Goal: Task Accomplishment & Management: Manage account settings

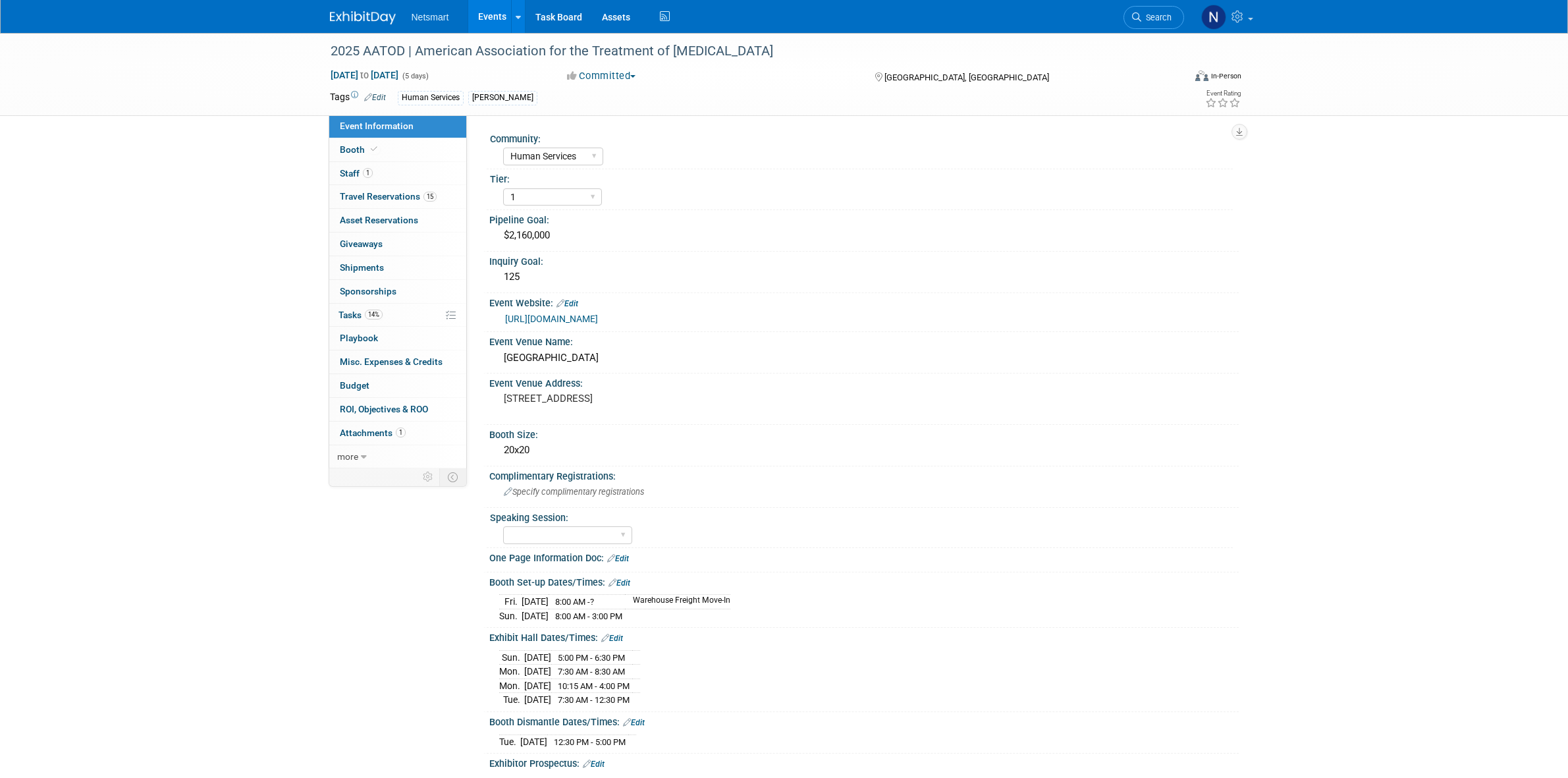
select select "Human Services"
select select "1"
click at [1150, 15] on span "Search" at bounding box center [1156, 18] width 30 height 10
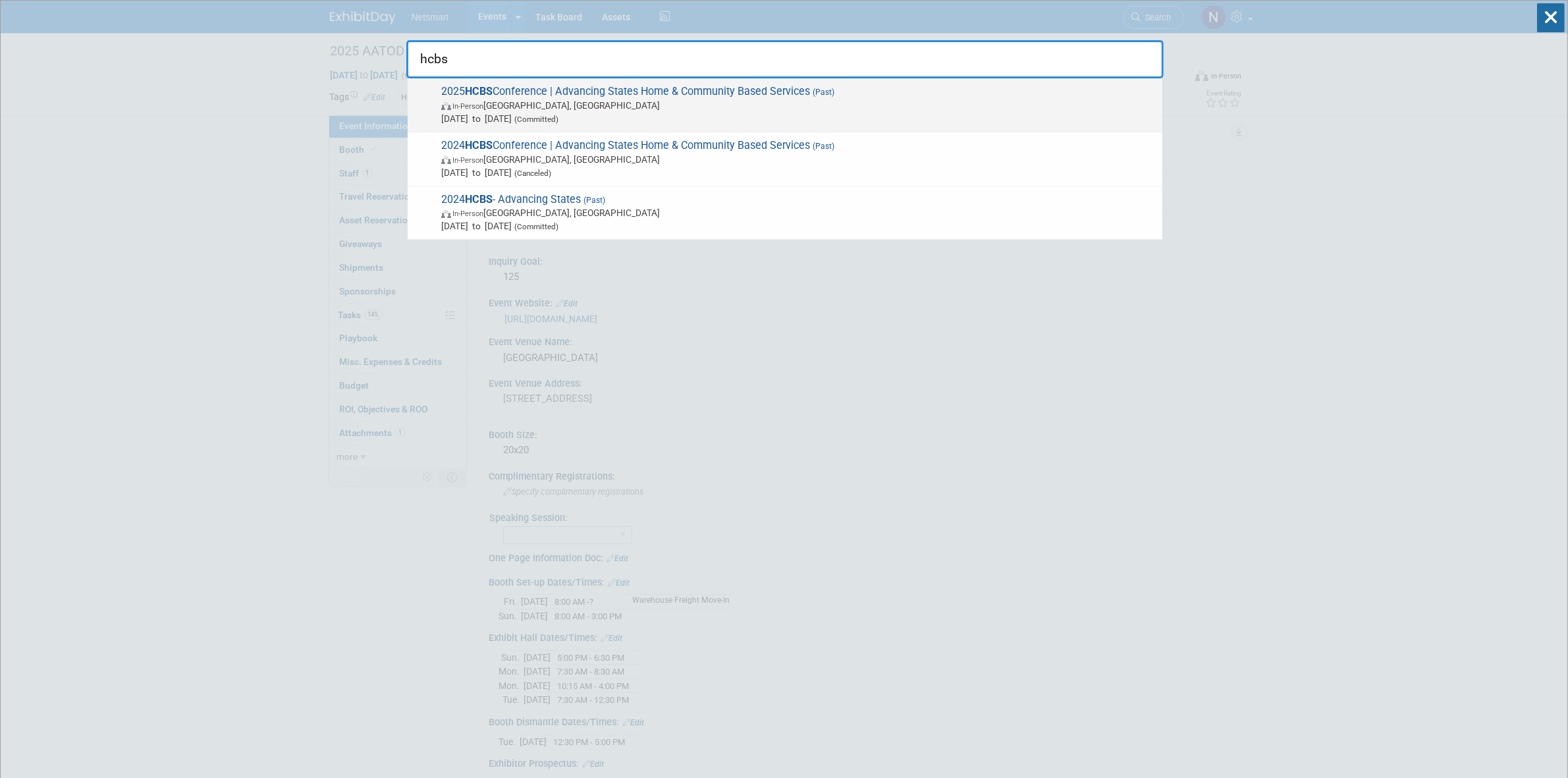
type input "hcbs"
click at [483, 102] on span "In-Person" at bounding box center [468, 106] width 31 height 9
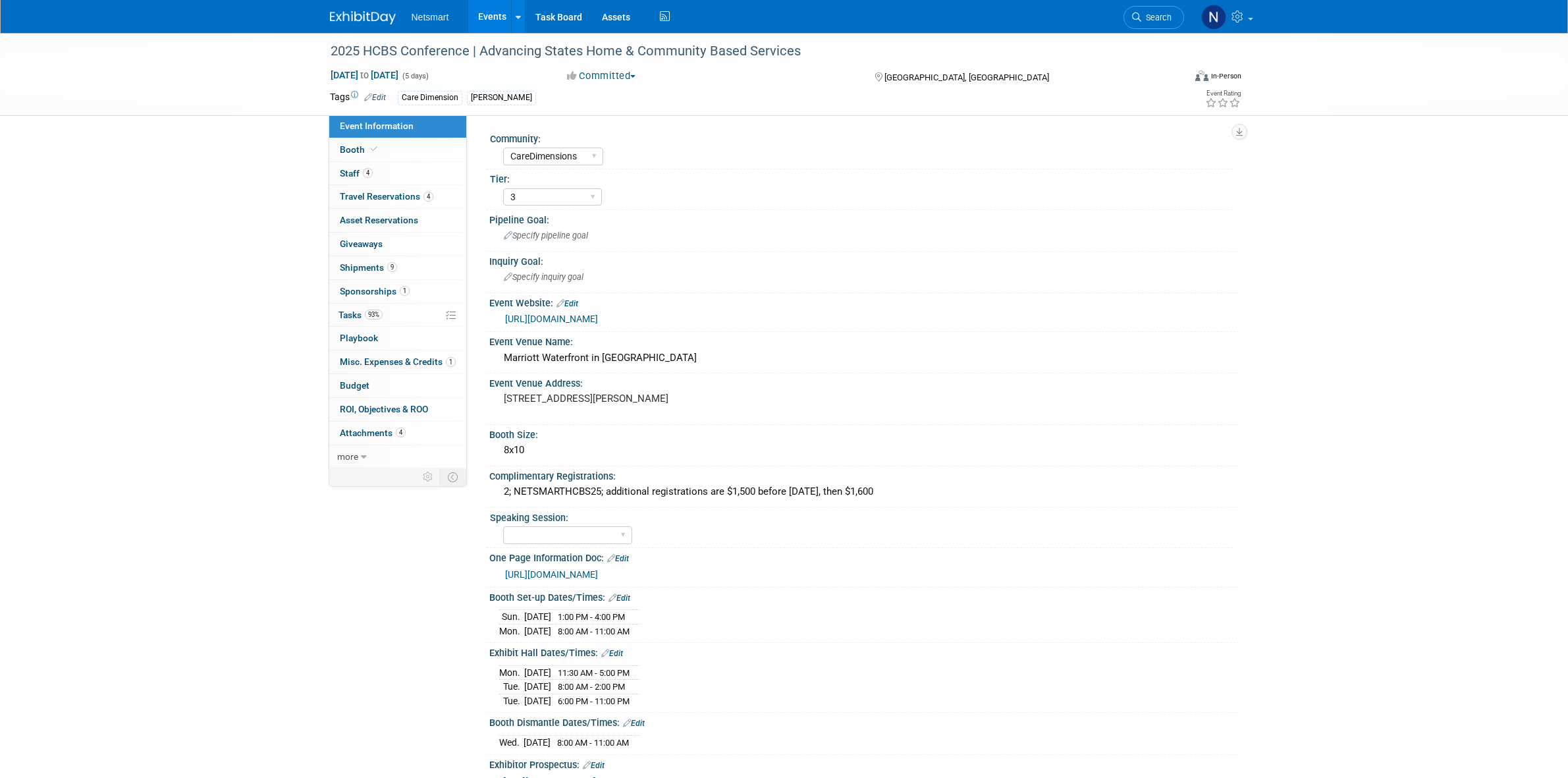
select select "CareDimensions"
select select "3"
click at [383, 271] on span "Shipments 9" at bounding box center [368, 267] width 58 height 11
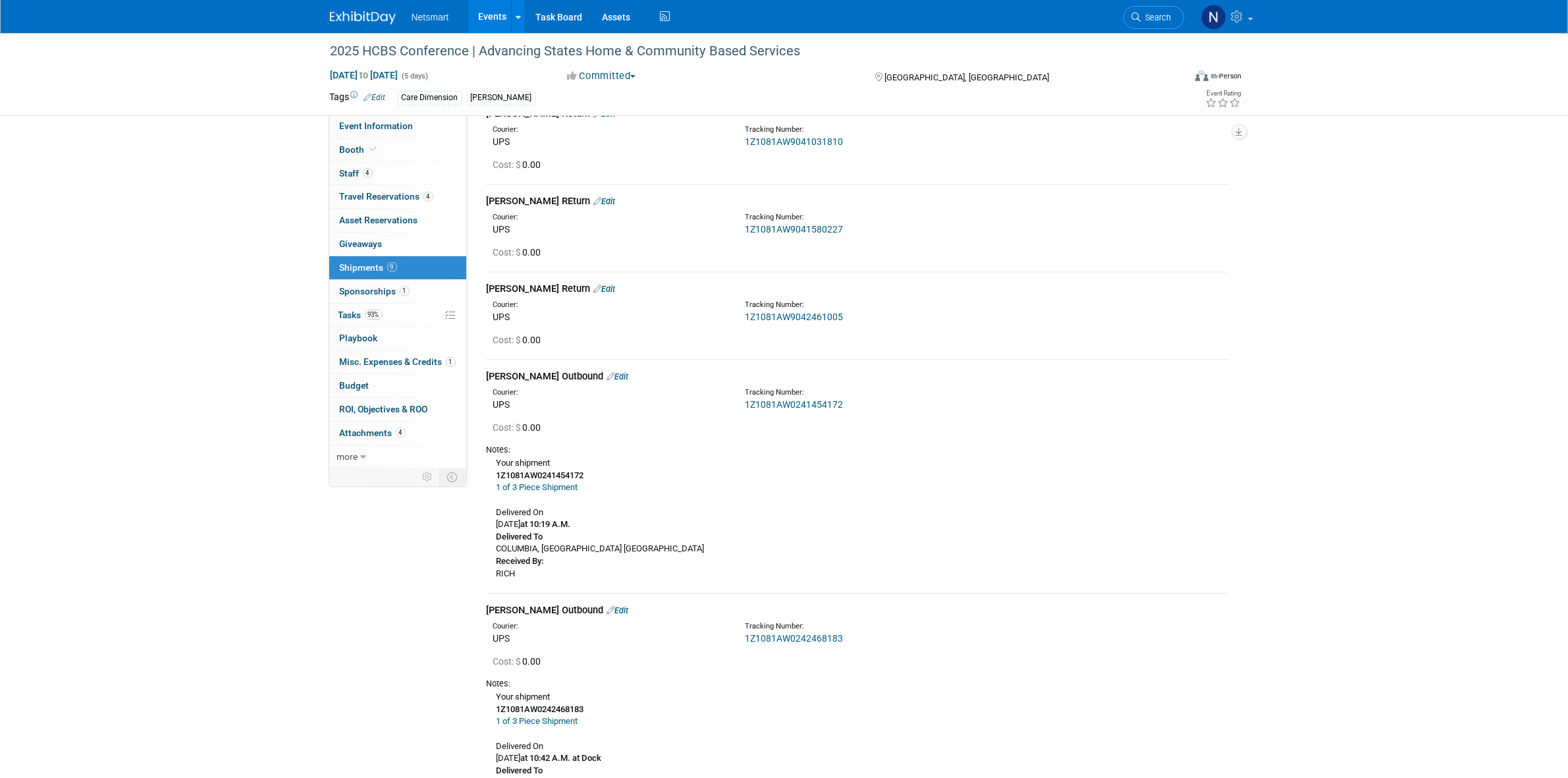
scroll to position [247, 0]
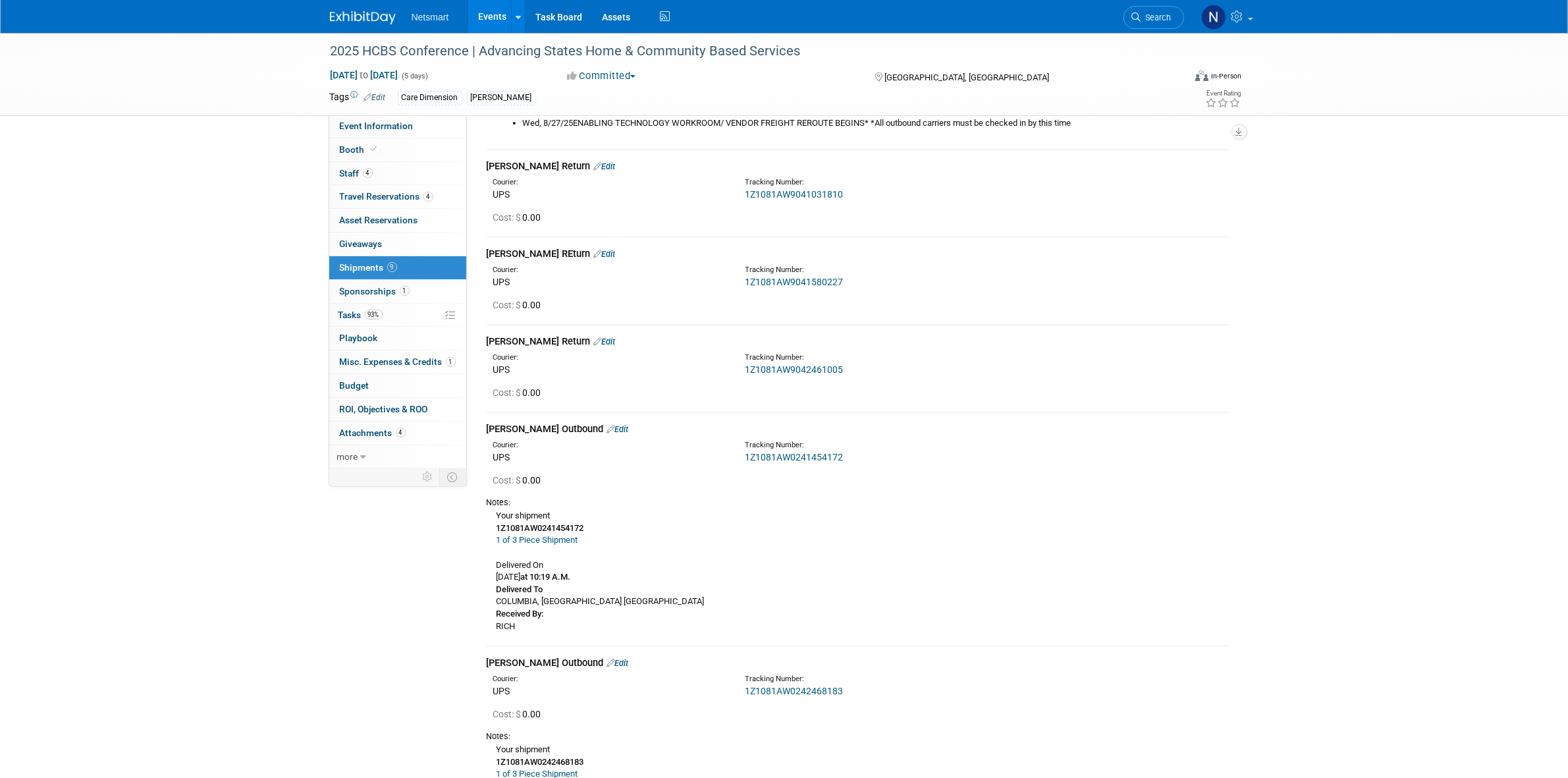
click at [784, 195] on link "1Z1081AW9041031810" at bounding box center [794, 194] width 98 height 11
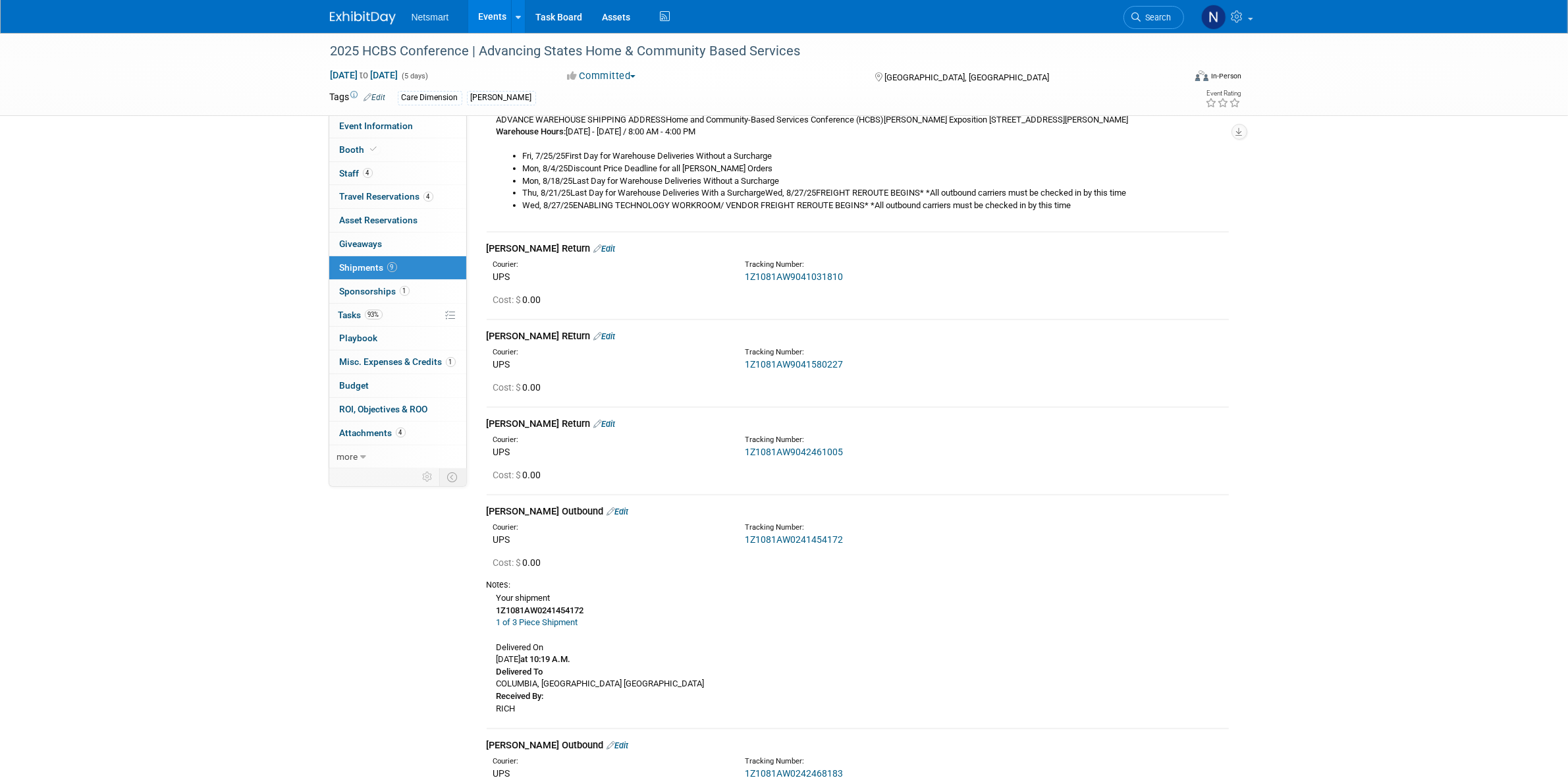
click at [594, 249] on link "Edit" at bounding box center [605, 249] width 22 height 10
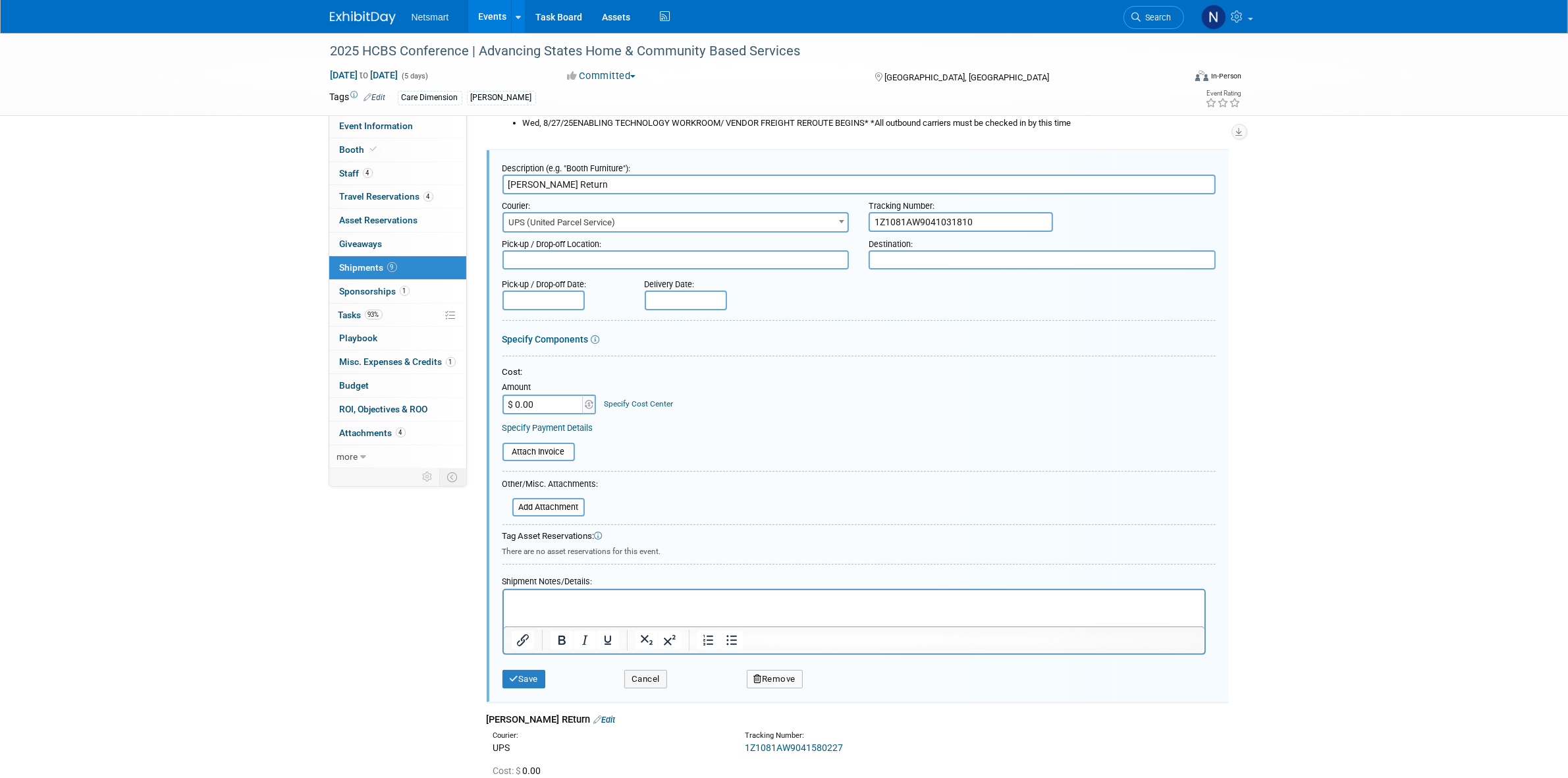
scroll to position [0, 0]
click at [544, 599] on p "Rich Text Area. Press ALT-0 for help." at bounding box center [853, 601] width 685 height 13
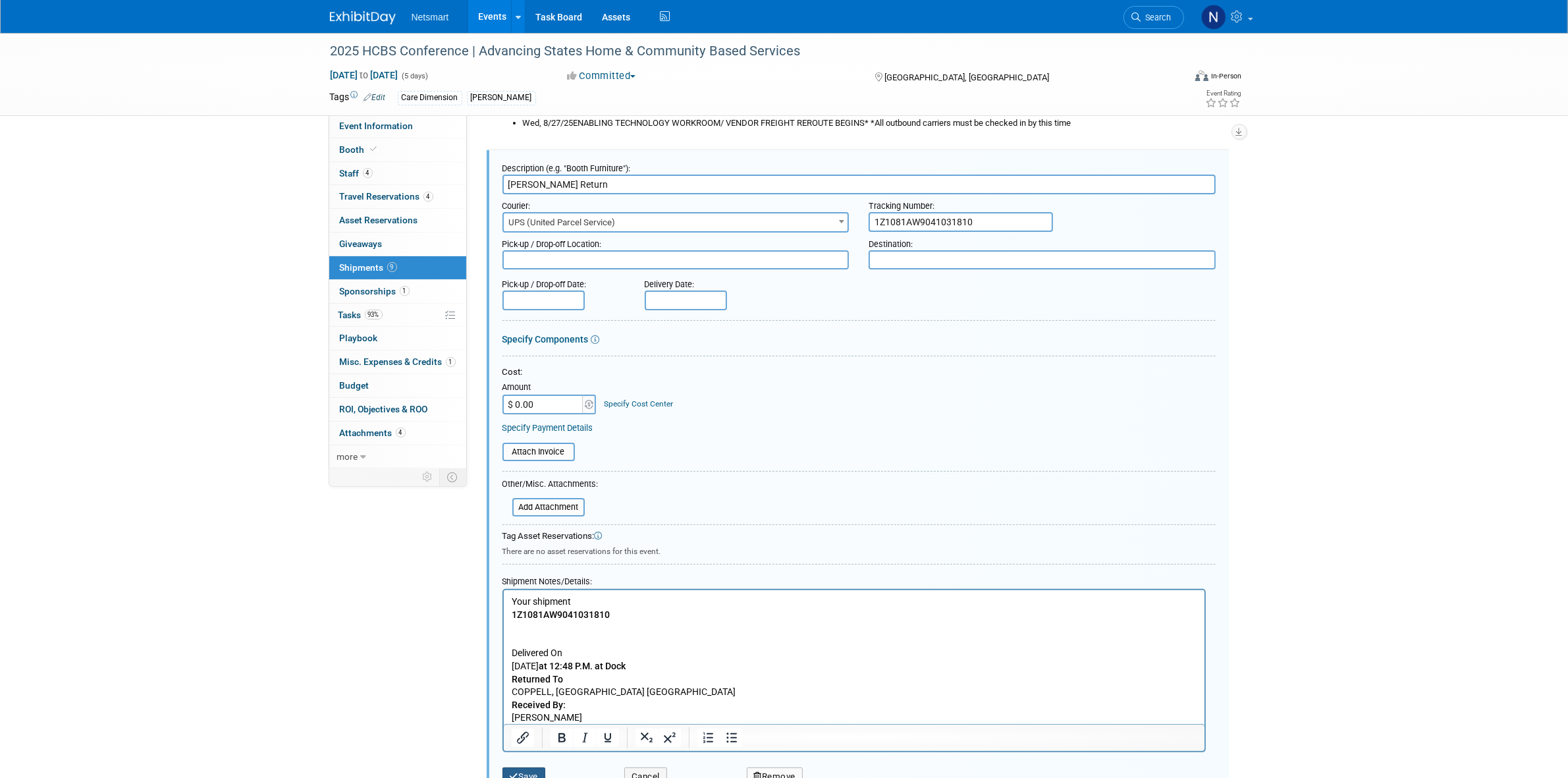
click at [527, 767] on button "Save" at bounding box center [524, 776] width 43 height 19
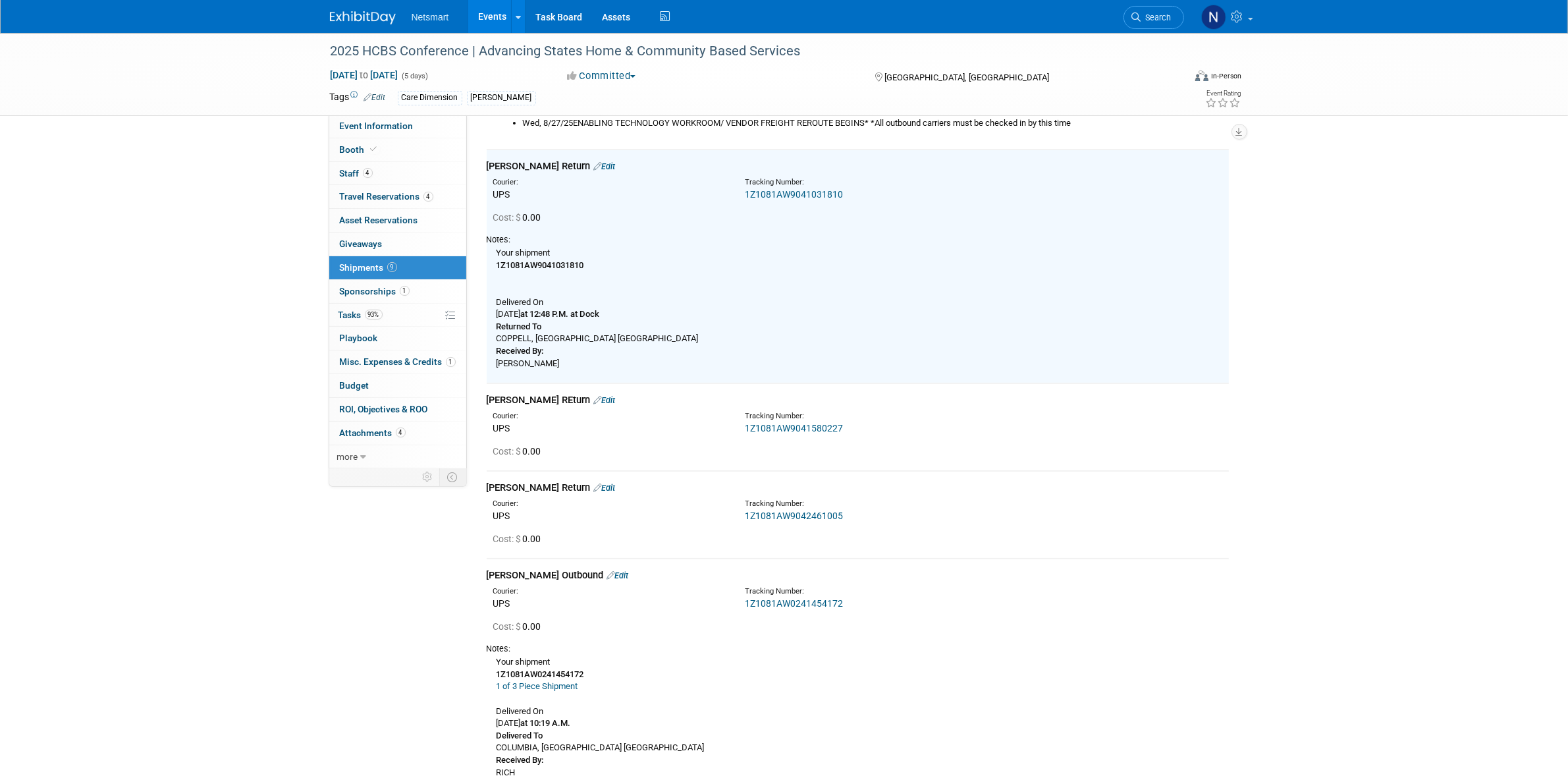
click at [772, 427] on link "1Z1081AW9041580227" at bounding box center [794, 428] width 98 height 11
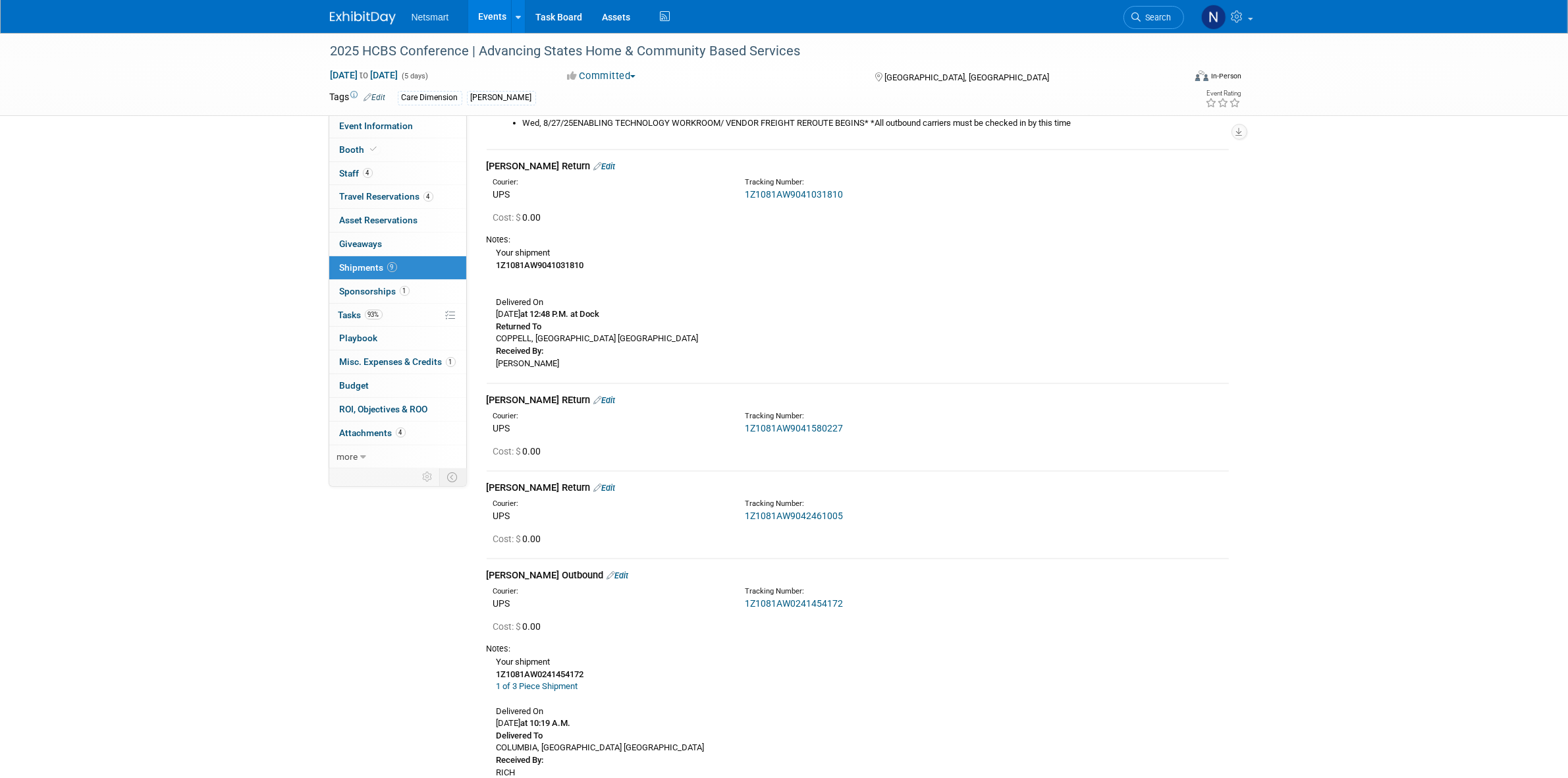
click at [594, 401] on link "Edit" at bounding box center [605, 400] width 22 height 10
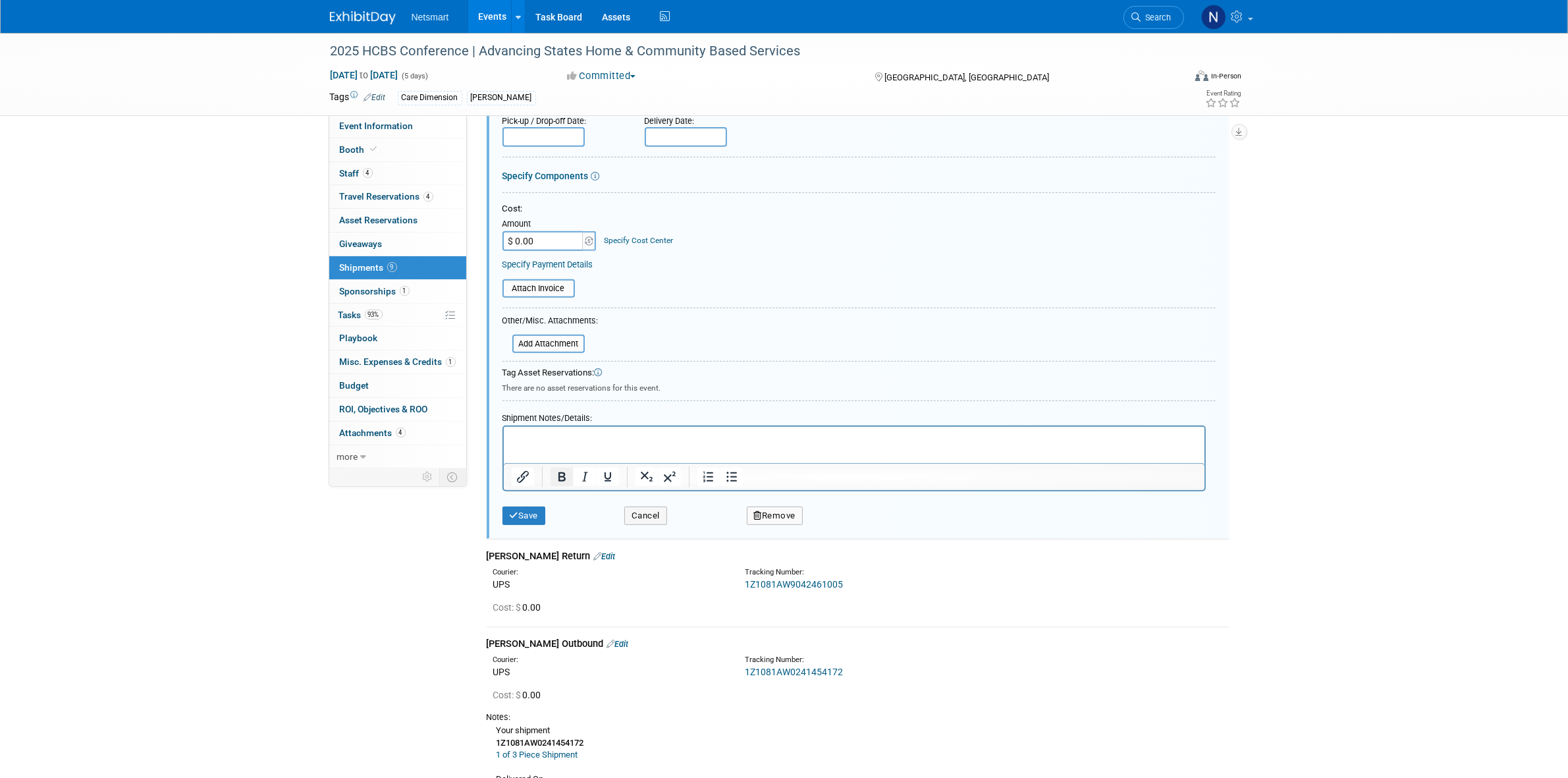
scroll to position [645, 0]
click at [550, 440] on p "Rich Text Area. Press ALT-0 for help." at bounding box center [853, 436] width 685 height 13
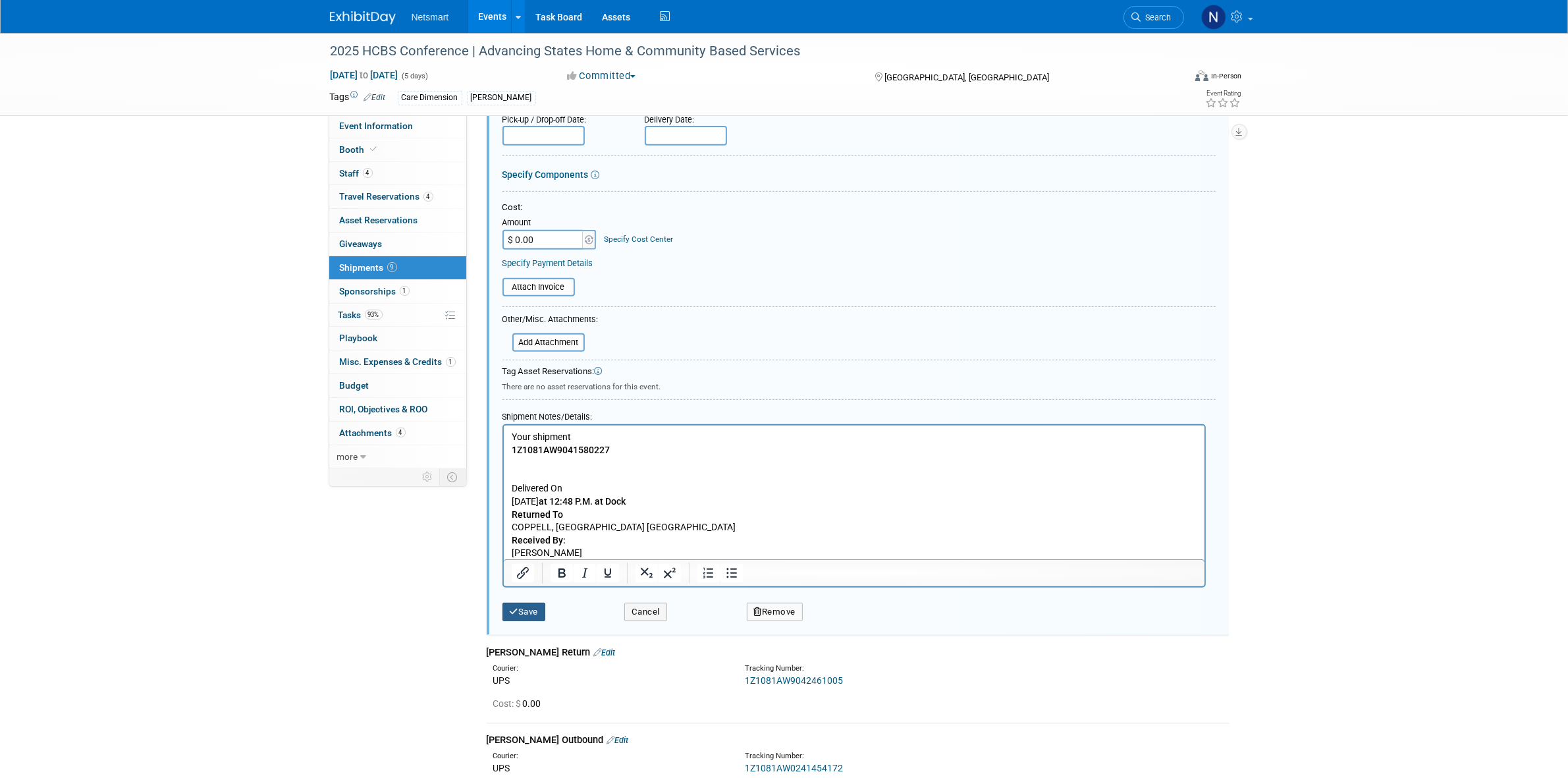
click at [529, 610] on button "Save" at bounding box center [524, 612] width 43 height 19
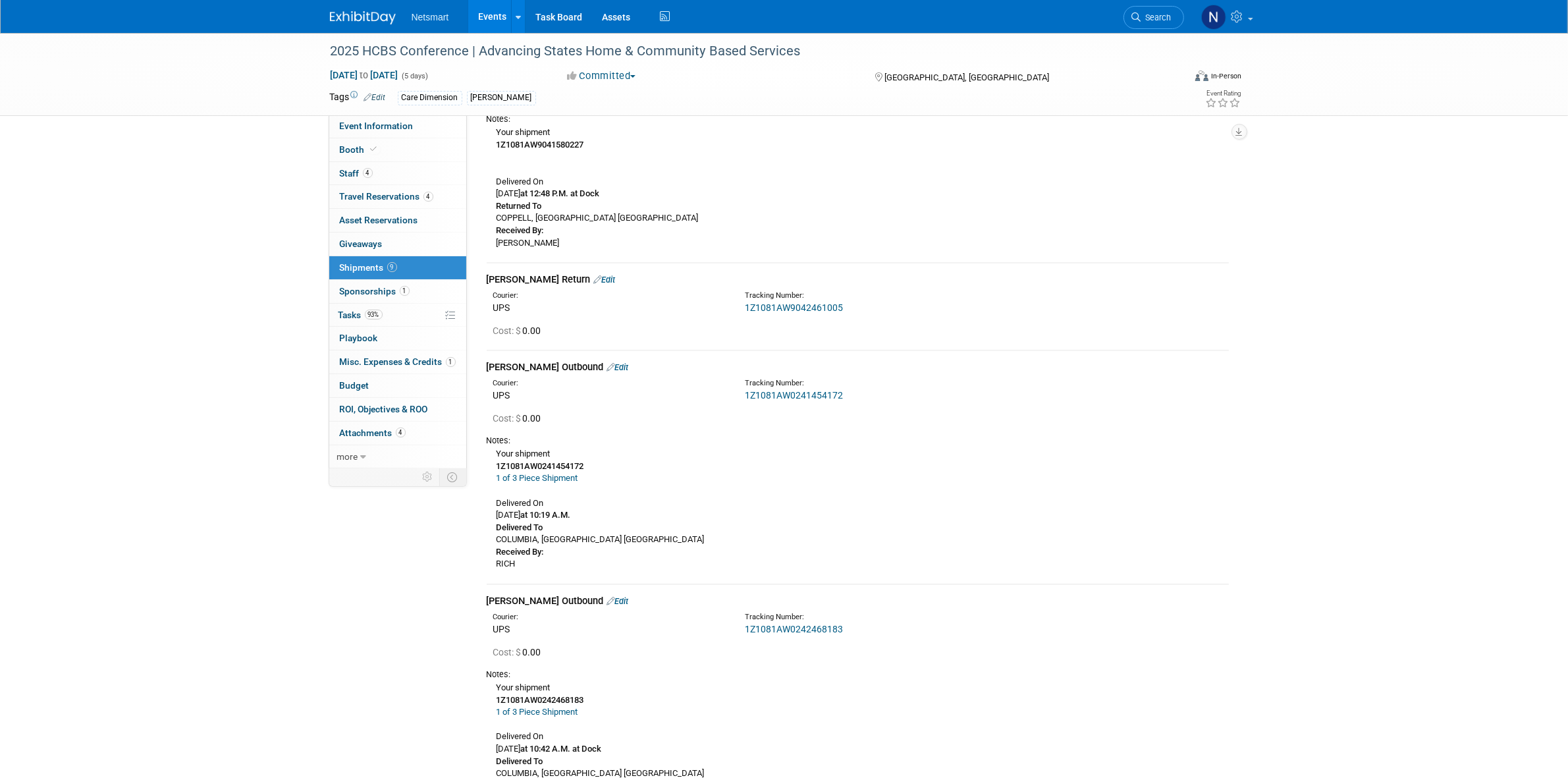
scroll to position [563, 0]
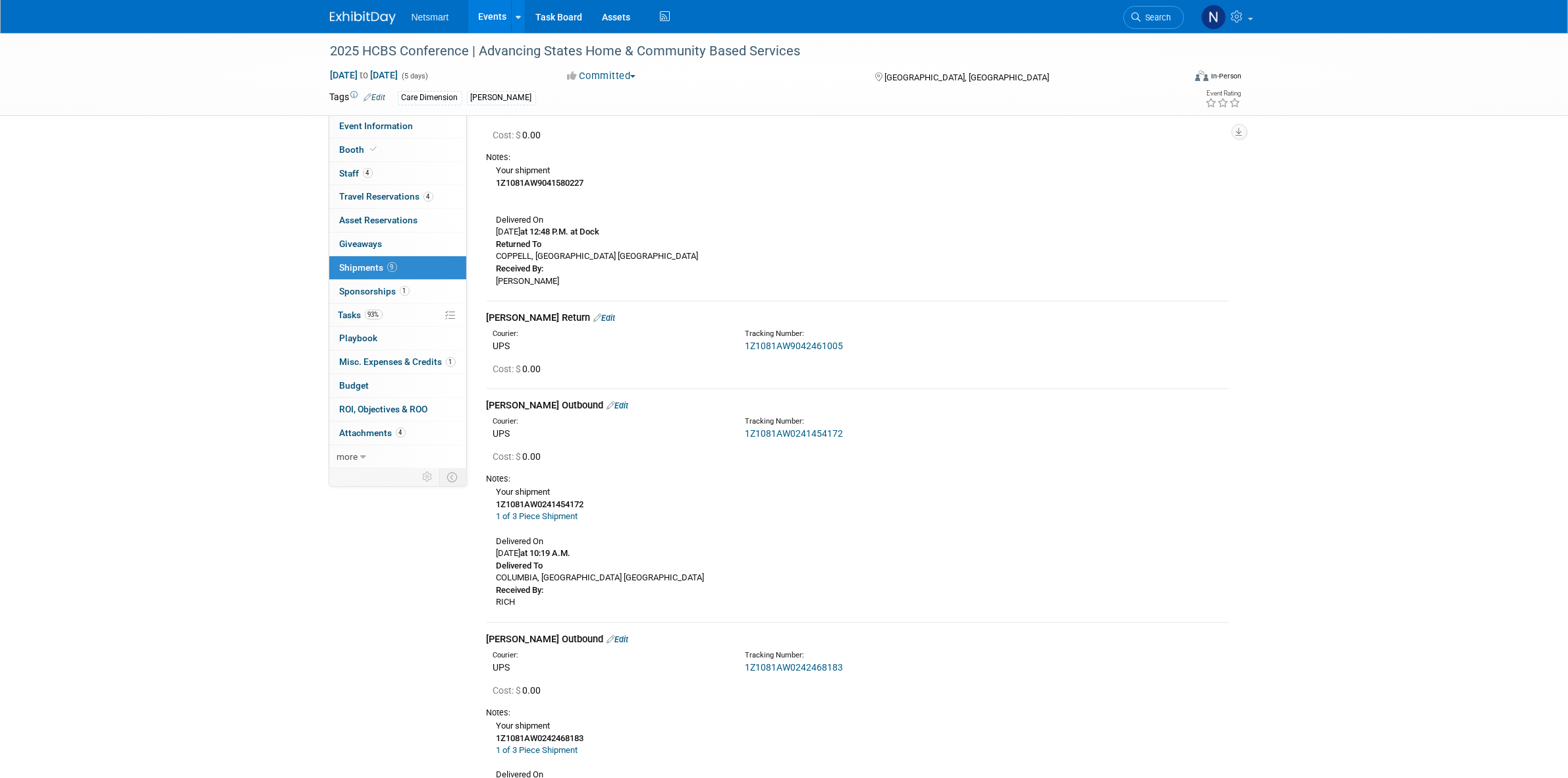
click at [770, 345] on link "1Z1081AW9042461005" at bounding box center [794, 345] width 98 height 11
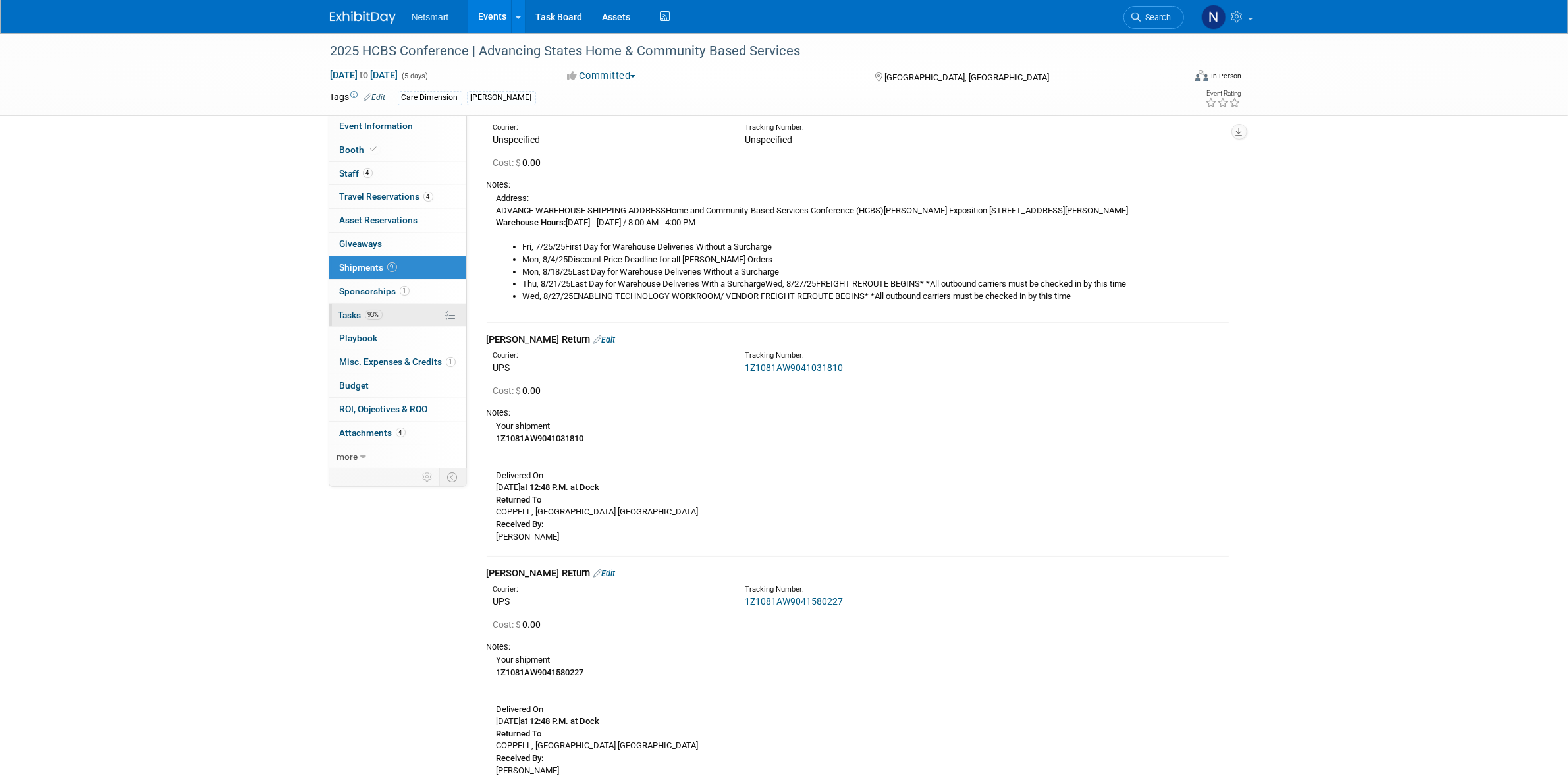
scroll to position [0, 0]
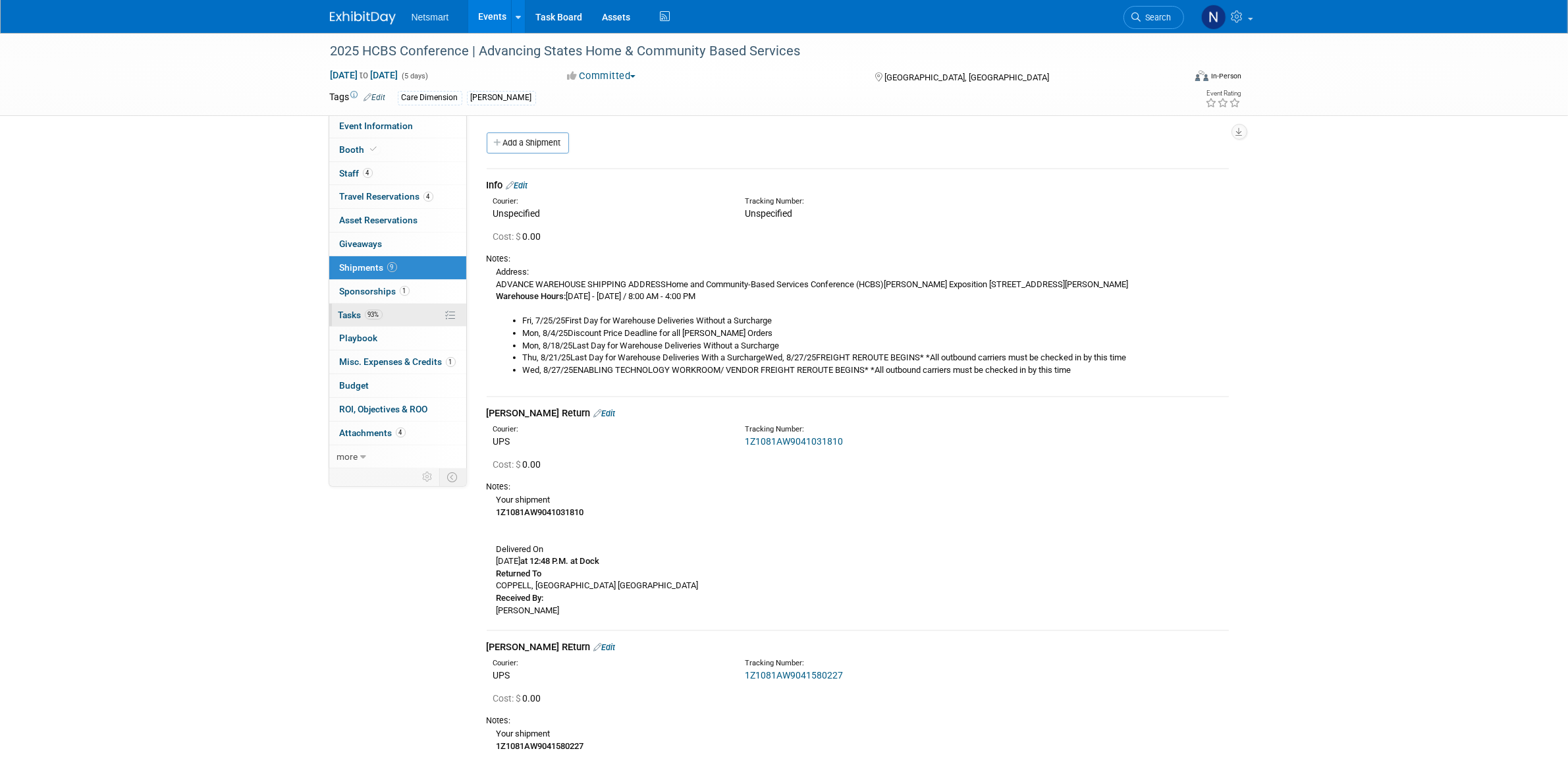
click at [393, 313] on link "93% Tasks 93%" at bounding box center [397, 315] width 137 height 23
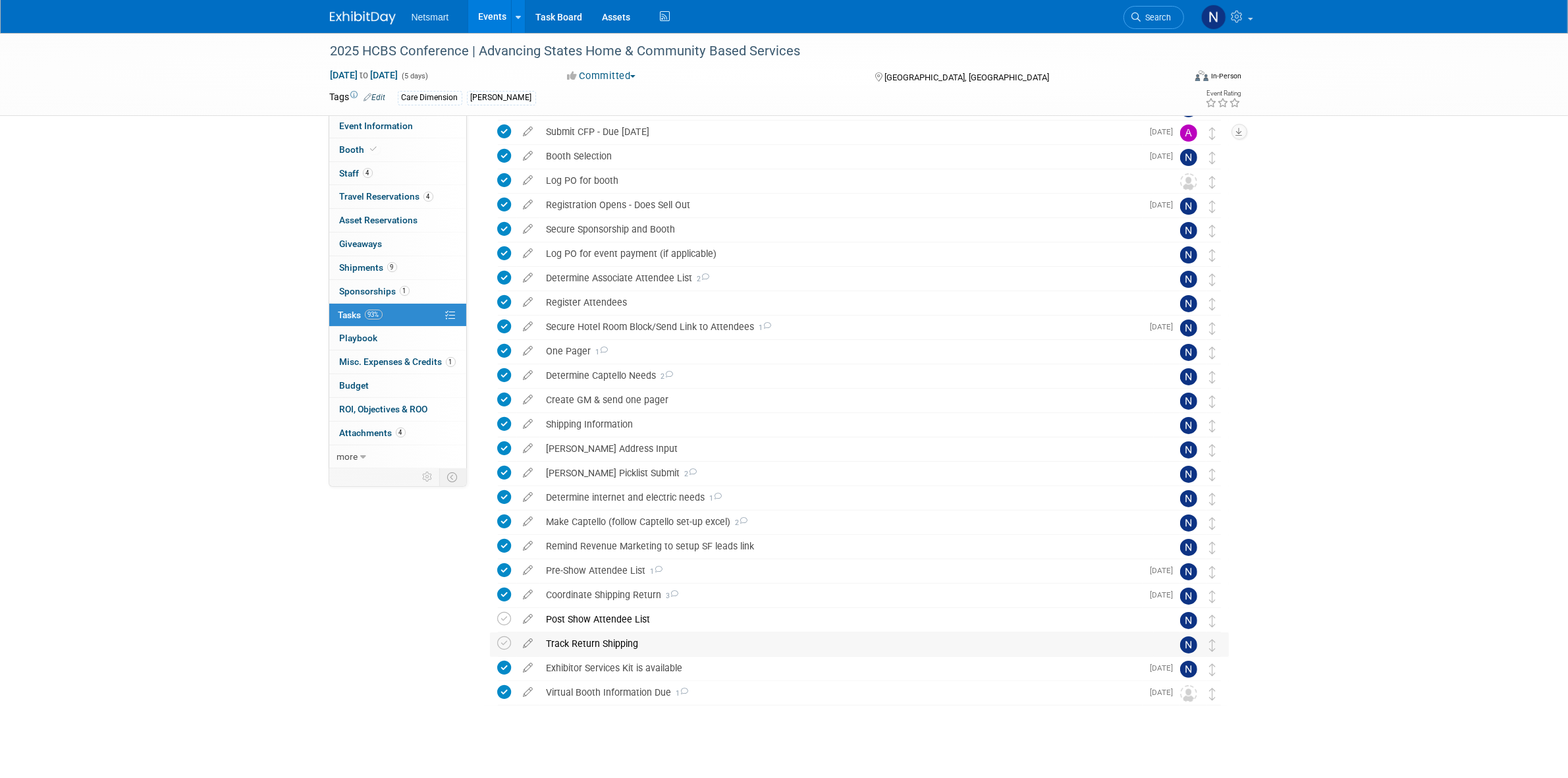
scroll to position [130, 0]
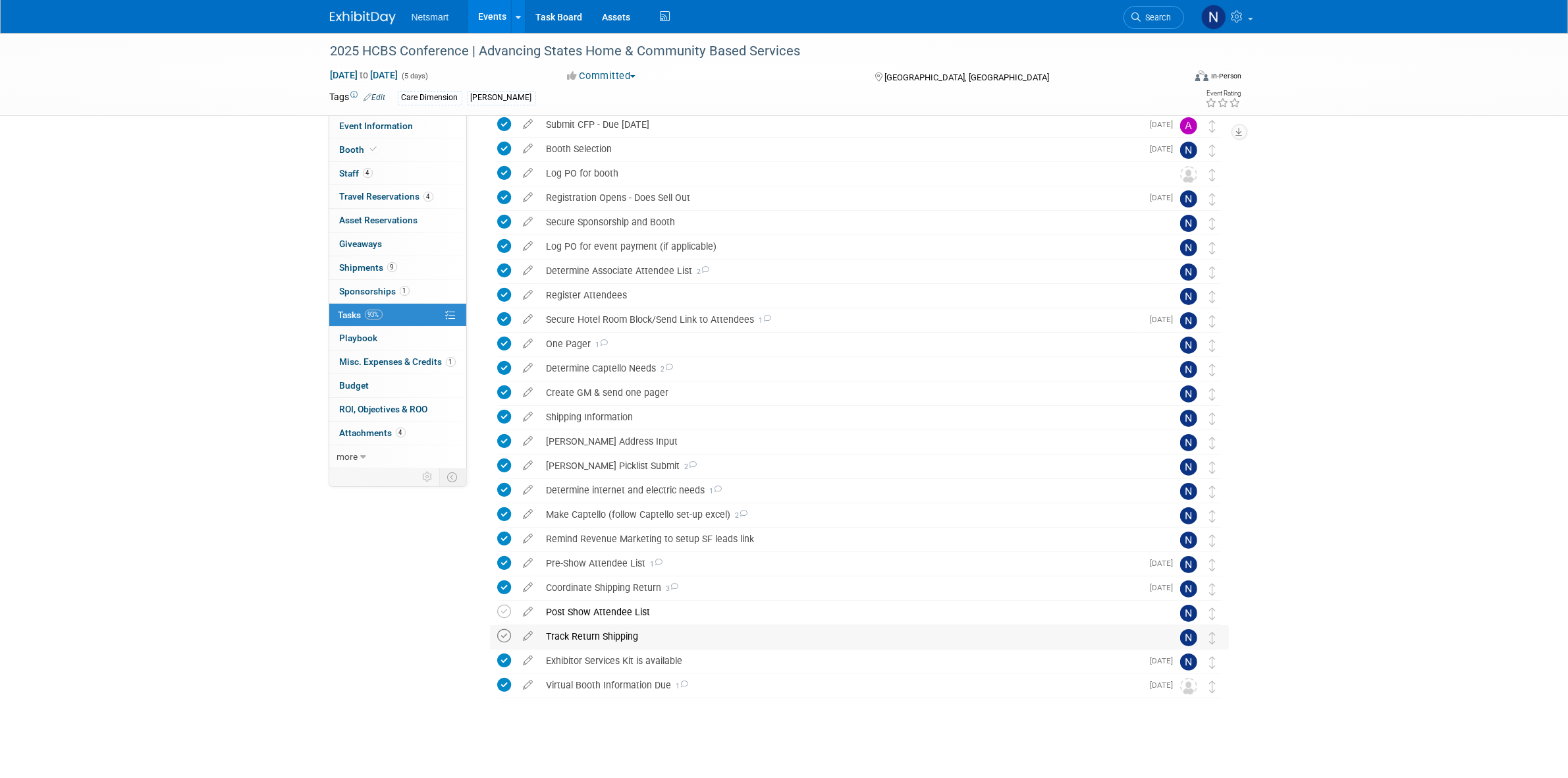
click at [502, 635] on icon at bounding box center [505, 636] width 14 height 14
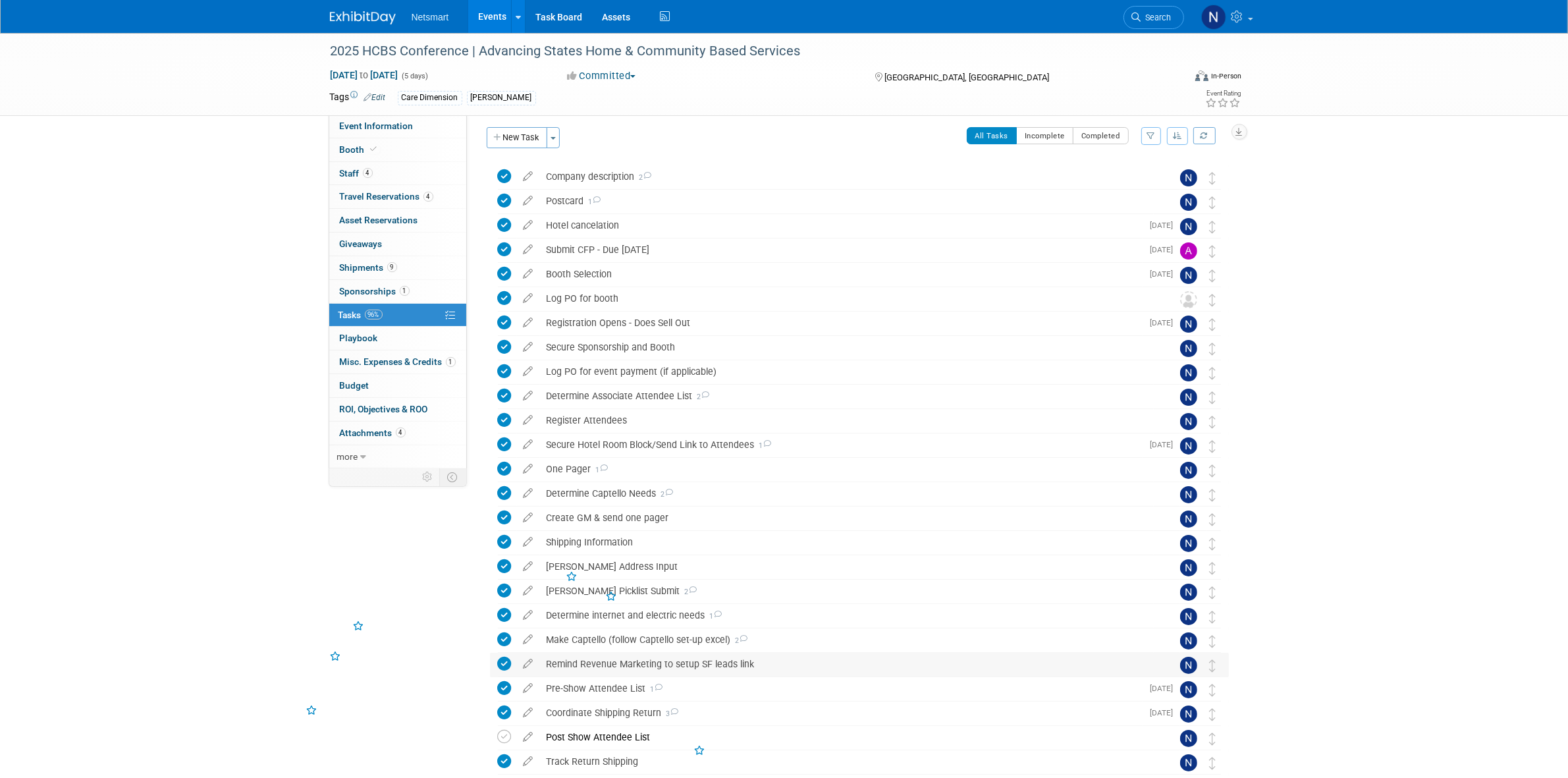
scroll to position [0, 0]
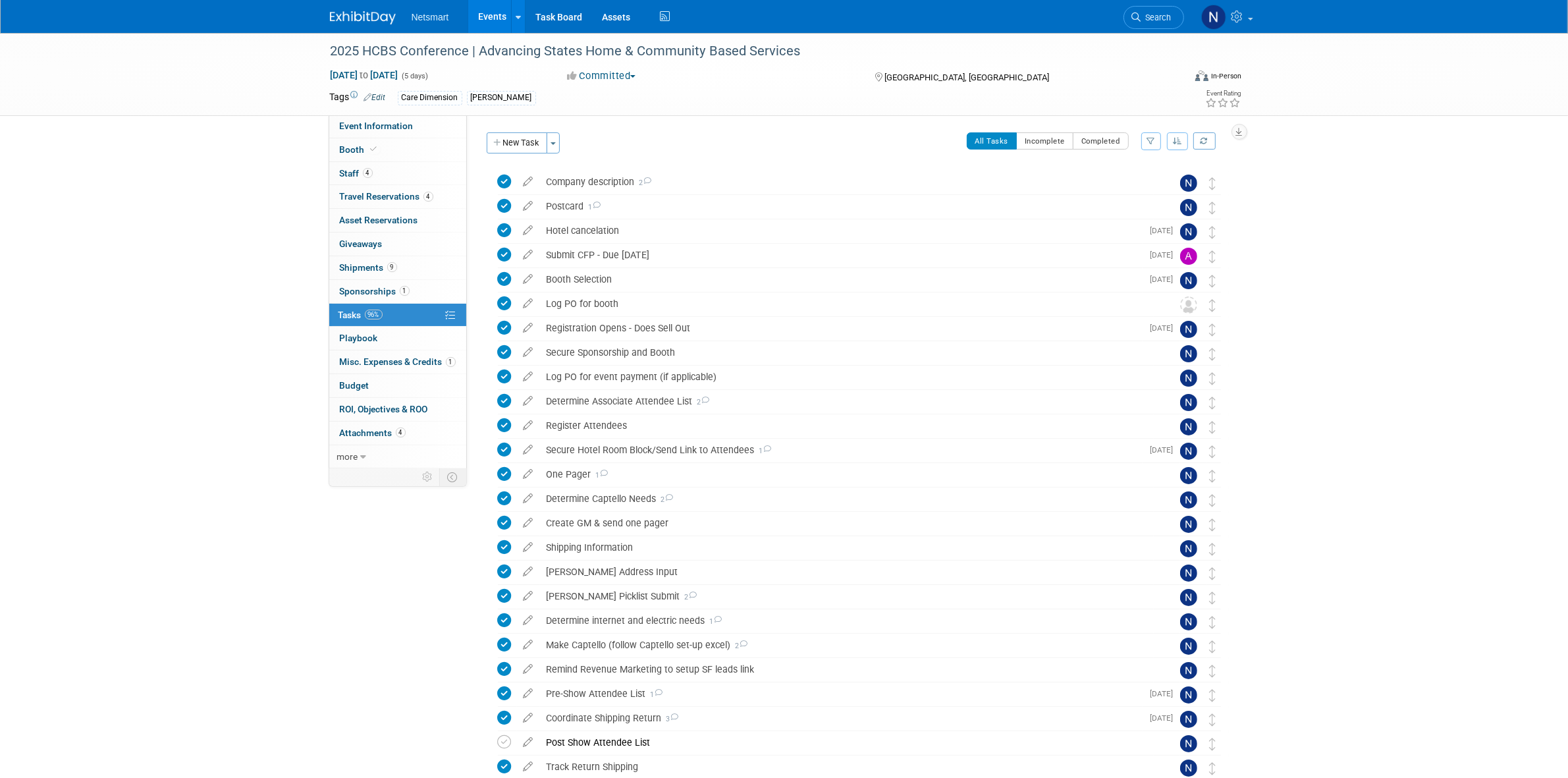
click at [212, 343] on div "2025 HCBS Conference | Advancing States Home & Community Based Services Aug 24,…" at bounding box center [784, 471] width 1568 height 876
click at [206, 241] on div "2025 HCBS Conference | Advancing States Home & Community Based Services Aug 24,…" at bounding box center [784, 471] width 1568 height 876
click at [557, 22] on link "Task Board" at bounding box center [559, 17] width 67 height 33
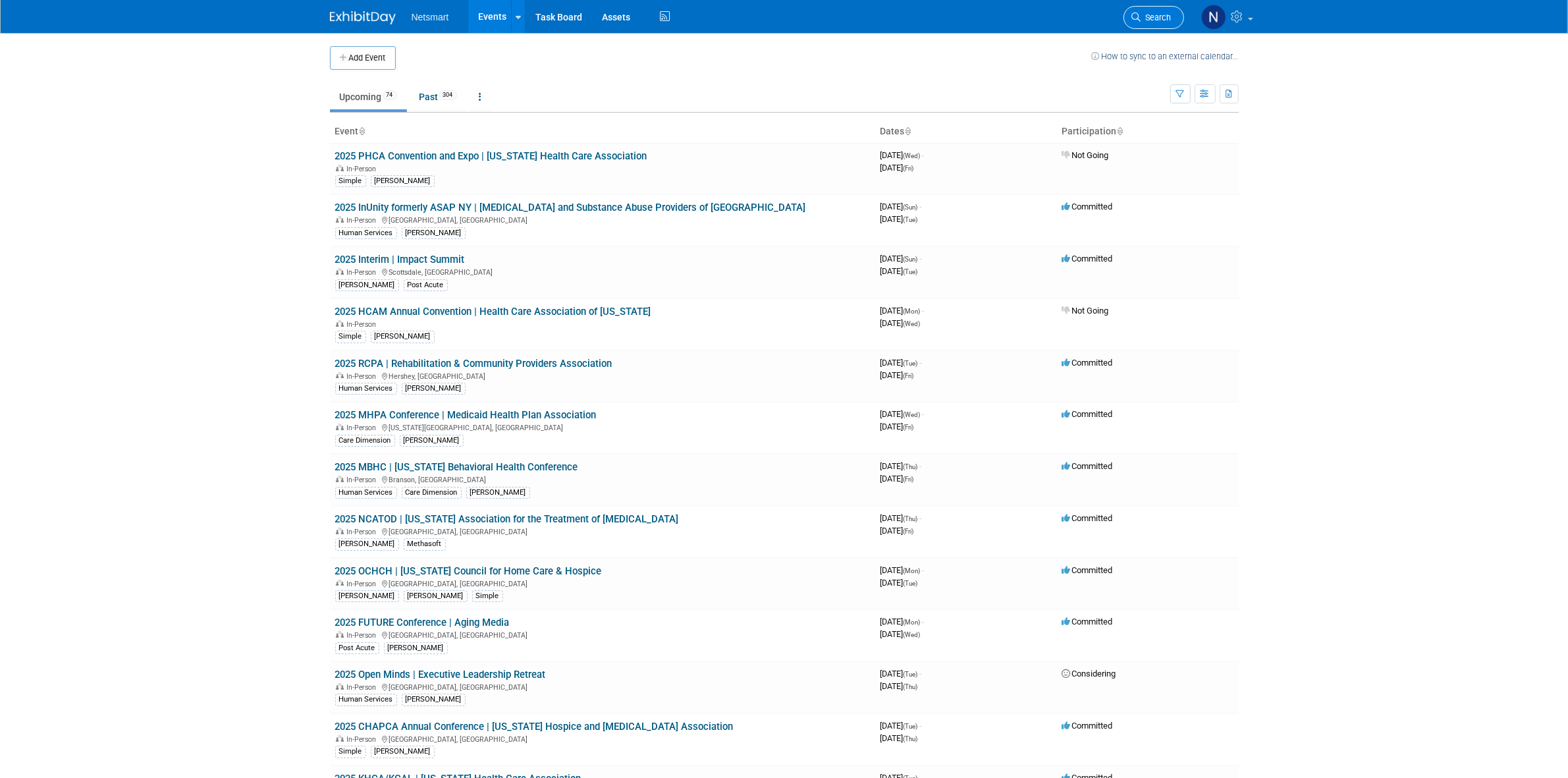
click at [1140, 9] on link "Search" at bounding box center [1154, 18] width 61 height 23
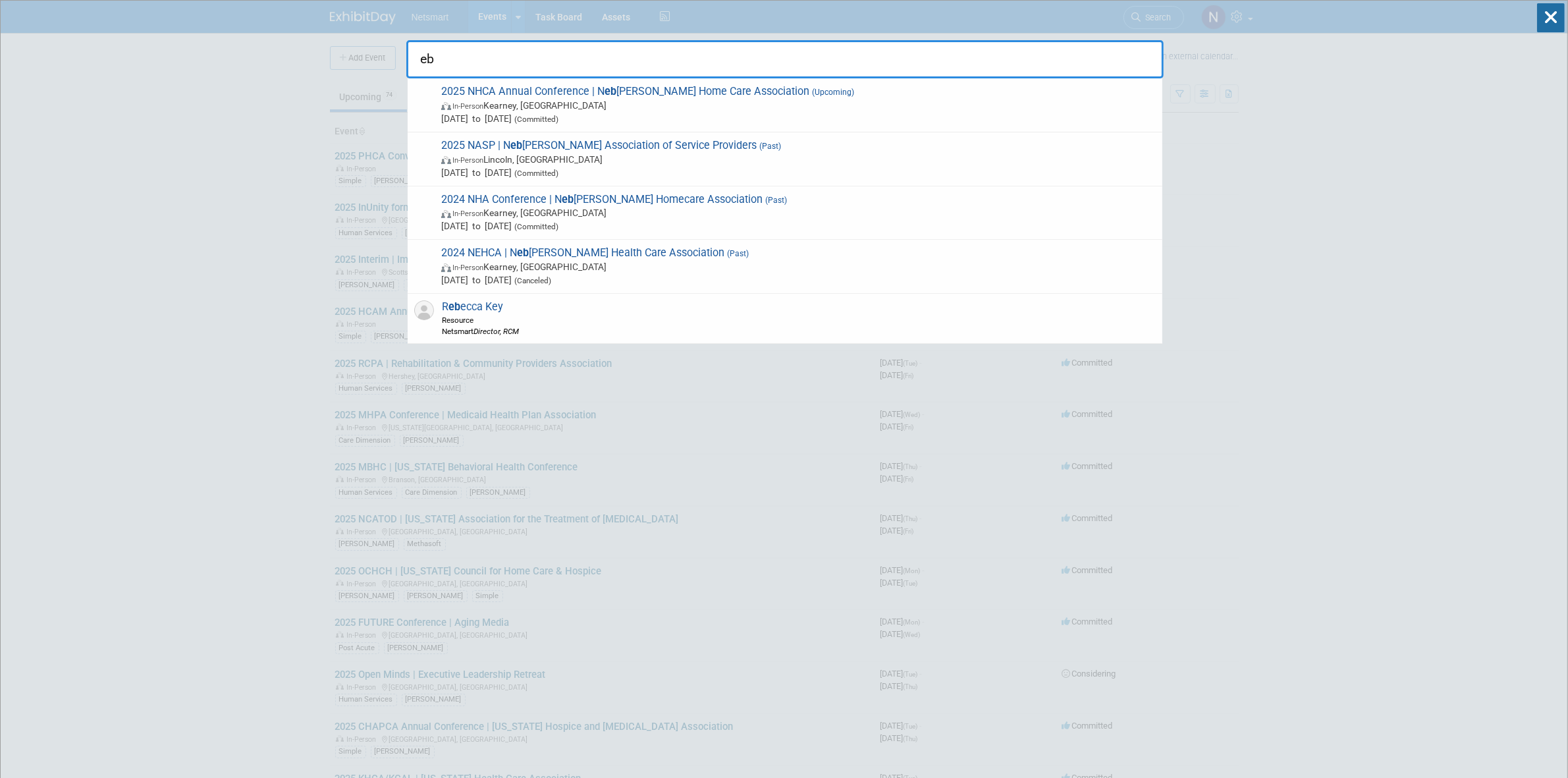
type input "e"
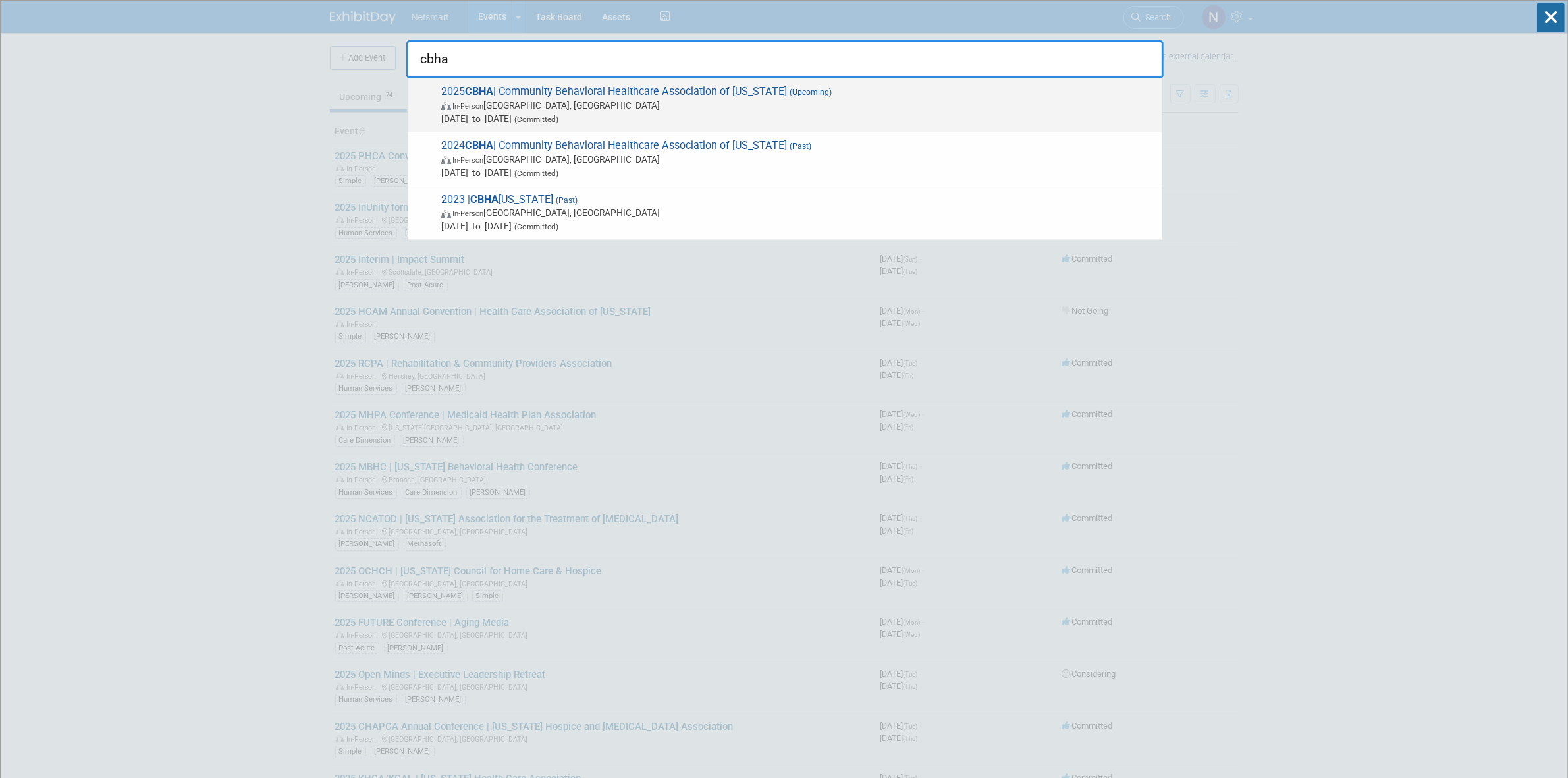
type input "cbha"
click at [598, 98] on span "2025 CBHA | Community Behavioral Healthcare Association of [US_STATE] (Upcoming…" at bounding box center [797, 105] width 718 height 40
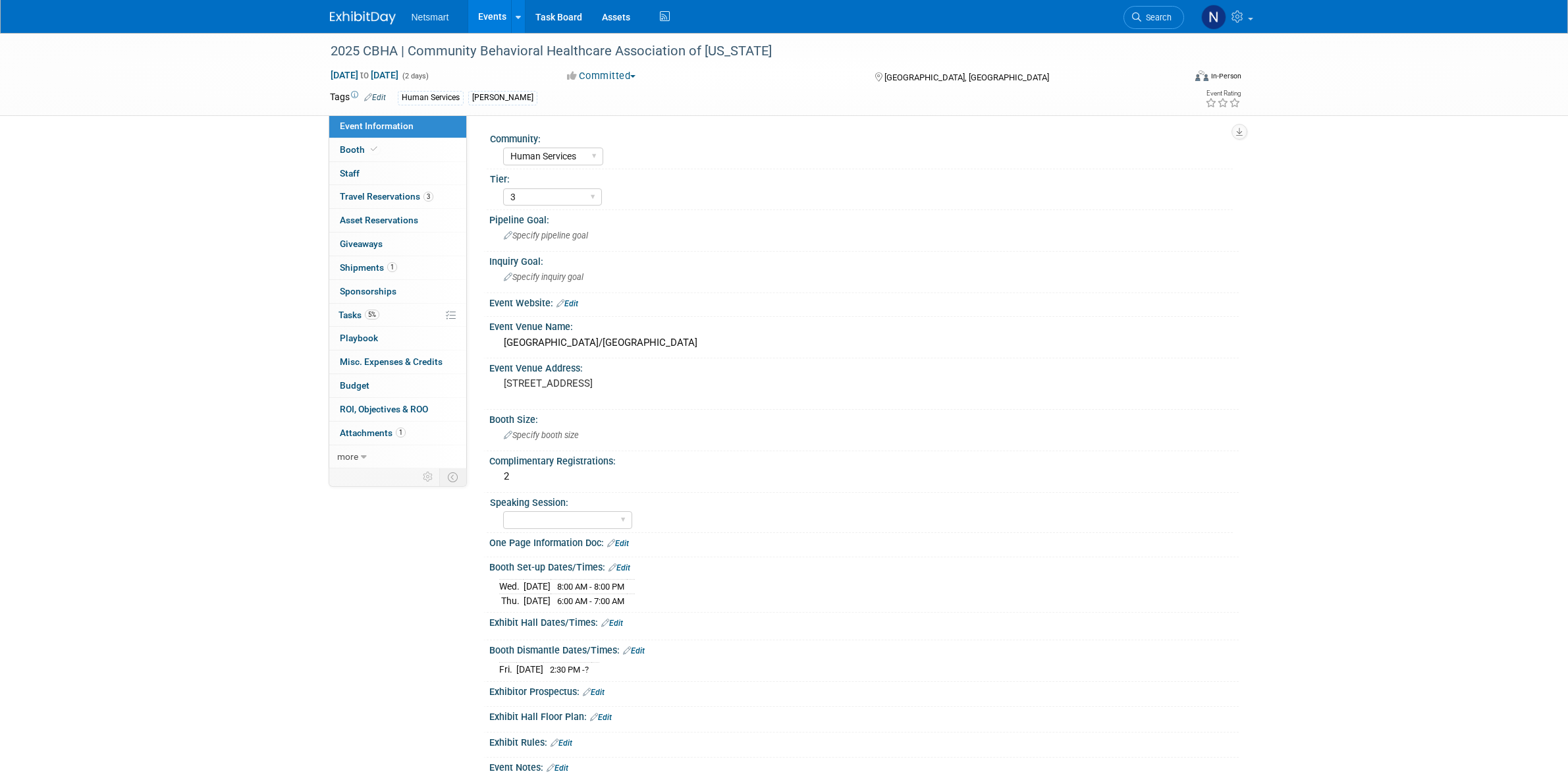
select select "Human Services"
select select "3"
click at [405, 313] on link "5% Tasks 5%" at bounding box center [397, 315] width 137 height 23
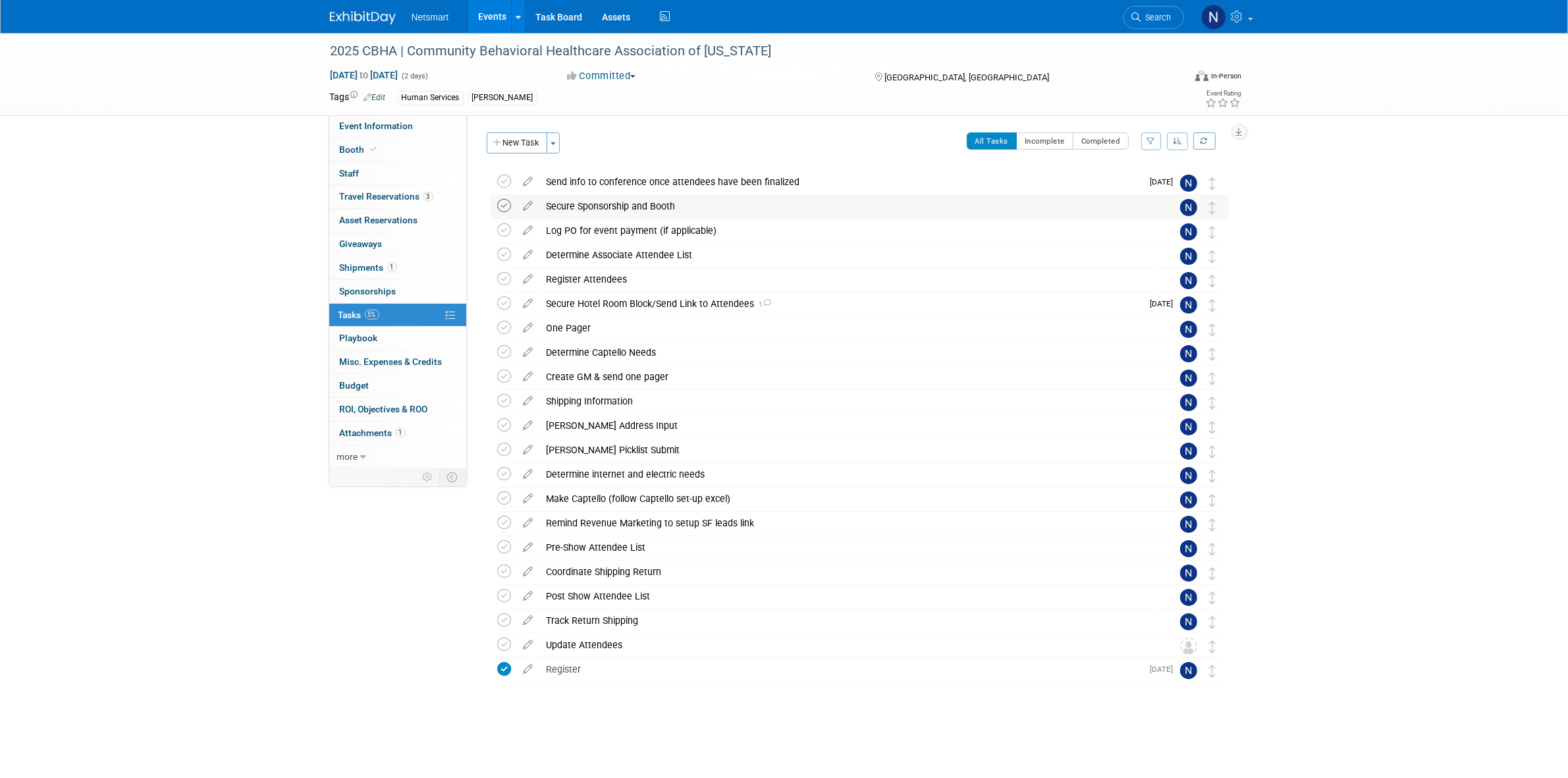
click at [502, 206] on icon at bounding box center [505, 206] width 14 height 14
click at [505, 230] on icon at bounding box center [505, 230] width 14 height 14
click at [390, 123] on span "Event Information" at bounding box center [376, 125] width 73 height 11
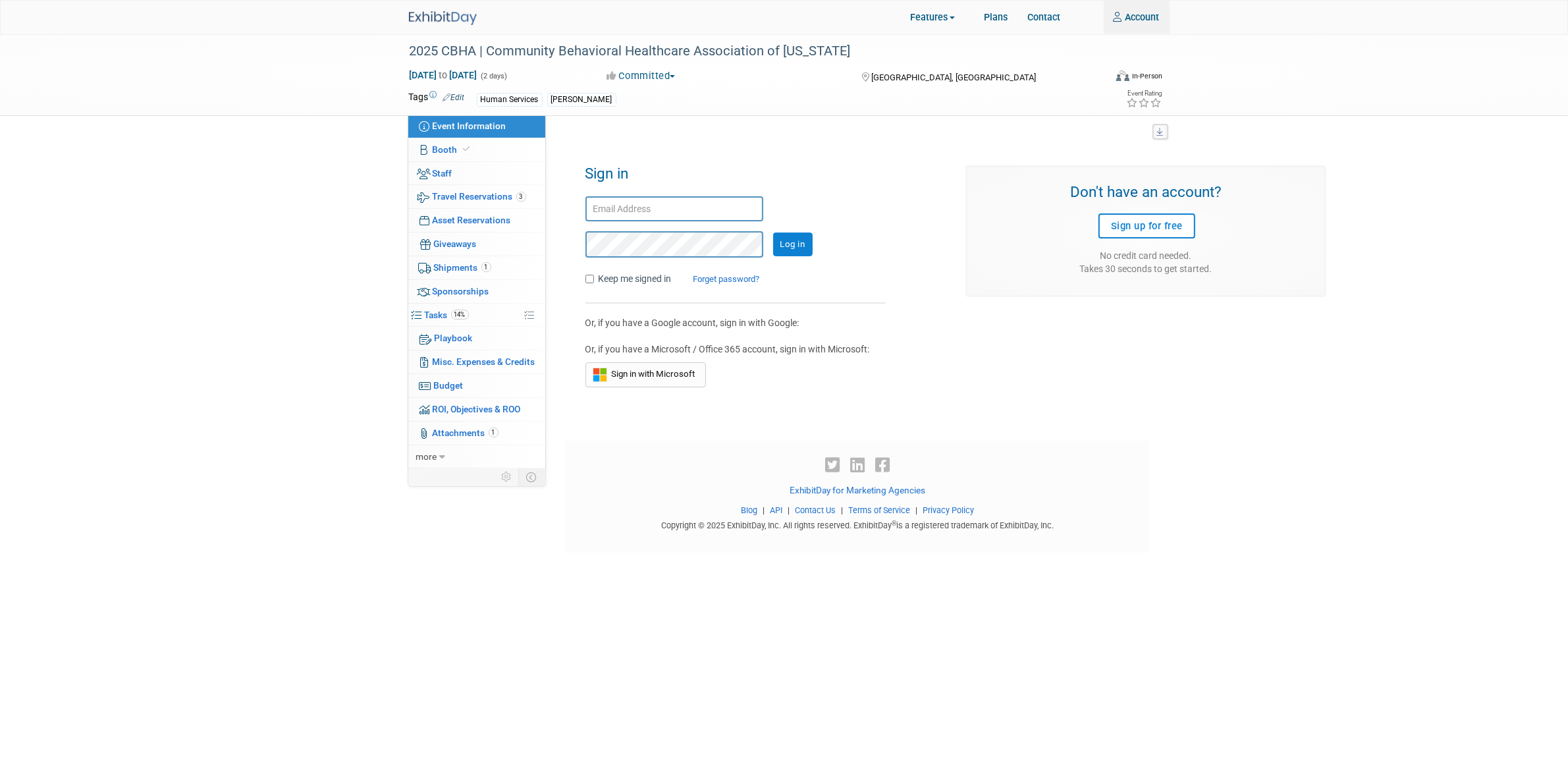
type input "nfinn@ntst.com"
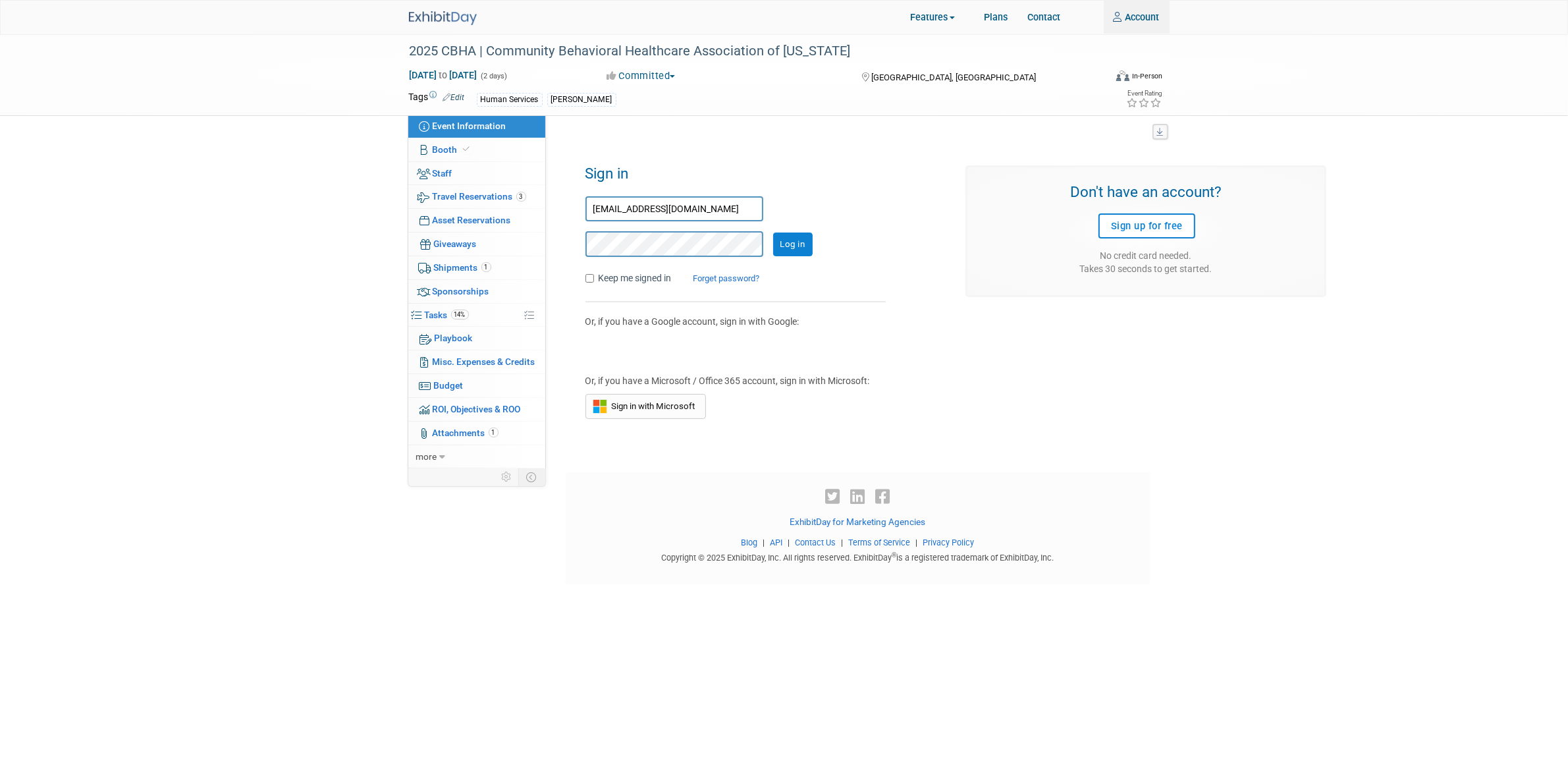
click at [788, 249] on input "Log in" at bounding box center [793, 245] width 39 height 23
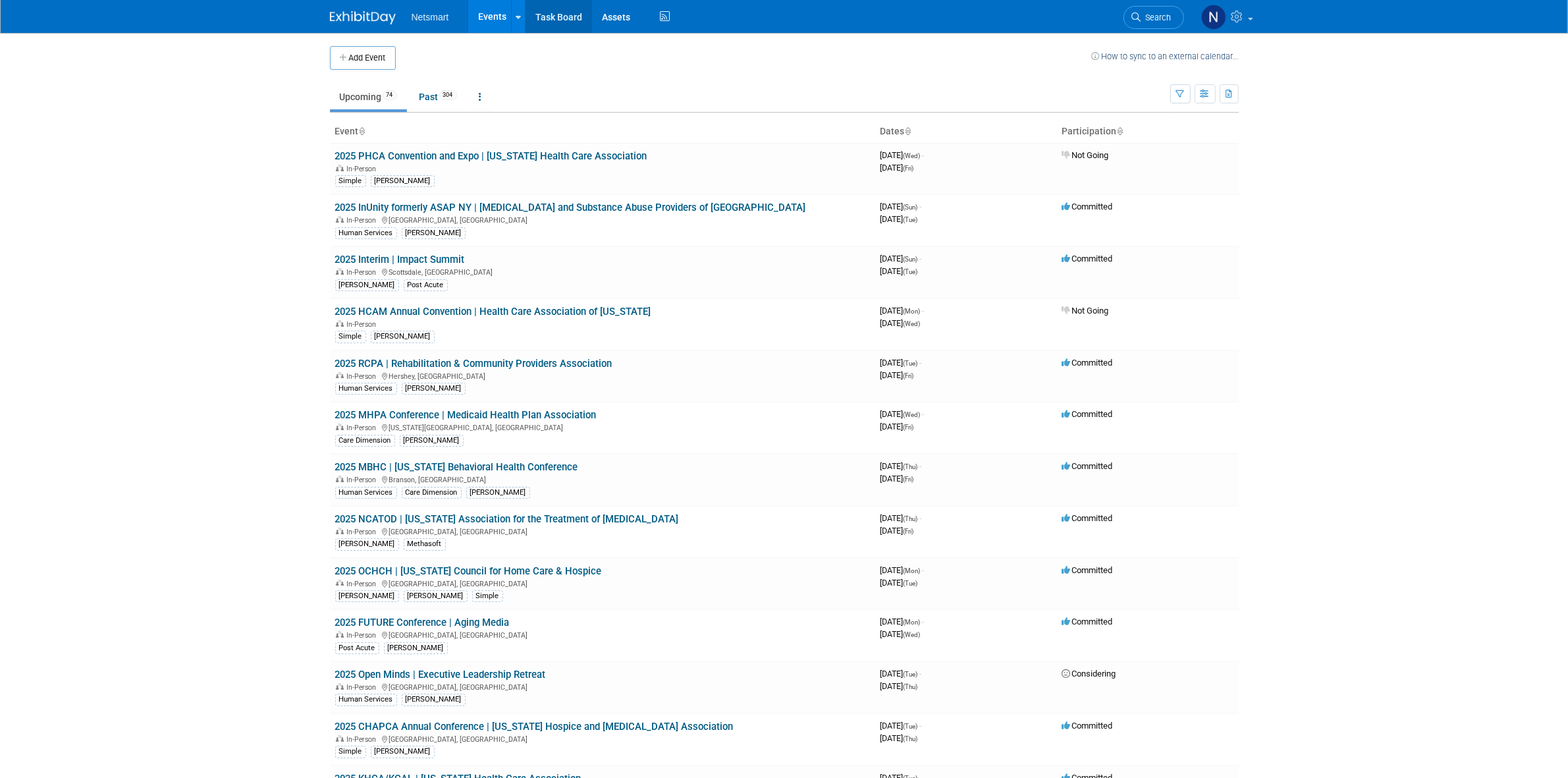
click at [555, 15] on link "Task Board" at bounding box center [559, 17] width 67 height 33
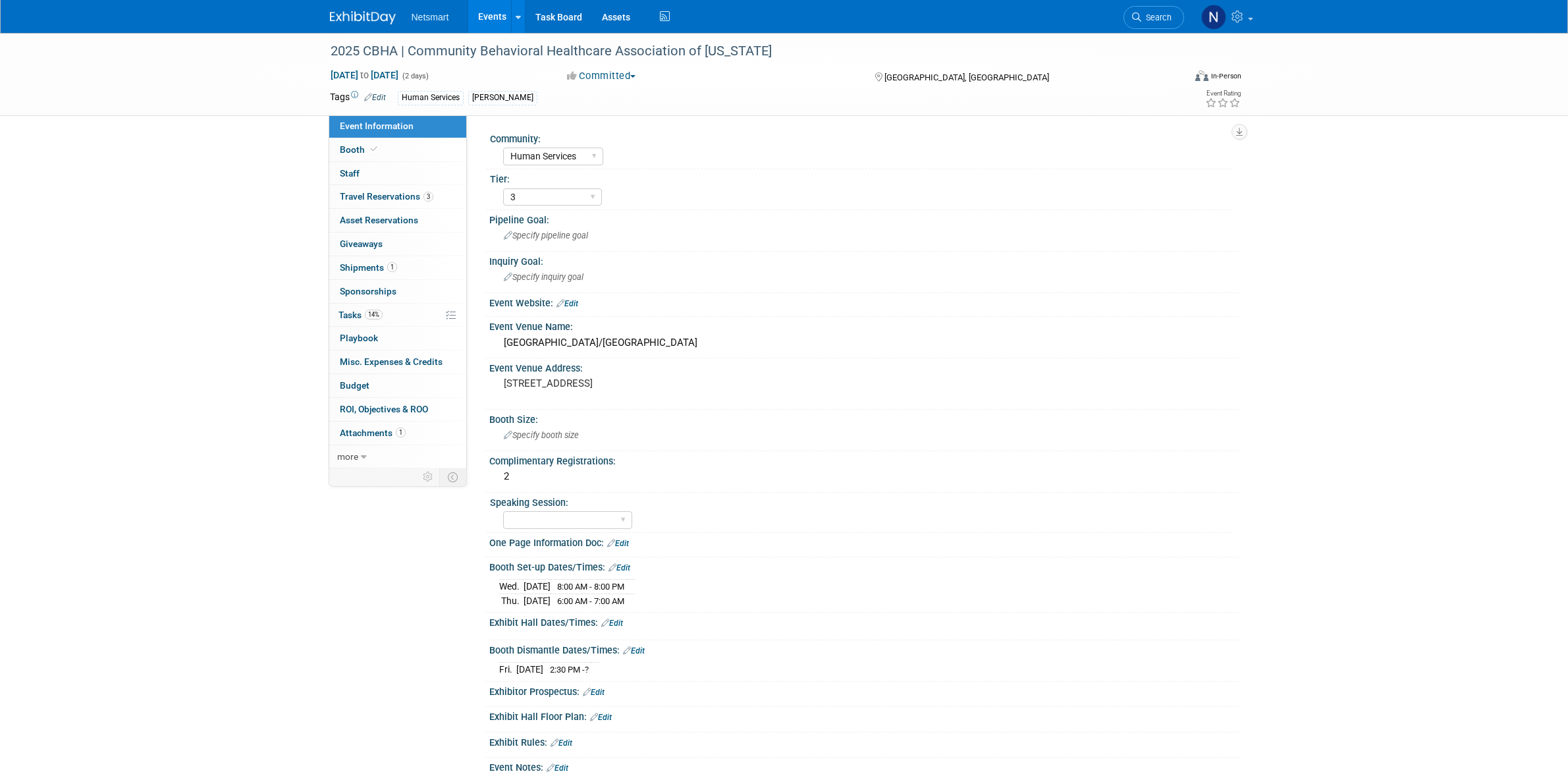
select select "Human Services"
select select "3"
click at [392, 316] on link "14% Tasks 14%" at bounding box center [397, 315] width 137 height 23
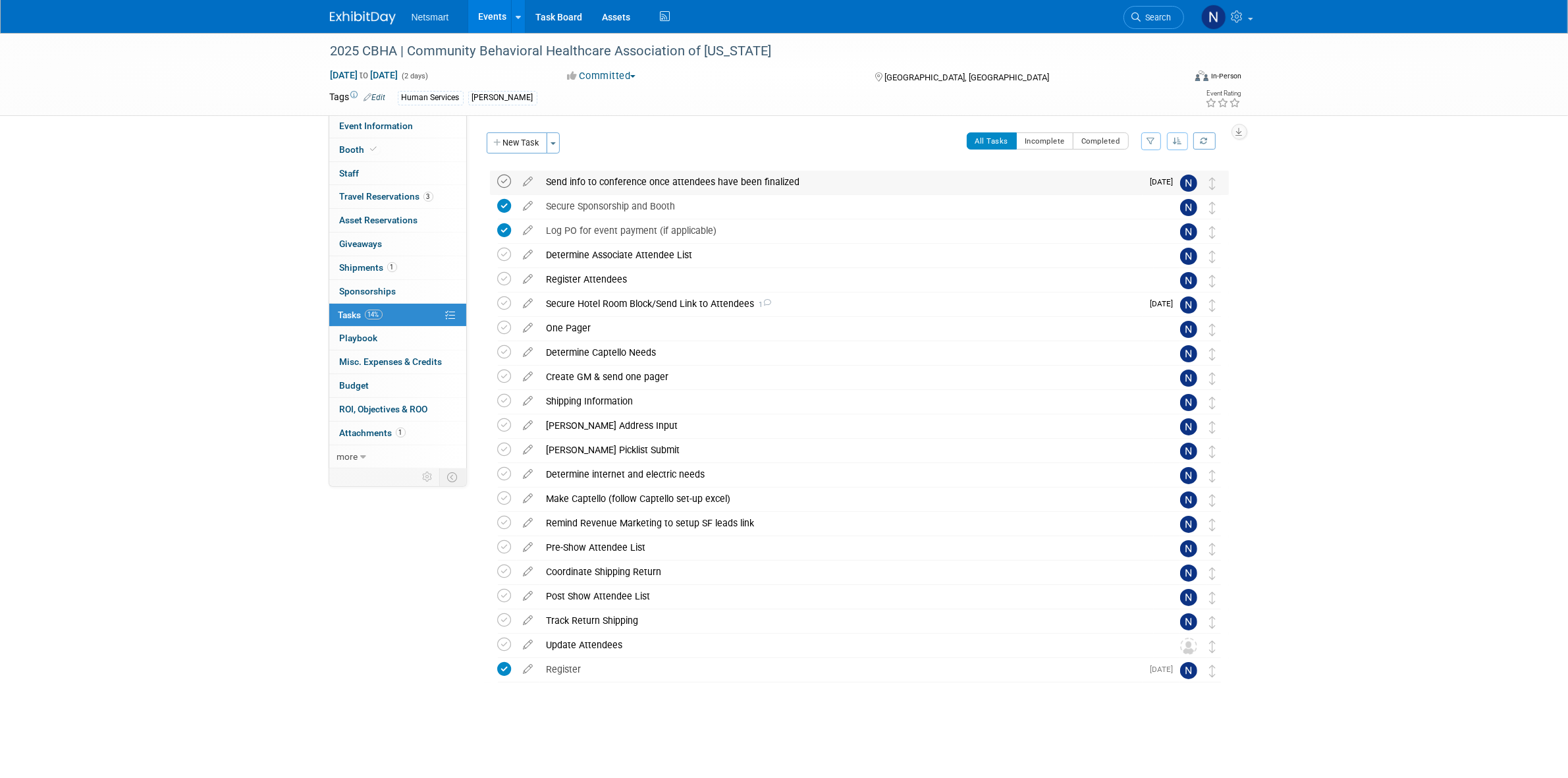
click at [502, 182] on icon at bounding box center [505, 181] width 14 height 14
click at [346, 265] on span "Shipments 1" at bounding box center [368, 267] width 58 height 11
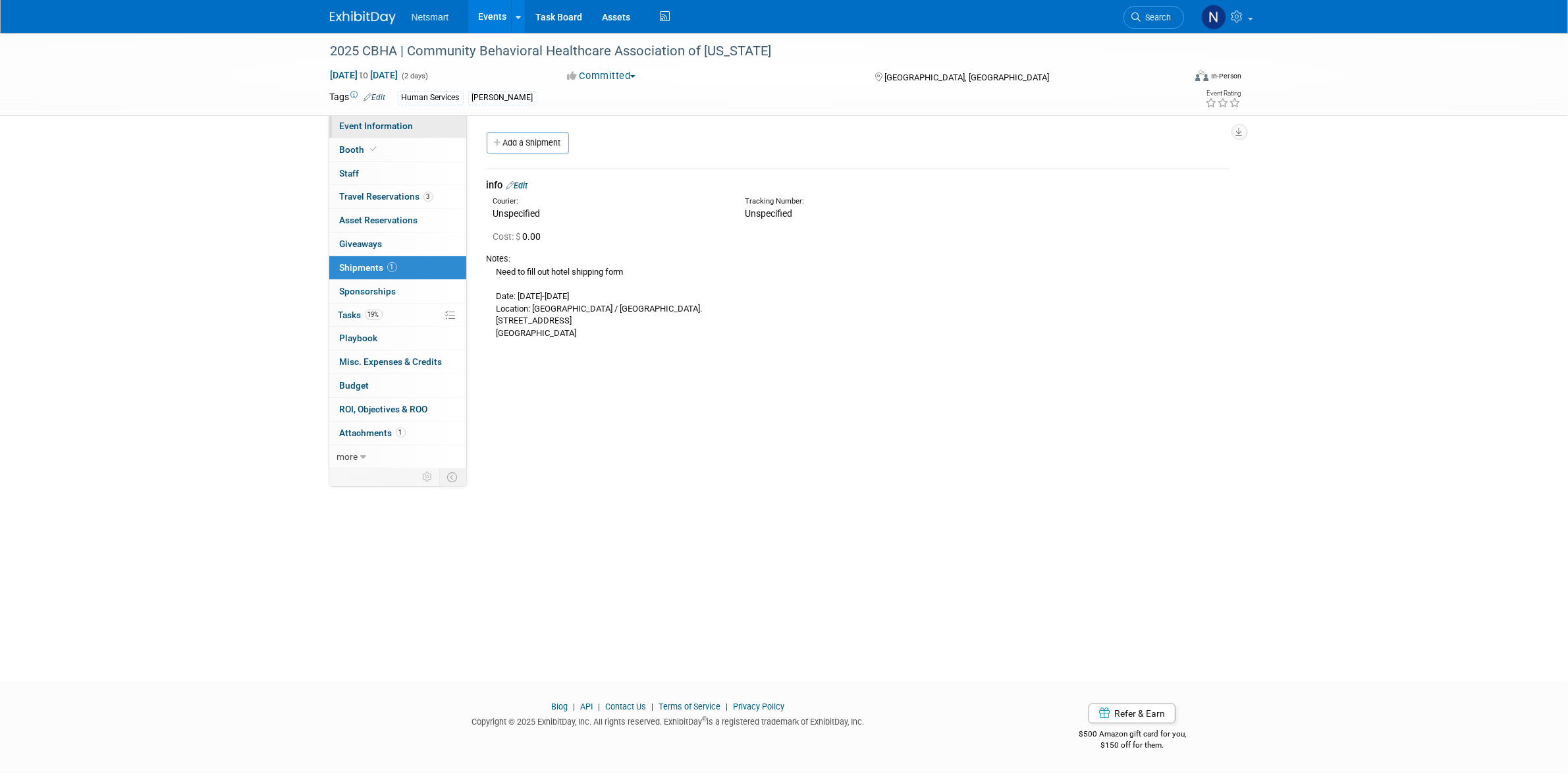
click at [395, 120] on span "Event Information" at bounding box center [376, 125] width 73 height 11
select select "Human Services"
select select "3"
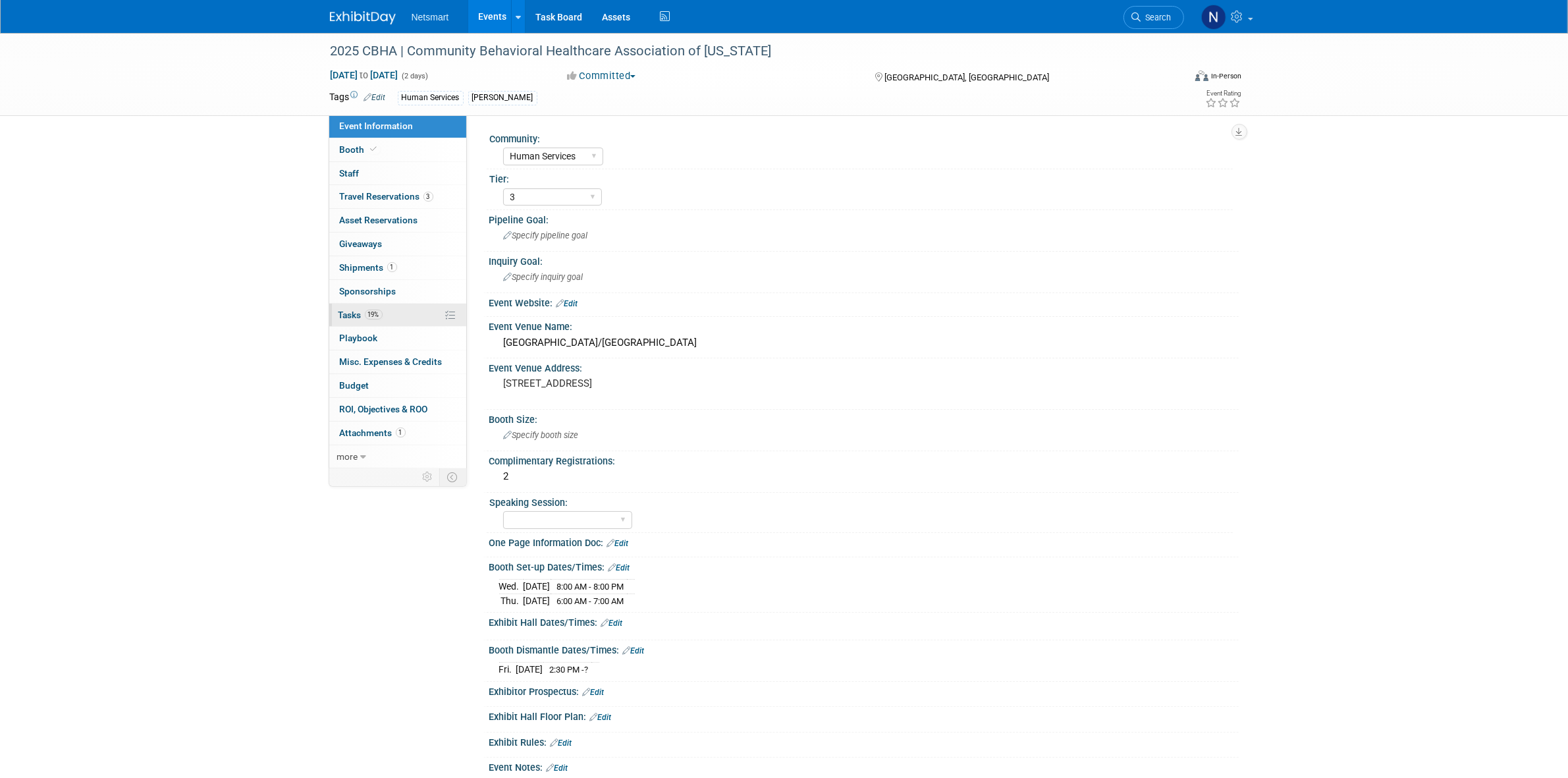
click at [383, 314] on span "19%" at bounding box center [374, 314] width 18 height 10
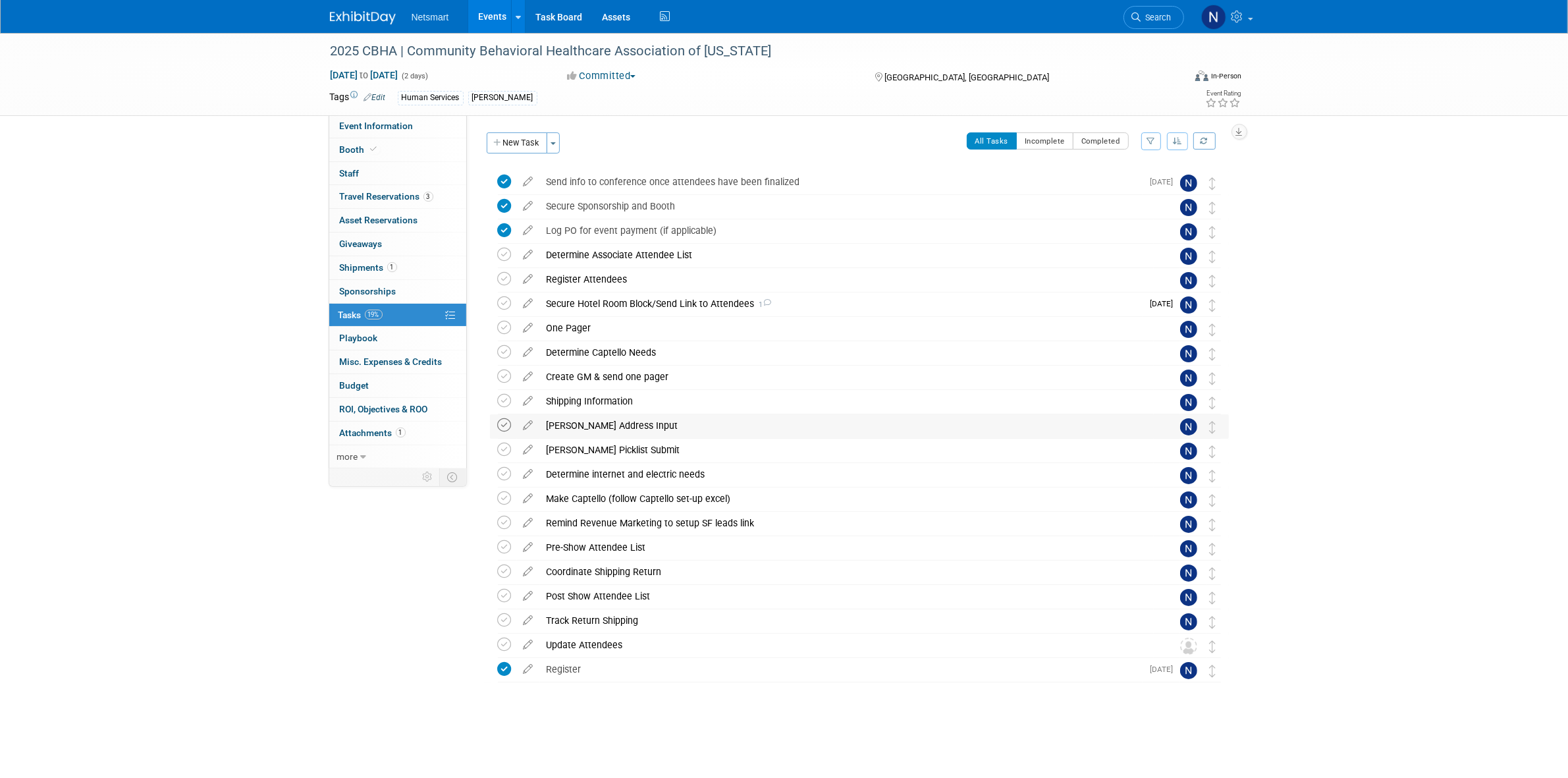
click at [506, 425] on icon at bounding box center [505, 425] width 14 height 14
click at [603, 450] on div "[PERSON_NAME] Picklist Submit" at bounding box center [847, 449] width 614 height 23
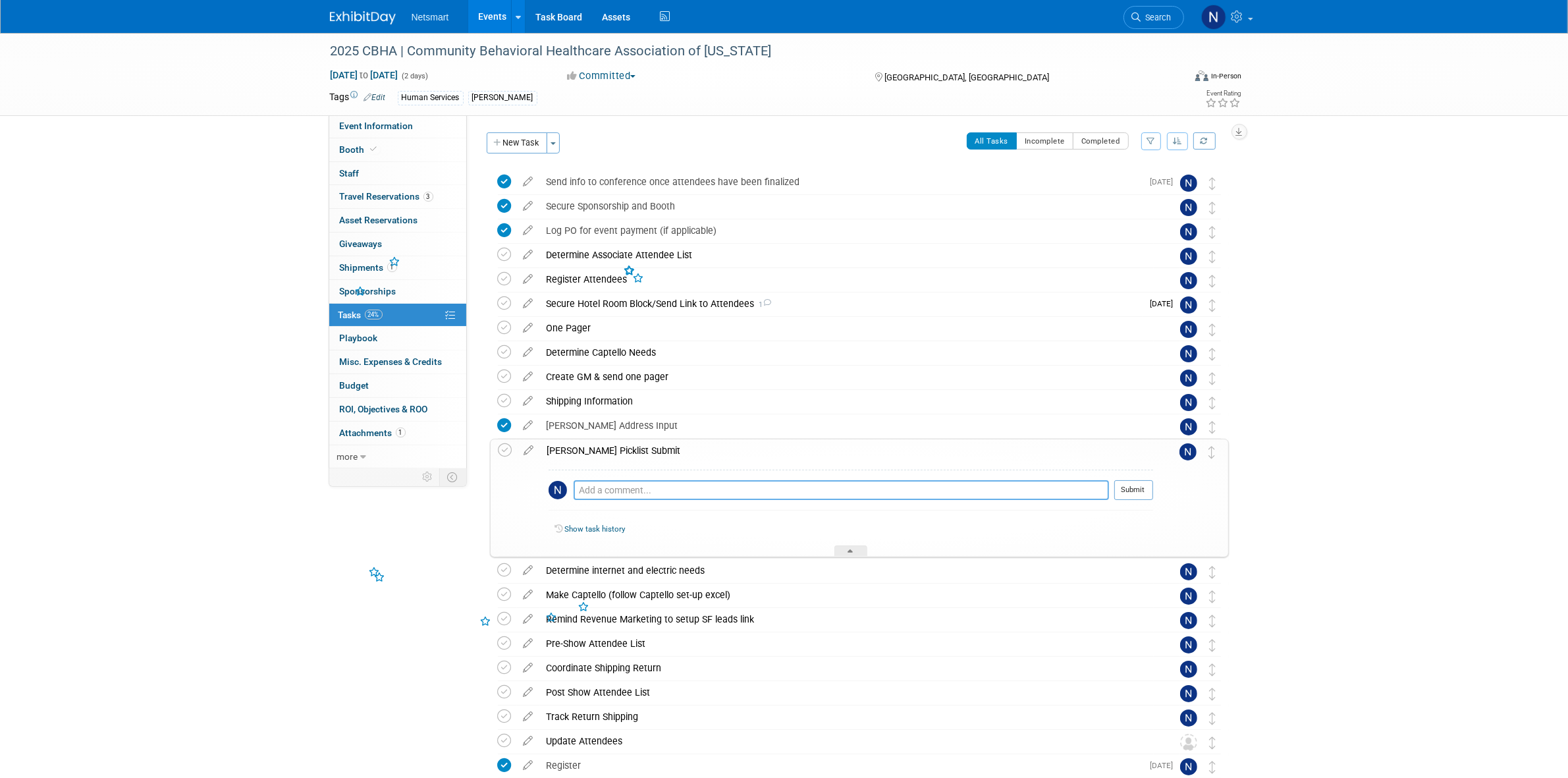
click at [598, 492] on textarea at bounding box center [841, 489] width 535 height 20
type textarea "need to add pens once they're replenished"
click at [1138, 490] on button "Submit" at bounding box center [1133, 489] width 39 height 20
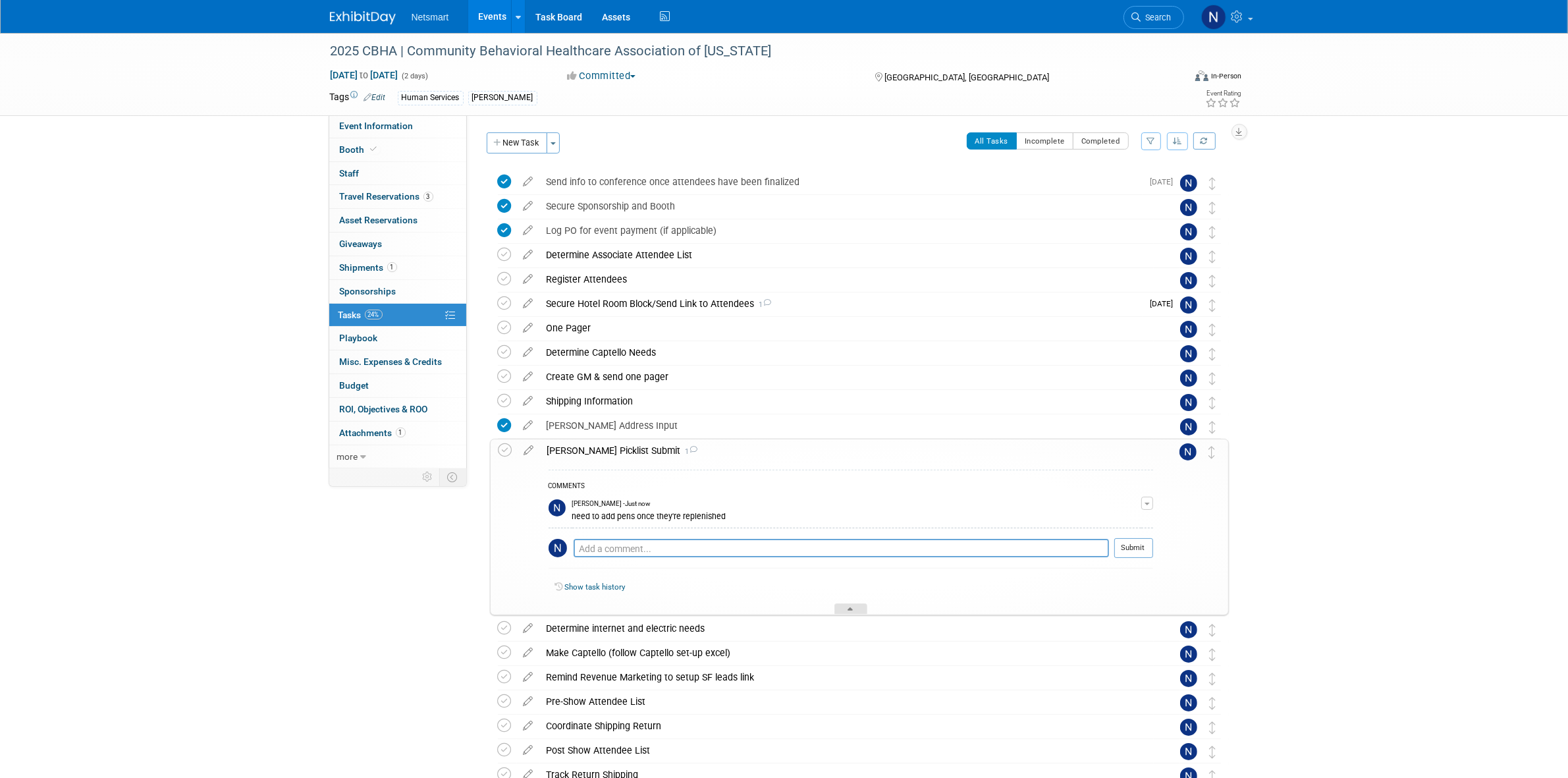
click at [845, 609] on div at bounding box center [851, 608] width 33 height 11
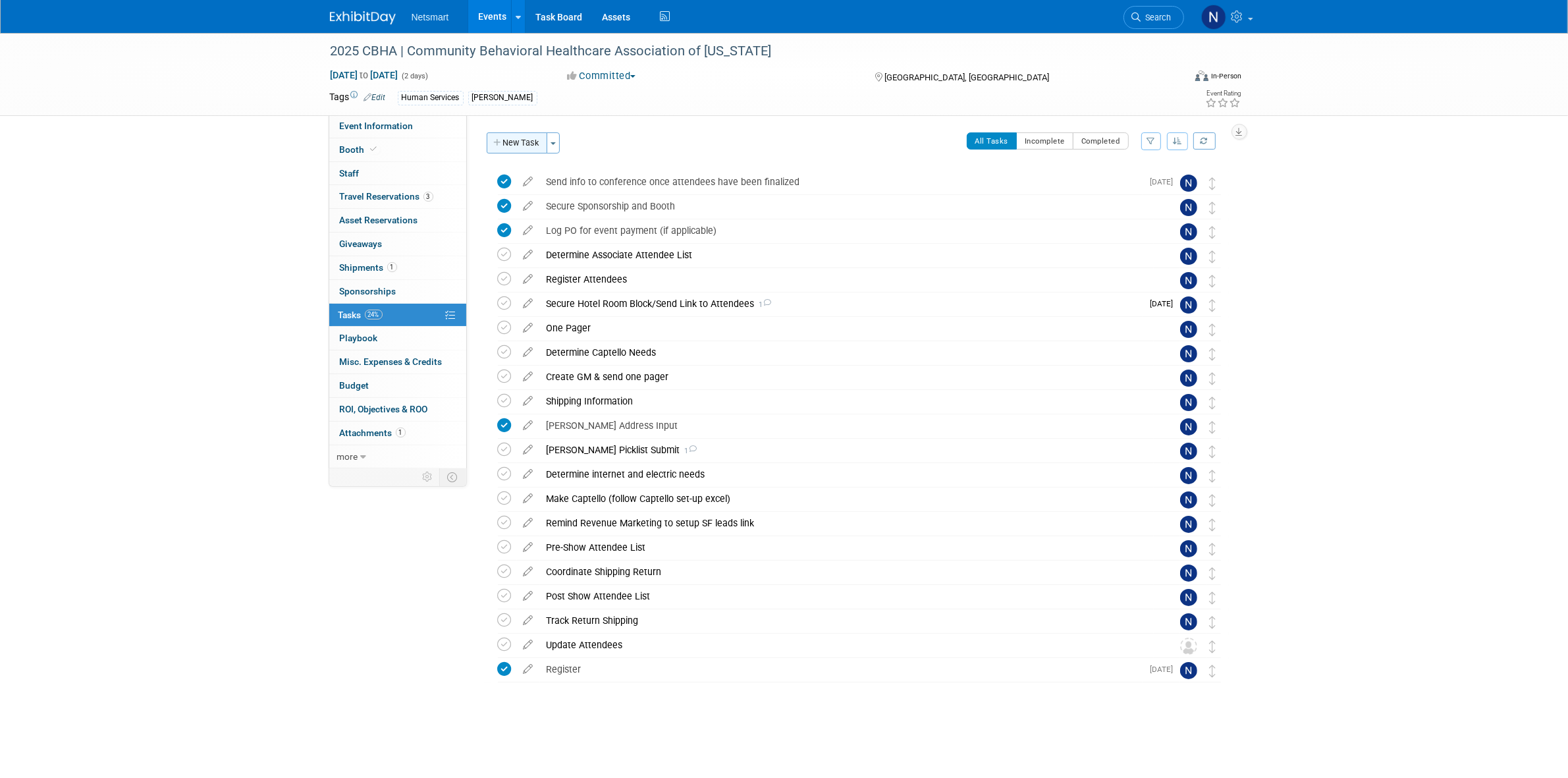
click at [529, 139] on button "New Task" at bounding box center [517, 143] width 61 height 22
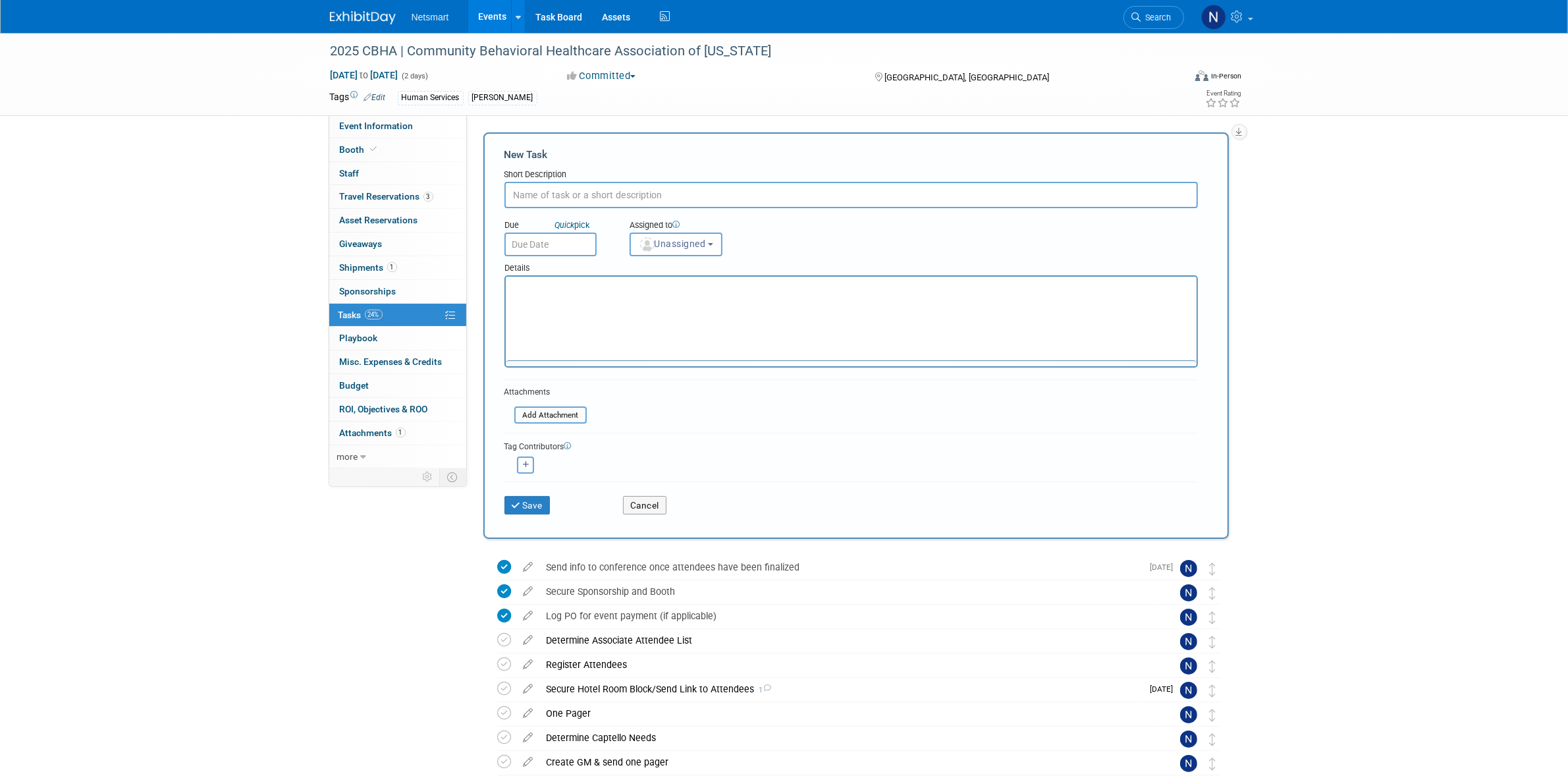
click at [557, 192] on input "text" at bounding box center [851, 195] width 693 height 26
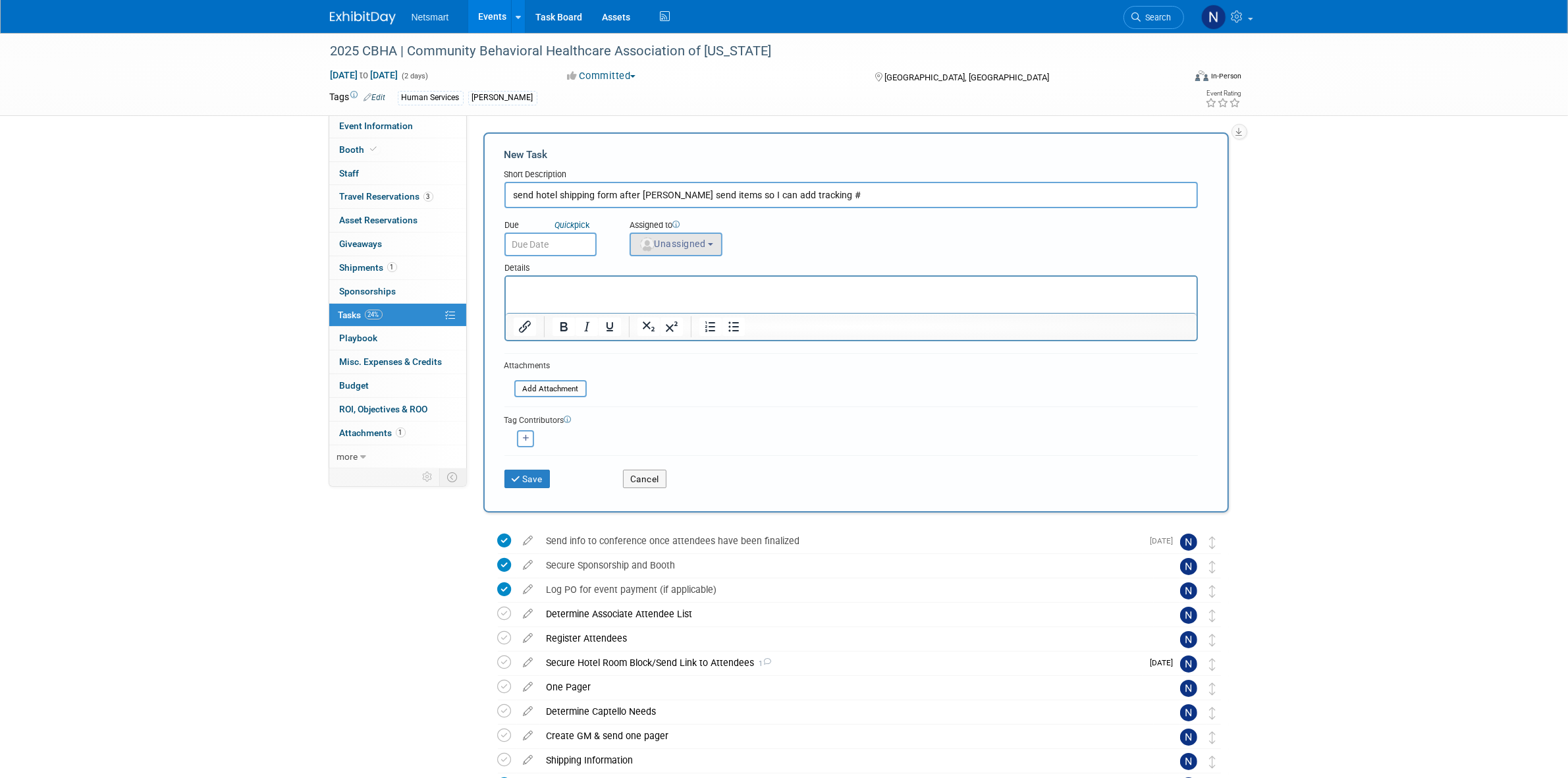
type input "send hotel shipping form after derse send items so I can add tracking #"
click at [656, 239] on span "Unassigned" at bounding box center [672, 244] width 68 height 11
click at [660, 267] on input "text" at bounding box center [715, 275] width 165 height 23
type input "nin"
click at [655, 299] on label "[PERSON_NAME] (me)" at bounding box center [706, 303] width 138 height 22
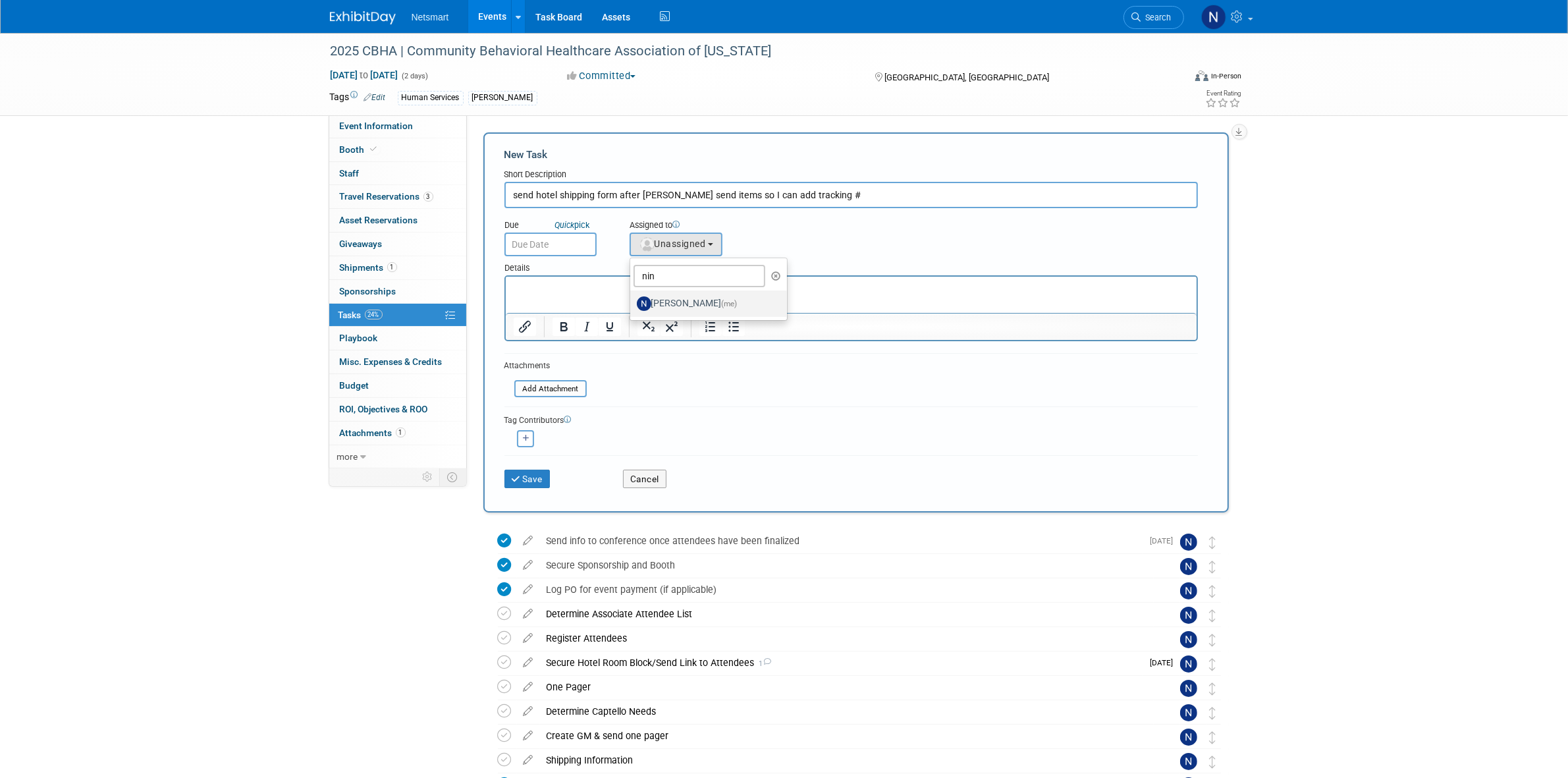
click at [632, 299] on input "[PERSON_NAME] (me)" at bounding box center [627, 301] width 9 height 9
select select "a52b5e8a-b2fd-4a4e-8599-2a3670a086e7"
click at [542, 481] on button "Save" at bounding box center [527, 479] width 46 height 19
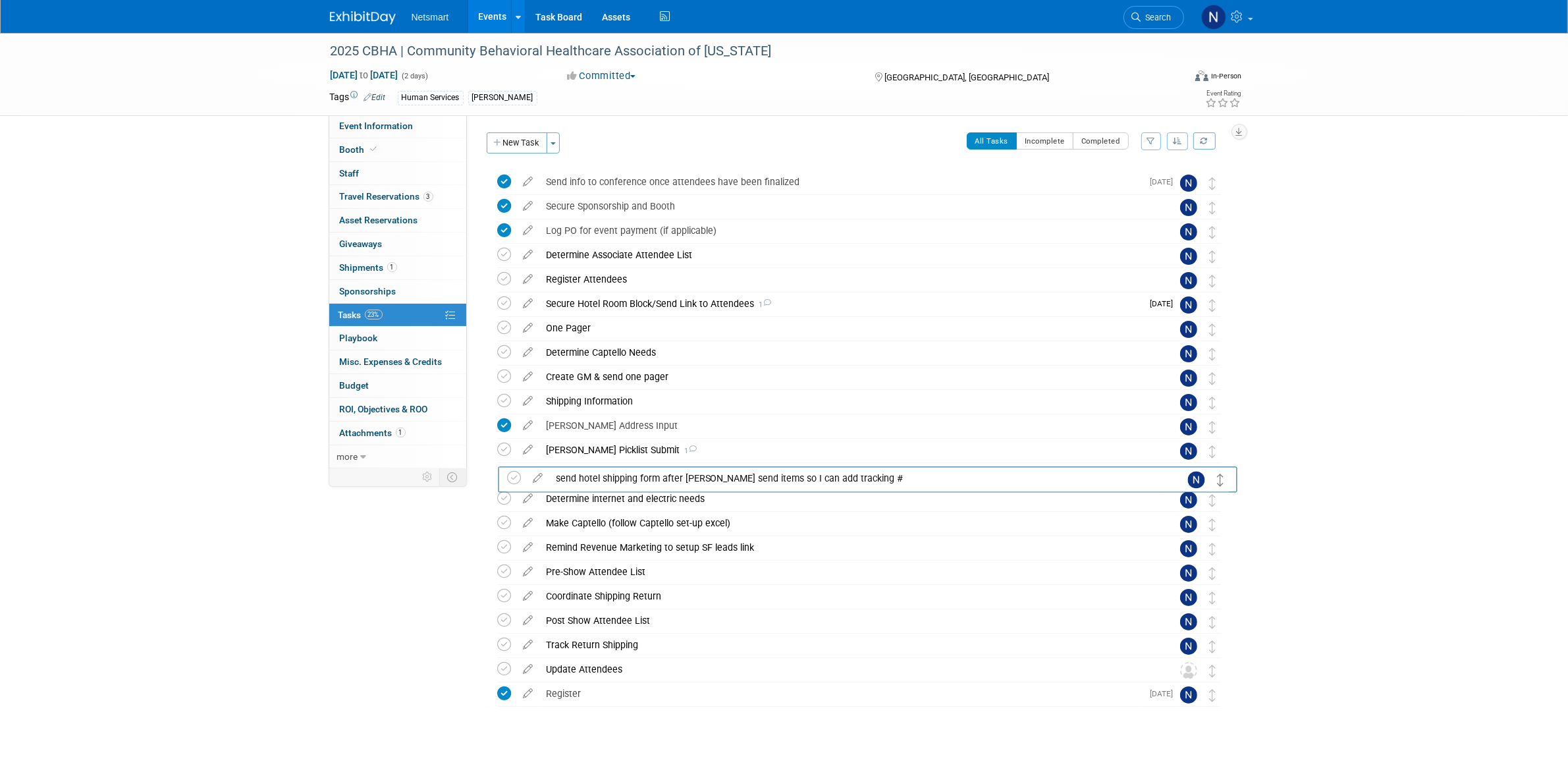
drag, startPoint x: 1213, startPoint y: 181, endPoint x: 1222, endPoint y: 476, distance: 295.1
click at [507, 499] on icon at bounding box center [505, 498] width 14 height 14
click at [1141, 19] on span "Search" at bounding box center [1156, 18] width 30 height 10
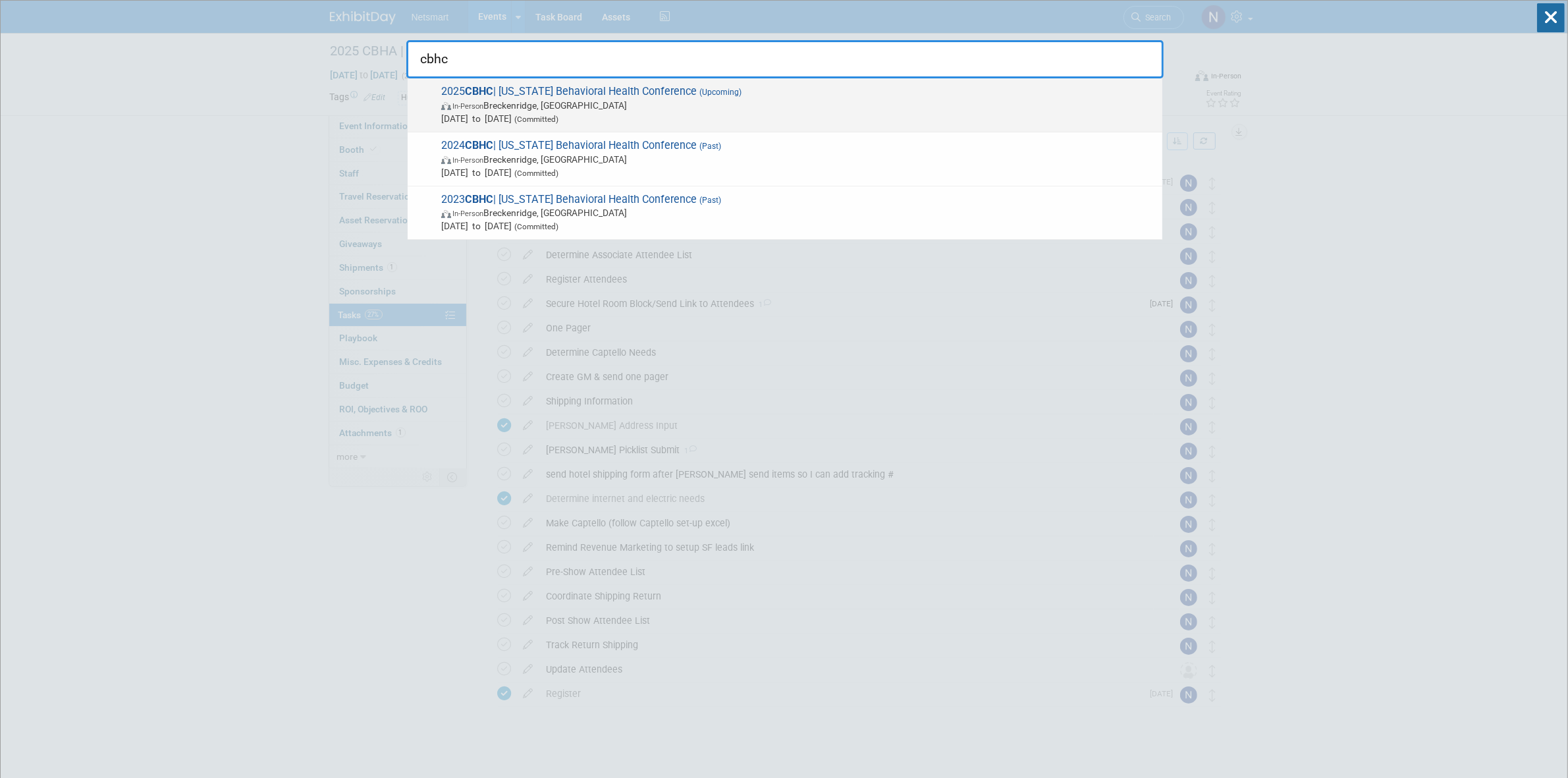
type input "cbhc"
click at [484, 102] on span "In-Person" at bounding box center [468, 106] width 31 height 9
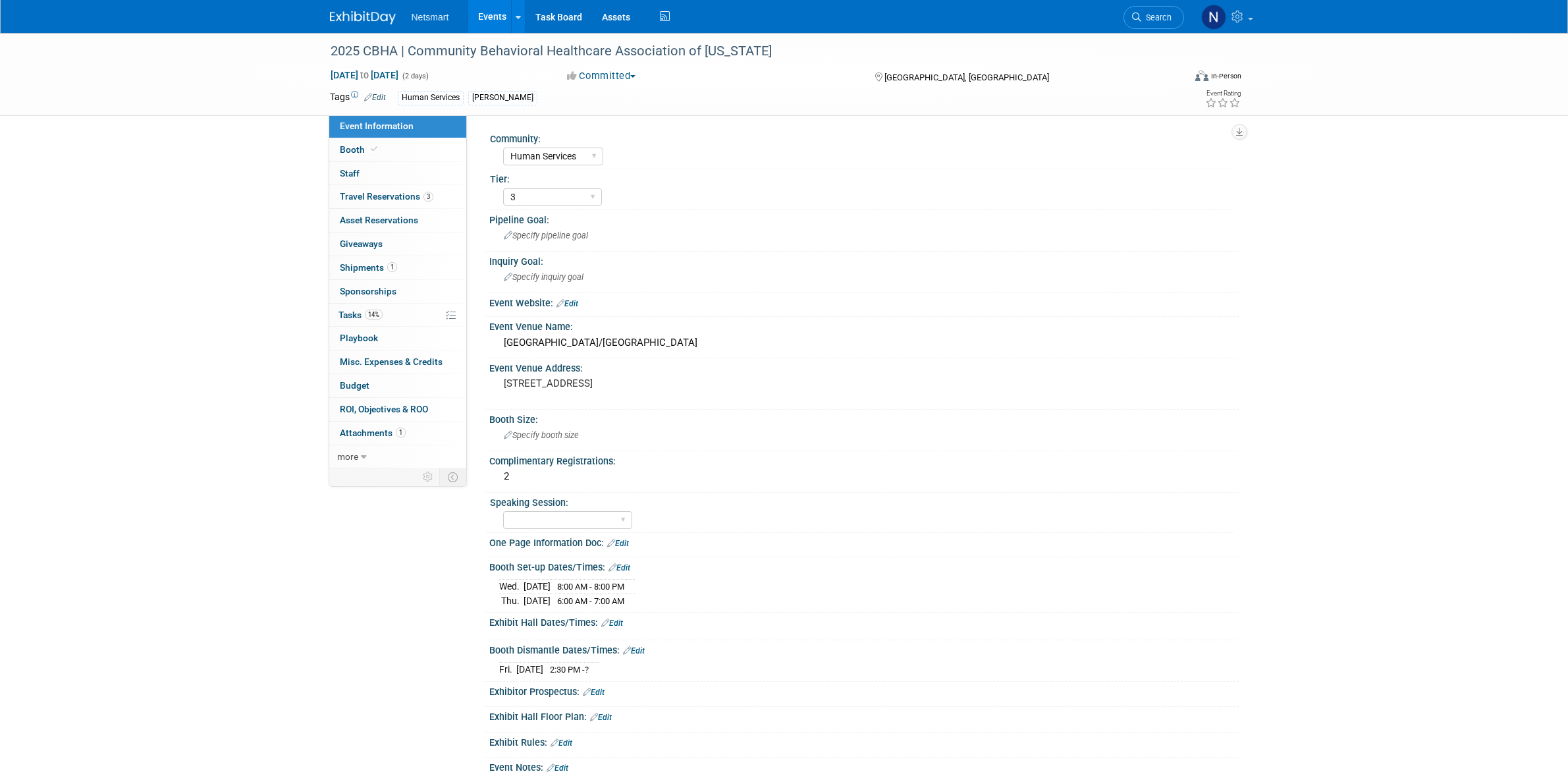
select select "Human Services"
select select "3"
click at [1157, 17] on span "Search" at bounding box center [1156, 18] width 30 height 10
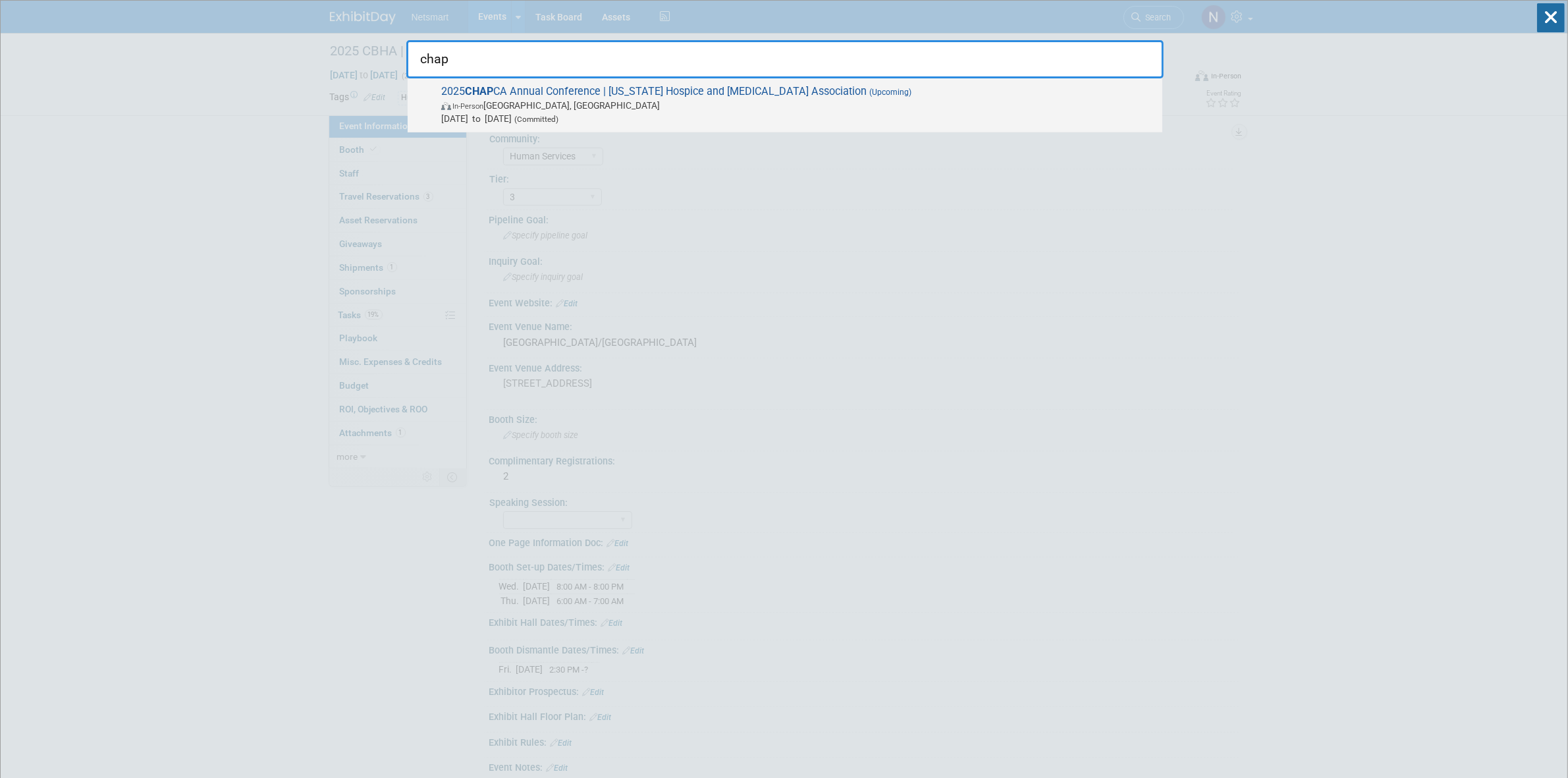
type input "chap"
click at [634, 100] on span "In-Person [GEOGRAPHIC_DATA], [GEOGRAPHIC_DATA]" at bounding box center [799, 105] width 715 height 13
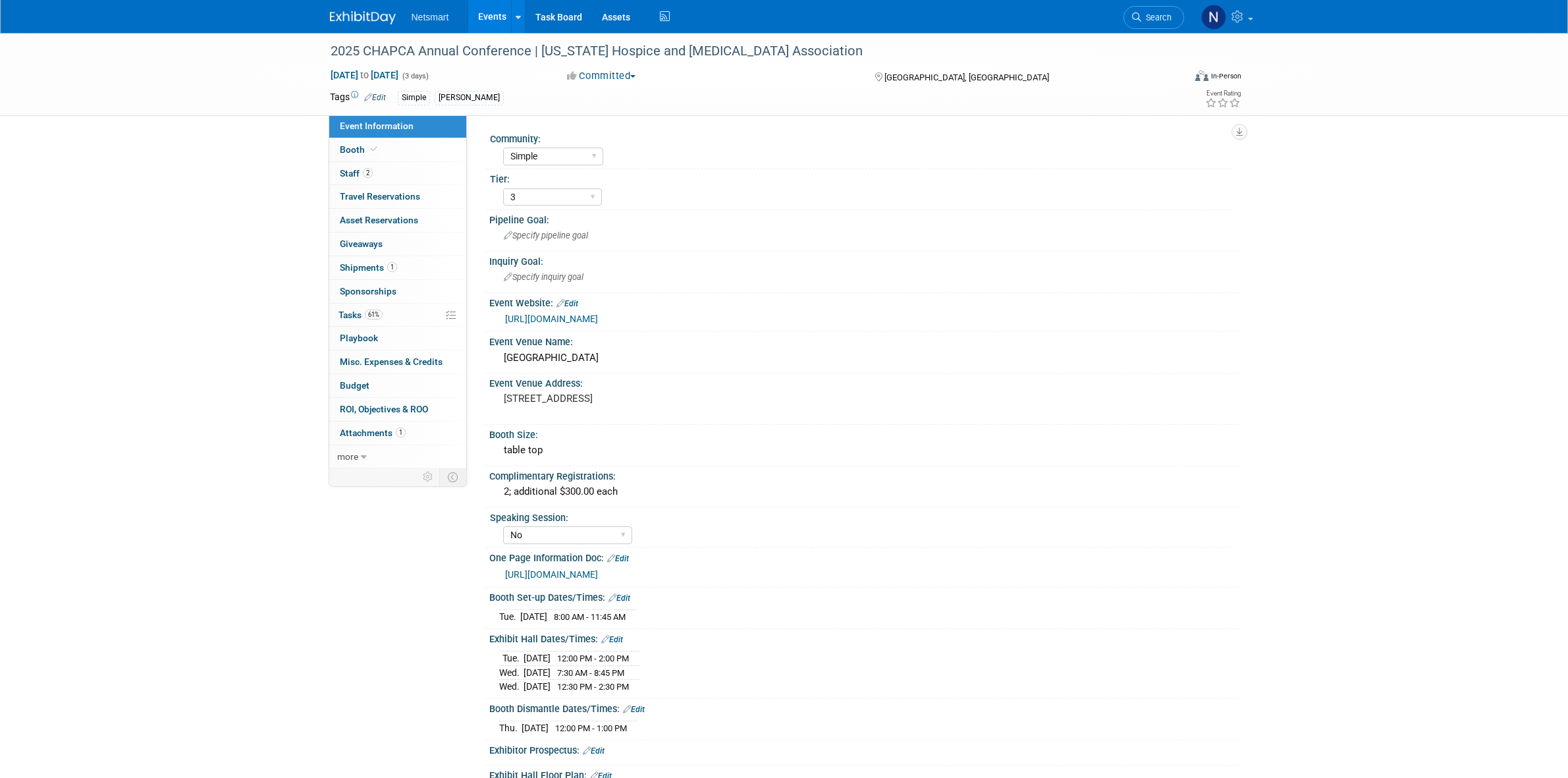
select select "Simple"
select select "3"
select select "No"
click at [381, 321] on link "61% Tasks 61%" at bounding box center [397, 315] width 137 height 23
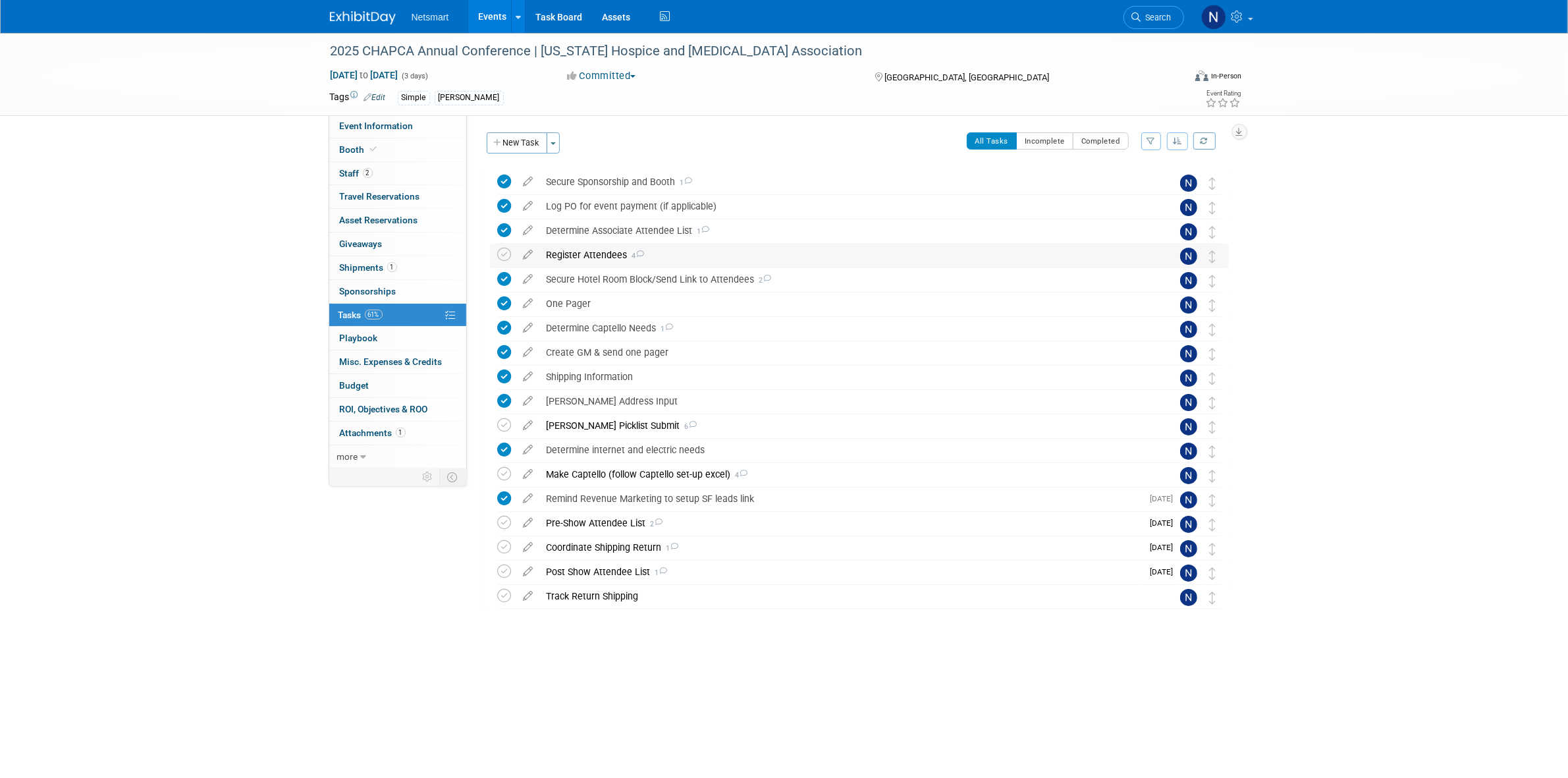
click at [576, 257] on div "Register Attendees 4" at bounding box center [847, 254] width 614 height 23
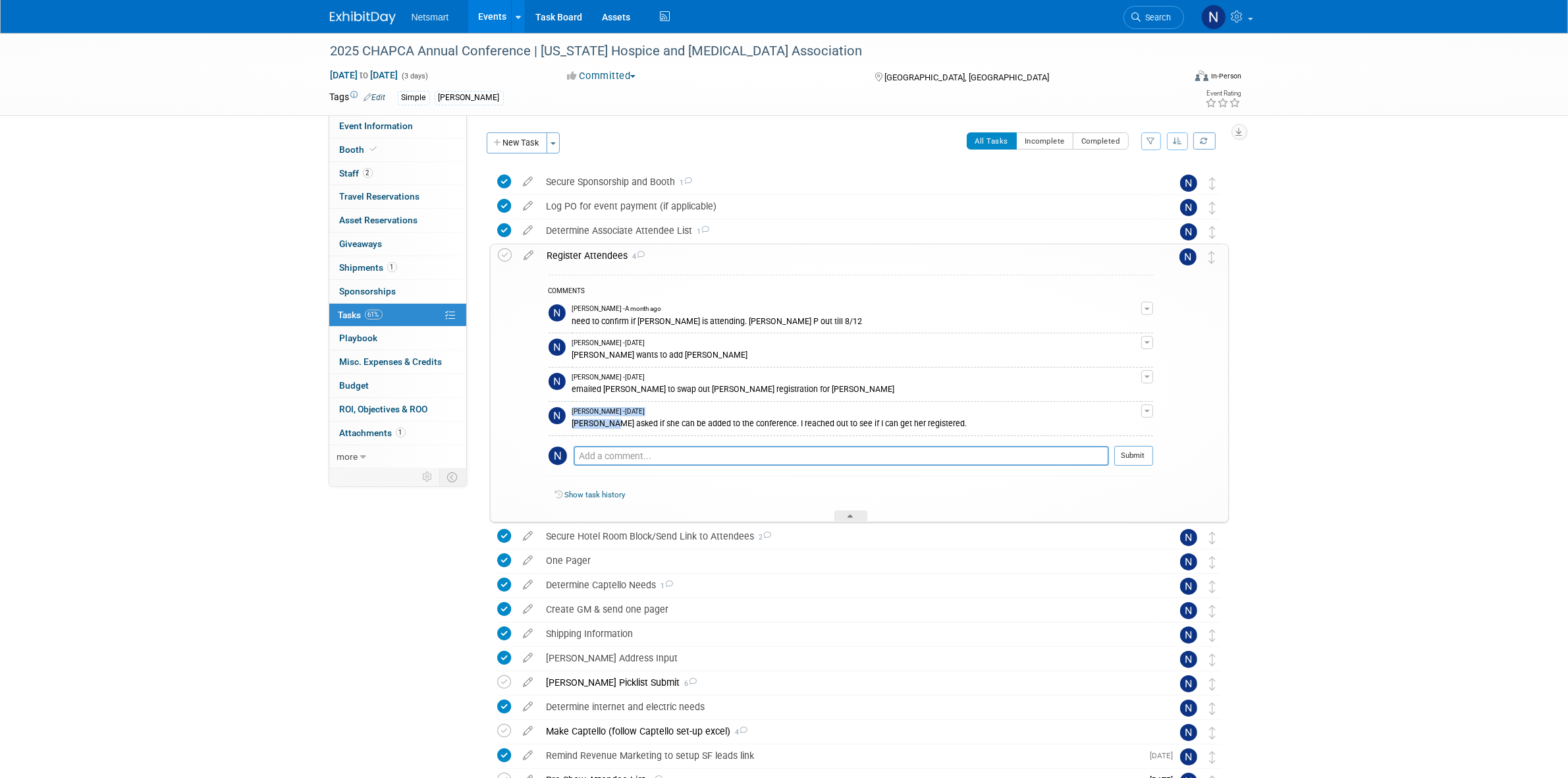
drag, startPoint x: 568, startPoint y: 425, endPoint x: 608, endPoint y: 427, distance: 40.0
click at [608, 427] on tr "Nina Finn - 7 days ago Cindy Ruelas asked if she can be added to the conference…" at bounding box center [851, 418] width 605 height 34
click at [611, 428] on div "Cindy Ruelas asked if she can be added to the conference. I reached out to see …" at bounding box center [856, 422] width 569 height 13
drag, startPoint x: 618, startPoint y: 426, endPoint x: 575, endPoint y: 428, distance: 43.0
click at [575, 428] on div "Cindy Ruelas asked if she can be added to the conference. I reached out to see …" at bounding box center [856, 422] width 569 height 13
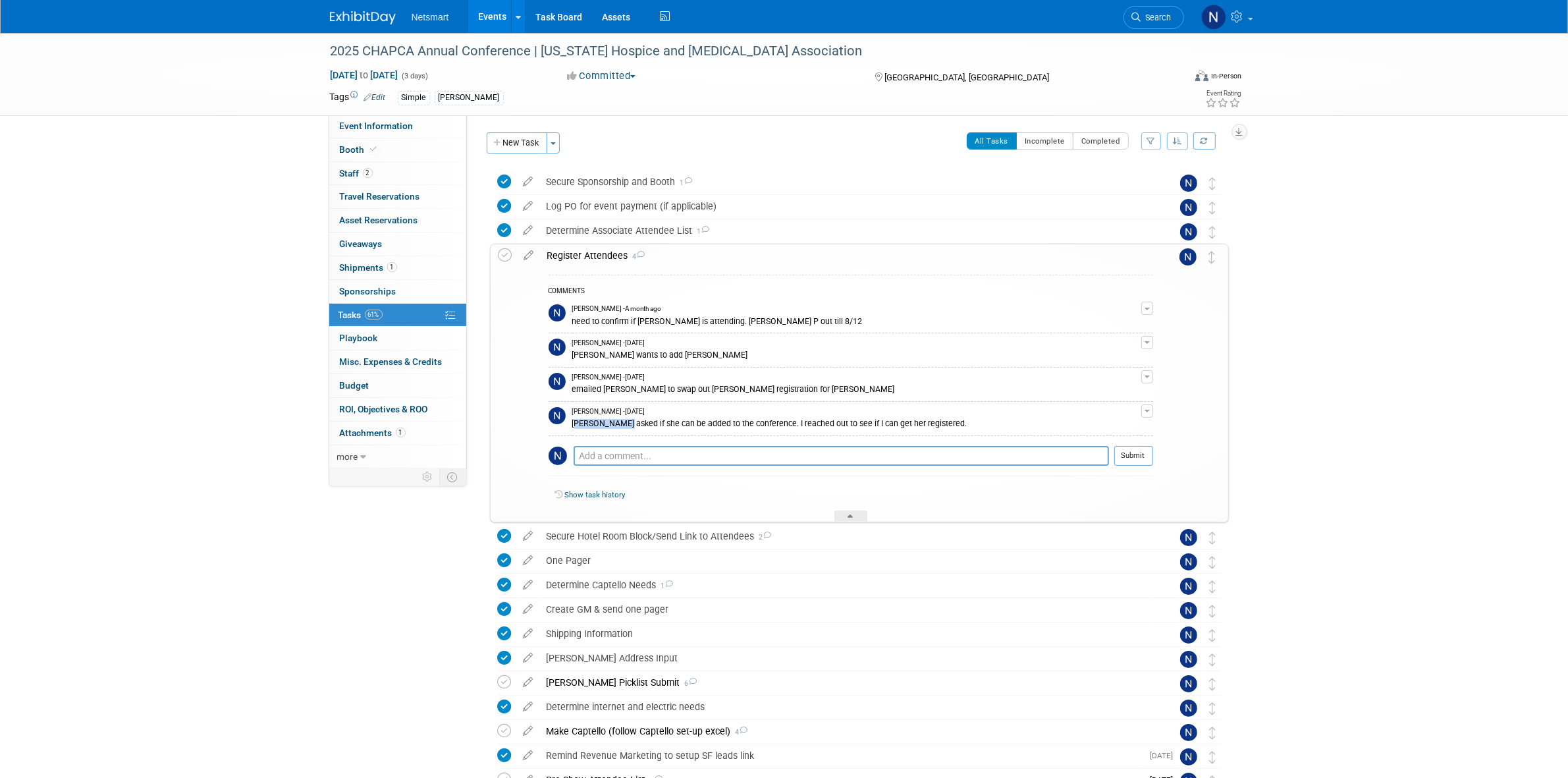
copy div "Cindy Ruelas"
click at [597, 452] on textarea at bounding box center [841, 456] width 535 height 20
paste textarea "Cindy Ruelas"
type textarea "Cindy Ruelas confirmed she will not be attending"
click at [1137, 450] on button "Submit" at bounding box center [1133, 456] width 39 height 20
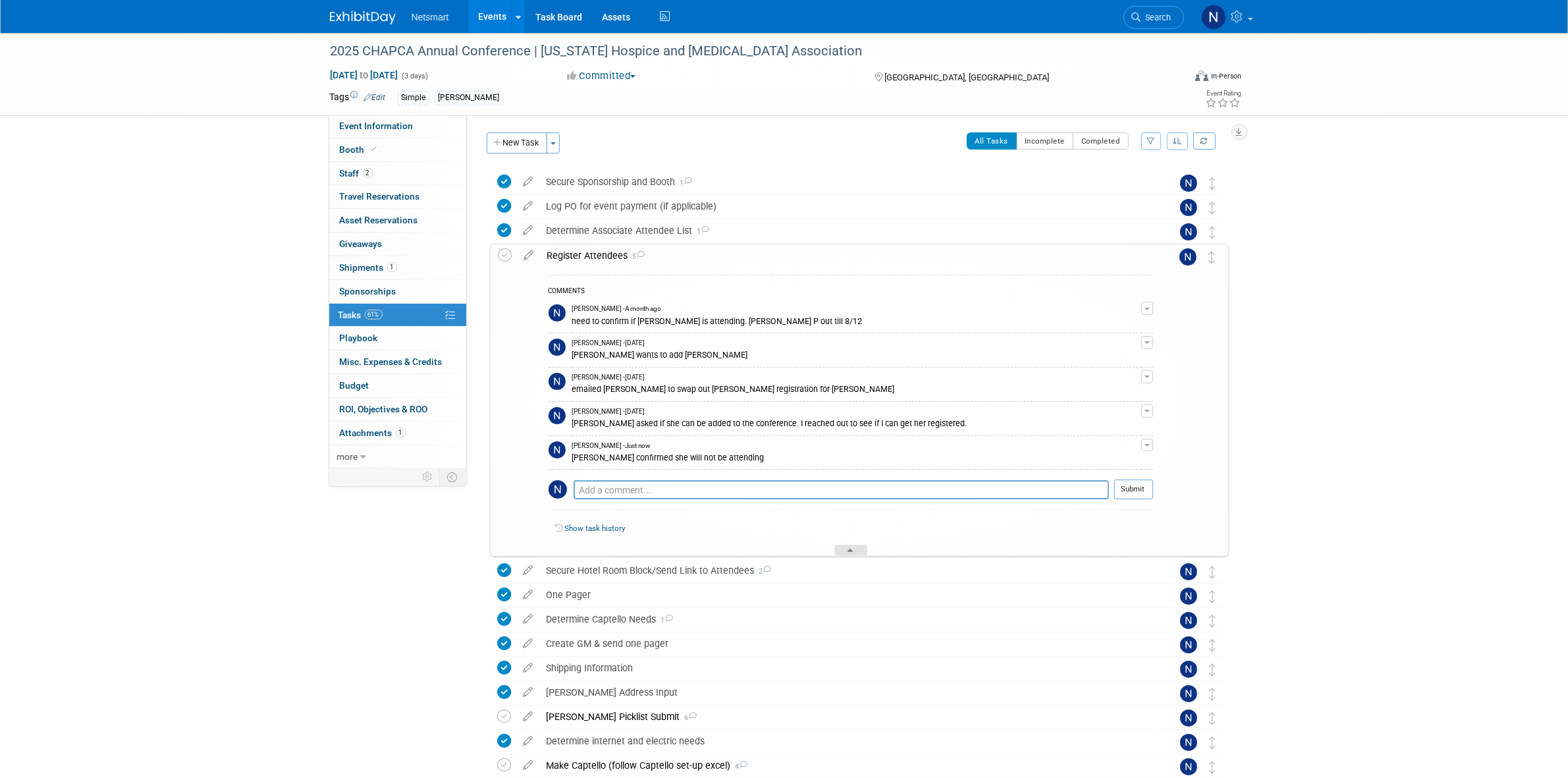
click at [851, 552] on icon at bounding box center [851, 552] width 5 height 8
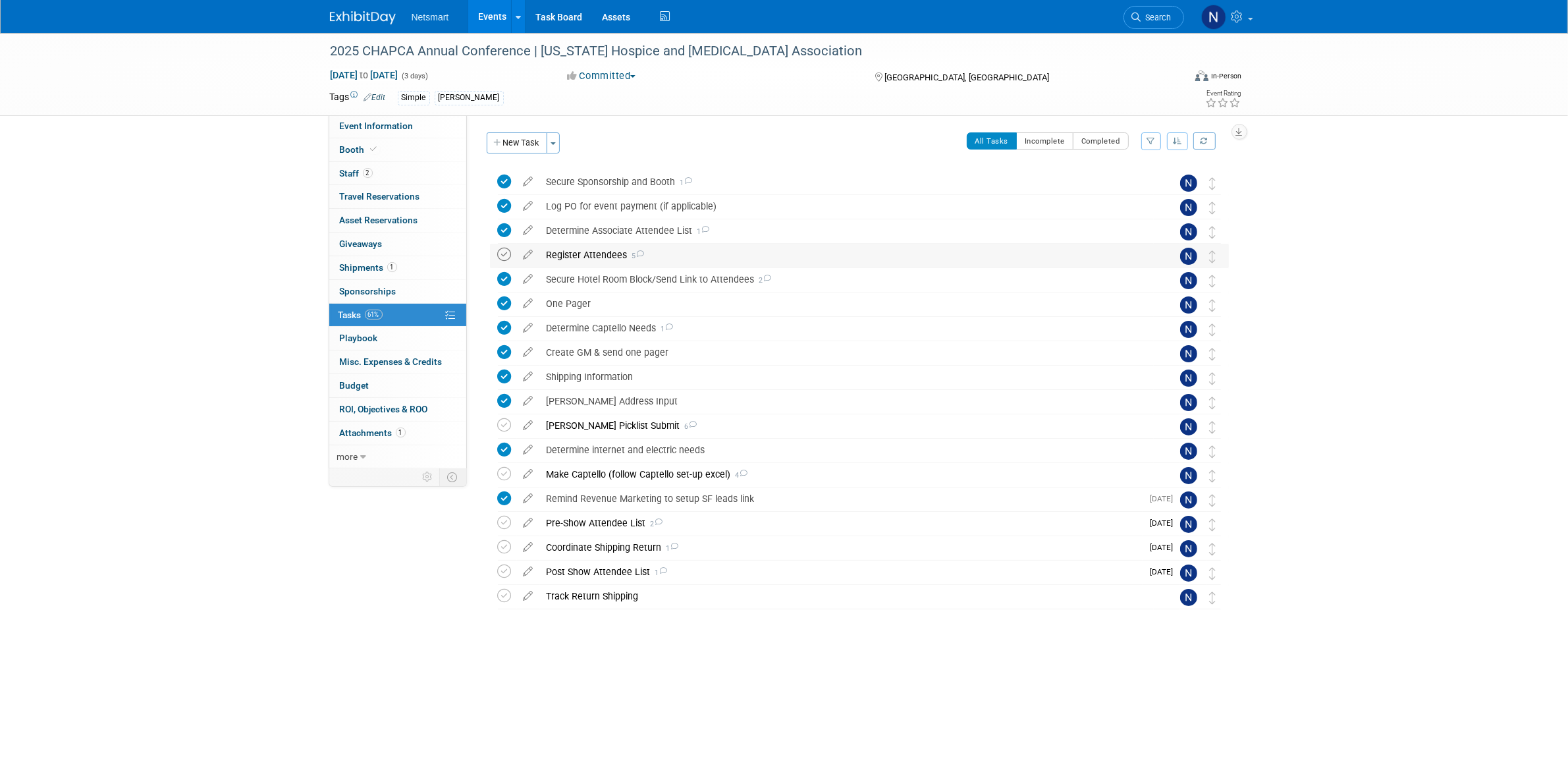
click at [506, 256] on icon at bounding box center [505, 254] width 14 height 14
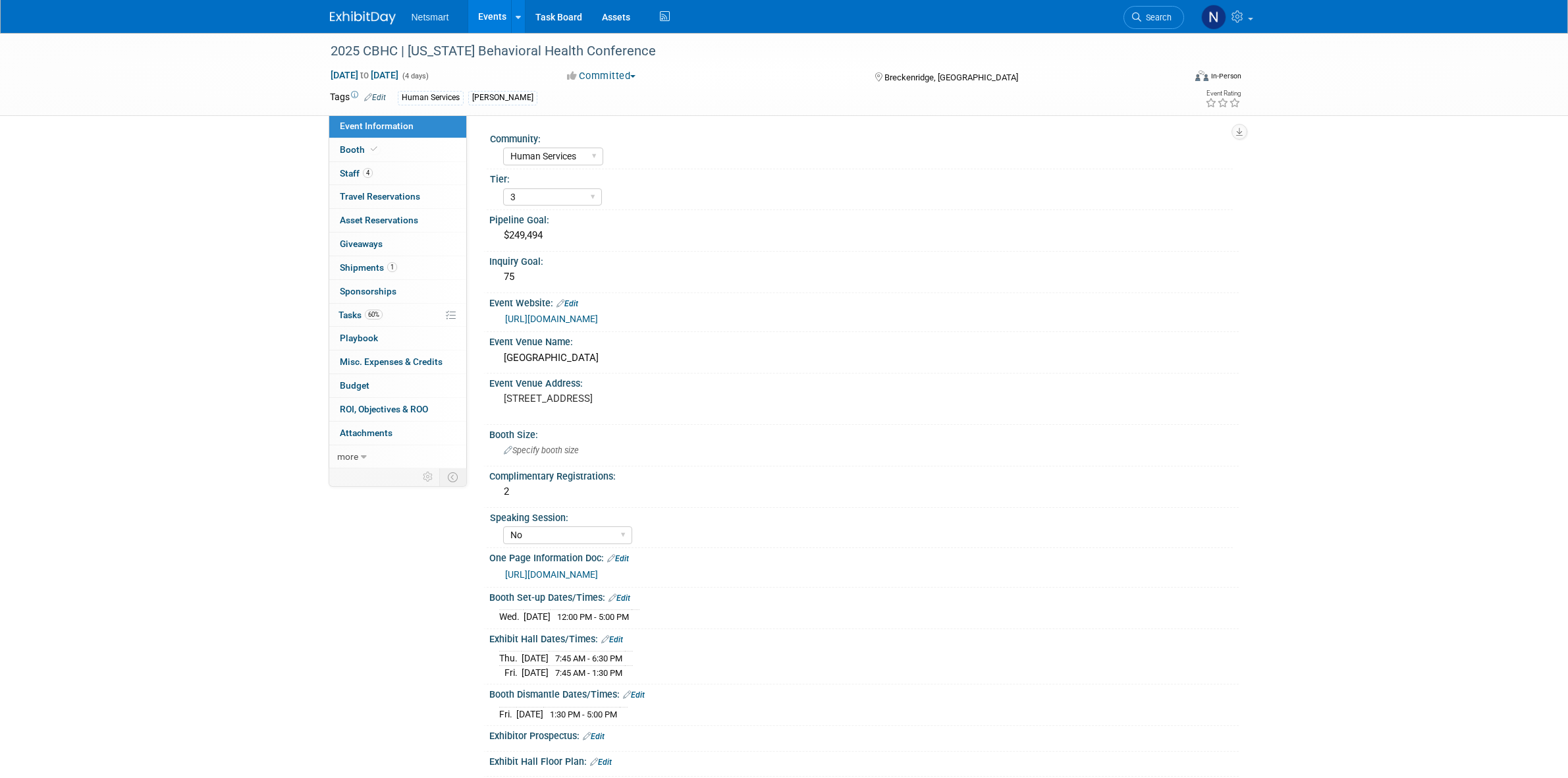
select select "Human Services"
select select "3"
select select "No"
click at [386, 265] on span "Shipments 1" at bounding box center [368, 267] width 58 height 11
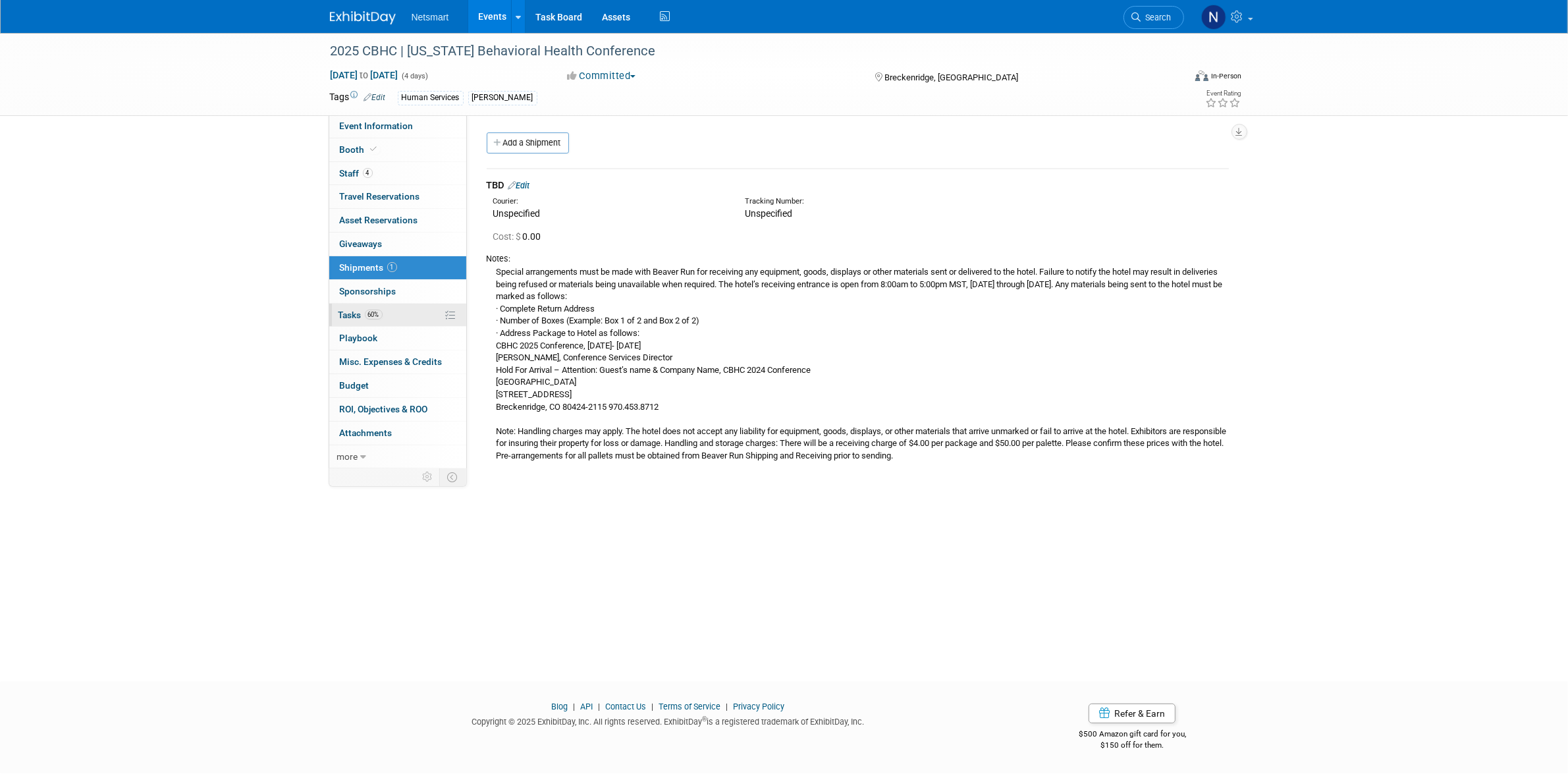
click at [388, 311] on link "60% Tasks 60%" at bounding box center [397, 315] width 137 height 23
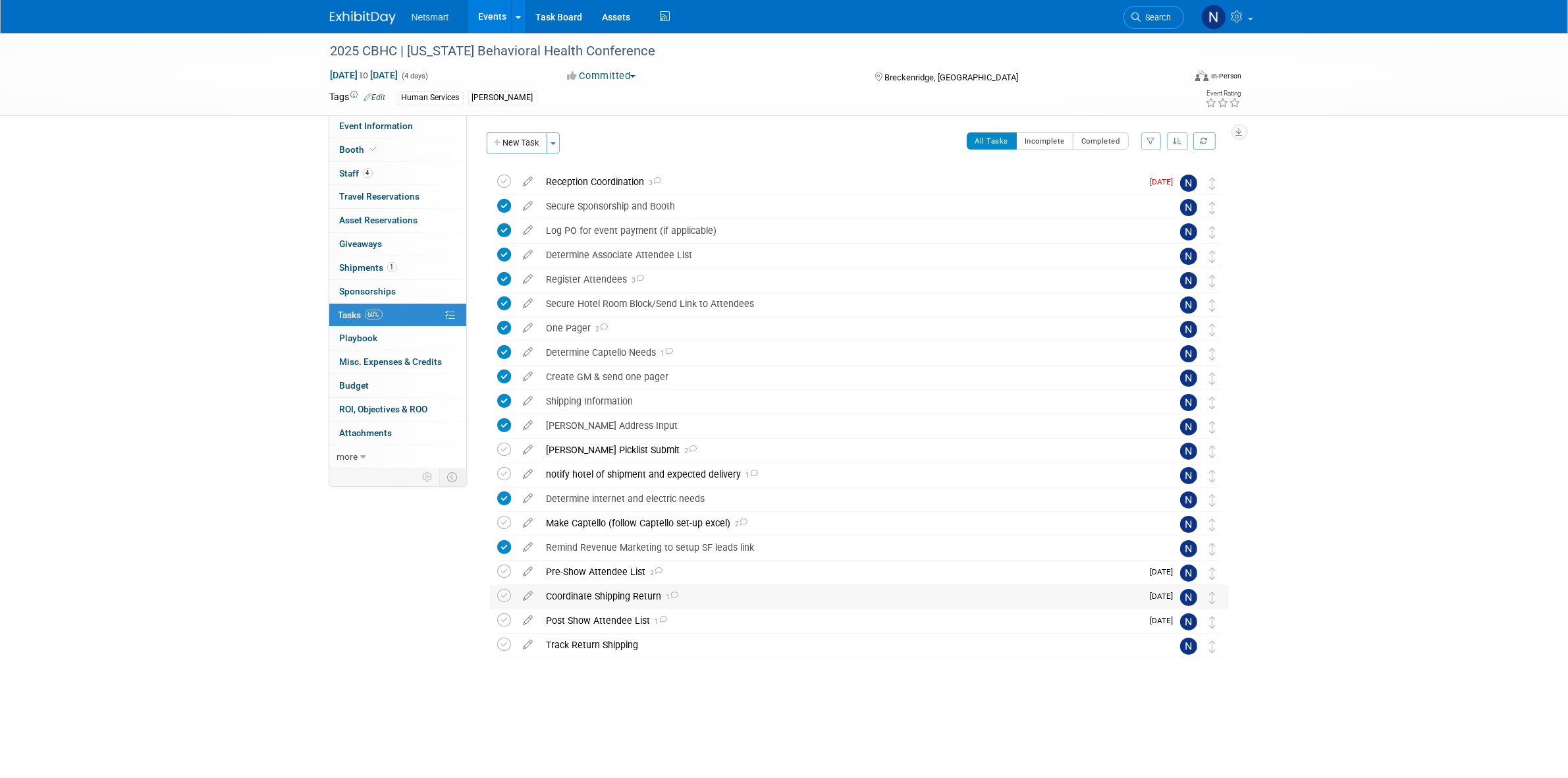
click at [607, 594] on div "Coordinate Shipping Return 1" at bounding box center [842, 595] width 603 height 23
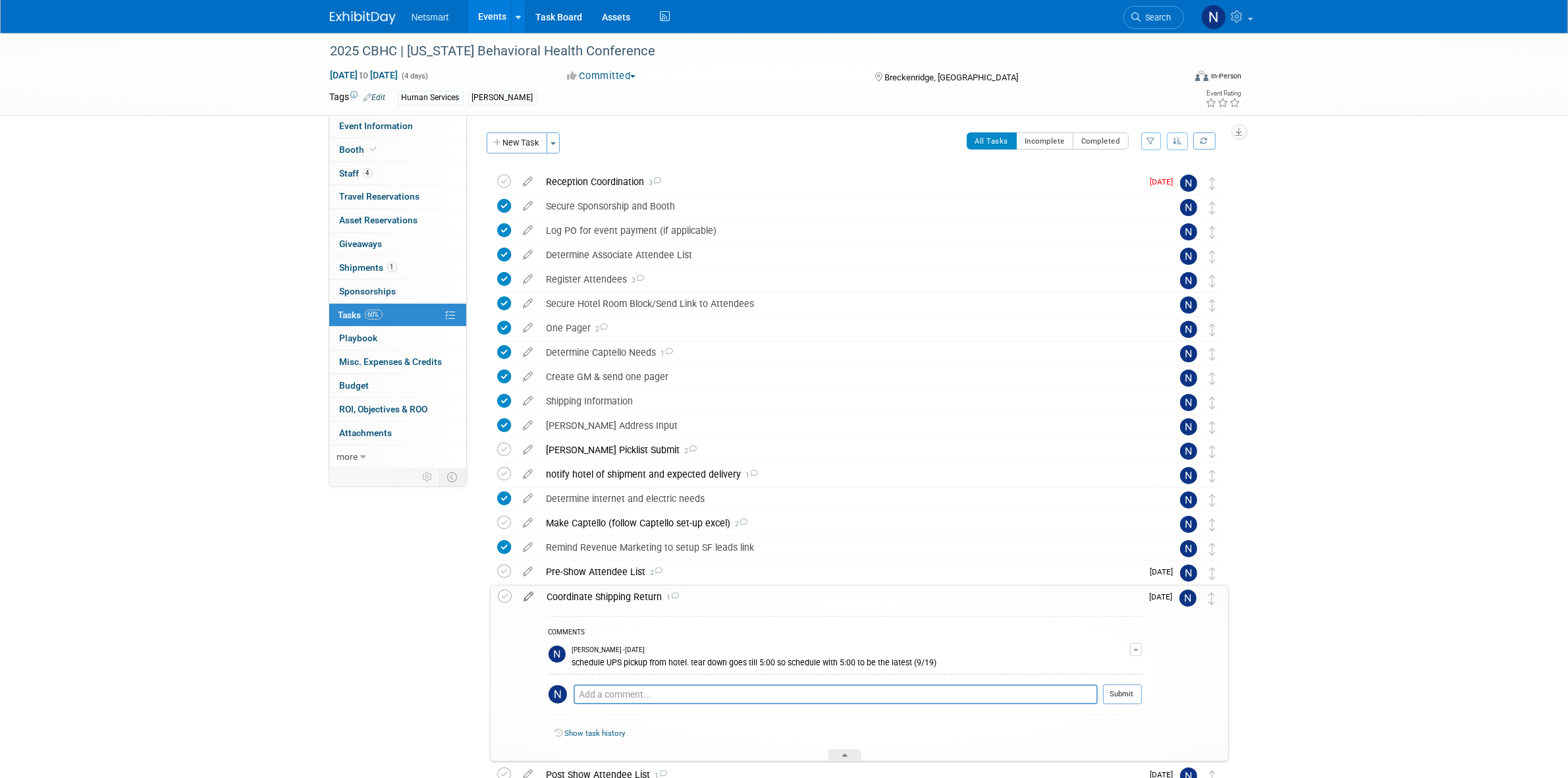
click at [530, 596] on icon at bounding box center [530, 593] width 23 height 17
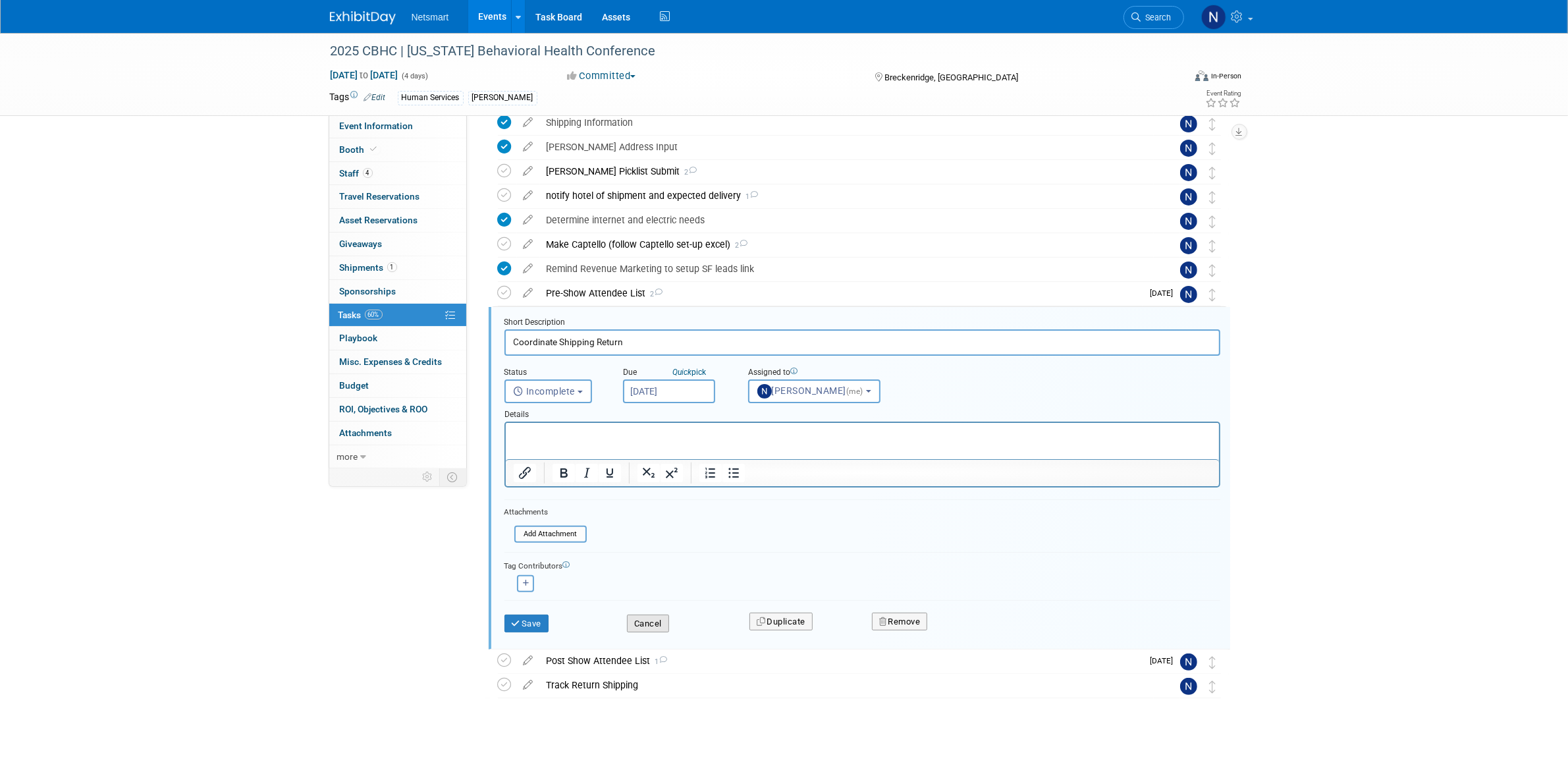
click at [654, 623] on button "Cancel" at bounding box center [648, 623] width 42 height 19
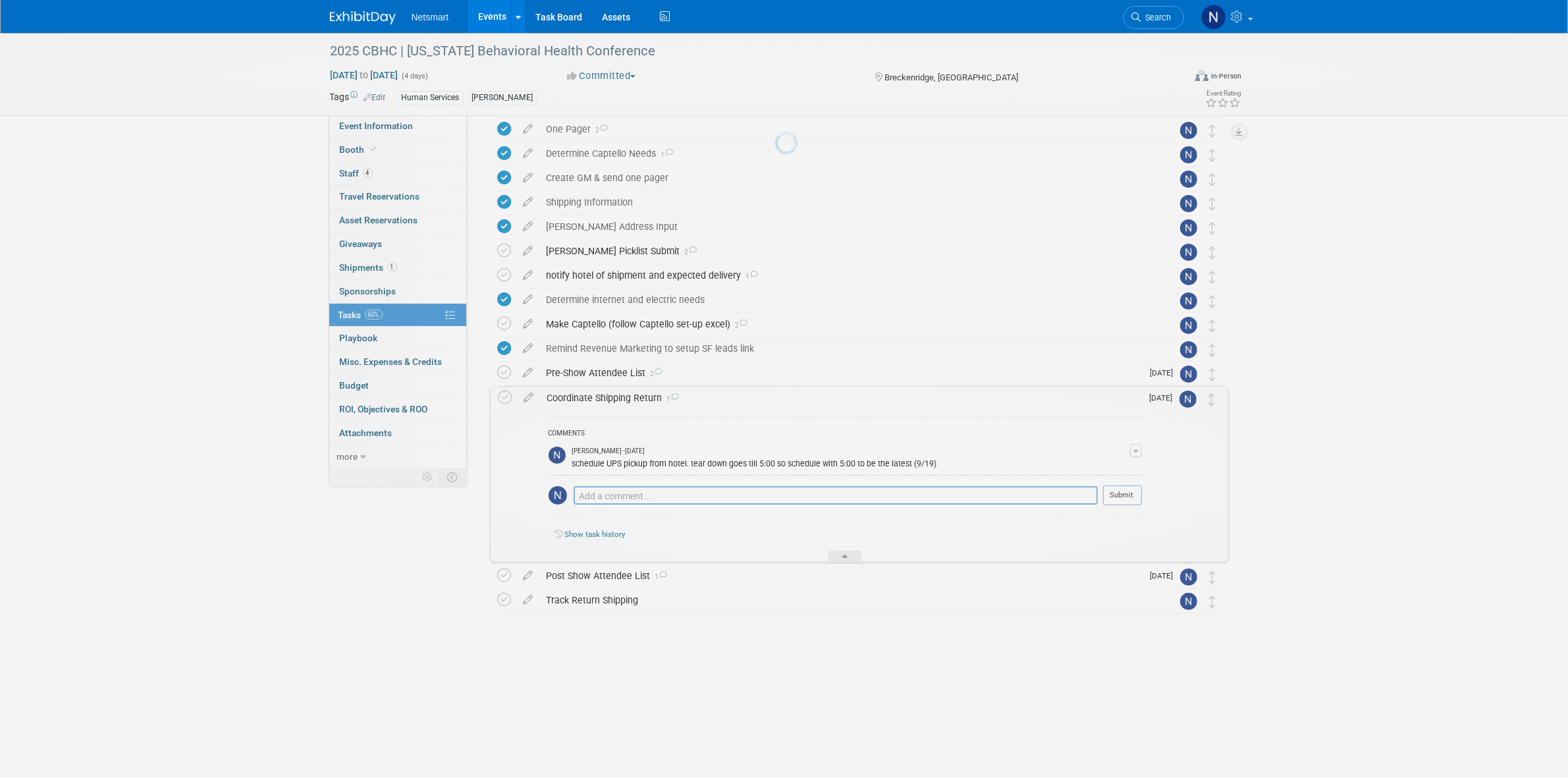
scroll to position [114, 0]
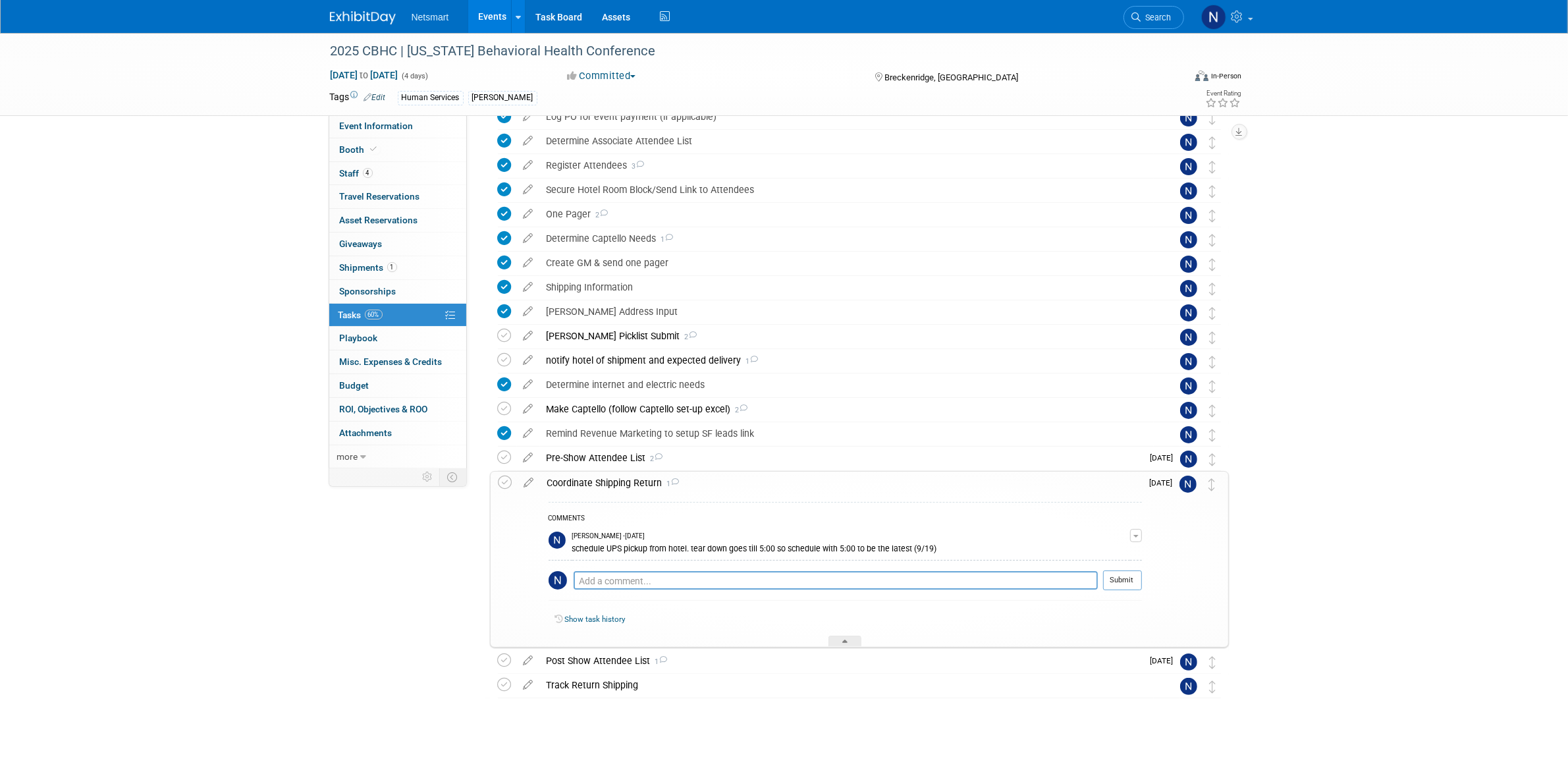
click at [1133, 535] on span "button" at bounding box center [1135, 535] width 5 height 3
click at [1081, 571] on button "Remove" at bounding box center [1072, 572] width 58 height 18
click at [1052, 626] on icon at bounding box center [1050, 627] width 8 height 7
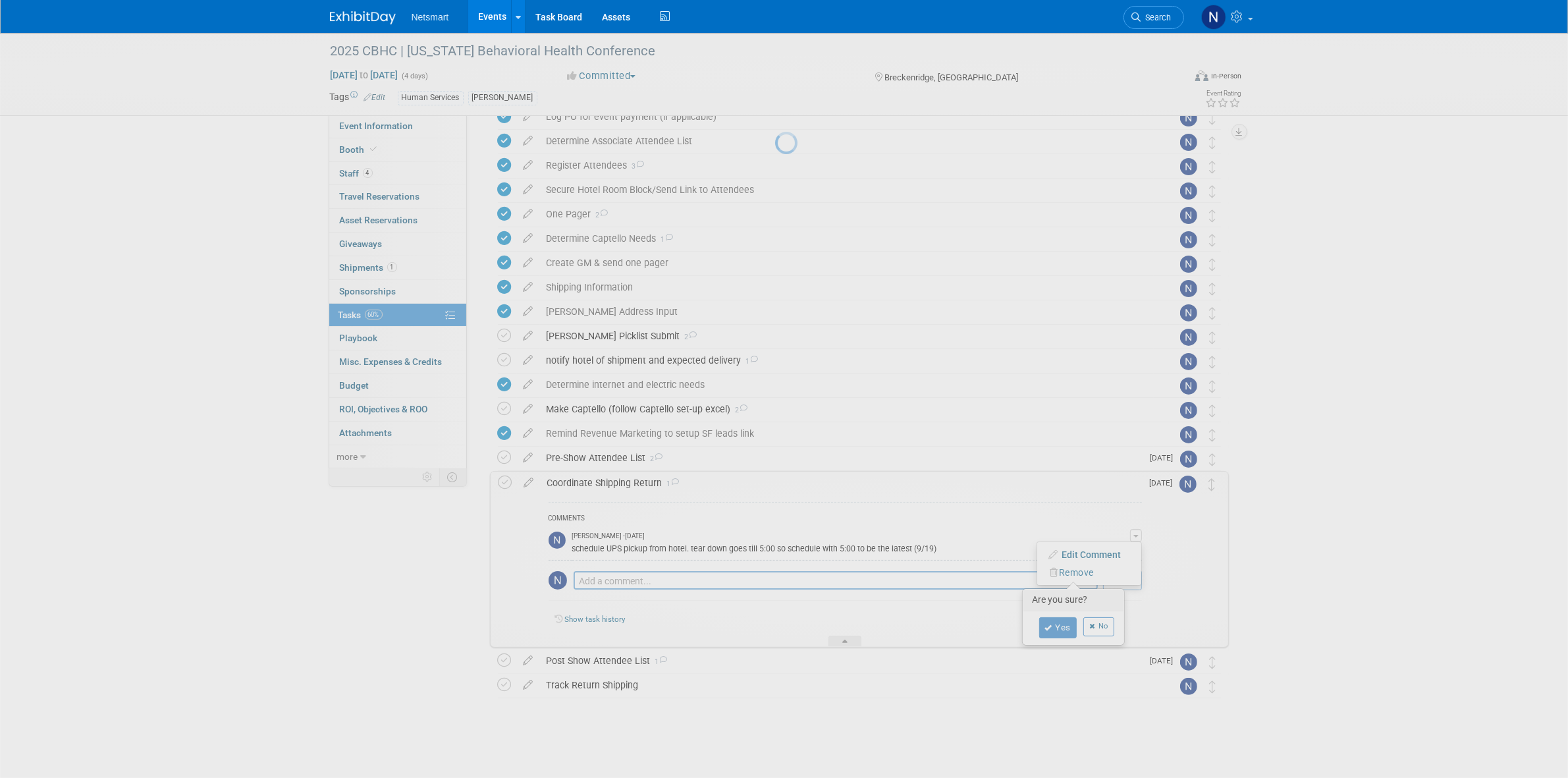
scroll to position [57, 0]
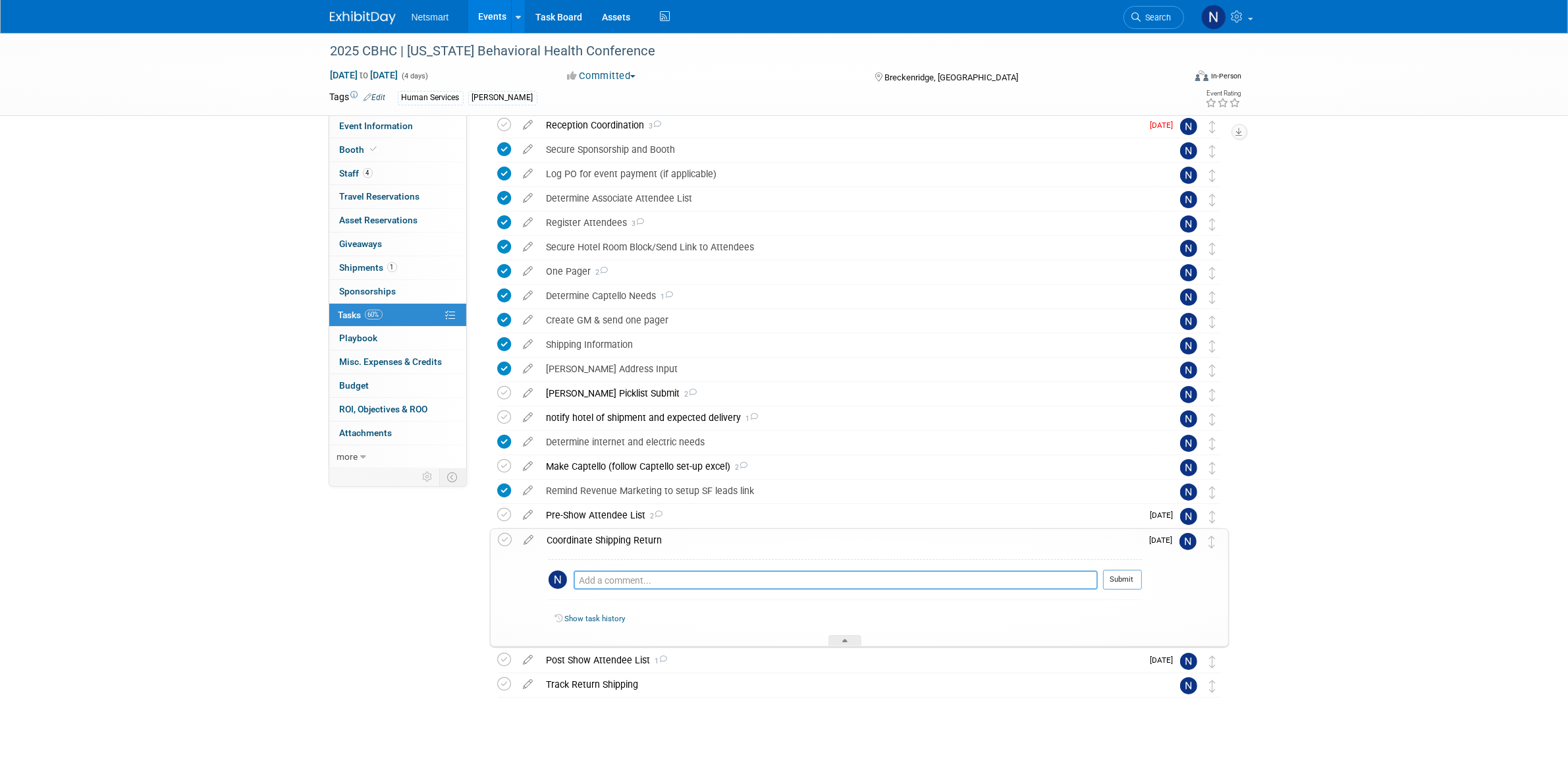
click at [608, 581] on textarea at bounding box center [836, 580] width 525 height 20
click at [652, 579] on textarea at bounding box center [836, 580] width 525 height 20
click at [670, 587] on textarea at bounding box center [836, 580] width 525 height 20
paste textarea ". Simply place the labels for return on your packages and leave at your booth f…"
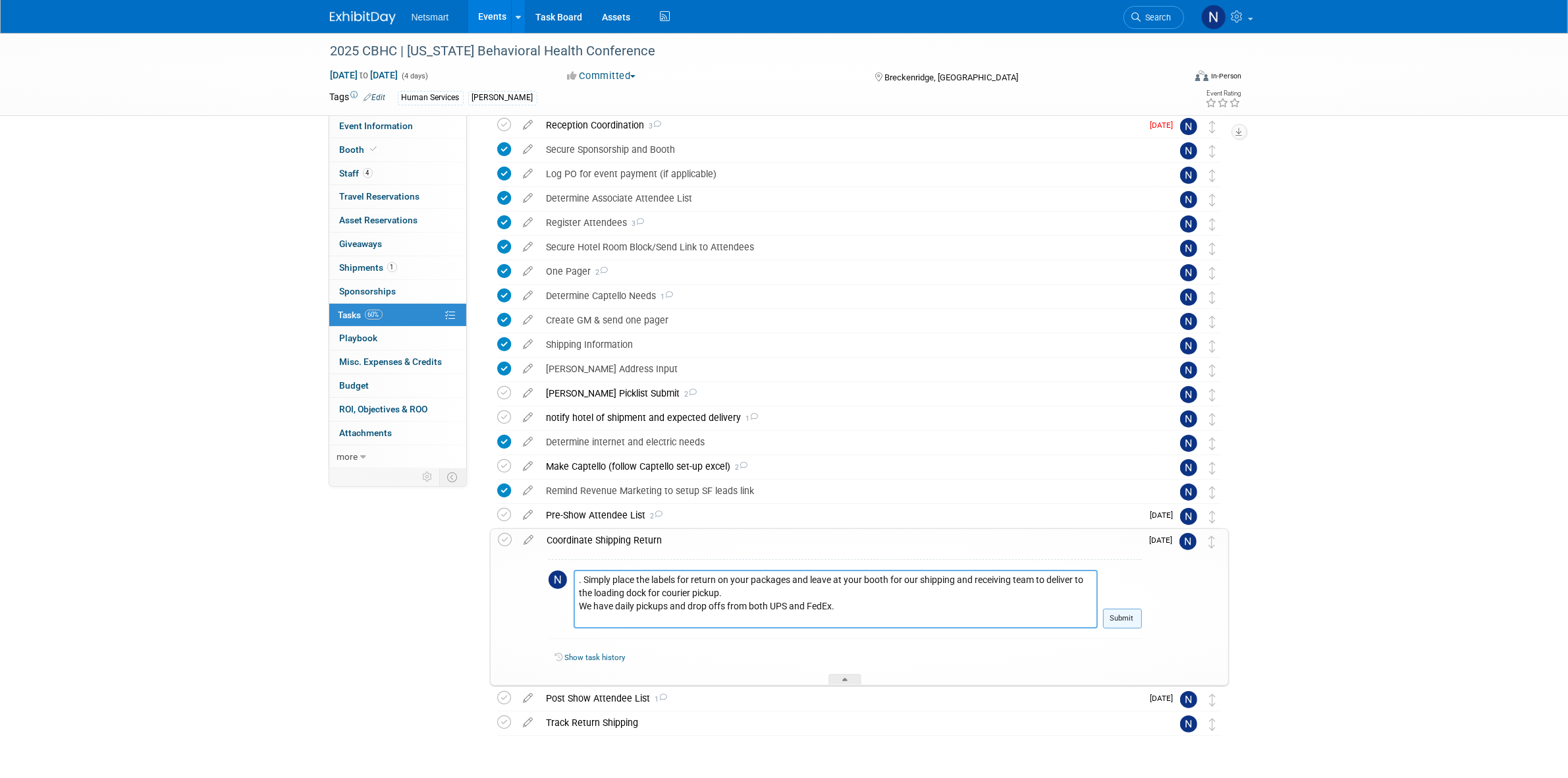
type textarea ". Simply place the labels for return on your packages and leave at your booth f…"
click at [1124, 617] on button "Submit" at bounding box center [1123, 618] width 39 height 20
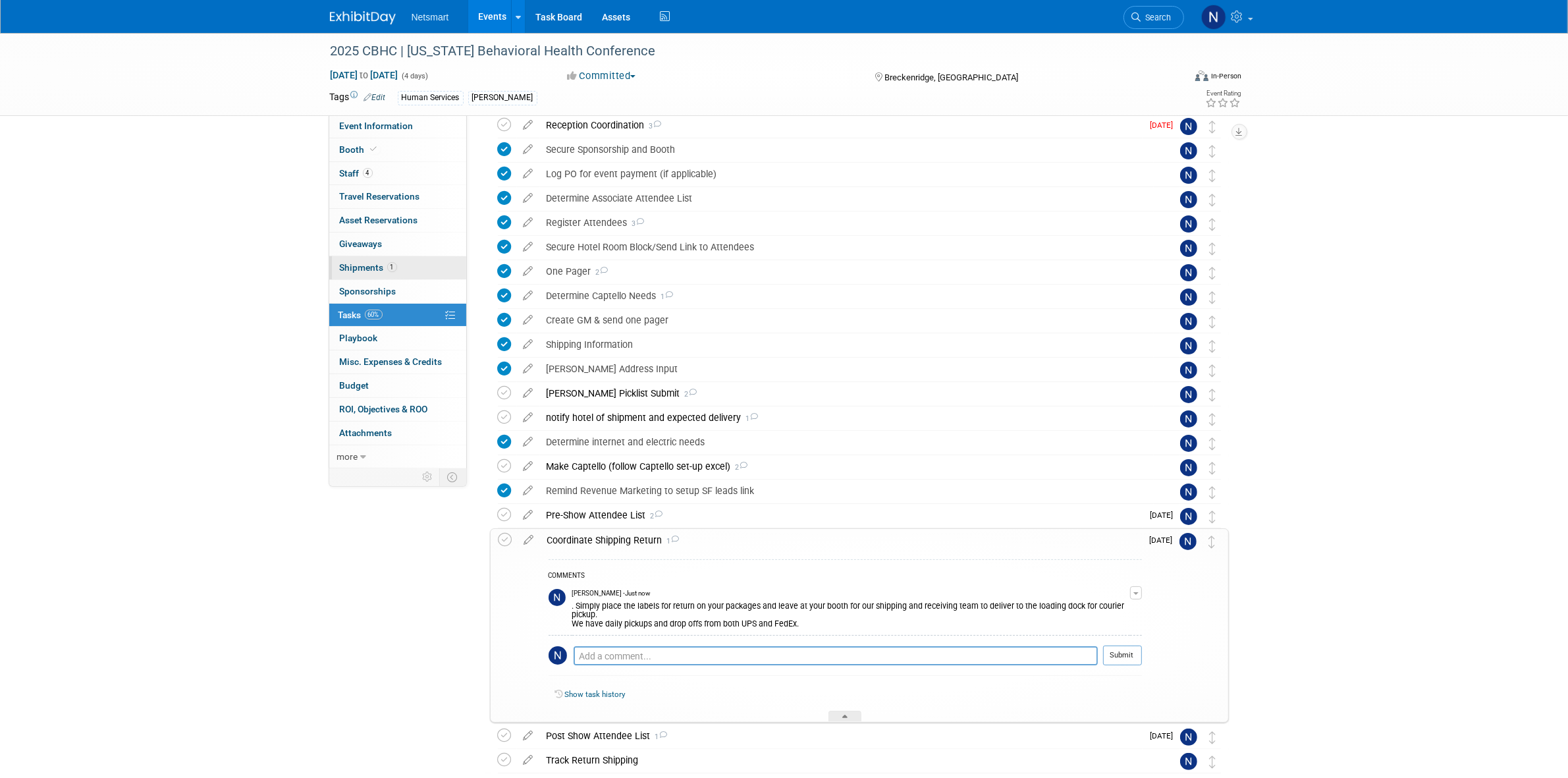
click at [402, 271] on link "1 Shipments 1" at bounding box center [397, 268] width 137 height 23
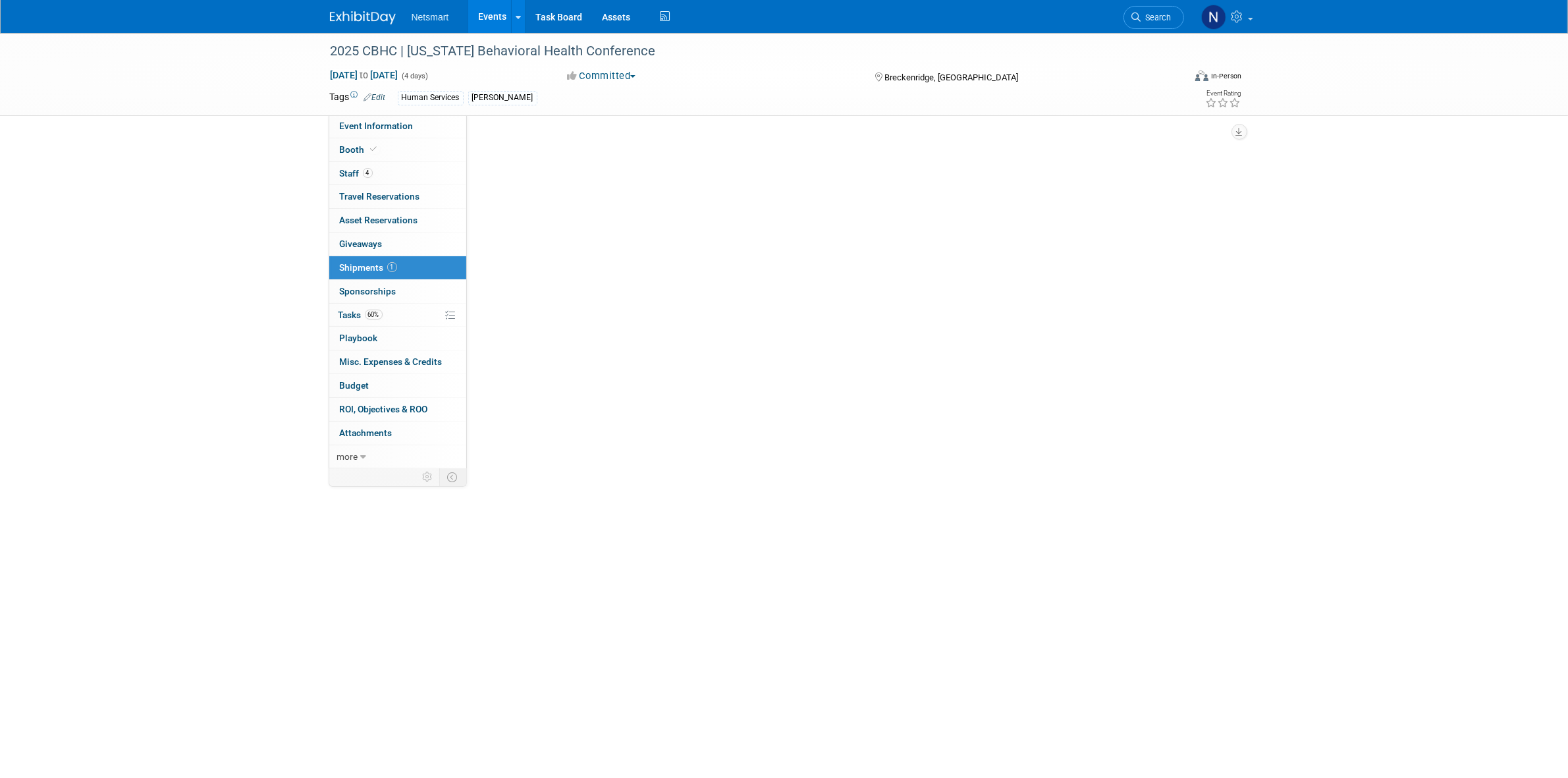
scroll to position [0, 0]
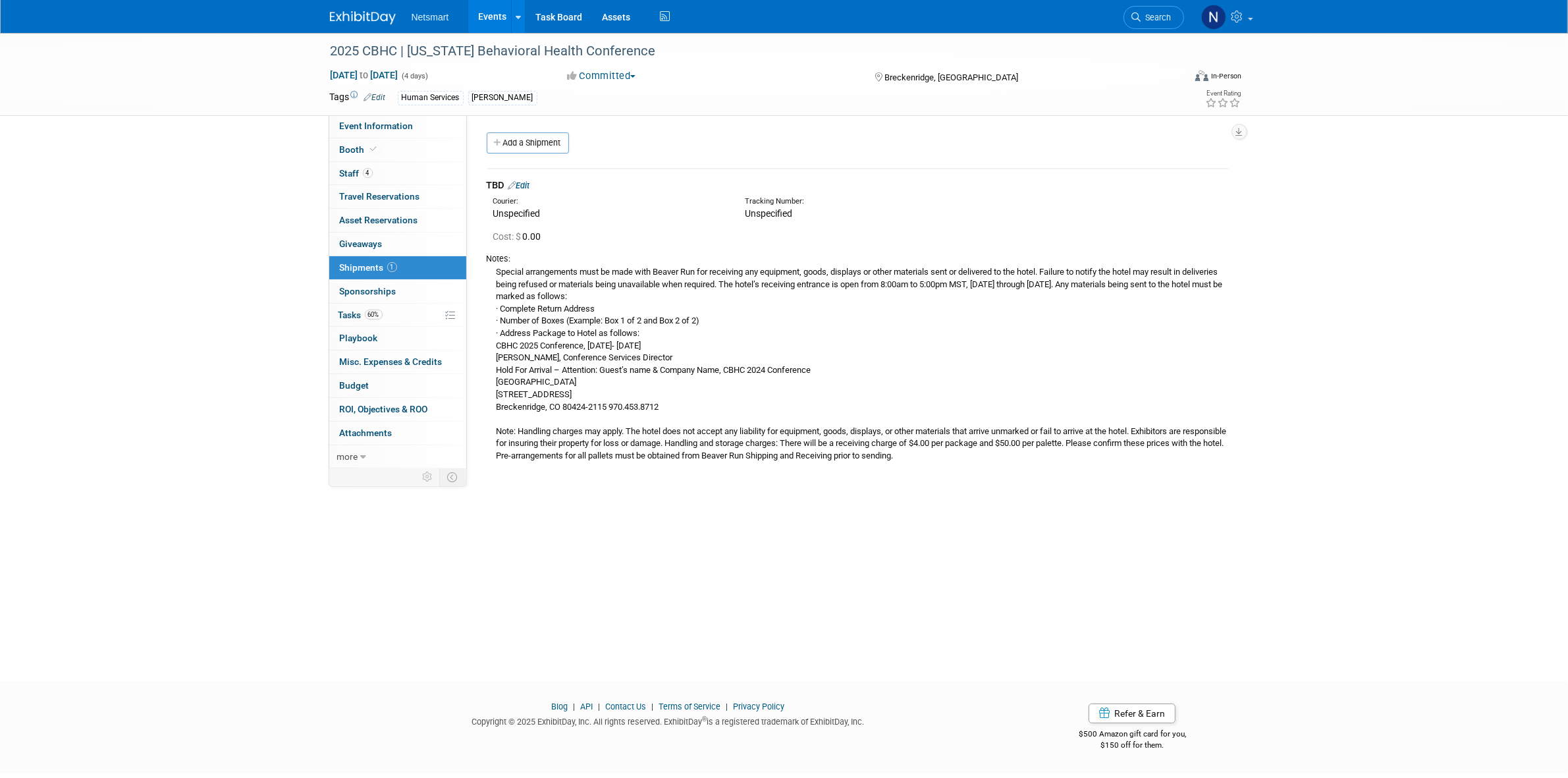
click at [530, 184] on link "Edit" at bounding box center [519, 185] width 22 height 10
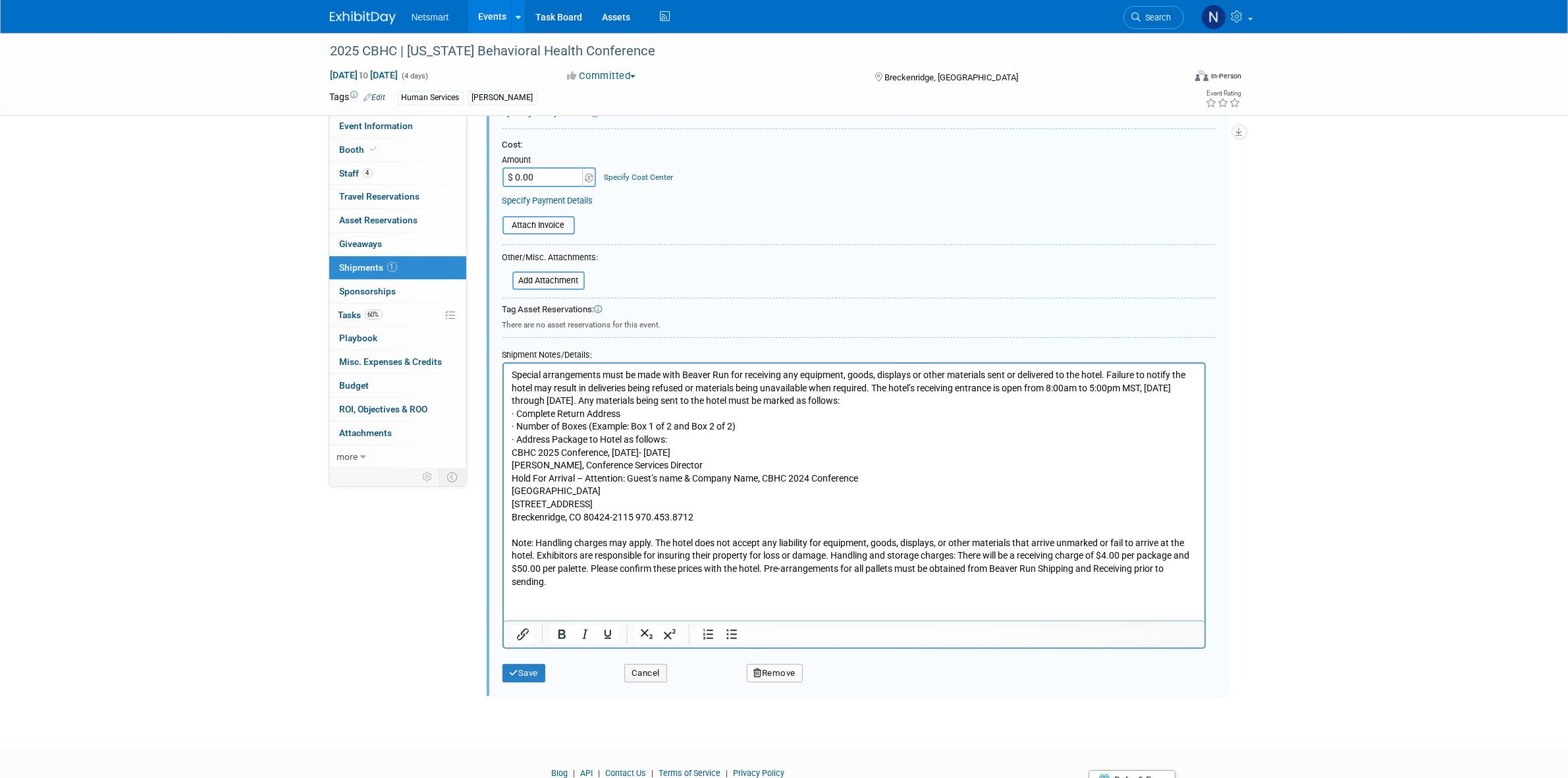
scroll to position [284, 0]
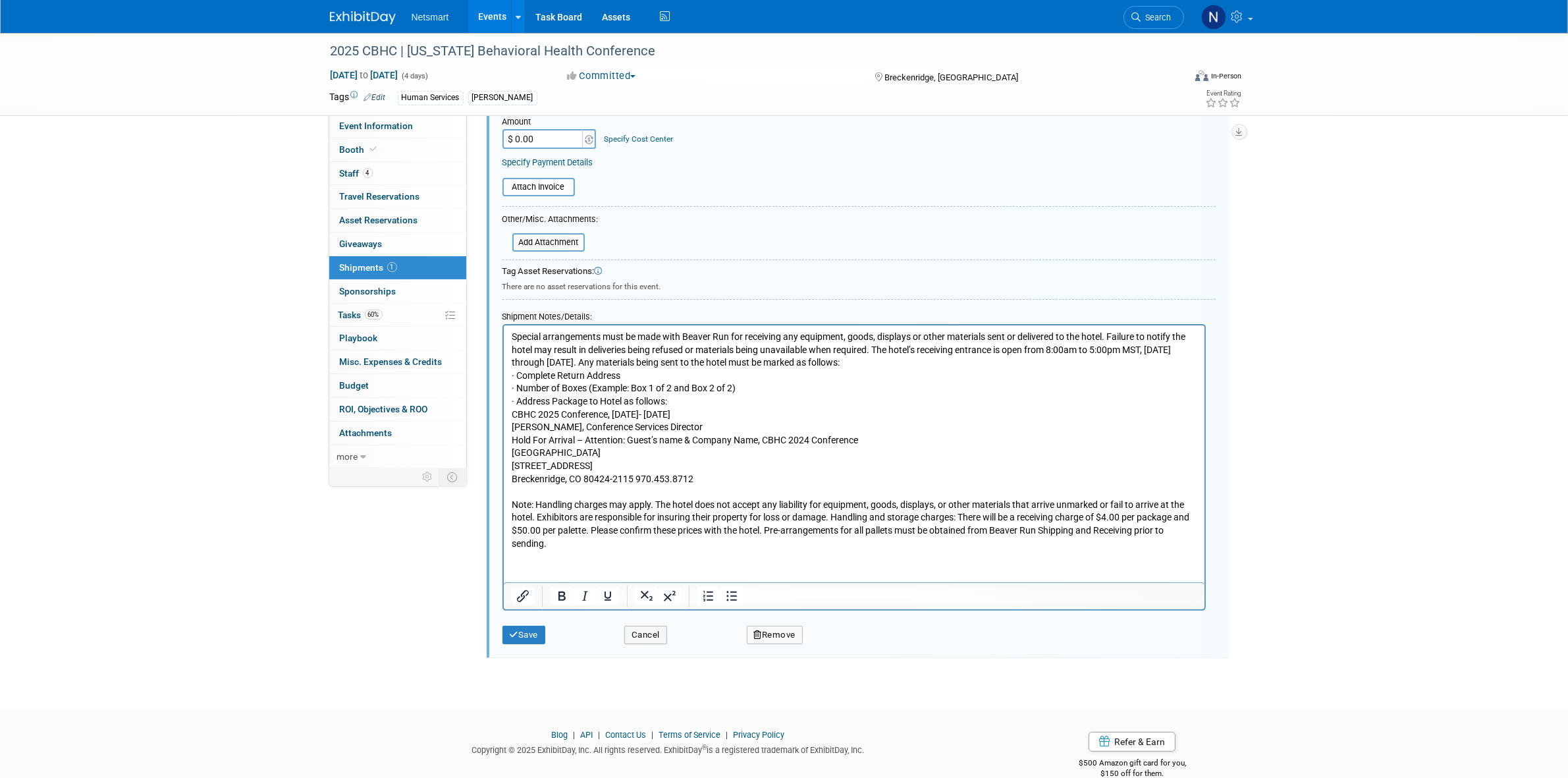
click at [576, 542] on p "Special arrangements must be made with Beaver Run for receiving any equipment, …" at bounding box center [853, 439] width 685 height 219
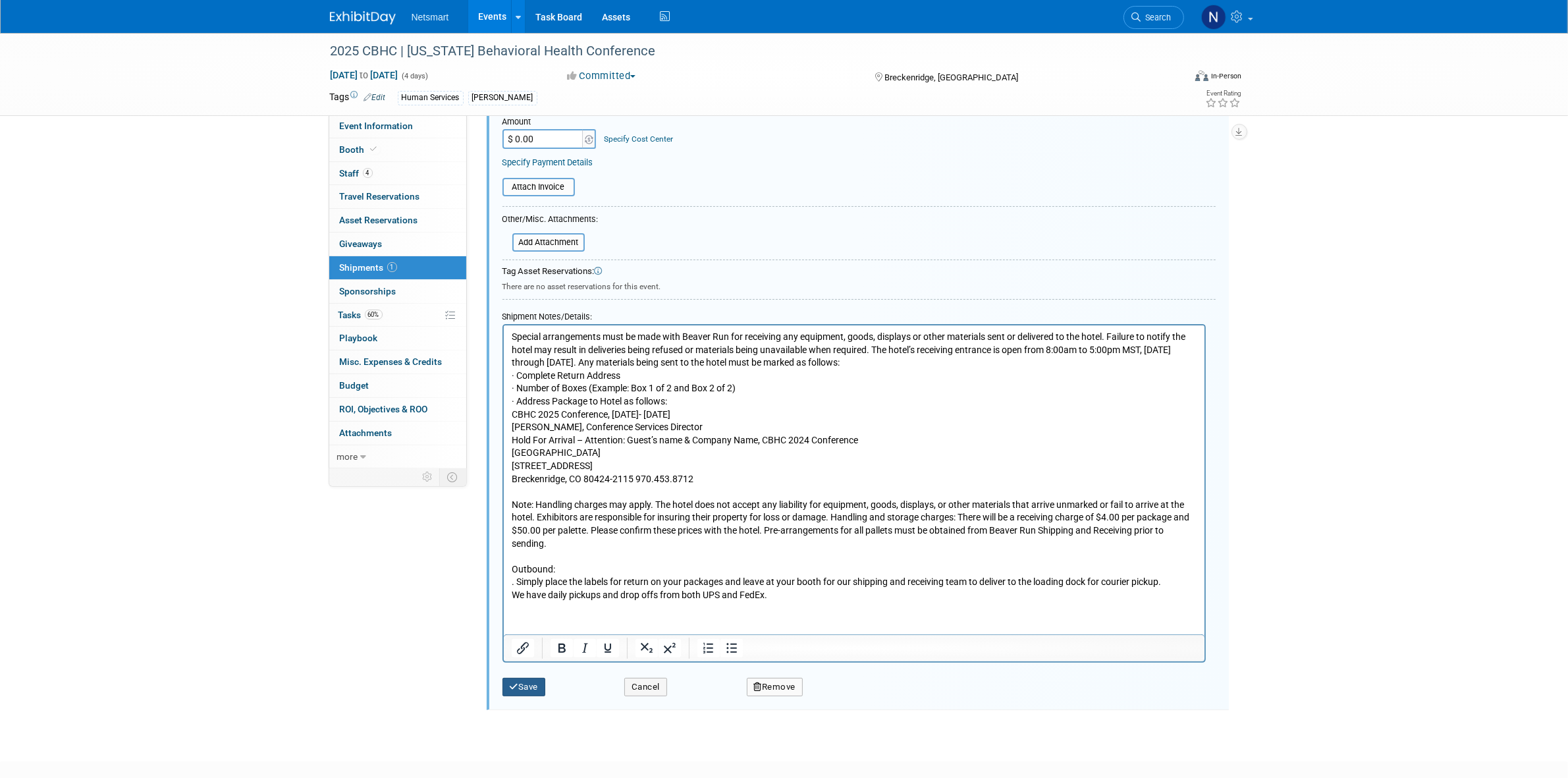
click at [529, 686] on button "Save" at bounding box center [524, 686] width 43 height 19
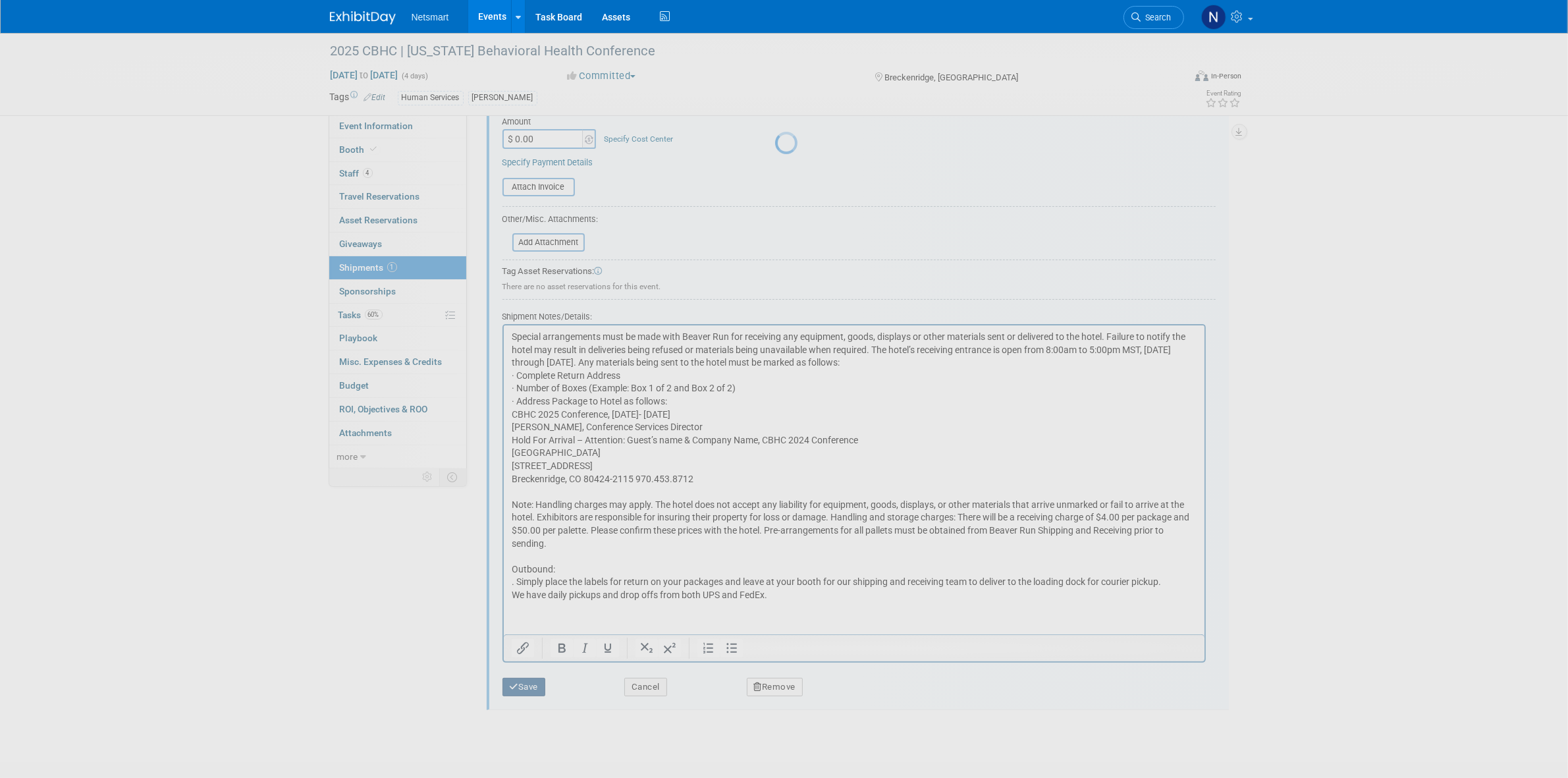
scroll to position [0, 0]
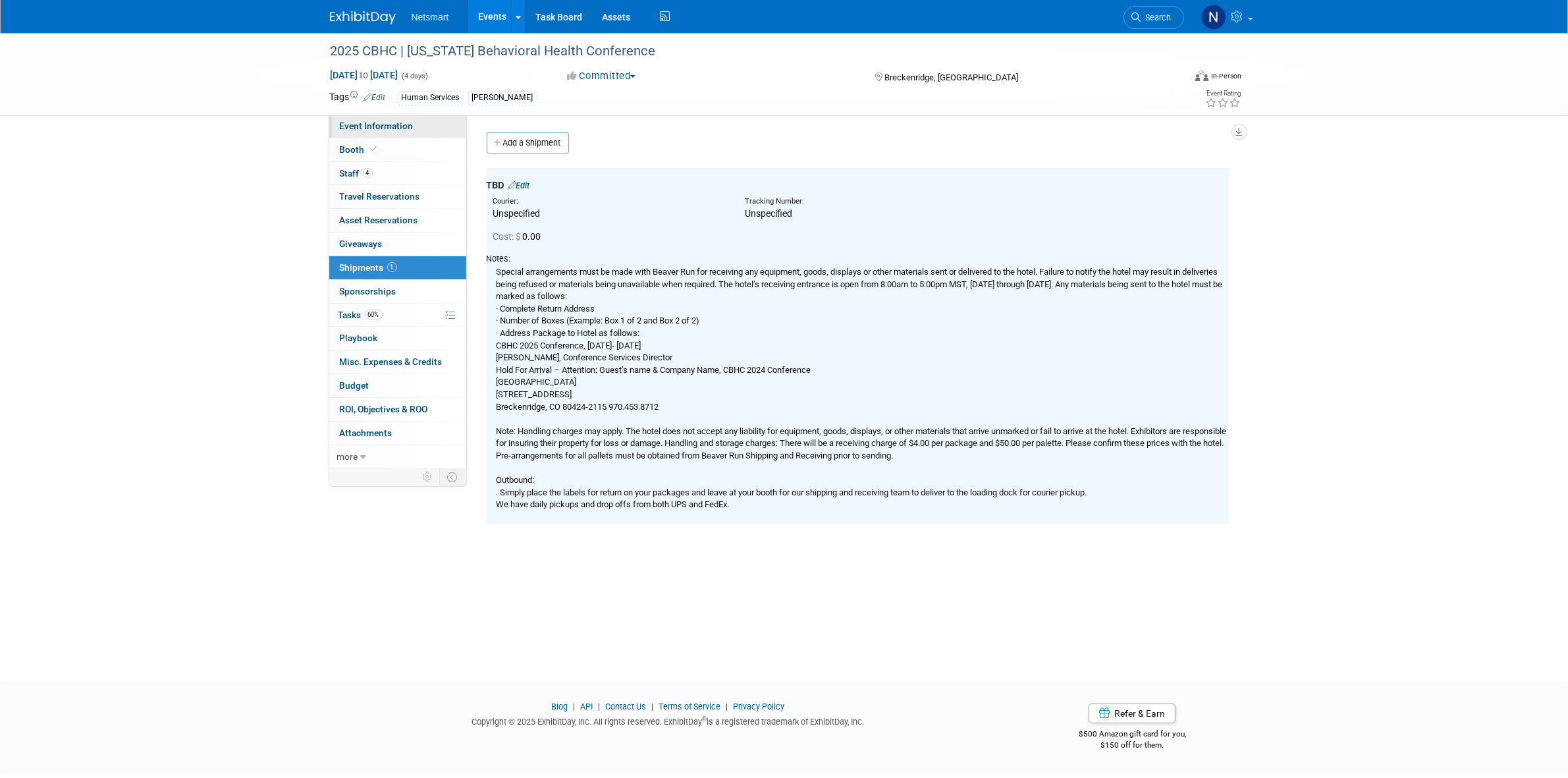
click at [412, 127] on link "Event Information" at bounding box center [397, 126] width 137 height 23
select select "Human Services"
select select "3"
select select "No"
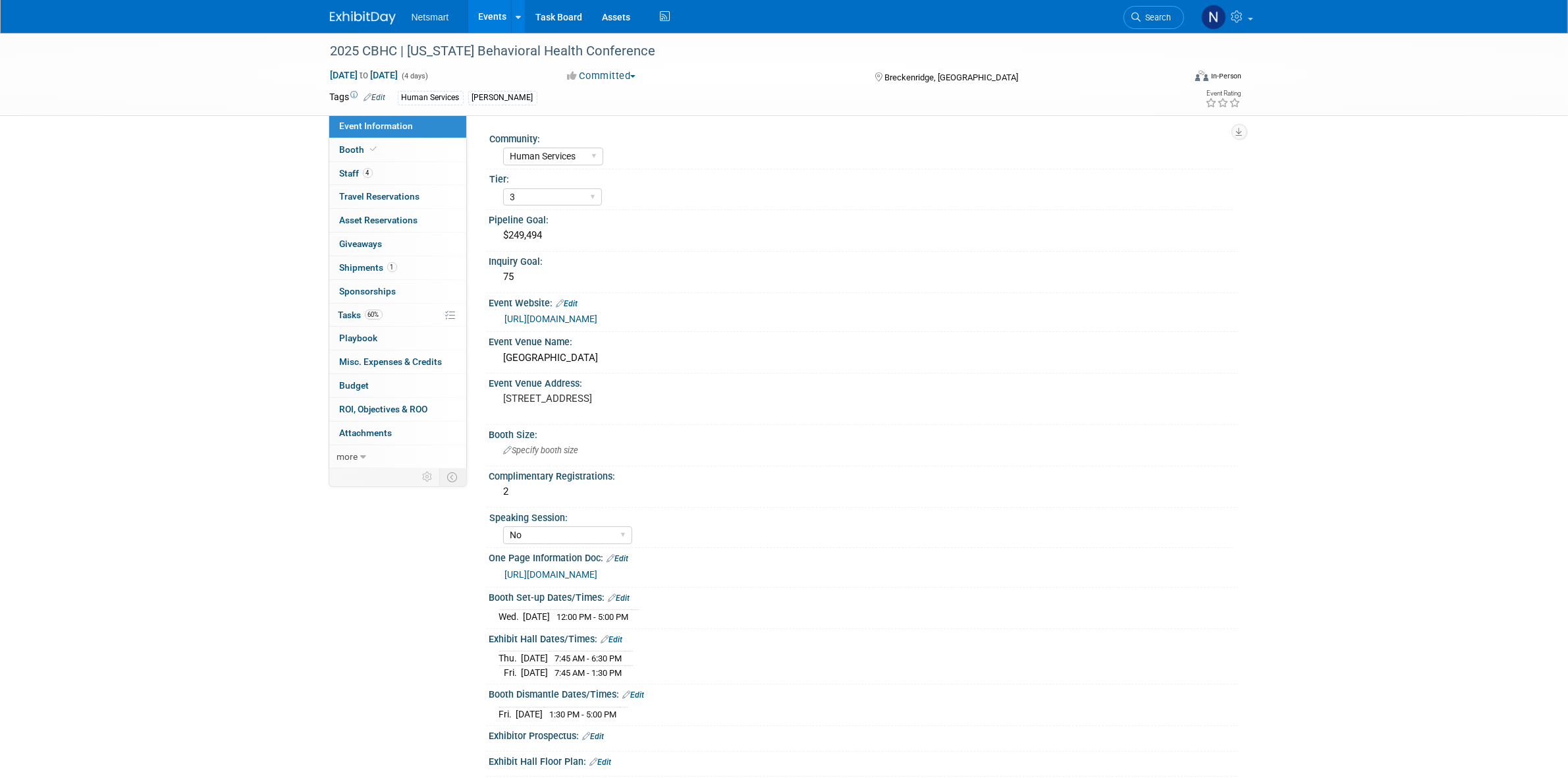
click at [644, 567] on div "https://ntst.sharepoint.com/:w:/s/HSTradeshowsEvents/EV5XrX8R7kNDi0fI0qwYhQEBXl…" at bounding box center [863, 572] width 729 height 19
click at [598, 572] on link "https://ntst.sharepoint.com/:w:/s/HSTradeshowsEvents/EV5XrX8R7kNDi0fI0qwYhQEBXl…" at bounding box center [551, 573] width 93 height 11
drag, startPoint x: 1, startPoint y: 389, endPoint x: 1146, endPoint y: 15, distance: 1204.5
click at [1146, 15] on span "Search" at bounding box center [1156, 18] width 30 height 10
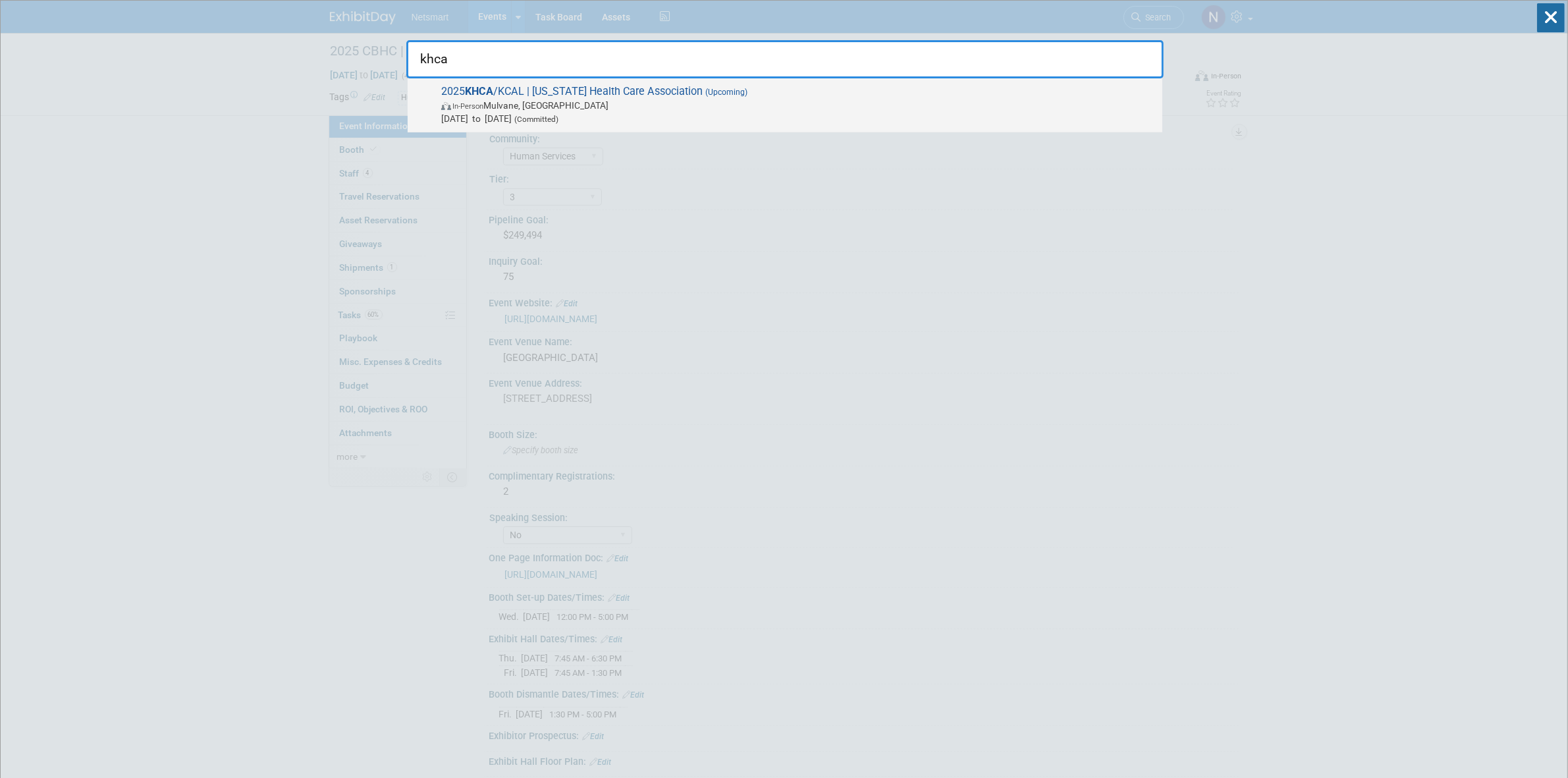
type input "khca"
click at [657, 102] on span "In-Person Mulvane, KS" at bounding box center [799, 105] width 715 height 13
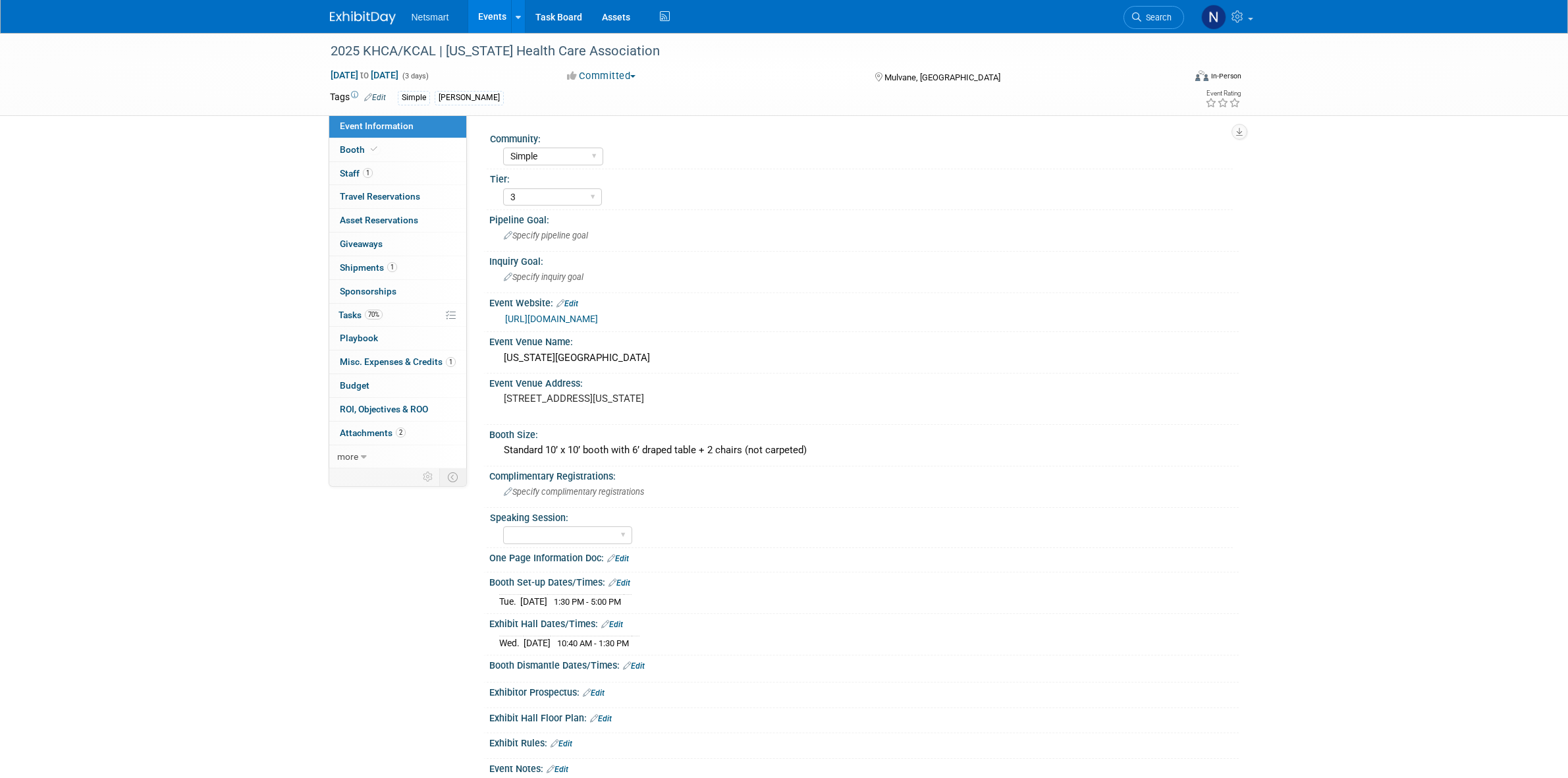
select select "Simple"
select select "3"
click at [398, 267] on link "1 Shipments 1" at bounding box center [397, 268] width 137 height 23
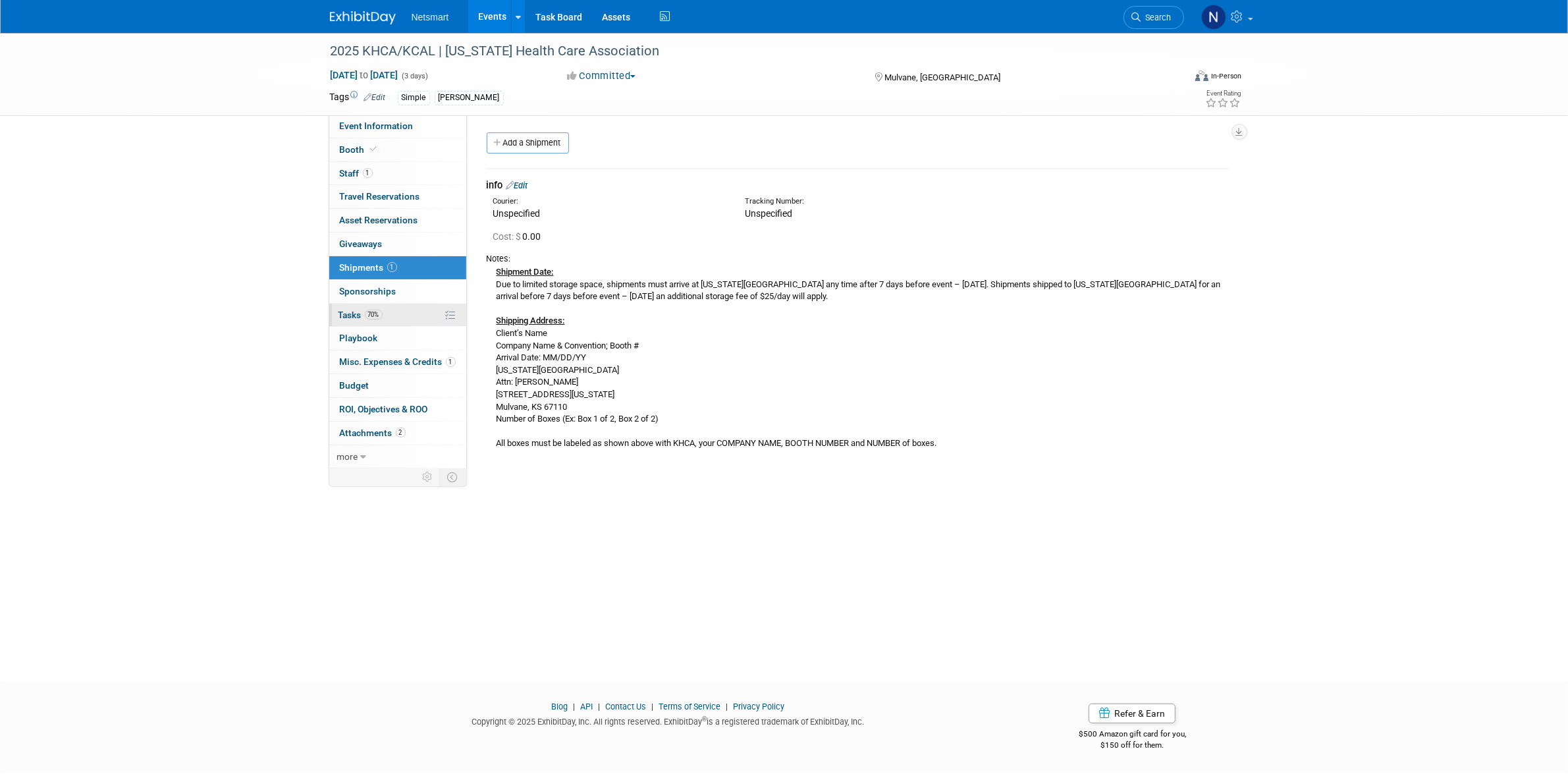
click at [380, 313] on span "70%" at bounding box center [374, 314] width 18 height 10
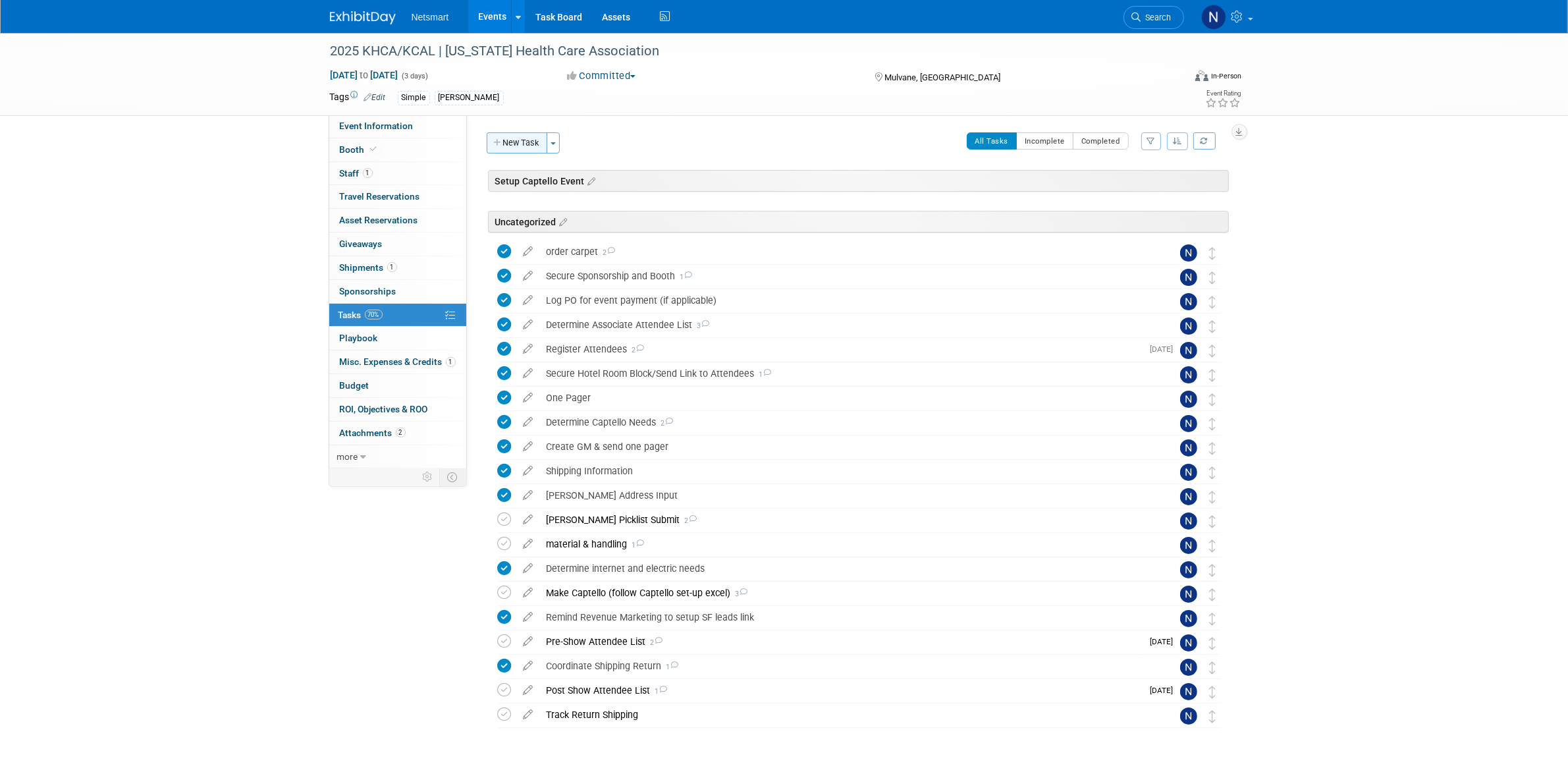
click at [516, 144] on button "New Task" at bounding box center [517, 143] width 61 height 22
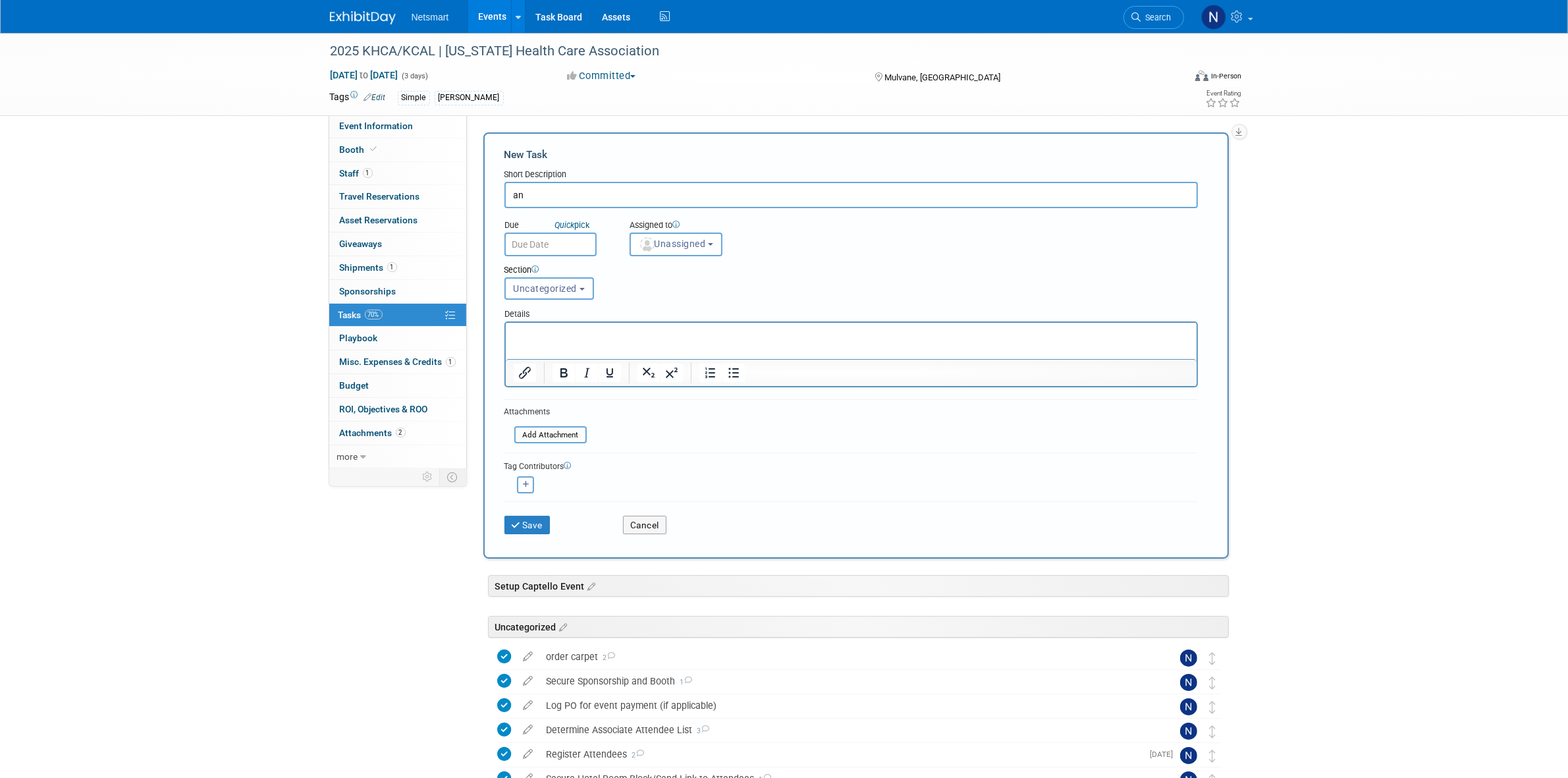
type input "a"
type input "Bannerstand to arrive at Netsmart"
click at [664, 242] on span "Unassigned" at bounding box center [672, 244] width 68 height 11
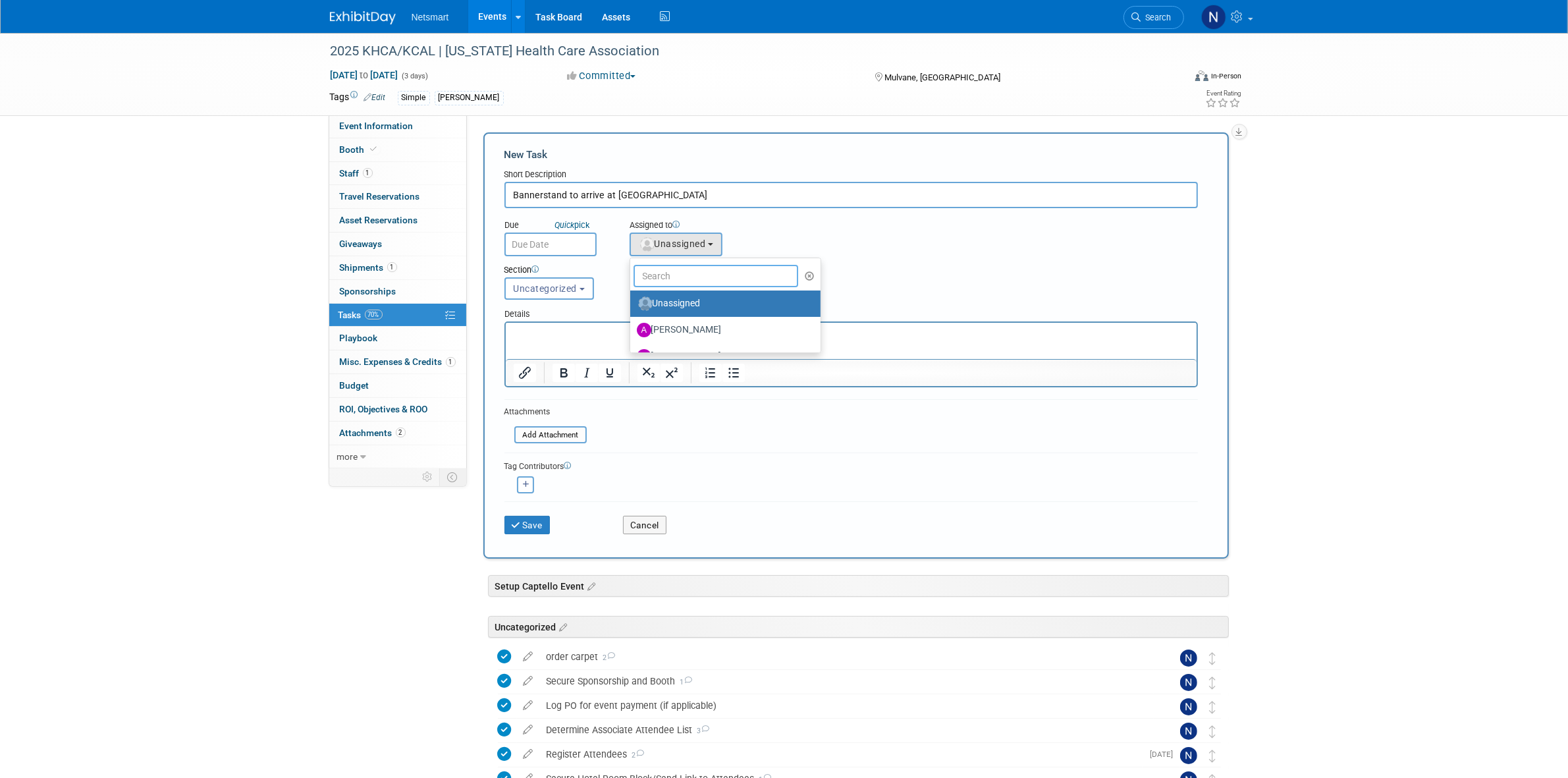
click at [663, 270] on input "text" at bounding box center [715, 275] width 165 height 23
type input "nin"
click at [660, 304] on label "Nina Finn (me)" at bounding box center [706, 303] width 138 height 22
click at [632, 304] on input "Nina Finn (me)" at bounding box center [627, 301] width 9 height 9
select select "a52b5e8a-b2fd-4a4e-8599-2a3670a086e7"
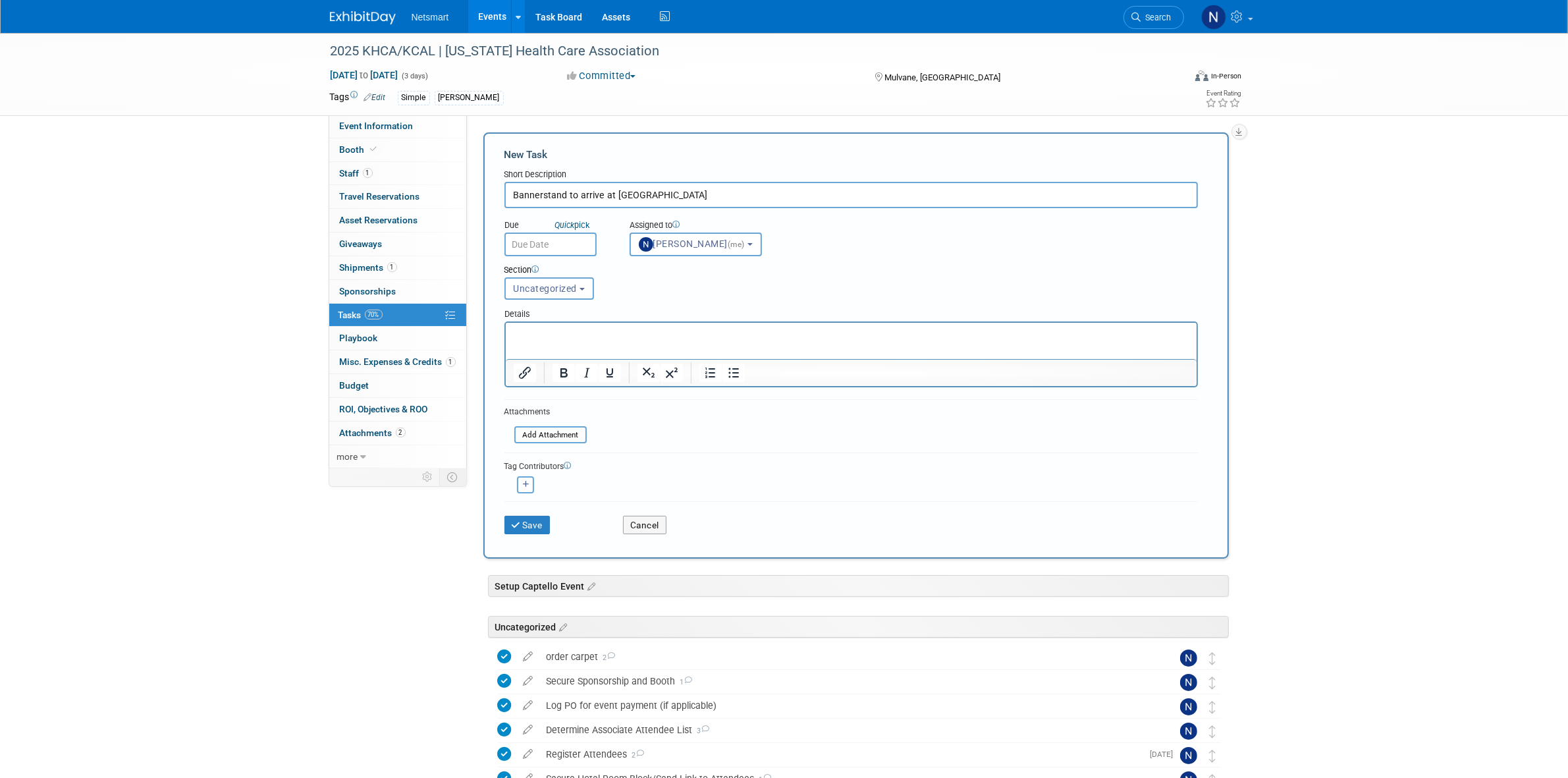
click at [546, 243] on input "text" at bounding box center [550, 245] width 92 height 23
click at [661, 338] on span "12" at bounding box center [663, 337] width 25 height 25
type input "Sep 12, 2025"
click at [527, 521] on button "Save" at bounding box center [527, 525] width 46 height 19
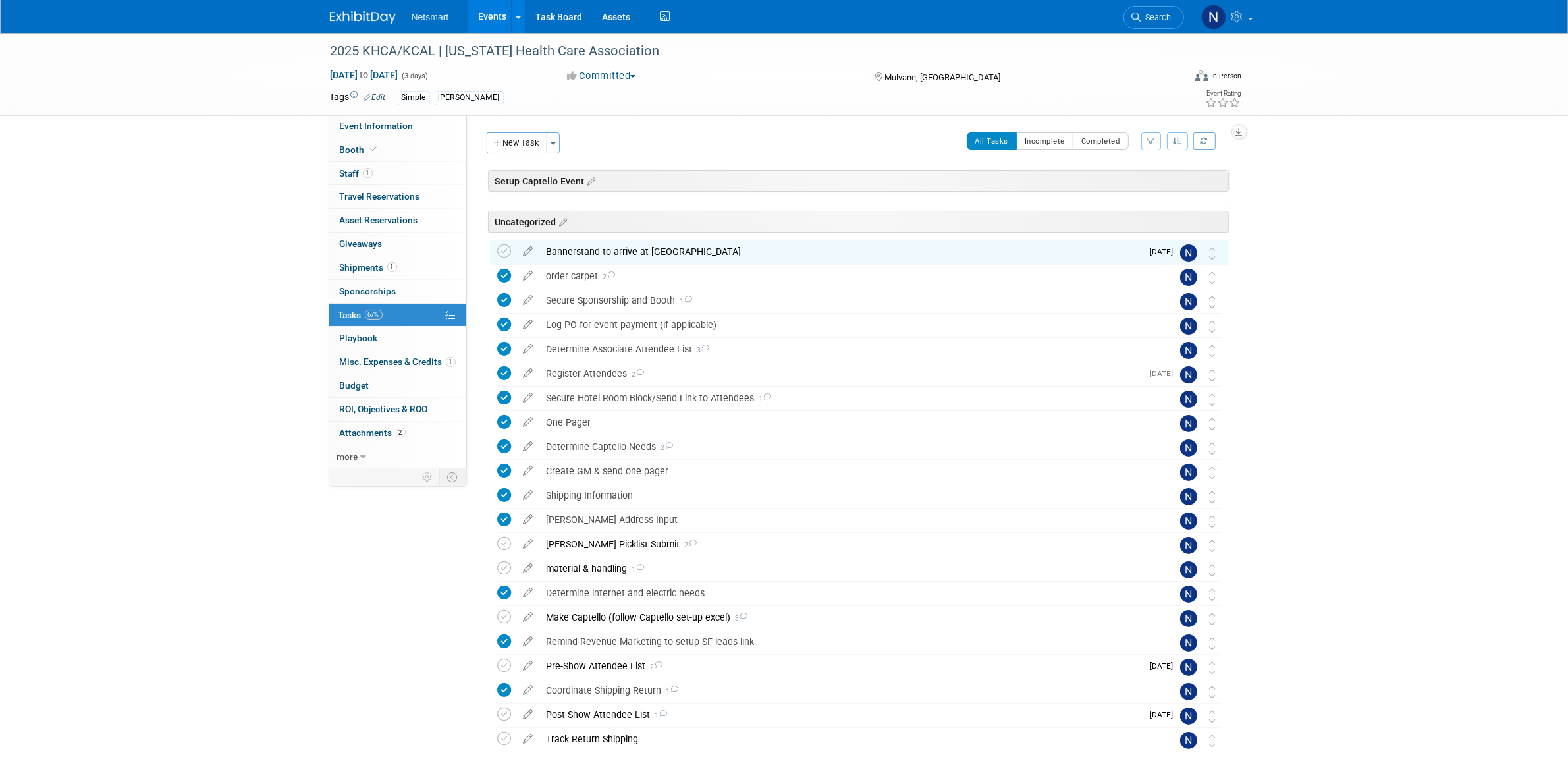
click at [1402, 275] on div "2025 KHCA/KCAL | Kansas Health Care Association Sep 16, 2025 to Sep 18, 2025 (3…" at bounding box center [784, 433] width 1568 height 800
click at [1150, 10] on link "Search" at bounding box center [1154, 18] width 61 height 23
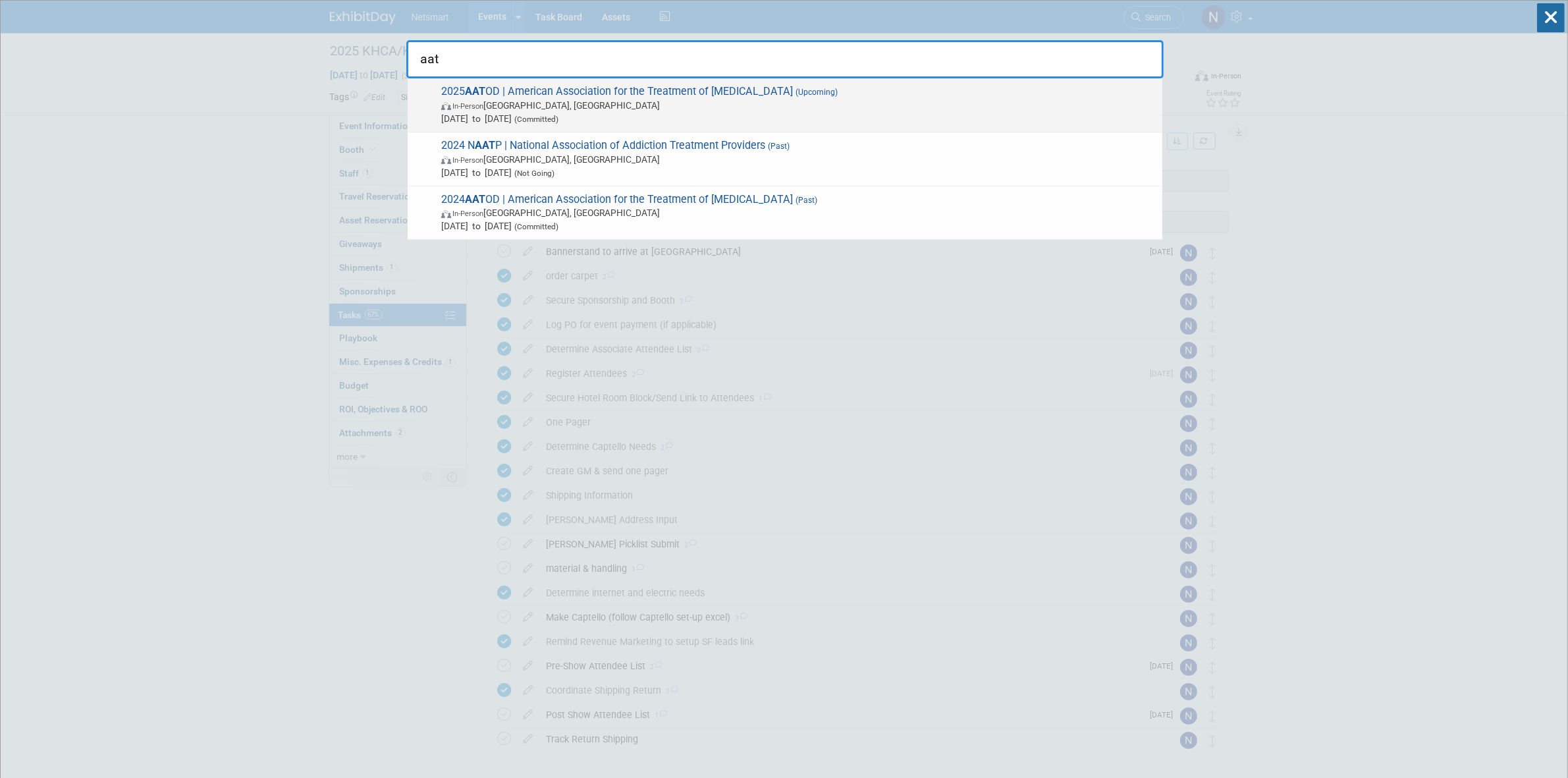
type input "aat"
click at [597, 100] on span "In-Person Philadelphia, PA" at bounding box center [799, 105] width 715 height 13
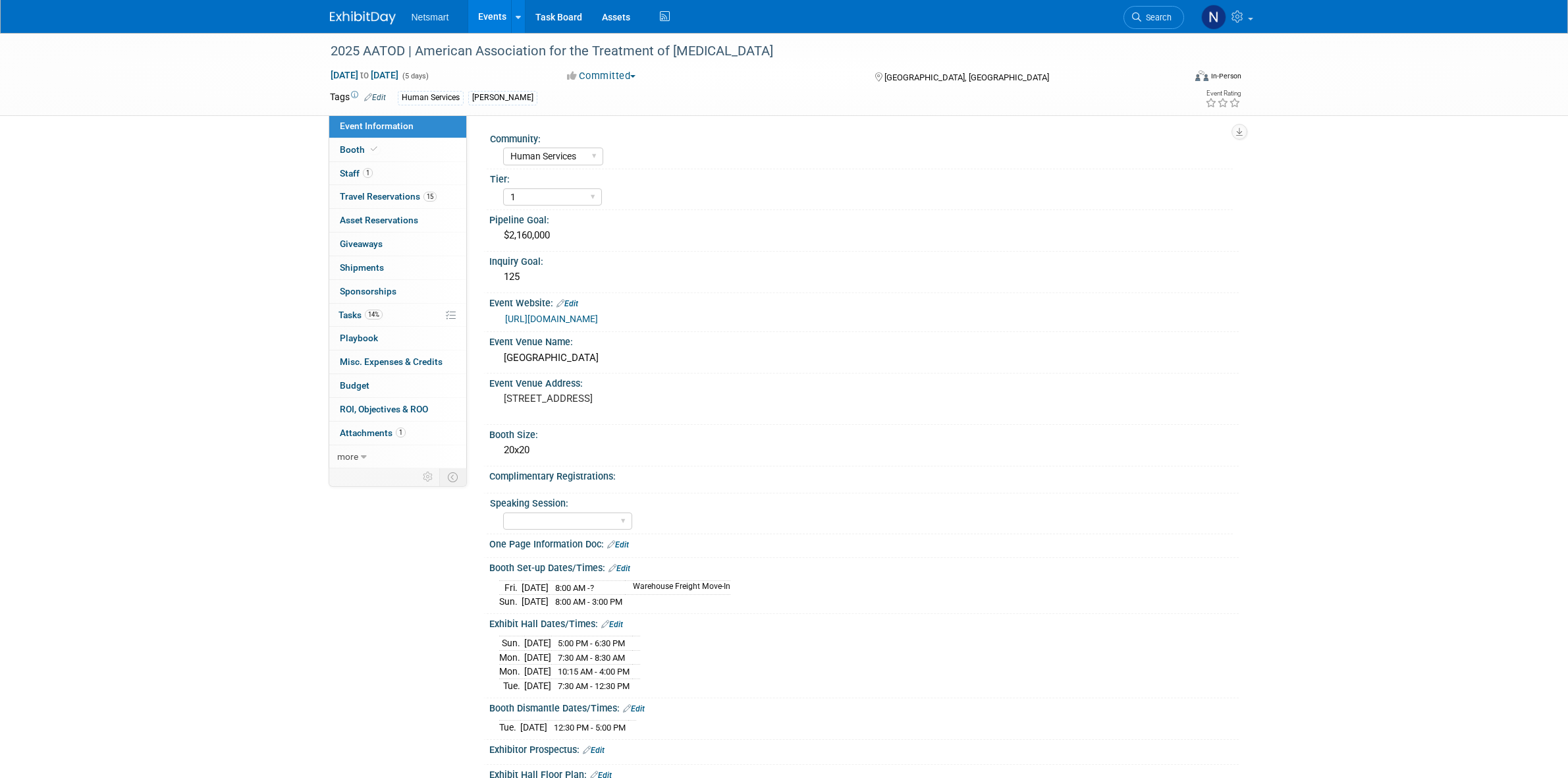
select select "Human Services"
select select "1"
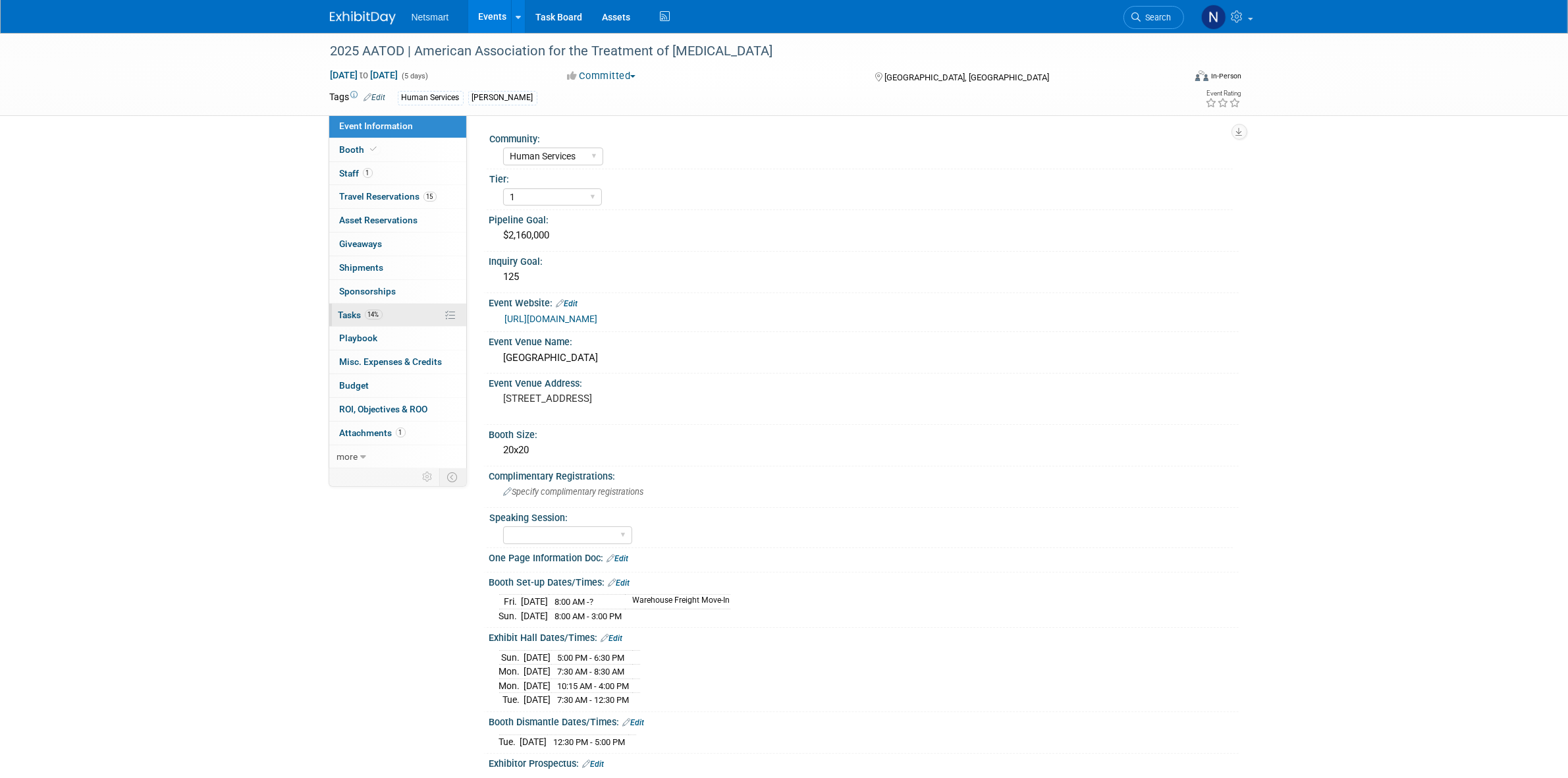
click at [386, 310] on link "14% Tasks 14%" at bounding box center [397, 315] width 137 height 23
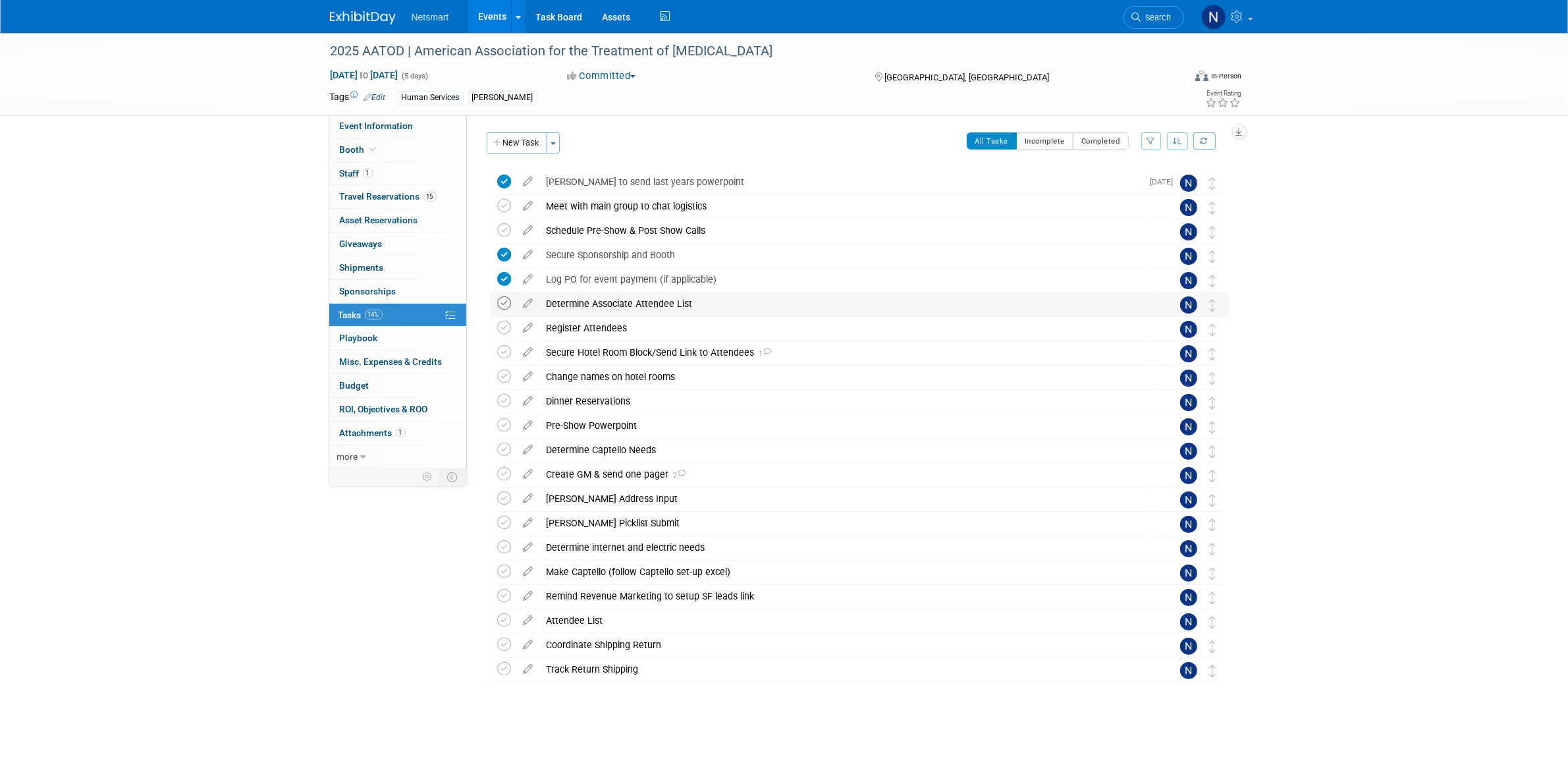
click at [504, 302] on icon at bounding box center [505, 303] width 14 height 14
click at [380, 174] on link "1 Staff 1" at bounding box center [397, 174] width 137 height 23
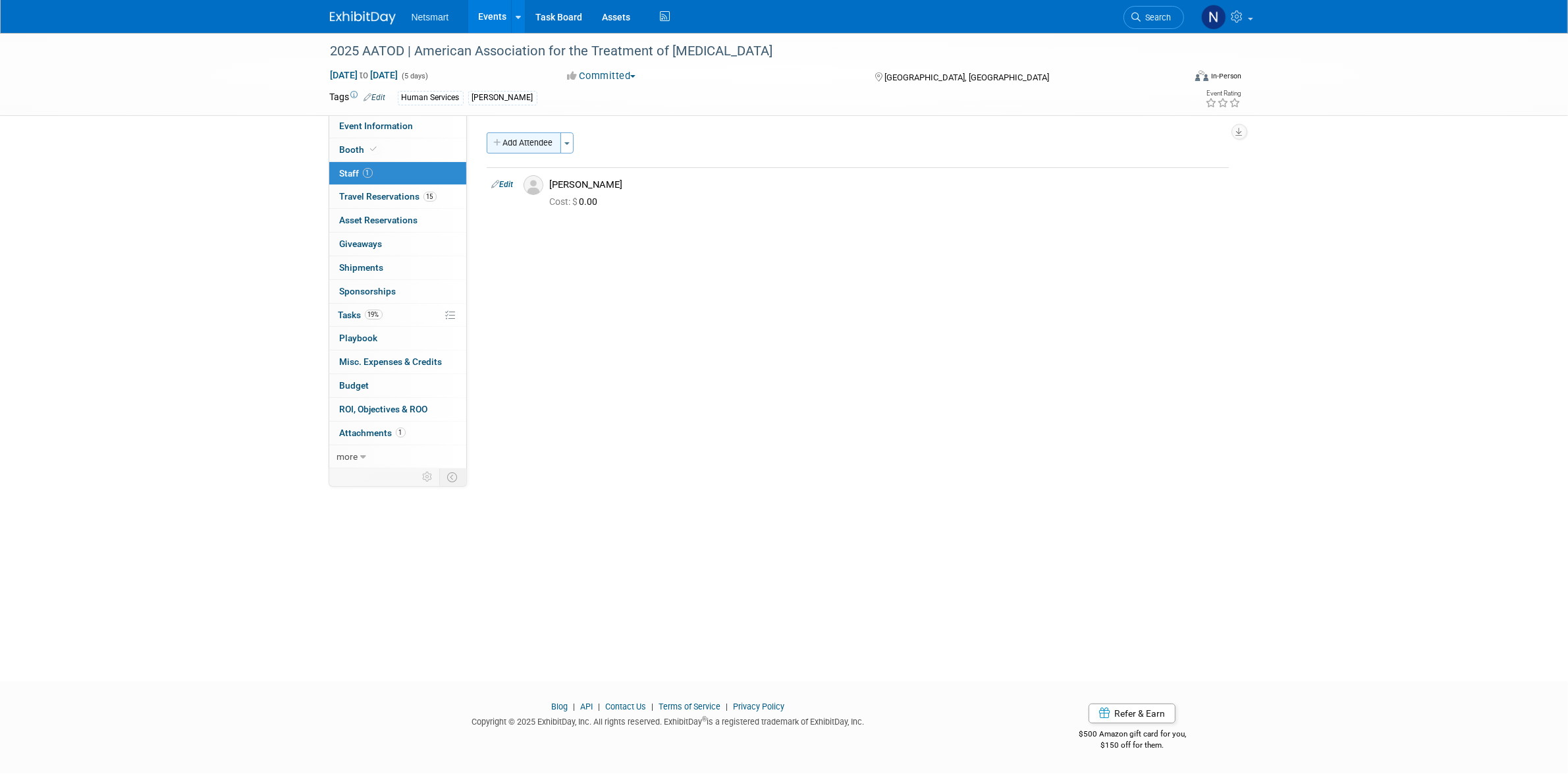
click at [535, 138] on button "Add Attendee" at bounding box center [524, 143] width 74 height 22
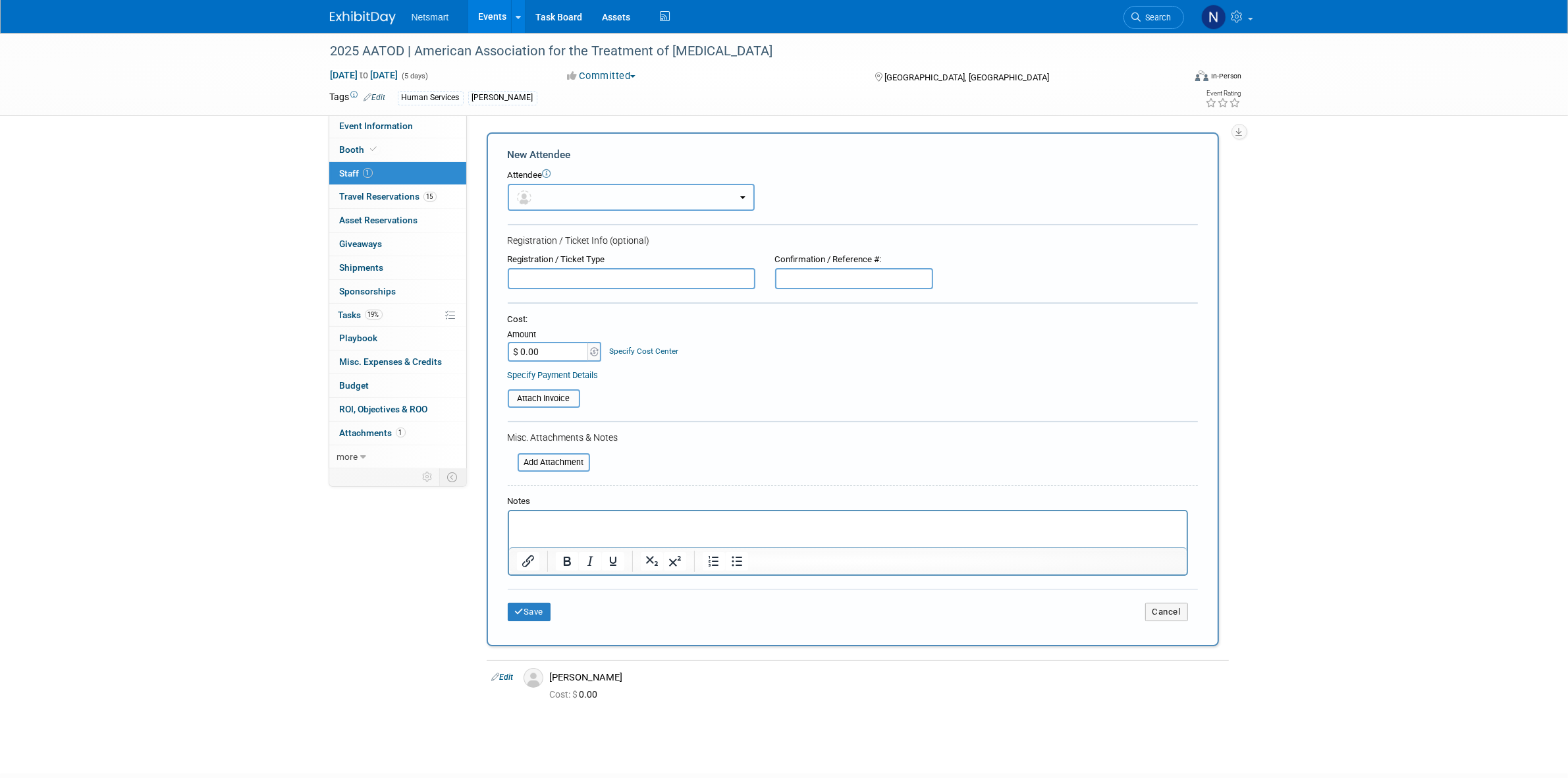
click at [553, 200] on button "button" at bounding box center [631, 198] width 247 height 27
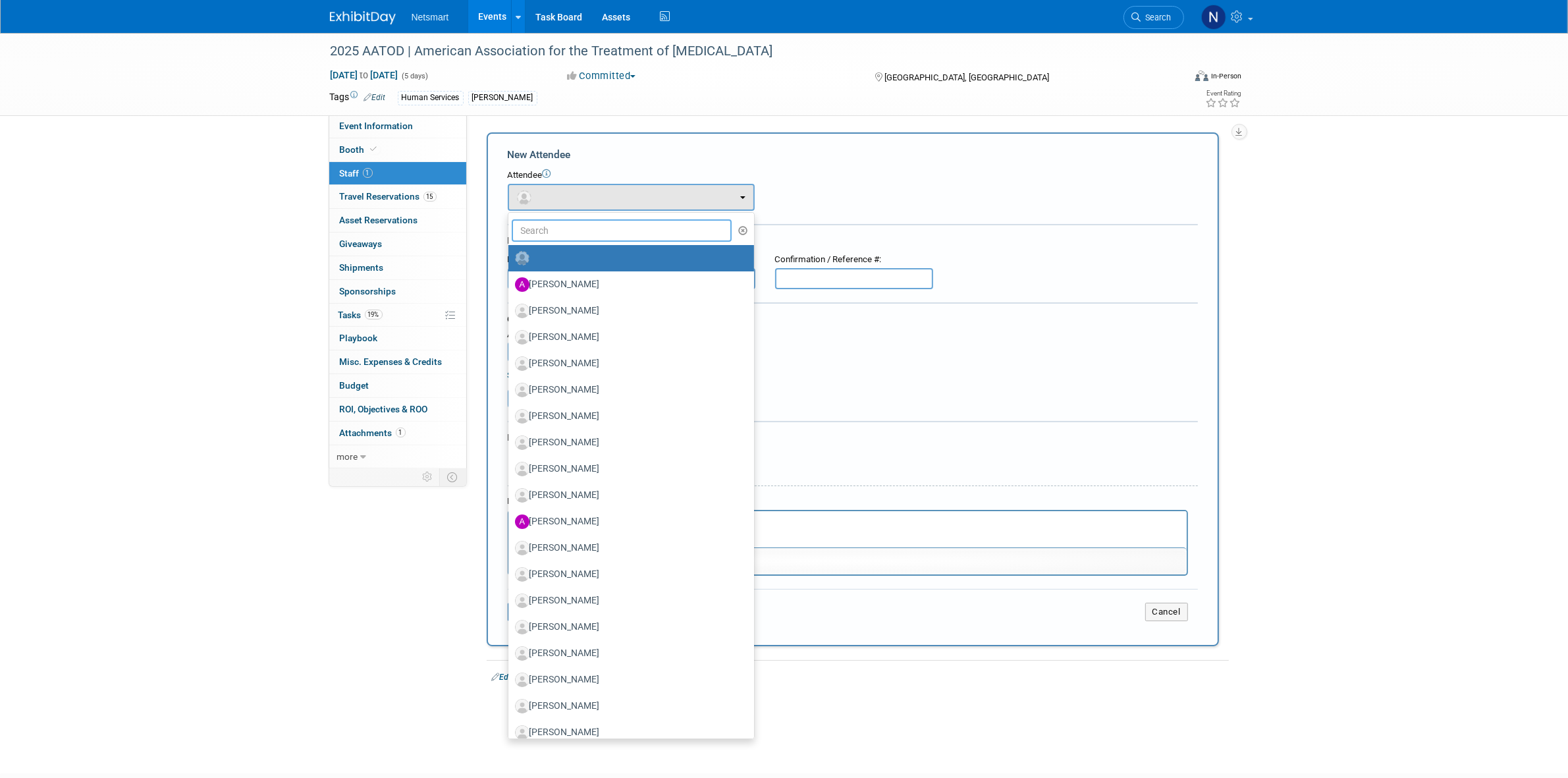
click at [557, 226] on input "text" at bounding box center [622, 230] width 220 height 23
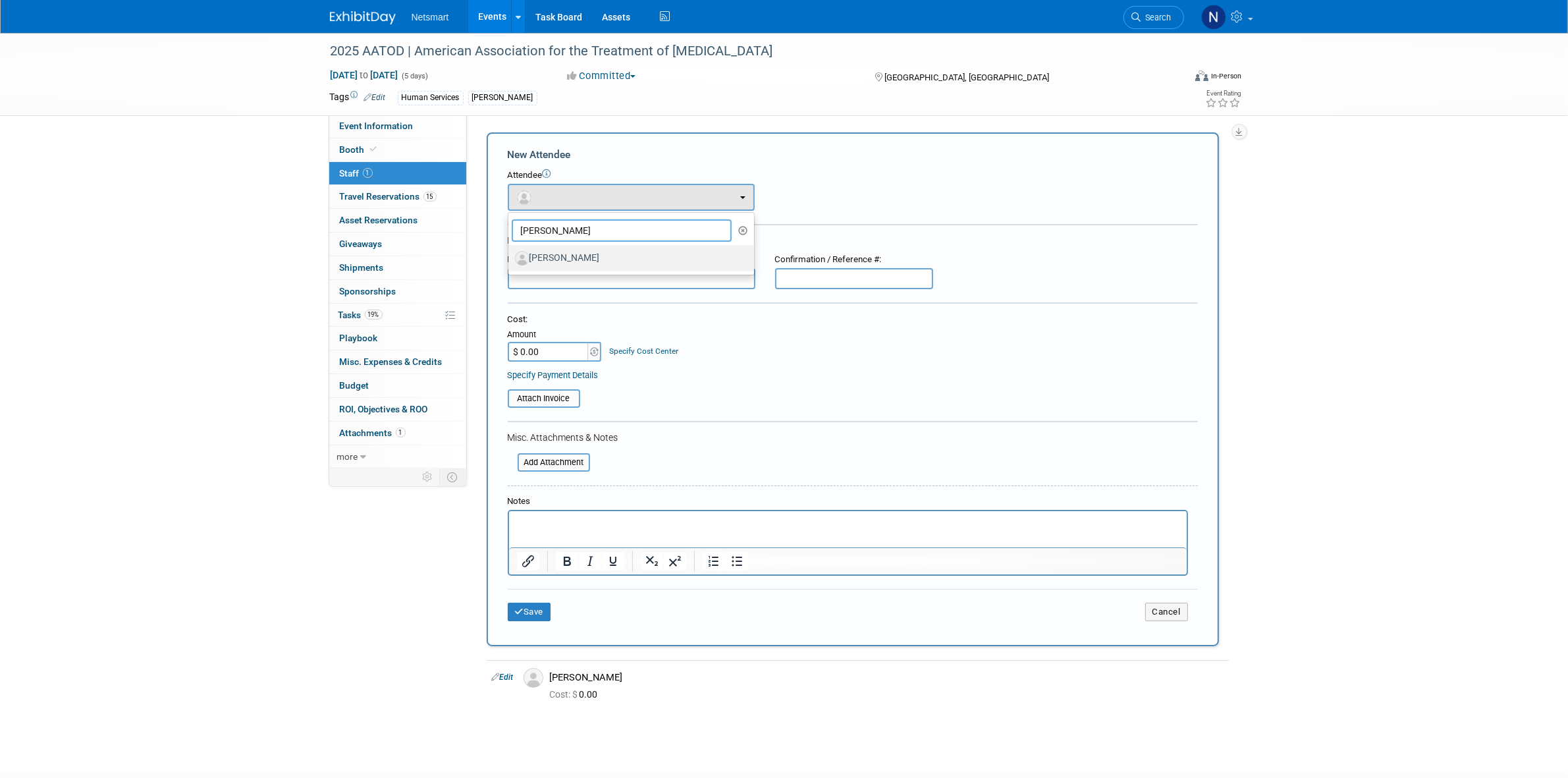
type input "joe"
click at [561, 256] on label "[PERSON_NAME]" at bounding box center [627, 258] width 226 height 22
click at [510, 256] on input "[PERSON_NAME]" at bounding box center [506, 256] width 9 height 9
select select "52e9c688-ad87-4064-9aa8-c98df296b4e3"
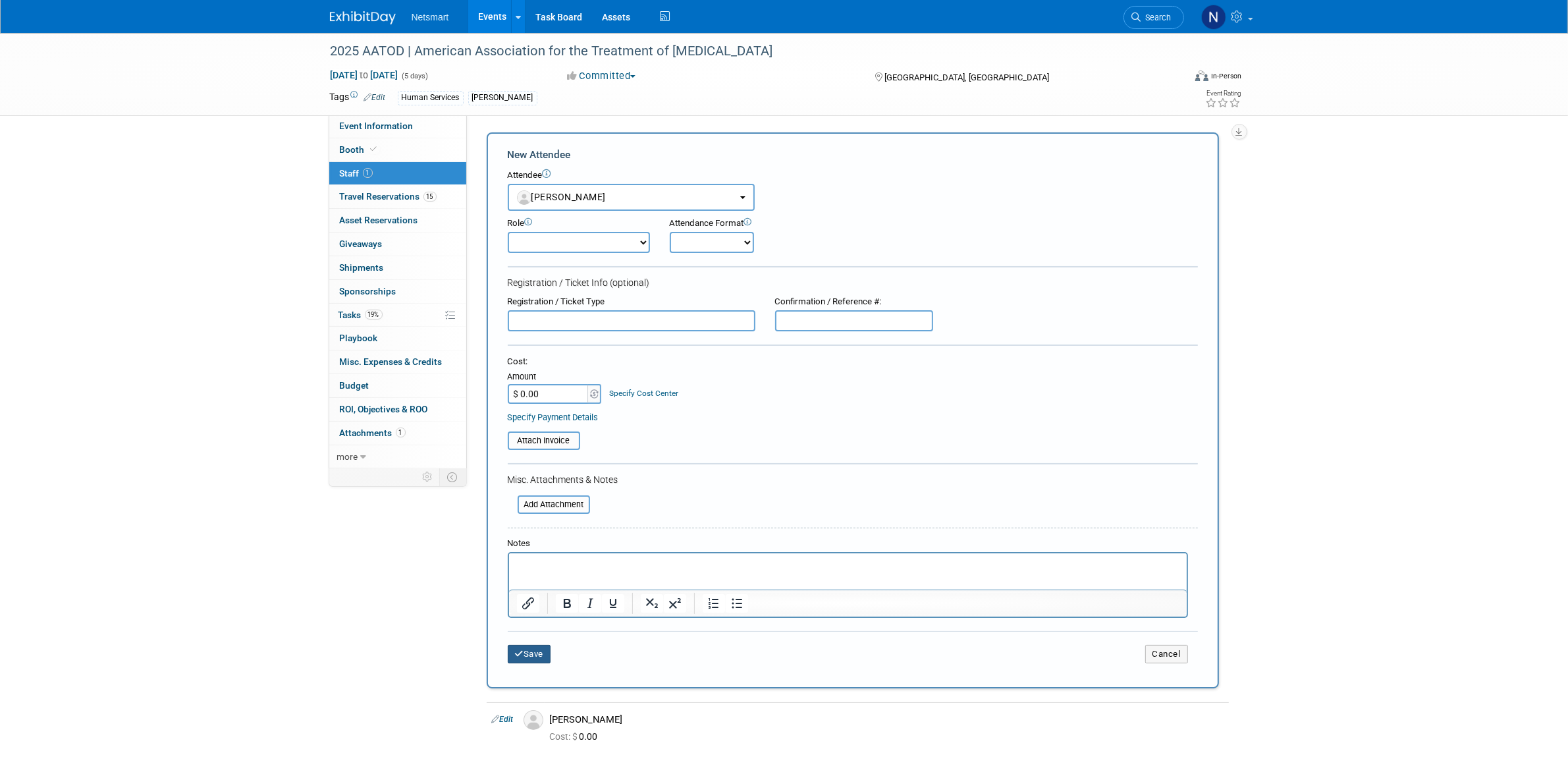
click at [543, 647] on button "Save" at bounding box center [530, 654] width 43 height 19
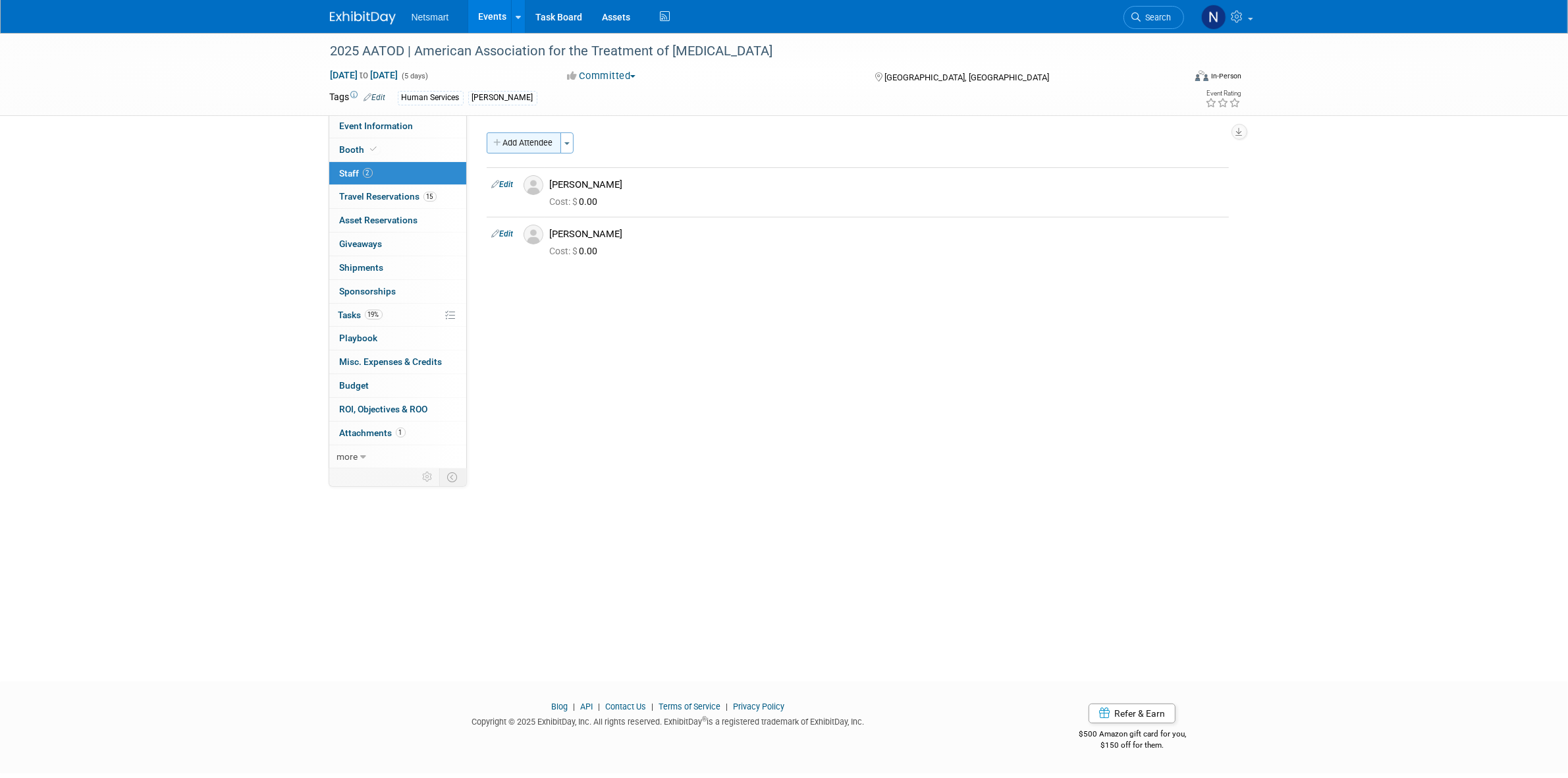
click at [527, 145] on button "Add Attendee" at bounding box center [524, 143] width 74 height 22
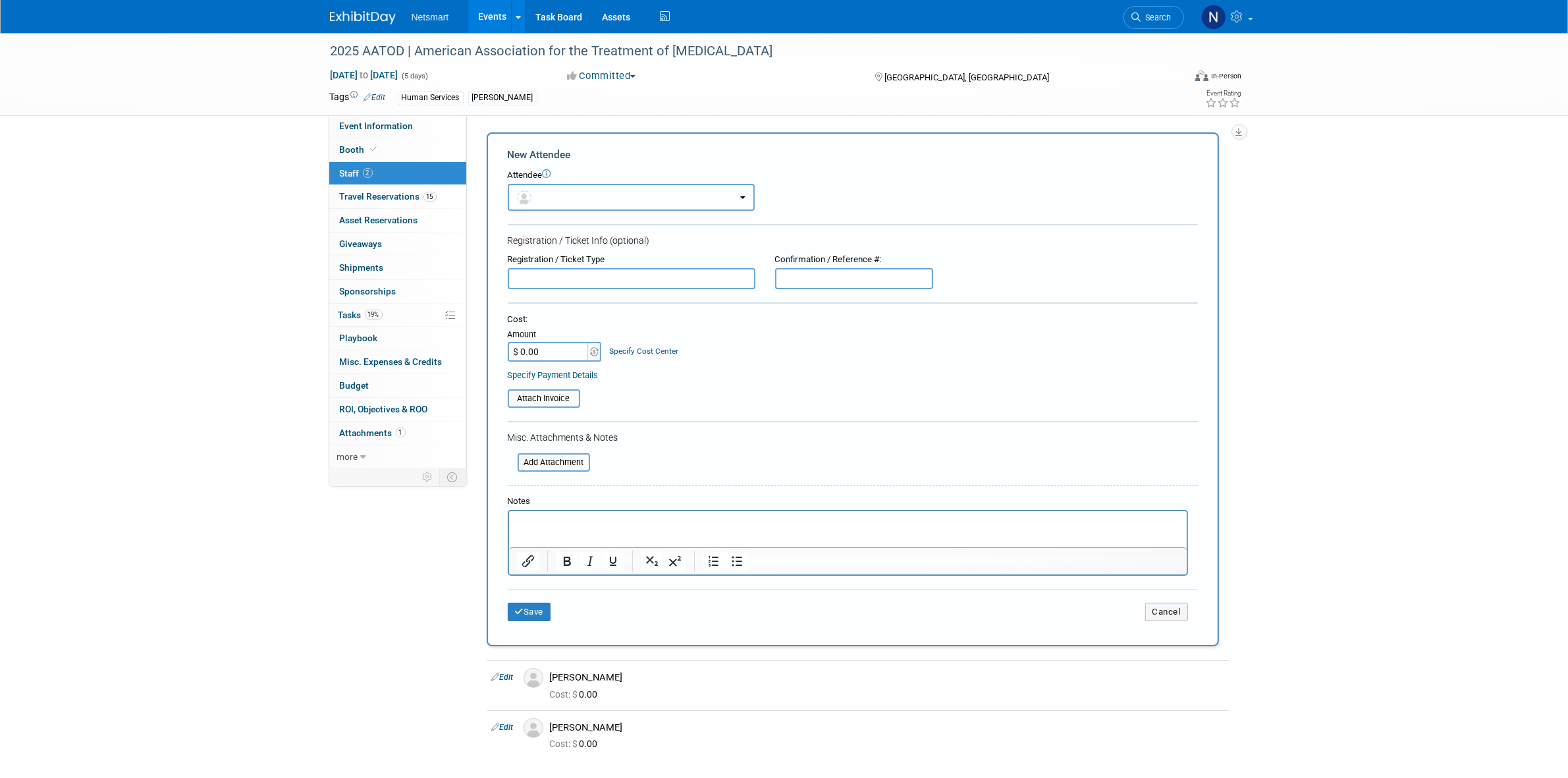
click at [536, 191] on button "button" at bounding box center [631, 198] width 247 height 27
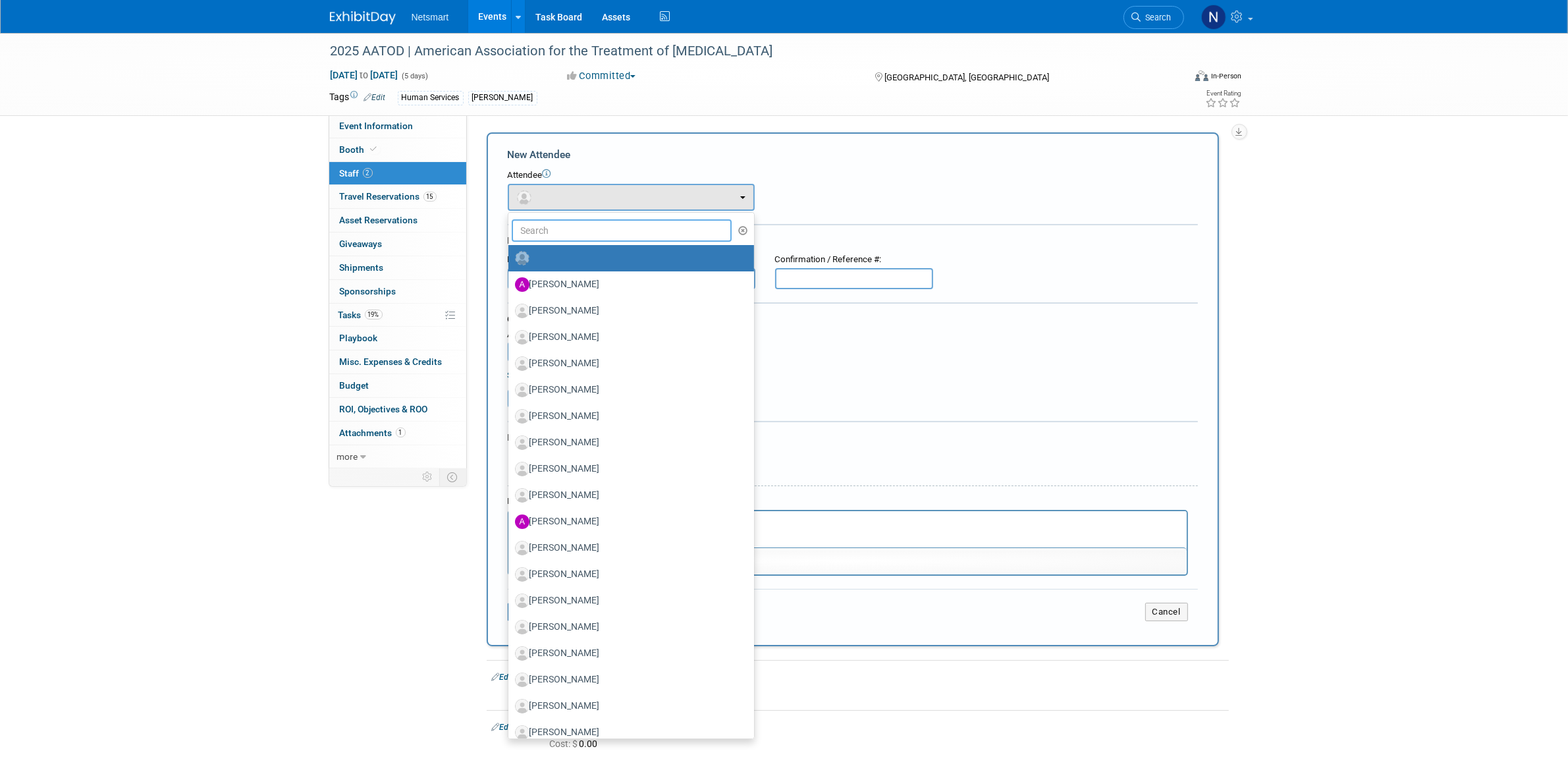
click at [548, 224] on input "text" at bounding box center [622, 230] width 220 height 23
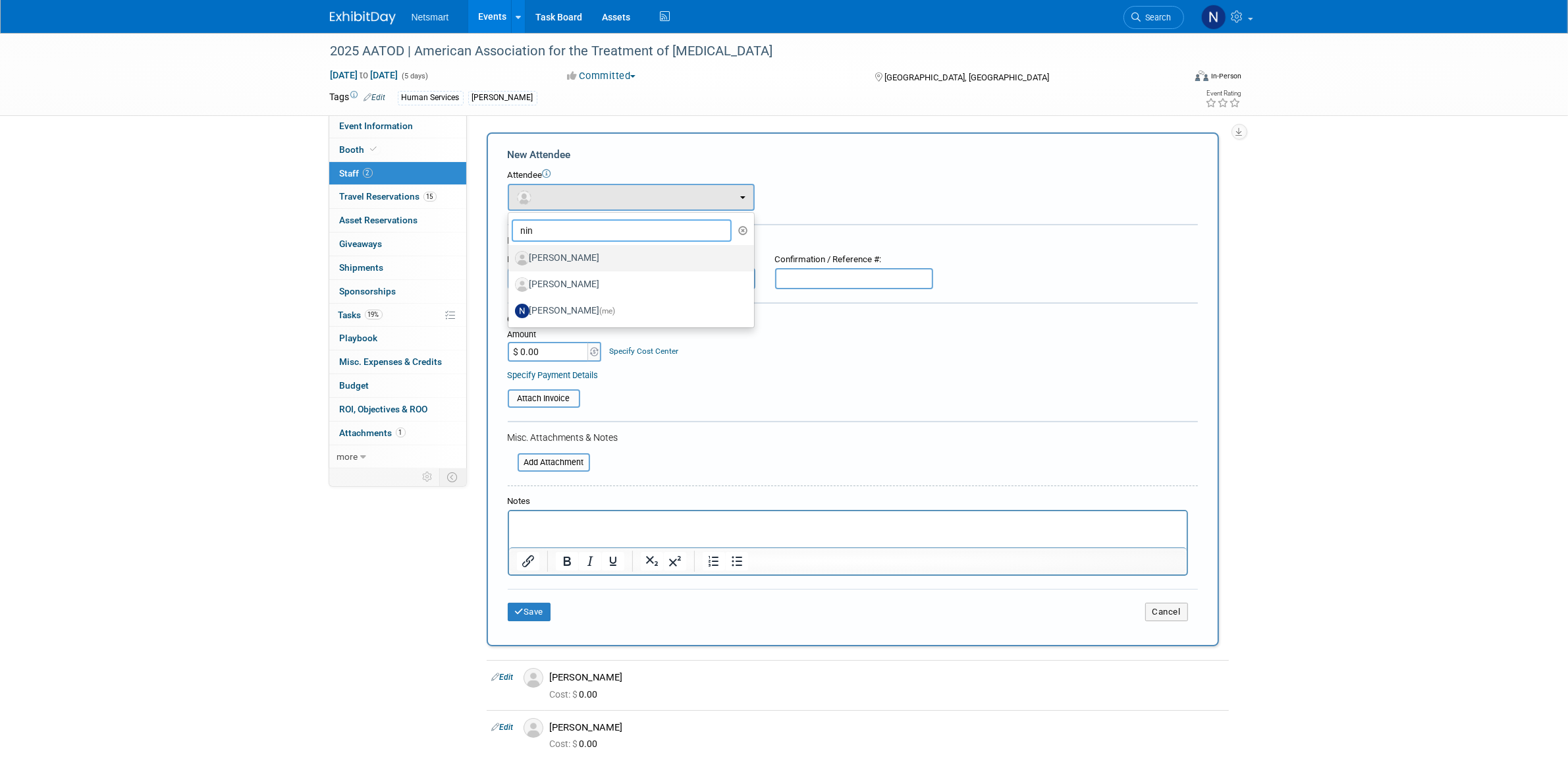
type input "nin"
click at [541, 260] on label "[PERSON_NAME]" at bounding box center [627, 258] width 226 height 22
click at [510, 260] on input "[PERSON_NAME]" at bounding box center [506, 256] width 9 height 9
radio input "true"
select select "07951805-7add-487f-9b14-9d1784e2eb97"
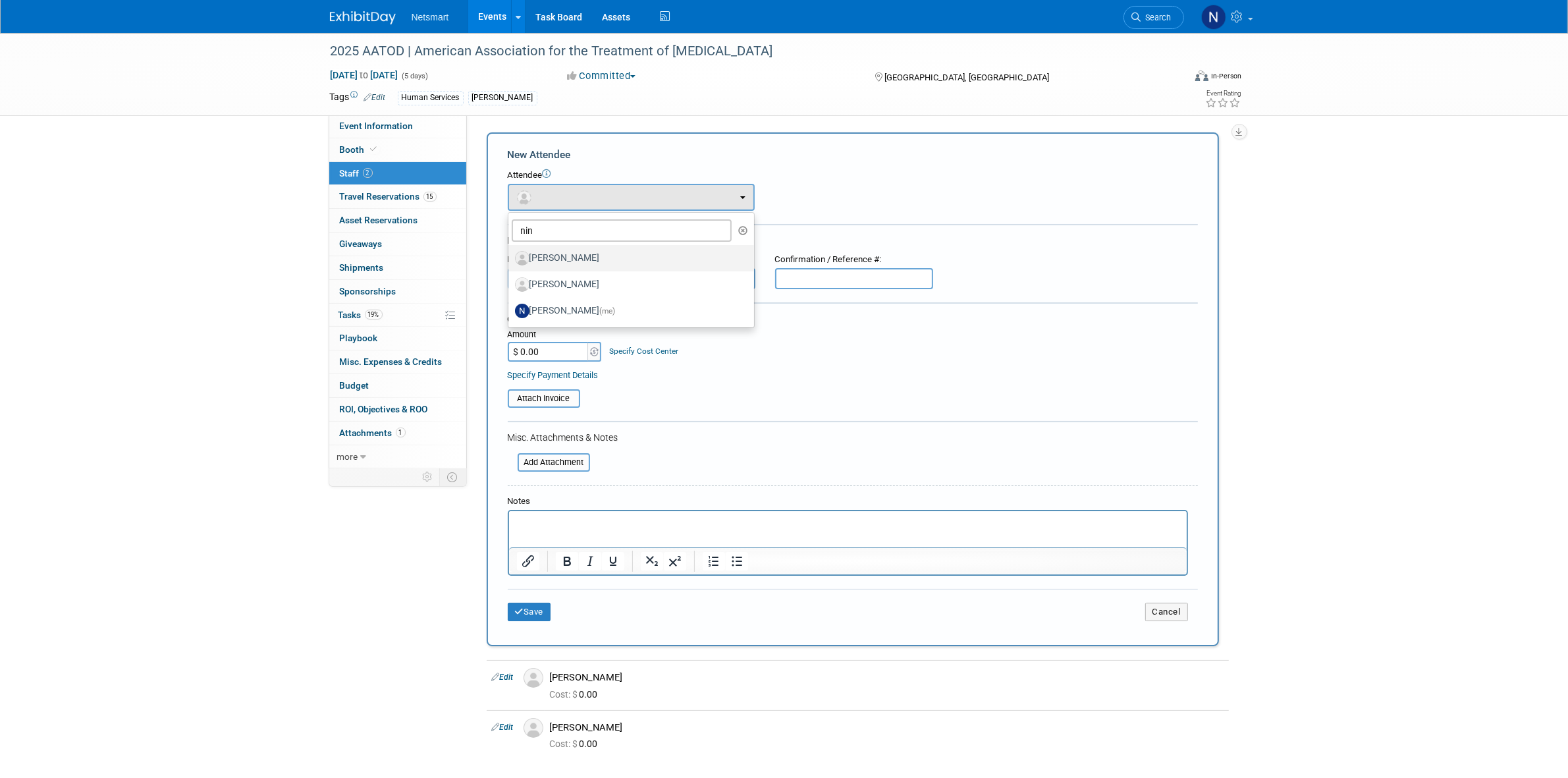
type input "nin"
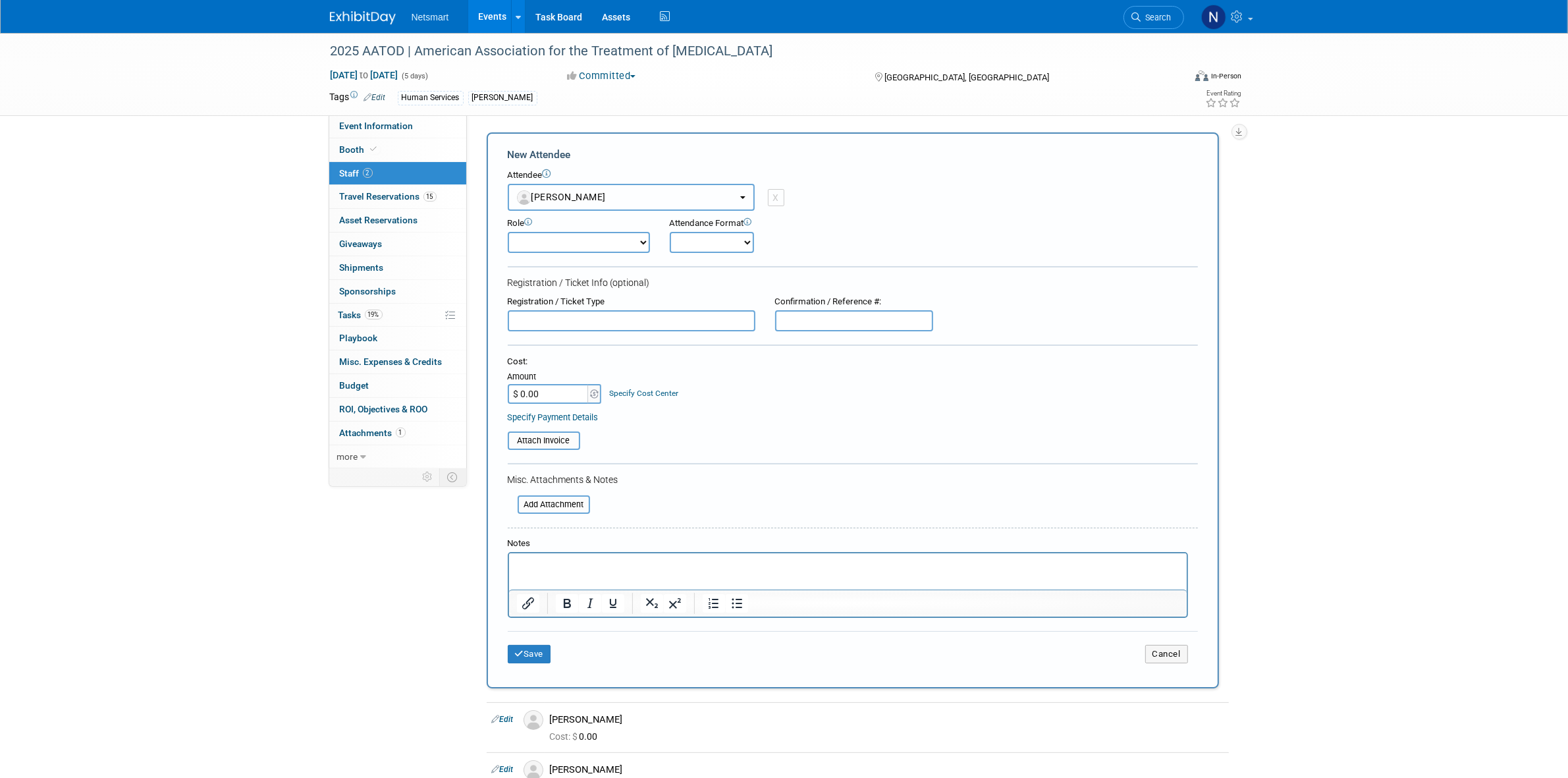
click at [601, 197] on button "[PERSON_NAME]" at bounding box center [631, 198] width 247 height 27
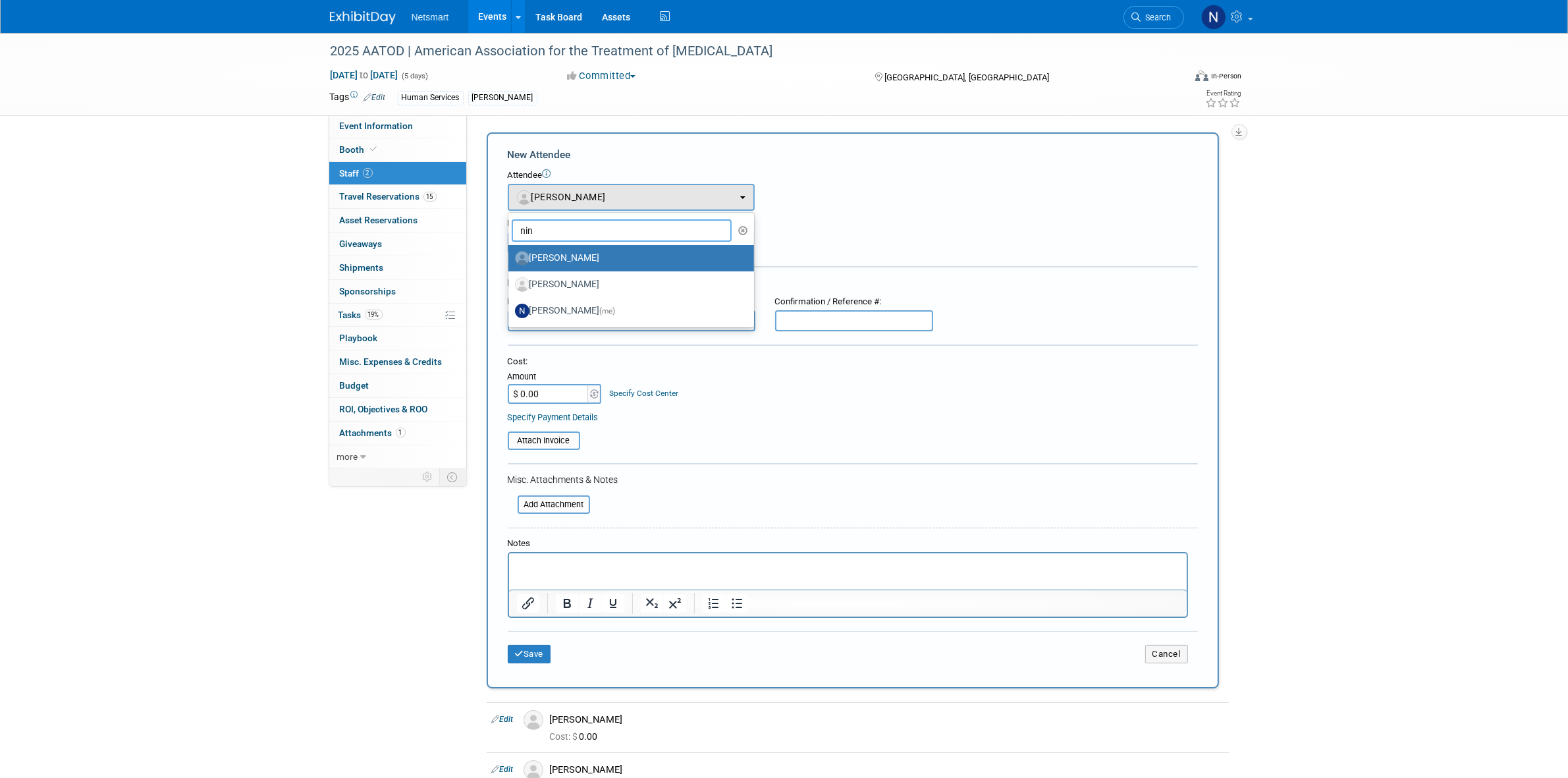
drag, startPoint x: 555, startPoint y: 228, endPoint x: 504, endPoint y: 233, distance: 51.2
click at [508, 233] on form "New Attendee Attendee <img src="https://www.exhibitday.com/Images/Unassigned-Us…" at bounding box center [853, 410] width 690 height 526
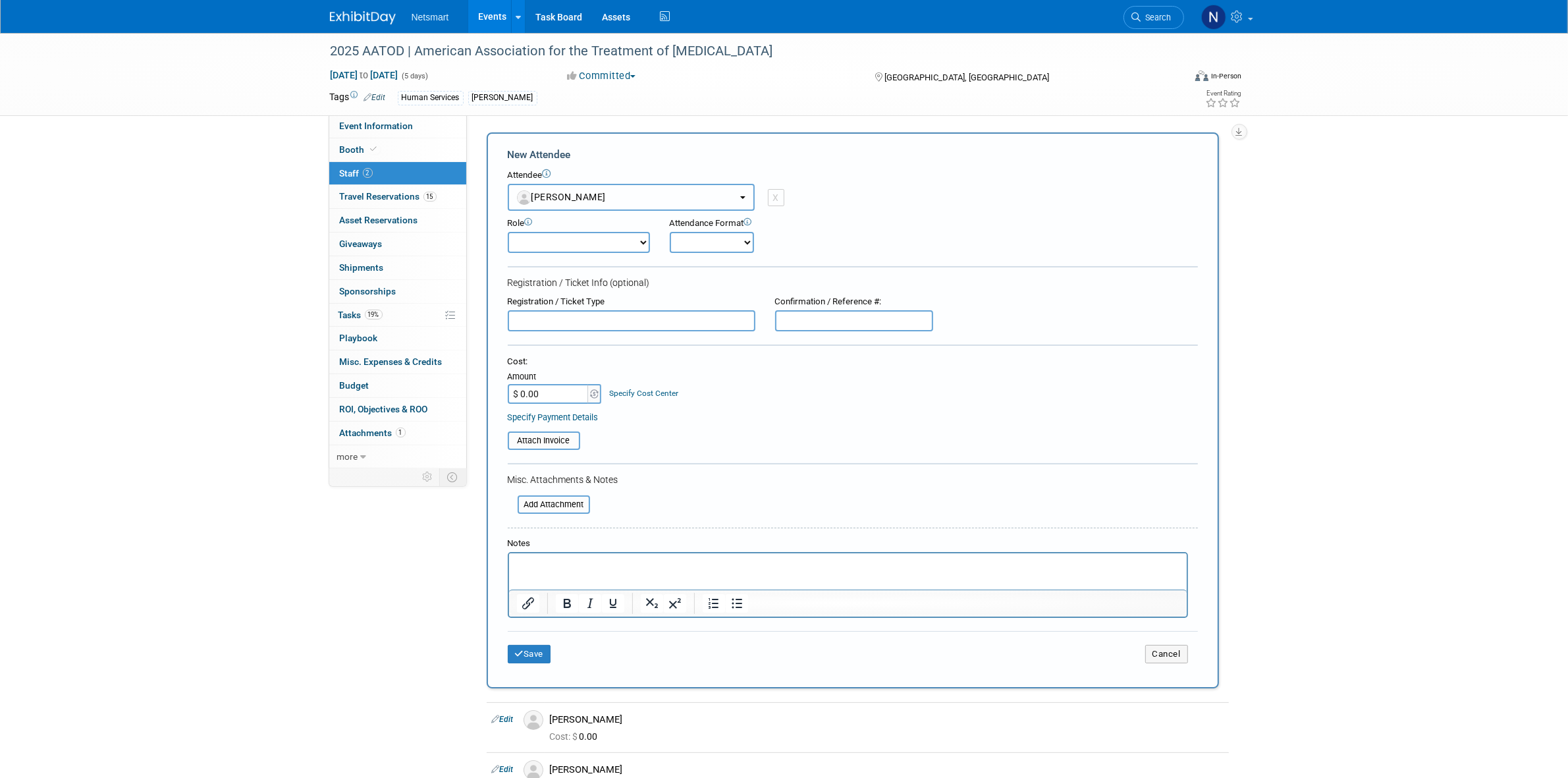
click at [562, 196] on span "[PERSON_NAME]" at bounding box center [562, 197] width 90 height 11
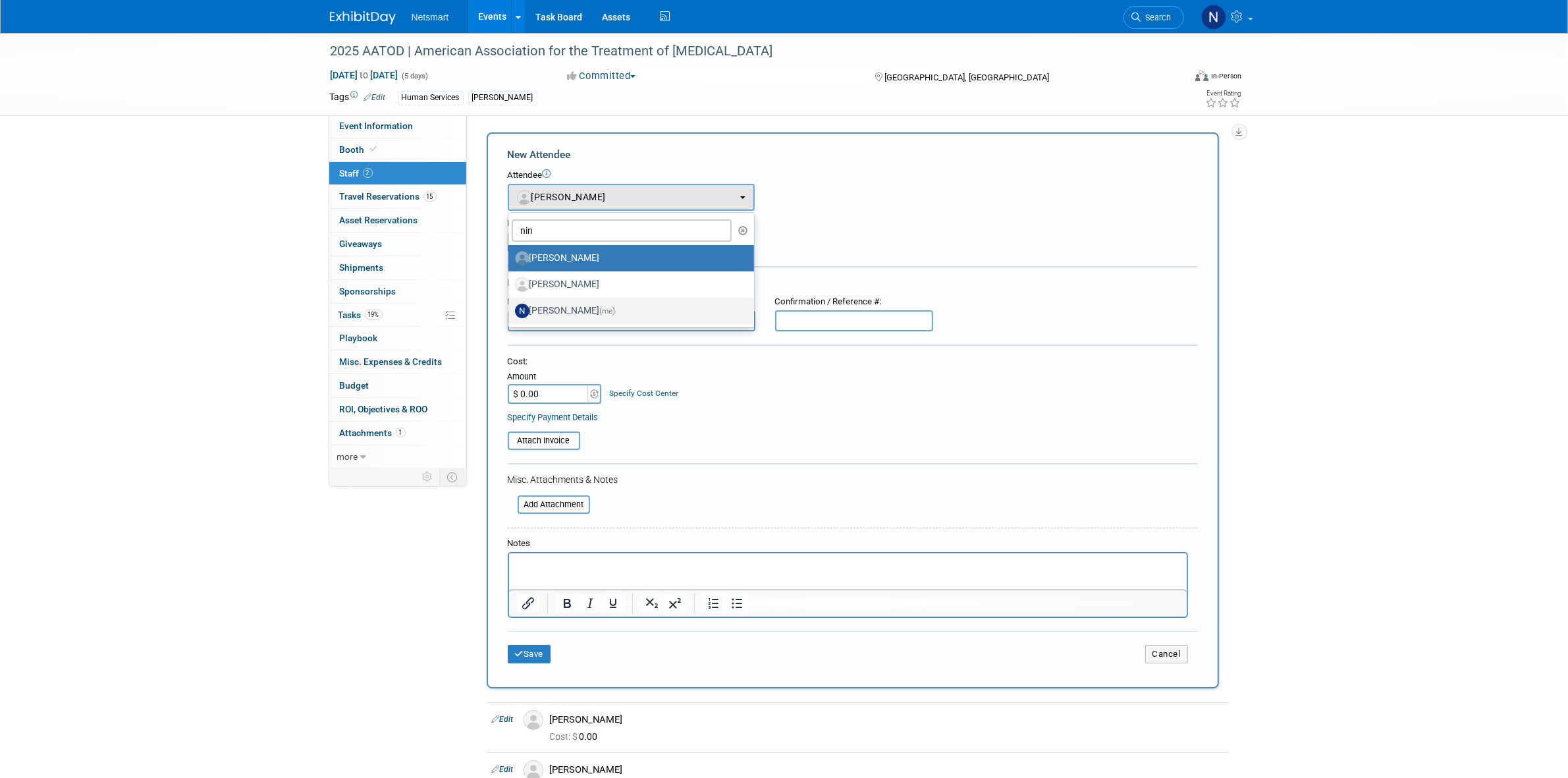
click at [561, 310] on label "Nina Finn (me)" at bounding box center [627, 311] width 226 height 22
click at [510, 310] on input "Nina Finn (me)" at bounding box center [506, 309] width 9 height 9
select select "a52b5e8a-b2fd-4a4e-8599-2a3670a086e7"
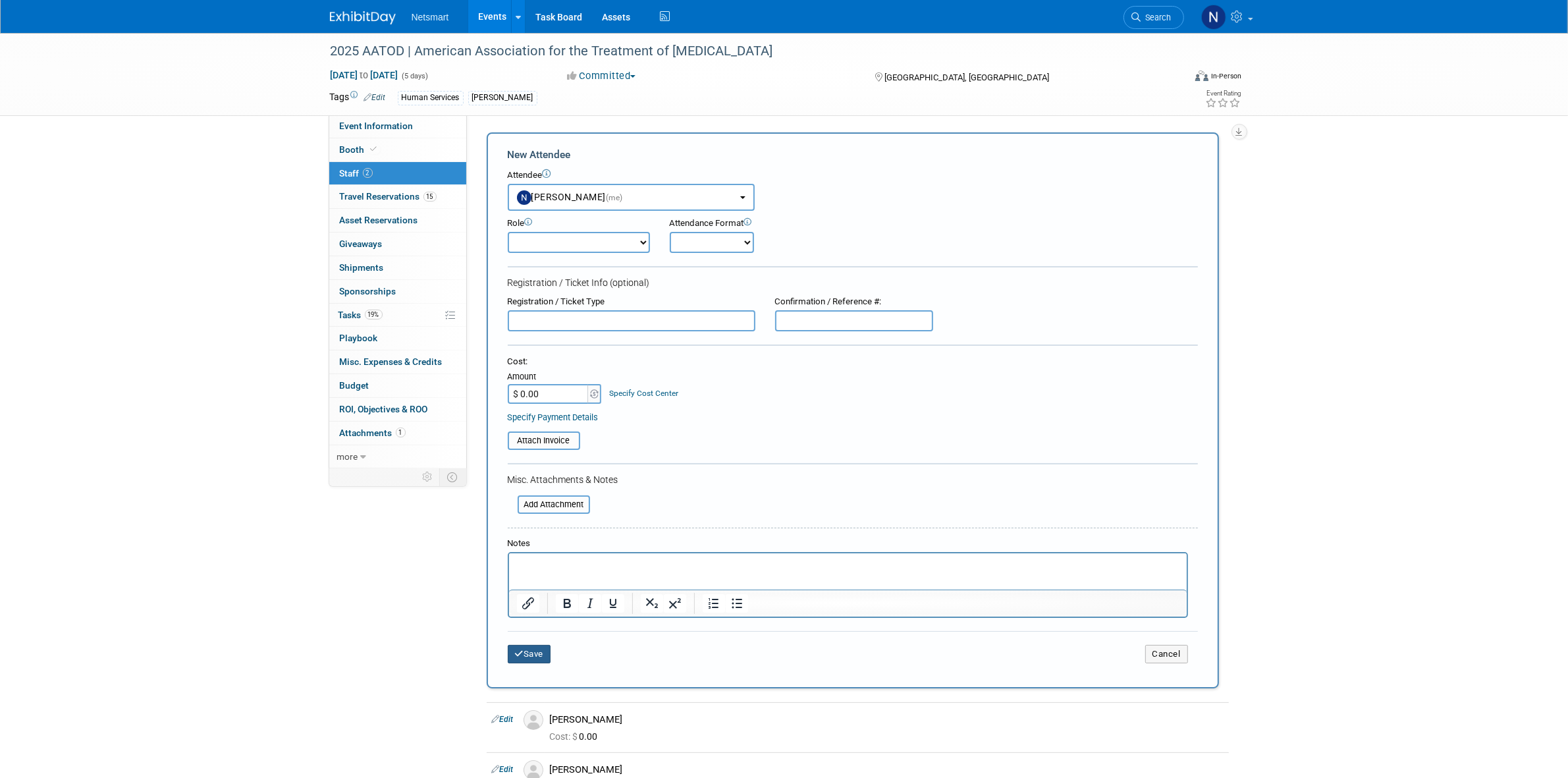
click at [525, 649] on button "Save" at bounding box center [530, 654] width 43 height 19
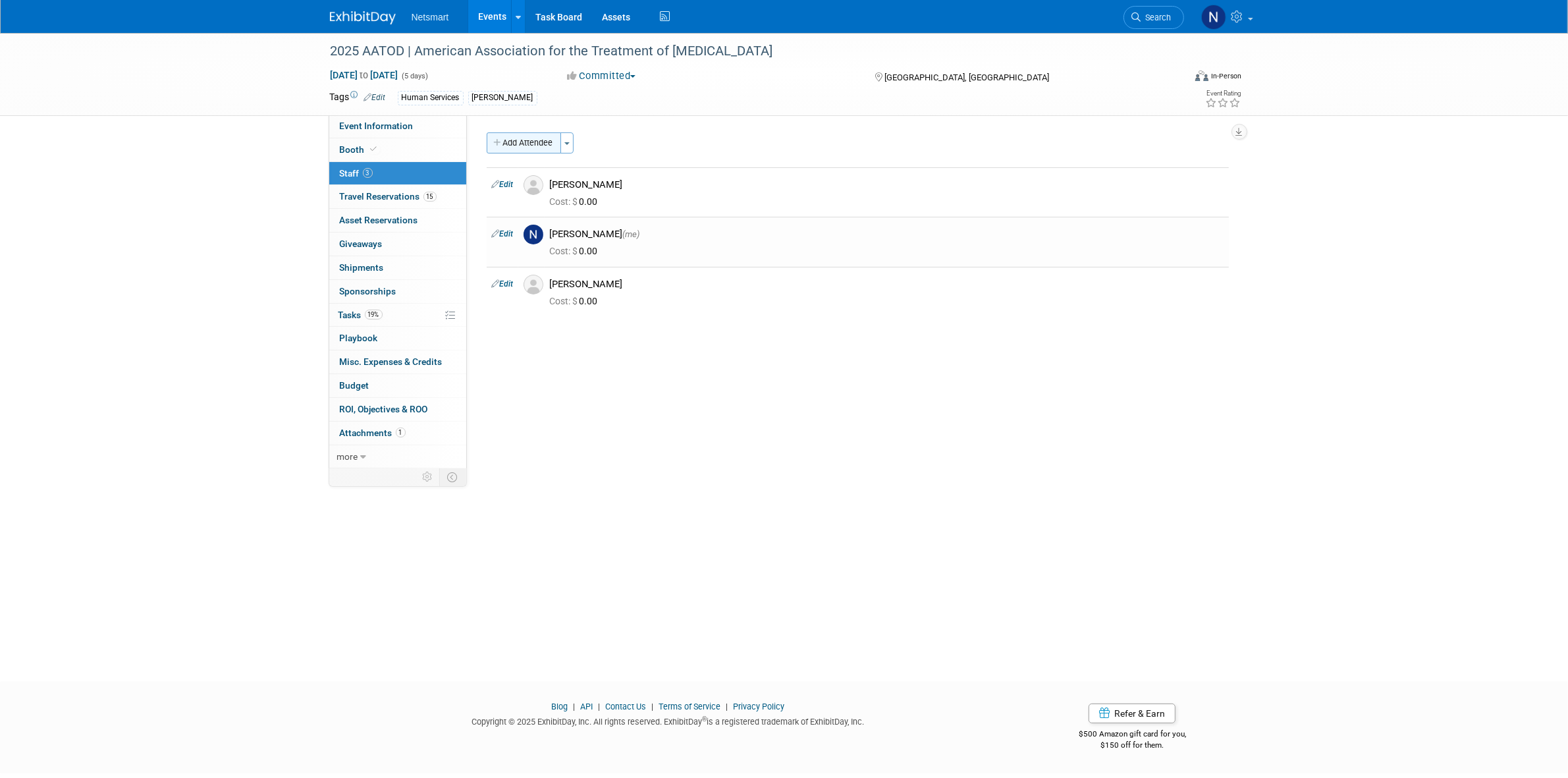
click at [530, 146] on button "Add Attendee" at bounding box center [524, 143] width 74 height 22
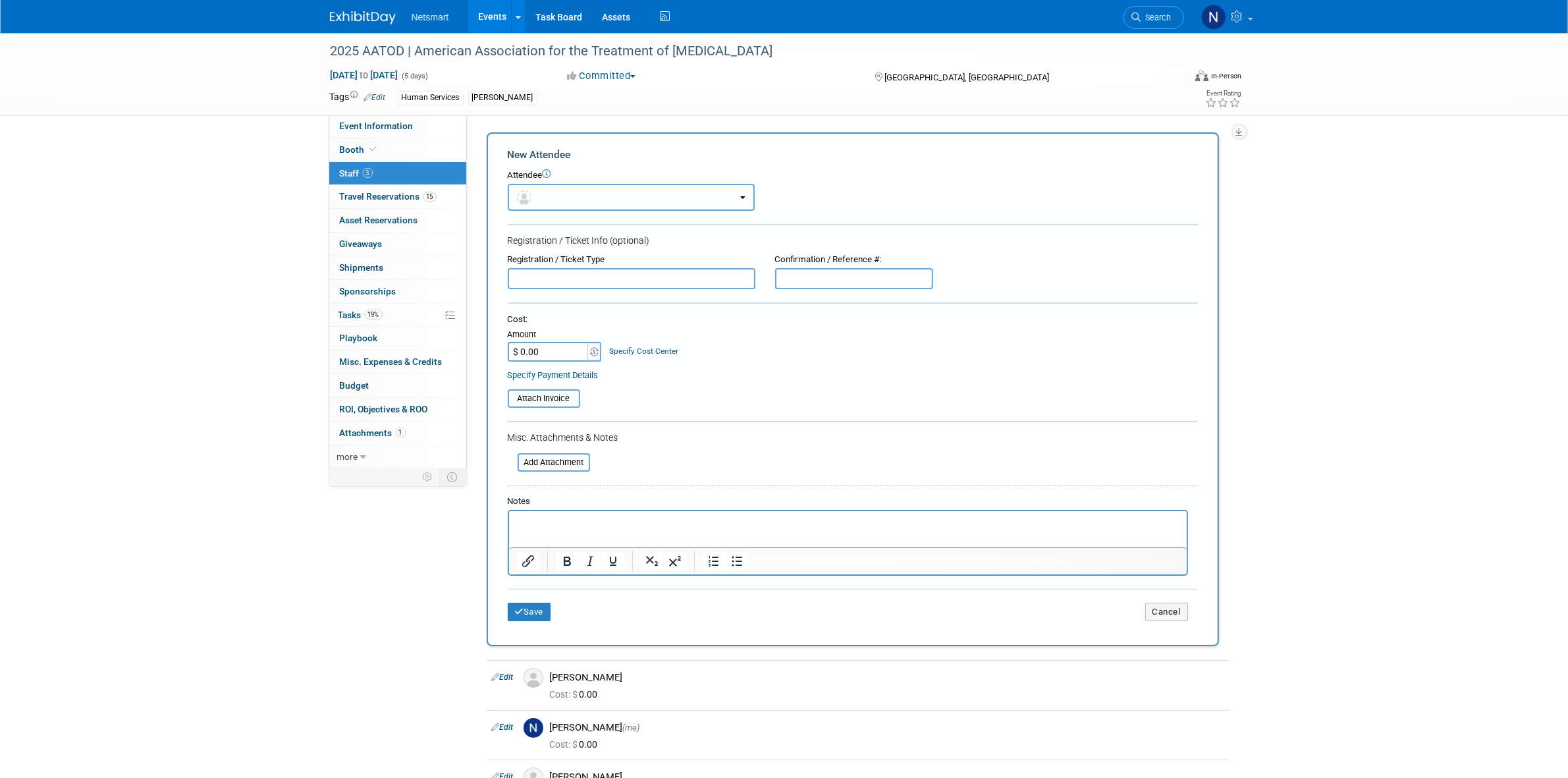
click at [536, 188] on button "button" at bounding box center [631, 198] width 247 height 27
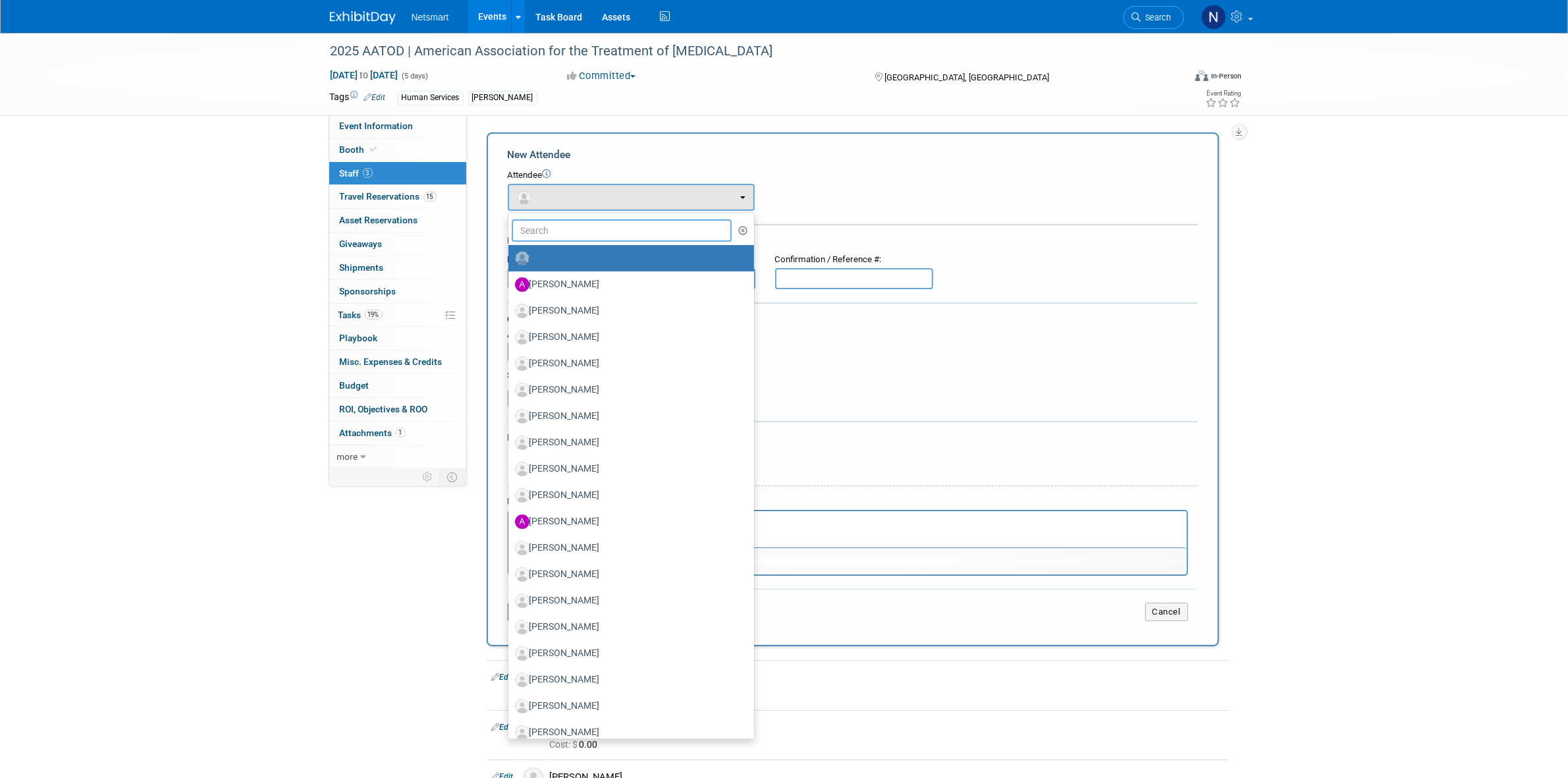
click at [552, 228] on input "text" at bounding box center [622, 230] width 220 height 23
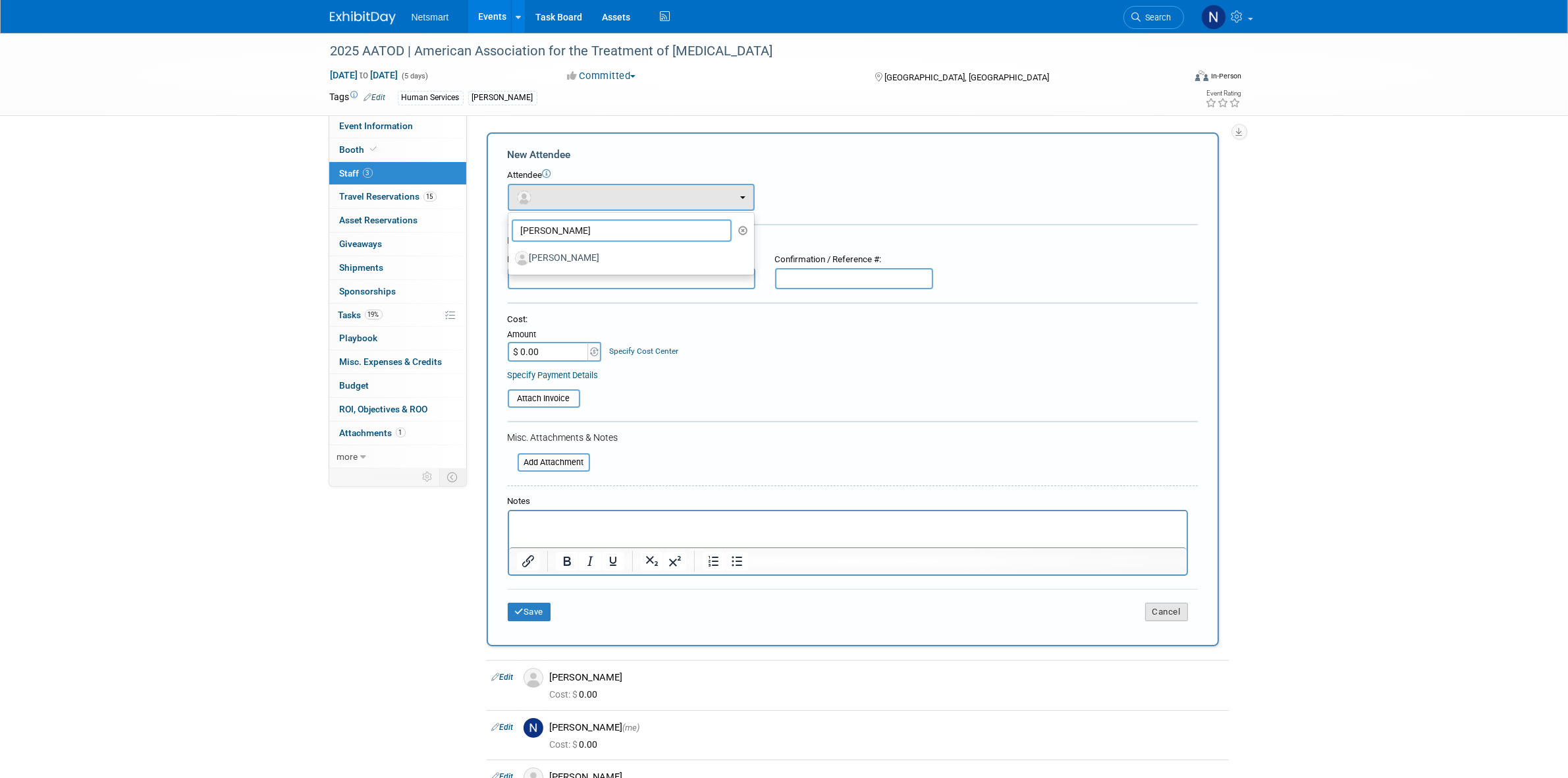
type input "sam"
click at [1178, 603] on button "Cancel" at bounding box center [1167, 612] width 43 height 19
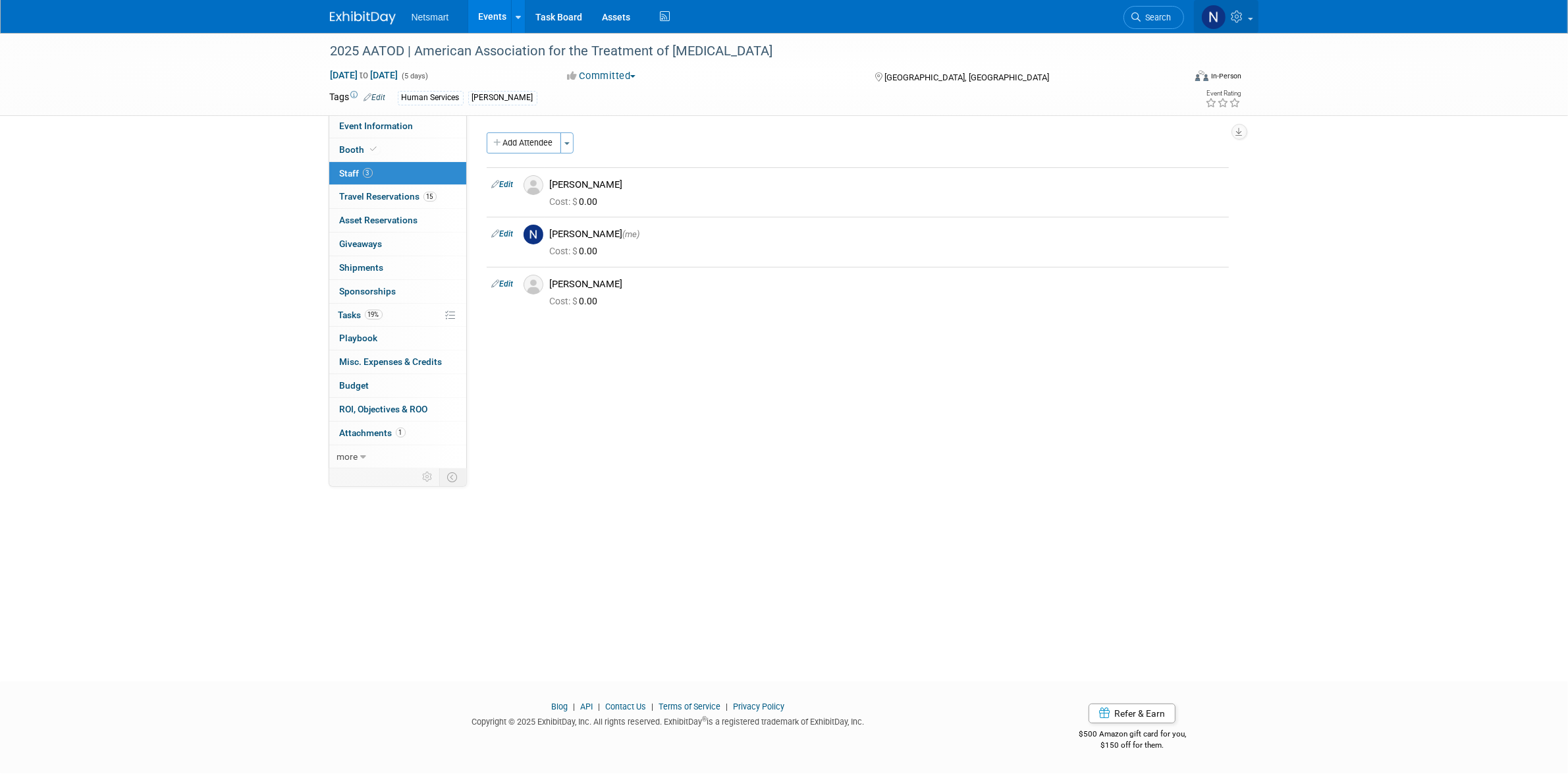
click at [1245, 22] on icon at bounding box center [1238, 17] width 15 height 12
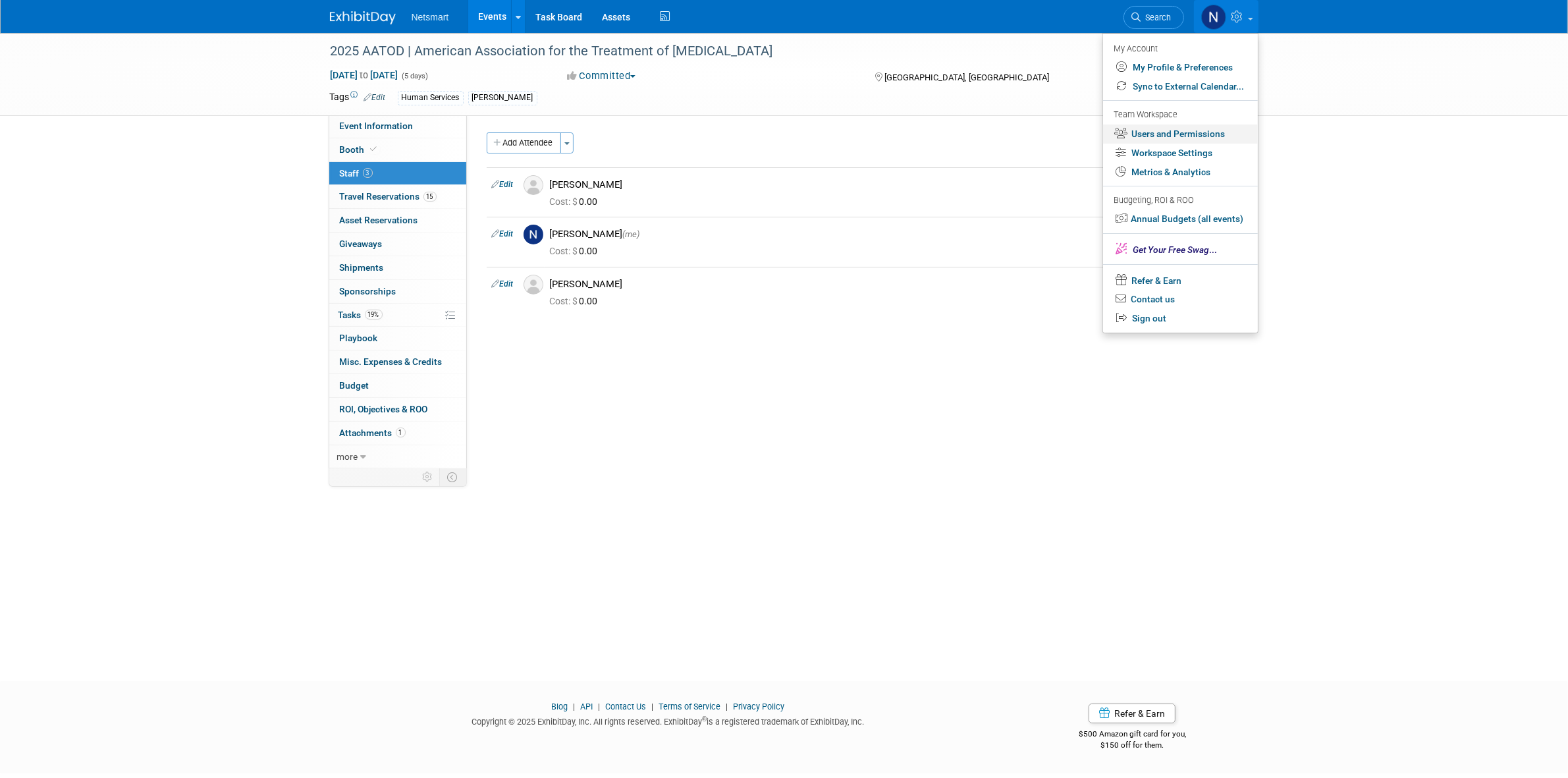
click at [1179, 130] on link "Users and Permissions" at bounding box center [1180, 134] width 155 height 20
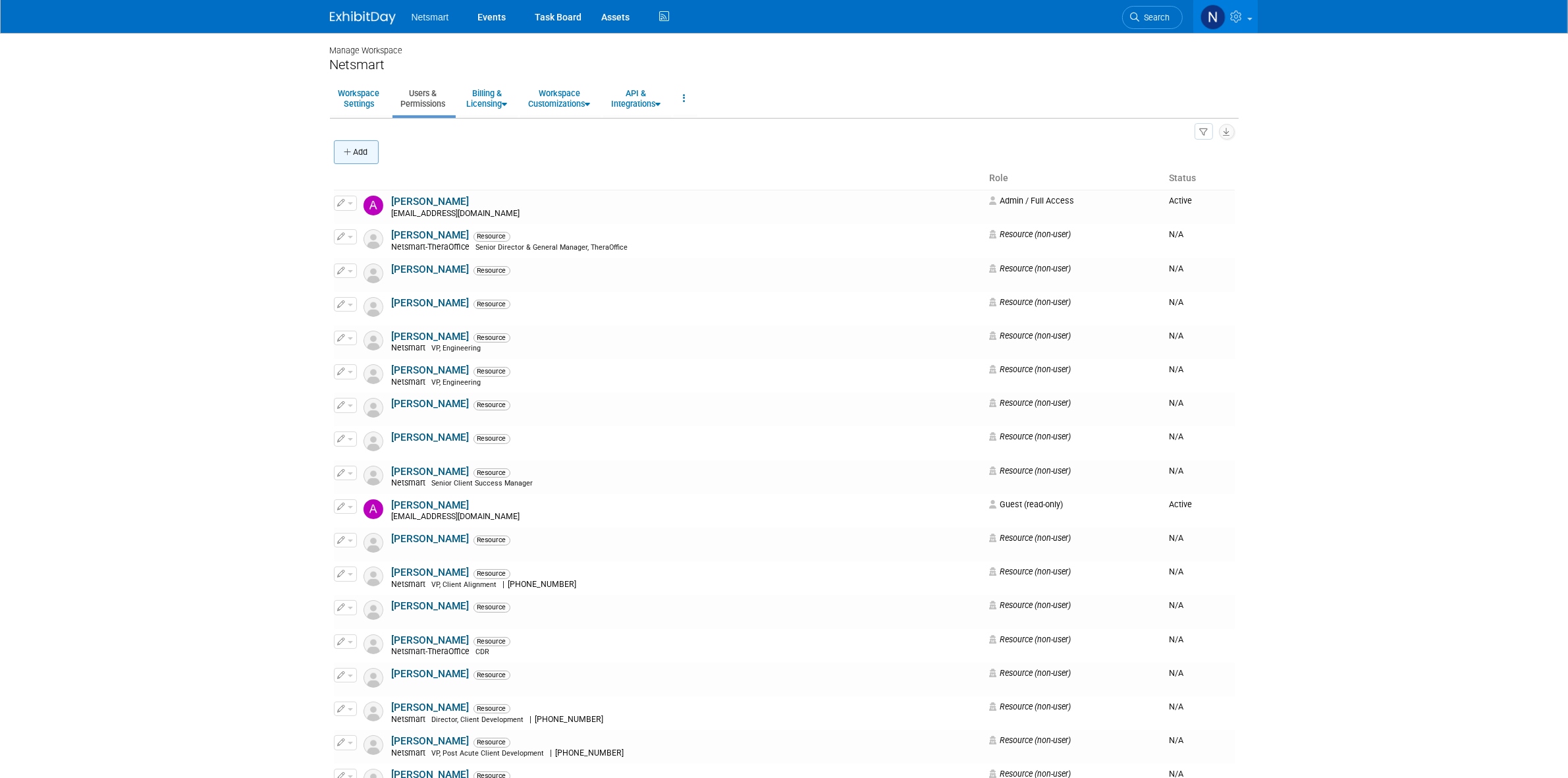
click at [363, 152] on button "Add" at bounding box center [356, 152] width 45 height 23
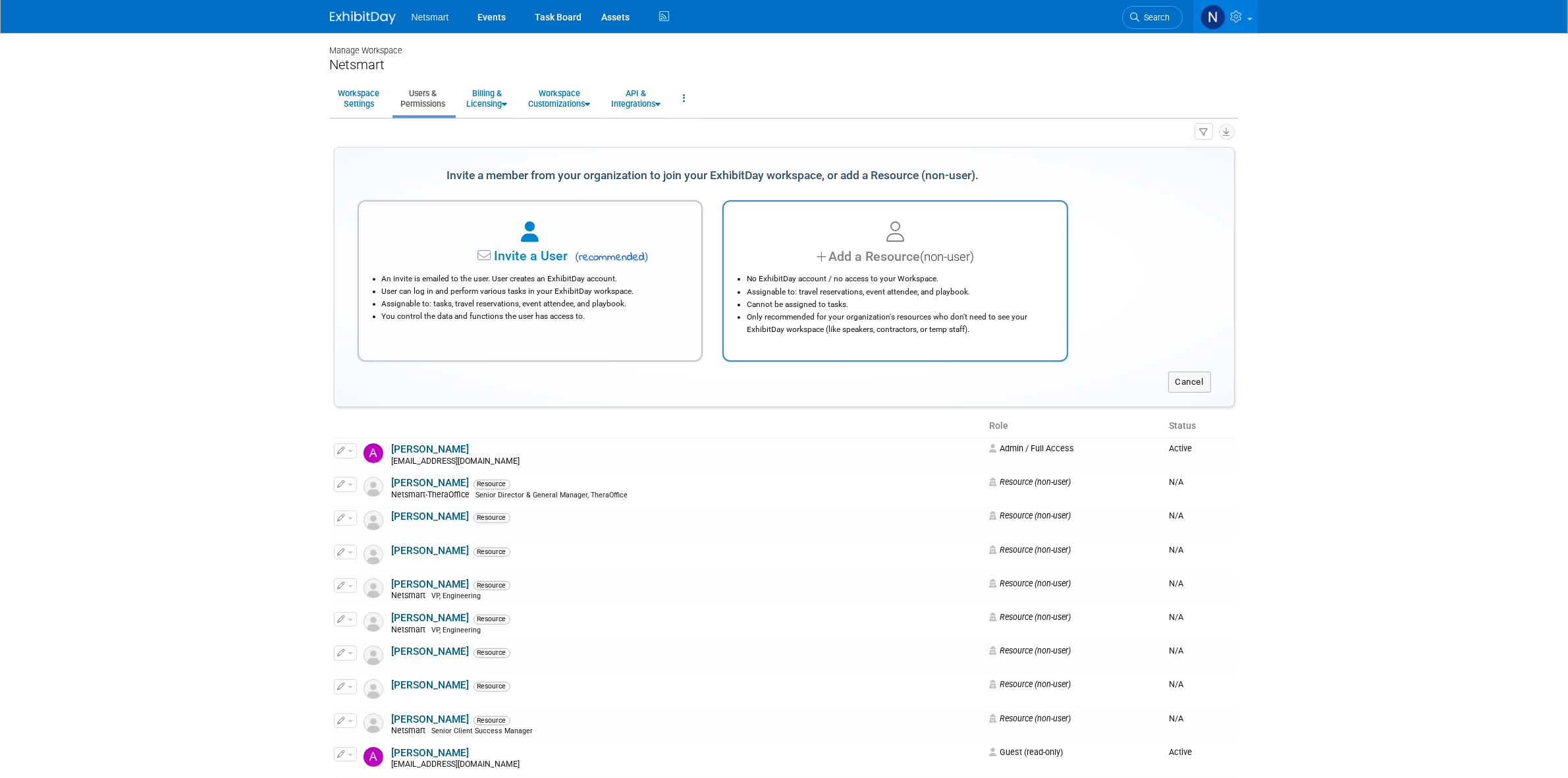
click at [800, 253] on div "Add a Resource (non-user)" at bounding box center [895, 256] width 310 height 20
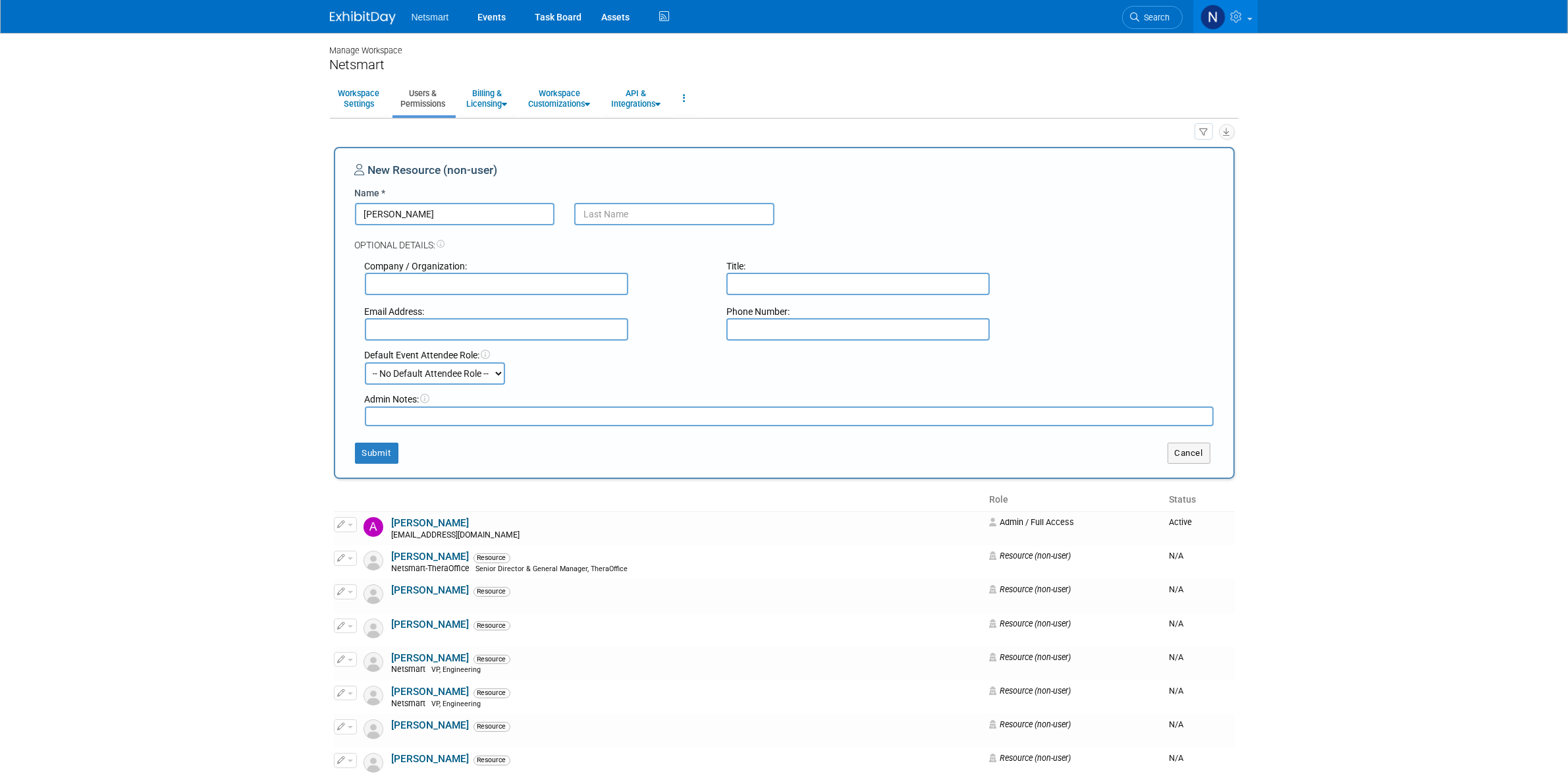
type input "Sam"
type input "Clark"
click at [386, 458] on button "Submit" at bounding box center [377, 453] width 43 height 22
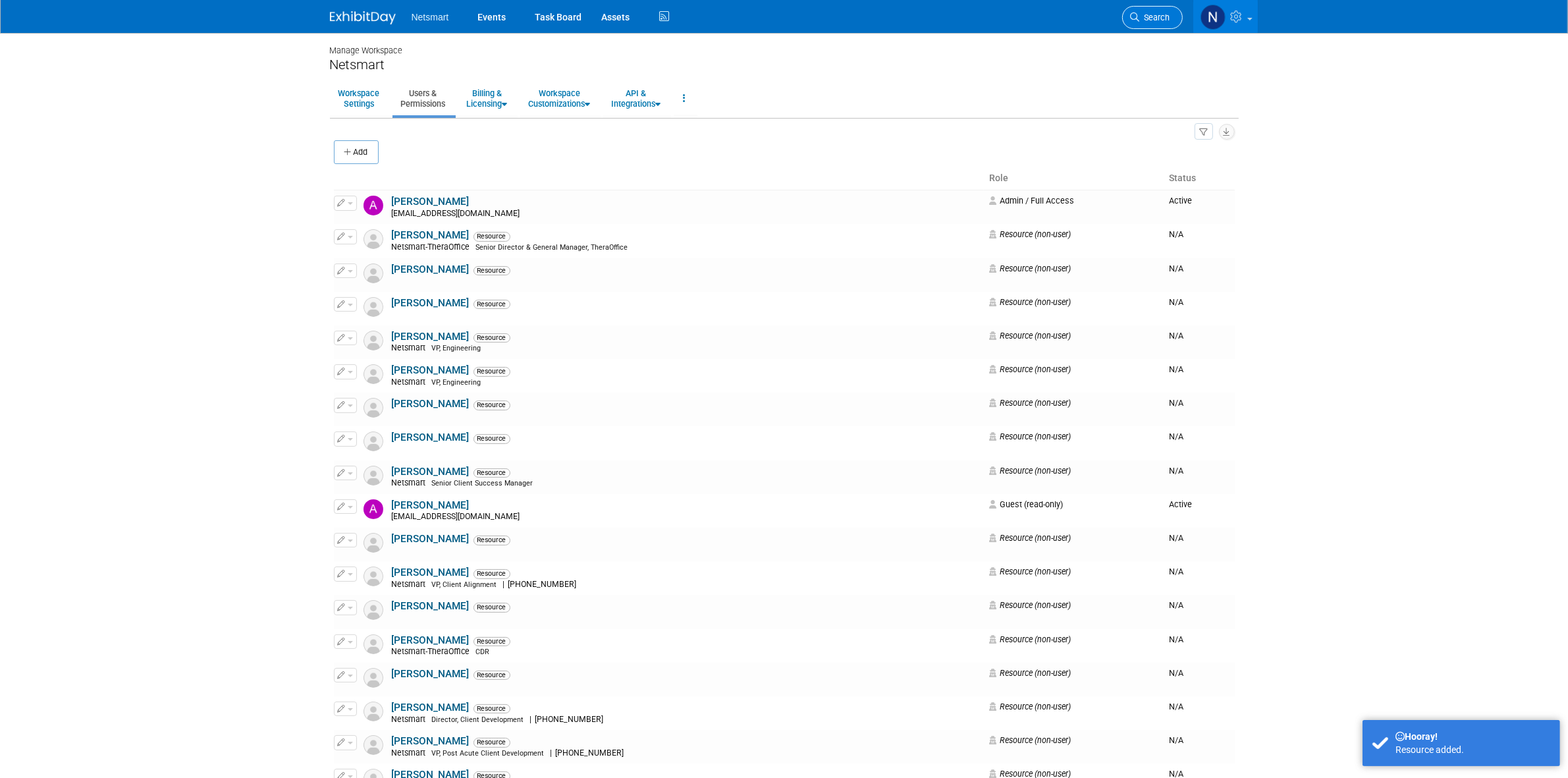
click at [1140, 22] on span "Search" at bounding box center [1155, 18] width 30 height 10
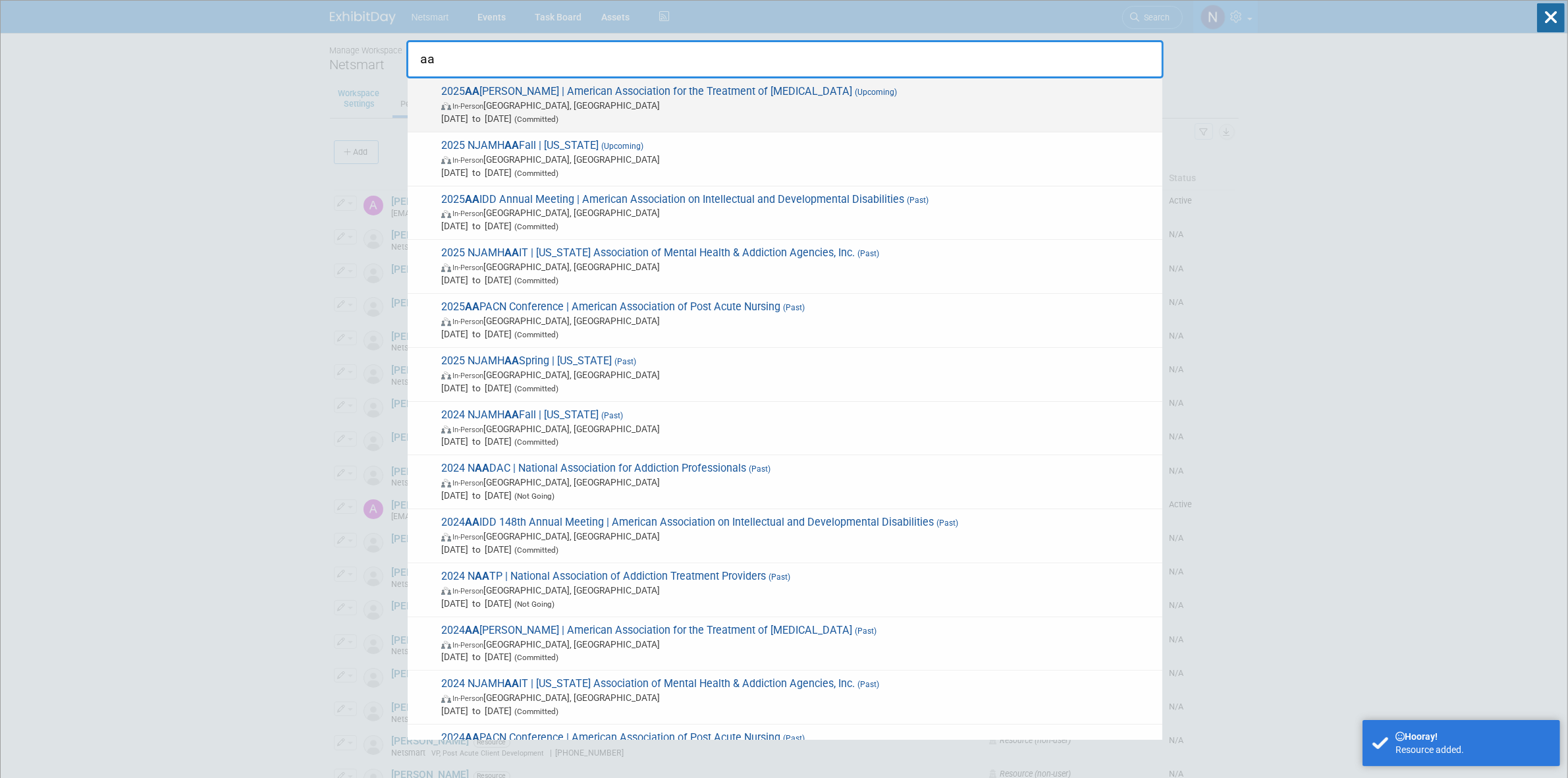
type input "aa"
click at [553, 102] on span "In-Person Philadelphia, PA" at bounding box center [799, 105] width 715 height 13
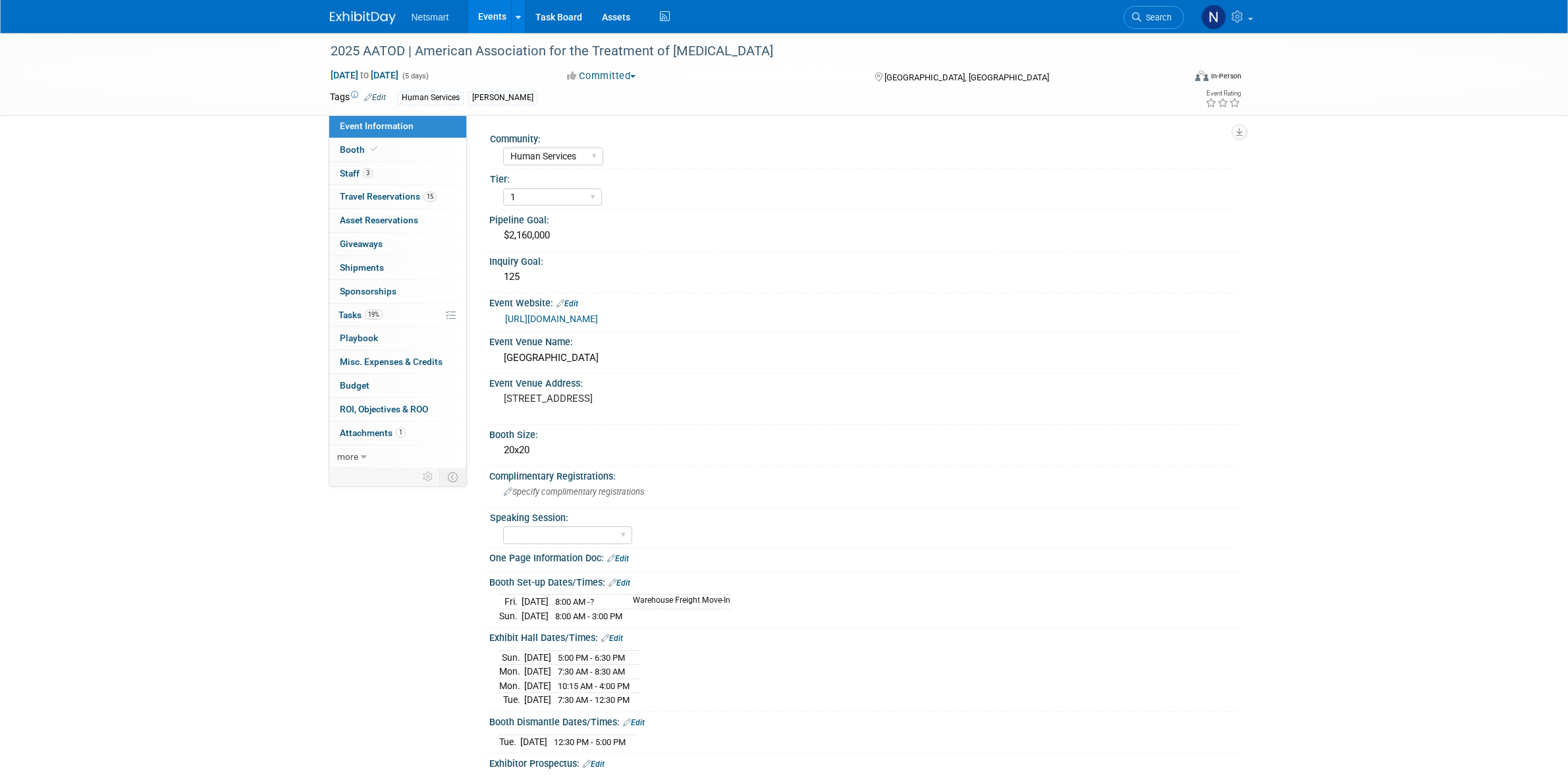
select select "Human Services"
select select "1"
drag, startPoint x: 374, startPoint y: 174, endPoint x: 401, endPoint y: 194, distance: 33.6
click at [374, 174] on link "3 Staff 3" at bounding box center [397, 174] width 137 height 23
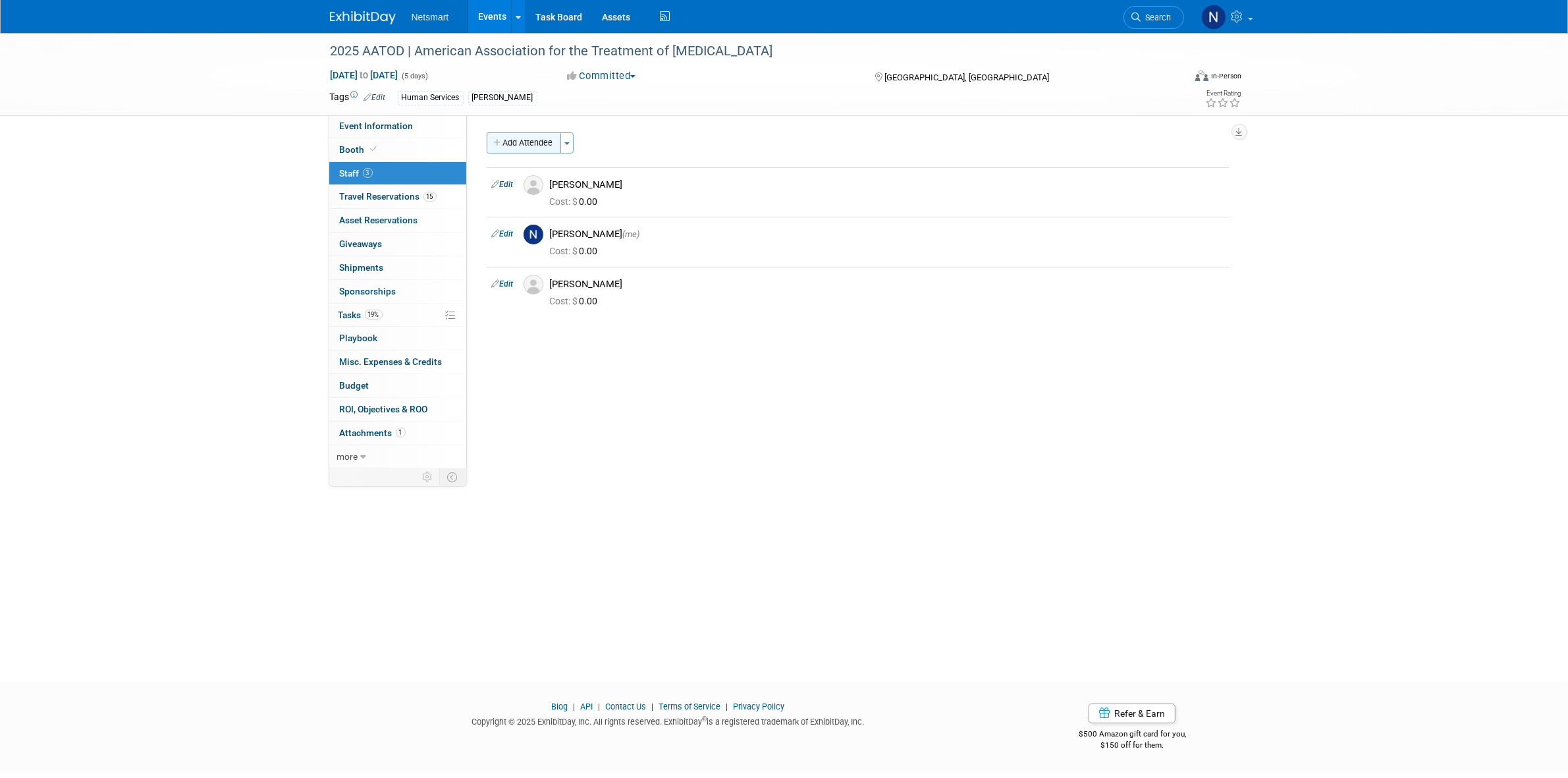
click at [523, 145] on button "Add Attendee" at bounding box center [524, 143] width 74 height 22
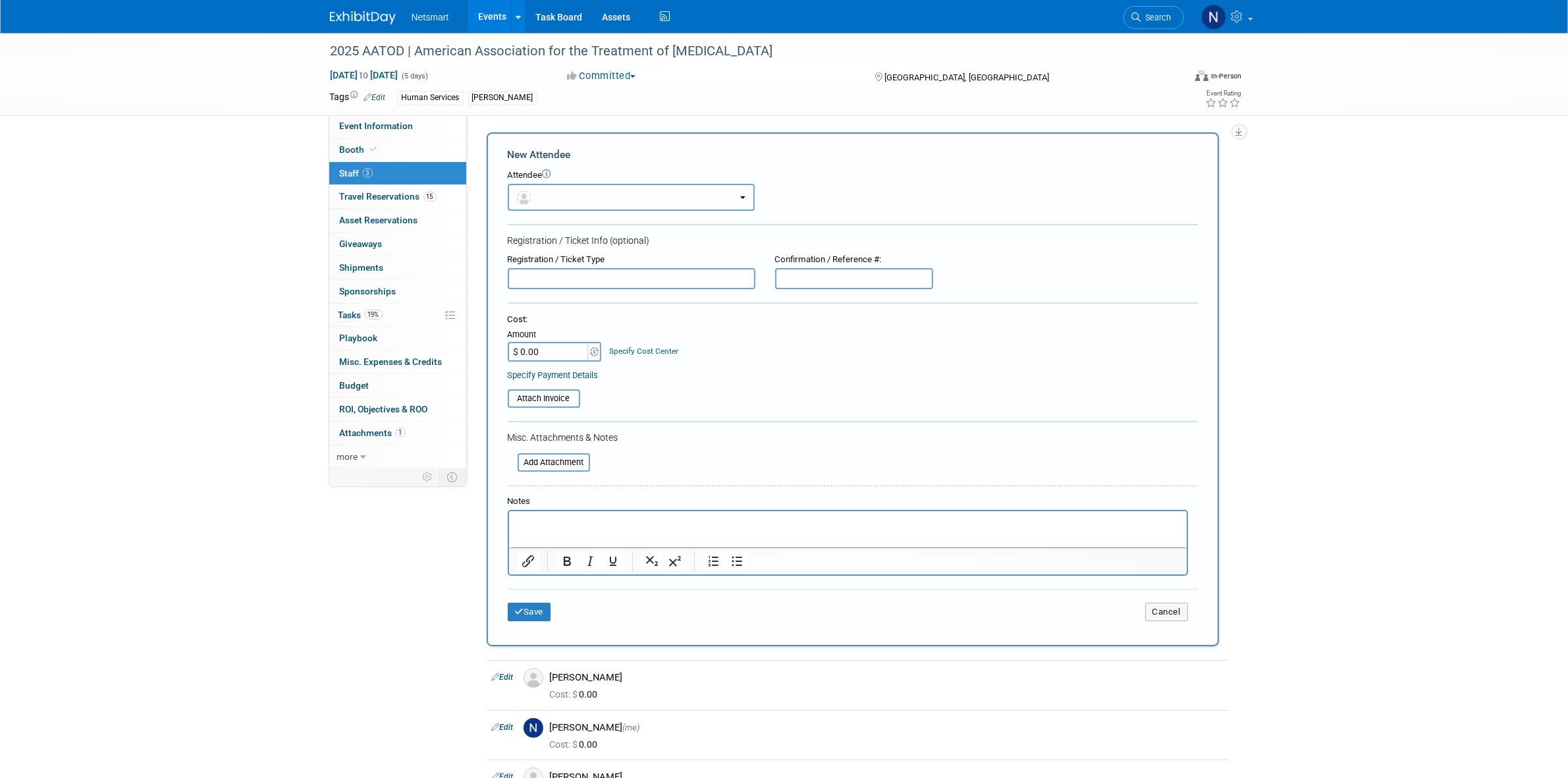
click at [534, 192] on button "button" at bounding box center [631, 198] width 247 height 27
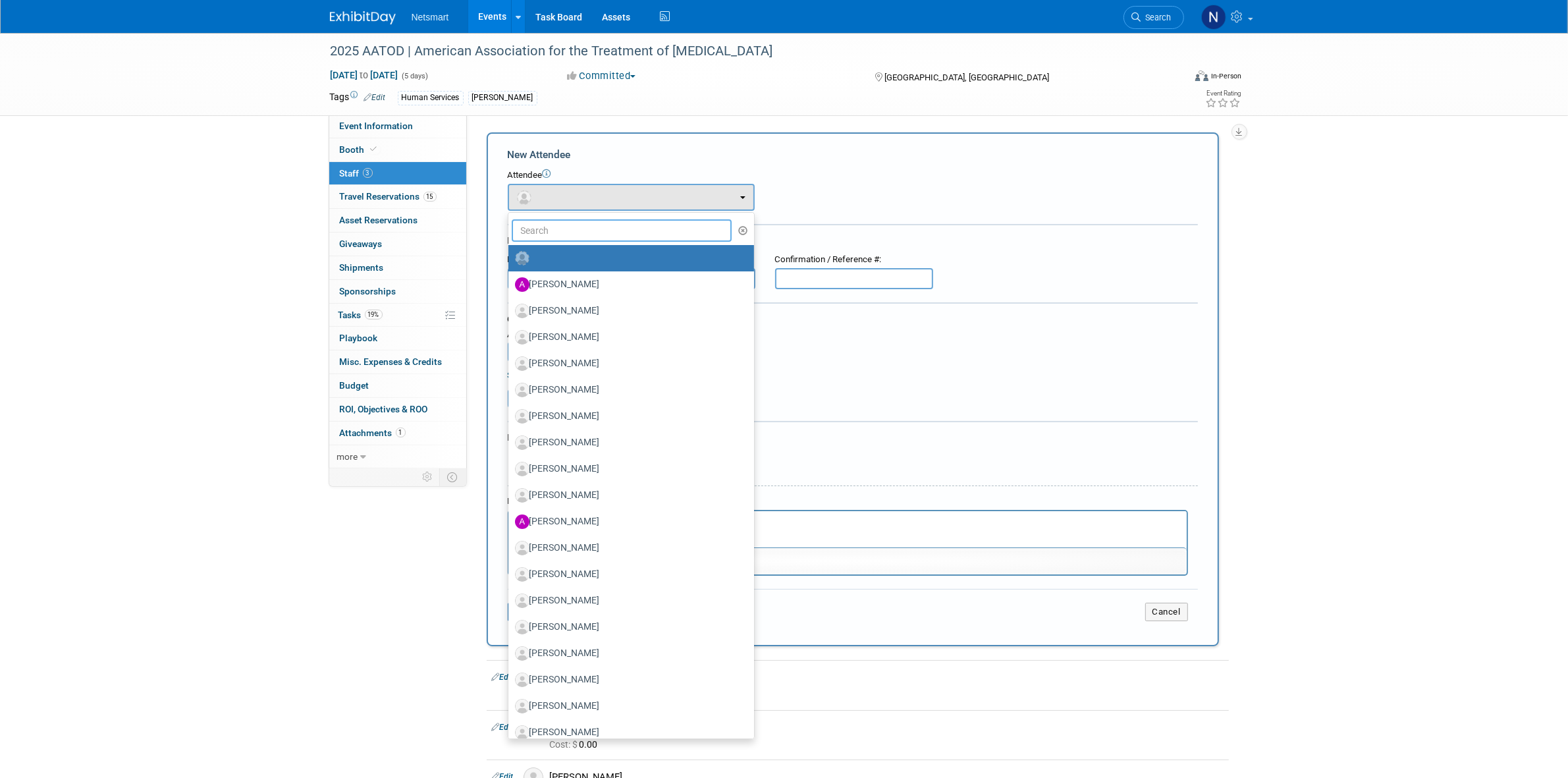
click at [545, 221] on input "text" at bounding box center [622, 230] width 220 height 23
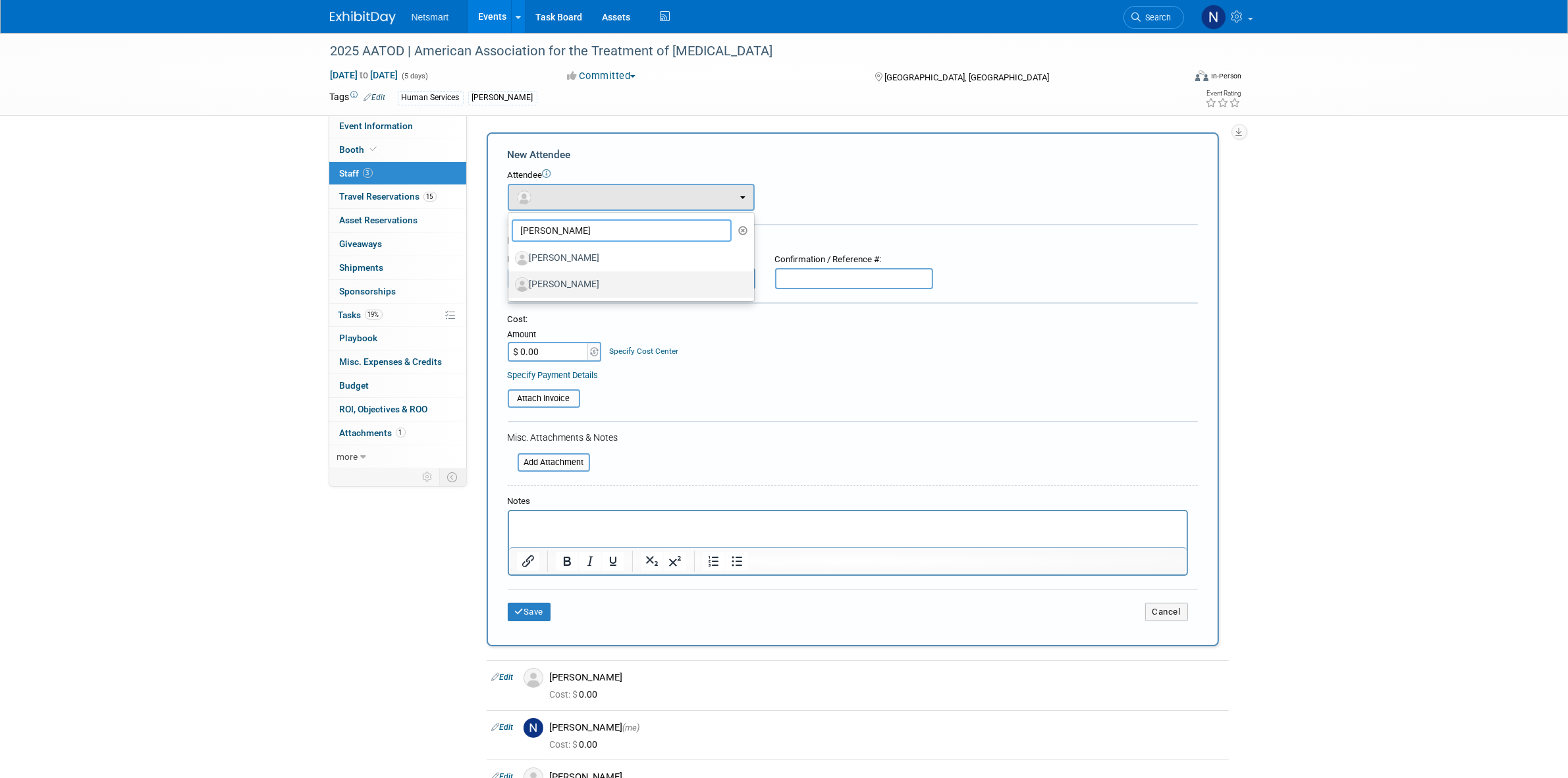
type input "[PERSON_NAME]"
click at [557, 282] on label "[PERSON_NAME]" at bounding box center [627, 285] width 226 height 22
click at [510, 282] on input "[PERSON_NAME]" at bounding box center [506, 283] width 9 height 9
select select "611947c4-b26a-43c9-912d-674277975c73"
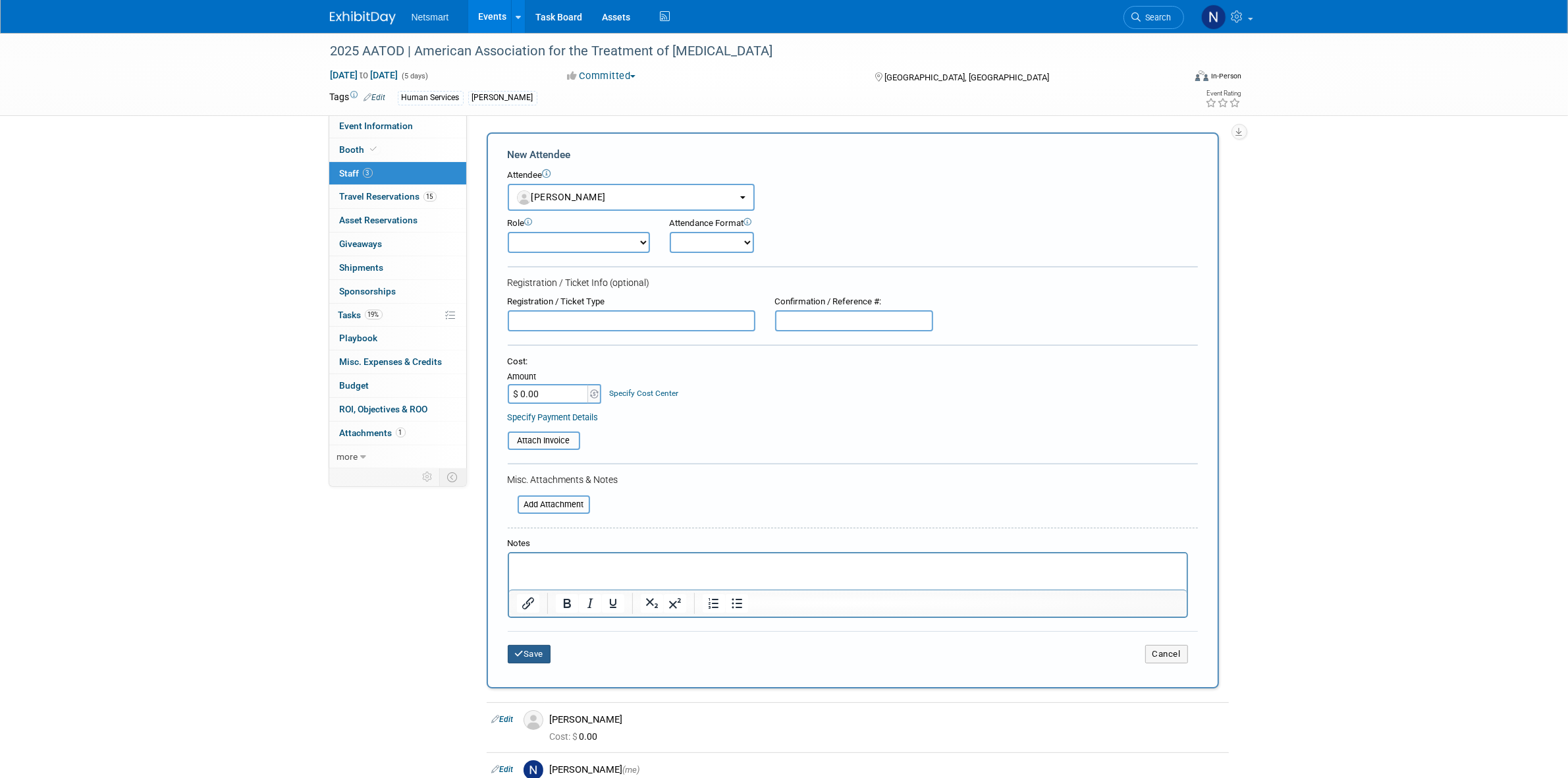
click at [525, 647] on button "Save" at bounding box center [530, 654] width 43 height 19
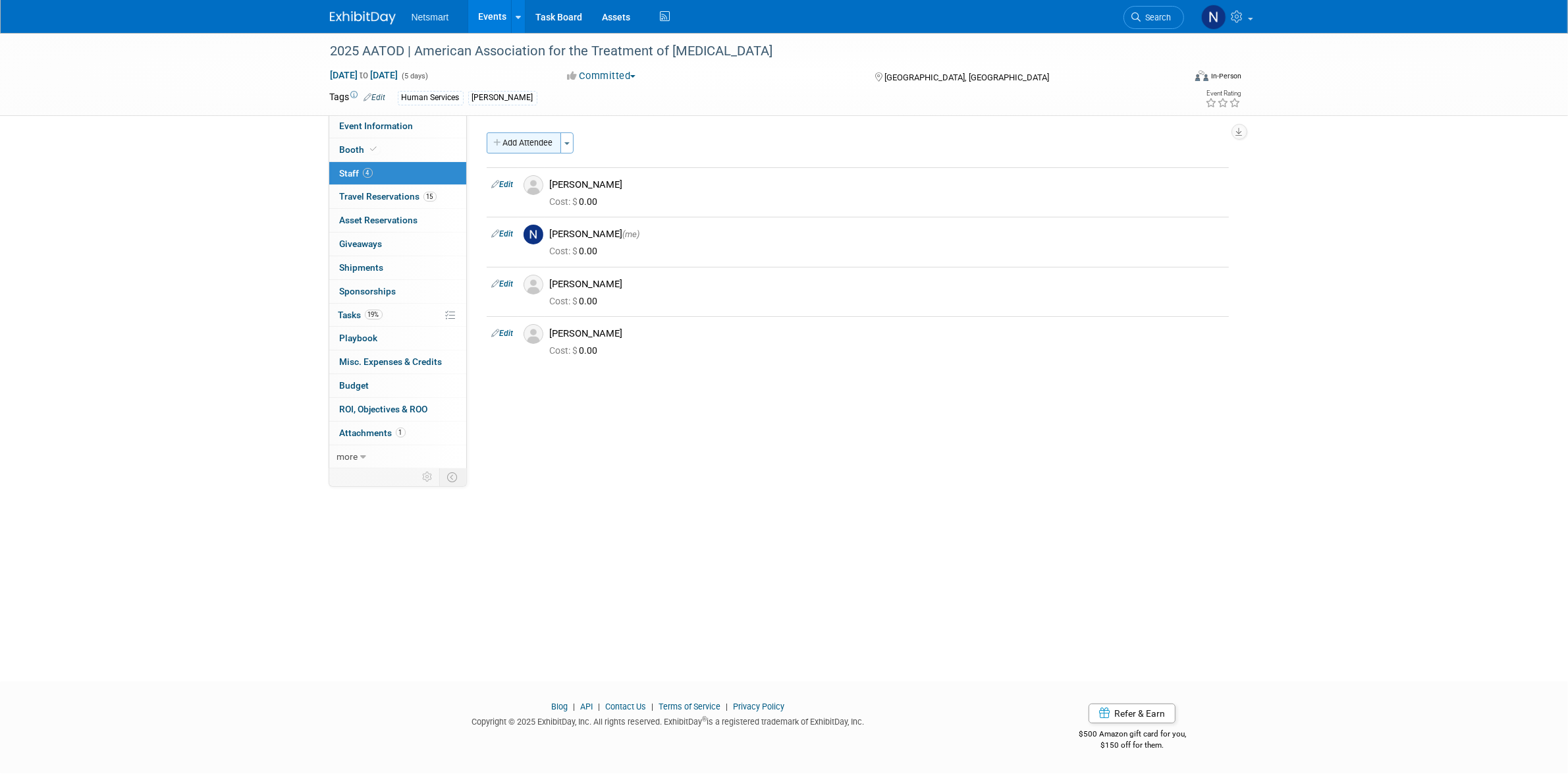
click at [518, 146] on button "Add Attendee" at bounding box center [524, 143] width 74 height 22
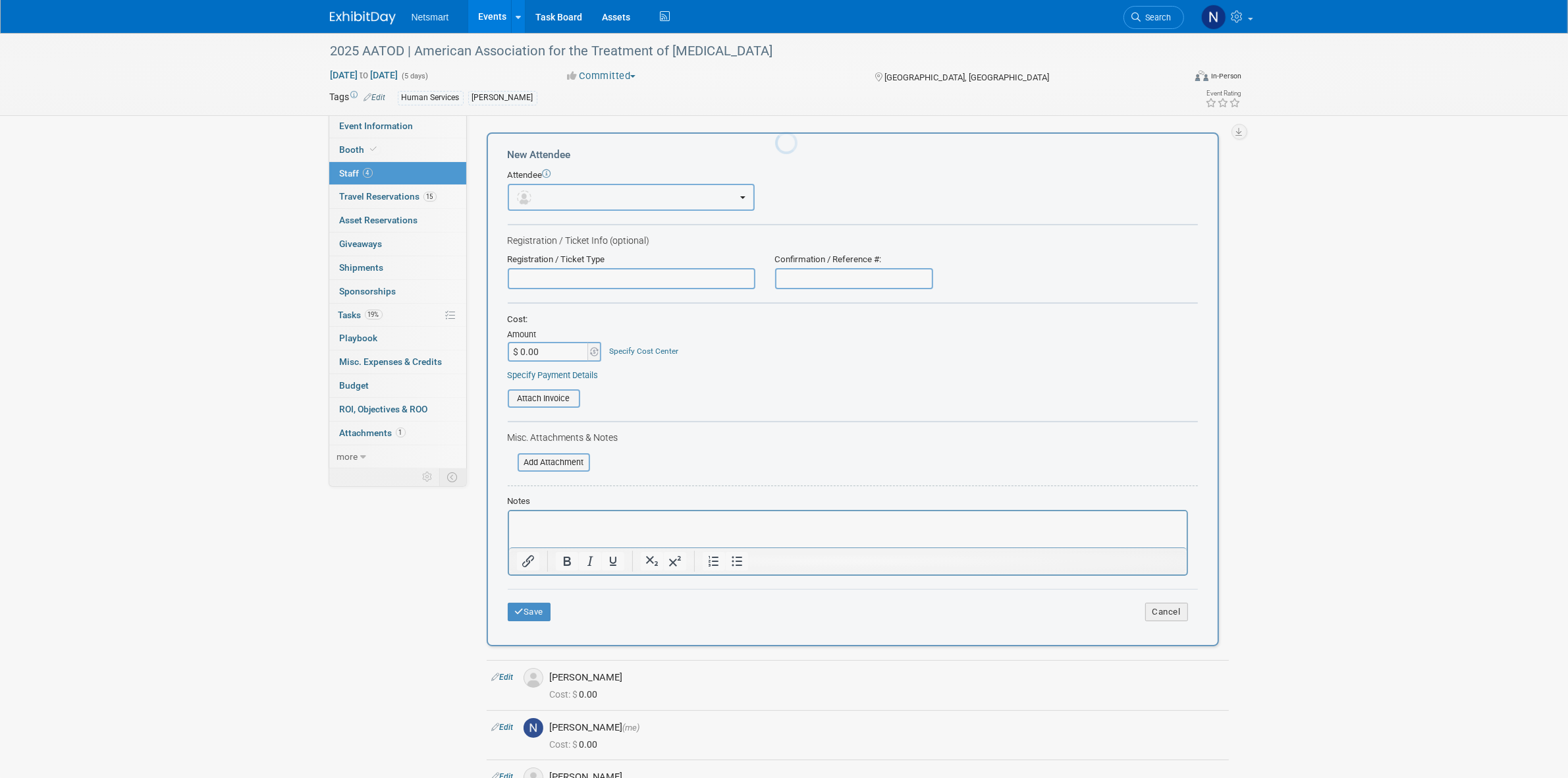
click at [534, 185] on button "button" at bounding box center [631, 198] width 247 height 27
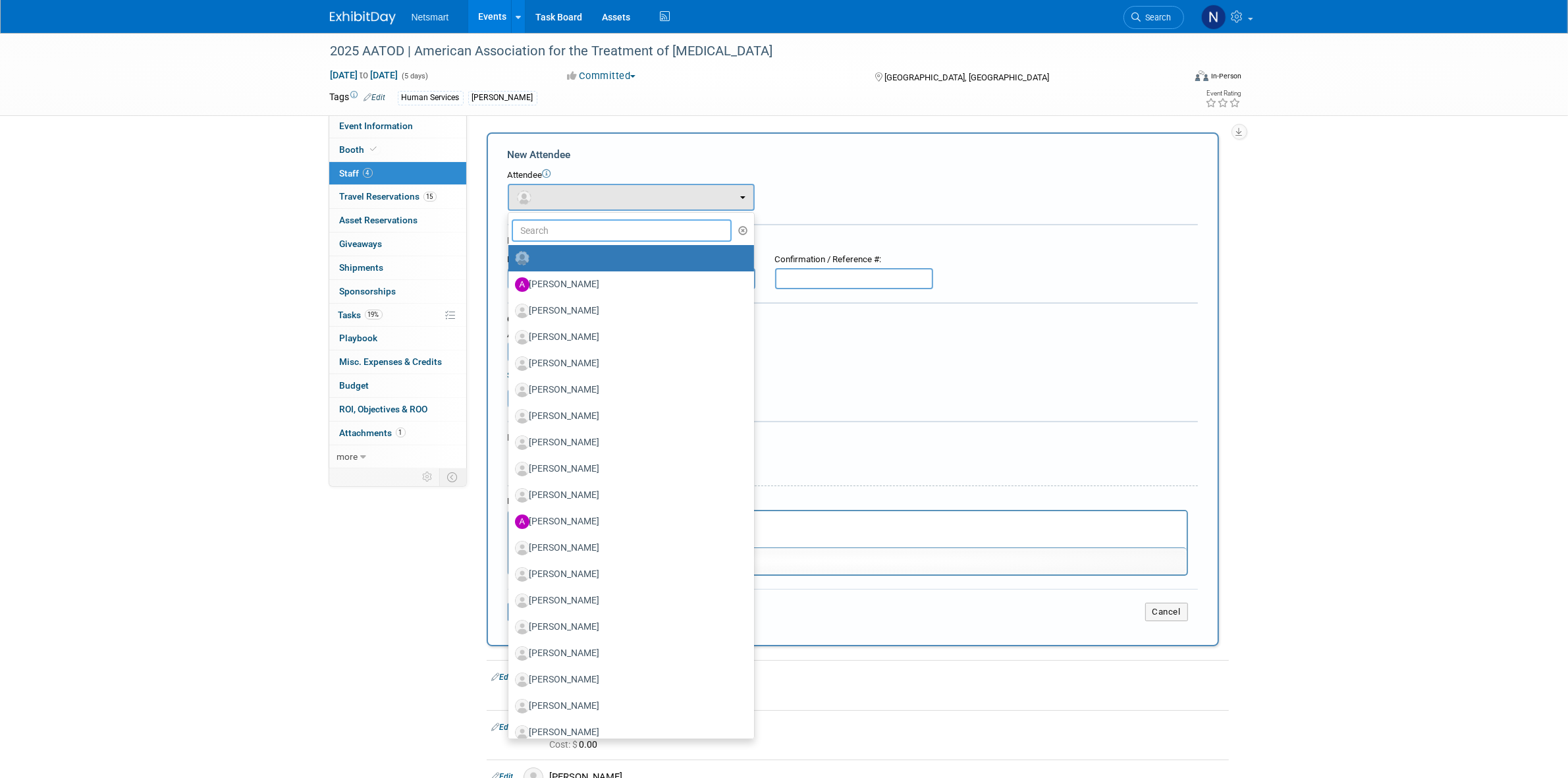
click at [555, 229] on input "text" at bounding box center [622, 230] width 220 height 23
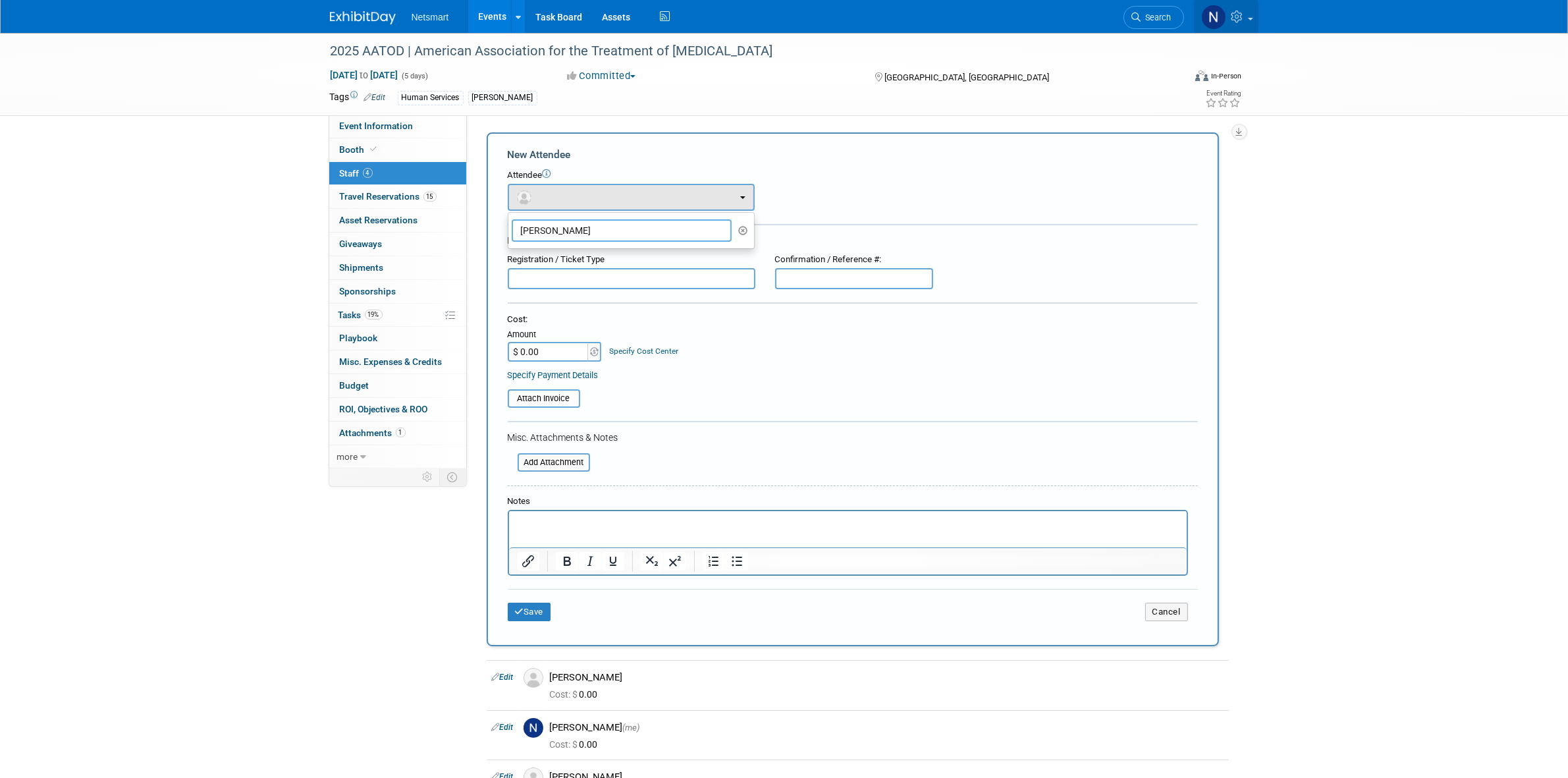
type input "[PERSON_NAME]"
click at [1252, 18] on span at bounding box center [1250, 19] width 5 height 3
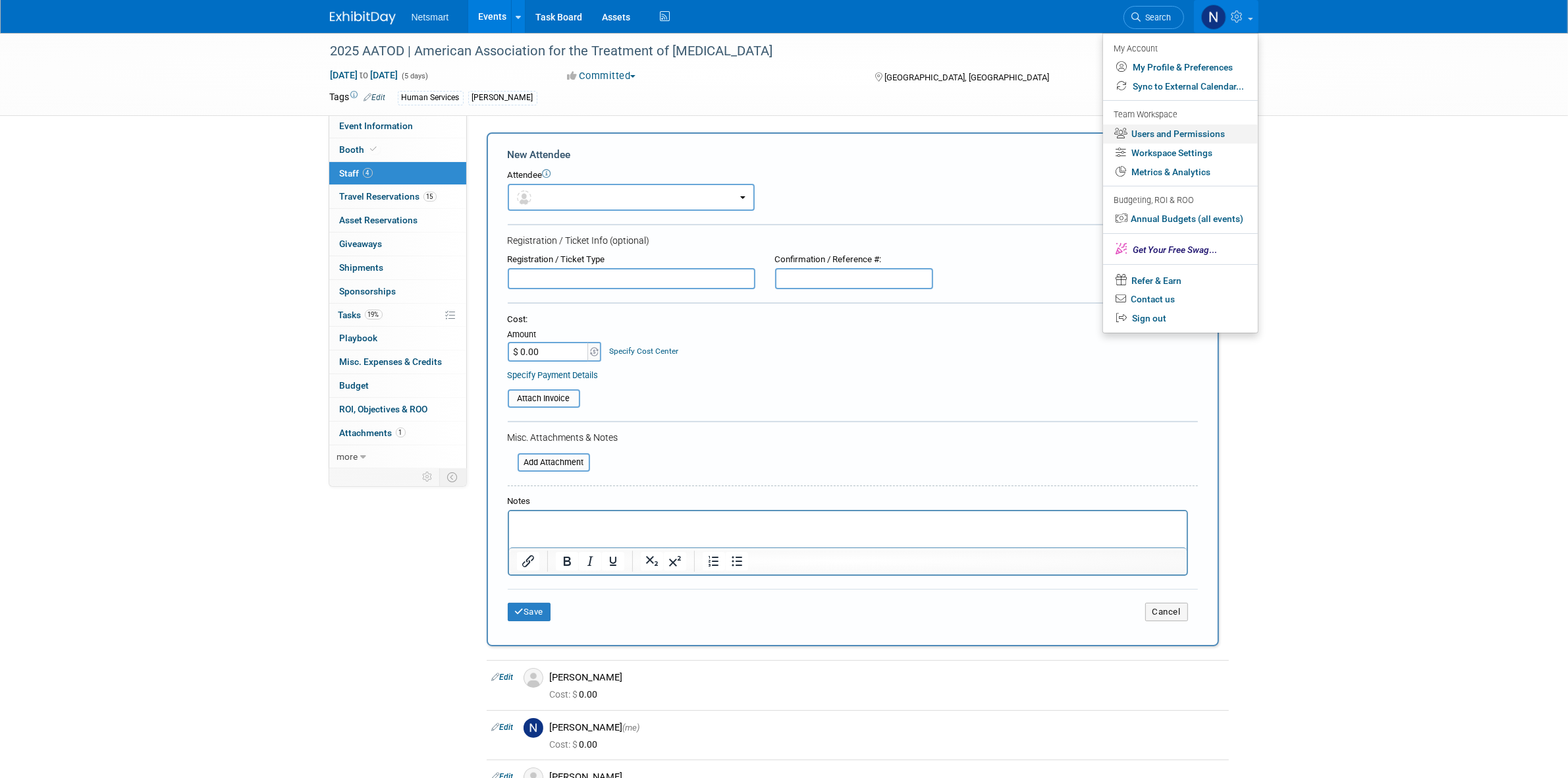
click at [1173, 140] on link "Users and Permissions" at bounding box center [1180, 134] width 155 height 20
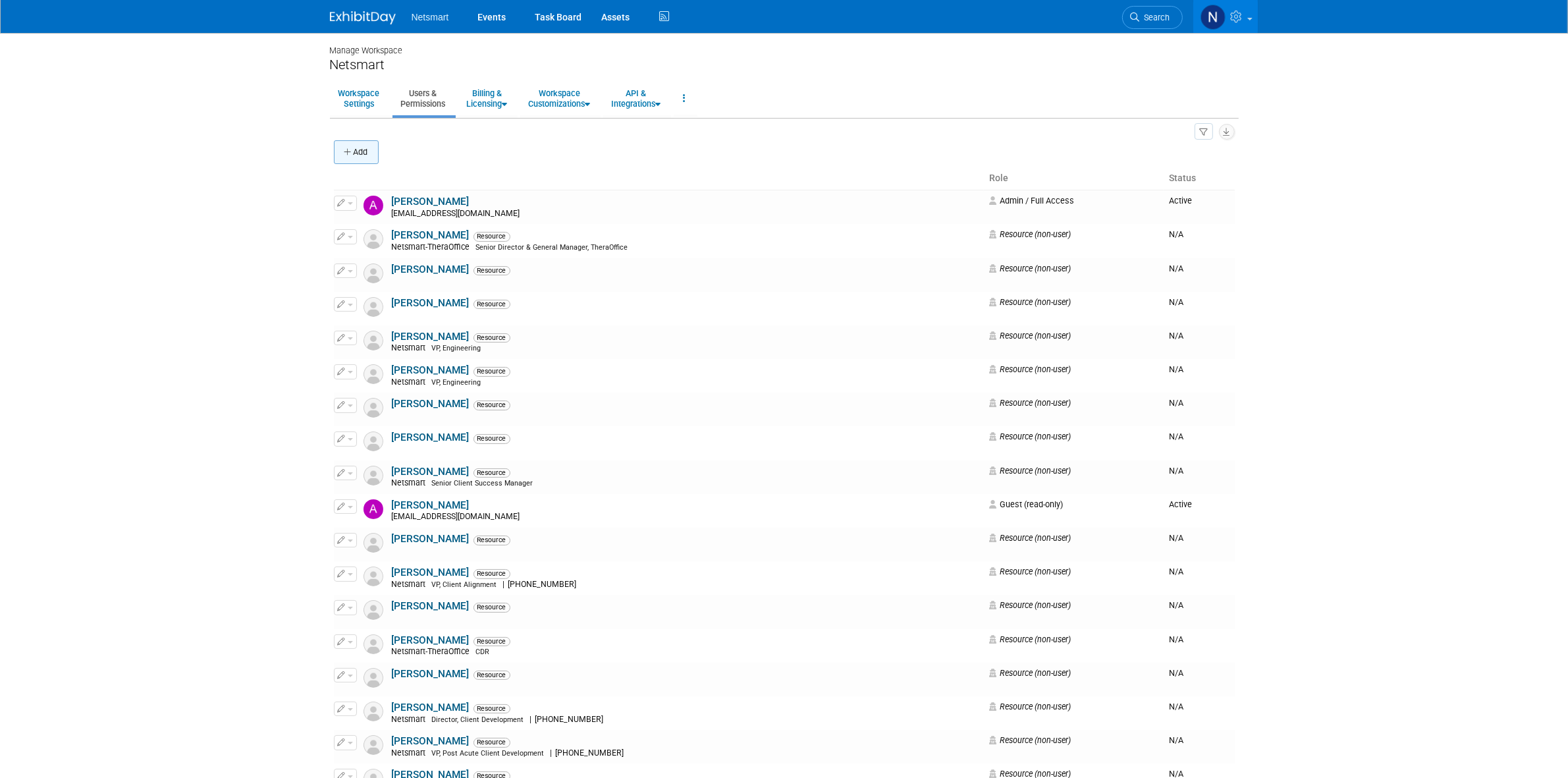
click at [361, 153] on button "Add" at bounding box center [356, 152] width 45 height 23
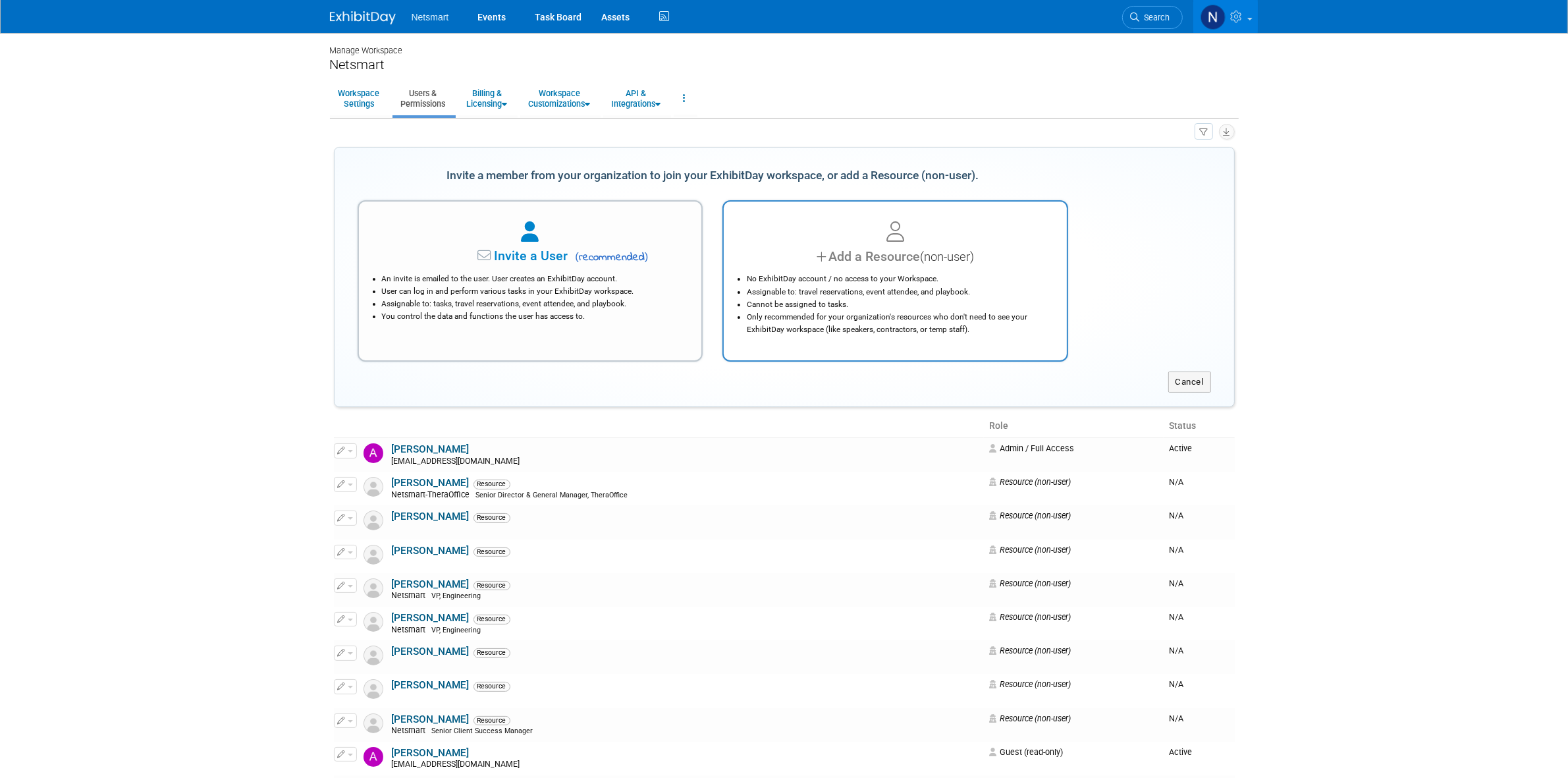
click at [811, 249] on div "Add a Resource (non-user)" at bounding box center [895, 256] width 310 height 20
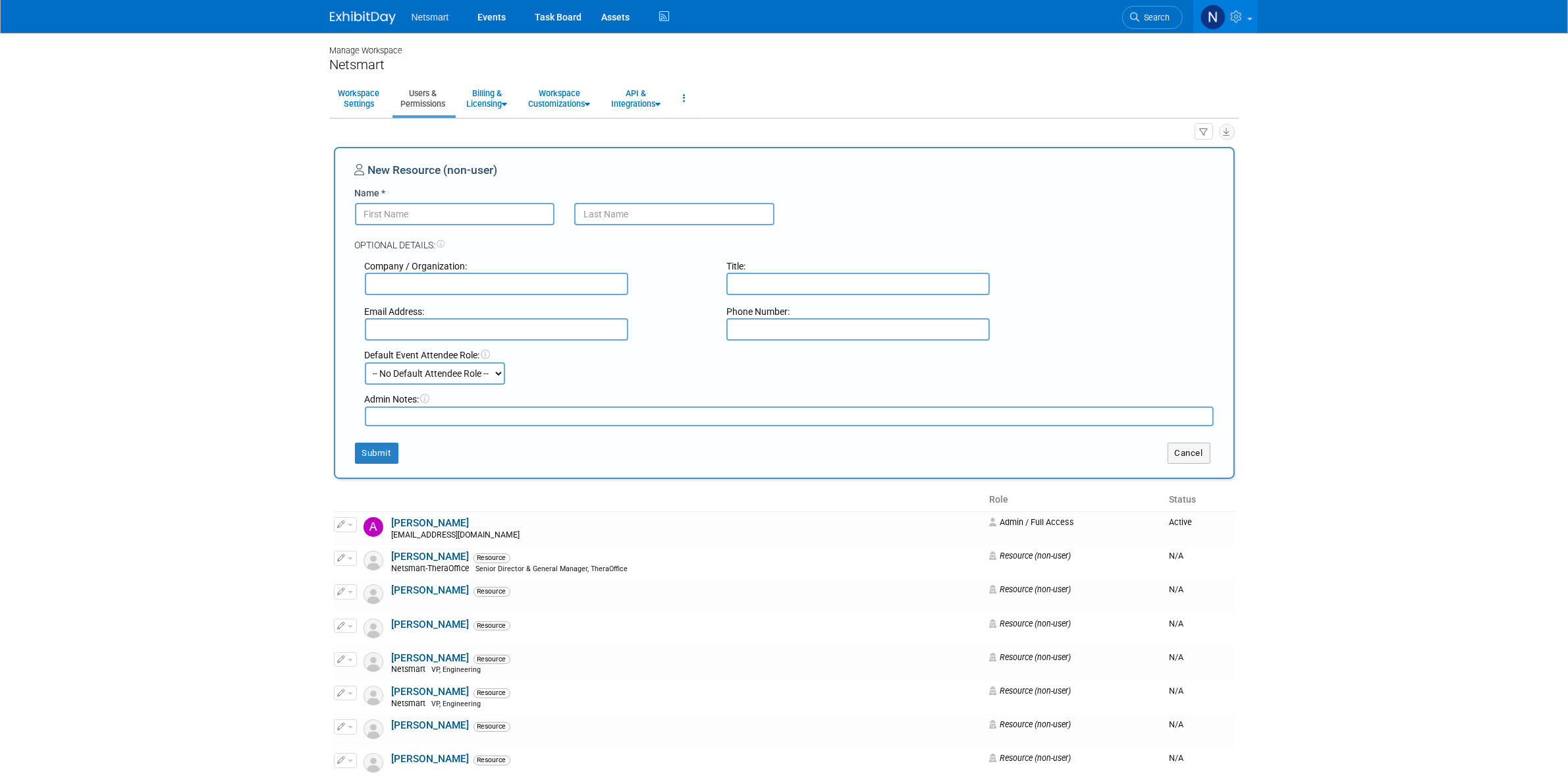
click at [455, 212] on input "Name *" at bounding box center [455, 213] width 201 height 23
click at [455, 212] on input "[PERSON_NAME]" at bounding box center [455, 213] width 201 height 23
type input "[PERSON_NAME]"
click at [363, 456] on button "Submit" at bounding box center [377, 453] width 43 height 22
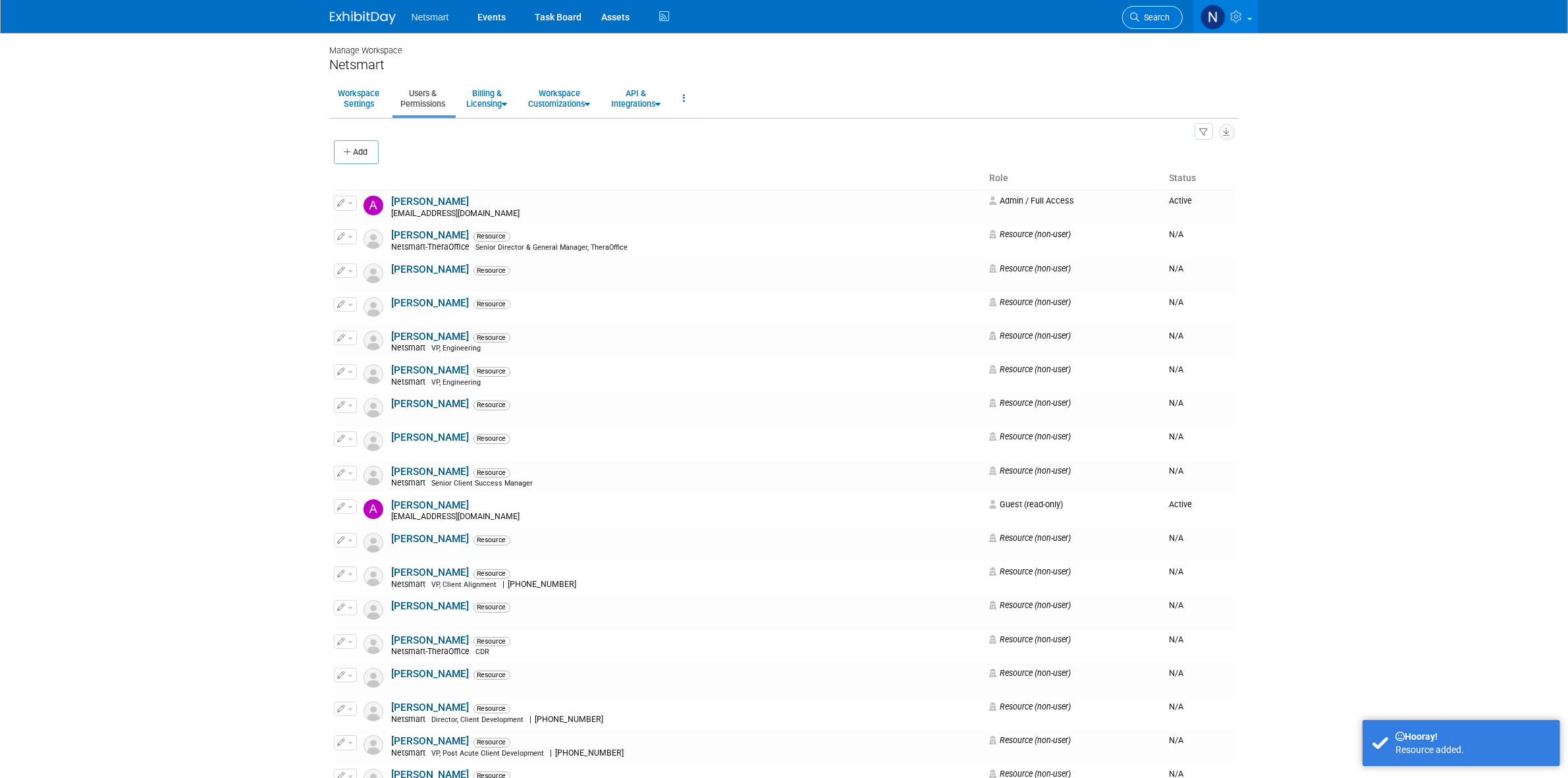
click at [1149, 13] on span "Search" at bounding box center [1155, 18] width 30 height 10
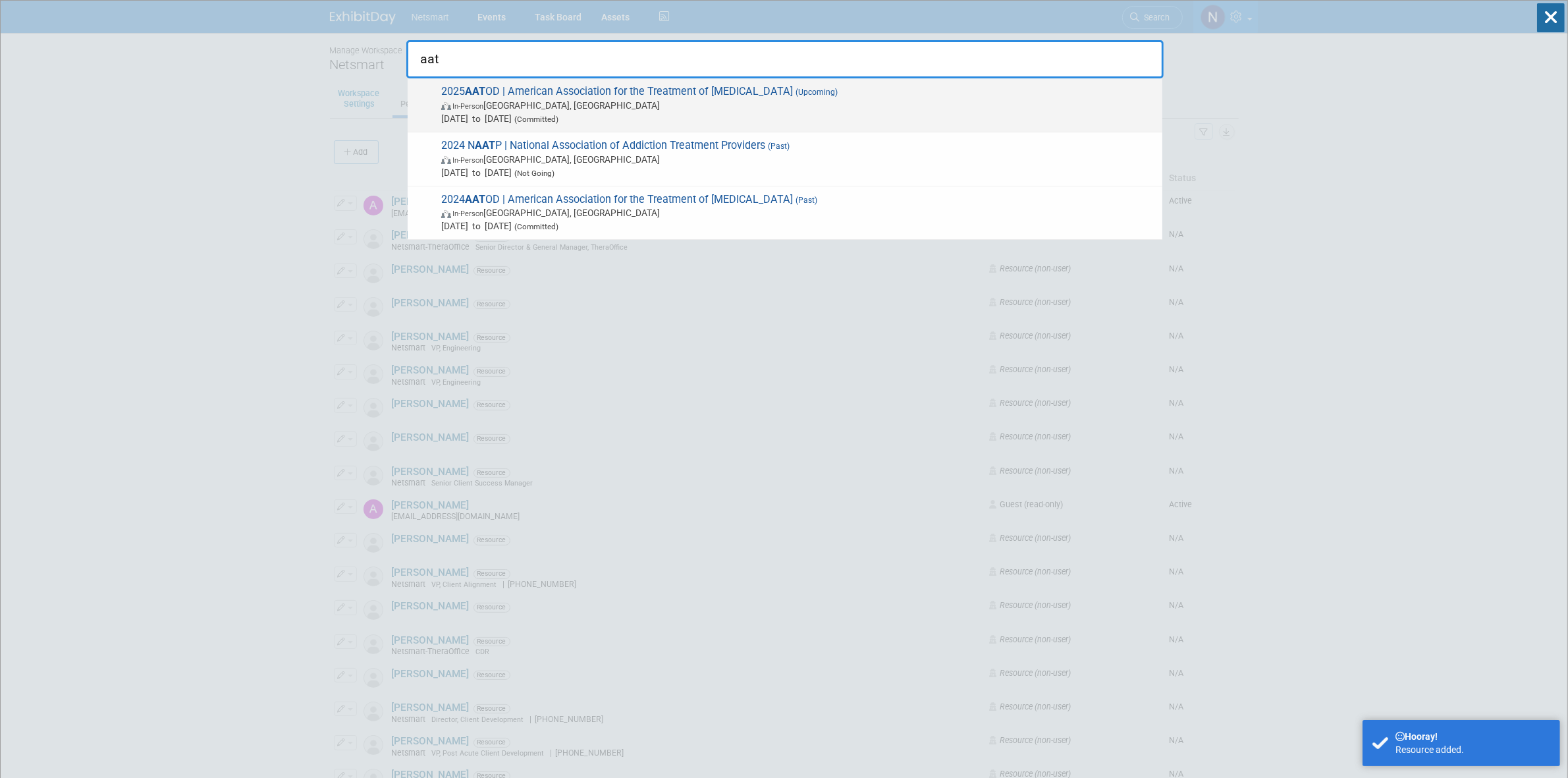
type input "aat"
click at [589, 97] on span "2025 AAT OD | American Association for the Treatment of Opioid Dependence (Upco…" at bounding box center [797, 105] width 718 height 40
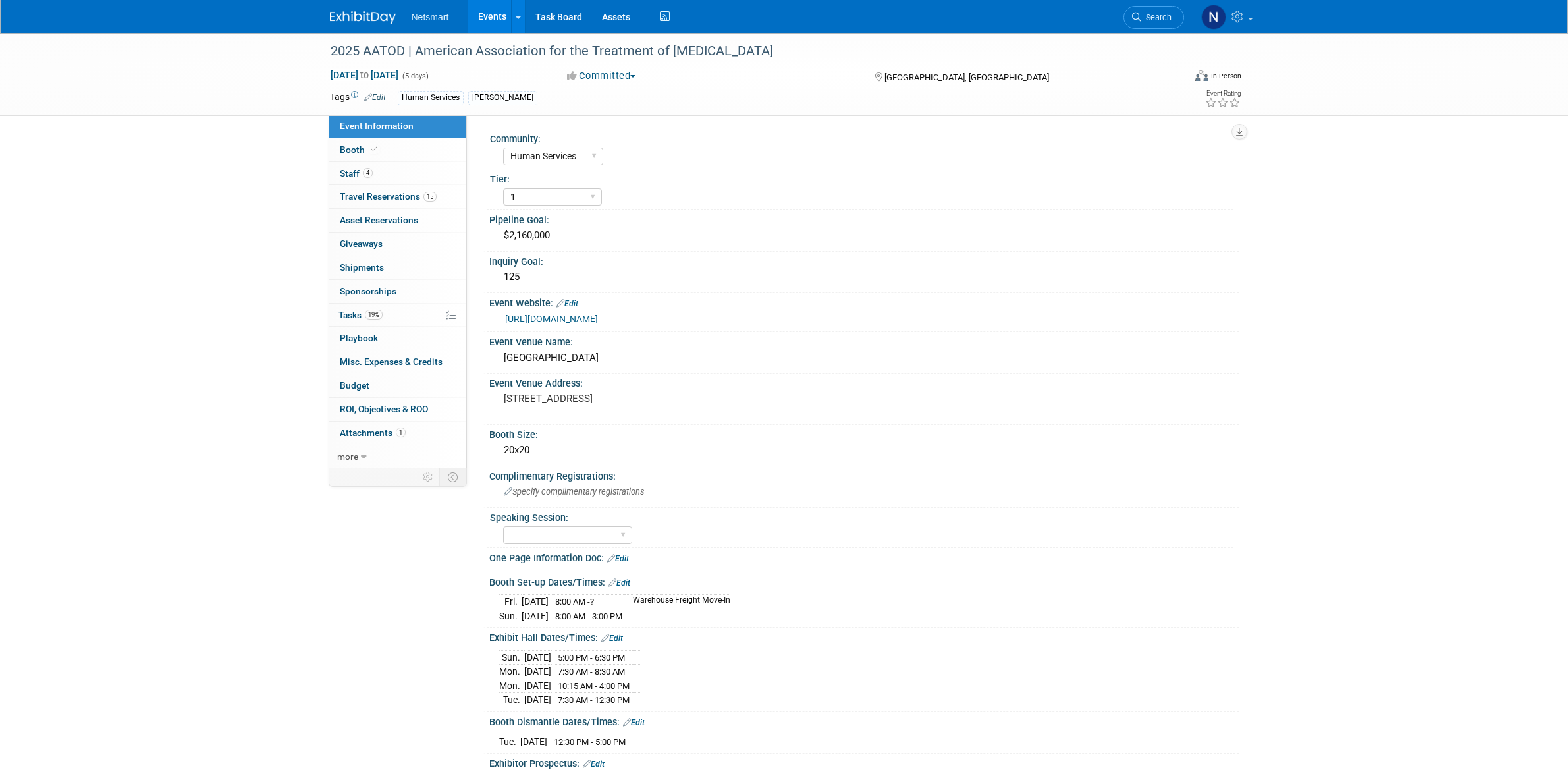
select select "Human Services"
select select "1"
click at [391, 173] on link "4 Staff 4" at bounding box center [397, 174] width 137 height 23
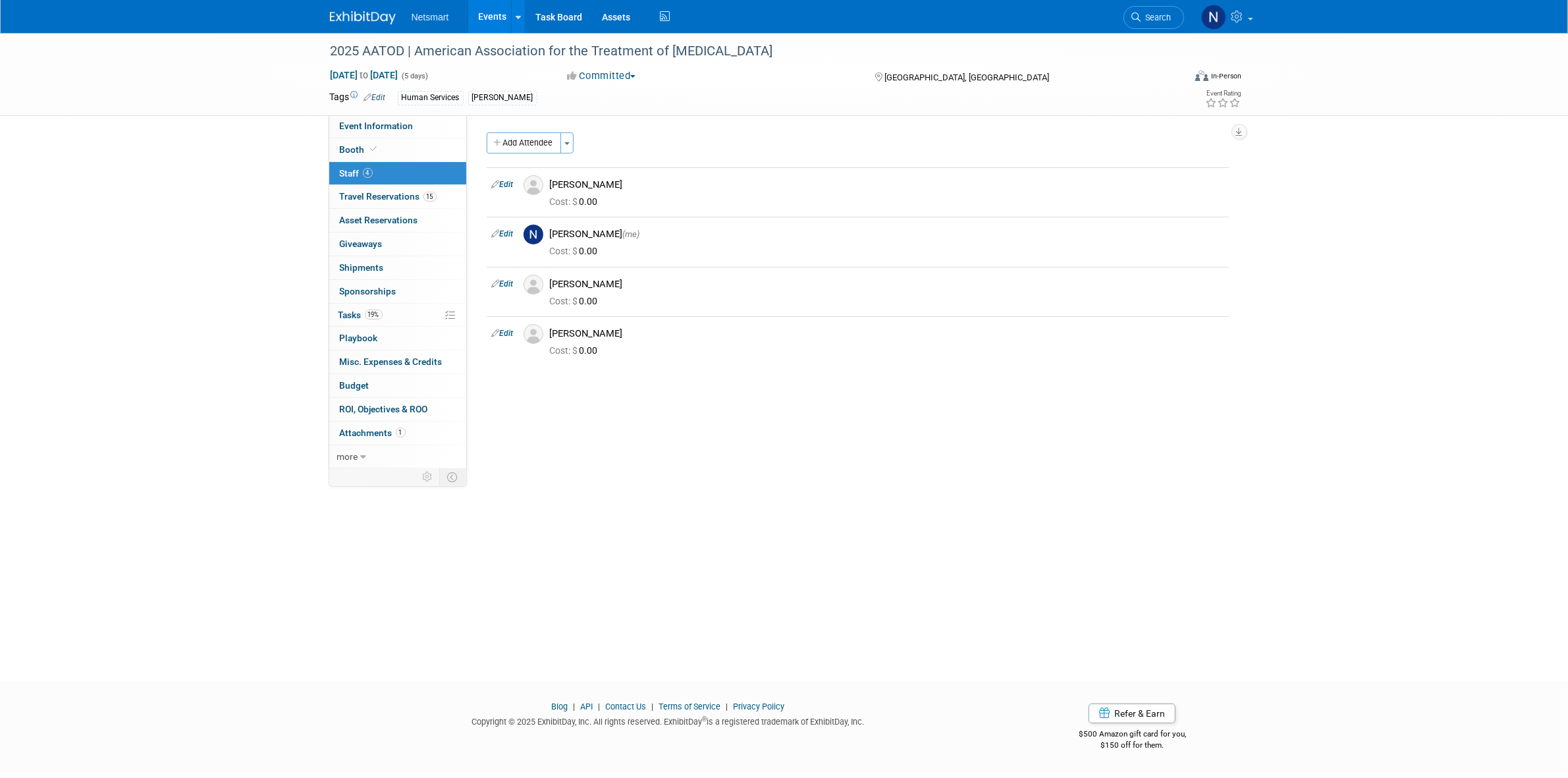
drag, startPoint x: 519, startPoint y: 142, endPoint x: 536, endPoint y: 162, distance: 26.2
click at [519, 142] on button "Add Attendee" at bounding box center [524, 143] width 74 height 22
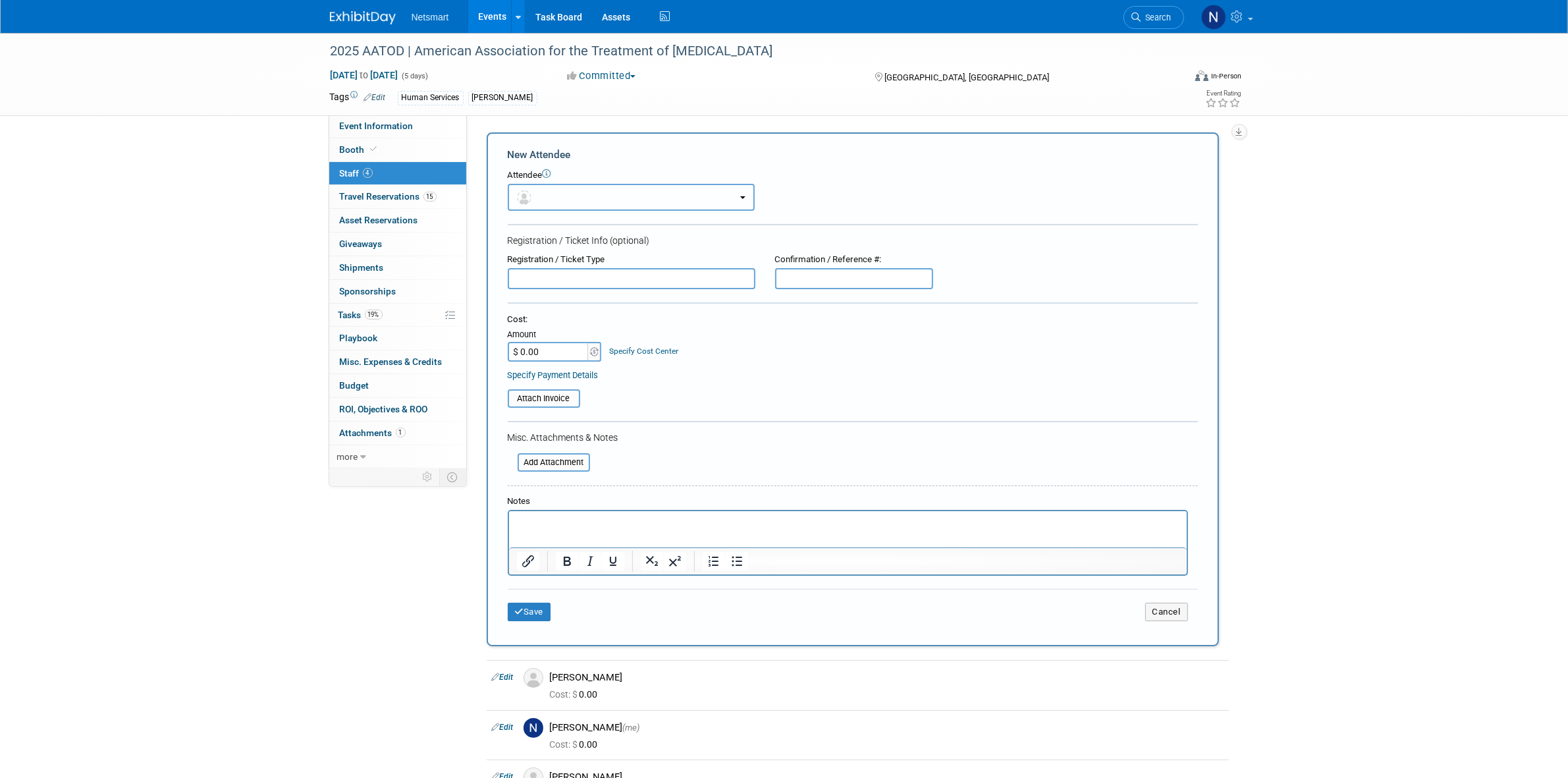
click at [545, 188] on button "button" at bounding box center [631, 198] width 247 height 27
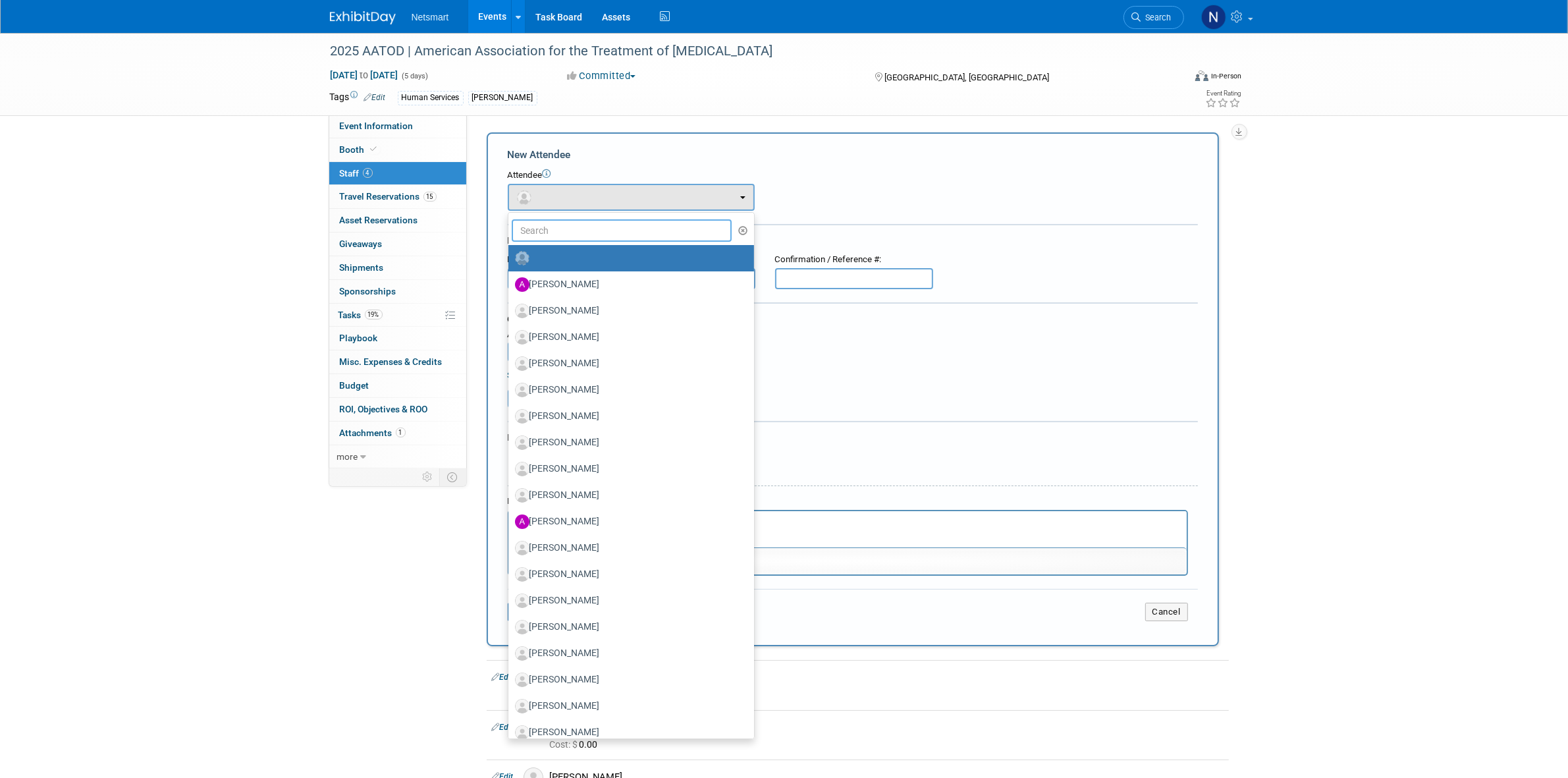
click at [553, 226] on input "text" at bounding box center [622, 230] width 220 height 23
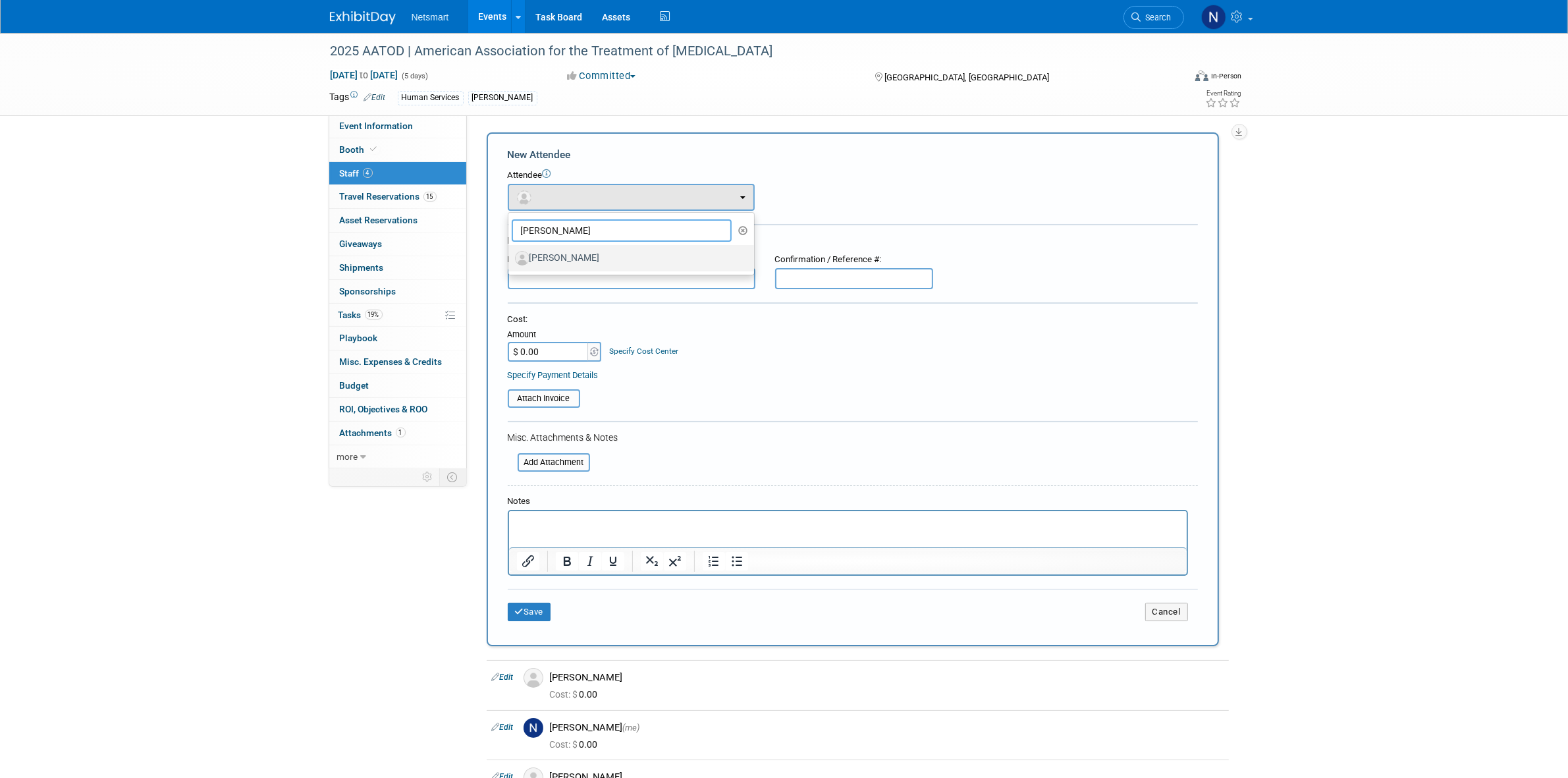
type input "jim c"
click at [561, 254] on label "[PERSON_NAME]" at bounding box center [627, 258] width 226 height 22
click at [510, 254] on input "[PERSON_NAME]" at bounding box center [506, 256] width 9 height 9
select select "fc7efe84-0272-4078-9ad7-f206998e36cc"
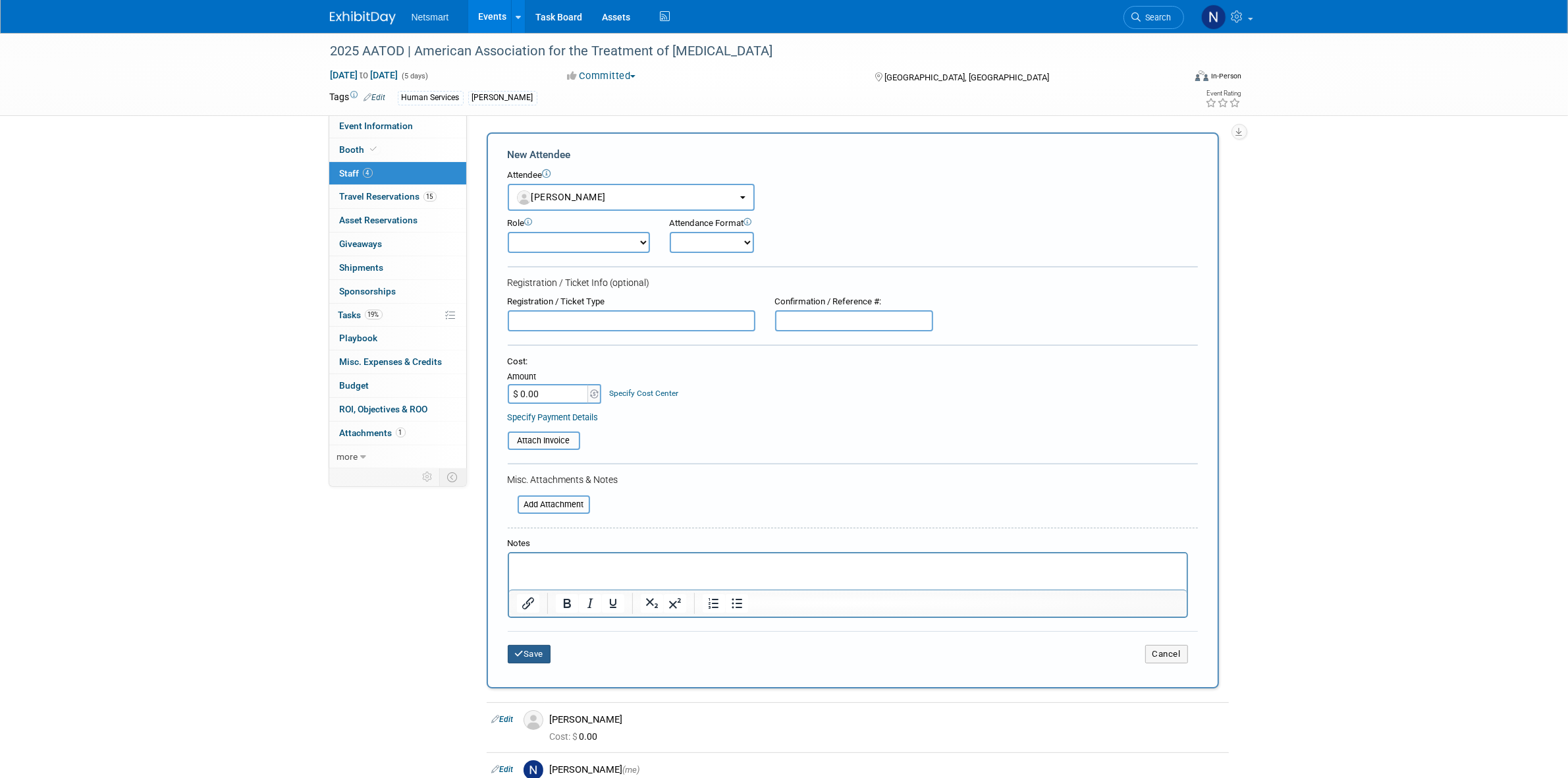
click at [521, 653] on button "Save" at bounding box center [530, 654] width 43 height 19
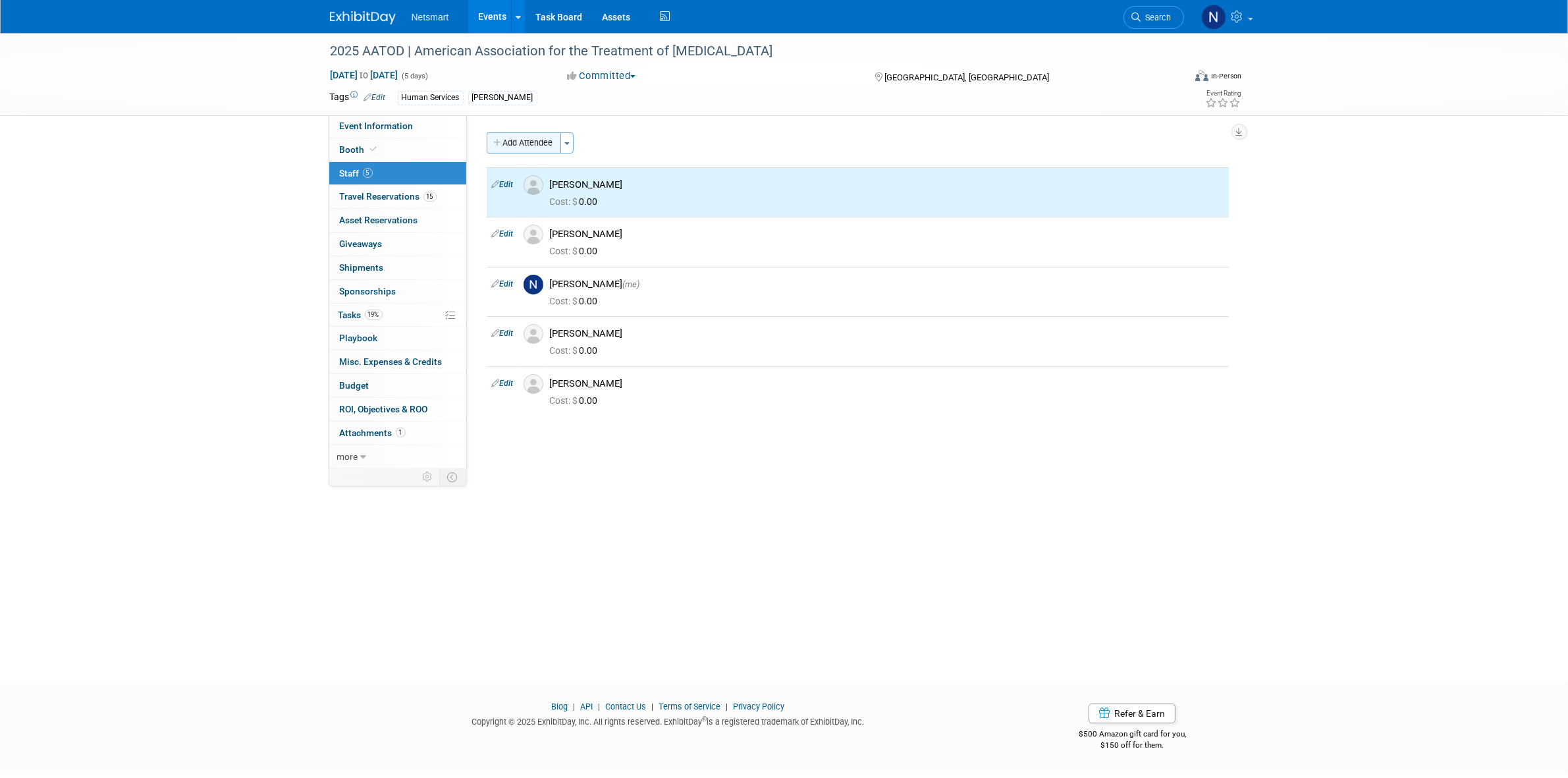
click at [541, 148] on button "Add Attendee" at bounding box center [524, 143] width 74 height 22
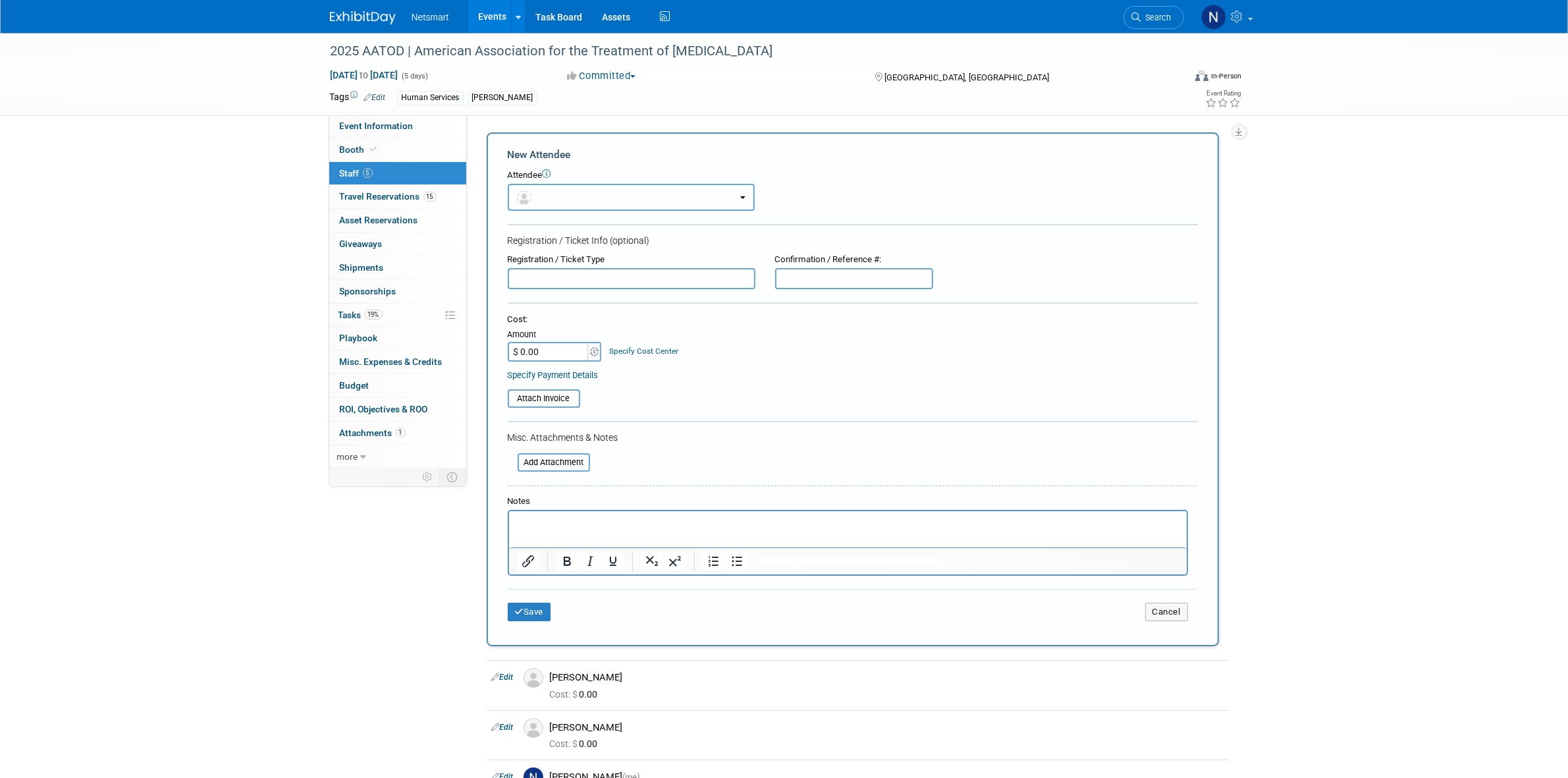
click at [557, 199] on button "button" at bounding box center [631, 198] width 247 height 27
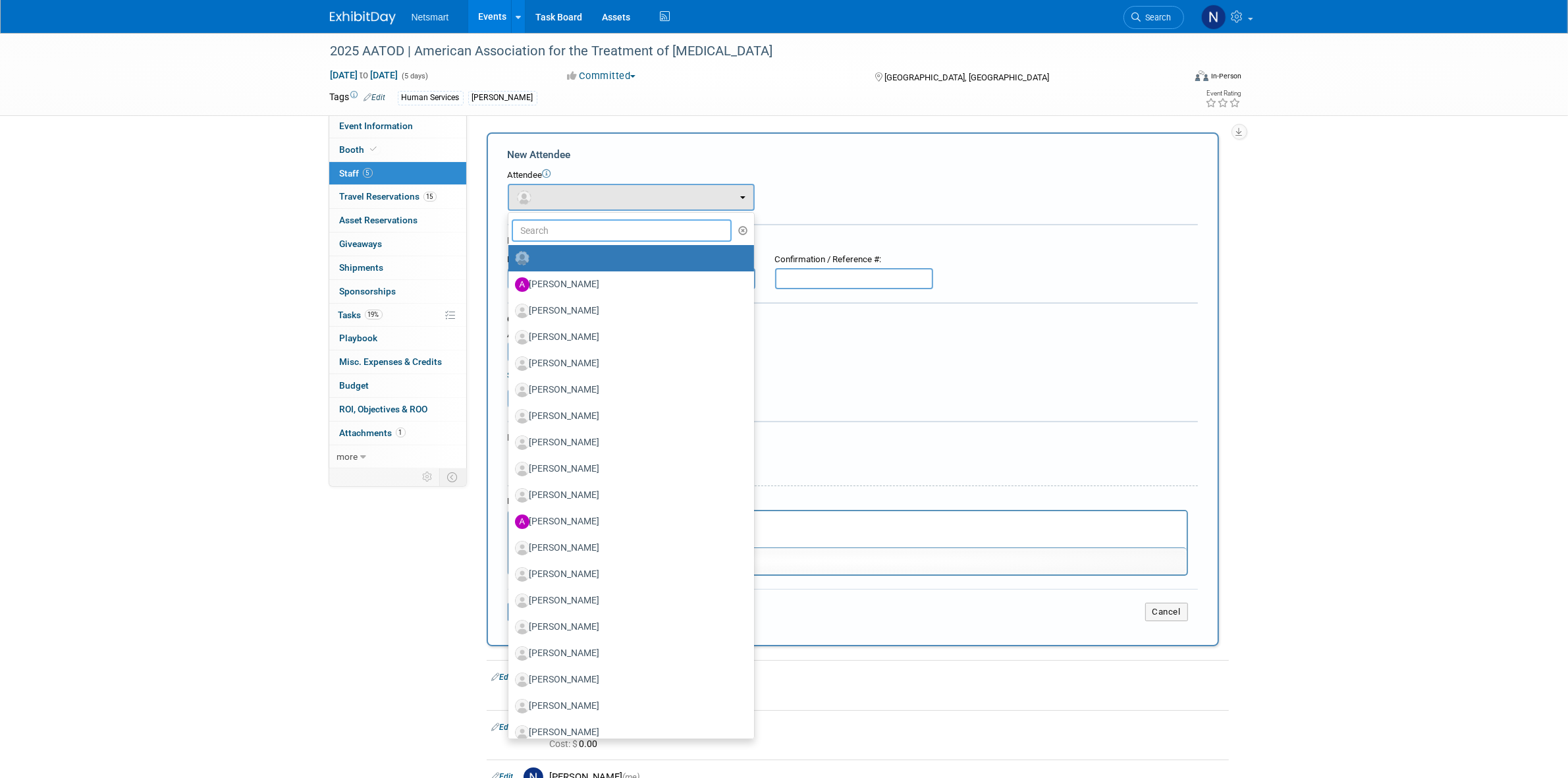
click at [543, 219] on input "text" at bounding box center [622, 230] width 220 height 23
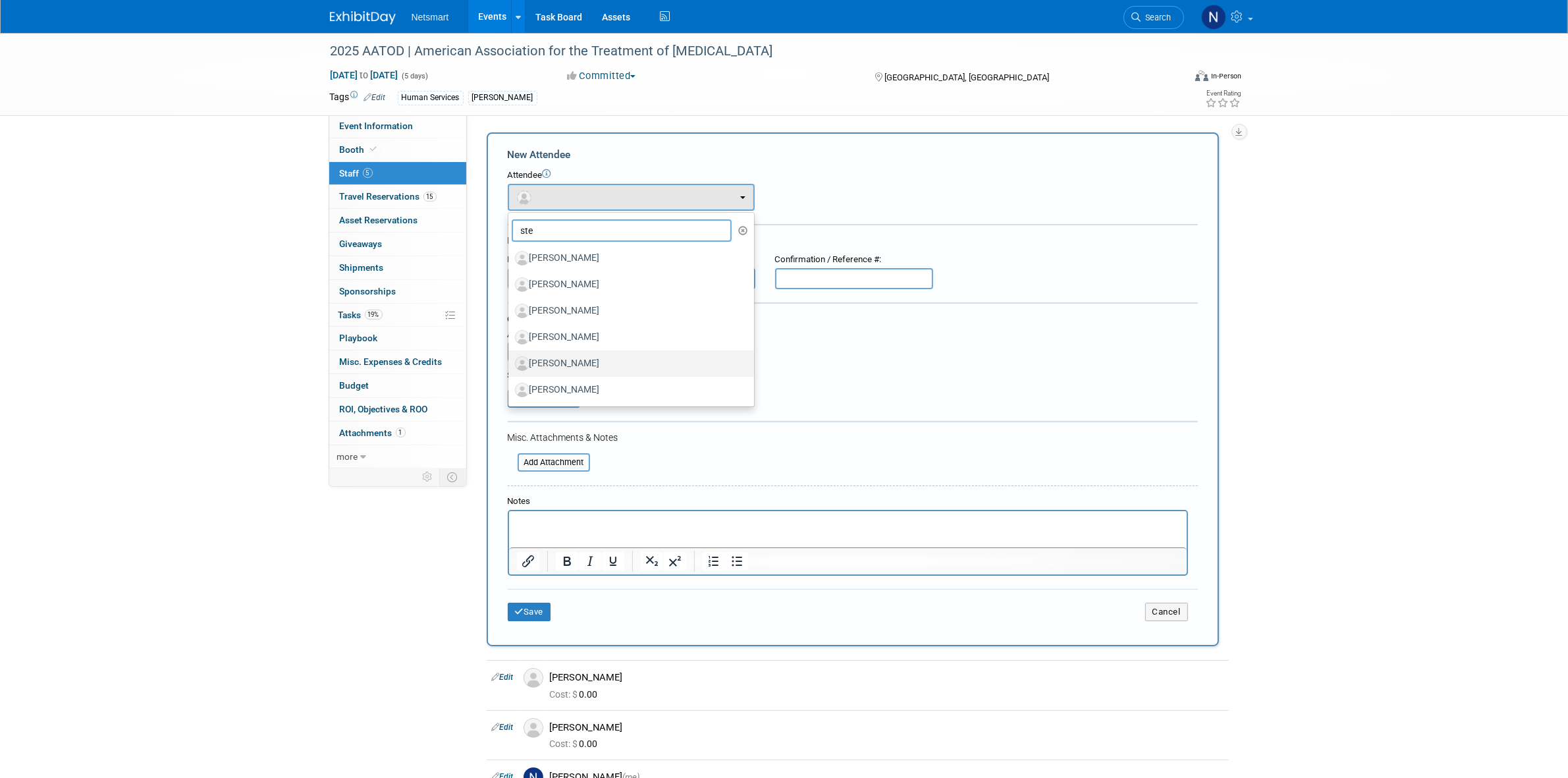
type input "ste"
click at [571, 362] on label "[PERSON_NAME]" at bounding box center [627, 364] width 226 height 22
click at [510, 362] on input "[PERSON_NAME]" at bounding box center [506, 361] width 9 height 9
select select "f6c3791b-827e-487f-bc1e-397231b3737a"
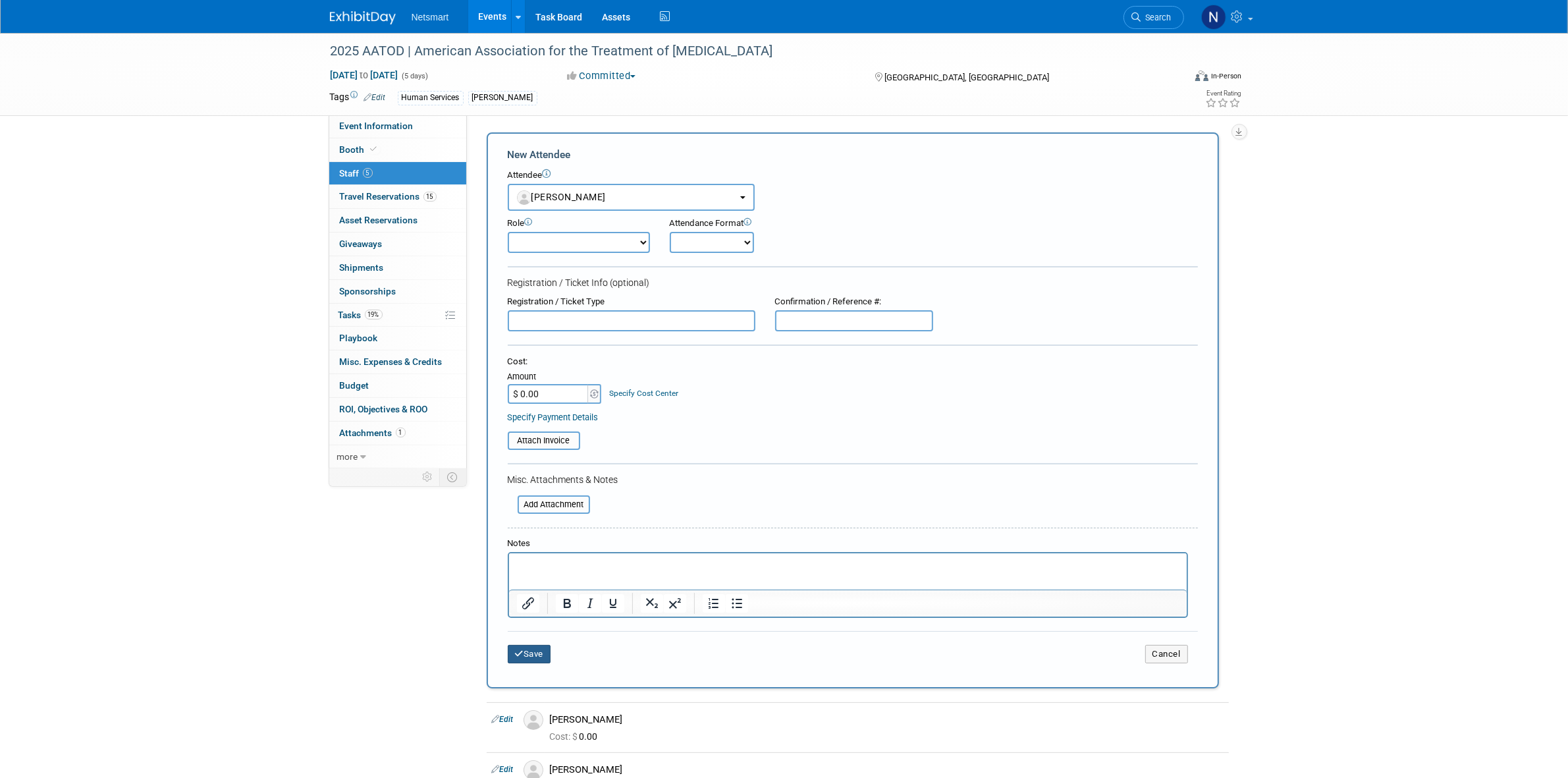
click at [529, 645] on button "Save" at bounding box center [530, 654] width 43 height 19
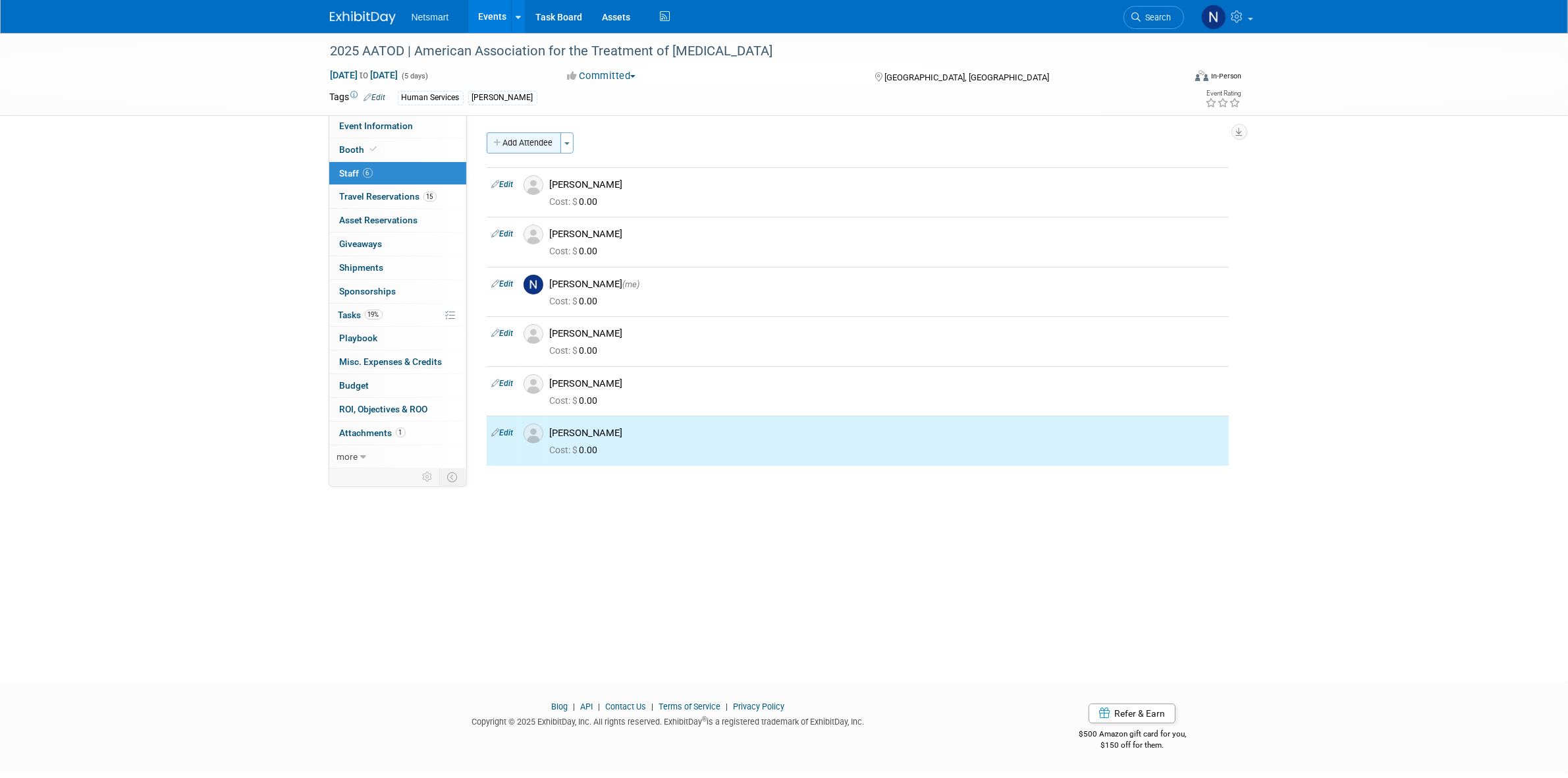
click at [546, 153] on button "Add Attendee" at bounding box center [524, 143] width 74 height 22
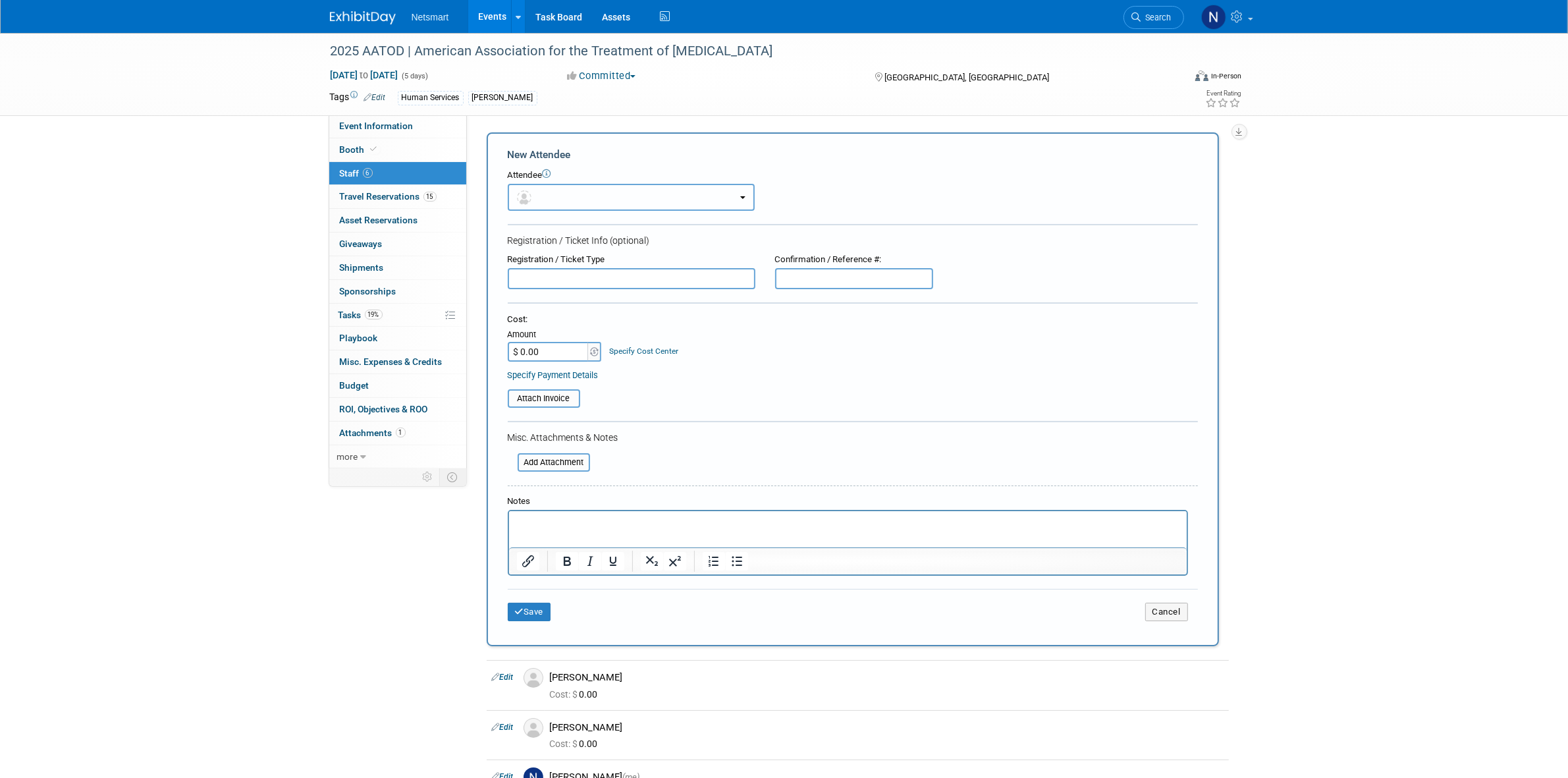
click at [593, 197] on button "button" at bounding box center [631, 198] width 247 height 27
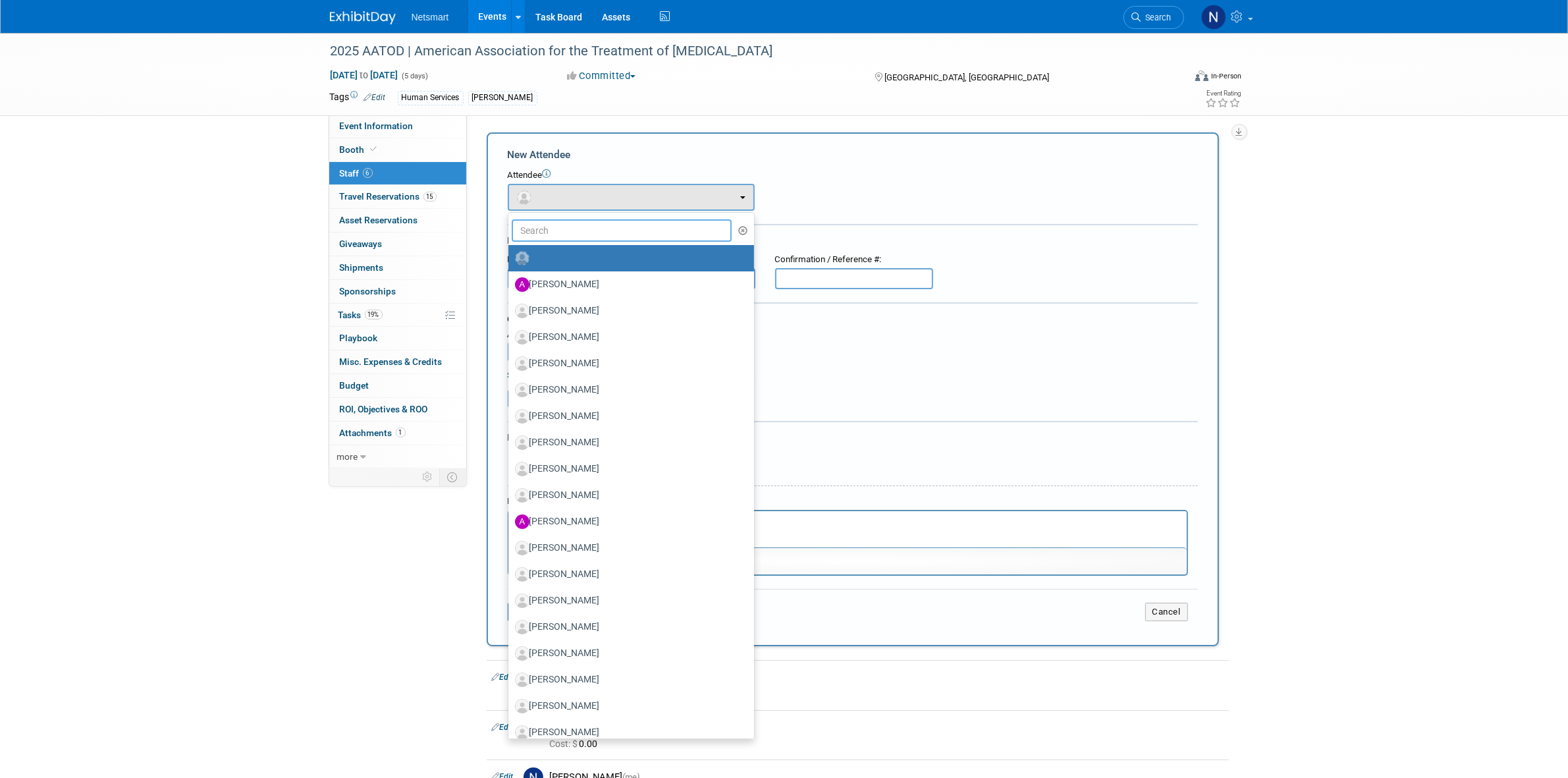
click at [543, 222] on input "text" at bounding box center [622, 230] width 220 height 23
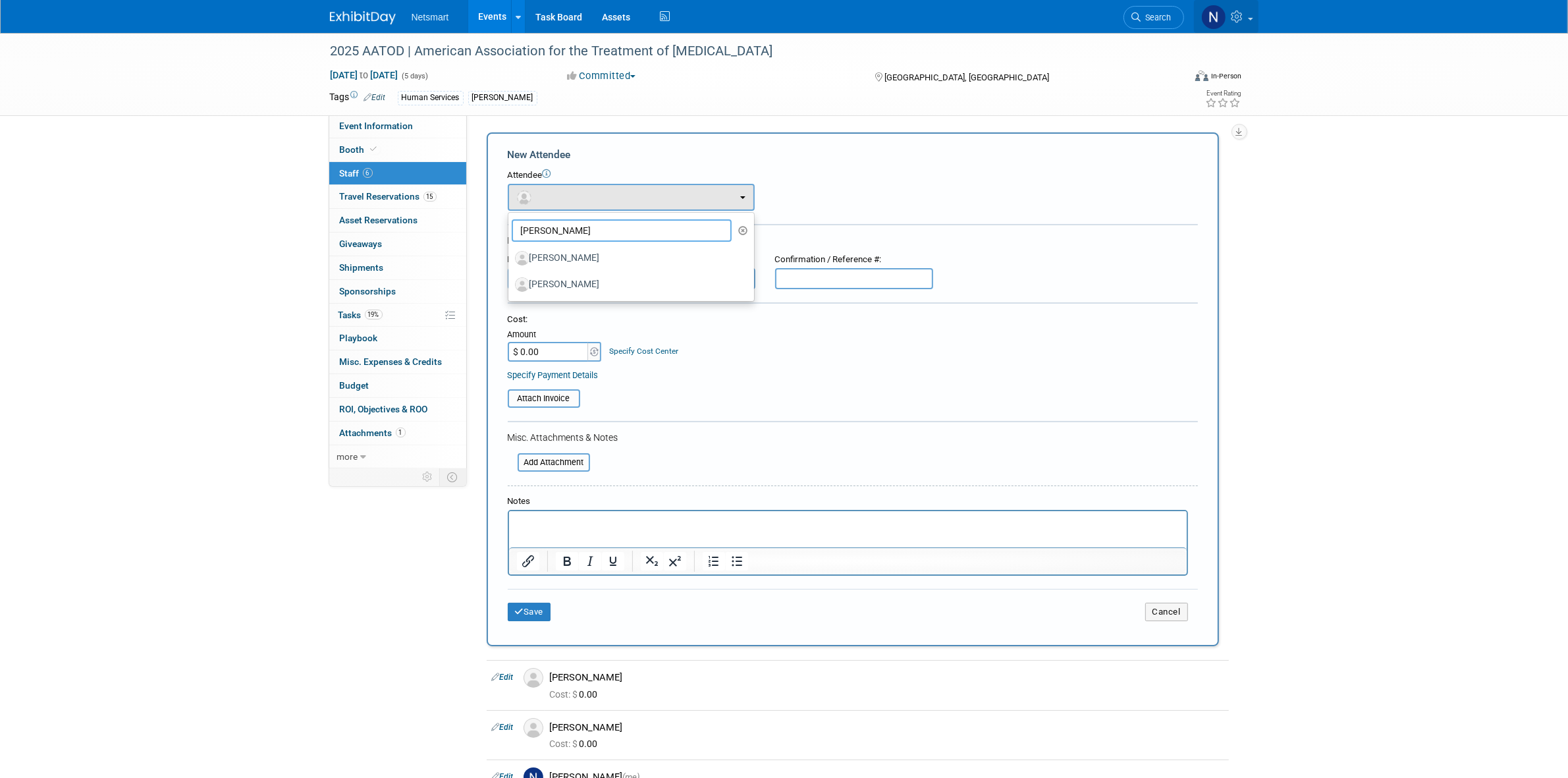
type input "greg"
click at [1239, 23] on icon at bounding box center [1238, 17] width 15 height 12
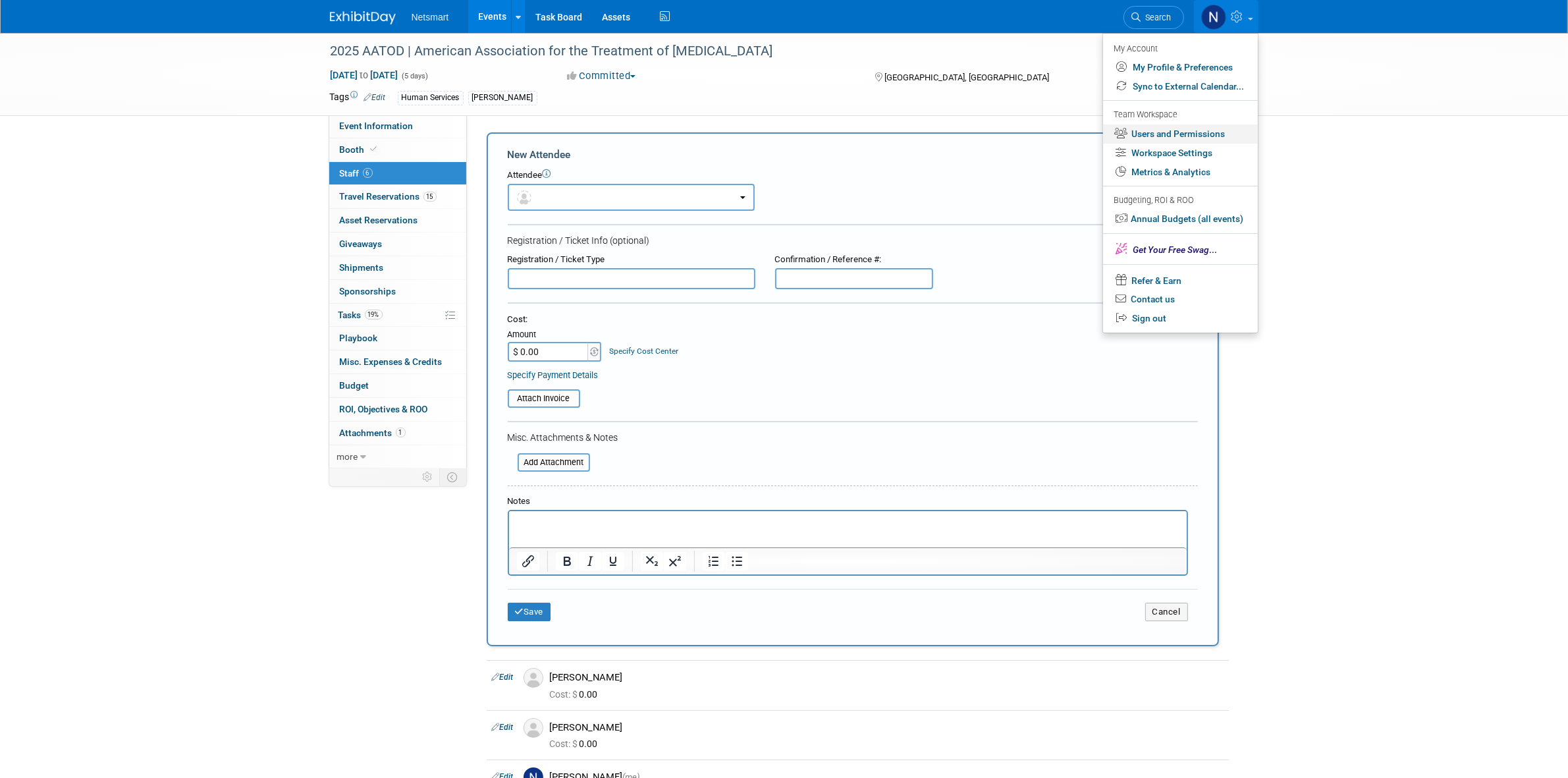
click at [1171, 137] on link "Users and Permissions" at bounding box center [1180, 134] width 155 height 20
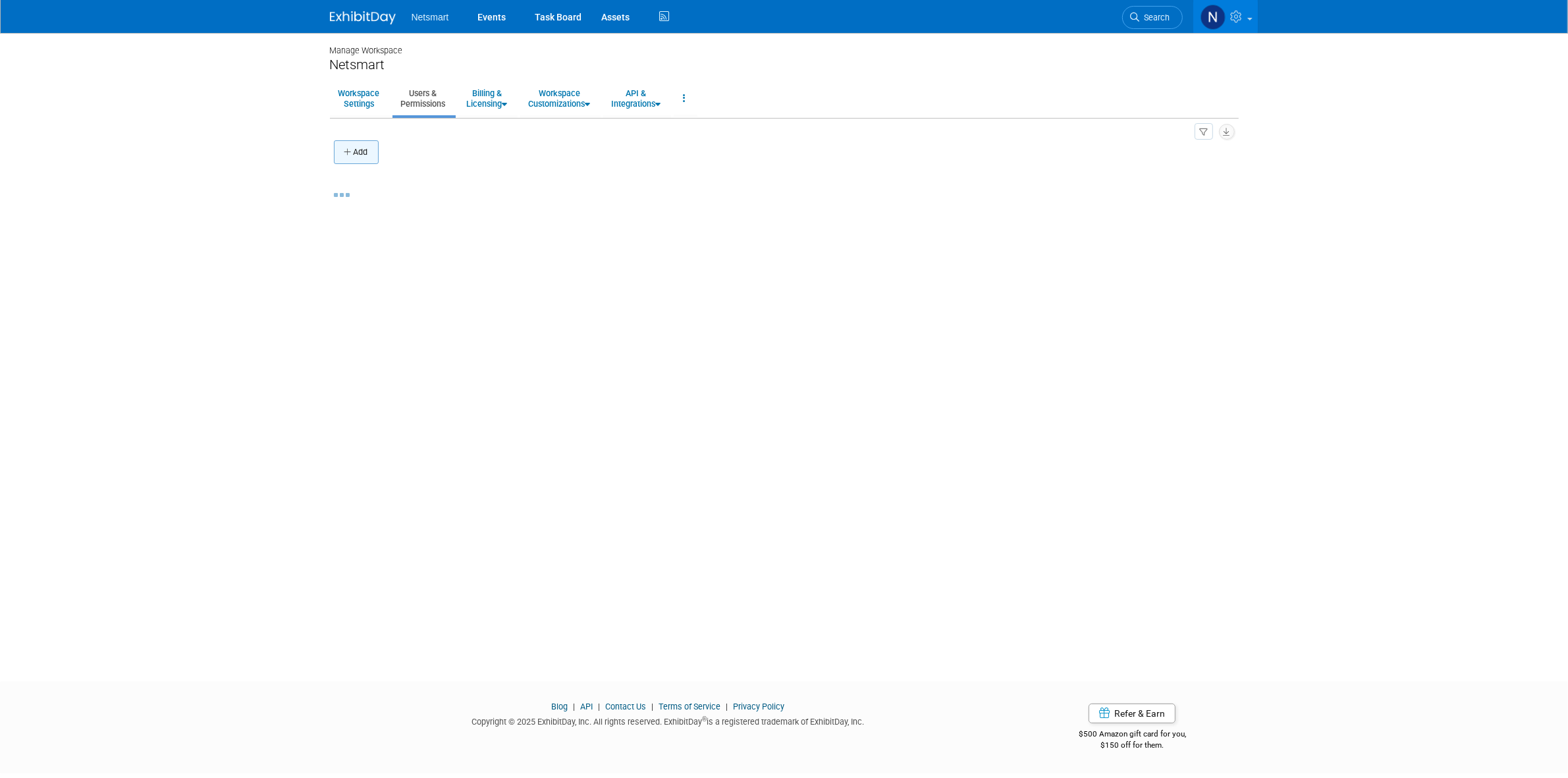
click at [372, 156] on button "Add" at bounding box center [356, 152] width 45 height 23
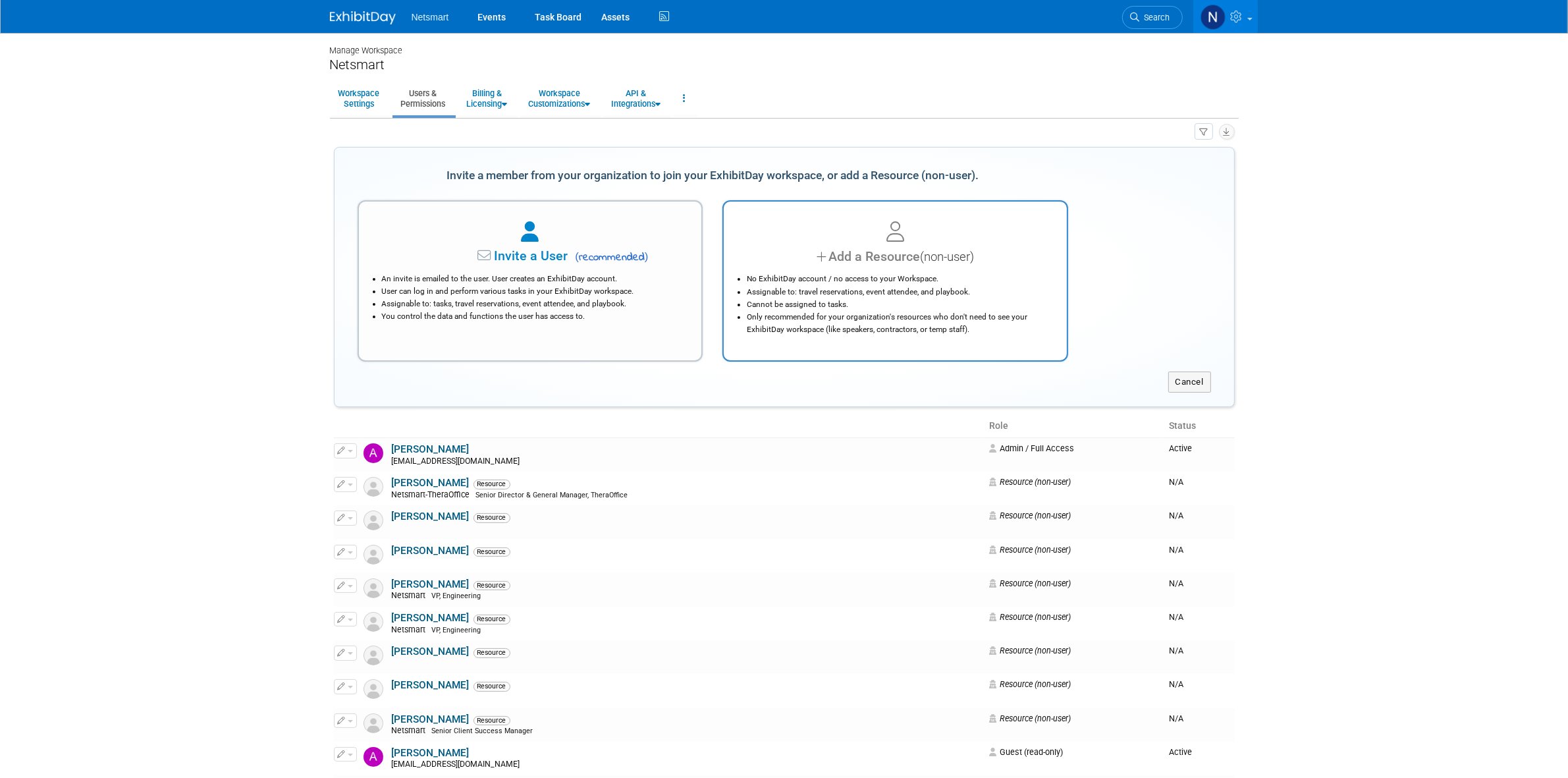
click at [841, 258] on div "Add a Resource (non-user)" at bounding box center [895, 256] width 310 height 20
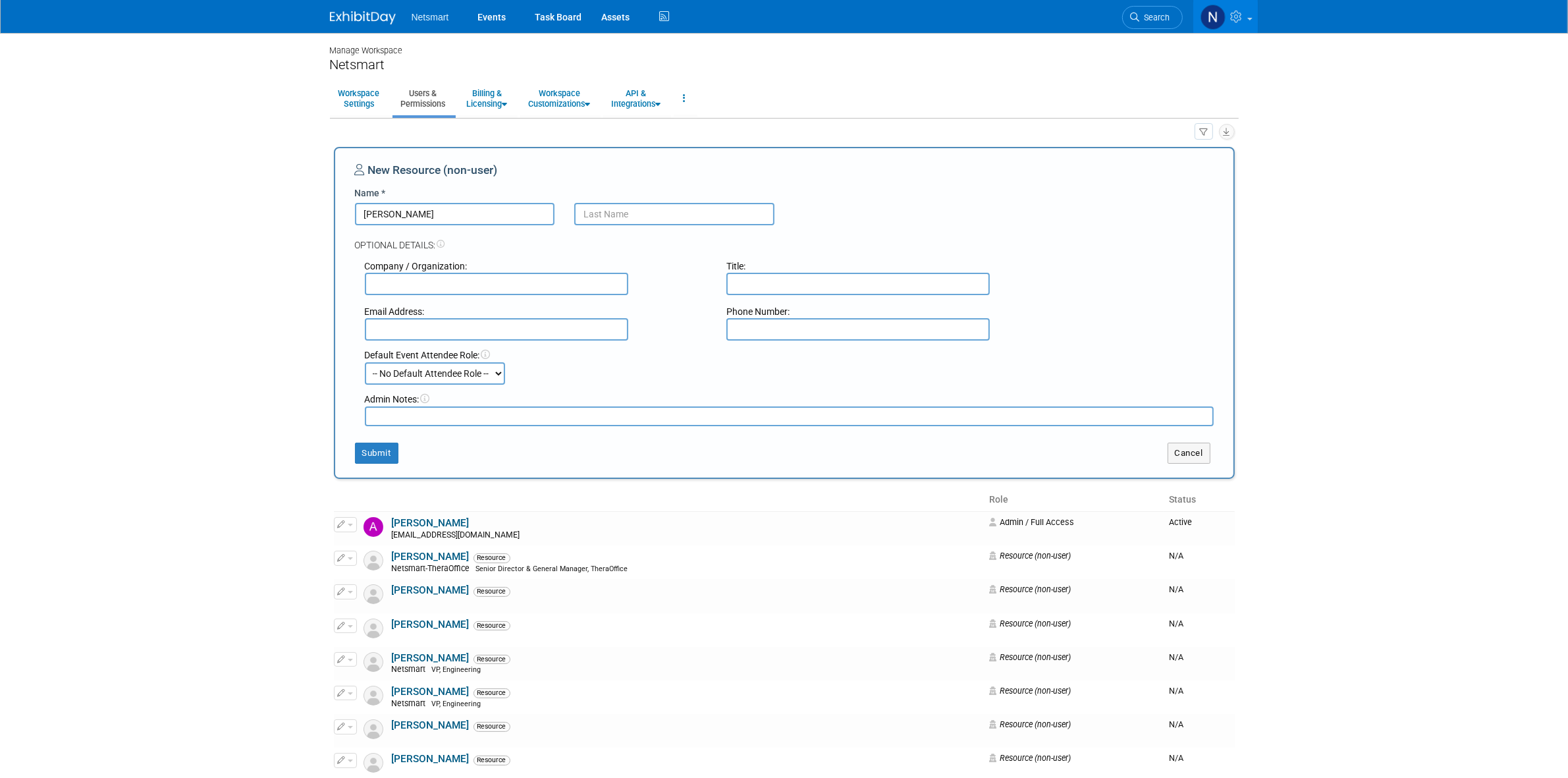
drag, startPoint x: 476, startPoint y: 211, endPoint x: 228, endPoint y: 210, distance: 248.0
click at [228, 210] on body "Netsmart Events Task Board Assets" at bounding box center [784, 389] width 1568 height 778
type input "[PERSON_NAME]"
click at [616, 218] on input "text" at bounding box center [674, 213] width 201 height 23
type input "Price"
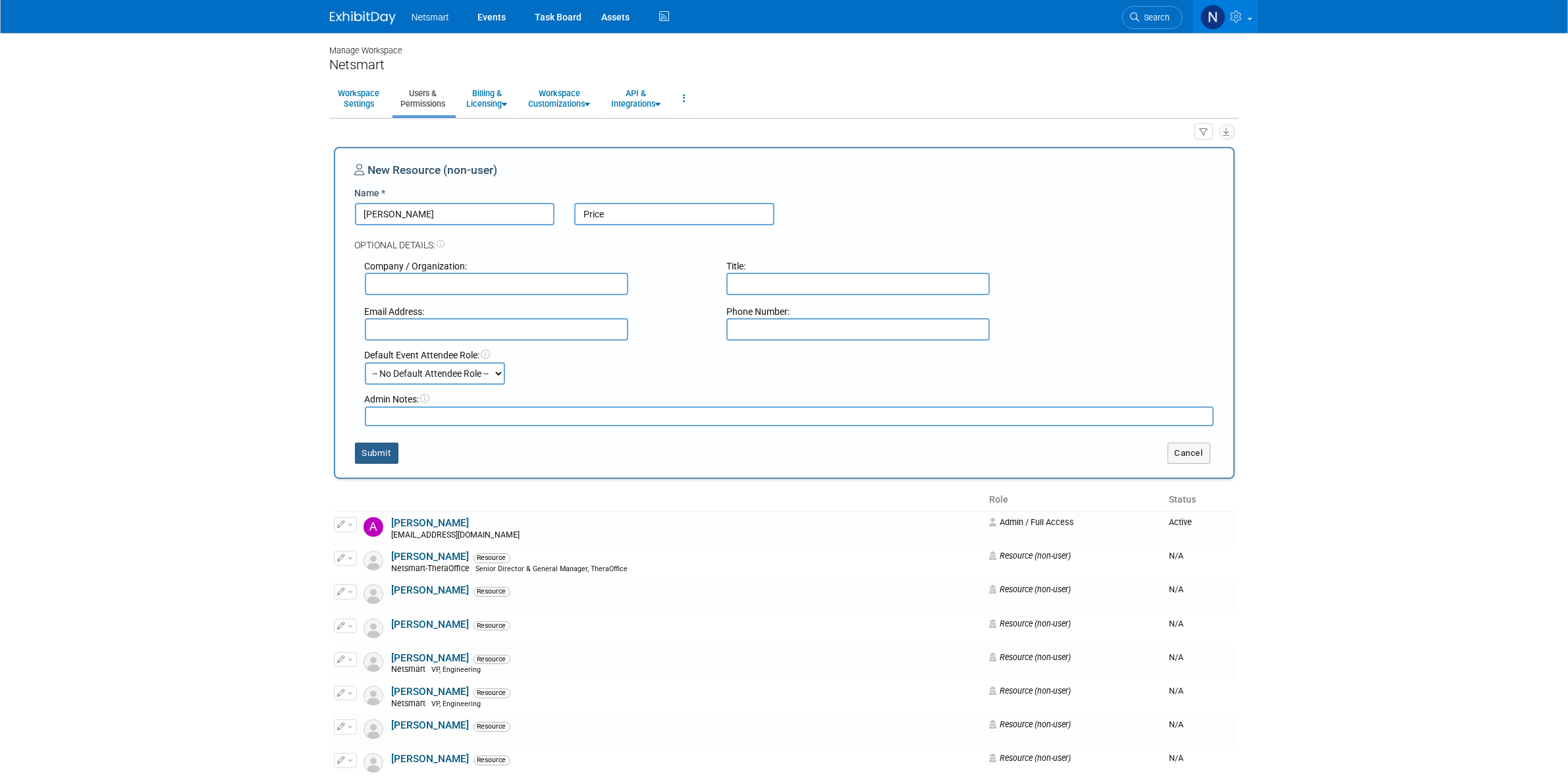
click at [380, 453] on button "Submit" at bounding box center [377, 453] width 43 height 22
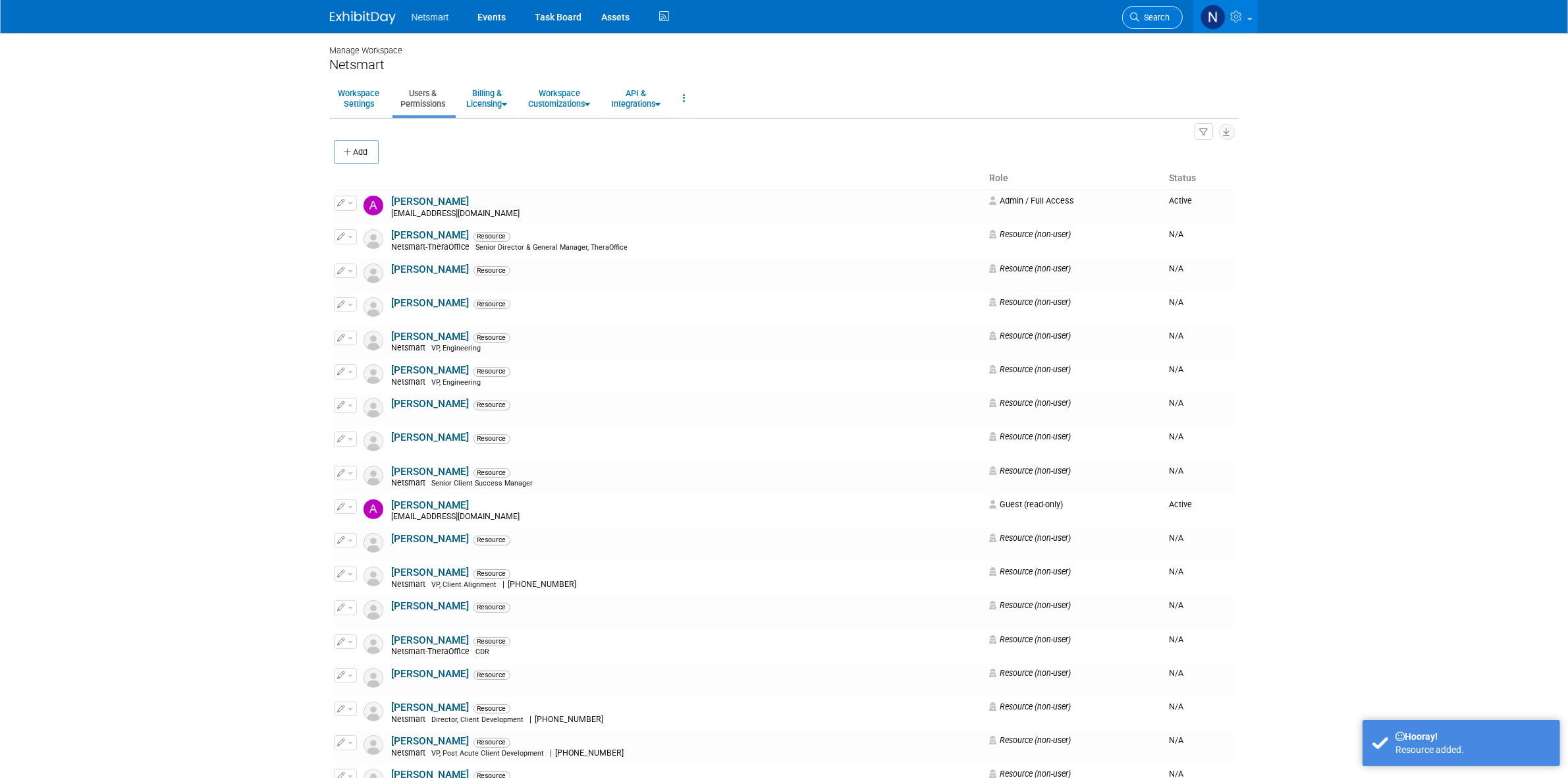
click at [1154, 15] on span "Search" at bounding box center [1155, 18] width 30 height 10
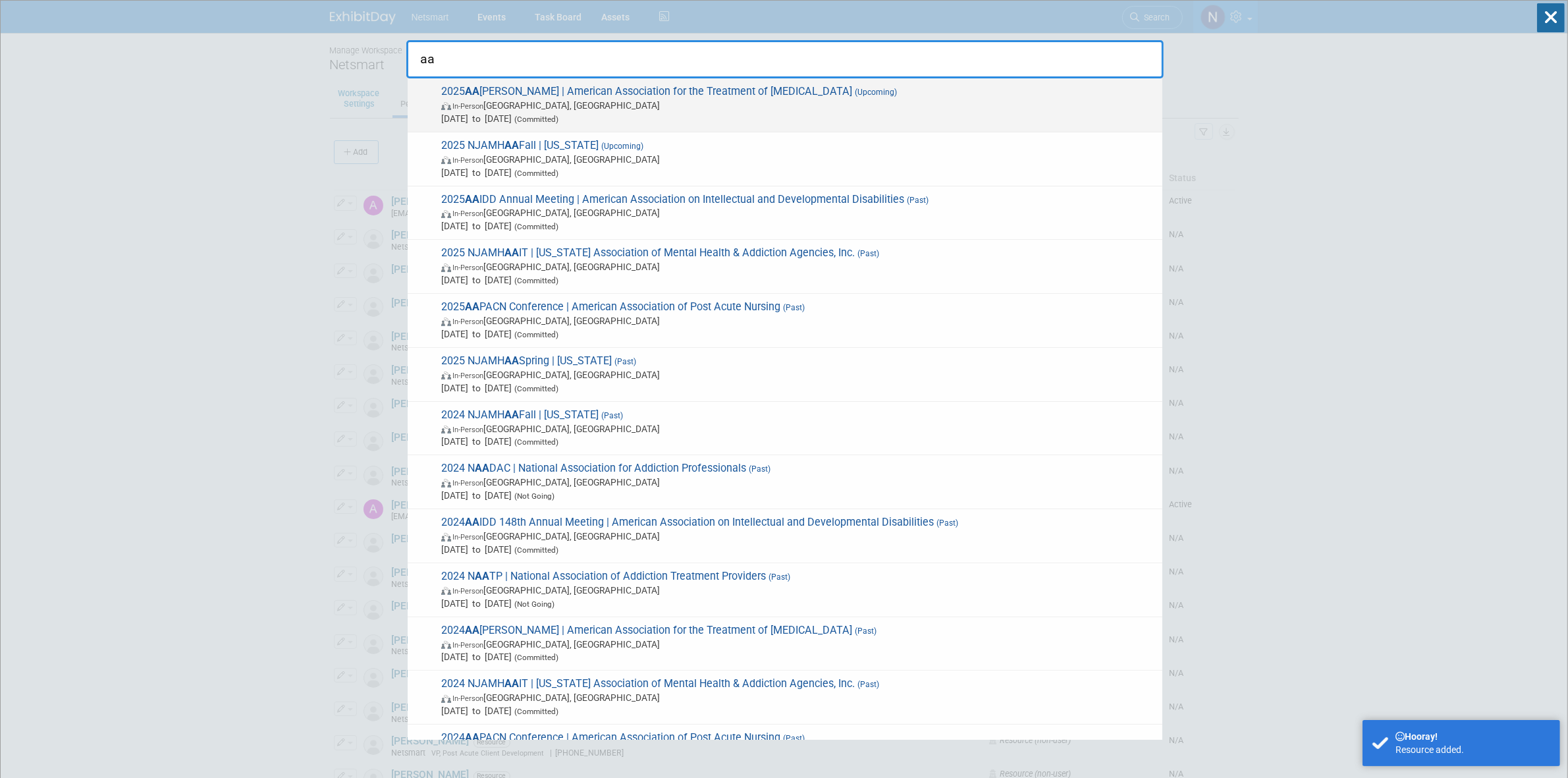
type input "aa"
click at [511, 112] on span "Oct 4, 2025 to Oct 8, 2025 (Committed)" at bounding box center [799, 117] width 715 height 13
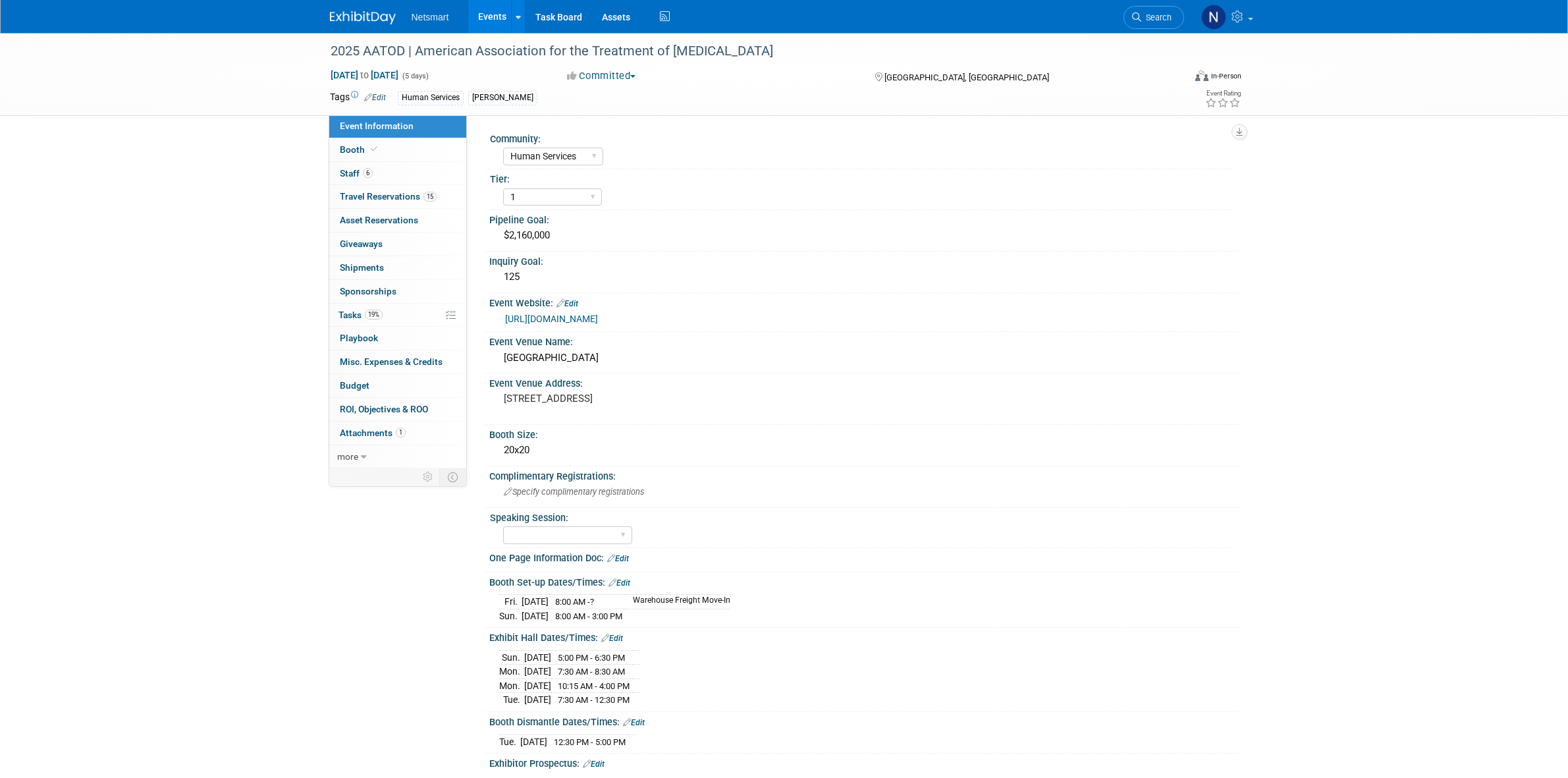
select select "Human Services"
select select "1"
click at [373, 172] on link "6 Staff 6" at bounding box center [397, 174] width 137 height 23
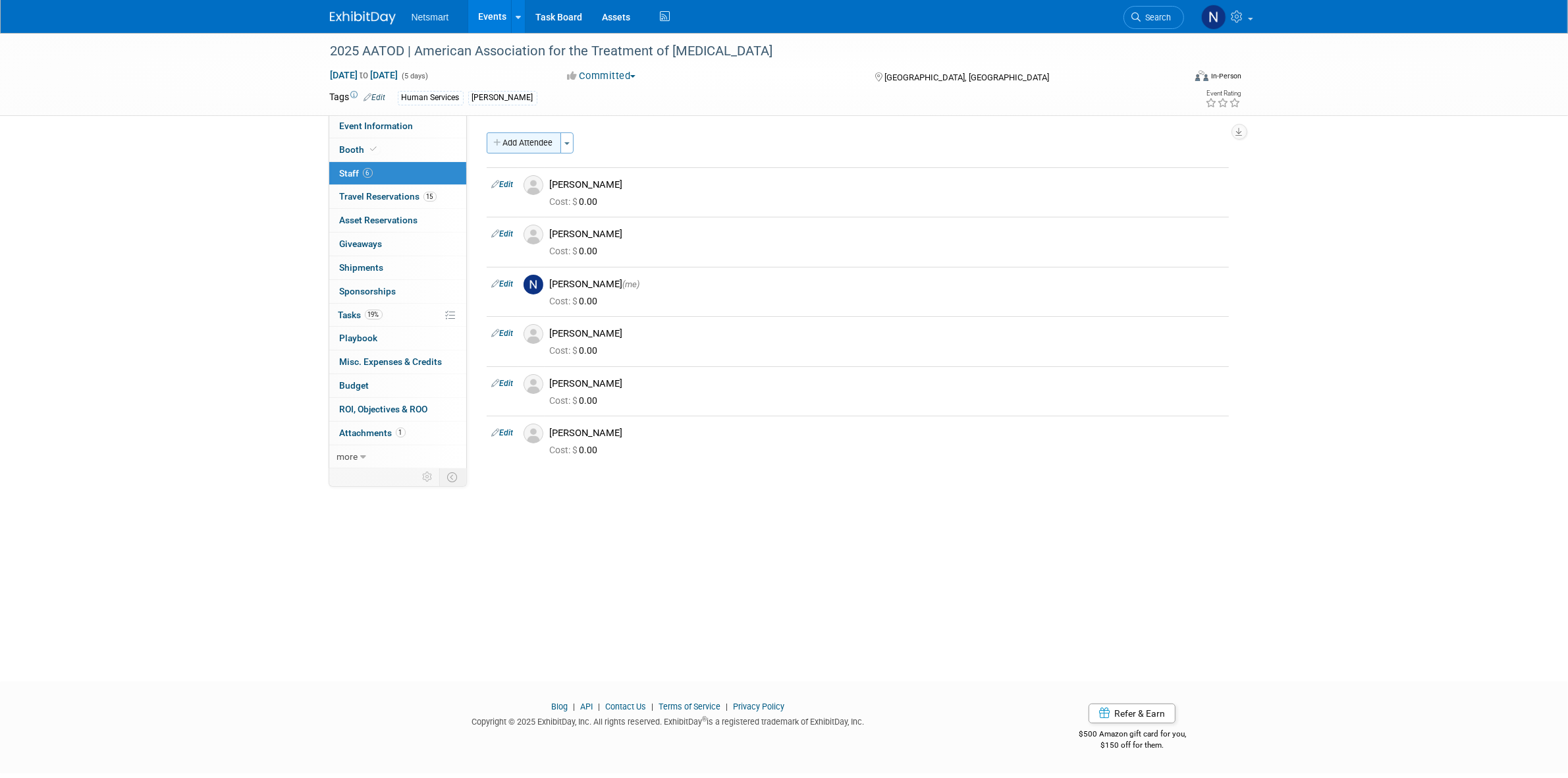
click at [530, 136] on button "Add Attendee" at bounding box center [524, 143] width 74 height 22
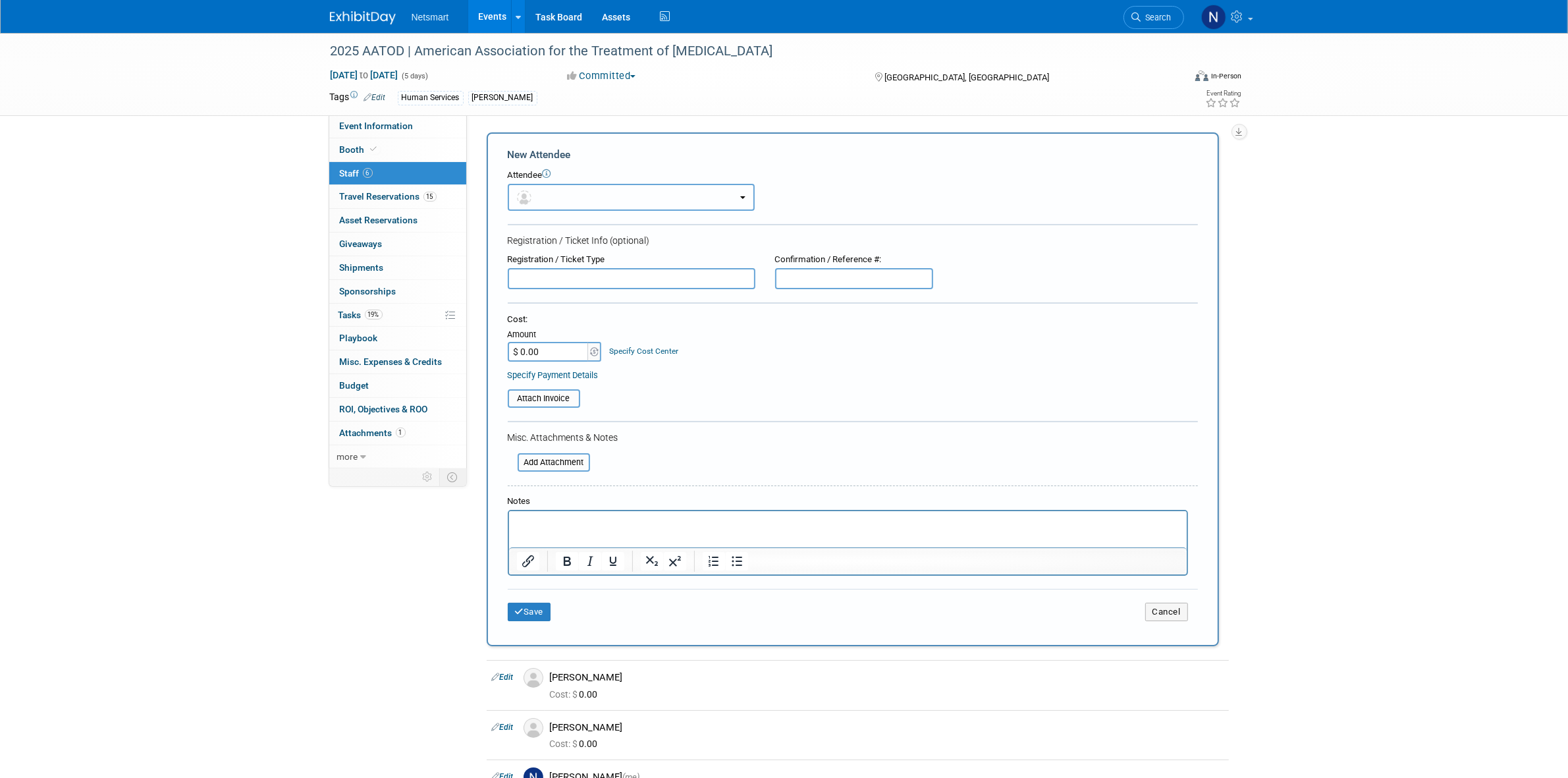
click at [575, 199] on button "button" at bounding box center [631, 198] width 247 height 27
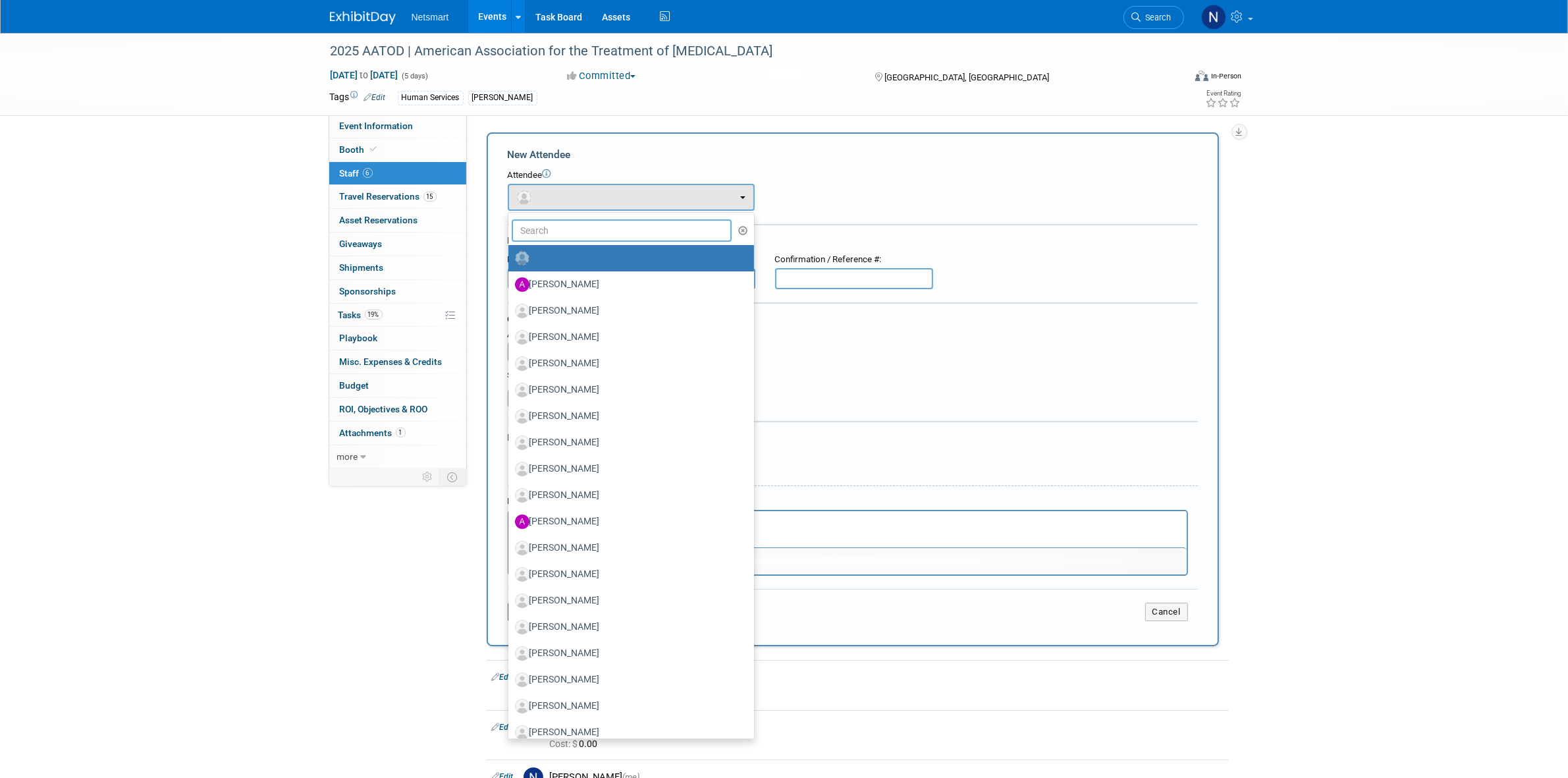
click at [571, 222] on input "text" at bounding box center [622, 230] width 220 height 23
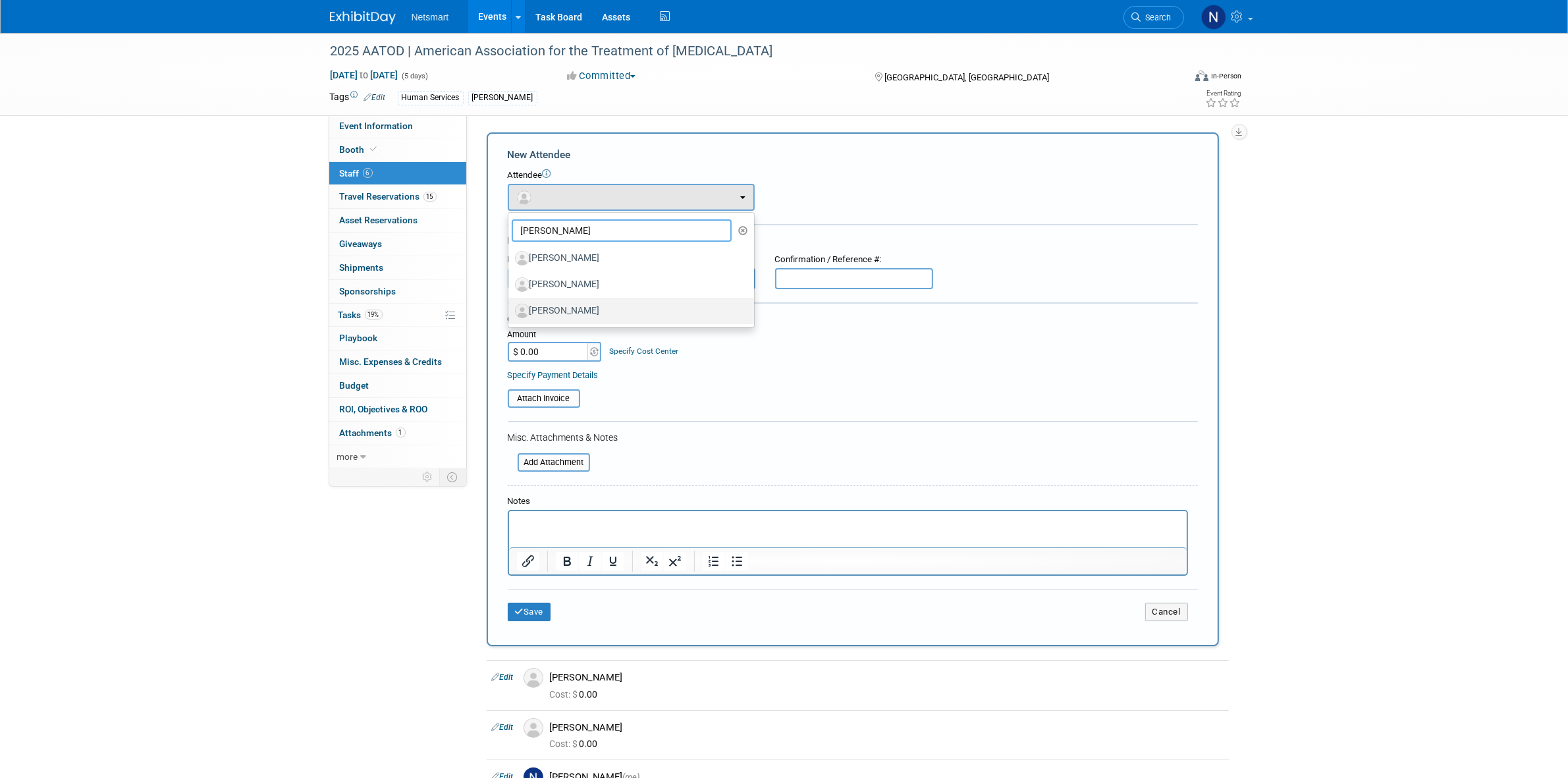
type input "greg"
click at [571, 302] on label "[PERSON_NAME]" at bounding box center [627, 311] width 226 height 22
click at [510, 305] on input "[PERSON_NAME]" at bounding box center [506, 309] width 9 height 9
select select "6e86ceb4-1470-4ef9-b576-a3ee7ddd4138"
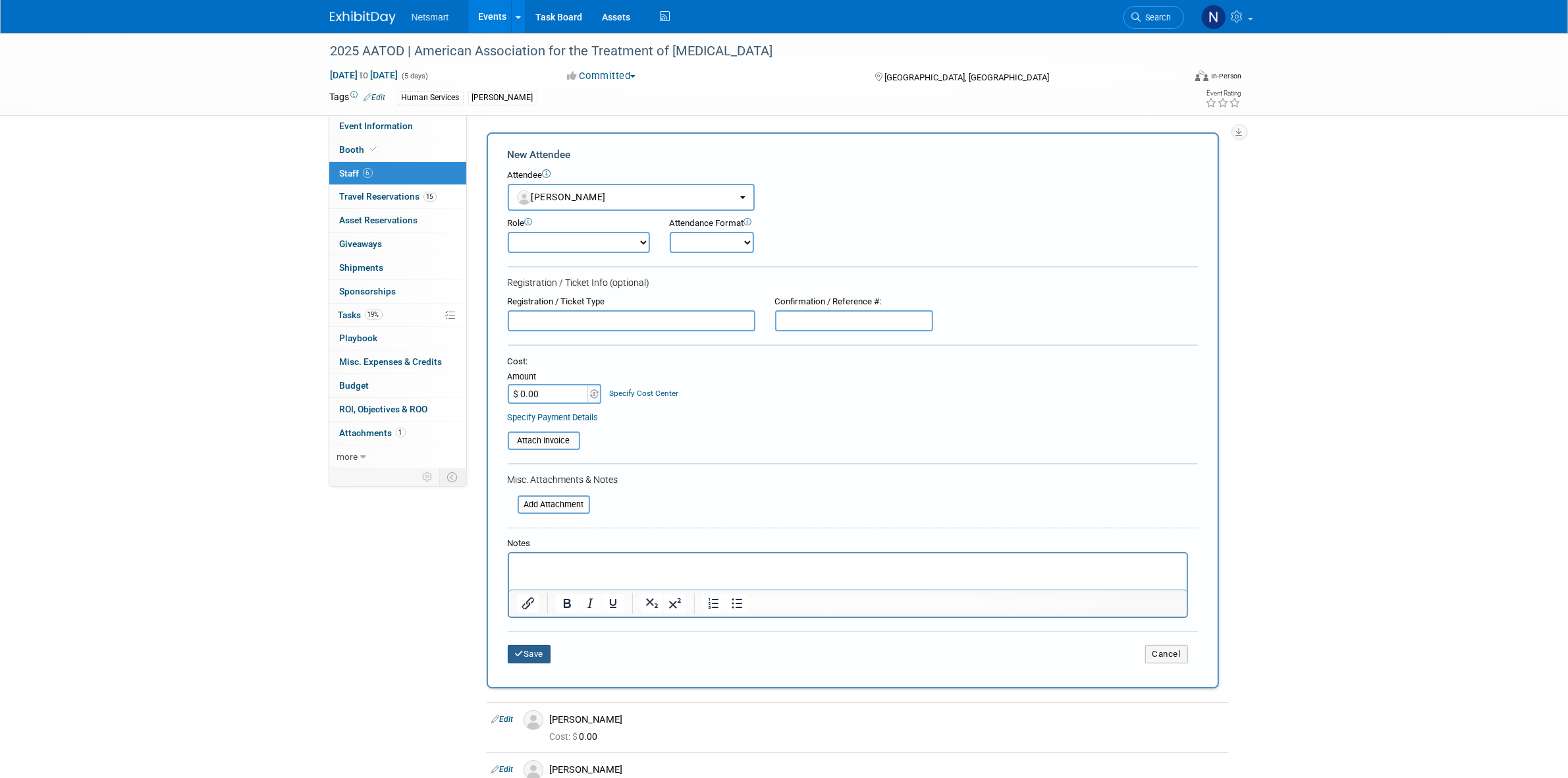
click at [536, 647] on button "Save" at bounding box center [530, 654] width 43 height 19
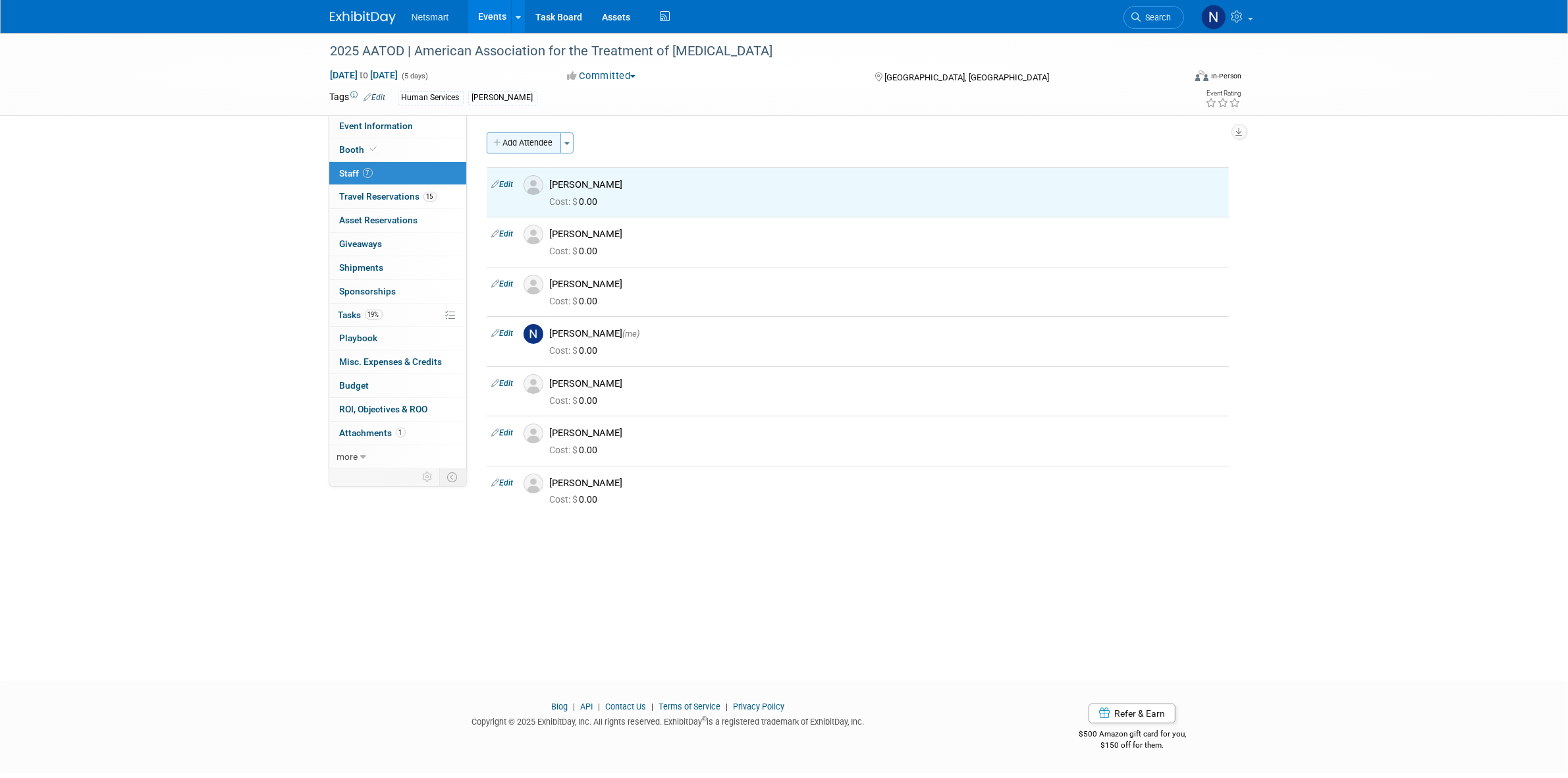
click at [519, 147] on button "Add Attendee" at bounding box center [524, 143] width 74 height 22
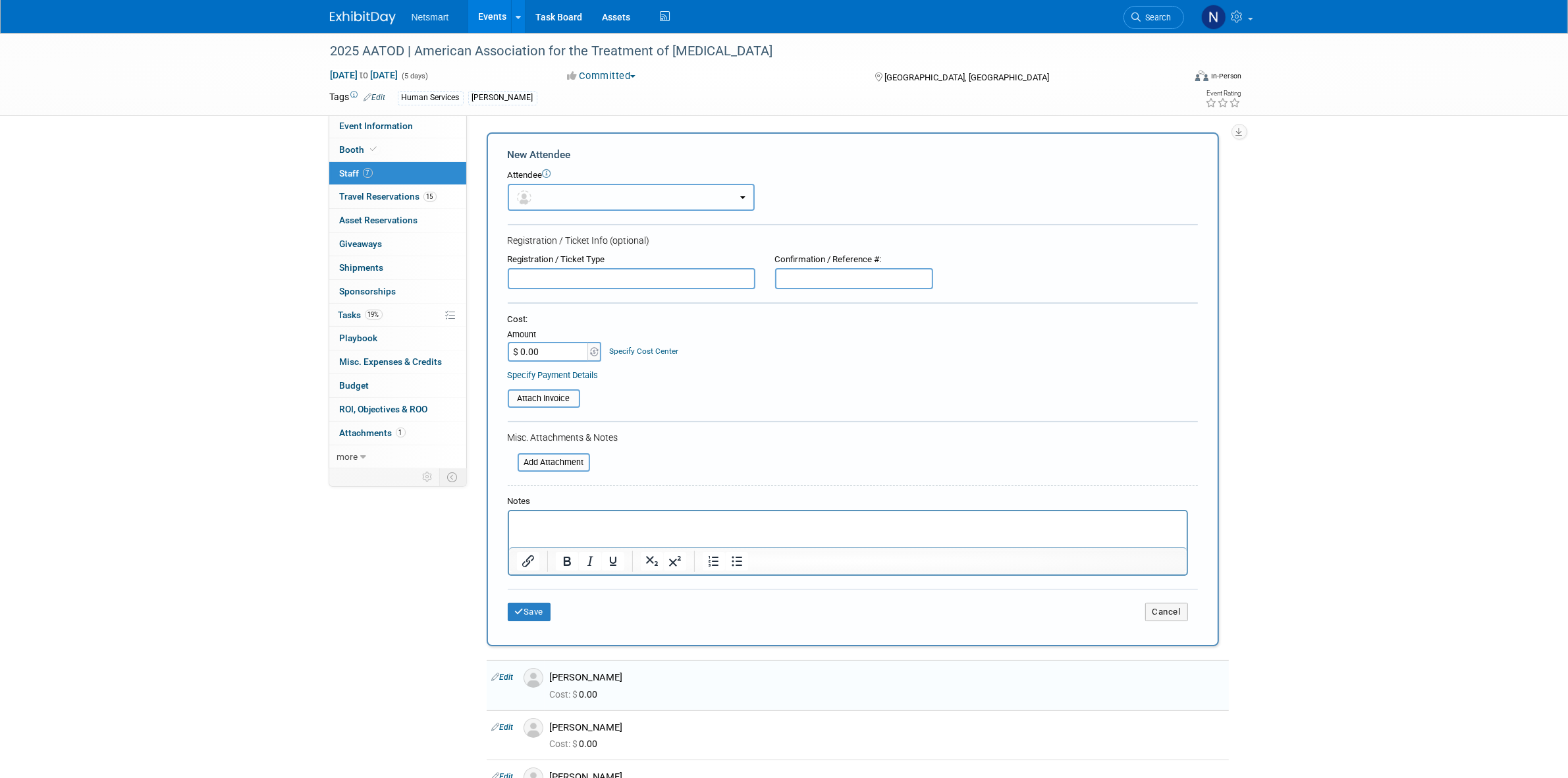
click at [534, 190] on button "button" at bounding box center [631, 198] width 247 height 27
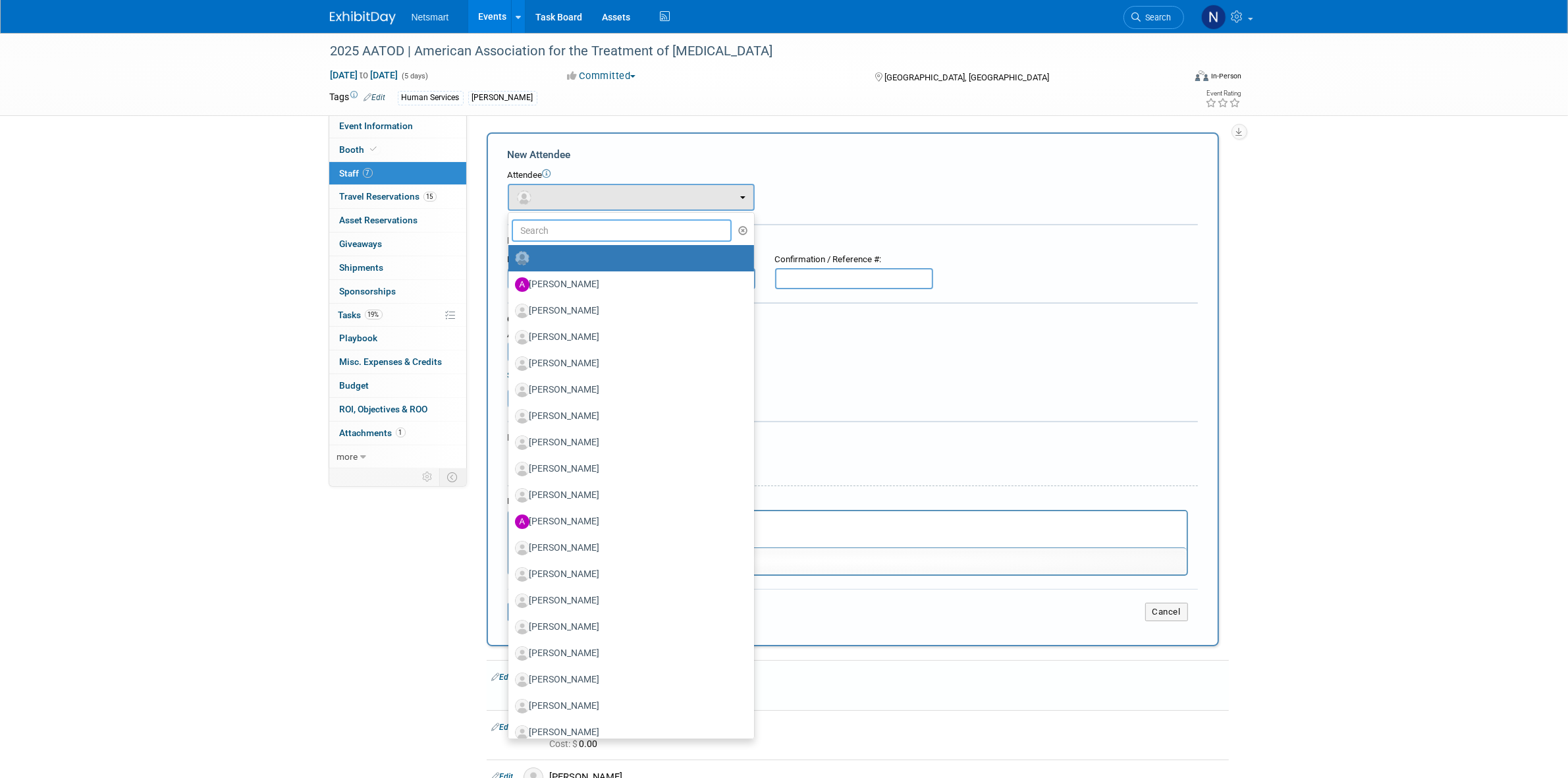
click at [546, 232] on input "text" at bounding box center [622, 230] width 220 height 23
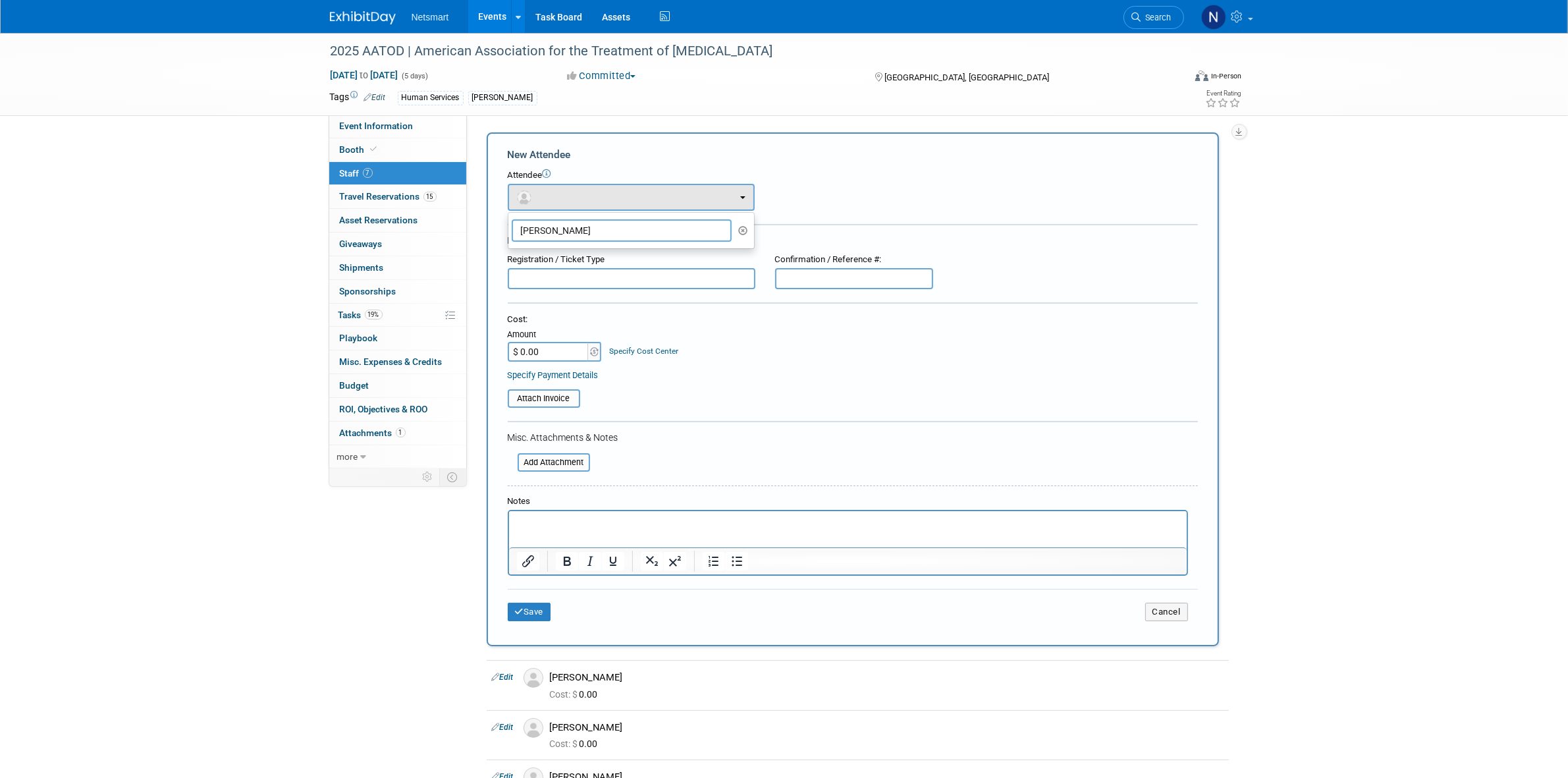
drag, startPoint x: 561, startPoint y: 227, endPoint x: 501, endPoint y: 228, distance: 60.0
click at [501, 228] on div "New Attendee Attendee <img src="https://www.exhibitday.com/Images/Unassigned-Us…" at bounding box center [853, 389] width 732 height 514
click at [544, 188] on button "button" at bounding box center [631, 198] width 247 height 27
click at [542, 220] on input "casey" at bounding box center [622, 230] width 220 height 23
drag, startPoint x: 558, startPoint y: 227, endPoint x: 505, endPoint y: 228, distance: 53.0
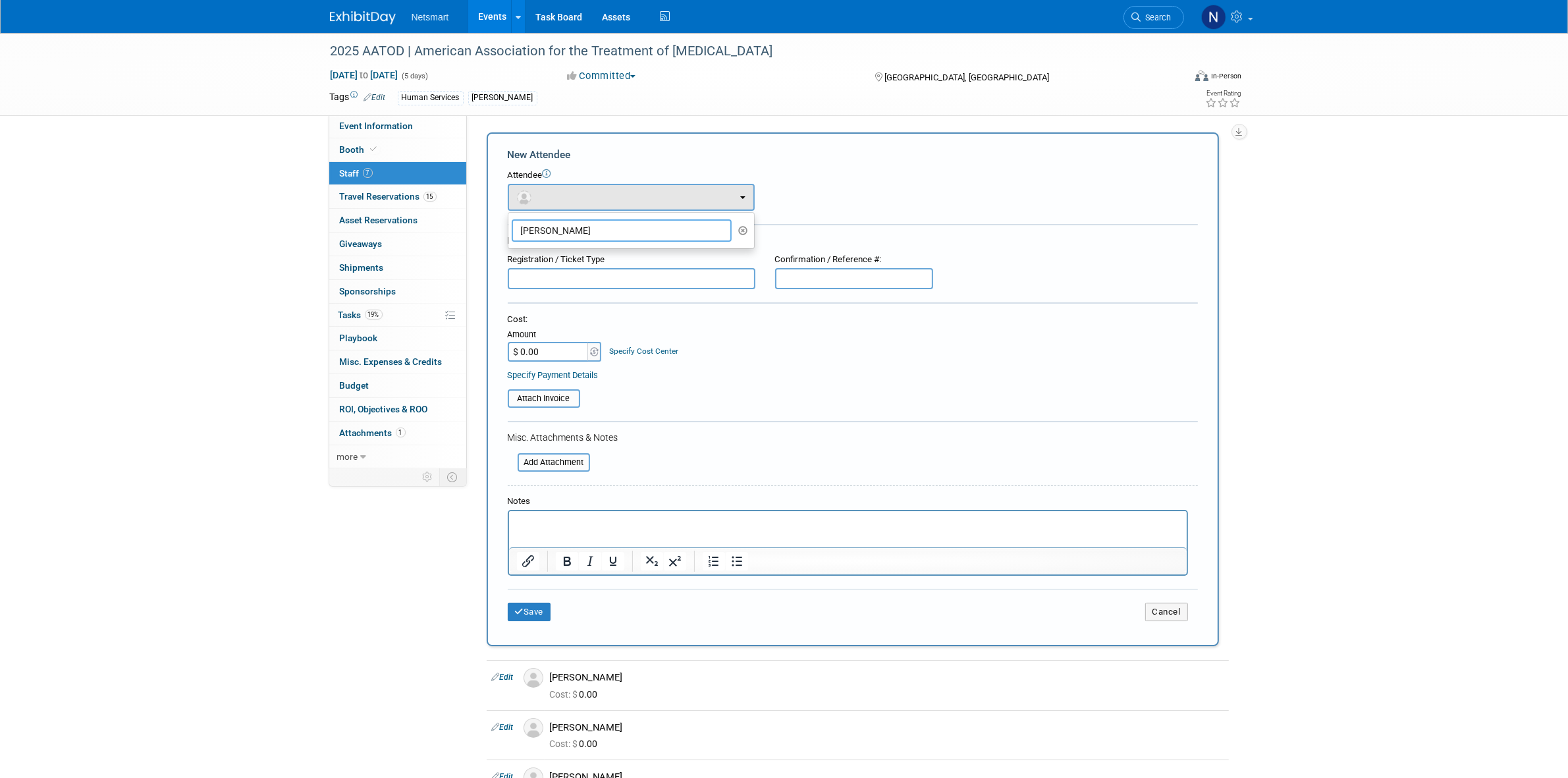
click at [505, 228] on div "New Attendee Attendee <img src="https://www.exhibitday.com/Images/Unassigned-Us…" at bounding box center [853, 389] width 732 height 514
click at [548, 202] on button "button" at bounding box center [631, 198] width 247 height 27
click at [548, 235] on input "casey" at bounding box center [622, 230] width 220 height 23
click at [544, 229] on input "casey" at bounding box center [622, 230] width 220 height 23
drag, startPoint x: 562, startPoint y: 228, endPoint x: 532, endPoint y: 233, distance: 30.4
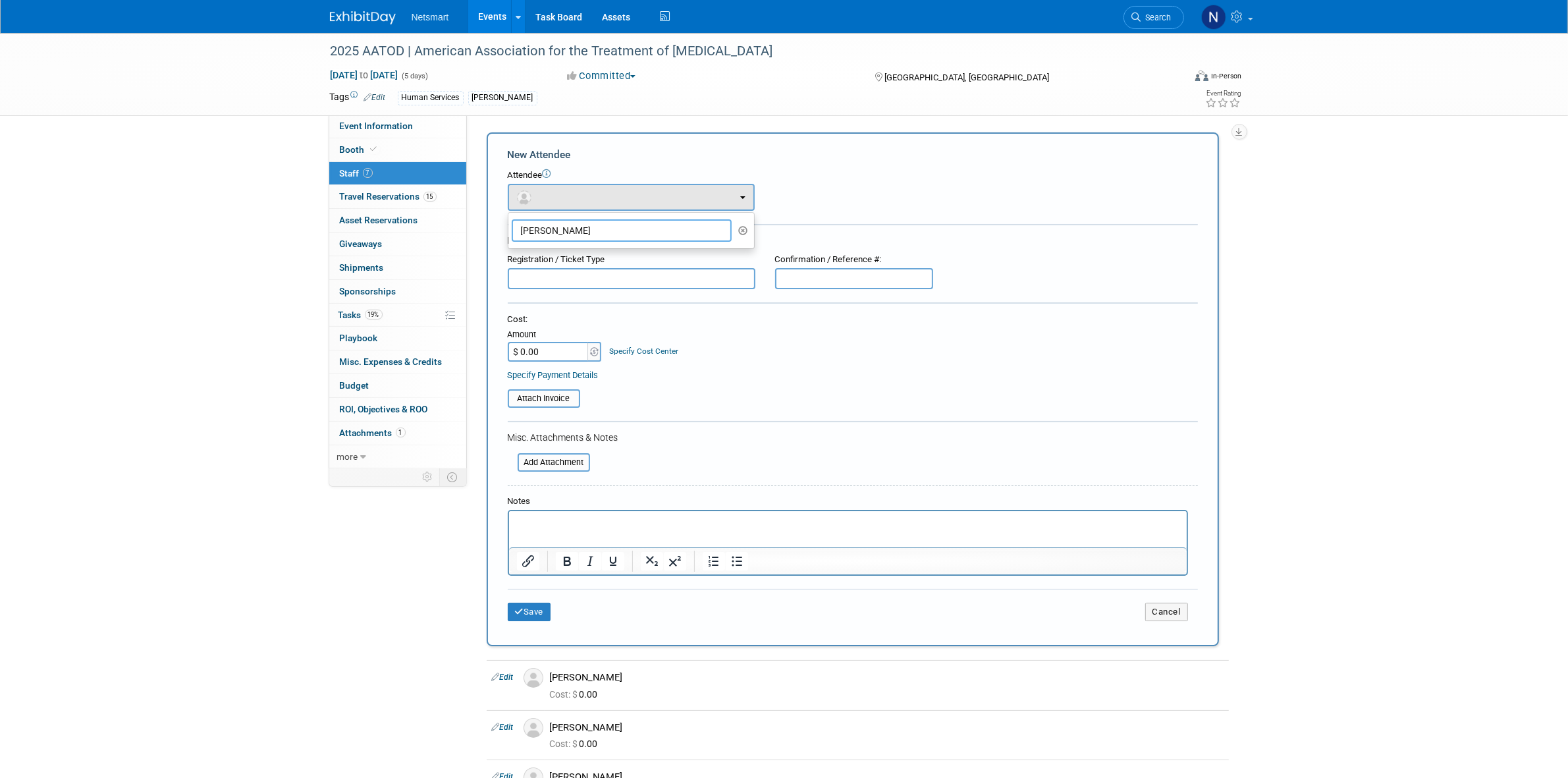
click at [532, 233] on input "casey" at bounding box center [622, 230] width 220 height 23
drag, startPoint x: 557, startPoint y: 230, endPoint x: 495, endPoint y: 230, distance: 62.0
click at [495, 230] on div "New Attendee Attendee <img src="https://www.exhibitday.com/Images/Unassigned-Us…" at bounding box center [853, 389] width 732 height 514
click at [554, 201] on button "button" at bounding box center [631, 198] width 247 height 27
click at [548, 222] on input "cass" at bounding box center [622, 230] width 220 height 23
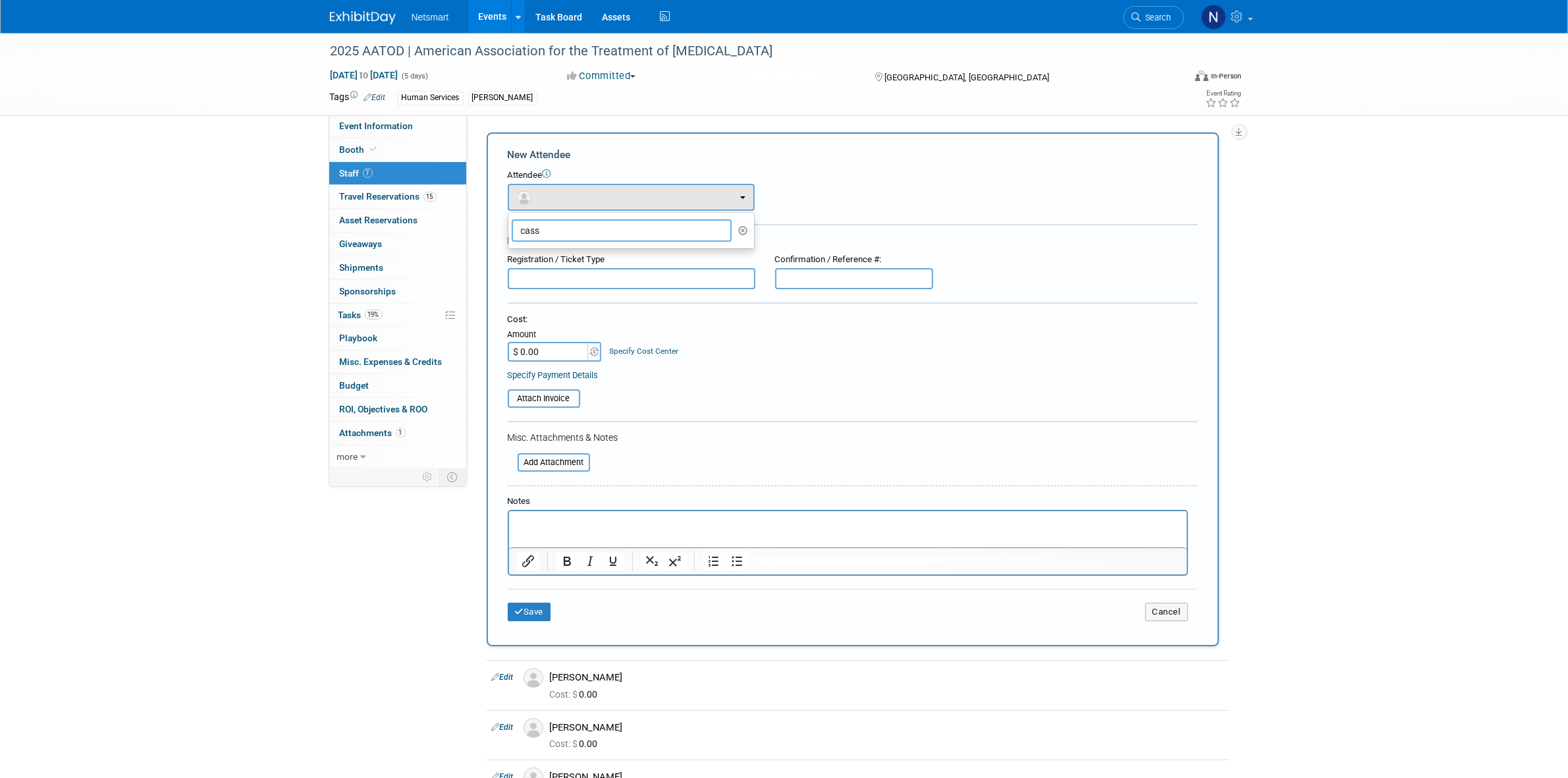
drag, startPoint x: 547, startPoint y: 227, endPoint x: 517, endPoint y: 228, distance: 30.0
click at [517, 228] on input "cass" at bounding box center [622, 230] width 220 height 23
drag, startPoint x: 551, startPoint y: 230, endPoint x: 521, endPoint y: 237, distance: 30.8
click at [521, 237] on input "ash" at bounding box center [622, 230] width 220 height 23
drag, startPoint x: 538, startPoint y: 228, endPoint x: 521, endPoint y: 229, distance: 17.0
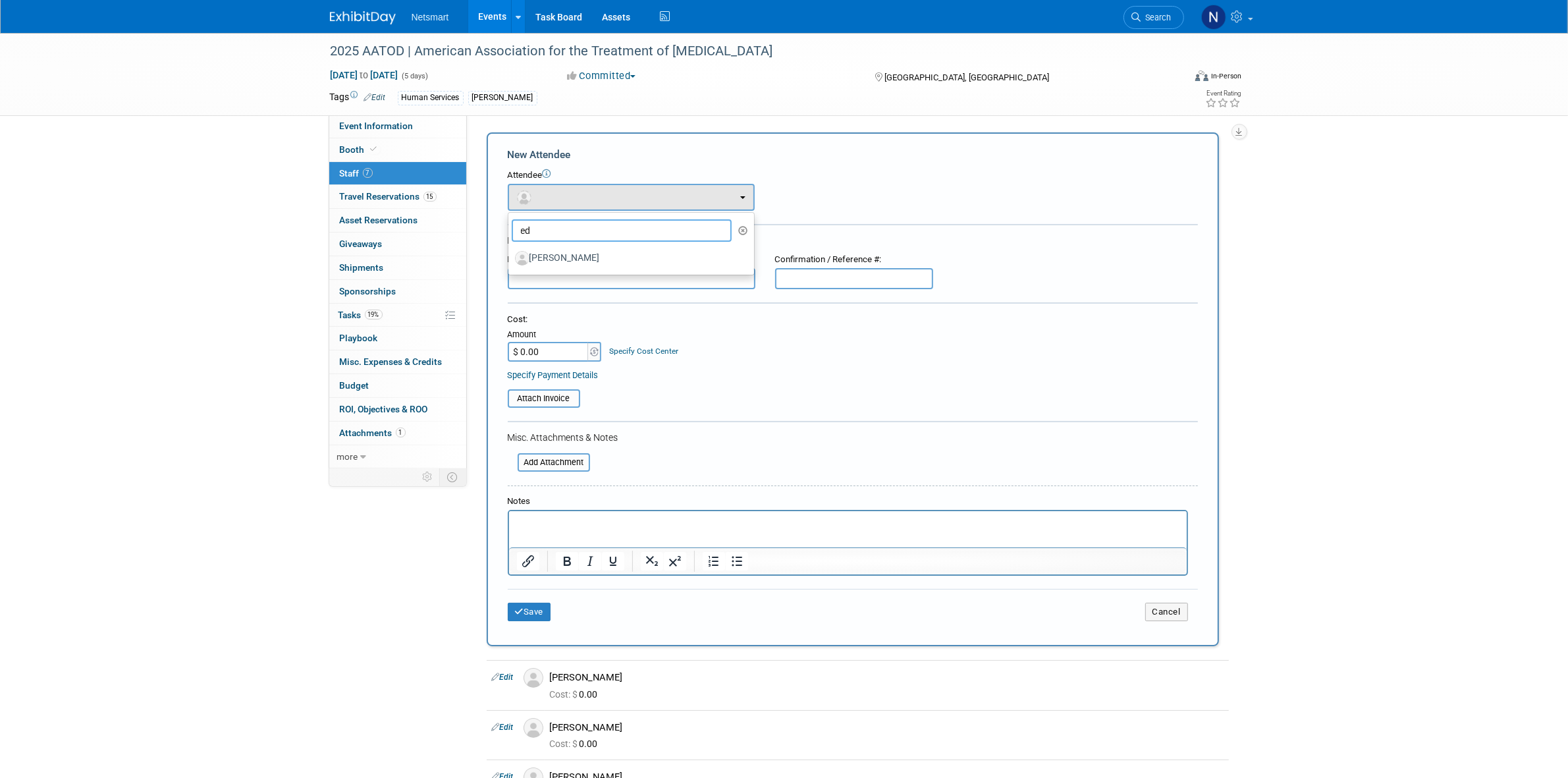
click at [521, 229] on input "ed" at bounding box center [622, 230] width 220 height 23
type input "bri"
click at [1241, 21] on icon at bounding box center [1238, 17] width 15 height 12
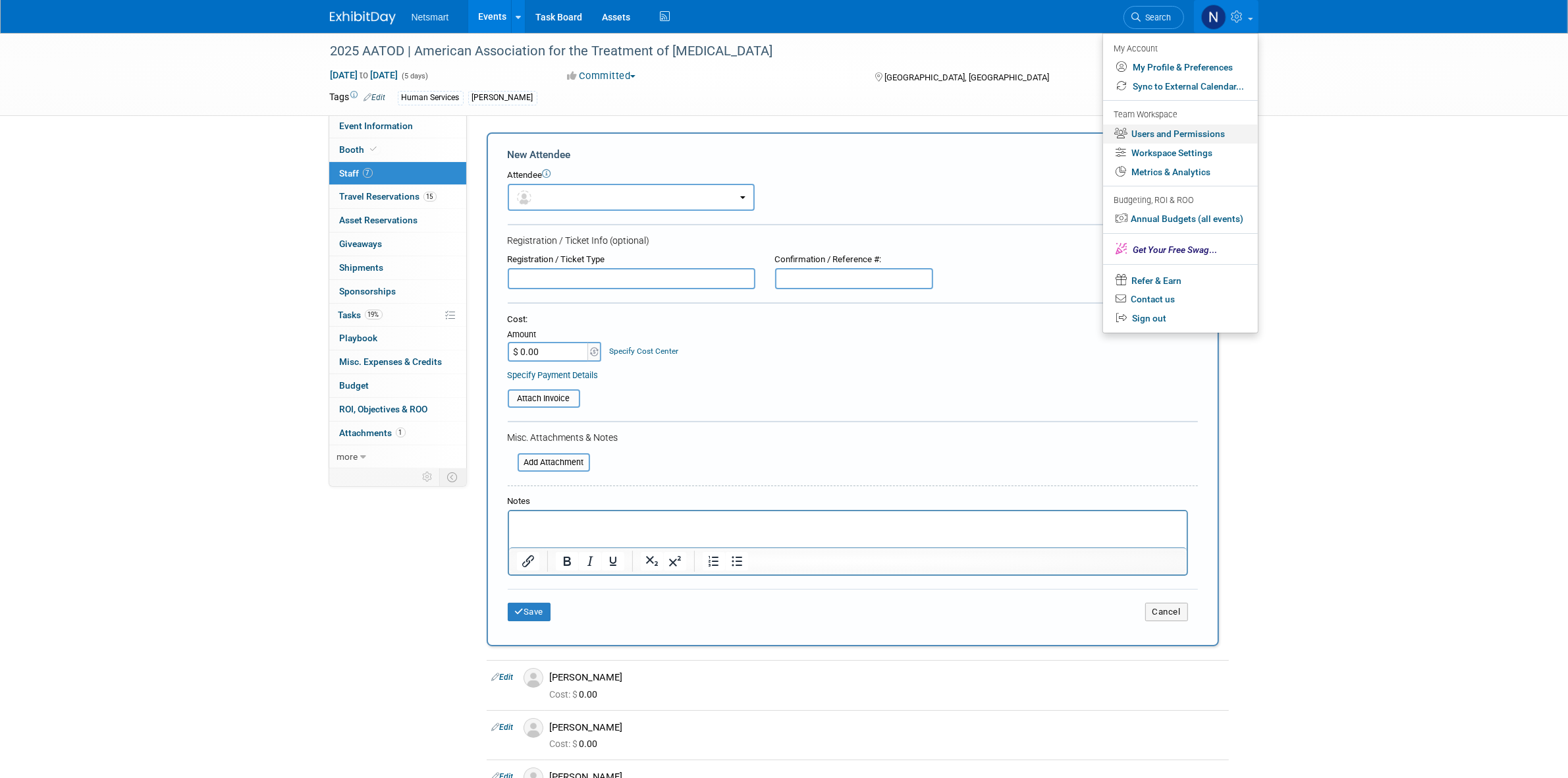
click at [1147, 136] on link "Users and Permissions" at bounding box center [1180, 134] width 155 height 20
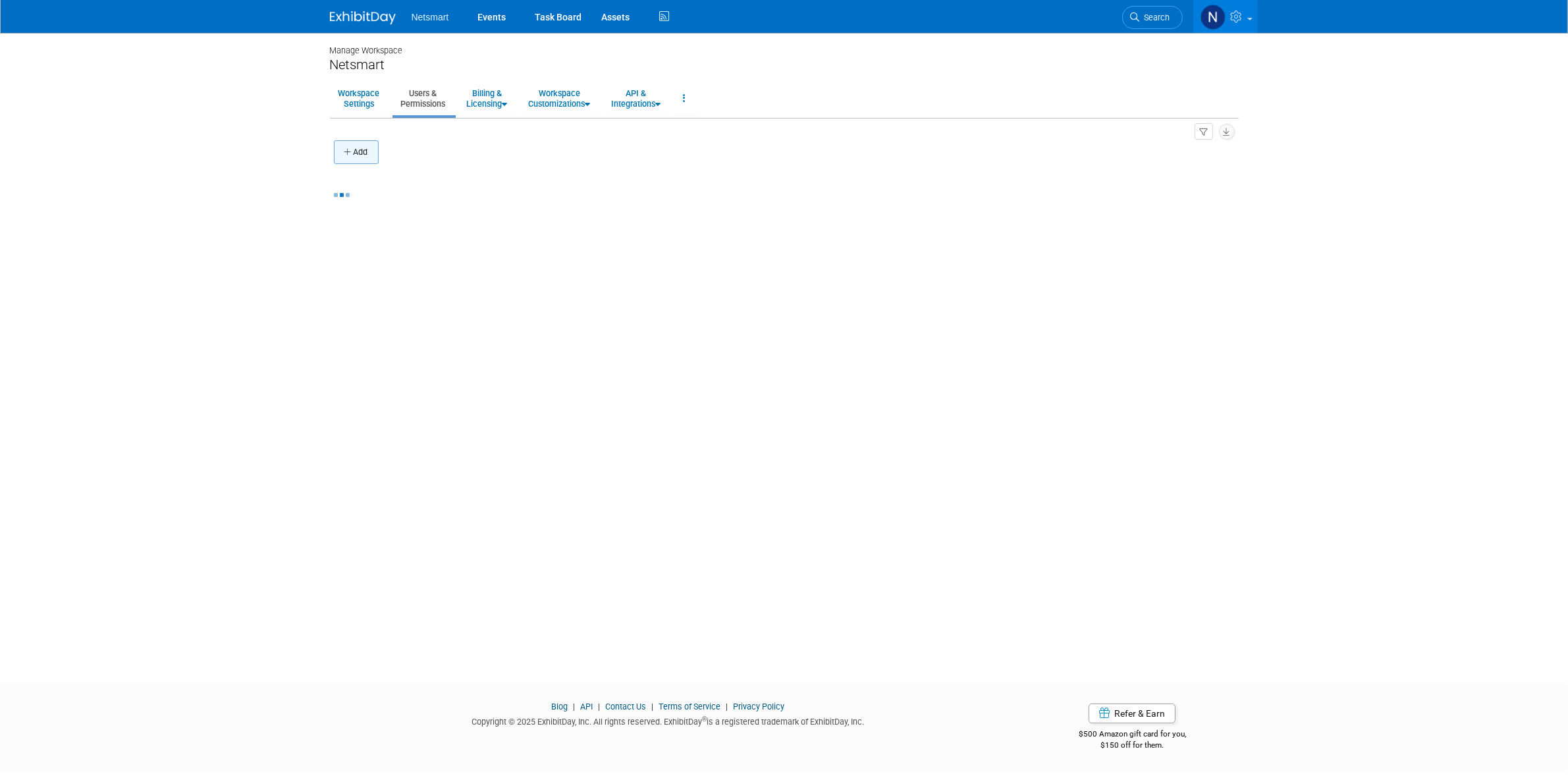
click at [359, 156] on button "Add" at bounding box center [356, 152] width 45 height 23
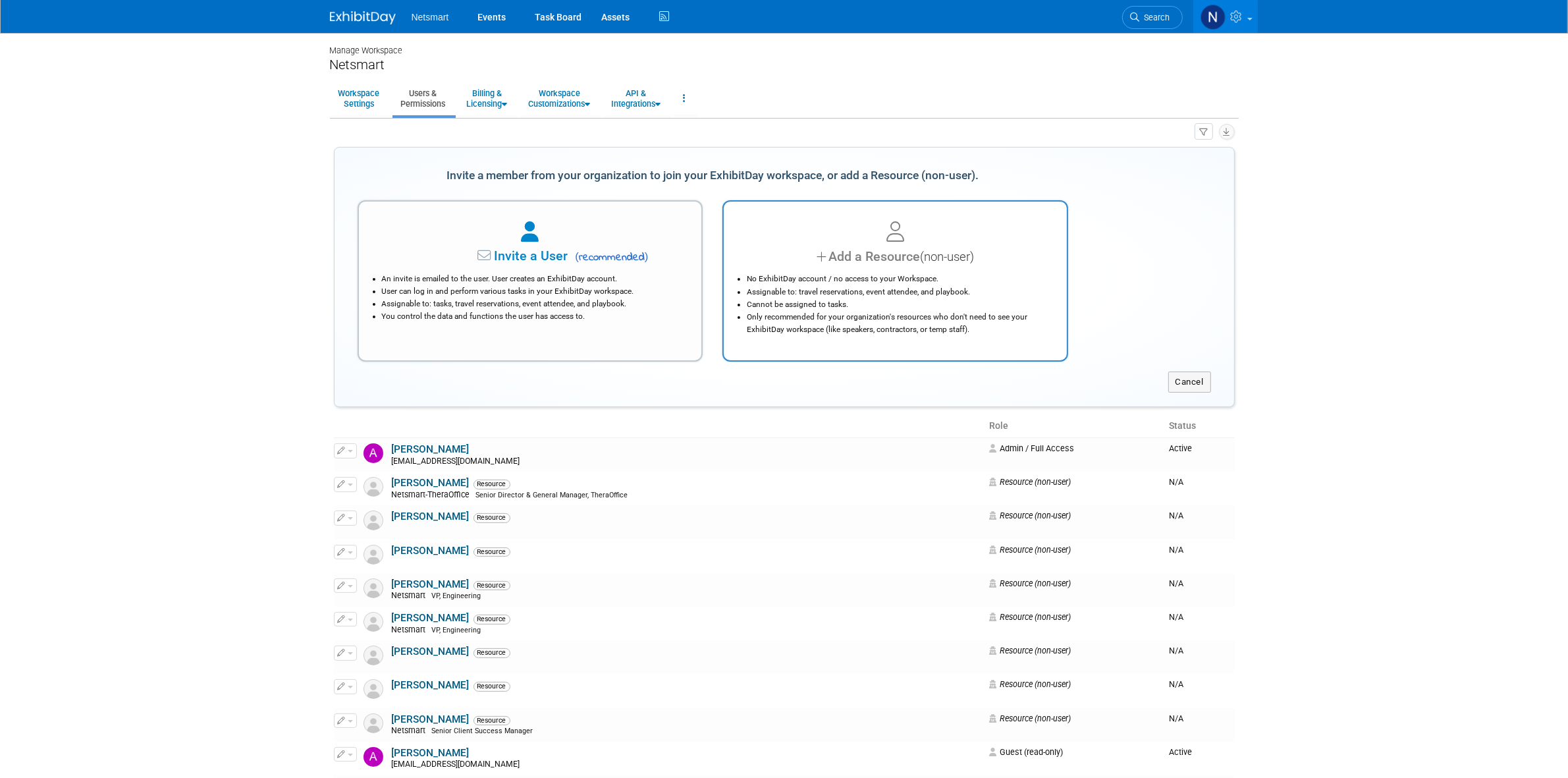
click at [932, 242] on div at bounding box center [895, 233] width 310 height 29
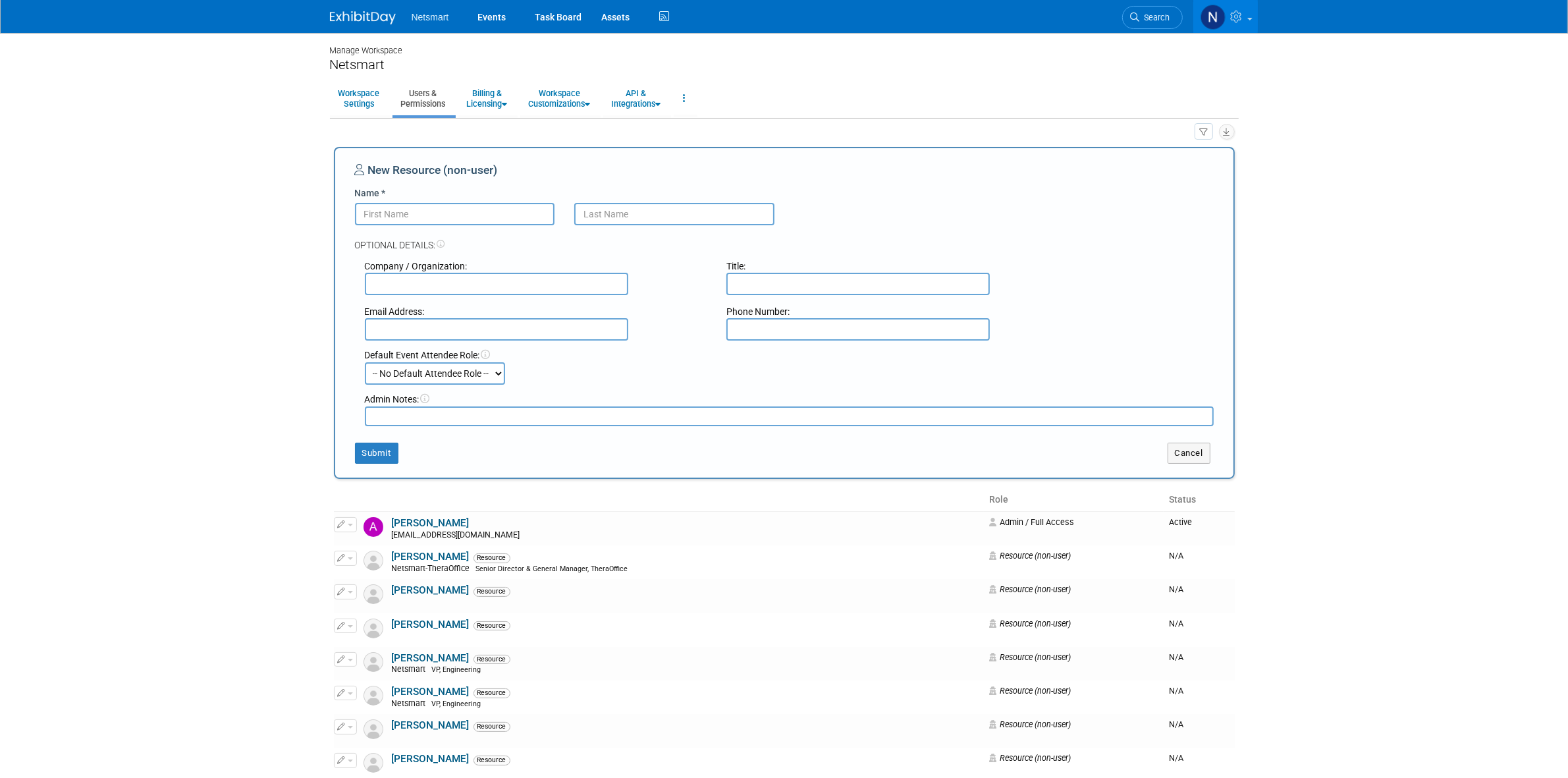
click at [356, 217] on input "Name *" at bounding box center [455, 213] width 201 height 23
paste input "Casey"
type input "Casey"
click at [607, 206] on input "text" at bounding box center [674, 213] width 201 height 23
paste input "Andrews"
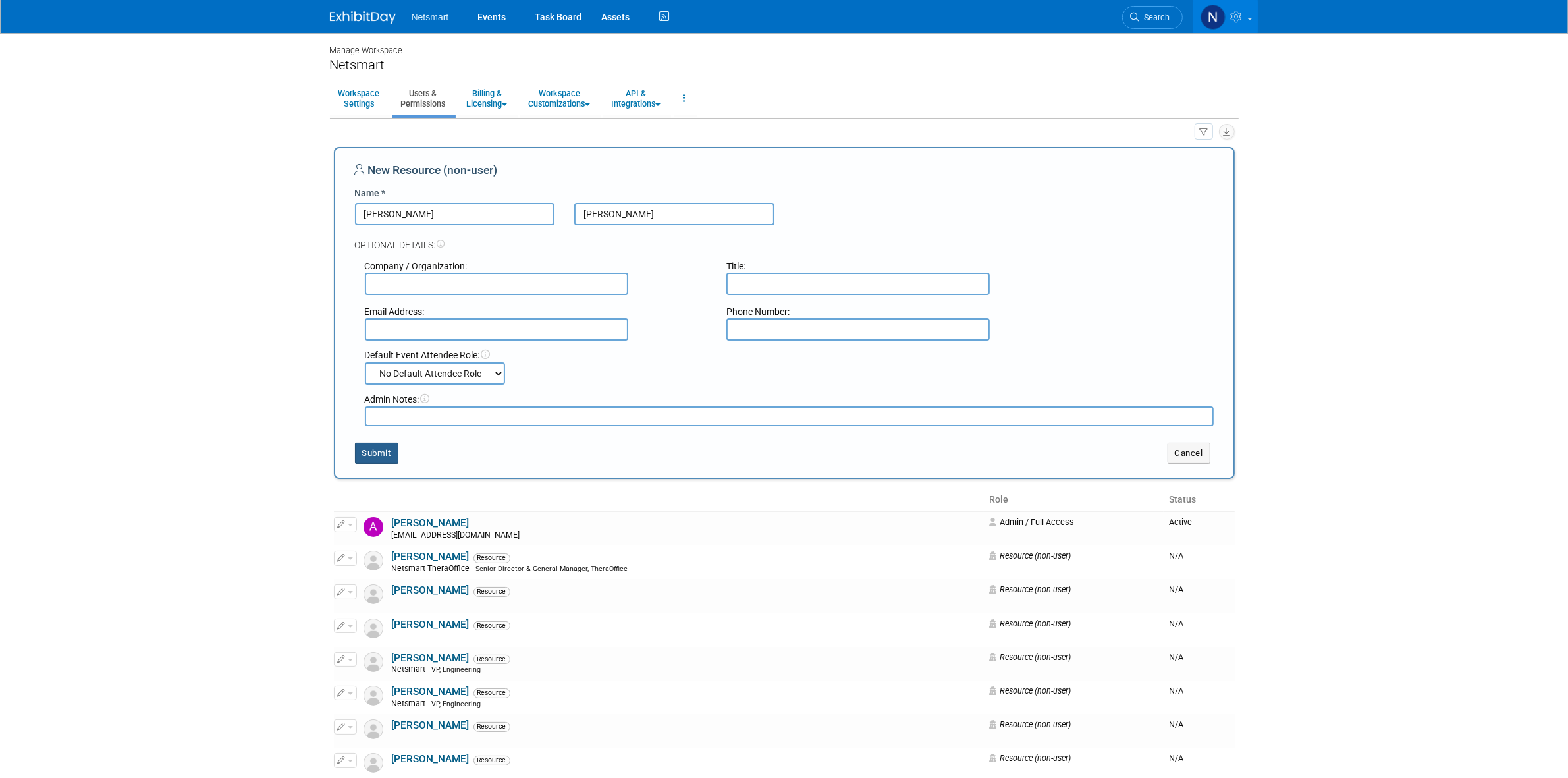
type input "Andrews"
click at [376, 453] on button "Submit" at bounding box center [377, 453] width 43 height 22
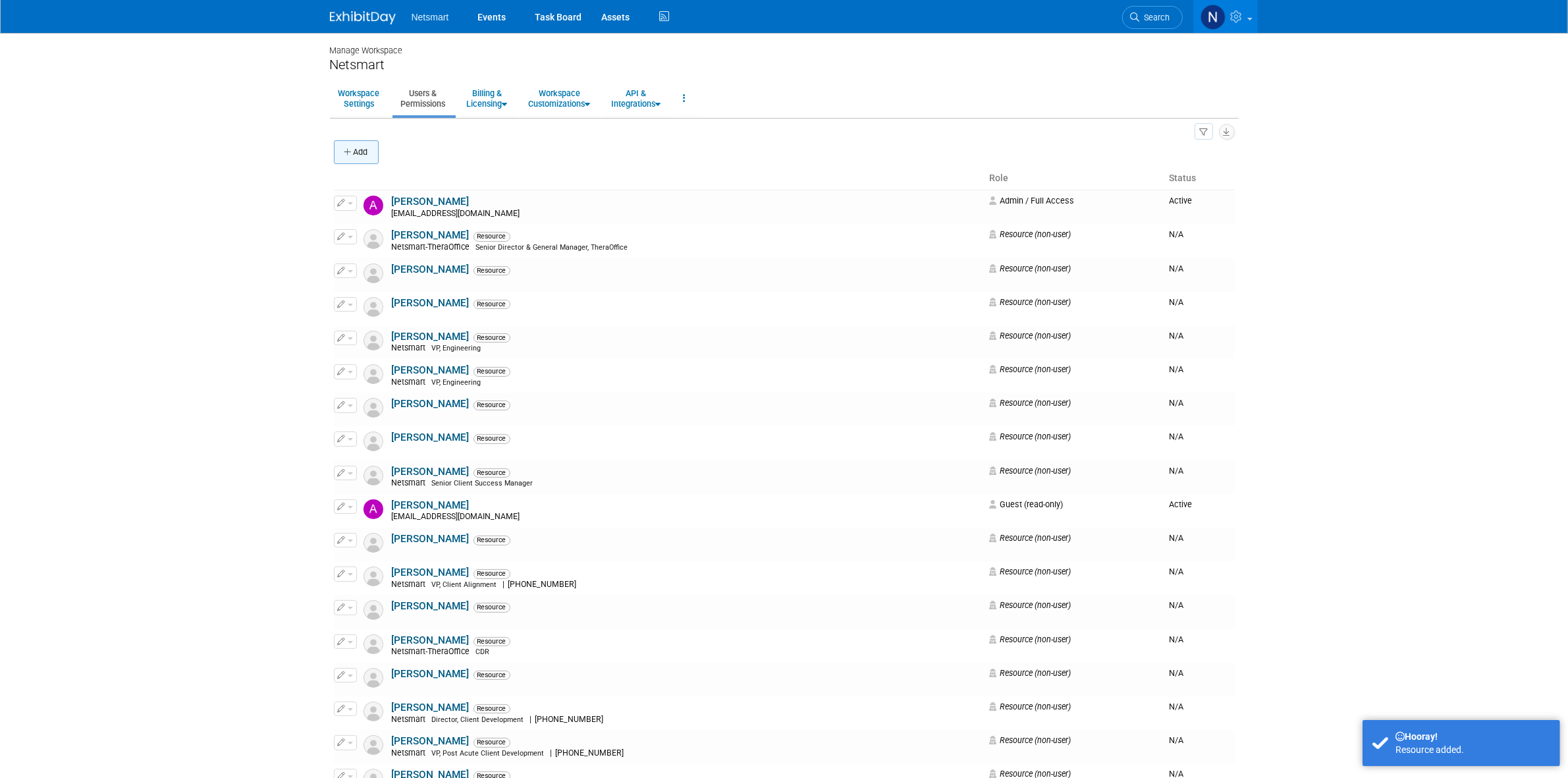
click at [363, 157] on button "Add" at bounding box center [356, 152] width 45 height 23
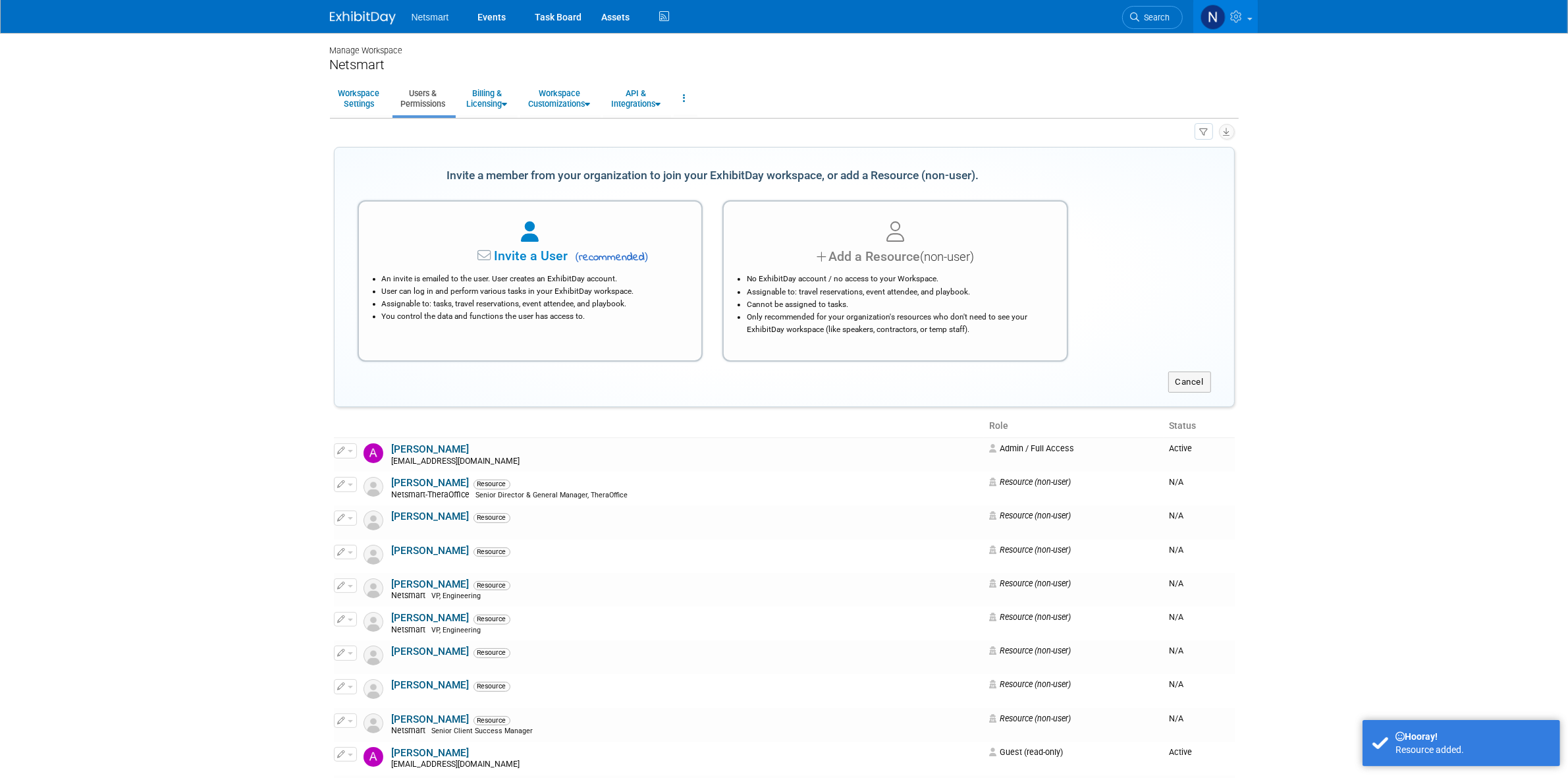
drag, startPoint x: 913, startPoint y: 262, endPoint x: 906, endPoint y: 262, distance: 7.0
click at [911, 262] on div "Add a Resource (non-user)" at bounding box center [895, 256] width 310 height 20
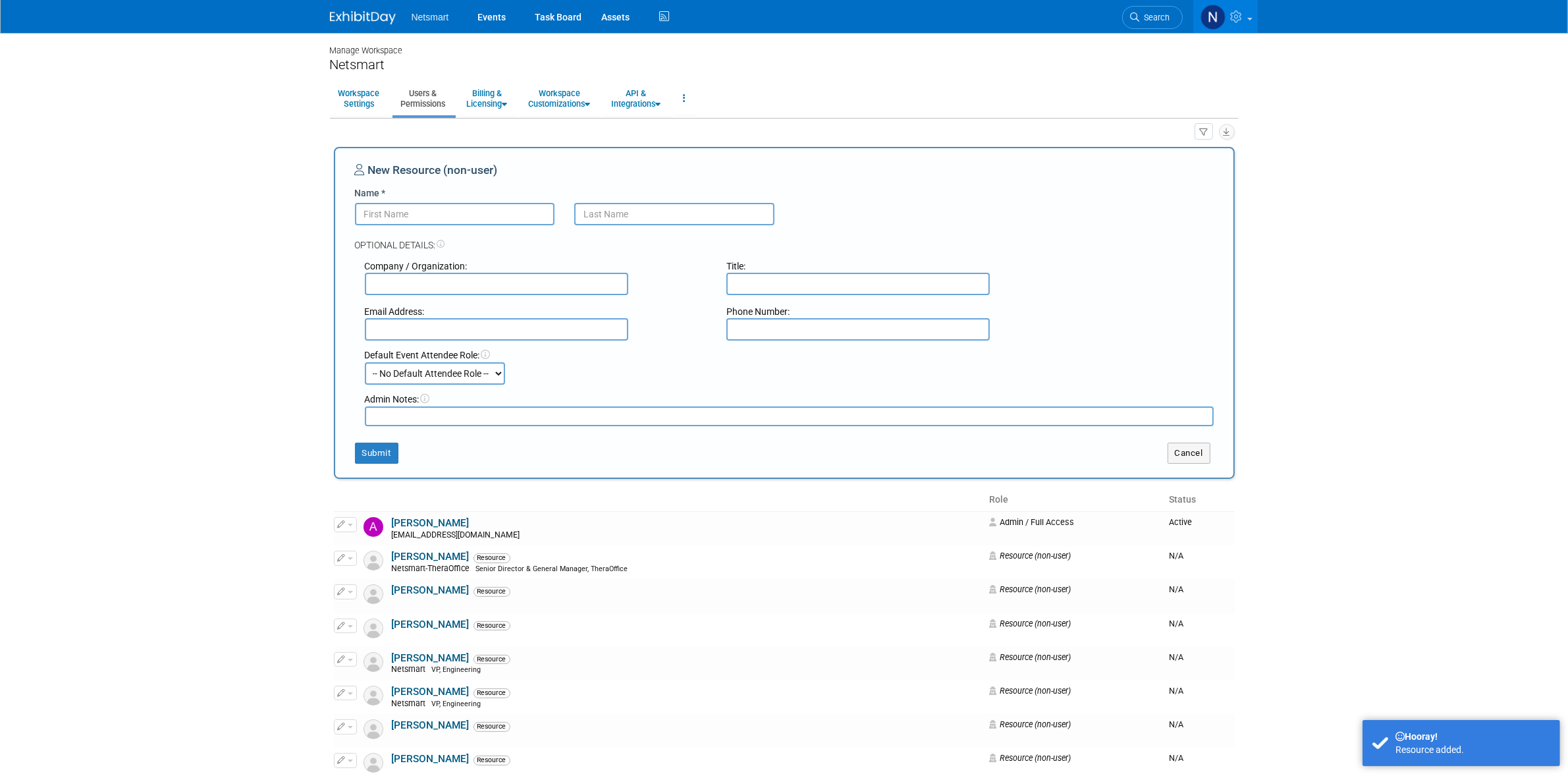
drag, startPoint x: 386, startPoint y: 214, endPoint x: 341, endPoint y: 233, distance: 48.8
click at [386, 214] on input "Name *" at bounding box center [455, 213] width 201 height 23
paste input "Cassity"
type input "Cassity"
click at [600, 203] on input "text" at bounding box center [674, 213] width 201 height 23
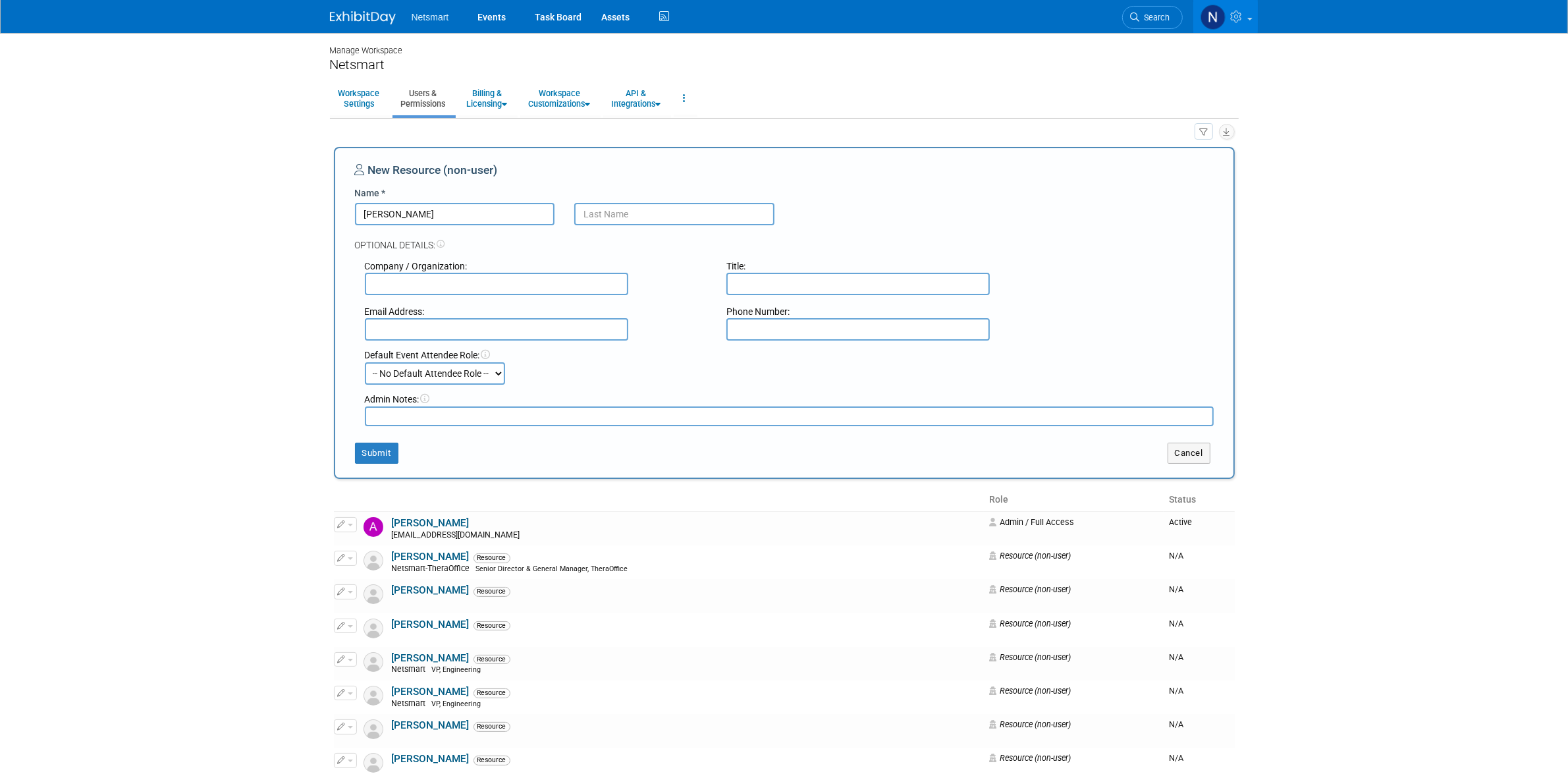
paste input "Asher"
type input "Asher"
click at [389, 452] on button "Submit" at bounding box center [377, 453] width 43 height 22
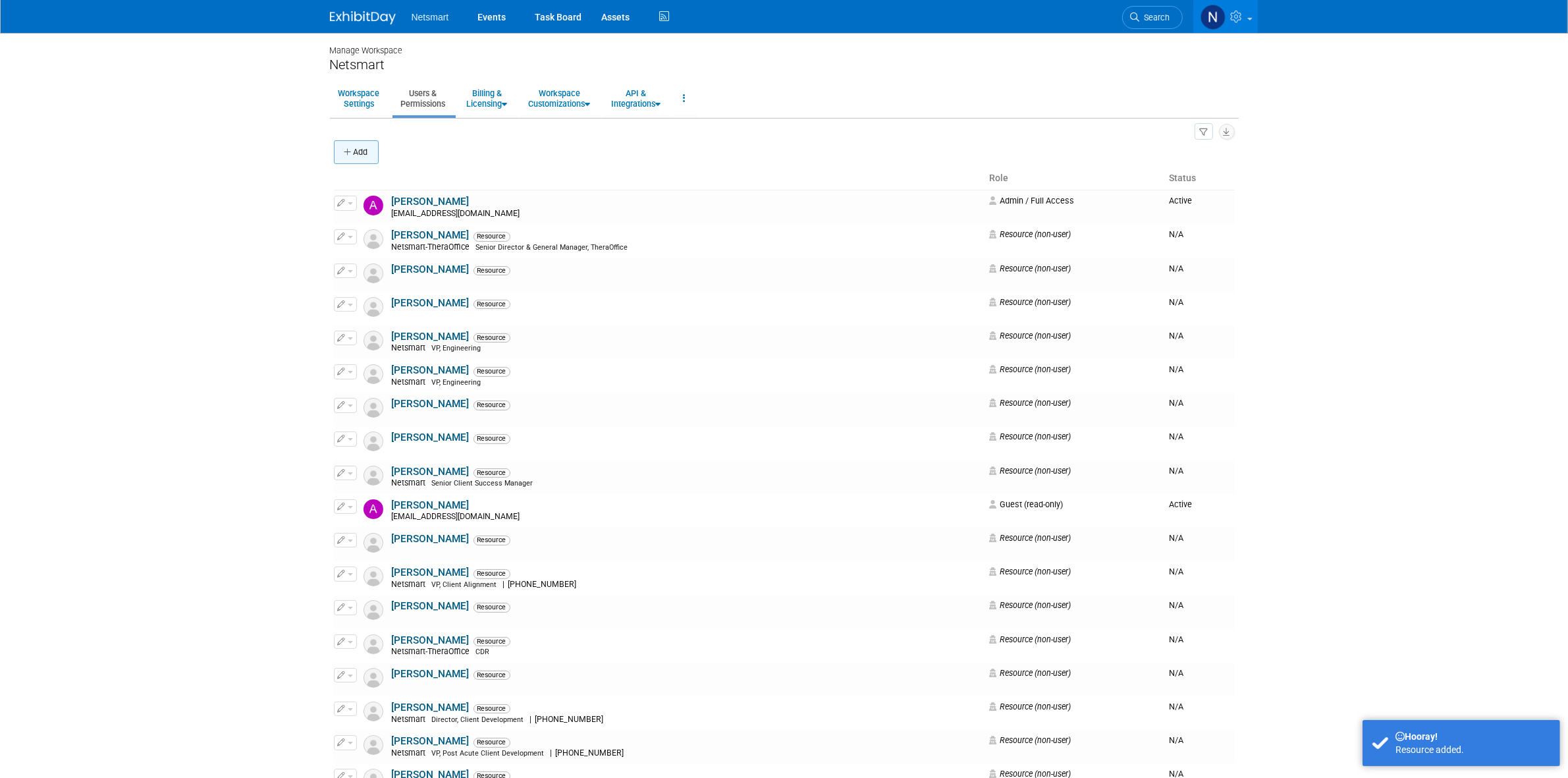
click at [360, 146] on button "Add" at bounding box center [356, 152] width 45 height 23
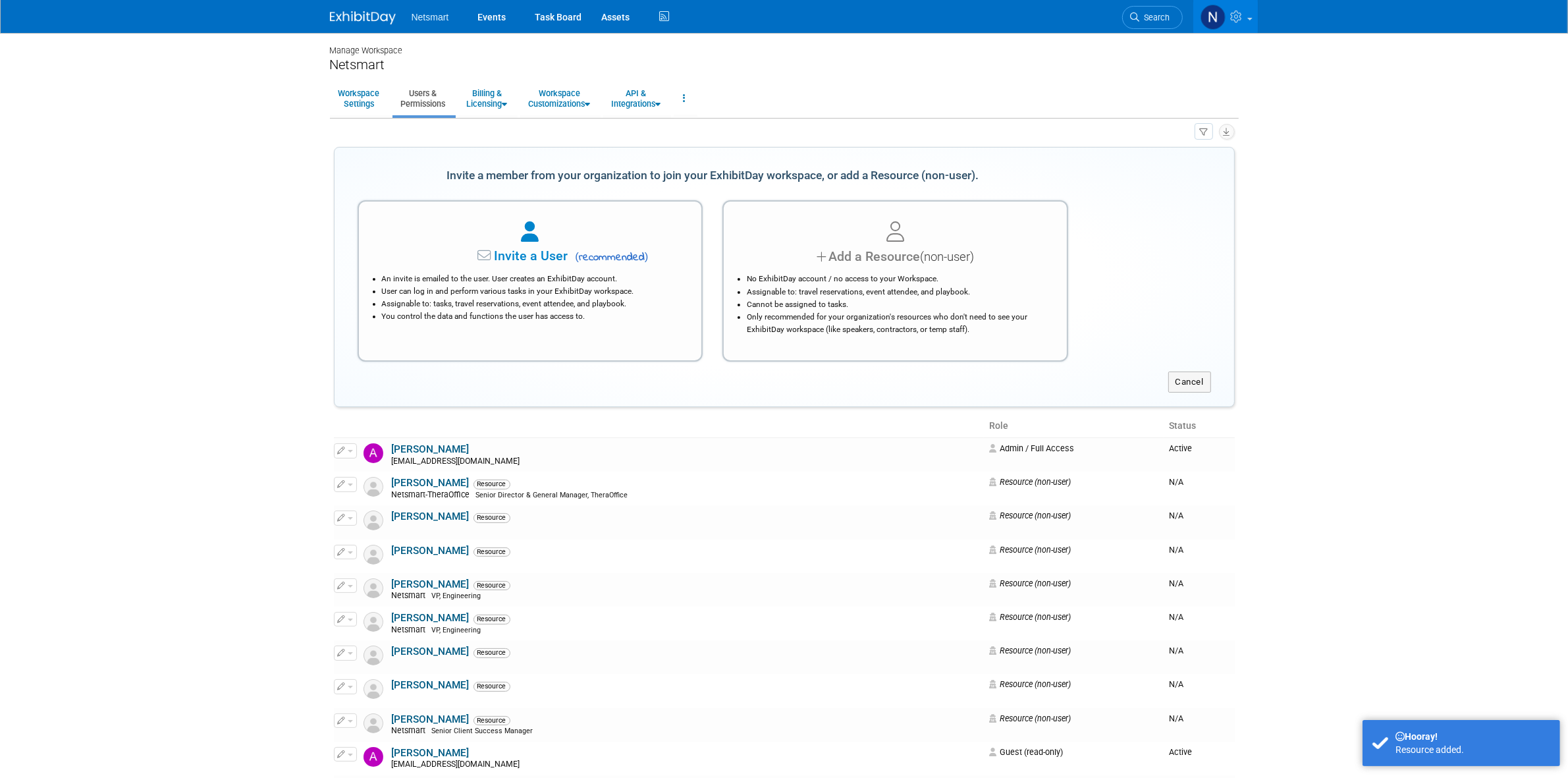
drag, startPoint x: 988, startPoint y: 298, endPoint x: 857, endPoint y: 285, distance: 131.6
click at [987, 298] on li "Cannot be assigned to tasks." at bounding box center [899, 304] width 303 height 13
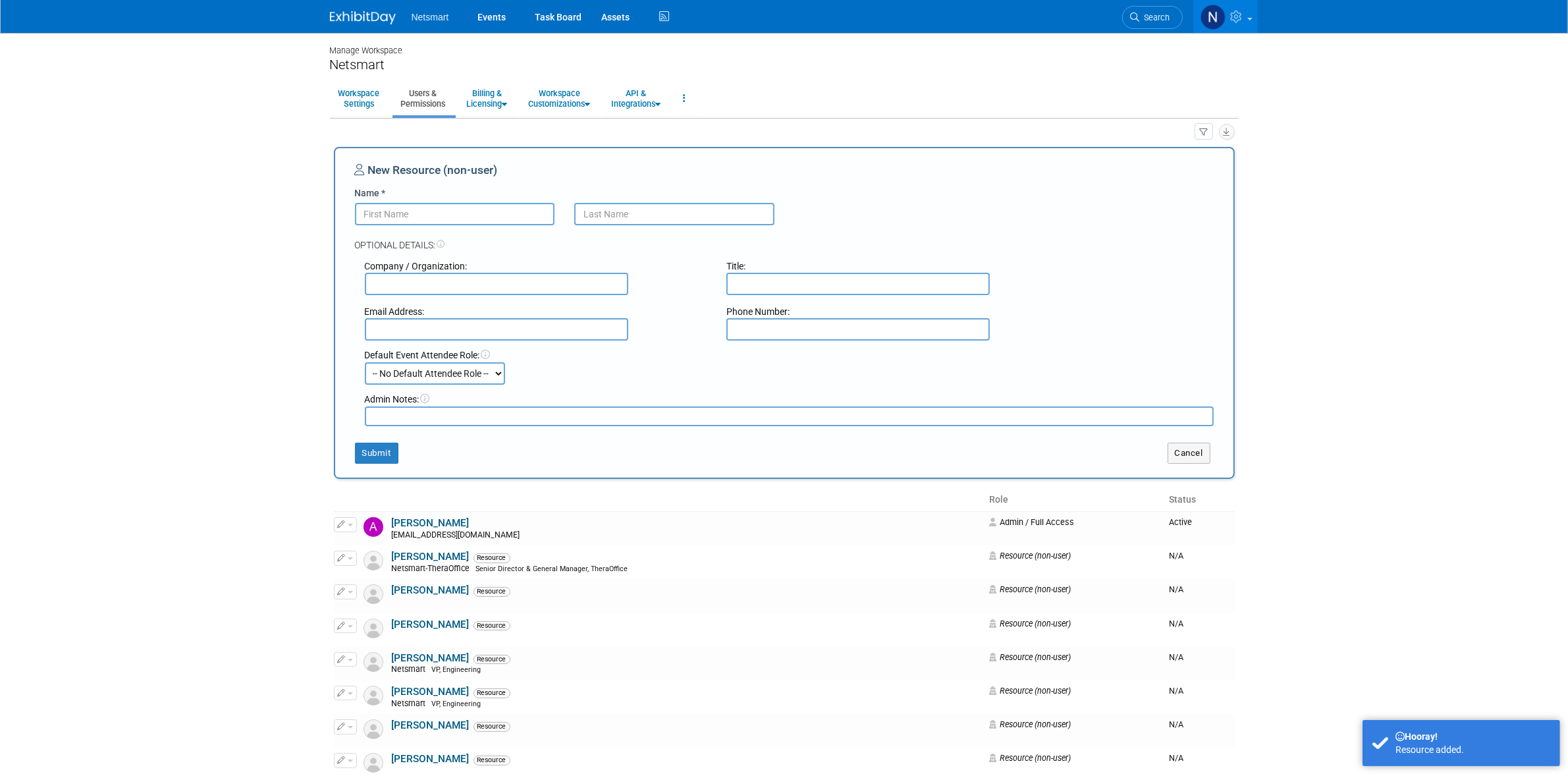
drag, startPoint x: 383, startPoint y: 212, endPoint x: 288, endPoint y: 251, distance: 102.7
click at [383, 212] on input "Name *" at bounding box center [455, 213] width 201 height 23
paste input "Ashley"
type input "Ashley"
click at [616, 218] on input "text" at bounding box center [674, 213] width 201 height 23
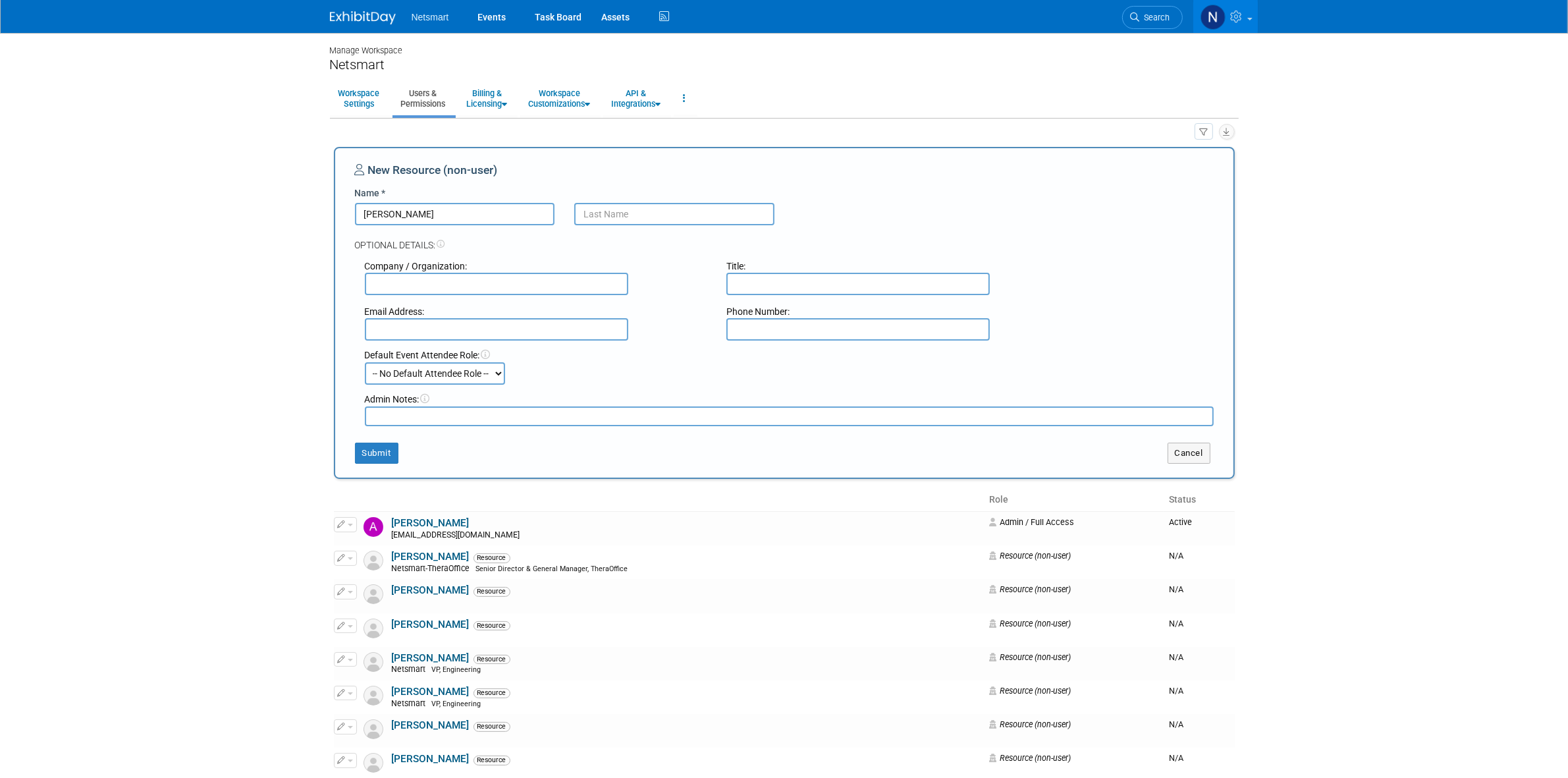
paste input "Laudner"
type input "Laudner"
click at [364, 452] on button "Submit" at bounding box center [377, 453] width 43 height 22
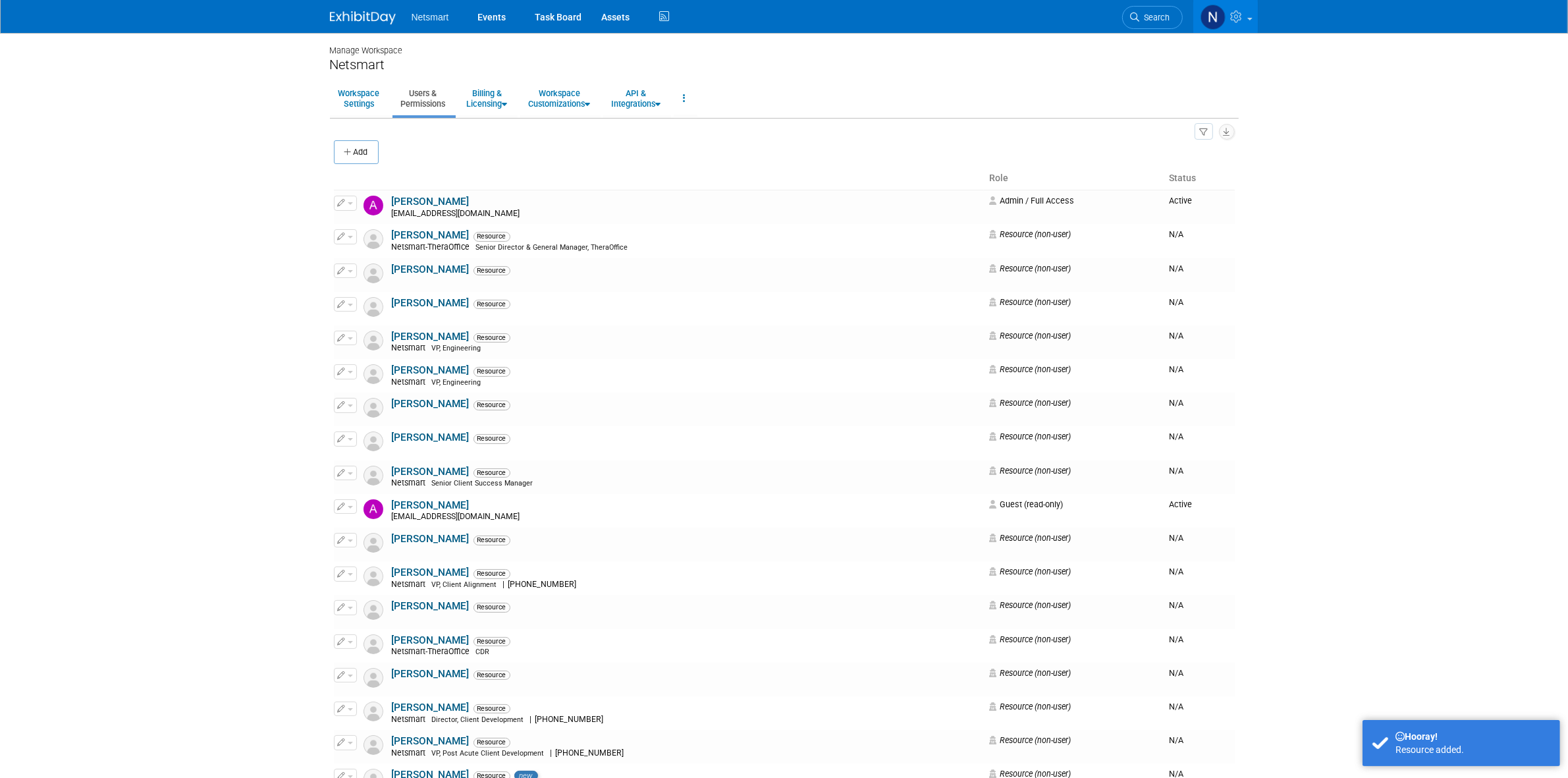
click at [369, 156] on button "Add" at bounding box center [356, 152] width 45 height 23
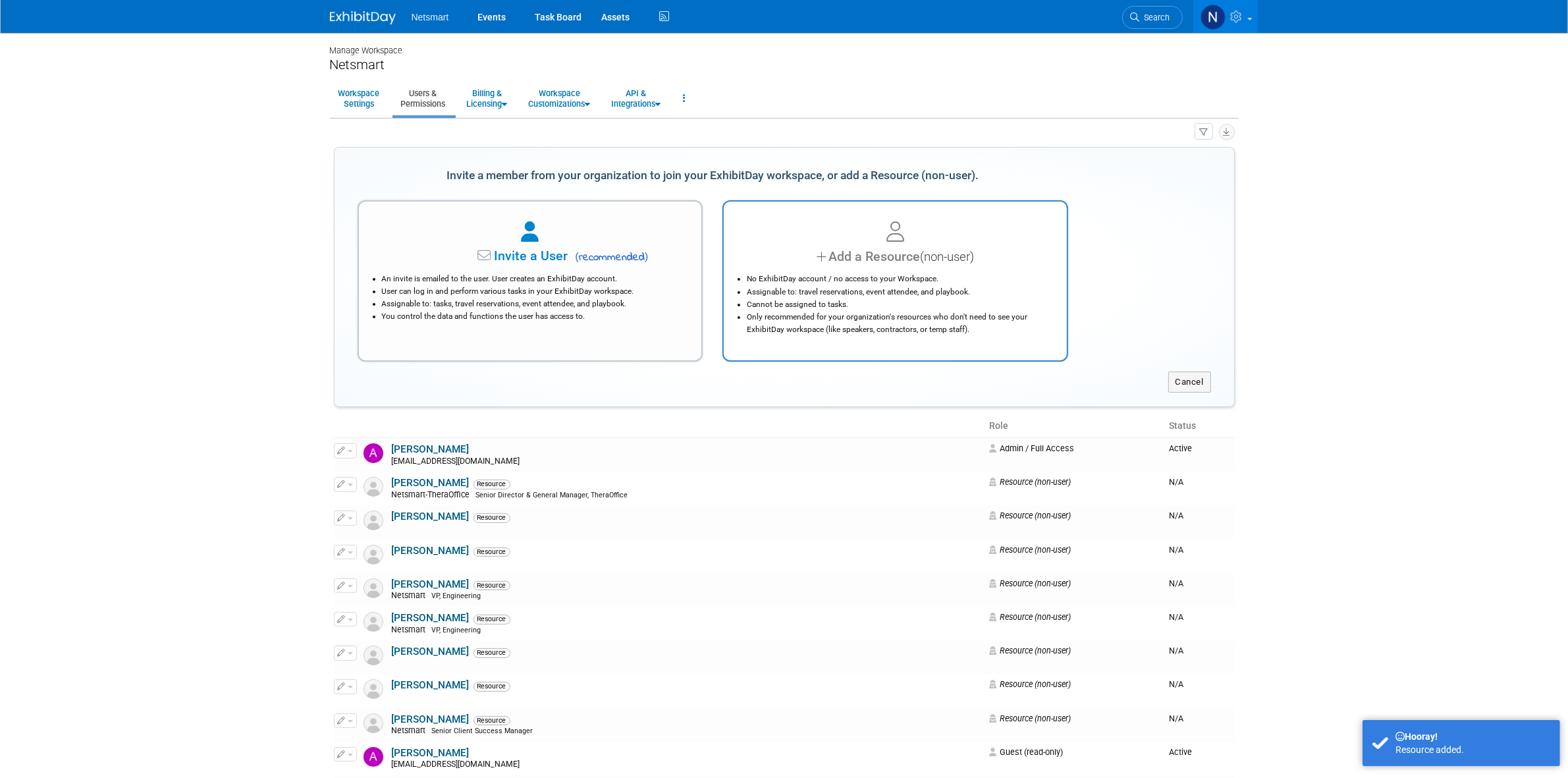
click at [937, 252] on span "(non-user)" at bounding box center [946, 256] width 54 height 15
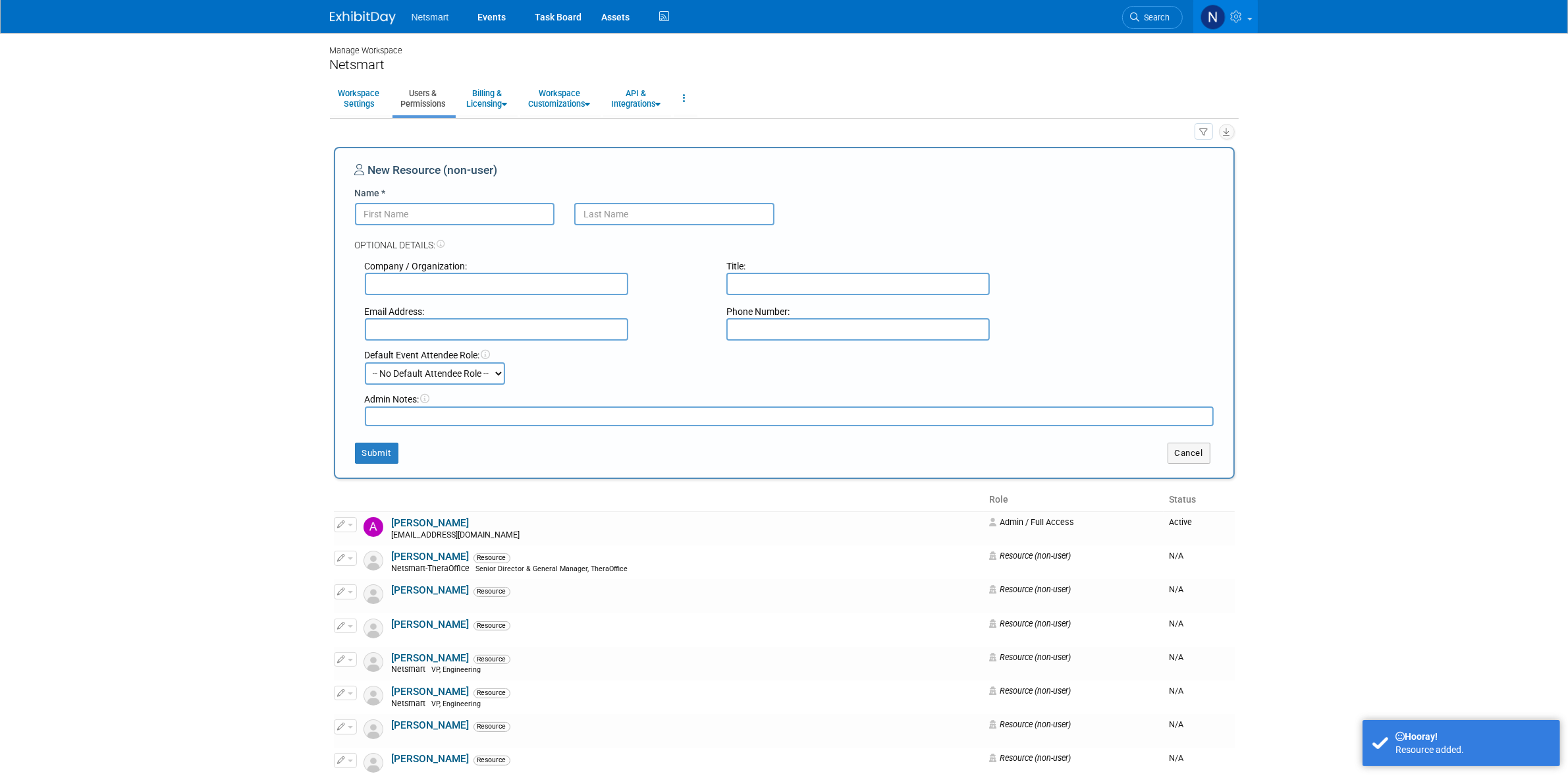
click at [382, 221] on input "Name *" at bounding box center [455, 213] width 201 height 23
paste input "Ed"
type input "Ed"
click at [621, 218] on input "text" at bounding box center [674, 213] width 201 height 23
paste input "Natera"
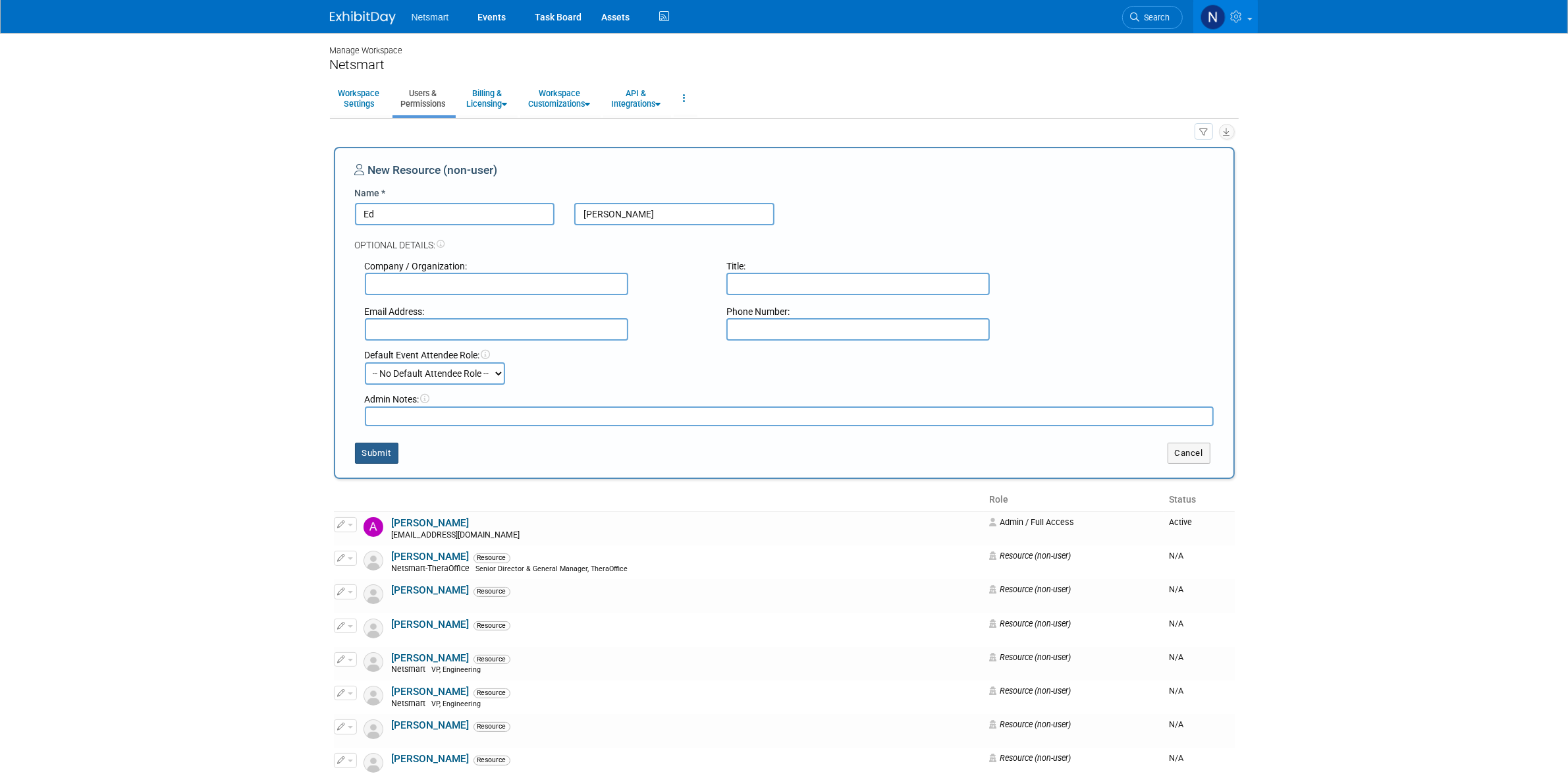
type input "Natera"
click at [366, 444] on button "Submit" at bounding box center [377, 453] width 43 height 22
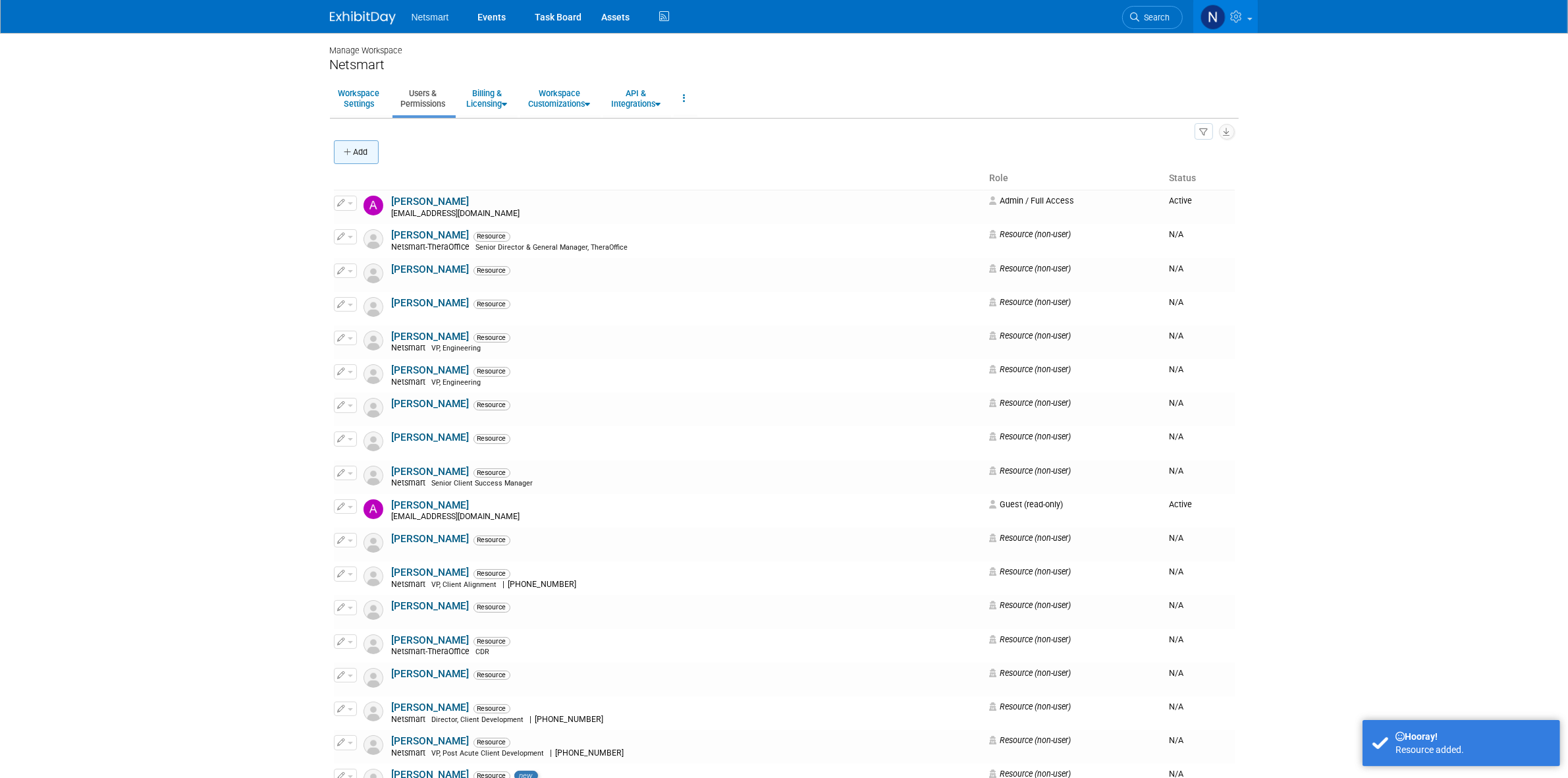
click at [372, 157] on button "Add" at bounding box center [356, 152] width 45 height 23
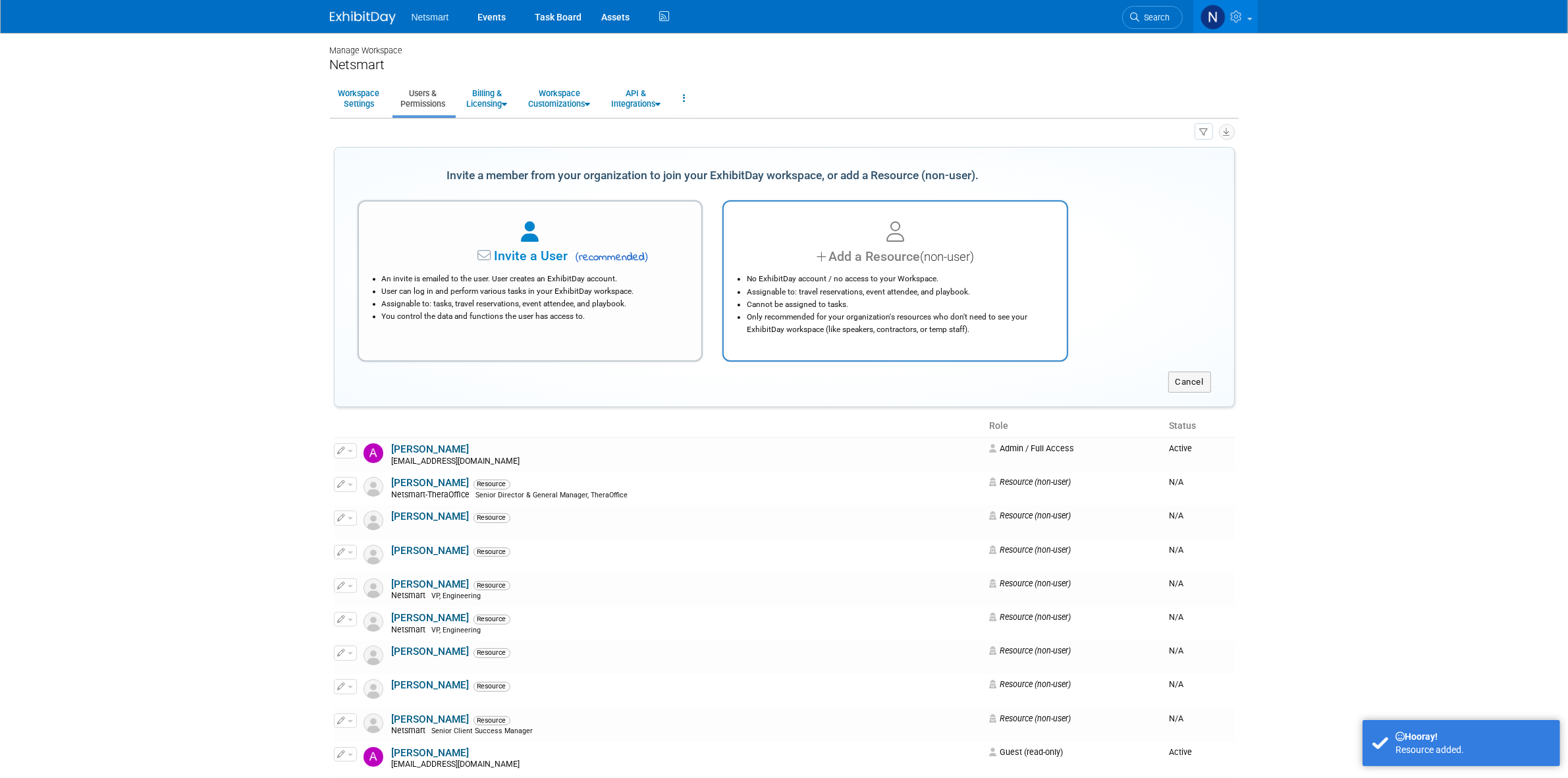
click at [979, 261] on div "Add a Resource (non-user)" at bounding box center [895, 256] width 310 height 20
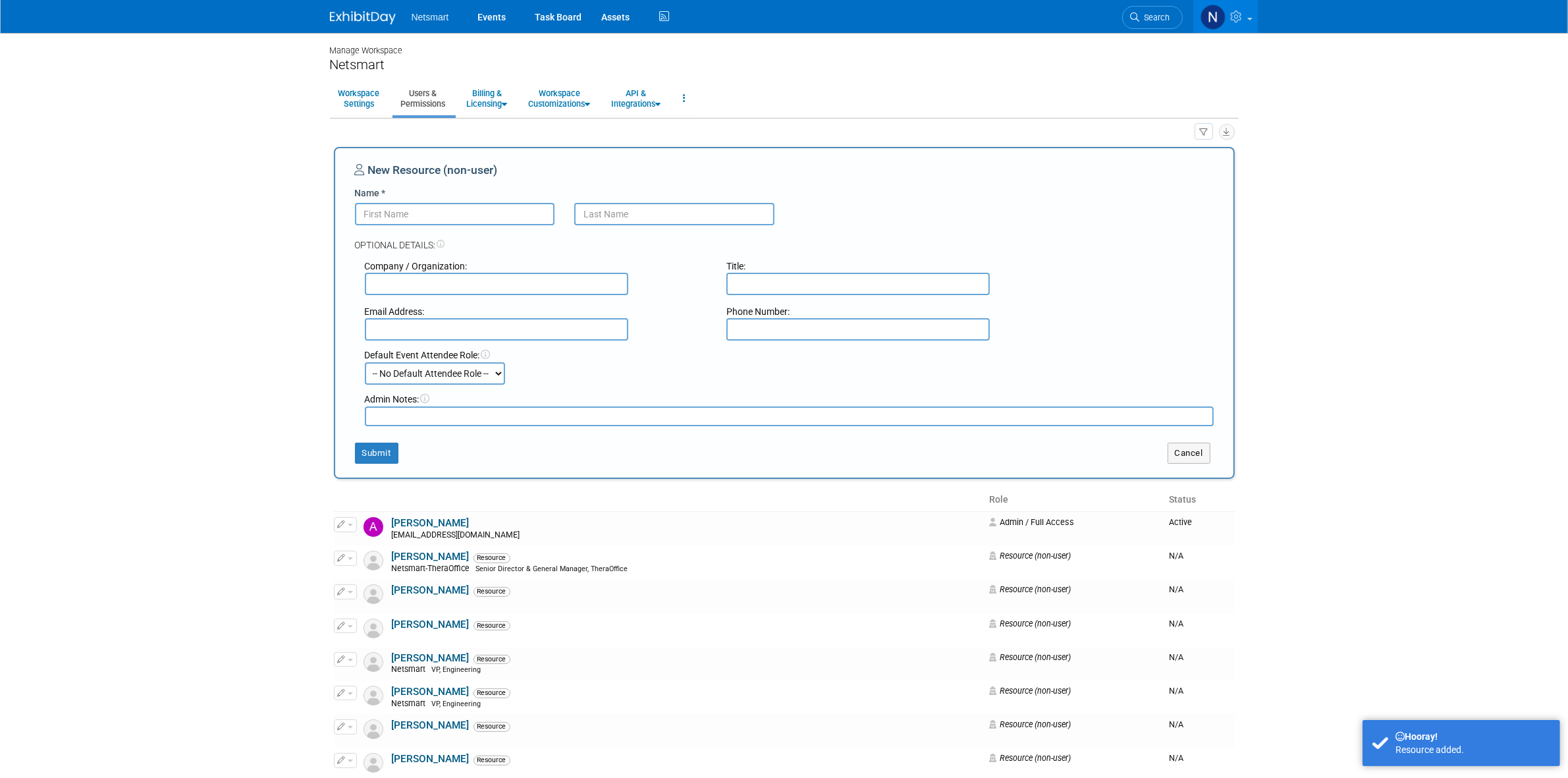
drag, startPoint x: 456, startPoint y: 215, endPoint x: 409, endPoint y: 237, distance: 51.9
click at [456, 214] on input "Name *" at bounding box center [455, 213] width 201 height 23
paste input "Briana"
type input "Briana"
click at [575, 212] on input "text" at bounding box center [674, 213] width 201 height 23
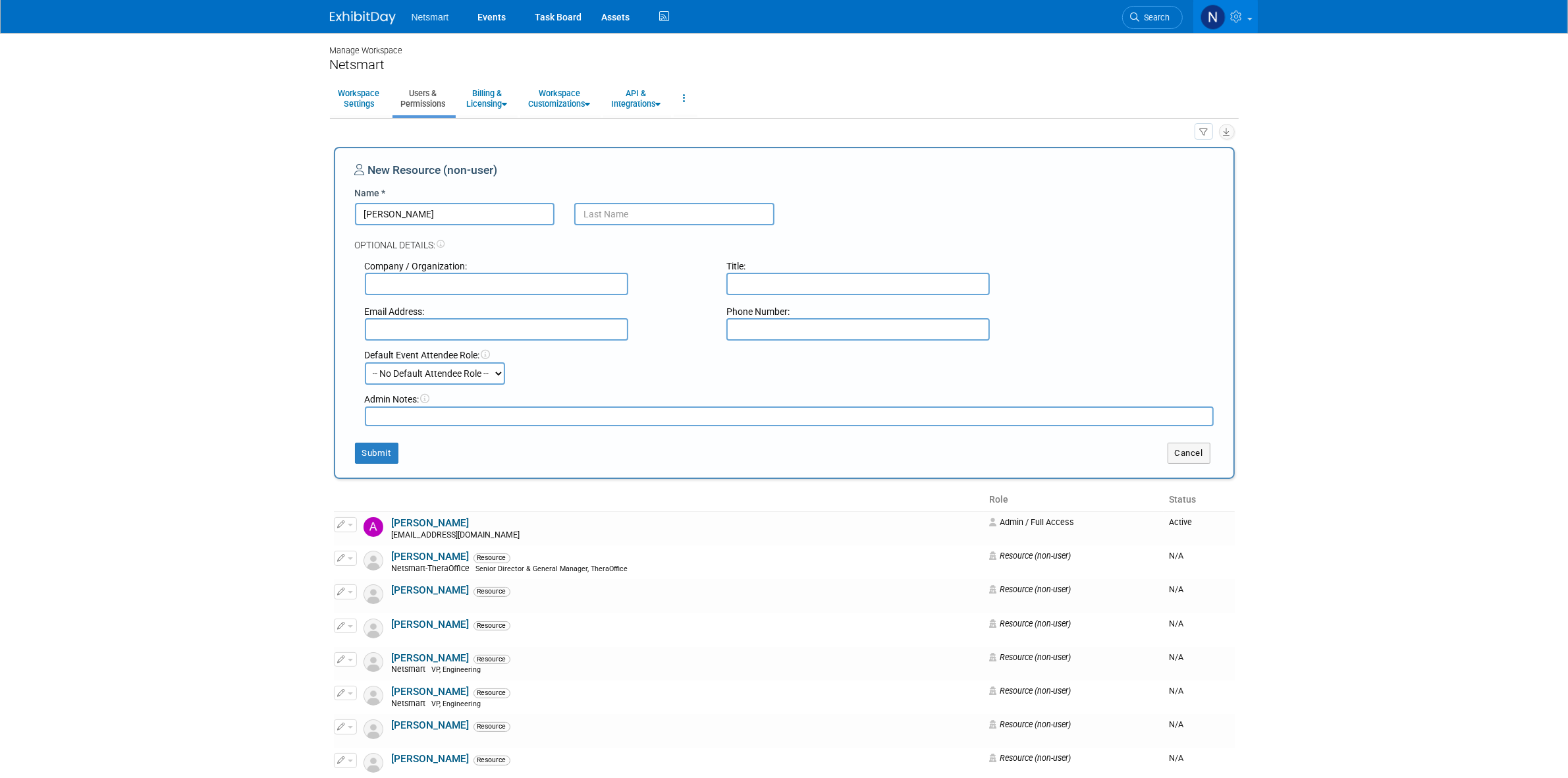
paste input "Sheridan"
type input "Sheridan"
click at [363, 456] on button "Submit" at bounding box center [377, 453] width 43 height 22
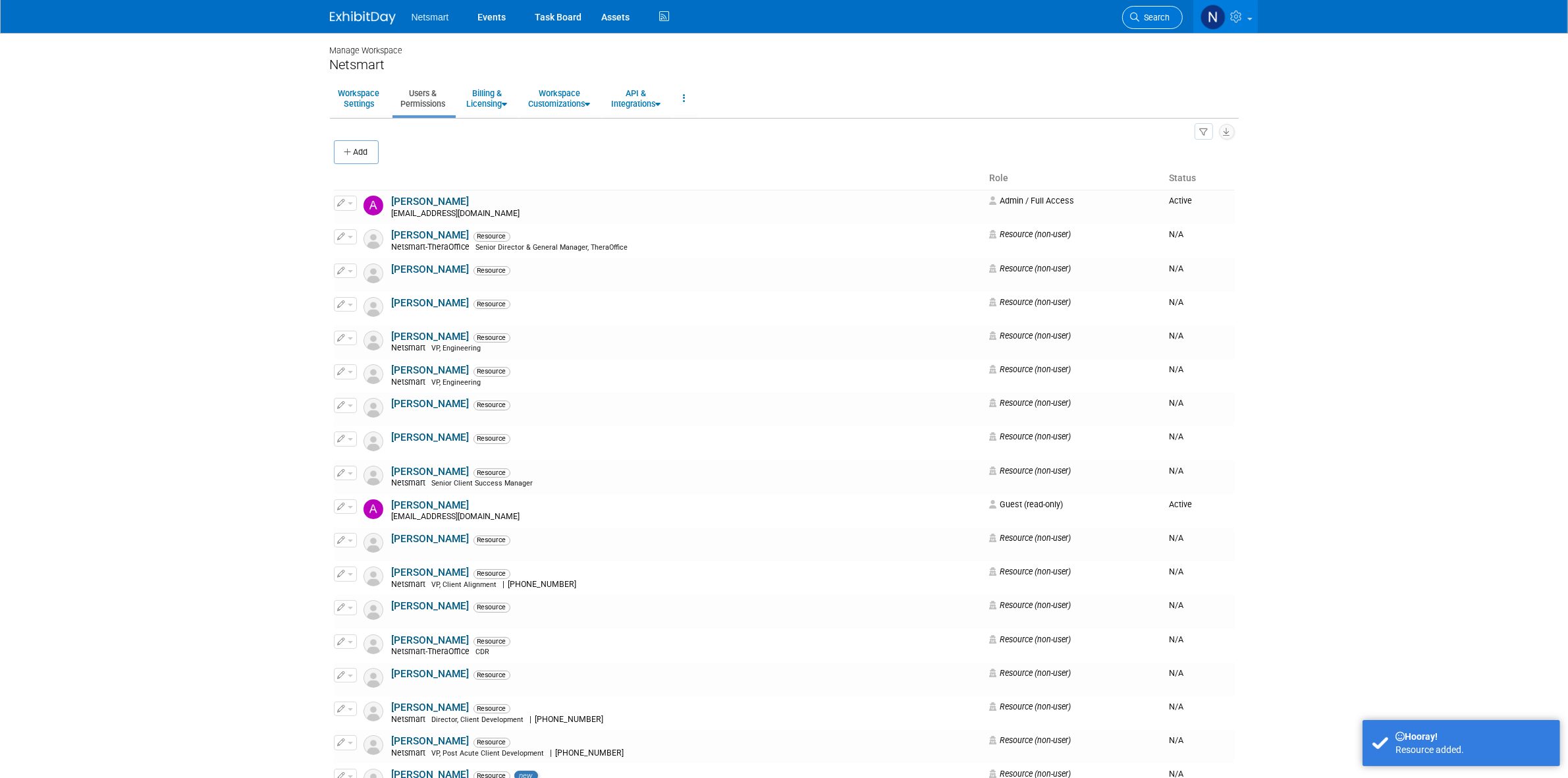
click at [1171, 11] on link "Search" at bounding box center [1152, 18] width 61 height 23
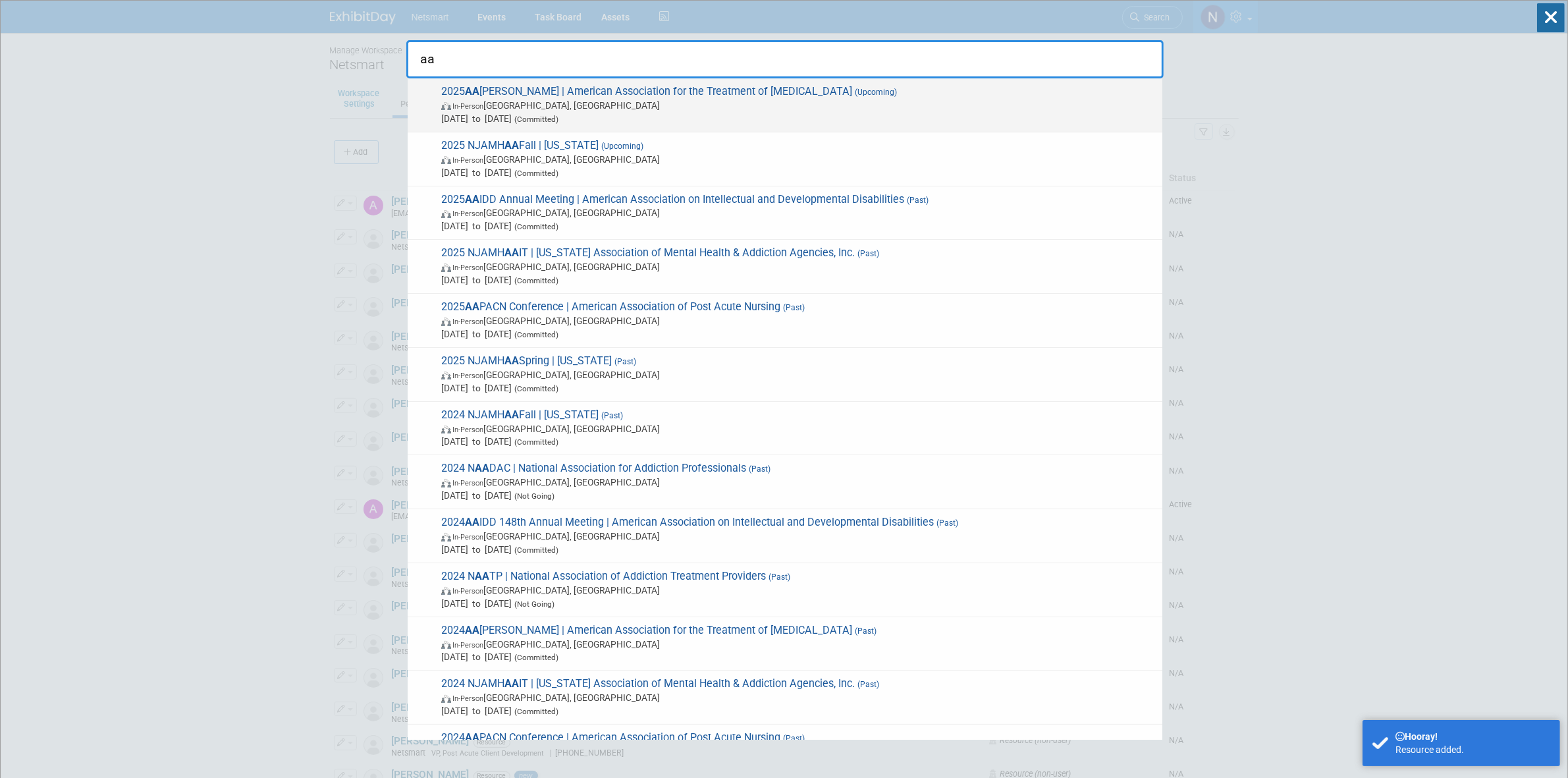
type input "aa"
click at [496, 110] on span "In-Person Philadelphia, PA" at bounding box center [799, 105] width 715 height 13
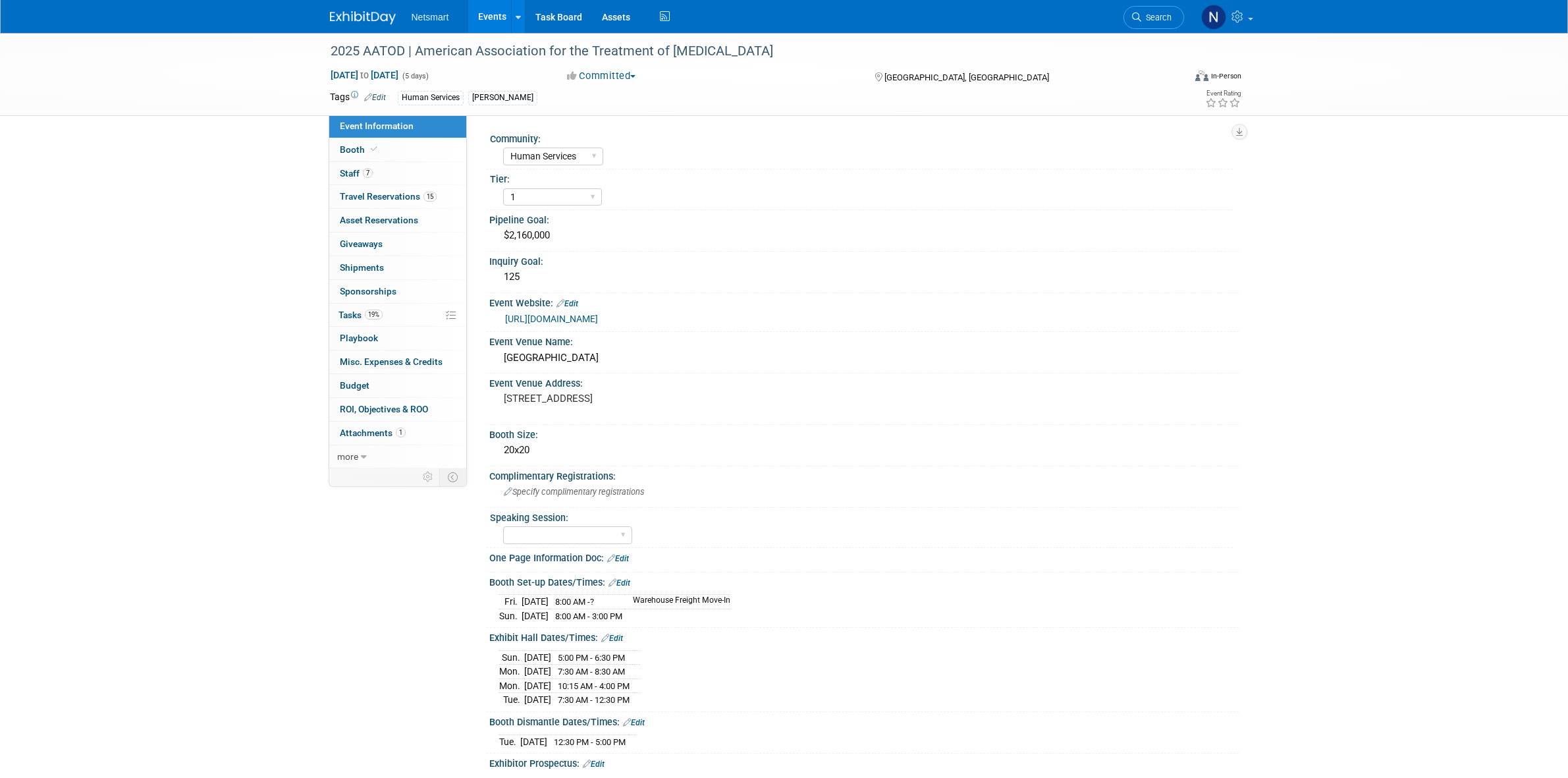
select select "Human Services"
select select "1"
click at [388, 179] on link "7 Staff 7" at bounding box center [397, 174] width 137 height 23
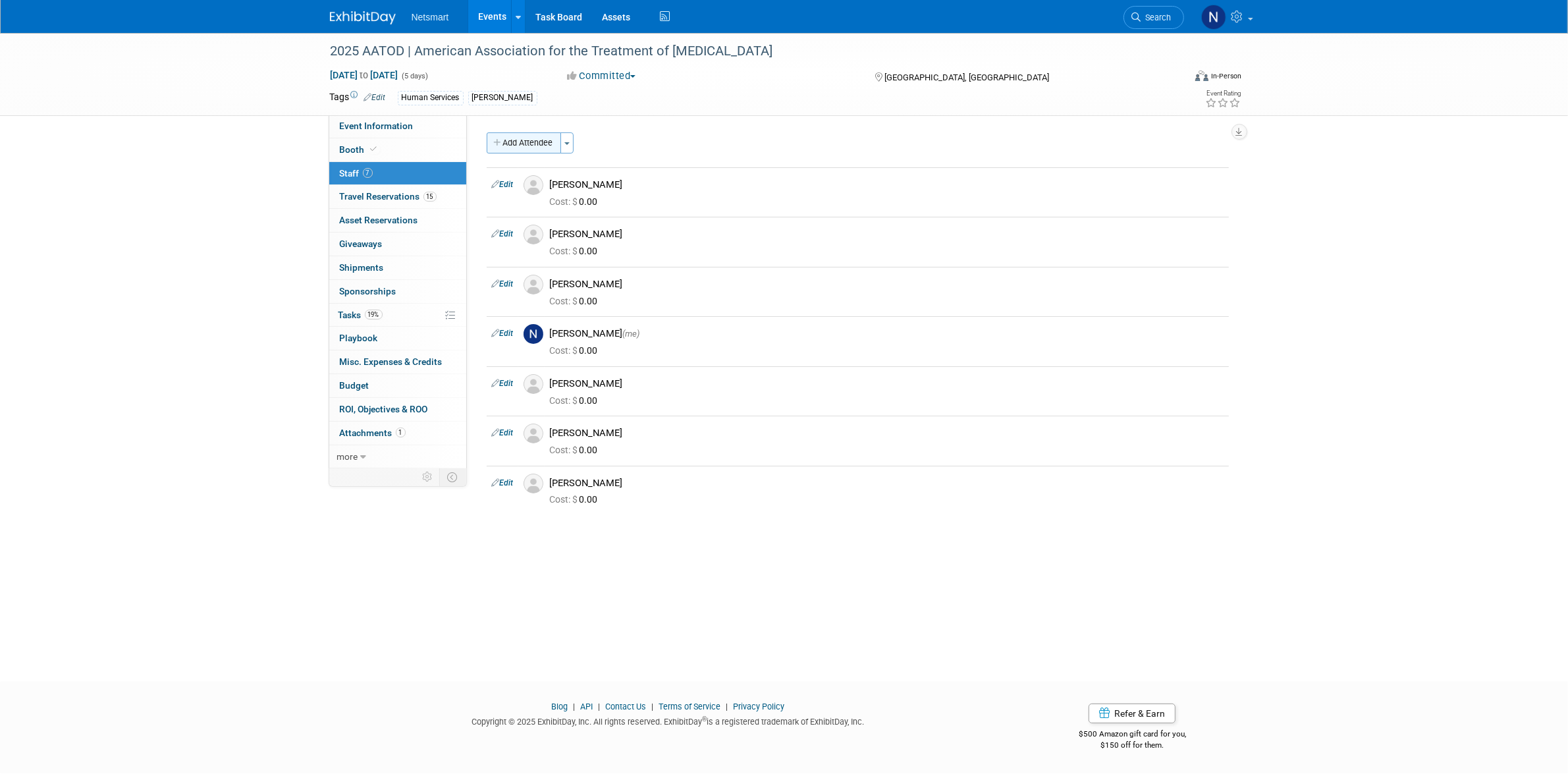
click at [544, 140] on button "Add Attendee" at bounding box center [524, 143] width 74 height 22
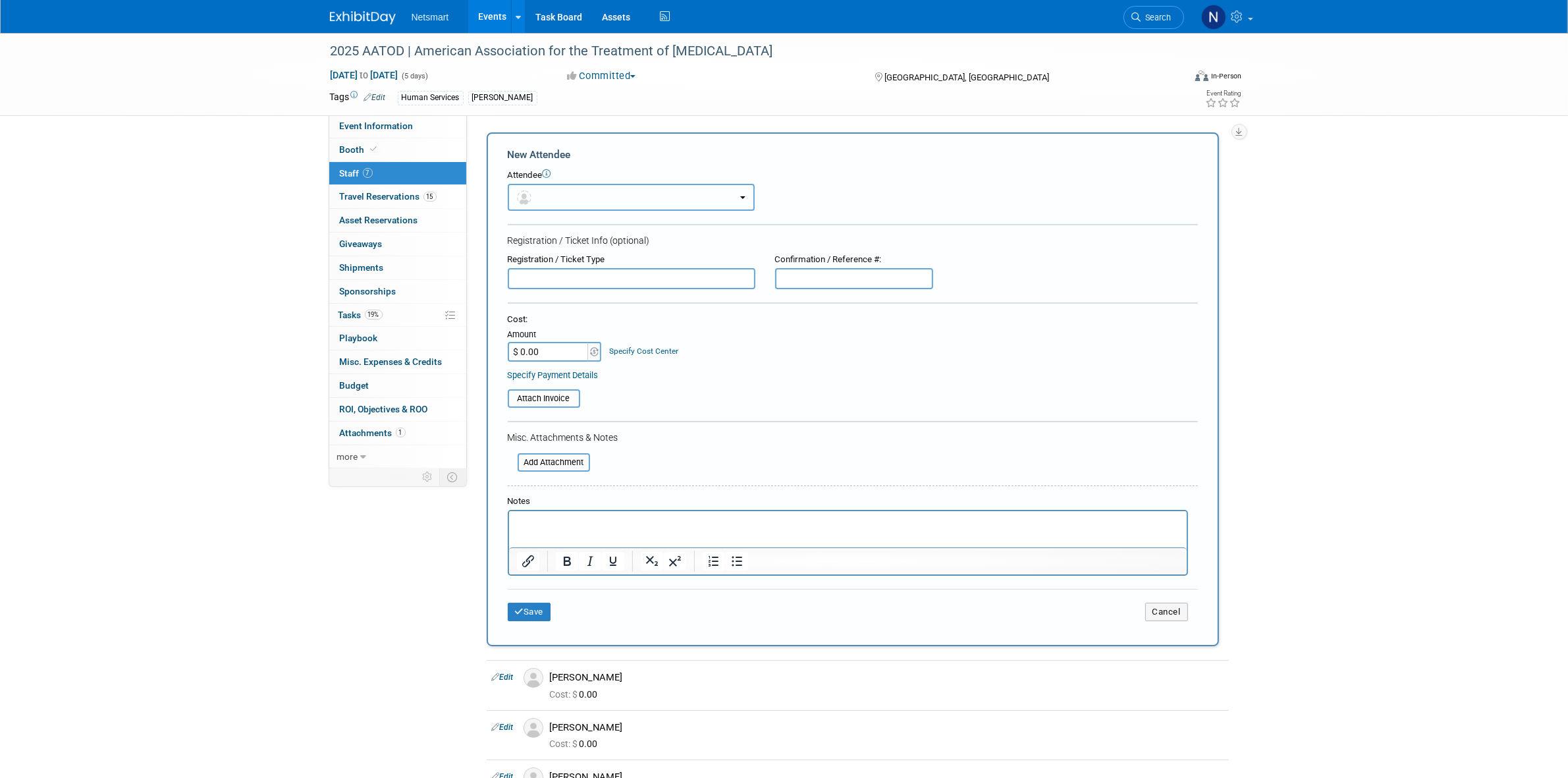
click at [570, 192] on button "button" at bounding box center [631, 198] width 247 height 27
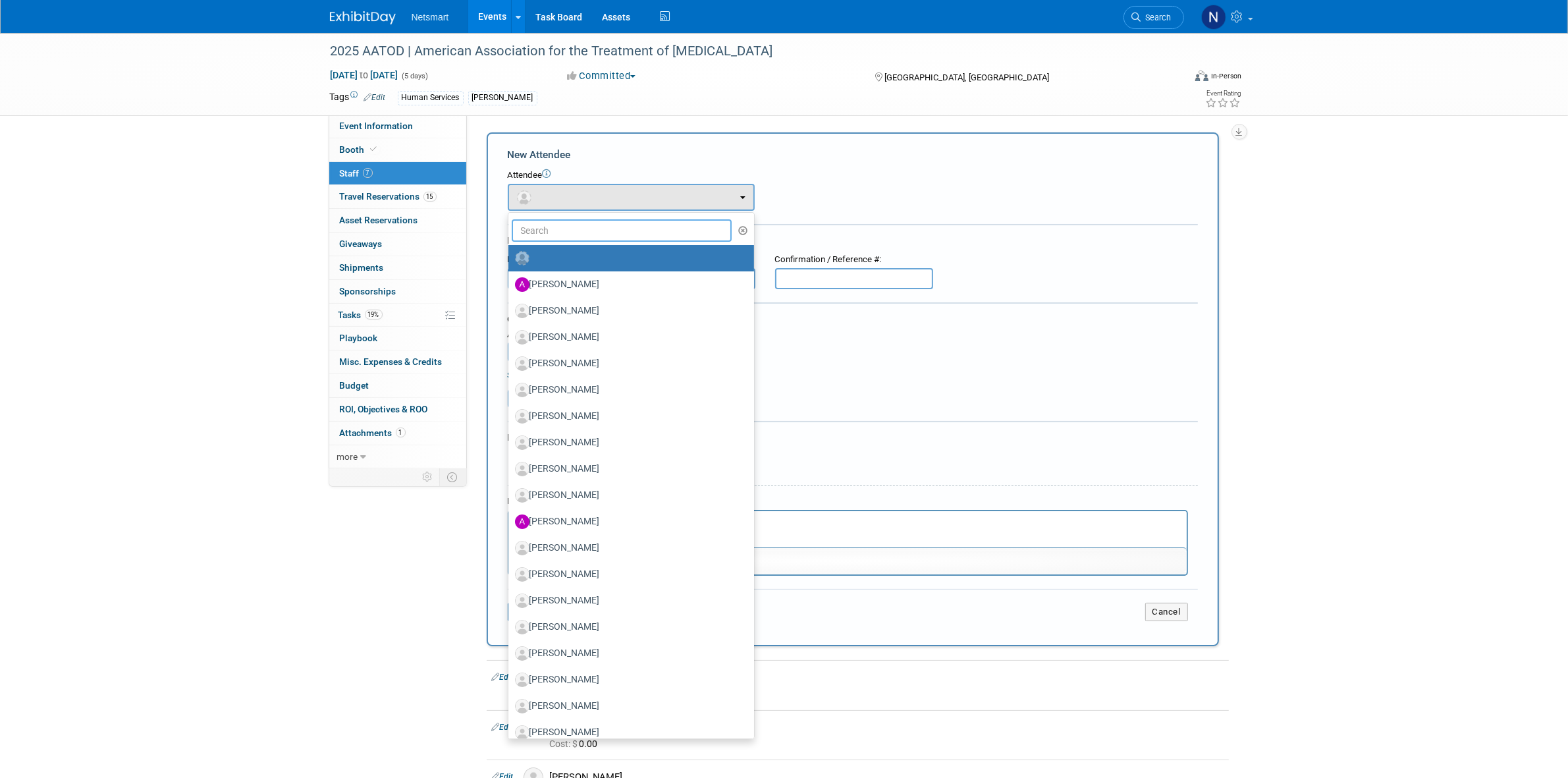
click at [554, 232] on input "text" at bounding box center [622, 230] width 220 height 23
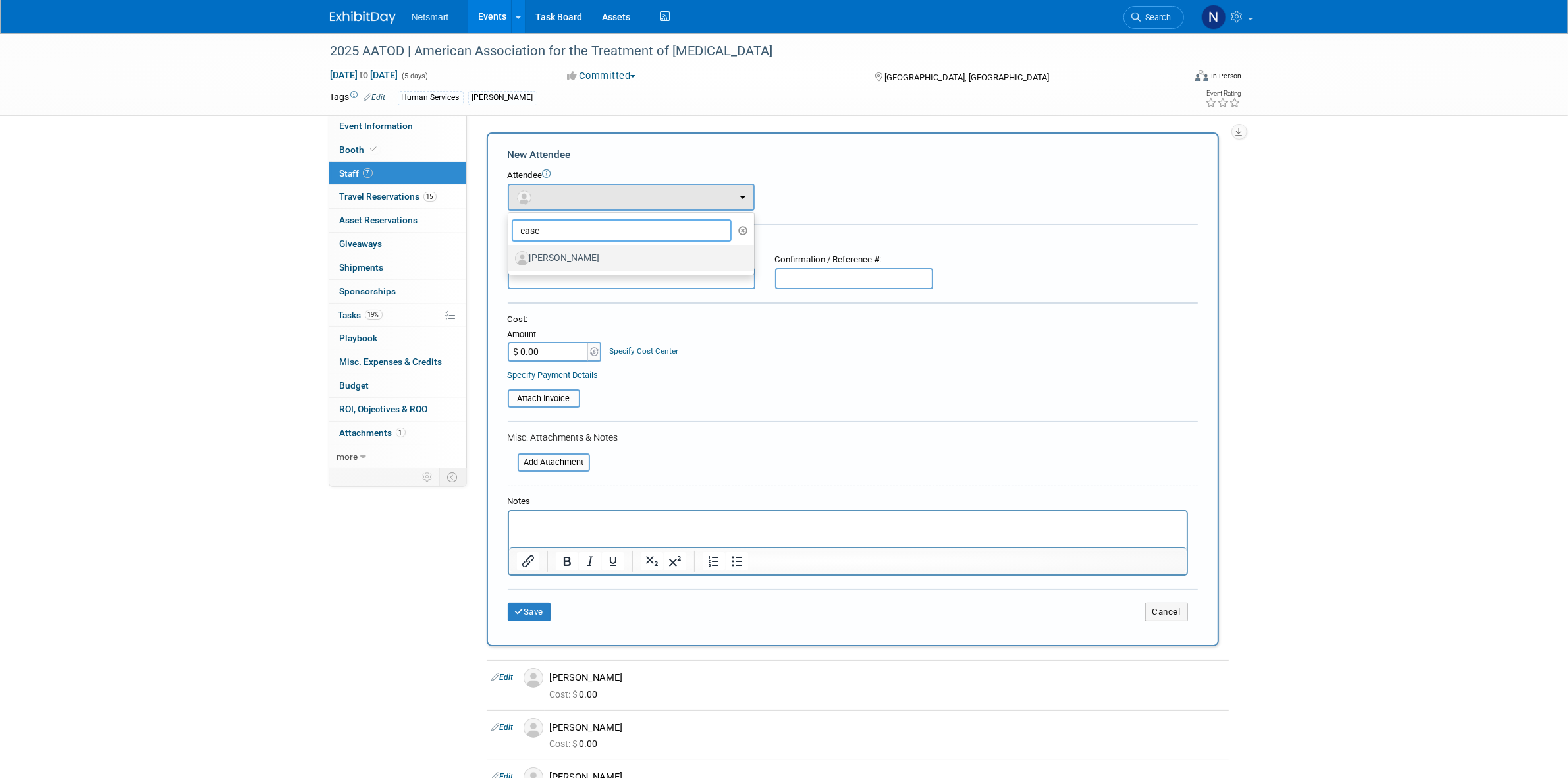
type input "case"
click at [562, 264] on label "[PERSON_NAME]" at bounding box center [627, 258] width 226 height 22
click at [510, 260] on input "[PERSON_NAME]" at bounding box center [506, 256] width 9 height 9
select select "c7e7b253-850f-48c2-a4b2-ba194085d3a8"
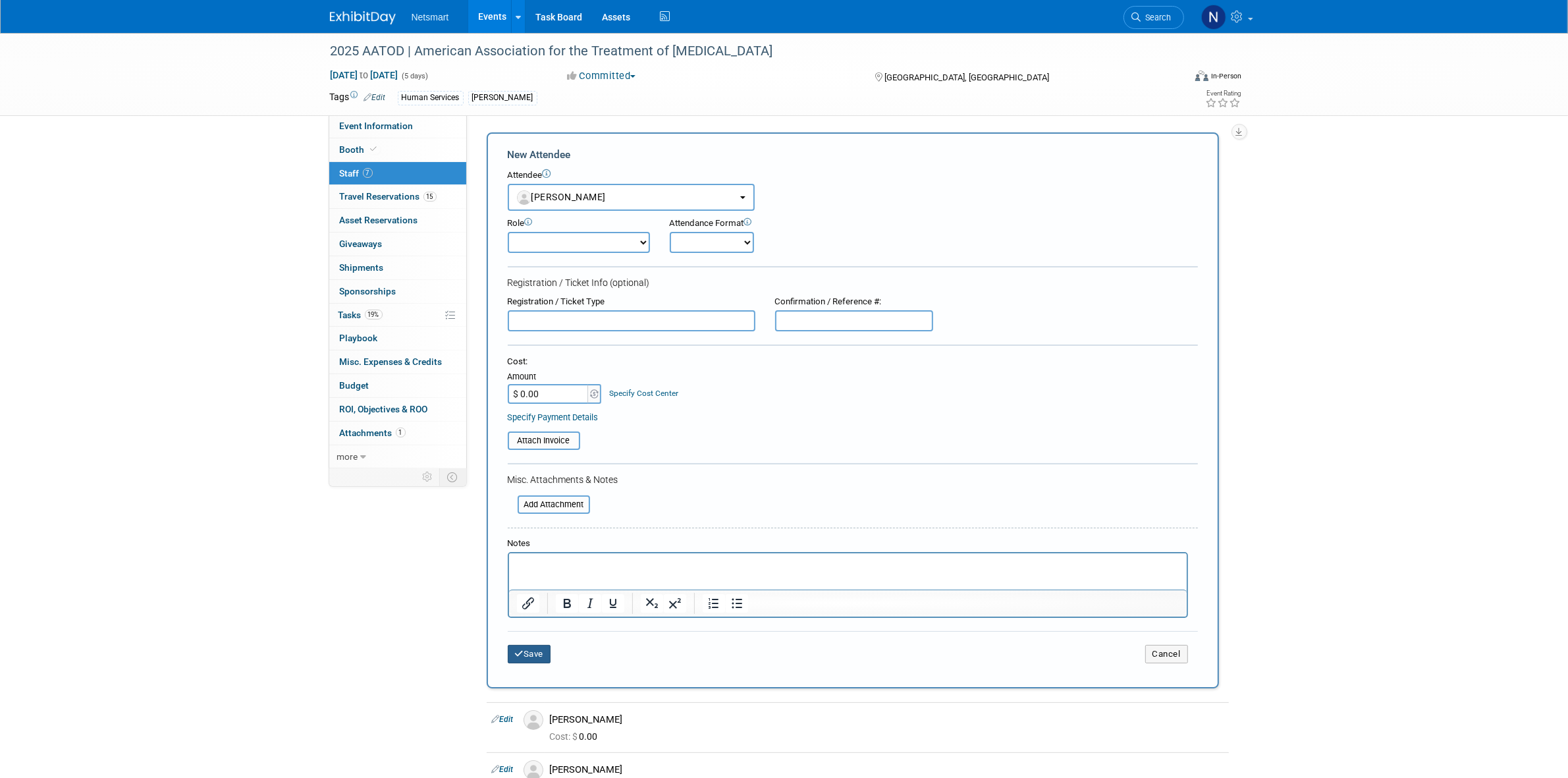
click at [533, 653] on button "Save" at bounding box center [530, 654] width 43 height 19
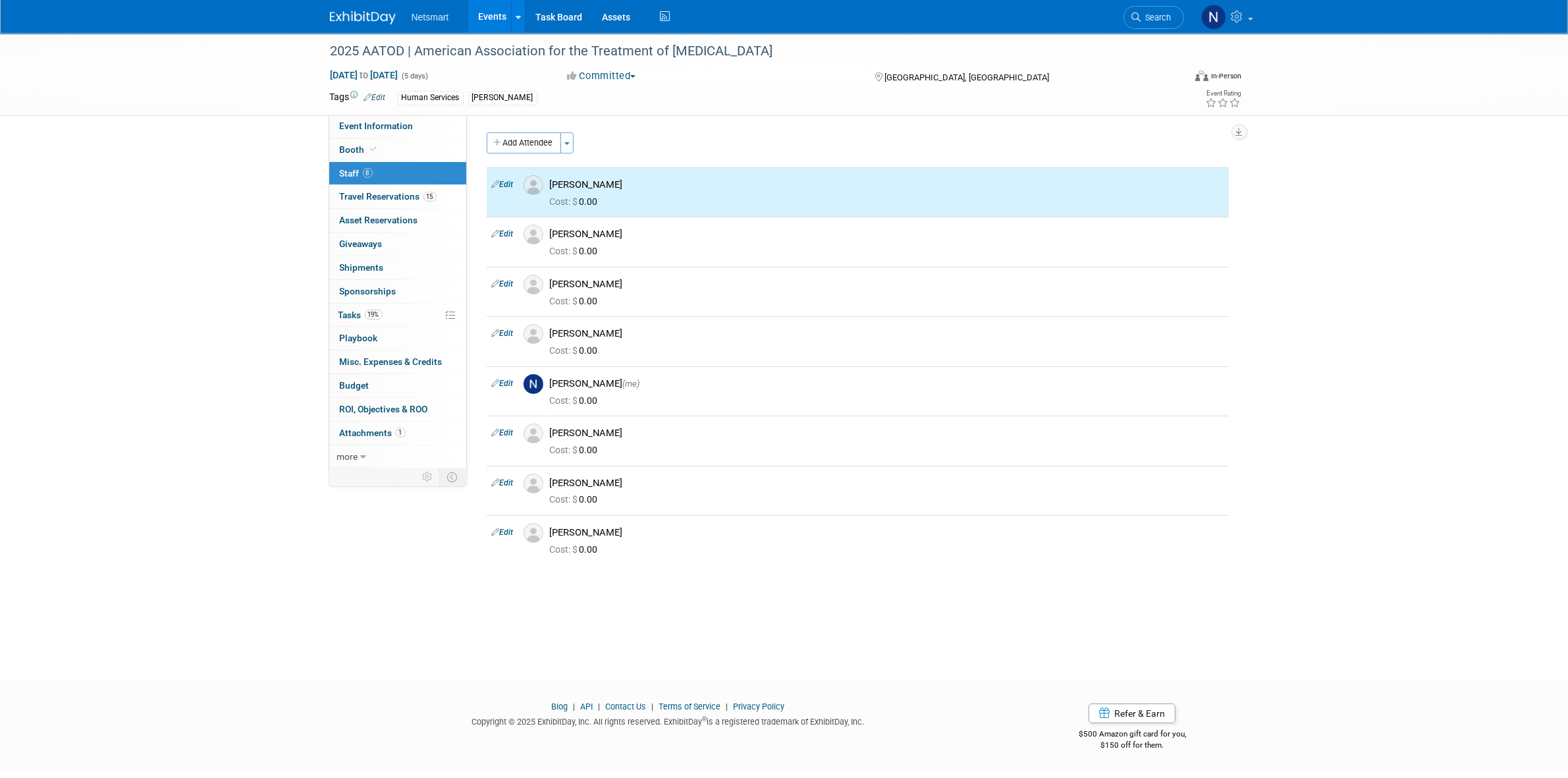
click at [562, 126] on div "Community: Human Services Post Acute Public Sector CareDimensions Specialty Pra…" at bounding box center [853, 293] width 772 height 356
click at [528, 140] on button "Add Attendee" at bounding box center [524, 143] width 74 height 22
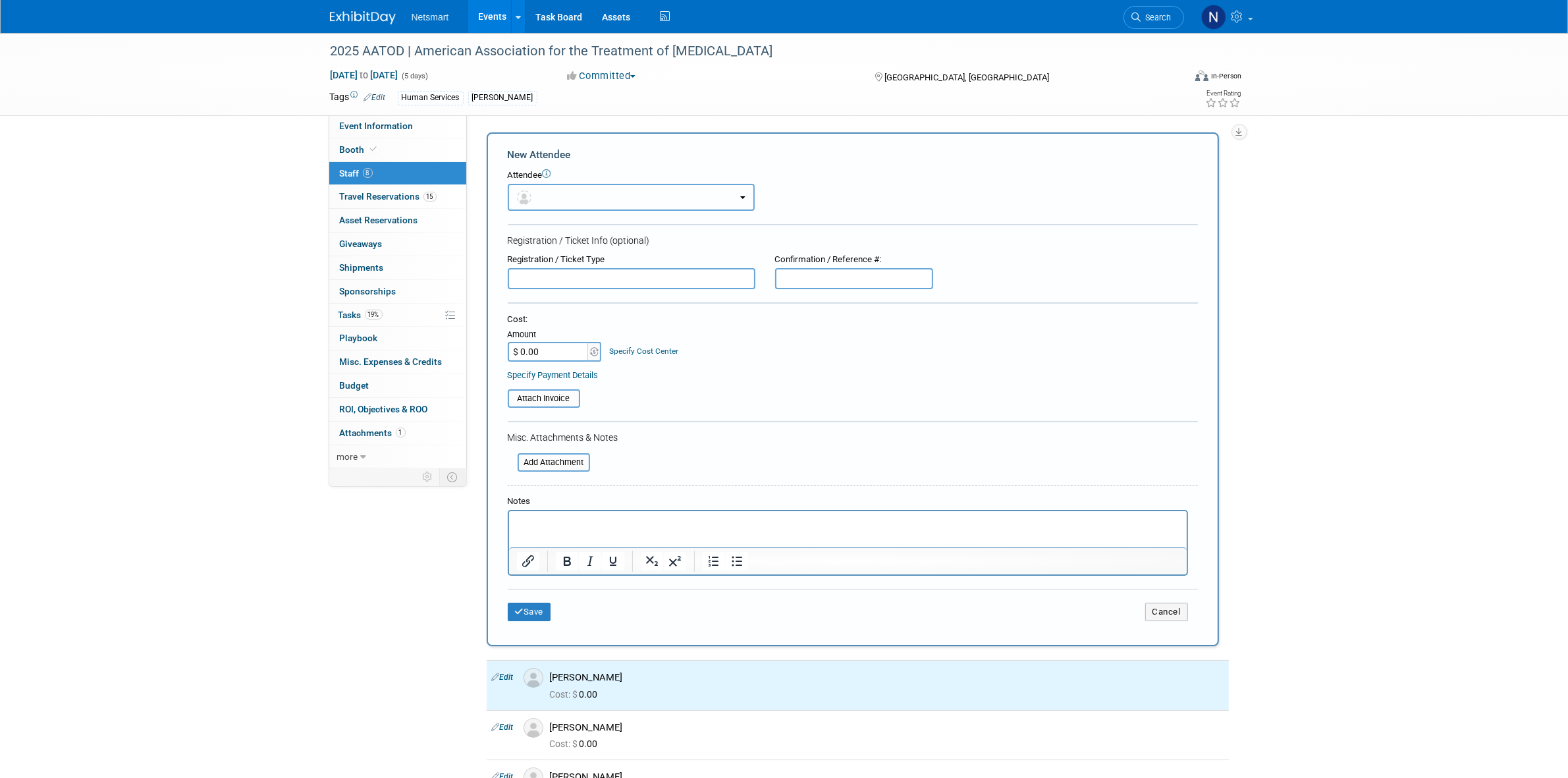
click at [555, 194] on button "button" at bounding box center [631, 198] width 247 height 27
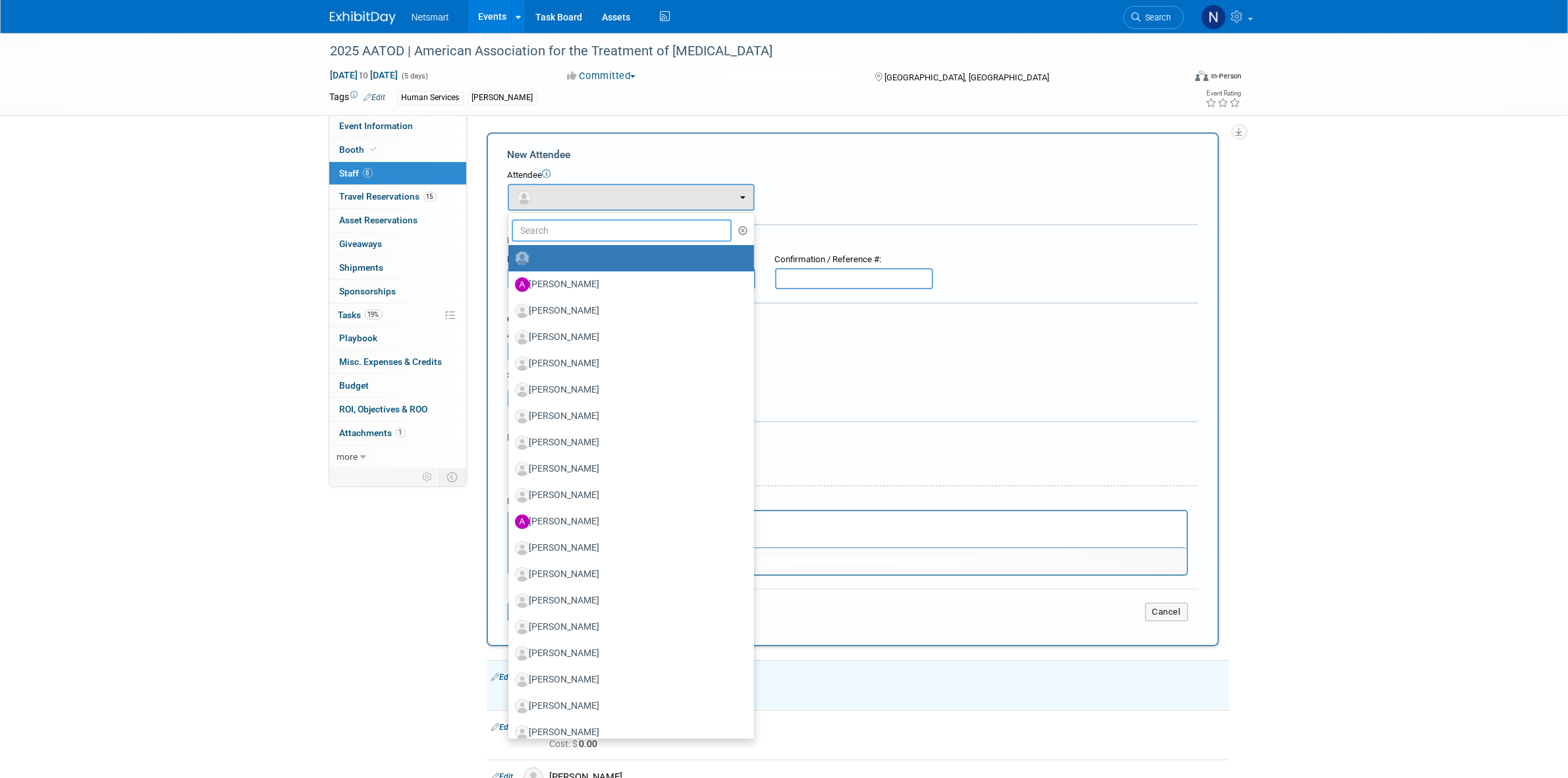
click at [554, 224] on input "text" at bounding box center [622, 230] width 220 height 23
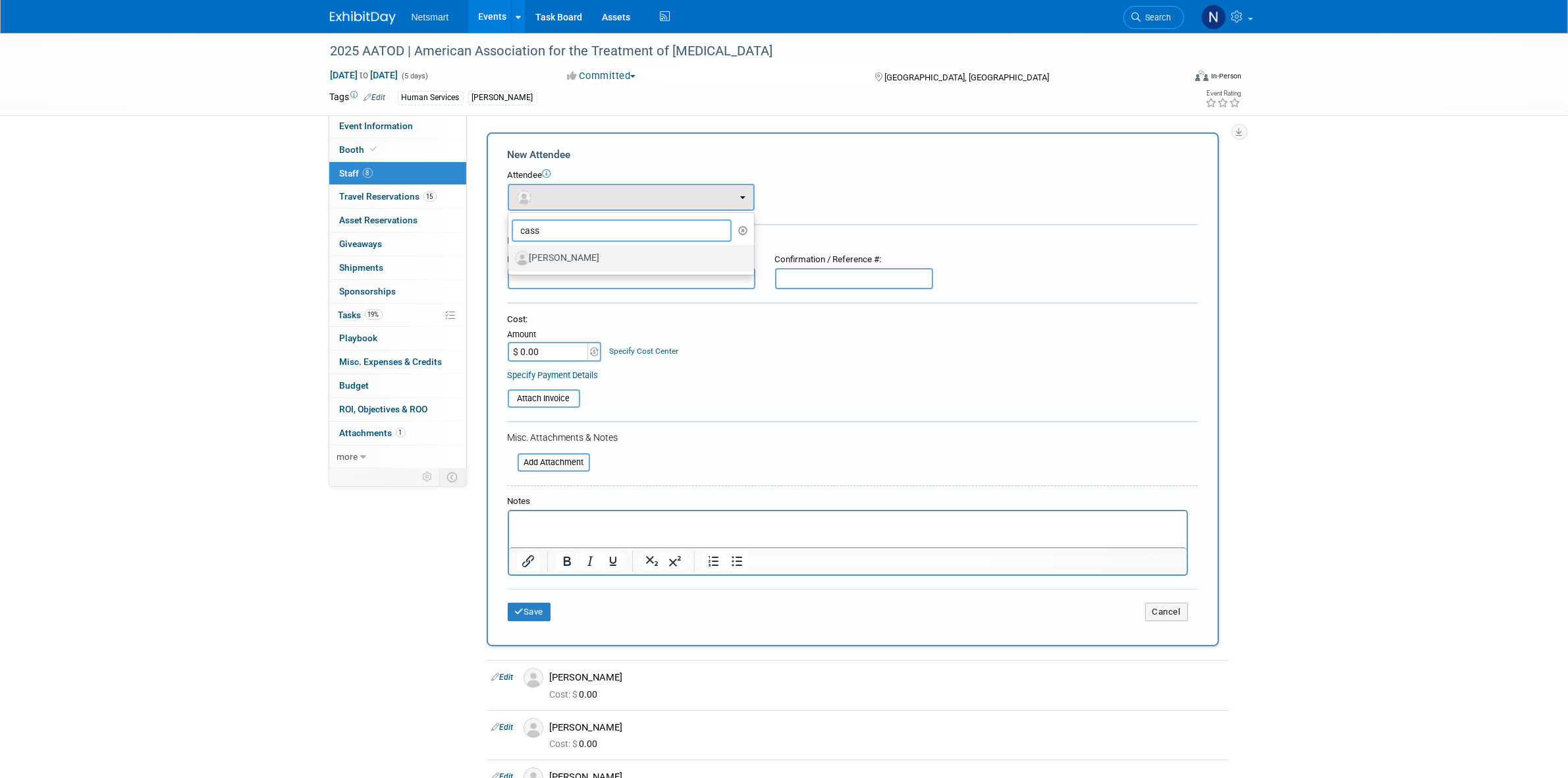
type input "cass"
click at [555, 257] on label "[PERSON_NAME]" at bounding box center [627, 258] width 226 height 22
click at [510, 257] on input "[PERSON_NAME]" at bounding box center [506, 256] width 9 height 9
select select "d68d3896-5c8b-420a-aae7-8850f8ff63d1"
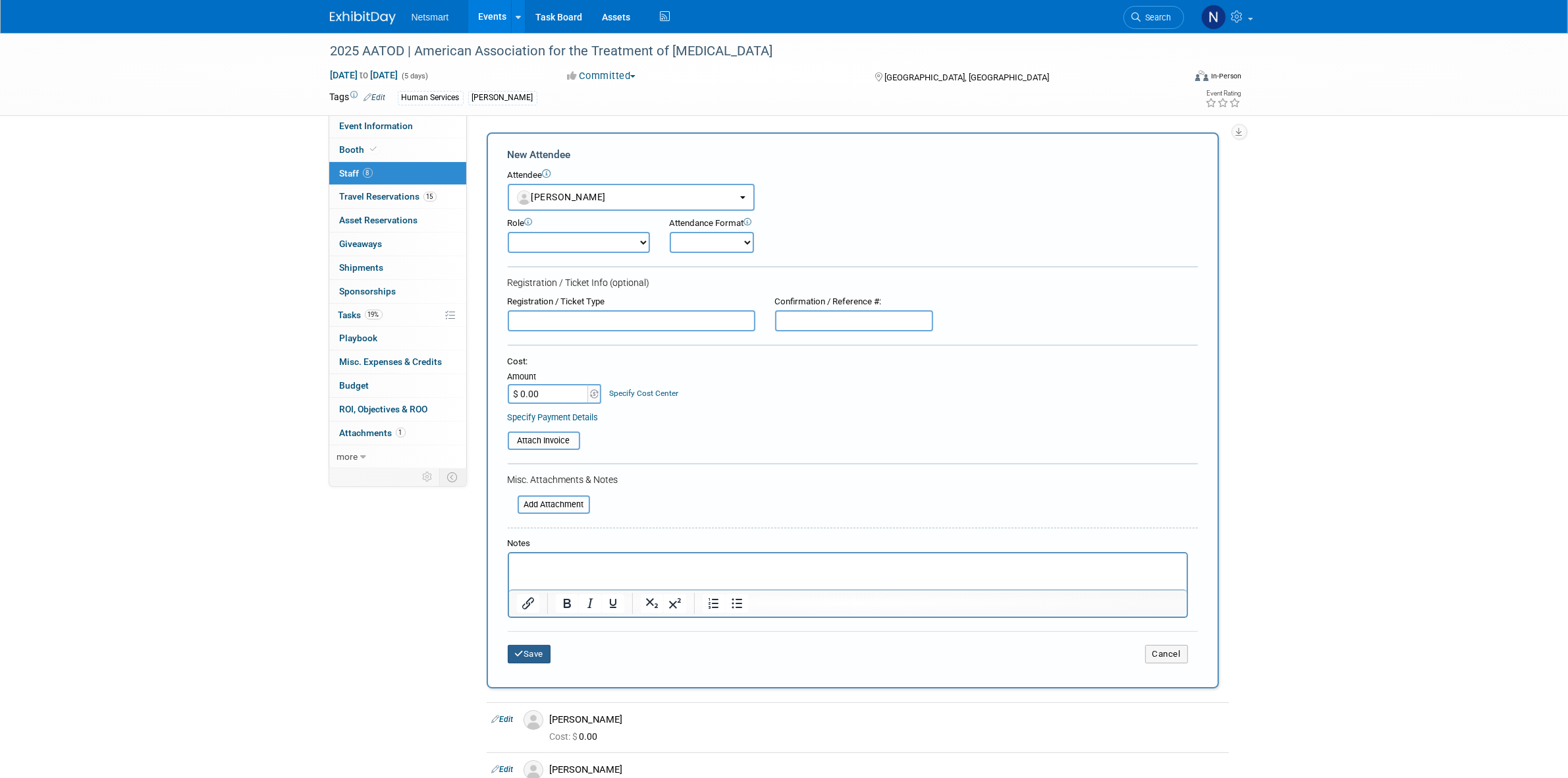
click at [534, 646] on button "Save" at bounding box center [530, 654] width 43 height 19
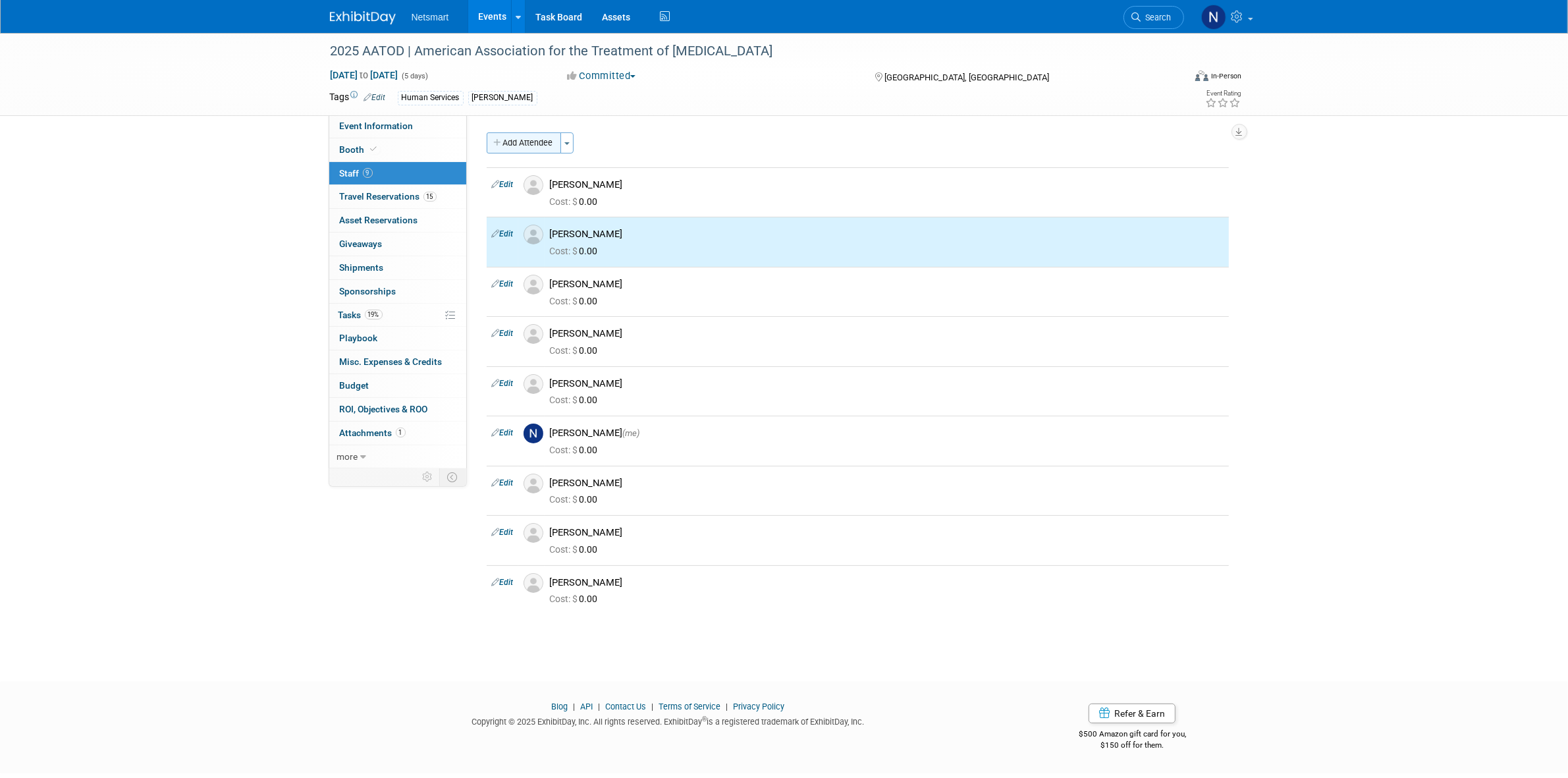
click at [516, 143] on button "Add Attendee" at bounding box center [524, 143] width 74 height 22
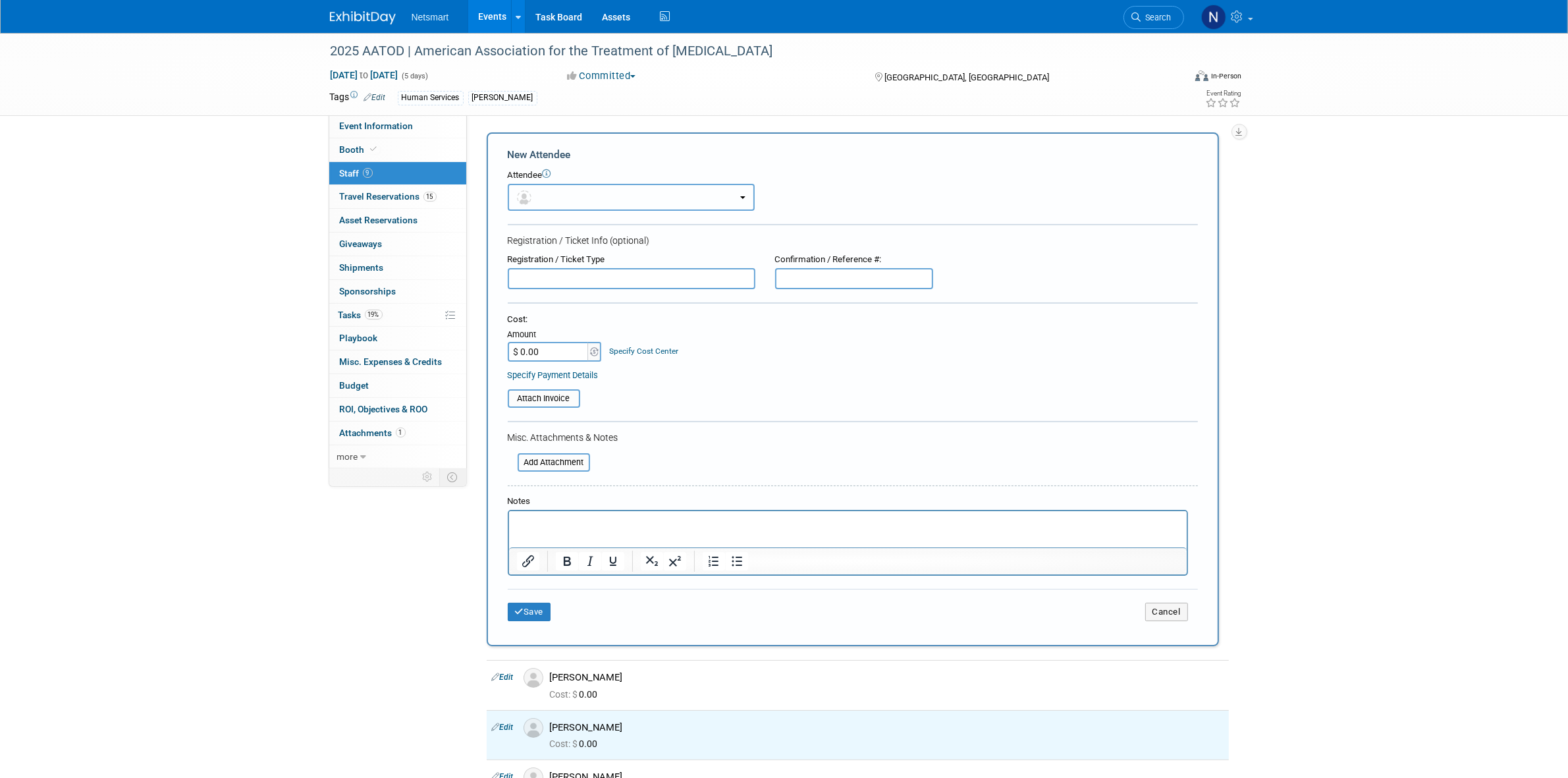
click at [567, 189] on button "button" at bounding box center [631, 198] width 247 height 27
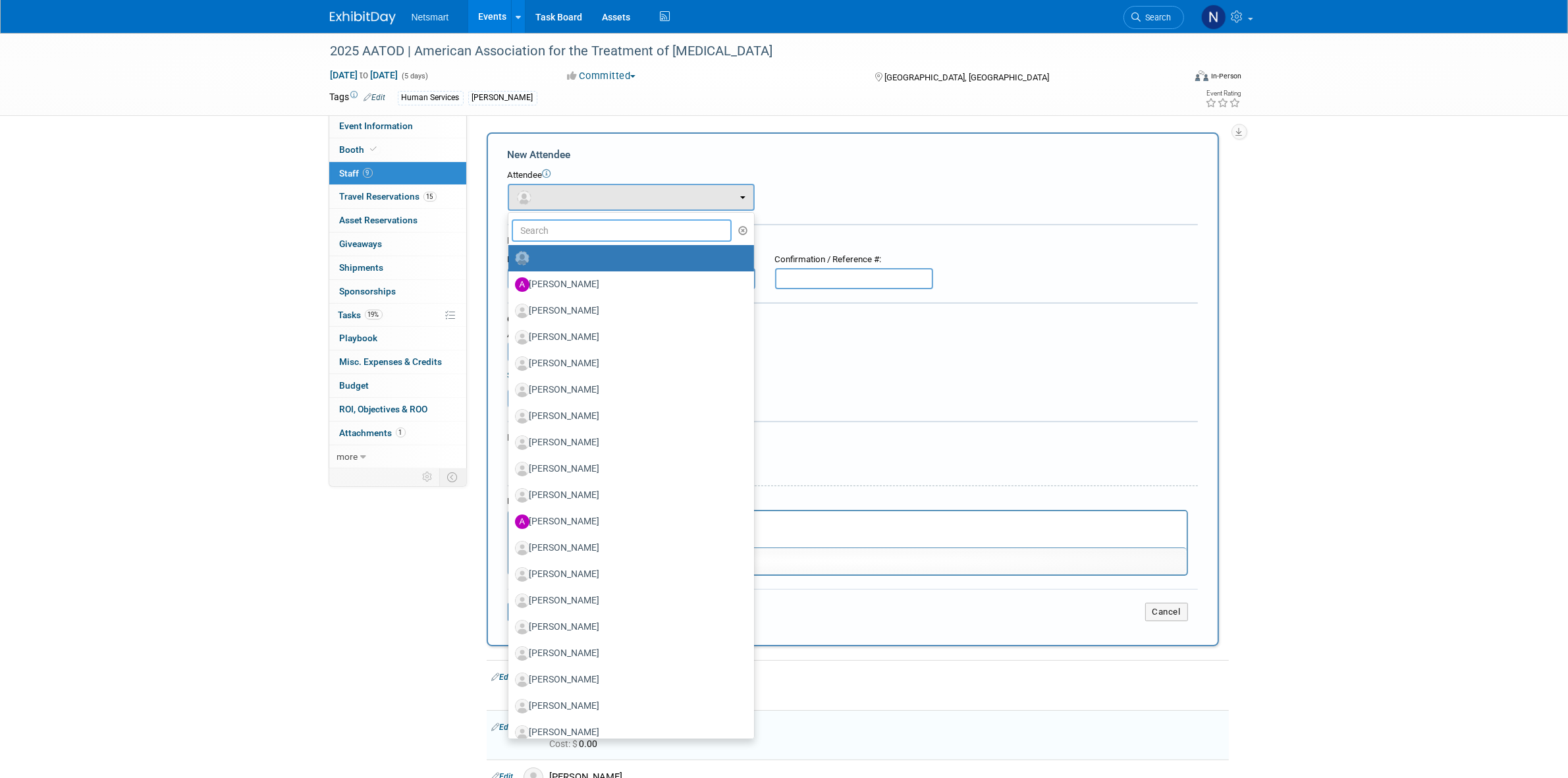
click at [546, 235] on input "text" at bounding box center [622, 230] width 220 height 23
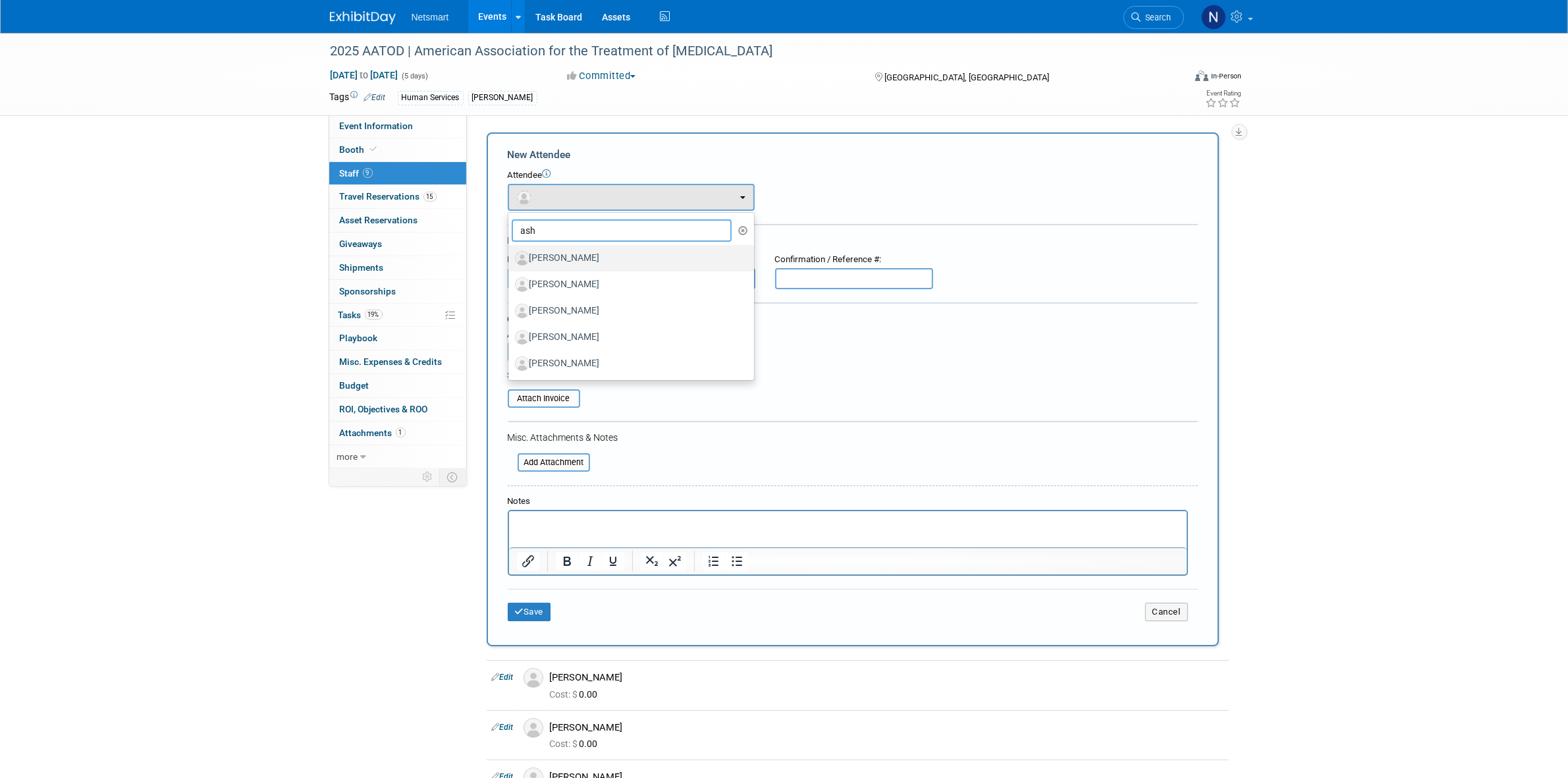
type input "ash"
click at [561, 252] on label "[PERSON_NAME]" at bounding box center [627, 258] width 226 height 22
click at [510, 252] on input "[PERSON_NAME]" at bounding box center [506, 256] width 9 height 9
select select "0f8f16b4-fc4a-4bea-bfd2-9be3e0784a30"
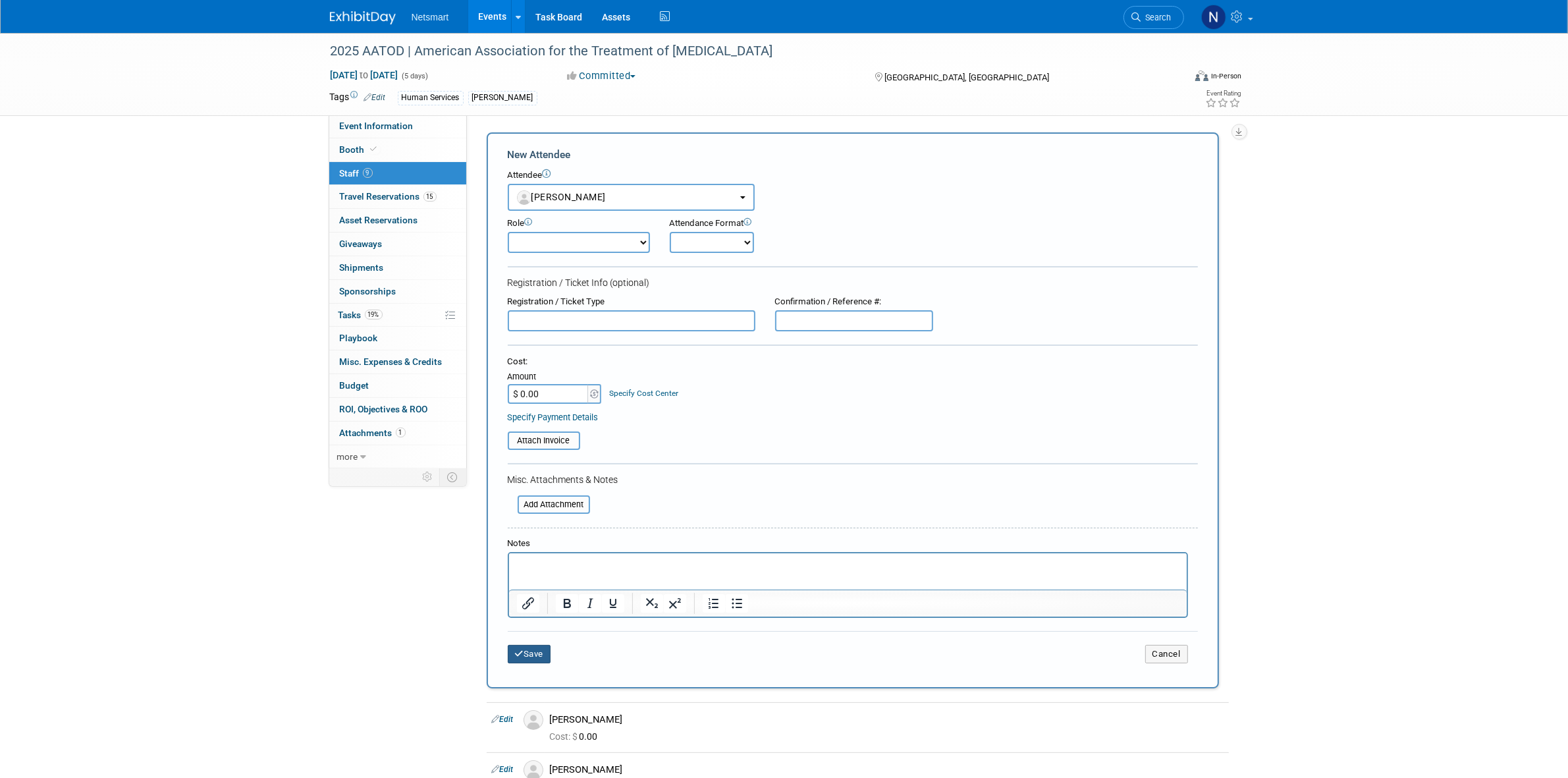
click at [532, 645] on button "Save" at bounding box center [530, 654] width 43 height 19
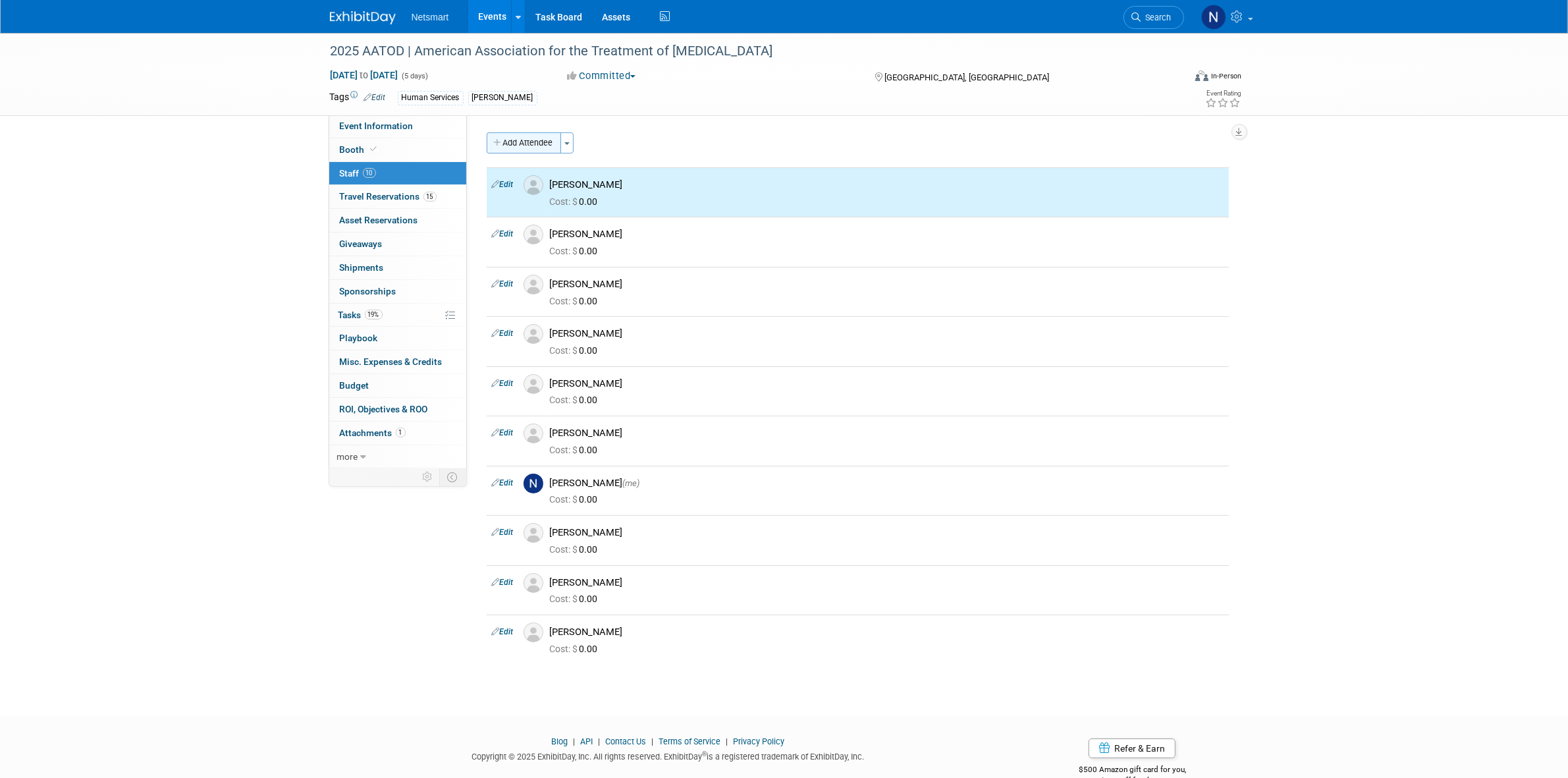
click at [519, 140] on button "Add Attendee" at bounding box center [524, 143] width 74 height 22
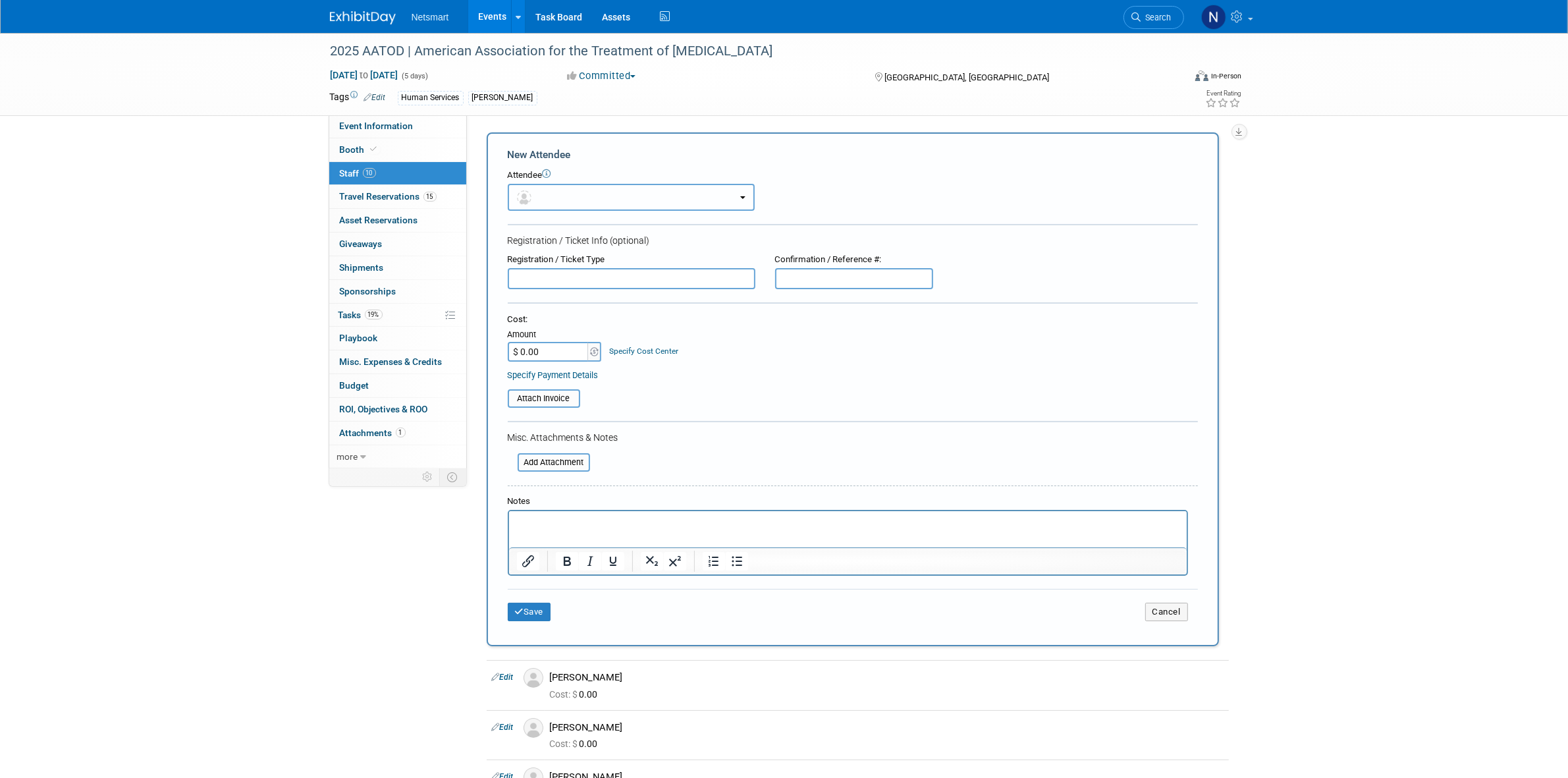
click at [559, 192] on button "button" at bounding box center [631, 198] width 247 height 27
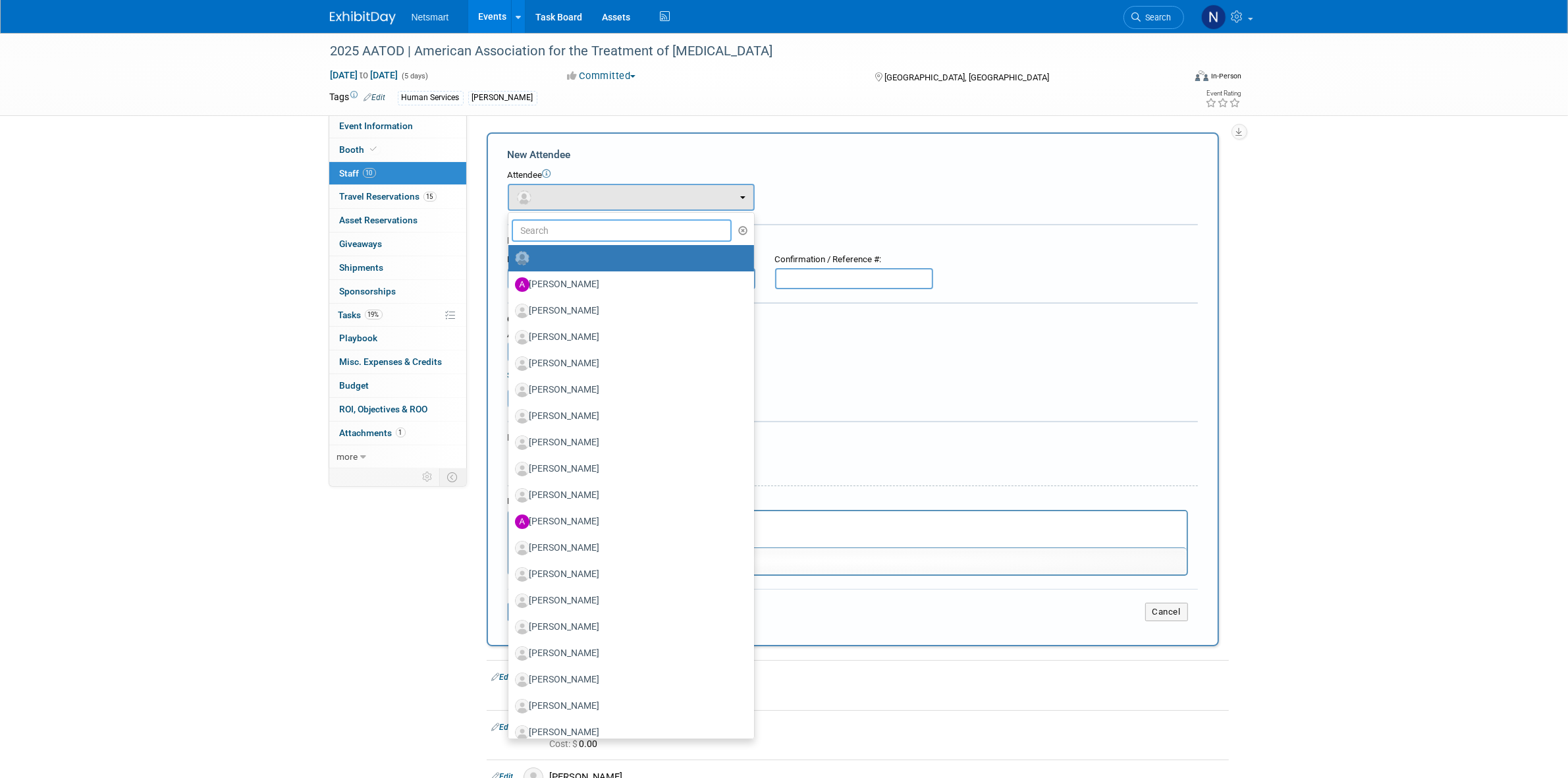
click at [544, 222] on input "text" at bounding box center [622, 230] width 220 height 23
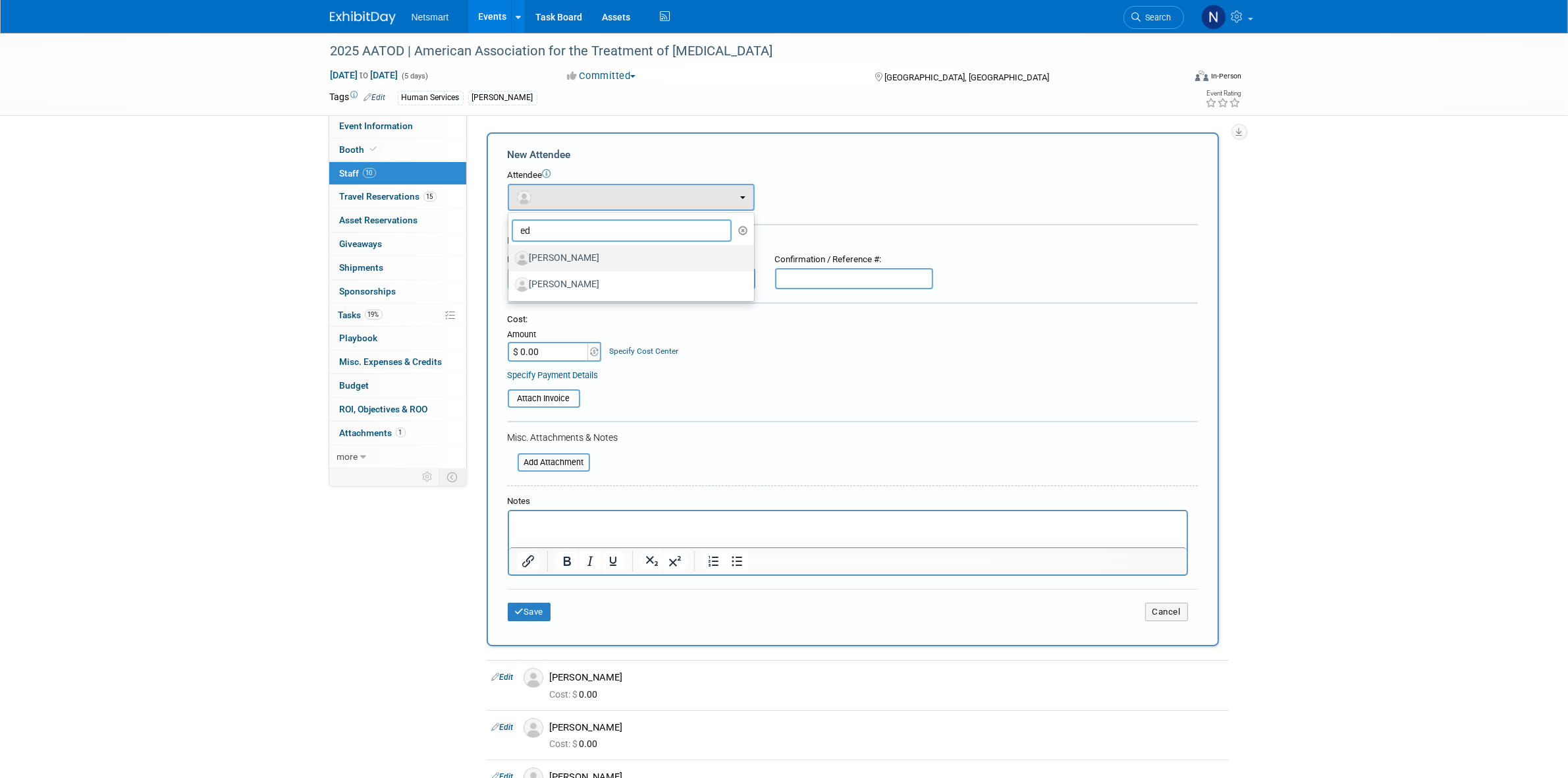
type input "ed"
click at [572, 255] on label "[PERSON_NAME]" at bounding box center [627, 258] width 226 height 22
click at [510, 255] on input "[PERSON_NAME]" at bounding box center [506, 256] width 9 height 9
select select "5c1a0373-d9b2-458a-9d65-58d741eba5ad"
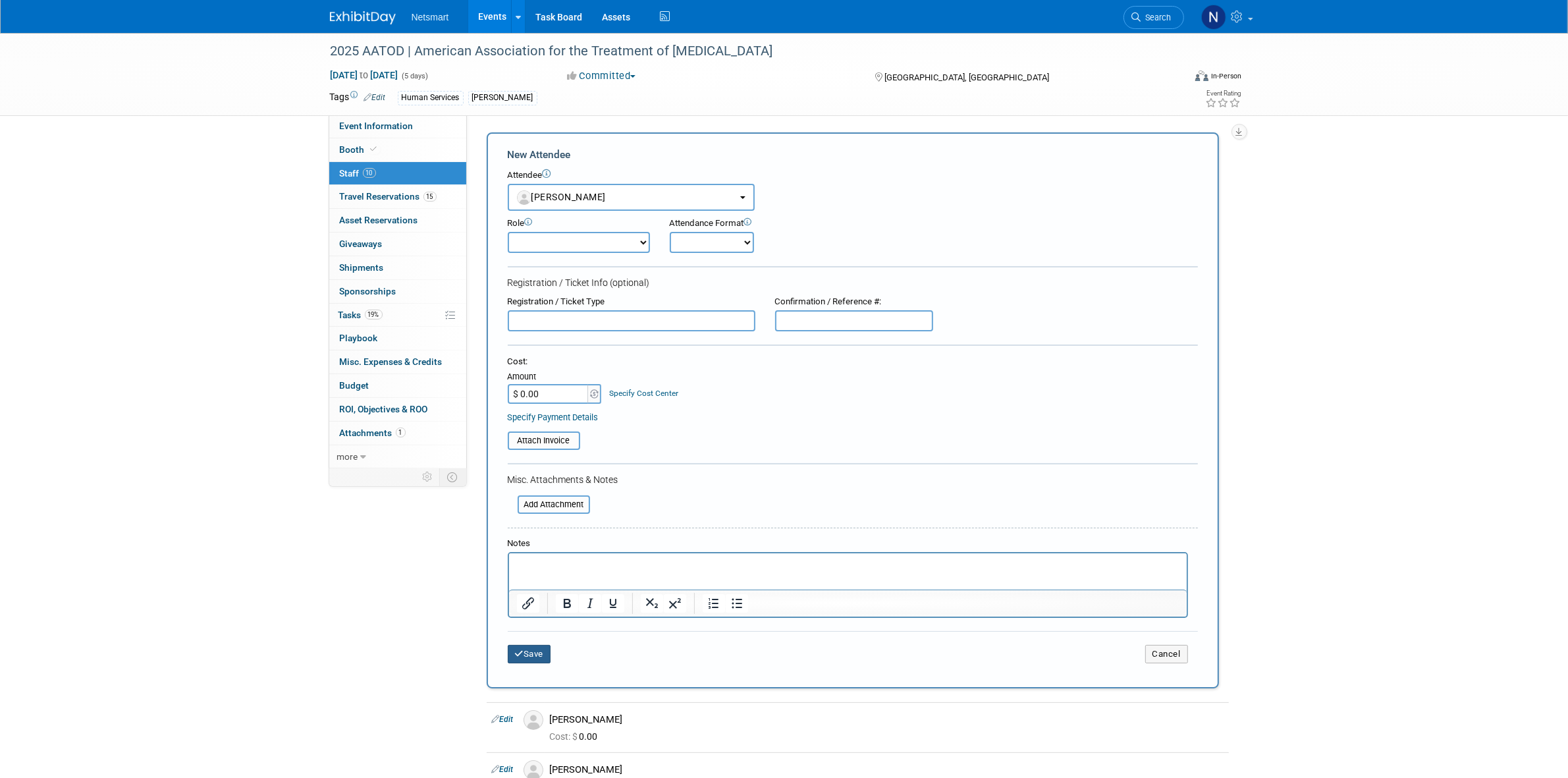
click at [550, 645] on button "Save" at bounding box center [530, 654] width 43 height 19
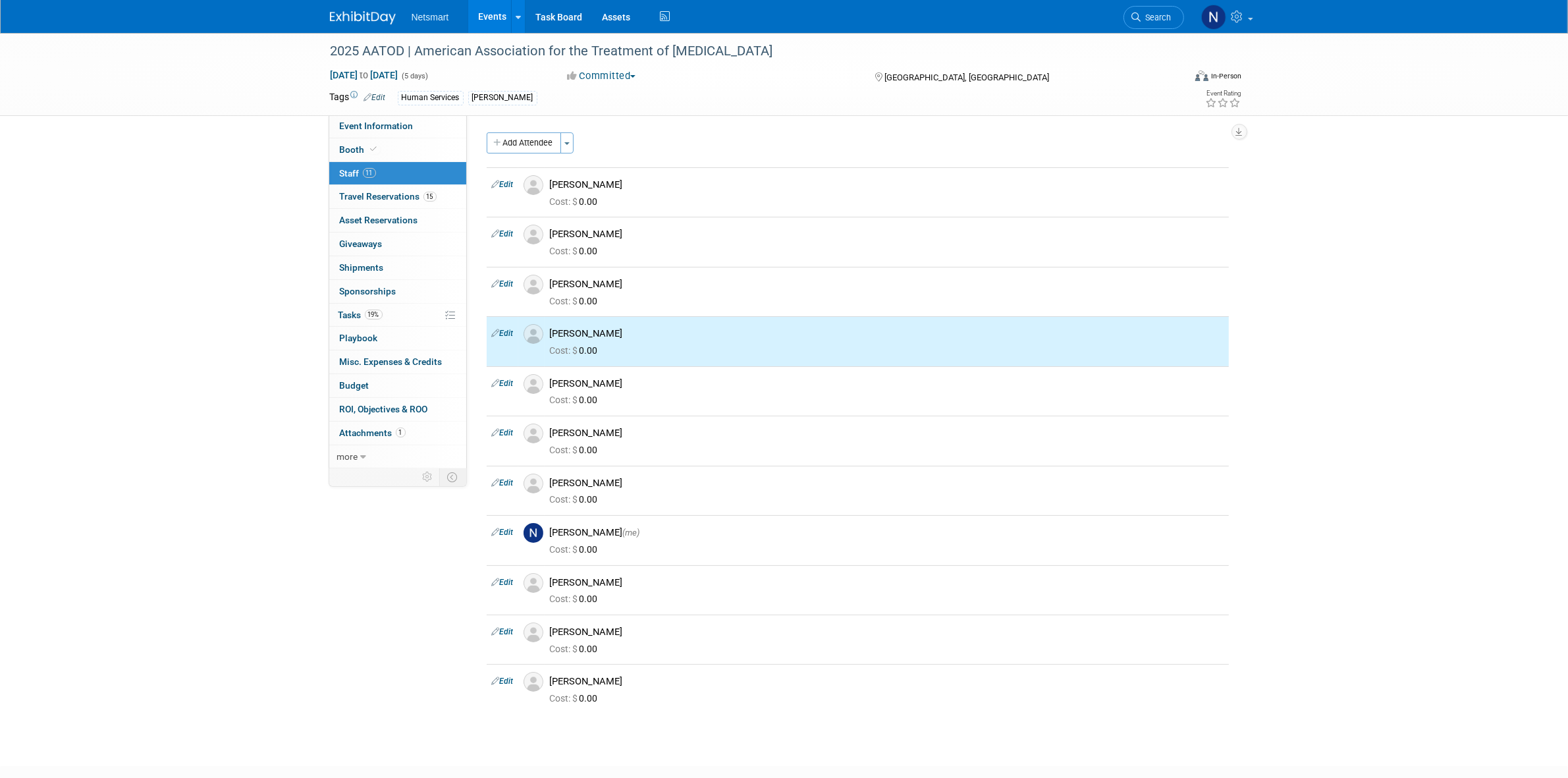
click at [530, 144] on button "Add Attendee" at bounding box center [524, 143] width 74 height 22
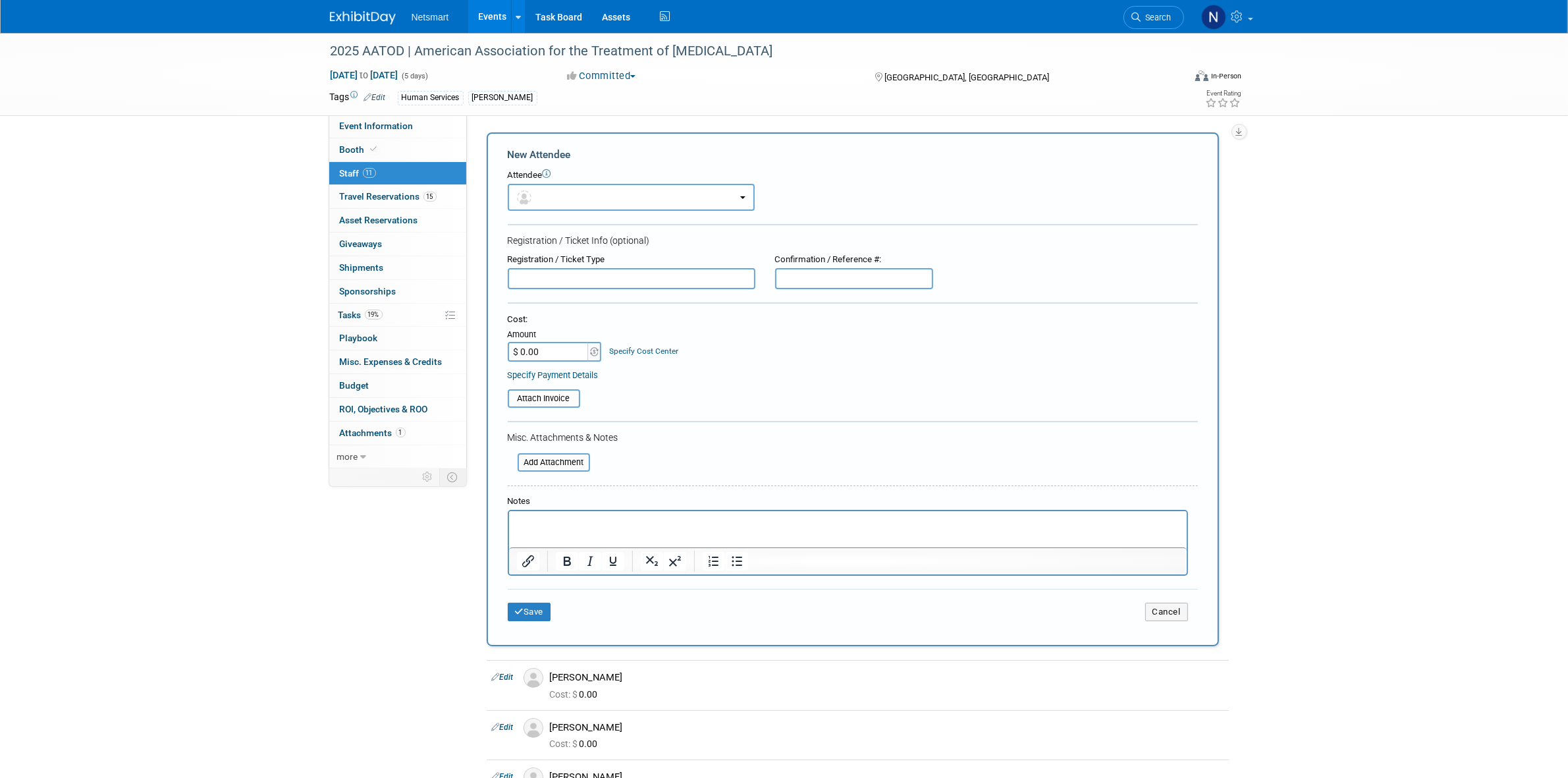
click at [544, 179] on span at bounding box center [546, 175] width 9 height 10
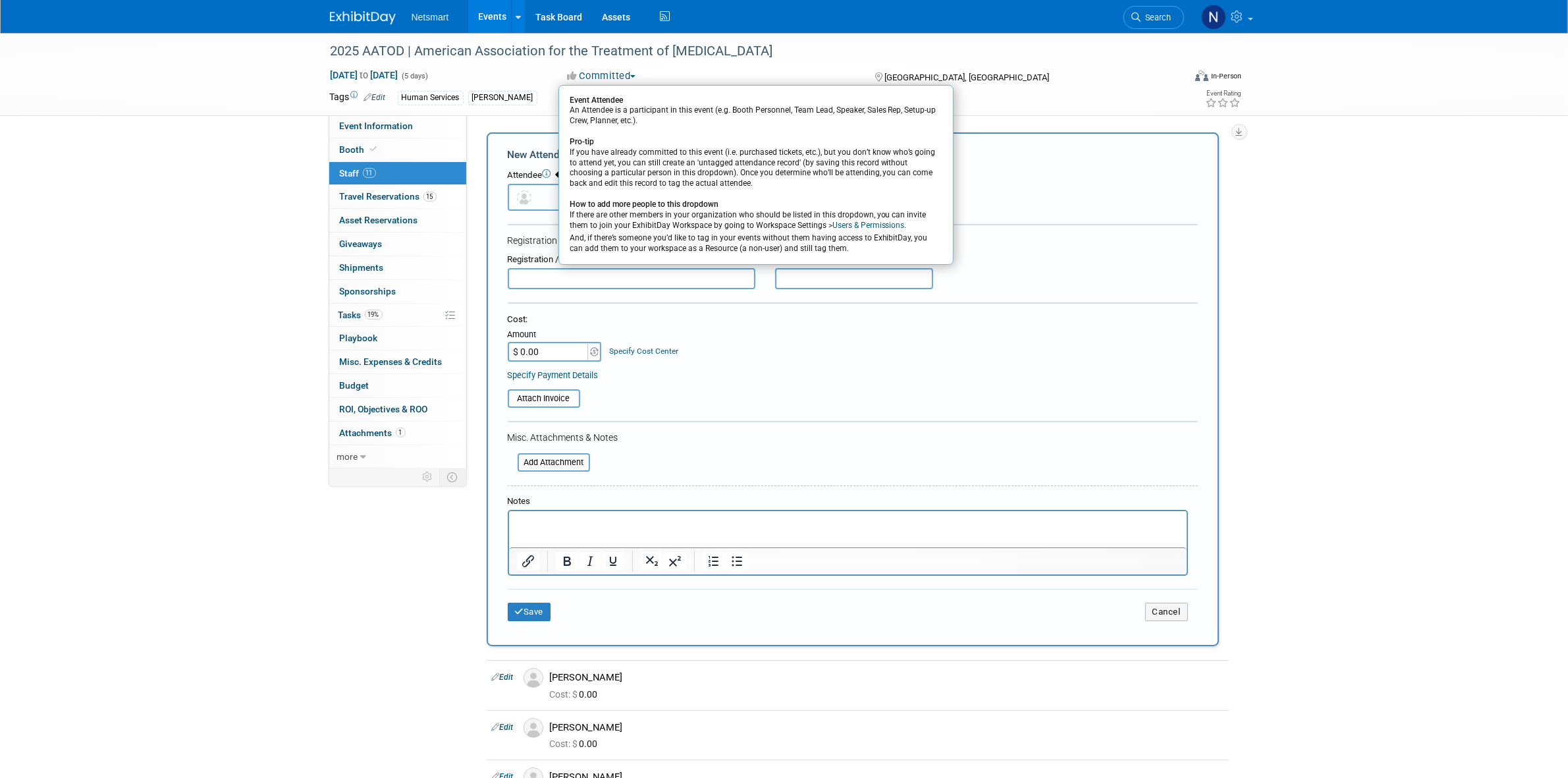
click at [551, 206] on button "button" at bounding box center [631, 198] width 247 height 27
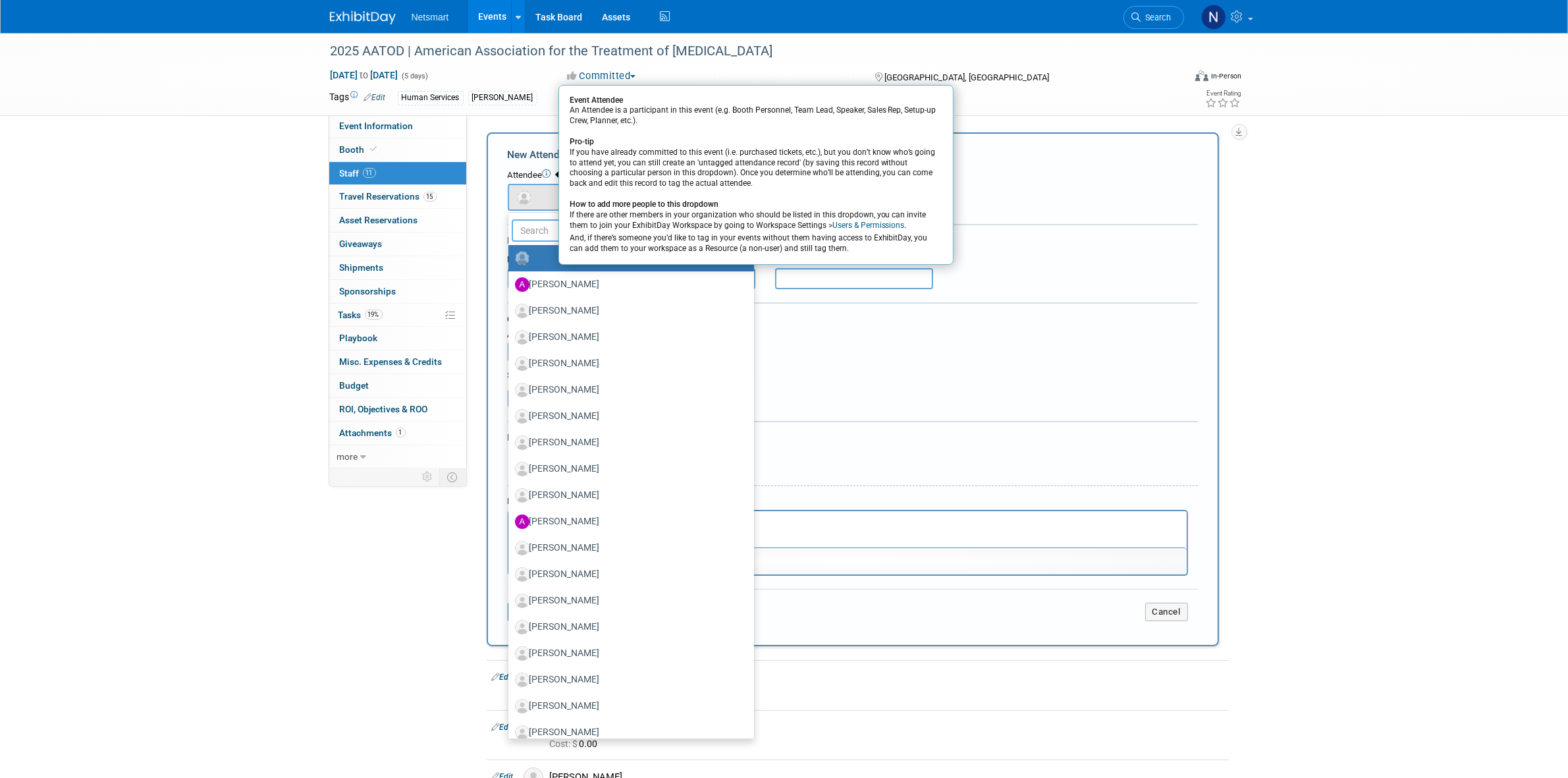
click at [543, 221] on input "text" at bounding box center [622, 230] width 220 height 23
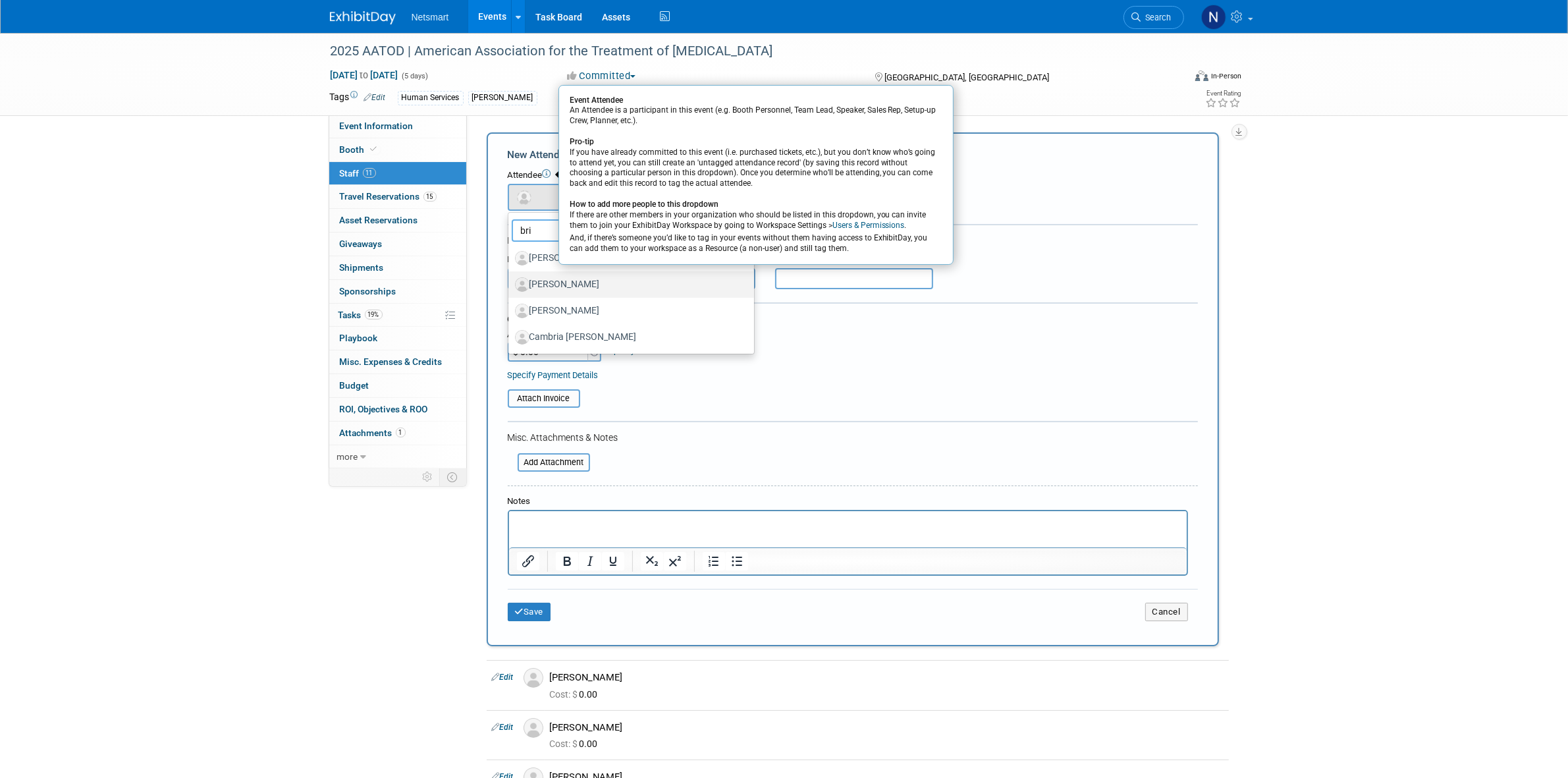
type input "bri"
click at [544, 284] on label "[PERSON_NAME]" at bounding box center [627, 285] width 226 height 22
click at [510, 284] on input "[PERSON_NAME]" at bounding box center [506, 283] width 9 height 9
select select "51baa738-5f38-4a08-bc0d-f57163dc5c4e"
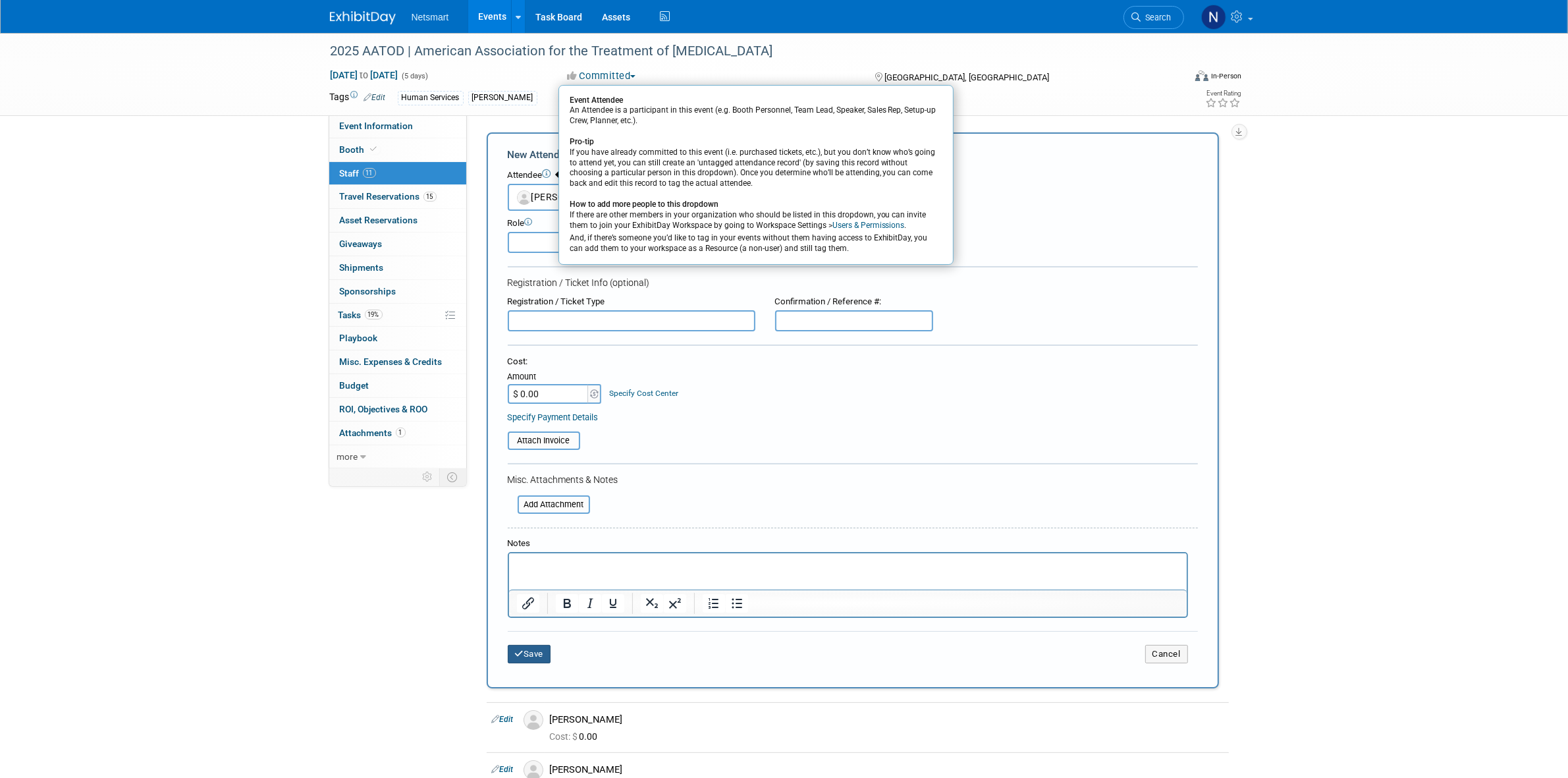
click at [533, 649] on button "Save" at bounding box center [530, 654] width 43 height 19
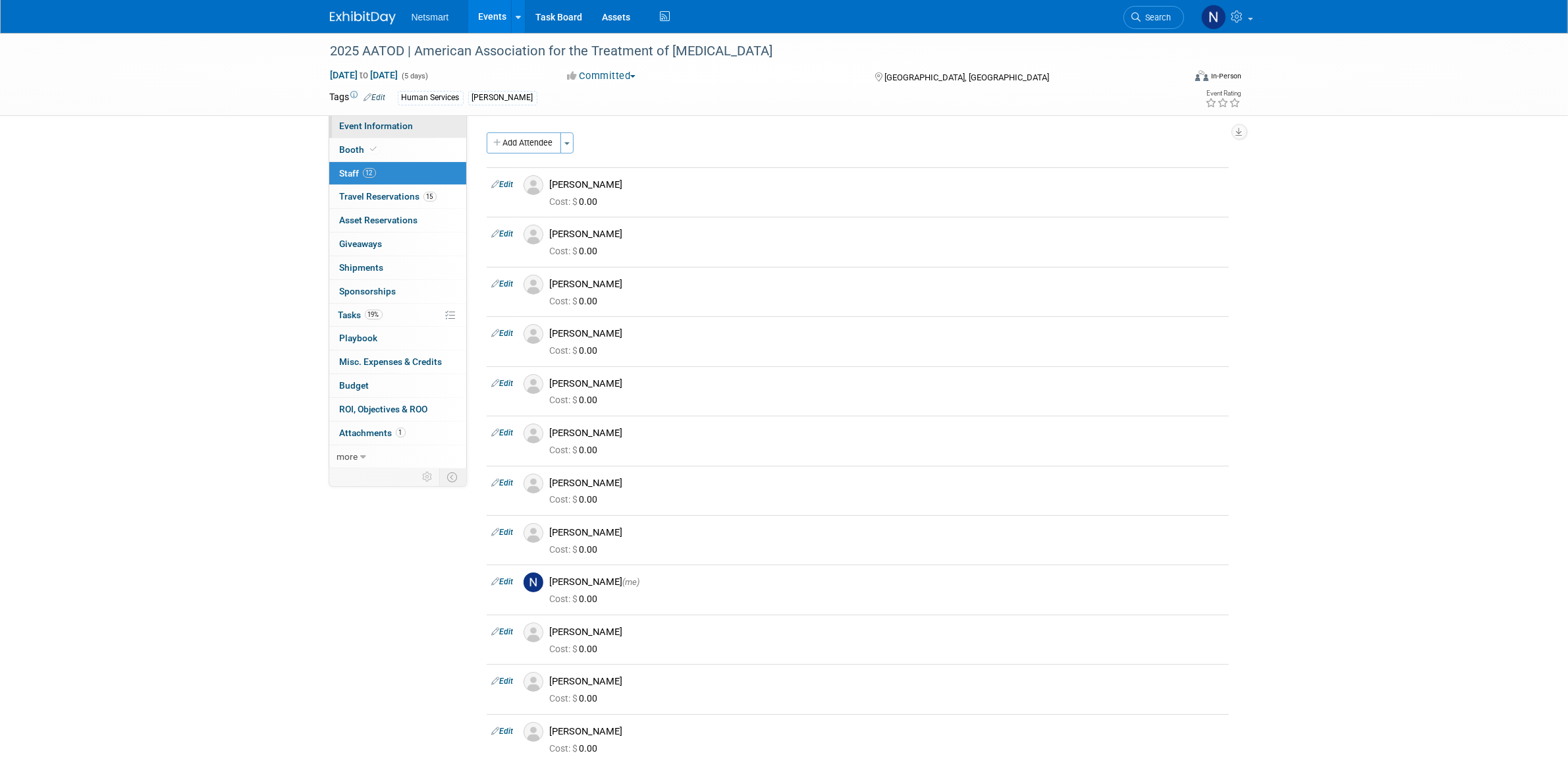
click at [384, 123] on span "Event Information" at bounding box center [376, 125] width 73 height 11
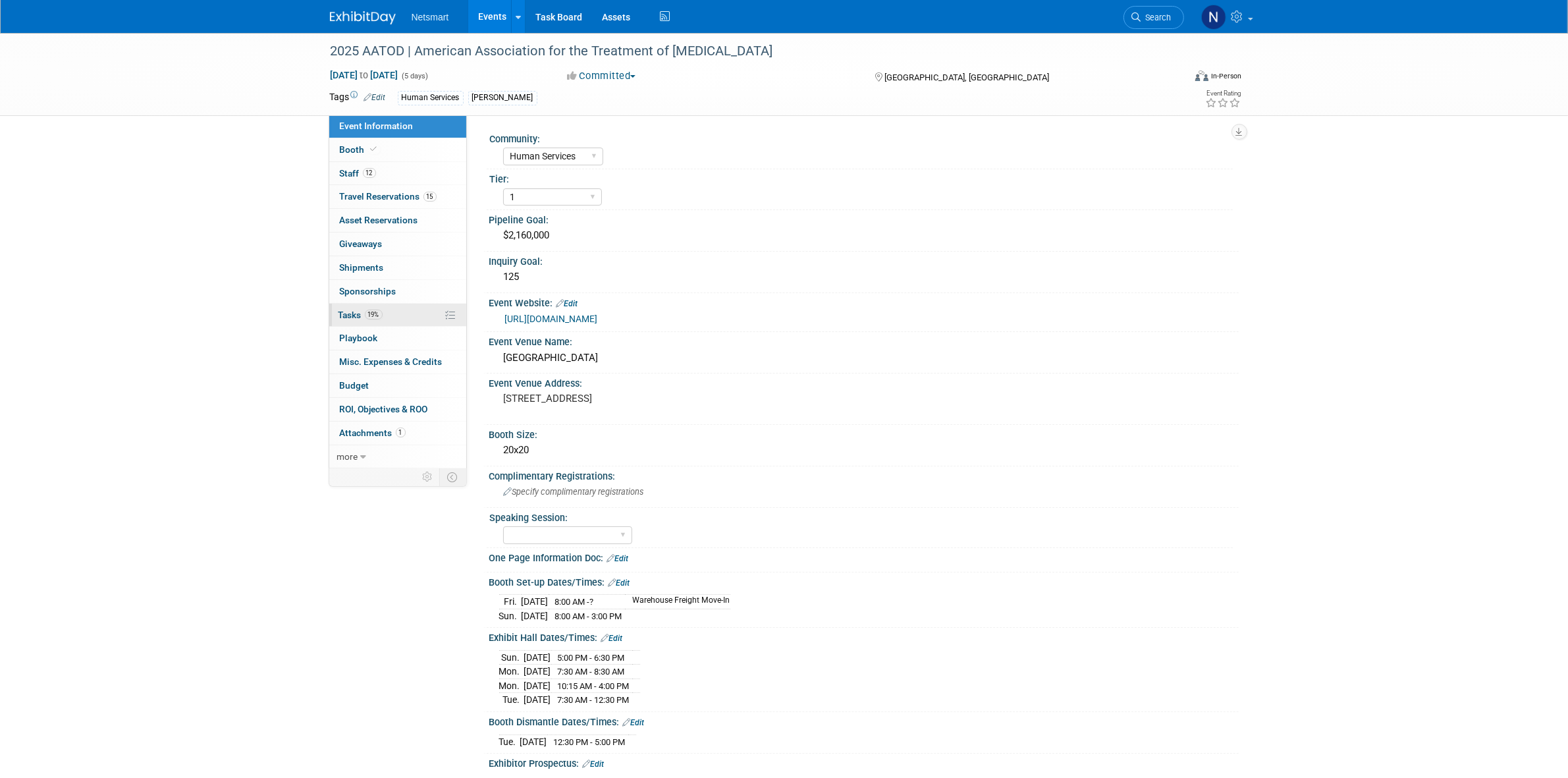
click at [369, 325] on link "19% Tasks 19%" at bounding box center [397, 315] width 137 height 23
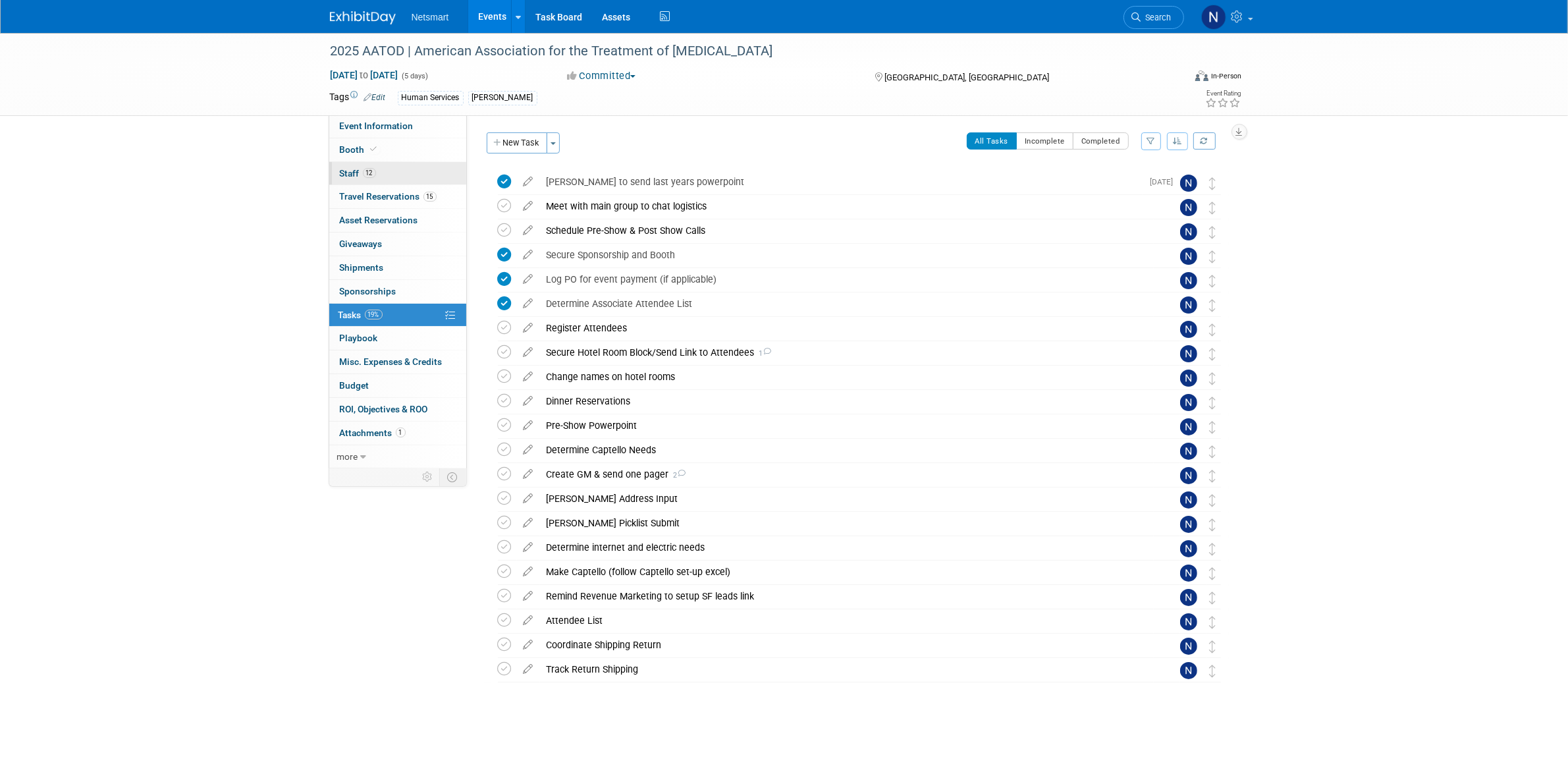
click at [381, 173] on link "12 Staff 12" at bounding box center [397, 174] width 137 height 23
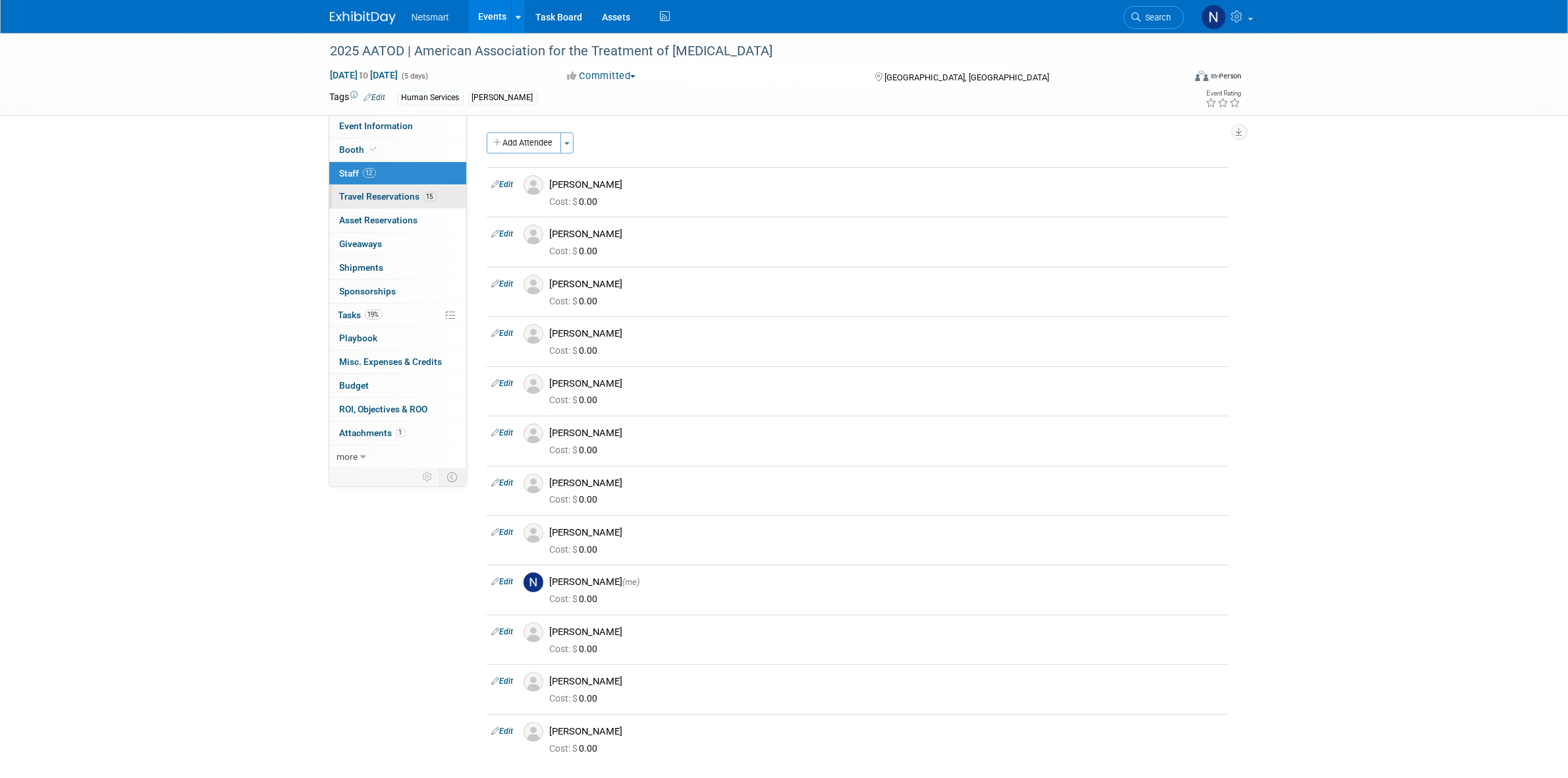
click at [391, 198] on span "Travel Reservations 15" at bounding box center [388, 196] width 97 height 11
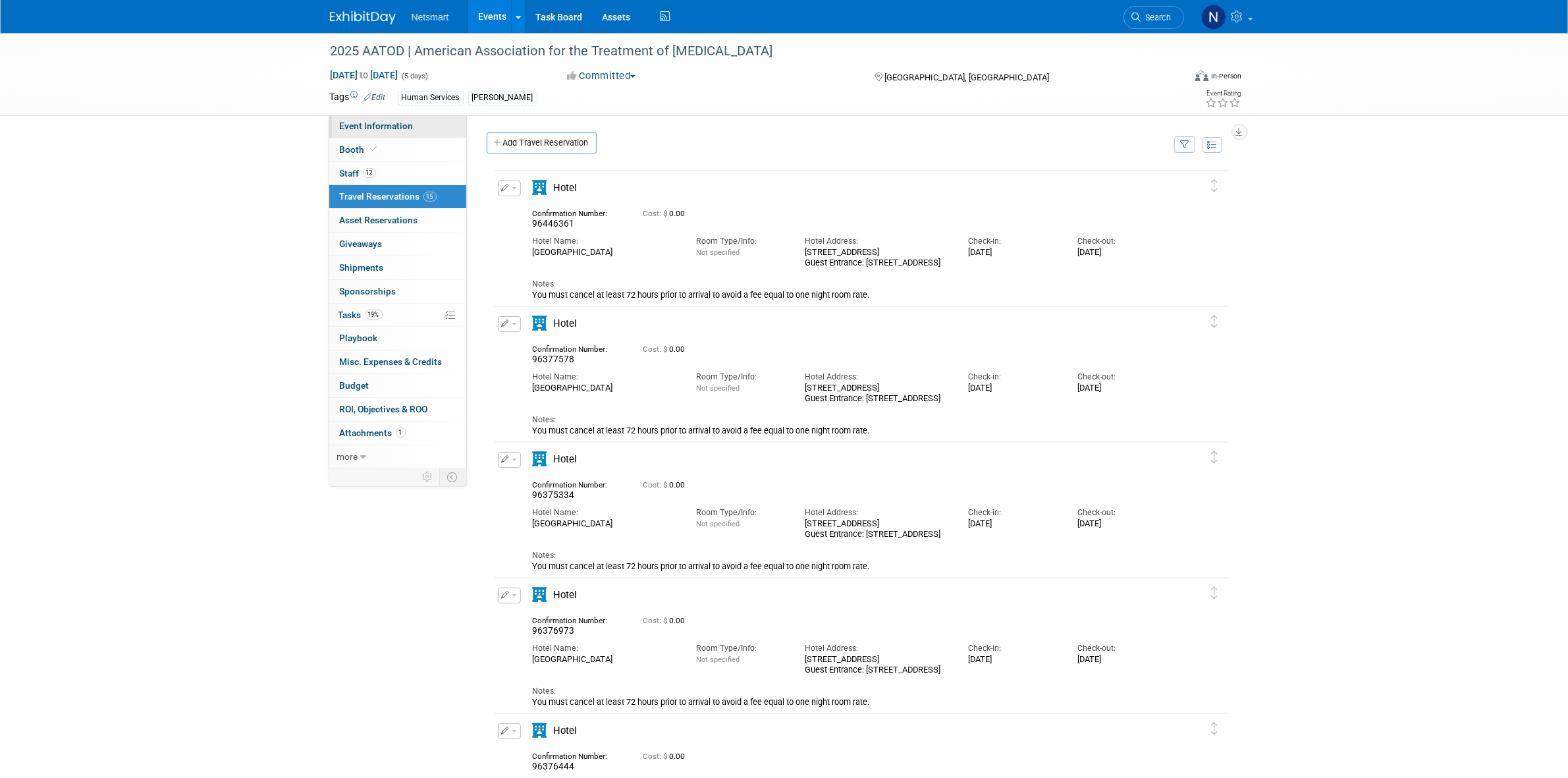
click at [392, 120] on span "Event Information" at bounding box center [376, 125] width 73 height 11
select select "Human Services"
select select "1"
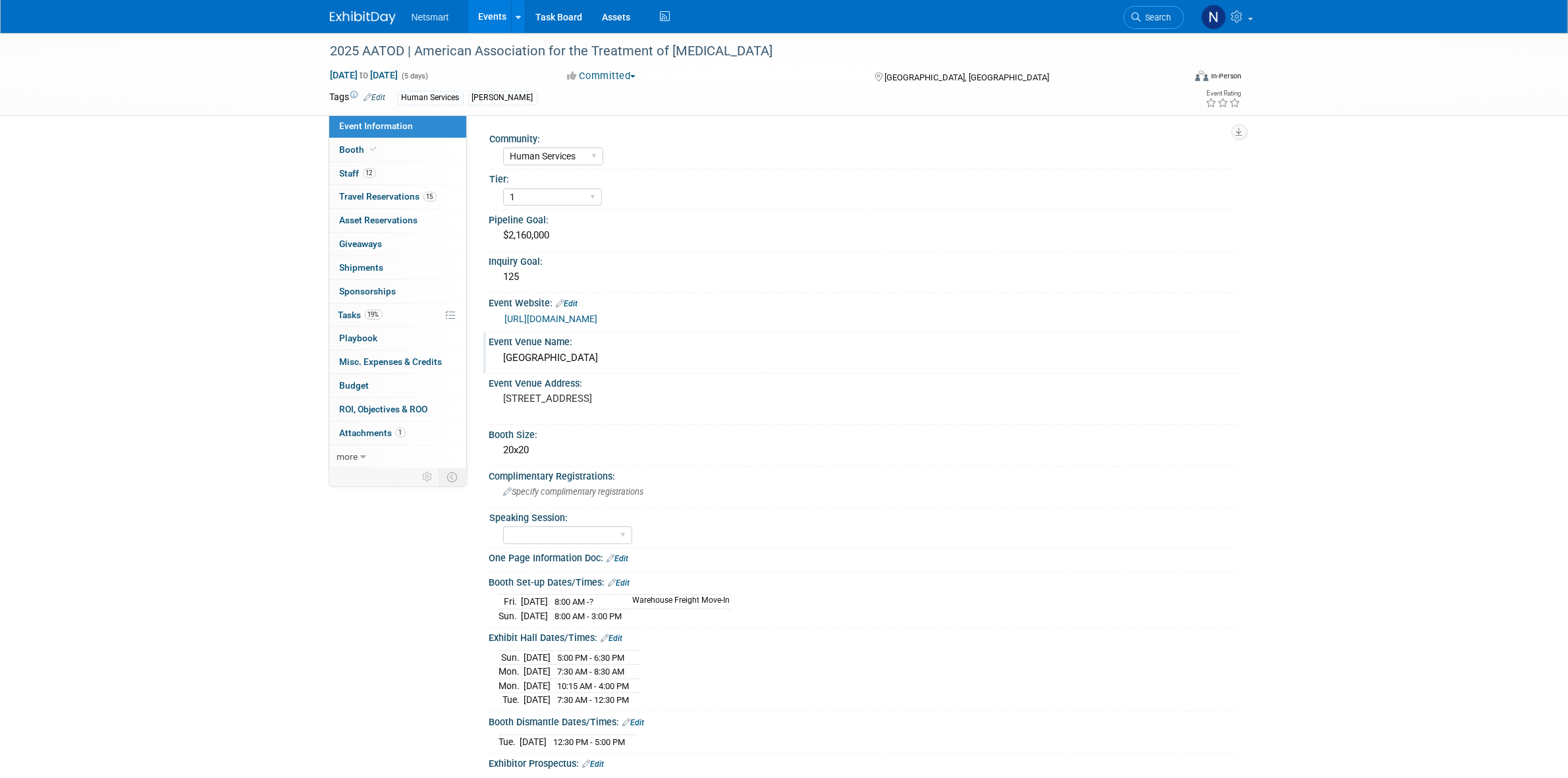
click at [581, 343] on div "Event Venue Name:" at bounding box center [864, 340] width 750 height 17
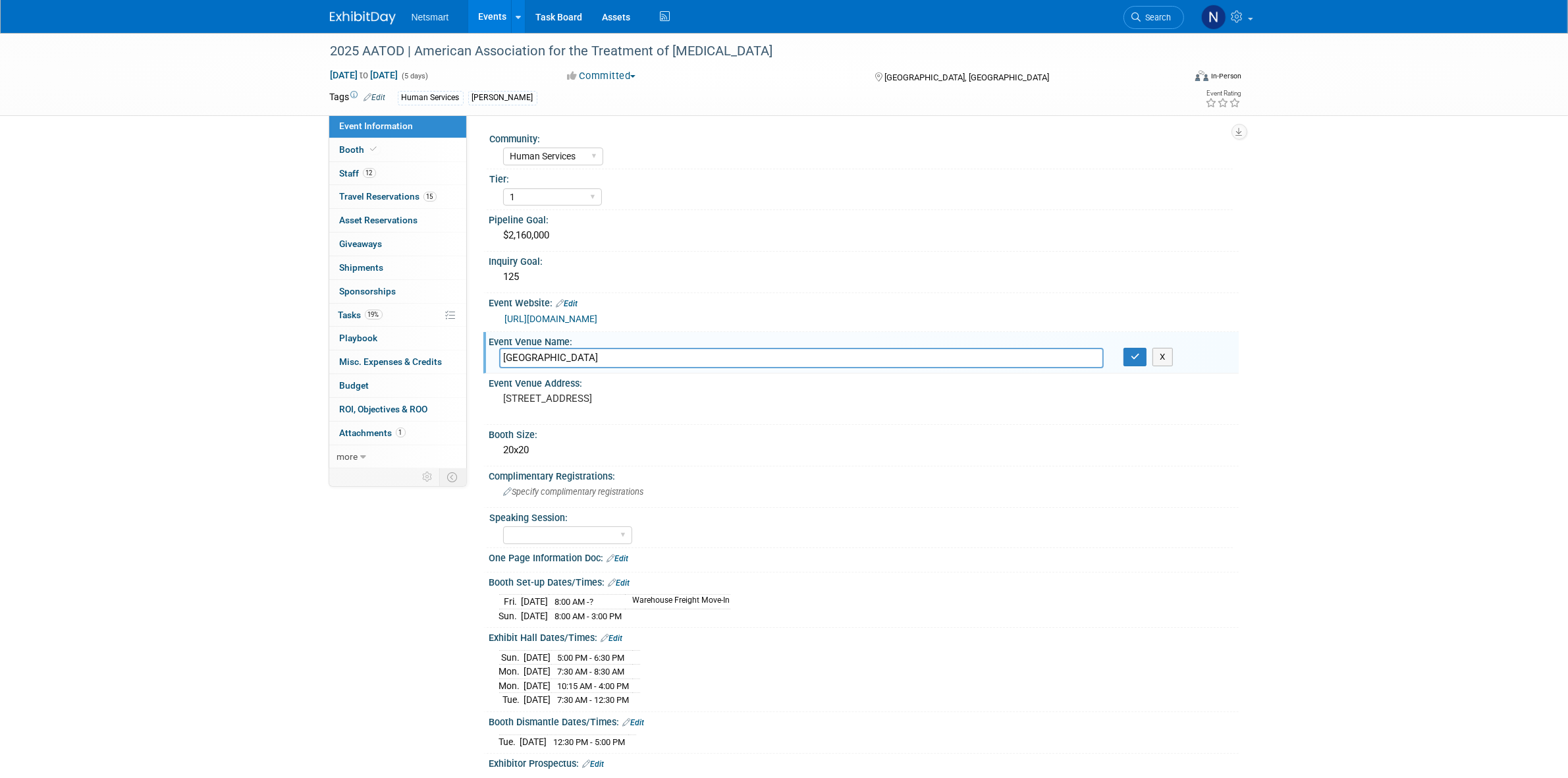
click at [573, 355] on input "Philadelphia Marriott Downtown" at bounding box center [802, 357] width 605 height 21
click at [1130, 353] on icon "button" at bounding box center [1134, 356] width 9 height 9
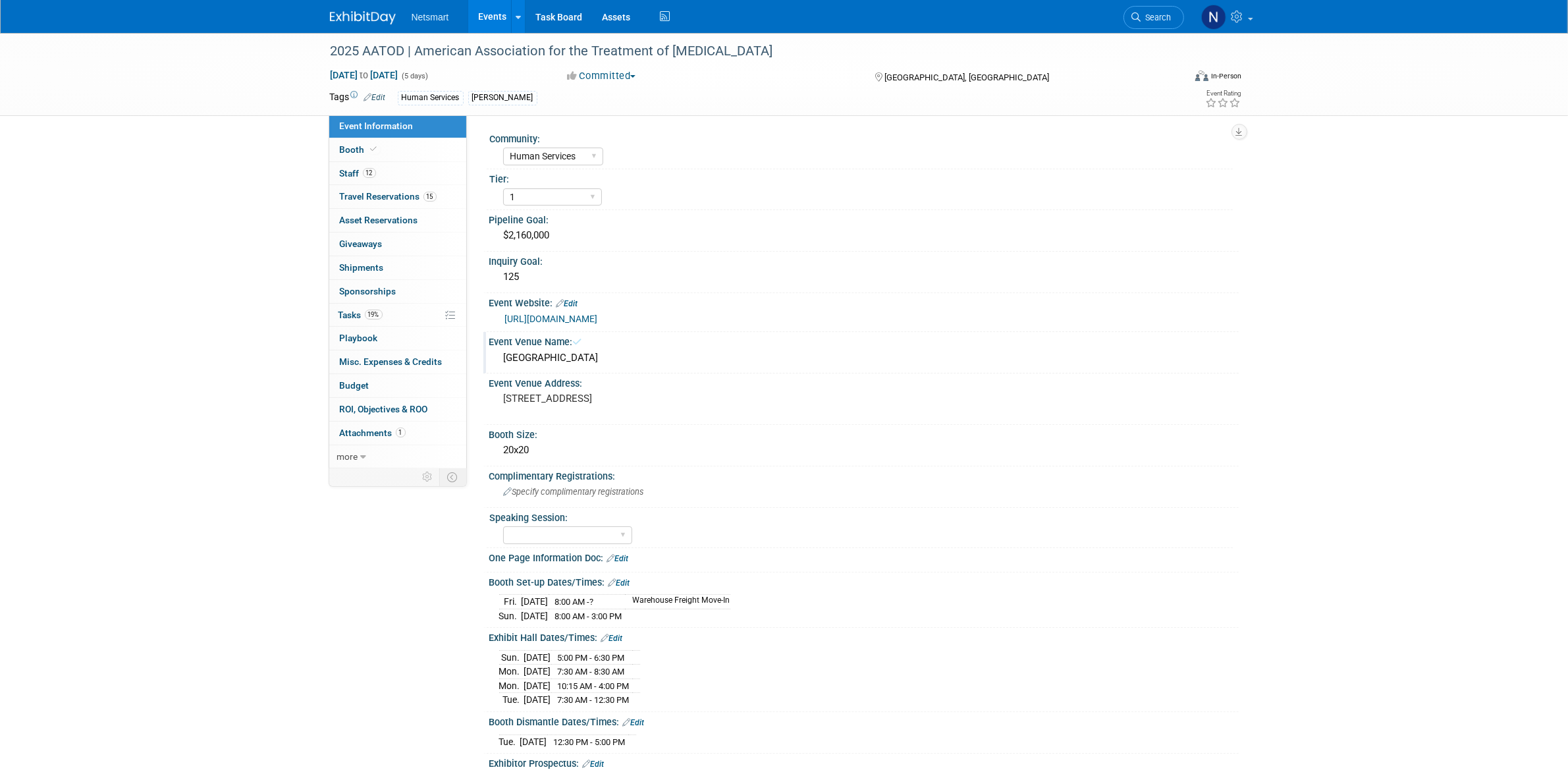
drag, startPoint x: 254, startPoint y: 8, endPoint x: 222, endPoint y: 422, distance: 415.2
click at [222, 422] on div "2025 AATOD | American Association for the Treatment of Opioid Dependence Oct 4,…" at bounding box center [784, 463] width 1568 height 860
click at [386, 168] on link "12 Staff 12" at bounding box center [397, 174] width 137 height 23
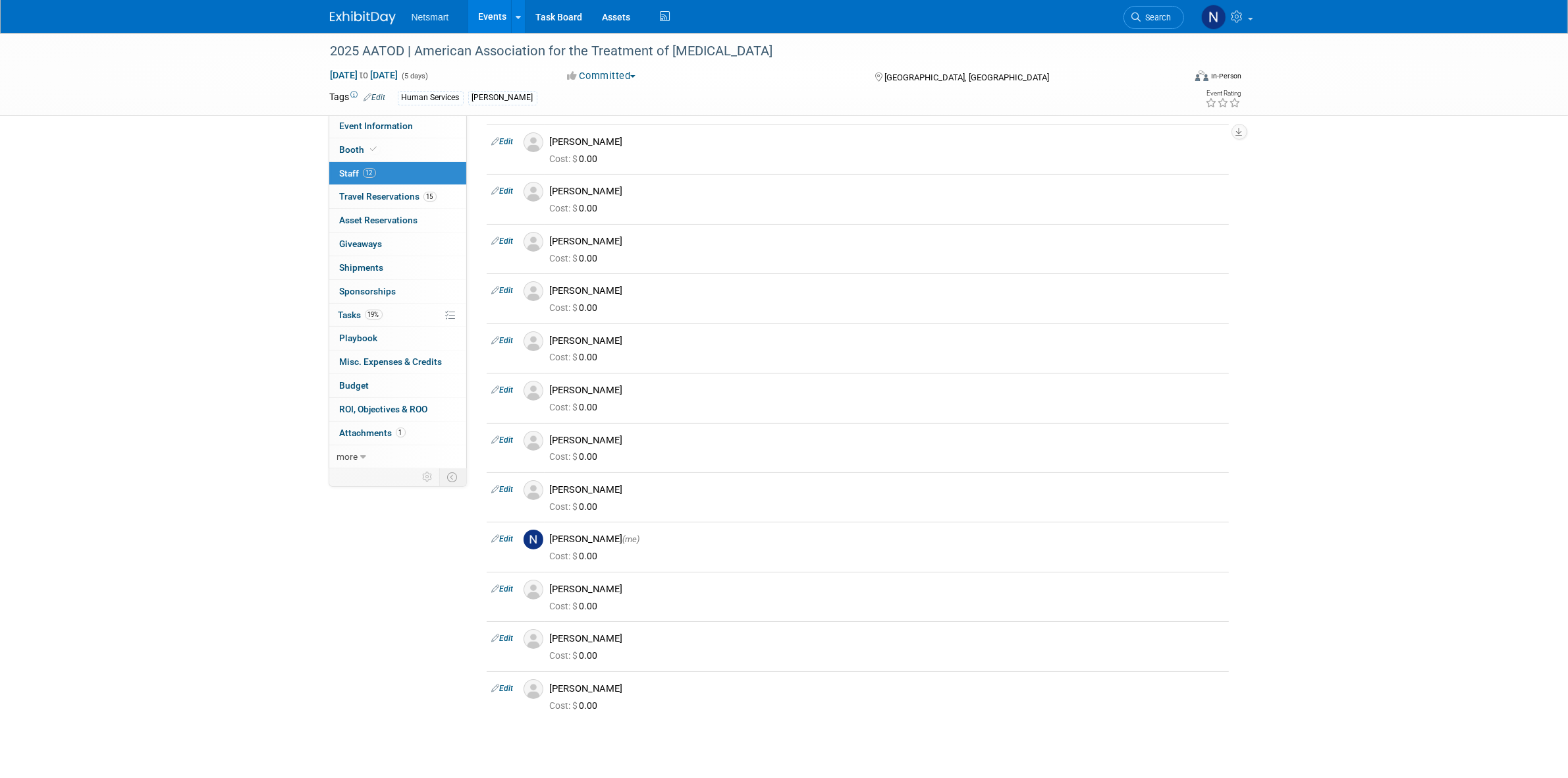
scroll to position [143, 0]
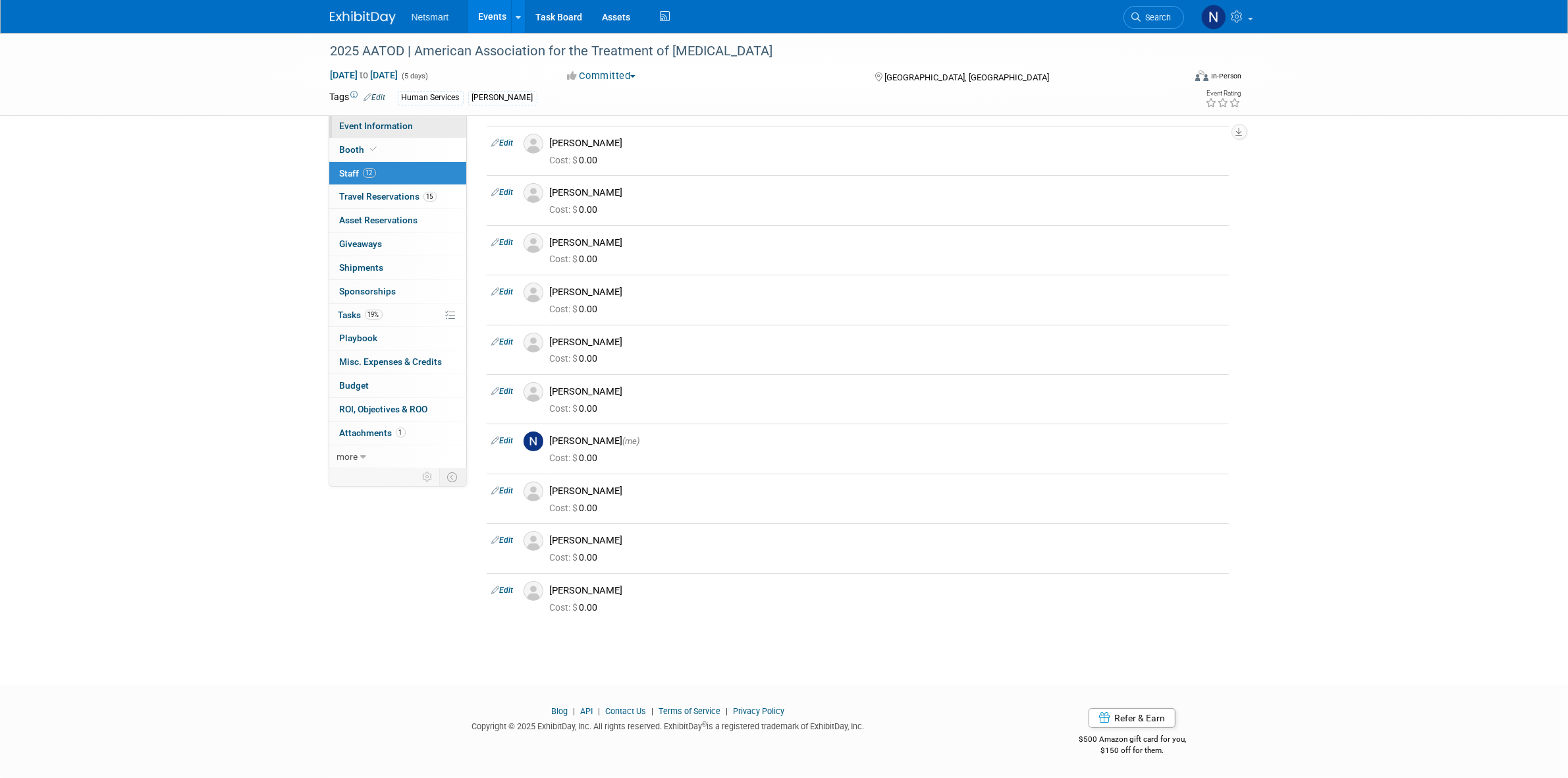
click at [369, 130] on span "Event Information" at bounding box center [376, 125] width 73 height 11
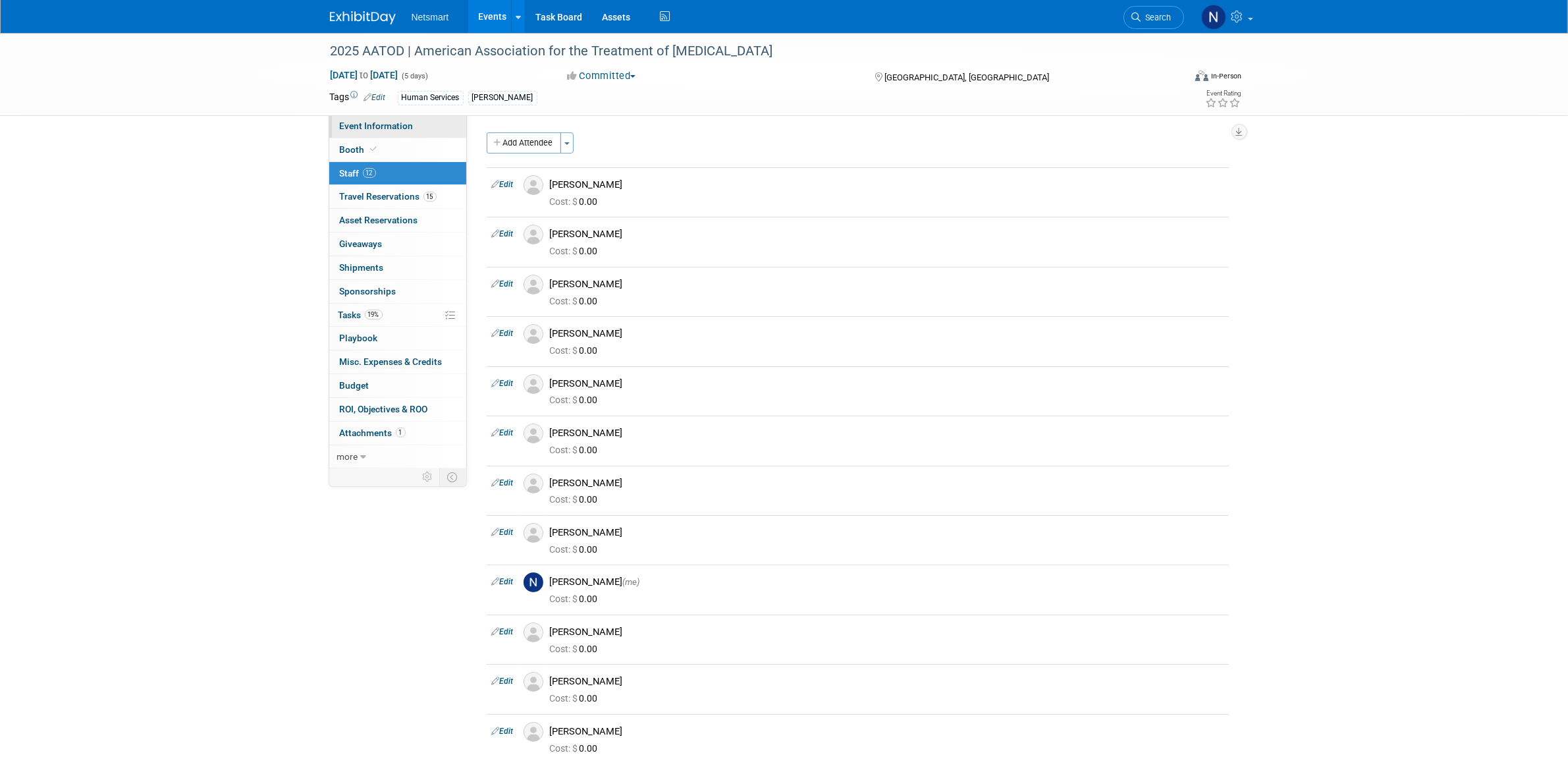
select select "Human Services"
select select "1"
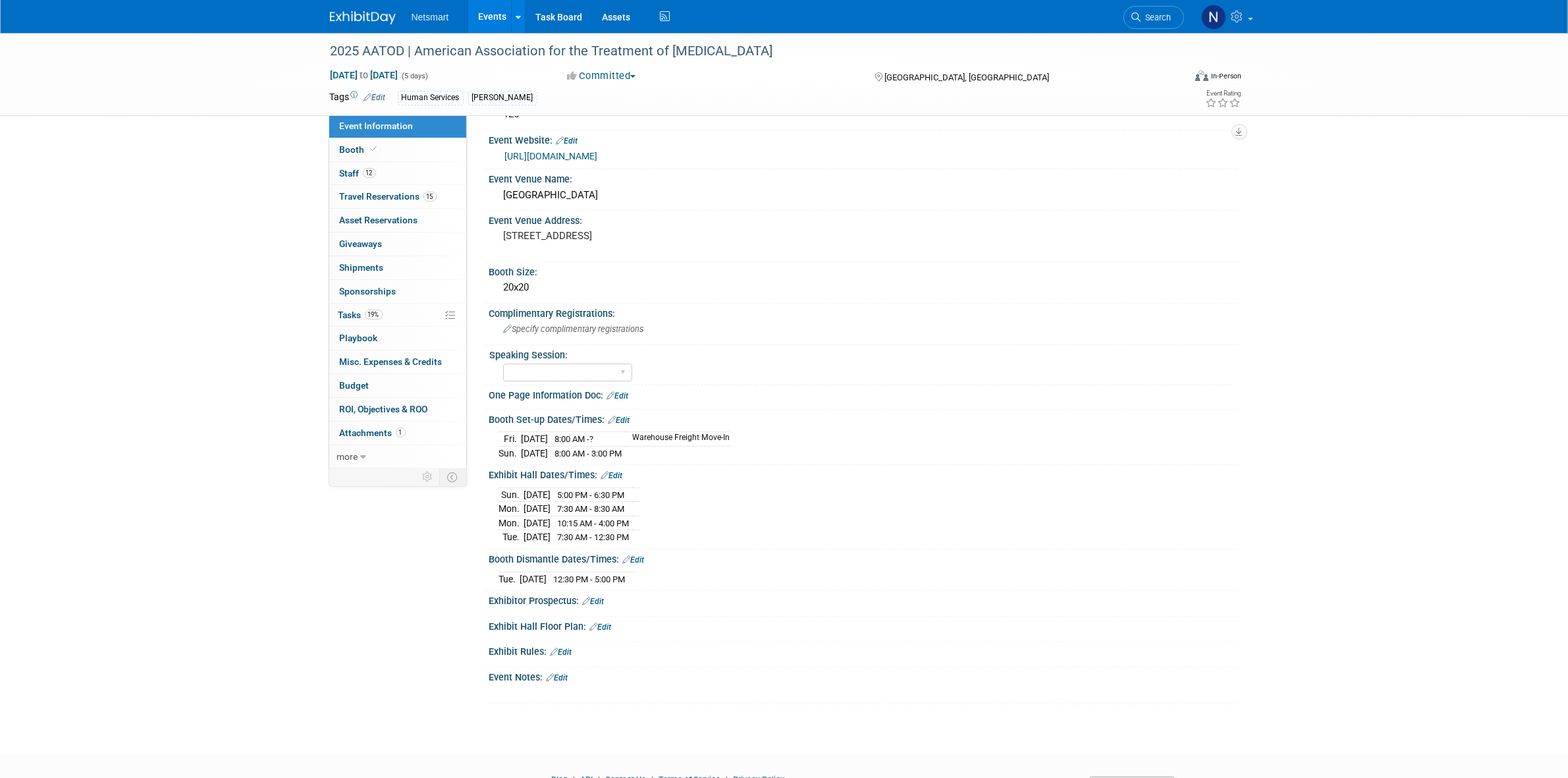
scroll to position [164, 0]
click at [408, 198] on span "Travel Reservations 15" at bounding box center [388, 196] width 97 height 11
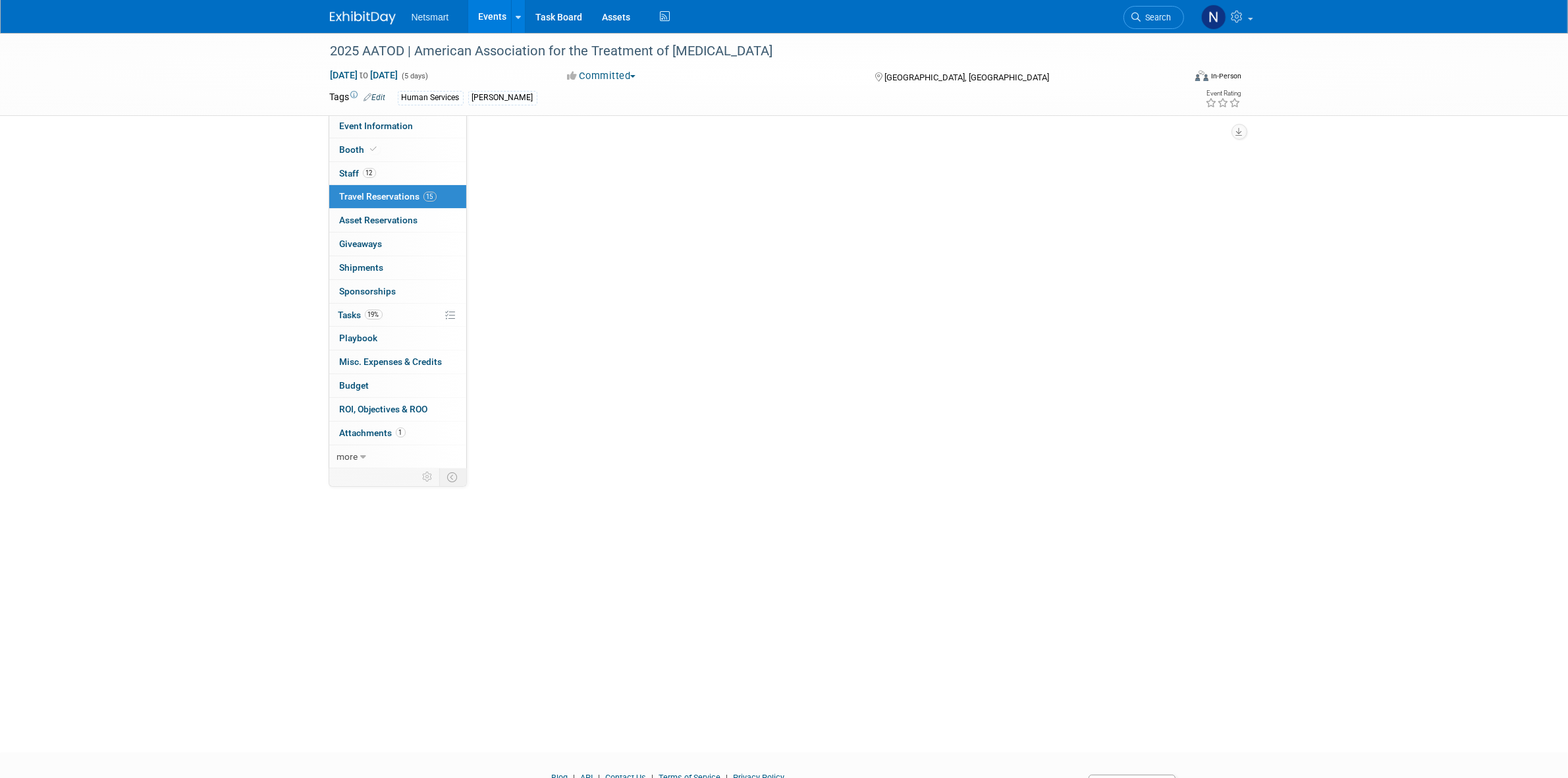
scroll to position [0, 0]
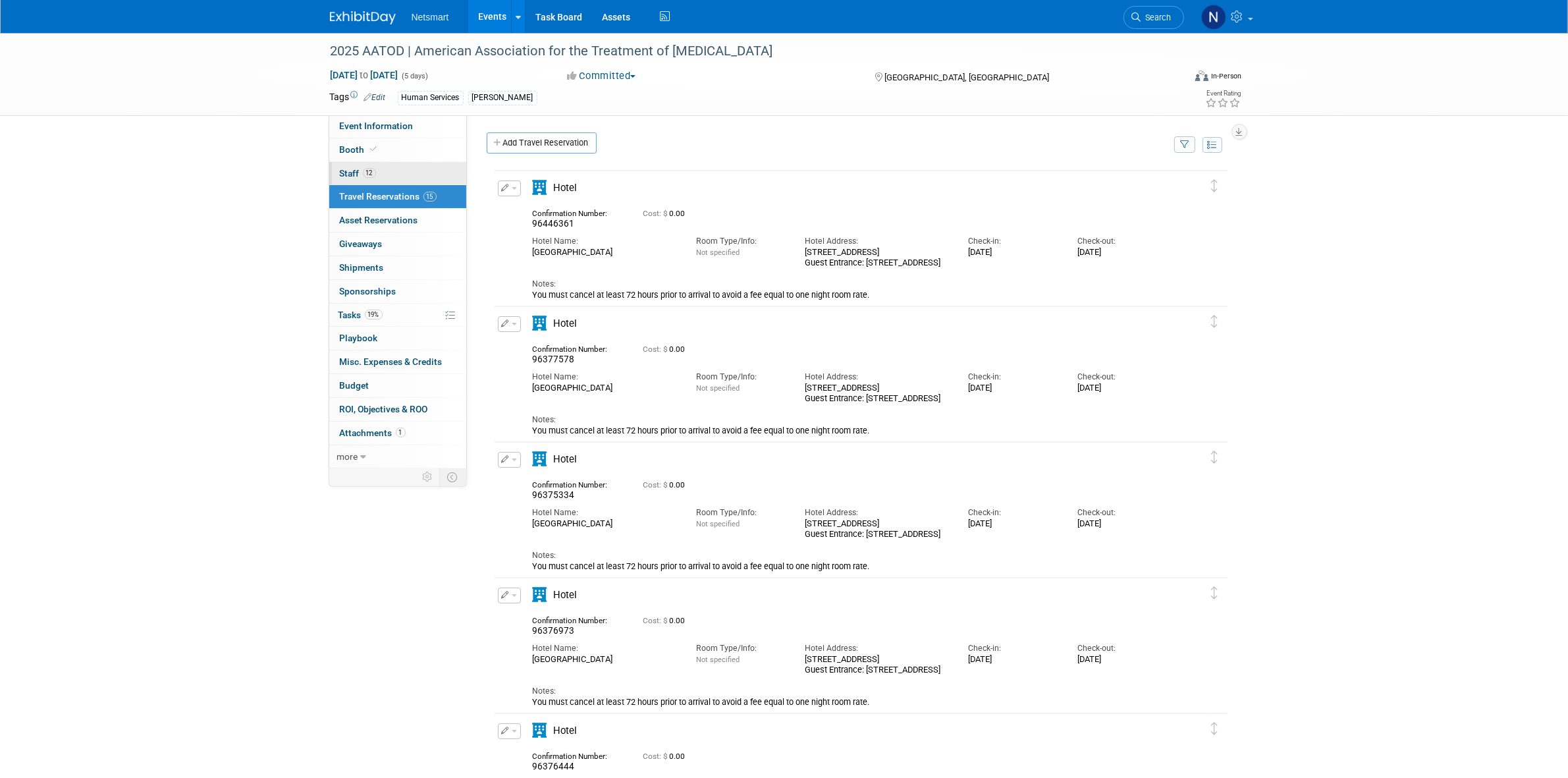
click at [376, 172] on link "12 Staff 12" at bounding box center [397, 174] width 137 height 23
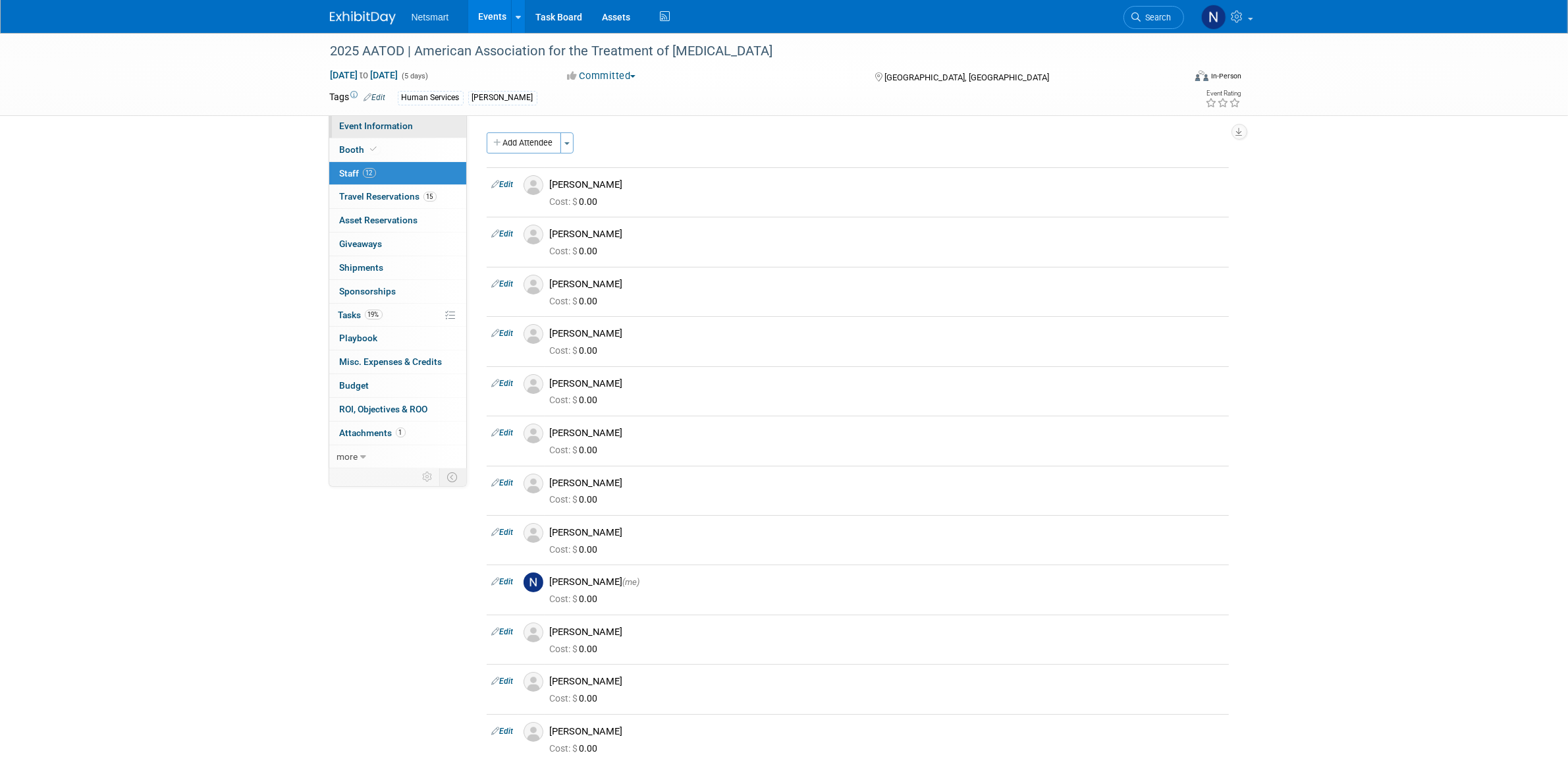
click at [412, 125] on link "Event Information" at bounding box center [397, 126] width 137 height 23
select select "Human Services"
select select "1"
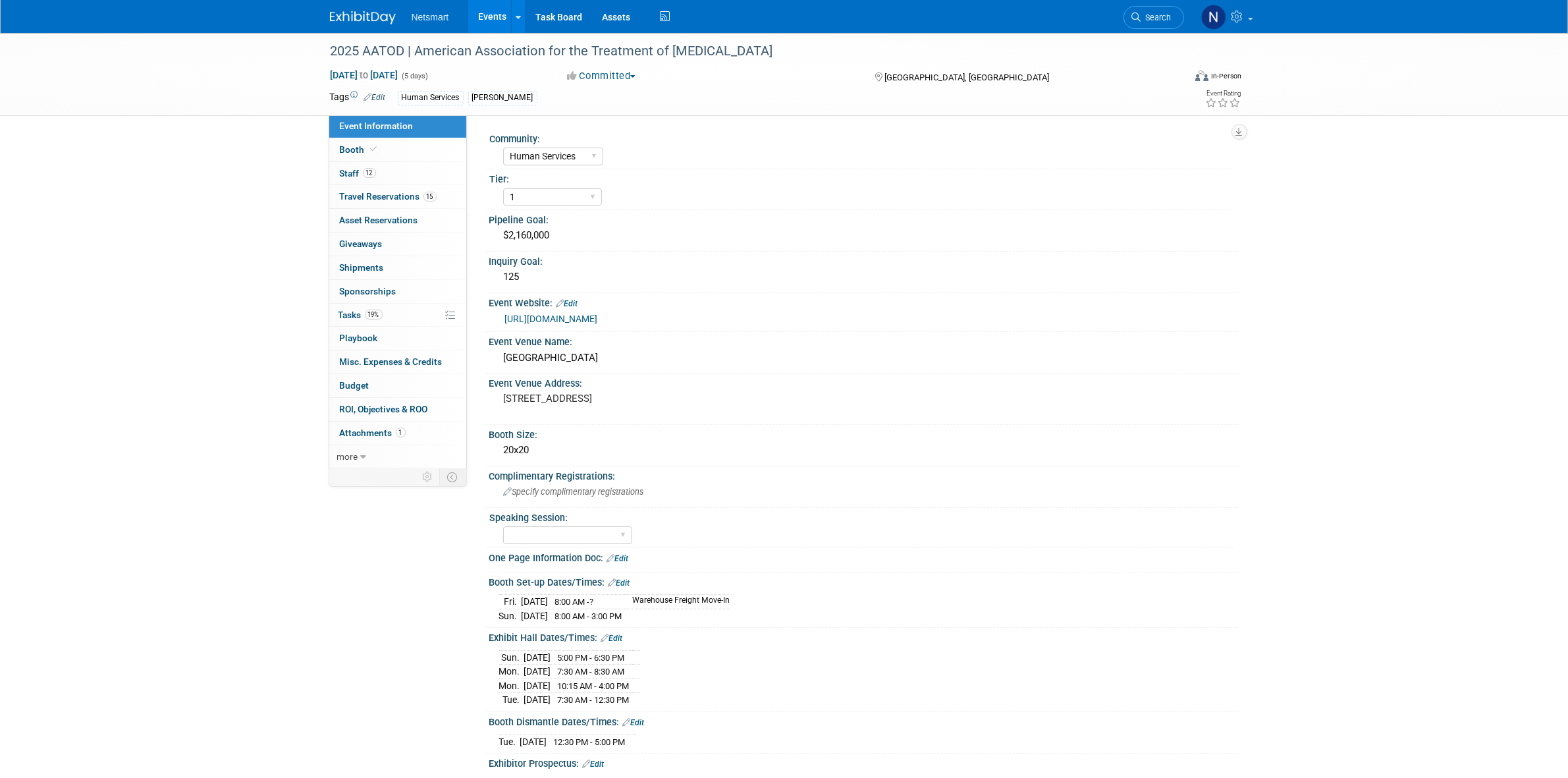
click at [582, 316] on link "https://aatod2025.eventscribe.net/" at bounding box center [551, 318] width 93 height 11
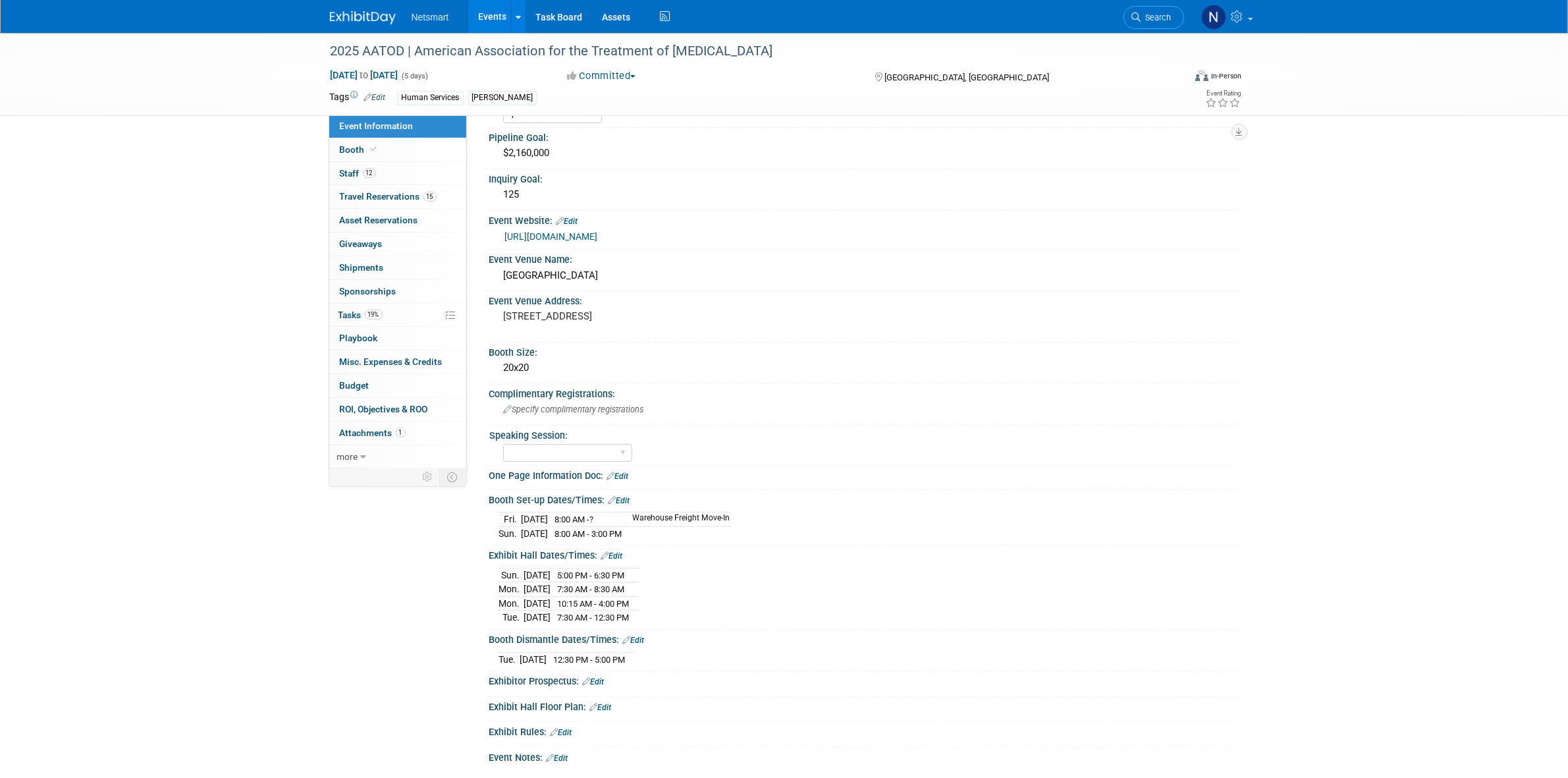
drag, startPoint x: 495, startPoint y: 574, endPoint x: 675, endPoint y: 613, distance: 184.2
click at [675, 613] on div "Sun. Oct 5, 2025 5:00 PM - 6:30 PM Mon. Oct 6, 2025 7:30 AM - 8:30 AM" at bounding box center [864, 593] width 750 height 65
copy div
click at [210, 472] on div "2025 AATOD | American Association for the Treatment of Opioid Dependence Oct 4,…" at bounding box center [784, 381] width 1568 height 860
click at [249, 232] on div "2025 AATOD | American Association for the Treatment of Opioid Dependence Oct 4,…" at bounding box center [784, 381] width 1568 height 860
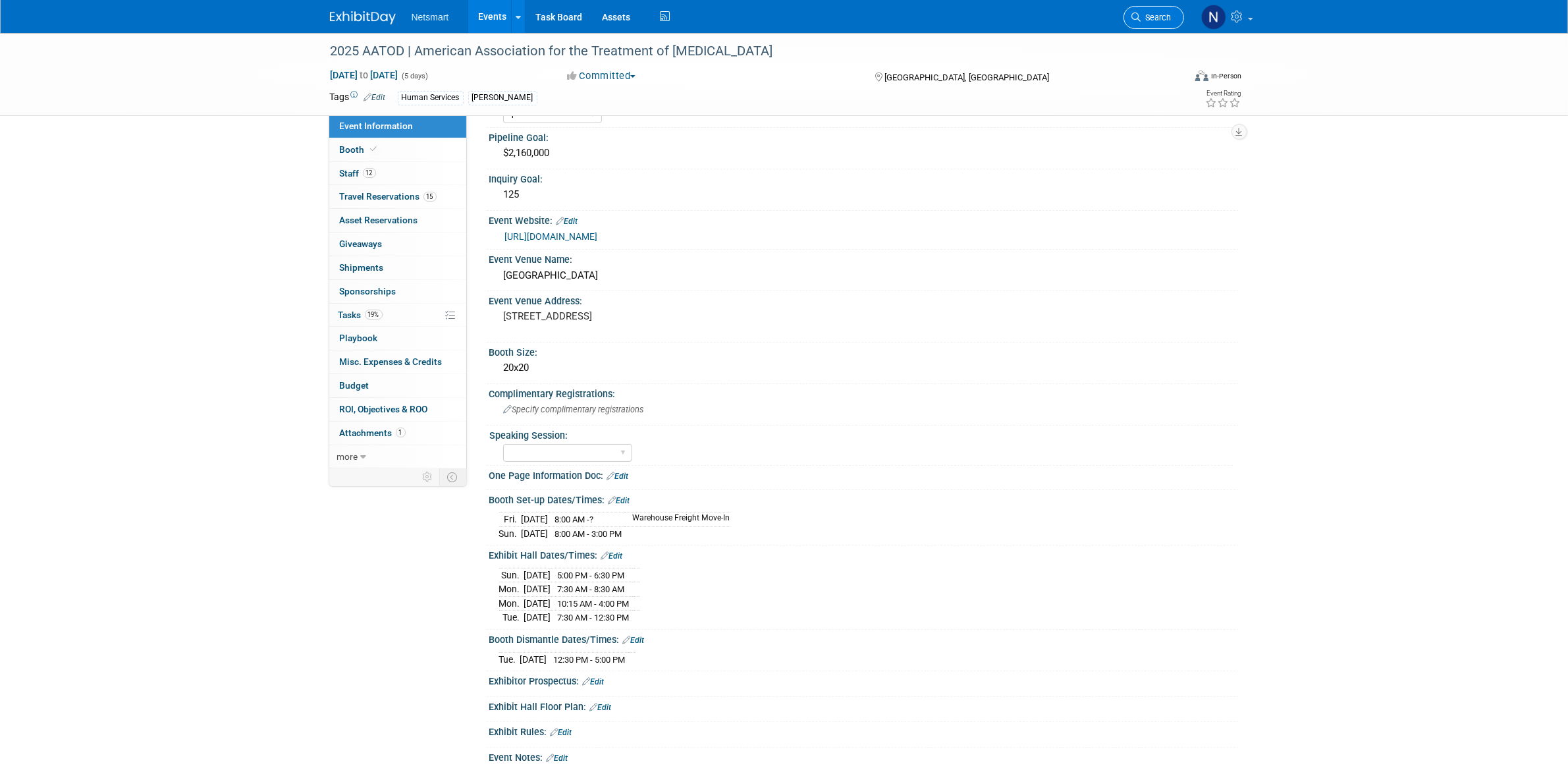
click at [1134, 15] on icon at bounding box center [1136, 17] width 9 height 9
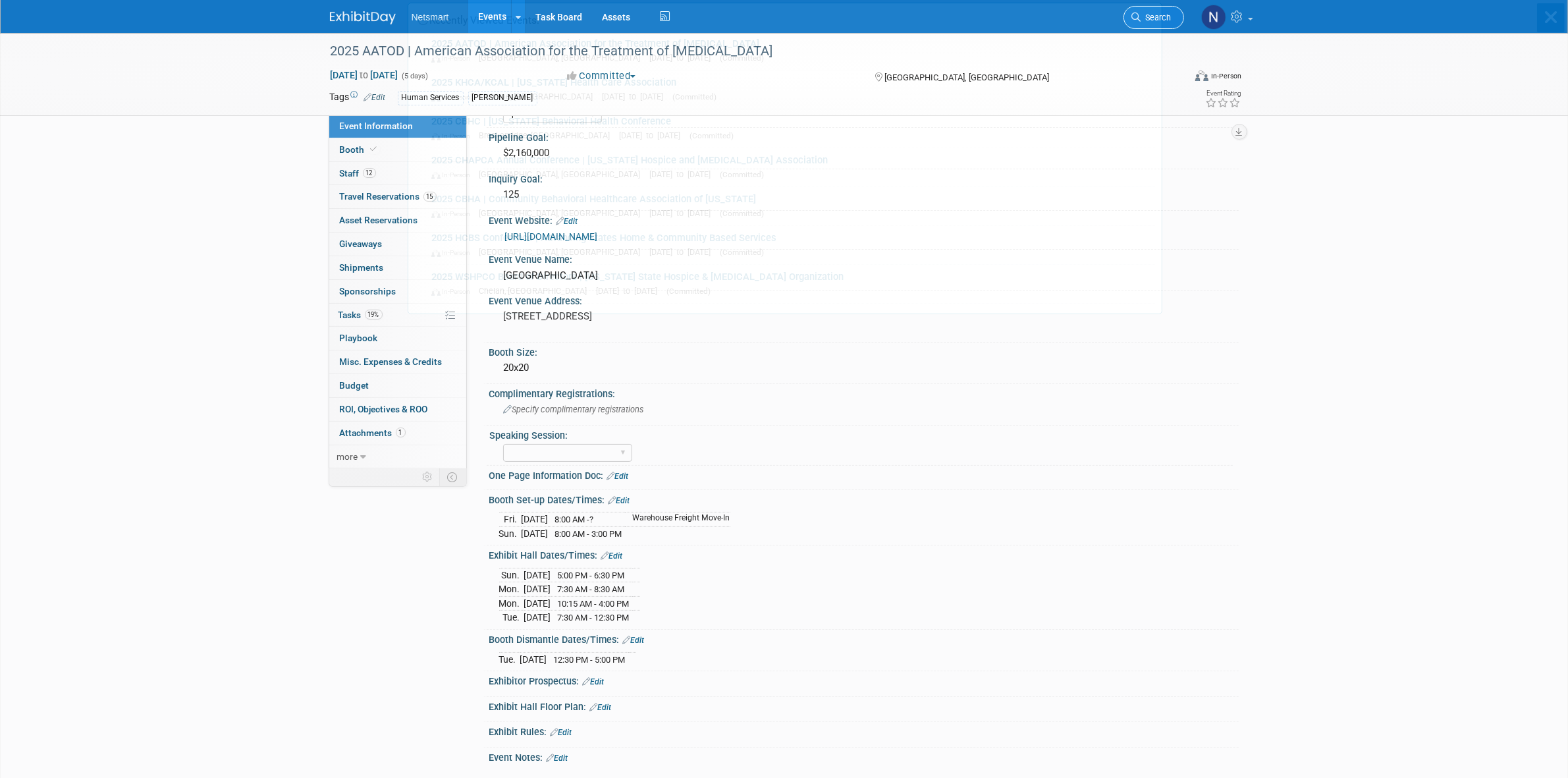
scroll to position [0, 0]
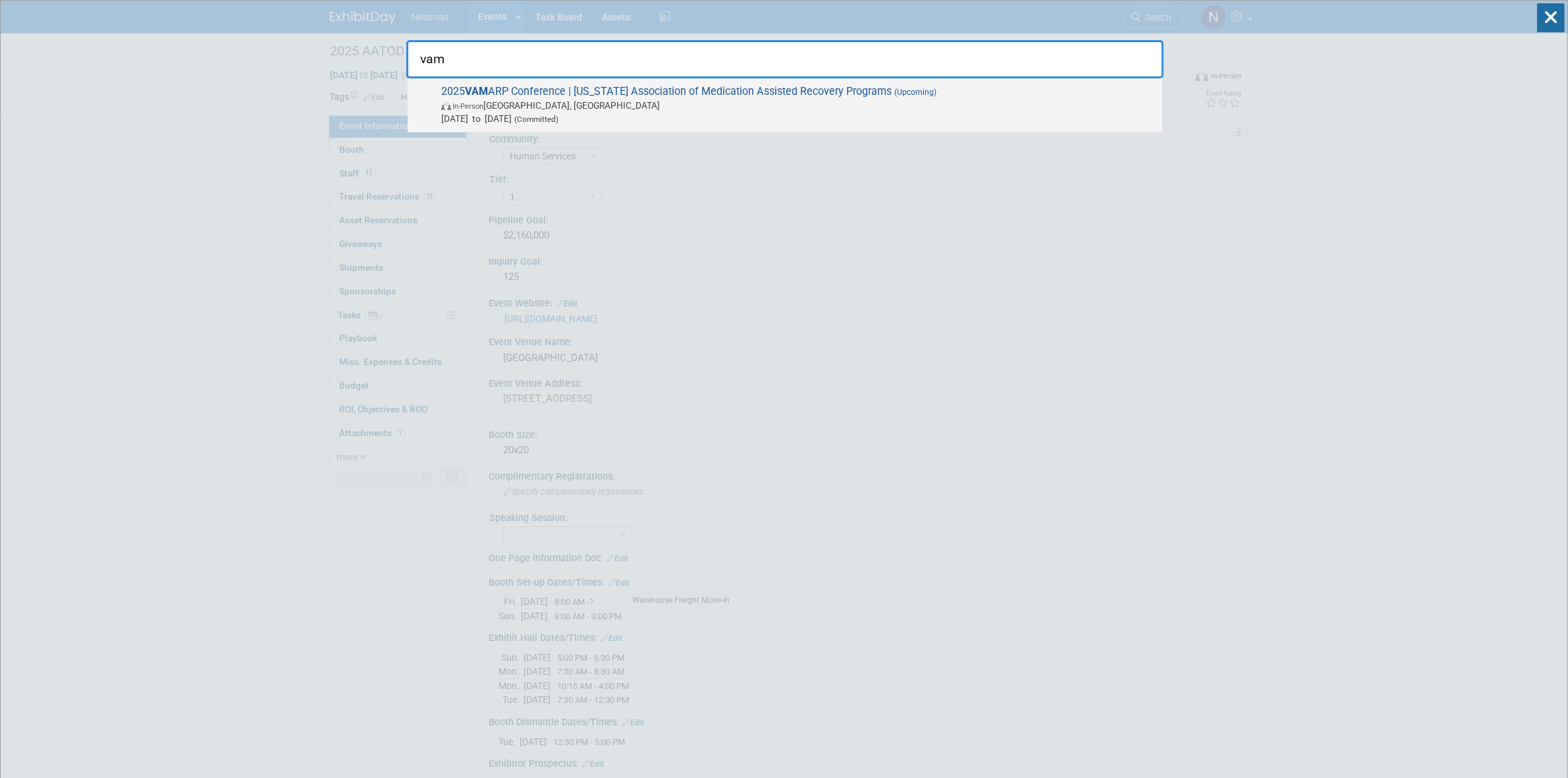
type input "vam"
click at [517, 106] on span "In-Person Charlottesville, VA" at bounding box center [799, 105] width 715 height 13
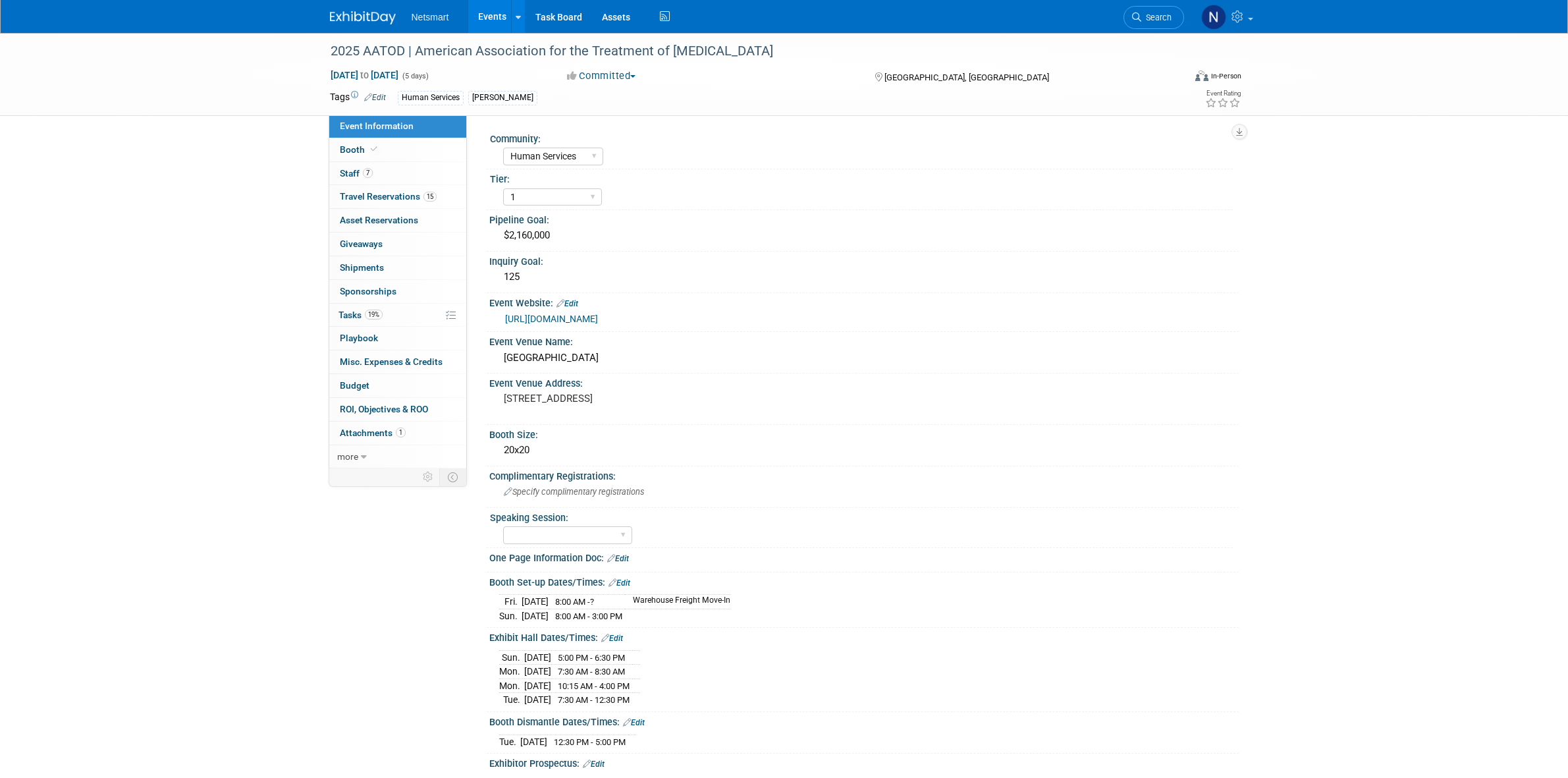
select select "Human Services"
select select "1"
click at [390, 175] on link "12 Staff 12" at bounding box center [397, 174] width 137 height 23
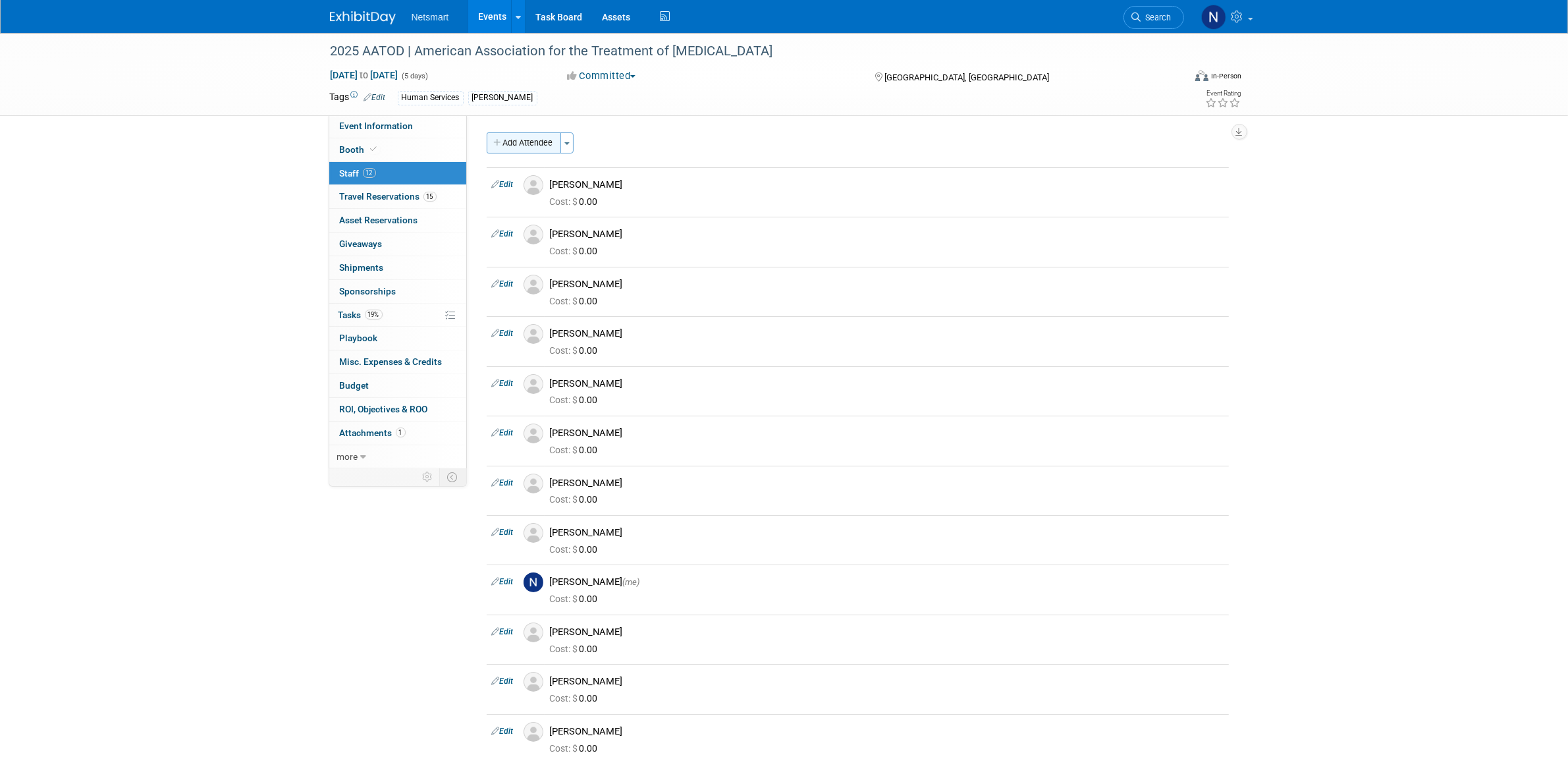
click at [523, 150] on button "Add Attendee" at bounding box center [524, 143] width 74 height 22
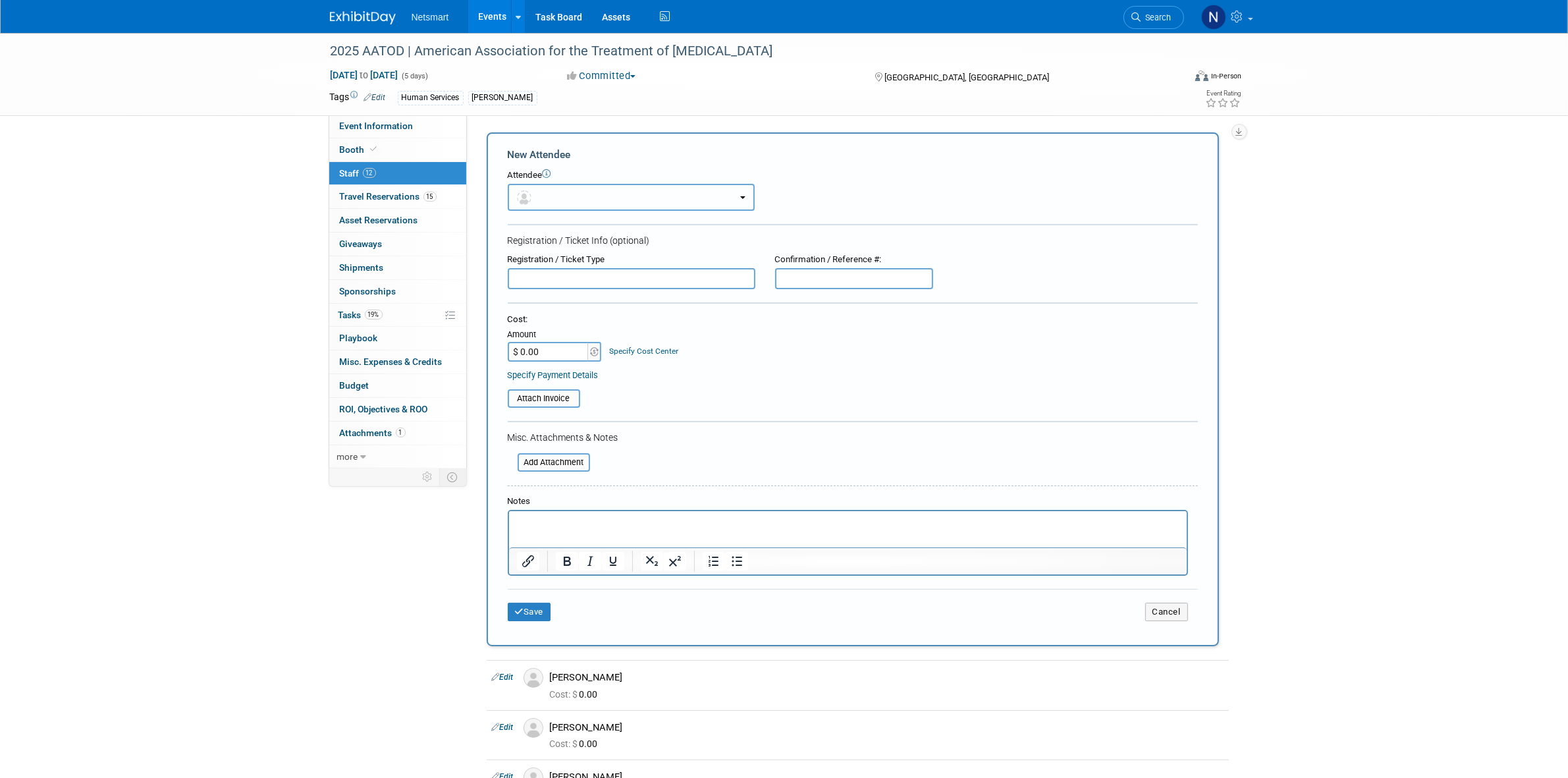
click at [550, 196] on button "button" at bounding box center [631, 198] width 247 height 27
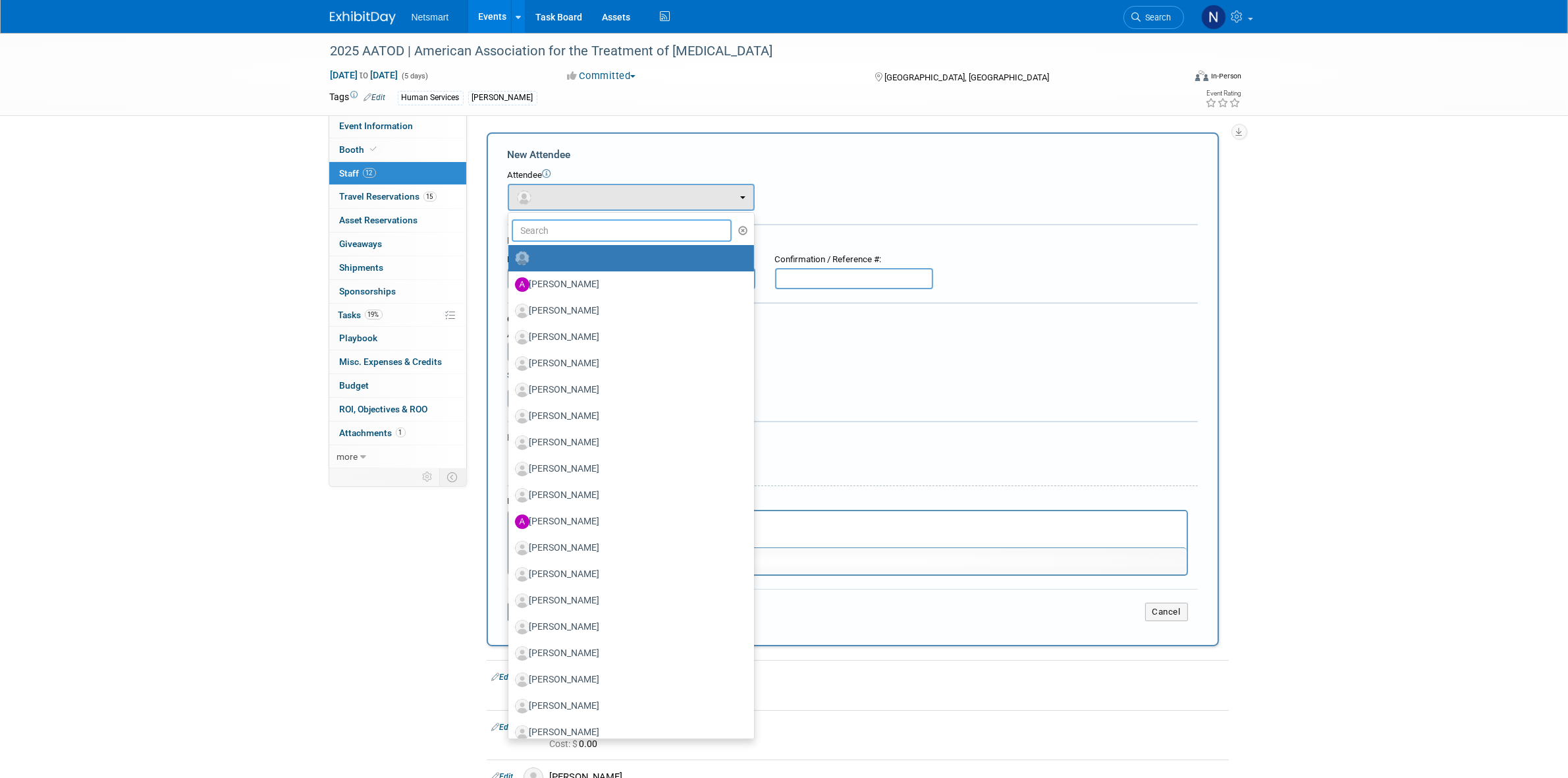
click at [550, 235] on input "text" at bounding box center [622, 230] width 220 height 23
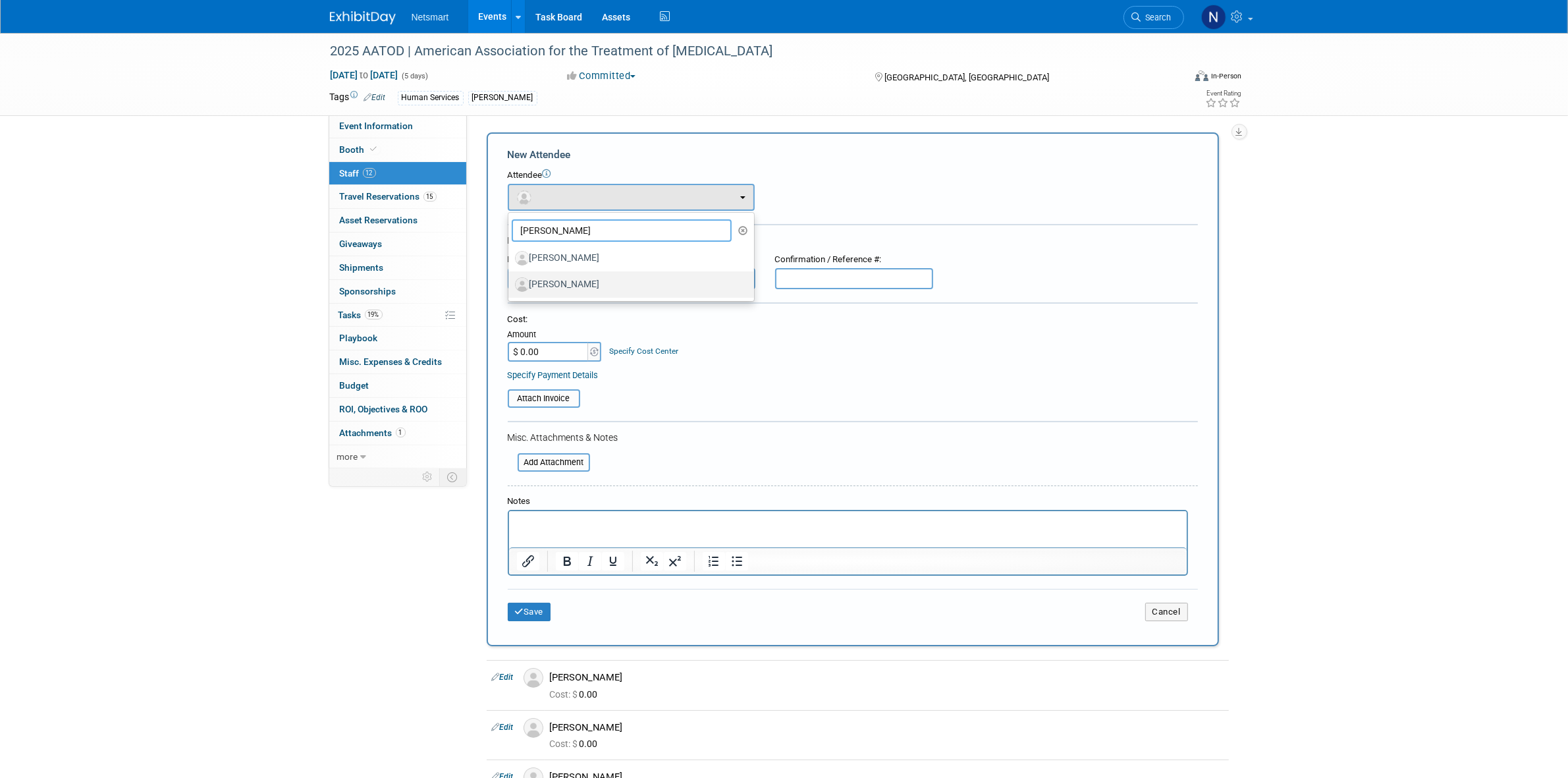
type input "[PERSON_NAME]"
click at [579, 279] on label "[PERSON_NAME]" at bounding box center [627, 285] width 226 height 22
click at [510, 279] on input "[PERSON_NAME]" at bounding box center [506, 283] width 9 height 9
select select "1a57397f-468d-4931-bb41-cfed2ddec414"
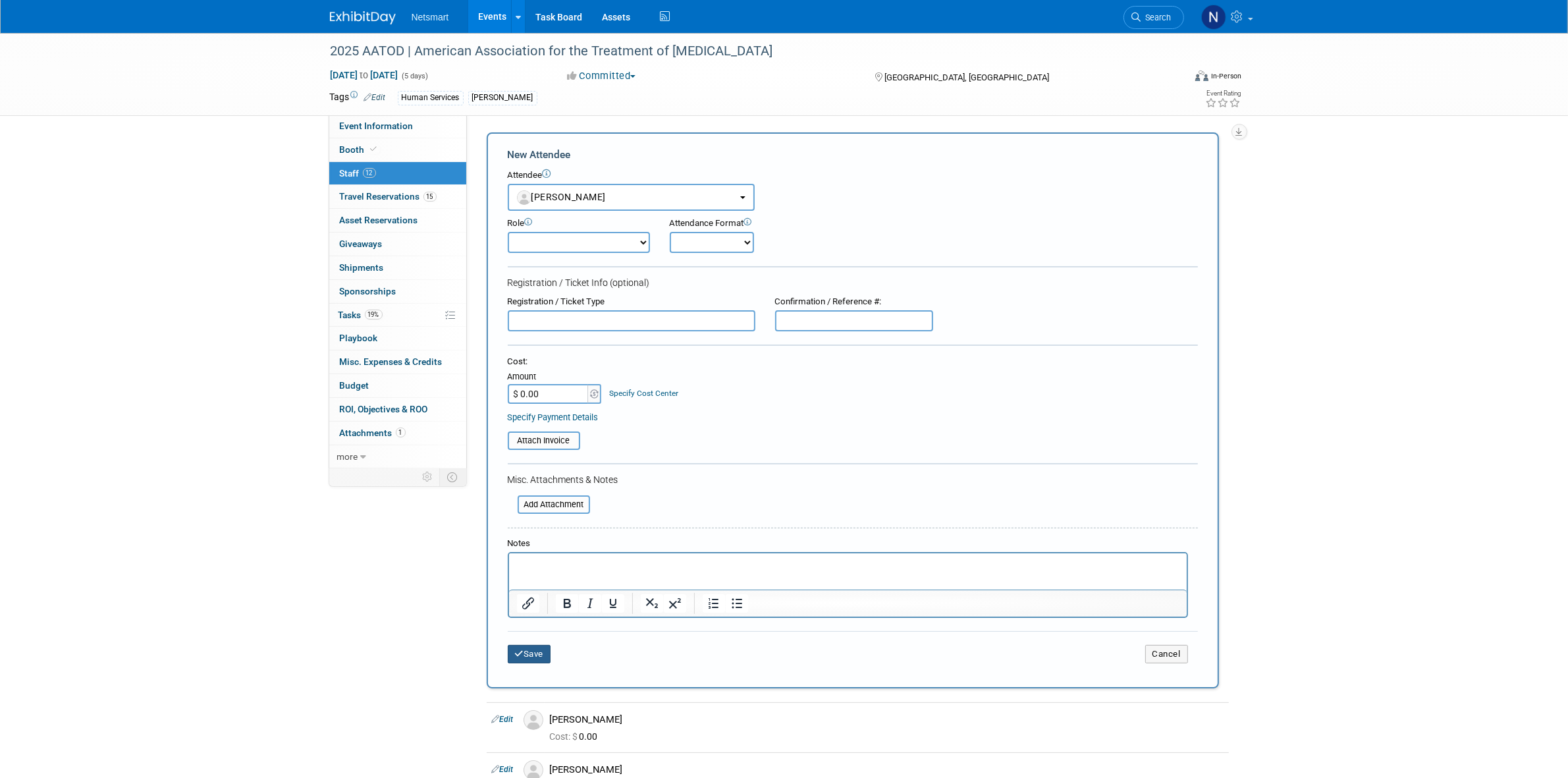
click at [525, 645] on button "Save" at bounding box center [530, 654] width 43 height 19
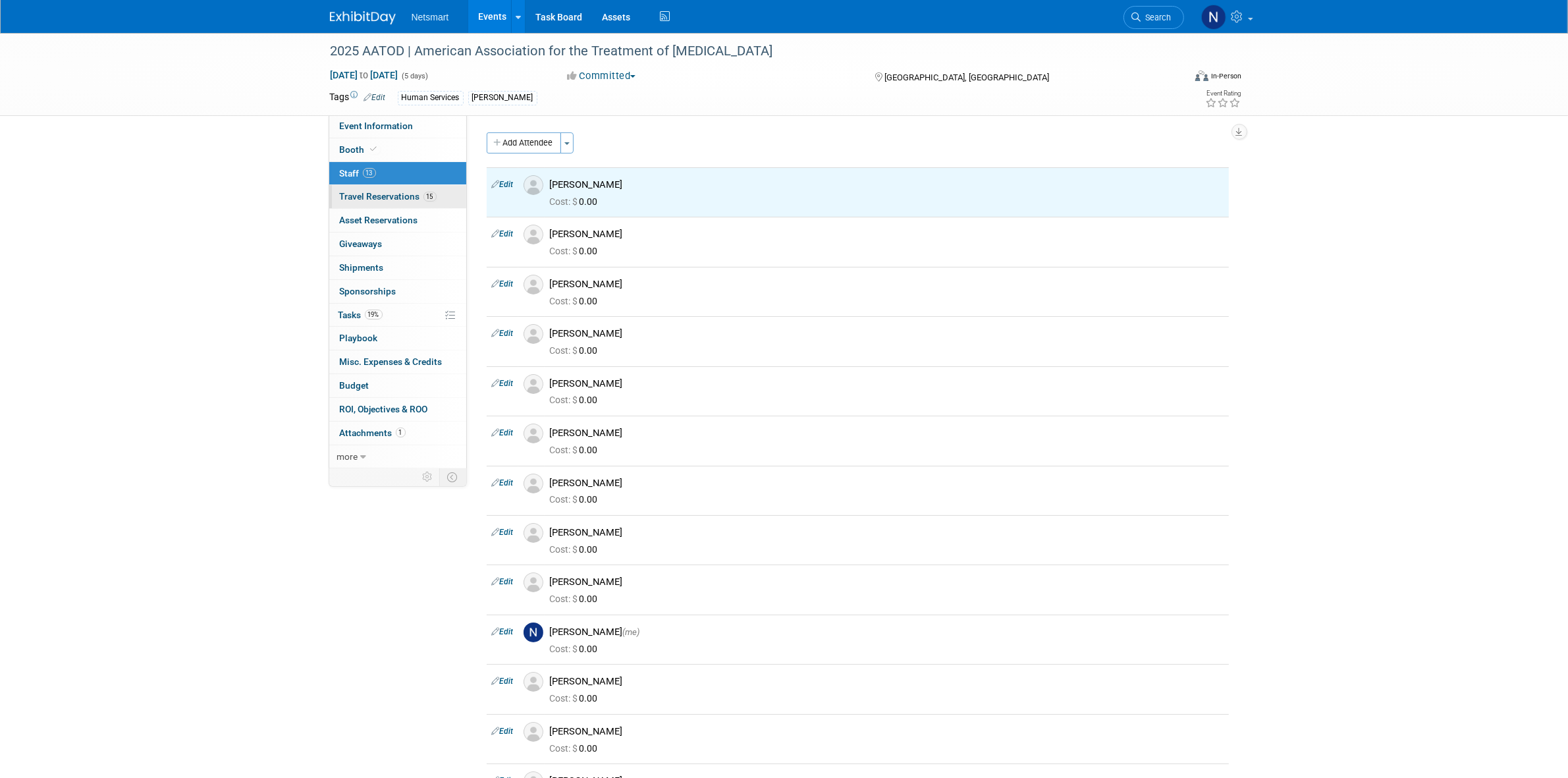
click at [386, 199] on span "Travel Reservations 15" at bounding box center [388, 196] width 97 height 11
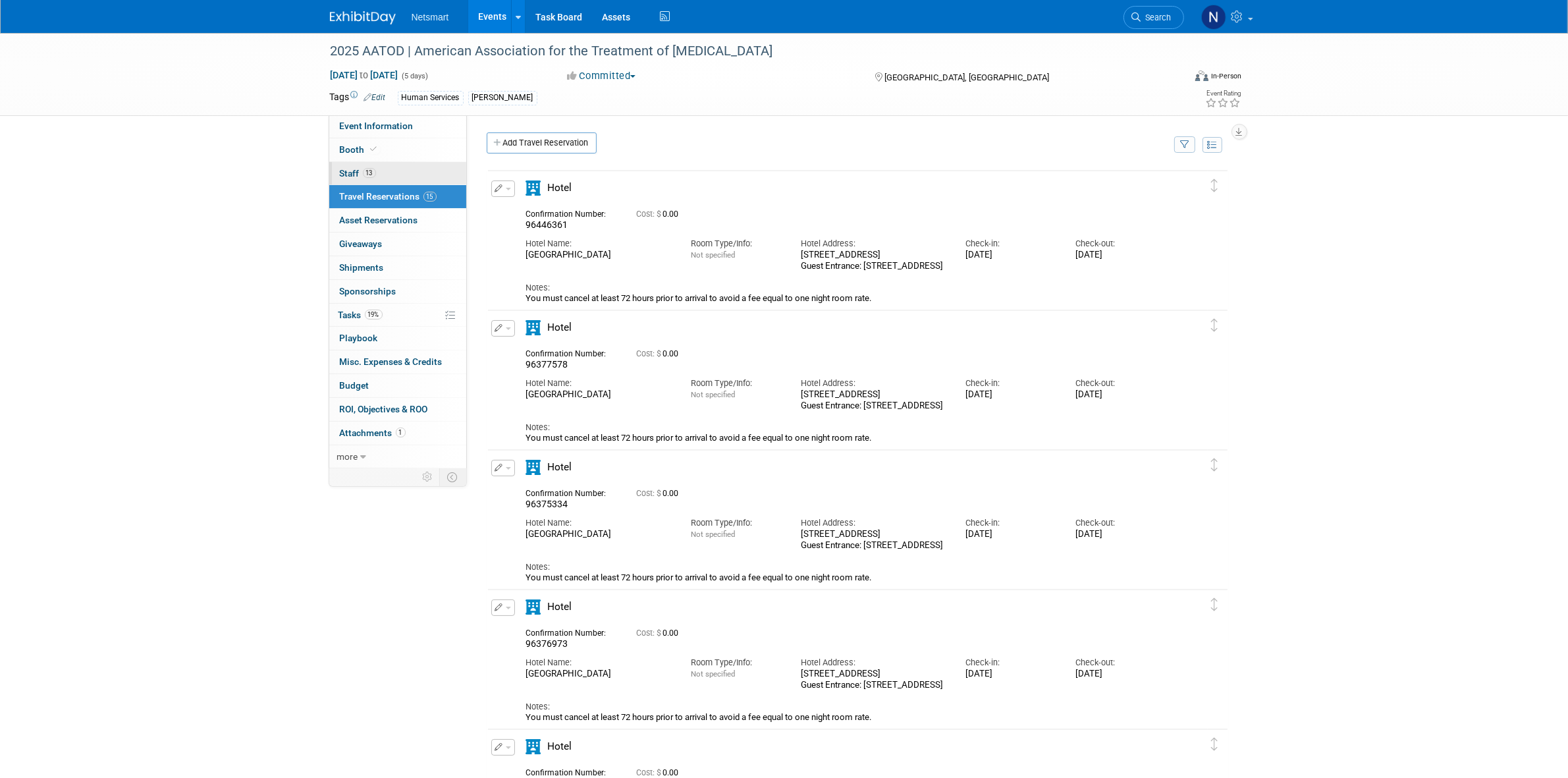
click at [378, 171] on link "13 Staff 13" at bounding box center [397, 174] width 137 height 23
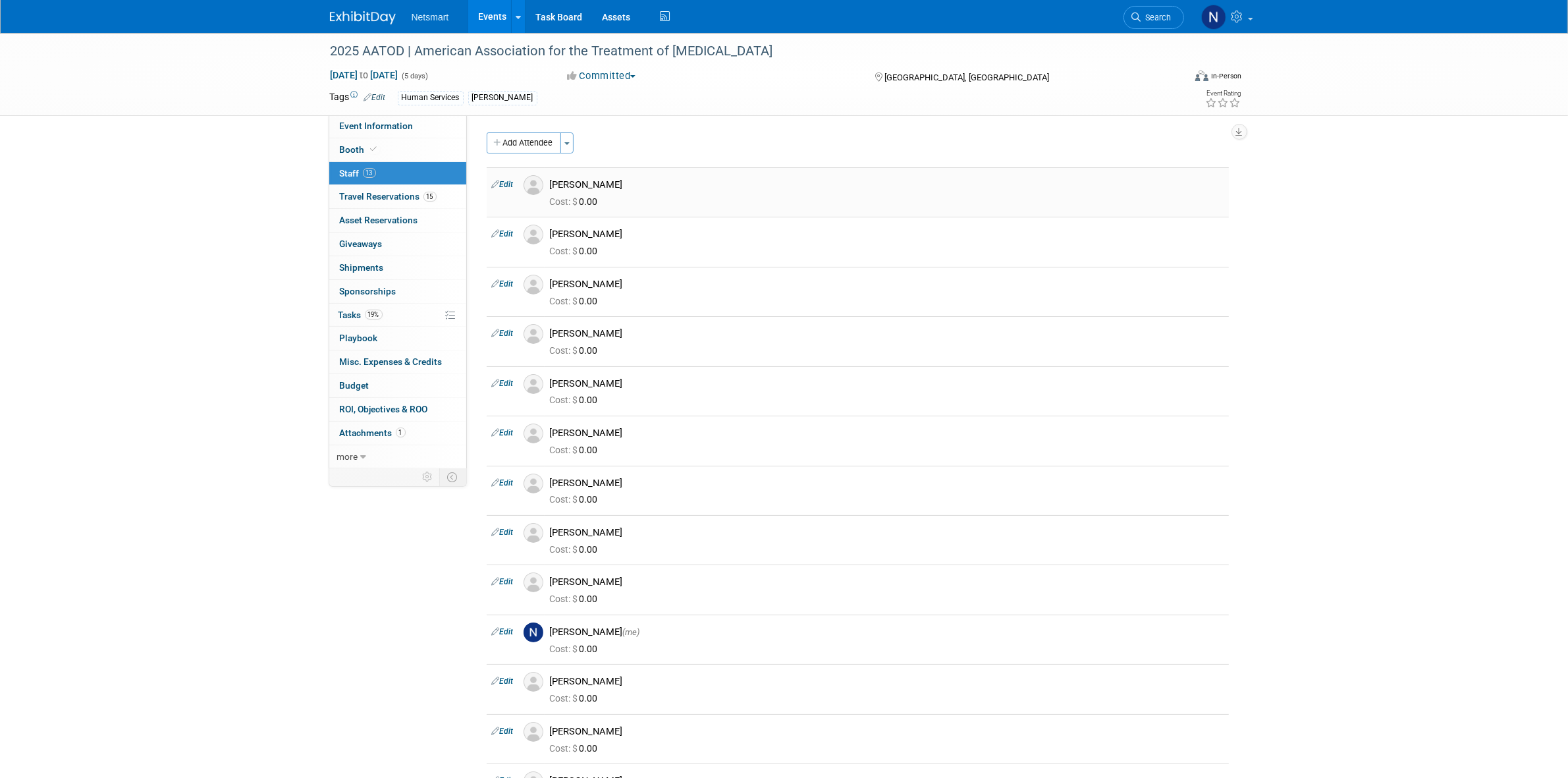
click at [514, 186] on link "Edit" at bounding box center [503, 184] width 22 height 9
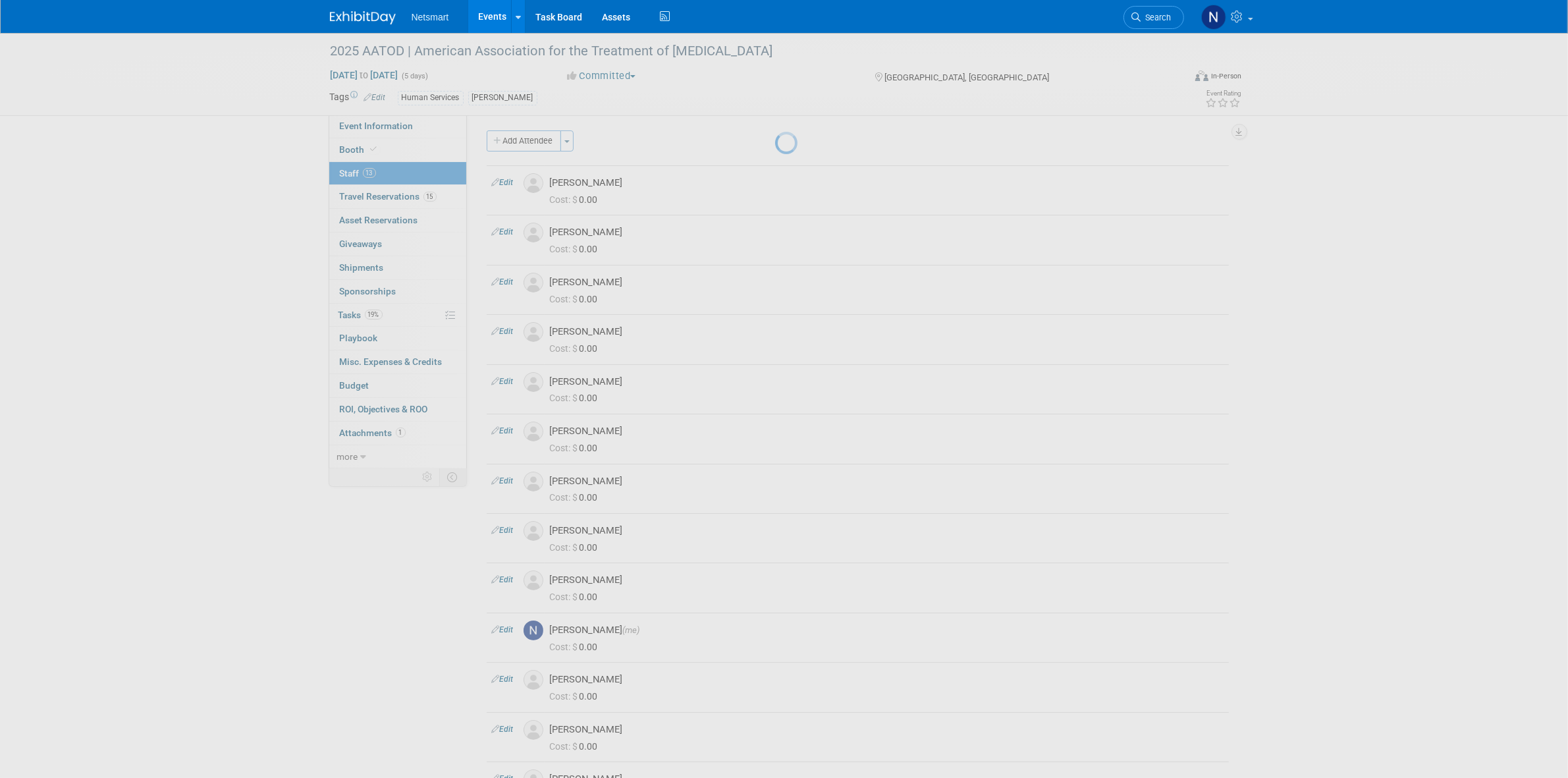
select select "1a57397f-468d-4931-bb41-cfed2ddec414"
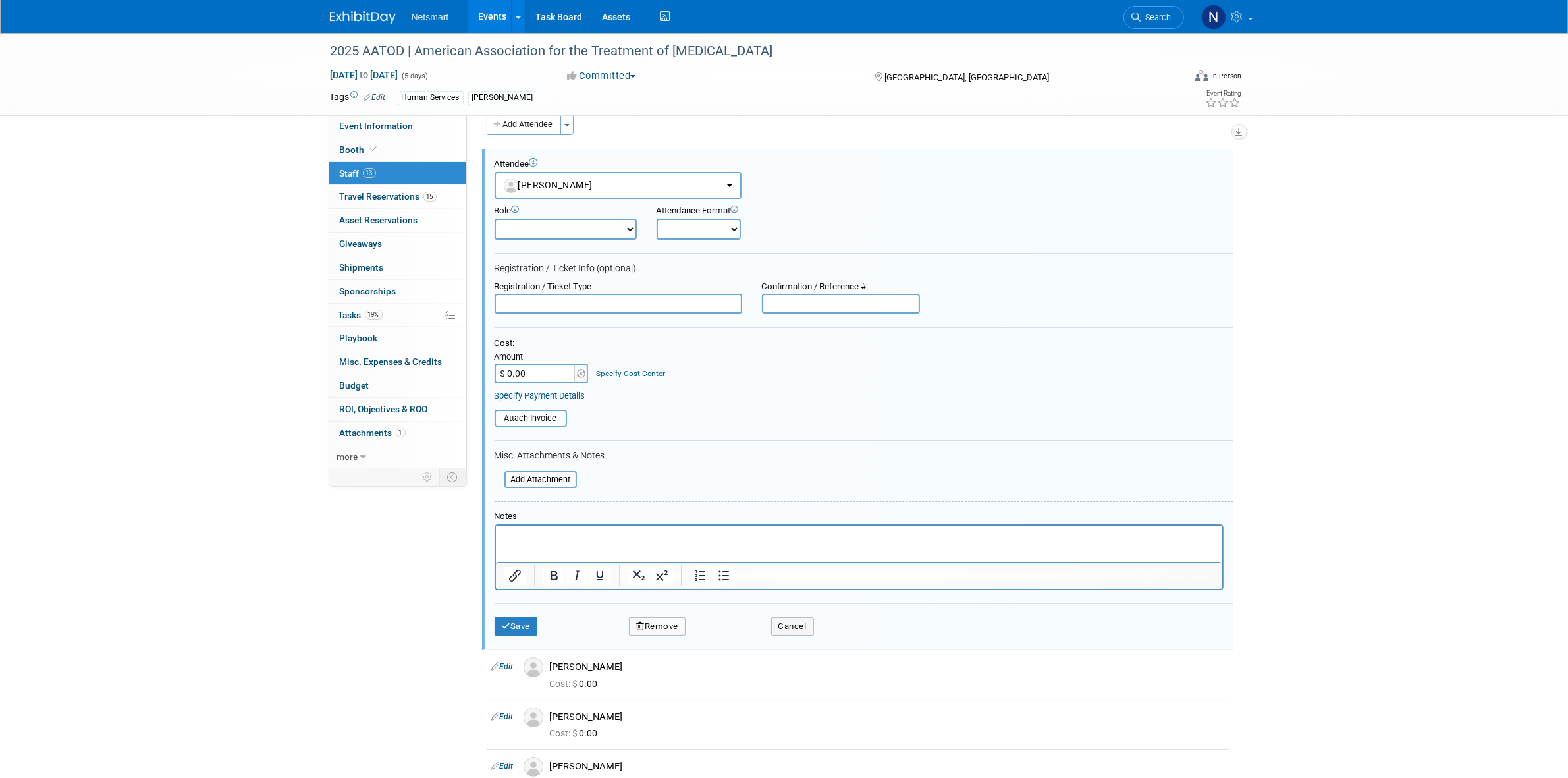
click at [660, 618] on button "Remove" at bounding box center [658, 625] width 57 height 19
click at [729, 620] on link "Yes" at bounding box center [728, 629] width 38 height 22
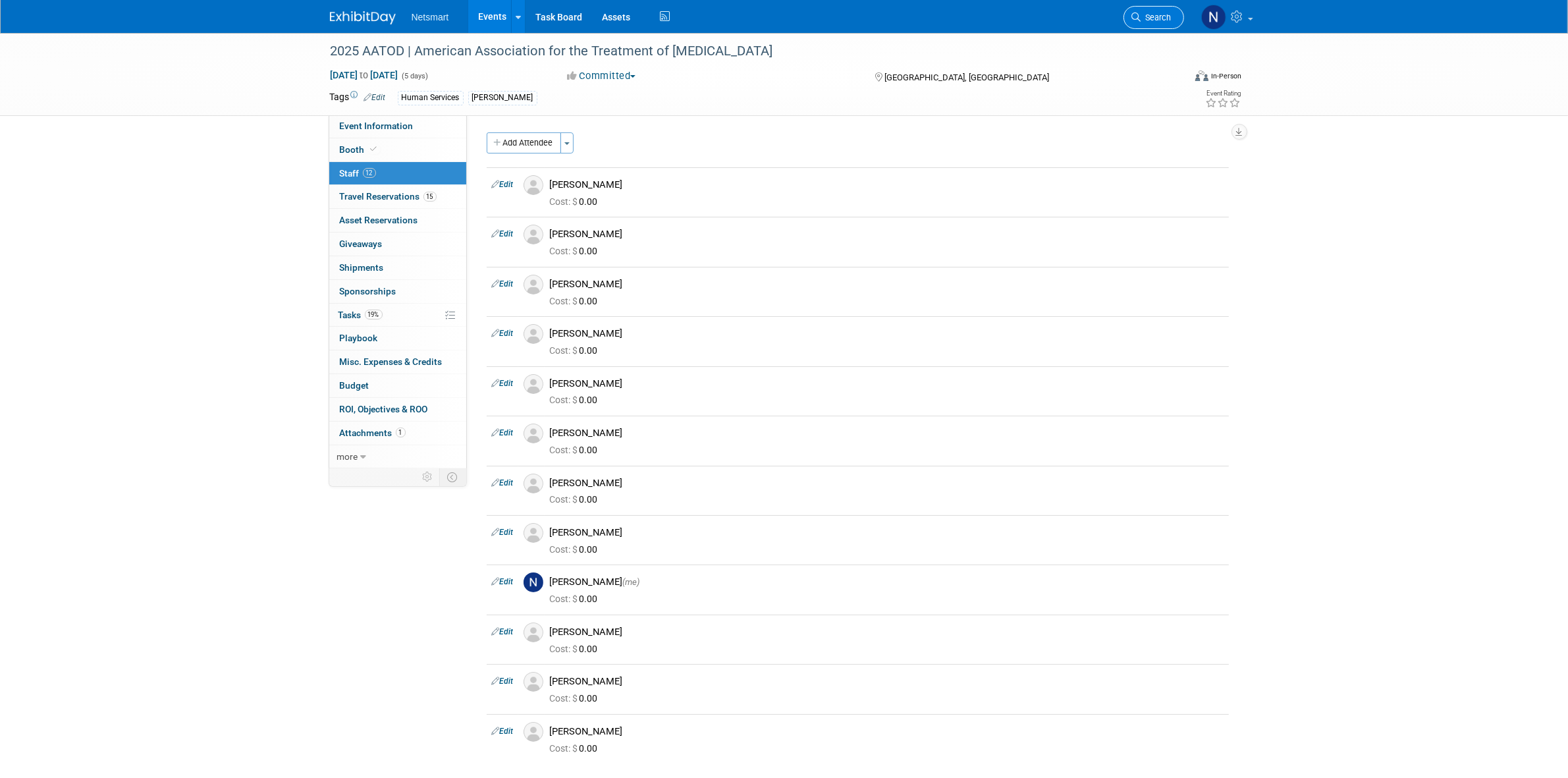
click at [1151, 7] on link "Search" at bounding box center [1154, 18] width 61 height 23
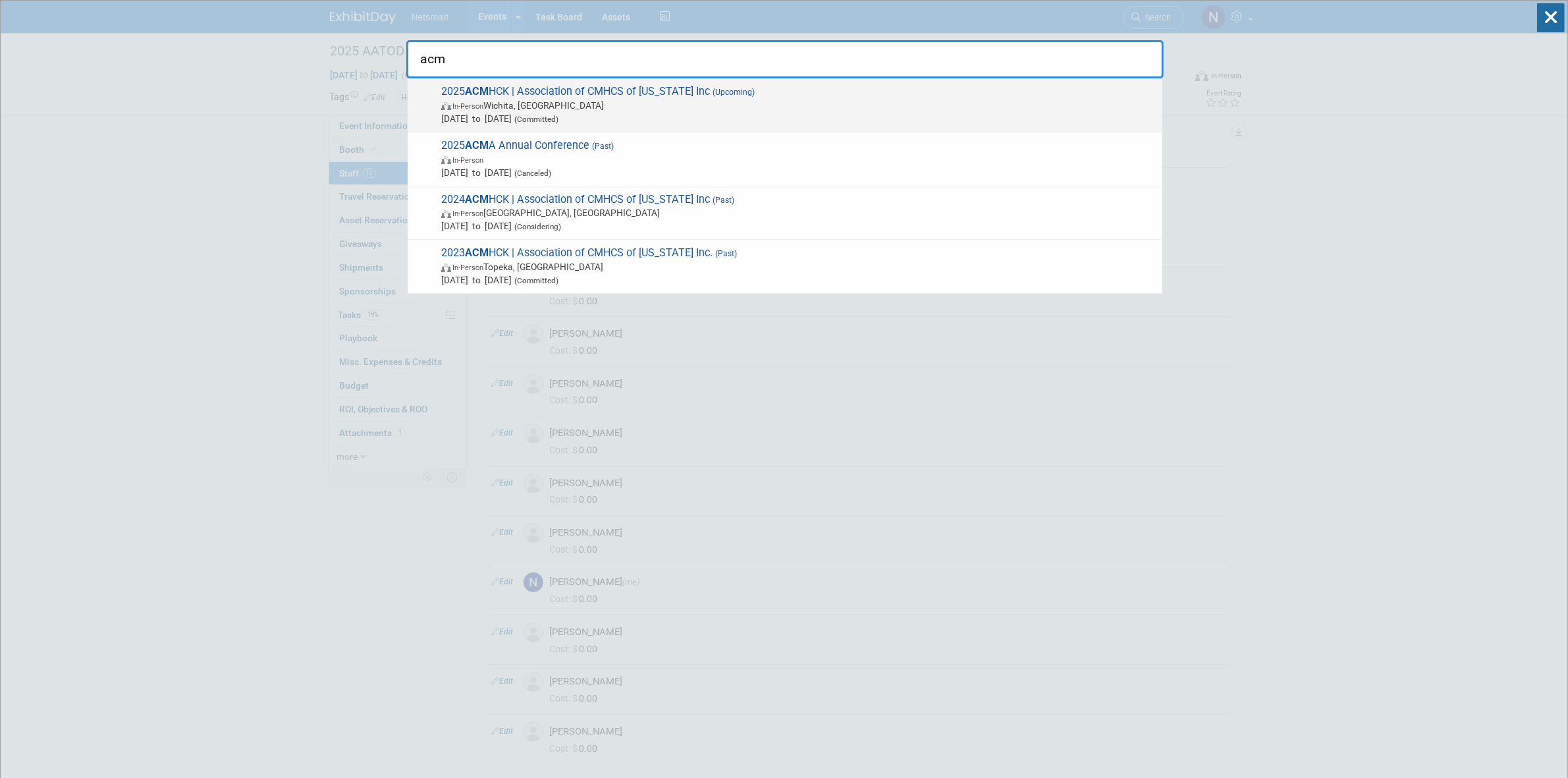
type input "acm"
click at [619, 102] on span "In-Person Wichita, KS" at bounding box center [799, 105] width 715 height 13
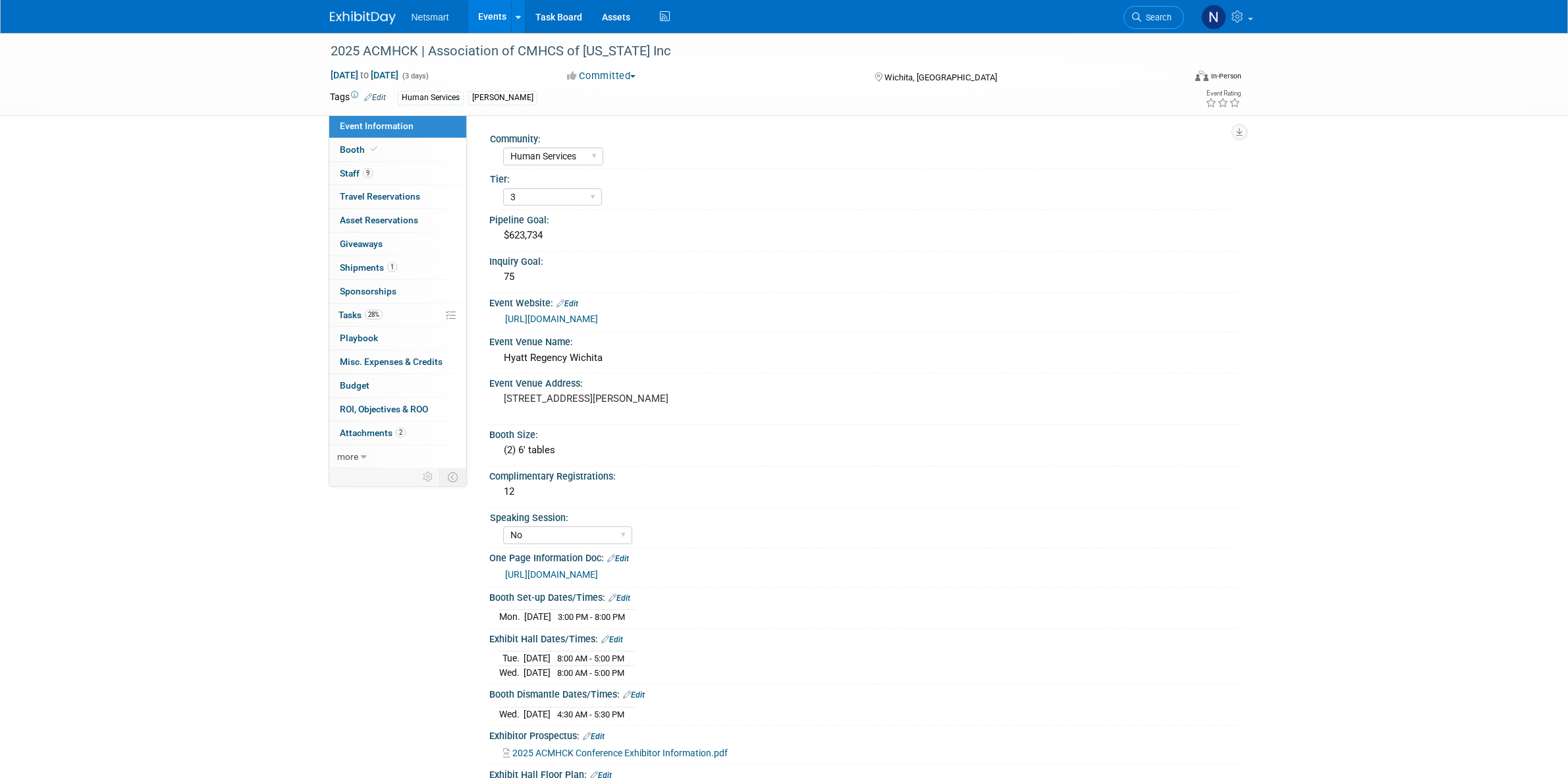
select select "Human Services"
select select "3"
select select "No"
click at [380, 176] on link "9 Staff 9" at bounding box center [397, 174] width 137 height 23
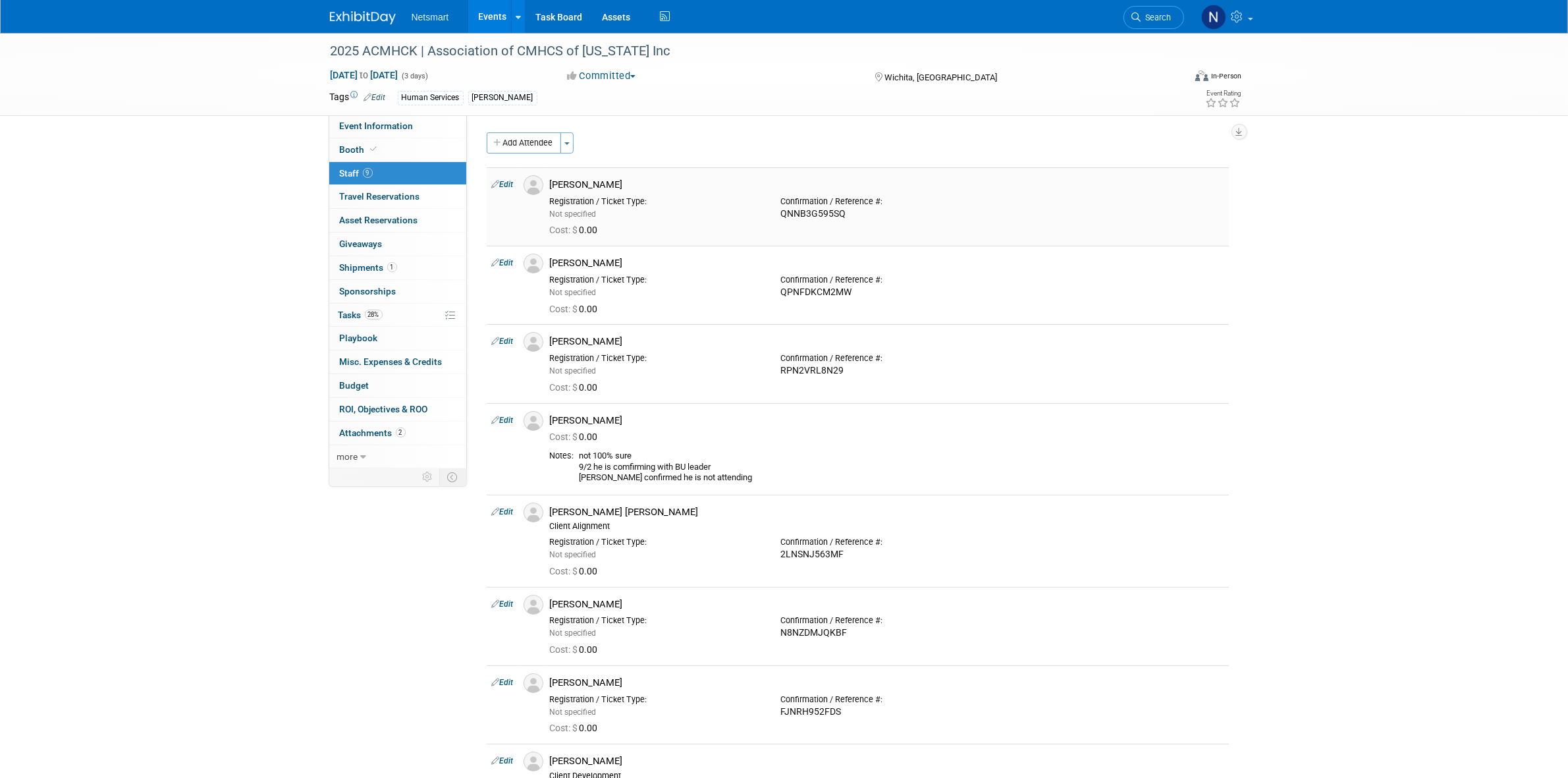
scroll to position [82, 0]
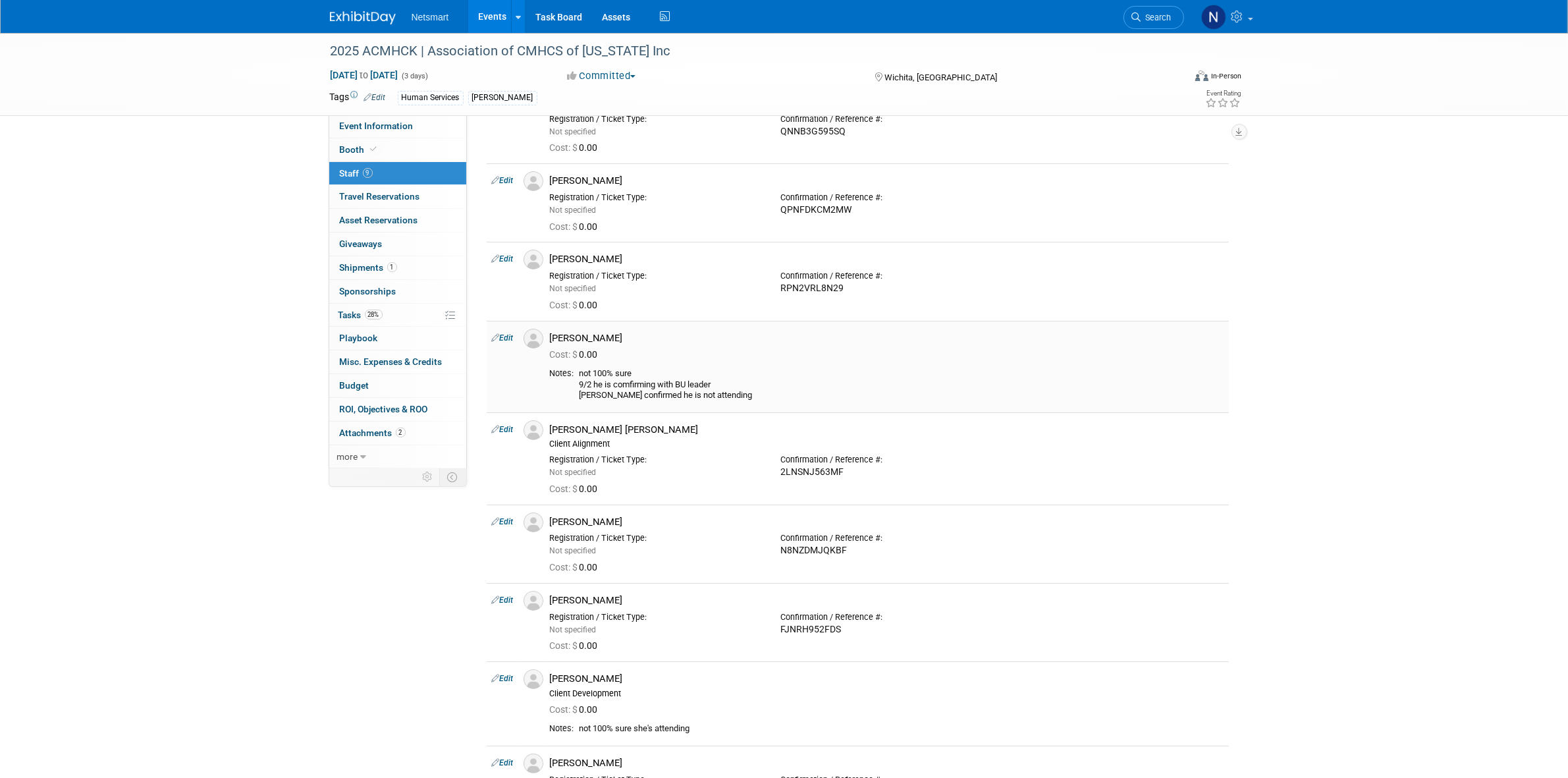
click at [505, 340] on link "Edit" at bounding box center [503, 337] width 22 height 9
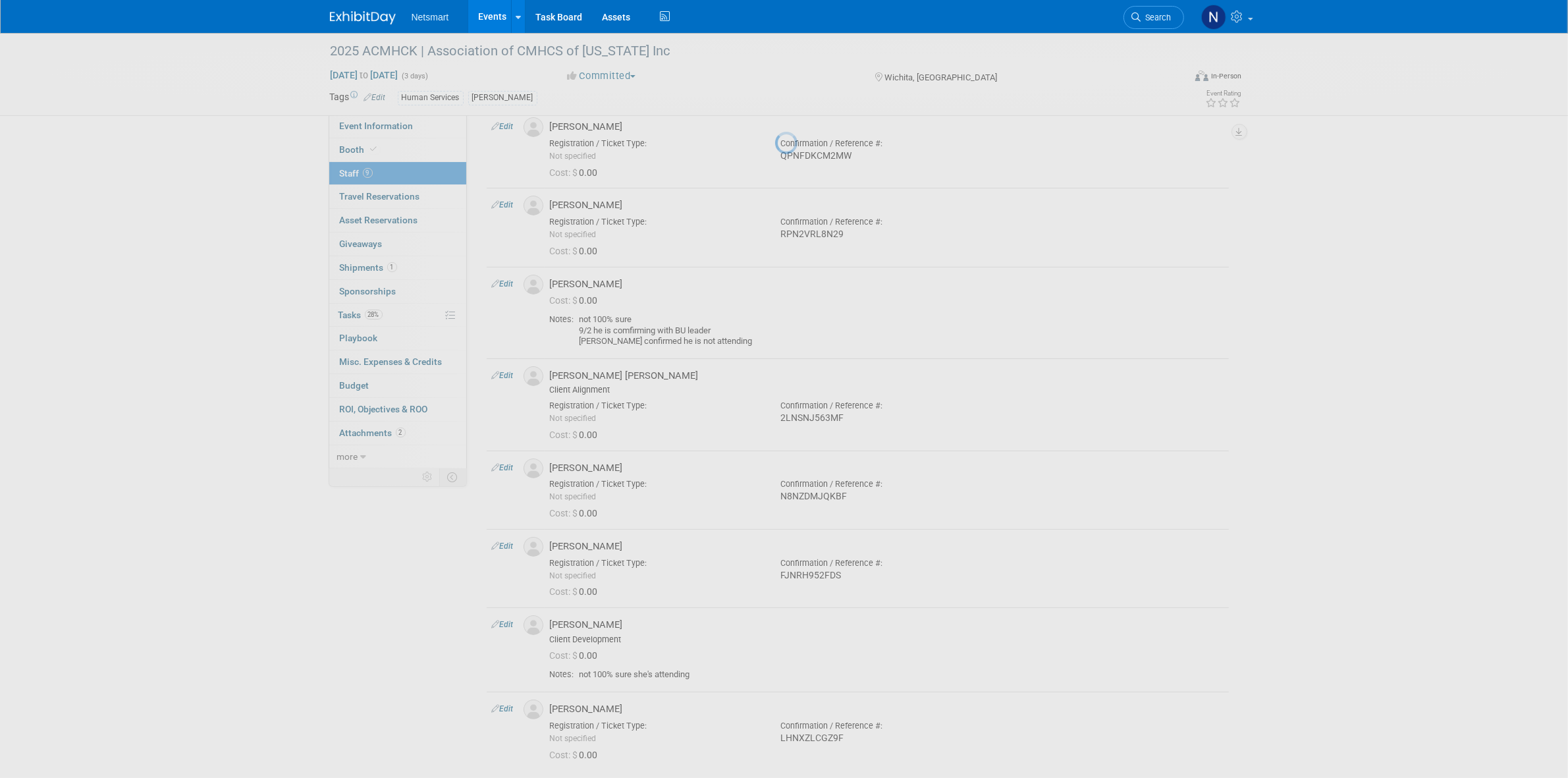
select select "1a57397f-468d-4931-bb41-cfed2ddec414"
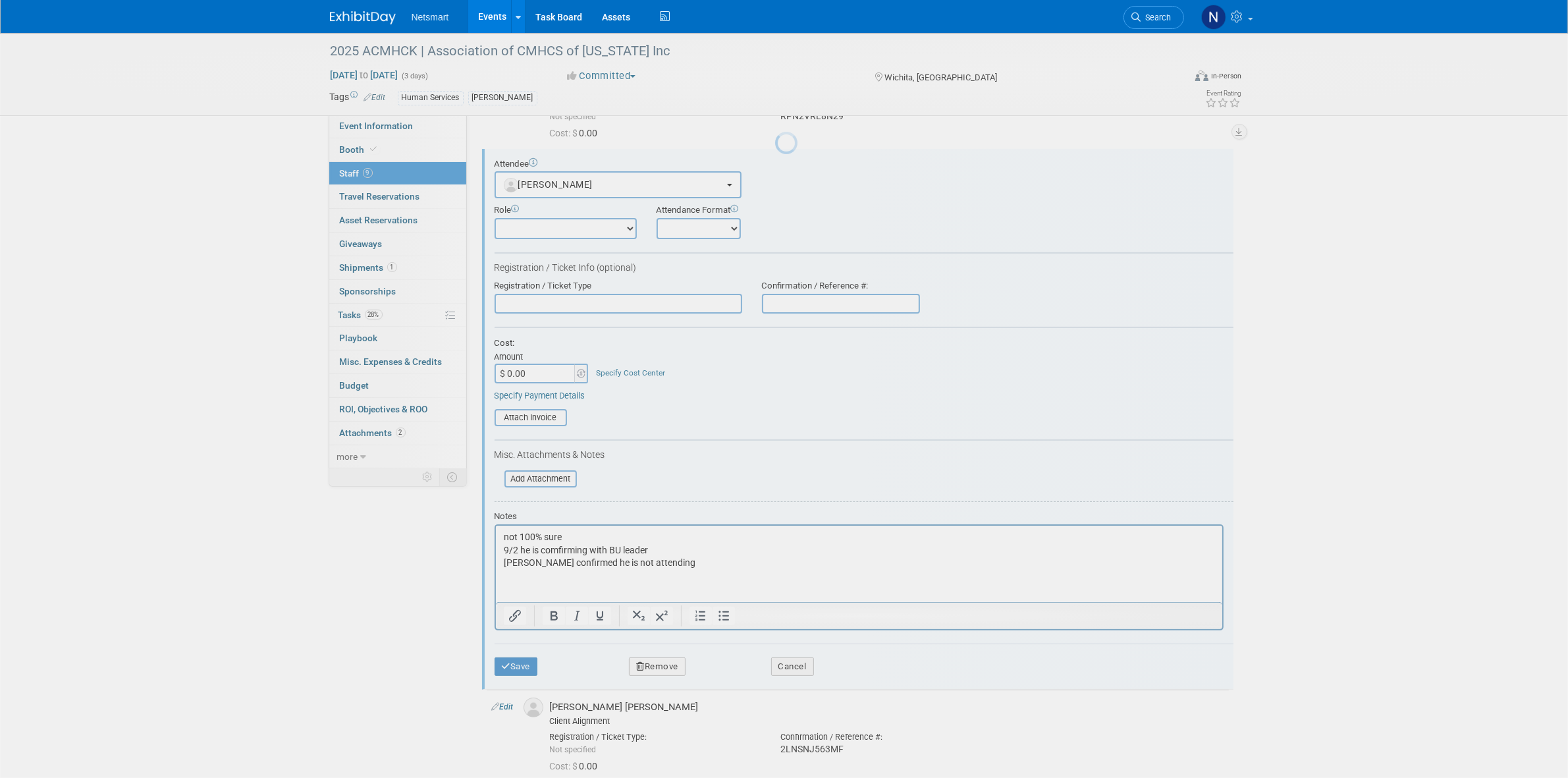
scroll to position [254, 0]
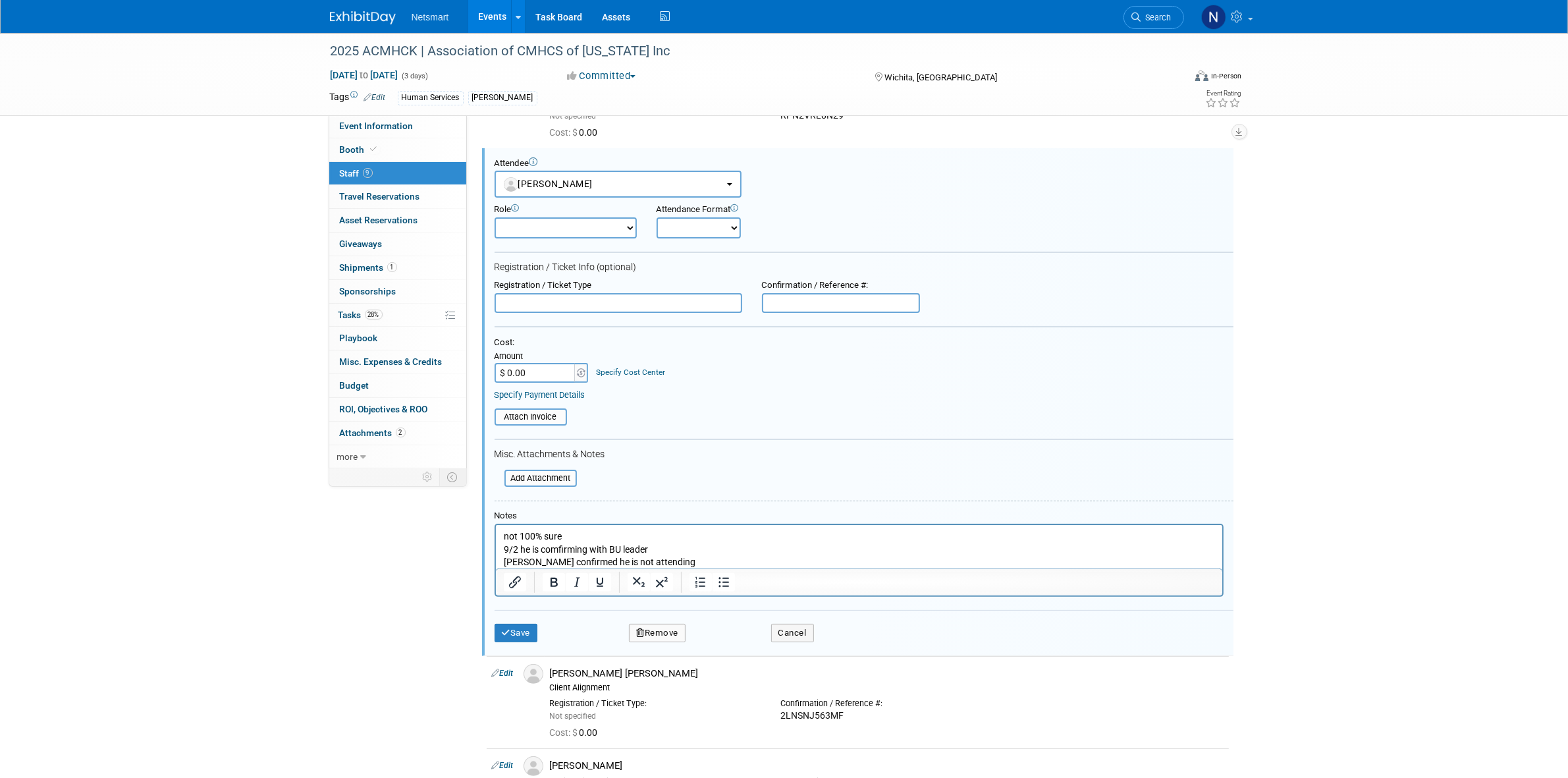
click at [501, 559] on html "not 100% sure 9/2 he is comfirming with BU leader Andrew confirmed he is not at…" at bounding box center [858, 546] width 726 height 44
click at [668, 561] on p "not 100% sure 9/2 he is comfirming with BU leader Andrew confirmed he is not at…" at bounding box center [858, 549] width 712 height 39
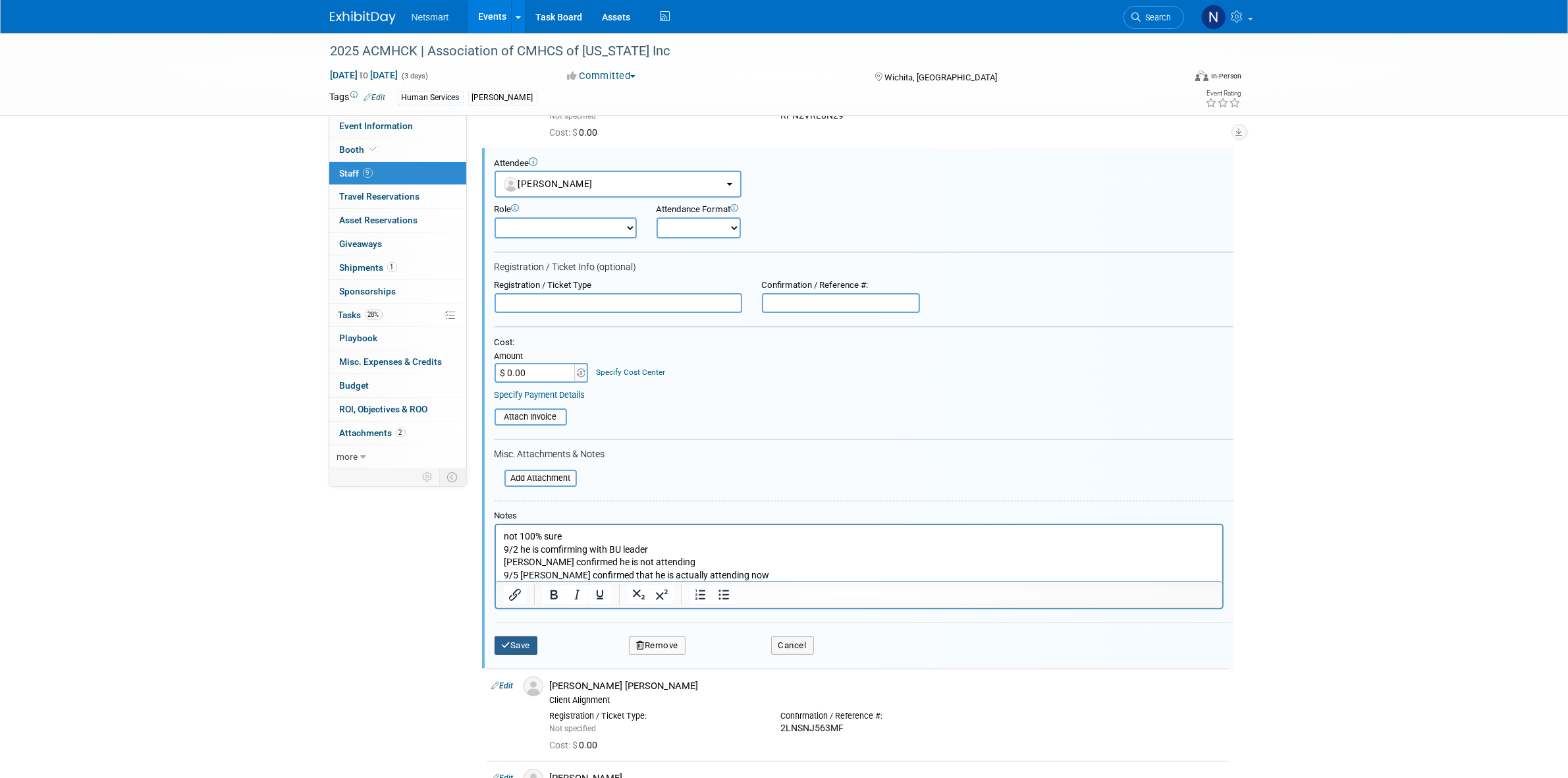
click at [517, 636] on button "Save" at bounding box center [516, 645] width 43 height 19
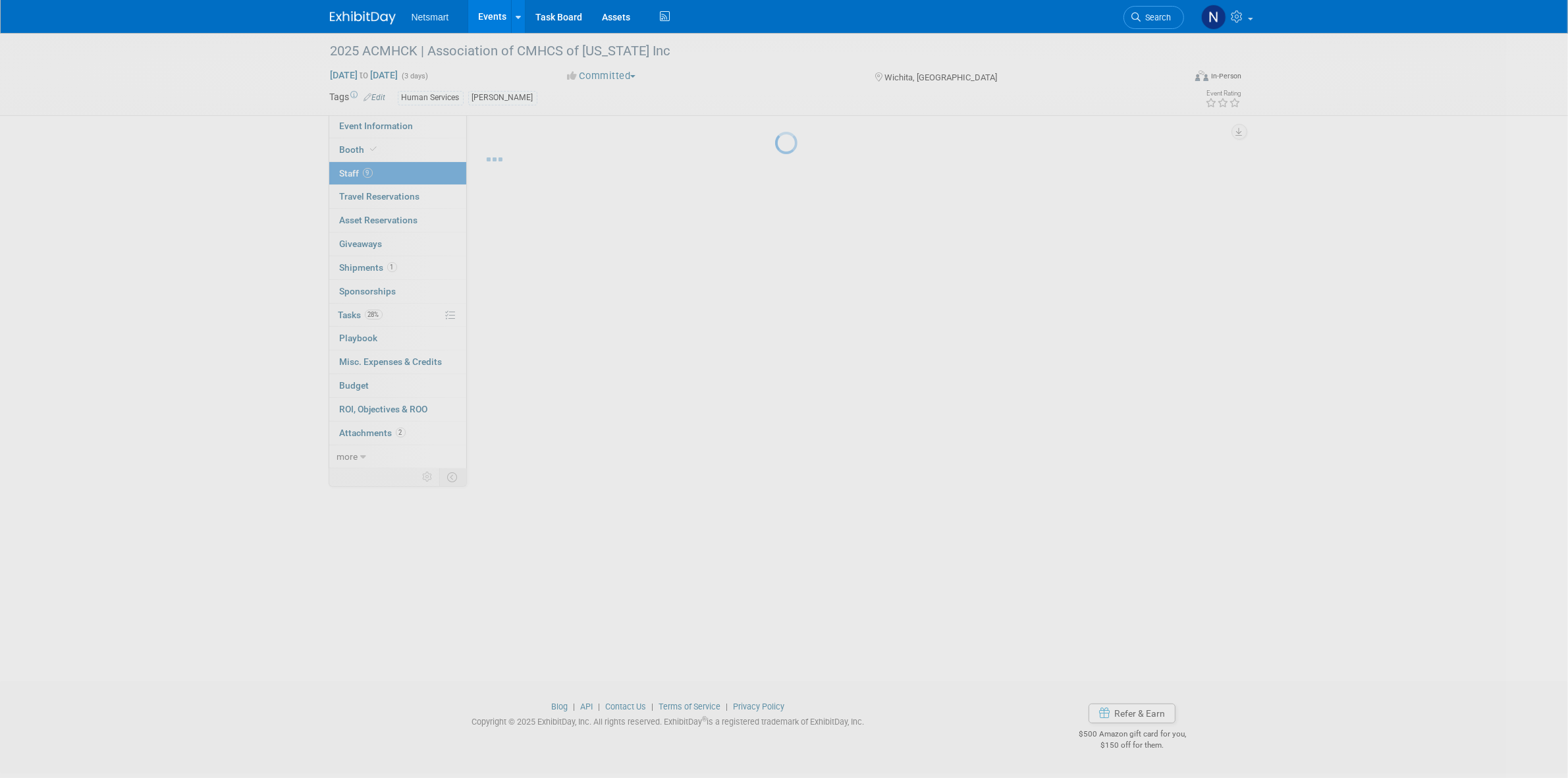
scroll to position [0, 0]
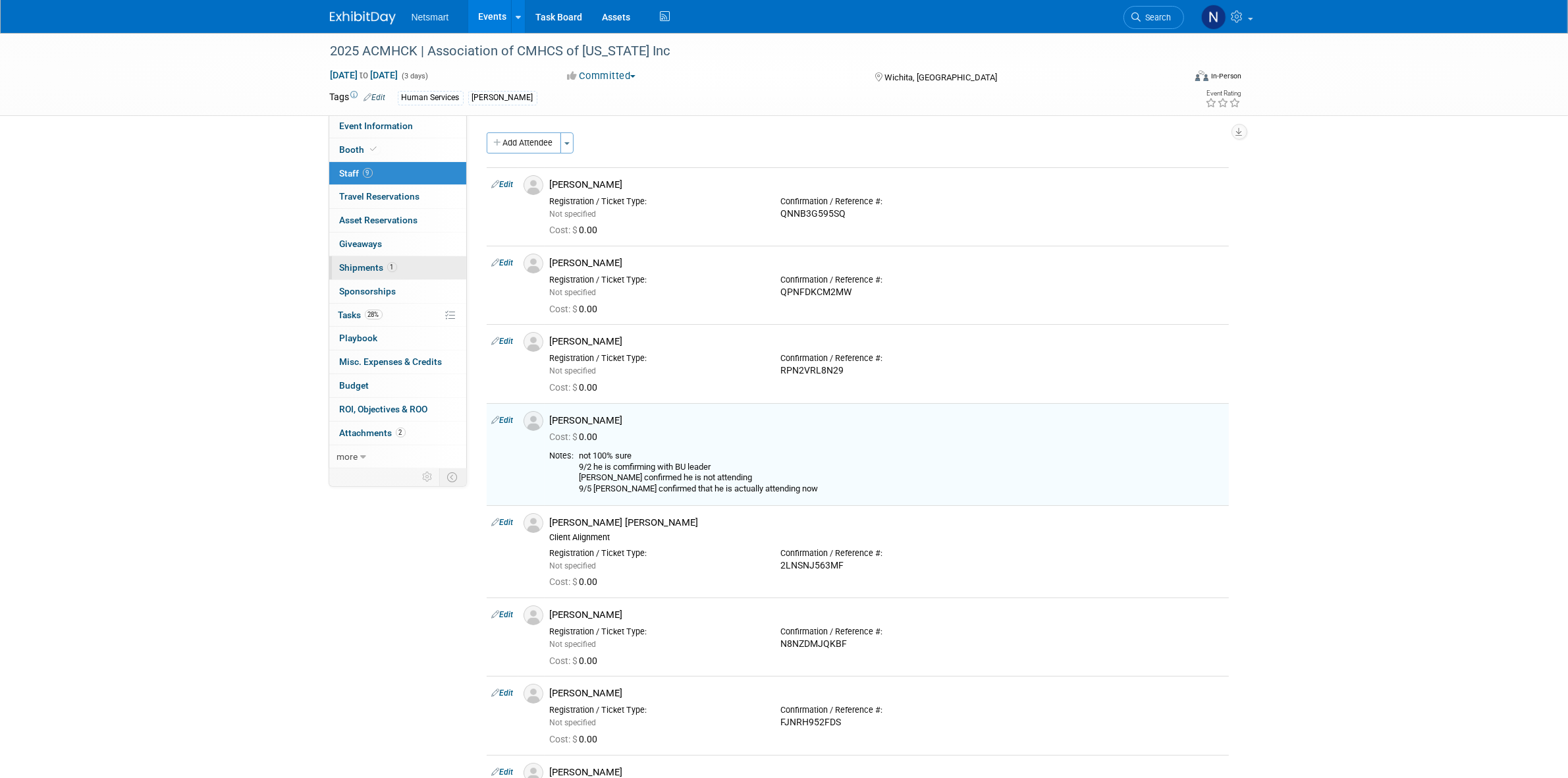
click at [393, 268] on span "1" at bounding box center [392, 267] width 10 height 10
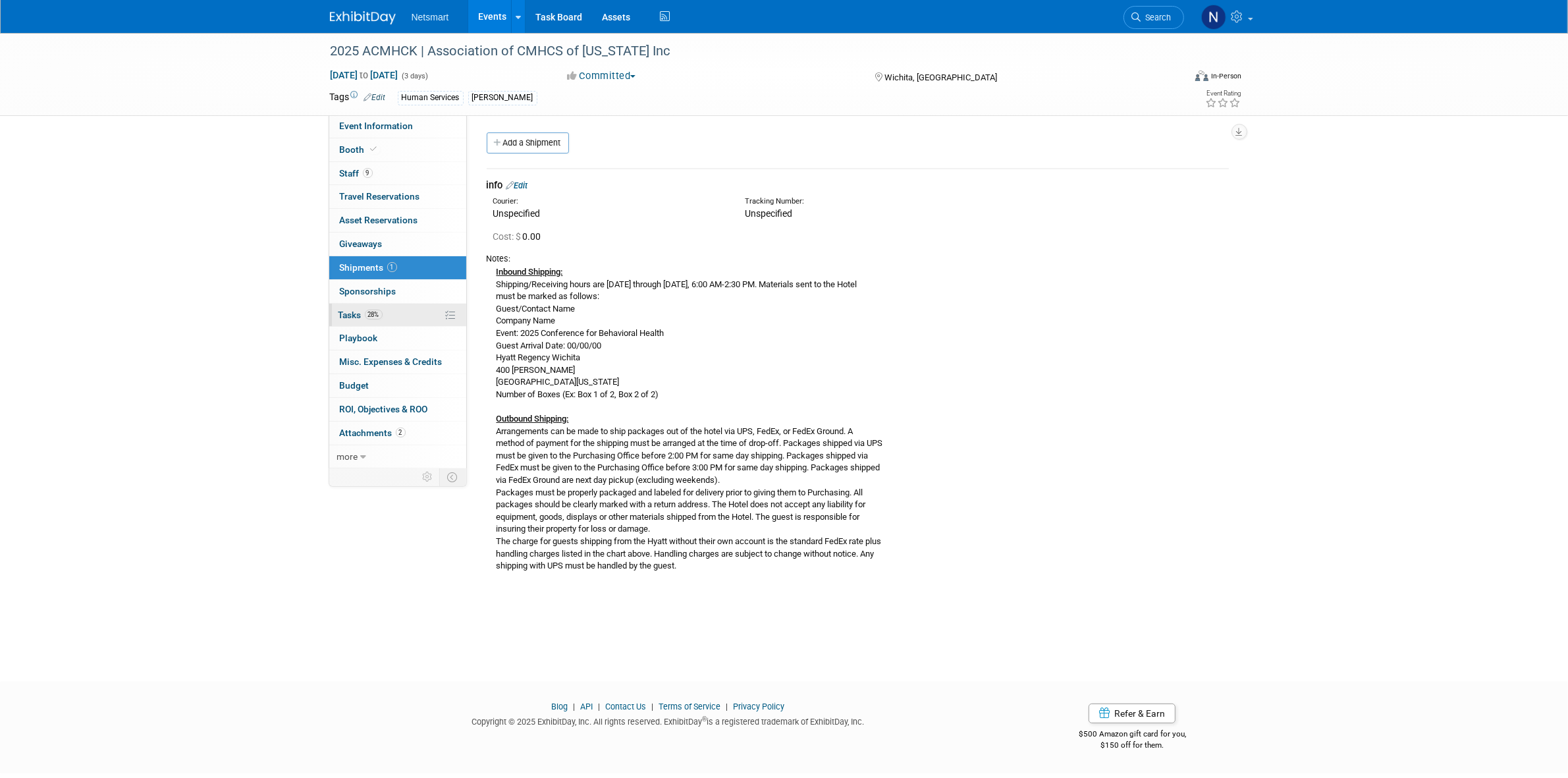
click at [383, 317] on span "28%" at bounding box center [374, 314] width 18 height 10
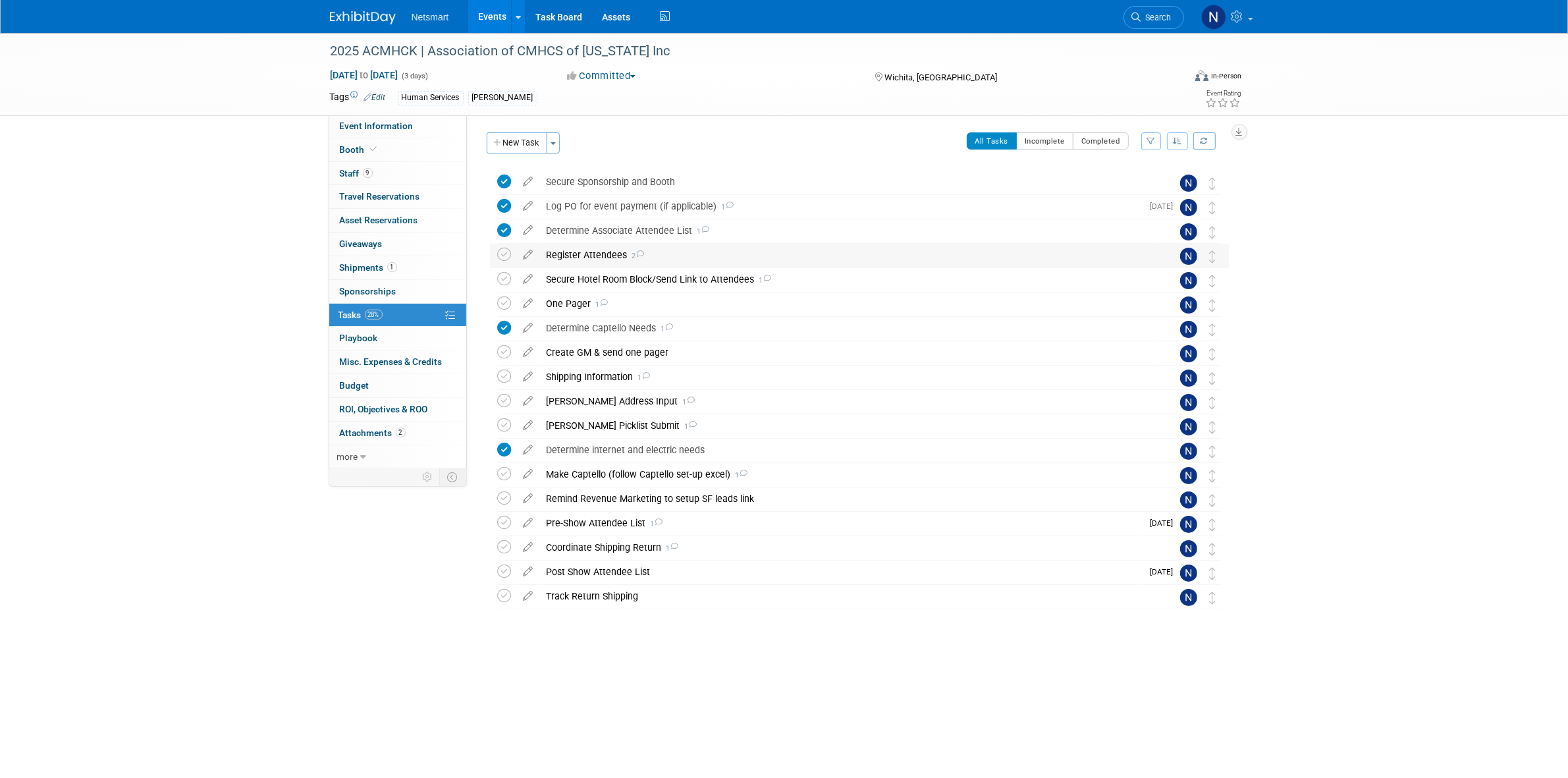
click at [580, 253] on div "Register Attendees 2" at bounding box center [847, 254] width 614 height 23
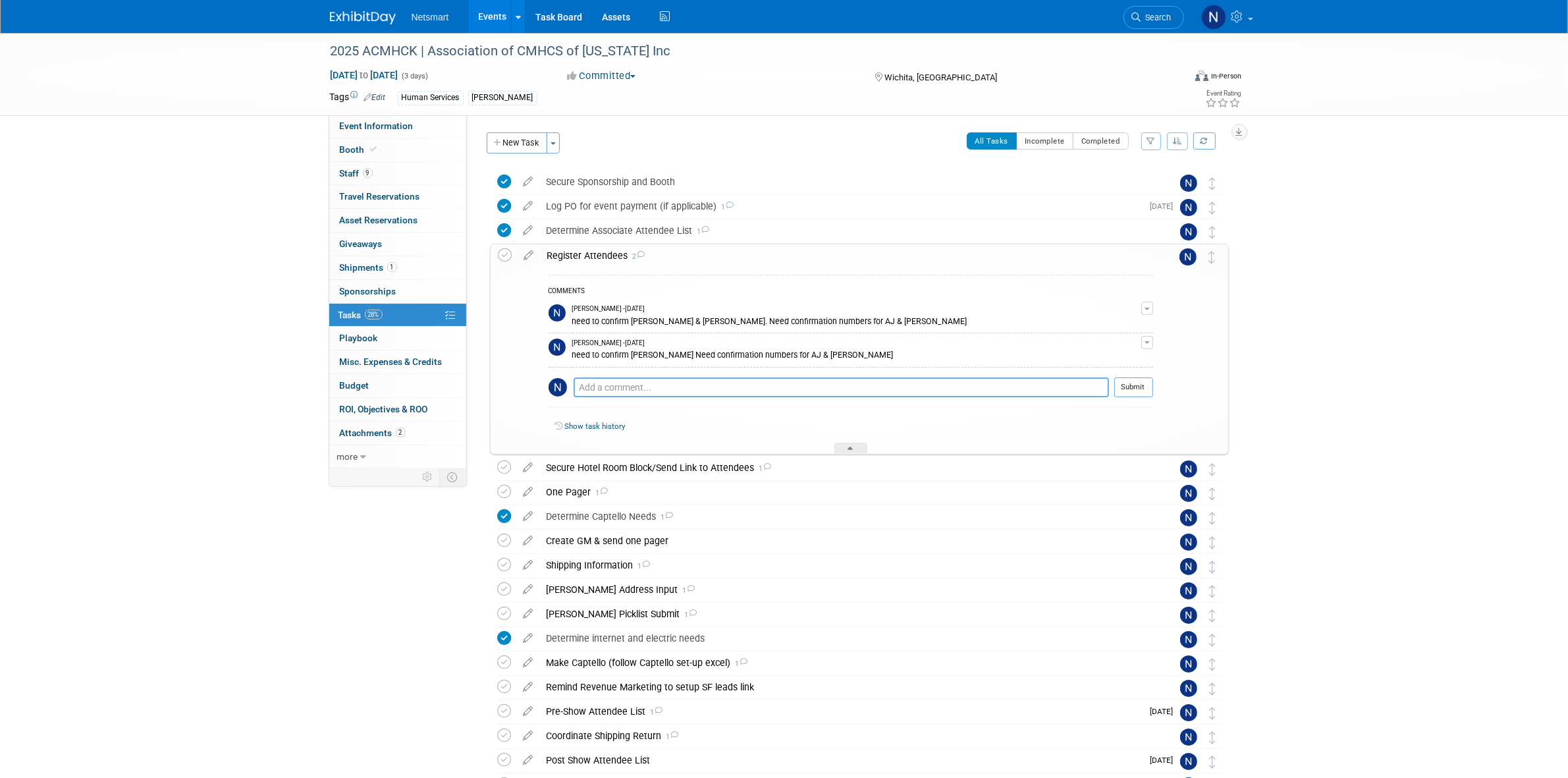
click at [664, 386] on textarea at bounding box center [841, 388] width 535 height 20
type textarea "need to register Julie & Andrew"
click at [1138, 386] on button "Submit" at bounding box center [1133, 388] width 39 height 20
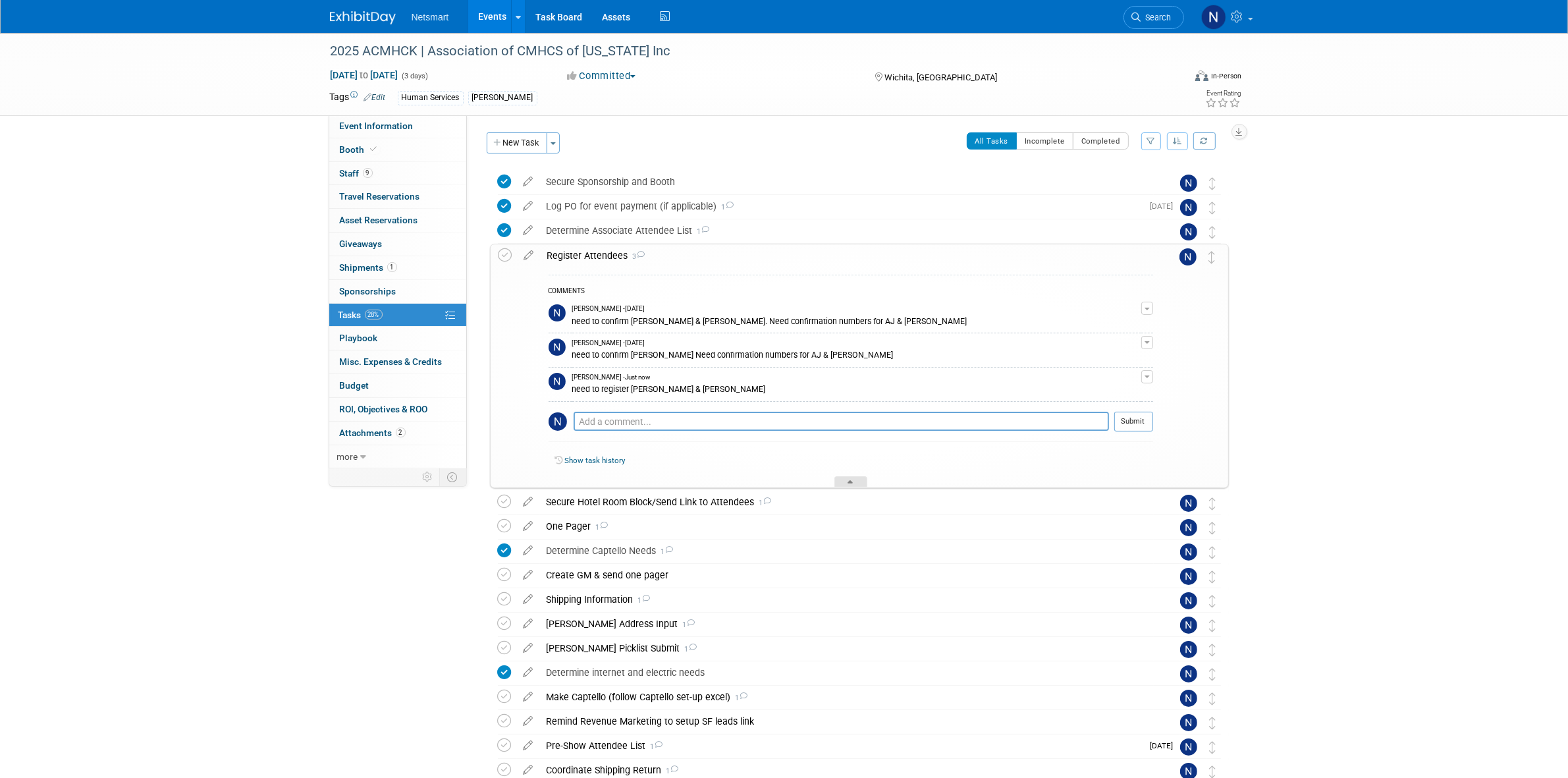
click at [854, 486] on div at bounding box center [851, 481] width 33 height 11
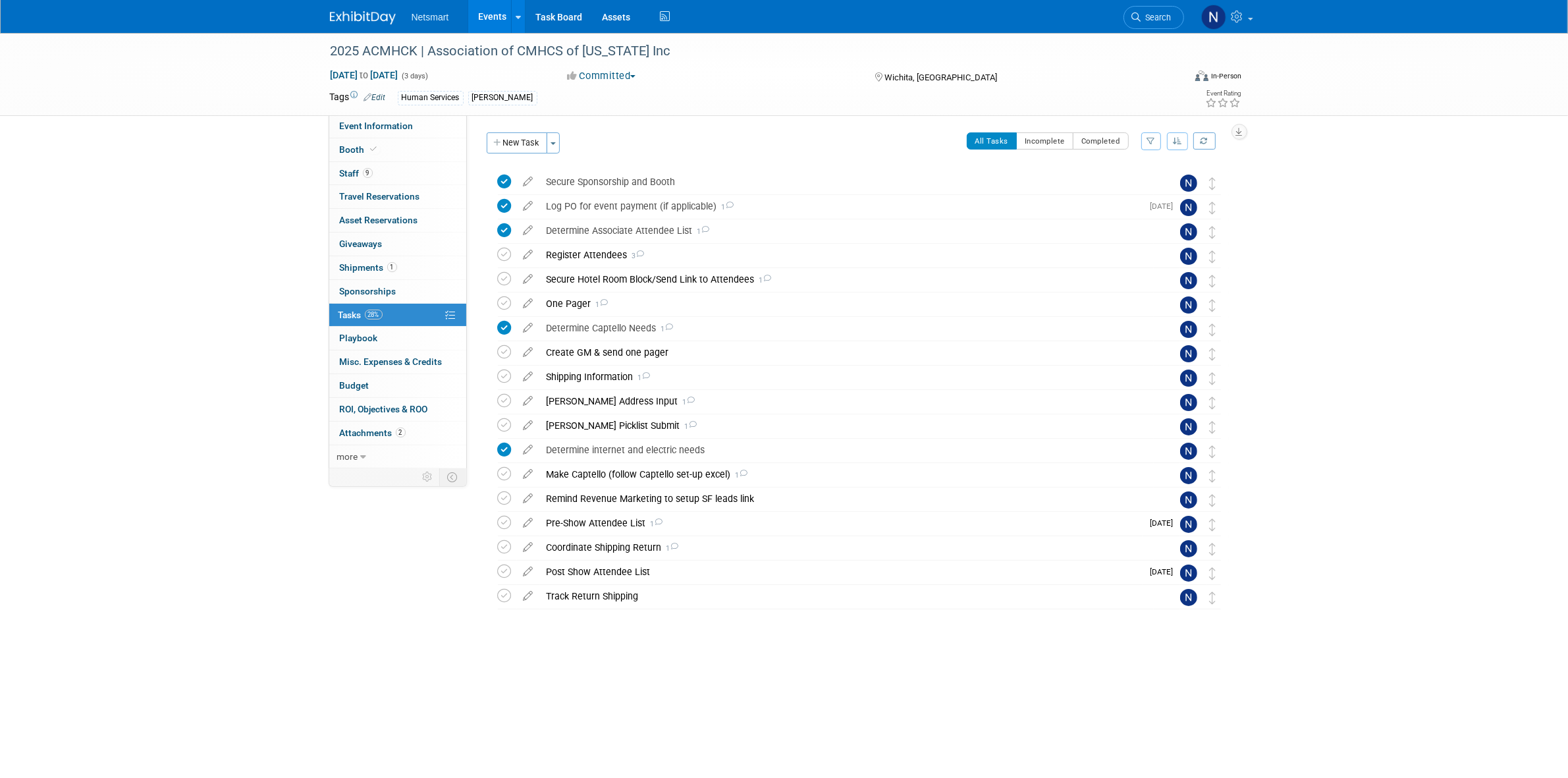
click at [90, 285] on div "2025 ACMHCK | Association of CMHCS of Kansas Inc Sep 23, 2025 to Sep 25, 2025 (…" at bounding box center [784, 361] width 1568 height 657
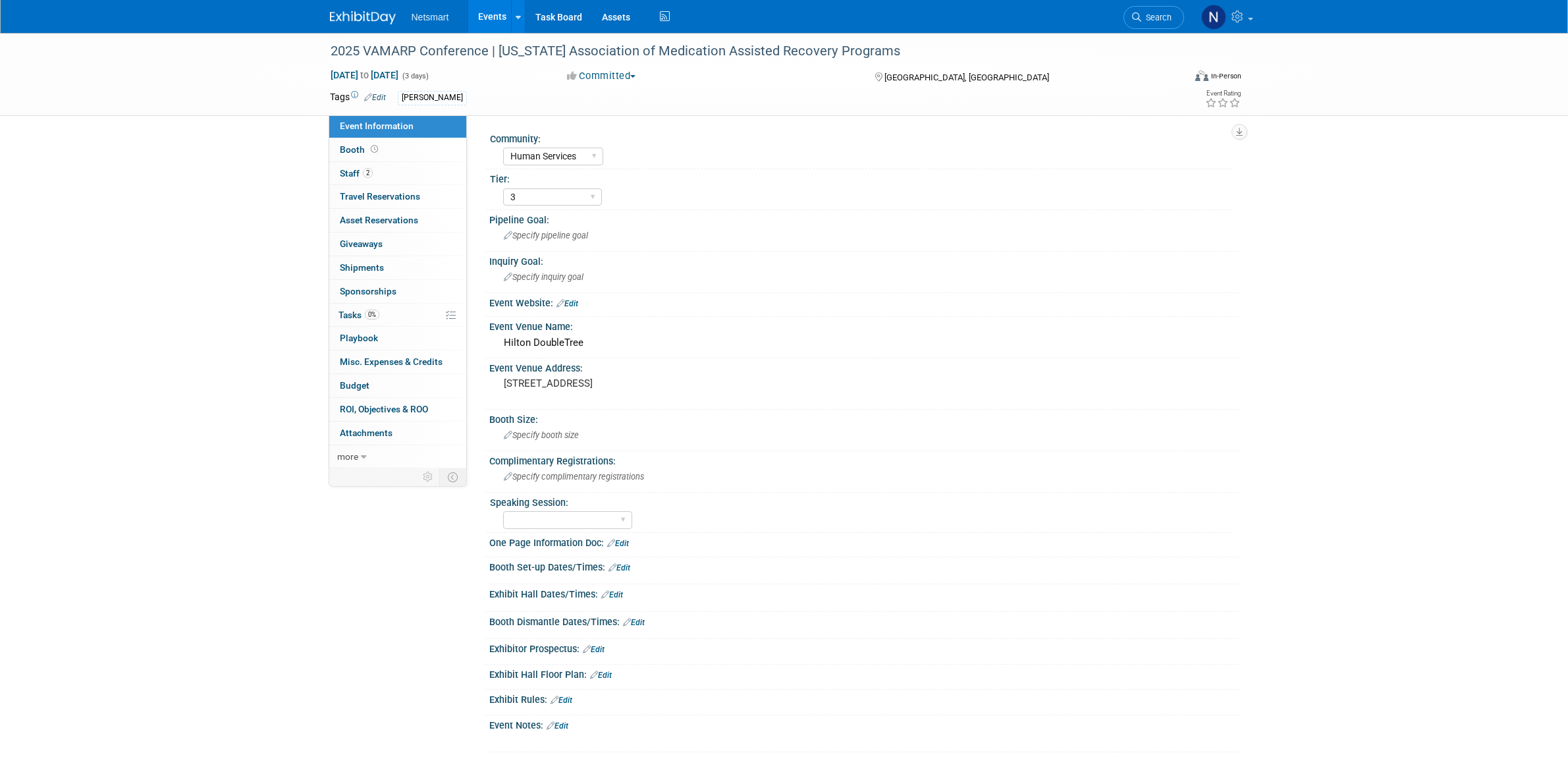
select select "Human Services"
select select "3"
click at [428, 30] on ul "Netsmart Events Add Event Bulk Upload Events Shareable Event Boards Recently Vi…" at bounding box center [543, 17] width 262 height 33
click at [420, 41] on div "2025 VAMARP Conference | [US_STATE] Association of Medication Assisted Recovery…" at bounding box center [745, 51] width 839 height 23
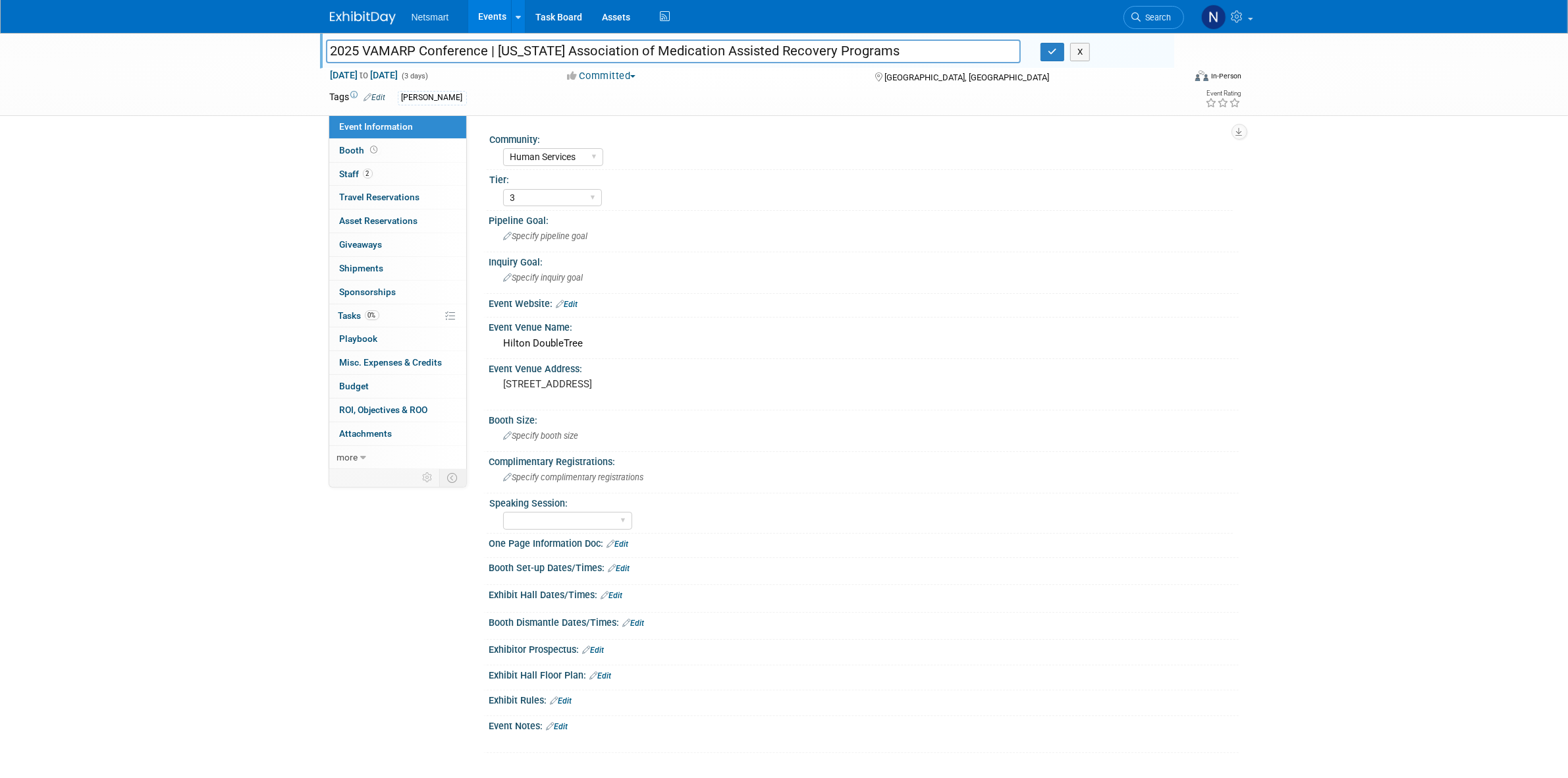
click at [420, 41] on input "2025 VAMARP Conference | [US_STATE] Association of Medication Assisted Recovery…" at bounding box center [673, 51] width 696 height 23
click at [373, 180] on link "2 Staff 2" at bounding box center [397, 174] width 137 height 23
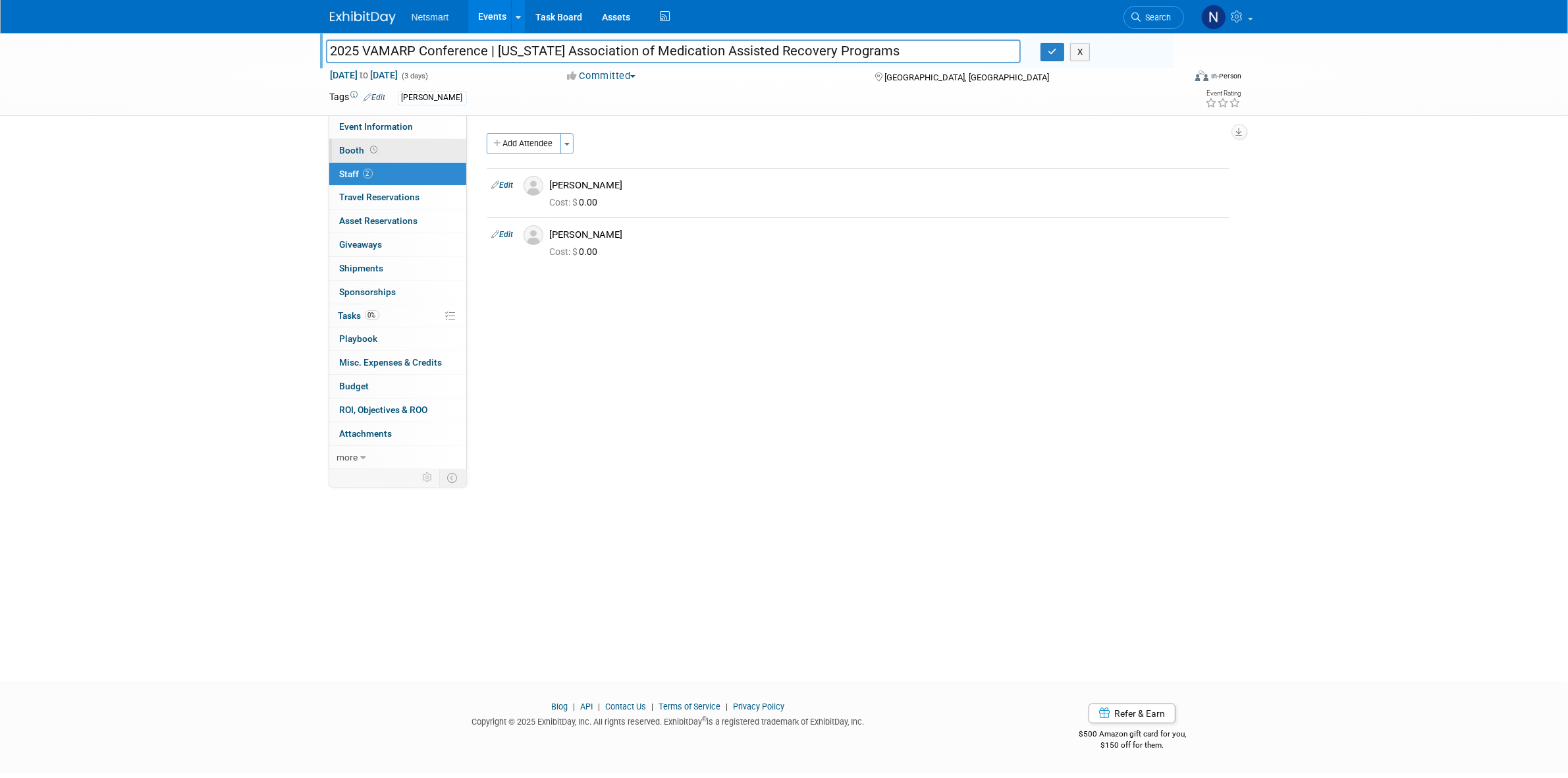
click at [376, 146] on icon at bounding box center [374, 149] width 7 height 7
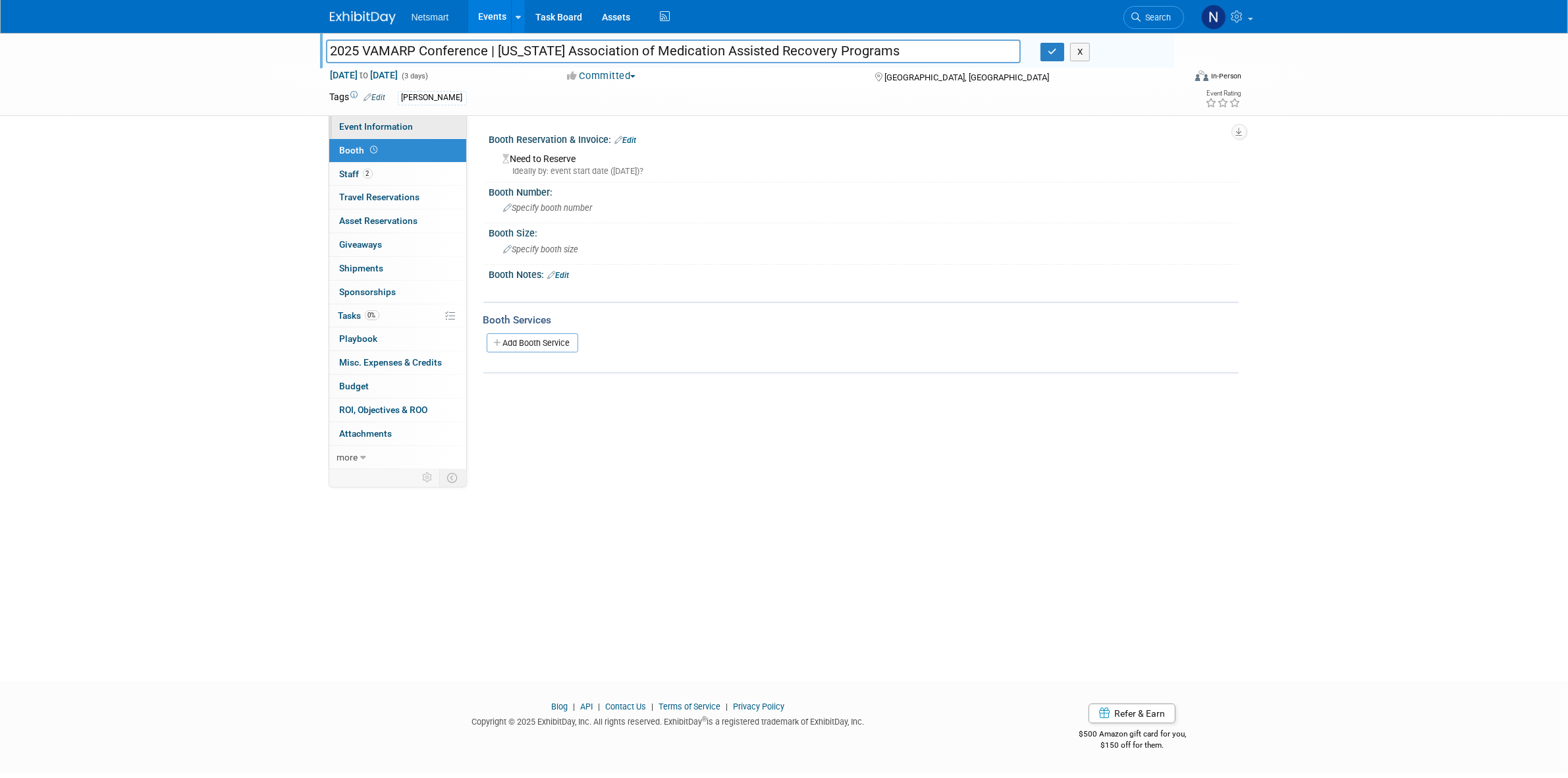
click at [390, 126] on span "Event Information" at bounding box center [376, 126] width 73 height 11
select select "Human Services"
select select "3"
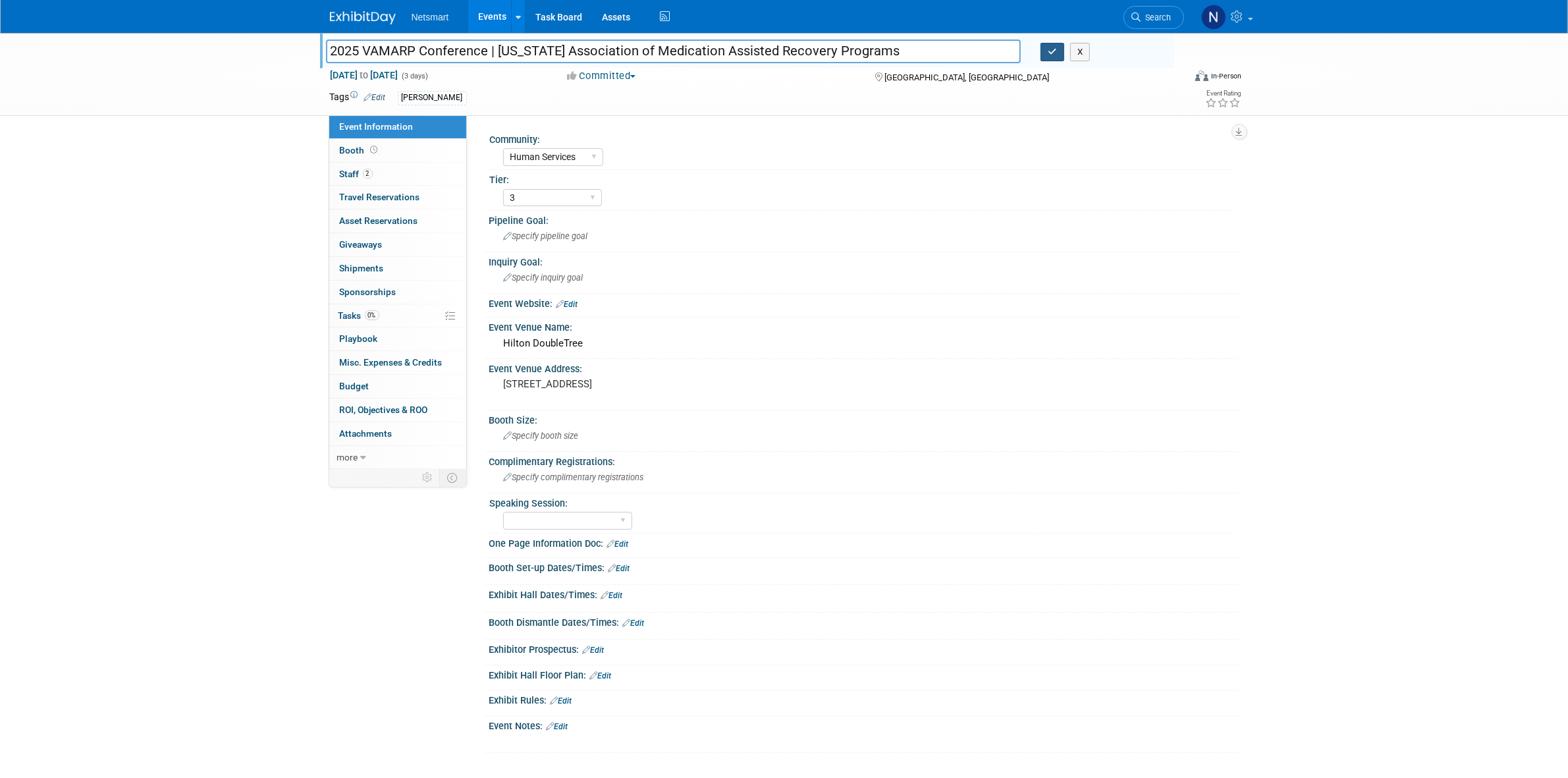
click at [1047, 58] on button "button" at bounding box center [1052, 52] width 23 height 19
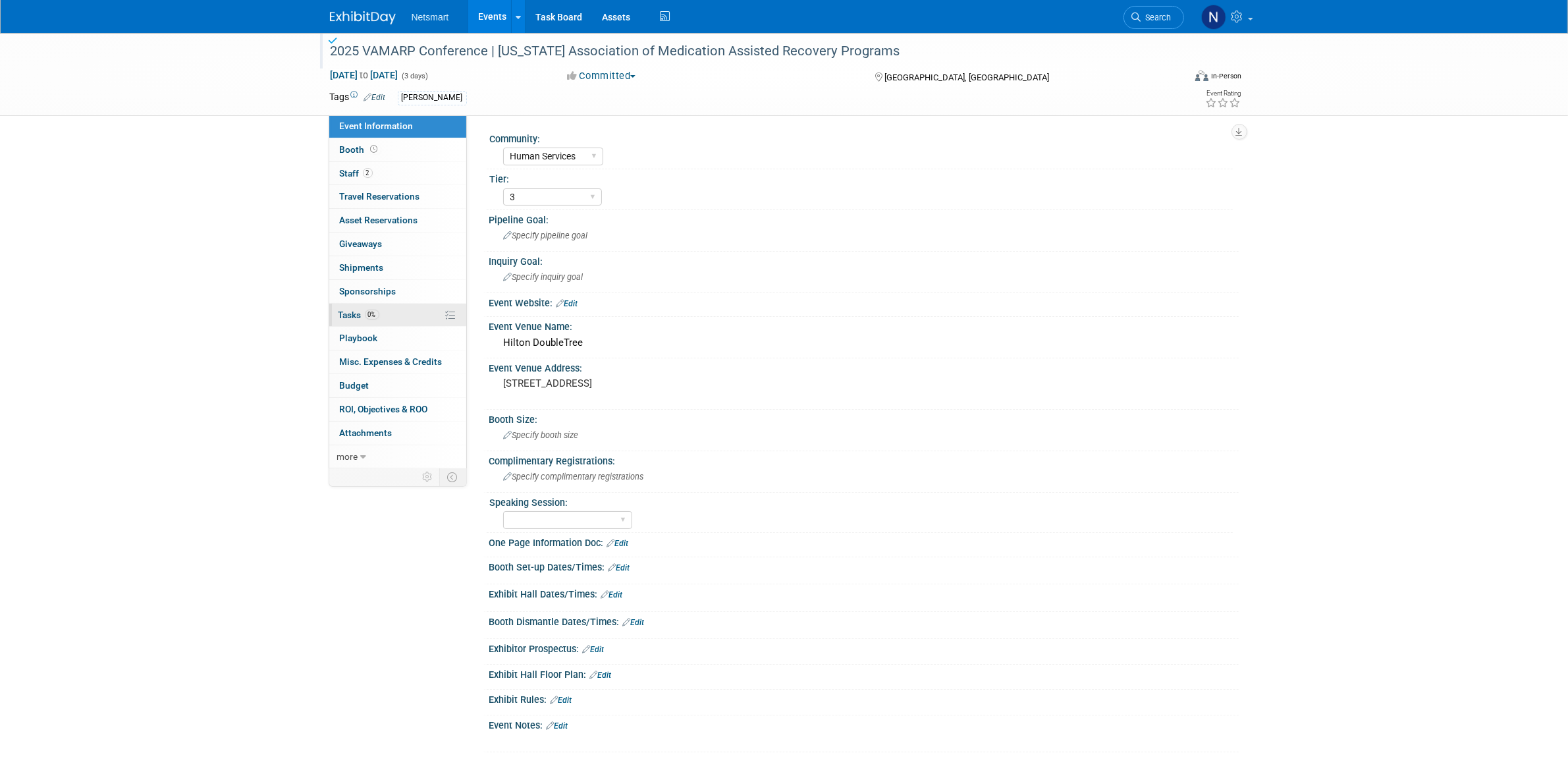
click at [361, 308] on link "0% Tasks 0%" at bounding box center [397, 315] width 137 height 23
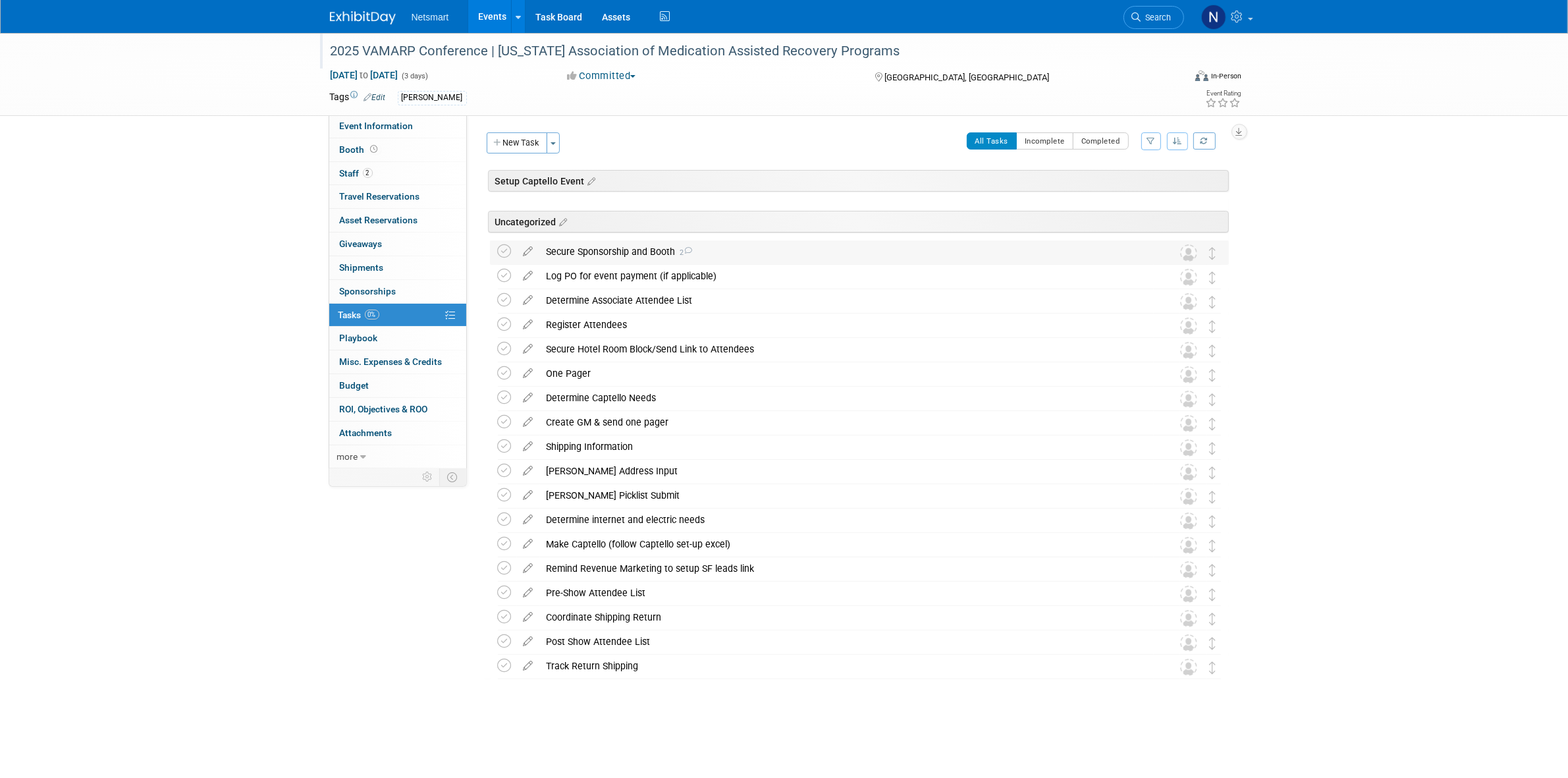
click at [645, 257] on div "Secure Sponsorship and Booth 2" at bounding box center [847, 252] width 614 height 23
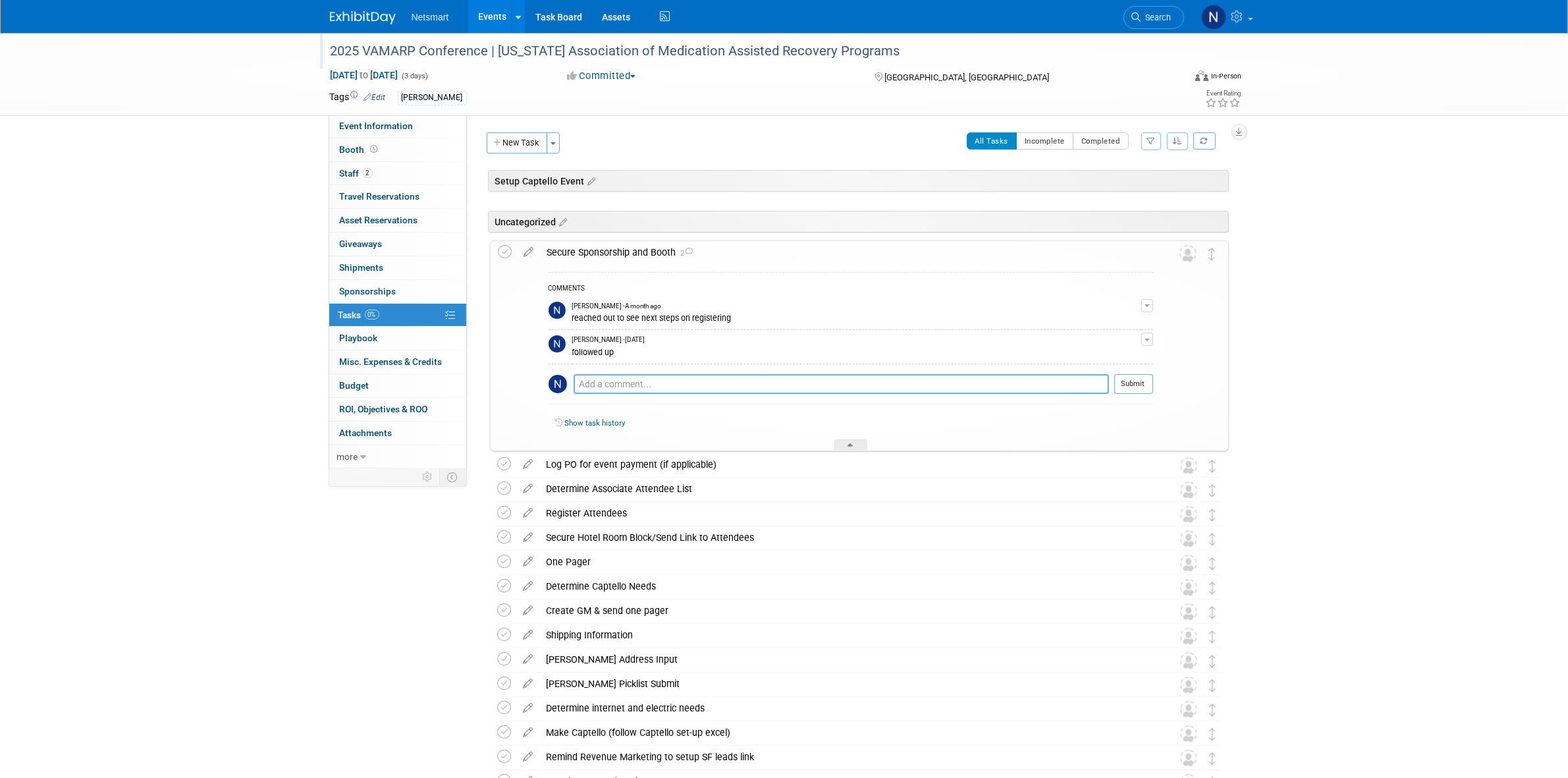
click at [627, 389] on textarea at bounding box center [841, 384] width 535 height 20
type textarea "f"
click at [984, 380] on textarea "registered [PERSON_NAME] & [PERSON_NAME] on the website but I'm not sure if I r…" at bounding box center [841, 385] width 535 height 20
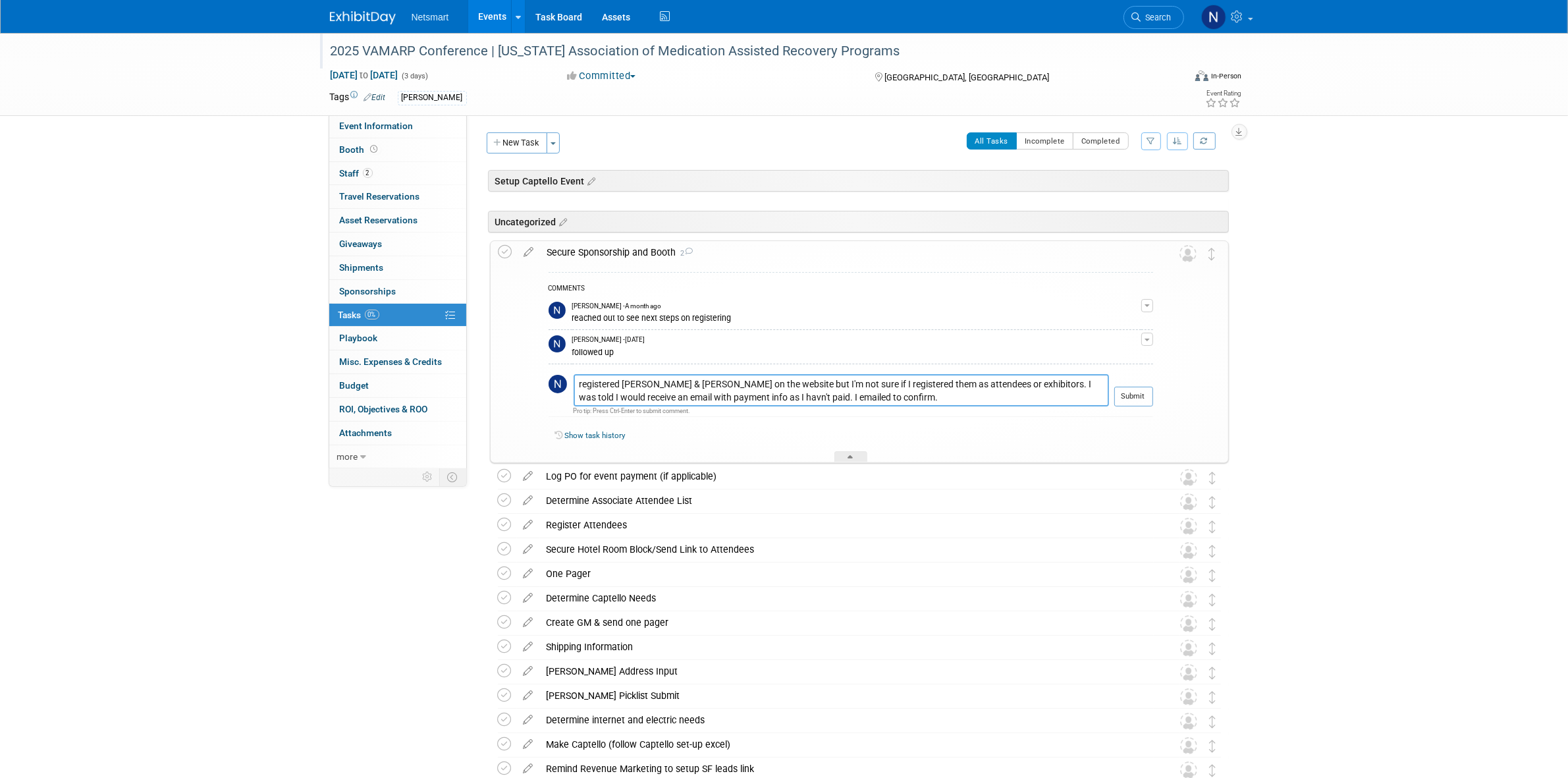
click at [706, 395] on textarea "registered [PERSON_NAME] & [PERSON_NAME] on the website but I'm not sure if I r…" at bounding box center [841, 389] width 535 height 32
click at [724, 395] on textarea "registered [PERSON_NAME] & [PERSON_NAME] on the website but I'm not sure if I r…" at bounding box center [841, 389] width 535 height 32
click at [853, 400] on textarea "registered Joe & Rob on the website but I'm not sure if I registered them as at…" at bounding box center [841, 389] width 535 height 32
click at [807, 396] on textarea "registered Joe & Rob on the website but I'm not sure if I registered them as at…" at bounding box center [841, 389] width 535 height 32
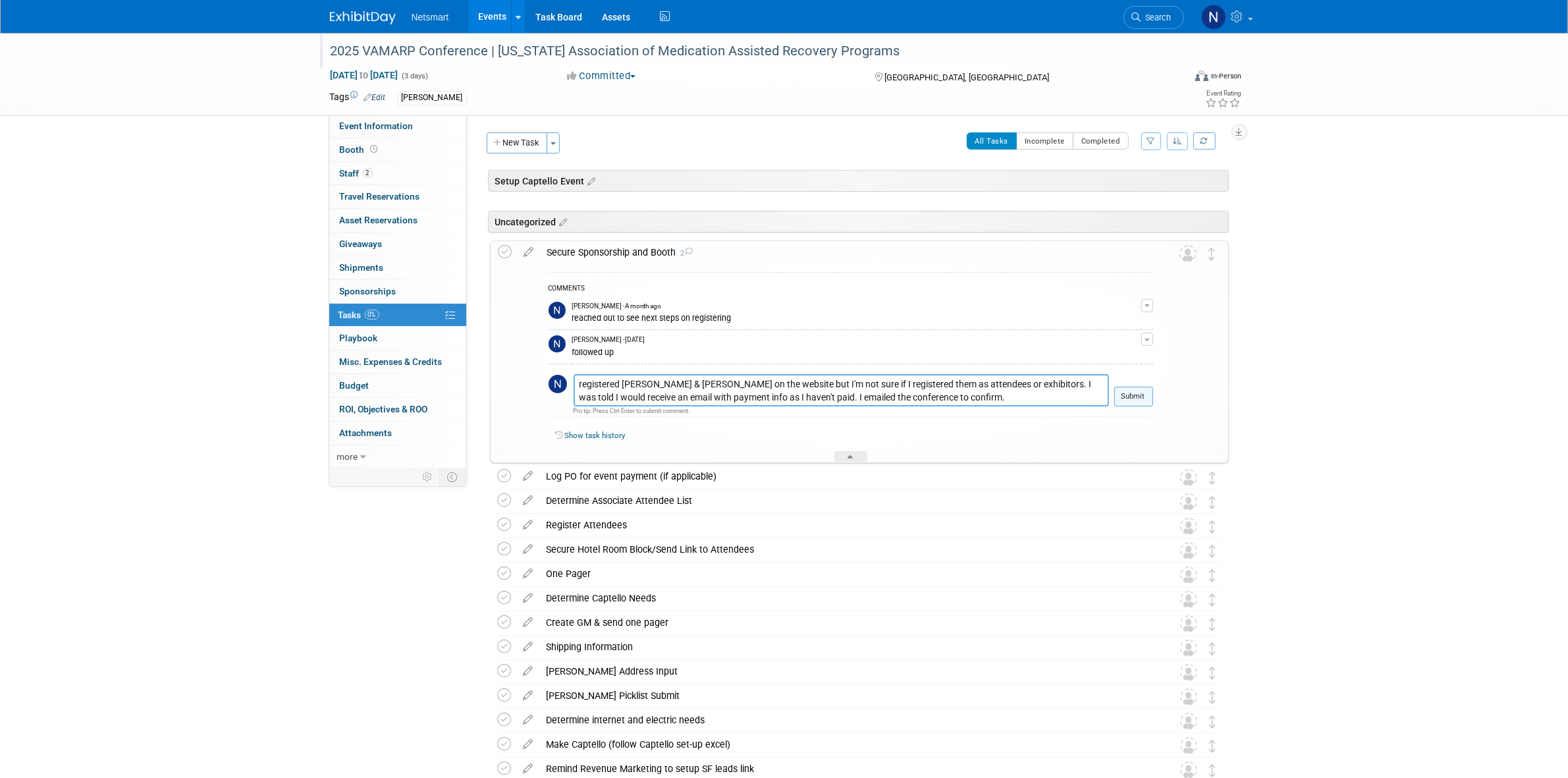
type textarea "registered Joe & Rob on the website but I'm not sure if I registered them as at…"
click at [1134, 397] on button "Submit" at bounding box center [1133, 396] width 39 height 20
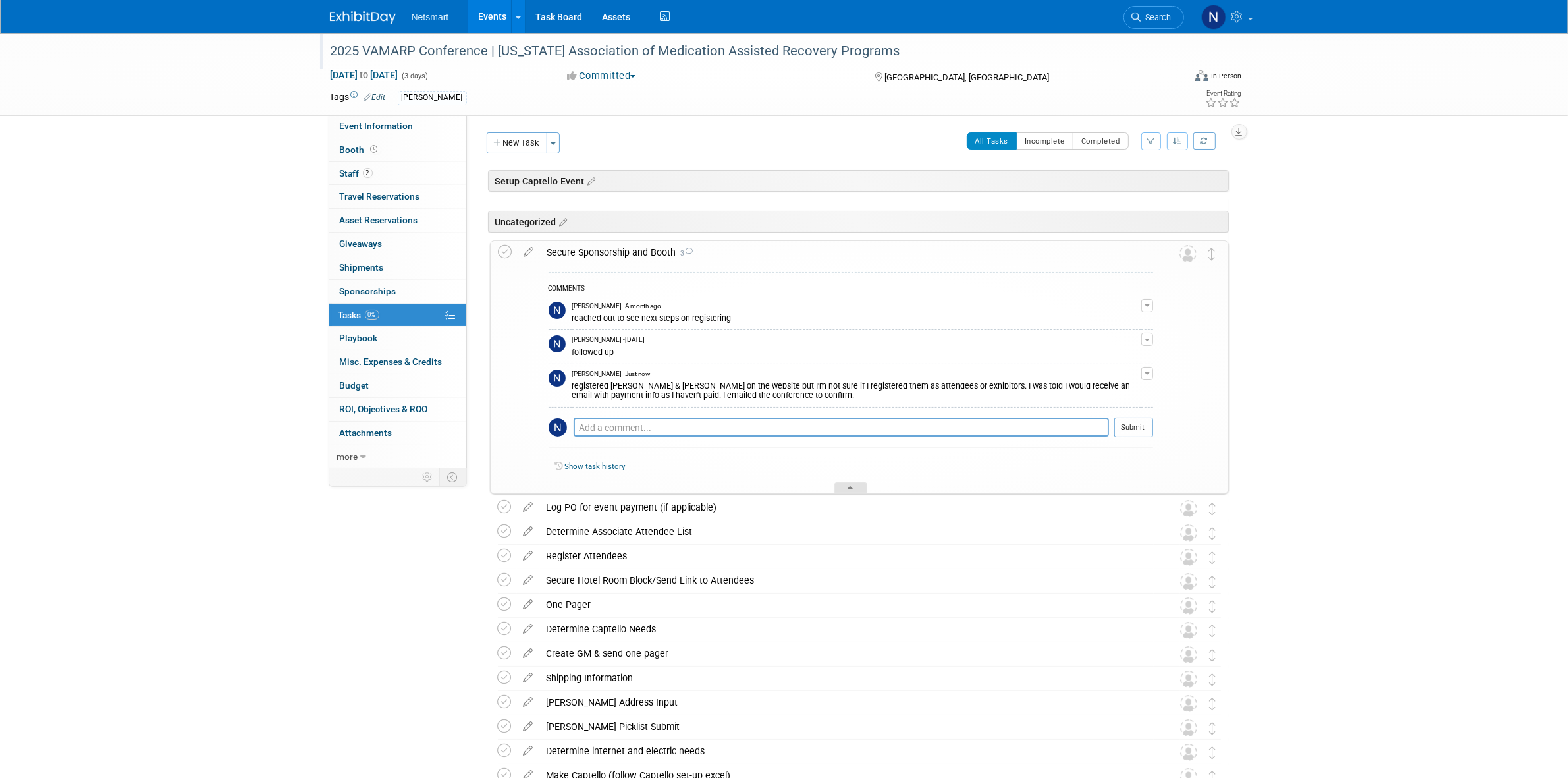
click at [851, 489] on icon at bounding box center [851, 490] width 5 height 8
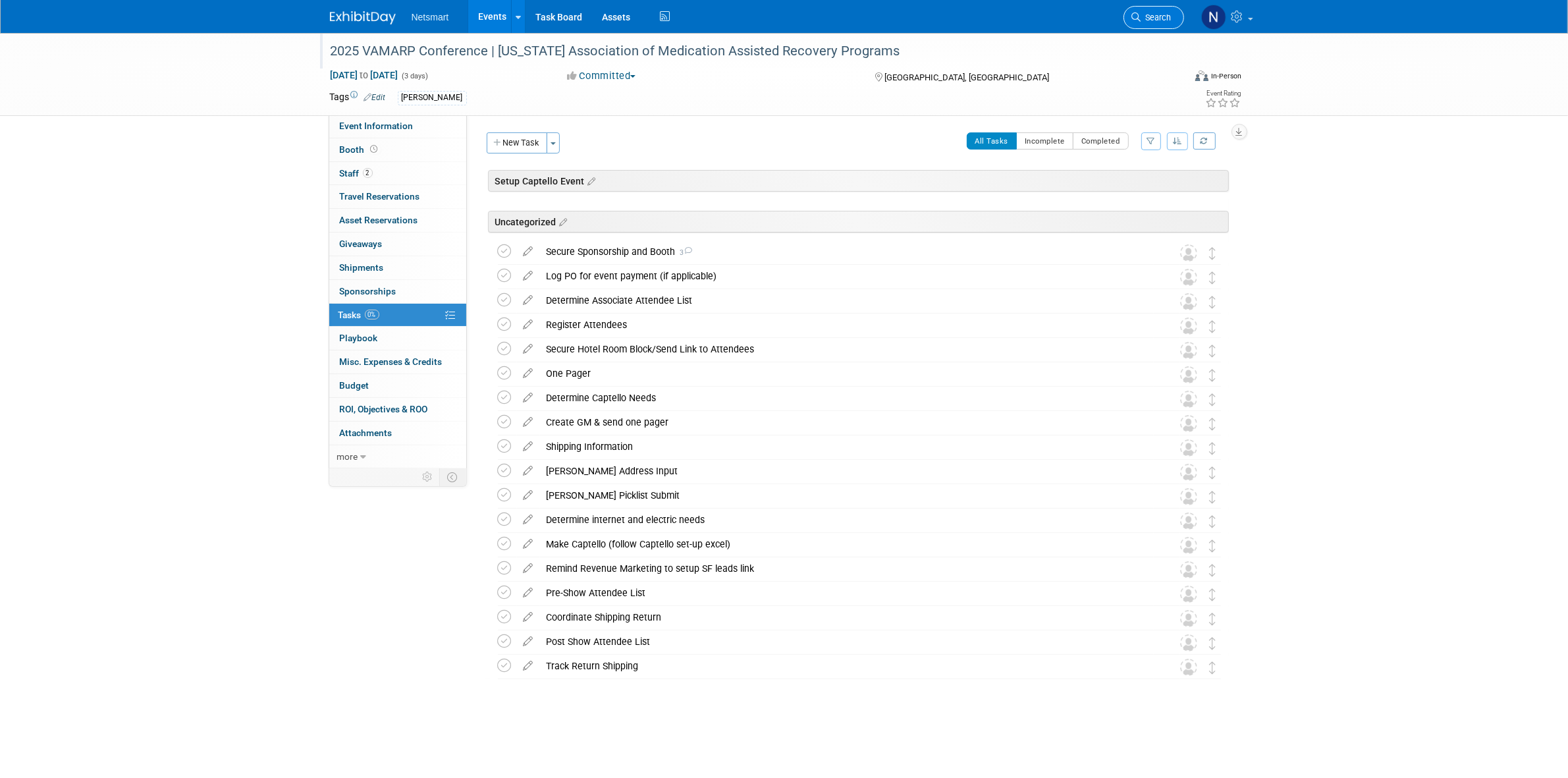
click at [1132, 21] on icon at bounding box center [1136, 17] width 9 height 9
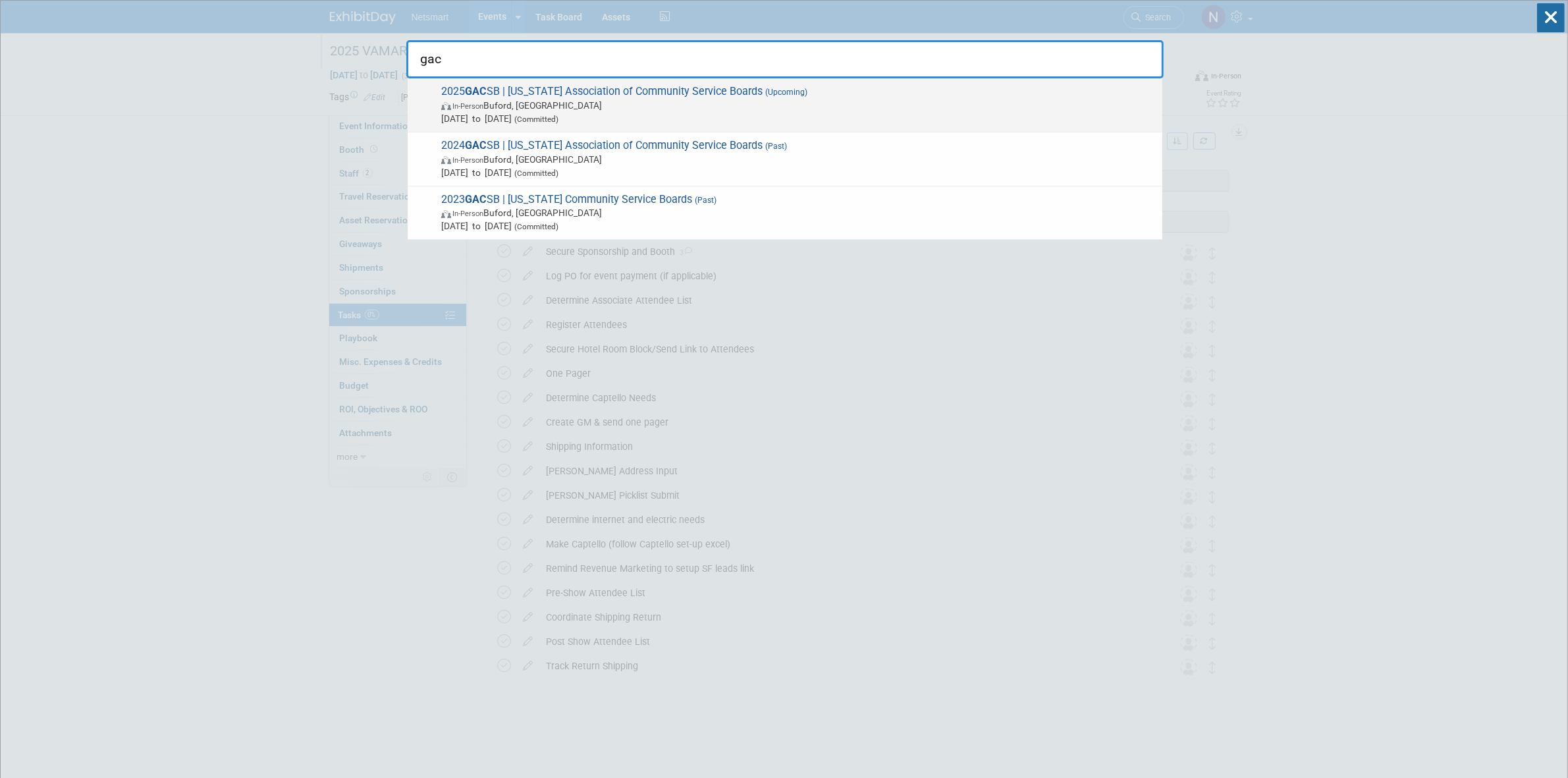
type input "gac"
click at [576, 106] on span "In-Person Buford, GA" at bounding box center [799, 105] width 715 height 13
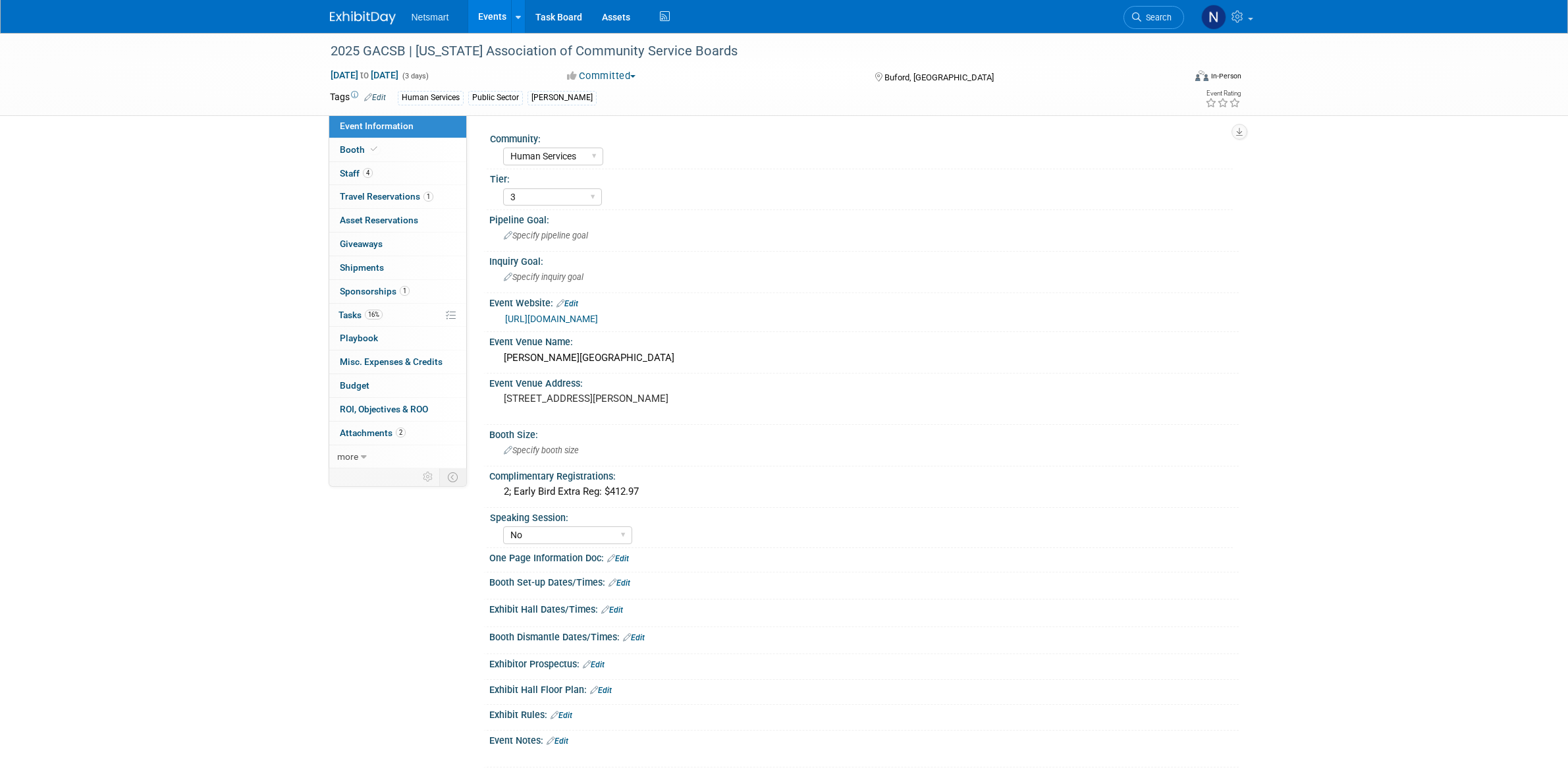
select select "Human Services"
select select "3"
select select "No"
click at [1146, 13] on span "Search" at bounding box center [1156, 18] width 30 height 10
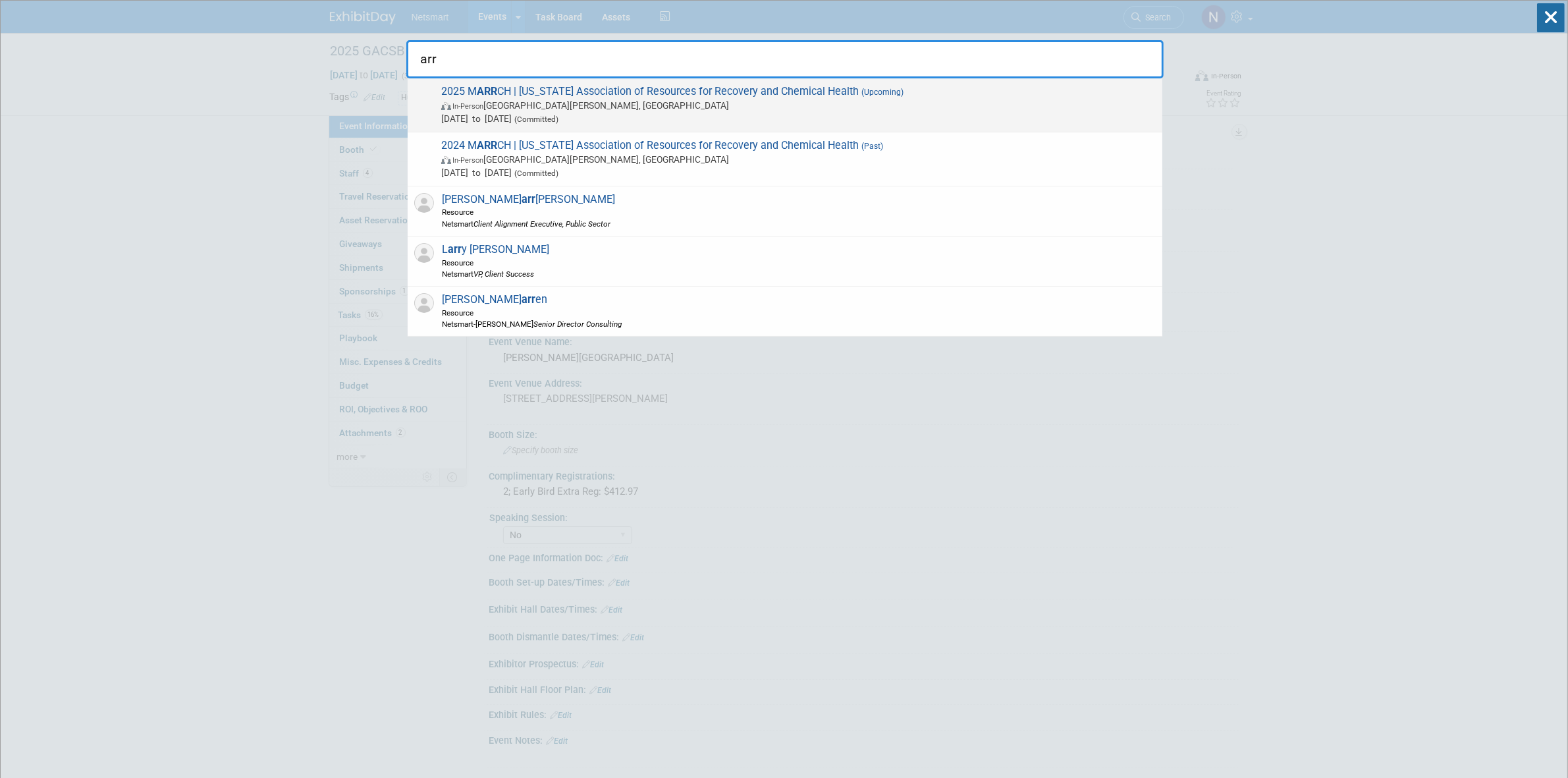
type input "arr"
click at [540, 102] on span "In-Person [GEOGRAPHIC_DATA][PERSON_NAME], [GEOGRAPHIC_DATA]" at bounding box center [799, 105] width 715 height 13
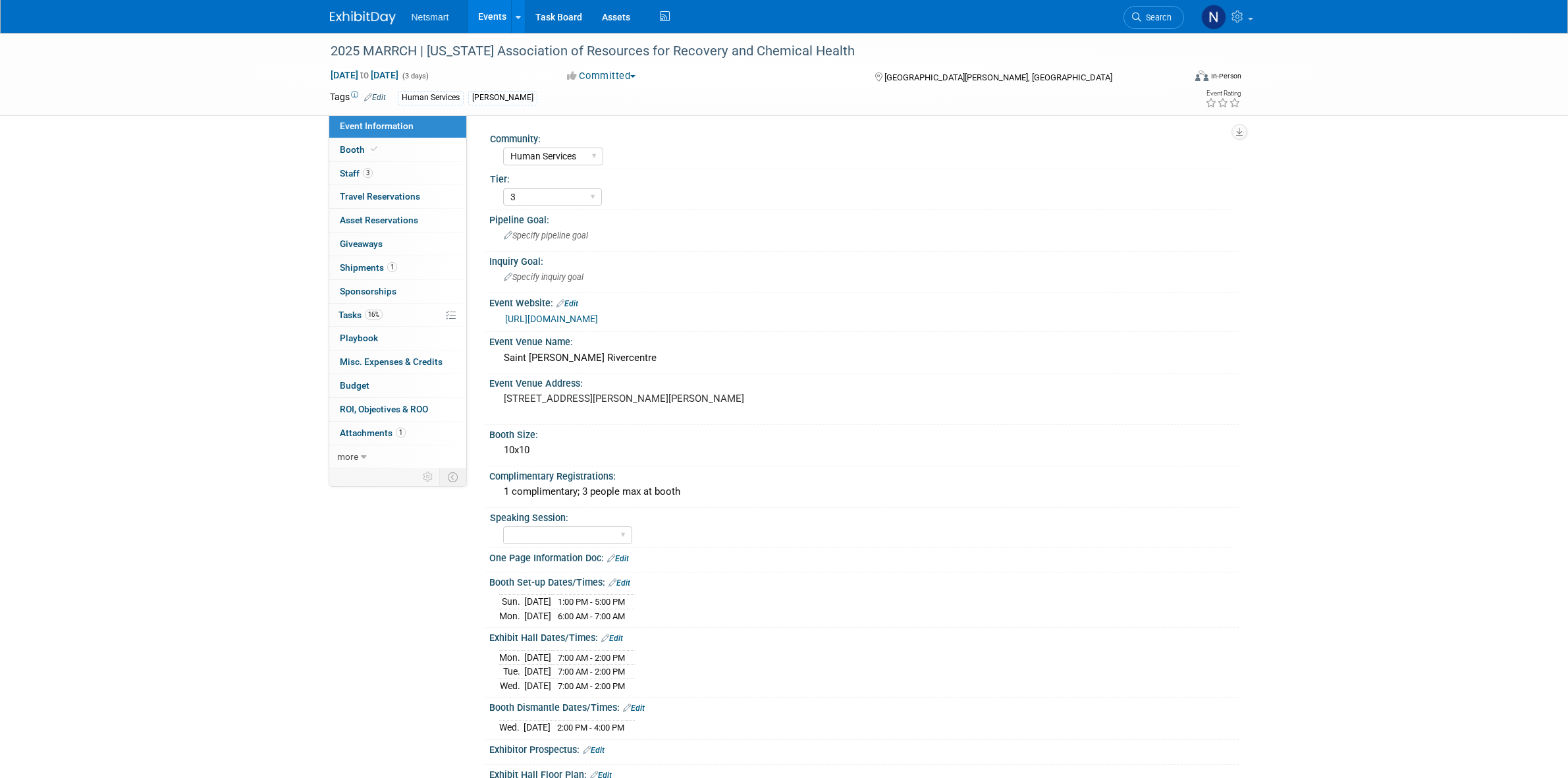
select select "Human Services"
select select "3"
click at [369, 171] on span "3" at bounding box center [368, 173] width 10 height 10
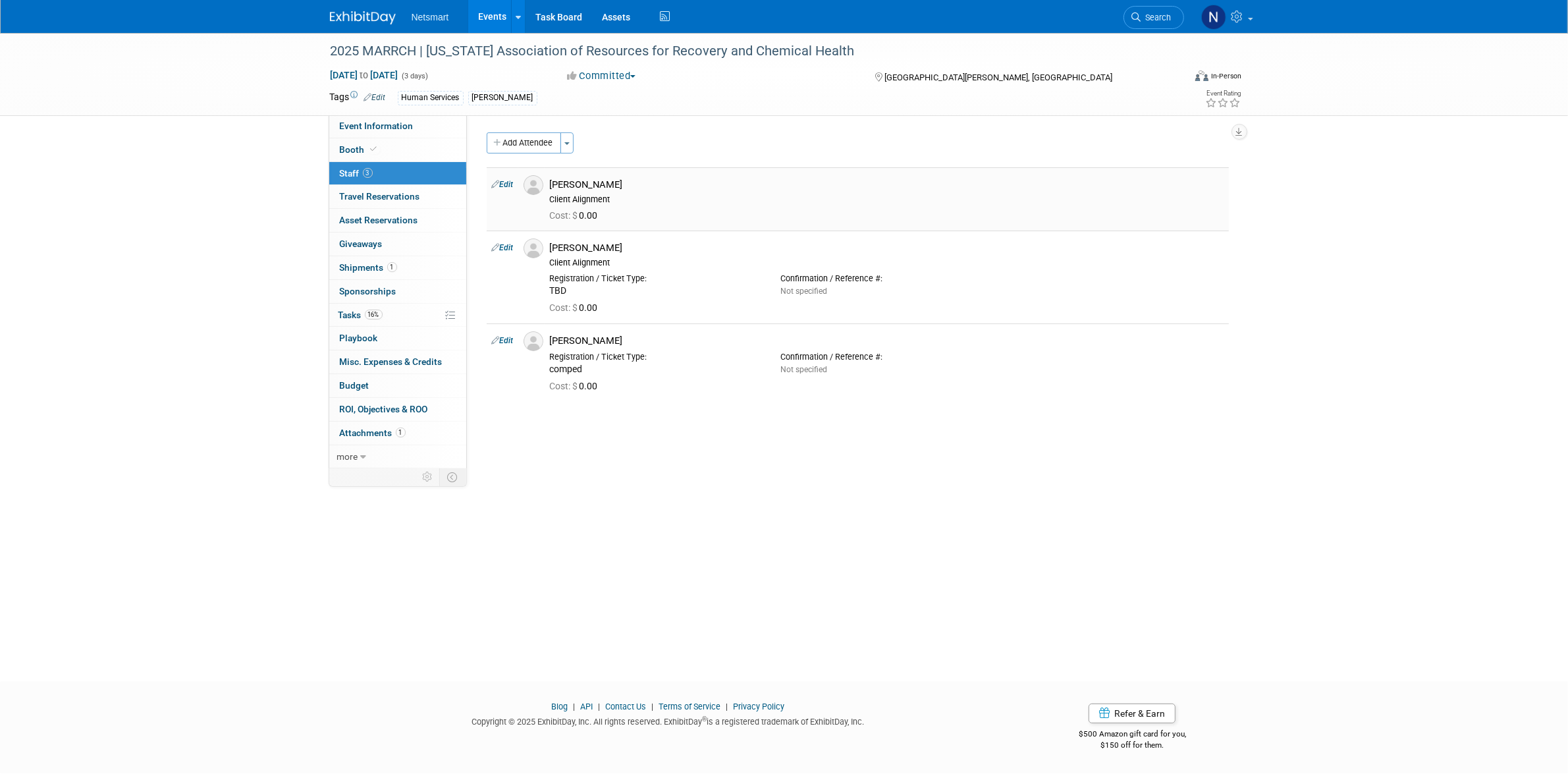
click at [508, 185] on link "Edit" at bounding box center [503, 184] width 22 height 9
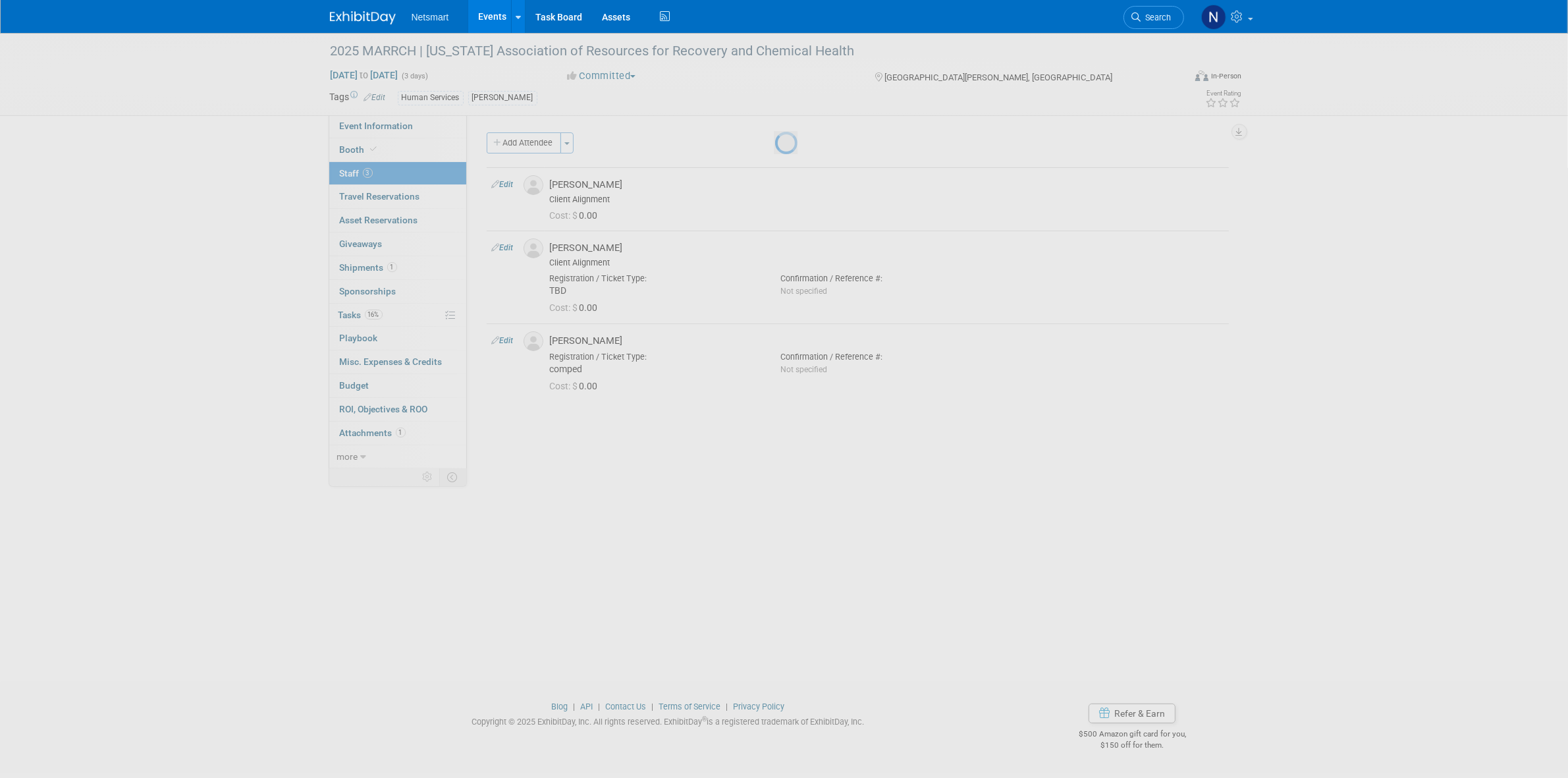
select select "3c78a779-c81b-48e8-a717-40ff581011e6"
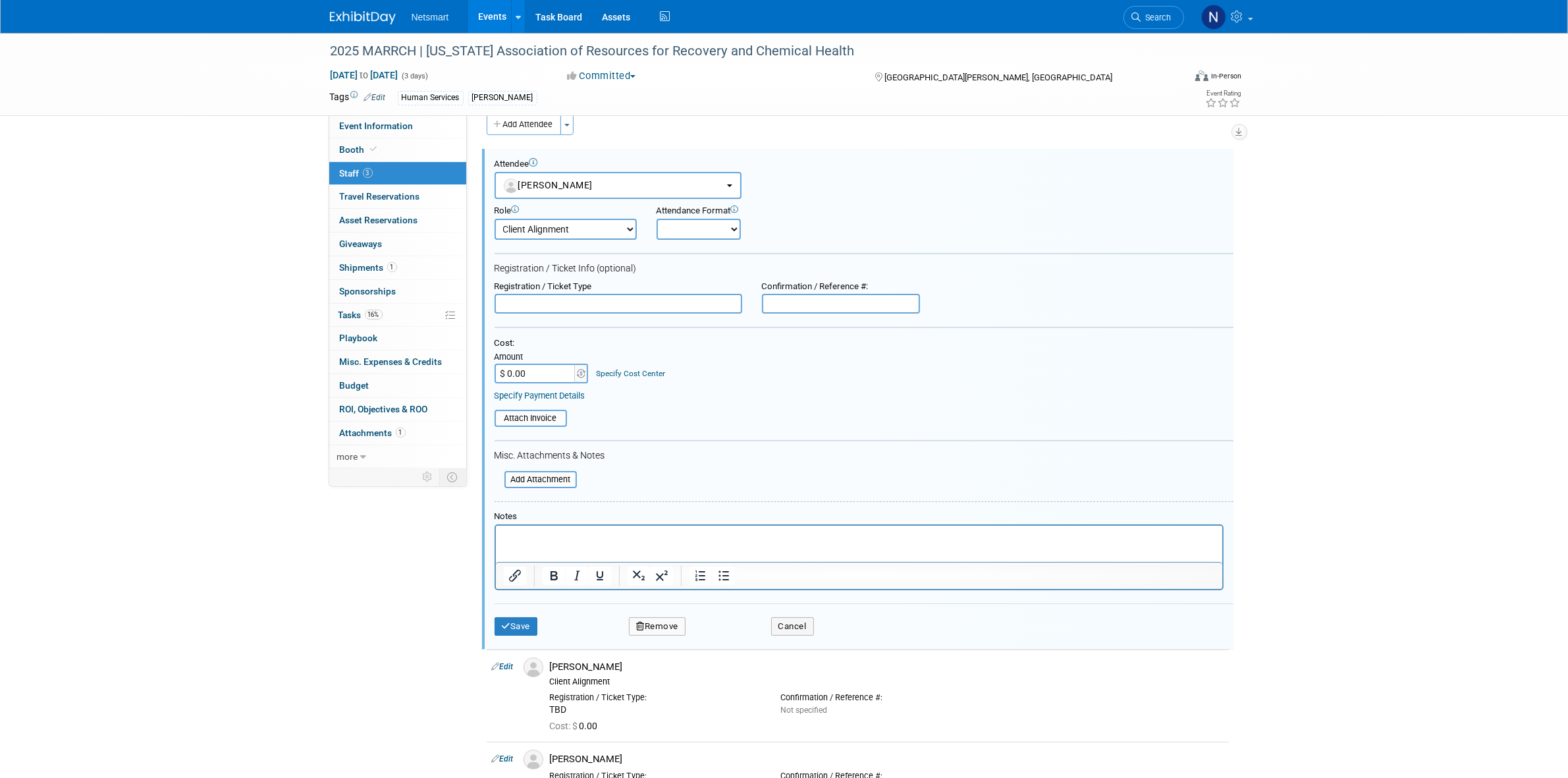
click at [537, 376] on input "$ 0.00" at bounding box center [535, 373] width 82 height 20
type input "$ 225.00"
click at [521, 411] on input "file" at bounding box center [487, 418] width 157 height 15
click at [521, 623] on button "Save" at bounding box center [516, 632] width 43 height 19
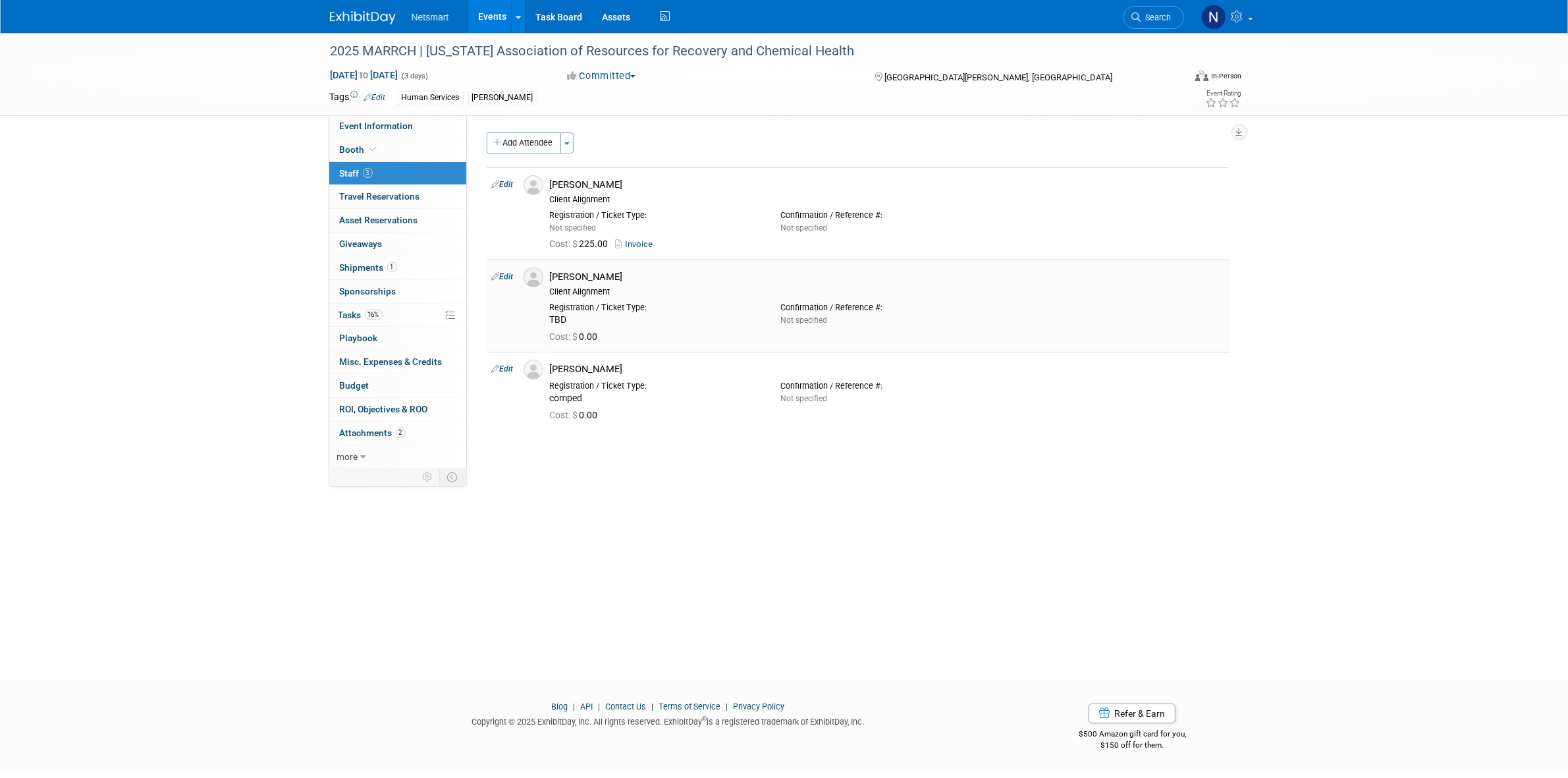
click at [505, 277] on link "Edit" at bounding box center [503, 276] width 22 height 9
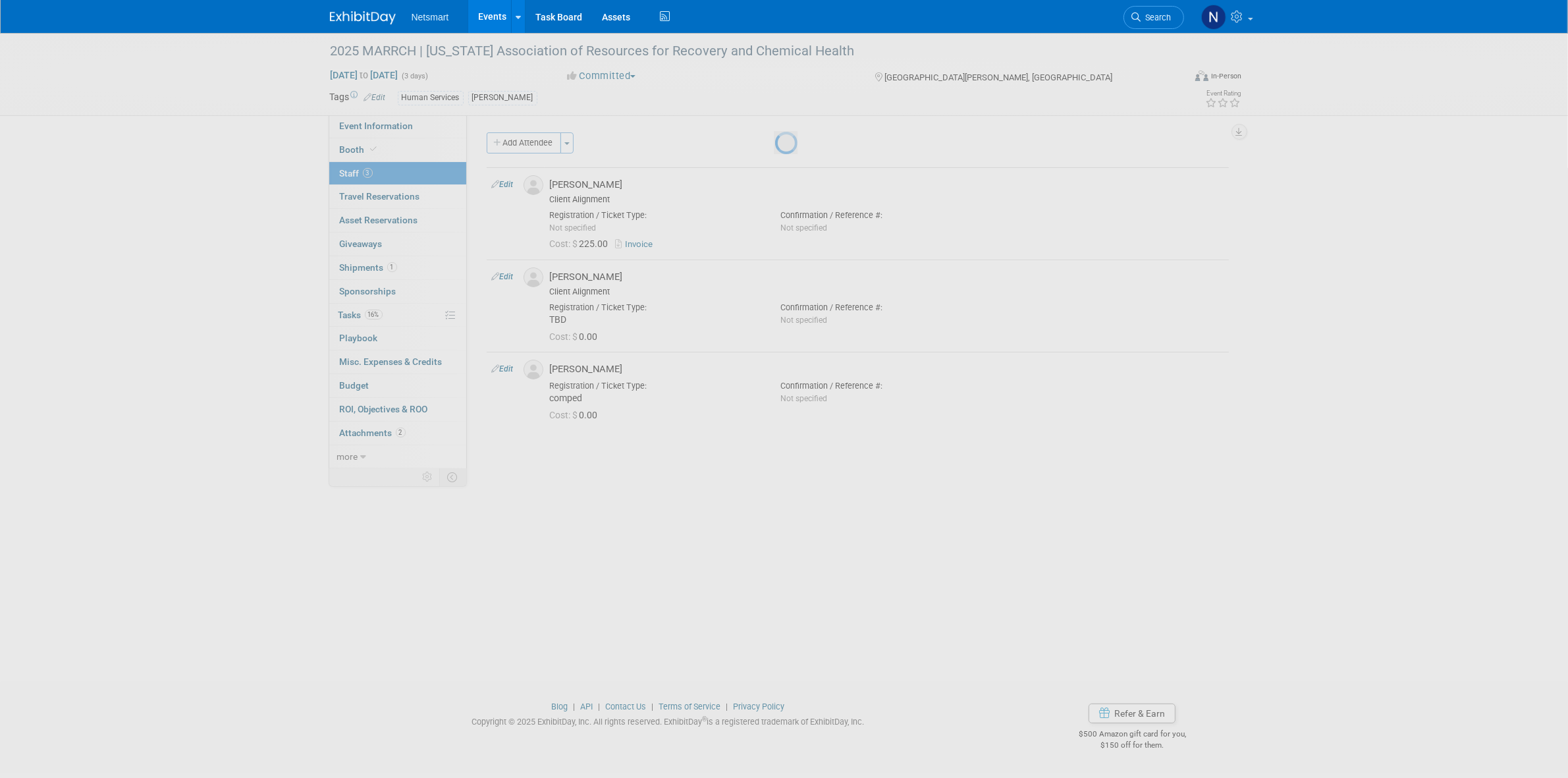
select select "fc81300a-38d6-456b-a132-46786e1d6b7e"
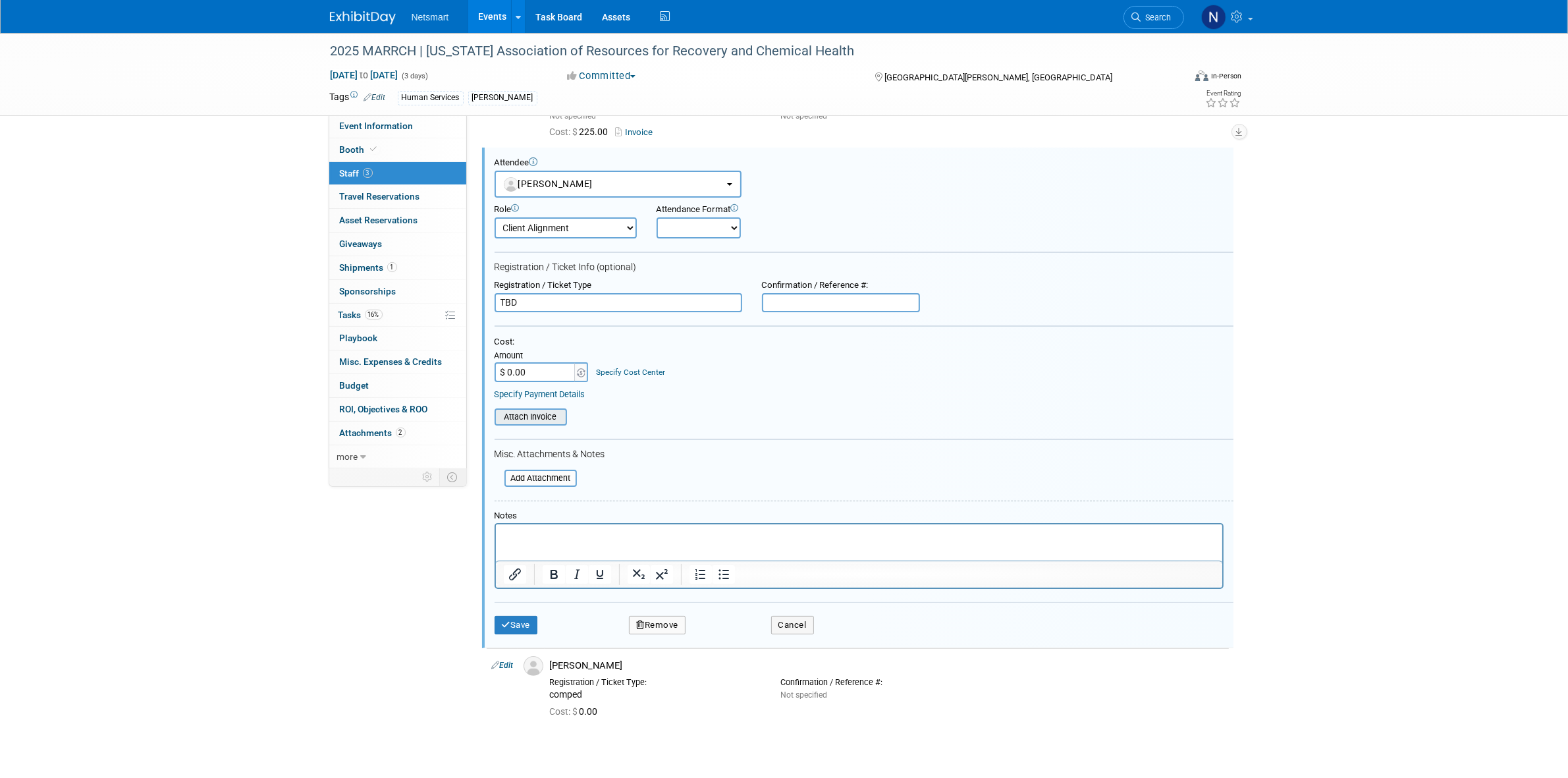
click at [538, 415] on input "file" at bounding box center [487, 416] width 157 height 15
click at [518, 629] on button "Save" at bounding box center [516, 631] width 43 height 19
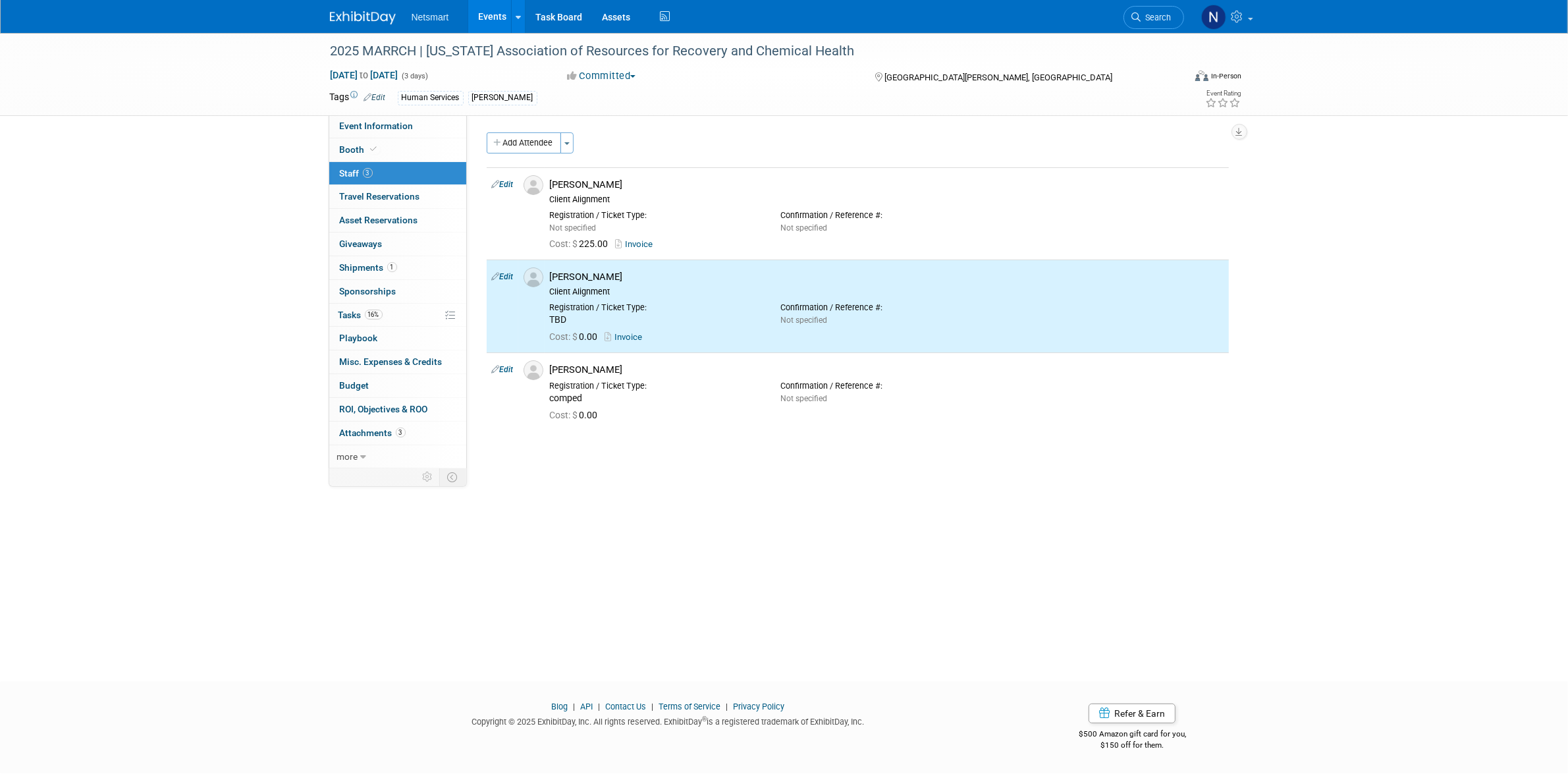
click at [376, 604] on div "2025 MARRCH | Minnesota Association of Resources for Recovery and Chemical Heal…" at bounding box center [784, 345] width 1568 height 624
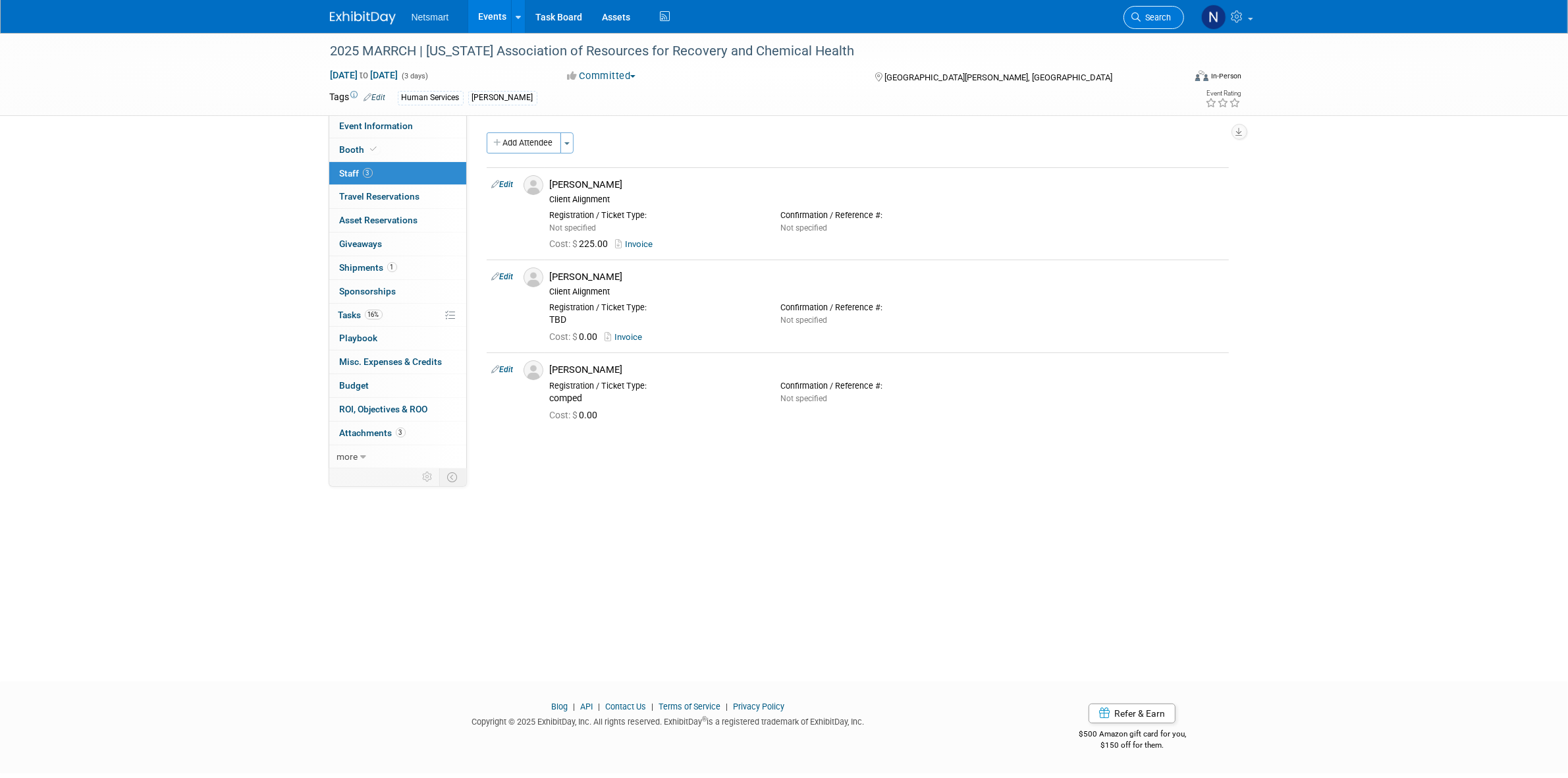
click at [1157, 20] on span "Search" at bounding box center [1156, 18] width 30 height 10
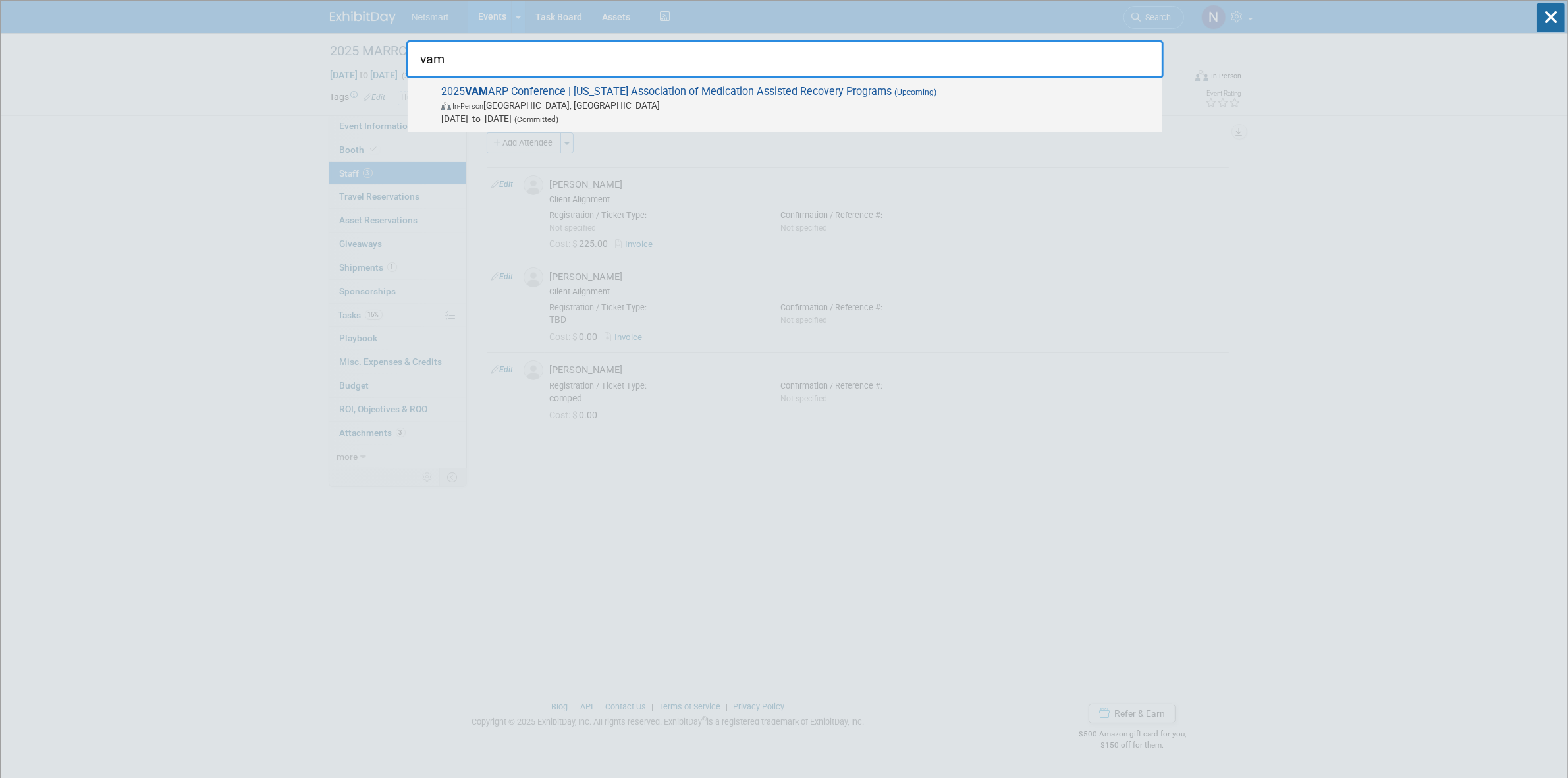
type input "vam"
click at [616, 100] on span "In-Person Charlottesville, VA" at bounding box center [799, 105] width 715 height 13
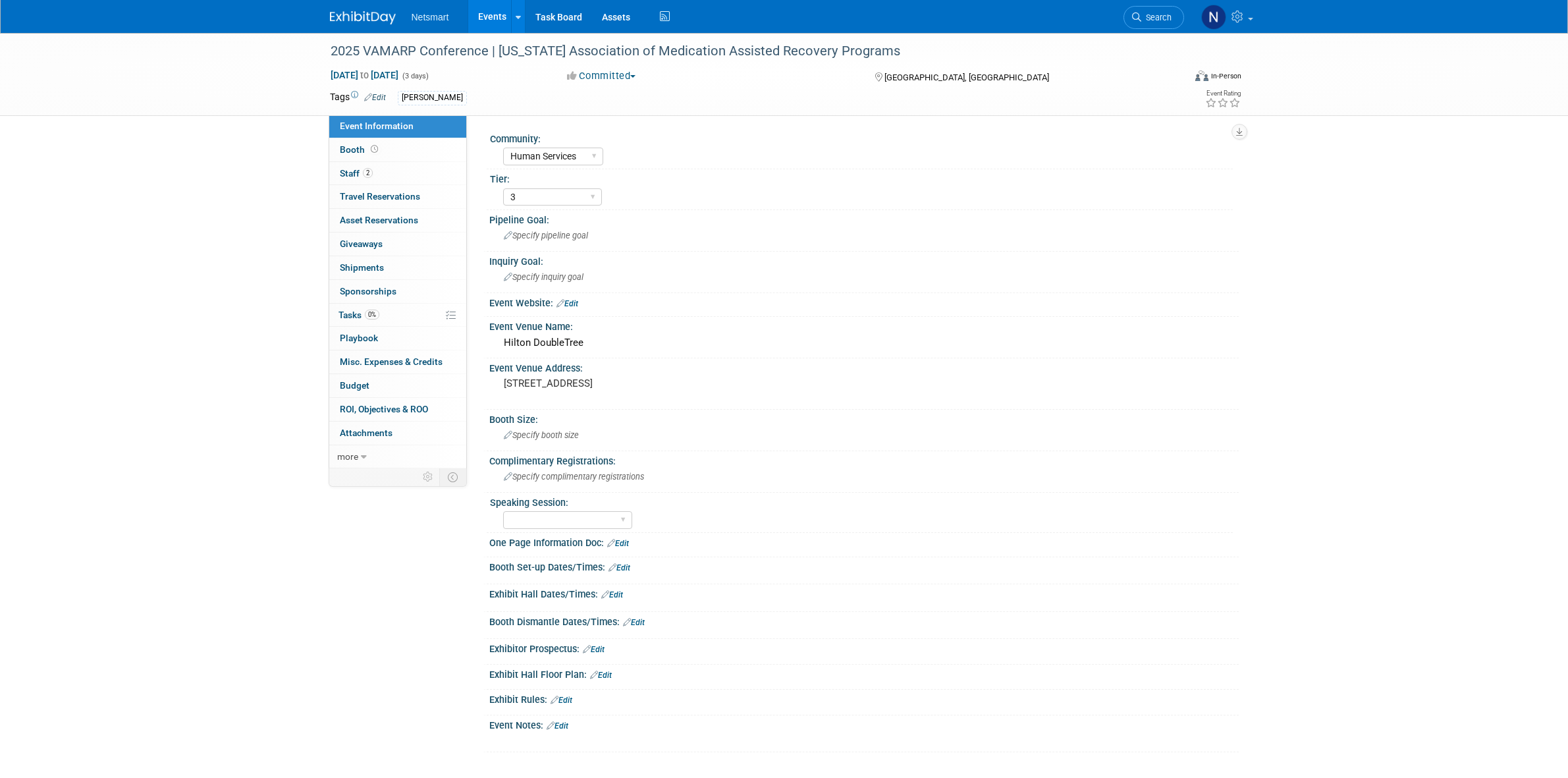
select select "Human Services"
select select "3"
click at [398, 315] on link "0% Tasks 0%" at bounding box center [397, 315] width 137 height 23
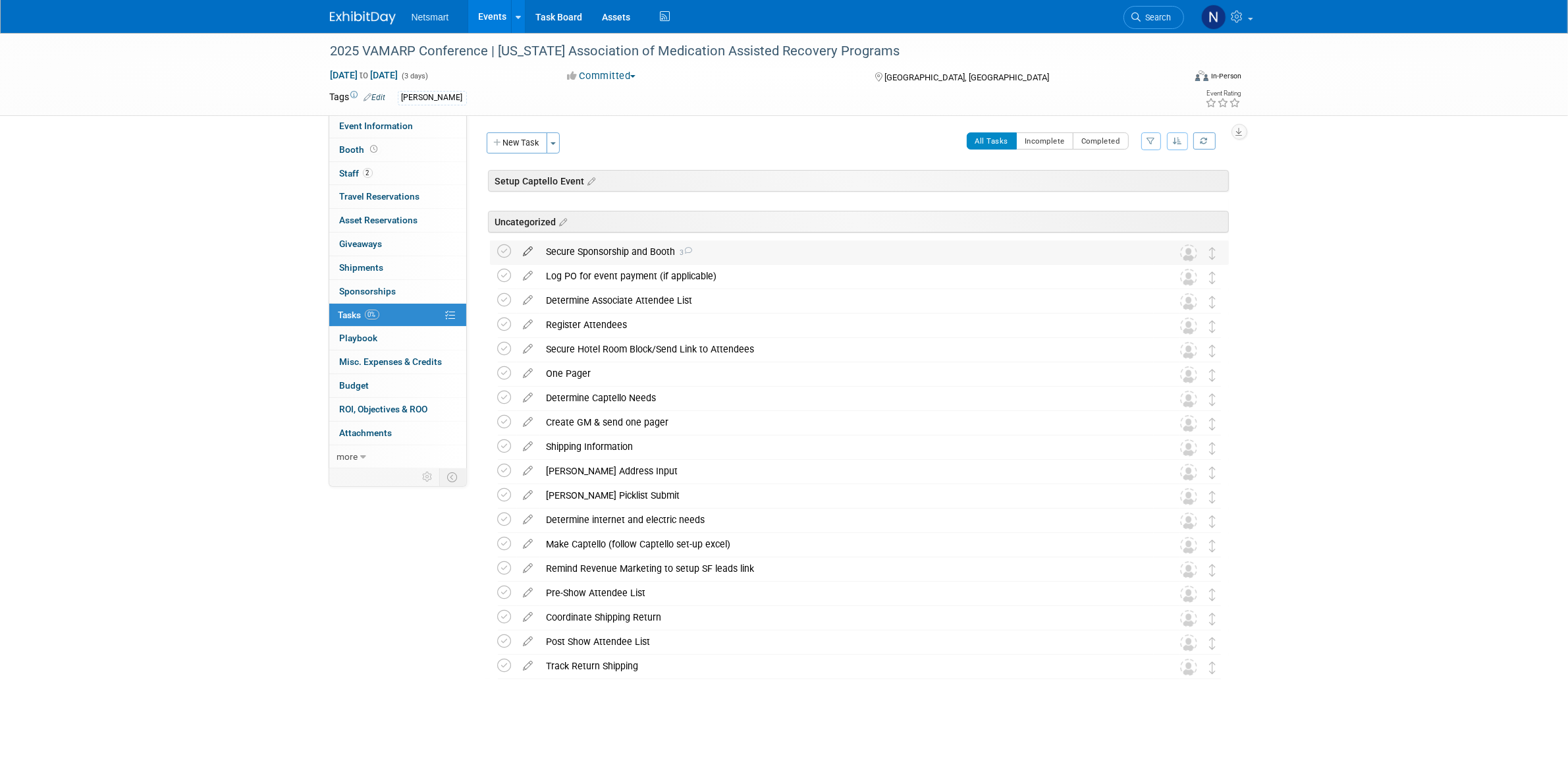
click at [527, 251] on icon at bounding box center [529, 249] width 23 height 17
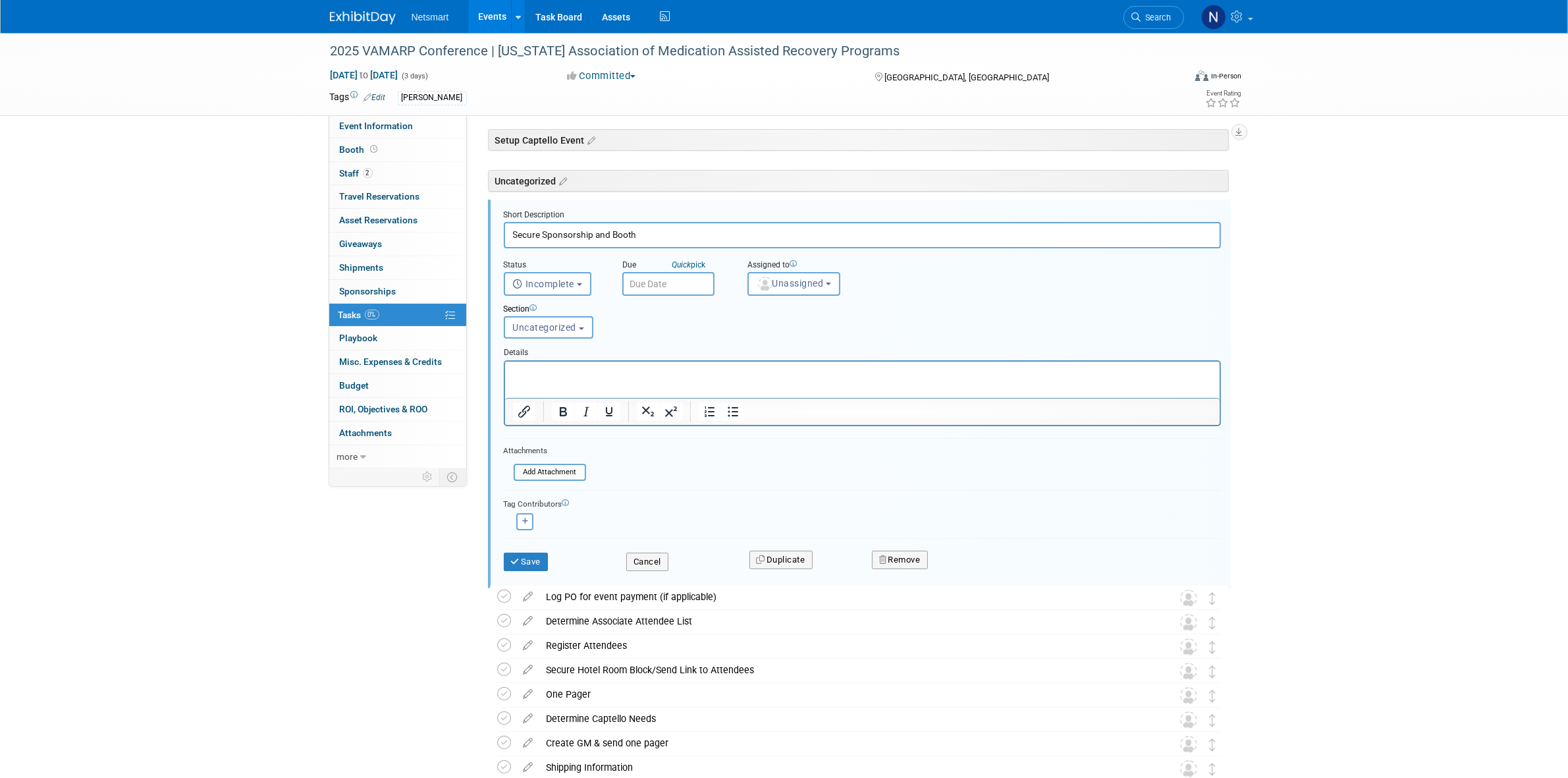
scroll to position [48, 0]
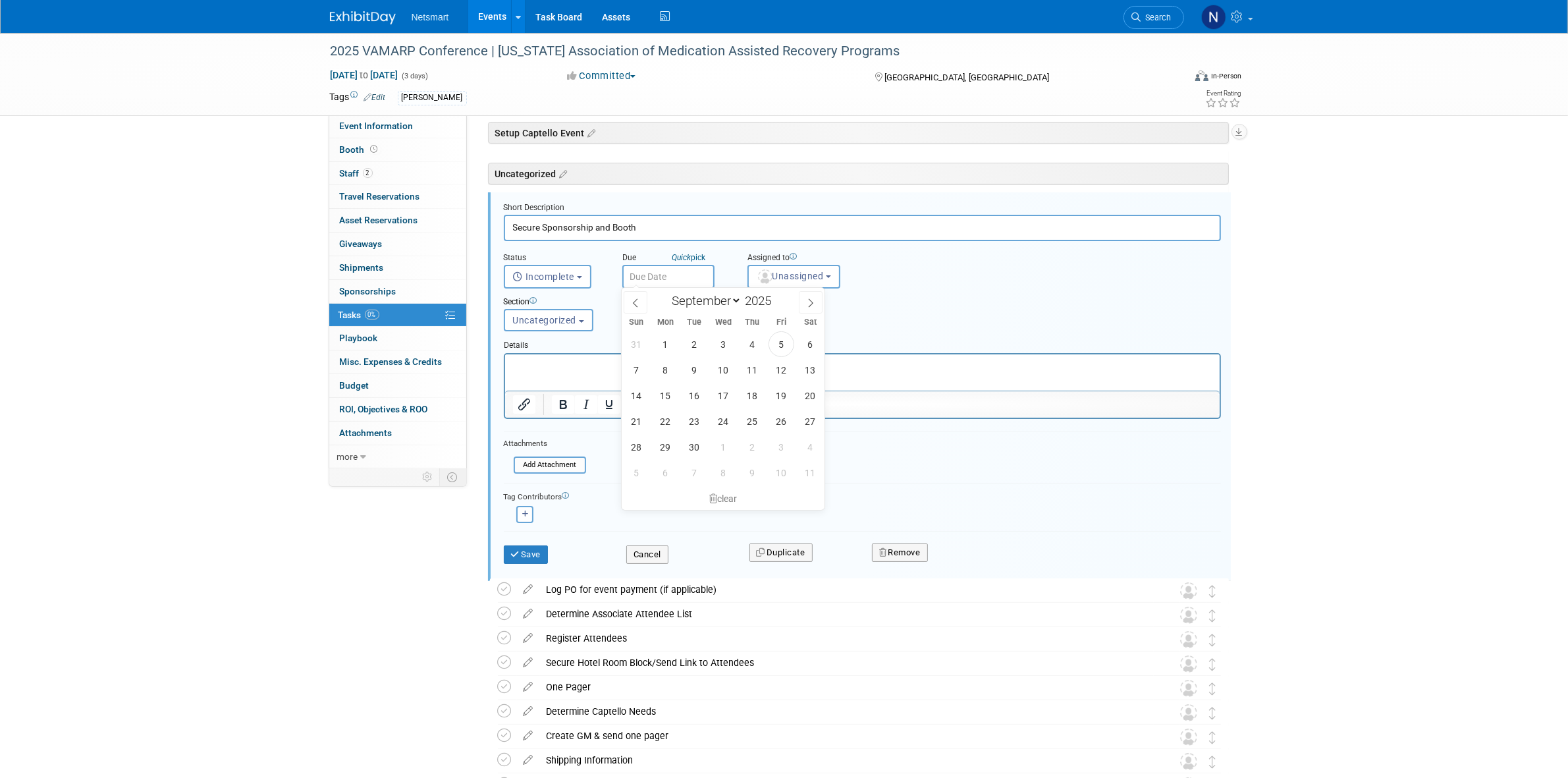
click at [668, 277] on input "text" at bounding box center [669, 276] width 92 height 23
click at [784, 282] on button "Unassigned" at bounding box center [795, 276] width 94 height 23
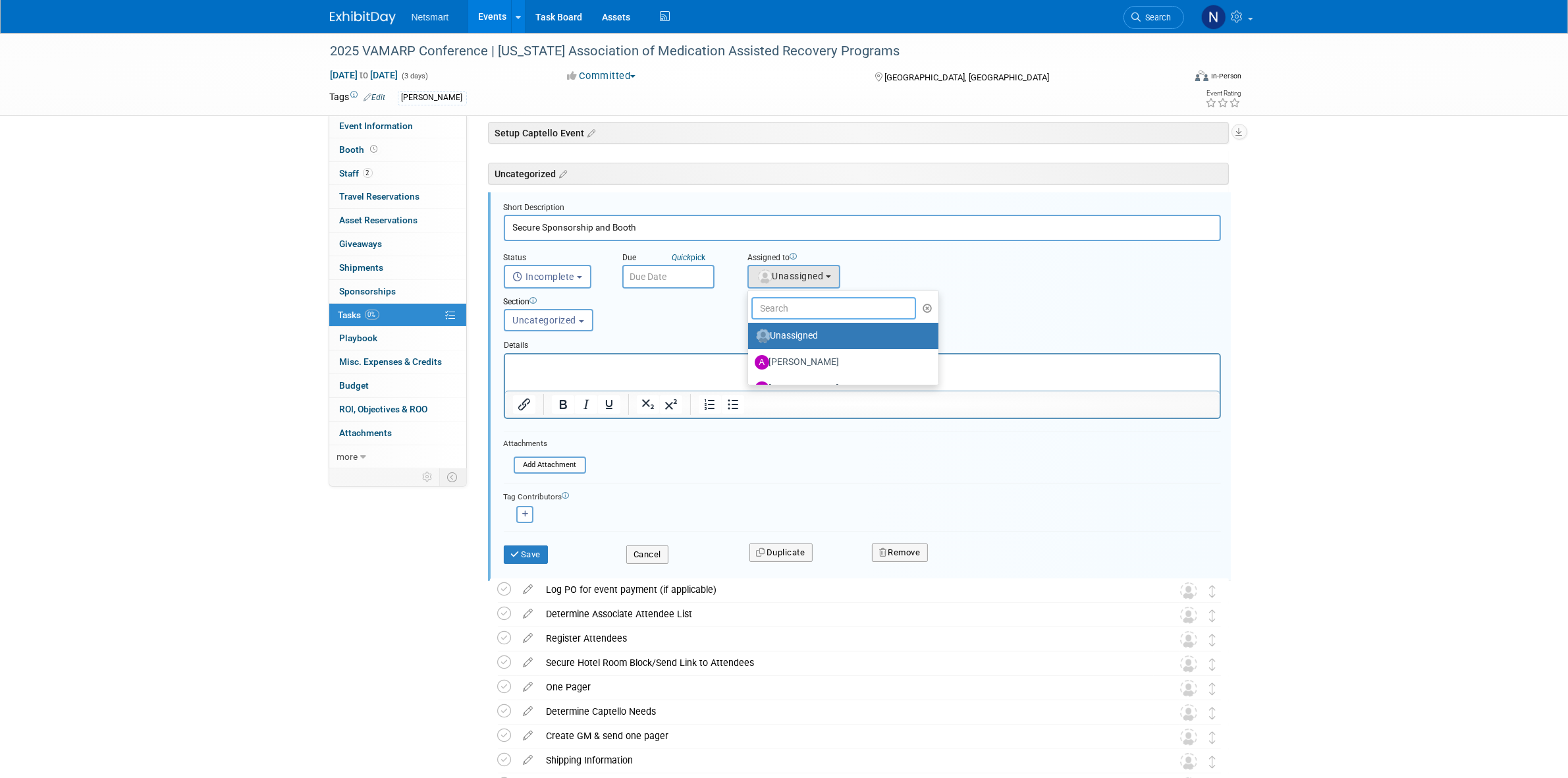
click at [784, 302] on input "text" at bounding box center [834, 307] width 165 height 23
type input "nin"
click at [788, 329] on label "Nina Finn (me)" at bounding box center [823, 336] width 138 height 22
click at [750, 330] on input "Nina Finn (me)" at bounding box center [746, 334] width 9 height 9
select select "a52b5e8a-b2fd-4a4e-8599-2a3670a086e7"
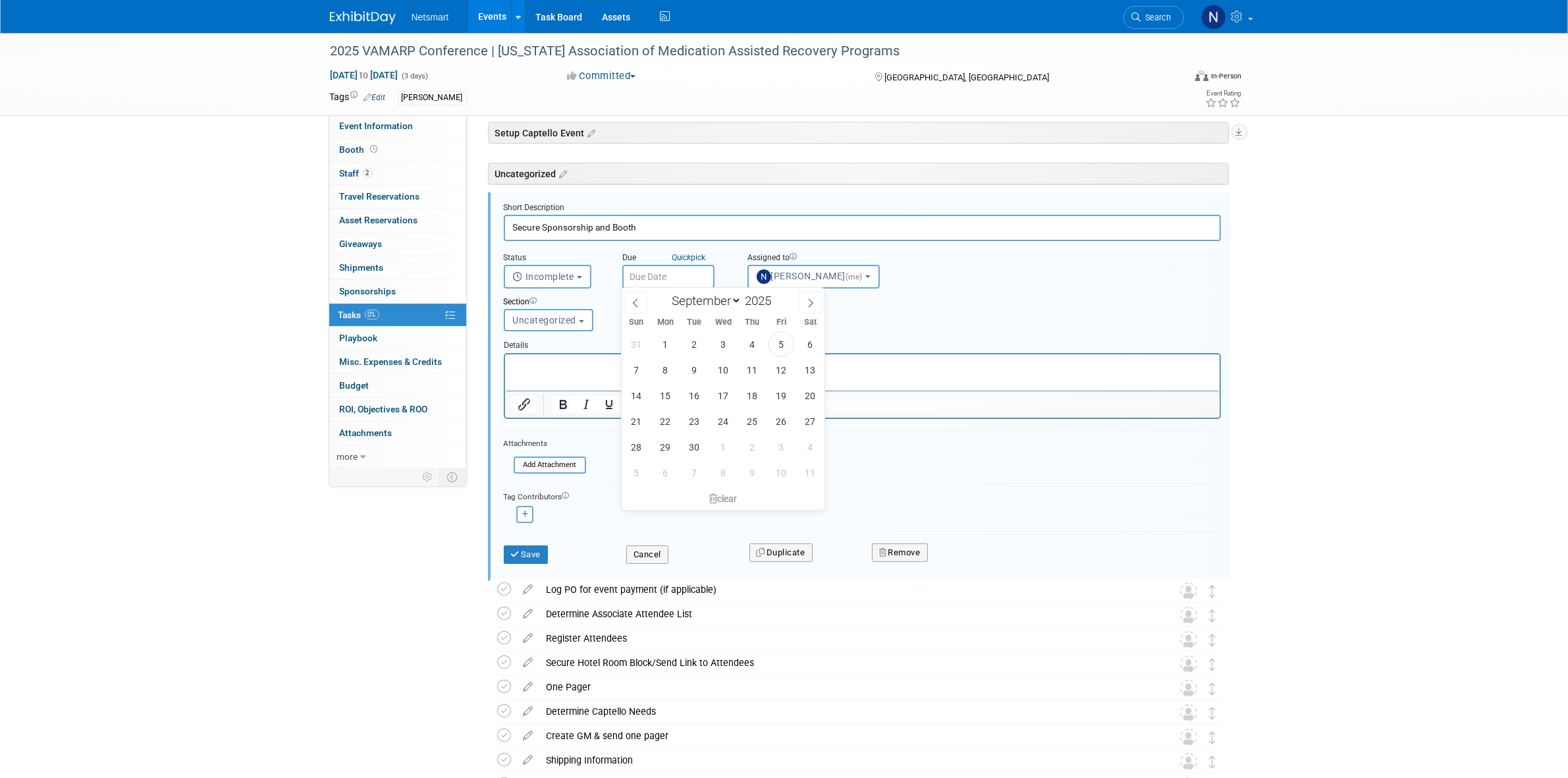
click at [679, 278] on input "text" at bounding box center [669, 276] width 92 height 23
click at [725, 372] on span "10" at bounding box center [723, 370] width 25 height 25
type input "[DATE]"
click at [544, 554] on button "Save" at bounding box center [527, 554] width 45 height 19
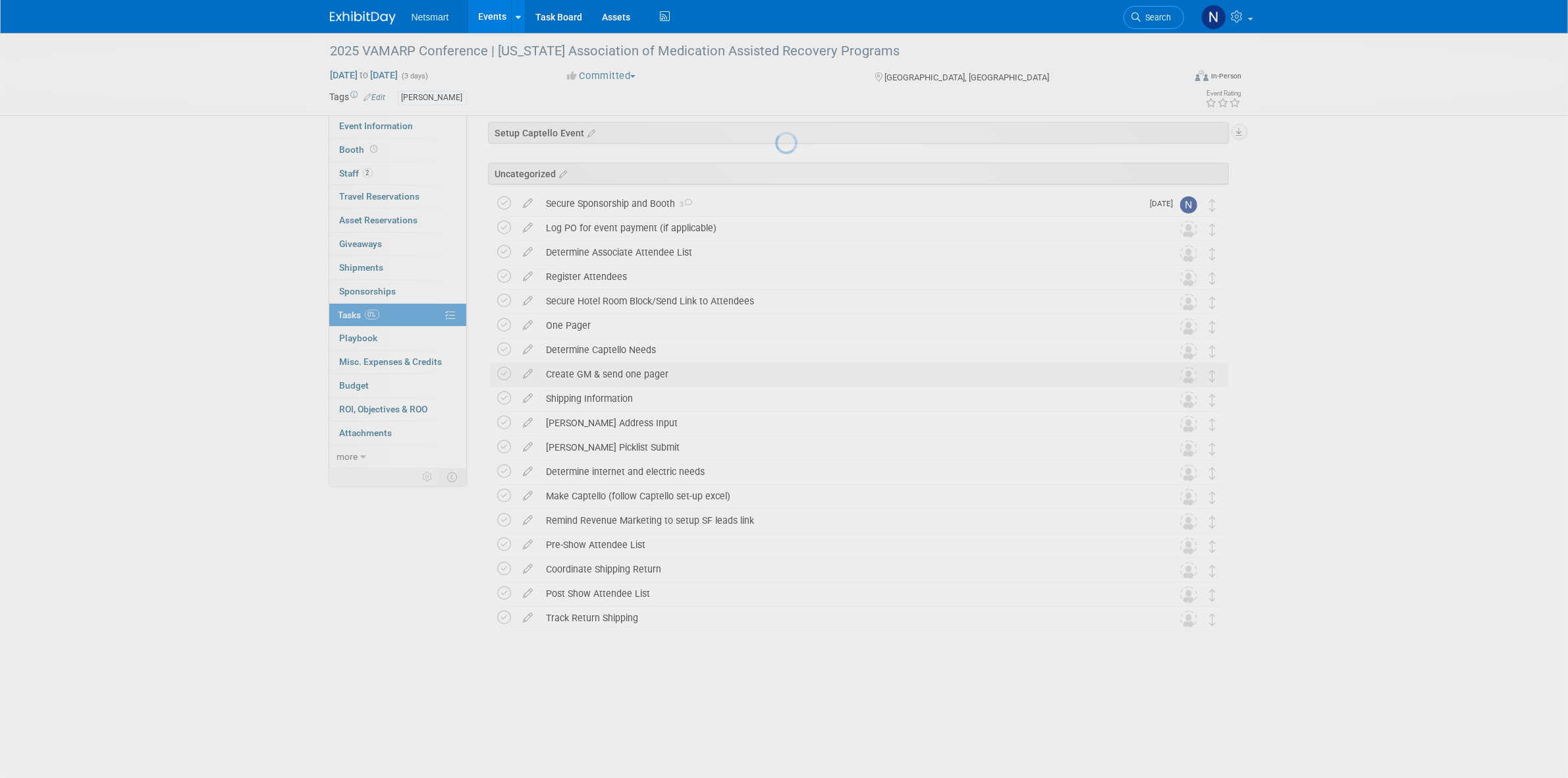
scroll to position [0, 0]
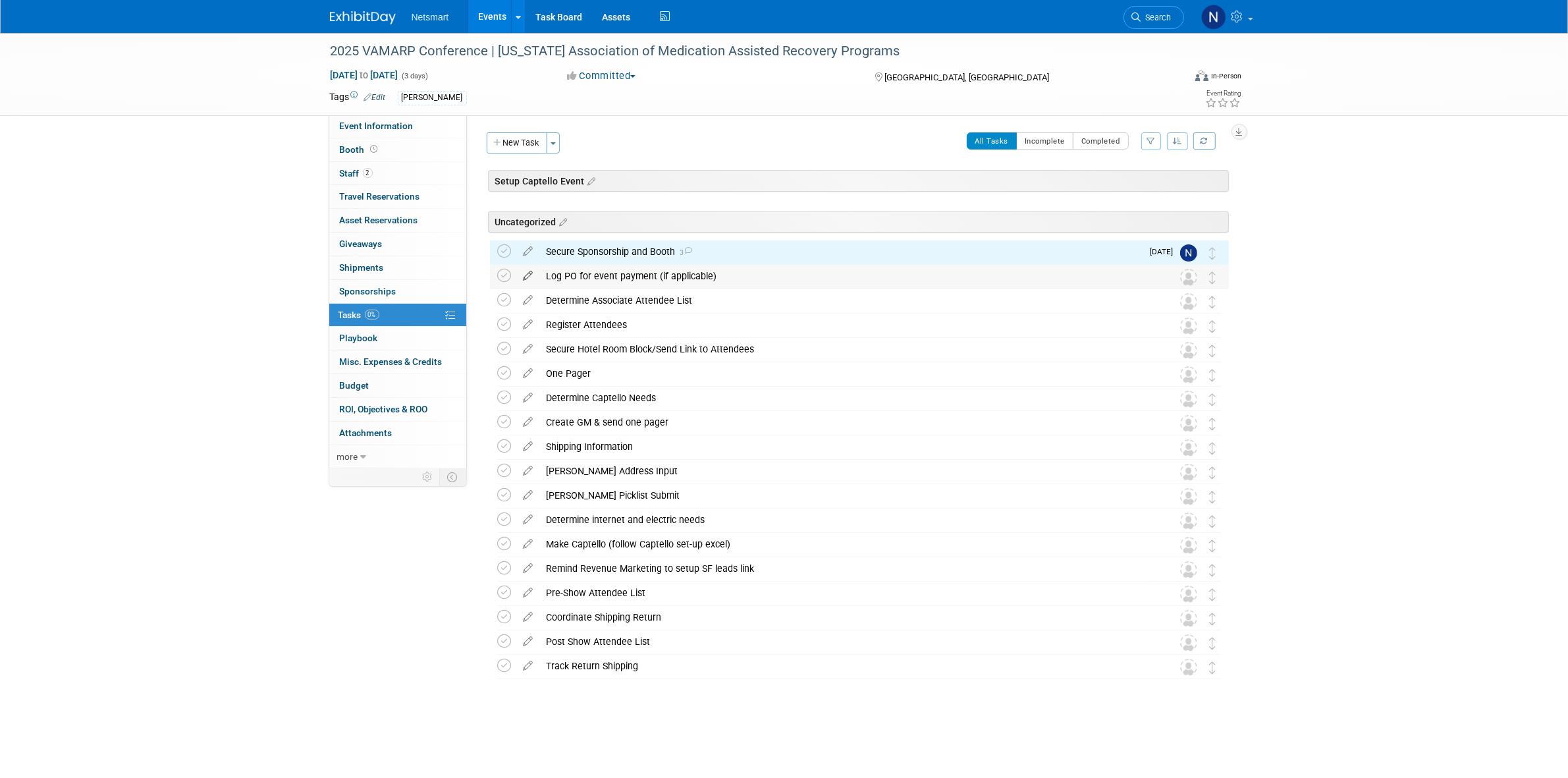
click at [530, 275] on icon at bounding box center [529, 272] width 23 height 17
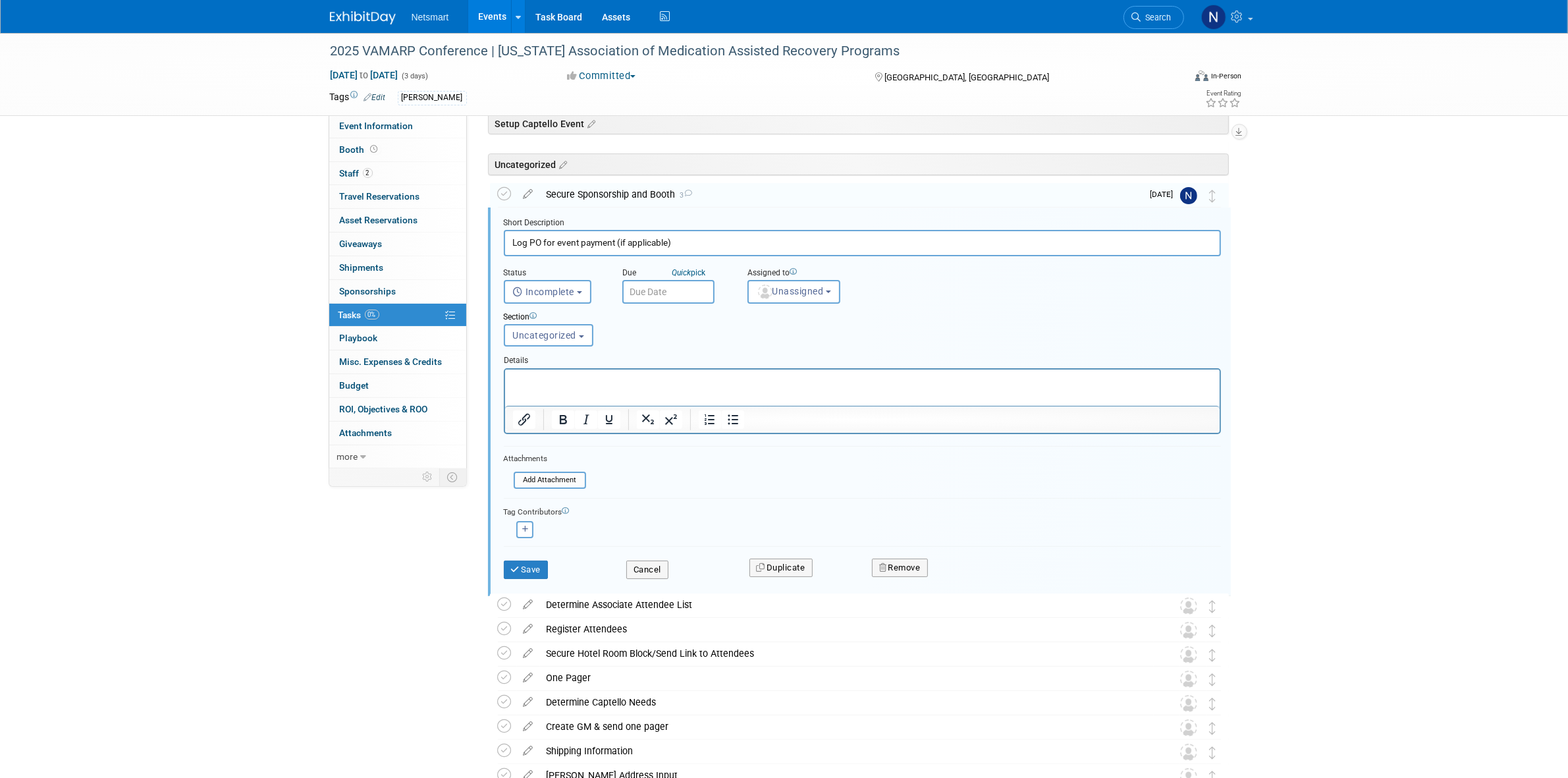
scroll to position [73, 0]
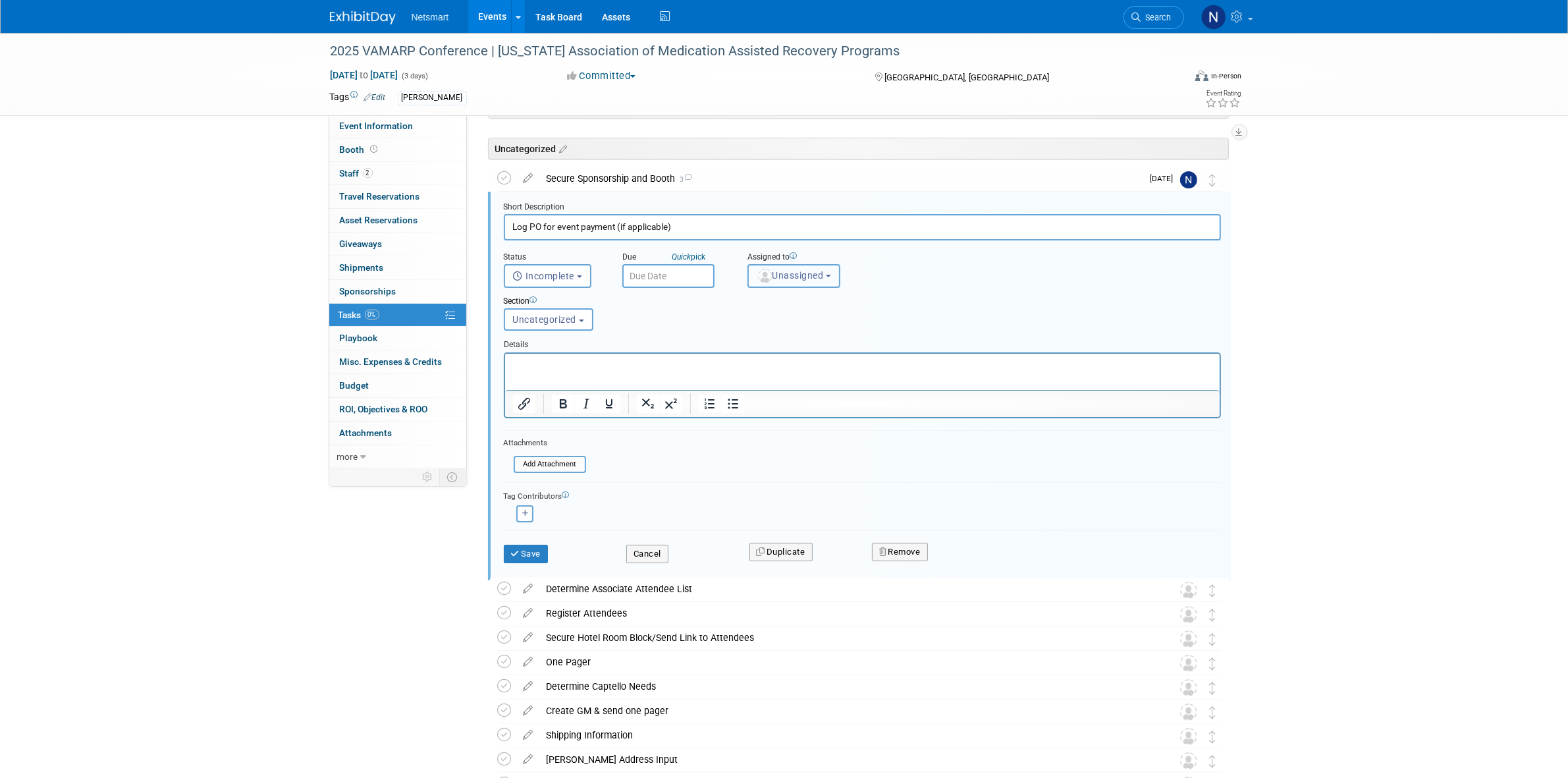
click at [772, 275] on span "Unassigned" at bounding box center [790, 275] width 68 height 11
click at [768, 311] on input "text" at bounding box center [834, 307] width 165 height 23
type input "nin"
click at [777, 331] on label "Nina Finn (me)" at bounding box center [823, 336] width 138 height 22
click at [750, 331] on input "Nina Finn (me)" at bounding box center [746, 333] width 9 height 9
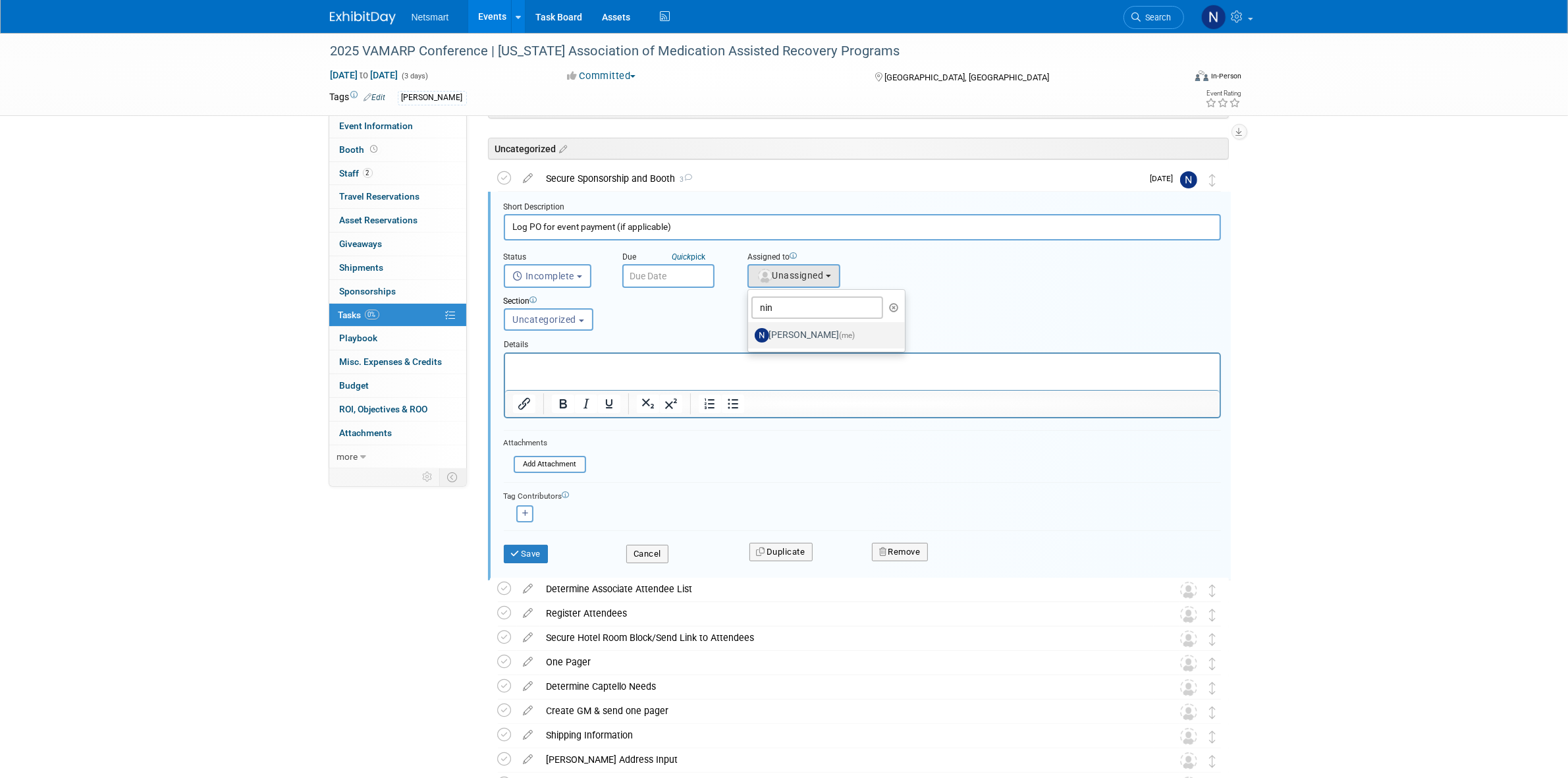
select select "a52b5e8a-b2fd-4a4e-8599-2a3670a086e7"
click at [526, 548] on button "Save" at bounding box center [527, 553] width 45 height 19
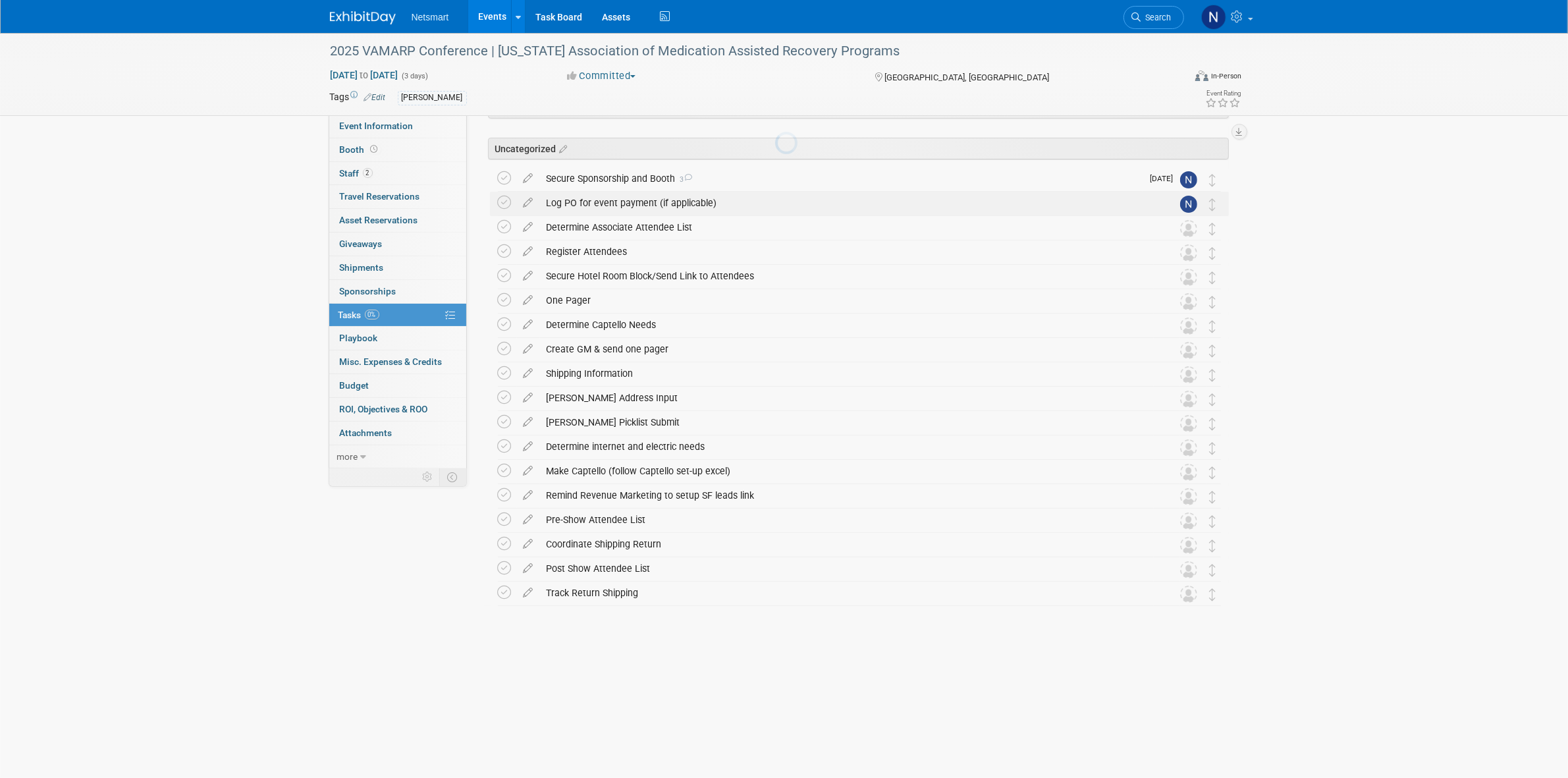
scroll to position [0, 0]
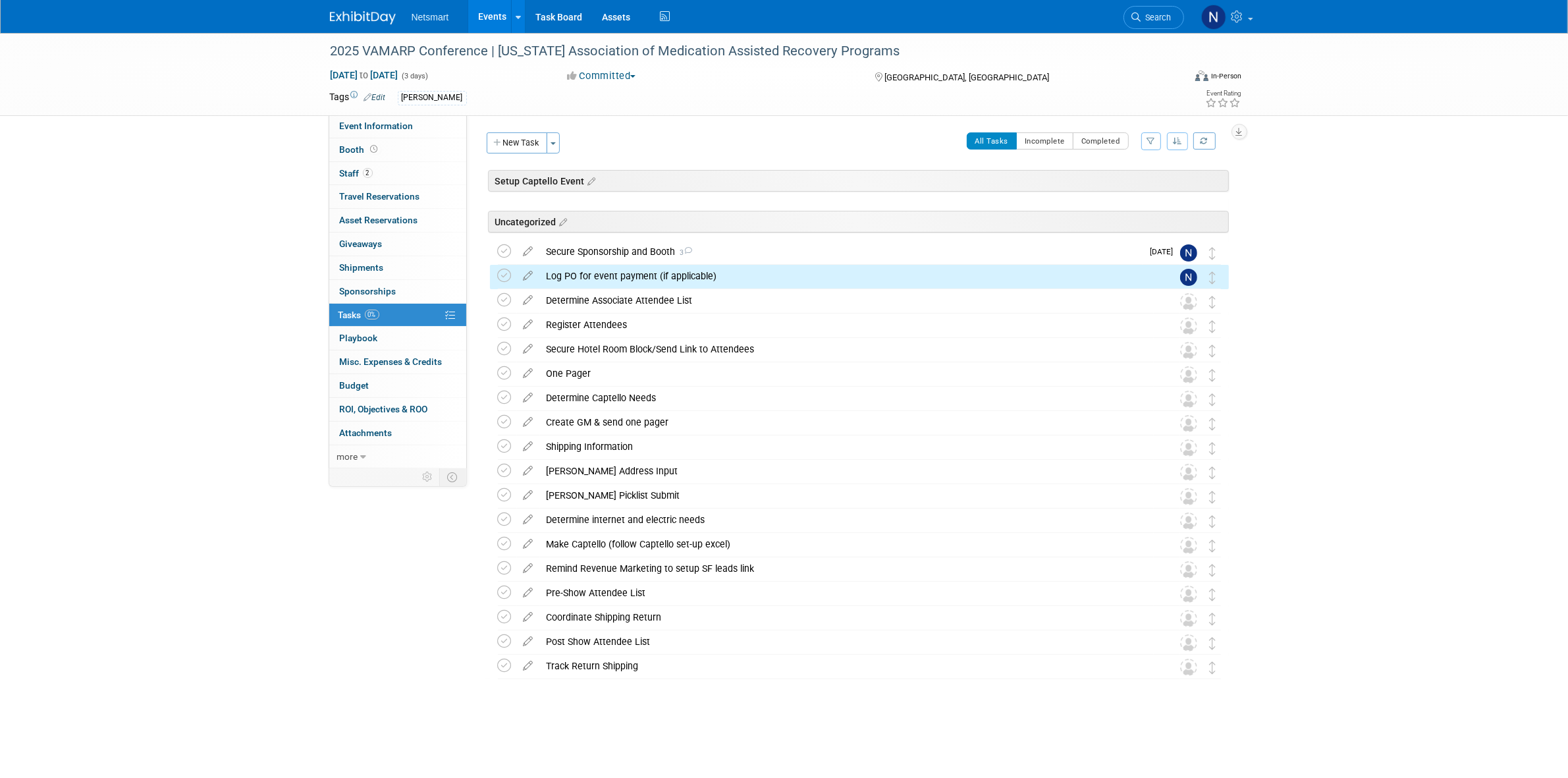
click at [529, 300] on icon at bounding box center [529, 297] width 23 height 17
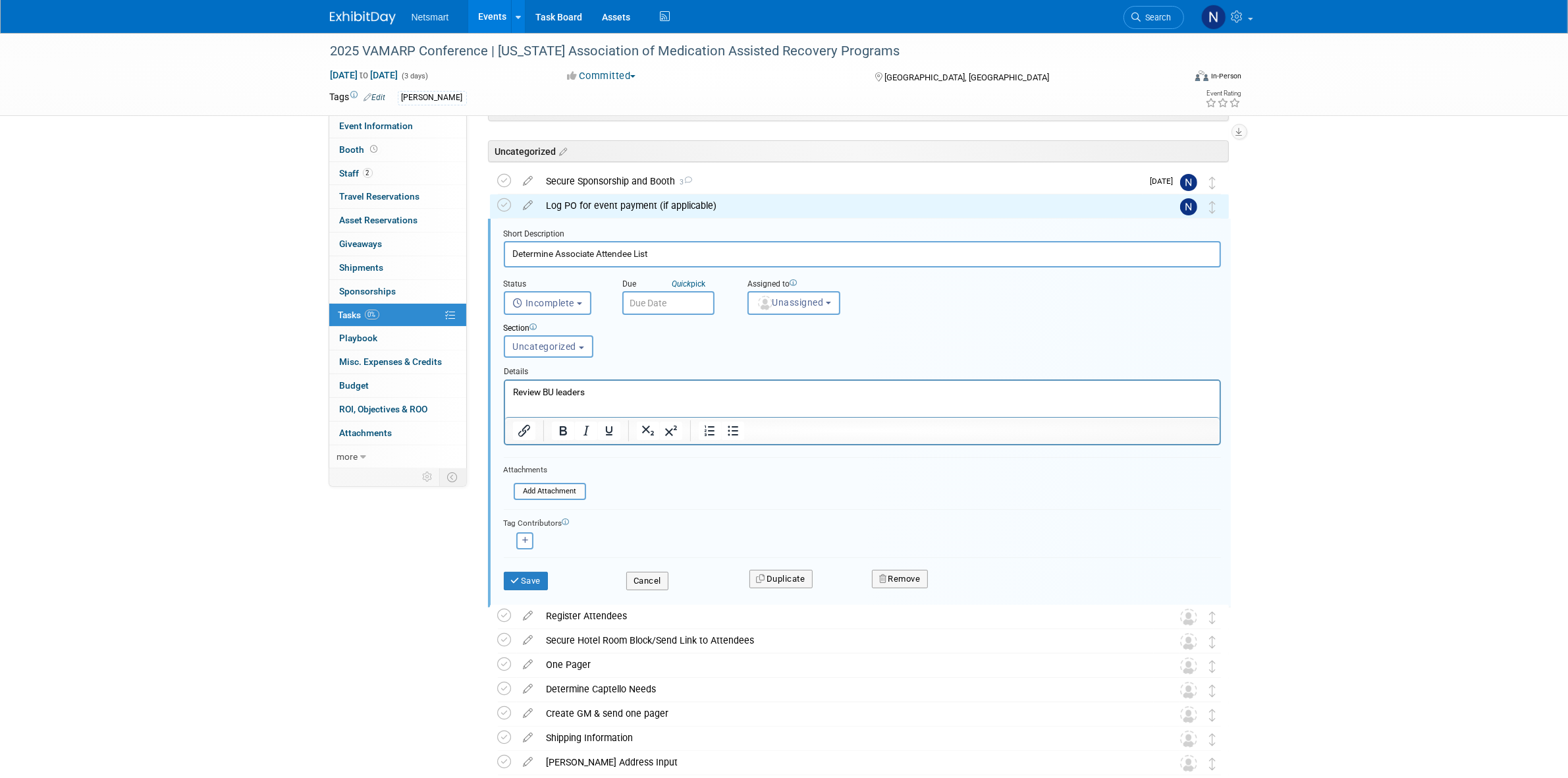
scroll to position [97, 0]
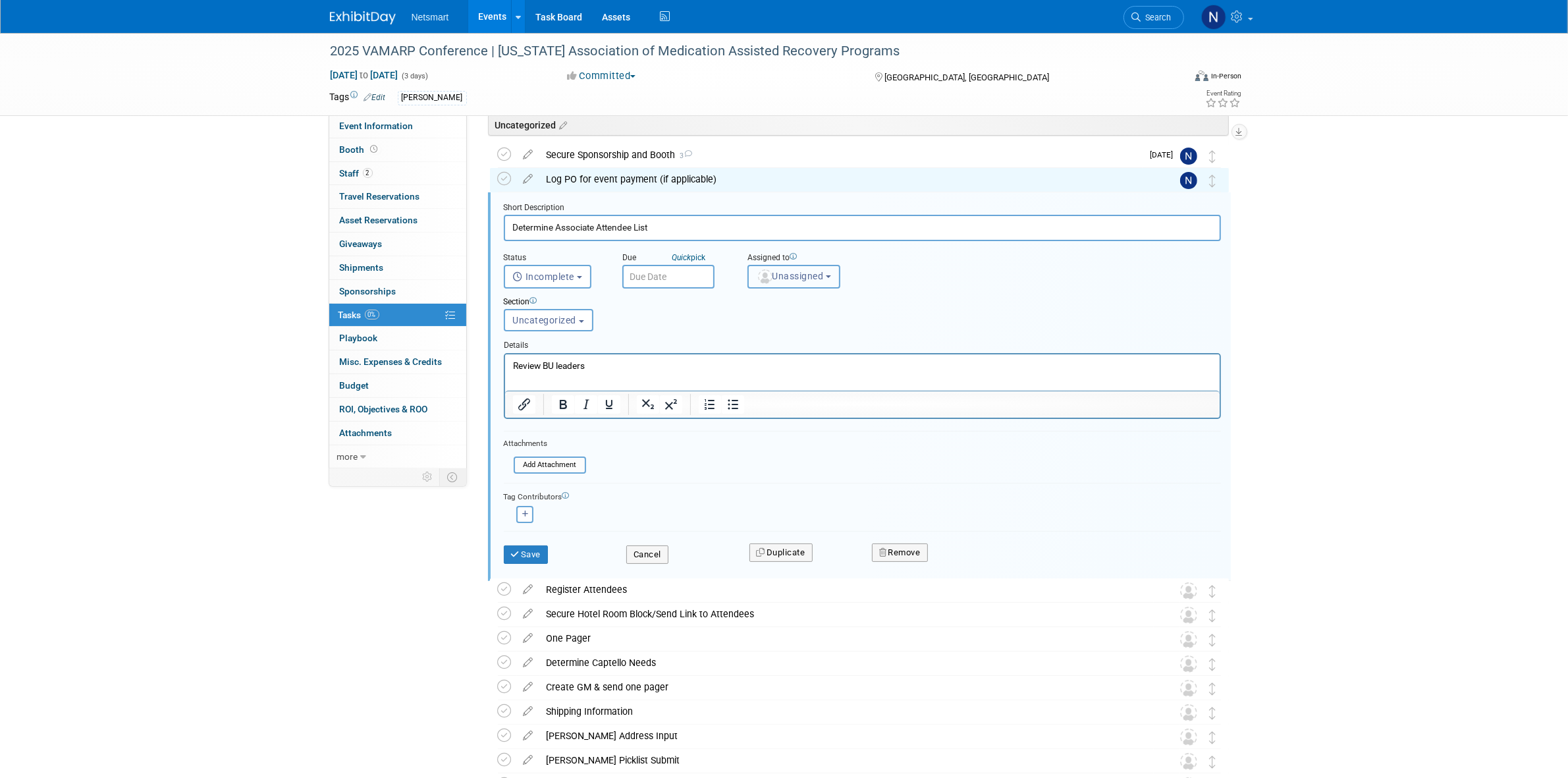
click at [786, 282] on button "Unassigned" at bounding box center [795, 276] width 94 height 23
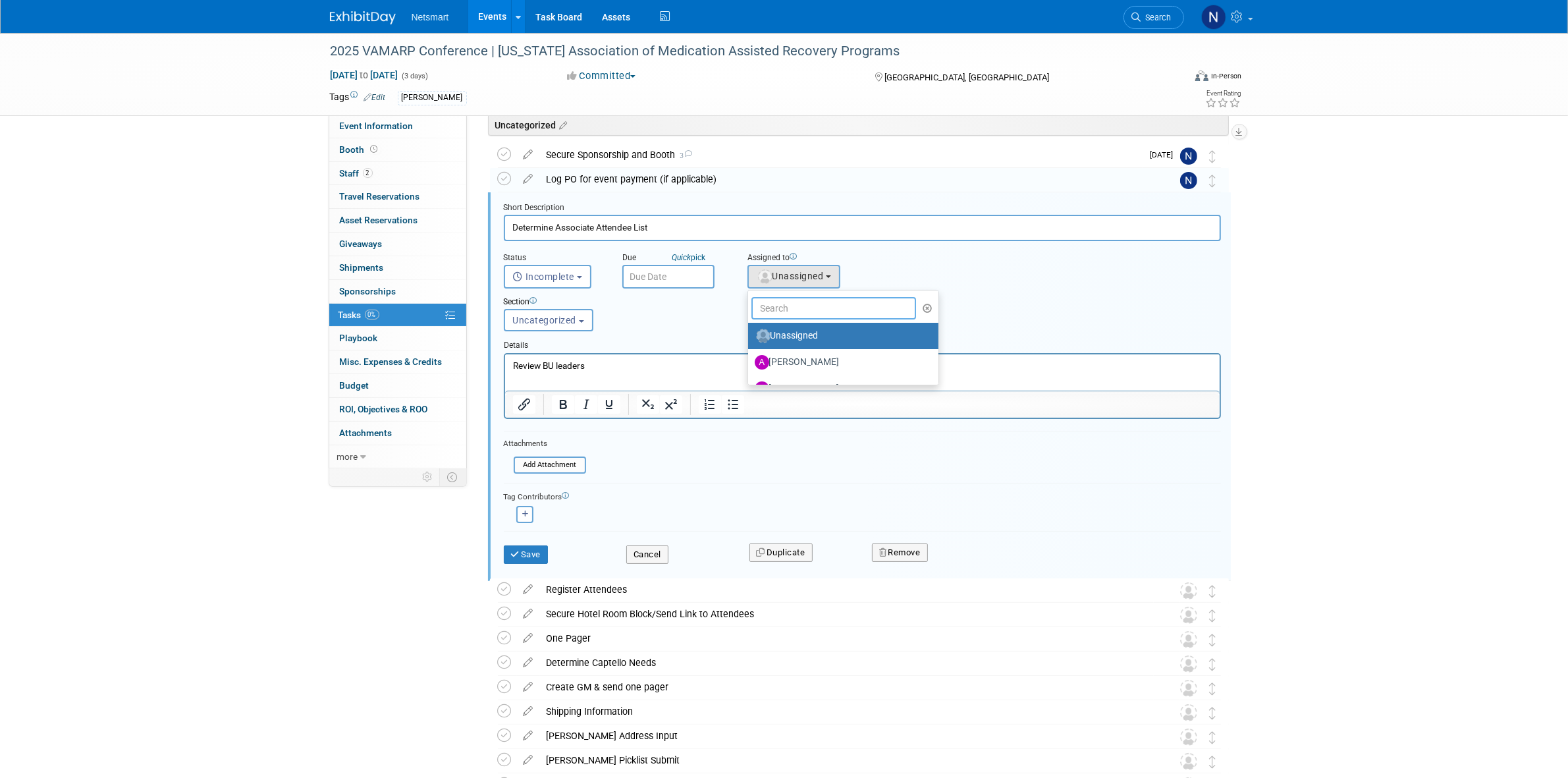
click at [772, 303] on input "text" at bounding box center [834, 307] width 165 height 23
type input "nin"
drag, startPoint x: 792, startPoint y: 331, endPoint x: 237, endPoint y: 11, distance: 640.6
click at [792, 331] on label "Nina Finn (me)" at bounding box center [823, 336] width 138 height 22
click at [750, 331] on input "Nina Finn (me)" at bounding box center [746, 334] width 9 height 9
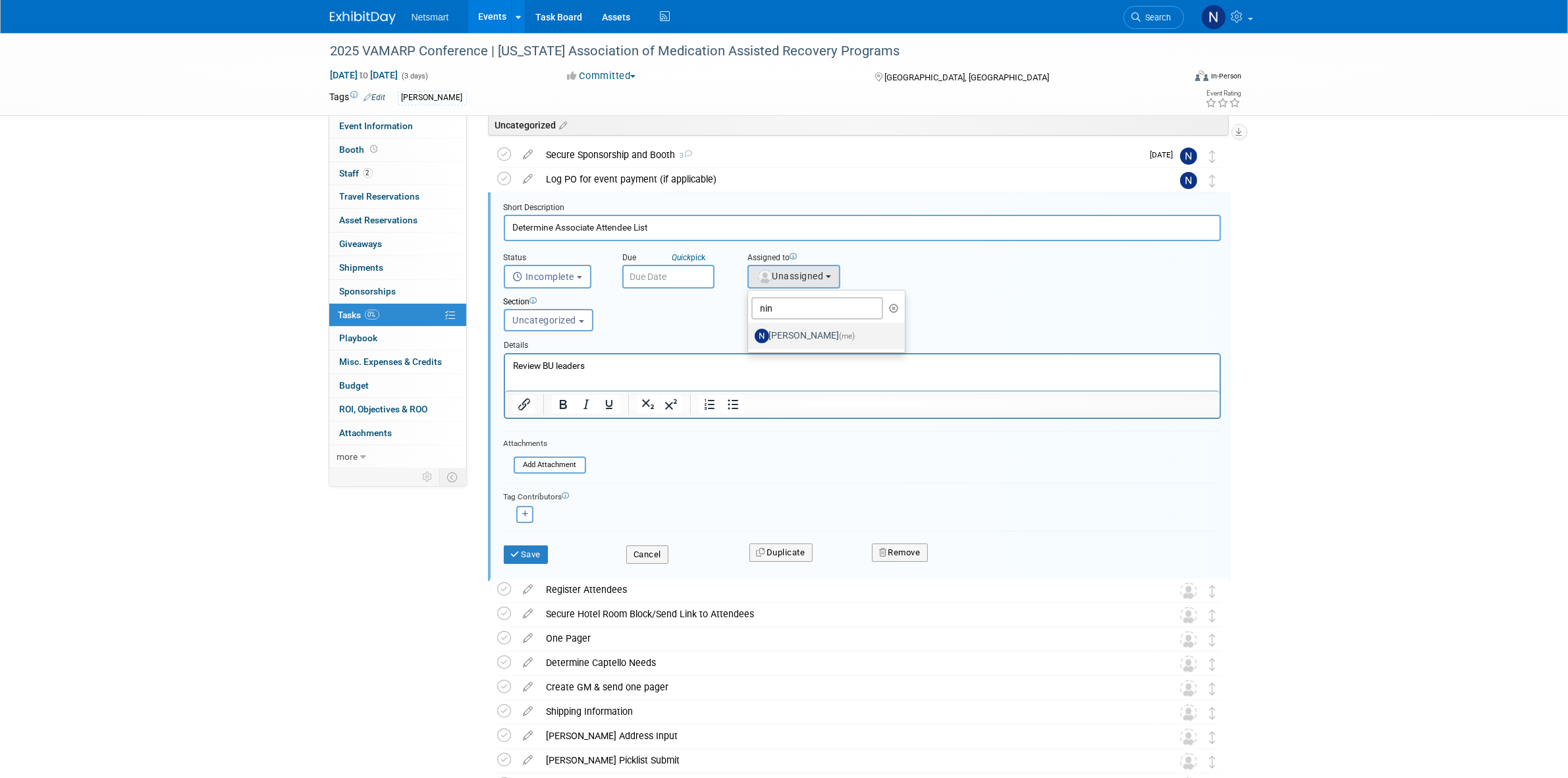
select select "a52b5e8a-b2fd-4a4e-8599-2a3670a086e7"
click at [533, 538] on div "Save" at bounding box center [556, 550] width 123 height 27
click at [532, 545] on button "Save" at bounding box center [527, 554] width 45 height 19
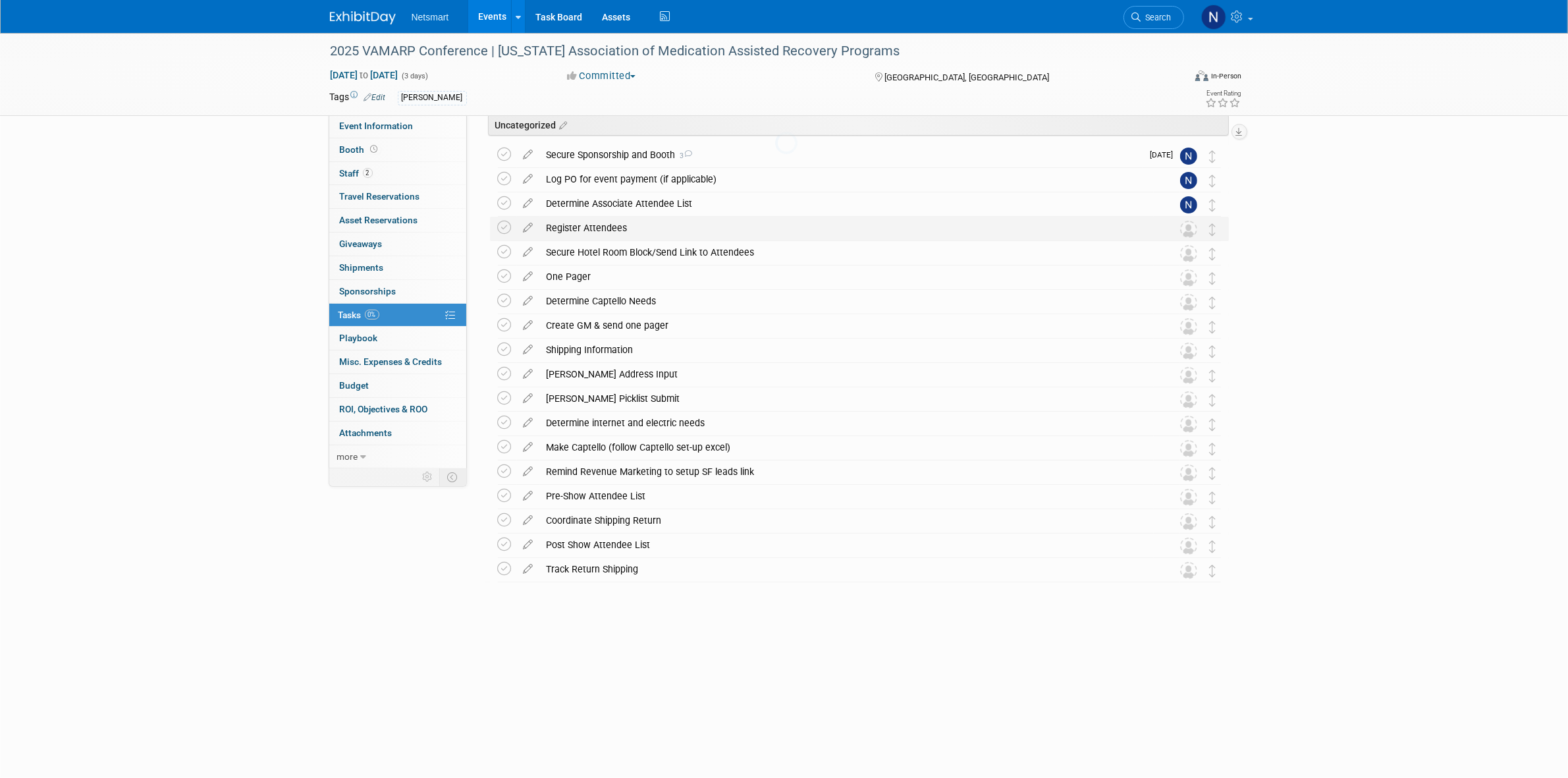
scroll to position [0, 0]
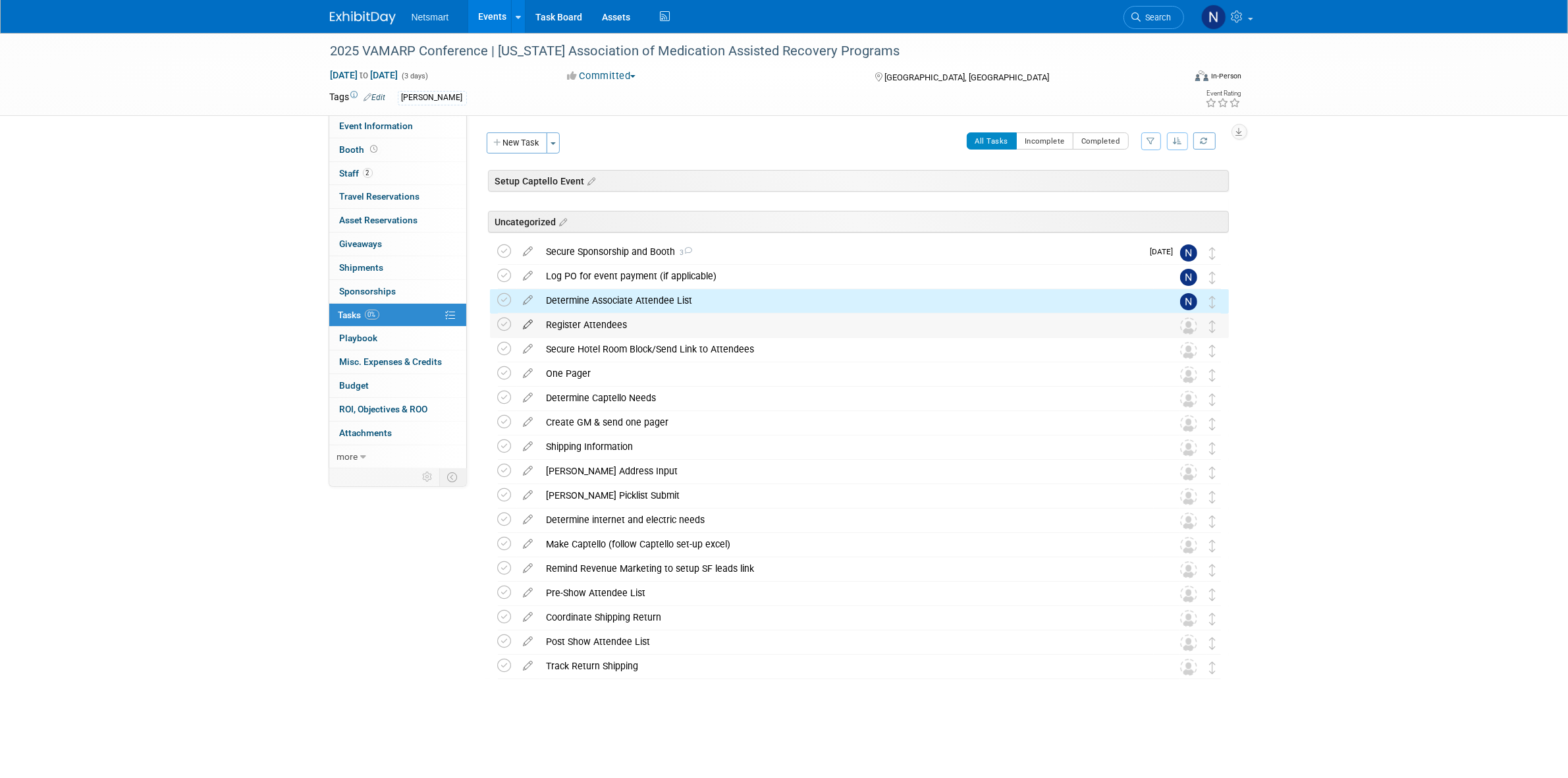
click at [529, 327] on icon at bounding box center [529, 321] width 23 height 17
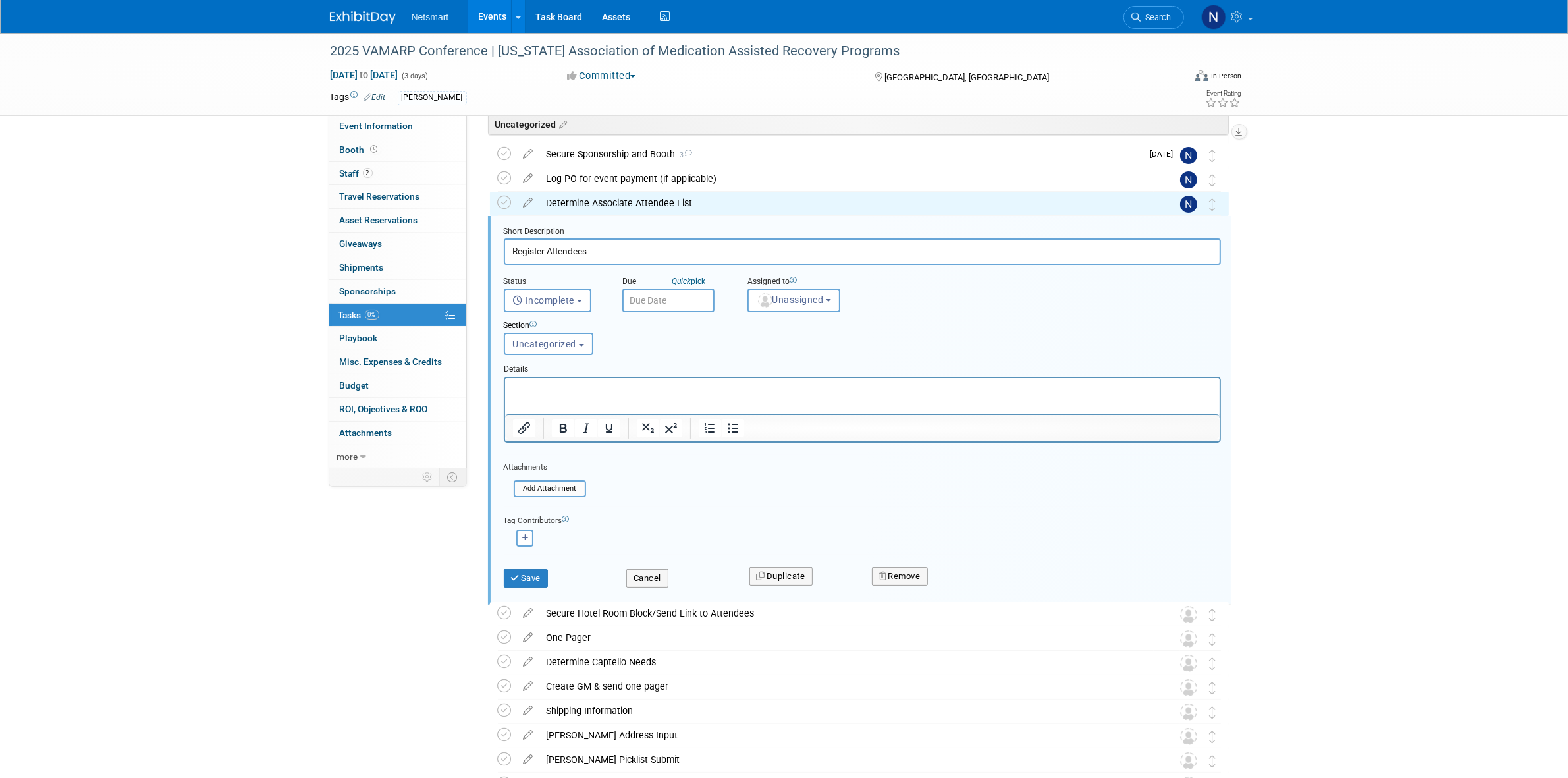
scroll to position [121, 0]
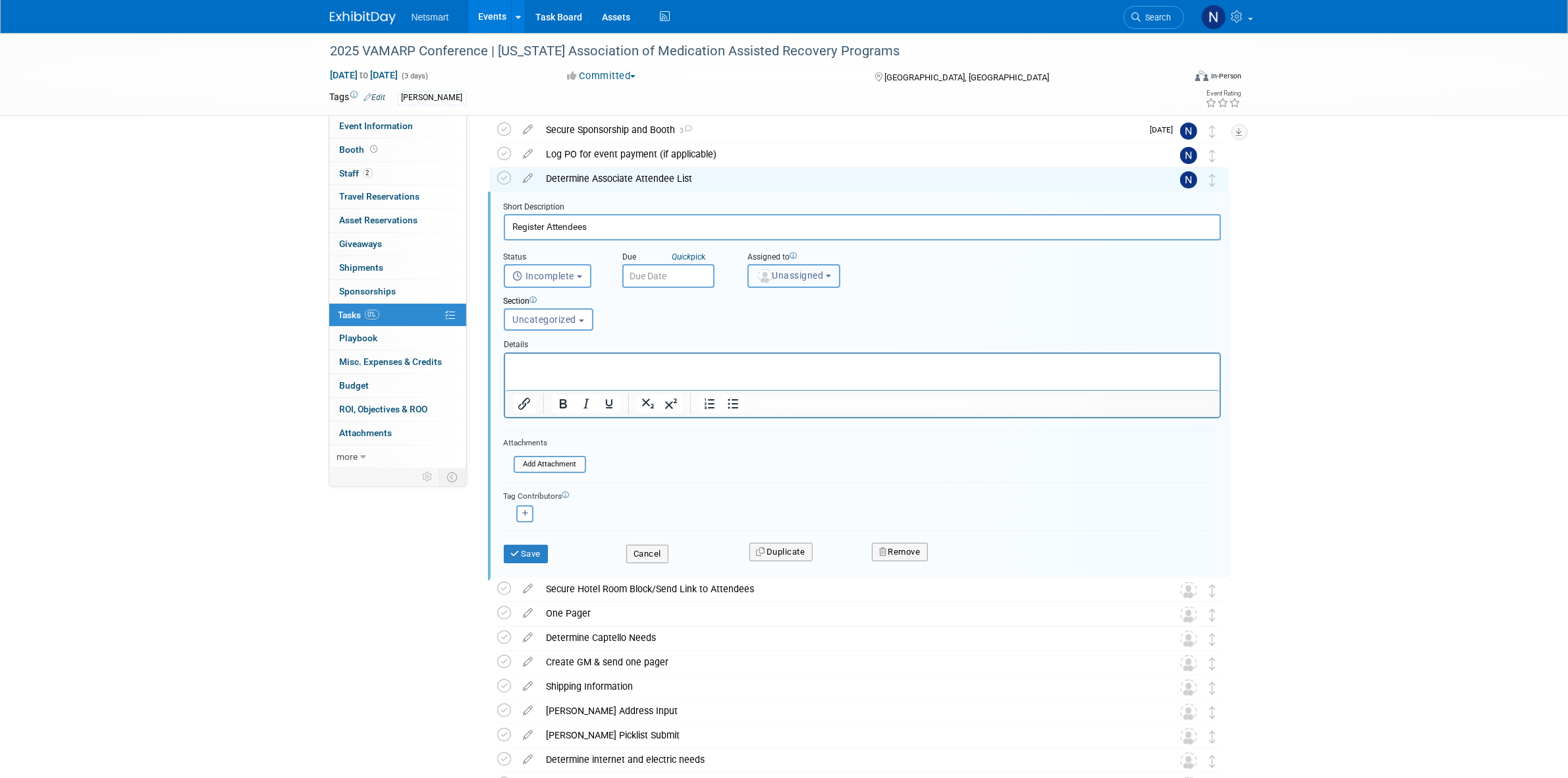
click at [782, 270] on span "Unassigned" at bounding box center [790, 275] width 68 height 11
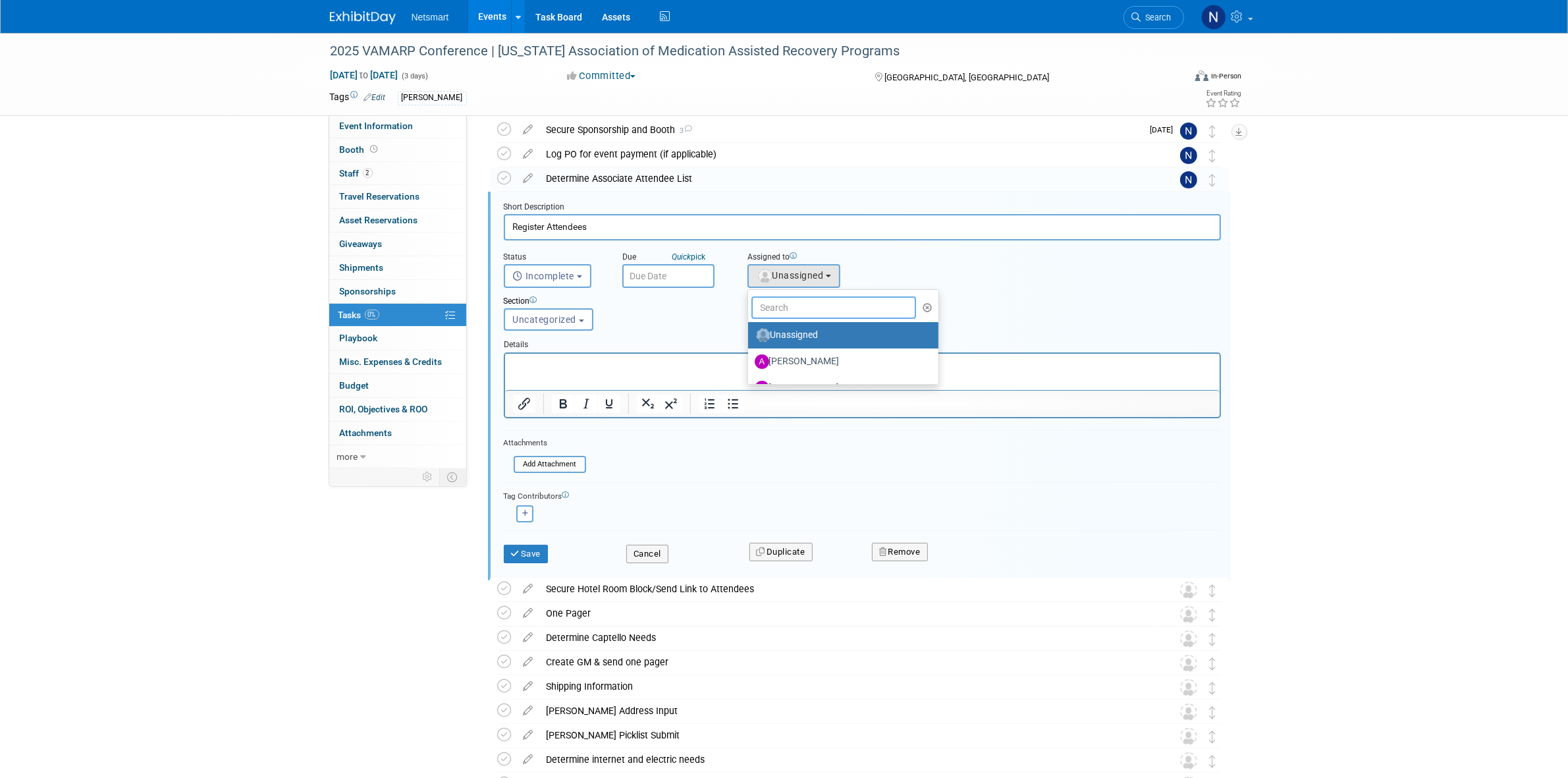
click at [779, 299] on input "text" at bounding box center [834, 307] width 165 height 23
type input "nin"
click at [781, 331] on label "Nina Finn (me)" at bounding box center [823, 336] width 138 height 22
click at [750, 331] on input "Nina Finn (me)" at bounding box center [746, 333] width 9 height 9
select select "a52b5e8a-b2fd-4a4e-8599-2a3670a086e7"
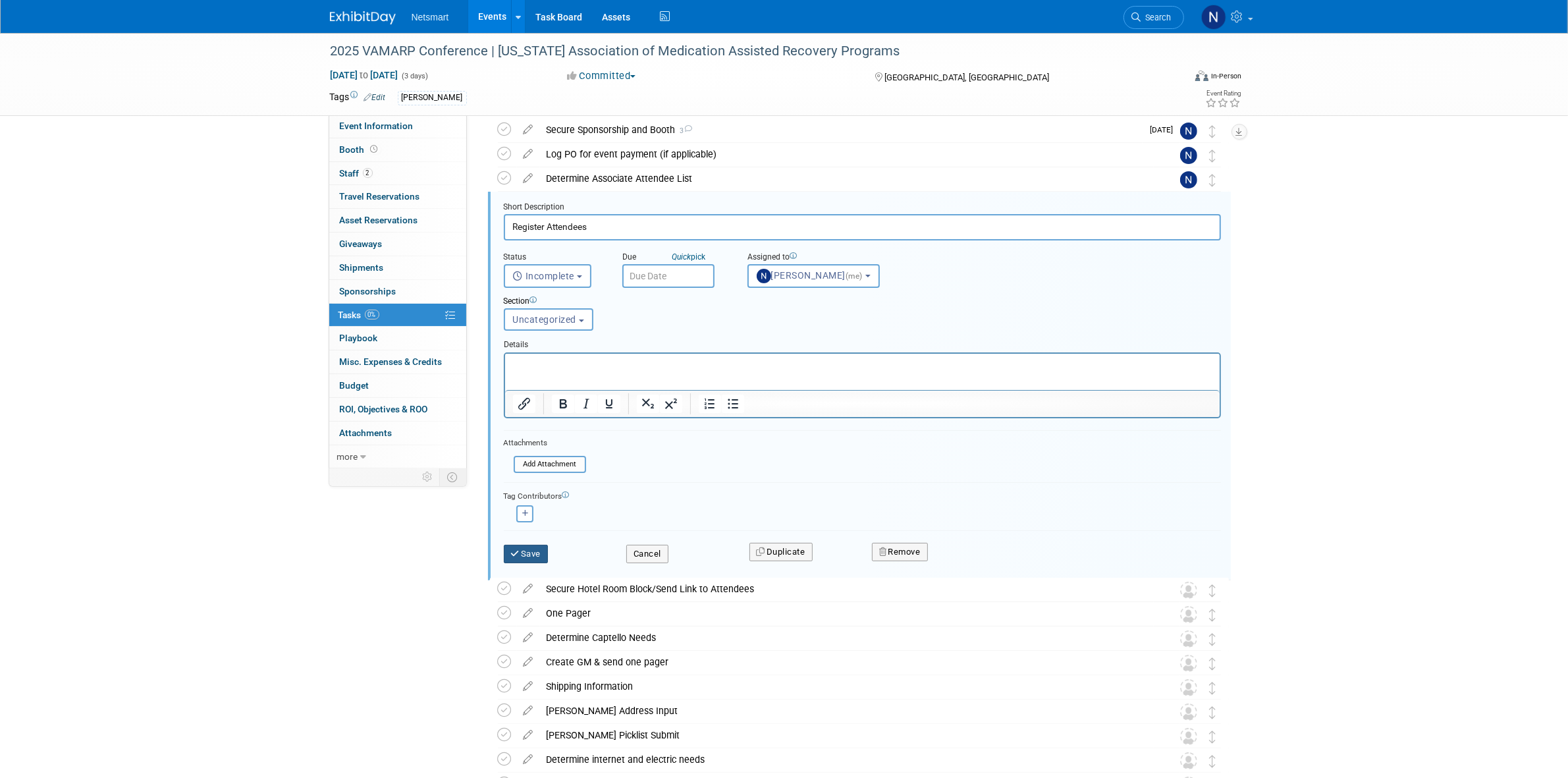
click at [514, 549] on icon "submit" at bounding box center [516, 553] width 11 height 9
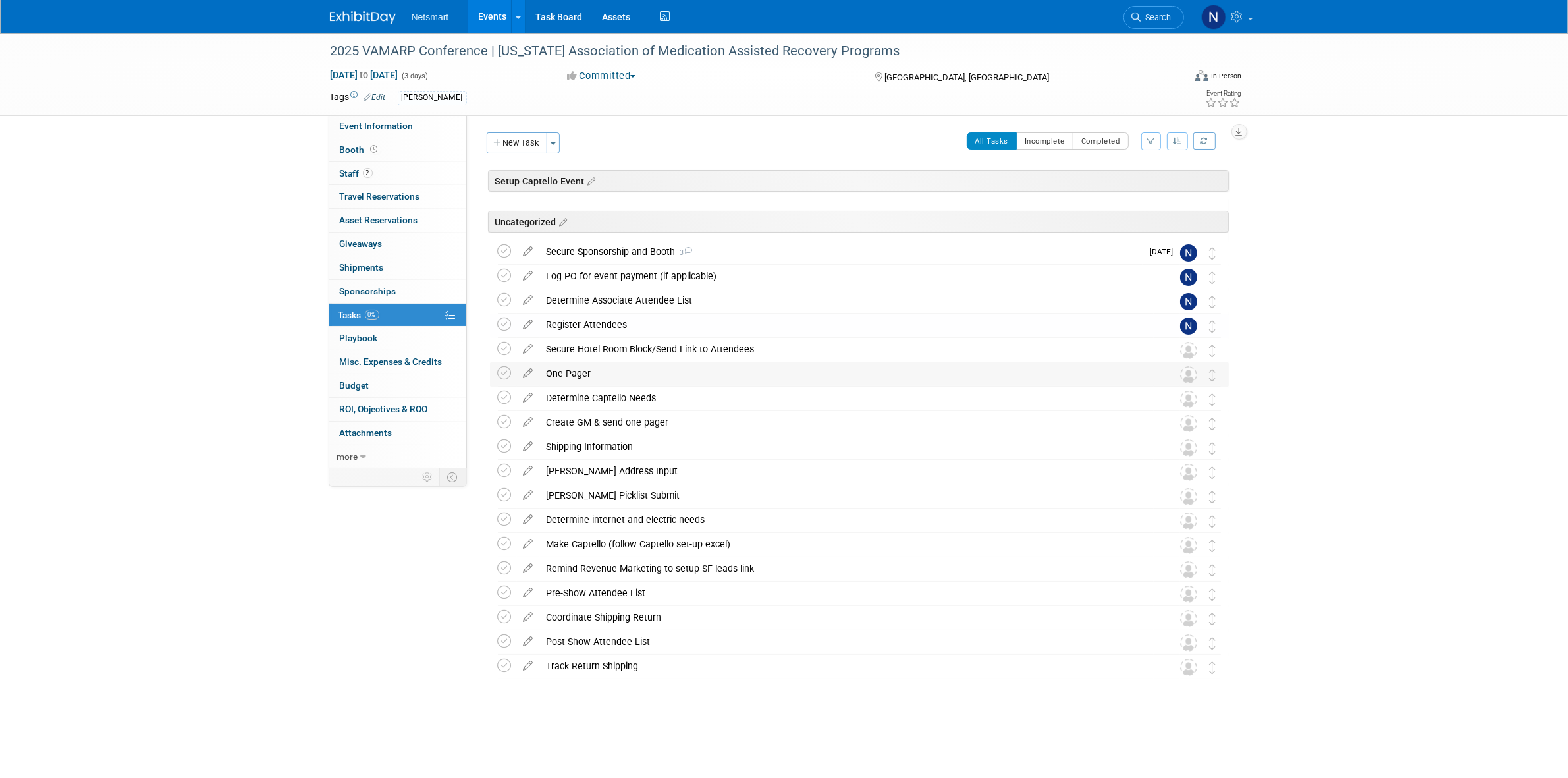
scroll to position [0, 0]
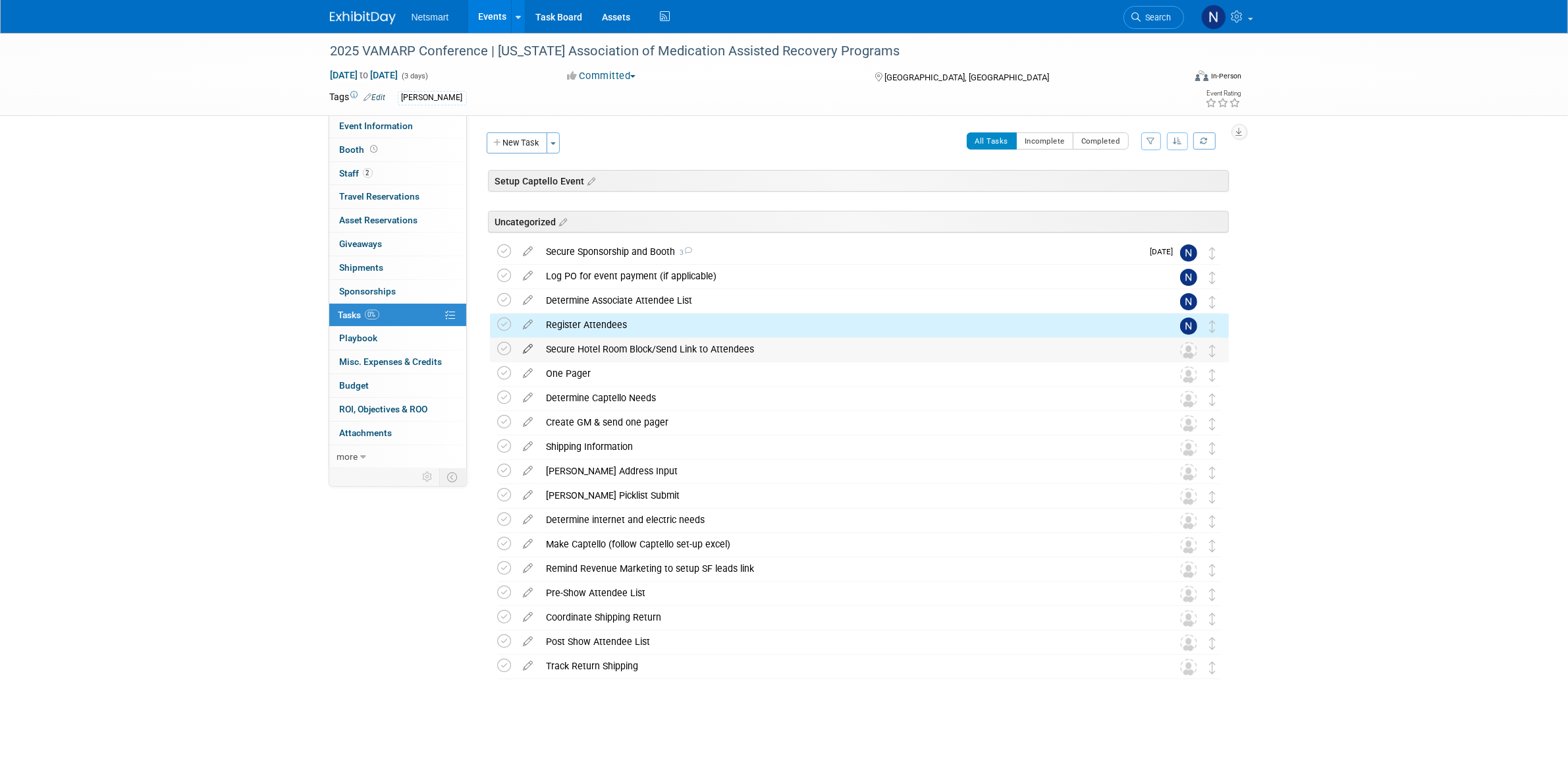
click at [534, 346] on icon at bounding box center [529, 345] width 23 height 17
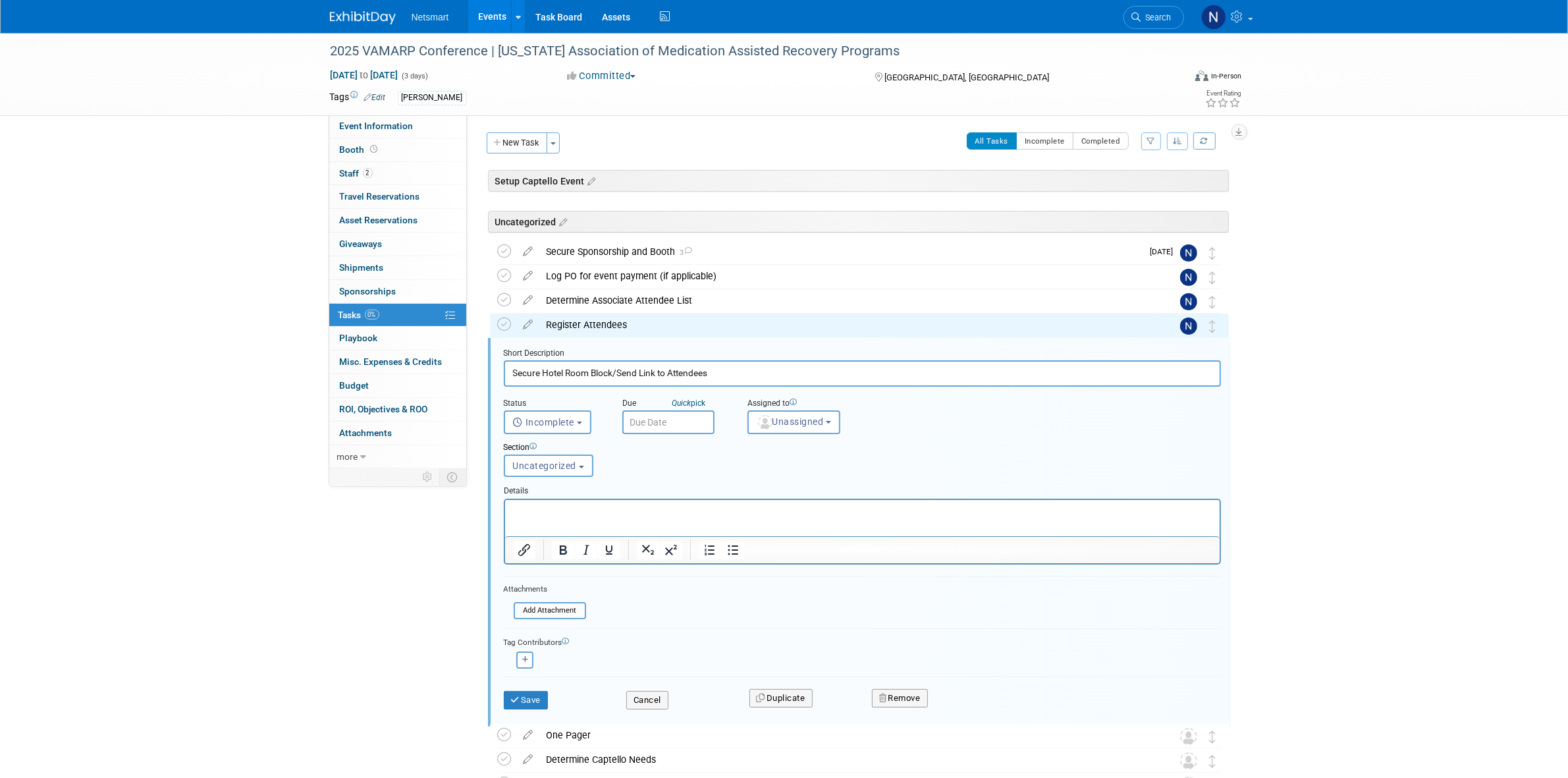
scroll to position [146, 0]
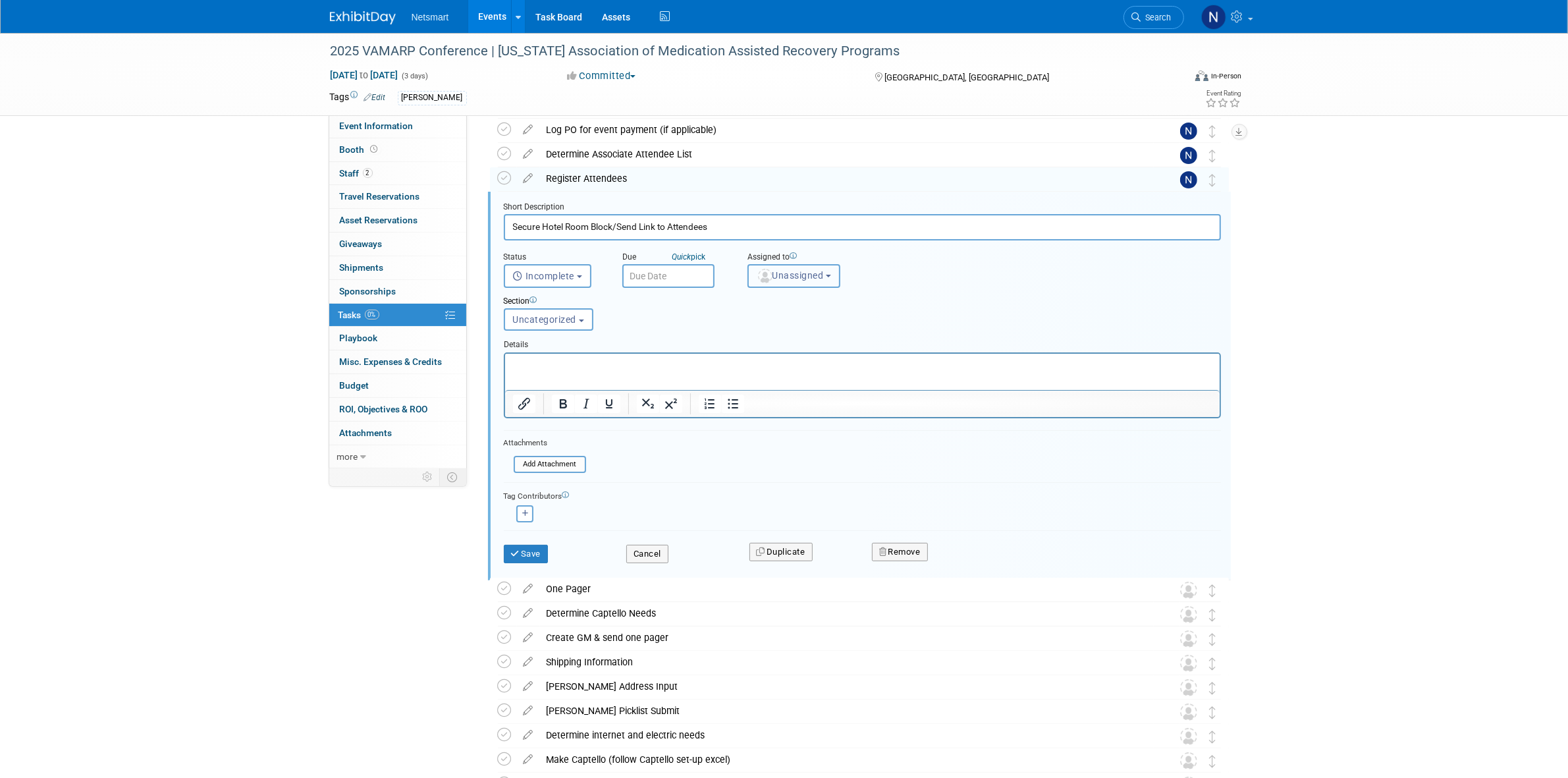
click at [777, 277] on span "Unassigned" at bounding box center [790, 275] width 68 height 11
click at [777, 297] on input "text" at bounding box center [834, 307] width 165 height 23
type input "nin"
click at [780, 337] on label "Nina Finn (me)" at bounding box center [823, 336] width 138 height 22
click at [750, 337] on input "Nina Finn (me)" at bounding box center [746, 333] width 9 height 9
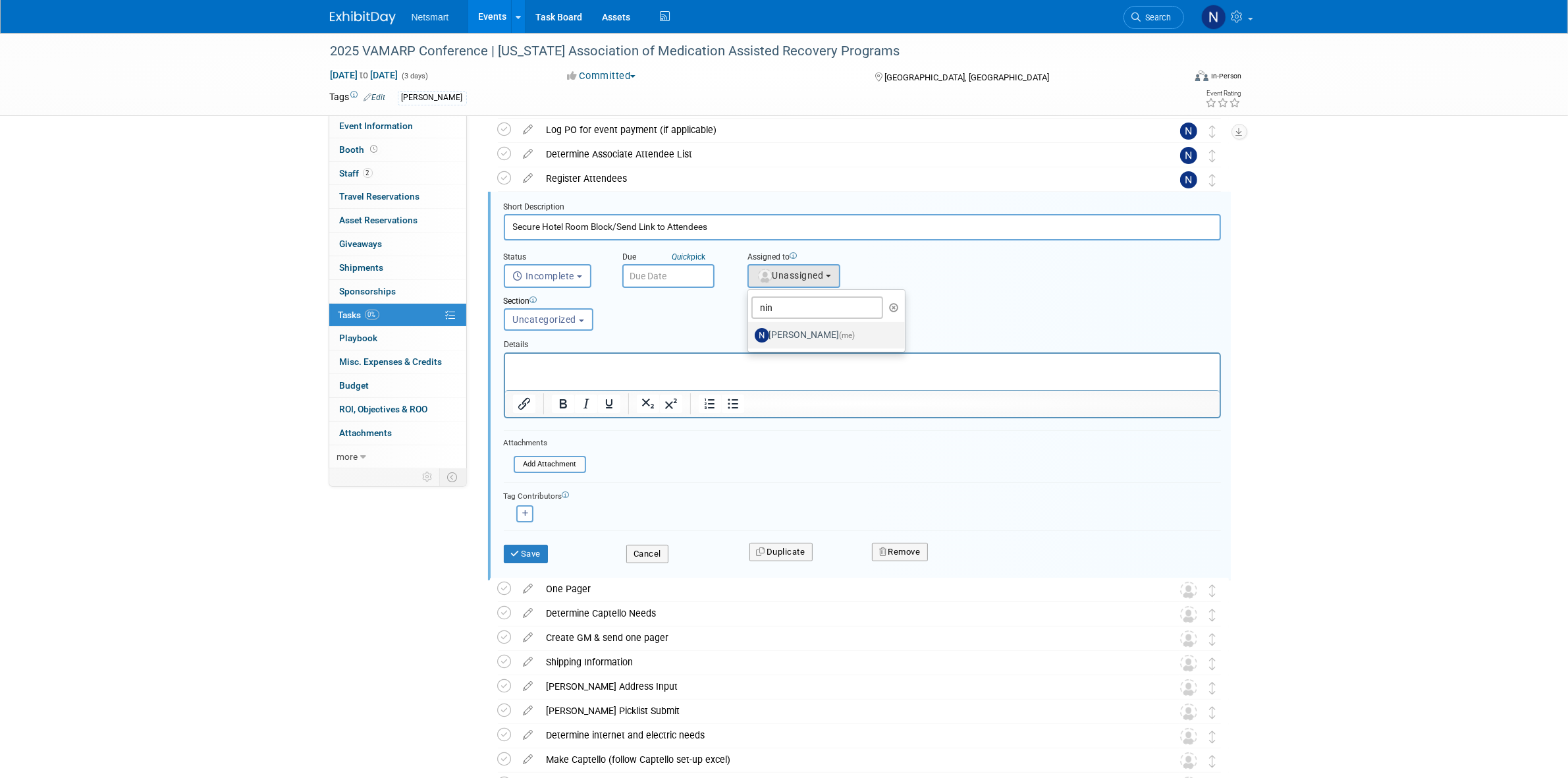
select select "a52b5e8a-b2fd-4a4e-8599-2a3670a086e7"
click at [525, 547] on button "Save" at bounding box center [527, 553] width 45 height 19
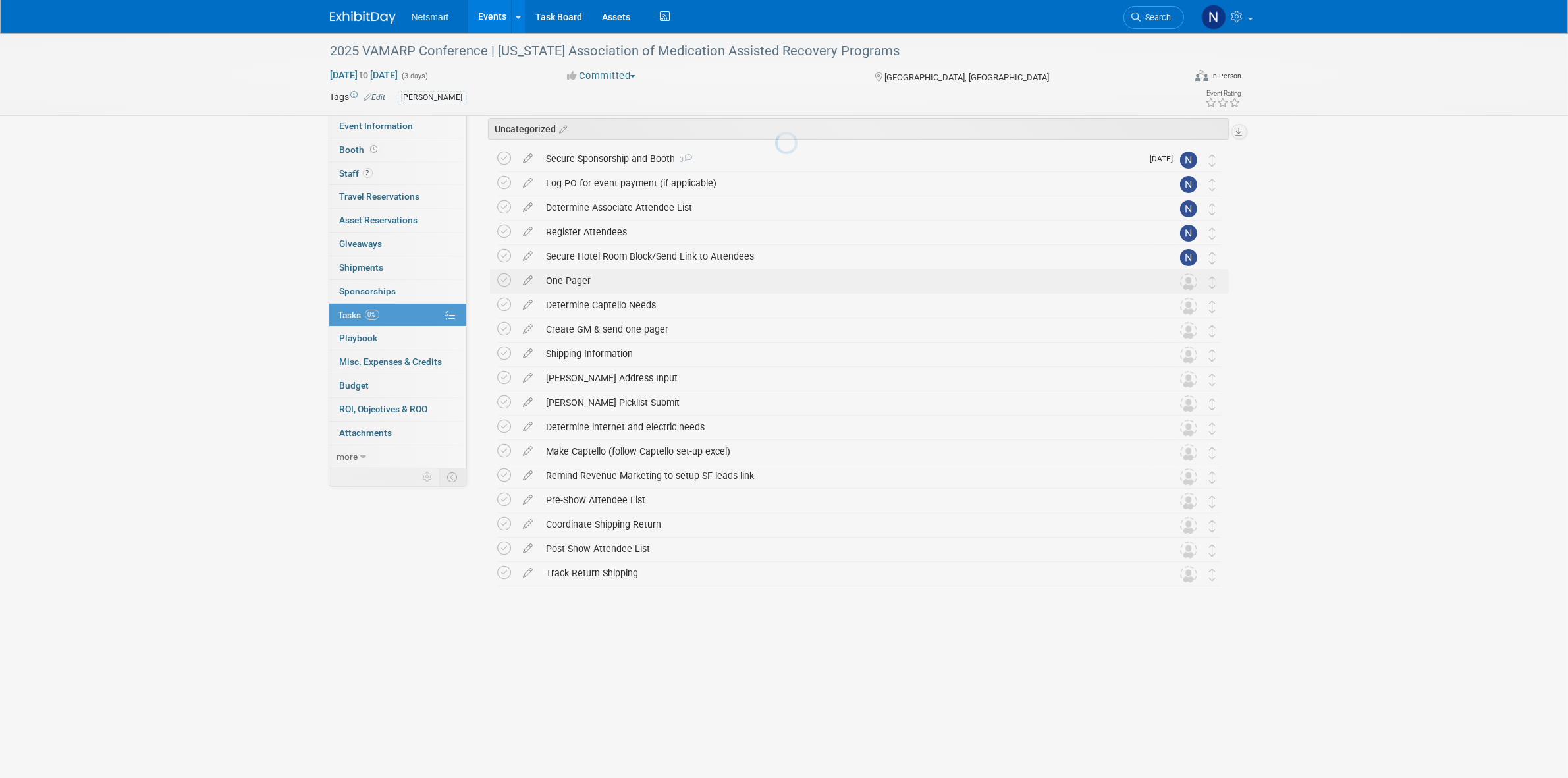
scroll to position [0, 0]
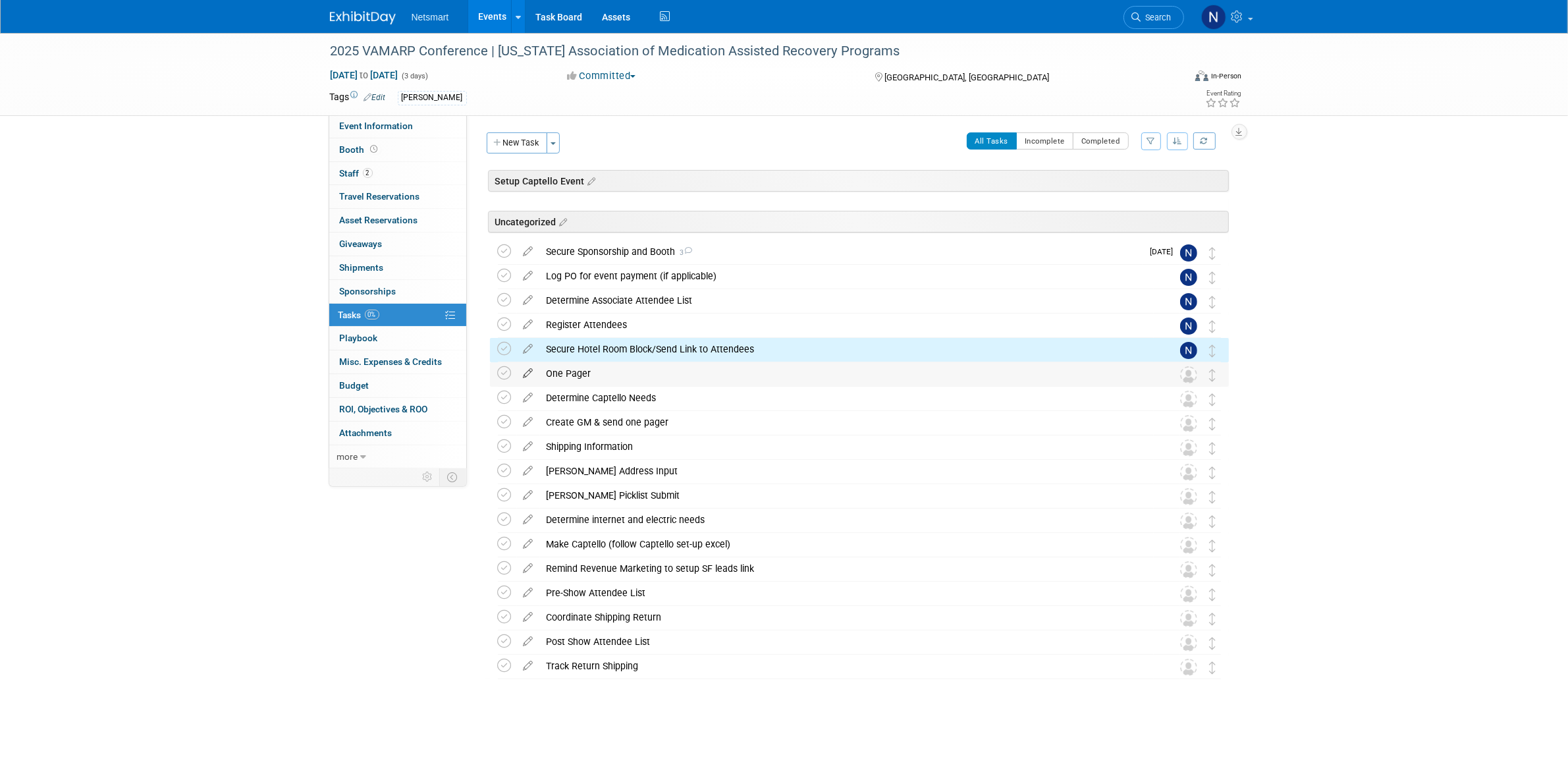
click at [529, 374] on icon at bounding box center [529, 370] width 23 height 17
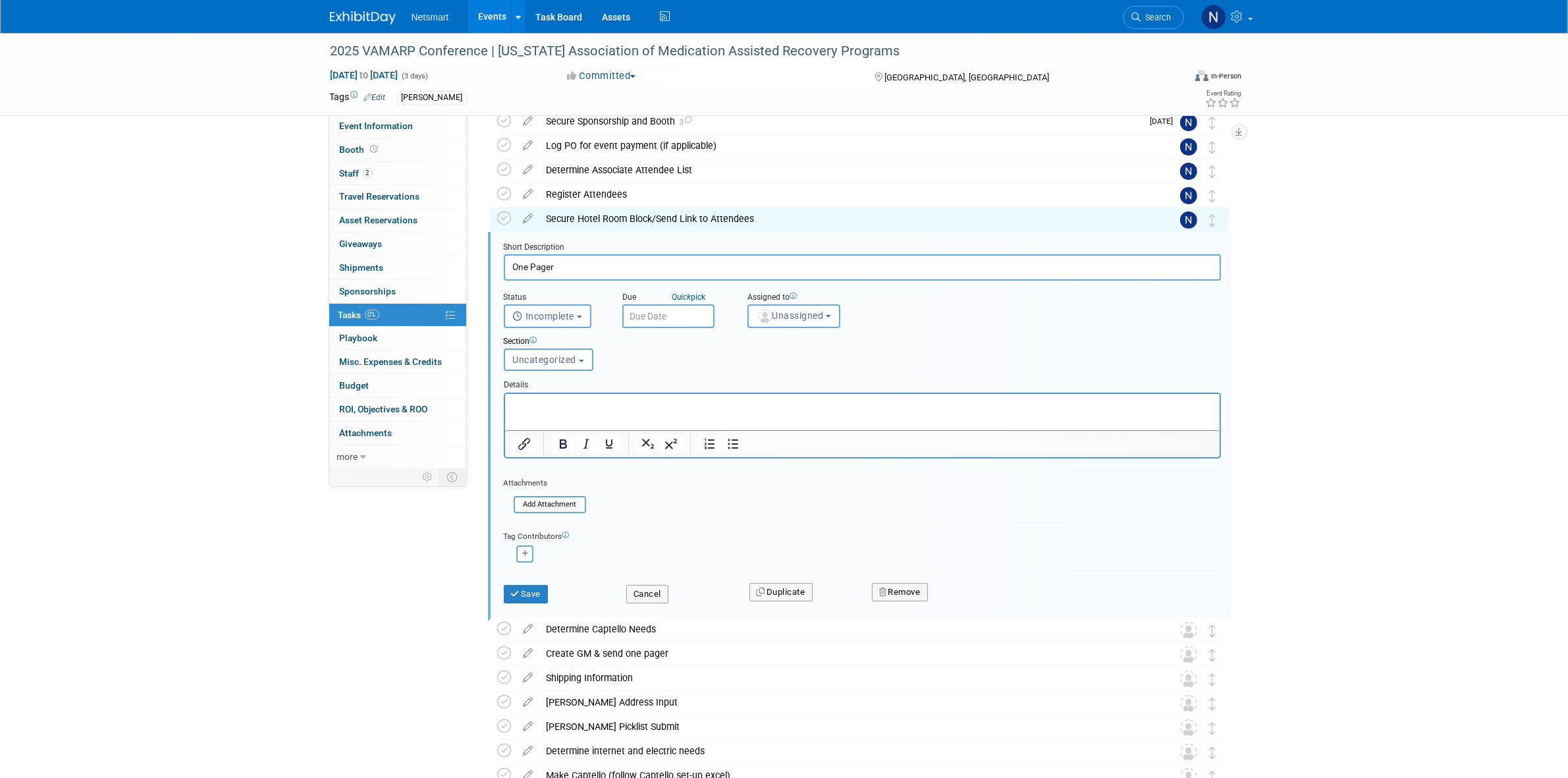
scroll to position [170, 0]
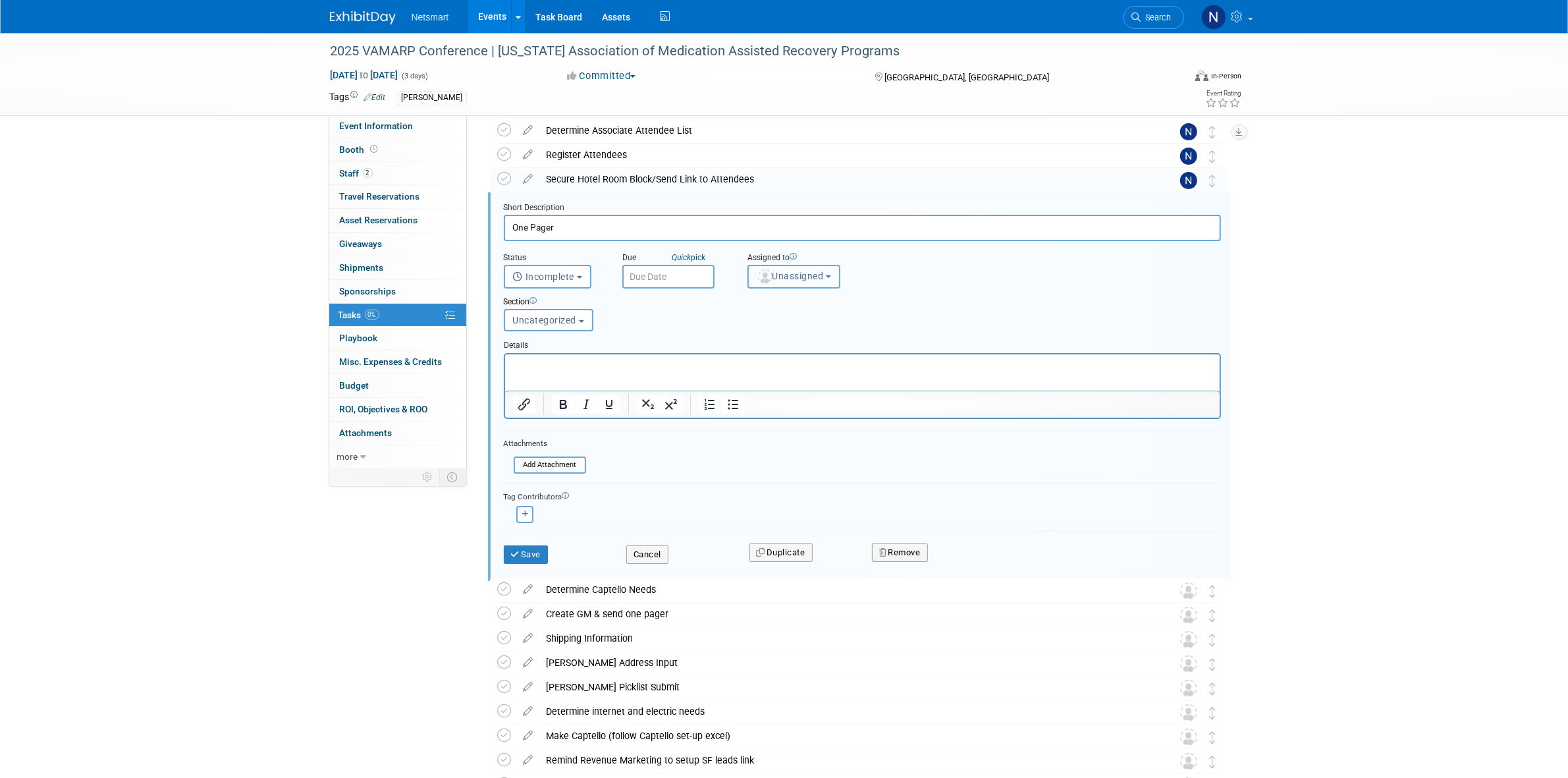
click at [784, 280] on button "Unassigned" at bounding box center [795, 276] width 94 height 23
click at [778, 292] on ul "Unassigned Abby Tibbles Amy Cady Danielle Calderone Hannah Norsworthy Jackson O…" at bounding box center [844, 338] width 192 height 96
click at [777, 281] on button "Unassigned" at bounding box center [795, 276] width 94 height 23
click at [774, 303] on input "text" at bounding box center [834, 307] width 165 height 23
type input "nin"
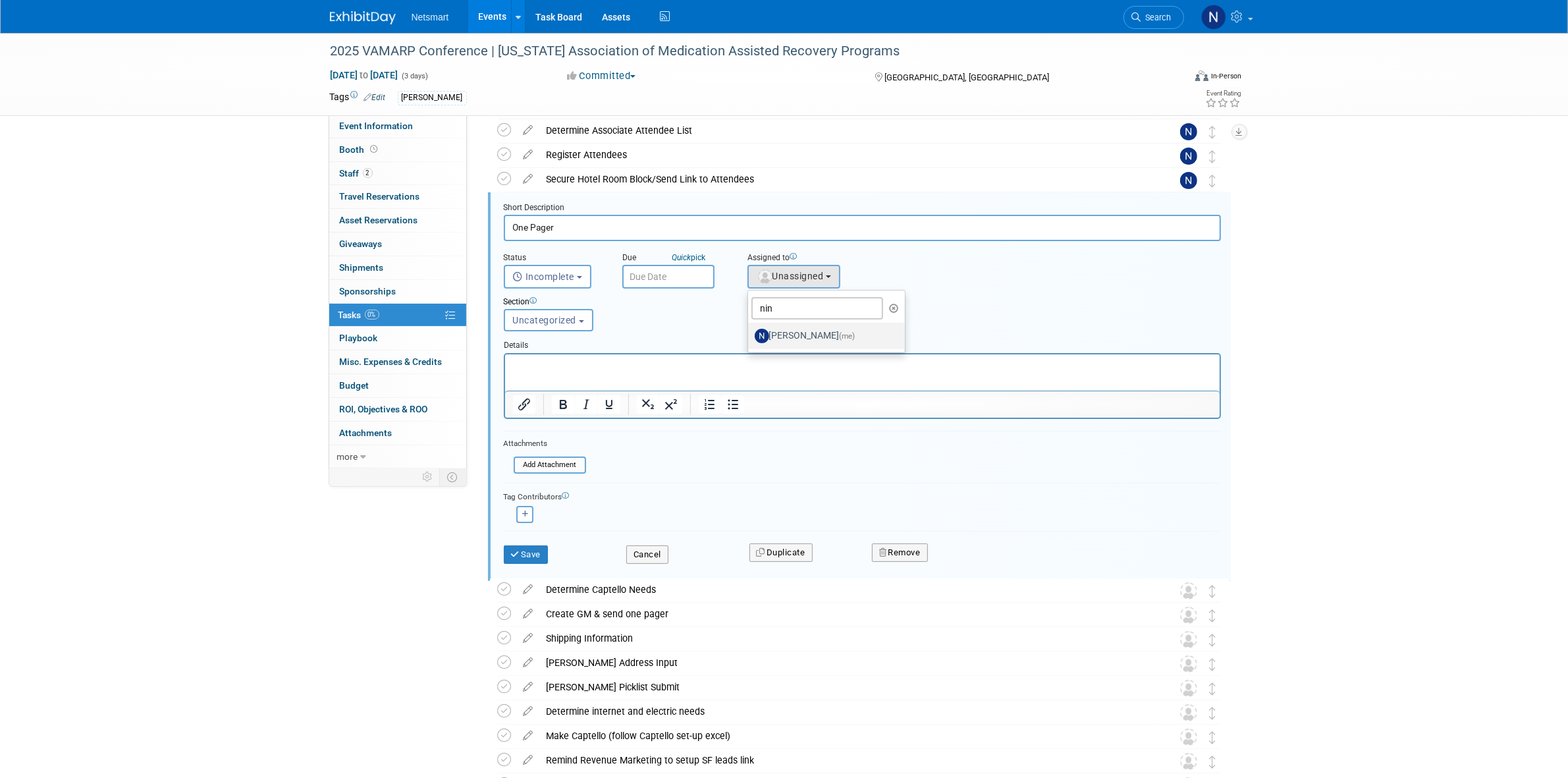
click at [778, 328] on label "Nina Finn (me)" at bounding box center [823, 336] width 138 height 22
click at [750, 330] on input "Nina Finn (me)" at bounding box center [746, 334] width 9 height 9
select select "a52b5e8a-b2fd-4a4e-8599-2a3670a086e7"
click at [540, 548] on button "Save" at bounding box center [527, 554] width 45 height 19
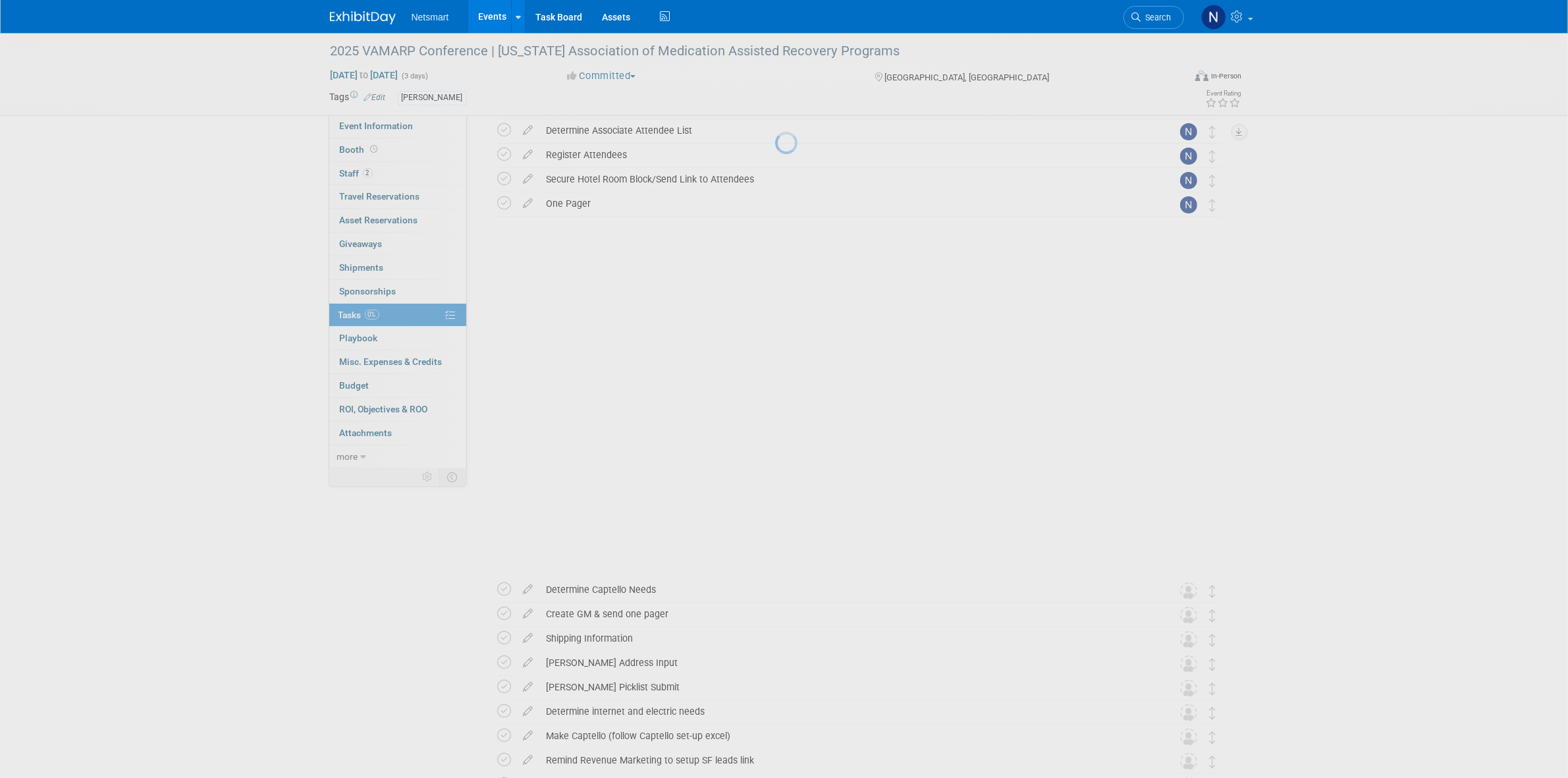
scroll to position [0, 0]
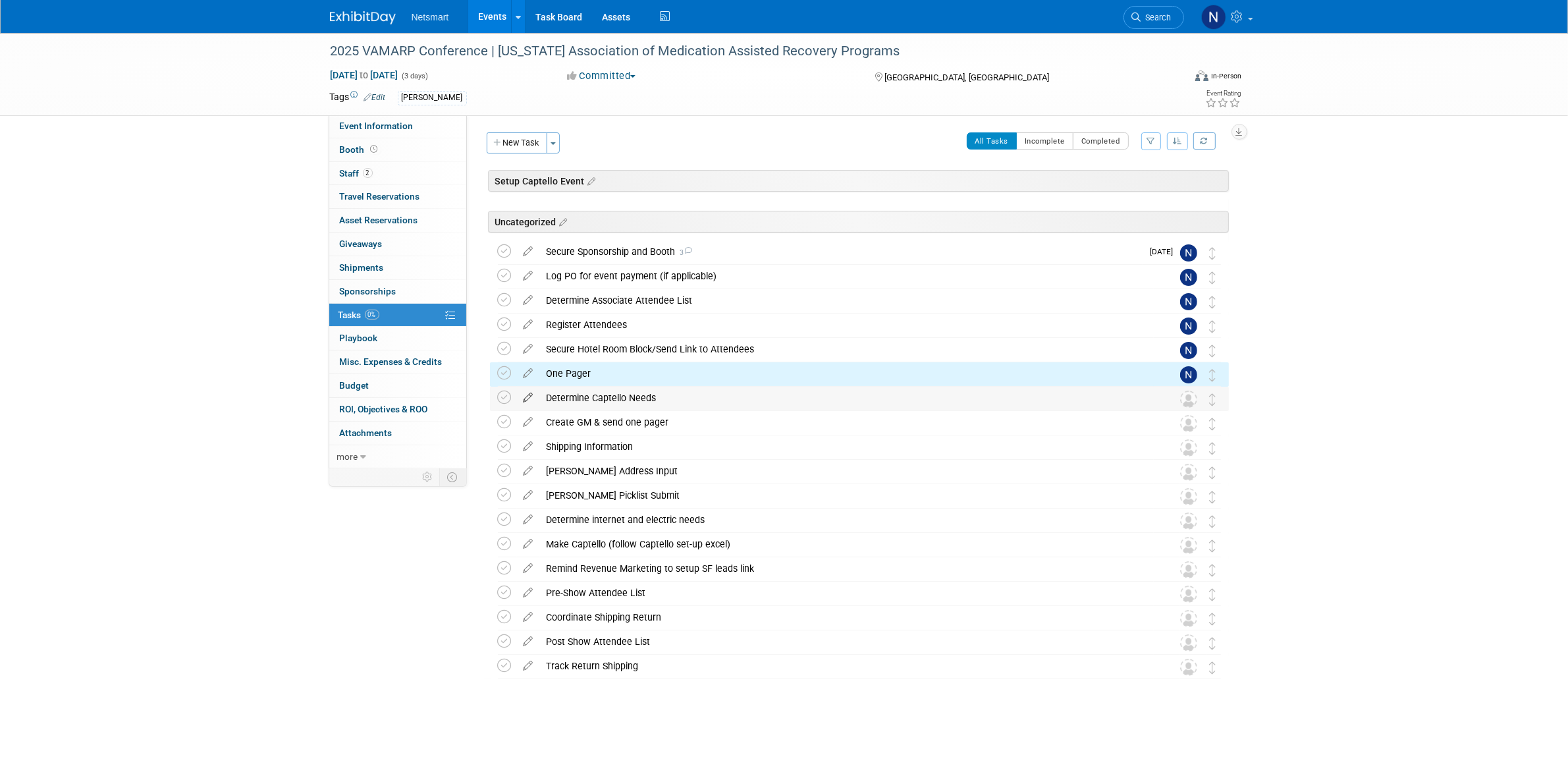
click at [530, 400] on icon at bounding box center [529, 394] width 23 height 17
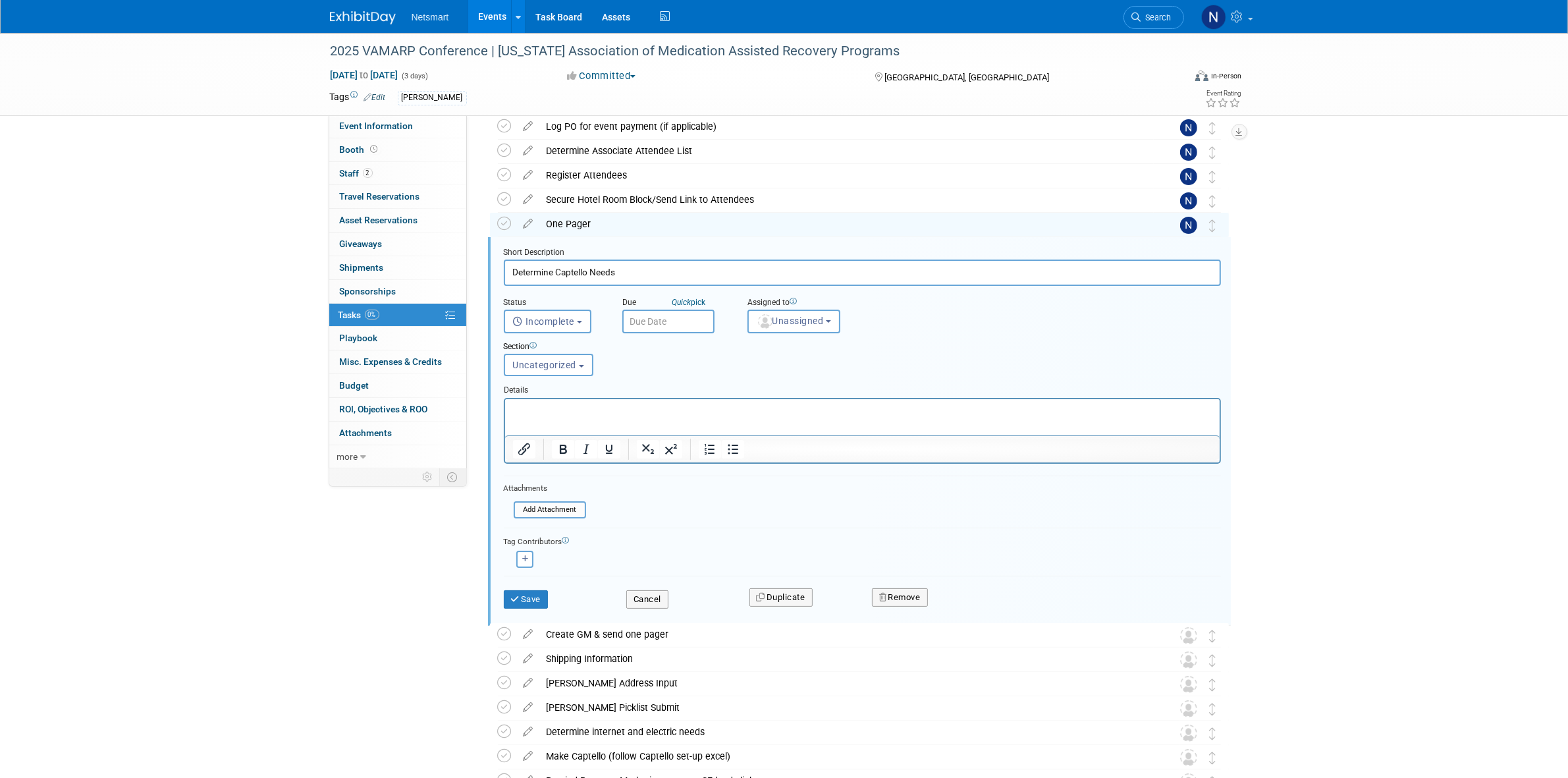
scroll to position [195, 0]
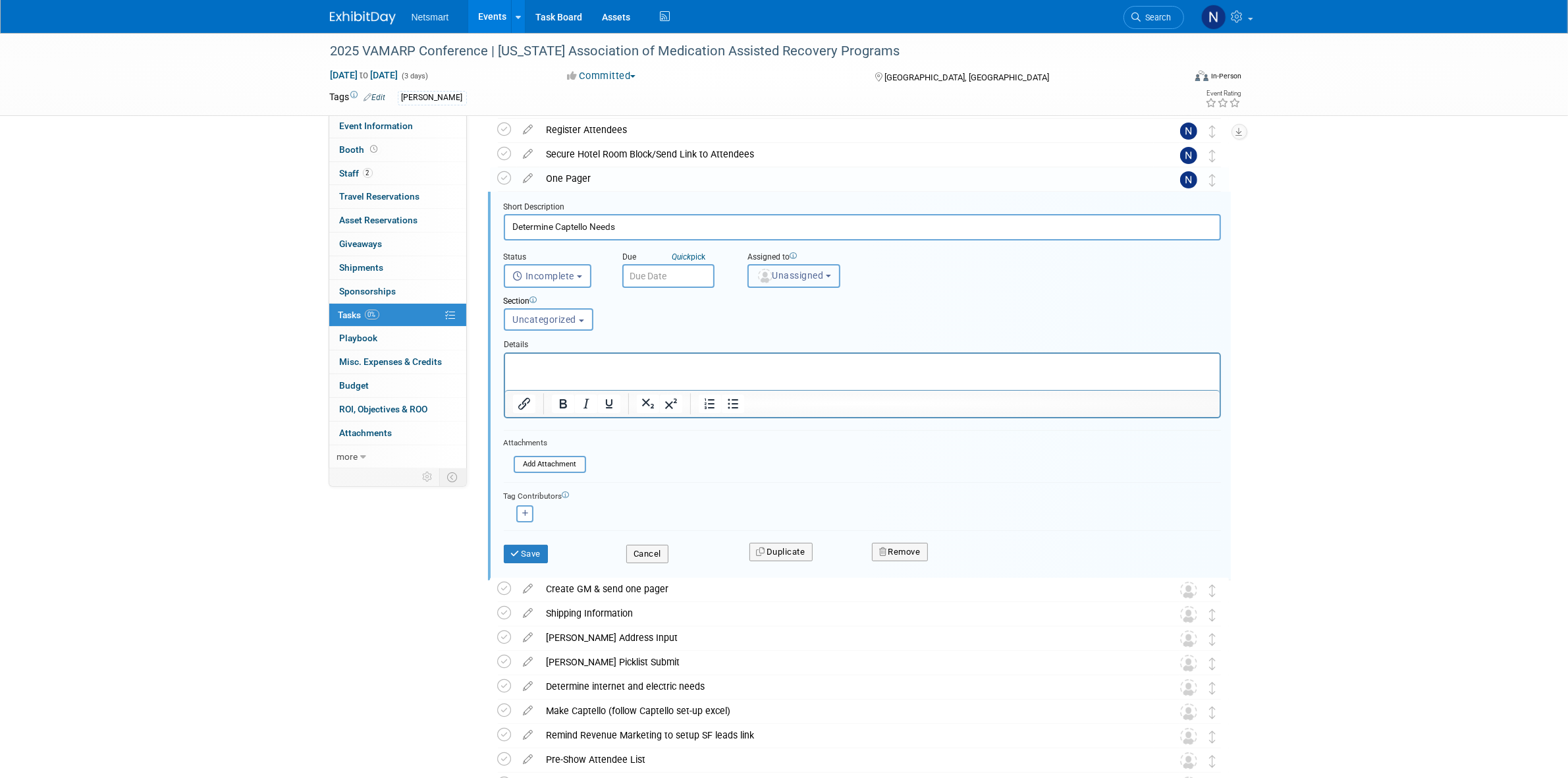
click at [798, 274] on span "Unassigned" at bounding box center [790, 275] width 68 height 11
click at [788, 298] on input "text" at bounding box center [834, 307] width 165 height 23
type input "nin"
click at [776, 328] on label "Nina Finn (me)" at bounding box center [823, 336] width 138 height 22
click at [750, 329] on input "Nina Finn (me)" at bounding box center [746, 333] width 9 height 9
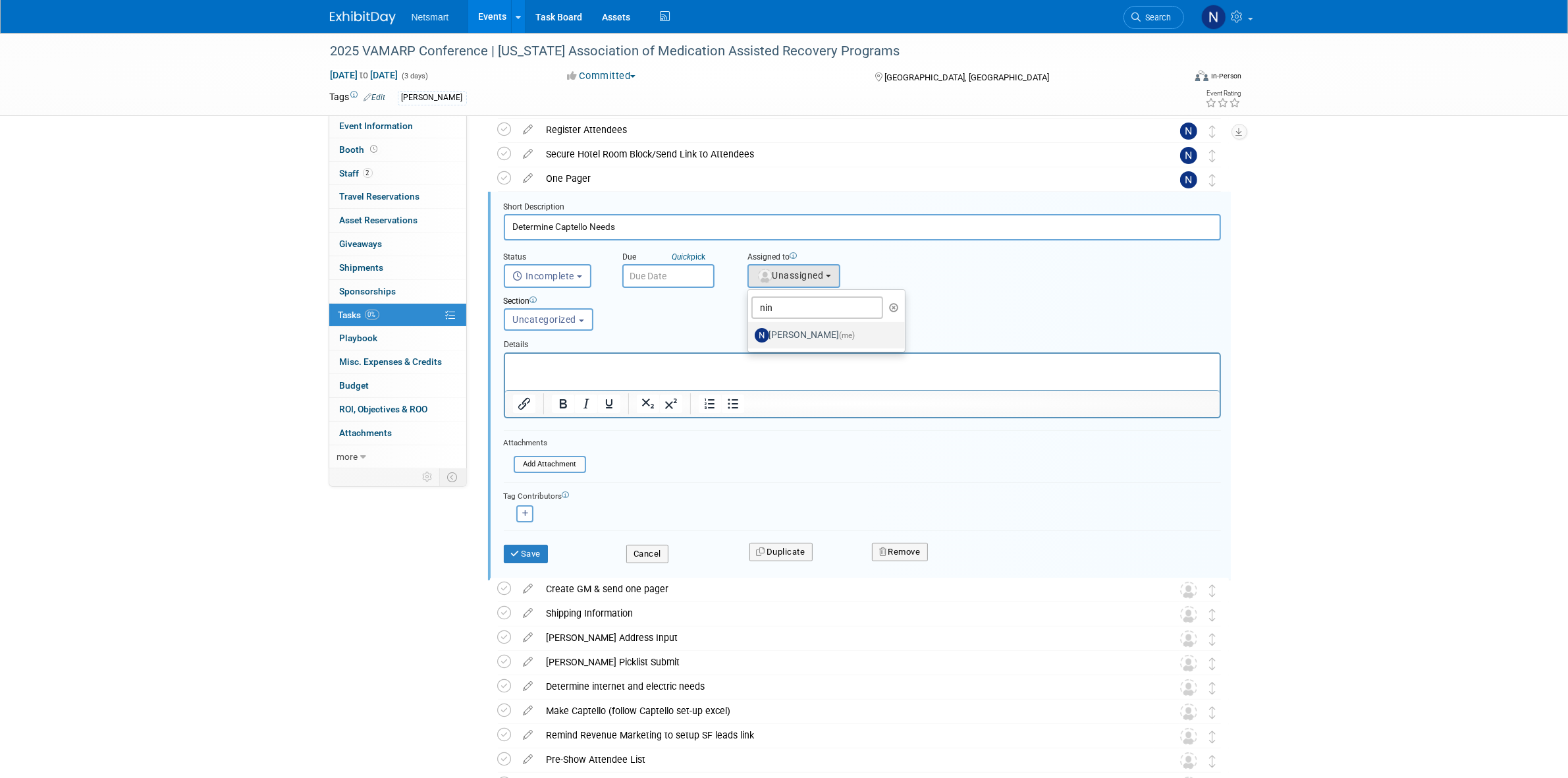
select select "a52b5e8a-b2fd-4a4e-8599-2a3670a086e7"
click at [512, 555] on button "Save" at bounding box center [527, 553] width 45 height 19
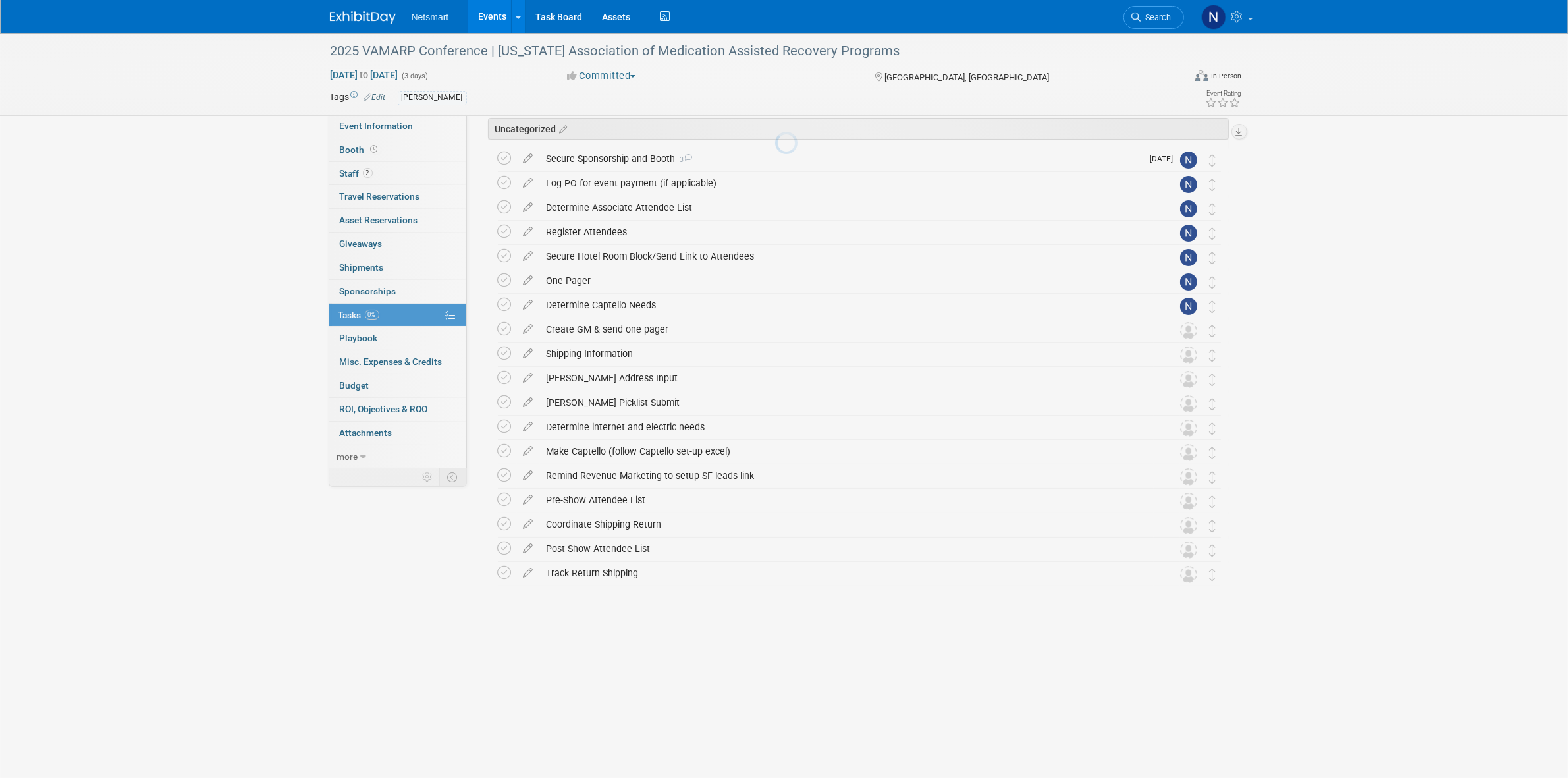
scroll to position [0, 0]
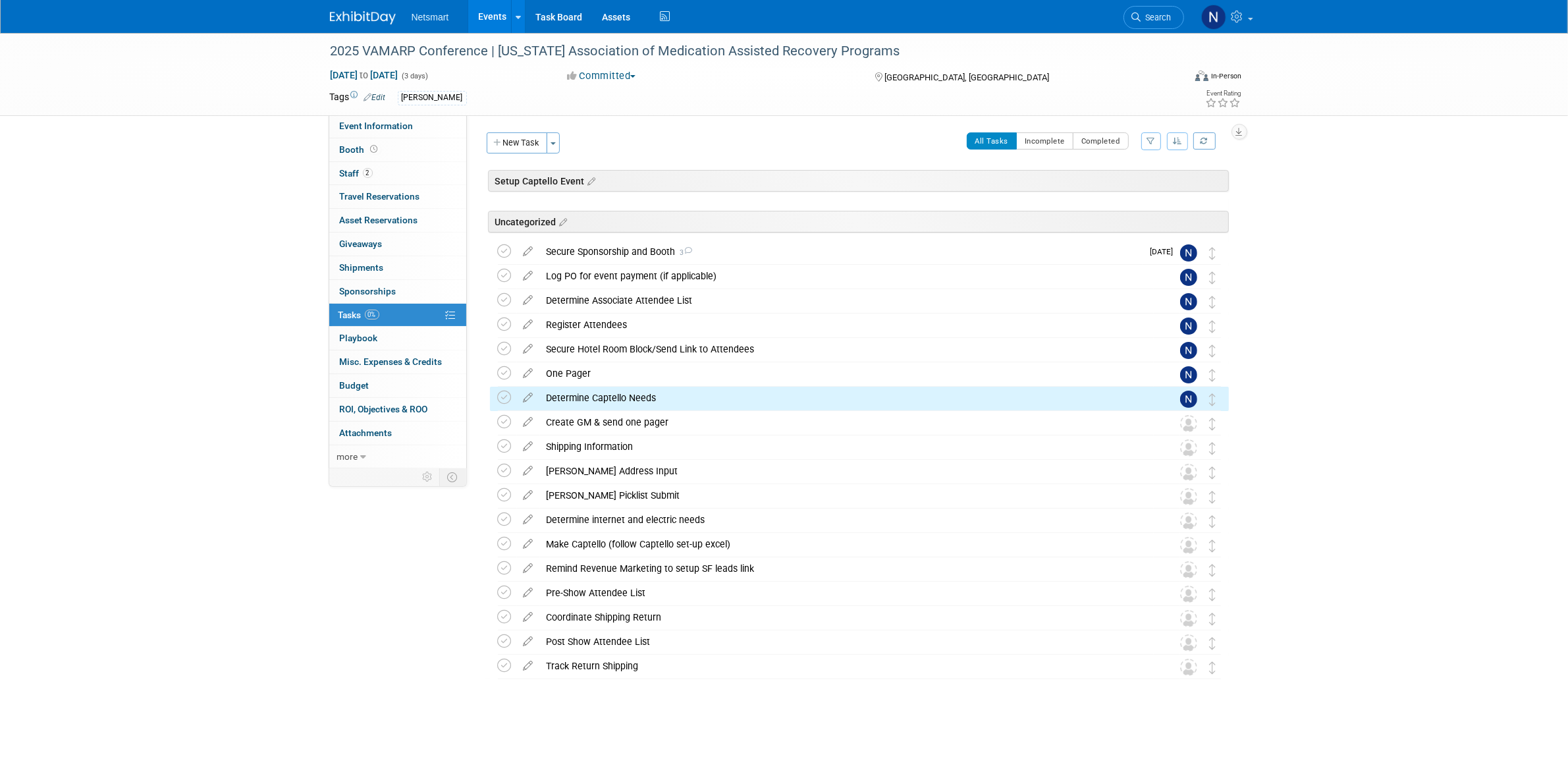
click at [530, 423] on icon at bounding box center [529, 419] width 23 height 17
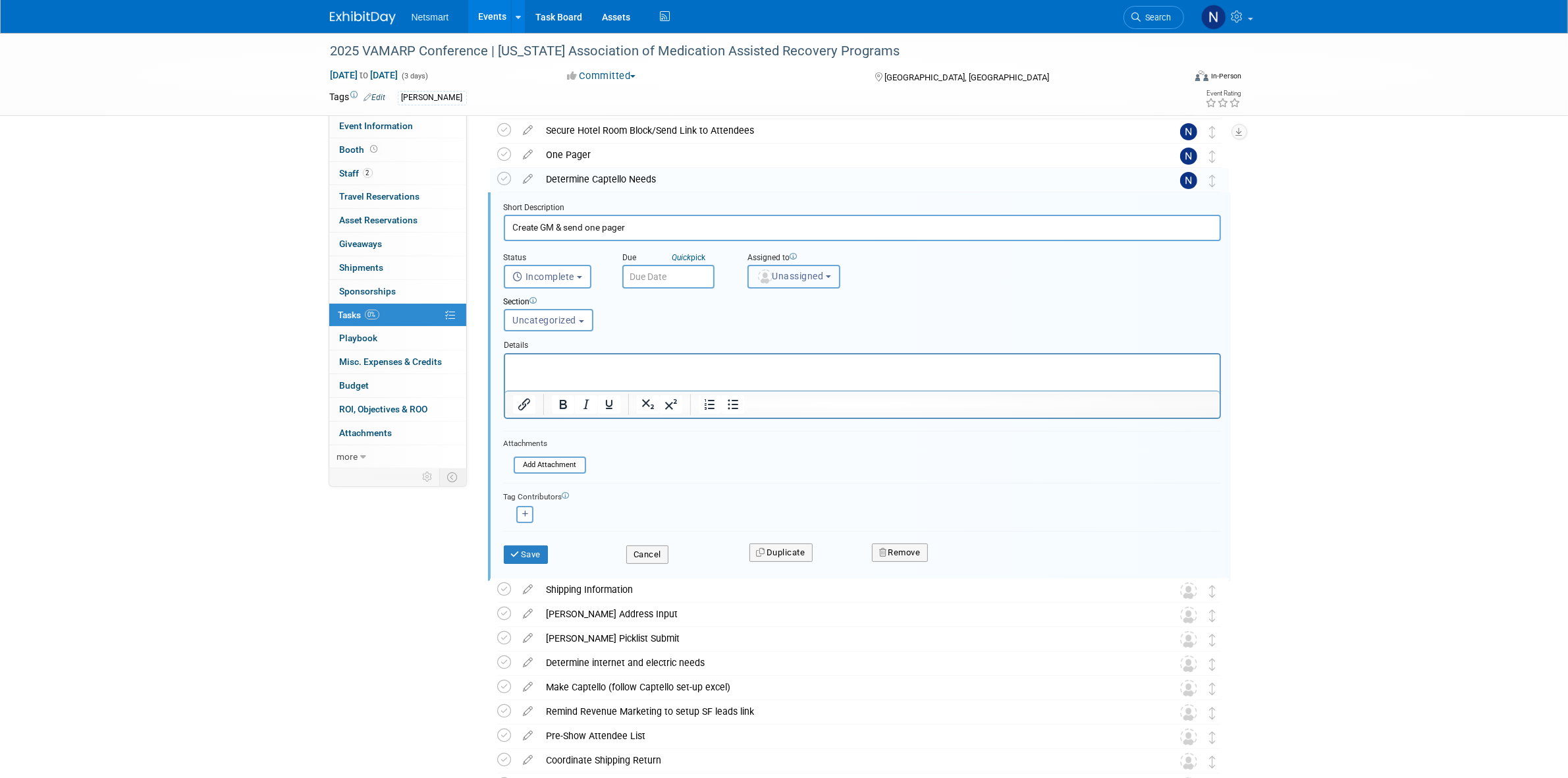
click at [772, 271] on span "Unassigned" at bounding box center [790, 276] width 68 height 11
click at [772, 293] on ul "Unassigned Abby Tibbles Amy Cady Danielle Calderone Hannah Norsworthy Jackson O…" at bounding box center [844, 338] width 192 height 96
click at [772, 298] on div "Section" at bounding box center [832, 302] width 656 height 13
click at [775, 285] on button "Unassigned" at bounding box center [795, 276] width 94 height 23
click at [776, 307] on input "text" at bounding box center [834, 307] width 165 height 23
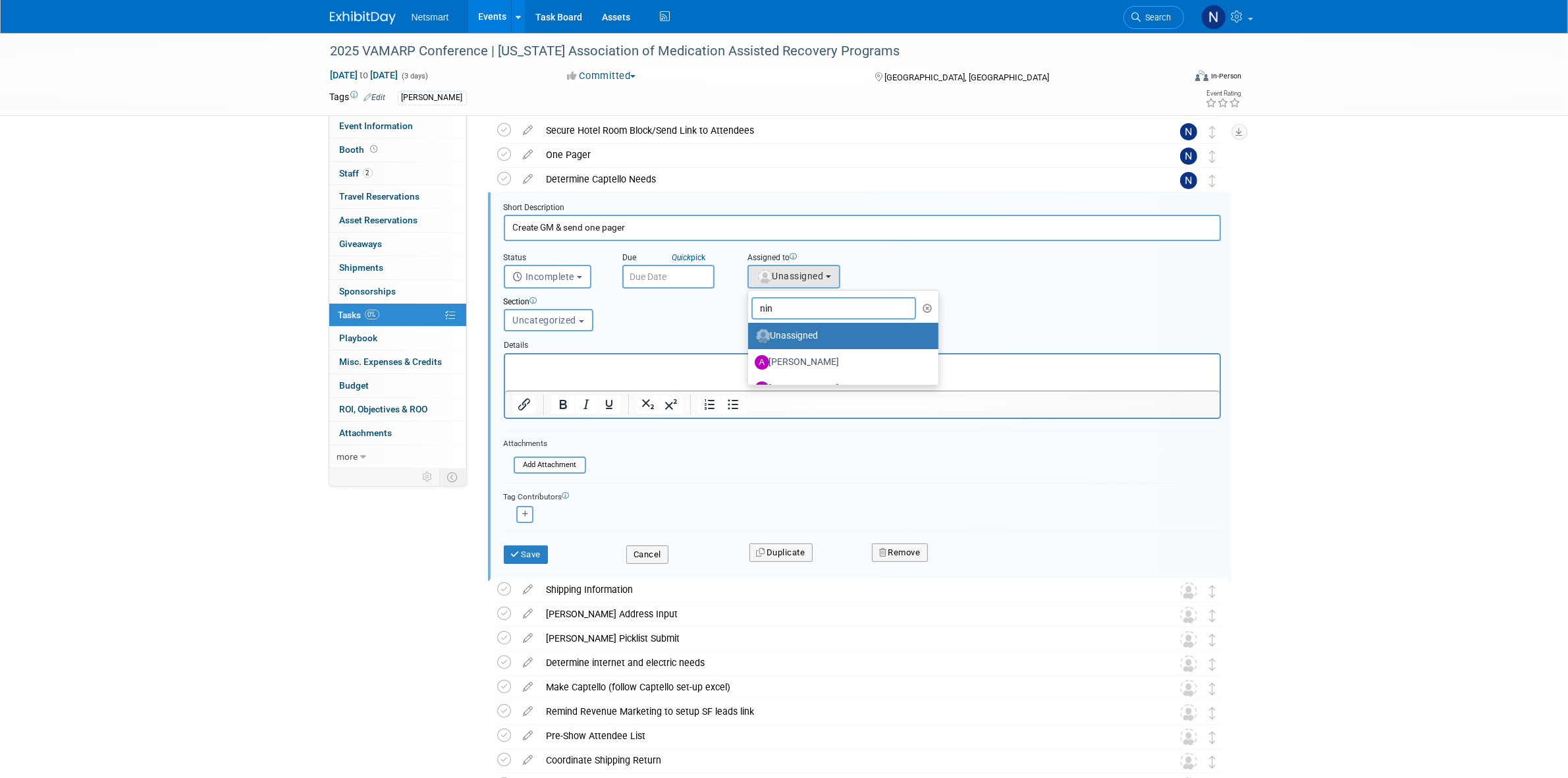
type input "nin"
click at [782, 536] on label "Nina Finn (me)" at bounding box center [840, 547] width 170 height 22
click at [750, 540] on input "Nina Finn (me)" at bounding box center [746, 544] width 9 height 9
select select "a52b5e8a-b2fd-4a4e-8599-2a3670a086e7"
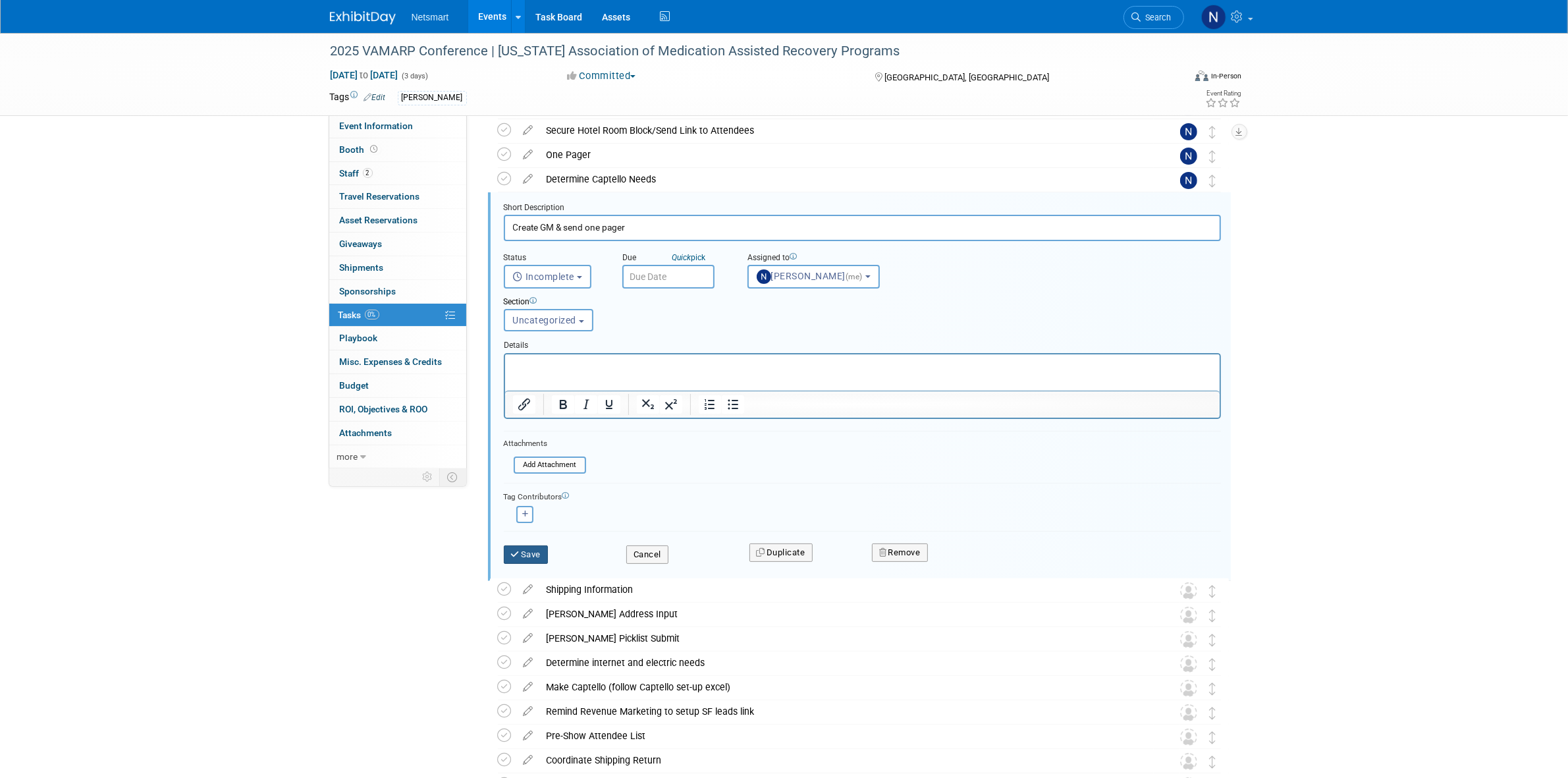
click at [517, 550] on icon "submit" at bounding box center [516, 554] width 11 height 9
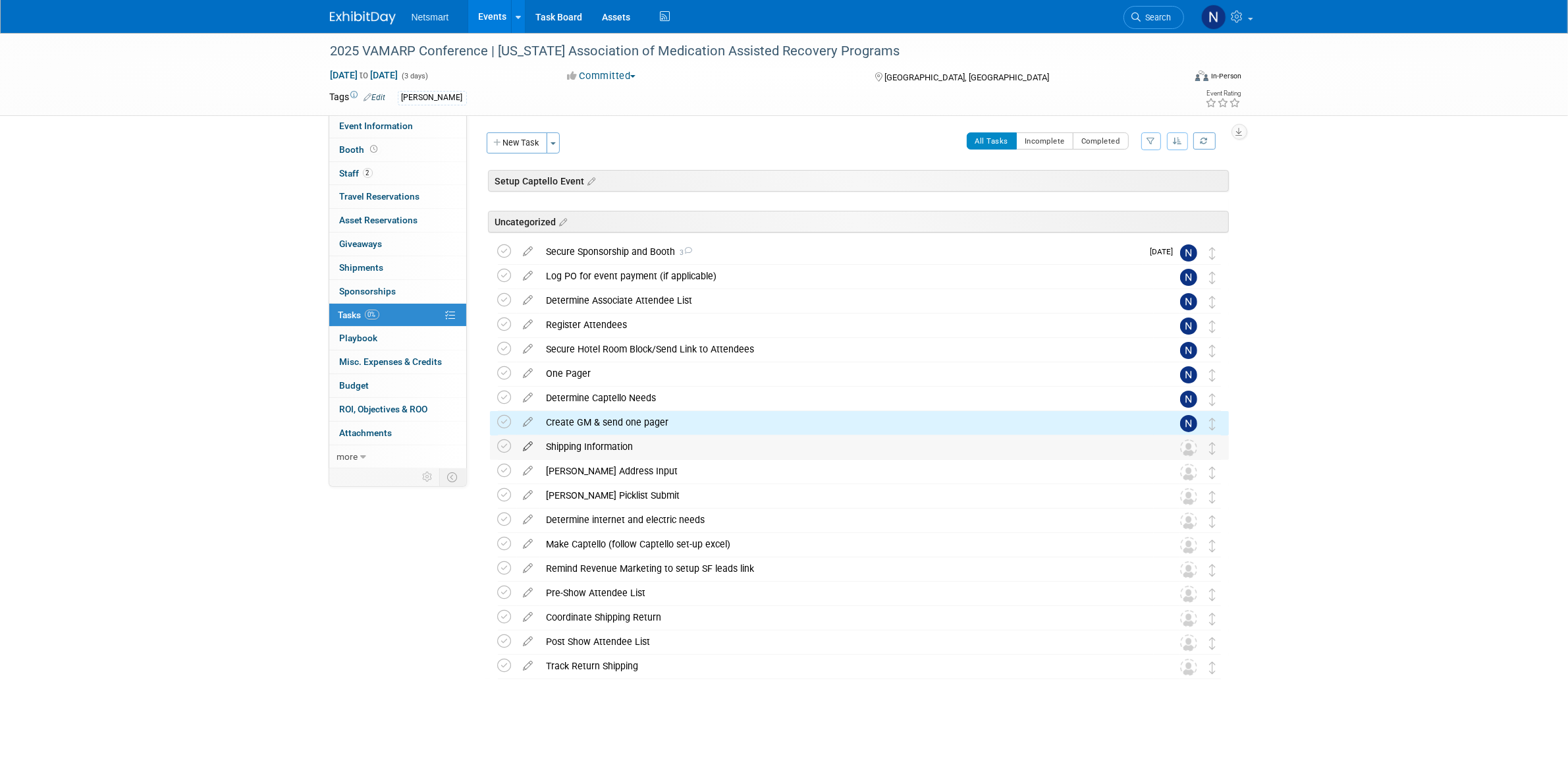
click at [529, 446] on icon at bounding box center [529, 443] width 23 height 17
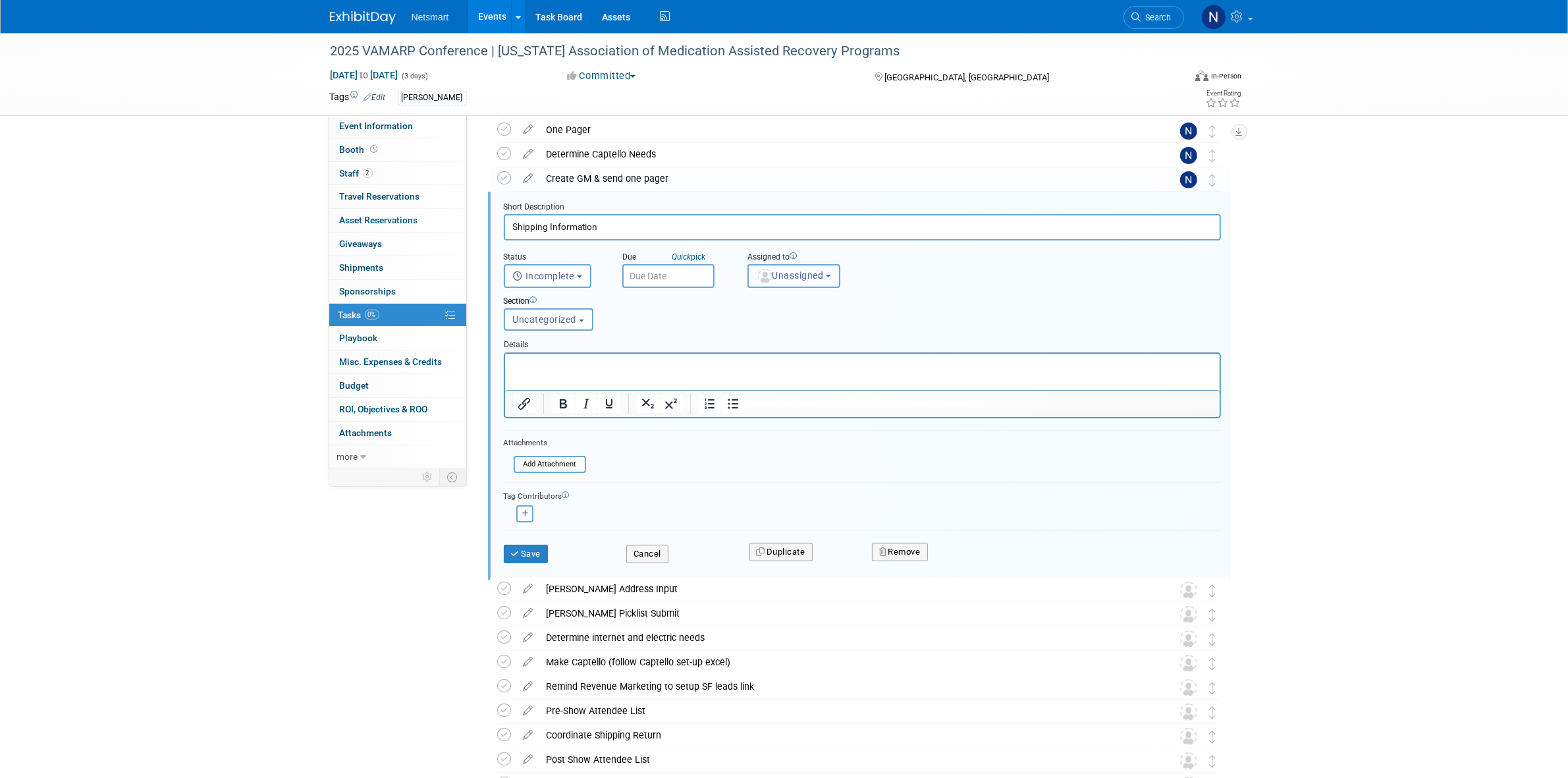
click at [775, 277] on span "Unassigned" at bounding box center [790, 275] width 68 height 11
click at [785, 304] on input "text" at bounding box center [834, 307] width 165 height 23
type input "nin"
click at [790, 535] on label "Nina Finn (me)" at bounding box center [840, 546] width 170 height 22
click at [750, 540] on input "Nina Finn (me)" at bounding box center [746, 544] width 9 height 9
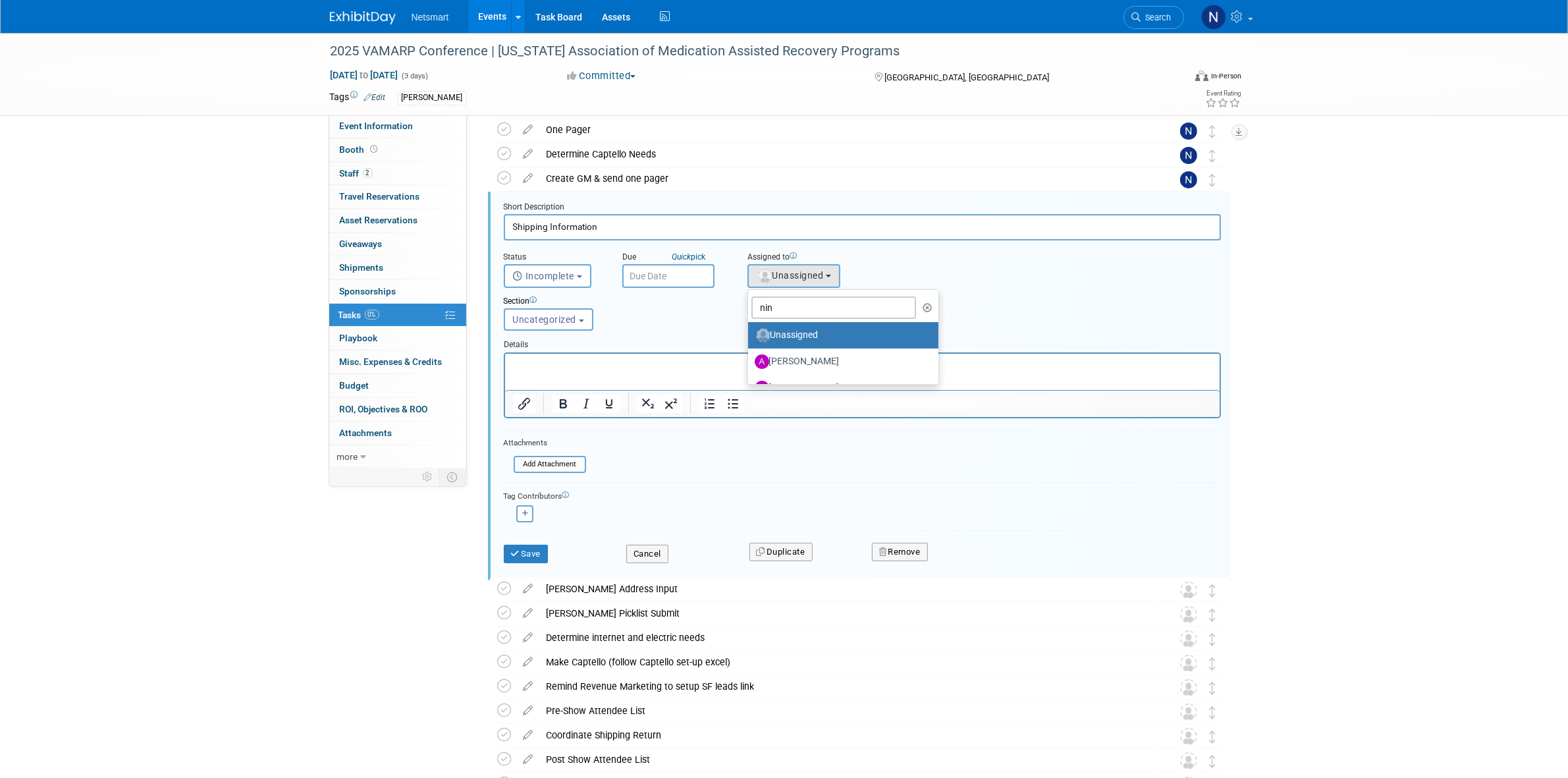
select select "a52b5e8a-b2fd-4a4e-8599-2a3670a086e7"
click at [537, 540] on div "Save" at bounding box center [556, 550] width 123 height 27
click at [536, 548] on button "Save" at bounding box center [527, 553] width 45 height 19
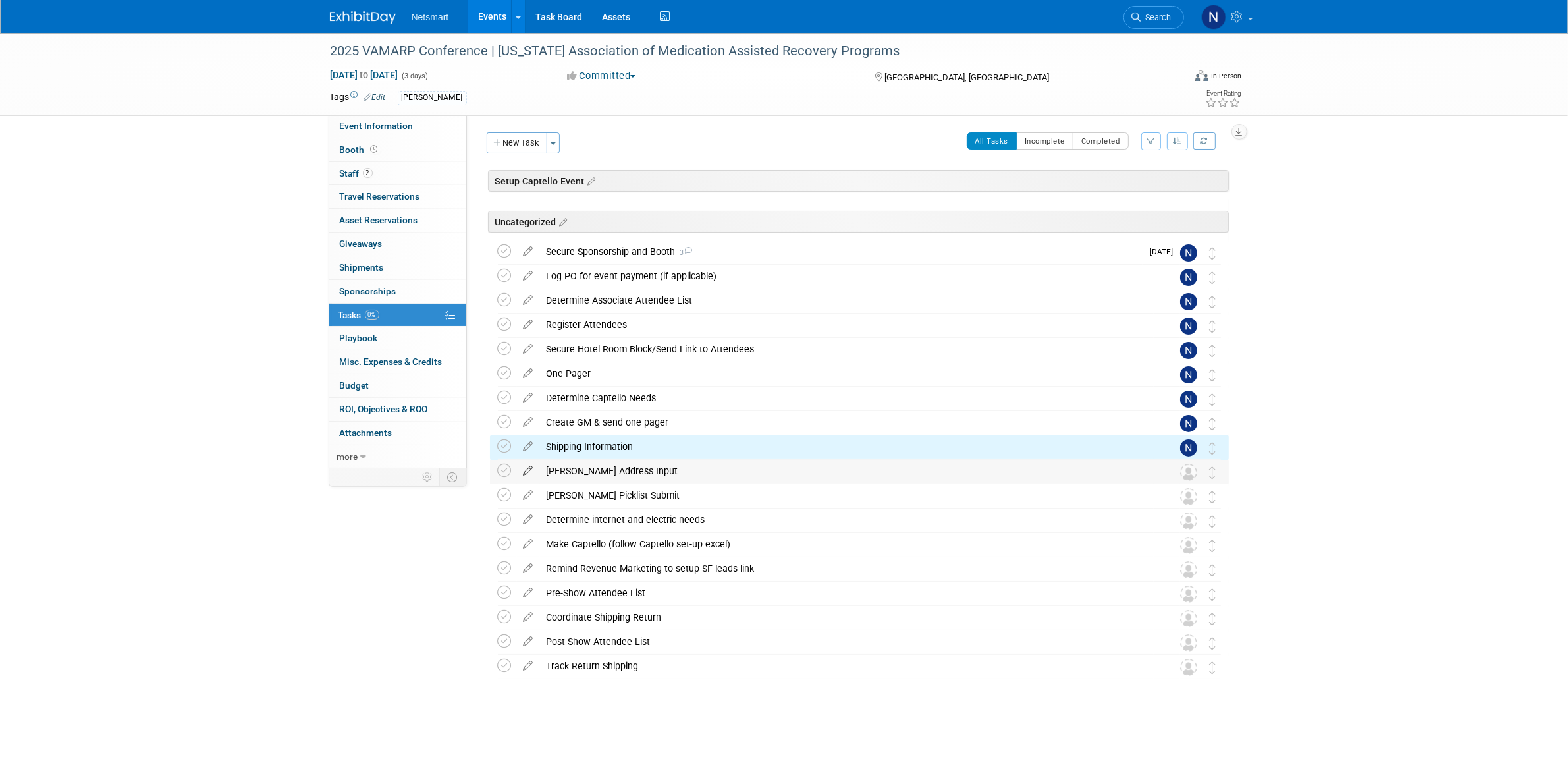
click at [529, 468] on icon at bounding box center [529, 468] width 23 height 17
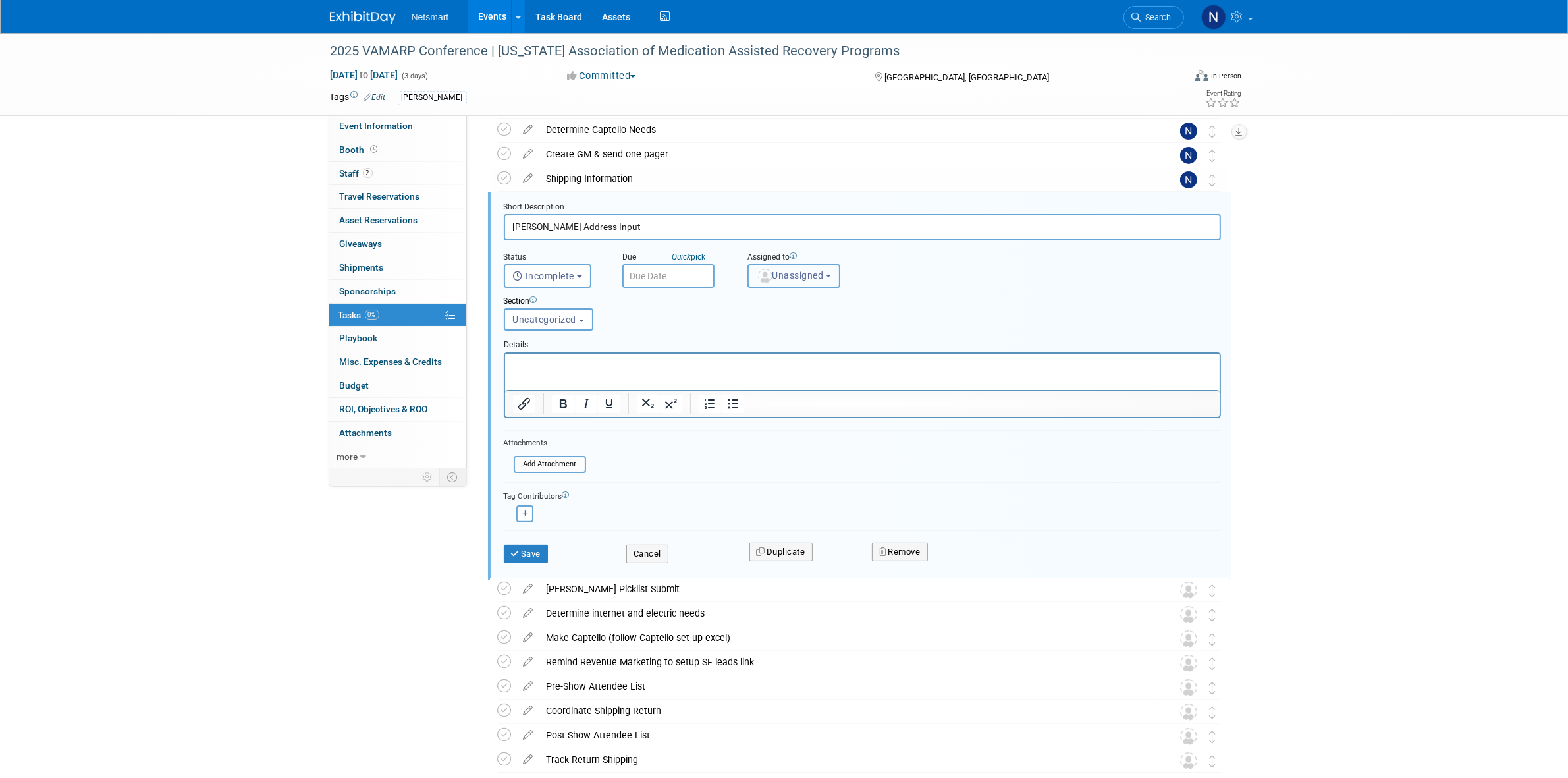
drag, startPoint x: 787, startPoint y: 279, endPoint x: 774, endPoint y: 311, distance: 34.5
click at [785, 280] on button "Unassigned" at bounding box center [795, 276] width 94 height 23
click at [774, 311] on input "text" at bounding box center [834, 307] width 165 height 23
type input "nin"
click at [780, 329] on label "Nina Finn (me)" at bounding box center [823, 336] width 138 height 22
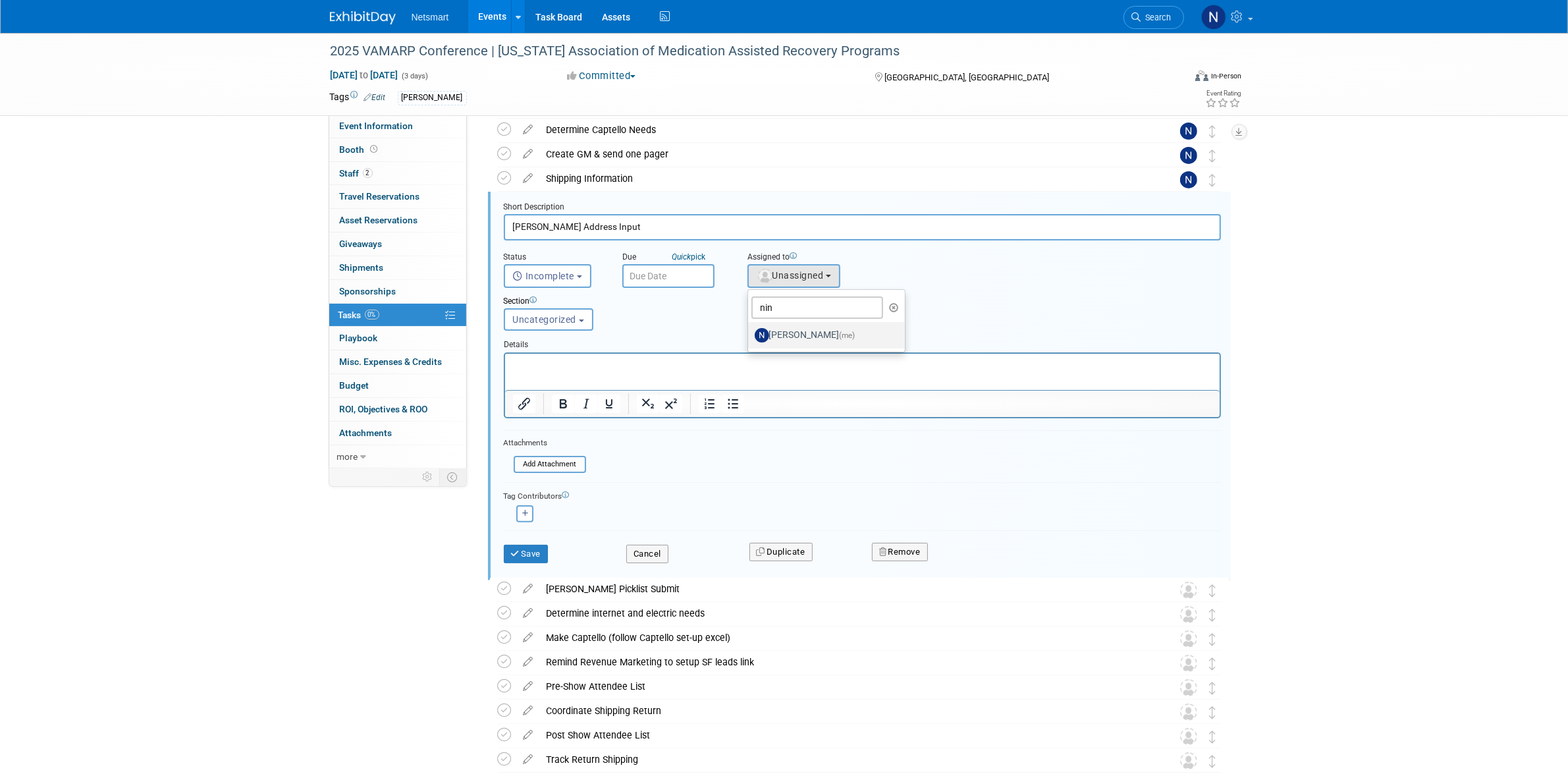
click at [750, 329] on input "Nina Finn (me)" at bounding box center [746, 333] width 9 height 9
select select "a52b5e8a-b2fd-4a4e-8599-2a3670a086e7"
click at [529, 552] on button "Save" at bounding box center [527, 553] width 45 height 19
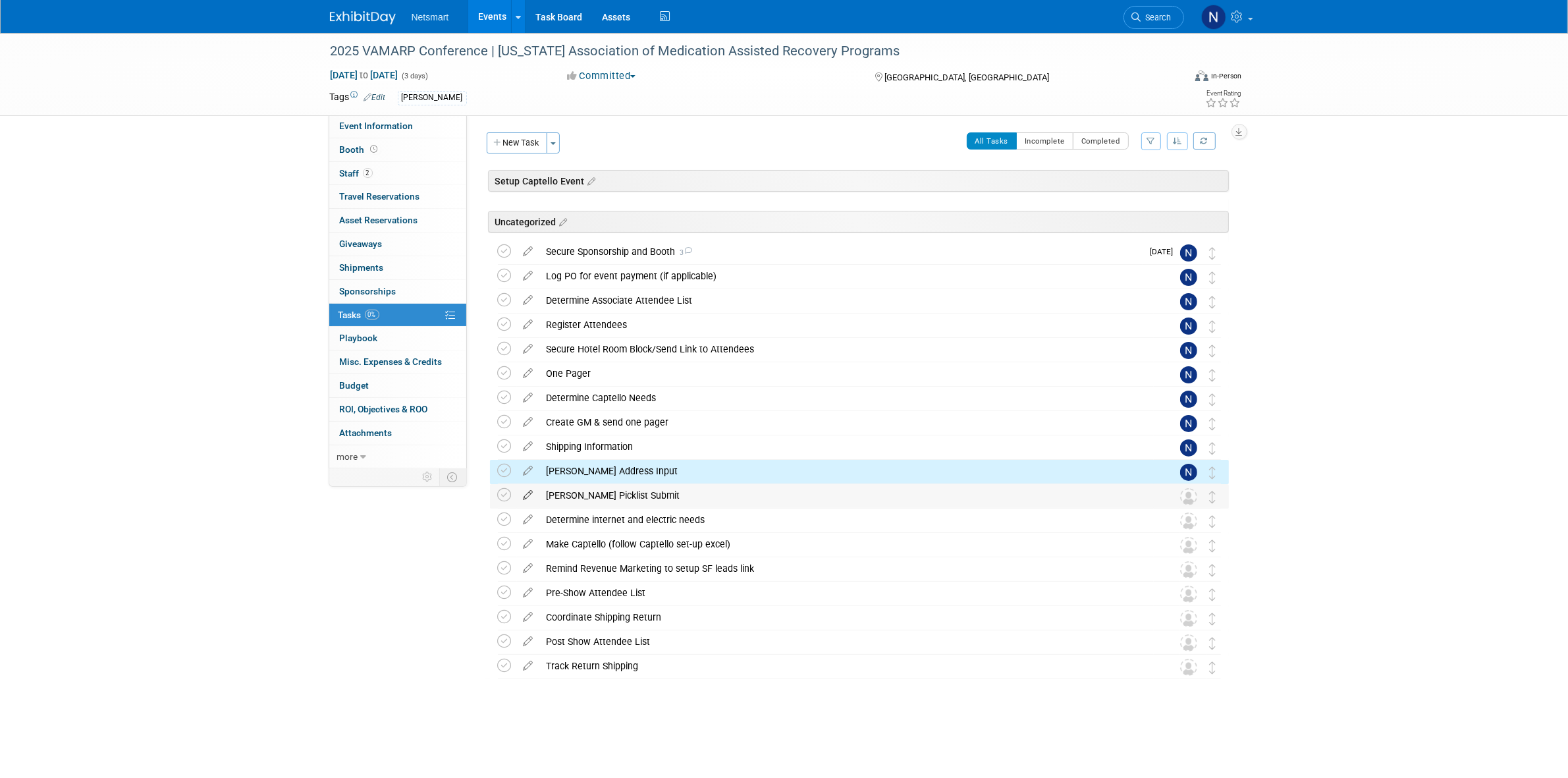
click at [529, 492] on icon at bounding box center [529, 492] width 23 height 17
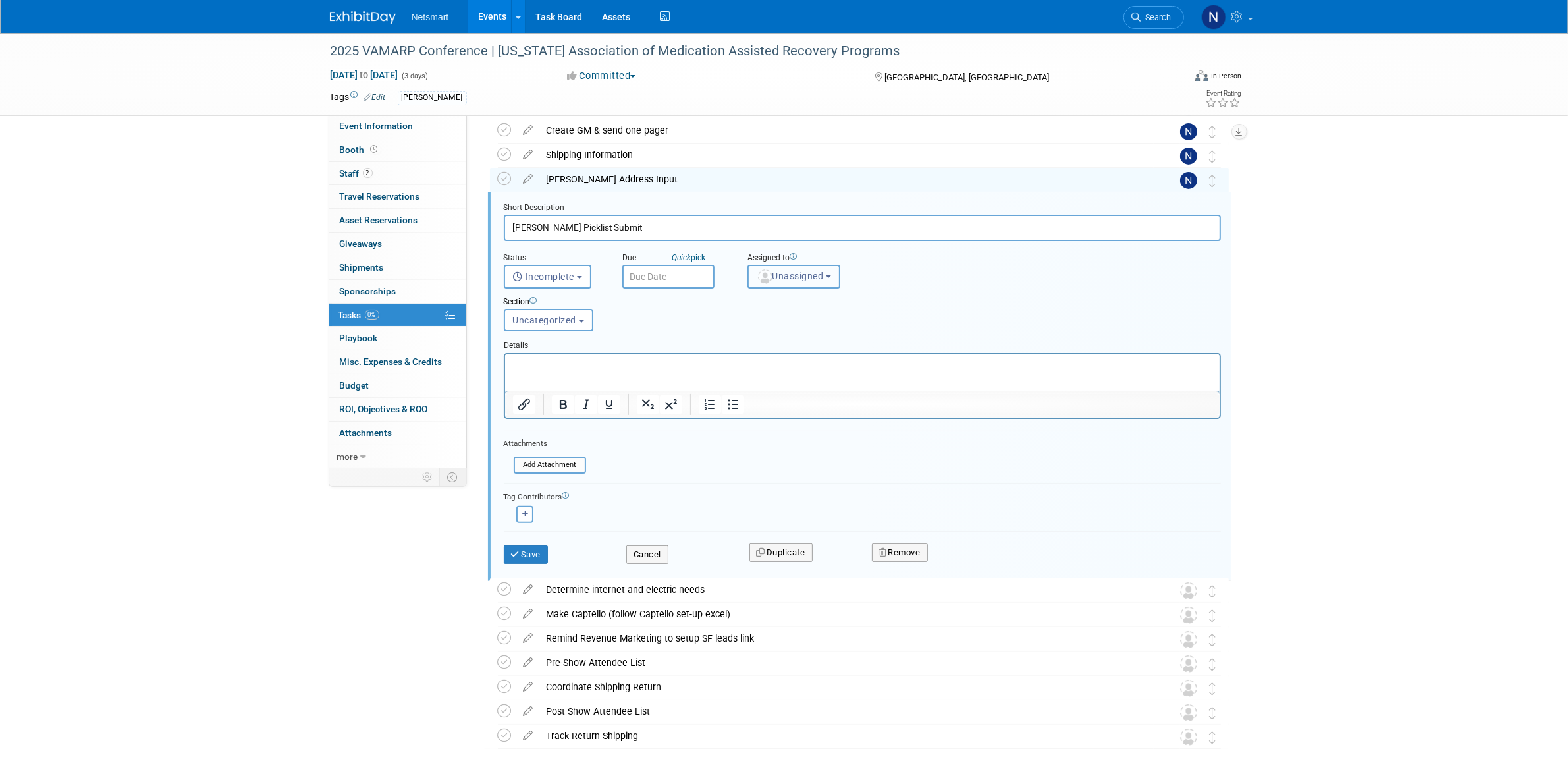
click at [763, 265] on button "Unassigned" at bounding box center [795, 276] width 94 height 23
click at [780, 291] on ul "Unassigned Abby Tibbles Amy Cady Danielle Calderone Hannah Norsworthy Jackson O…" at bounding box center [844, 338] width 192 height 96
drag, startPoint x: 777, startPoint y: 277, endPoint x: 776, endPoint y: 301, distance: 24.0
click at [777, 280] on button "Unassigned" at bounding box center [795, 276] width 94 height 23
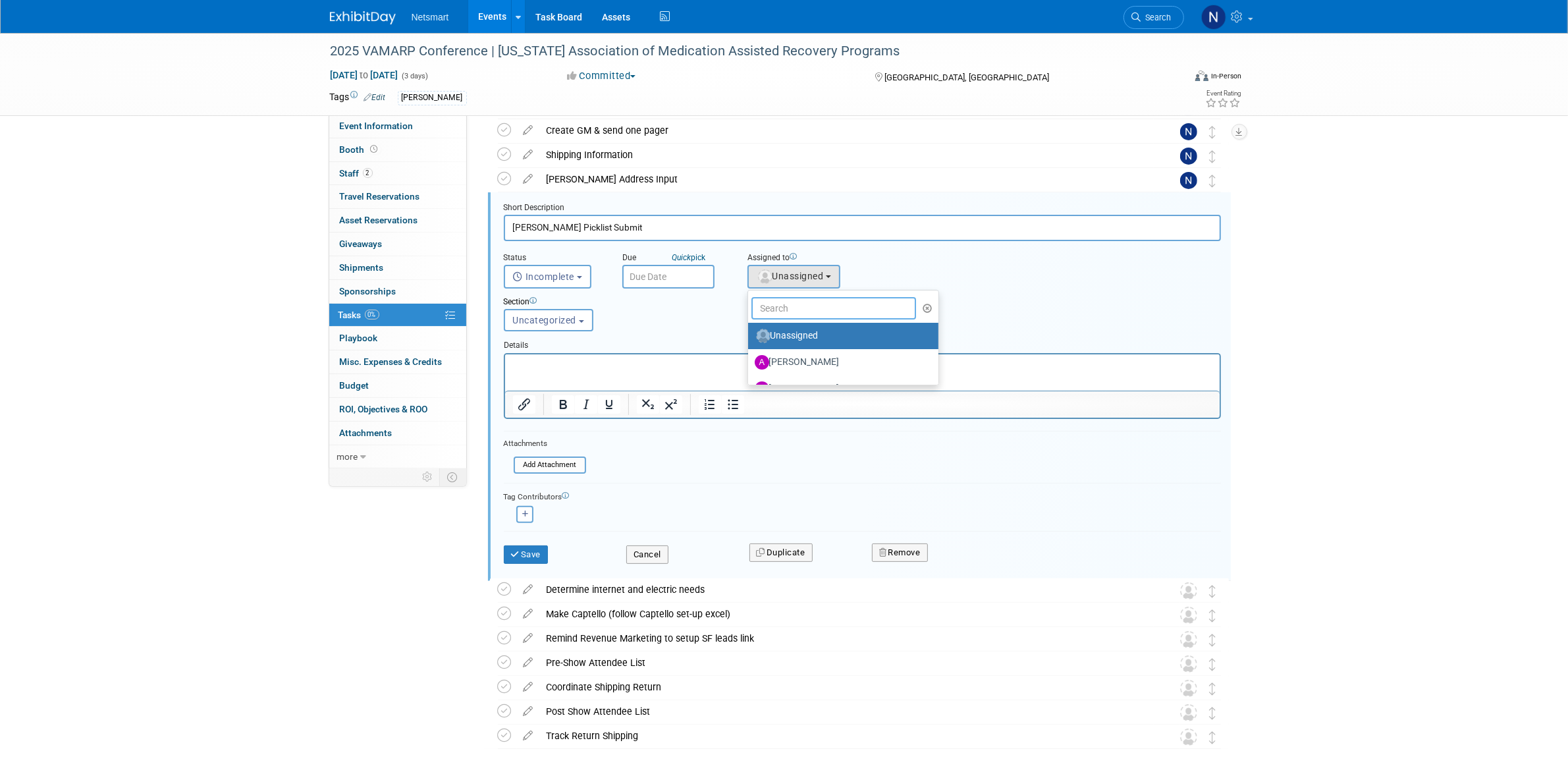
click at [775, 306] on input "text" at bounding box center [834, 307] width 165 height 23
type input "nin"
click at [788, 334] on label "Nina Finn (me)" at bounding box center [823, 336] width 138 height 22
click at [750, 334] on input "Nina Finn (me)" at bounding box center [746, 334] width 9 height 9
select select "a52b5e8a-b2fd-4a4e-8599-2a3670a086e7"
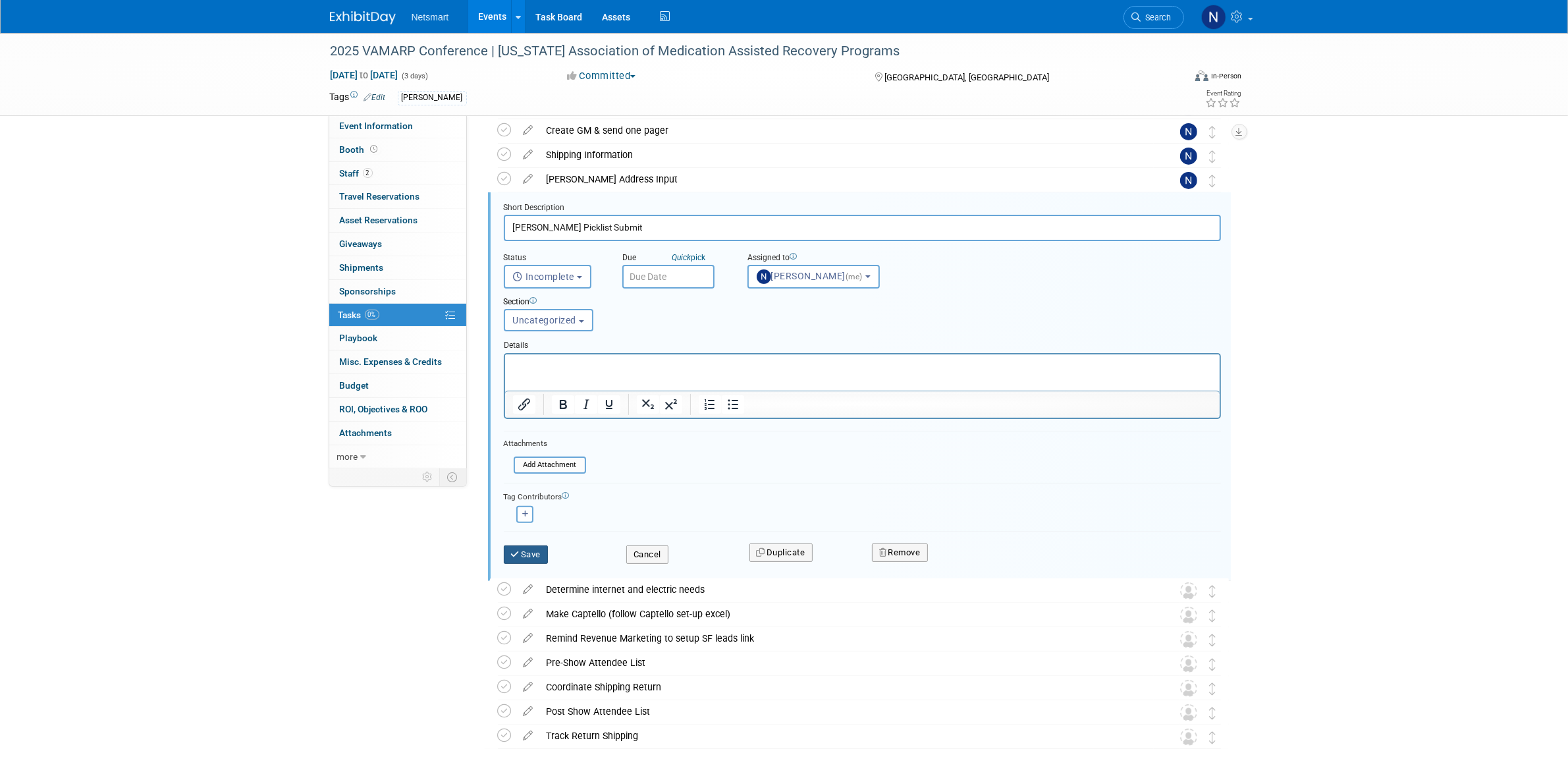
click at [530, 554] on button "Save" at bounding box center [527, 554] width 45 height 19
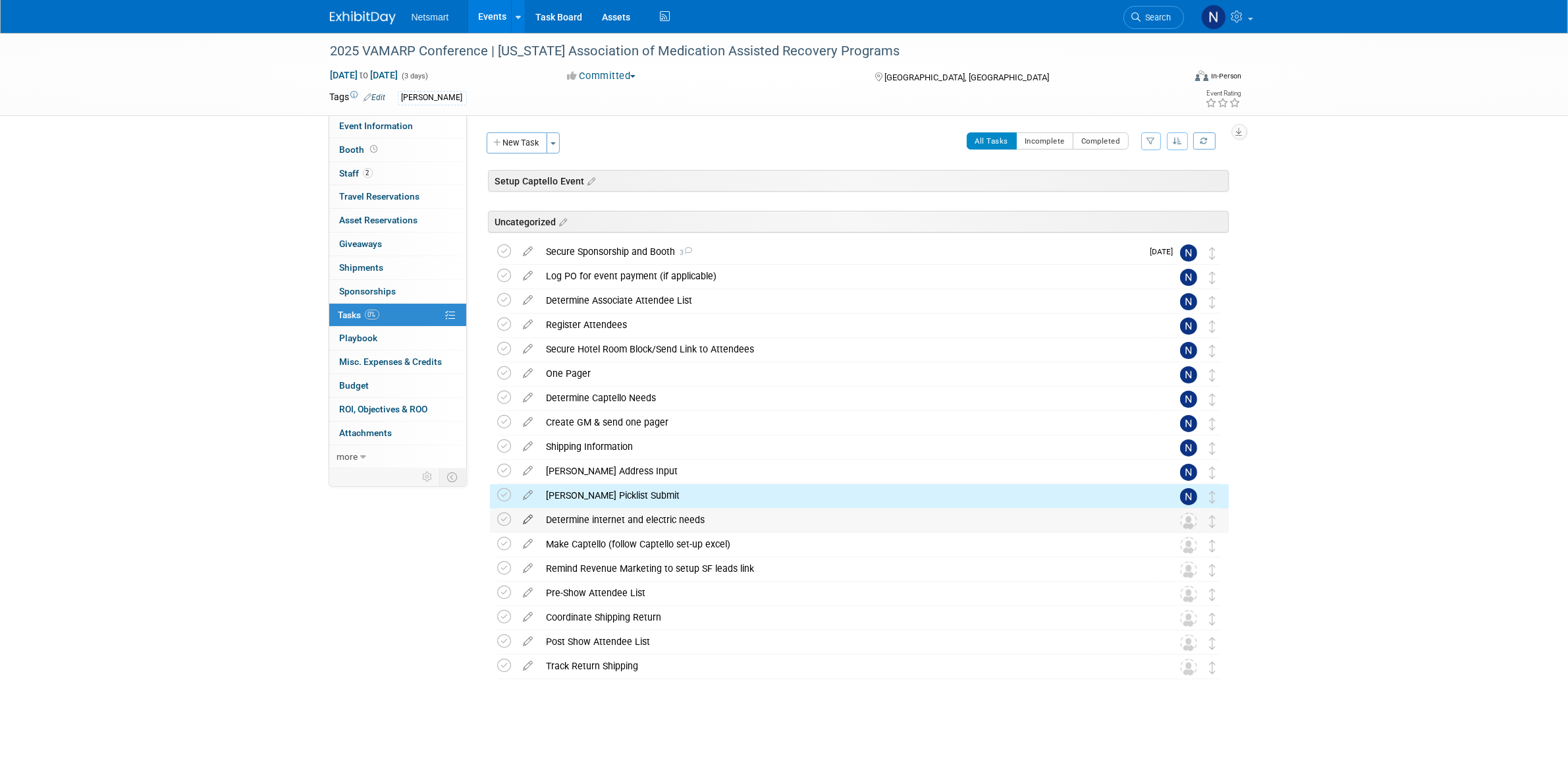
click at [530, 521] on icon at bounding box center [529, 516] width 23 height 17
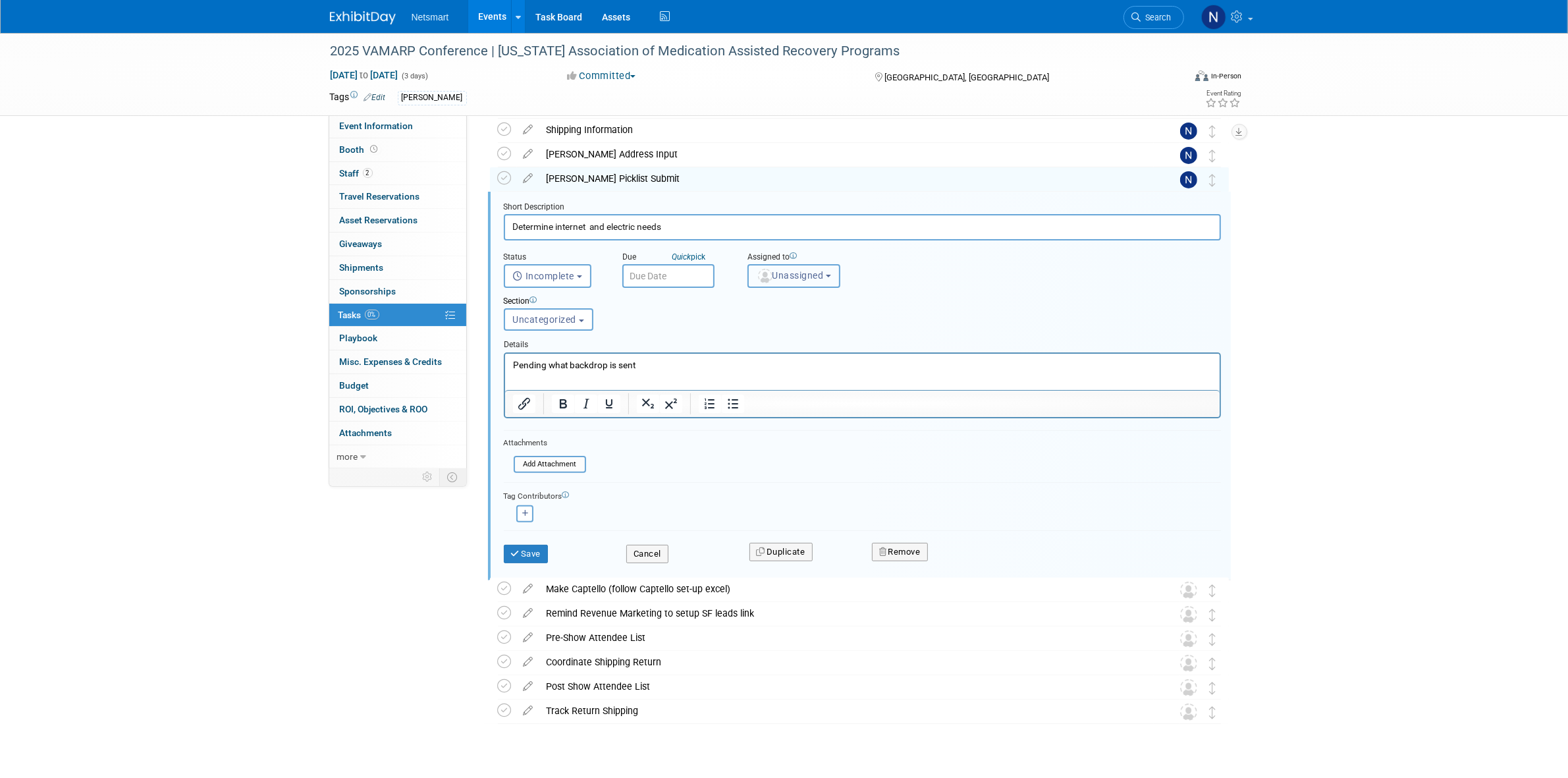
click at [808, 278] on span "Unassigned" at bounding box center [790, 275] width 68 height 11
click at [778, 311] on input "text" at bounding box center [834, 307] width 165 height 23
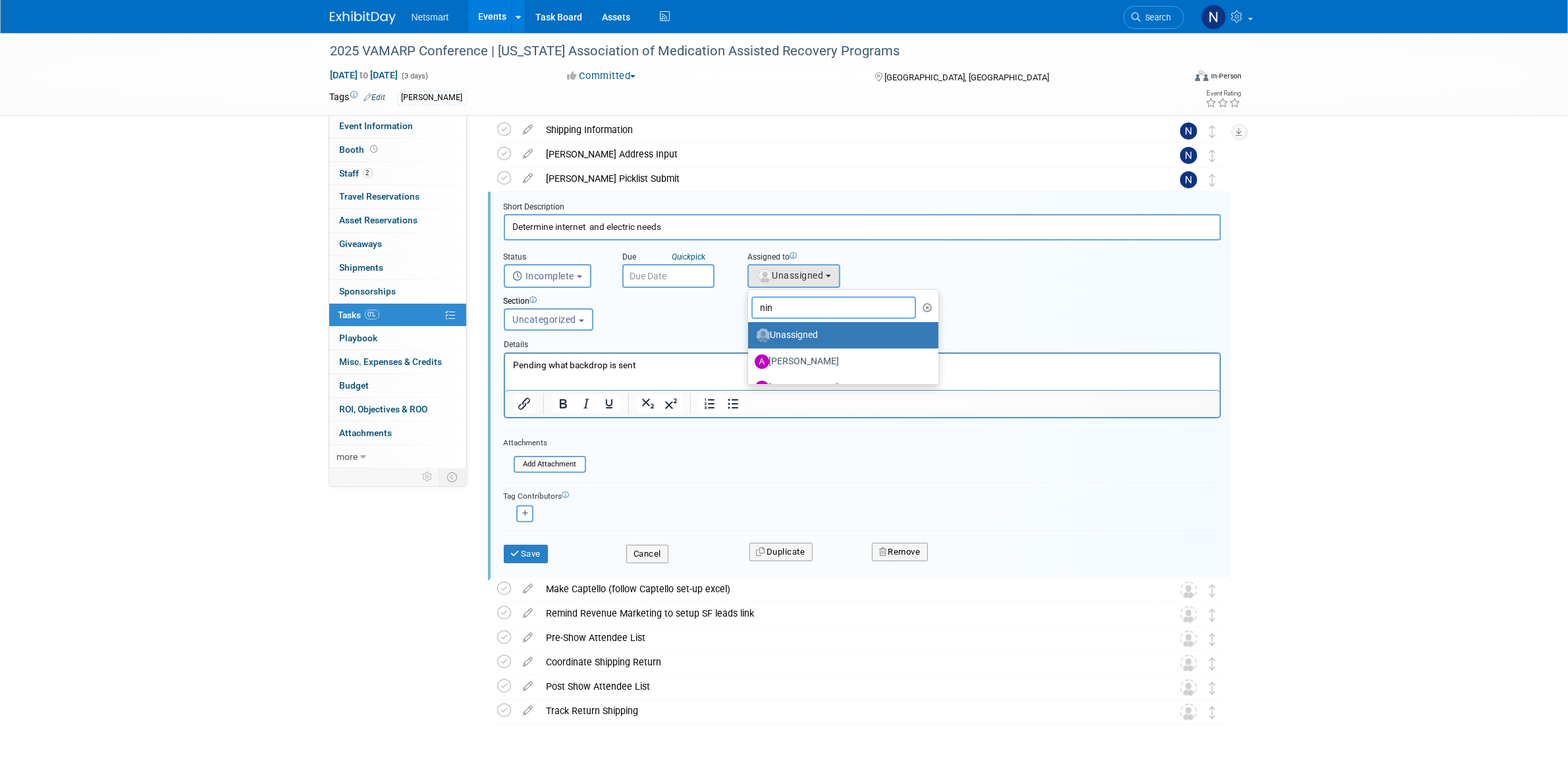
type input "nin"
click at [775, 535] on label "Nina Finn (me)" at bounding box center [840, 546] width 170 height 22
click at [750, 540] on input "Nina Finn (me)" at bounding box center [746, 544] width 9 height 9
select select "a52b5e8a-b2fd-4a4e-8599-2a3670a086e7"
click at [521, 550] on button "Save" at bounding box center [527, 553] width 45 height 19
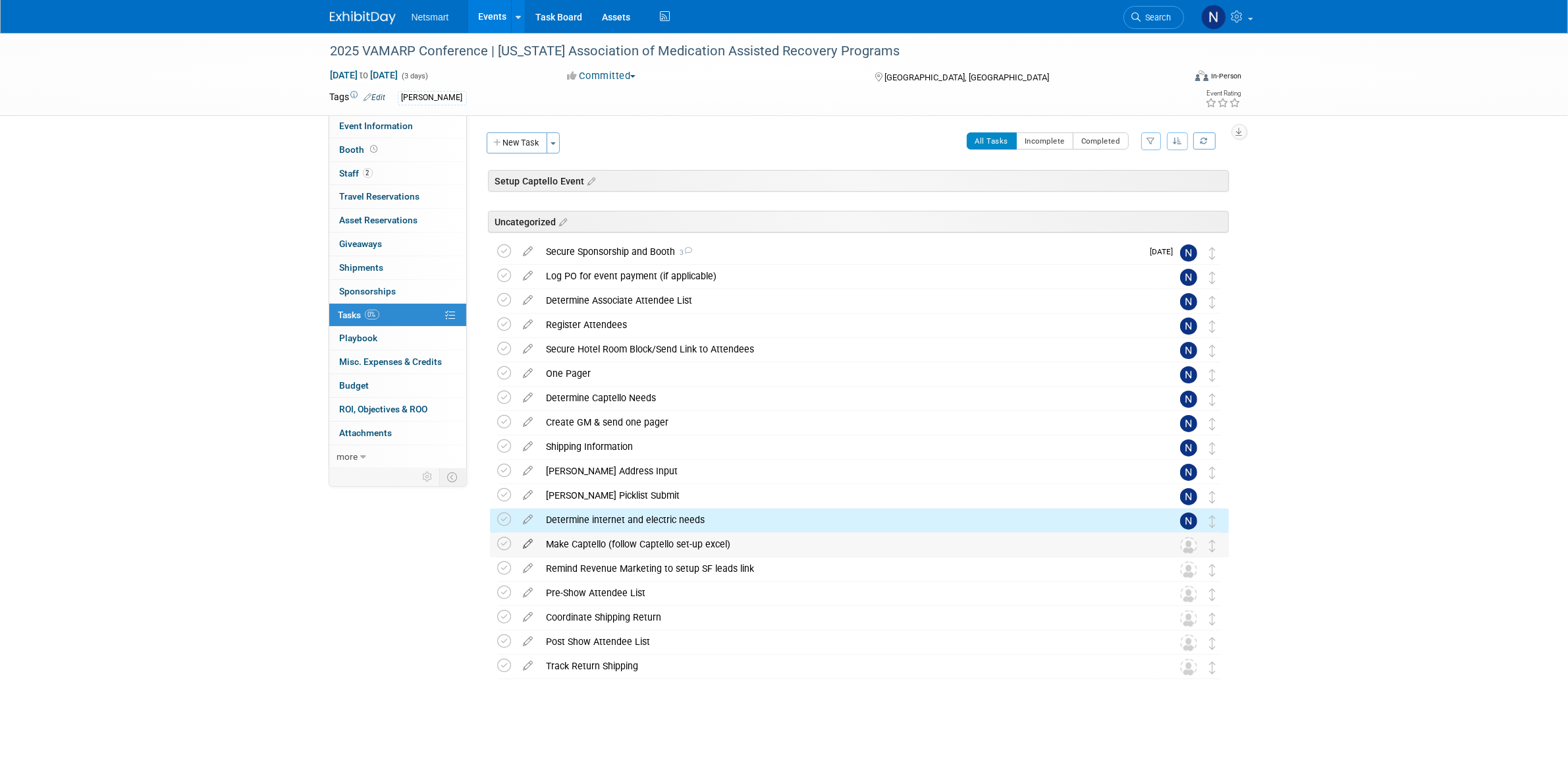
click at [529, 542] on icon at bounding box center [529, 540] width 23 height 17
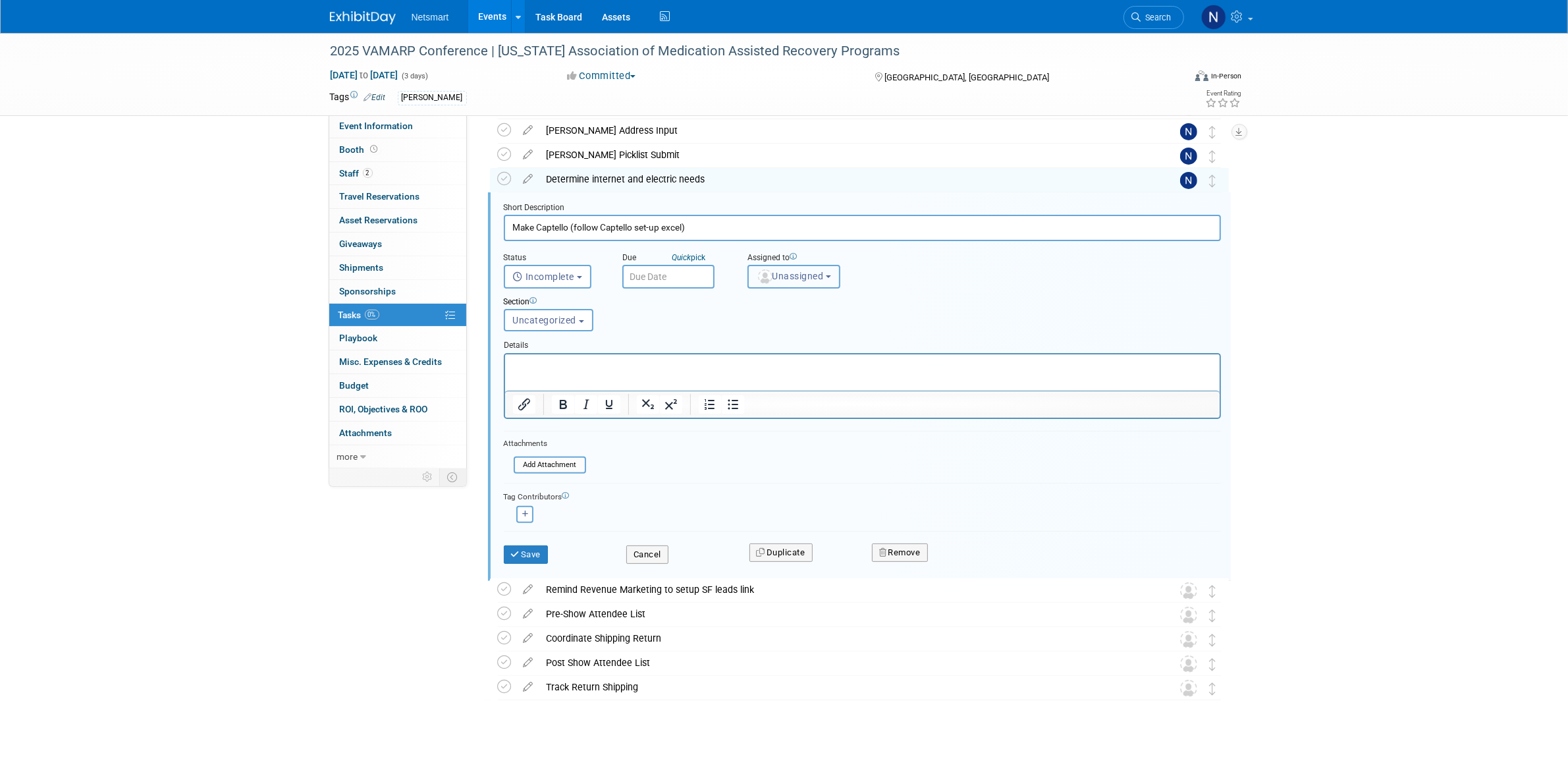
click at [790, 264] on button "Unassigned" at bounding box center [795, 276] width 94 height 23
click at [784, 297] on input "text" at bounding box center [834, 307] width 165 height 23
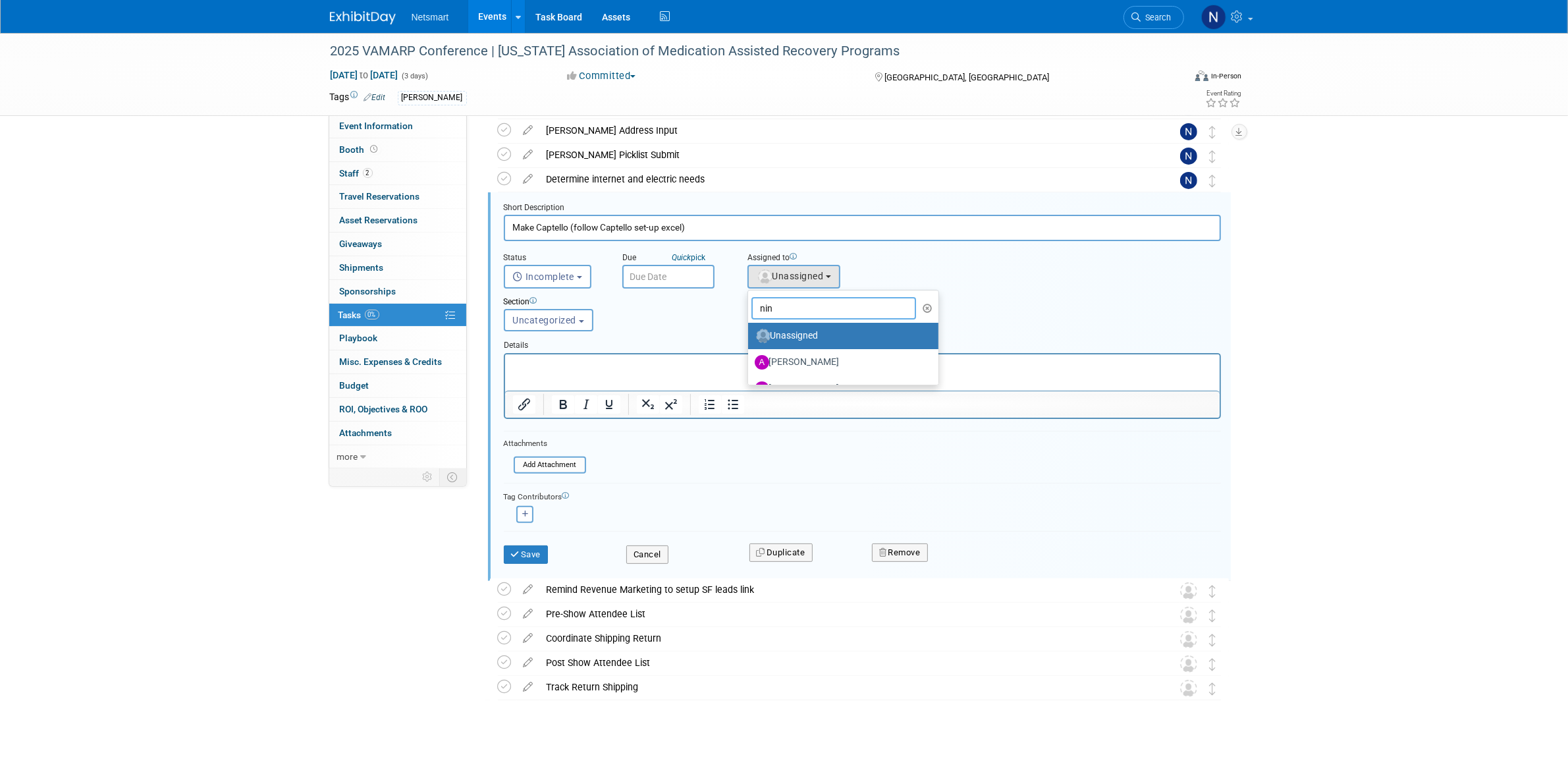
type input "nin"
click at [785, 328] on label "Nina Finn (me)" at bounding box center [823, 336] width 138 height 22
click at [750, 330] on input "Nina Finn (me)" at bounding box center [746, 334] width 9 height 9
select select "a52b5e8a-b2fd-4a4e-8599-2a3670a086e7"
click at [512, 555] on icon "submit" at bounding box center [516, 554] width 11 height 9
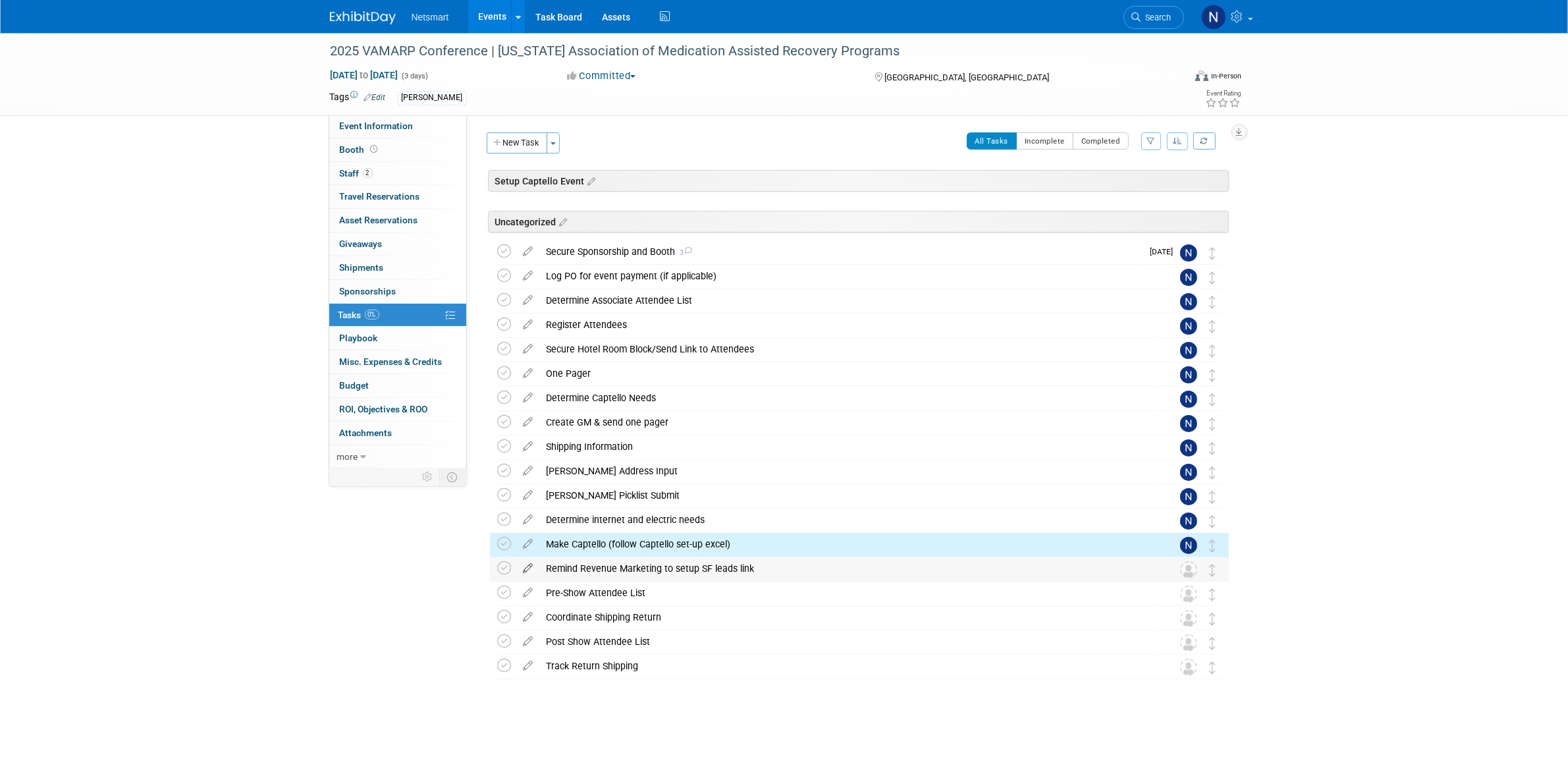
click at [530, 571] on icon at bounding box center [529, 565] width 23 height 17
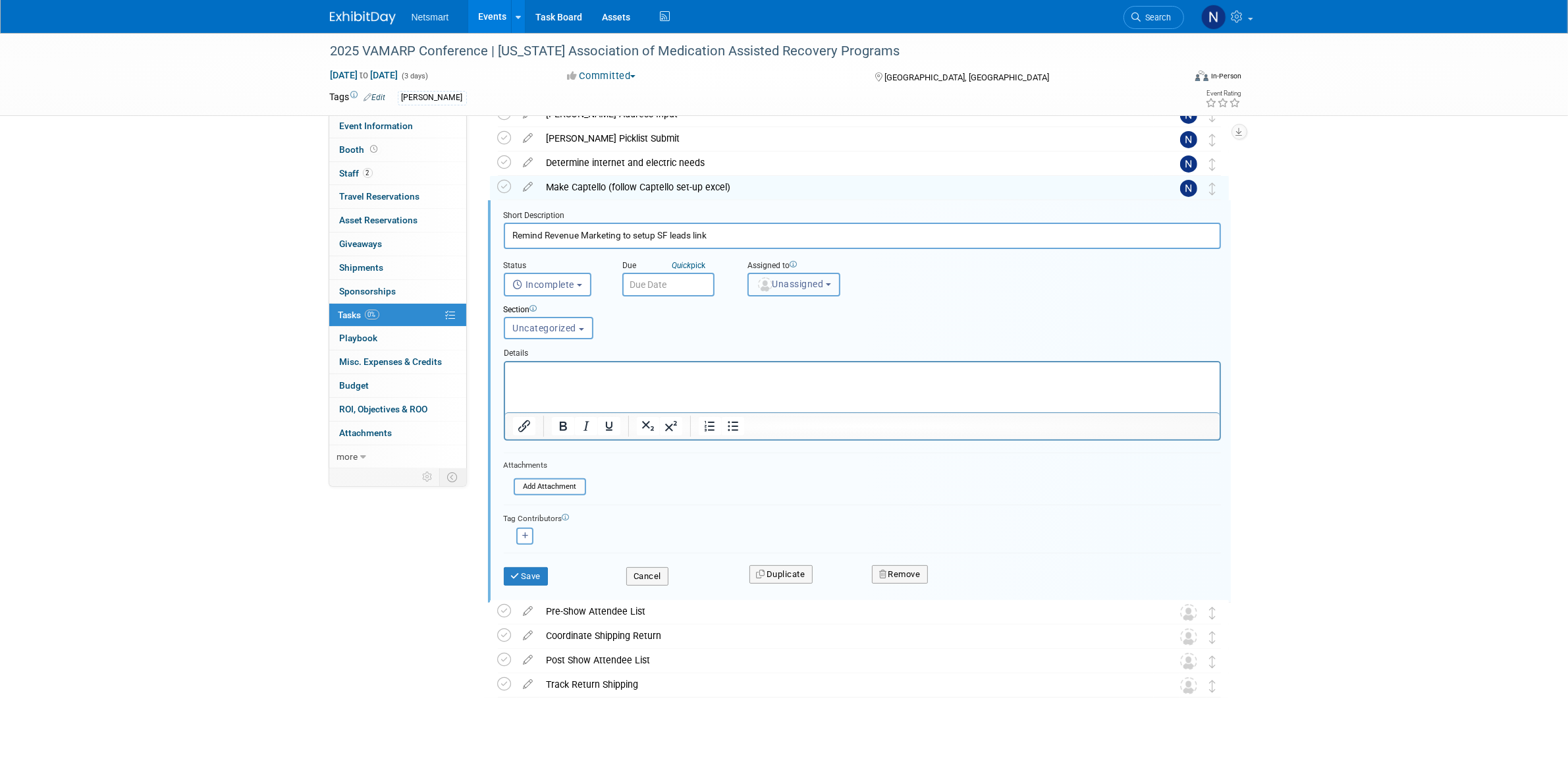
click at [778, 290] on button "Unassigned" at bounding box center [795, 285] width 94 height 23
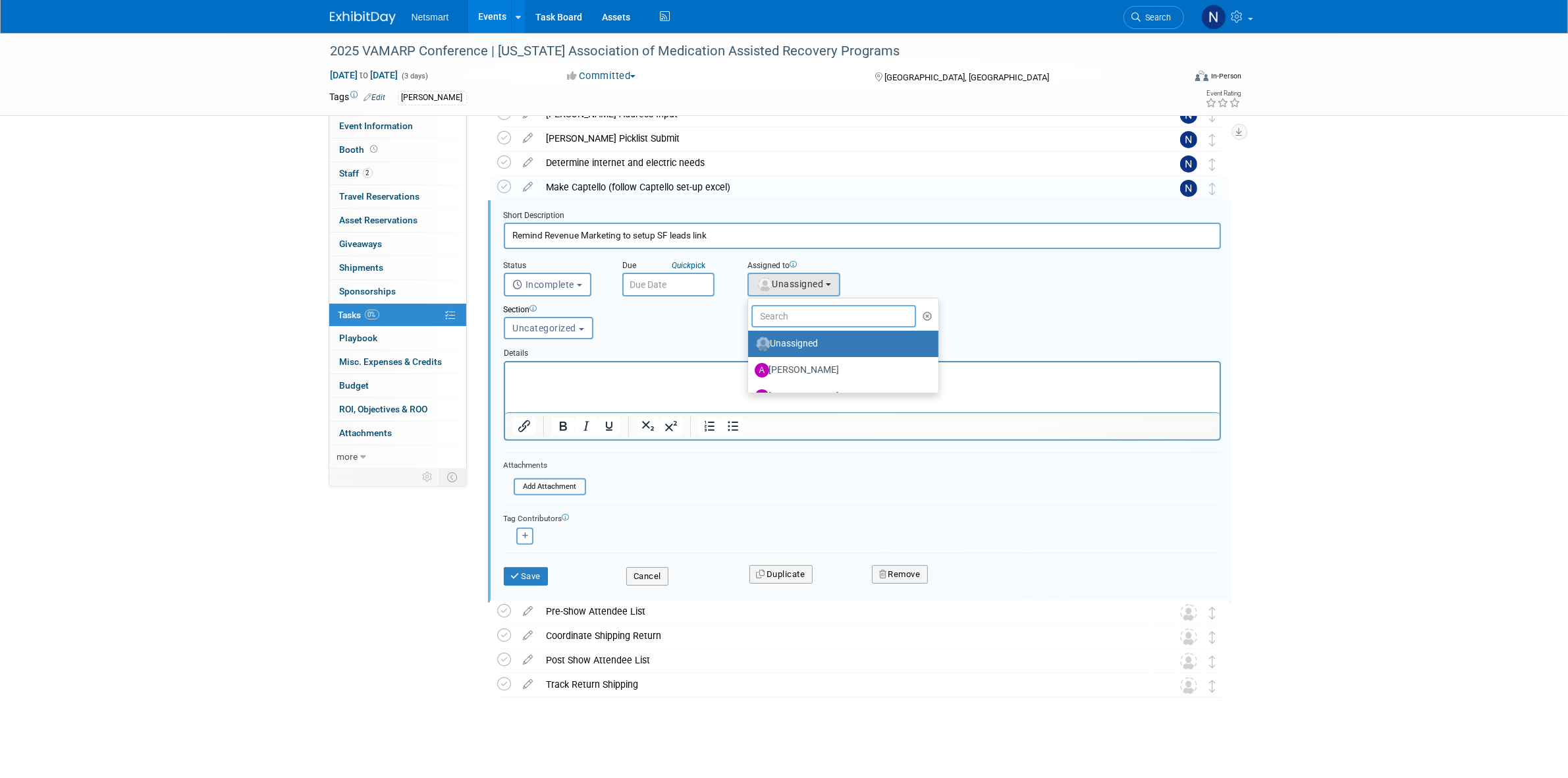
click at [774, 308] on input "text" at bounding box center [834, 316] width 165 height 23
type input "nin"
click at [778, 346] on label "Nina Finn (me)" at bounding box center [823, 343] width 138 height 22
click at [750, 346] on input "Nina Finn (me)" at bounding box center [746, 342] width 9 height 9
select select "a52b5e8a-b2fd-4a4e-8599-2a3670a086e7"
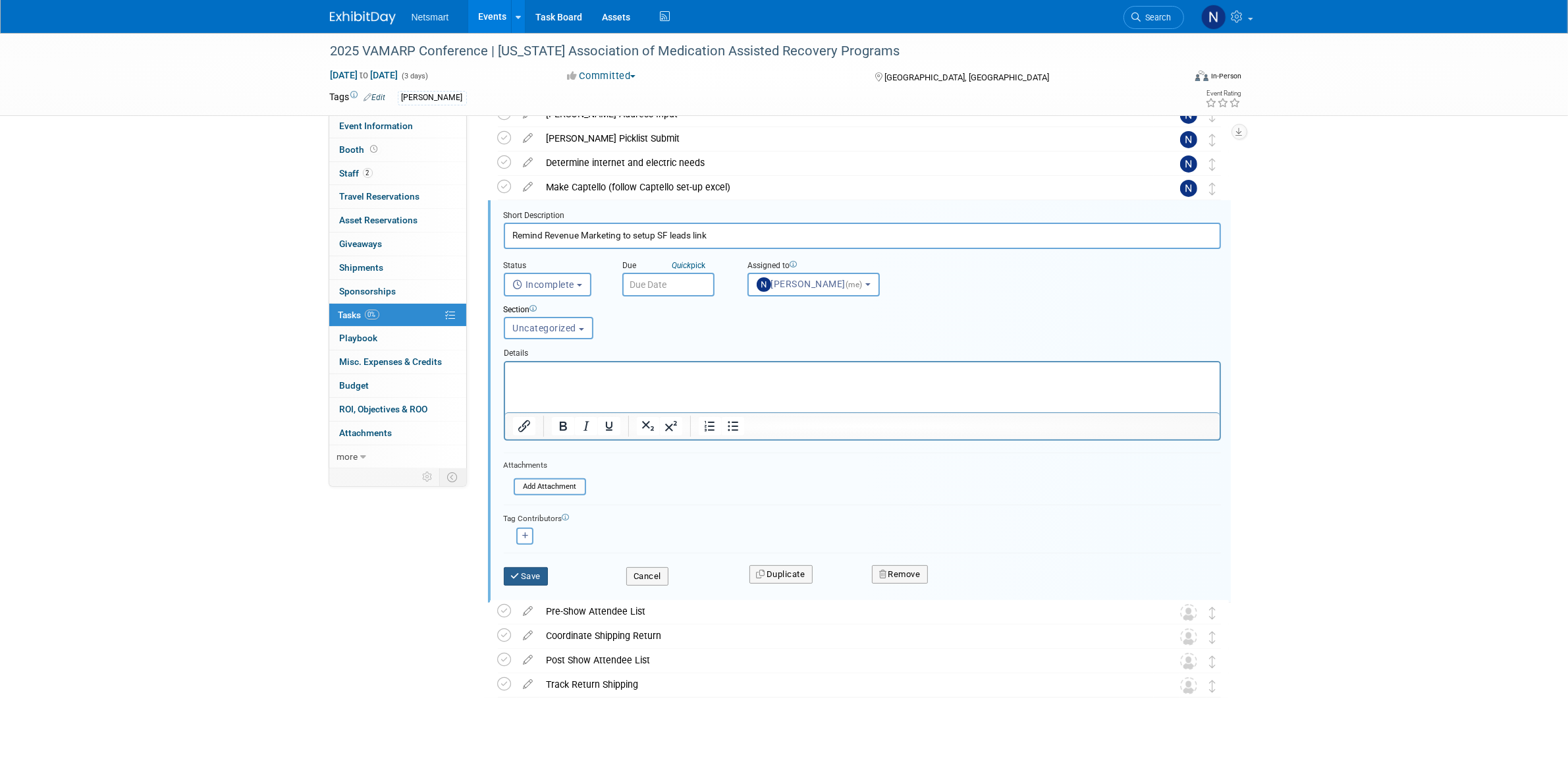
click at [533, 572] on button "Save" at bounding box center [527, 575] width 45 height 19
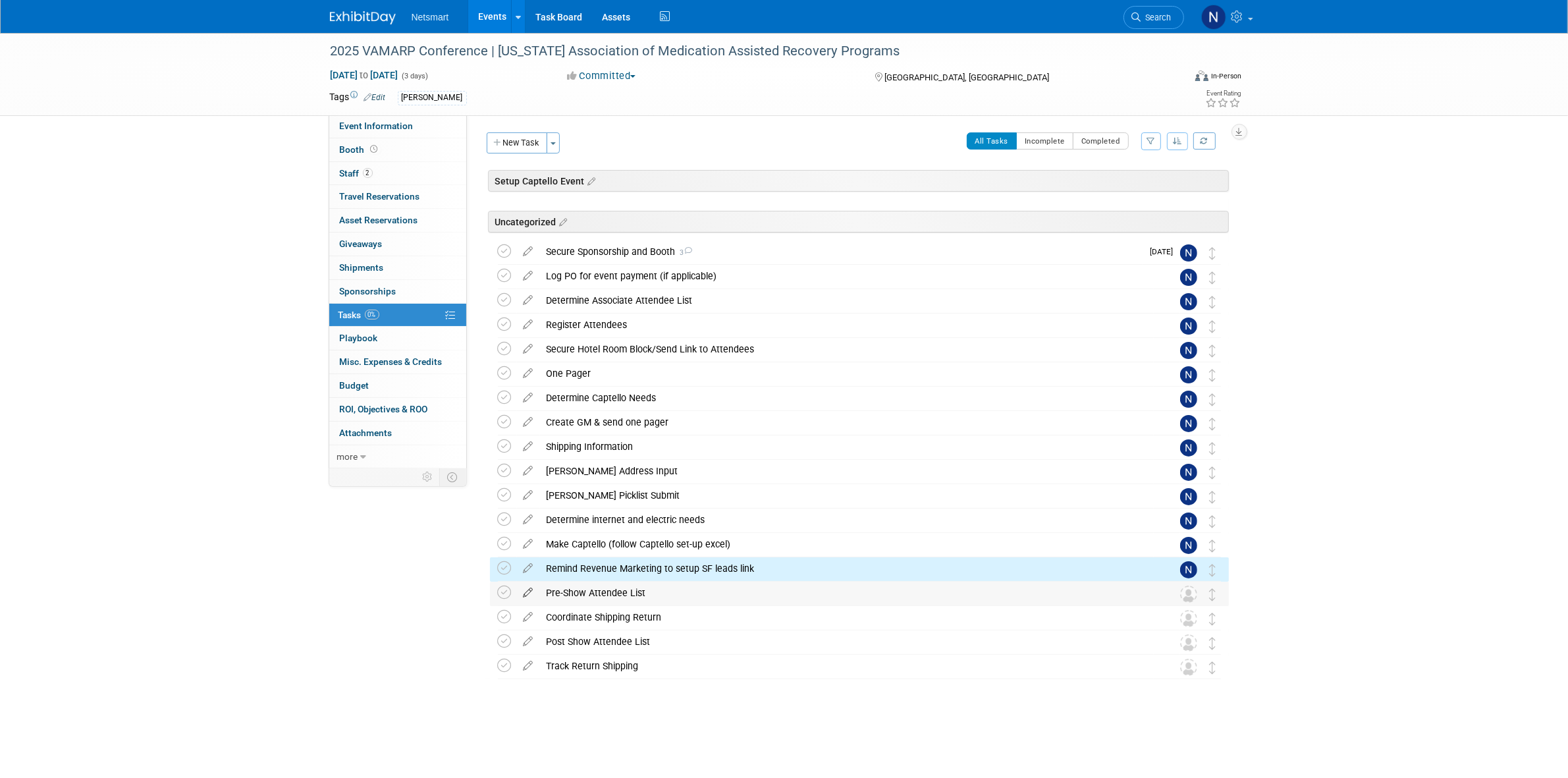
click at [527, 593] on icon at bounding box center [529, 589] width 23 height 17
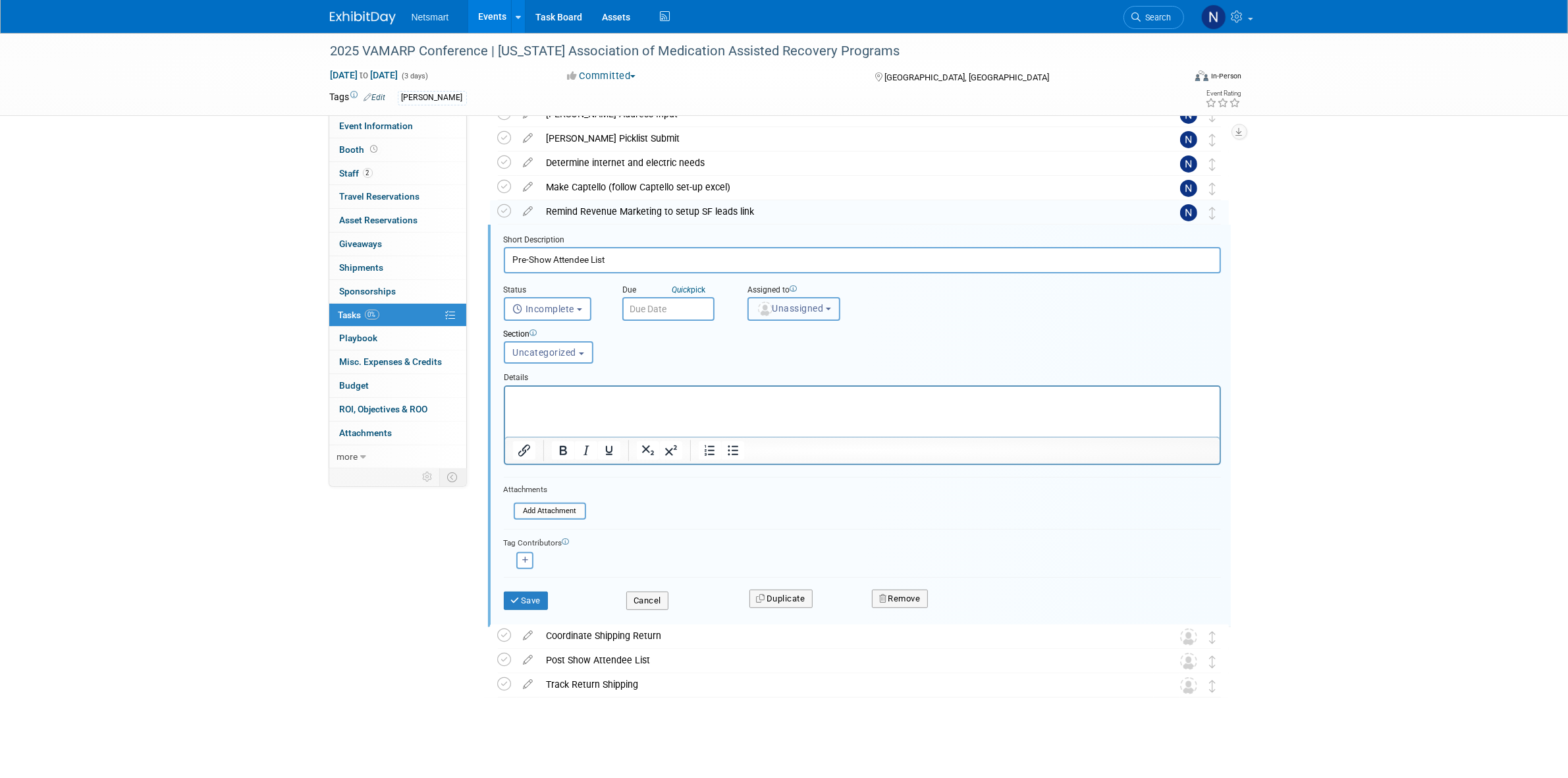
click at [794, 308] on span "Unassigned" at bounding box center [790, 307] width 68 height 11
click at [784, 333] on input "text" at bounding box center [834, 340] width 165 height 23
type input "nin"
click at [782, 569] on label "Nina Finn (me)" at bounding box center [840, 579] width 170 height 22
click at [750, 572] on input "Nina Finn (me)" at bounding box center [746, 576] width 9 height 9
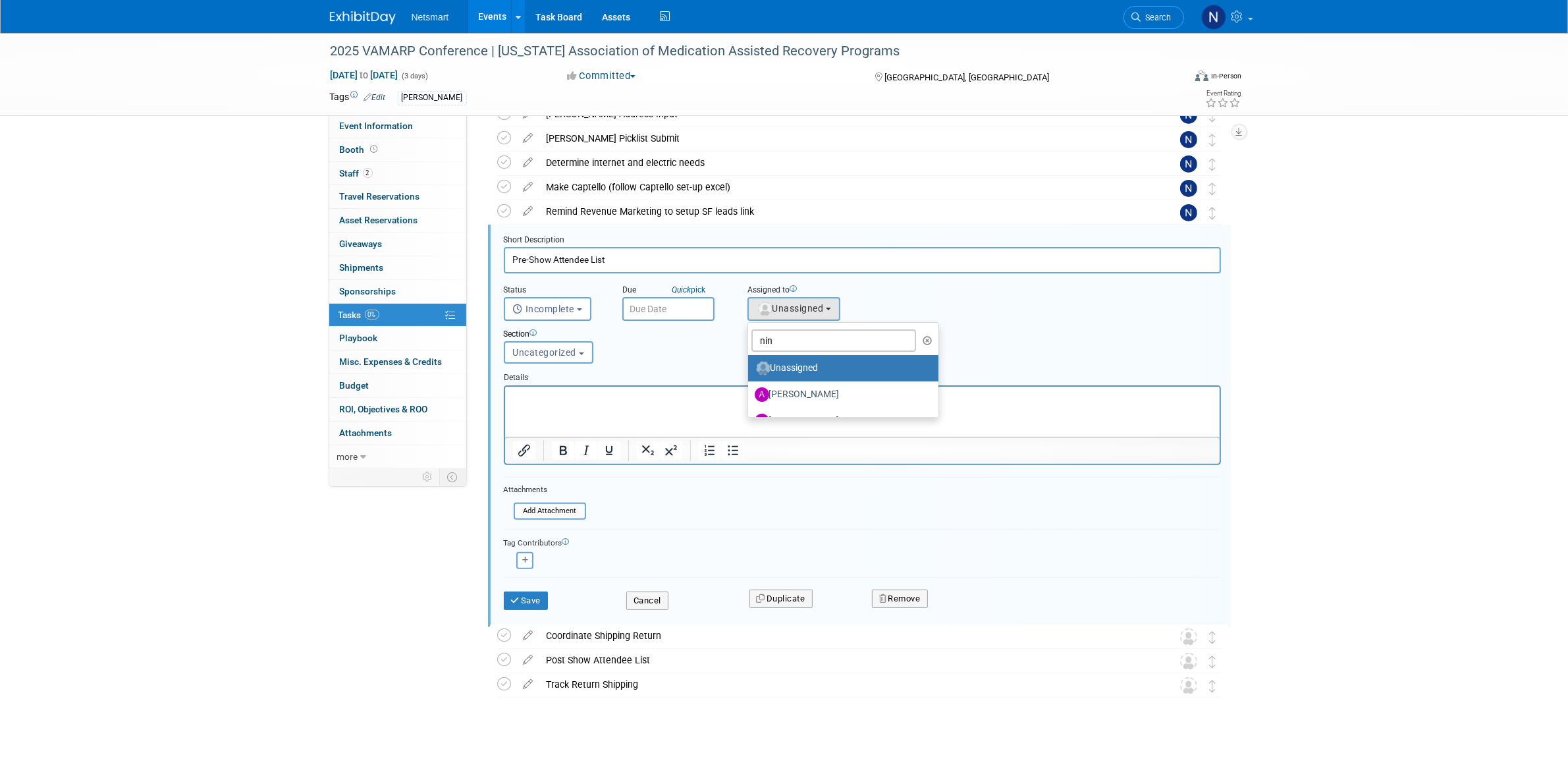
select select "a52b5e8a-b2fd-4a4e-8599-2a3670a086e7"
click at [529, 596] on button "Save" at bounding box center [527, 600] width 45 height 19
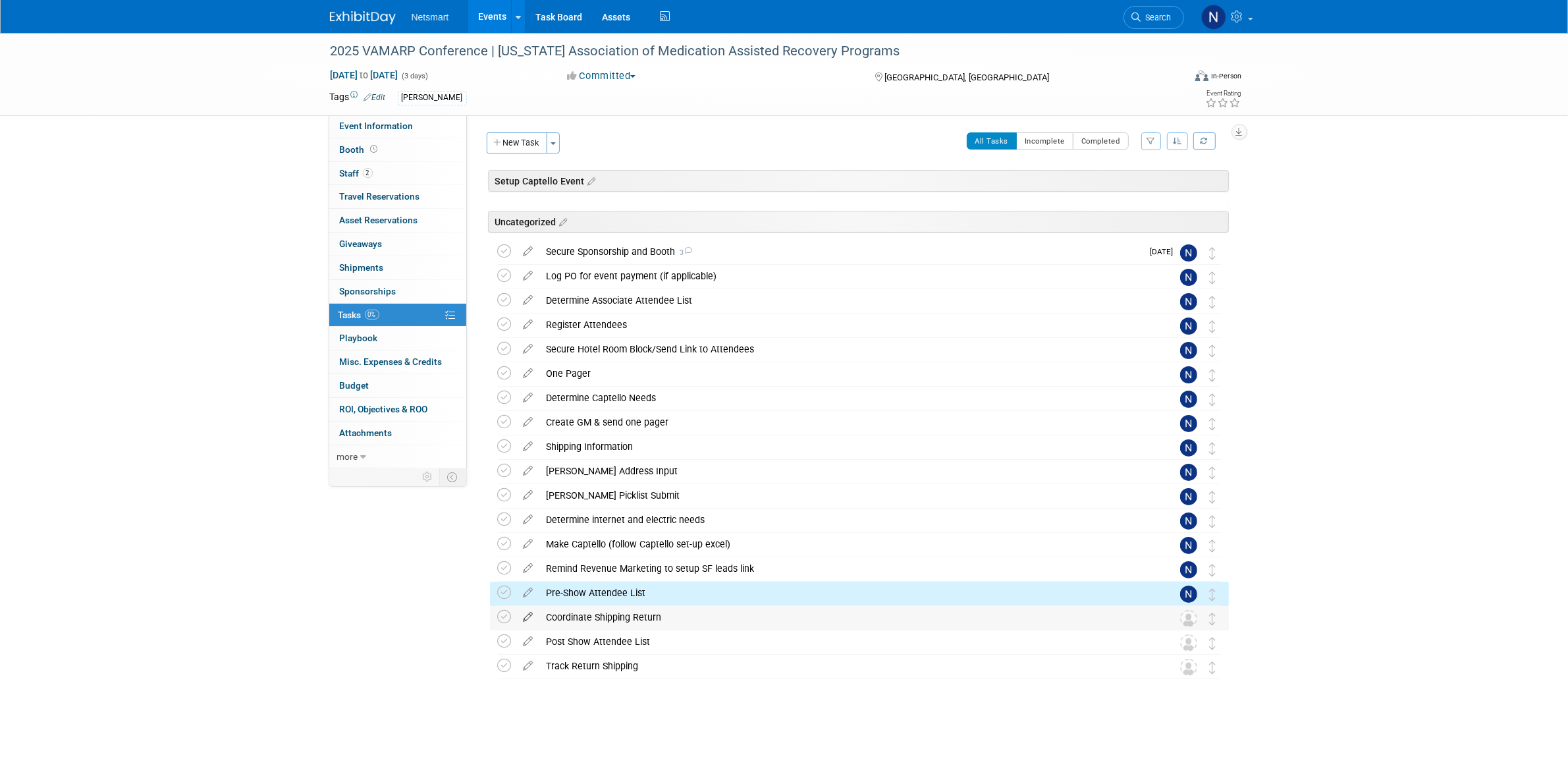
click at [529, 618] on icon at bounding box center [529, 614] width 23 height 17
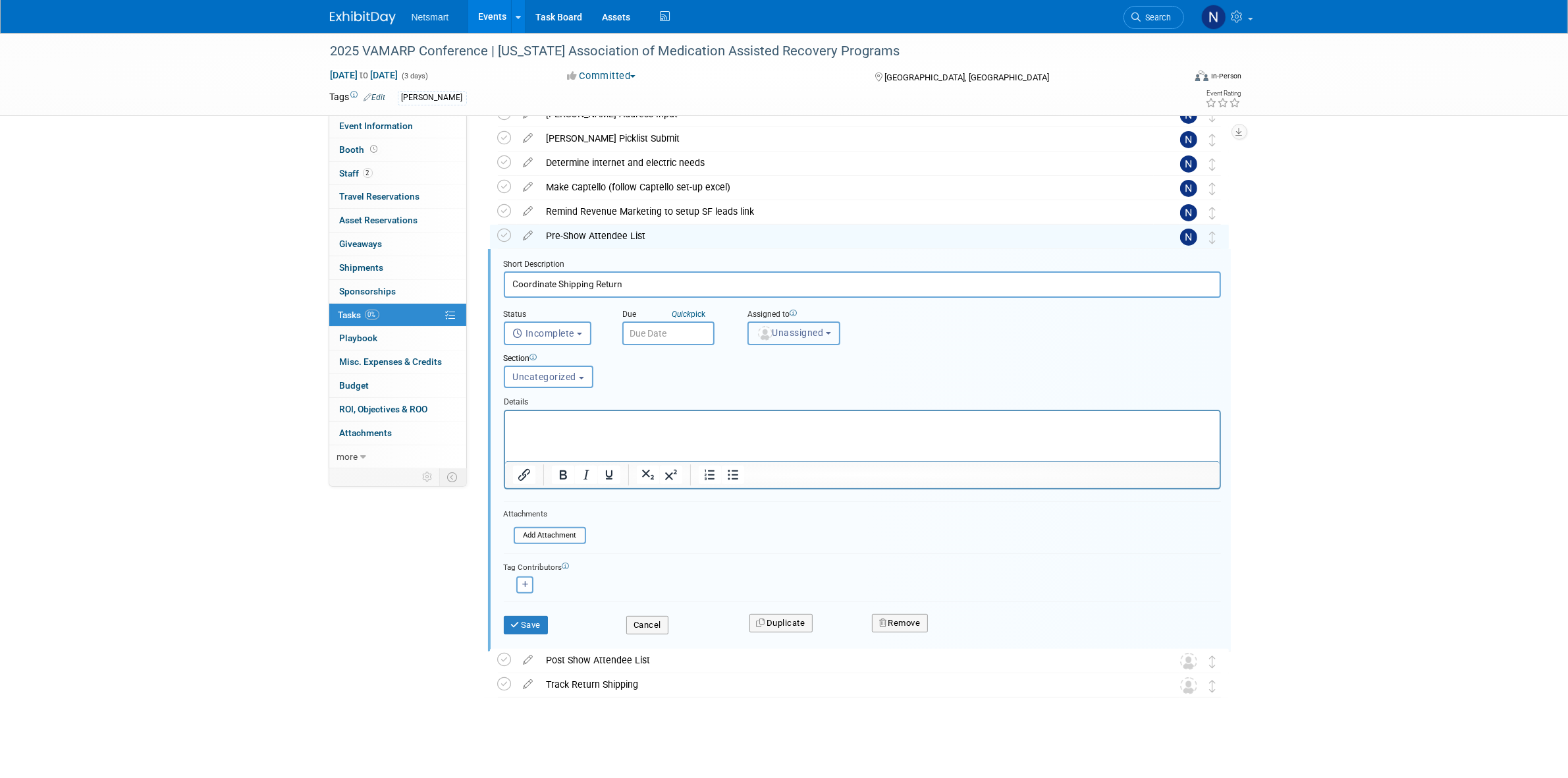
click at [794, 331] on span "Unassigned" at bounding box center [790, 332] width 68 height 11
click at [778, 355] on input "text" at bounding box center [834, 364] width 165 height 23
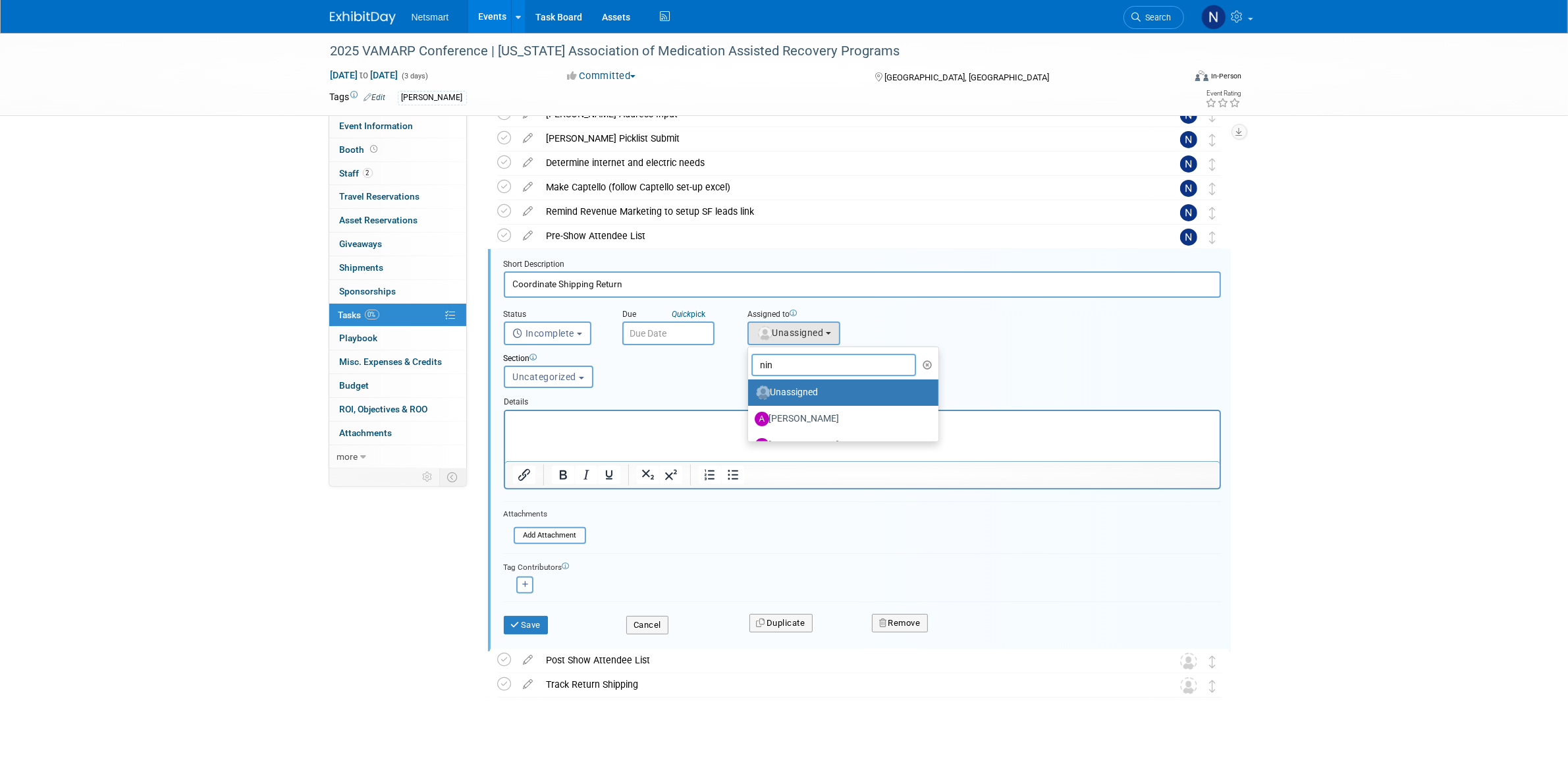
type input "nin"
click at [780, 389] on label "Nina Finn (me)" at bounding box center [823, 392] width 138 height 22
click at [750, 389] on input "Nina Finn (me)" at bounding box center [746, 390] width 9 height 9
select select "a52b5e8a-b2fd-4a4e-8599-2a3670a086e7"
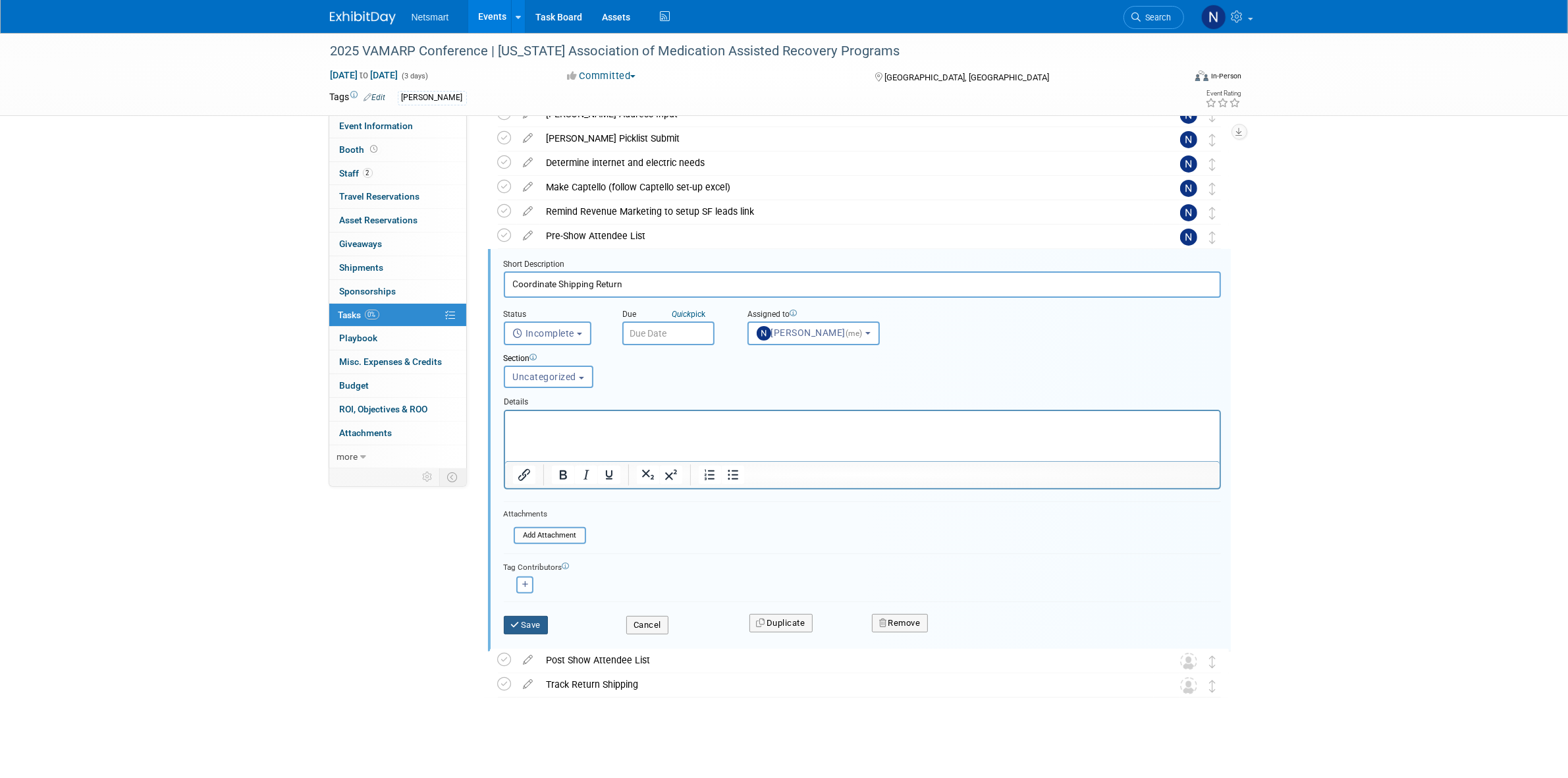
click at [530, 620] on button "Save" at bounding box center [527, 624] width 45 height 19
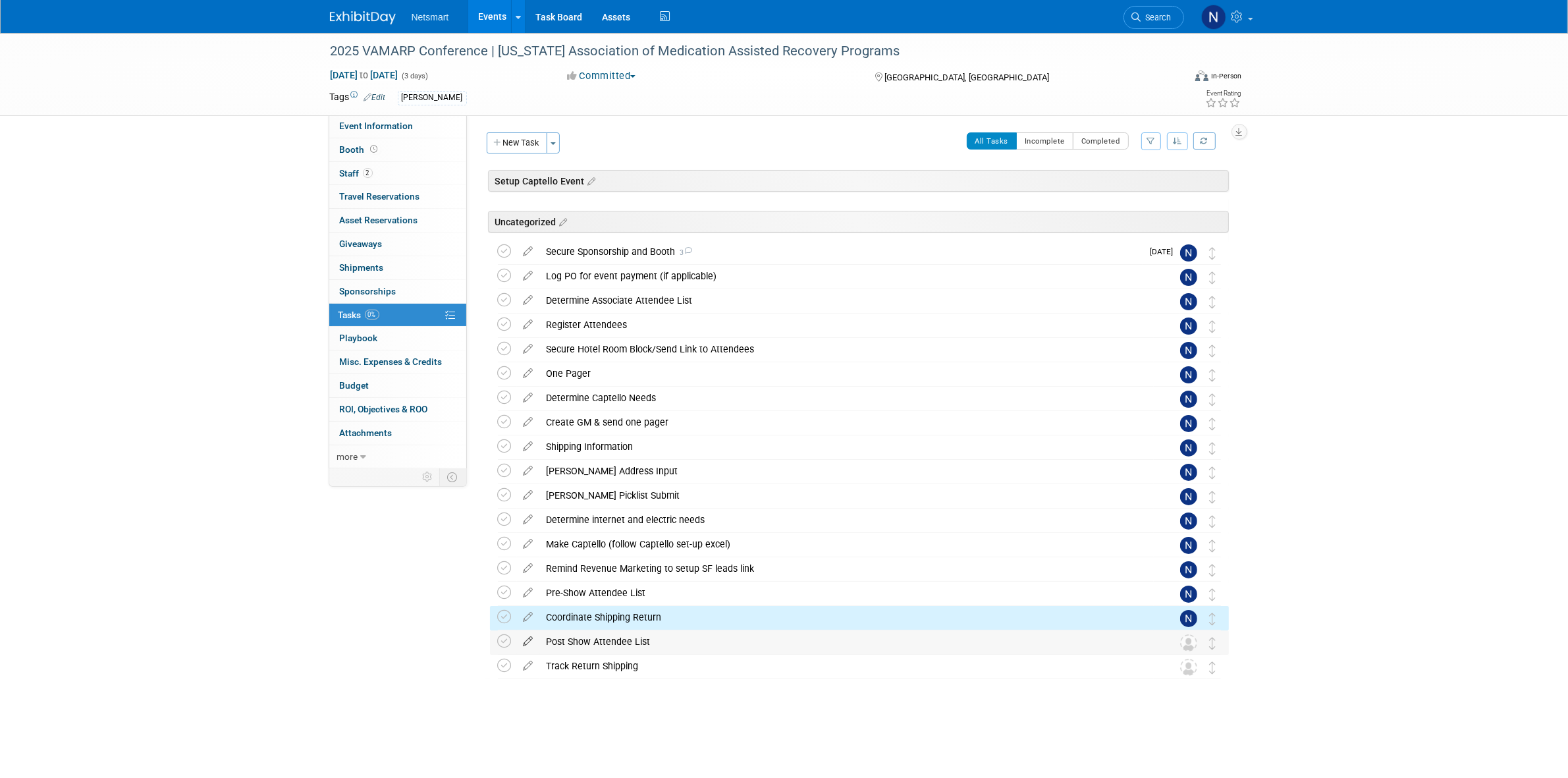
click at [528, 643] on icon at bounding box center [529, 638] width 23 height 17
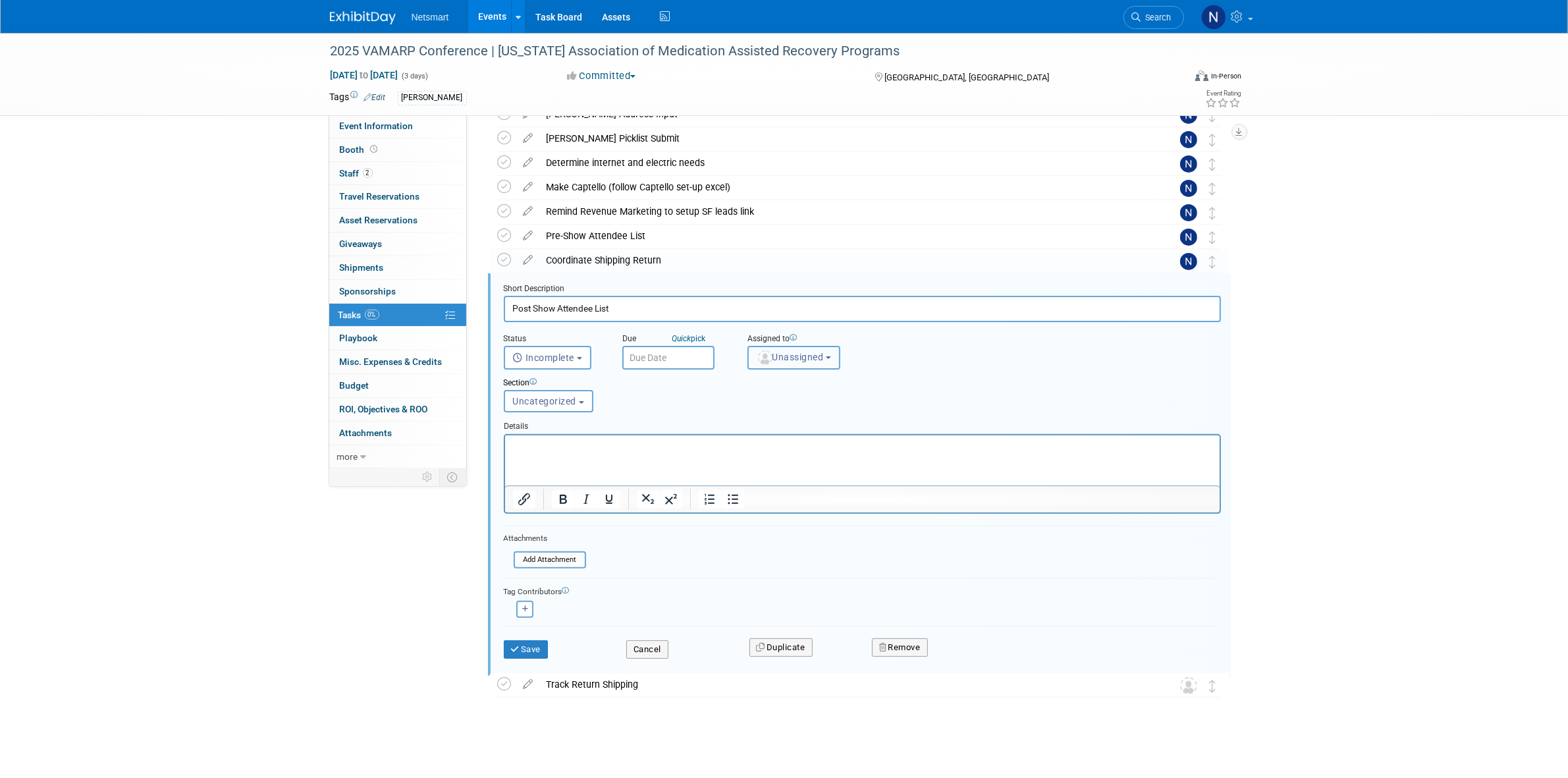
click at [802, 363] on button "Unassigned" at bounding box center [795, 357] width 94 height 23
click at [768, 388] on input "text" at bounding box center [834, 389] width 165 height 23
type input "nin"
click at [795, 414] on label "Nina Finn (me)" at bounding box center [823, 417] width 138 height 22
click at [750, 414] on input "Nina Finn (me)" at bounding box center [746, 415] width 9 height 9
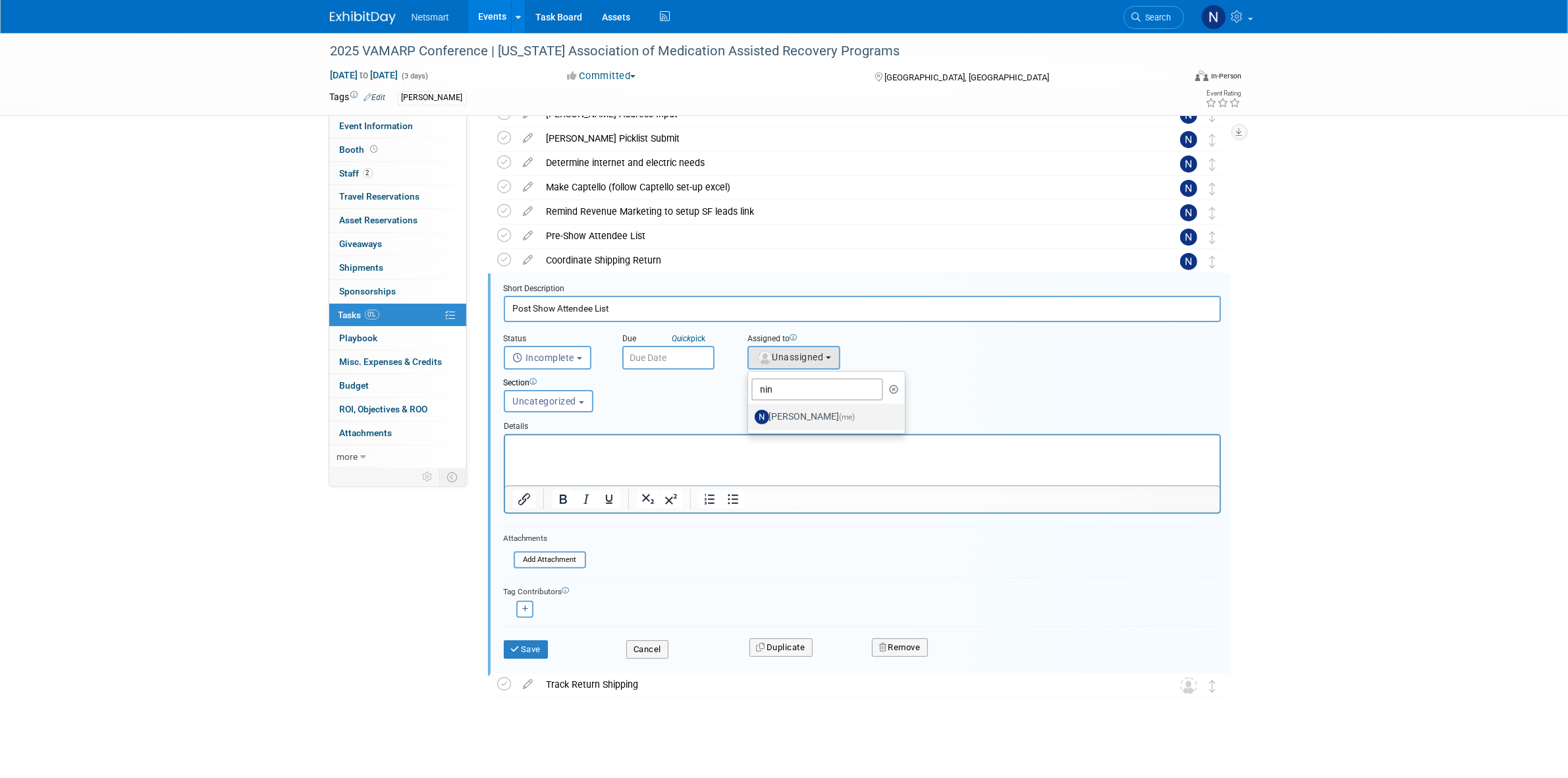
select select "a52b5e8a-b2fd-4a4e-8599-2a3670a086e7"
click at [529, 645] on button "Save" at bounding box center [527, 649] width 45 height 19
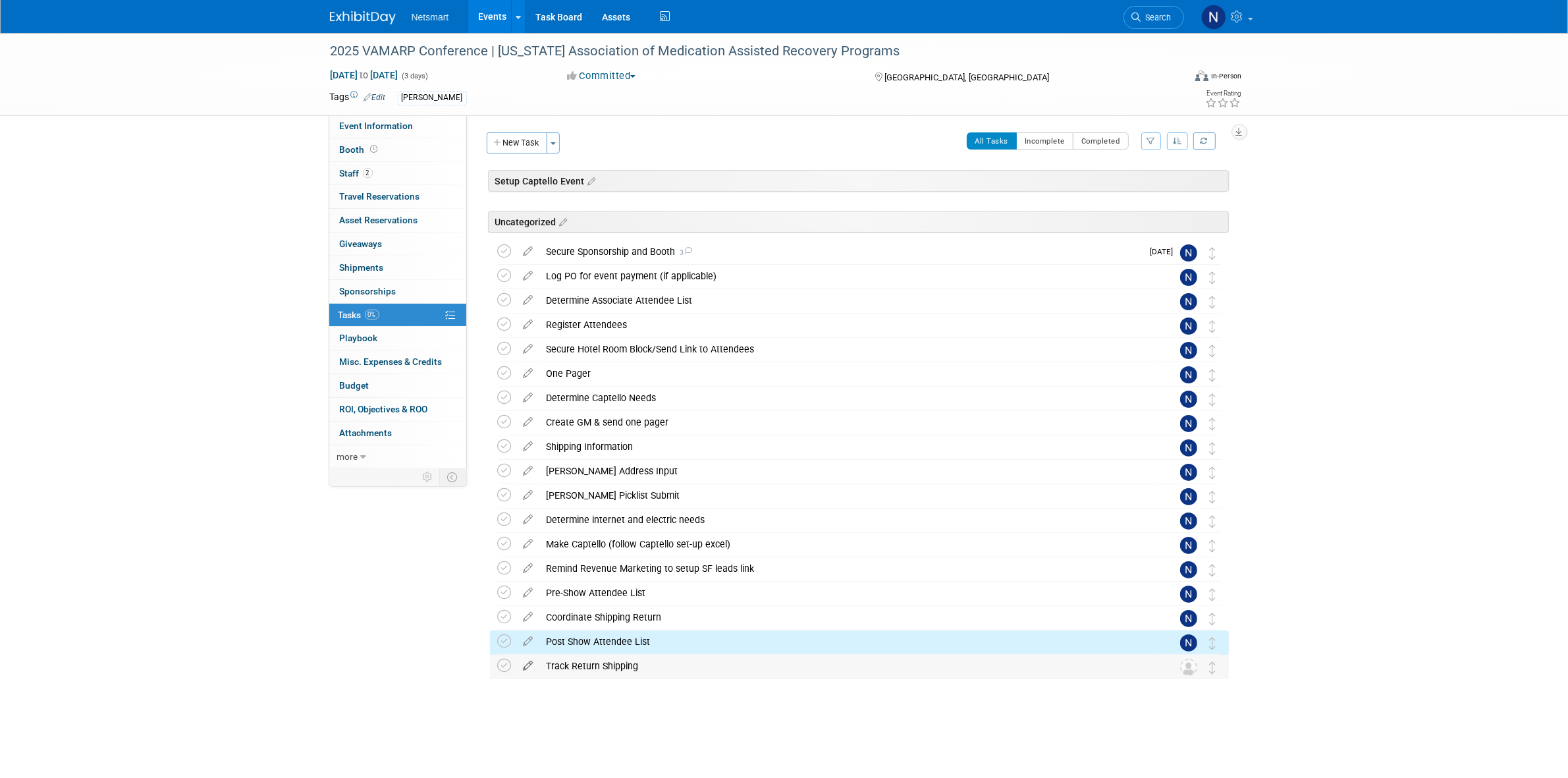
click at [525, 669] on icon at bounding box center [529, 663] width 23 height 17
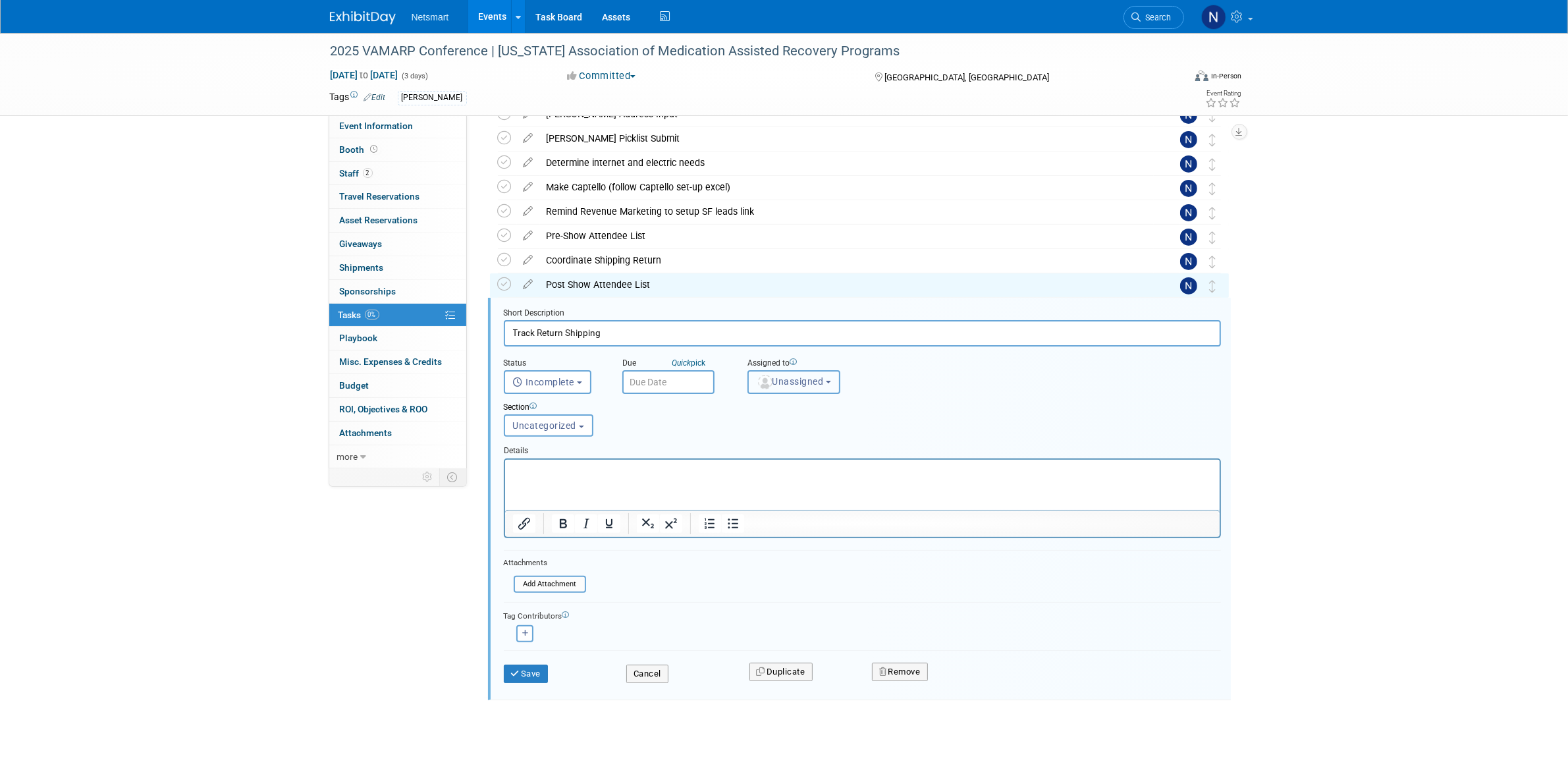
click at [790, 384] on span "Unassigned" at bounding box center [790, 381] width 68 height 11
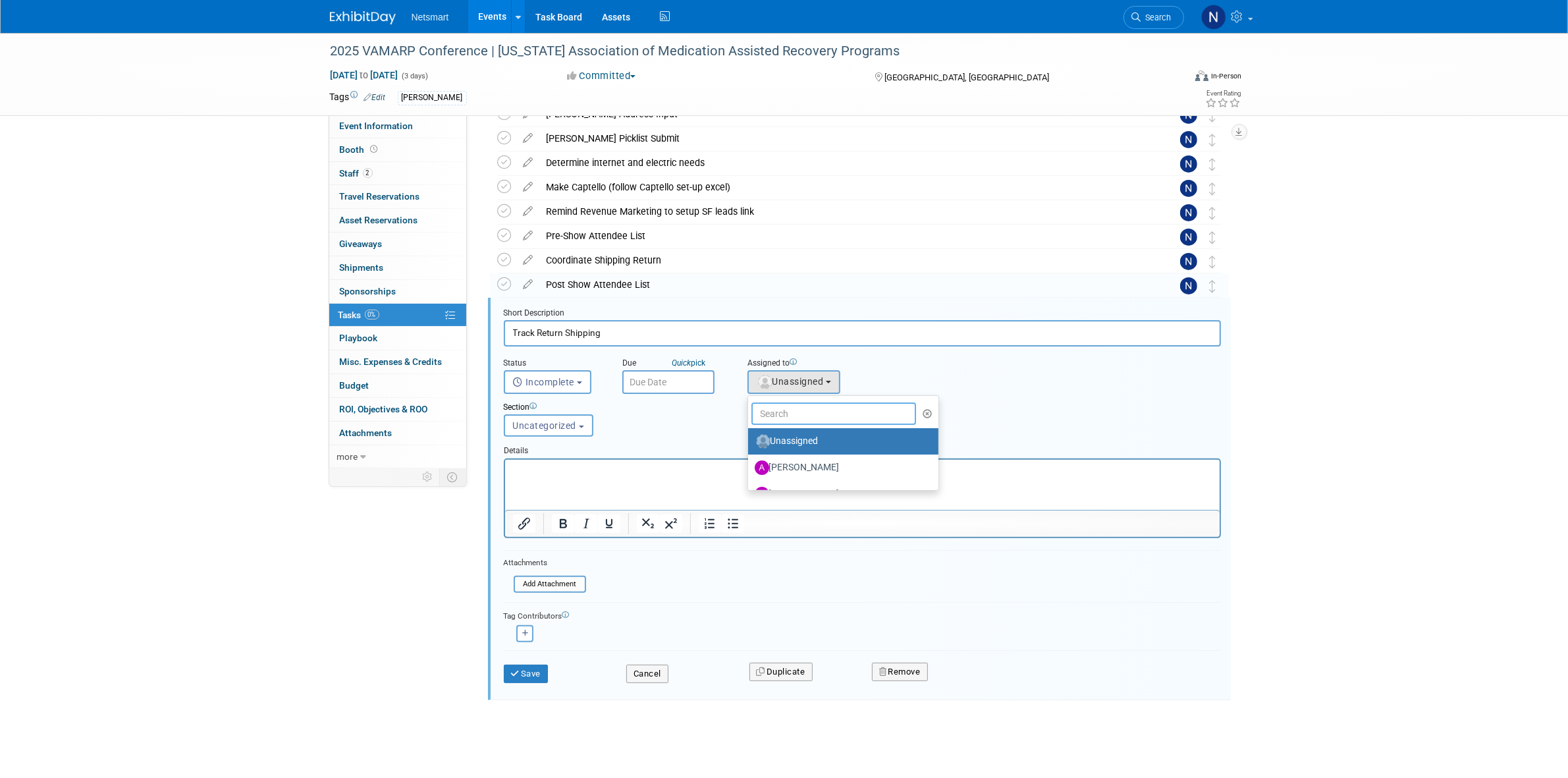
click at [780, 405] on input "text" at bounding box center [834, 413] width 165 height 23
type input "nin"
click at [782, 435] on label "Nina Finn (me)" at bounding box center [823, 441] width 138 height 22
click at [750, 435] on input "Nina Finn (me)" at bounding box center [746, 439] width 9 height 9
select select "a52b5e8a-b2fd-4a4e-8599-2a3670a086e7"
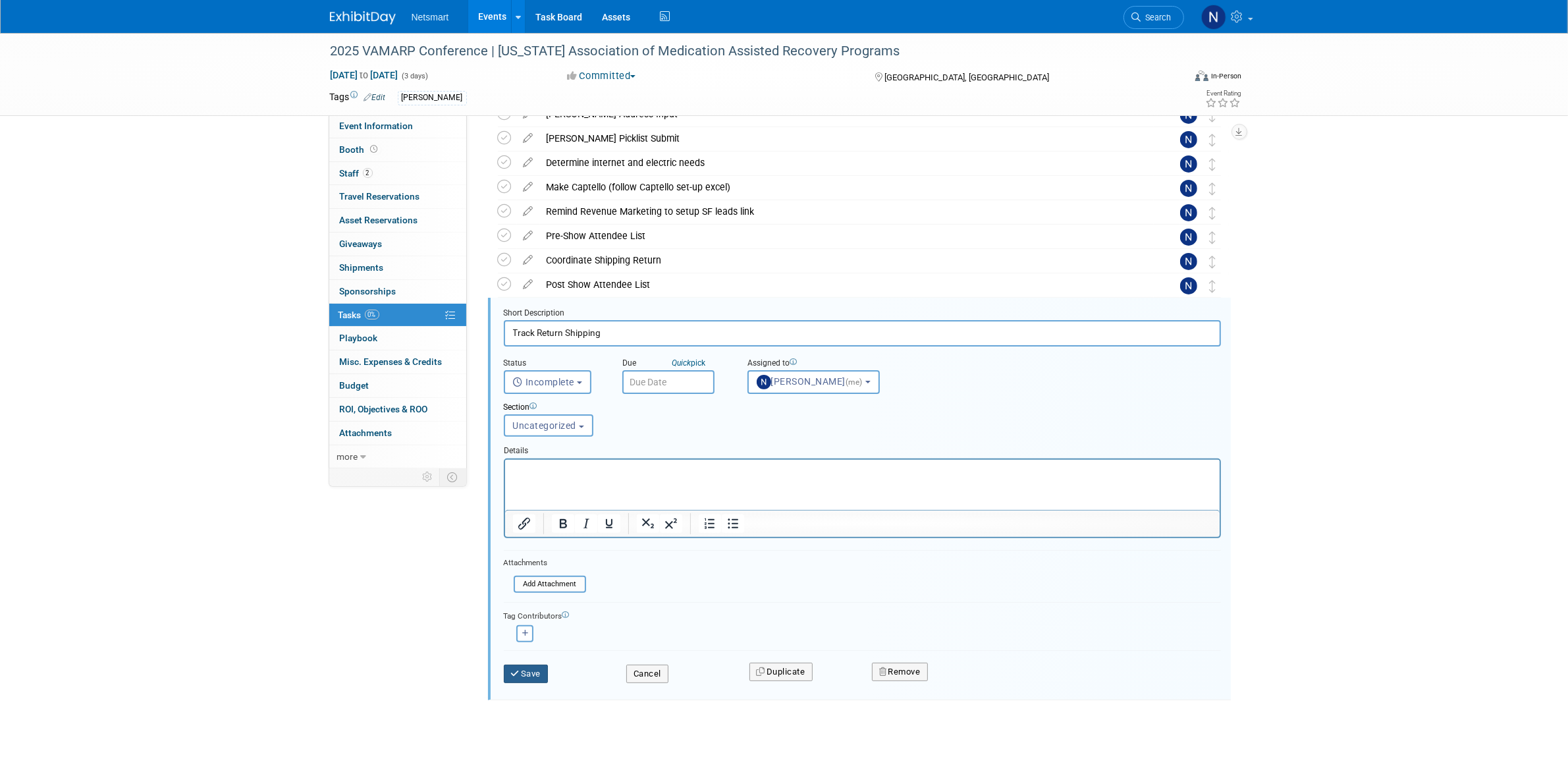
click at [541, 670] on button "Save" at bounding box center [527, 673] width 45 height 19
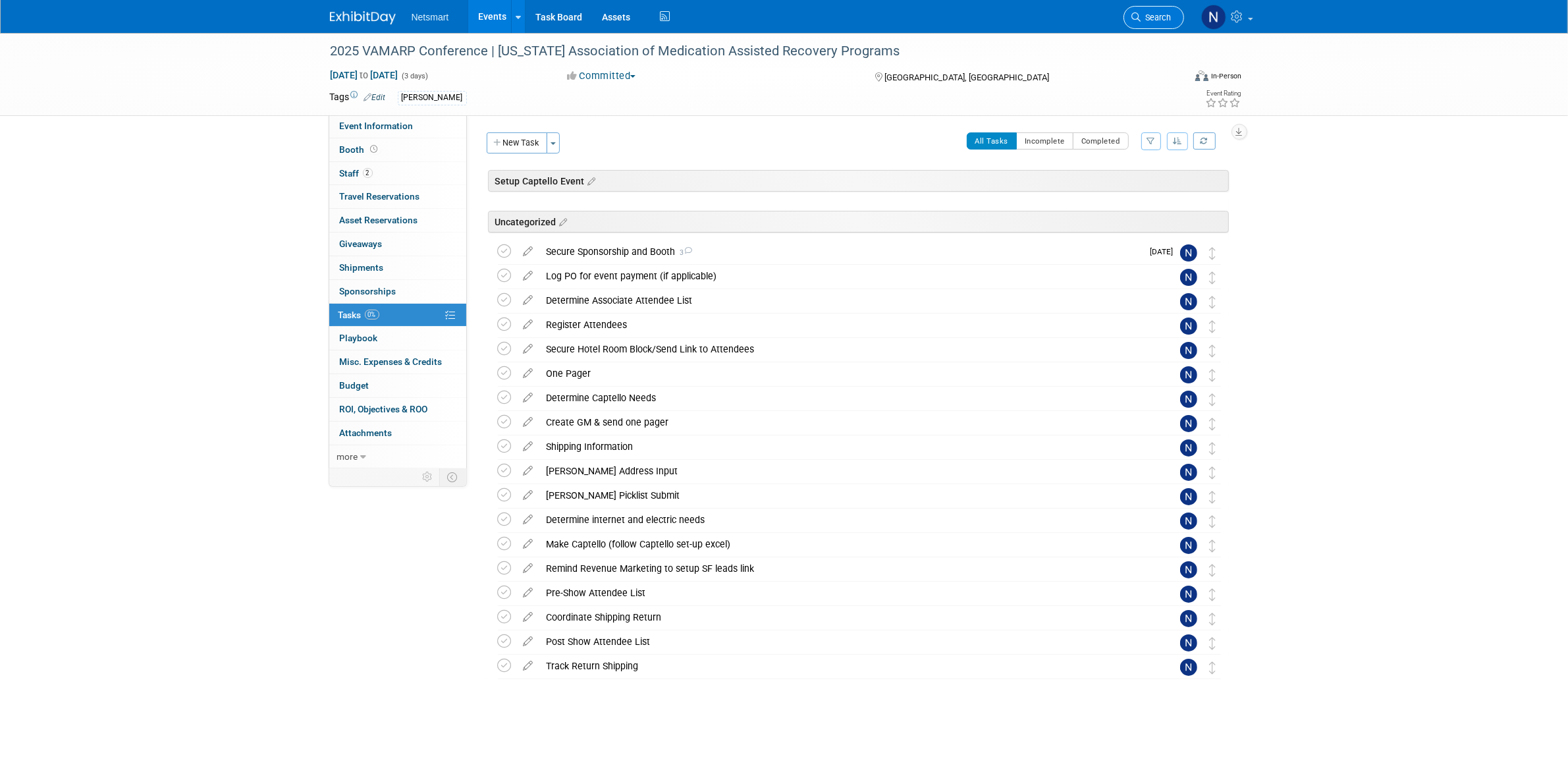
click at [1137, 19] on icon at bounding box center [1136, 17] width 9 height 9
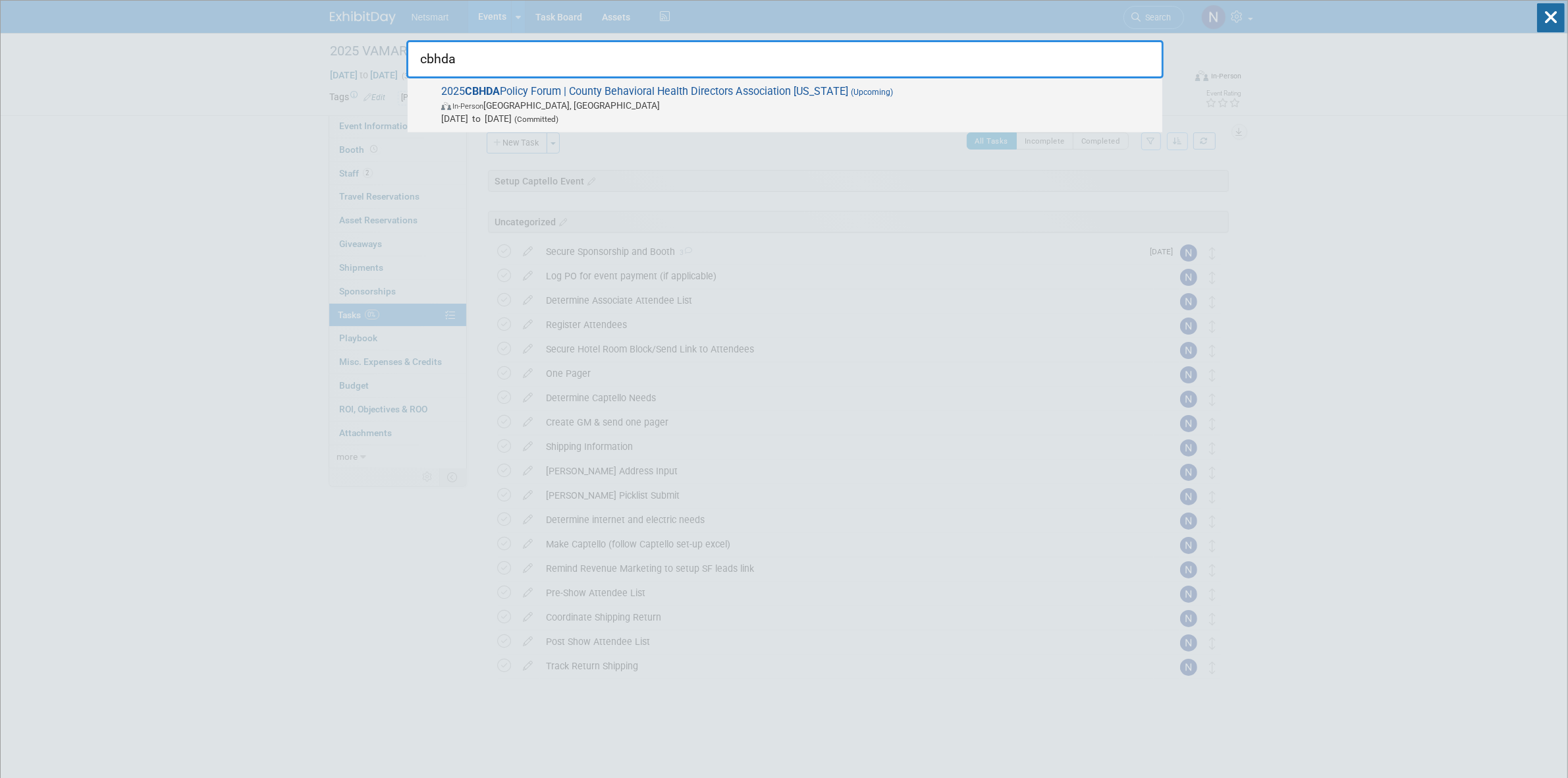
type input "cbhda"
click at [571, 108] on span "In-Person Santa Barbara, CA" at bounding box center [799, 105] width 715 height 13
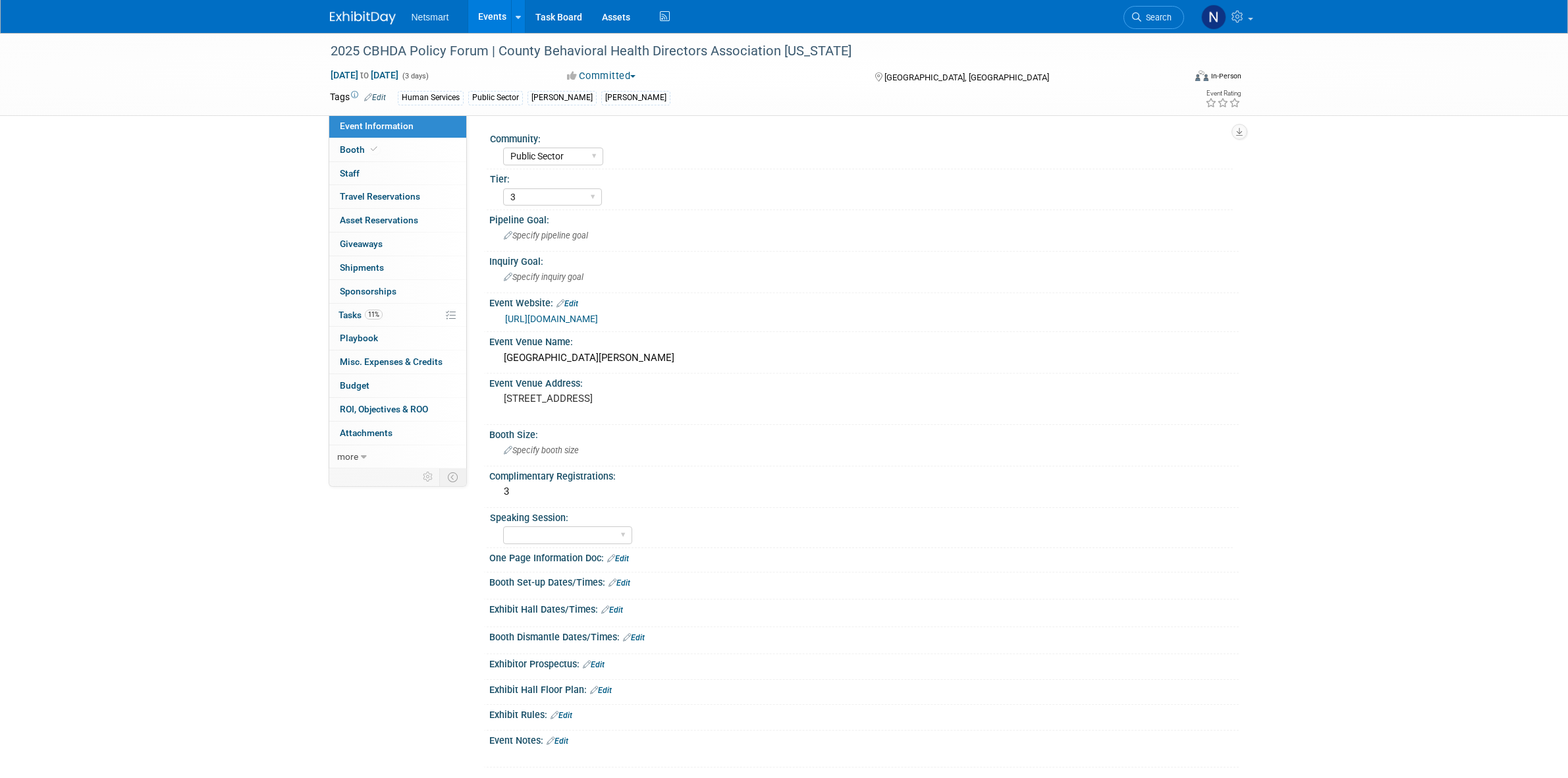
select select "Public Sector"
select select "3"
click at [1144, 25] on link "Search" at bounding box center [1154, 18] width 61 height 23
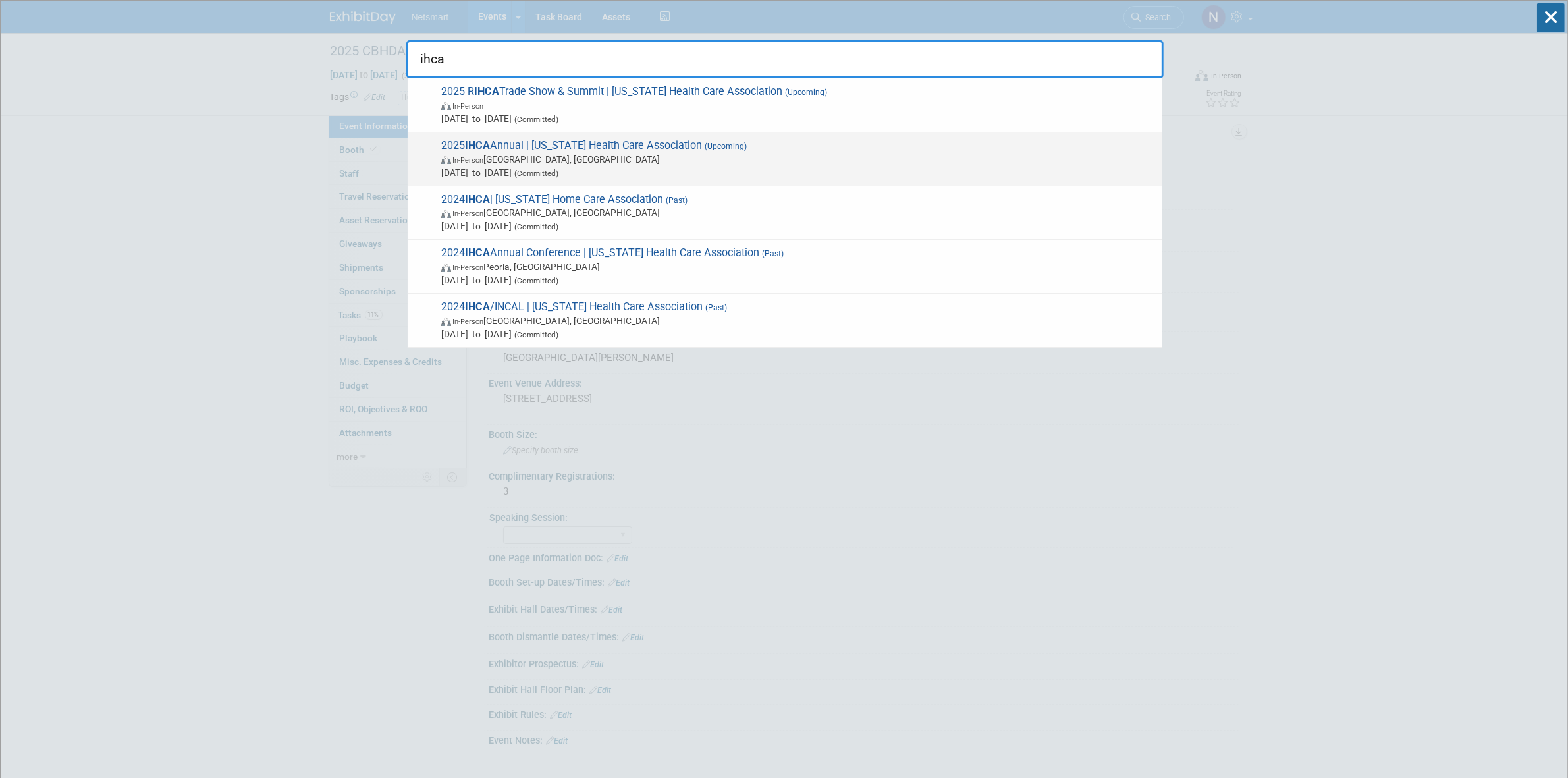
type input "ihca"
click at [621, 155] on span "In-Person Des Moines, IA" at bounding box center [799, 159] width 715 height 13
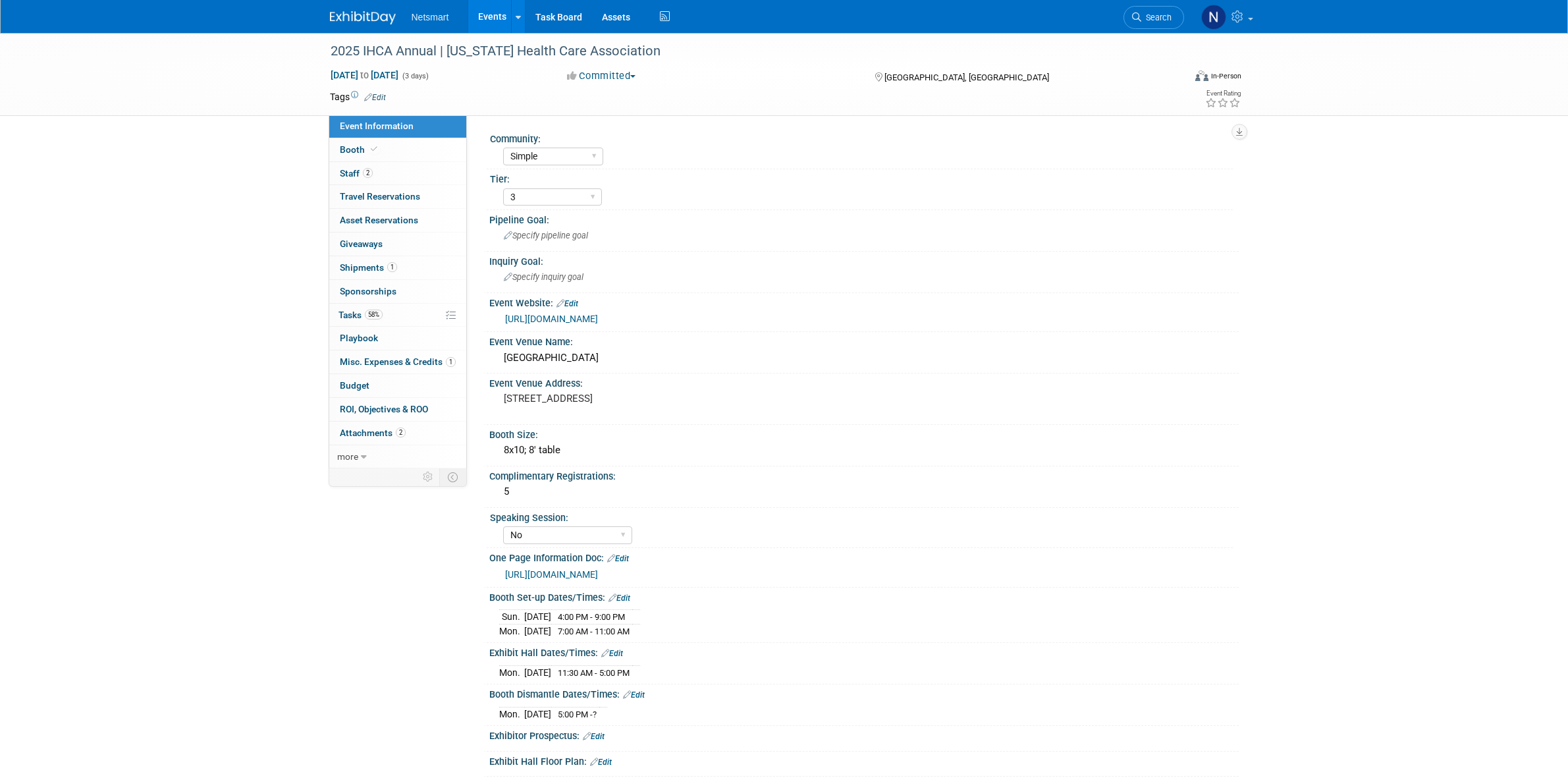
select select "Simple"
select select "3"
select select "No"
click at [396, 302] on link "0 Sponsorships 0" at bounding box center [397, 292] width 137 height 23
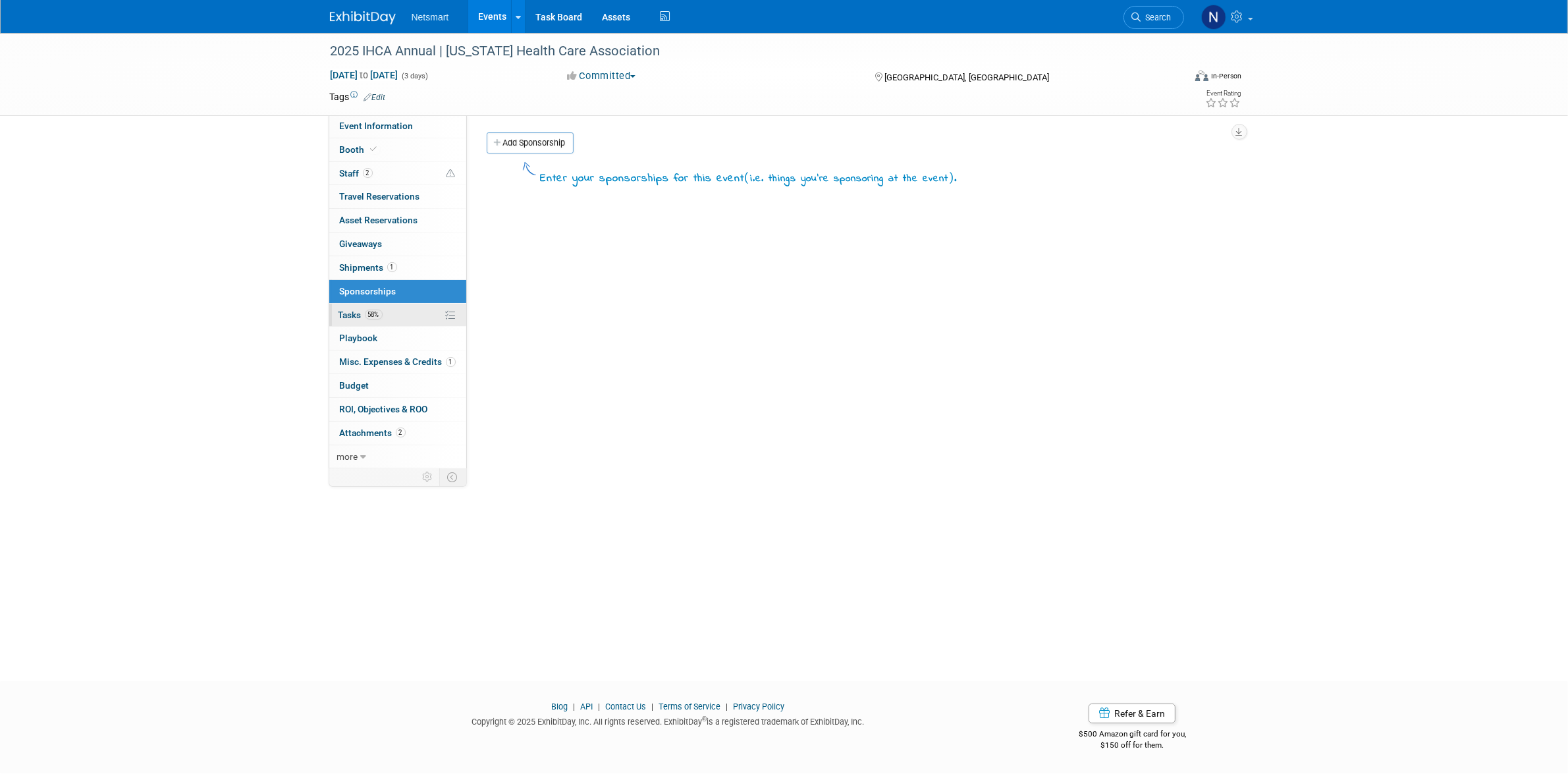
click at [396, 318] on link "58% Tasks 58%" at bounding box center [397, 315] width 137 height 23
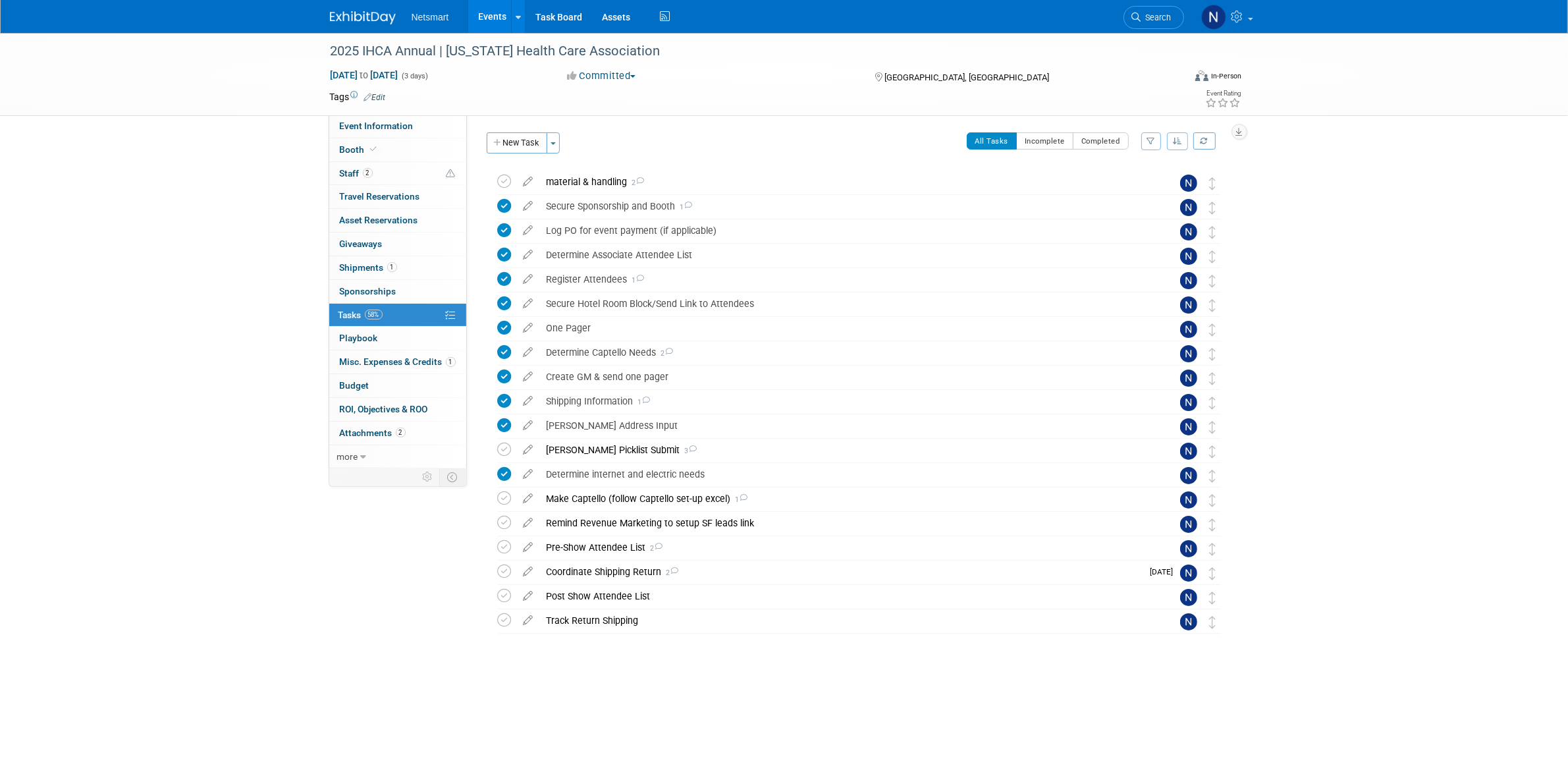
click at [593, 168] on div "2025 IHCA Annual | Iowa Health Care Association Des Moines, IA Sep 22, 2025 to …" at bounding box center [853, 427] width 752 height 521
click at [591, 175] on div "material & handling 2" at bounding box center [847, 181] width 614 height 23
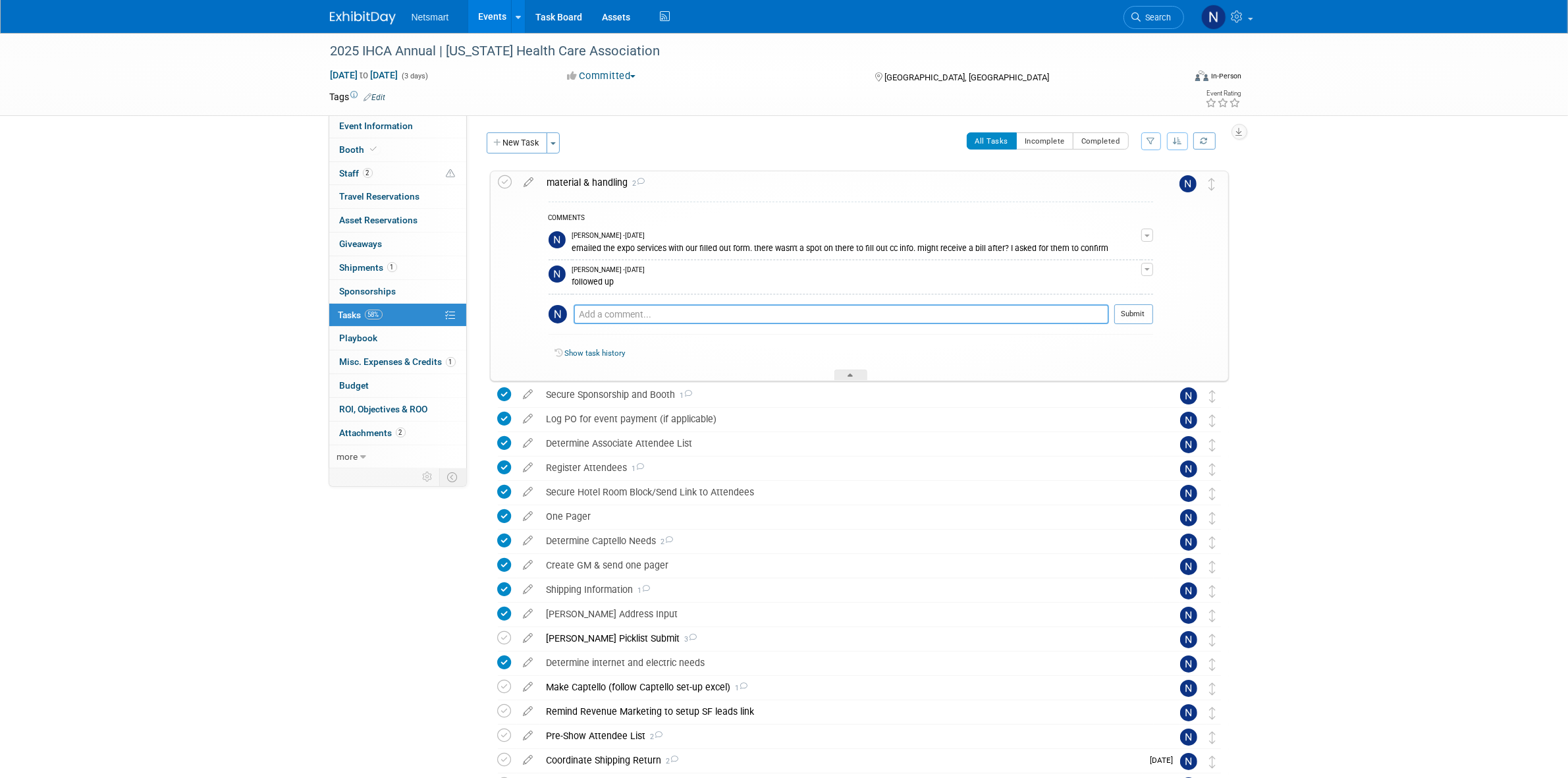
click at [604, 313] on textarea at bounding box center [841, 314] width 535 height 20
type textarea "followed up"
click at [1134, 317] on button "Submit" at bounding box center [1133, 314] width 39 height 20
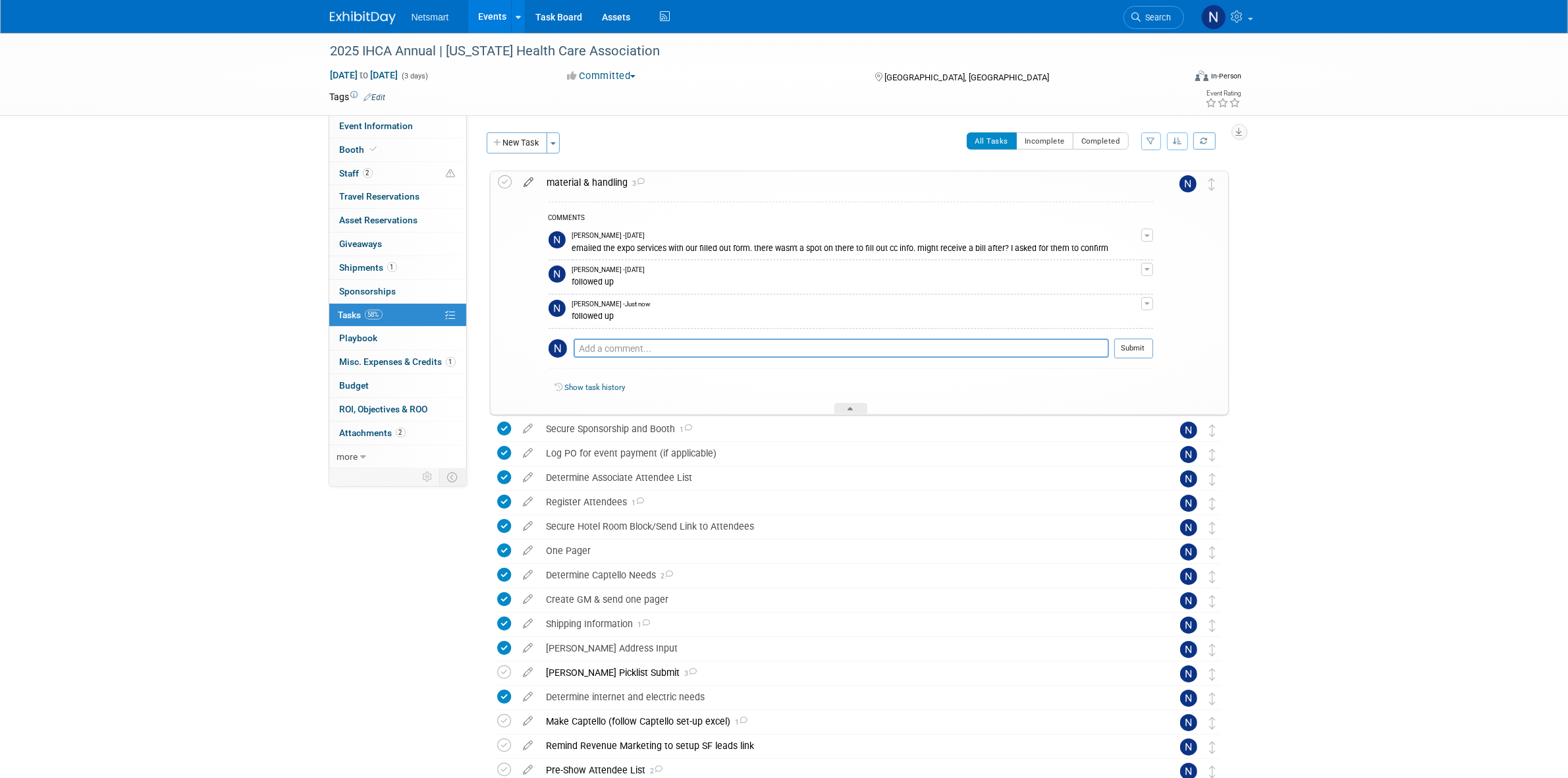
click at [528, 183] on icon at bounding box center [530, 179] width 23 height 17
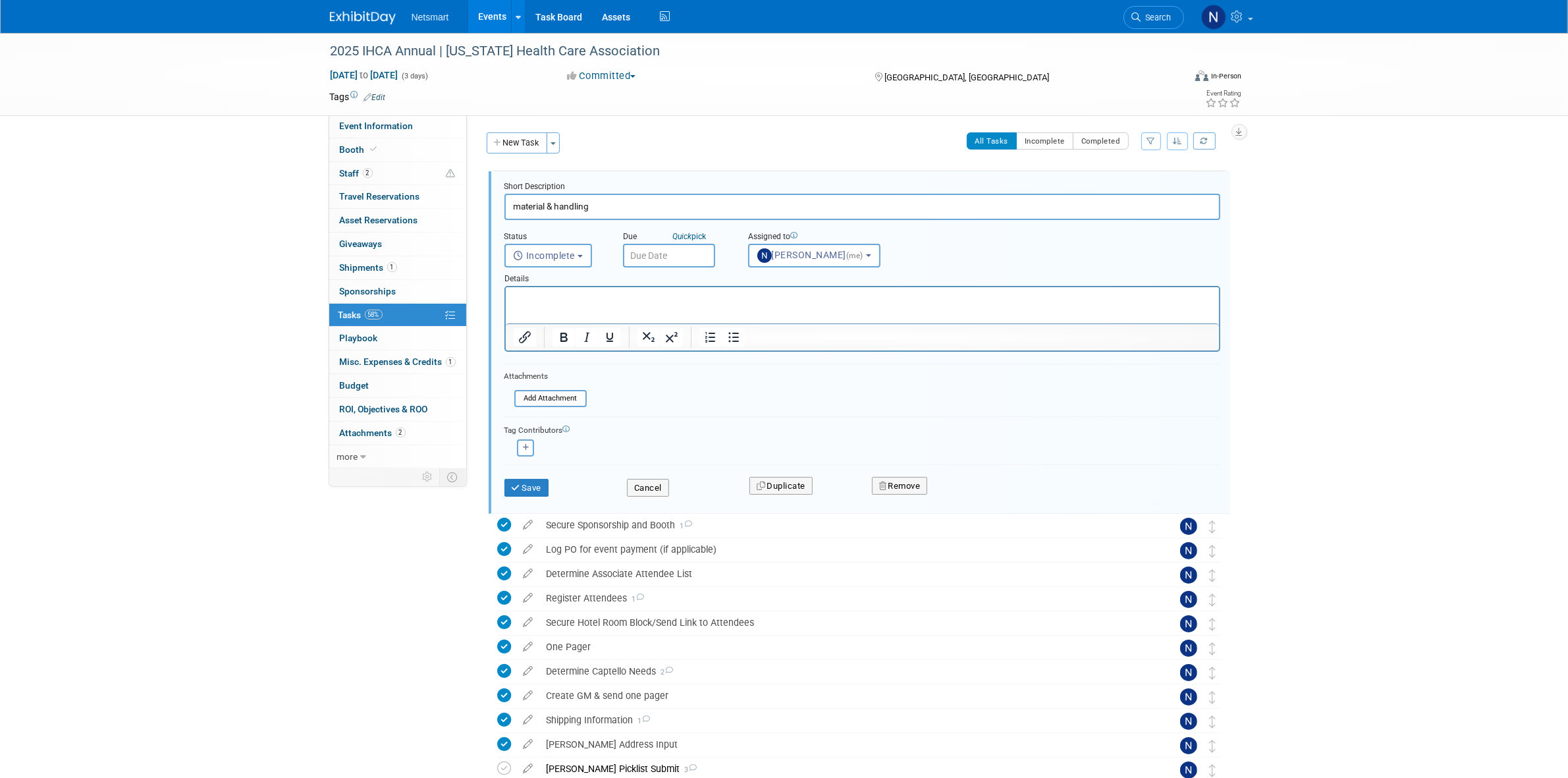
click at [649, 245] on input "text" at bounding box center [669, 255] width 92 height 23
click at [726, 349] on span "10" at bounding box center [724, 348] width 25 height 25
type input "Sep 10, 2025"
click at [532, 484] on button "Save" at bounding box center [527, 487] width 45 height 19
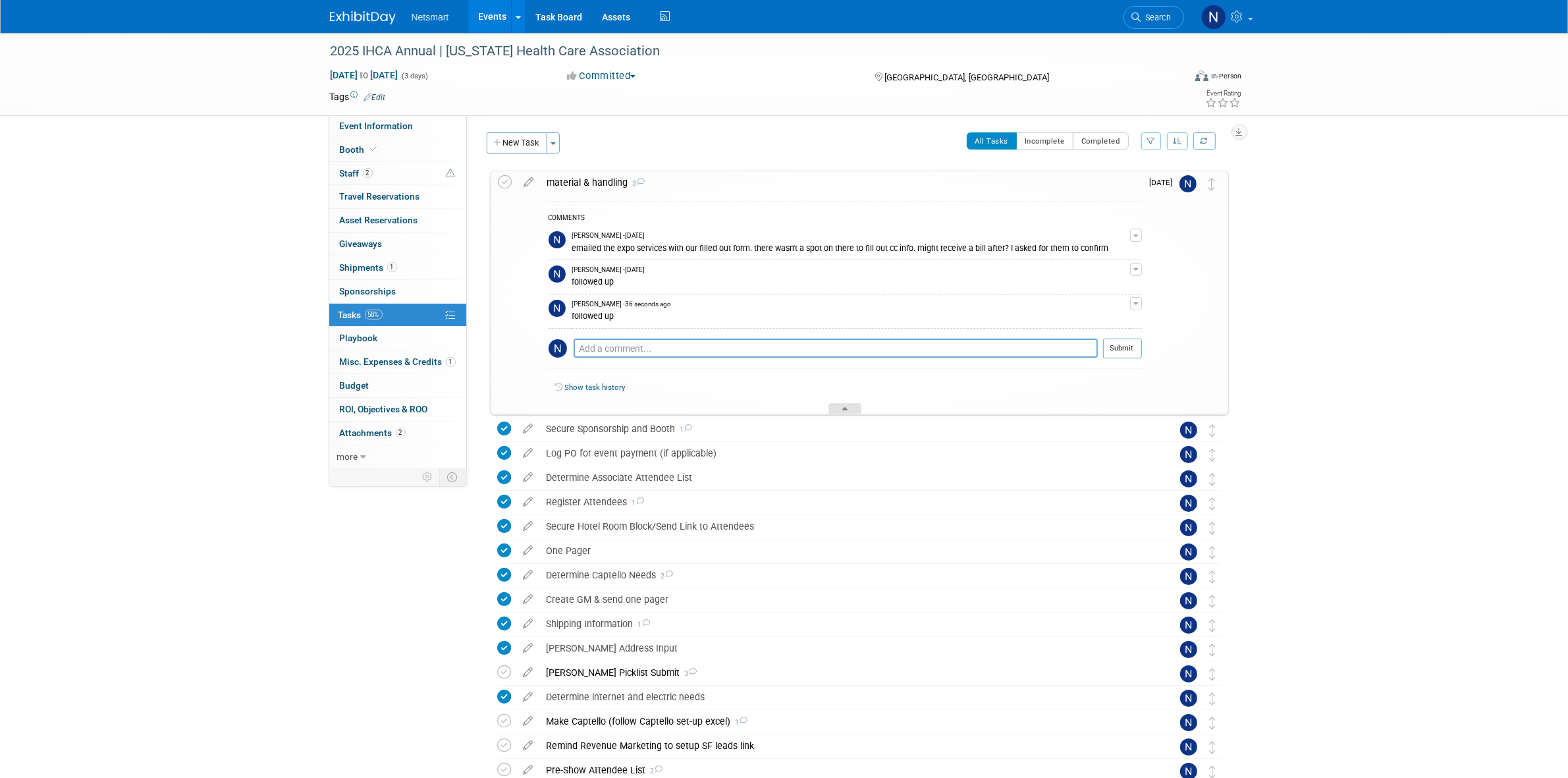
click at [856, 410] on div at bounding box center [845, 408] width 33 height 11
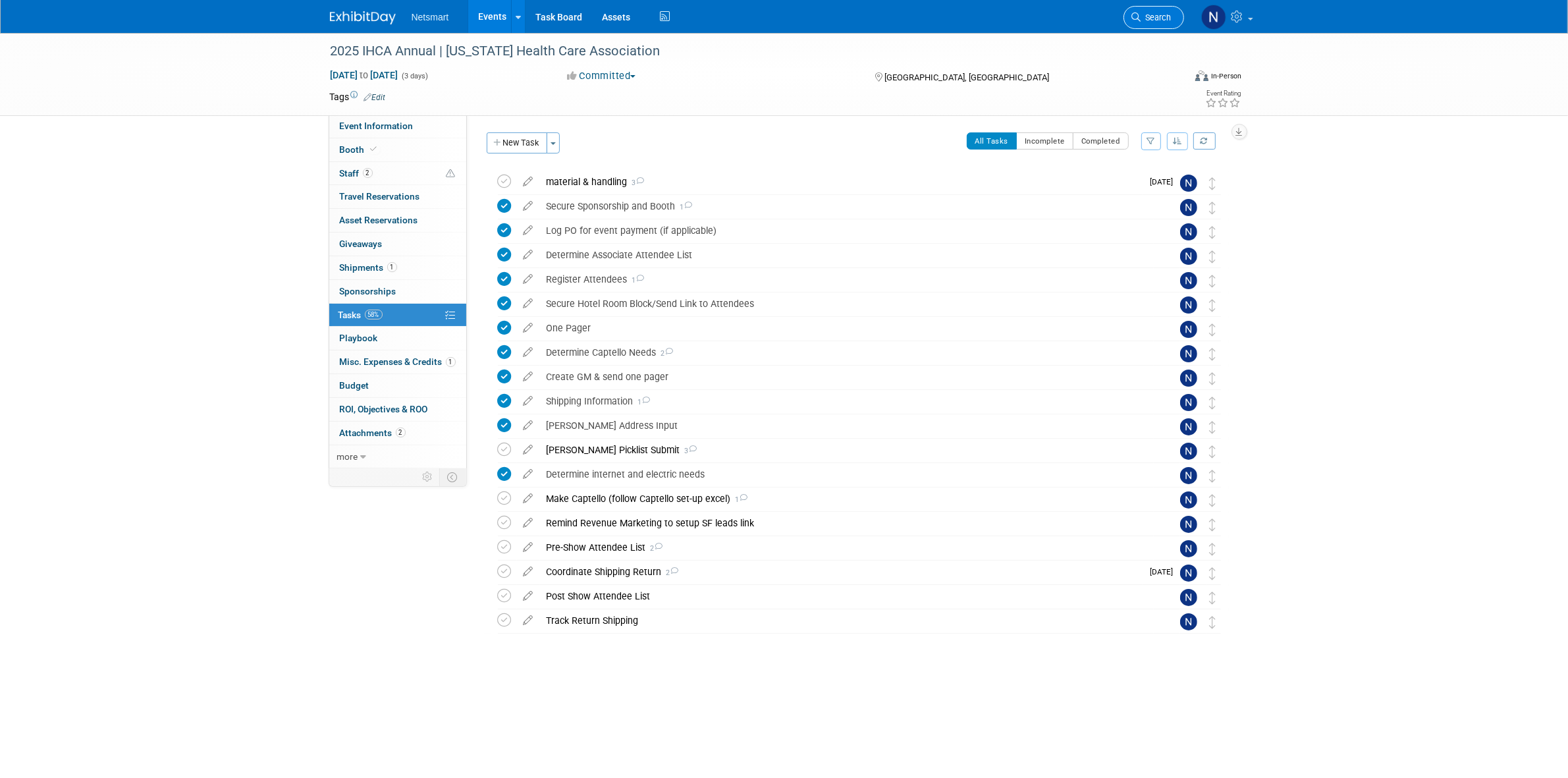
click at [1161, 19] on span "Search" at bounding box center [1156, 18] width 30 height 10
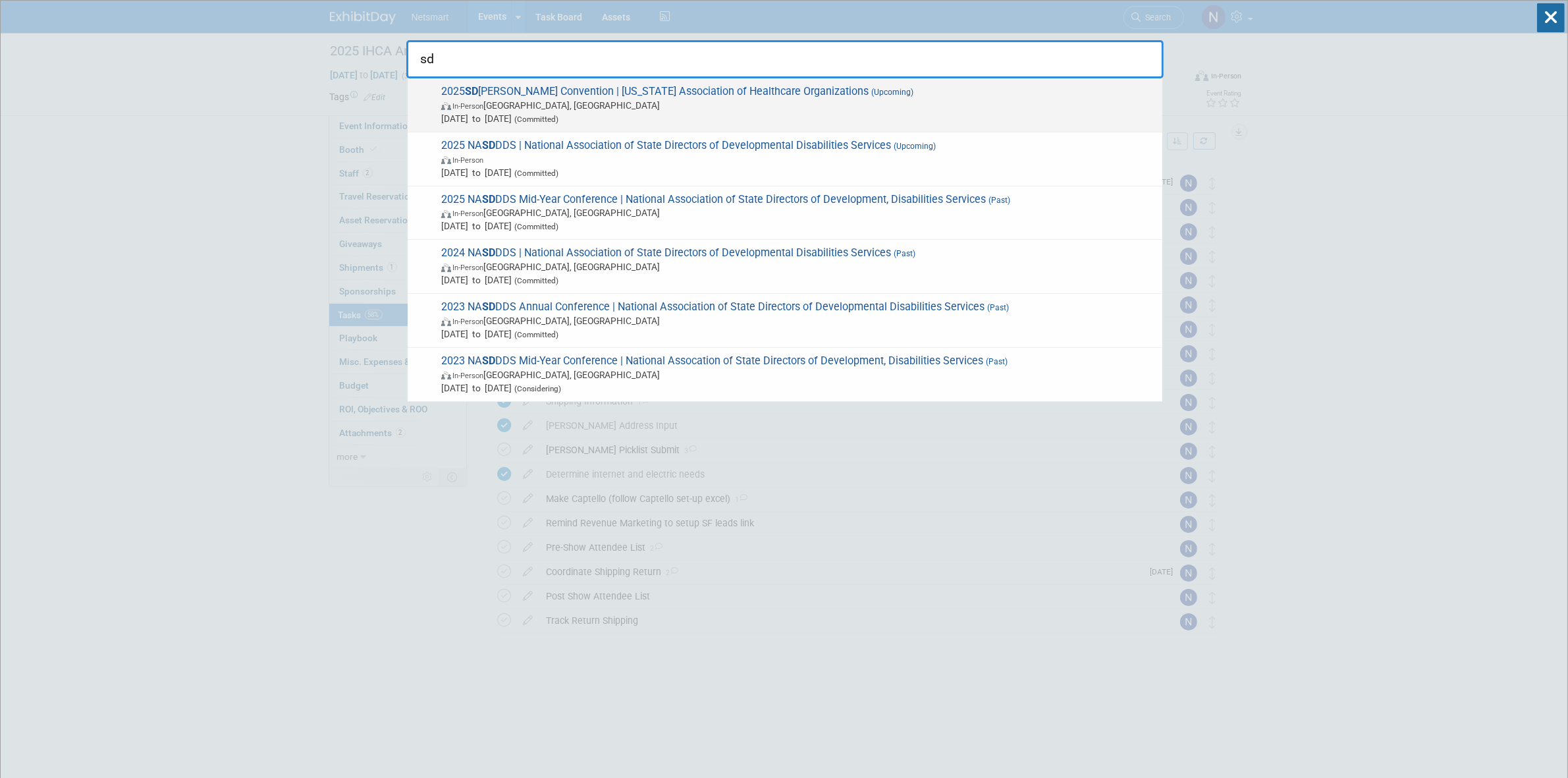
type input "sd"
click at [630, 102] on span "In-Person Sioux Falls, SD" at bounding box center [799, 105] width 715 height 13
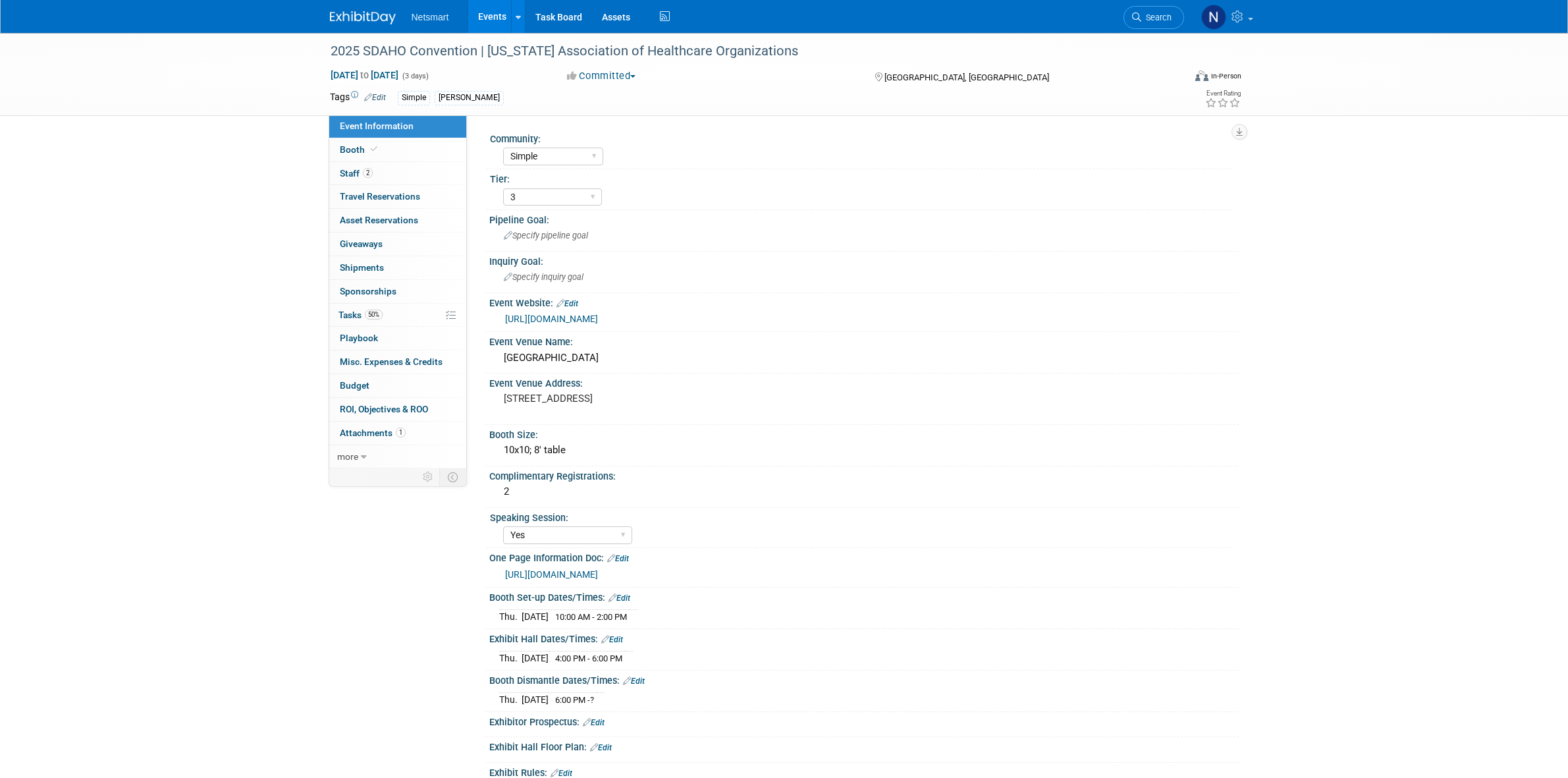
select select "Simple"
select select "3"
select select "Yes"
click at [389, 313] on link "50% Tasks 50%" at bounding box center [397, 315] width 137 height 23
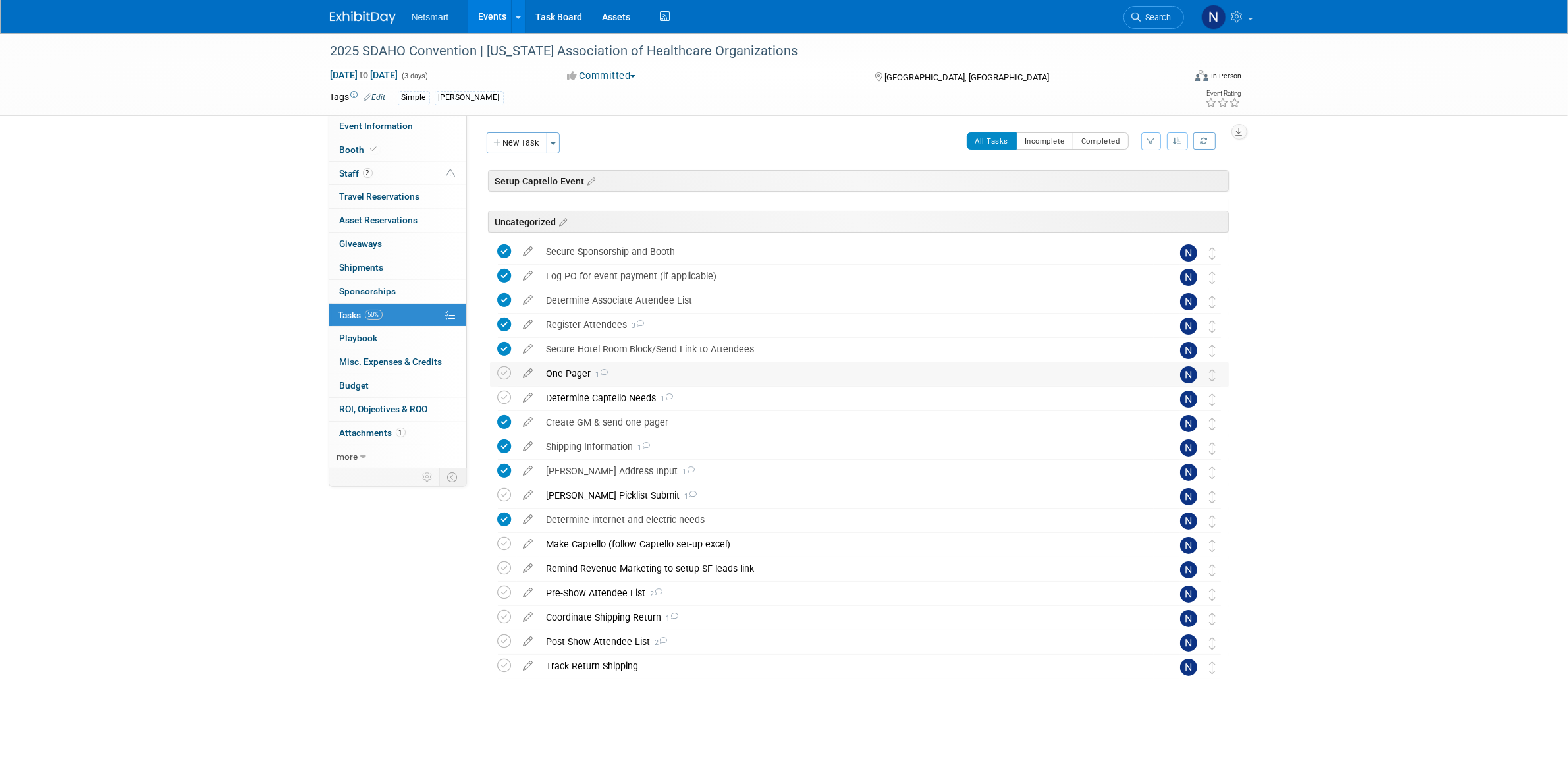
click at [567, 367] on div "One Pager 1" at bounding box center [847, 373] width 614 height 23
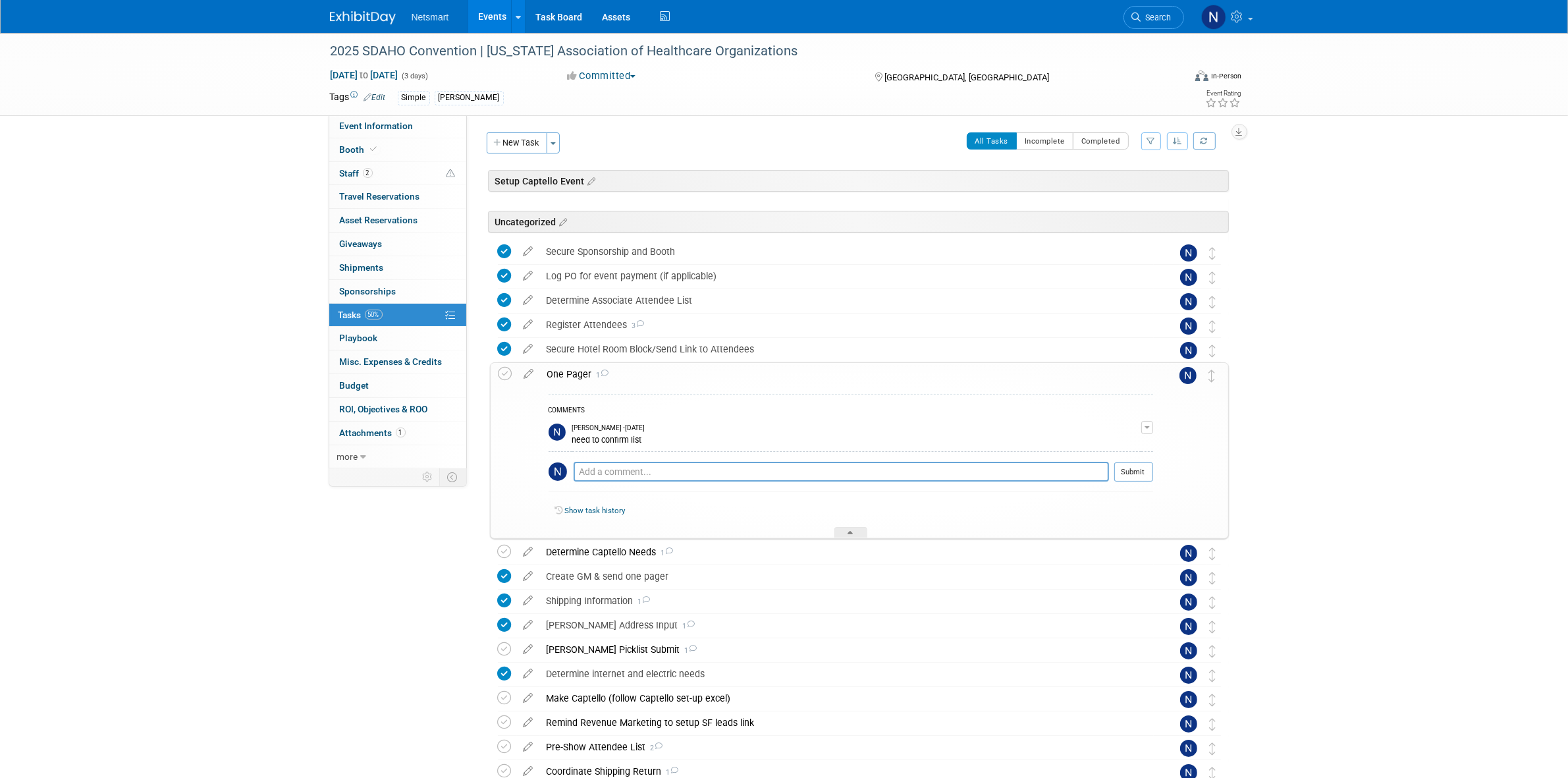
click at [568, 374] on div "One Pager 1" at bounding box center [847, 374] width 613 height 23
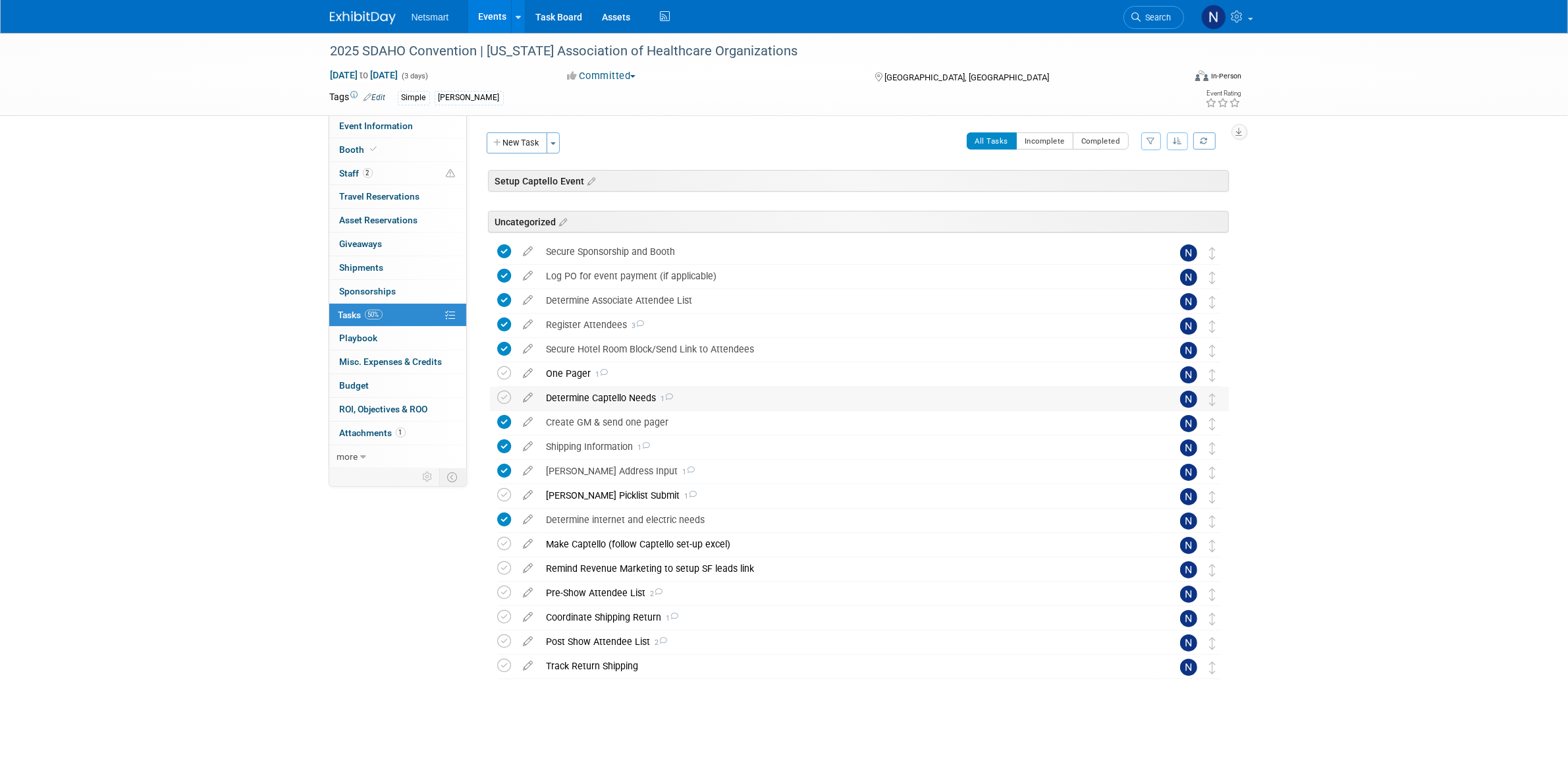
click at [568, 395] on div "Determine Captello Needs 1" at bounding box center [847, 397] width 614 height 23
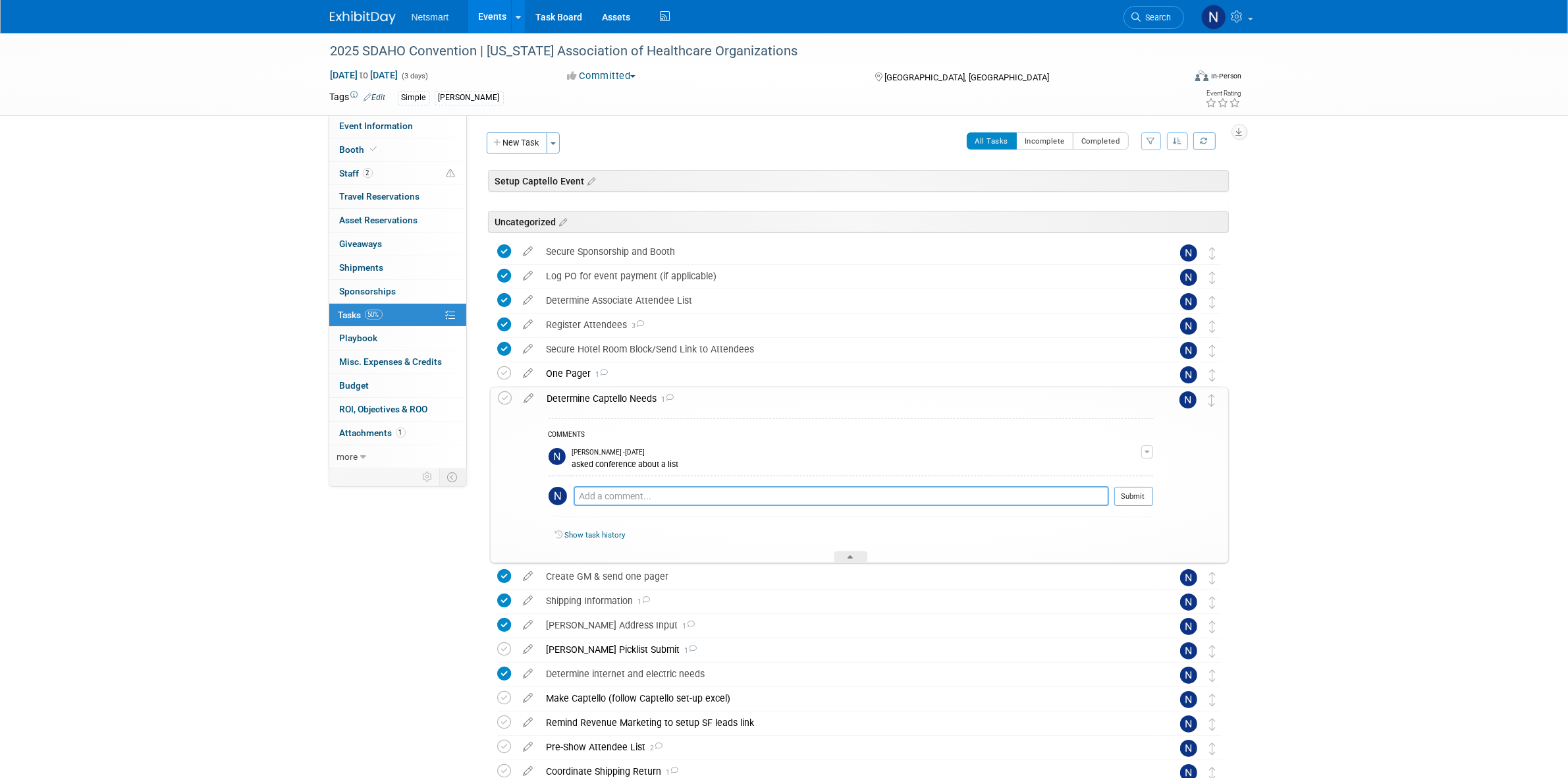
click at [603, 501] on textarea at bounding box center [841, 496] width 535 height 20
type textarea "followed up"
click at [1136, 502] on button "Submit" at bounding box center [1133, 496] width 39 height 20
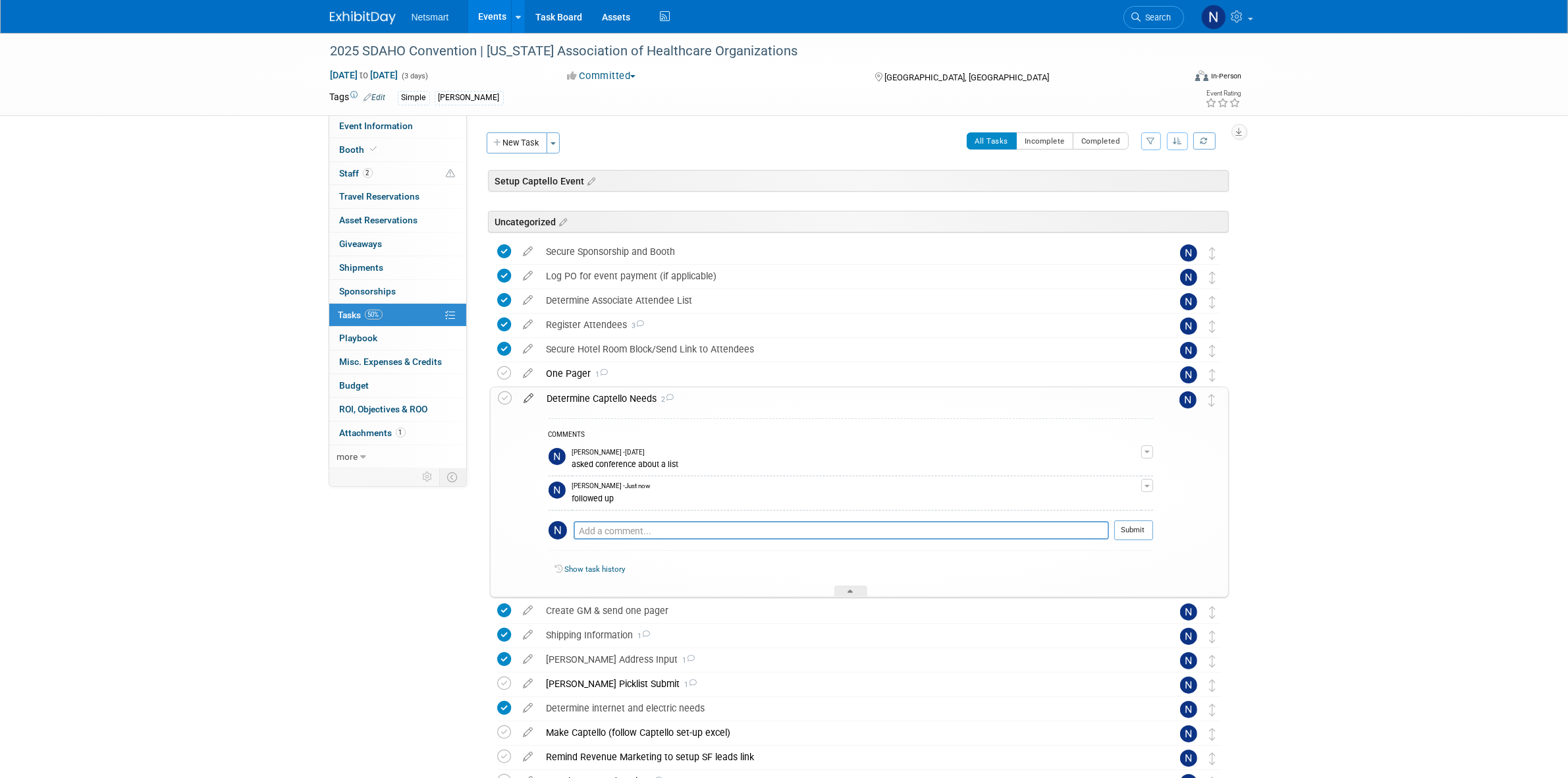
click at [530, 398] on icon at bounding box center [530, 395] width 23 height 17
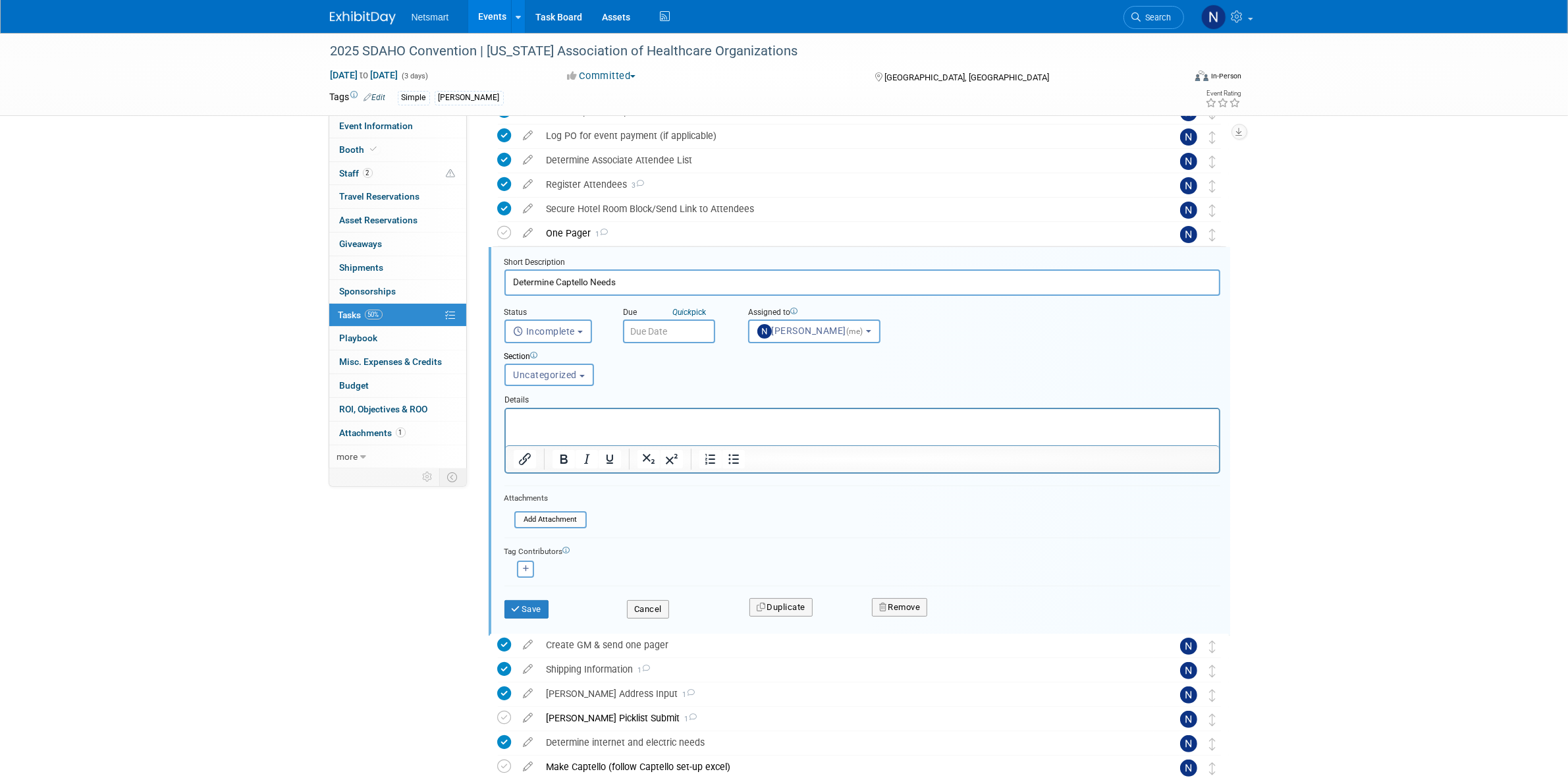
scroll to position [196, 0]
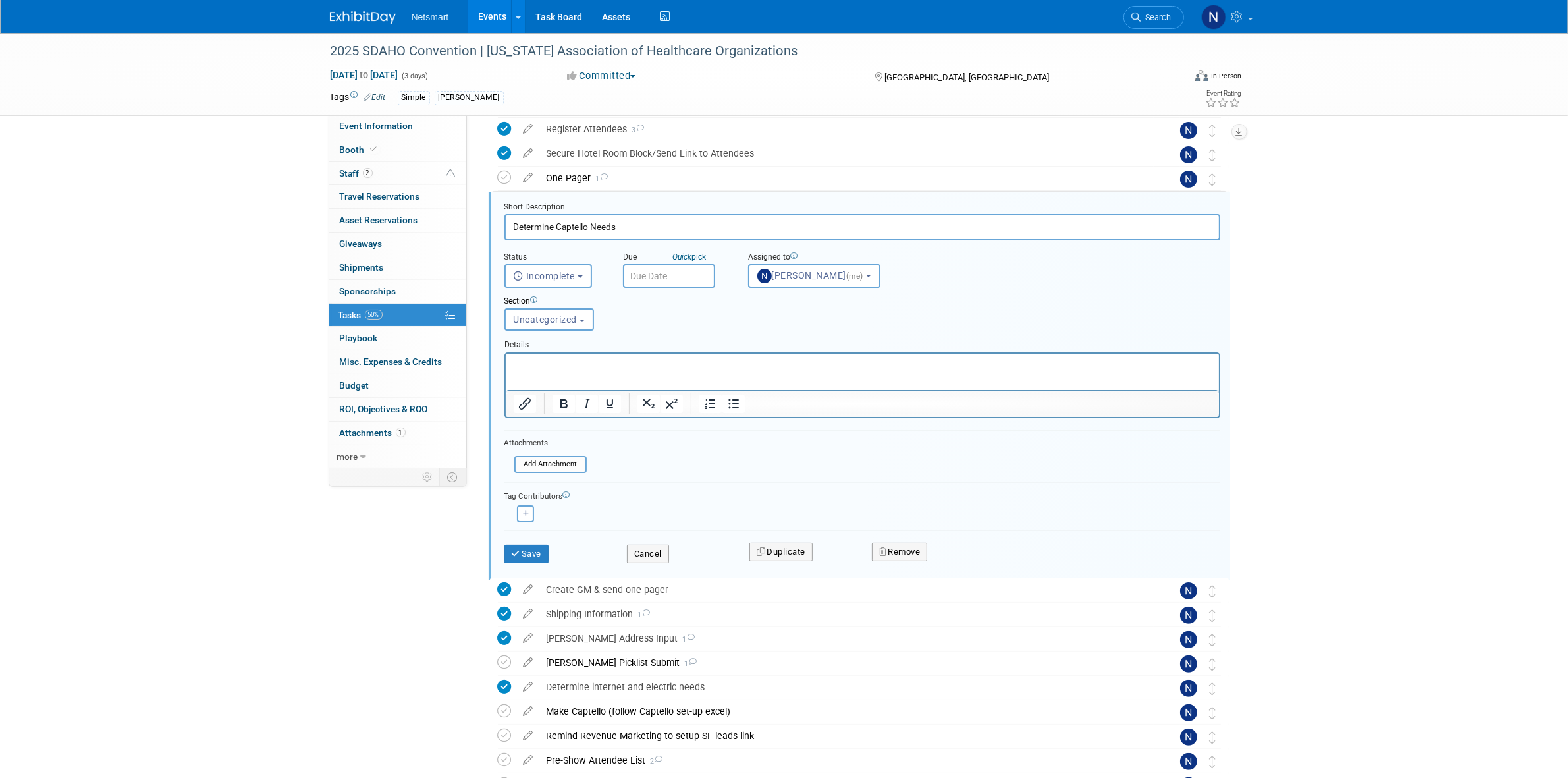
click at [643, 269] on input "text" at bounding box center [669, 276] width 92 height 23
click at [725, 372] on span "10" at bounding box center [724, 370] width 25 height 25
type input "[DATE]"
click at [538, 558] on button "Save" at bounding box center [527, 553] width 45 height 19
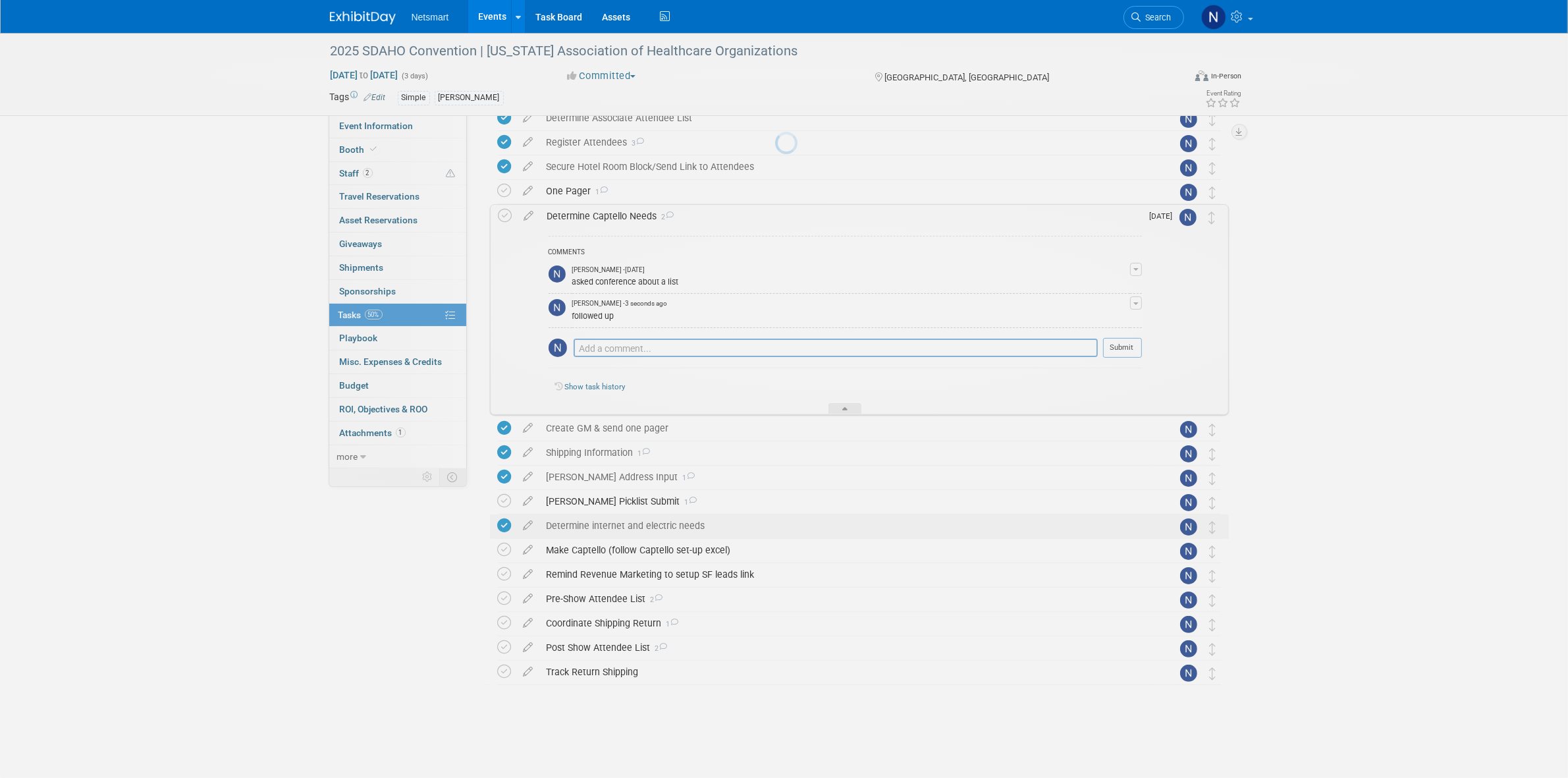
scroll to position [170, 0]
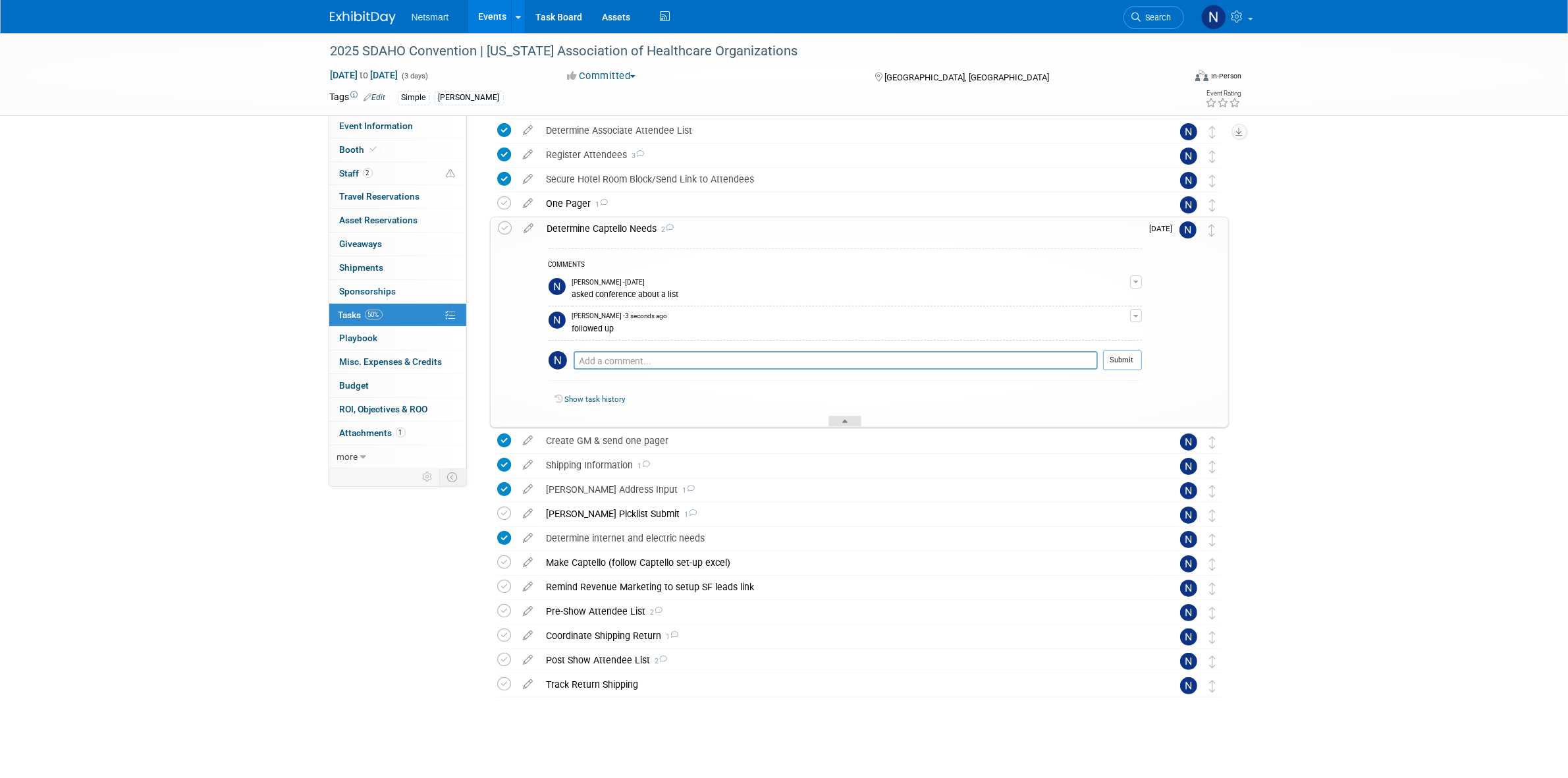
click at [844, 425] on icon at bounding box center [845, 424] width 5 height 8
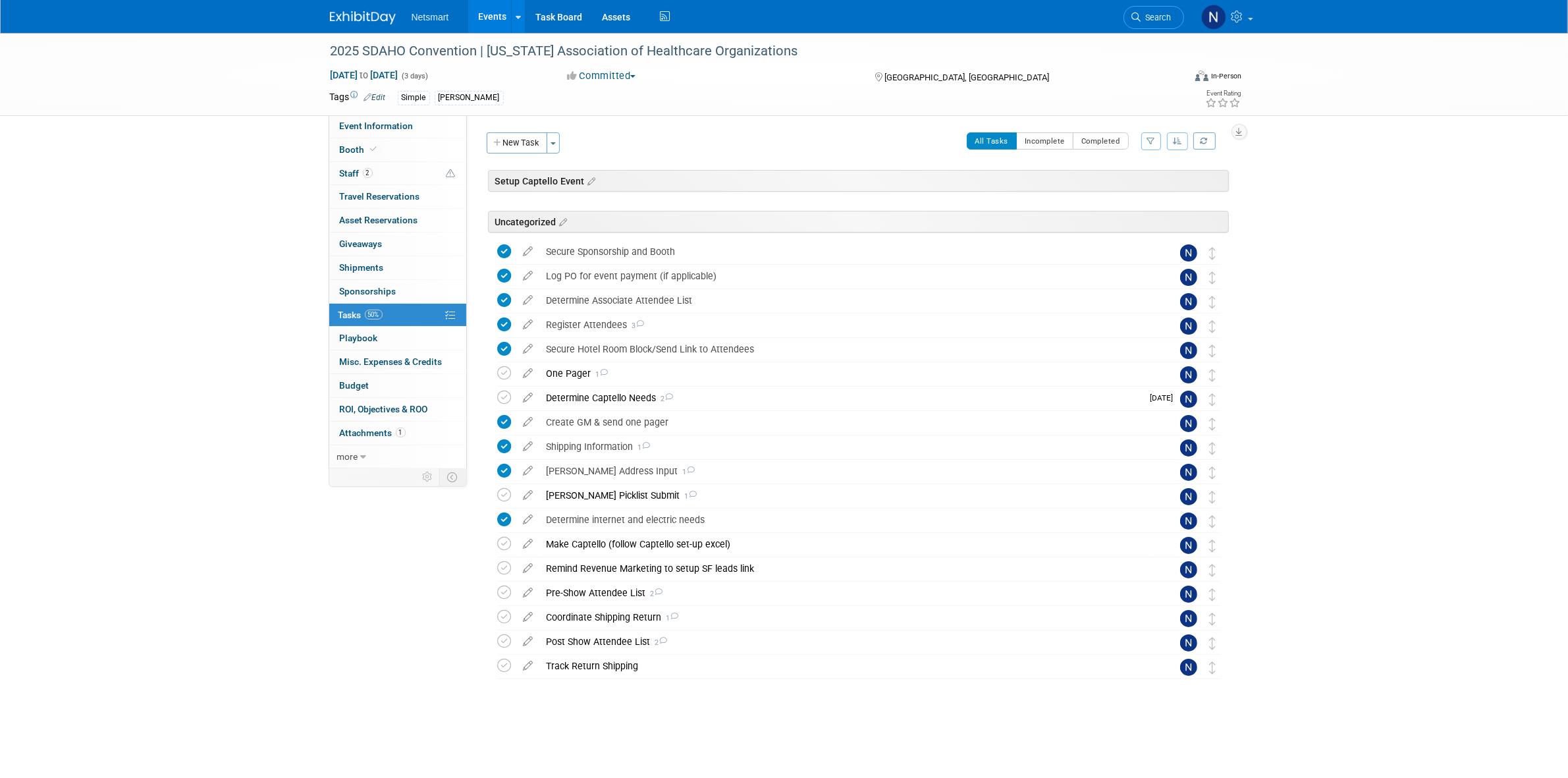
click at [1140, 15] on icon at bounding box center [1136, 17] width 9 height 9
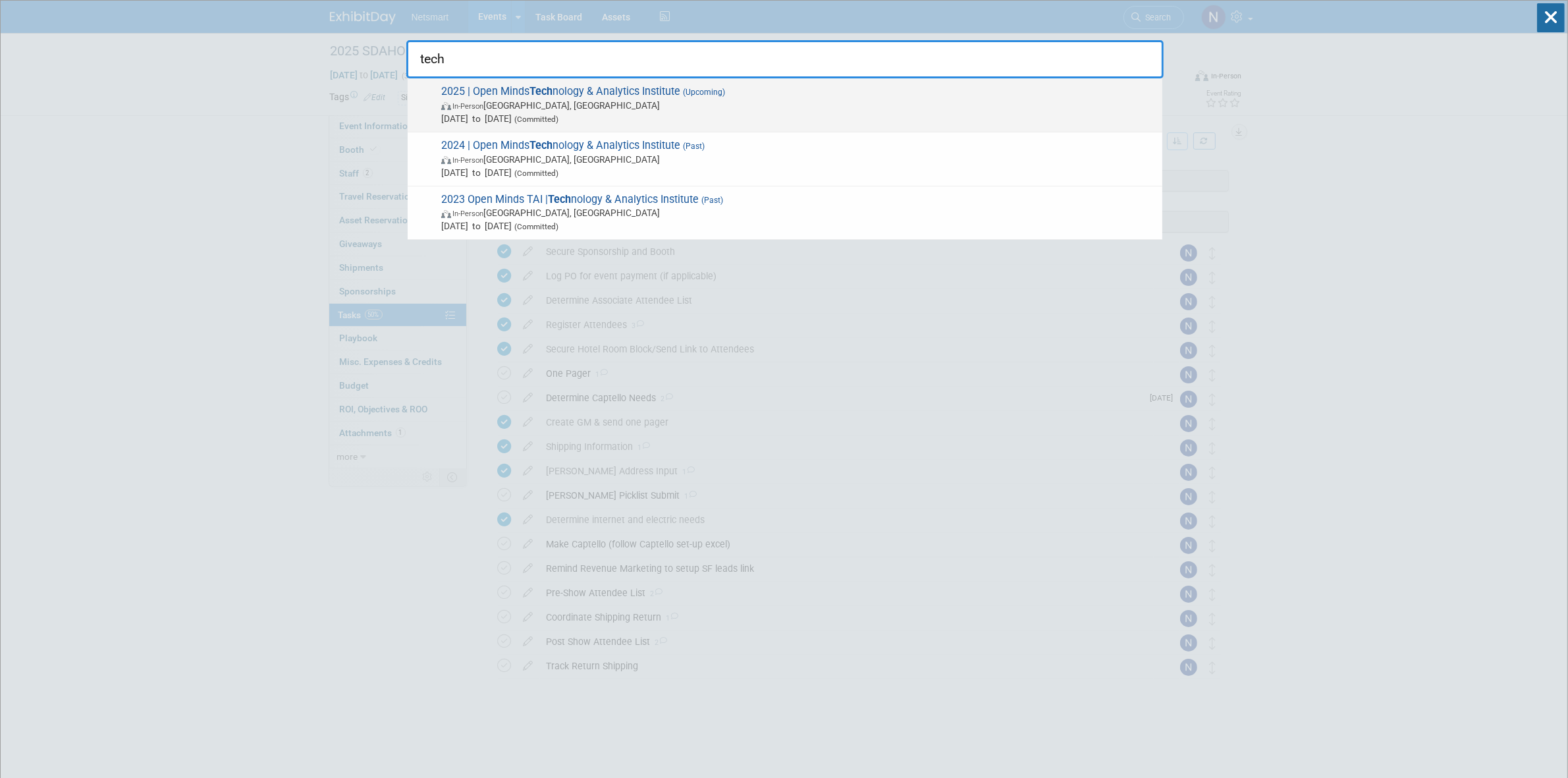
type input "tech"
click at [651, 99] on span "In-Person Philadelphia, PA" at bounding box center [799, 105] width 715 height 13
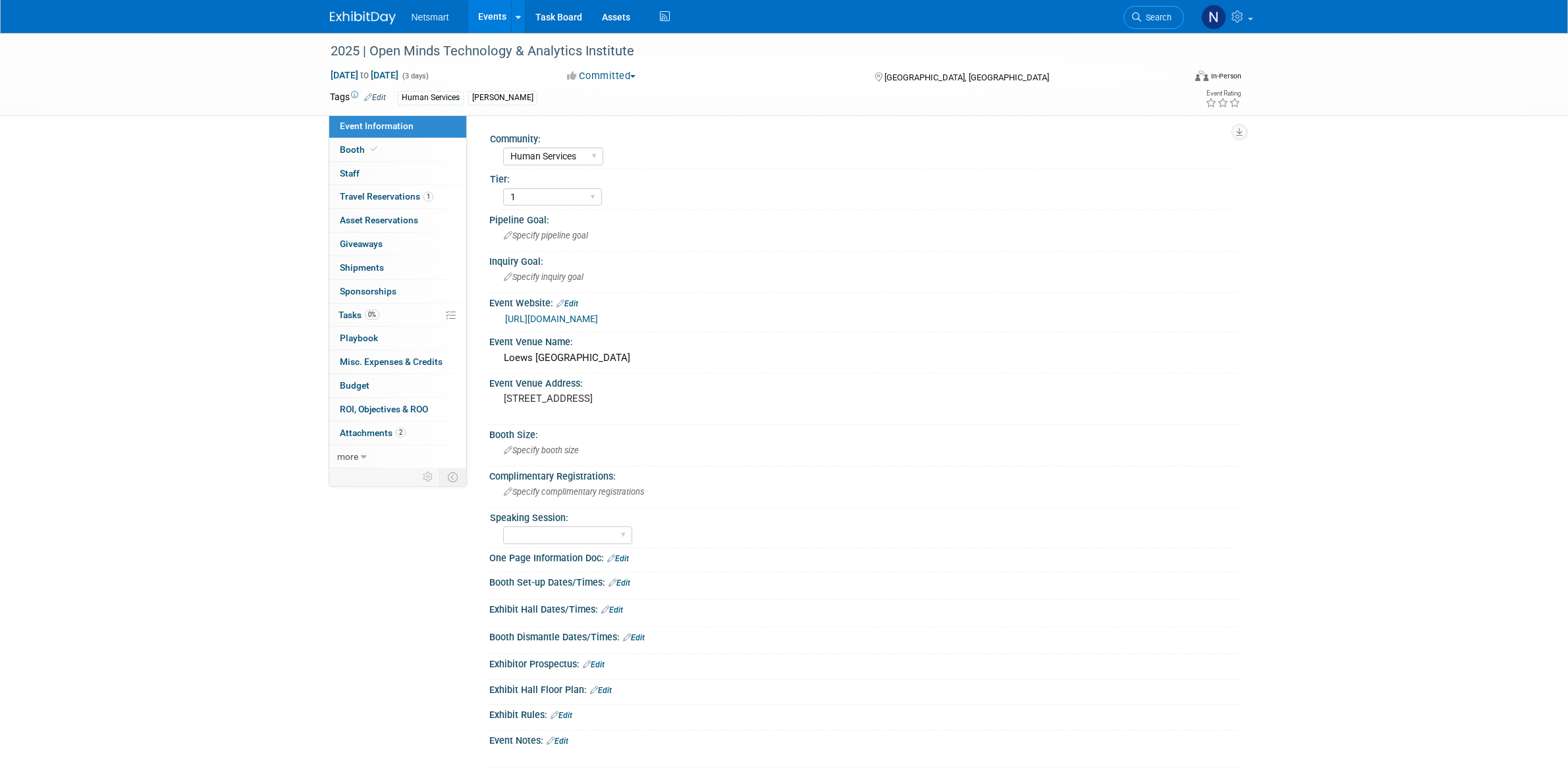
select select "Human Services"
select select "1"
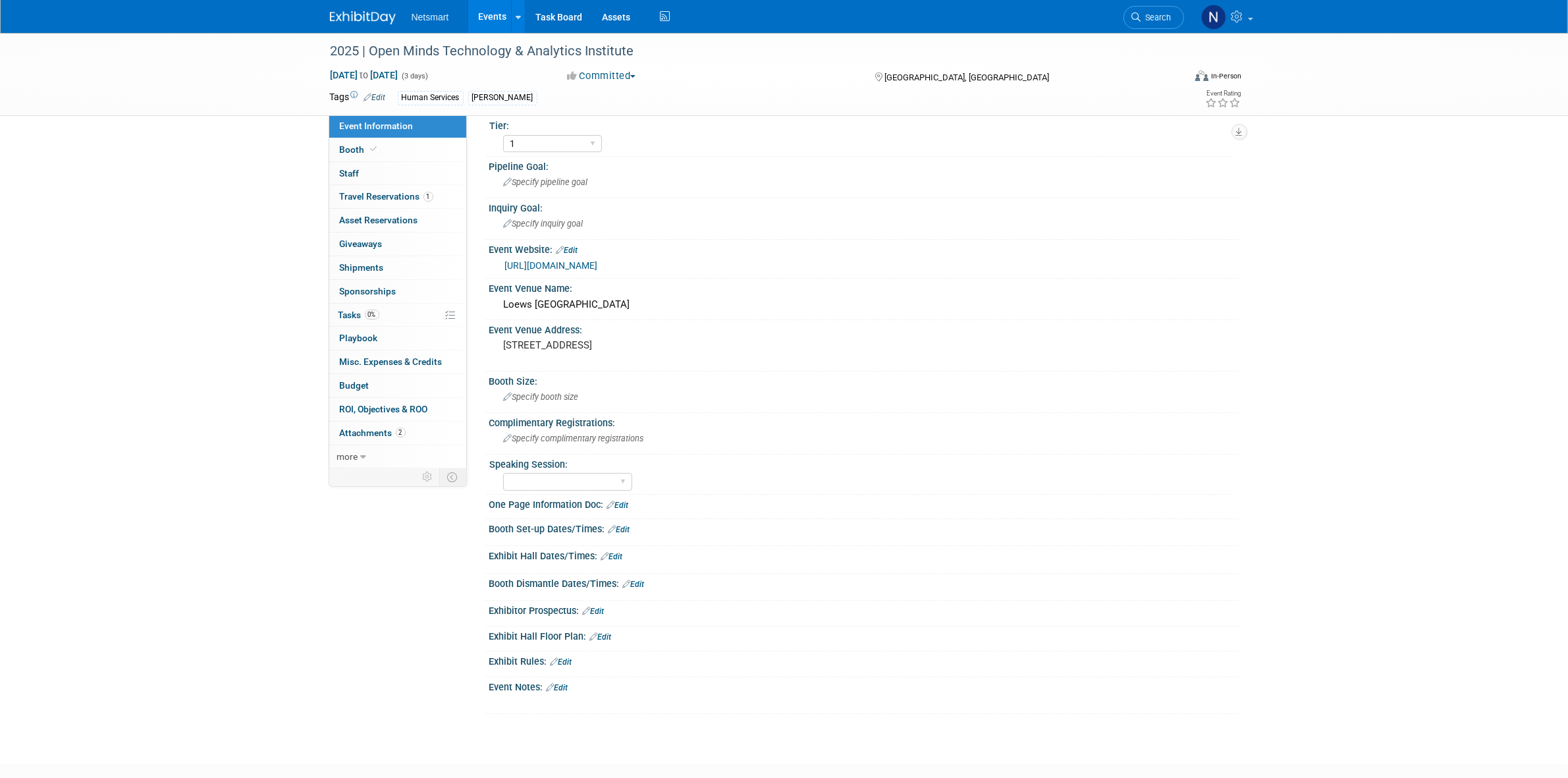
scroll to position [82, 0]
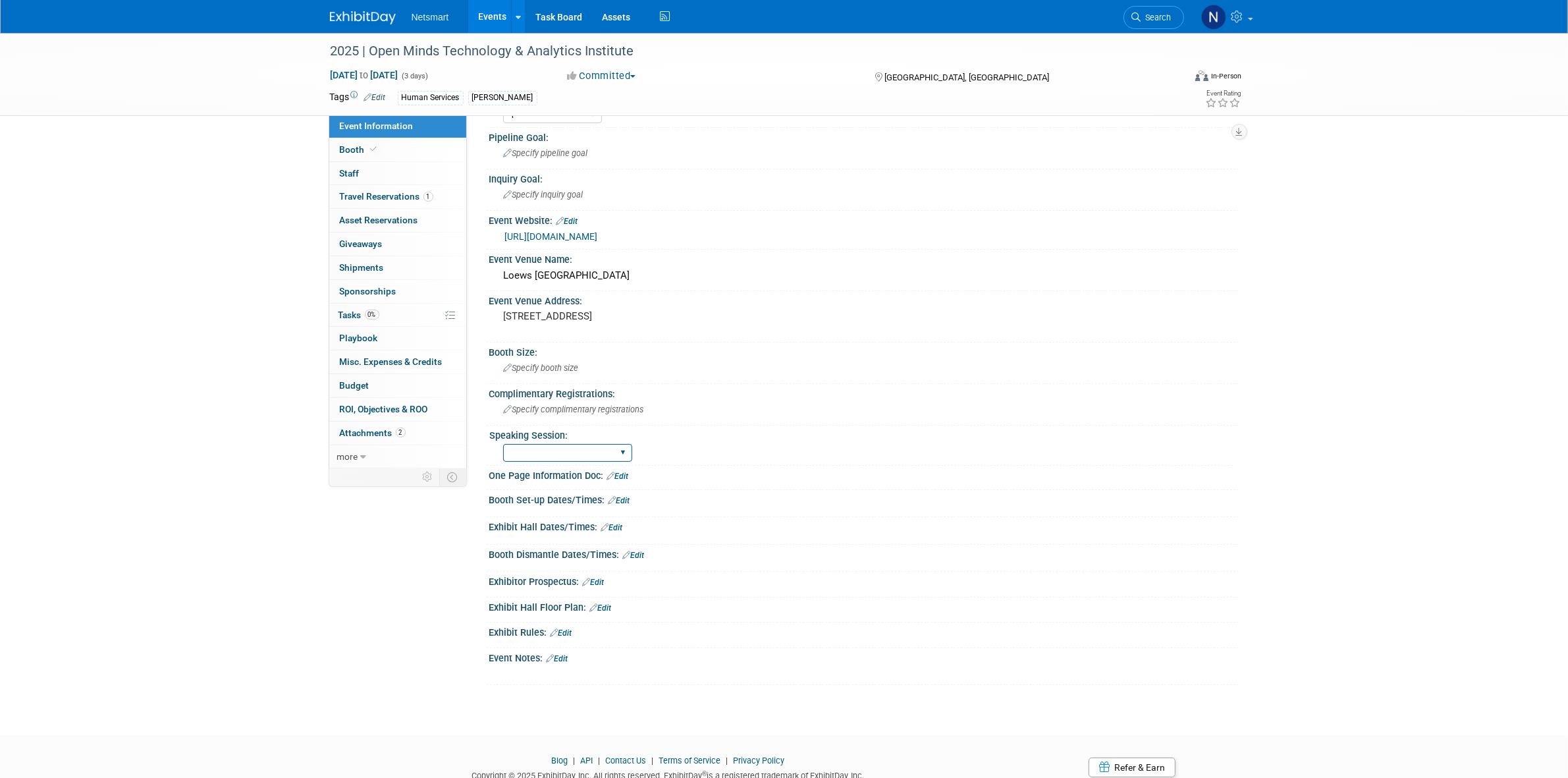
click at [583, 455] on select "Yes No Submitted, Not Accepted" at bounding box center [568, 452] width 129 height 18
select select "Yes"
click at [503, 443] on select "Yes No Submitted, Not Accepted" at bounding box center [568, 452] width 129 height 18
click at [330, 559] on div "Event Information Event Info Booth Booth 0 Staff 0 Staff 1 Travel Reservations …" at bounding box center [784, 318] width 929 height 734
click at [538, 412] on div "Specify complimentary registrations" at bounding box center [863, 409] width 729 height 21
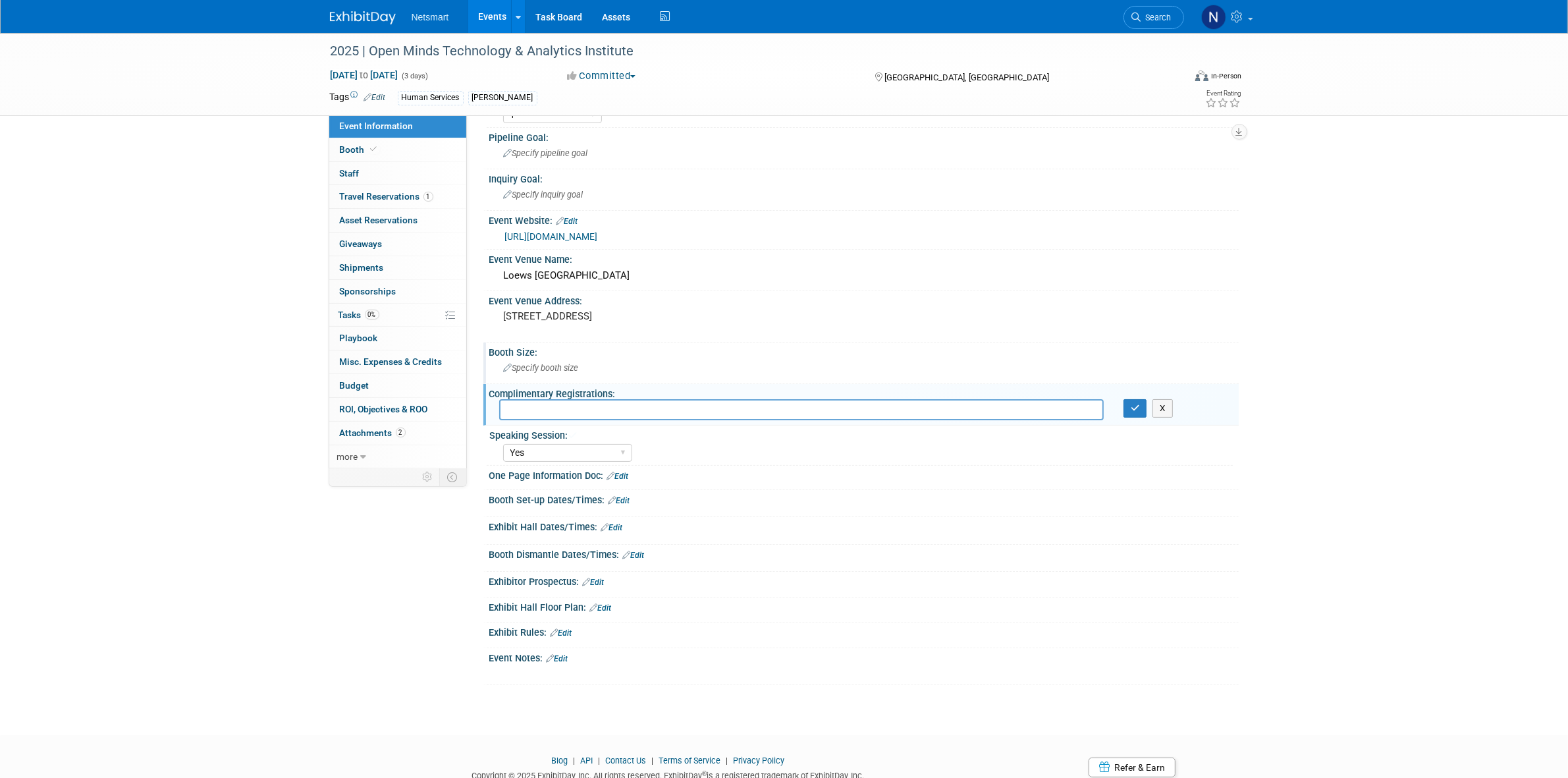
click at [546, 372] on div "Specify booth size" at bounding box center [863, 367] width 729 height 21
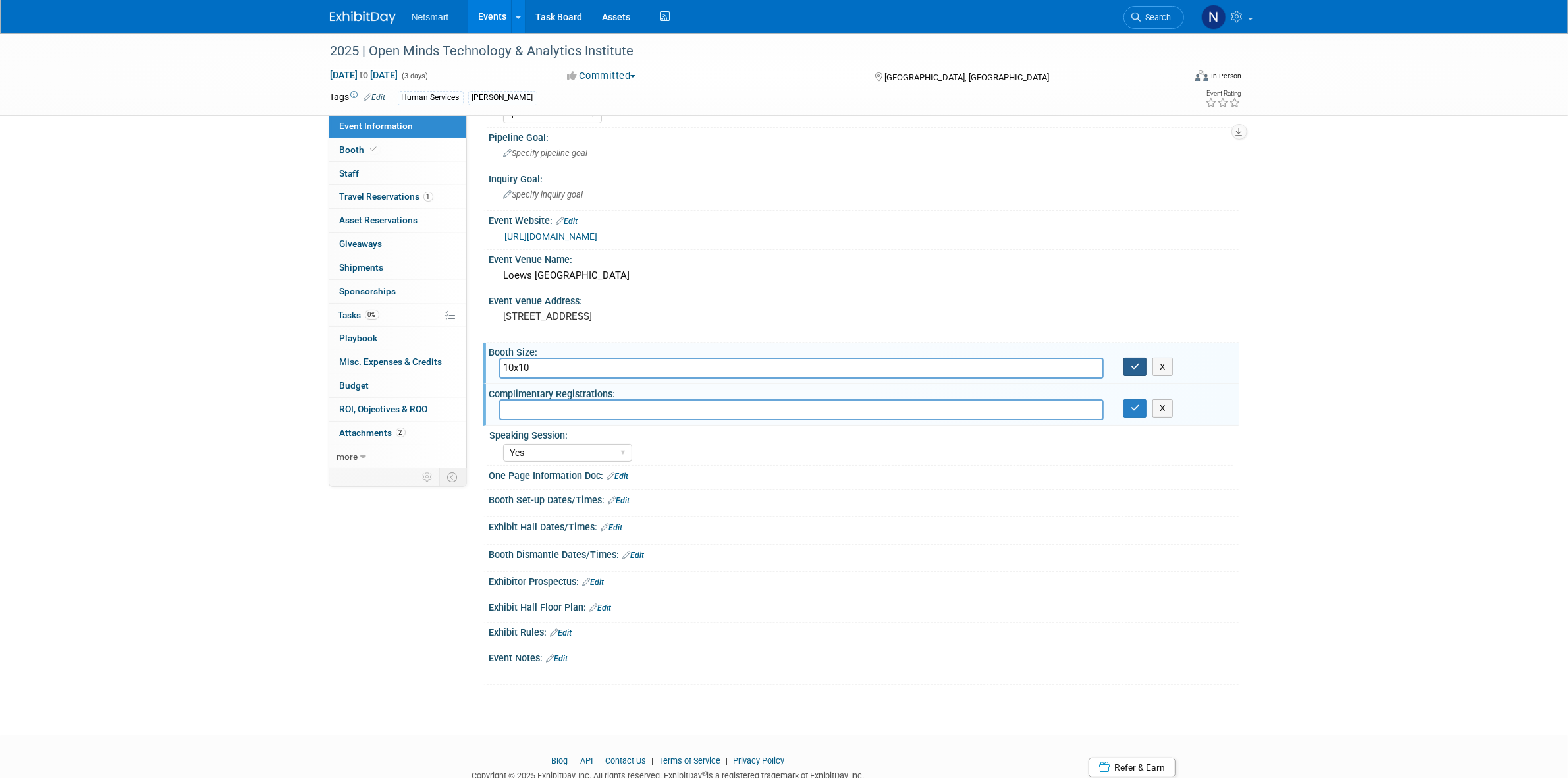
type input "10x10"
click at [1132, 363] on icon "button" at bounding box center [1134, 366] width 9 height 9
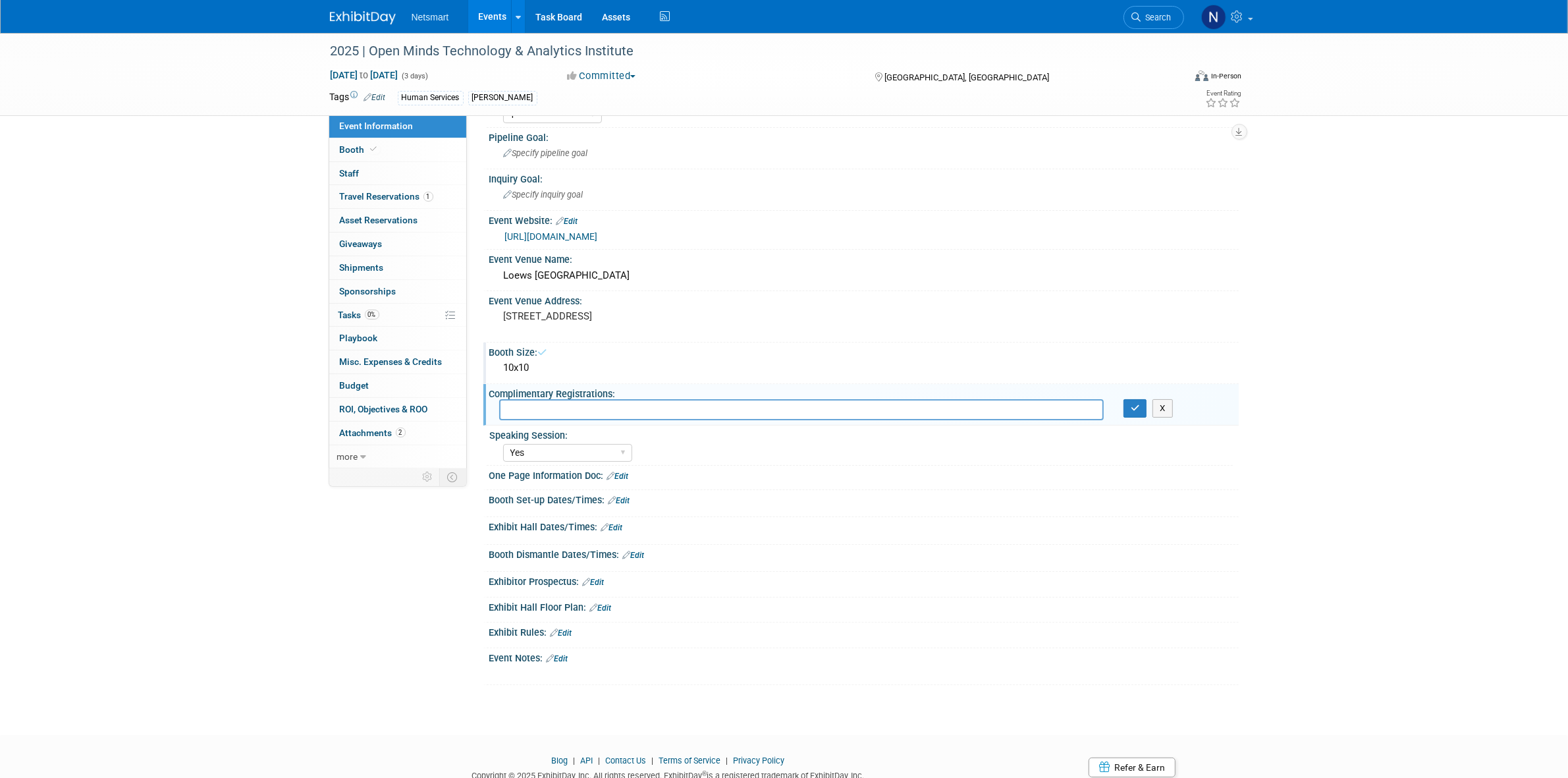
scroll to position [0, 0]
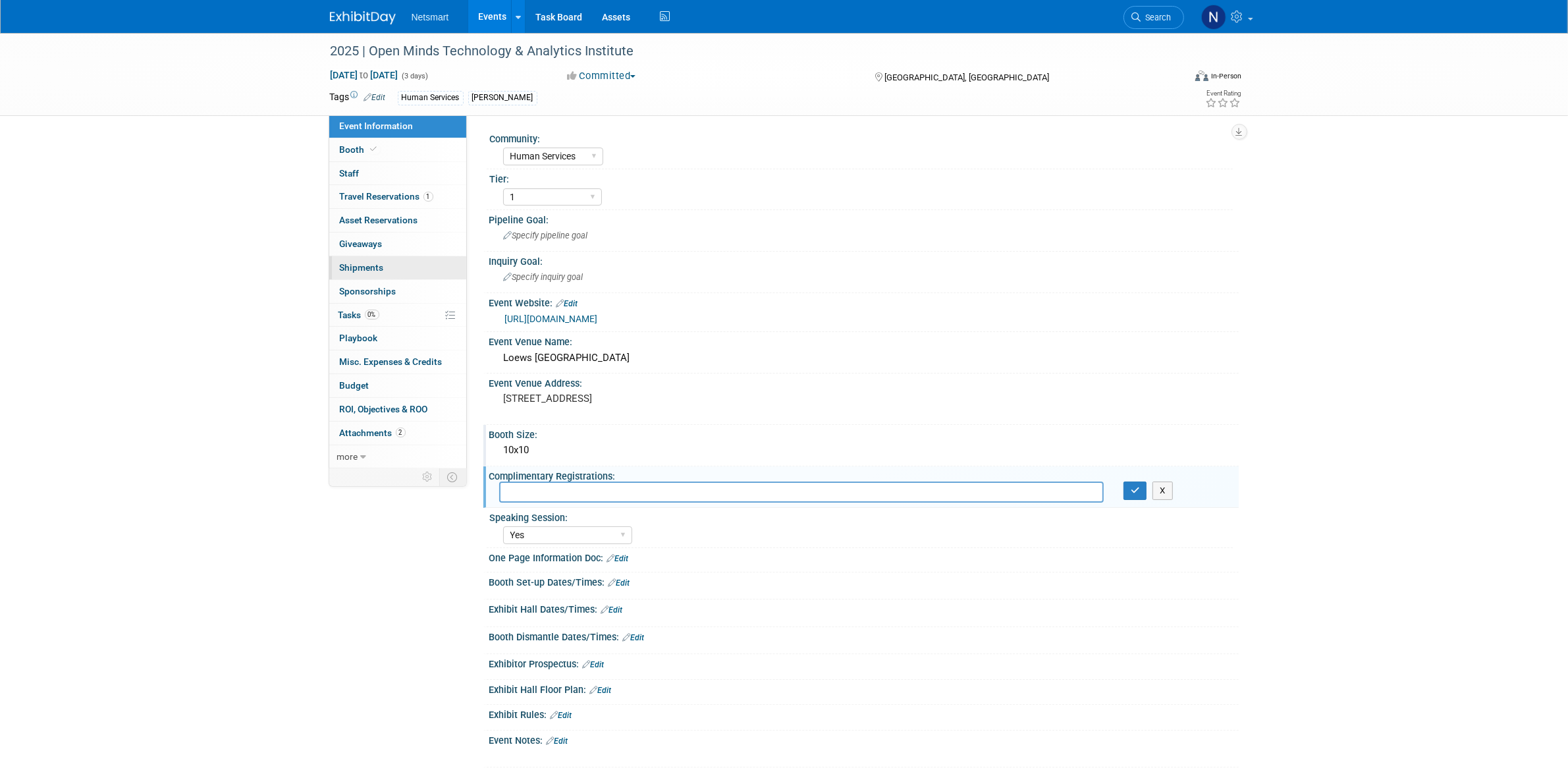
click at [384, 265] on link "0 Shipments 0" at bounding box center [397, 268] width 137 height 23
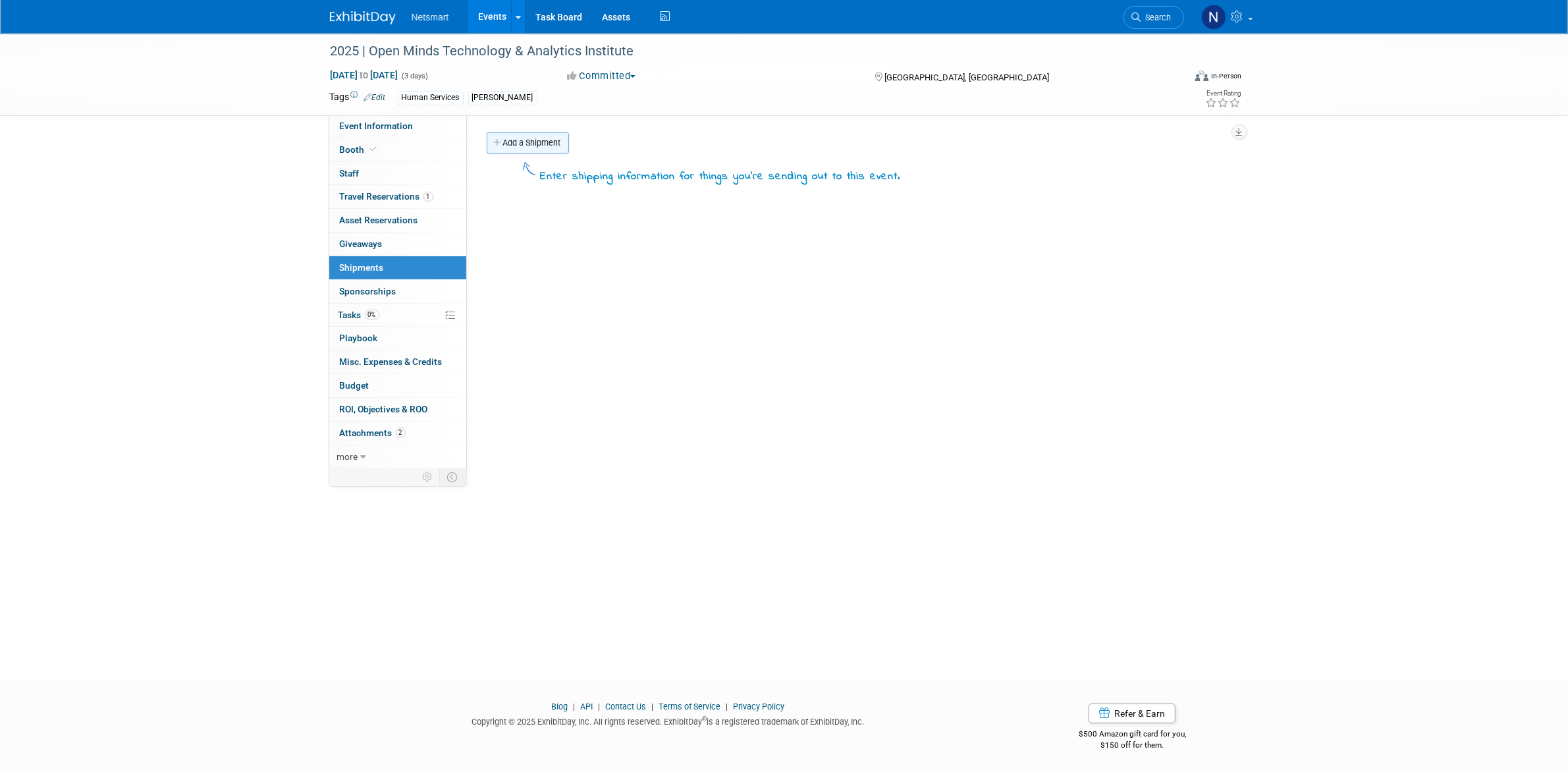
click at [521, 132] on link "Add a Shipment" at bounding box center [528, 143] width 82 height 22
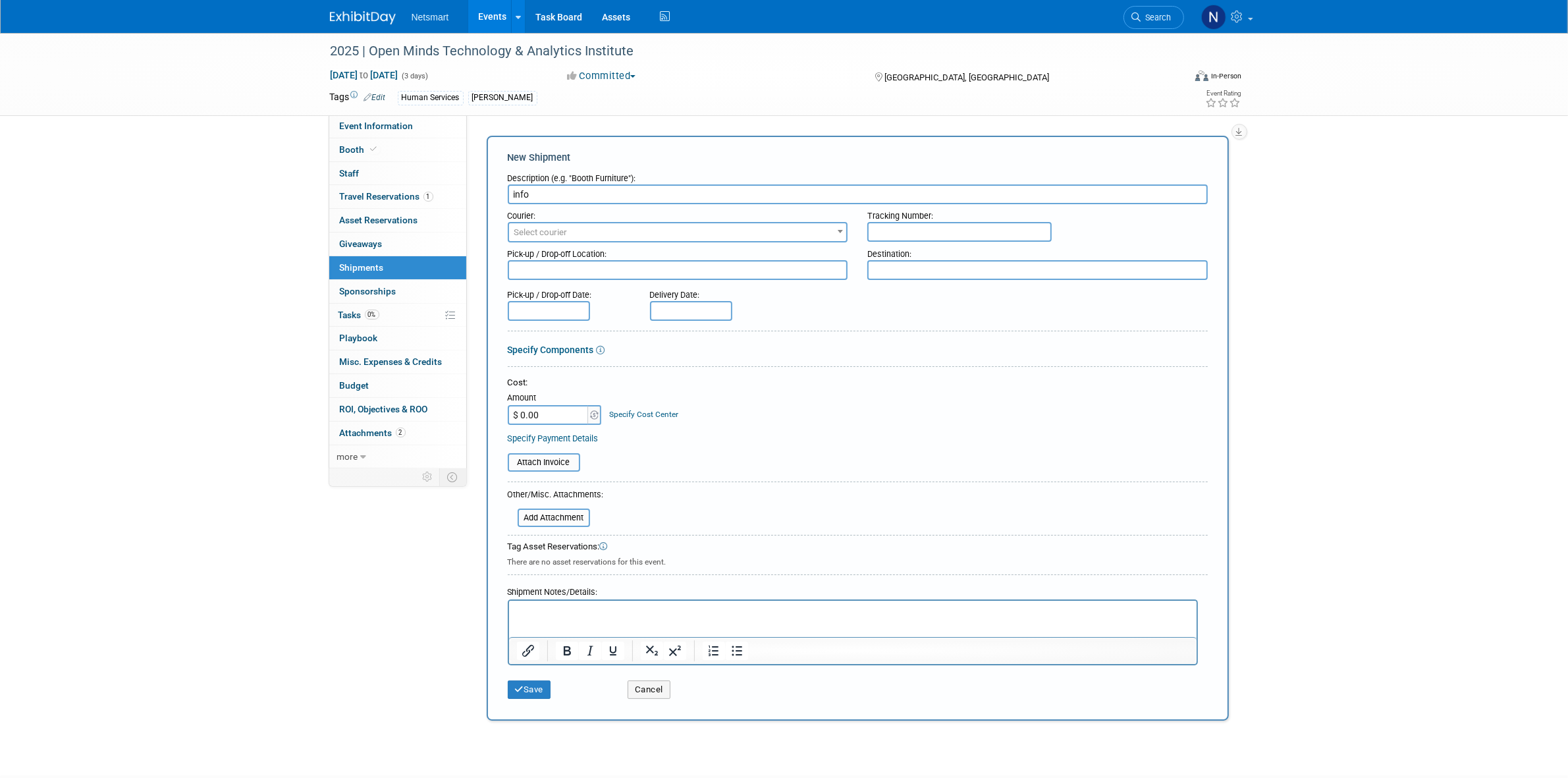
type input "info"
click at [542, 618] on p "Rich Text Area. Press ALT-0 for help." at bounding box center [852, 612] width 672 height 13
click at [558, 612] on p "Rich Text Area. Press ALT-0 for help." at bounding box center [852, 612] width 672 height 13
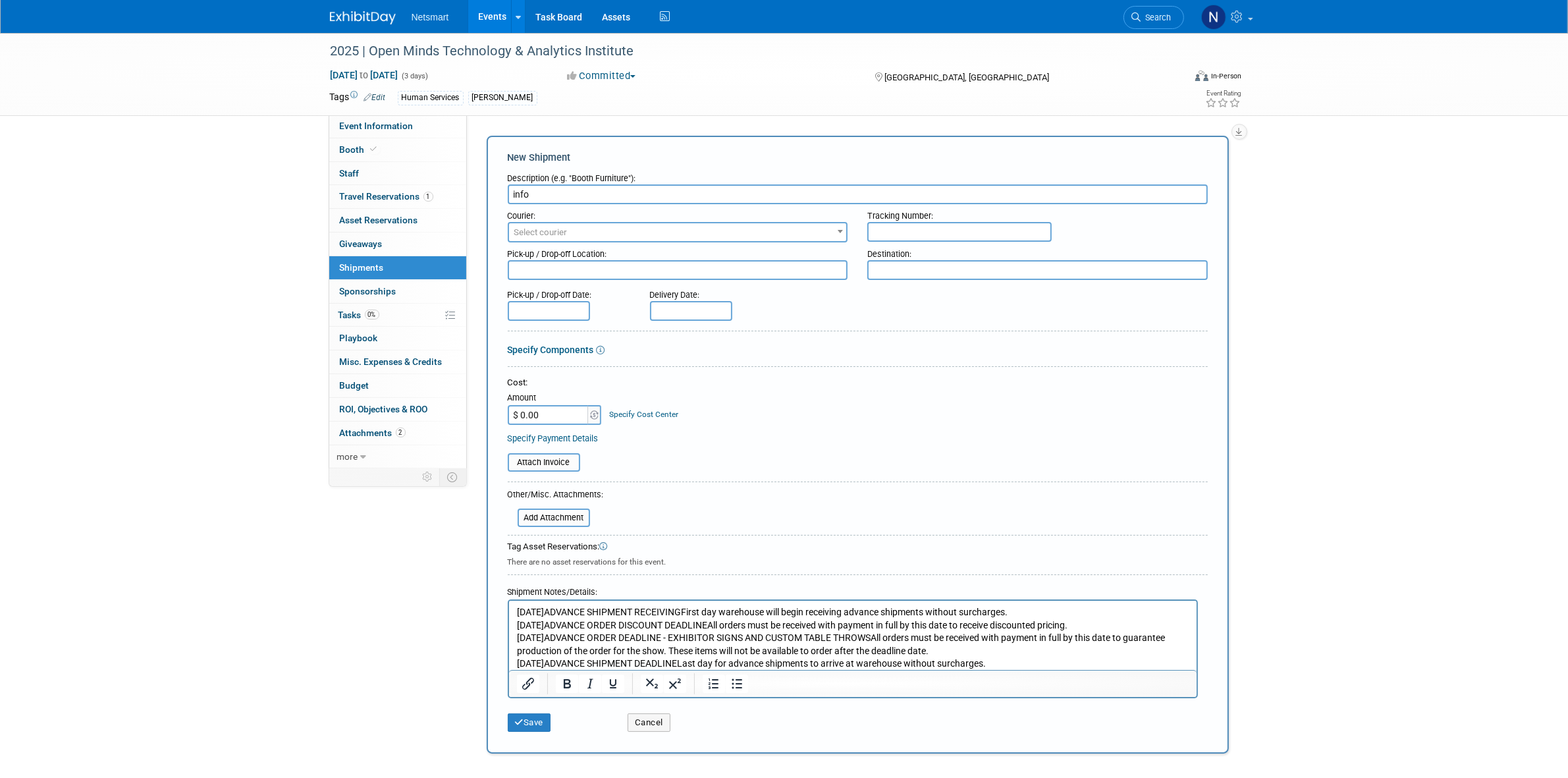
drag, startPoint x: 1120, startPoint y: 603, endPoint x: 1115, endPoint y: 613, distance: 11.2
click at [1116, 609] on html "[DATE]ADVANCE SHIPMENT RECEIVINGFirst day warehouse will begin receiving advanc…" at bounding box center [852, 635] width 687 height 69
click at [1112, 616] on p "[DATE]ADVANCE SHIPMENT RECEIVINGFirst day warehouse will begin receiving advanc…" at bounding box center [852, 638] width 672 height 65
click at [1112, 612] on p "[DATE]ADVANCE SHIPMENT RECEIVINGFirst day warehouse will begin receiving advanc…" at bounding box center [852, 638] width 672 height 65
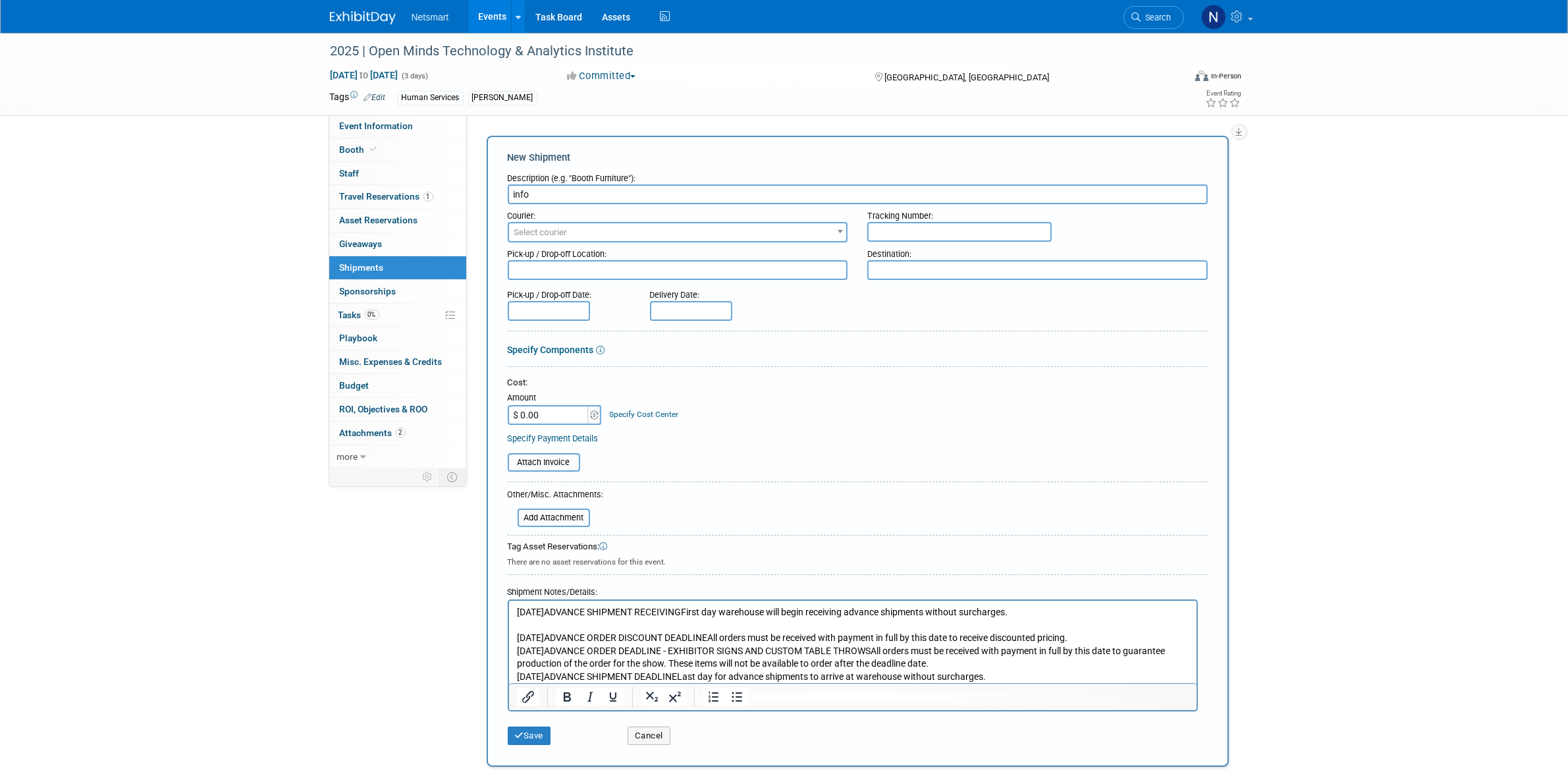
click at [1181, 639] on p "[DATE]ADVANCE ORDER DISCOUNT DEADLINEAll orders must be received with payment i…" at bounding box center [852, 651] width 672 height 65
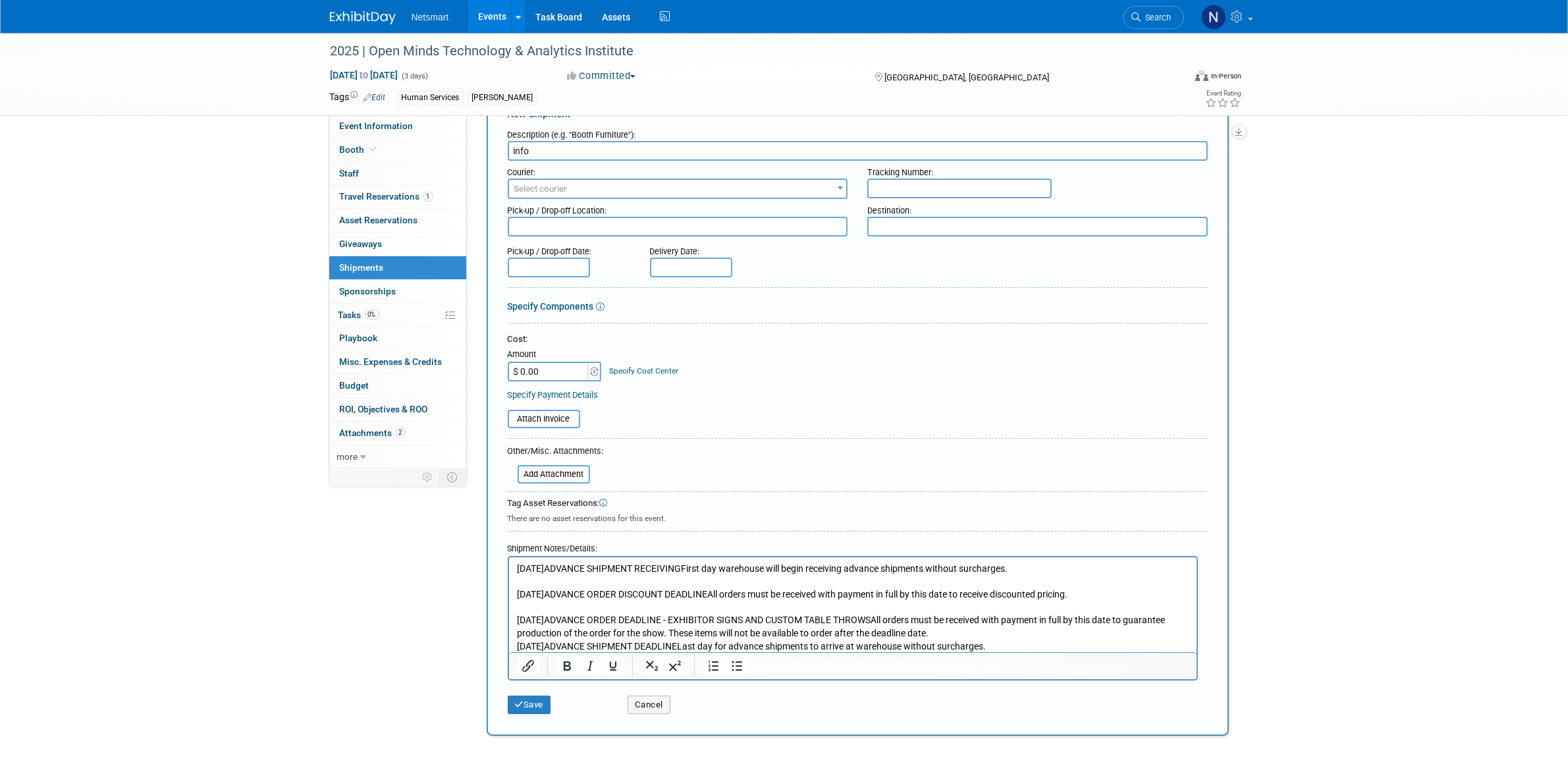
scroll to position [82, 0]
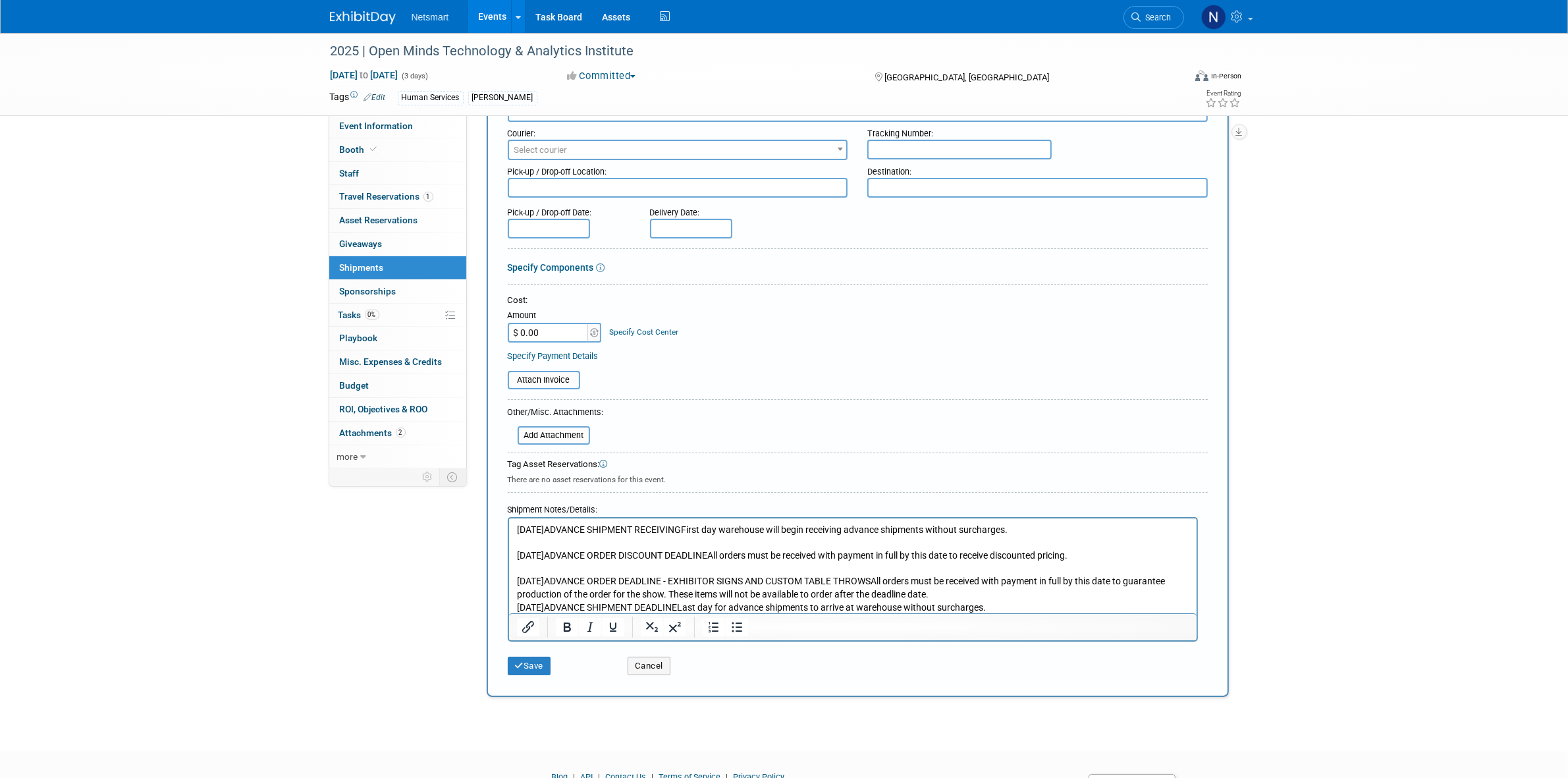
click at [1024, 592] on p "[DATE]ADVANCE ORDER DEADLINE - EXHIBITOR SIGNS AND CUSTOM TABLE THROWSAll order…" at bounding box center [852, 588] width 672 height 51
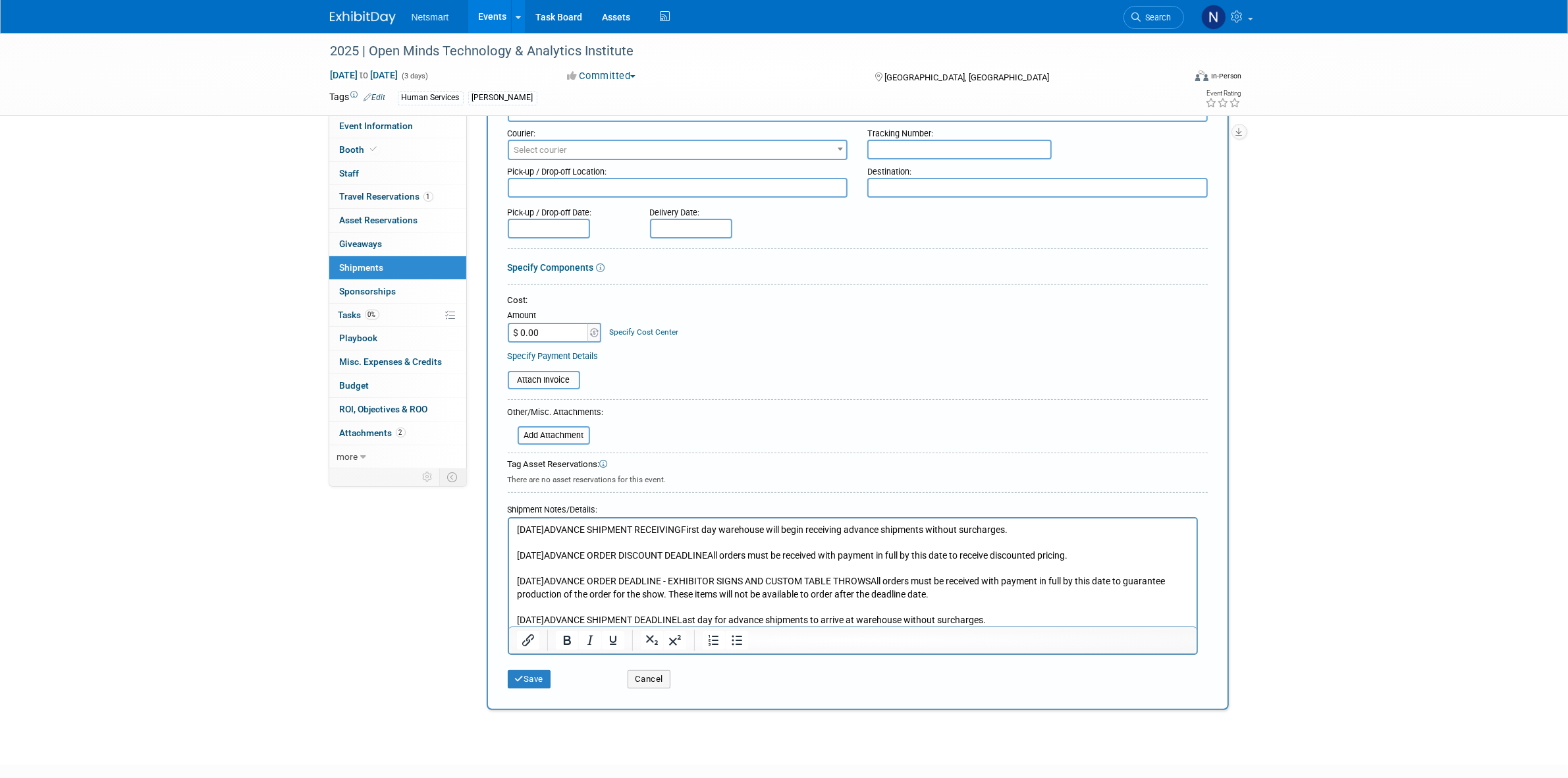
drag, startPoint x: 1075, startPoint y: 618, endPoint x: 454, endPoint y: 498, distance: 632.5
click at [508, 519] on html "[DATE]ADVANCE SHIPMENT RECEIVINGFirst day warehouse will begin receiving advanc…" at bounding box center [852, 572] width 687 height 109
click at [740, 639] on icon "Bullet list" at bounding box center [736, 640] width 16 height 16
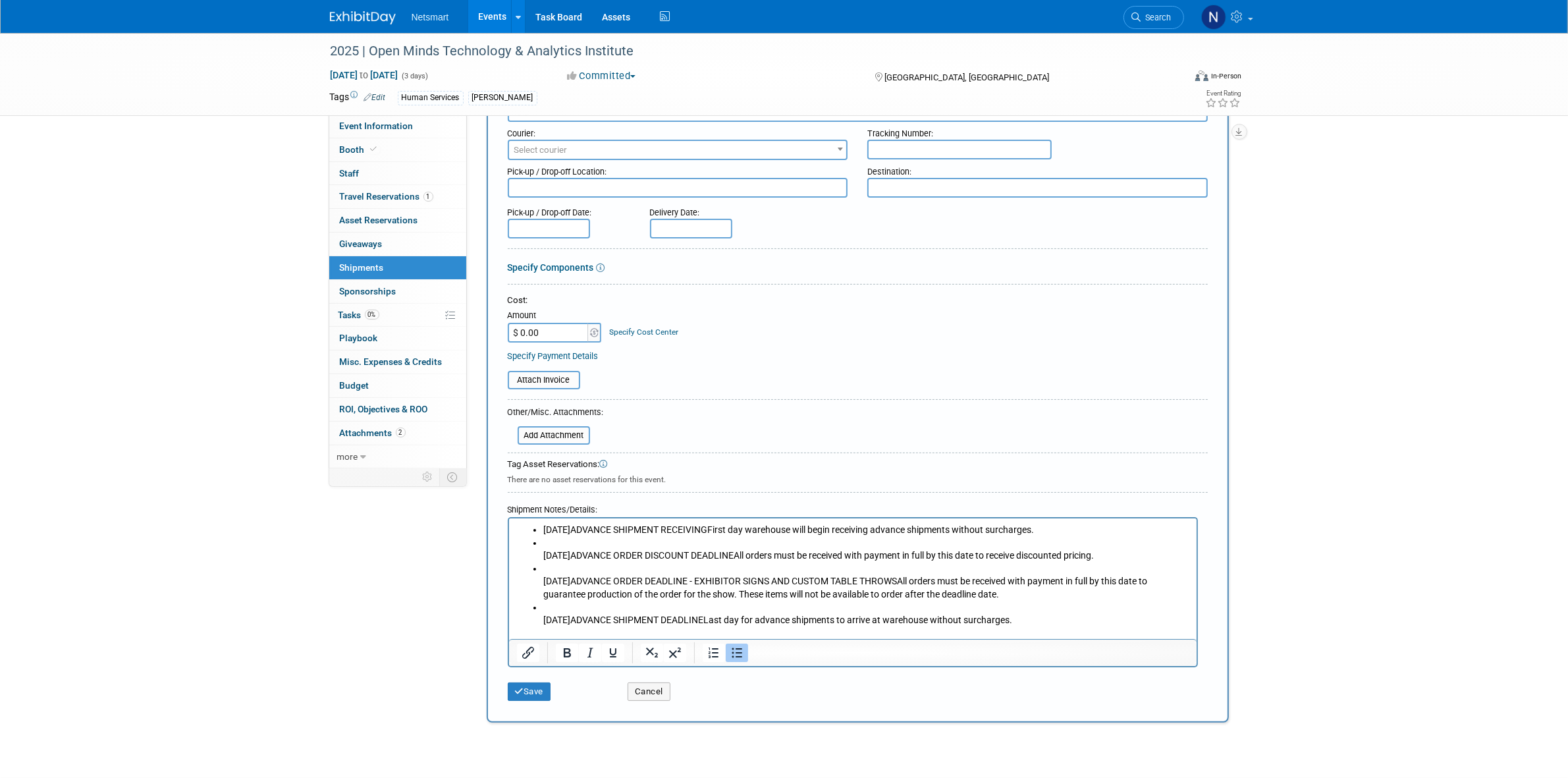
click at [597, 563] on li "[DATE]ADVANCE ORDER DISCOUNT DEADLINEAll orders must be received with payment i…" at bounding box center [865, 549] width 646 height 25
click at [568, 545] on li "[DATE]ADVANCE ORDER DISCOUNT DEADLINEAll orders must be received with payment i…" at bounding box center [865, 549] width 646 height 25
click at [555, 543] on li "[DATE]ADVANCE ORDER DISCOUNT DEADLINEAll orders must be received with payment i…" at bounding box center [865, 549] width 646 height 25
click at [540, 552] on ul "[DATE]ADVANCE SHIPMENT RECEIVINGFirst day warehouse will begin receiving advanc…" at bounding box center [852, 575] width 672 height 104
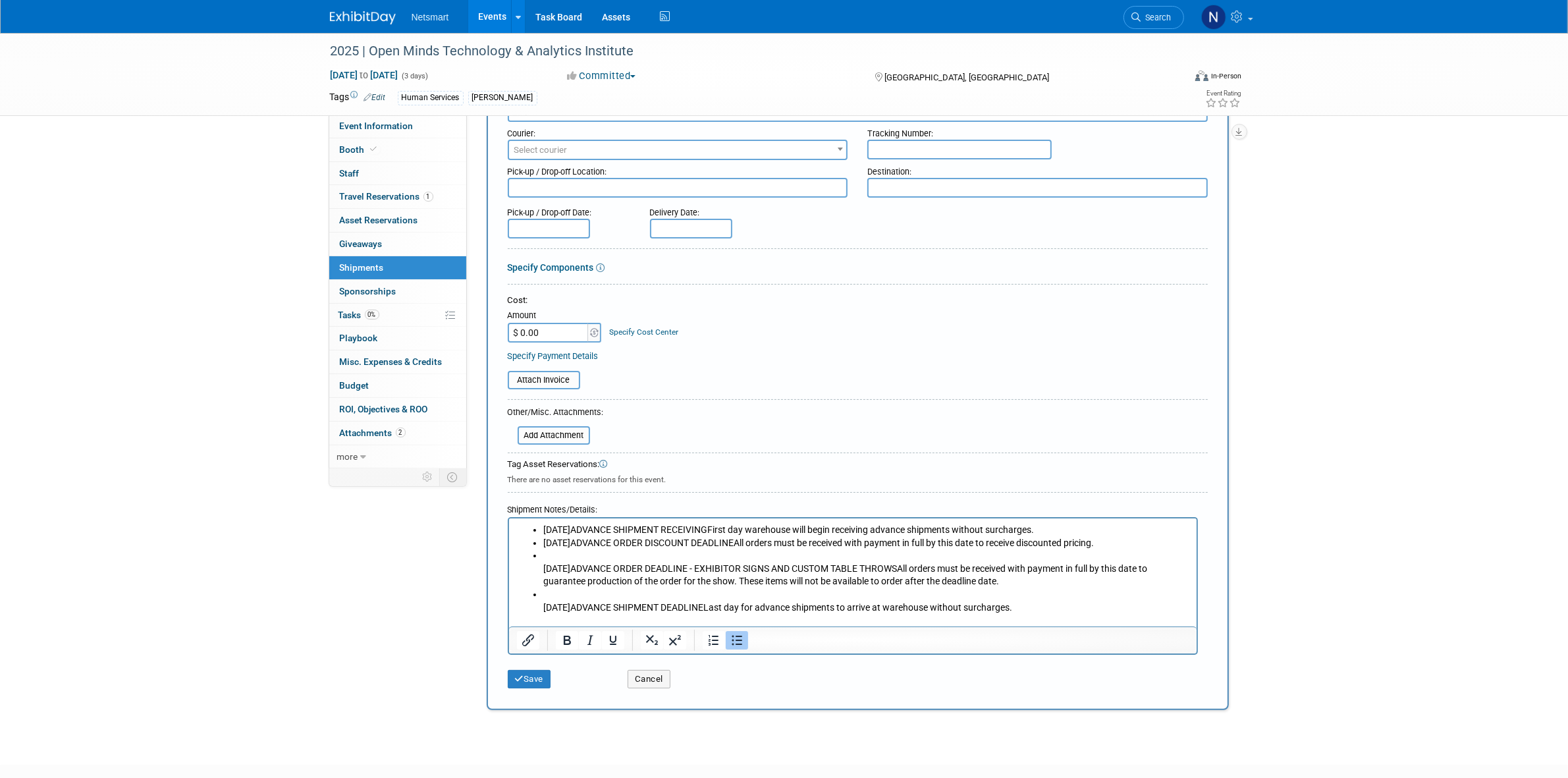
click at [552, 567] on li "[DATE]ADVANCE ORDER DEADLINE - EXHIBITOR SIGNS AND CUSTOM TABLE THROWSAll order…" at bounding box center [865, 569] width 646 height 39
click at [542, 585] on li "[DATE]ADVANCE ORDER DEADLINE - EXHIBITOR SIGNS AND CUSTOM TABLE THROWSAll order…" at bounding box center [865, 569] width 646 height 39
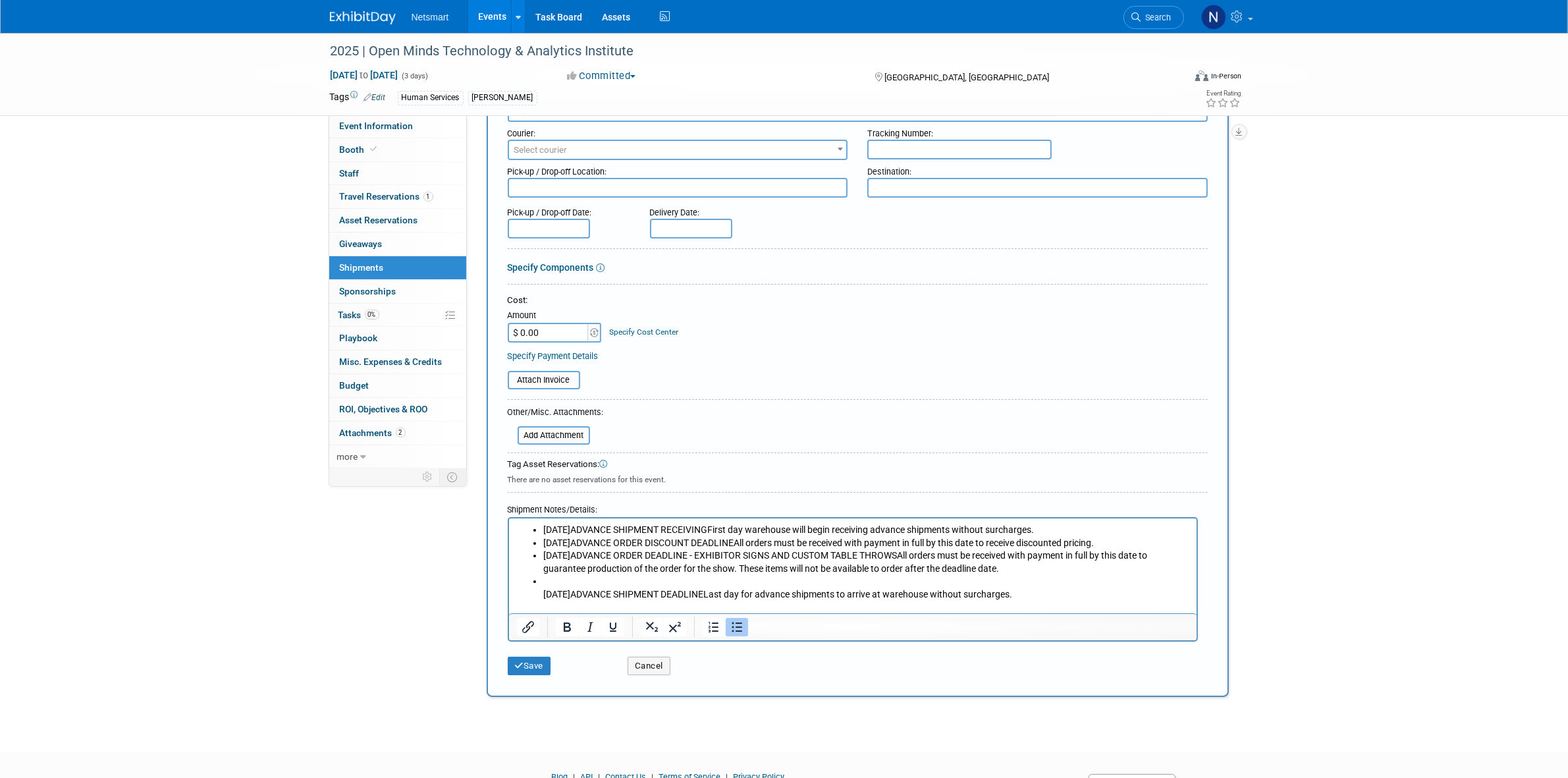
click at [542, 601] on li "[DATE]ADVANCE SHIPMENT DEADLINELast day for advance shipments to arrive at ware…" at bounding box center [865, 587] width 646 height 25
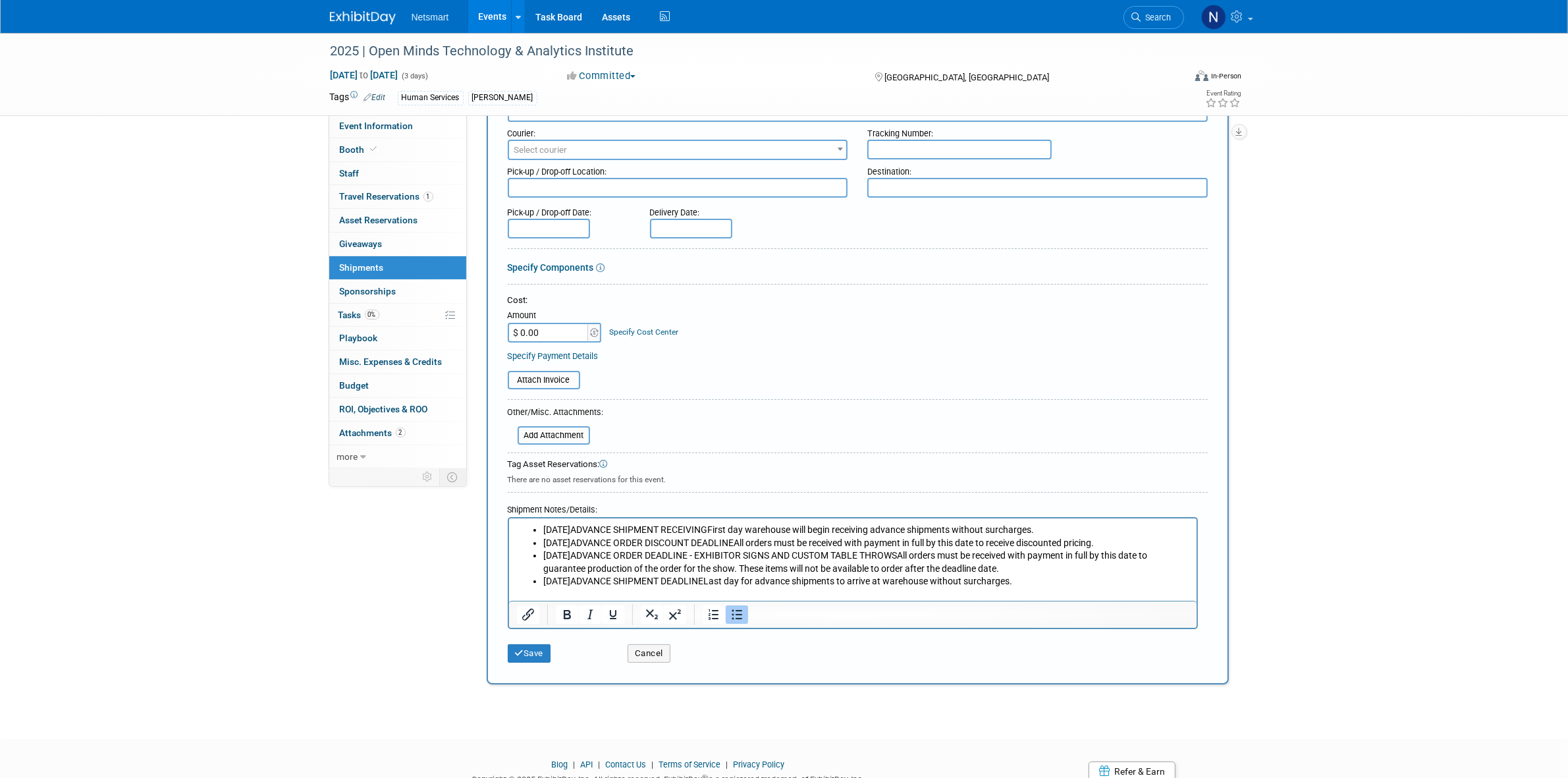
click at [1128, 588] on li "[DATE]ADVANCE SHIPMENT DEADLINELast day for advance shipments to arrive at ware…" at bounding box center [865, 580] width 646 height 13
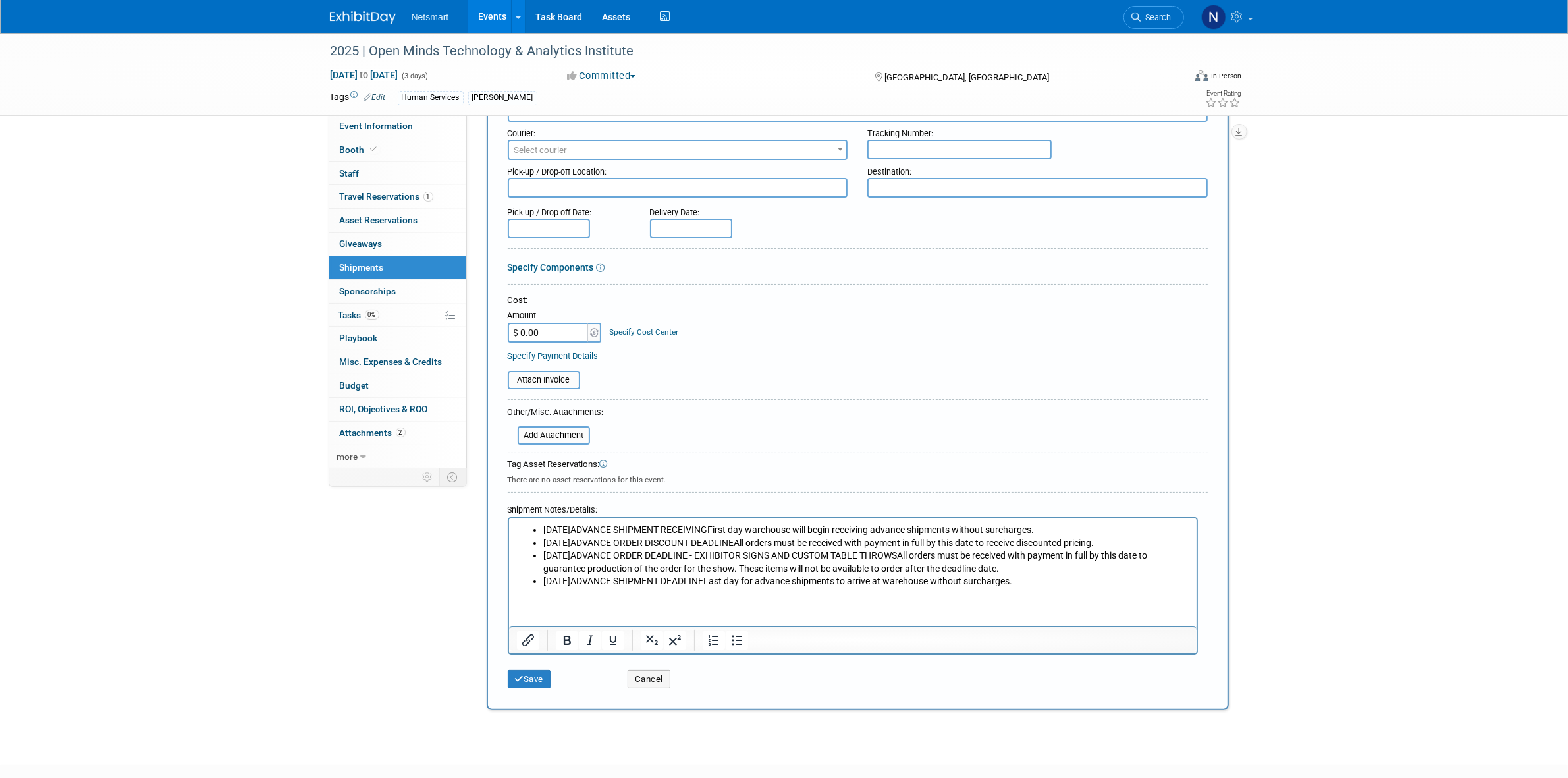
click at [540, 530] on ul "[DATE]ADVANCE SHIPMENT RECEIVINGFirst day warehouse will begin receiving advanc…" at bounding box center [852, 556] width 672 height 65
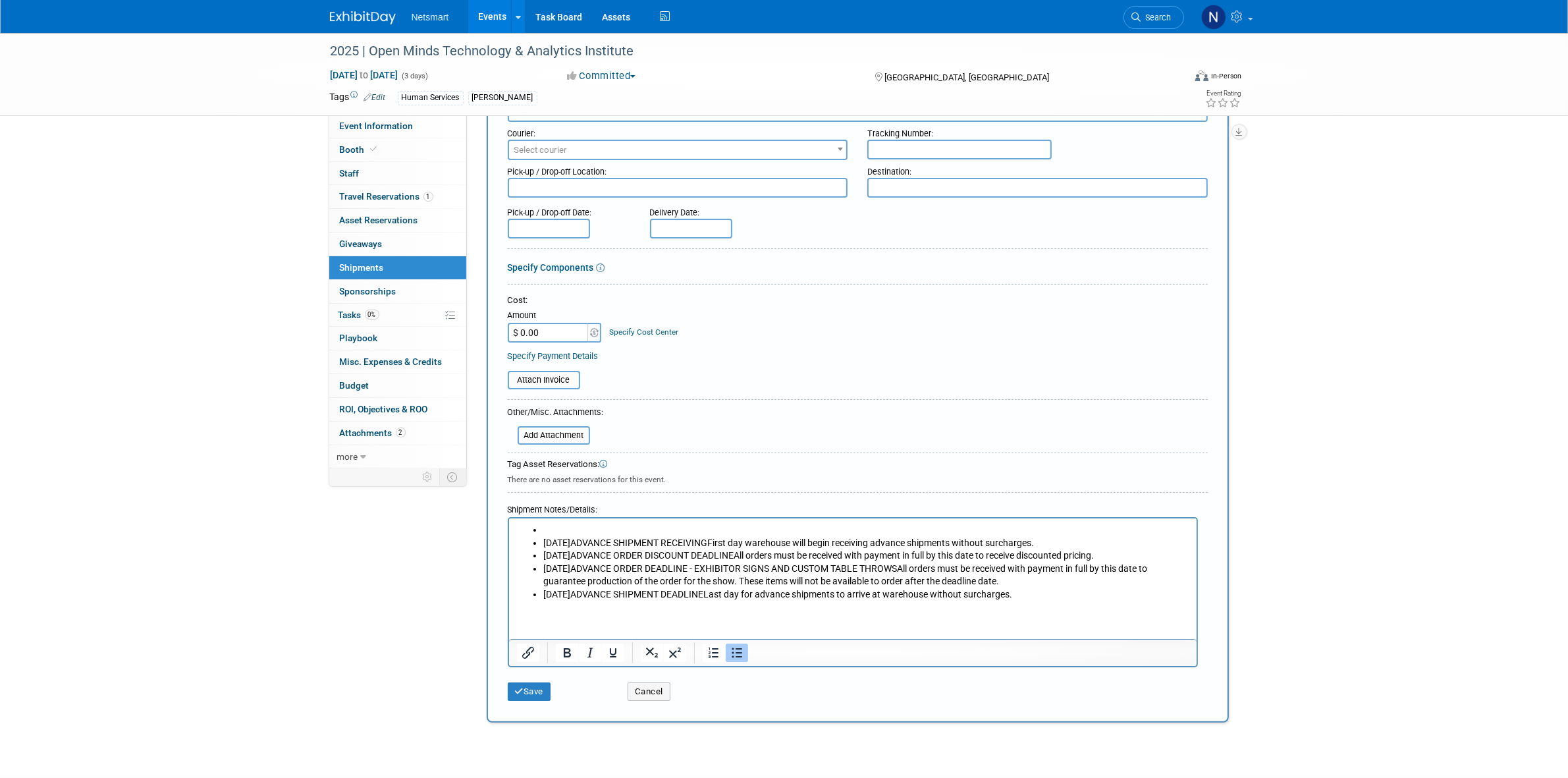
click at [551, 526] on li "Rich Text Area. Press ALT-0 for help." at bounding box center [865, 529] width 646 height 13
click at [668, 615] on p "Rich Text Area. Press ALT-0 for help." at bounding box center [852, 607] width 672 height 13
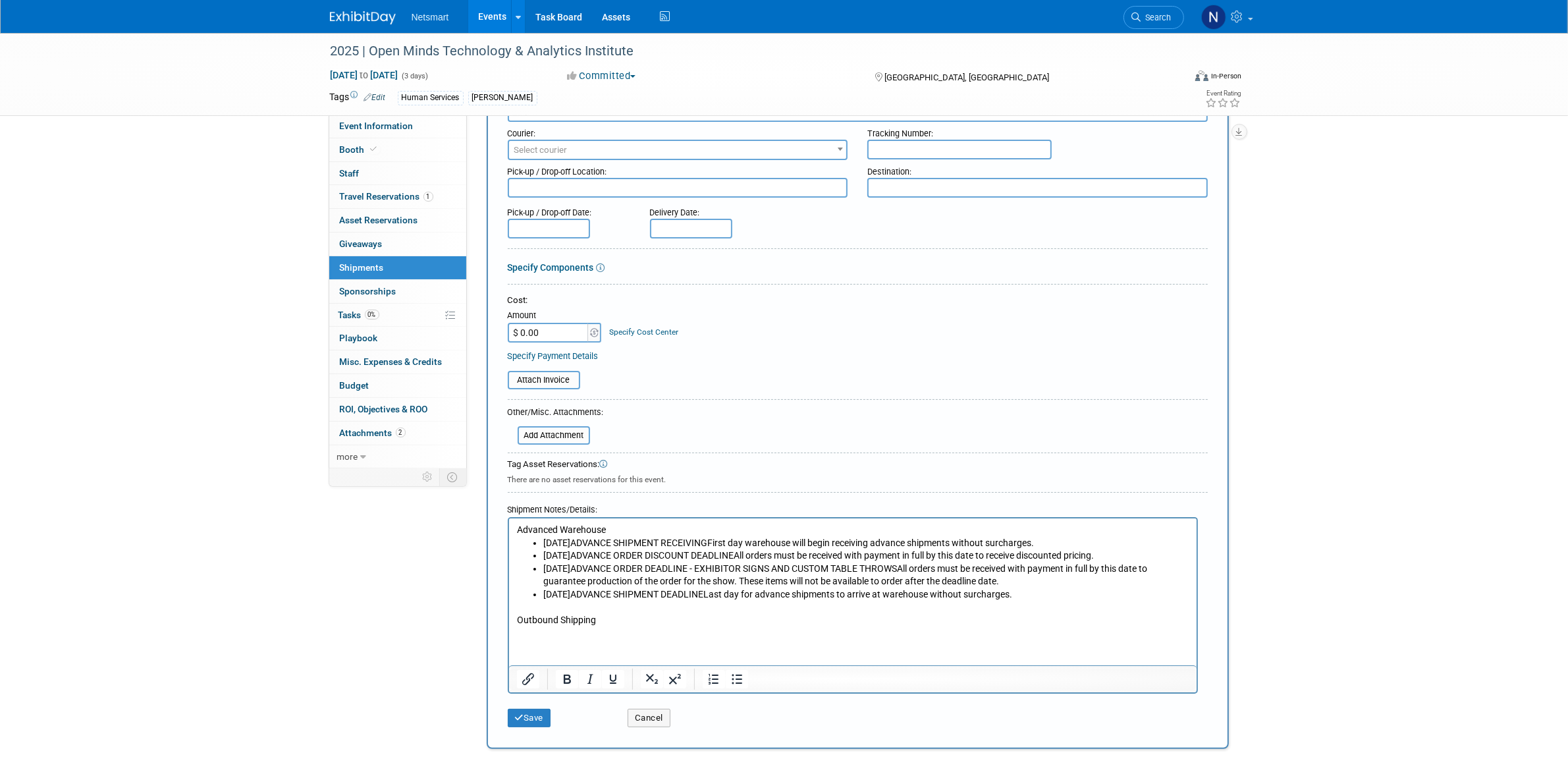
click at [556, 640] on p "Rich Text Area. Press ALT-0 for help." at bounding box center [852, 633] width 672 height 13
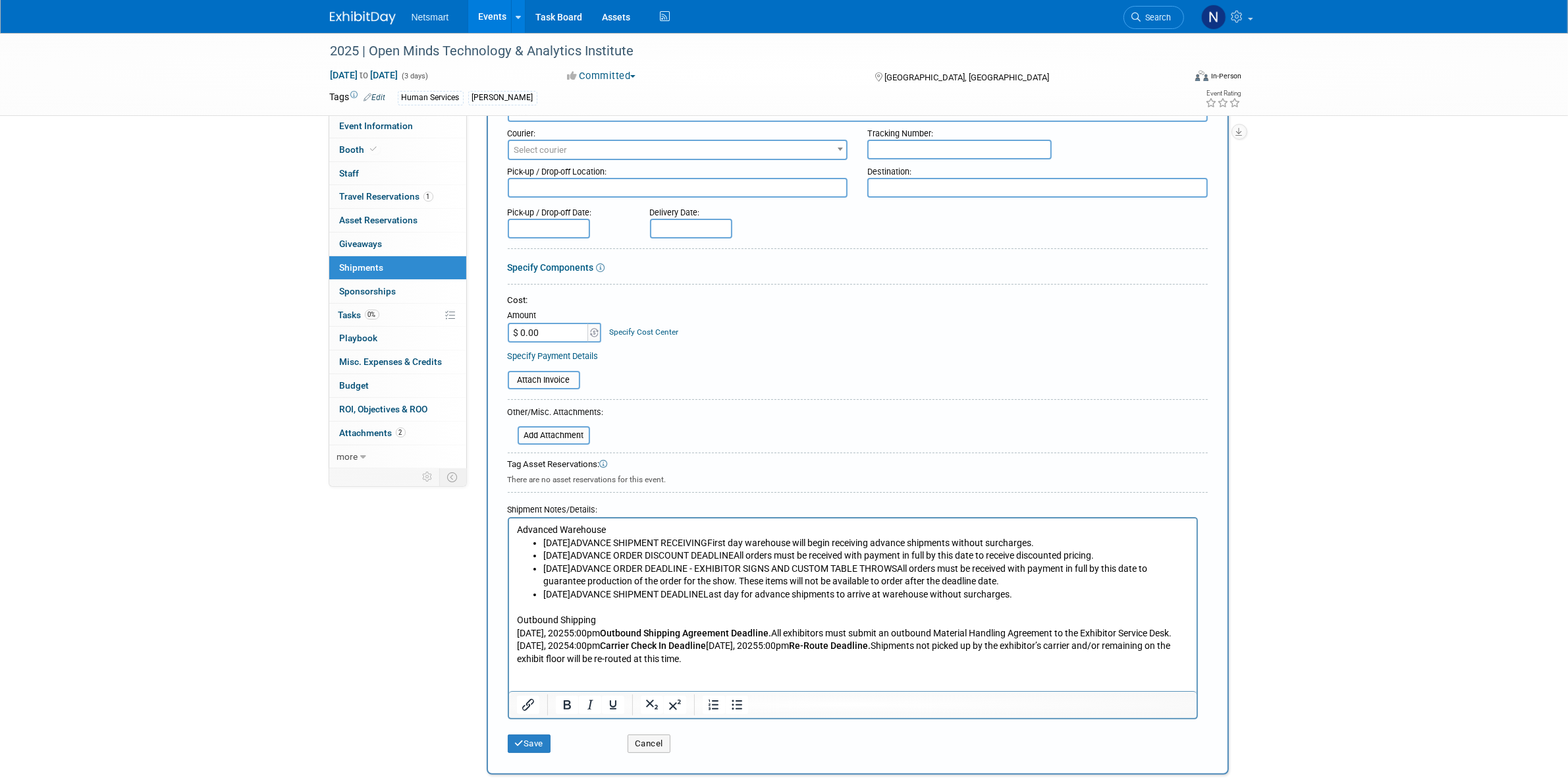
click at [625, 645] on p "[DATE], 20255:00pm Outbound Shipping Agreement Deadline. All exhibitors must su…" at bounding box center [852, 647] width 672 height 39
click at [665, 638] on b "Outbound Shipping Agreement Deadline." at bounding box center [664, 632] width 171 height 11
click at [572, 659] on p "[DATE] 5:00pm Outbound Shipping Agreement Deadline. All exhibitors must submit …" at bounding box center [852, 647] width 672 height 39
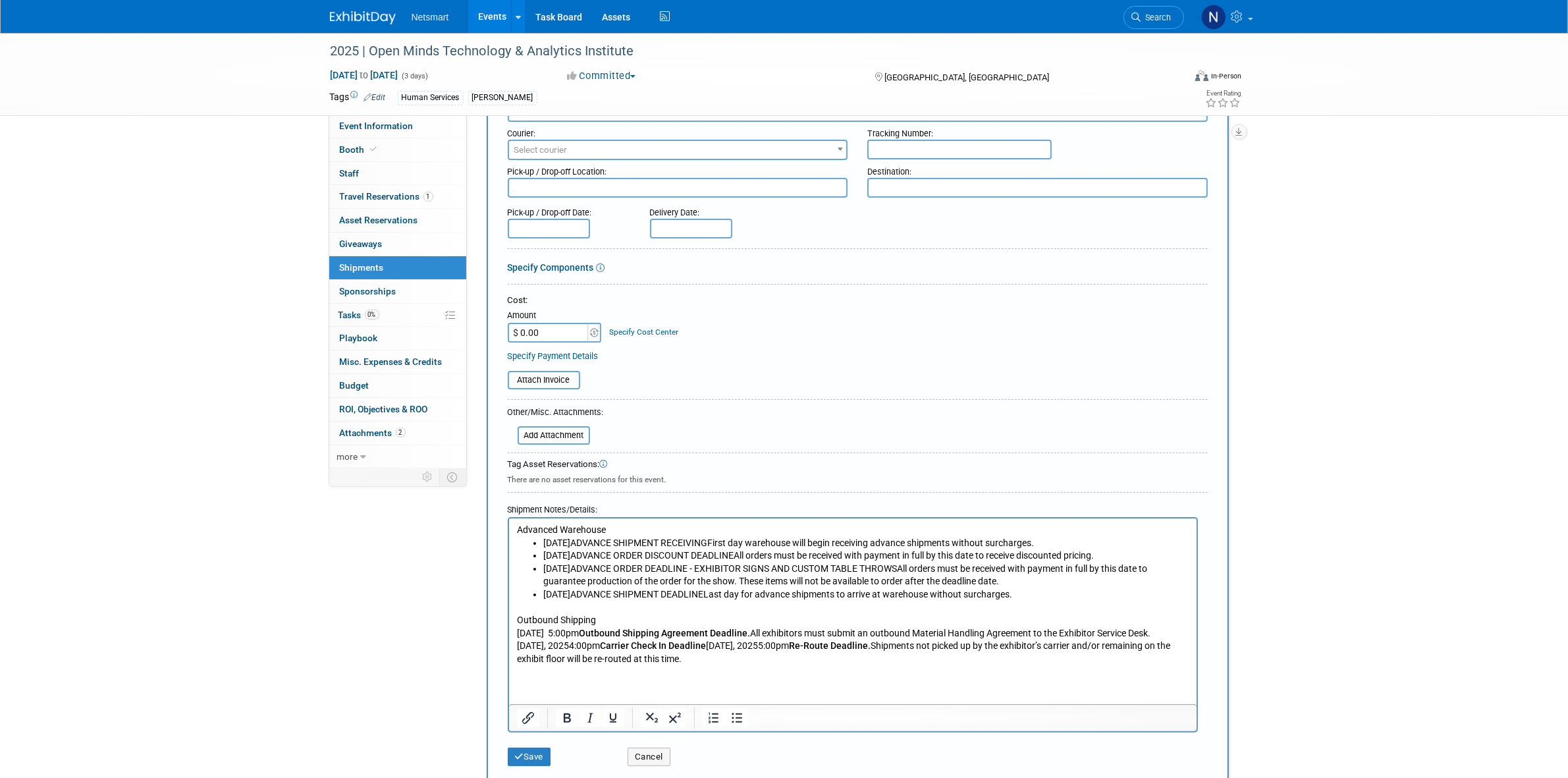
click at [625, 665] on p "[DATE], 20254:00pm Carrier Check In Deadline [DATE], 20255:00pm Re-Route Deadli…" at bounding box center [852, 652] width 672 height 25
click at [665, 651] on b "Carrier Check In Deadline" at bounding box center [631, 645] width 106 height 11
click at [772, 665] on p "[DATE] 4:00pm Carrier Check In Deadline [DATE], 20255:00pm Re-Route Deadline. S…" at bounding box center [852, 652] width 672 height 25
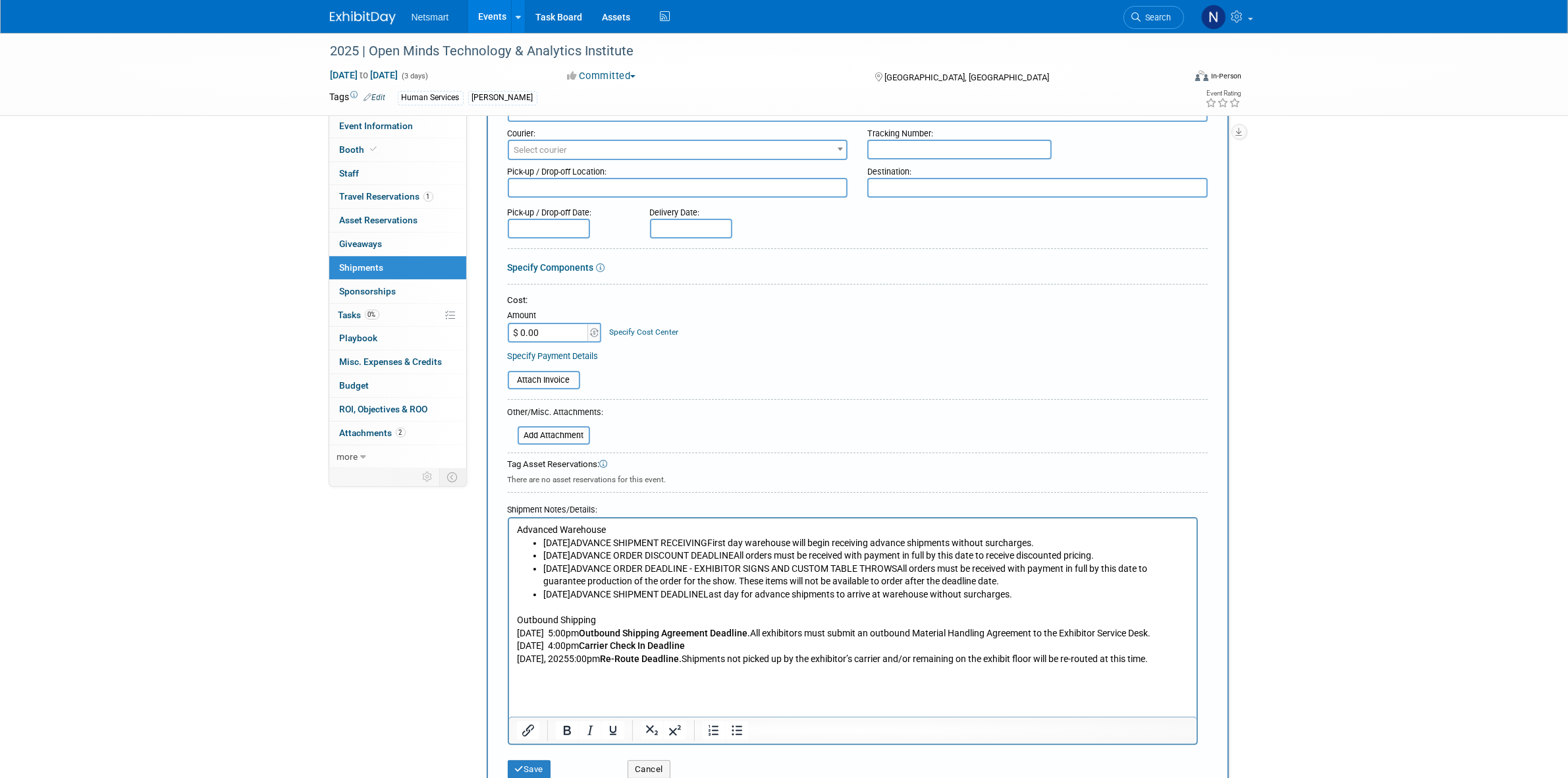
click at [623, 665] on p "[DATE], 20255:00pm Re-Route Deadline. Shipments not picked up by the exhibitor’…" at bounding box center [852, 659] width 672 height 13
drag, startPoint x: 628, startPoint y: 684, endPoint x: 637, endPoint y: 684, distance: 9.0
click at [628, 665] on p "[DATE], 20255:00pm Re-Route Deadline. Shipments not picked up by the exhibitor’…" at bounding box center [852, 659] width 672 height 13
click at [662, 665] on p "[DATE] 5:00pm Re-Route Deadline. Shipments not picked up by the exhibitor’s car…" at bounding box center [852, 659] width 672 height 13
drag, startPoint x: 647, startPoint y: 690, endPoint x: 582, endPoint y: 690, distance: 65.0
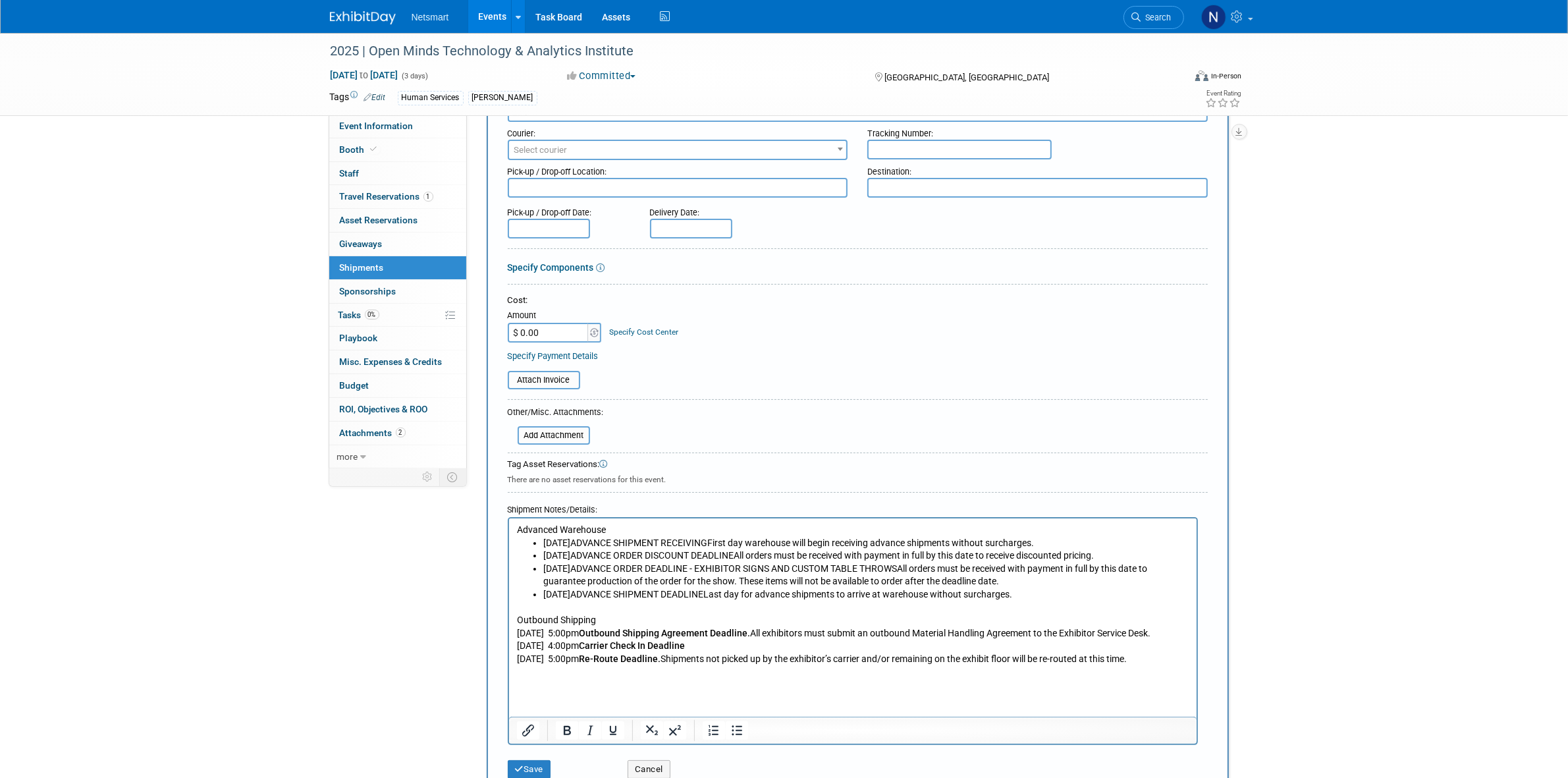
click at [582, 665] on p "[DATE] 5:00pm Re-Route Deadline. Shipments not picked up by the exhibitor’s car…" at bounding box center [852, 659] width 672 height 13
click at [573, 665] on p "Thursday, October 23, 2025 5:00pm Re-Route Deadline. Shipments not picked up by…" at bounding box center [852, 659] width 672 height 13
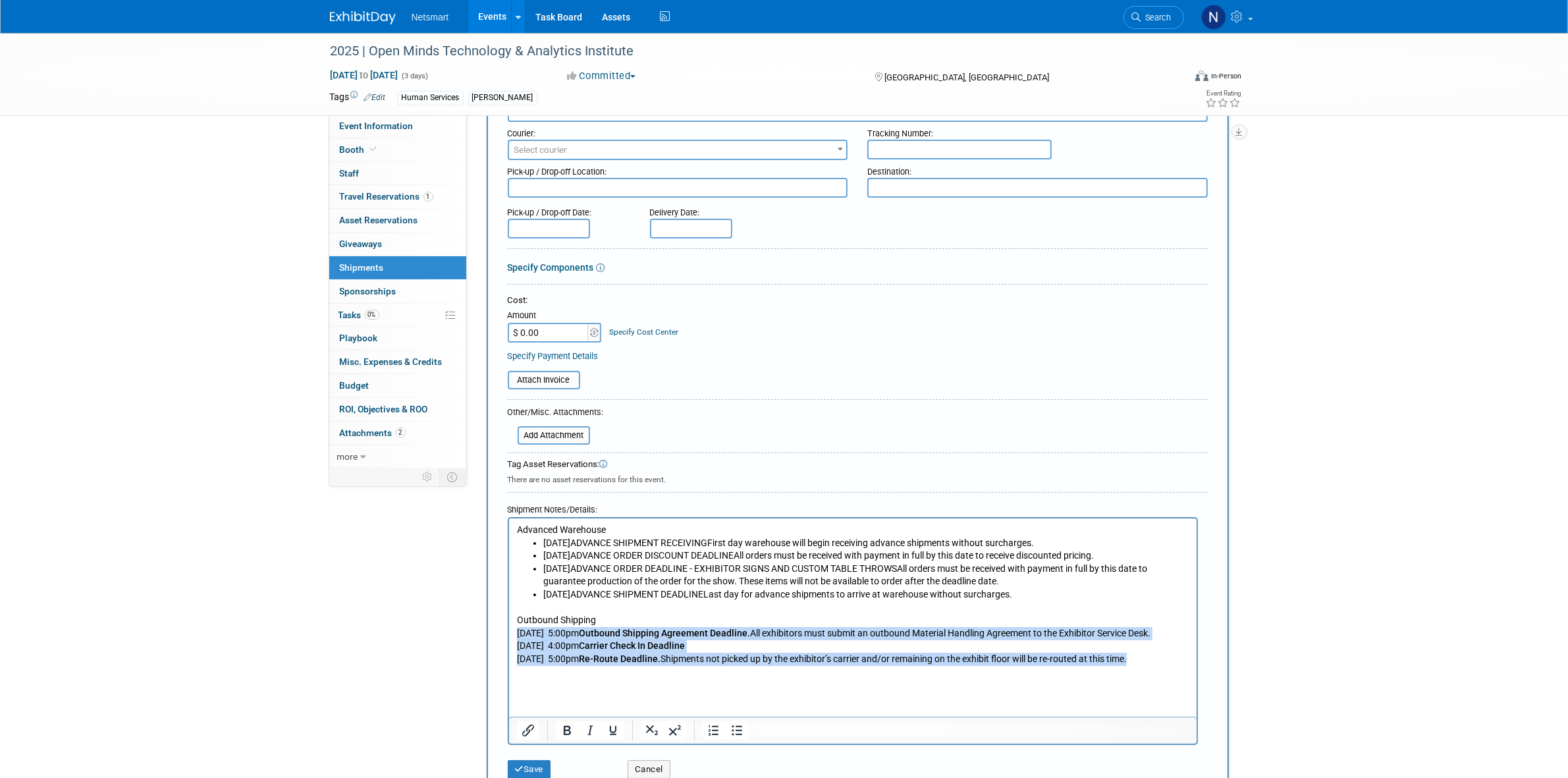
drag, startPoint x: 569, startPoint y: 699, endPoint x: 510, endPoint y: 648, distance: 78.0
click at [510, 648] on html "Advanced Warehouse Friday, September 19, 2025ADVANCE SHIPMENT RECEIVINGFirst da…" at bounding box center [852, 598] width 687 height 160
click at [732, 726] on icon "Bullet list" at bounding box center [737, 730] width 11 height 10
click at [664, 665] on li "Thursday, October 23, 2025 5:00pm Re-Route Deadline. Shipments not picked up by…" at bounding box center [865, 659] width 646 height 13
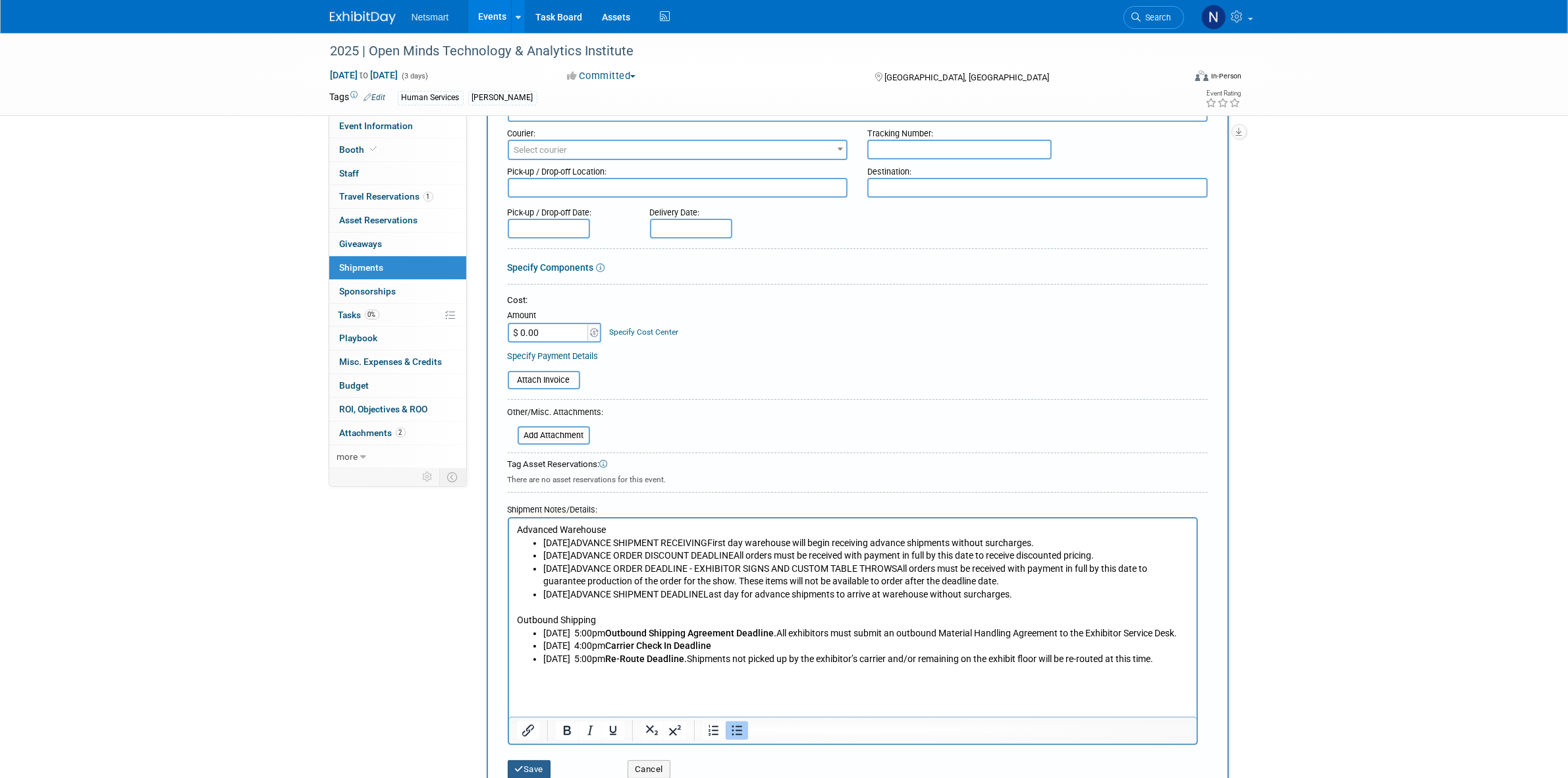
click at [538, 774] on button "Save" at bounding box center [530, 768] width 43 height 19
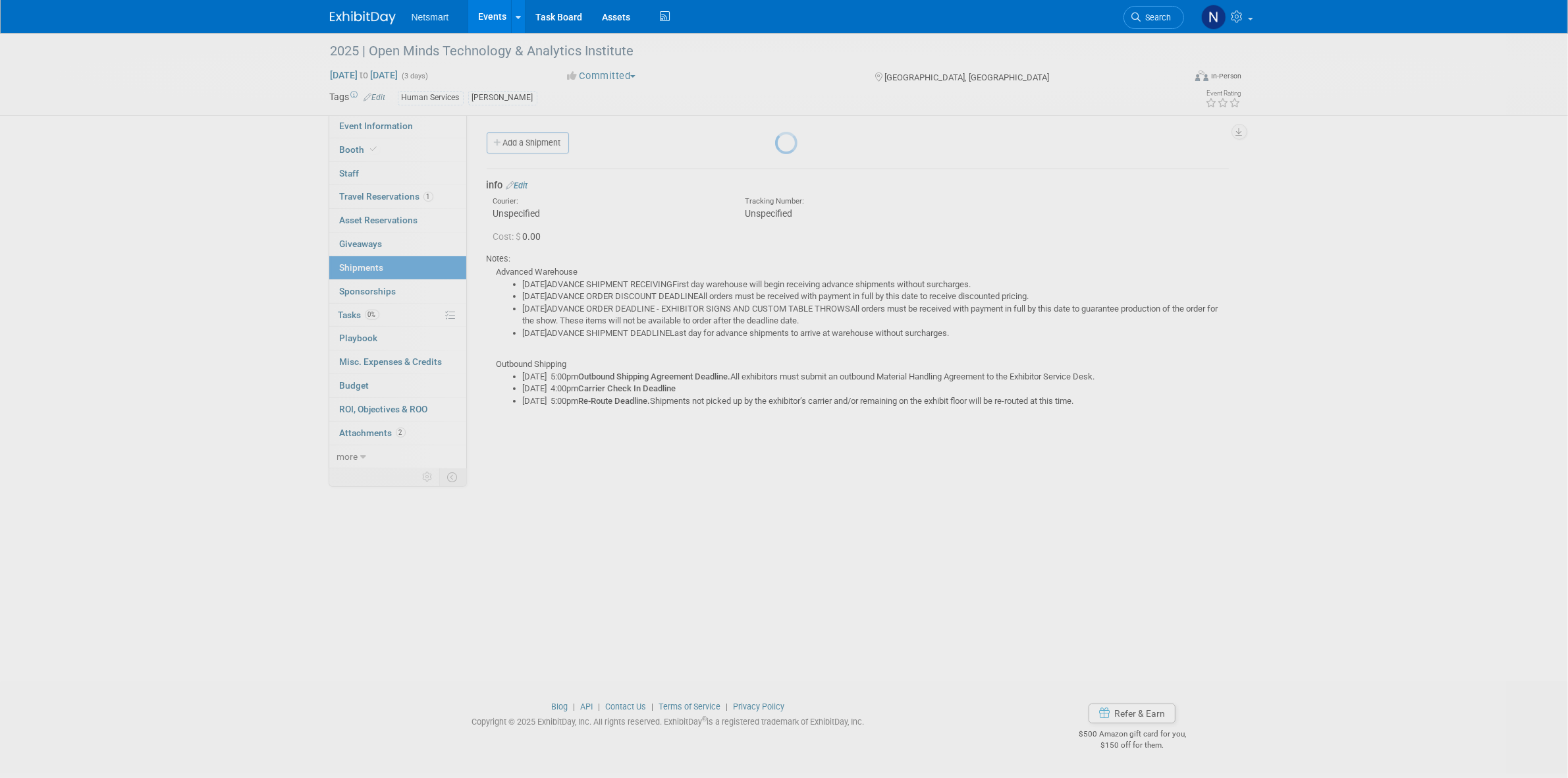
scroll to position [0, 0]
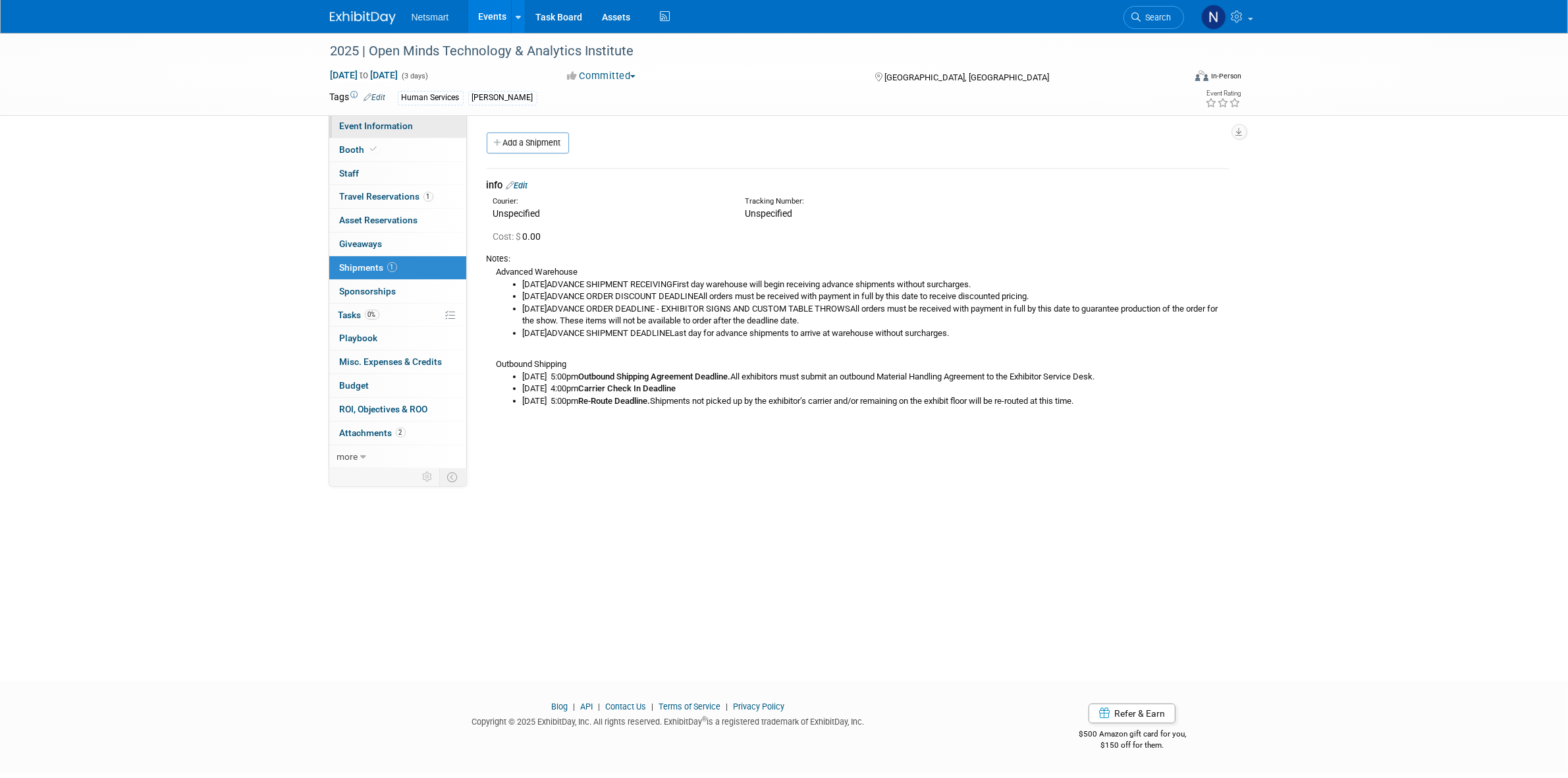
click at [400, 120] on span "Event Information" at bounding box center [376, 125] width 73 height 11
select select "Human Services"
select select "1"
select select "Yes"
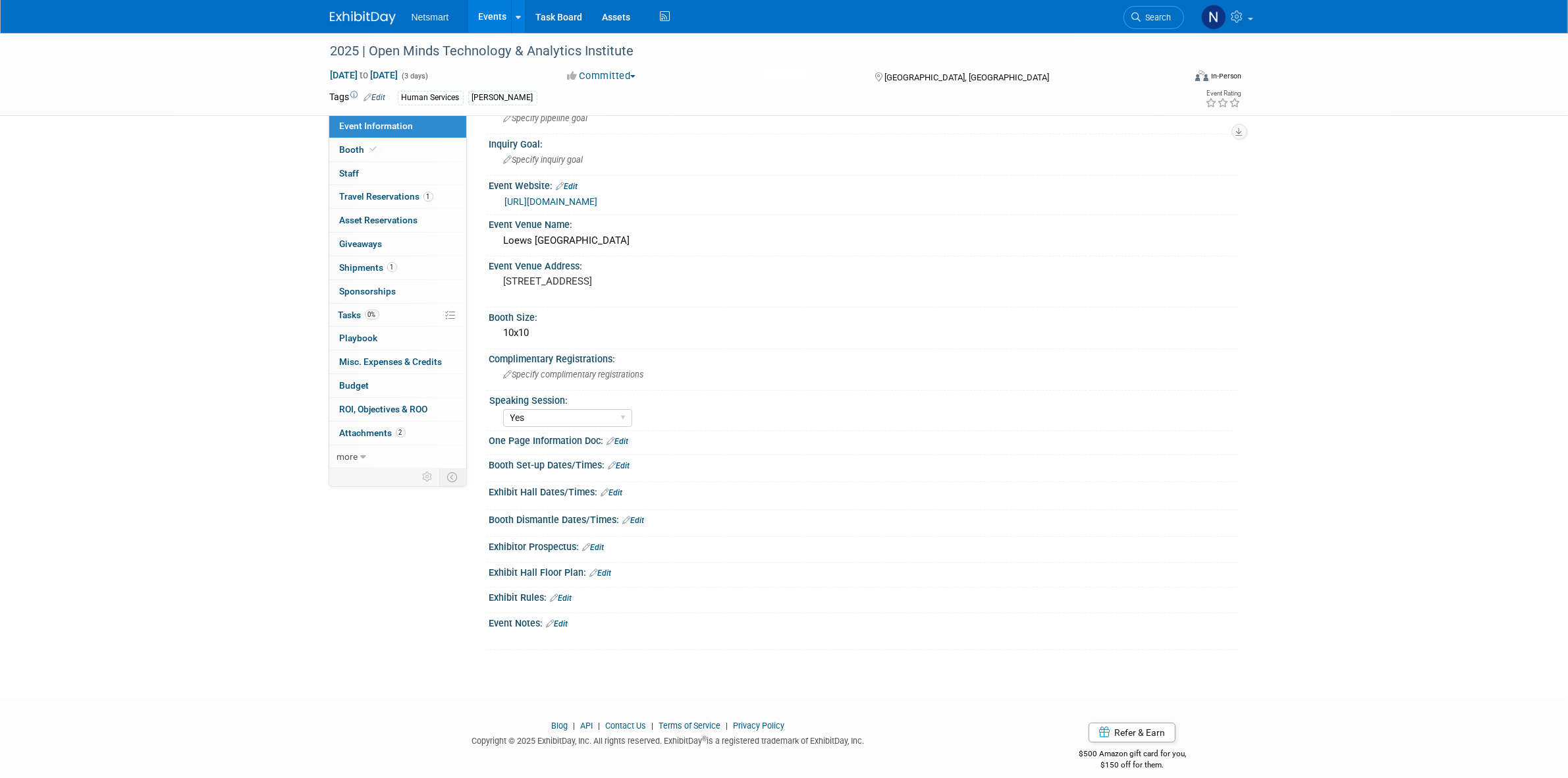
scroll to position [128, 0]
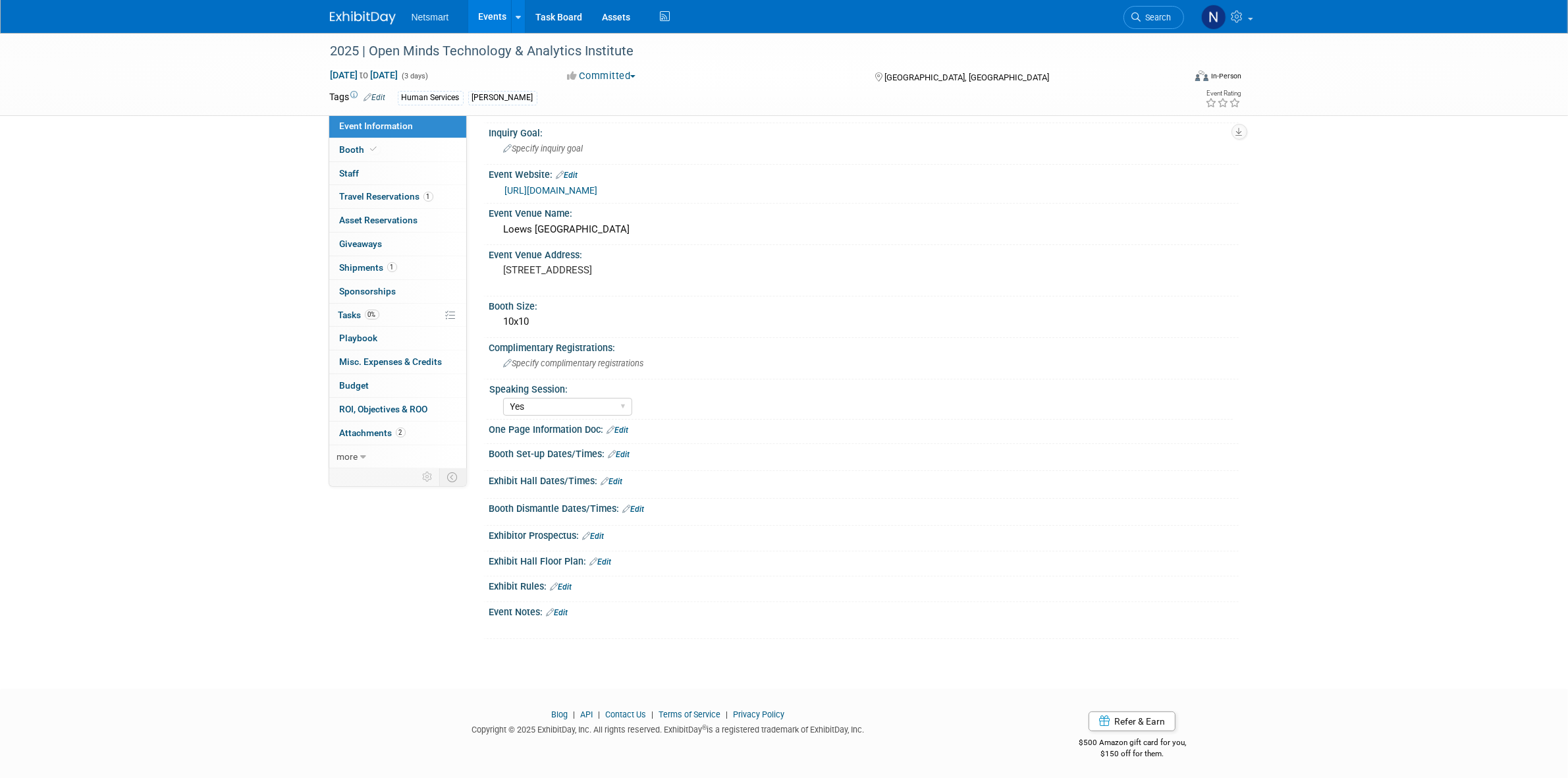
click at [625, 450] on link "Edit" at bounding box center [620, 454] width 22 height 9
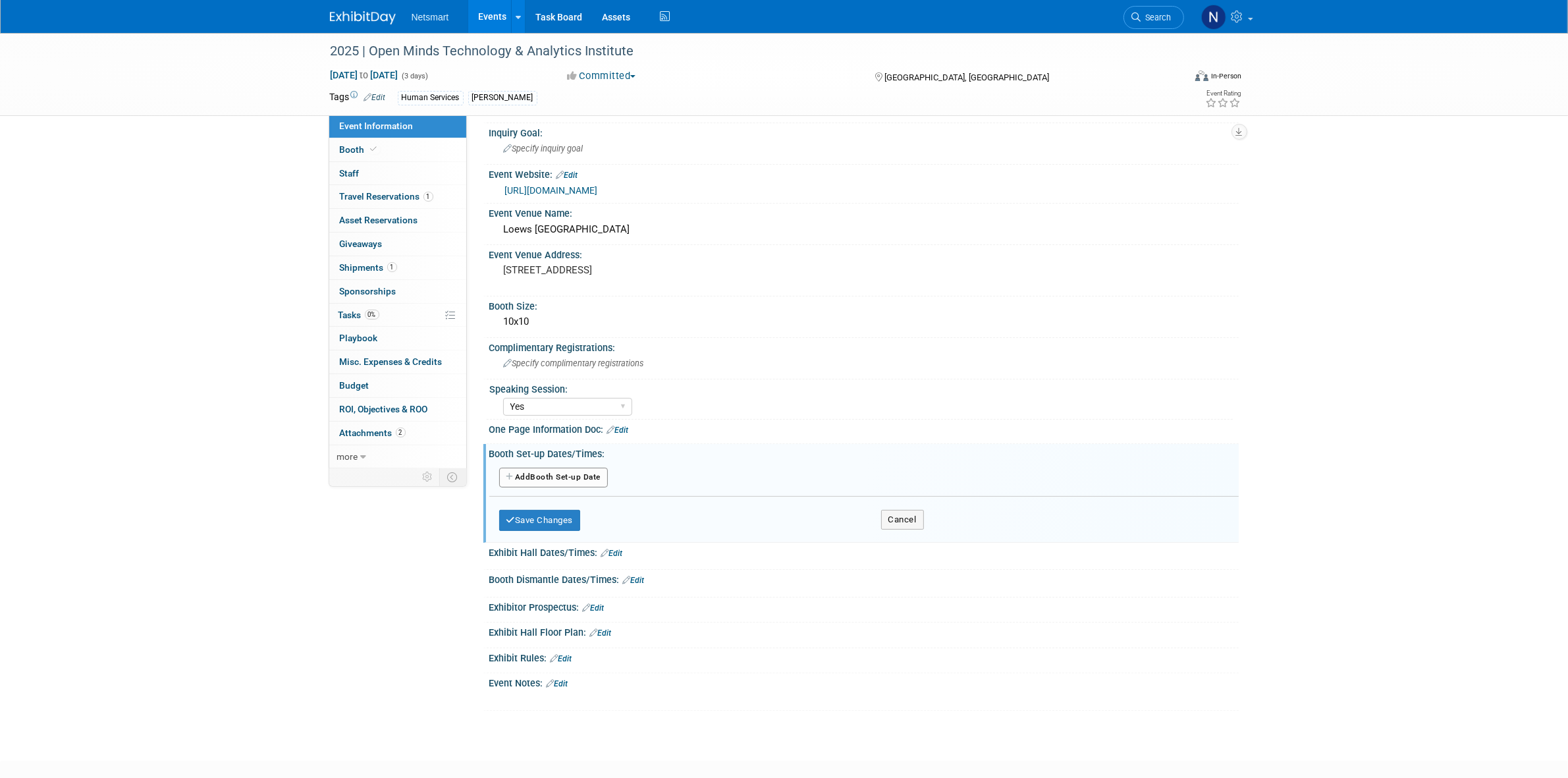
click at [534, 472] on button "Add Another Booth Set-up Date" at bounding box center [554, 478] width 110 height 20
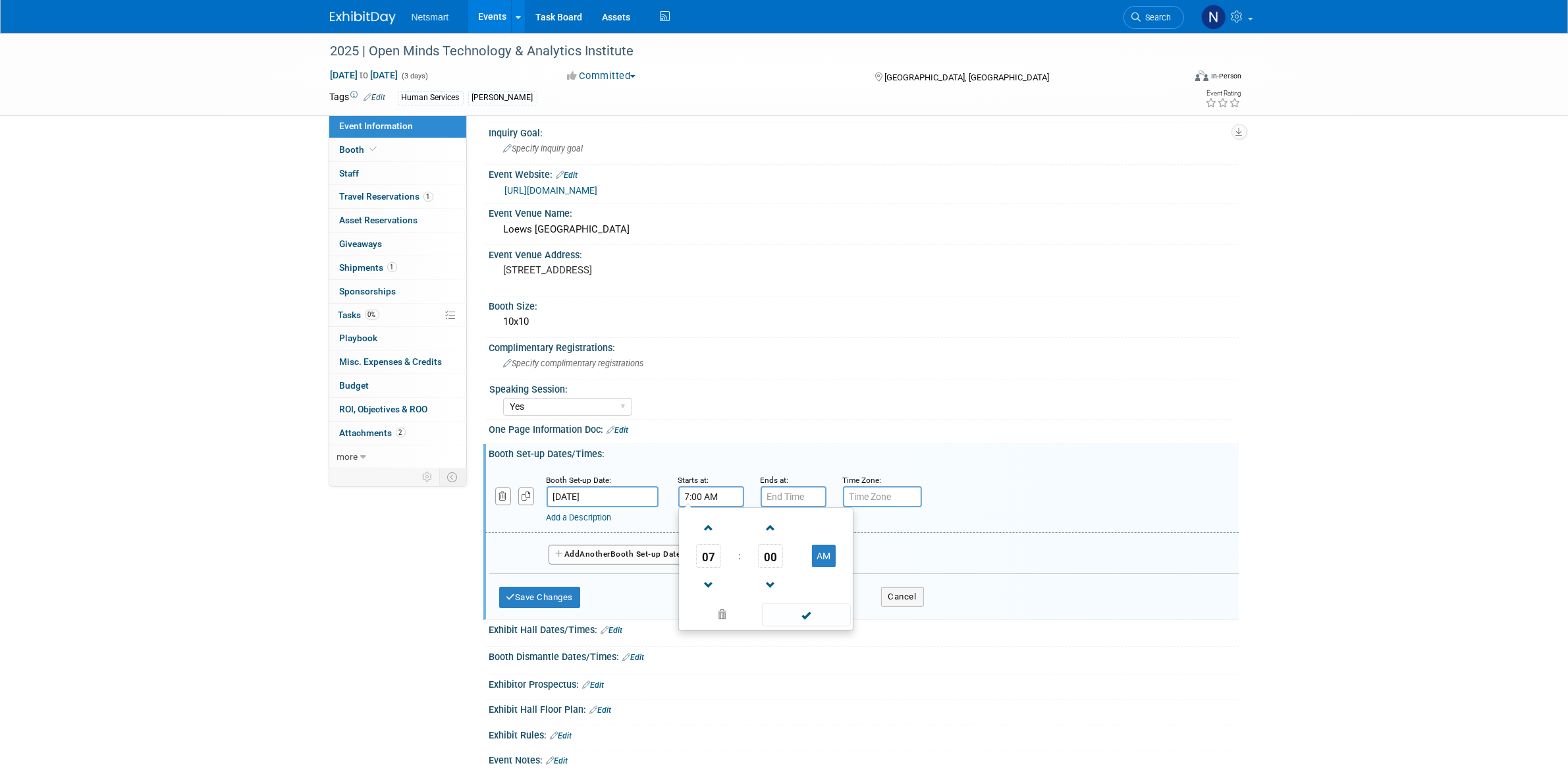
click at [721, 486] on input "7:00 AM" at bounding box center [711, 497] width 66 height 22
click at [721, 557] on td "07" at bounding box center [709, 556] width 55 height 23
click at [715, 557] on span "07" at bounding box center [709, 556] width 25 height 23
click at [705, 528] on td "12" at bounding box center [702, 527] width 42 height 35
click at [816, 544] on button "AM" at bounding box center [824, 555] width 23 height 23
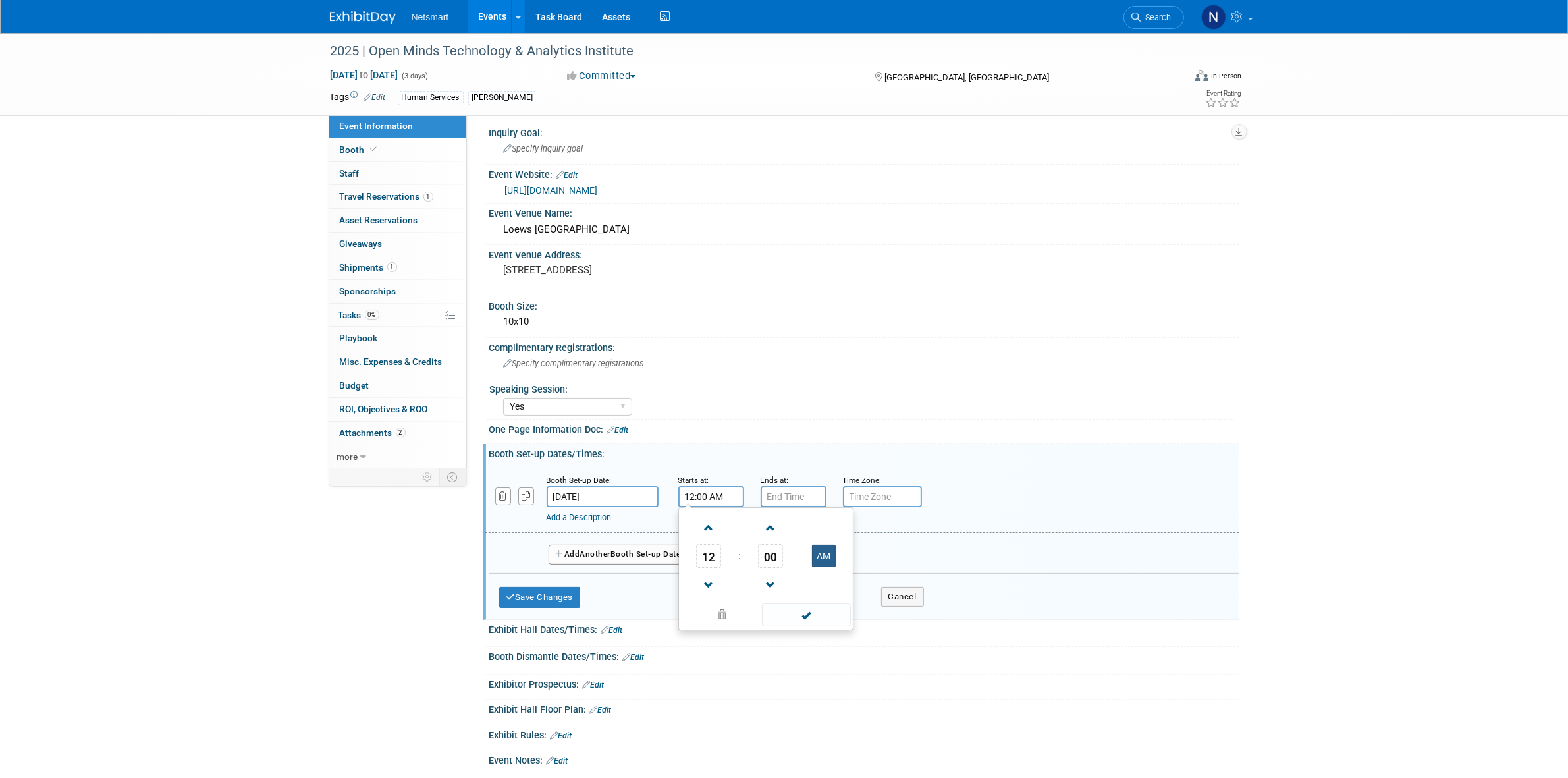
type input "12:00 PM"
click at [779, 488] on input "7:00 PM" at bounding box center [793, 497] width 66 height 22
click at [780, 550] on span "07" at bounding box center [791, 556] width 25 height 23
click at [911, 530] on td "03" at bounding box center [911, 527] width 42 height 35
click at [853, 548] on span "00" at bounding box center [853, 556] width 25 height 23
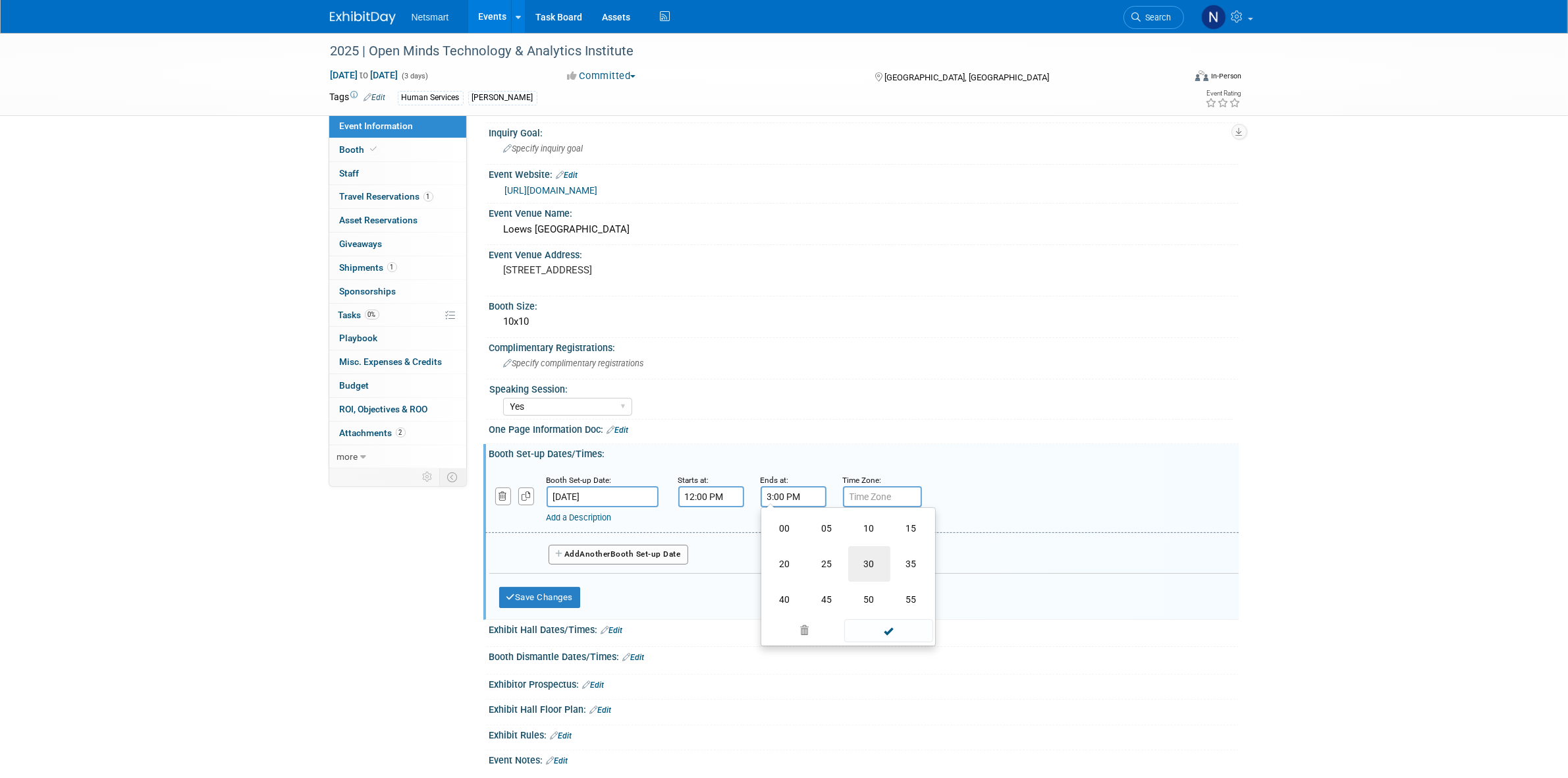
click at [866, 555] on td "30" at bounding box center [869, 564] width 42 height 35
type input "3:30 PM"
click at [877, 614] on span at bounding box center [889, 615] width 89 height 23
click at [552, 580] on div "Save Changes Cancel" at bounding box center [712, 594] width 425 height 41
click at [546, 587] on button "Save Changes" at bounding box center [539, 597] width 81 height 22
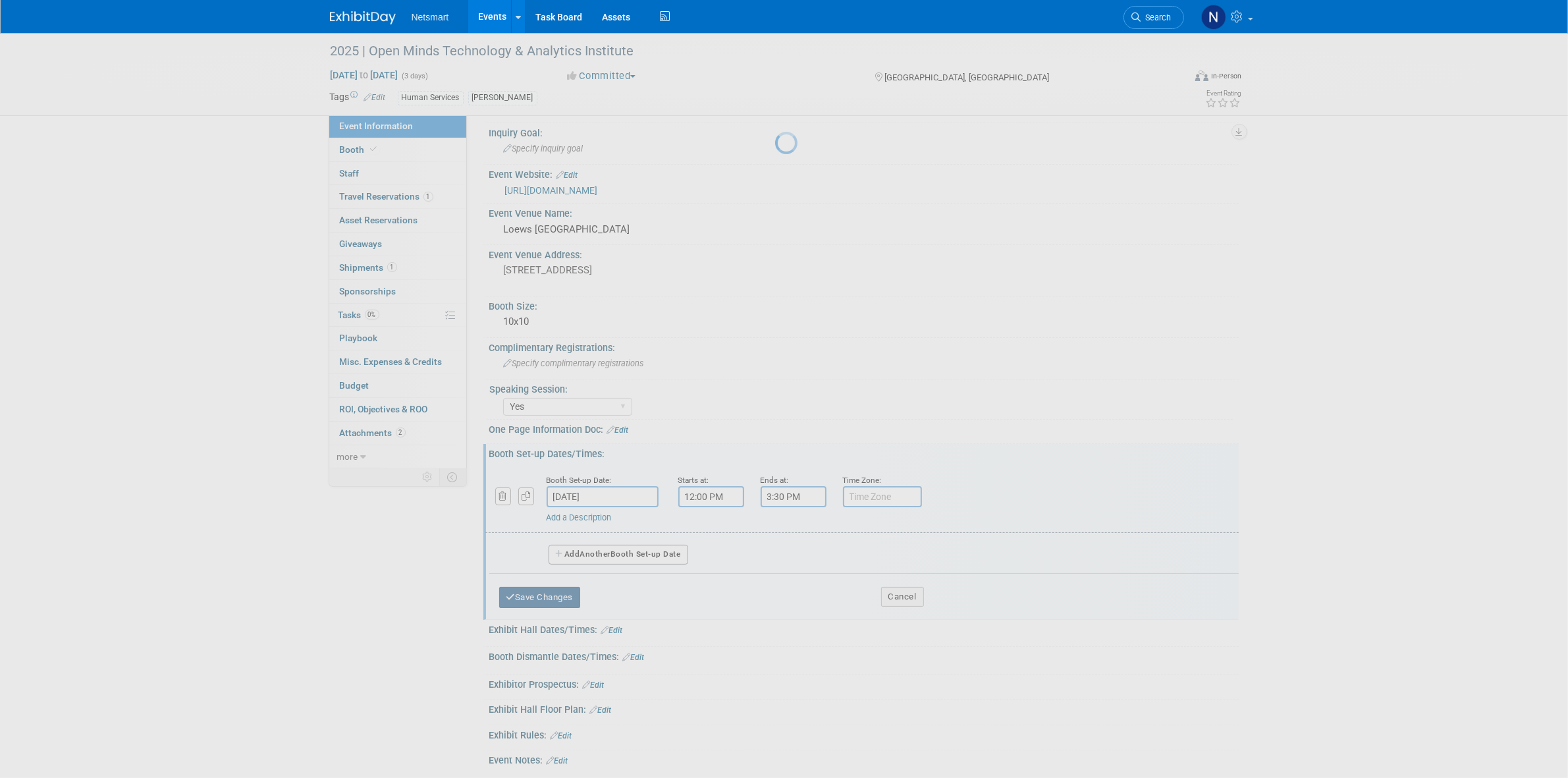
scroll to position [125, 0]
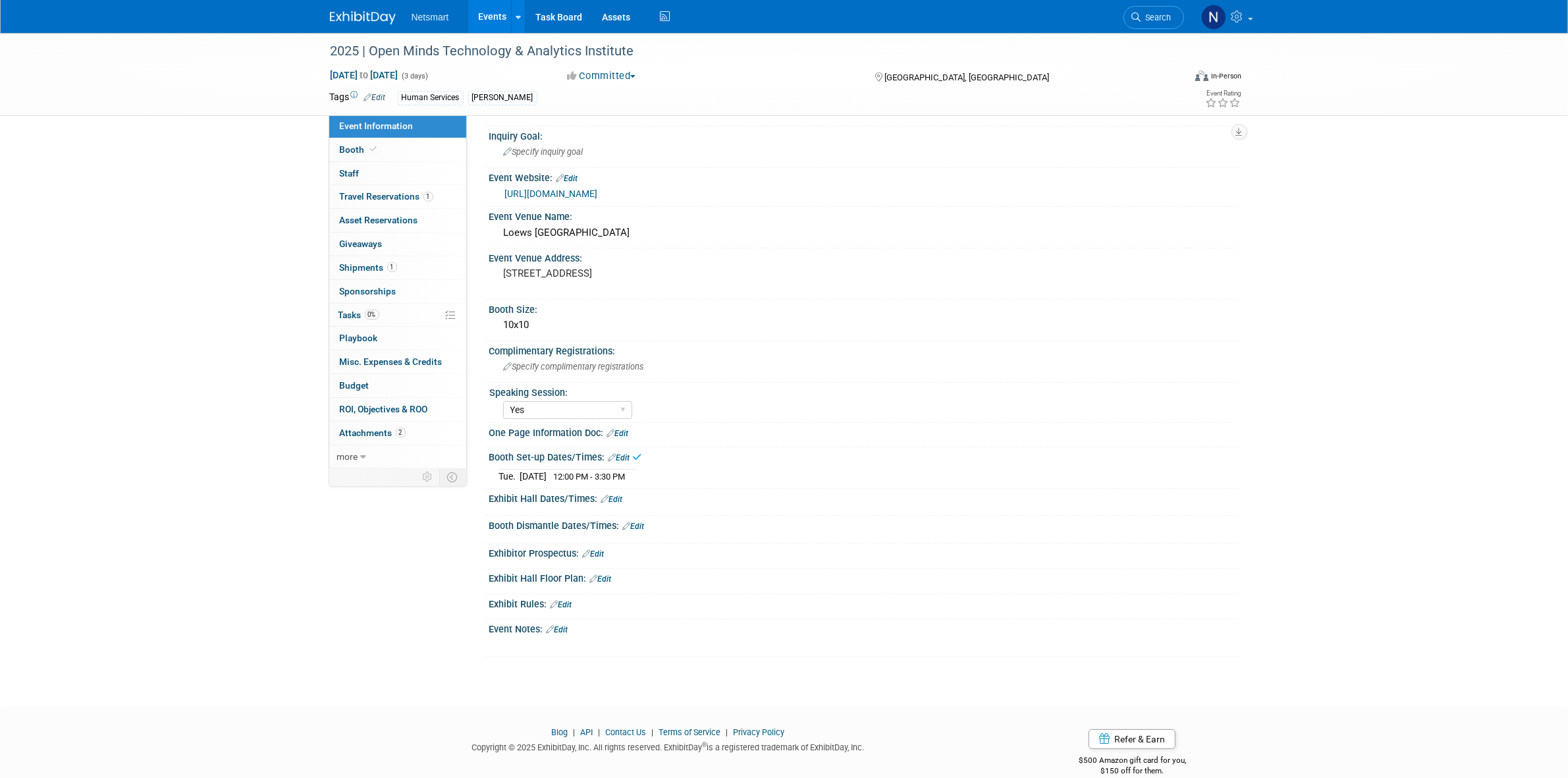
click at [620, 498] on link "Edit" at bounding box center [612, 498] width 22 height 9
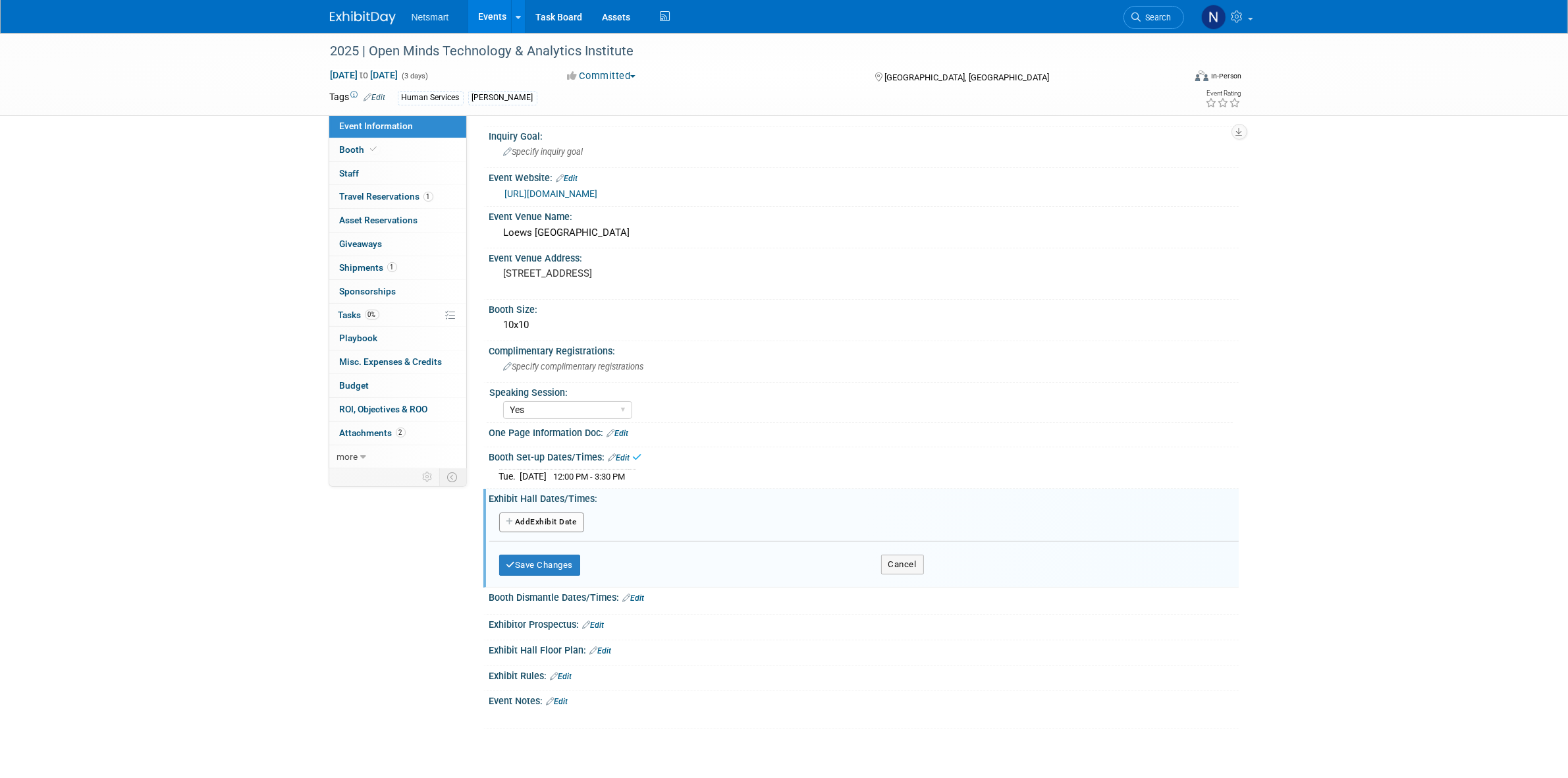
click at [542, 522] on button "Add Another Exhibit Date" at bounding box center [541, 522] width 85 height 20
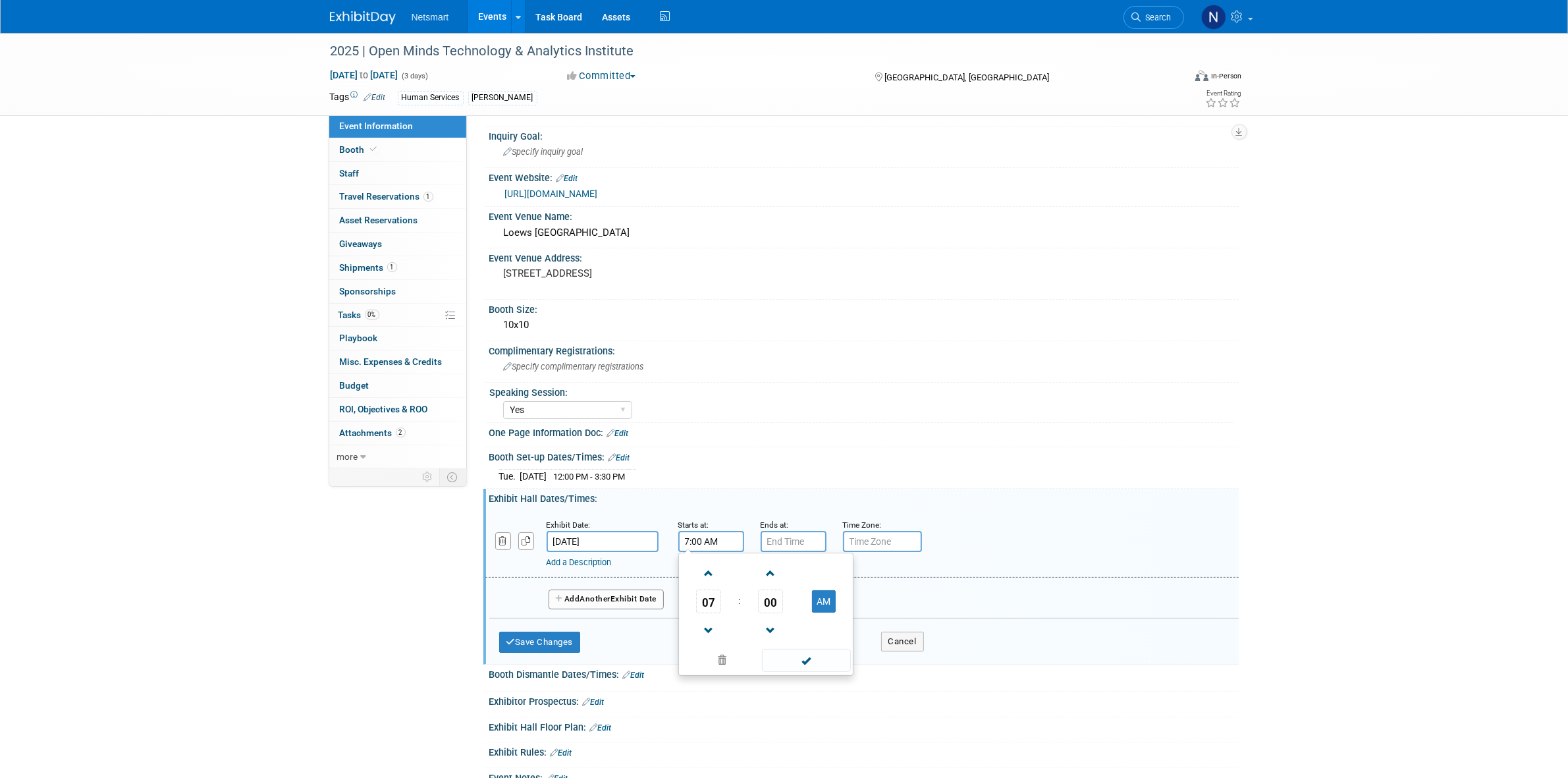
click at [693, 540] on input "7:00 AM" at bounding box center [711, 541] width 66 height 22
click at [706, 601] on span "07" at bounding box center [709, 601] width 25 height 23
click at [712, 606] on td "04" at bounding box center [702, 609] width 42 height 35
click at [762, 603] on span "00" at bounding box center [770, 601] width 25 height 23
click at [784, 609] on td "30" at bounding box center [786, 609] width 42 height 35
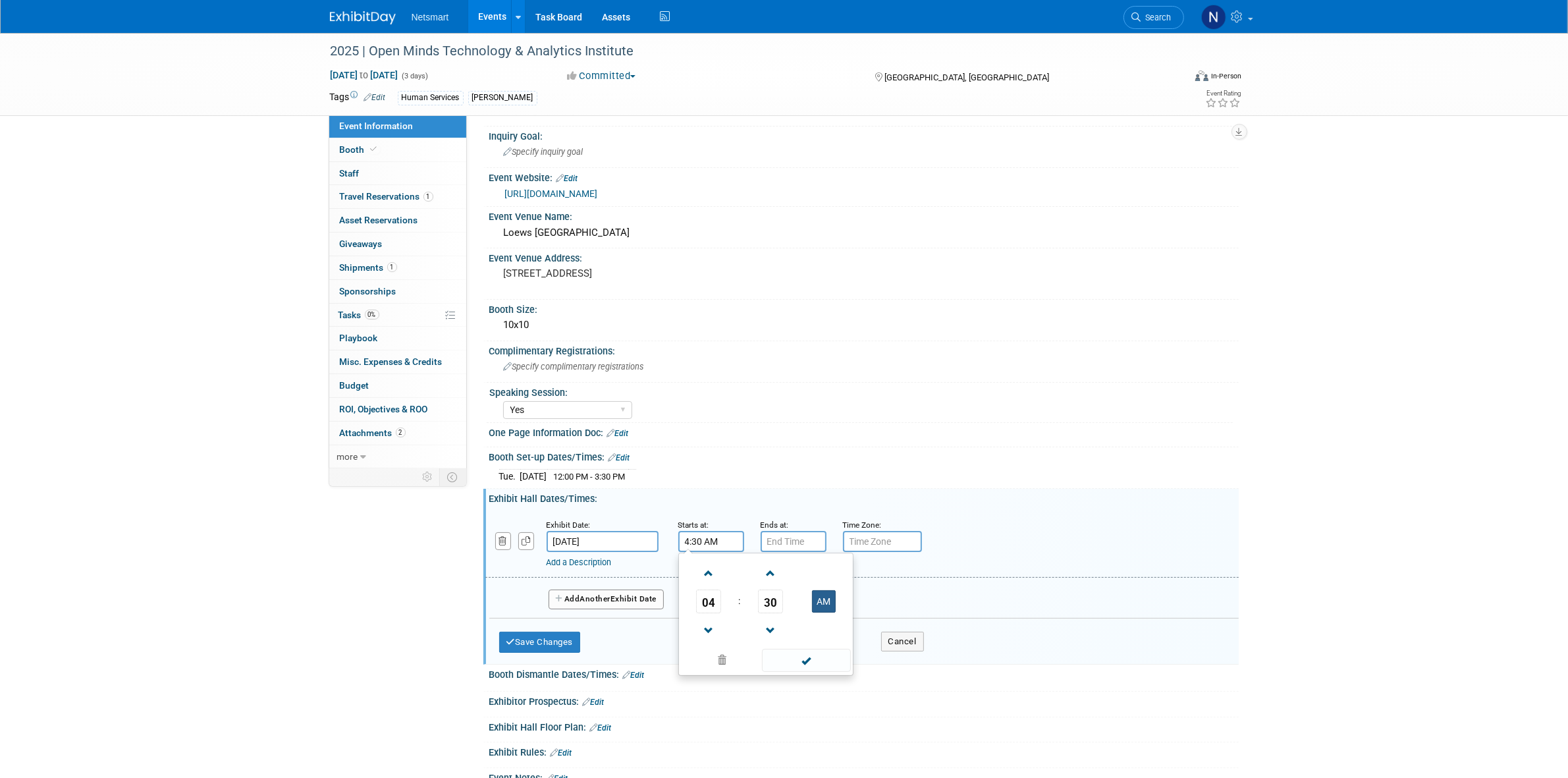
click at [821, 590] on button "AM" at bounding box center [824, 601] width 23 height 23
type input "4:30 PM"
click at [788, 536] on input "7:00 PM" at bounding box center [793, 541] width 66 height 22
click at [792, 598] on span "07" at bounding box center [791, 601] width 25 height 23
click at [866, 607] on td "06" at bounding box center [869, 609] width 42 height 35
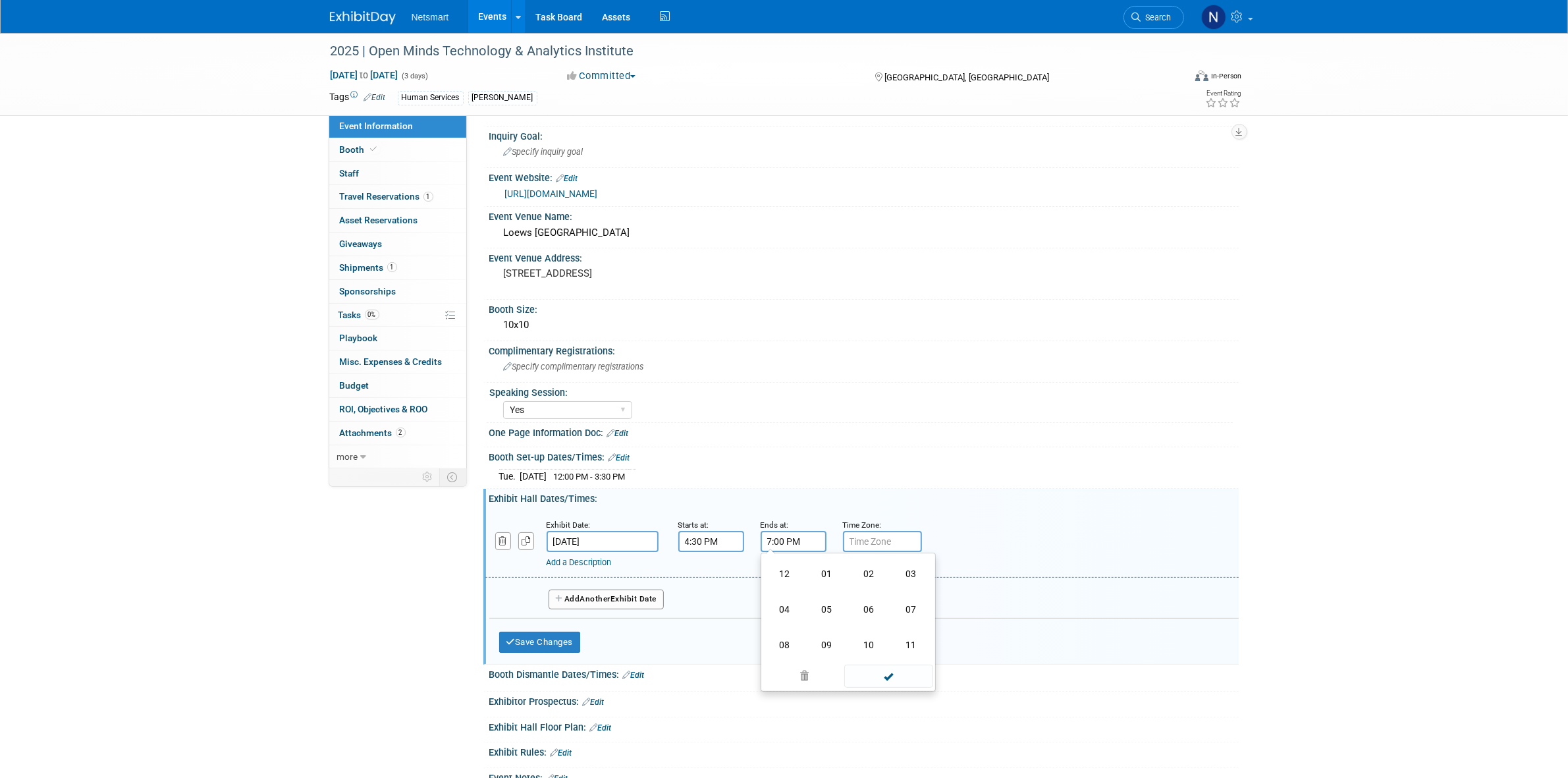
type input "6:00 PM"
click at [887, 651] on span at bounding box center [889, 661] width 89 height 23
click at [580, 600] on button "Add Another Exhibit Date" at bounding box center [606, 599] width 115 height 20
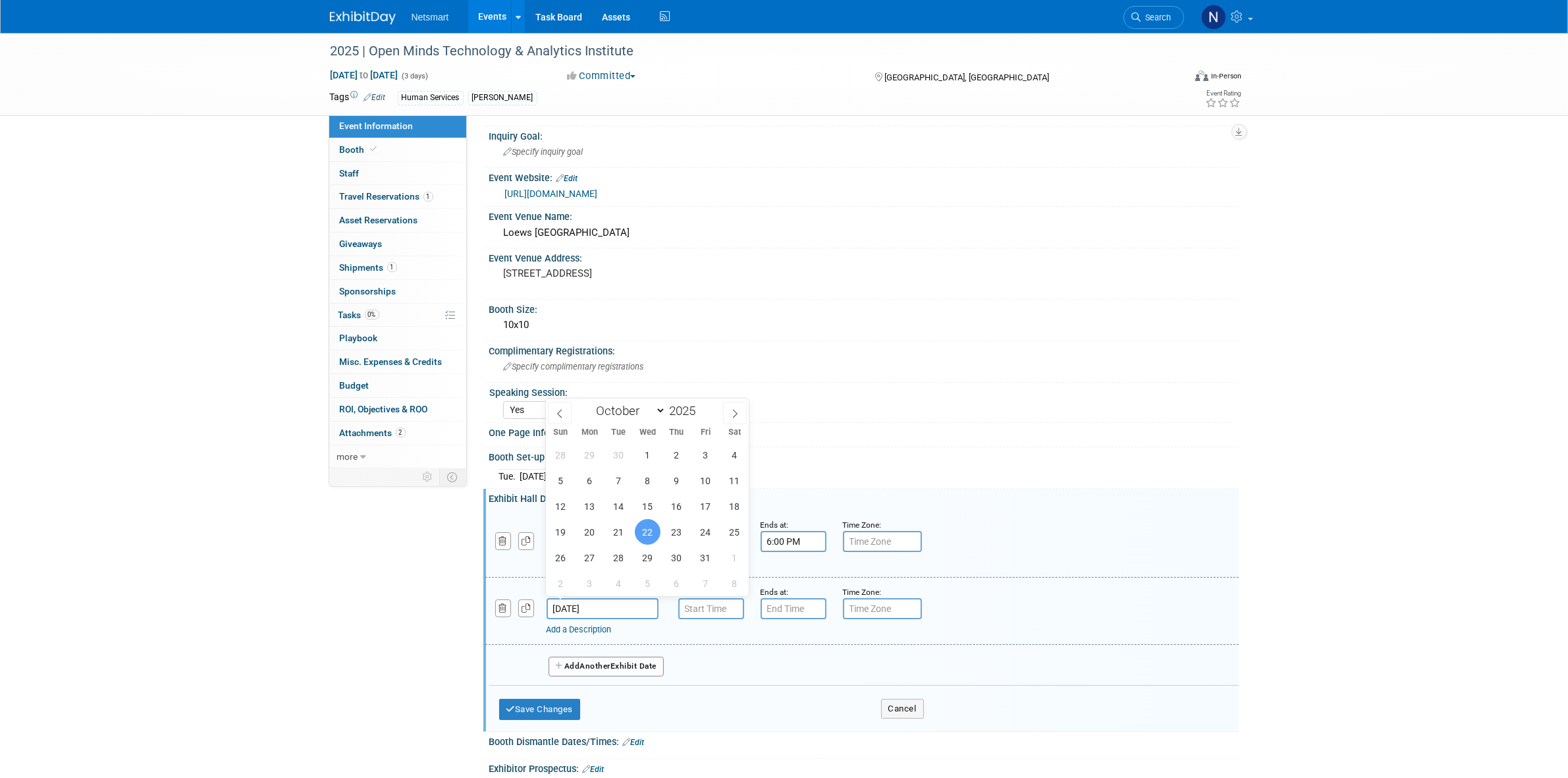
click at [578, 601] on input "Oct 22, 2025" at bounding box center [602, 609] width 112 height 22
click at [703, 603] on input "7:00 AM" at bounding box center [711, 609] width 66 height 22
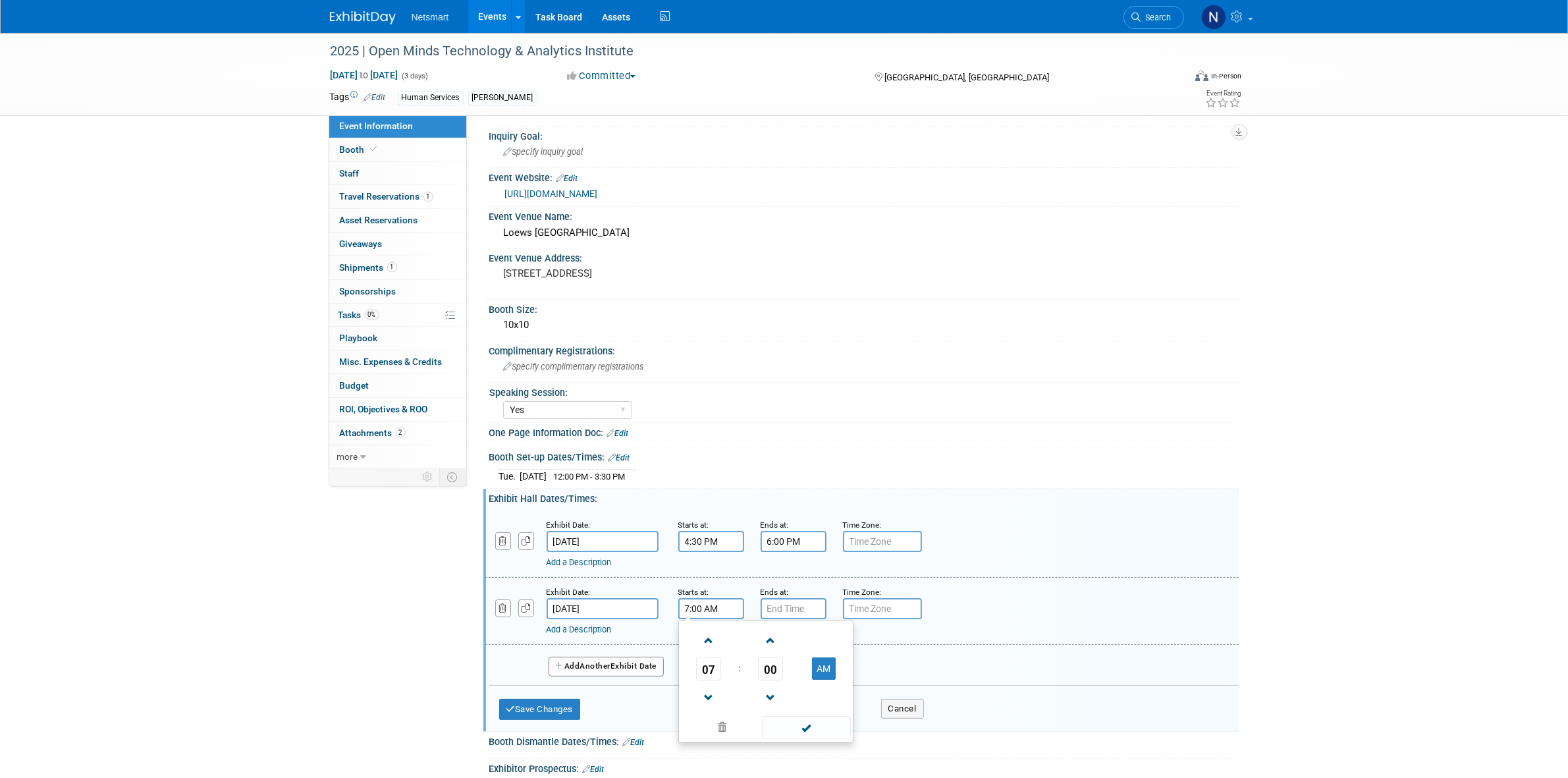
click at [777, 667] on span "00" at bounding box center [770, 668] width 25 height 23
click at [782, 669] on td "30" at bounding box center [786, 676] width 42 height 35
type input "7:30 AM"
type input "7:00 PM"
click at [775, 603] on input "7:00 PM" at bounding box center [793, 609] width 66 height 22
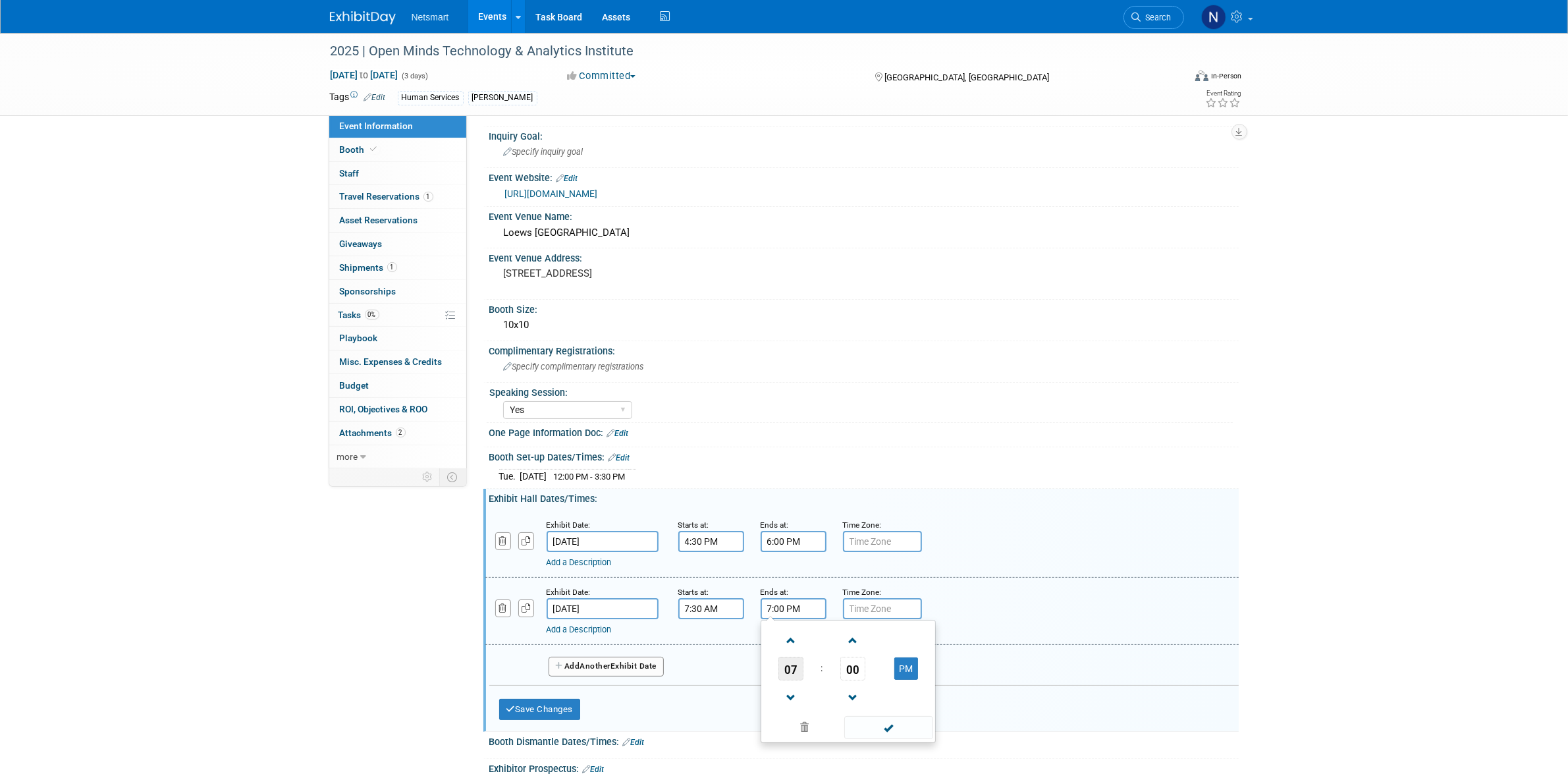
click at [794, 665] on span "07" at bounding box center [791, 668] width 25 height 23
click at [725, 660] on div "Add Another Exhibit Date" at bounding box center [864, 663] width 750 height 35
click at [633, 665] on button "Add Another Exhibit Date" at bounding box center [606, 666] width 115 height 20
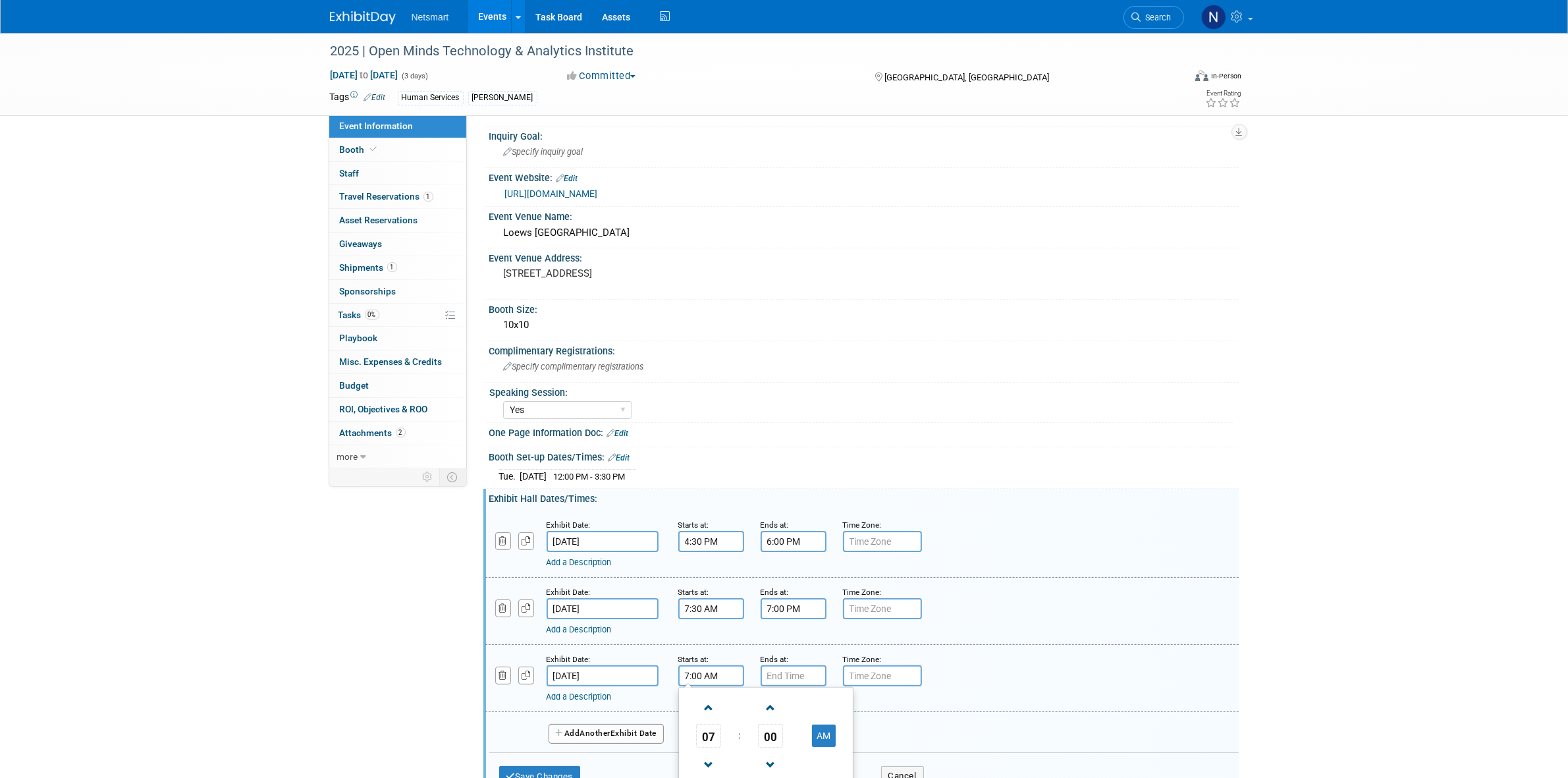
click at [707, 675] on input "7:00 AM" at bounding box center [711, 676] width 66 height 22
click at [759, 729] on span "00" at bounding box center [770, 735] width 25 height 23
click at [776, 735] on td "30" at bounding box center [786, 743] width 42 height 35
type input "7:30 AM"
click at [771, 669] on input "7:00 PM" at bounding box center [793, 676] width 66 height 22
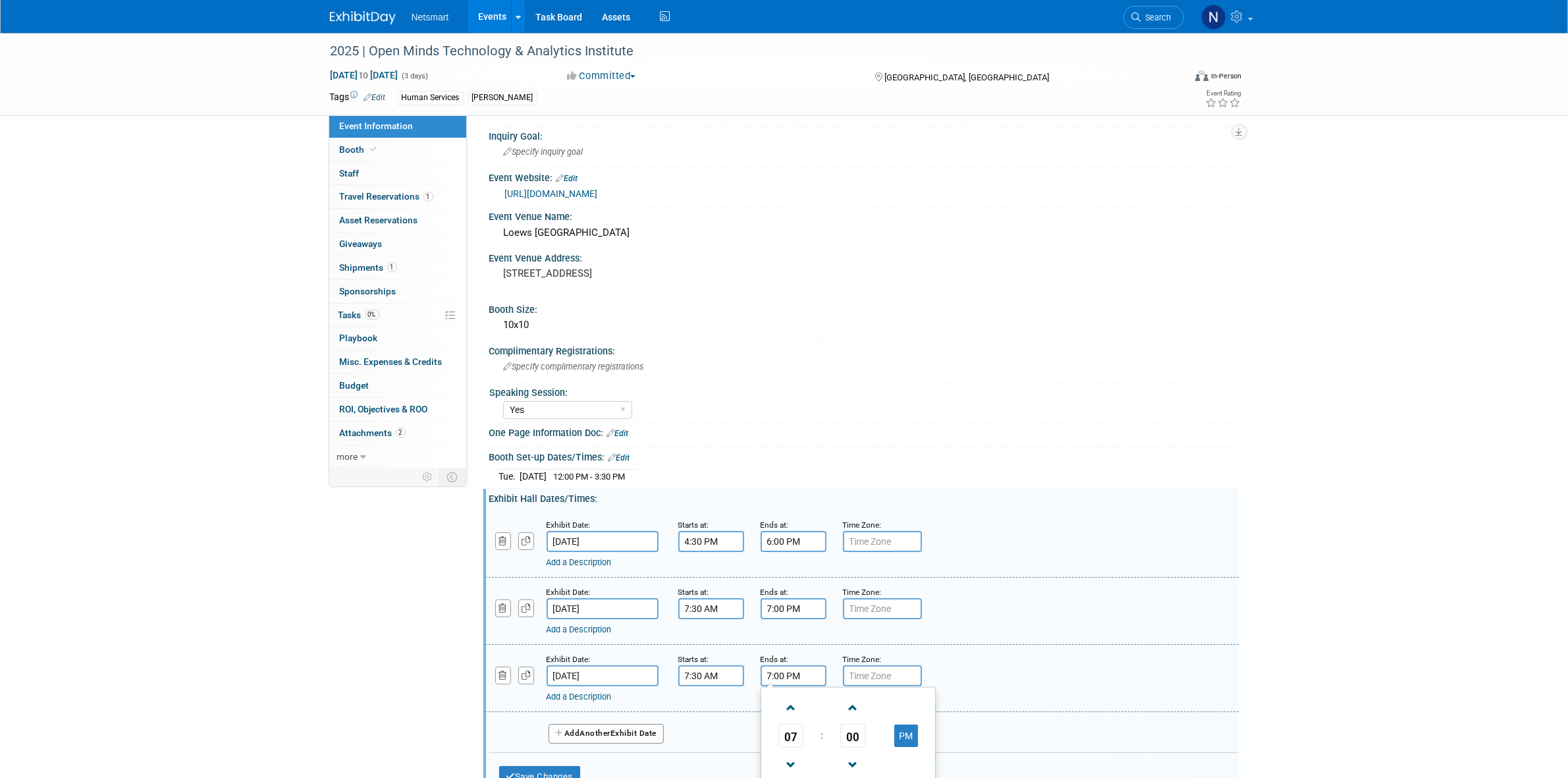
click at [792, 723] on span "07" at bounding box center [791, 735] width 25 height 23
click at [870, 709] on td "02" at bounding box center [869, 708] width 42 height 35
type input "2:00 PM"
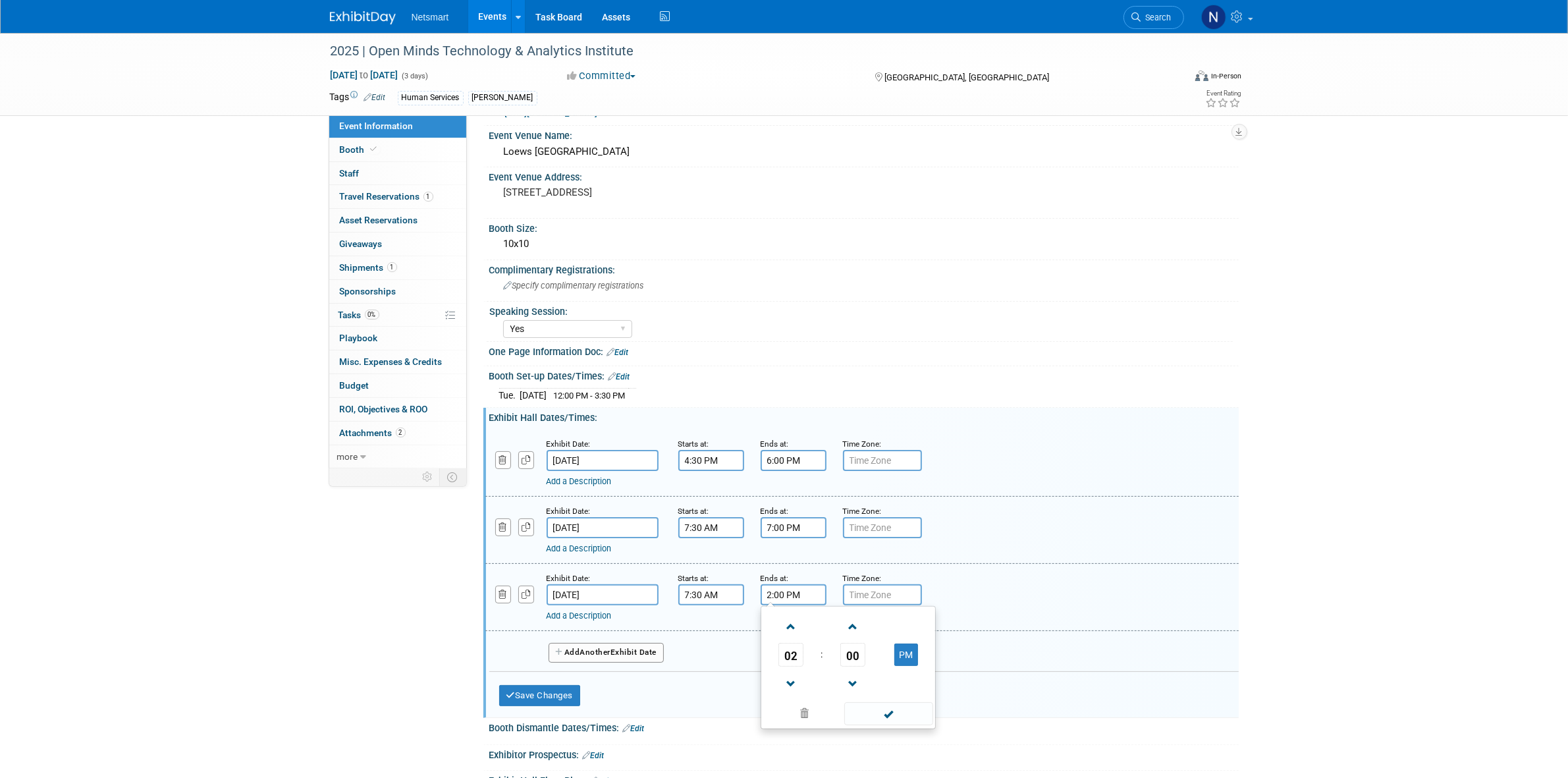
scroll to position [207, 0]
click at [891, 711] on span at bounding box center [889, 712] width 89 height 23
click at [554, 689] on button "Save Changes" at bounding box center [539, 694] width 81 height 22
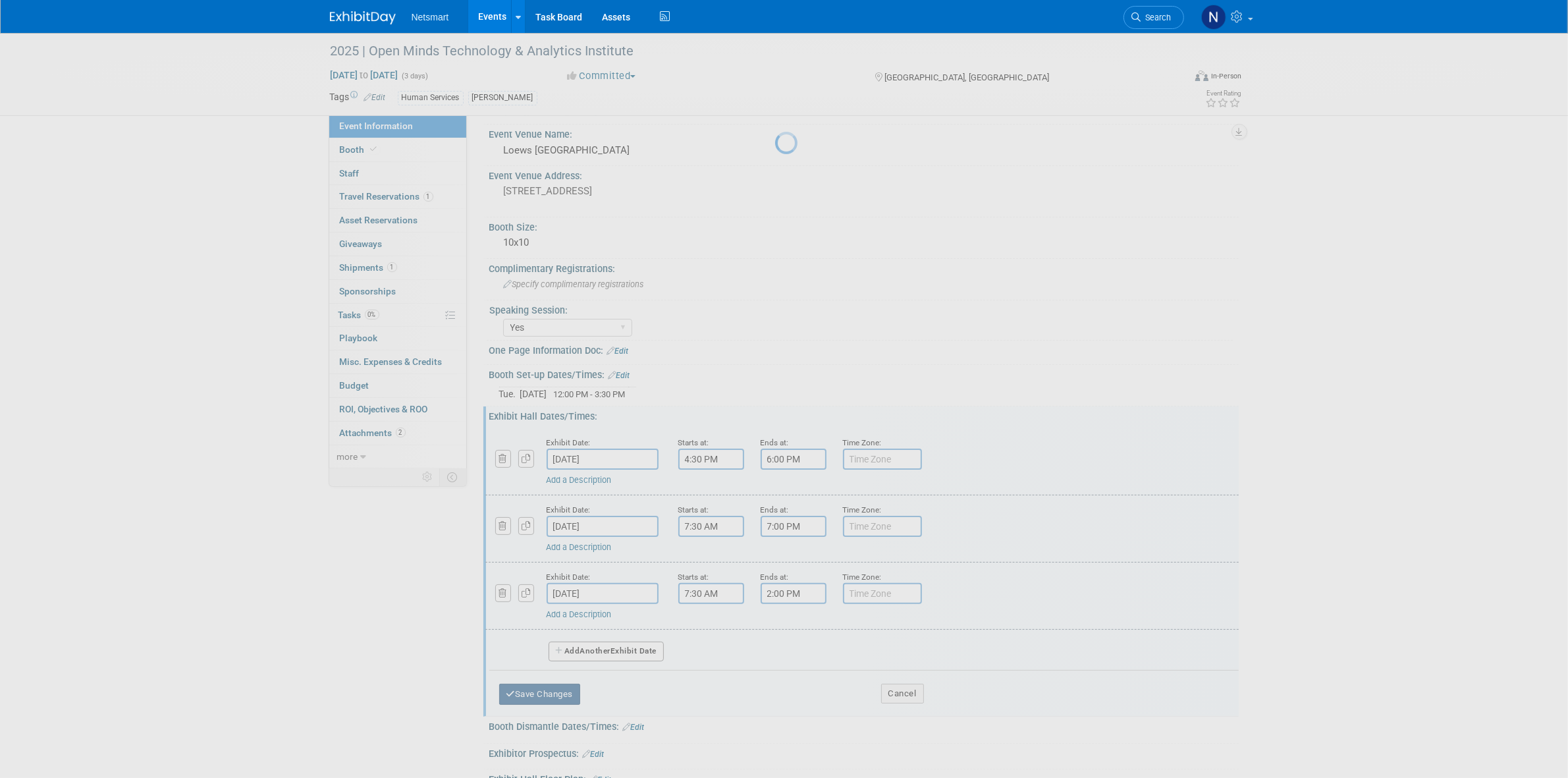
scroll to position [140, 0]
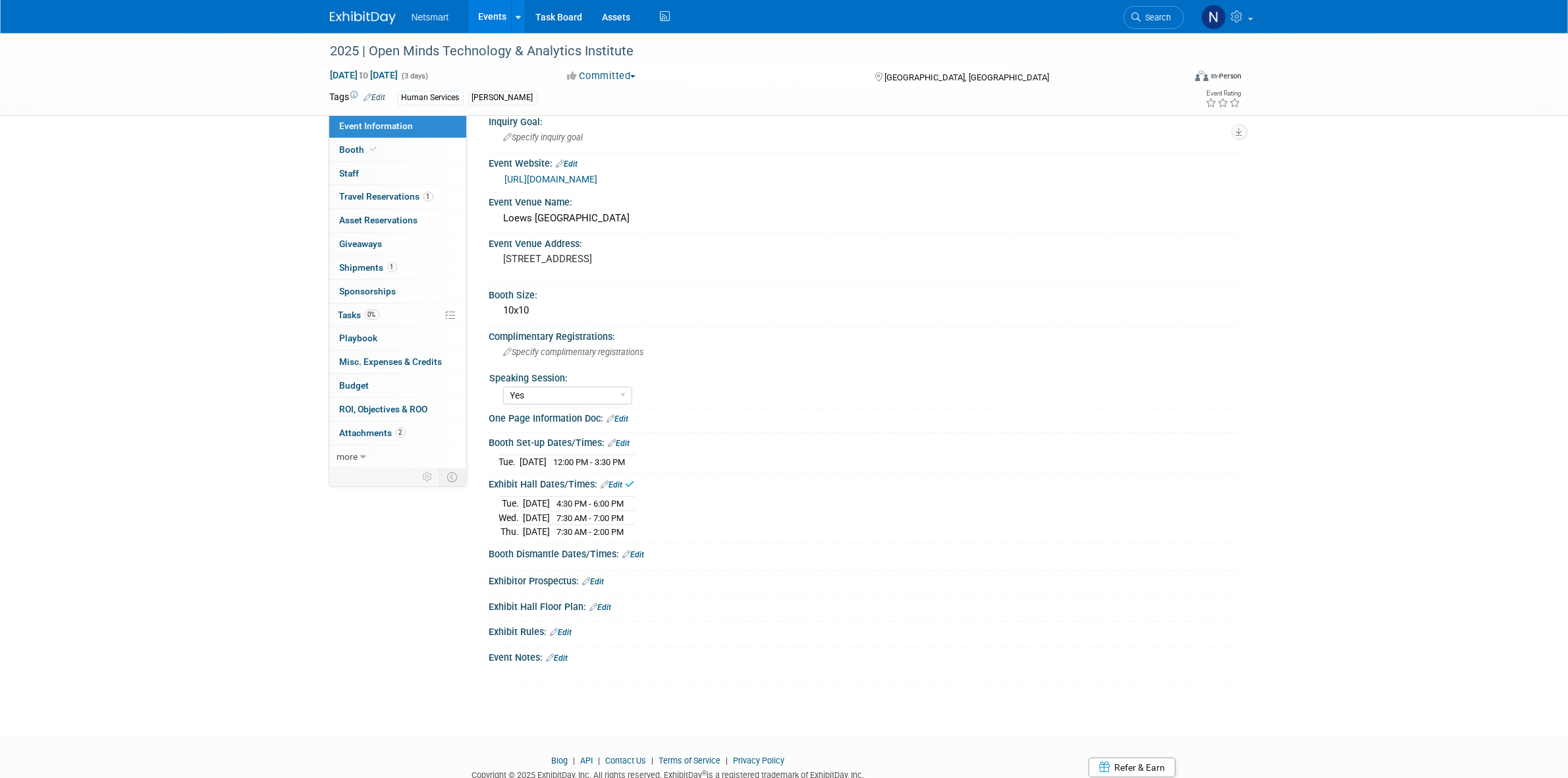
click at [639, 554] on link "Edit" at bounding box center [633, 554] width 22 height 9
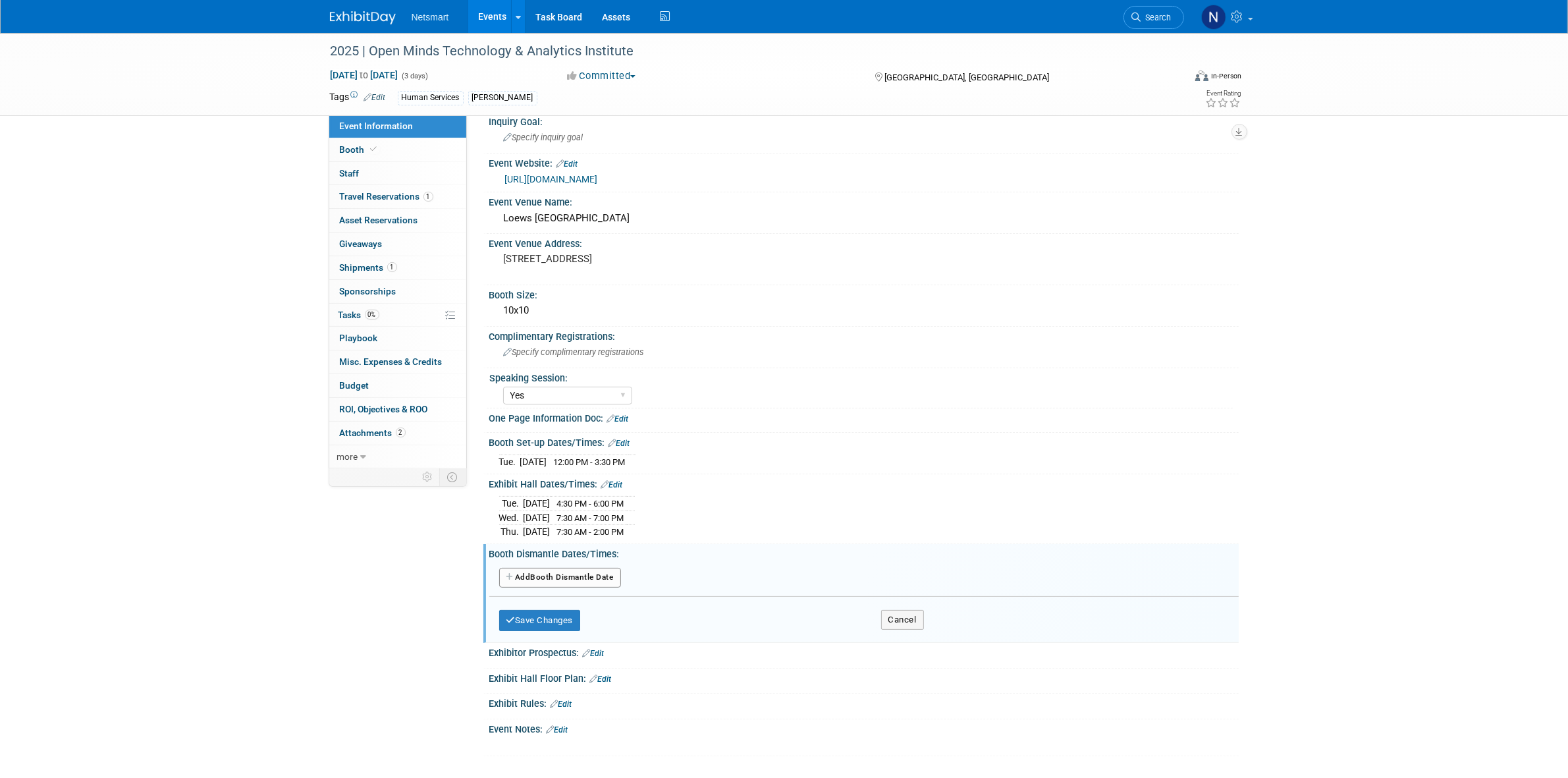
click at [572, 576] on button "Add Another Booth Dismantle Date" at bounding box center [560, 577] width 121 height 20
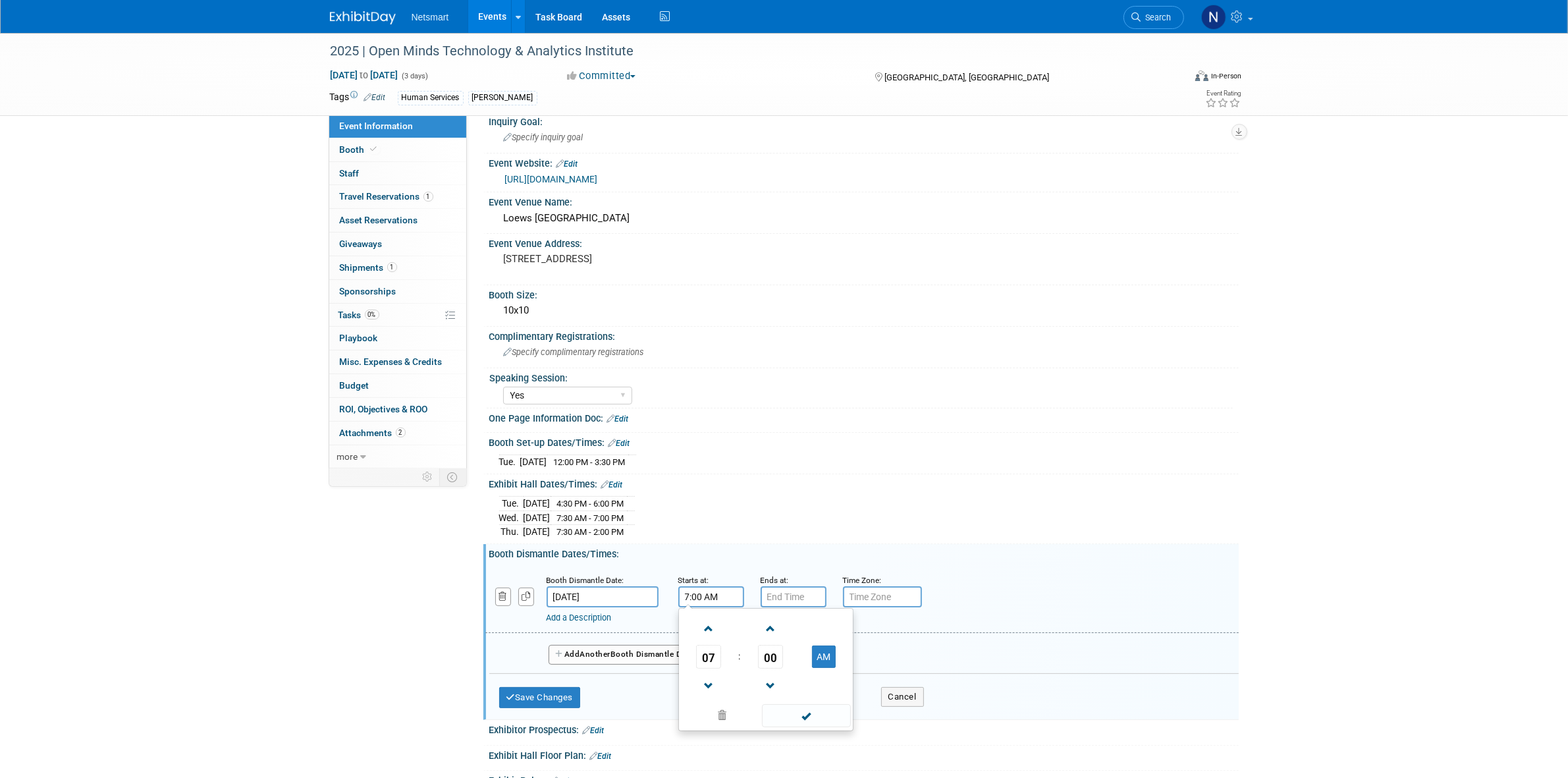
click at [699, 593] on input "7:00 AM" at bounding box center [711, 597] width 66 height 22
click at [704, 657] on span "07" at bounding box center [709, 657] width 25 height 23
click at [782, 624] on td "02" at bounding box center [786, 628] width 42 height 35
click at [828, 656] on button "AM" at bounding box center [824, 656] width 23 height 23
type input "2:00 PM"
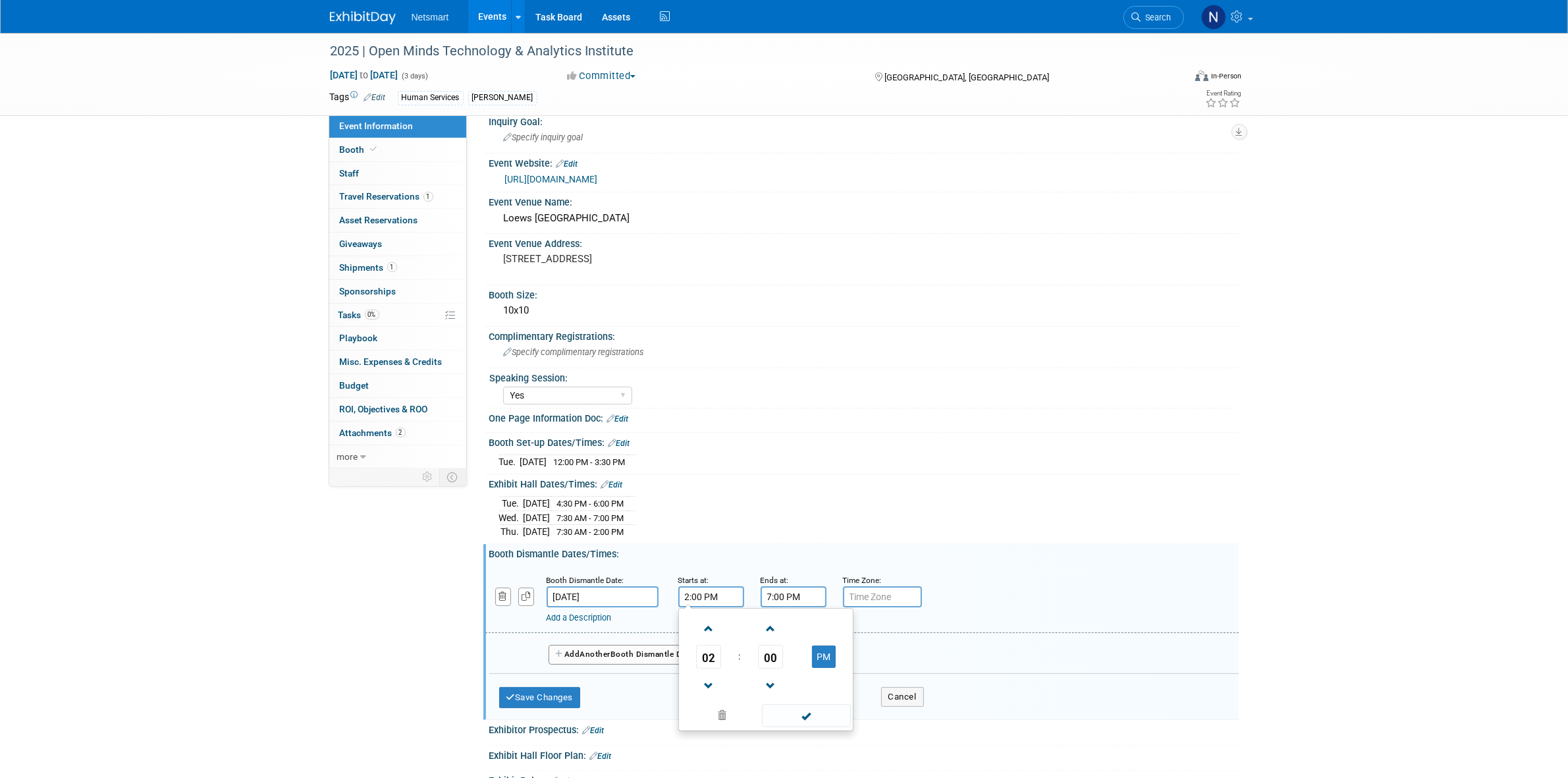
click at [796, 601] on input "7:00 PM" at bounding box center [793, 597] width 66 height 22
click at [794, 652] on span "07" at bounding box center [791, 657] width 25 height 23
click at [832, 661] on td "05" at bounding box center [827, 664] width 42 height 35
type input "5:00 PM"
click at [880, 711] on span at bounding box center [889, 715] width 89 height 23
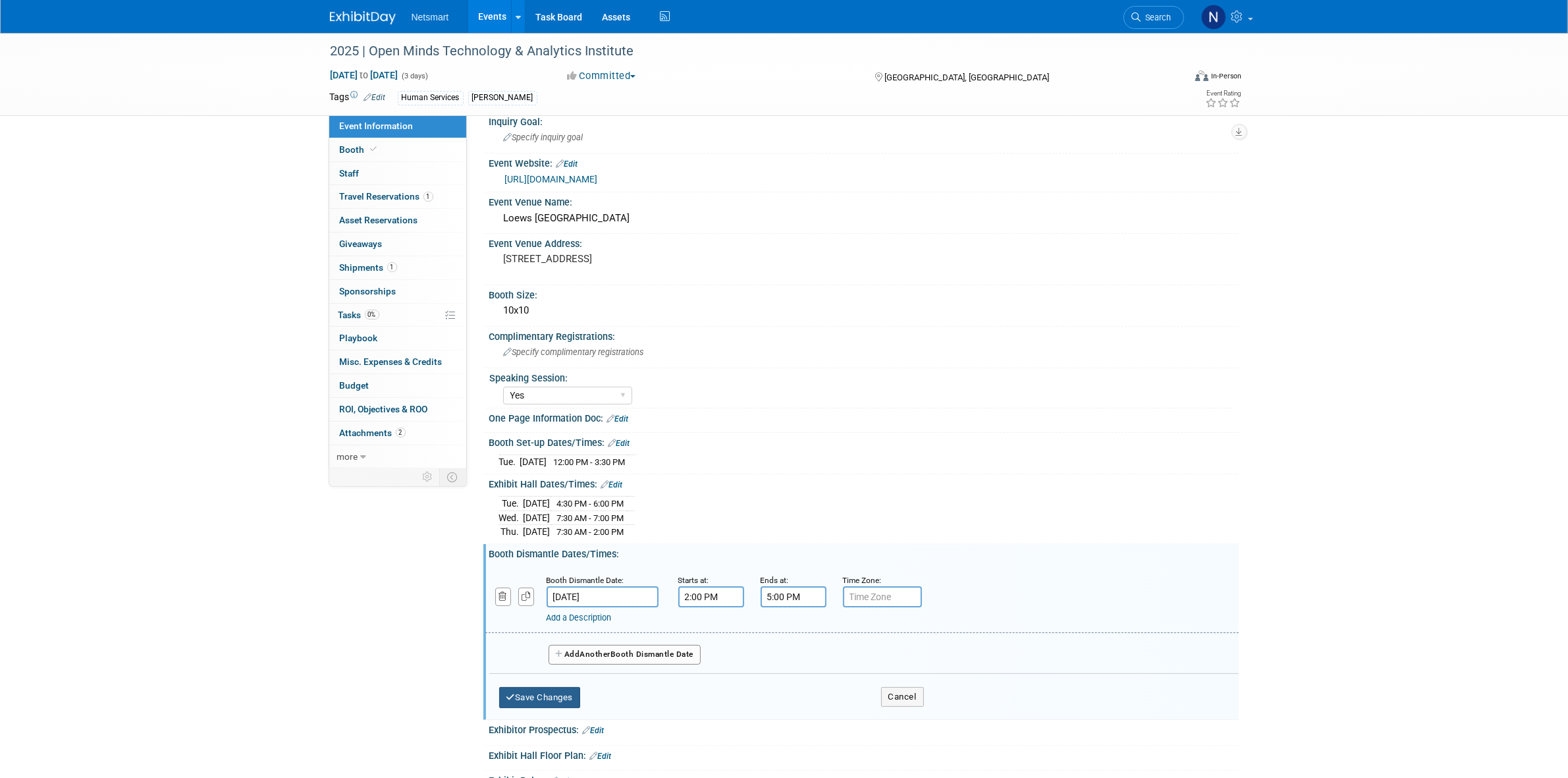
click at [570, 689] on button "Save Changes" at bounding box center [539, 698] width 81 height 22
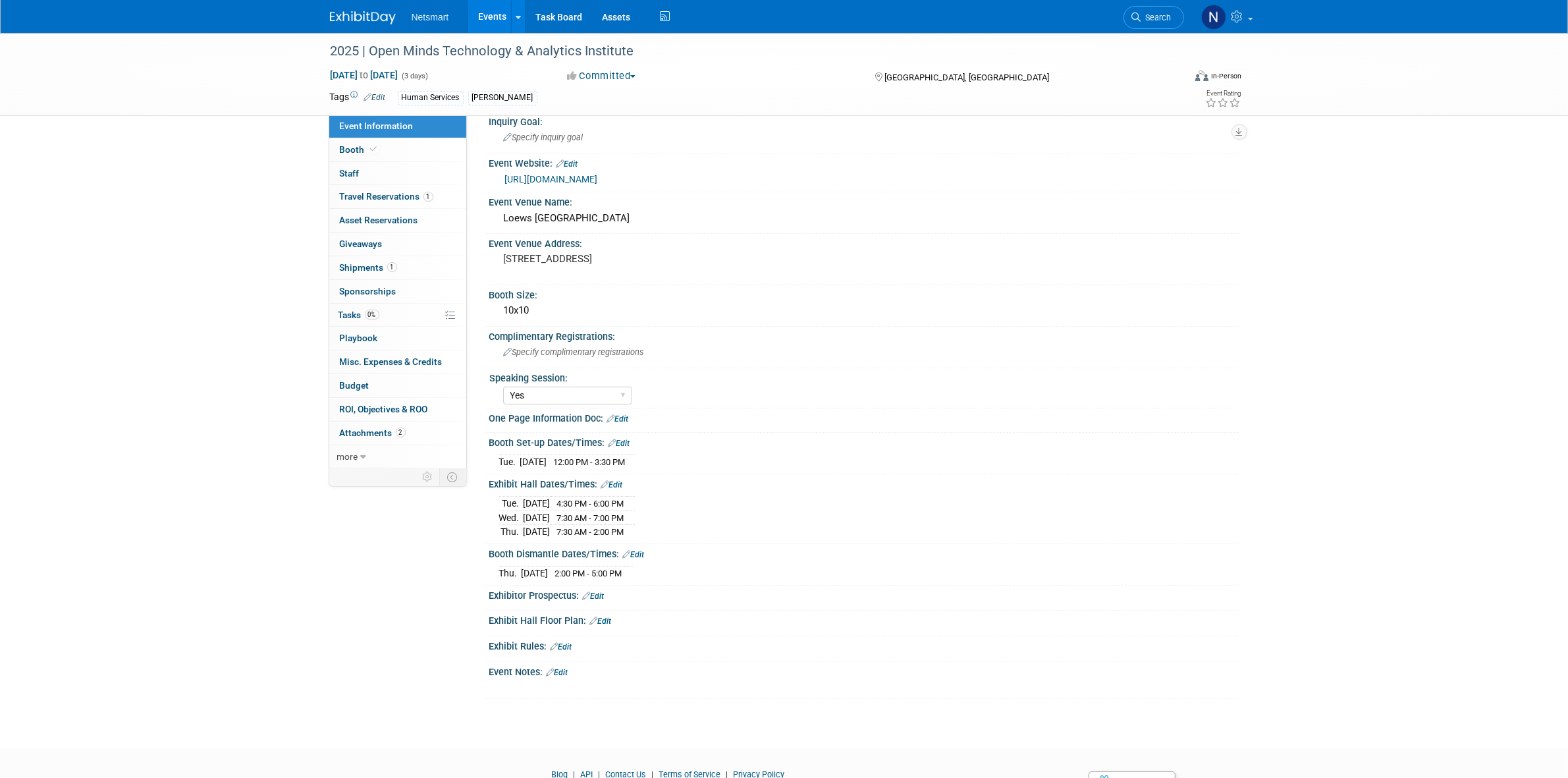
click at [345, 617] on div "Event Information Event Info Booth Booth 0 Staff 0 Staff 1 Travel Reservations …" at bounding box center [784, 296] width 929 height 805
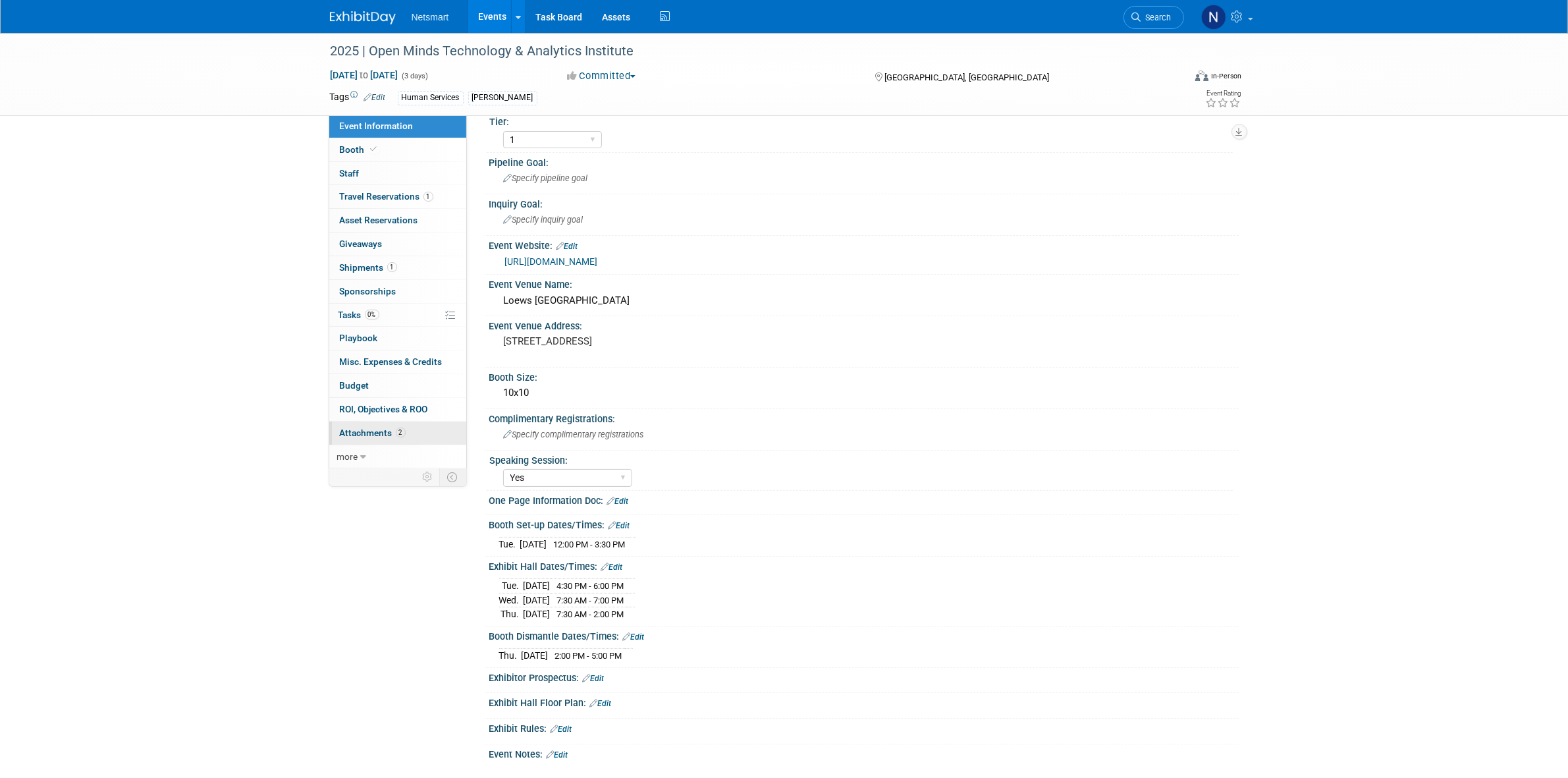
scroll to position [0, 0]
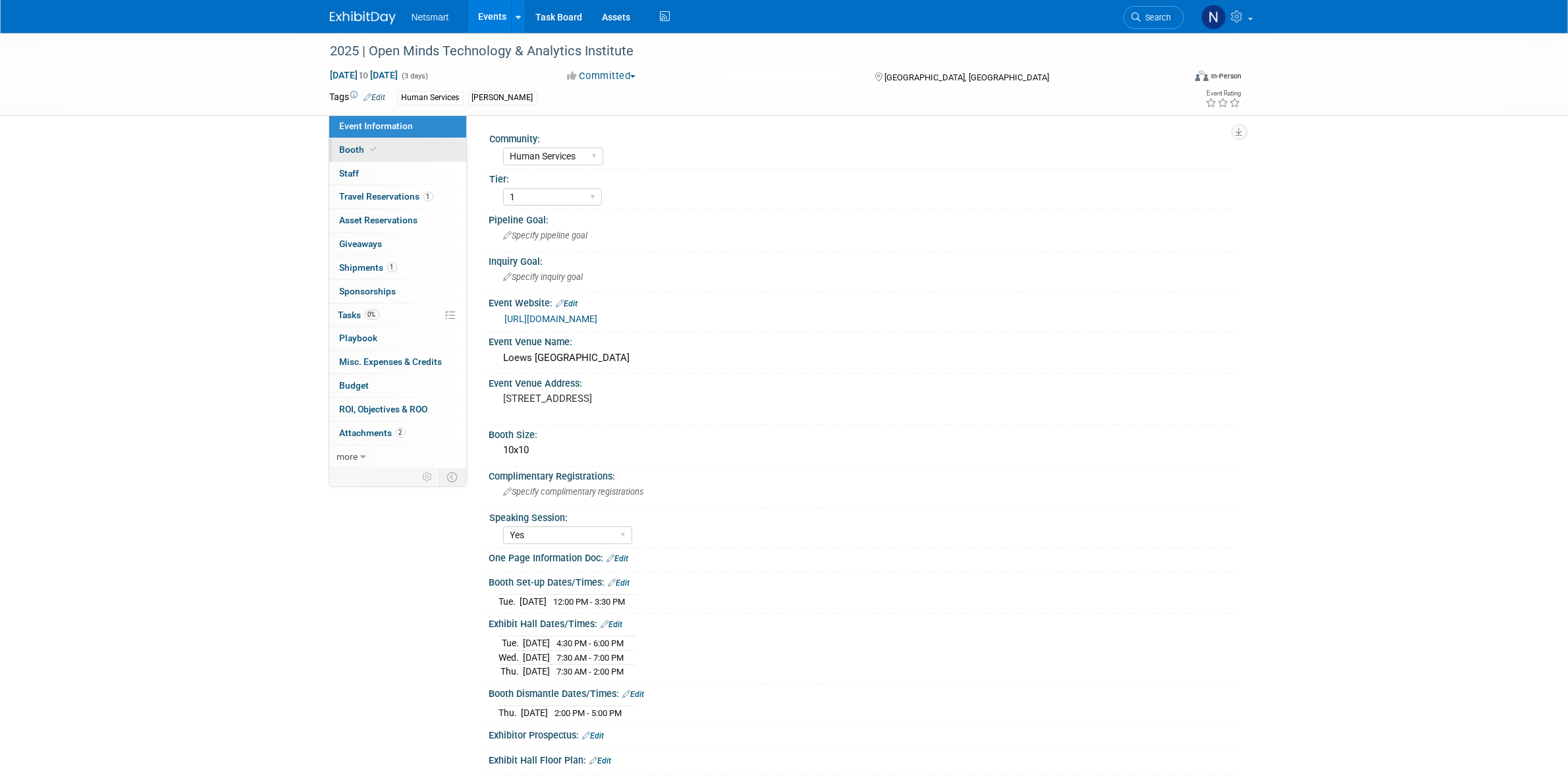
click at [387, 150] on link "Booth" at bounding box center [397, 150] width 137 height 23
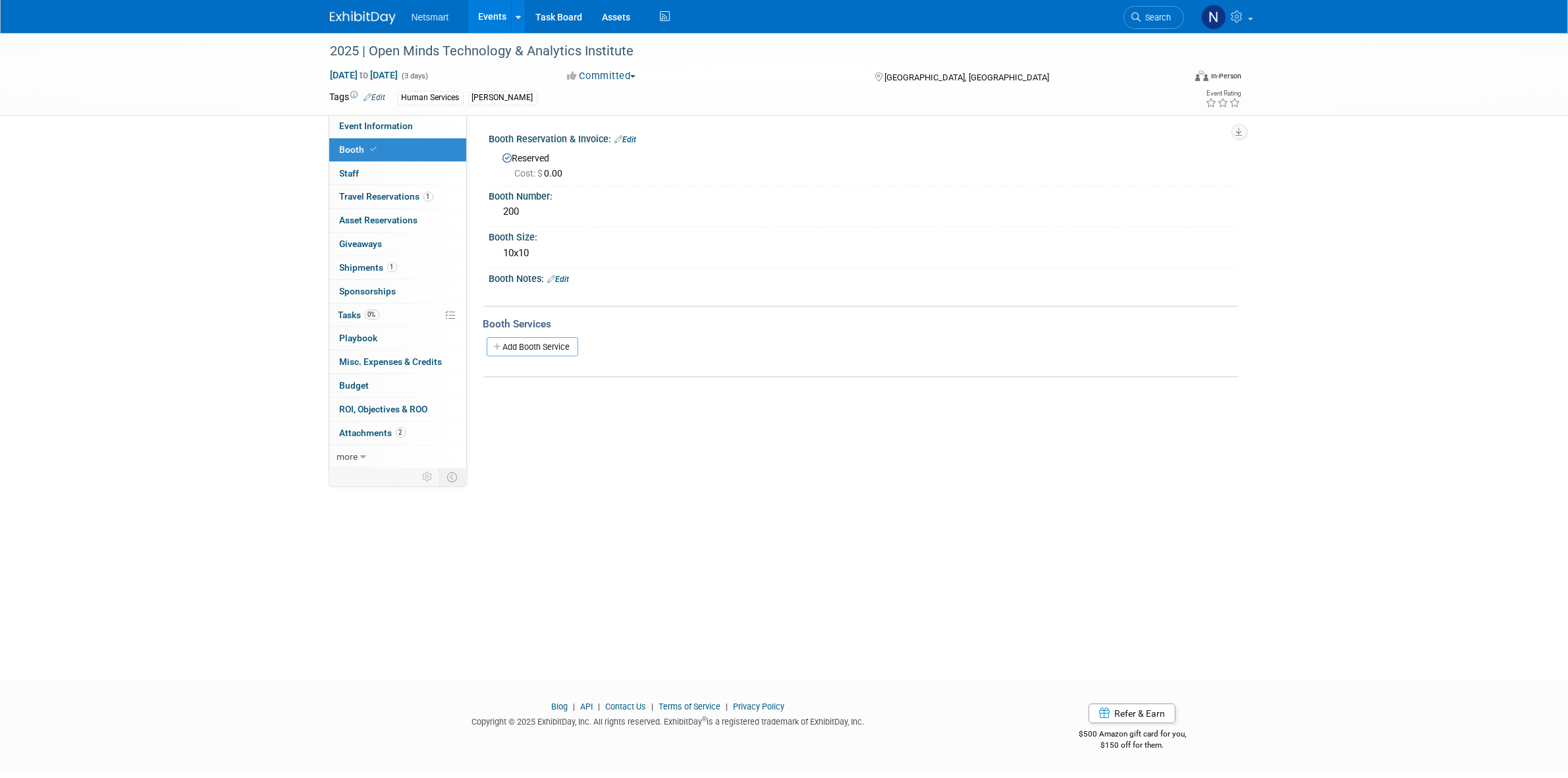
click at [565, 281] on link "Edit" at bounding box center [559, 279] width 22 height 9
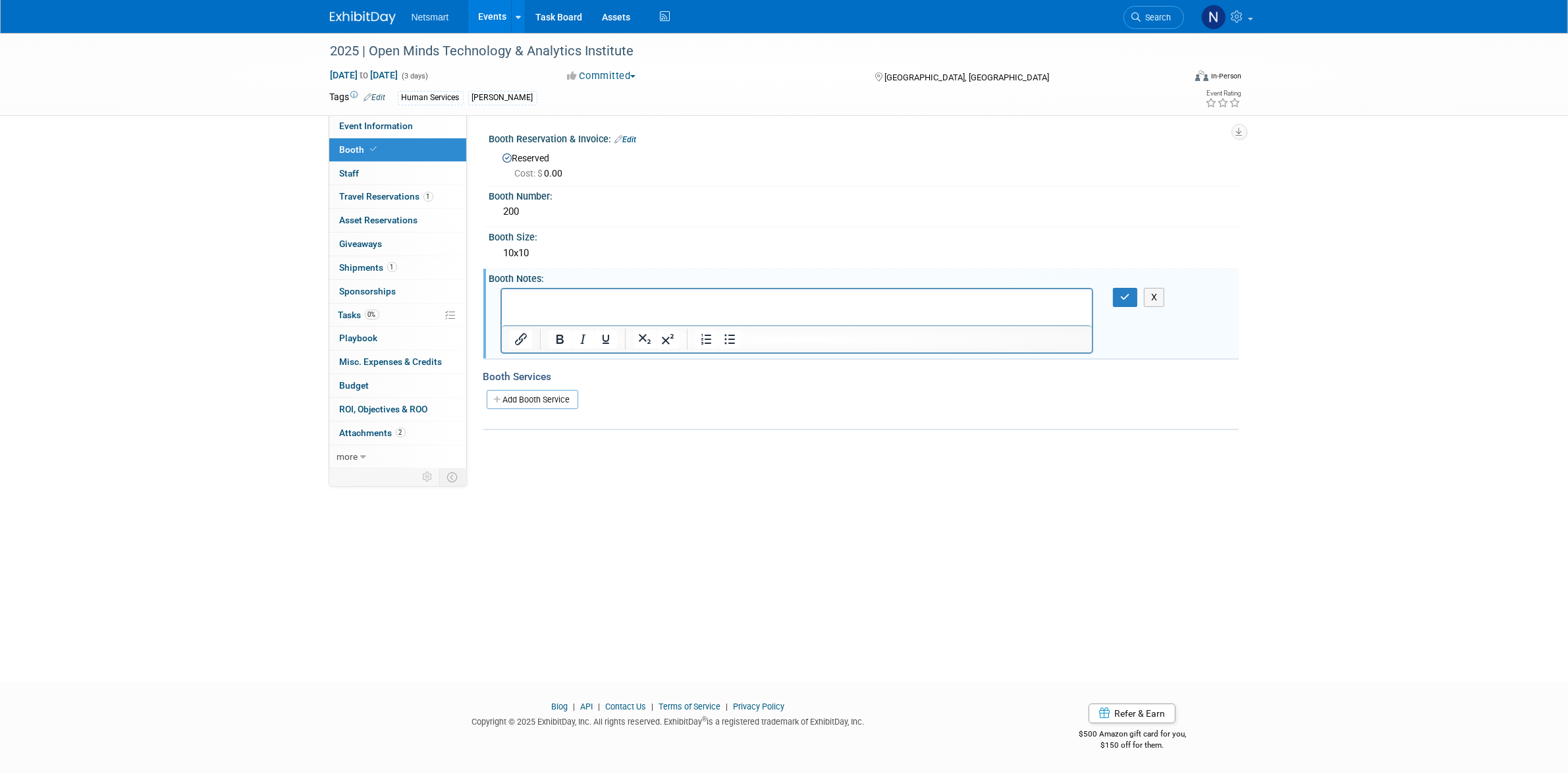
click at [537, 307] on html at bounding box center [797, 297] width 591 height 19
click at [534, 298] on p "Rich Text Area. Press ALT-0 for help." at bounding box center [797, 299] width 576 height 13
click at [1131, 299] on button "button" at bounding box center [1125, 297] width 24 height 20
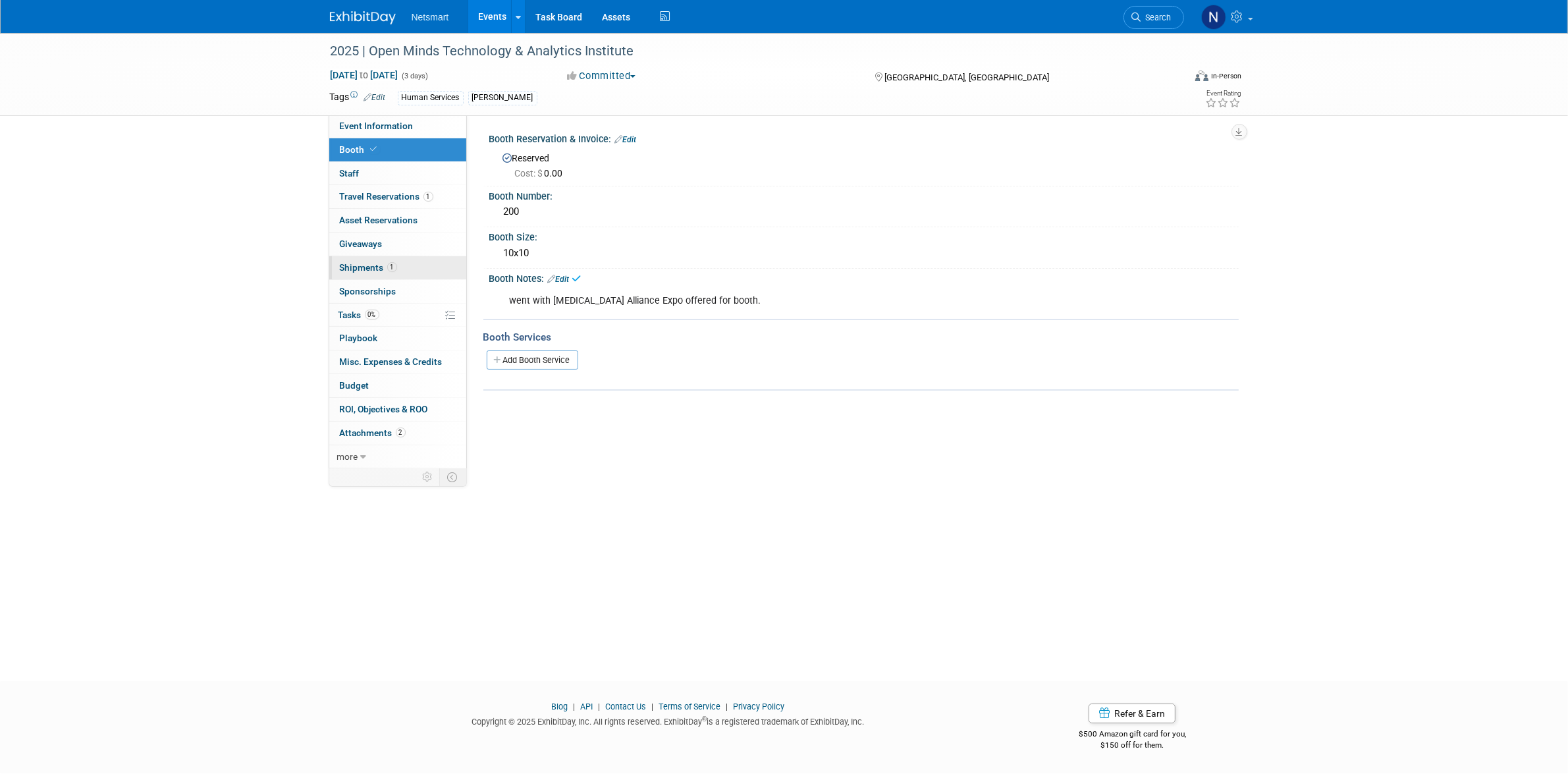
click at [393, 264] on span "1" at bounding box center [392, 267] width 10 height 10
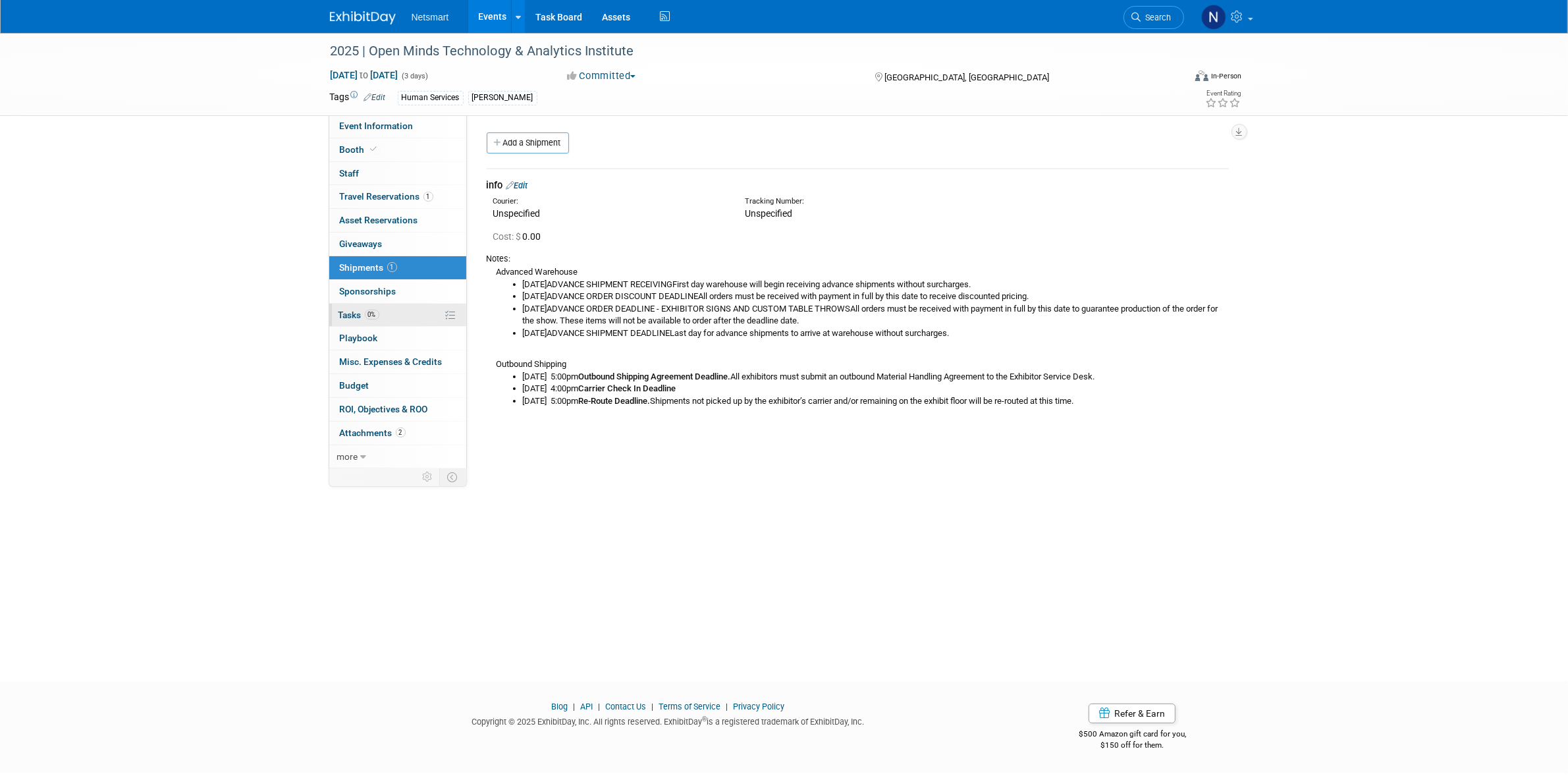
click at [384, 313] on link "0% Tasks 0%" at bounding box center [397, 315] width 137 height 23
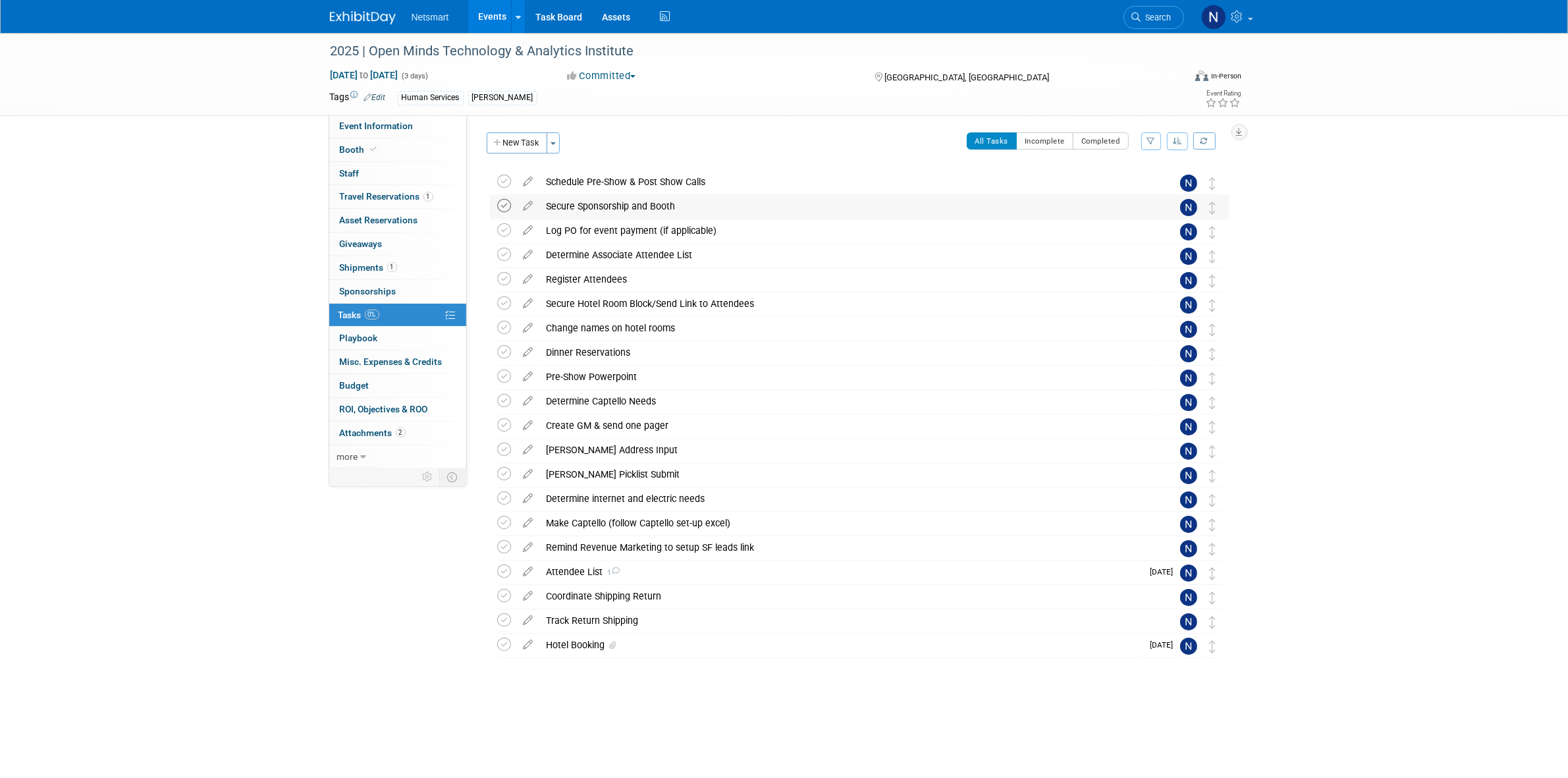
click at [505, 208] on icon at bounding box center [505, 206] width 14 height 14
click at [502, 228] on icon at bounding box center [505, 230] width 14 height 14
click at [505, 452] on icon at bounding box center [505, 449] width 14 height 14
click at [601, 565] on div "Attendee List 1" at bounding box center [842, 572] width 603 height 23
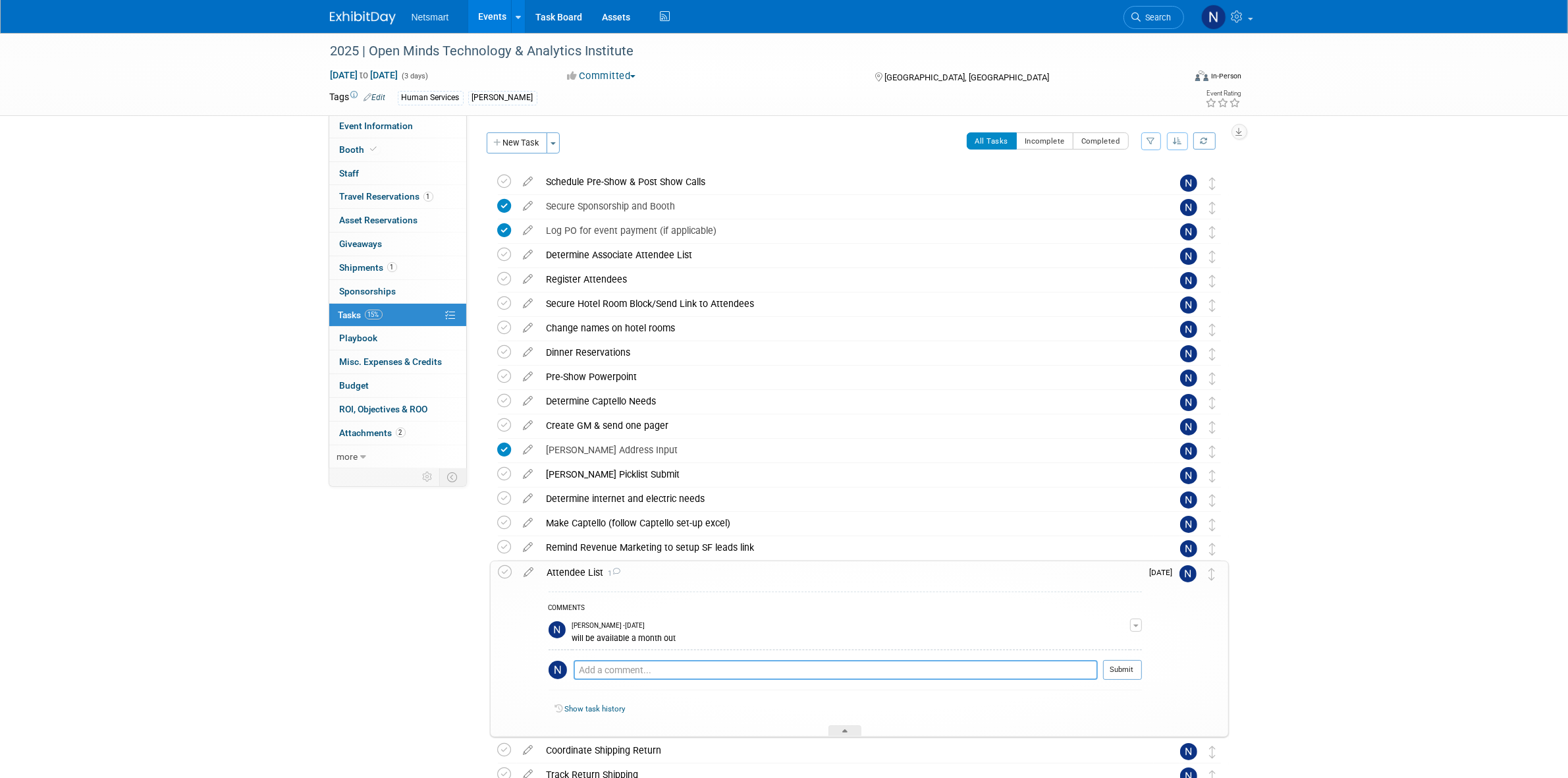
click at [609, 670] on textarea at bounding box center [836, 669] width 525 height 20
type textarea "received and sent to scrubbing"
click at [1118, 673] on button "Submit" at bounding box center [1123, 669] width 39 height 20
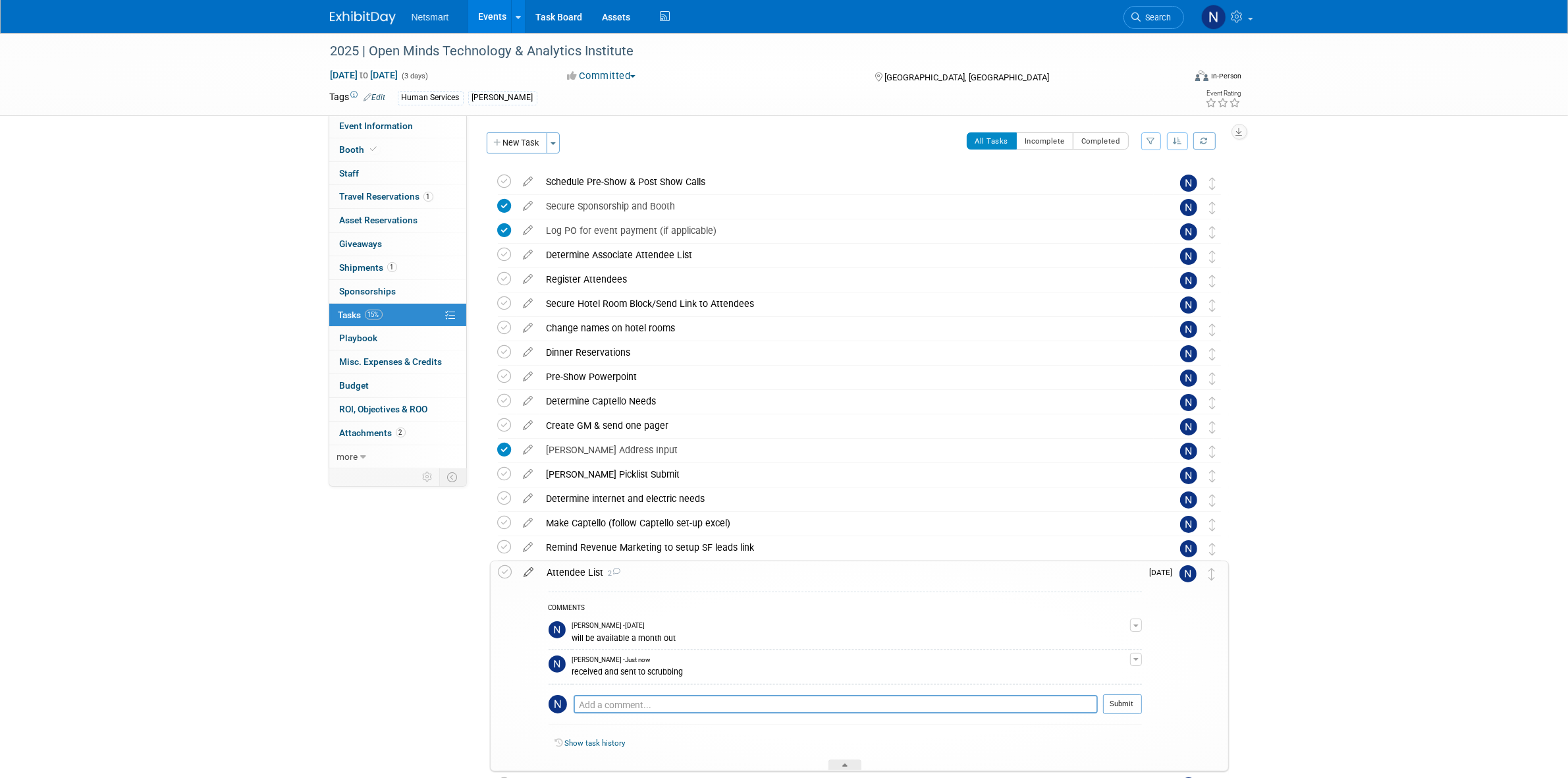
click at [521, 570] on icon at bounding box center [530, 569] width 23 height 17
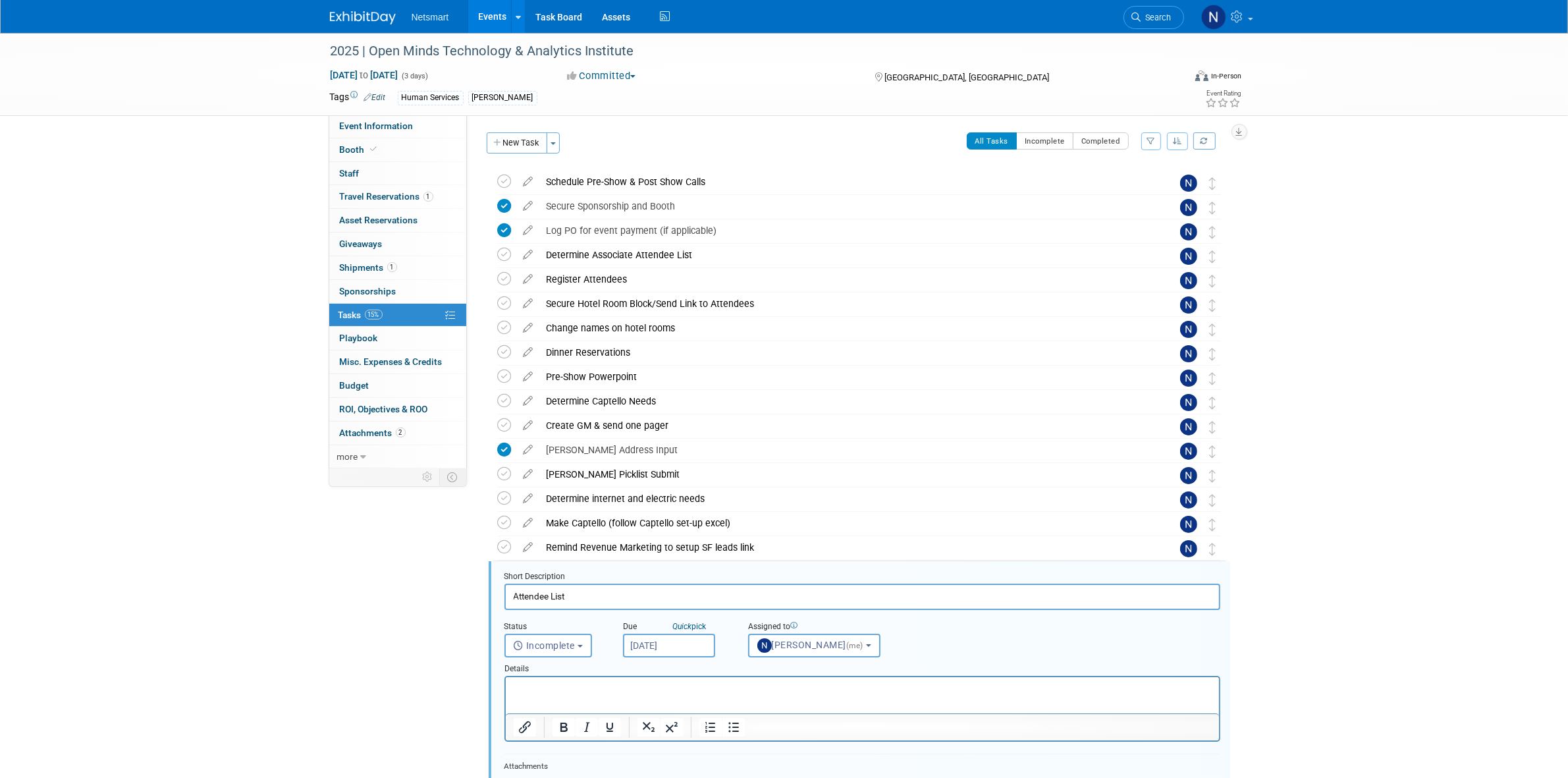
scroll to position [279, 0]
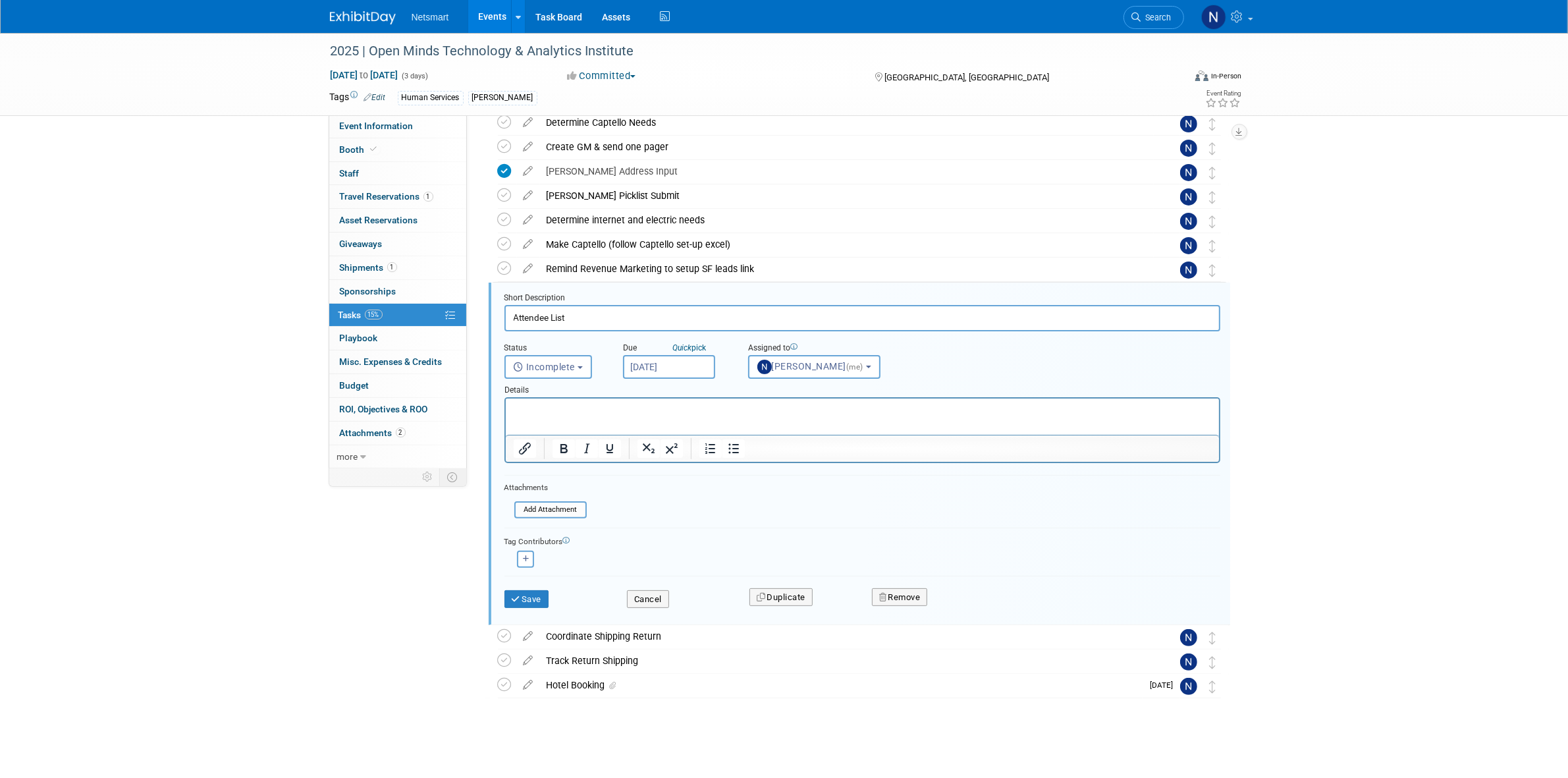
click at [682, 373] on input "Sep 22, 2025" at bounding box center [669, 367] width 92 height 23
click at [756, 455] on span "11" at bounding box center [753, 460] width 25 height 25
type input "Sep 11, 2025"
click at [527, 591] on button "Save" at bounding box center [527, 599] width 45 height 19
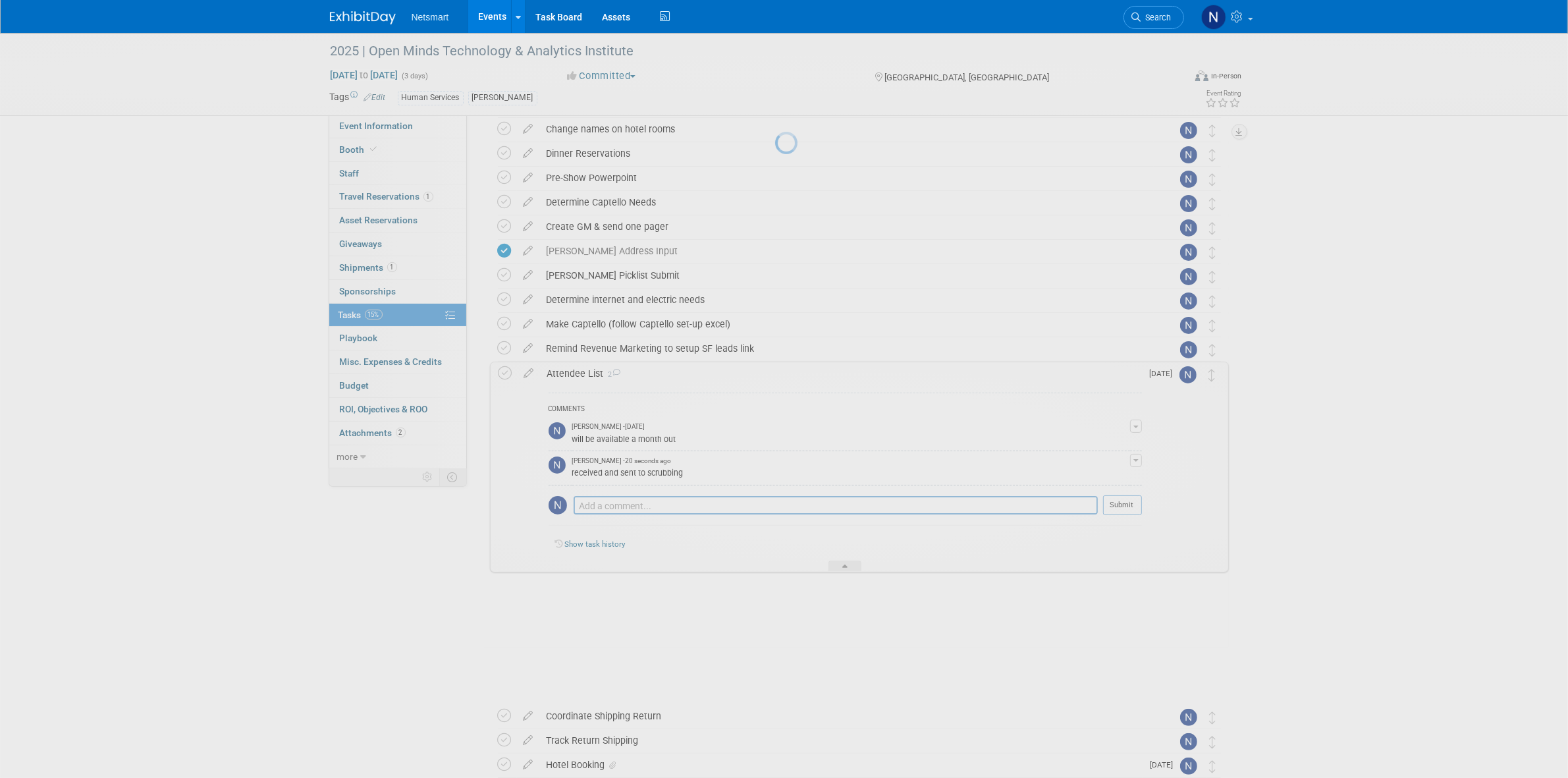
scroll to position [149, 0]
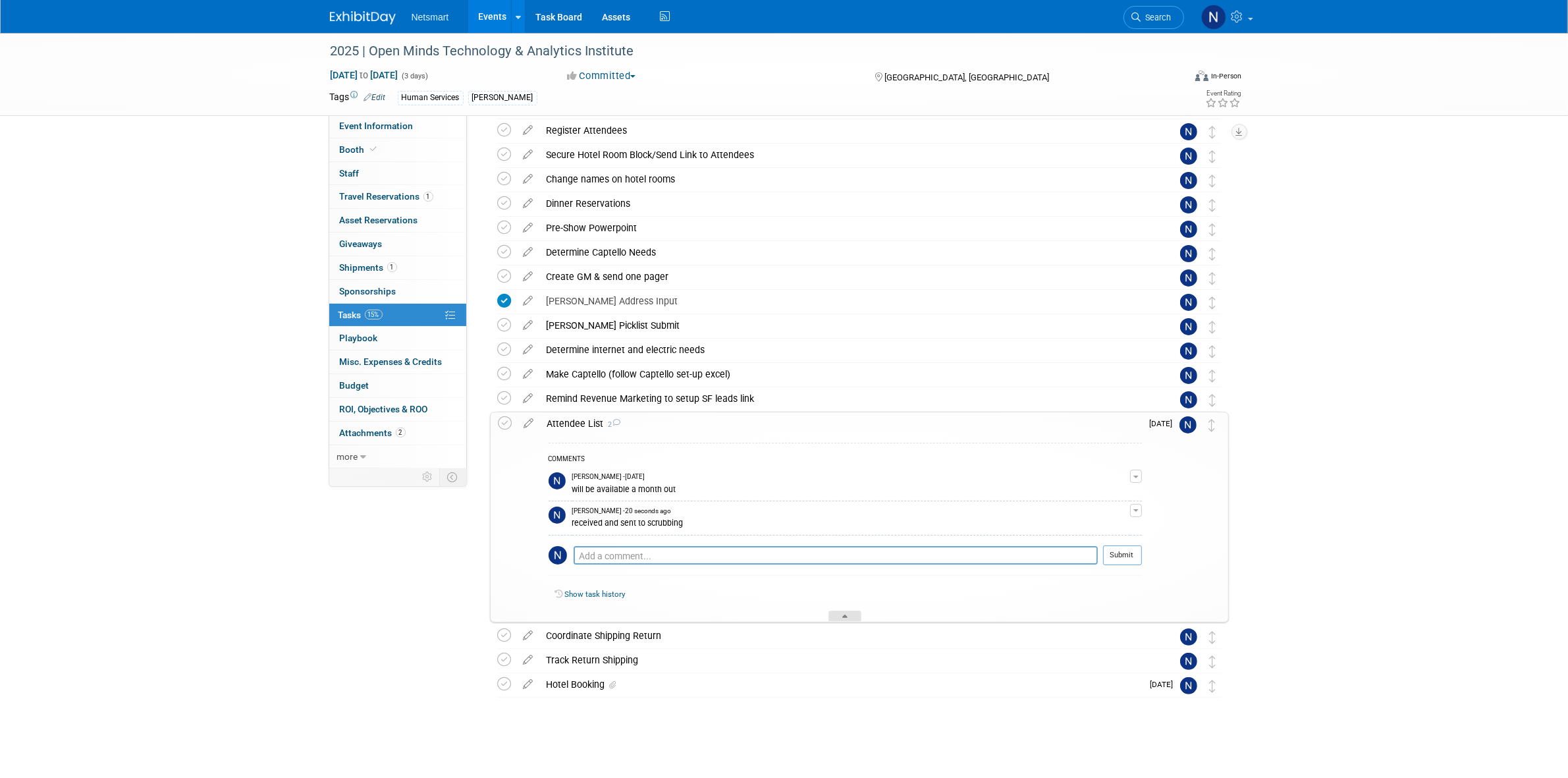
click at [843, 620] on icon at bounding box center [845, 618] width 5 height 8
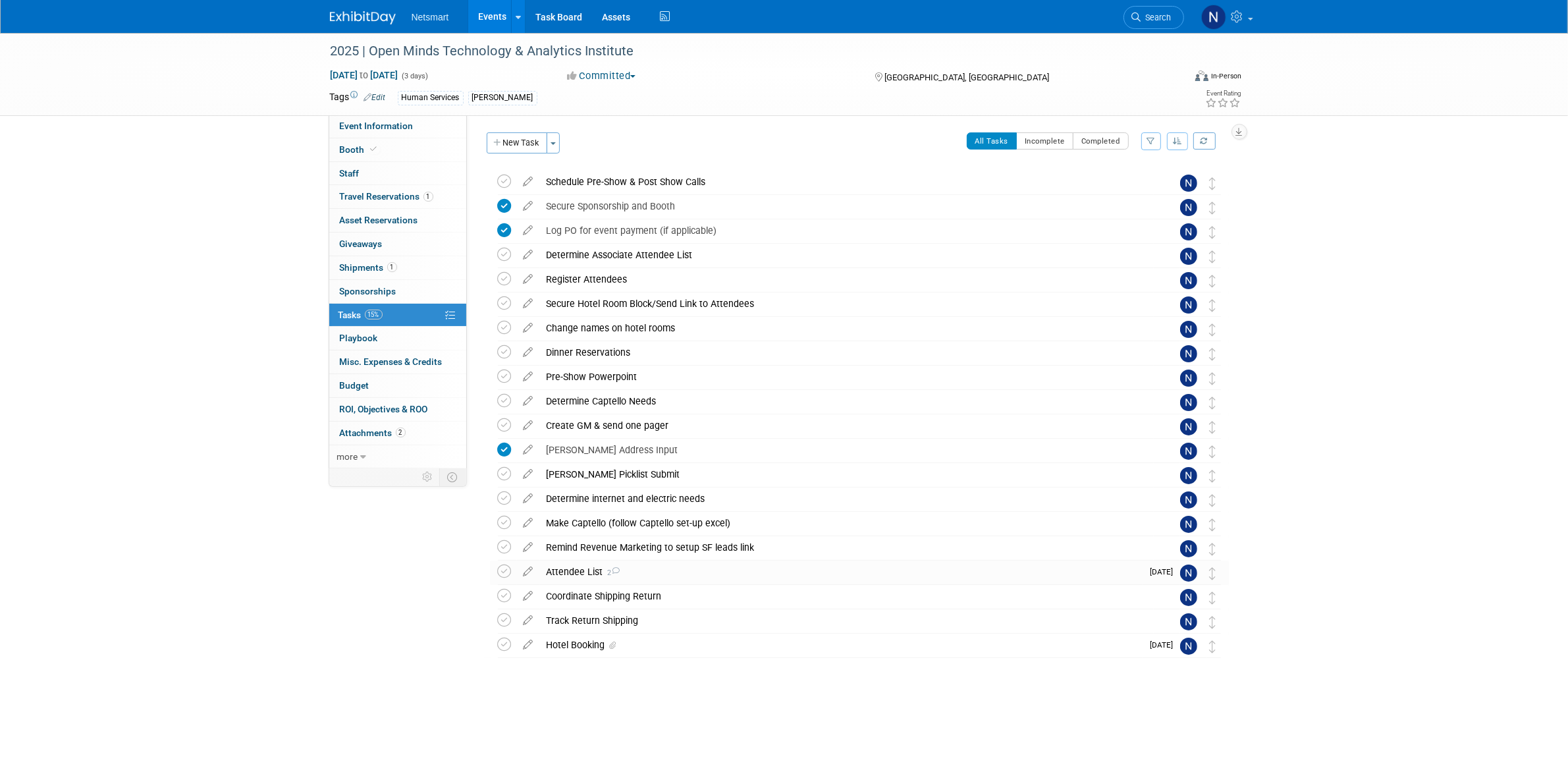
scroll to position [0, 0]
click at [396, 127] on span "Event Information" at bounding box center [376, 125] width 73 height 11
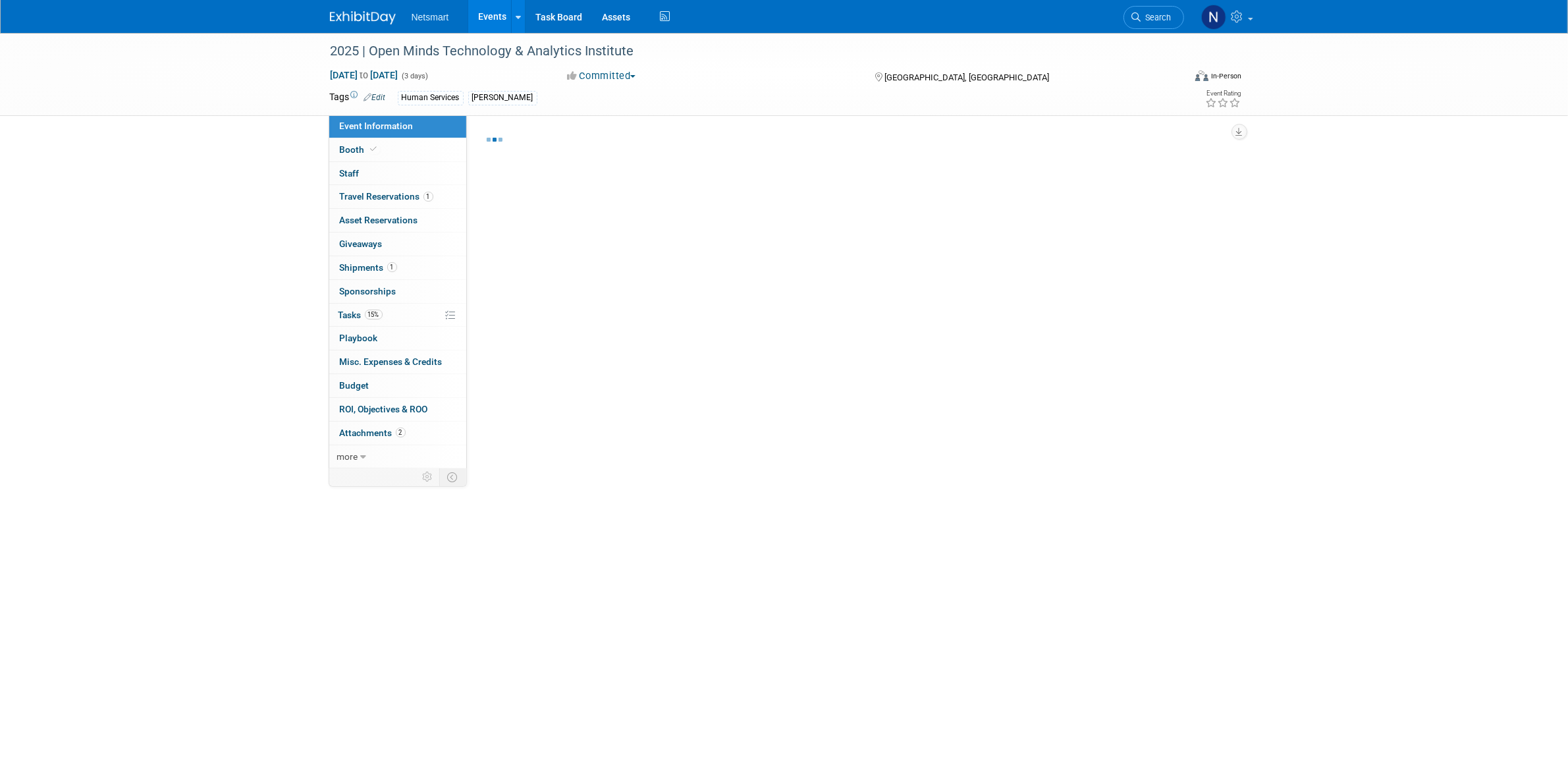
select select "Human Services"
select select "1"
select select "Yes"
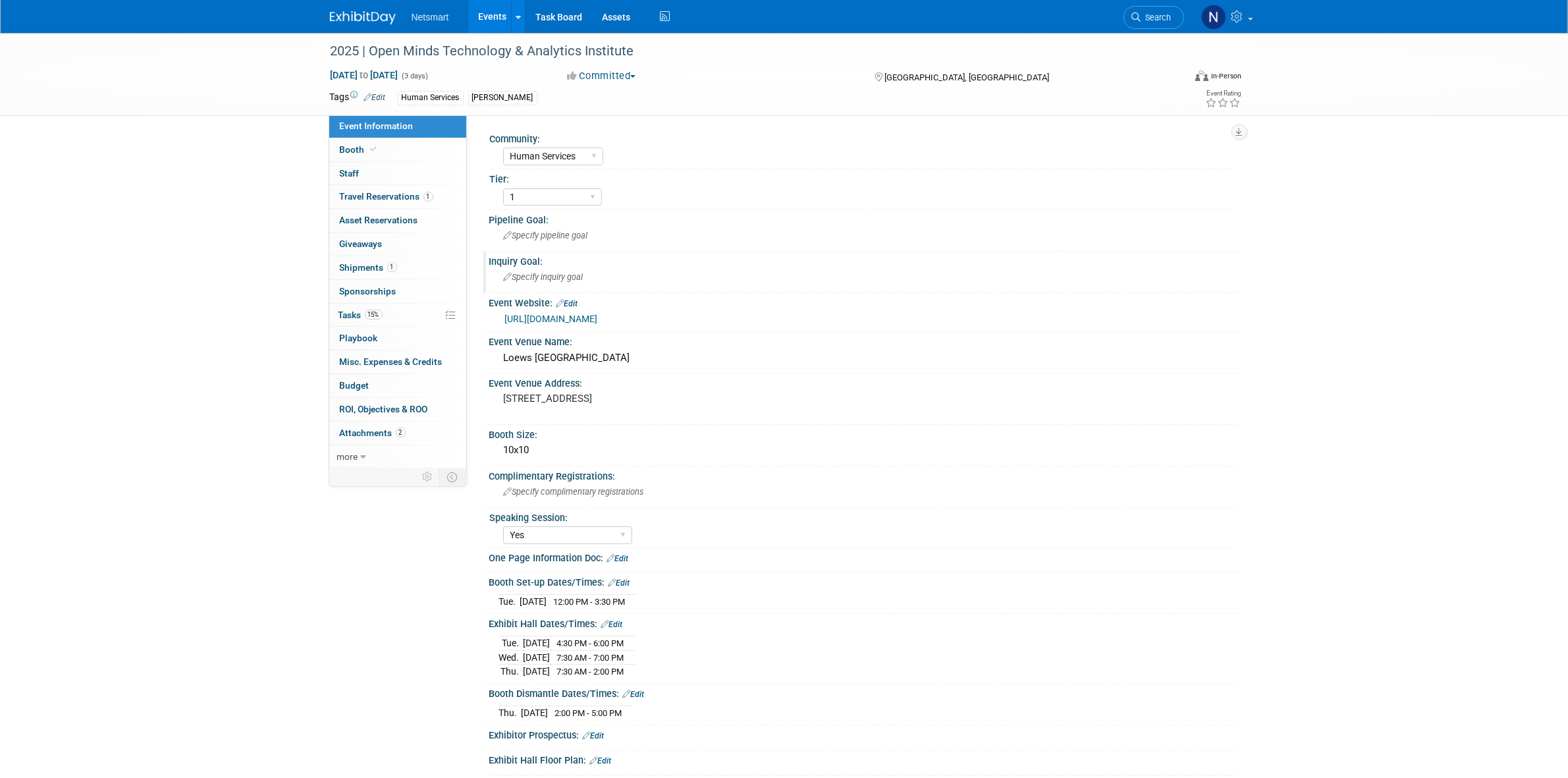
click at [537, 274] on span "Specify inquiry goal" at bounding box center [543, 277] width 79 height 10
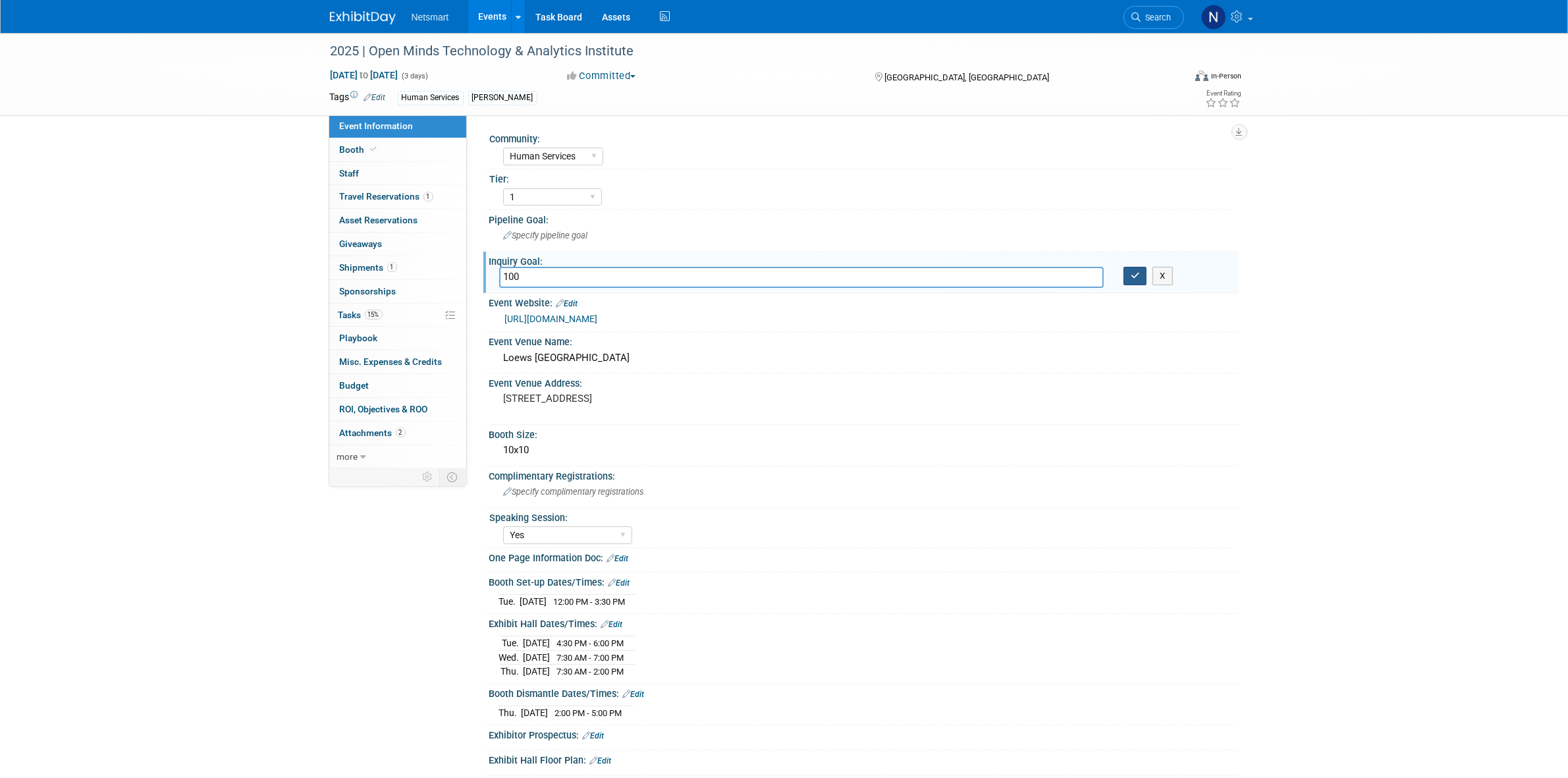
type input "100"
click at [1136, 275] on icon "button" at bounding box center [1134, 275] width 9 height 9
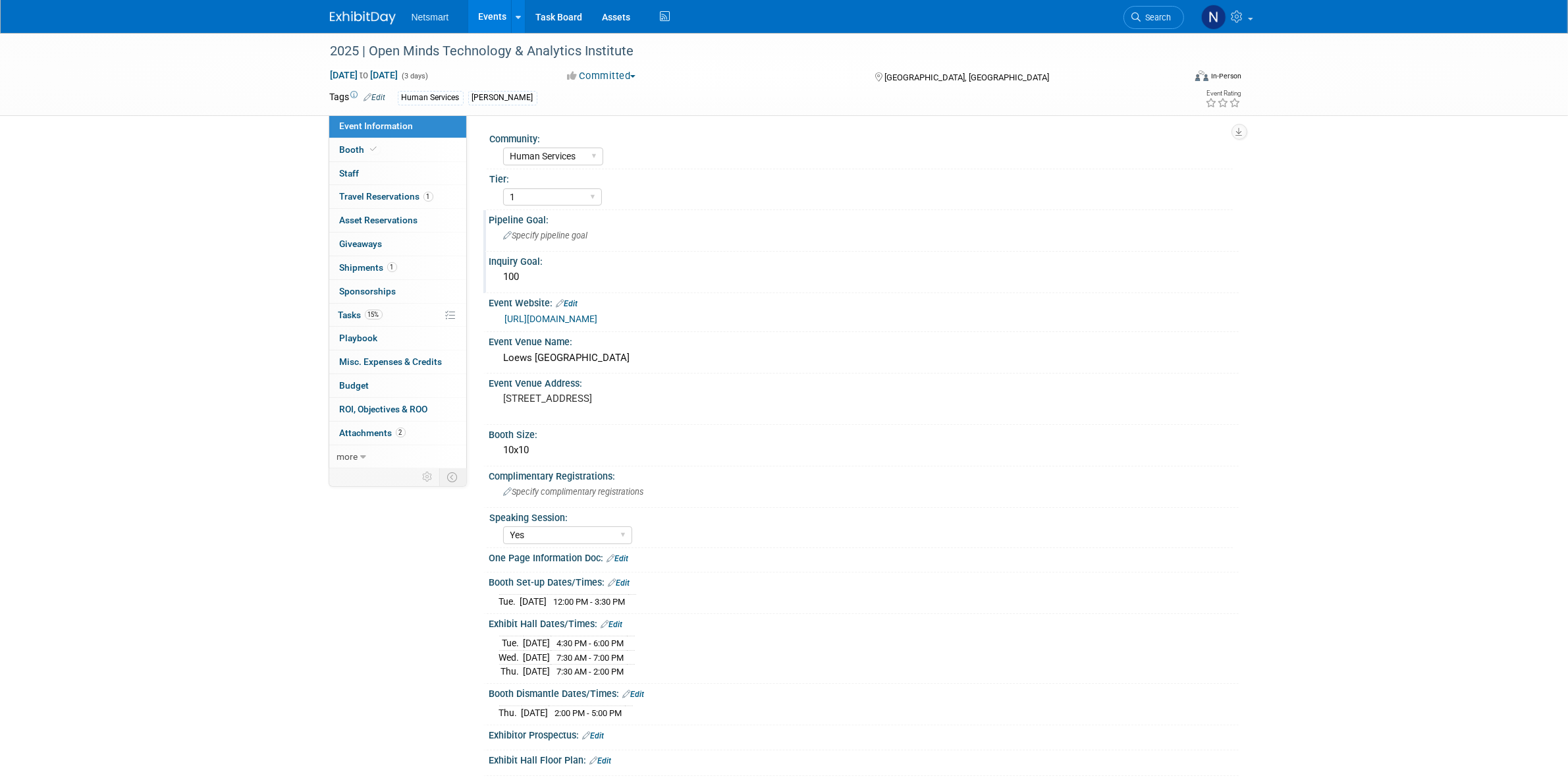
click at [535, 239] on span "Specify pipeline goal" at bounding box center [546, 235] width 84 height 10
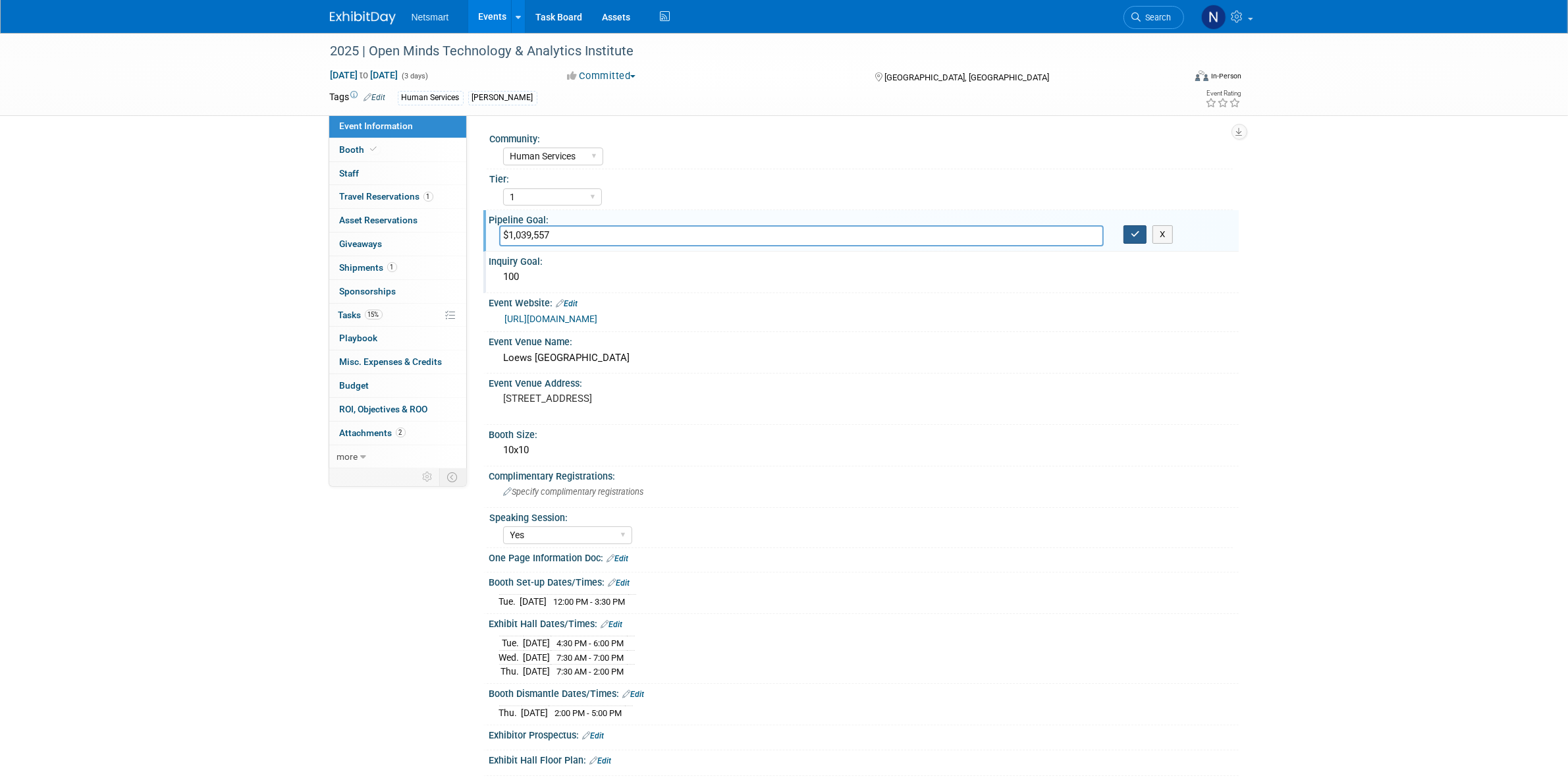
type input "$1,039,557"
click at [1138, 228] on button "button" at bounding box center [1135, 234] width 23 height 19
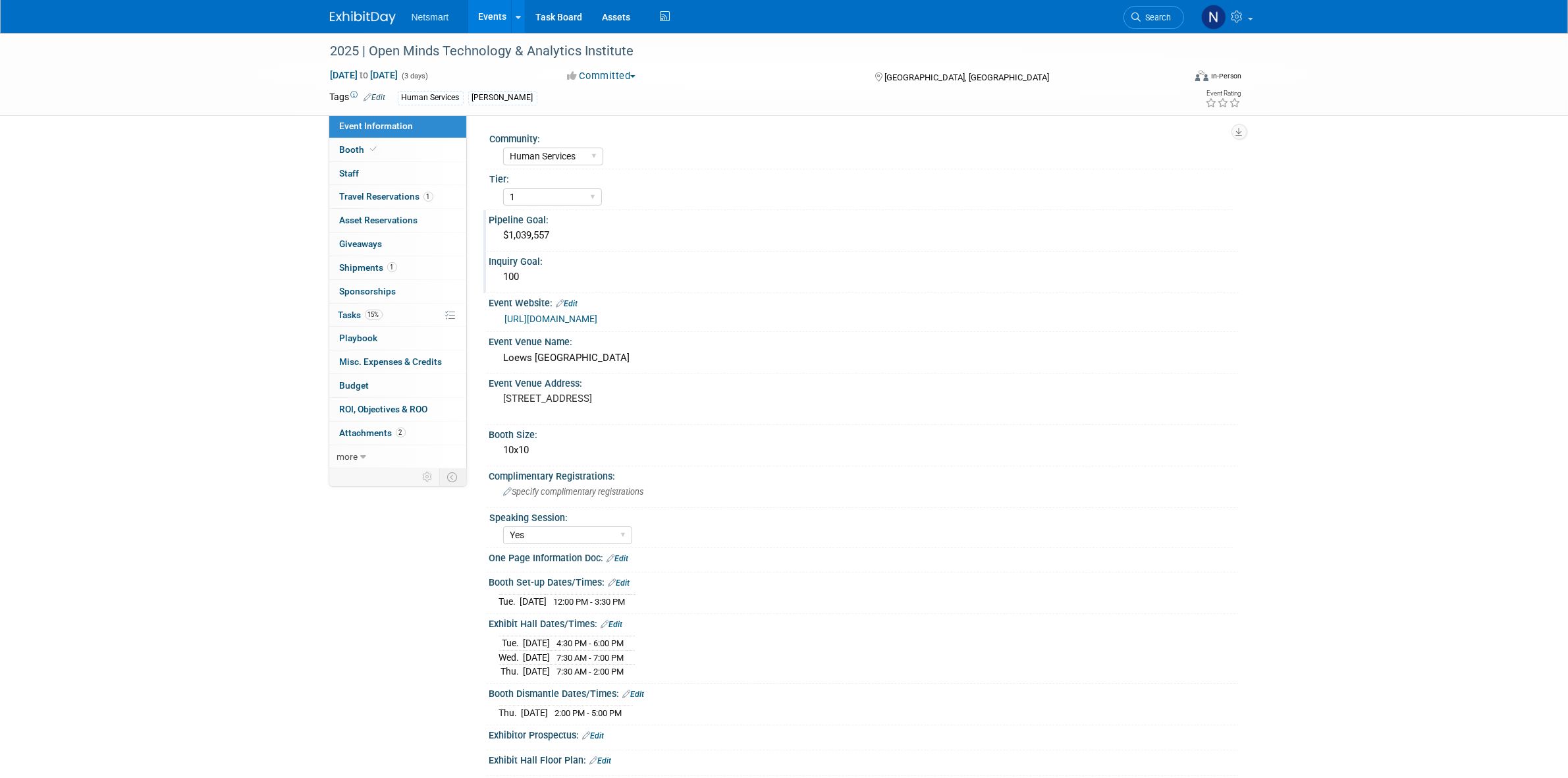
click at [603, 326] on div "https://technology.openminds.com/faq/" at bounding box center [864, 318] width 750 height 20
click at [598, 319] on link "https://technology.openminds.com/faq/" at bounding box center [551, 318] width 93 height 11
drag, startPoint x: 530, startPoint y: 352, endPoint x: 453, endPoint y: 354, distance: 77.0
click at [453, 354] on div "Event Information Event Info Booth Booth 0 Staff 0 Staff 1 Travel Reservations …" at bounding box center [784, 435] width 929 height 805
click at [519, 355] on div "Loews Philadelphia Hotel" at bounding box center [863, 357] width 729 height 21
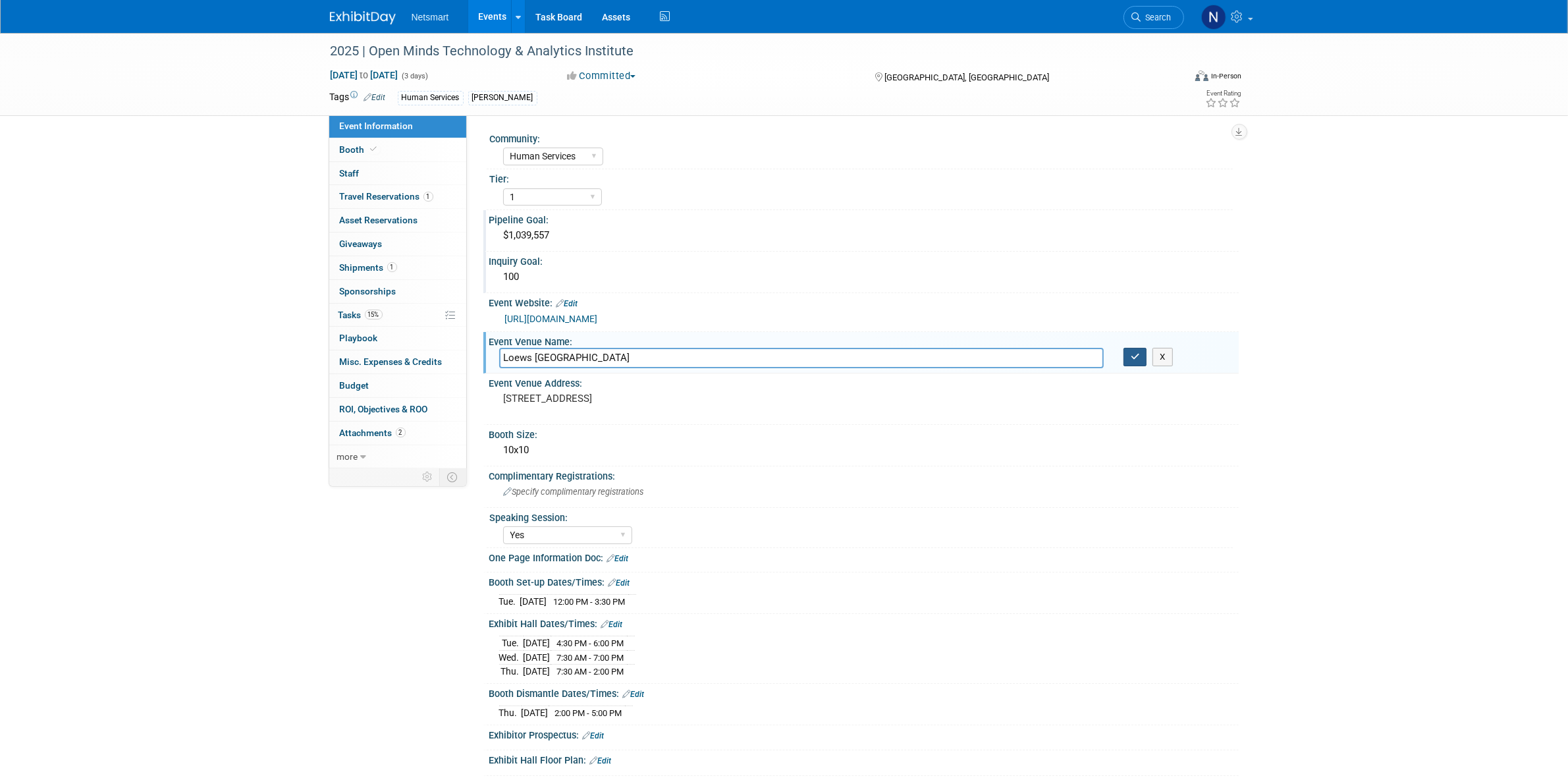
click at [1132, 360] on button "button" at bounding box center [1135, 356] width 23 height 19
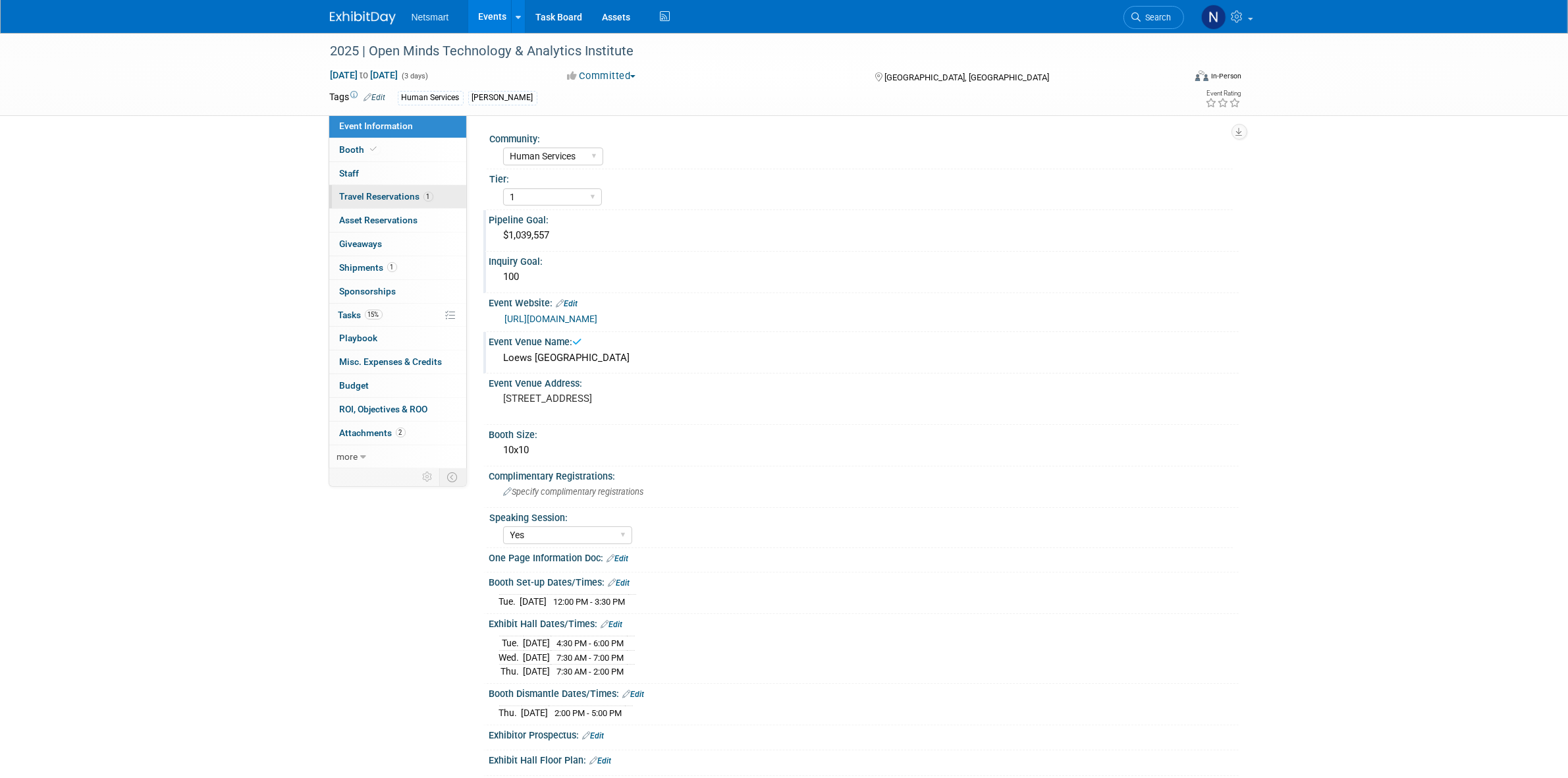
click at [384, 199] on span "Travel Reservations 1" at bounding box center [387, 196] width 94 height 11
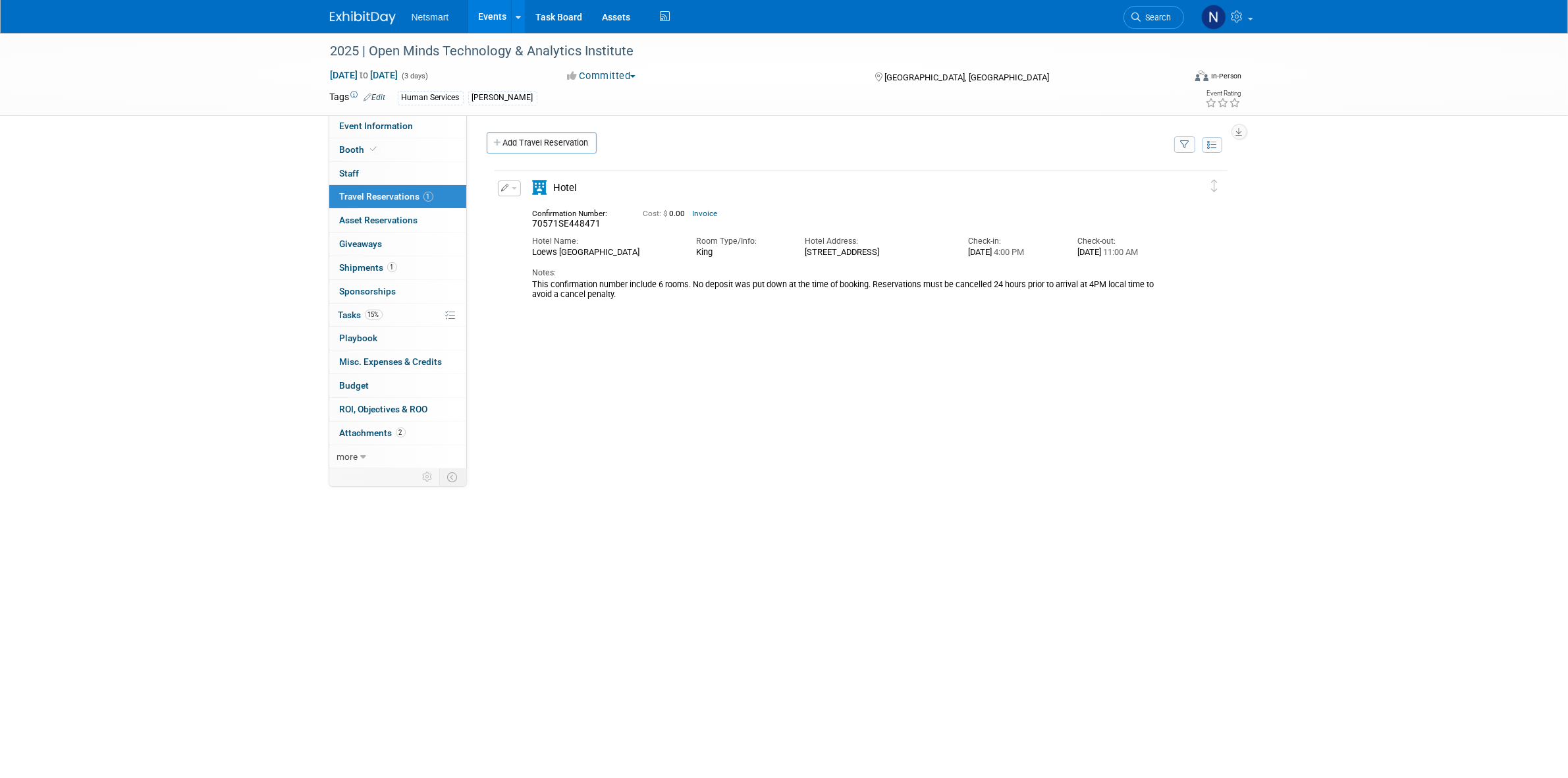
click at [512, 193] on button "button" at bounding box center [510, 188] width 23 height 16
drag, startPoint x: 534, startPoint y: 212, endPoint x: 546, endPoint y: 219, distance: 13.9
click at [535, 212] on button "Edit Reservation" at bounding box center [554, 211] width 112 height 20
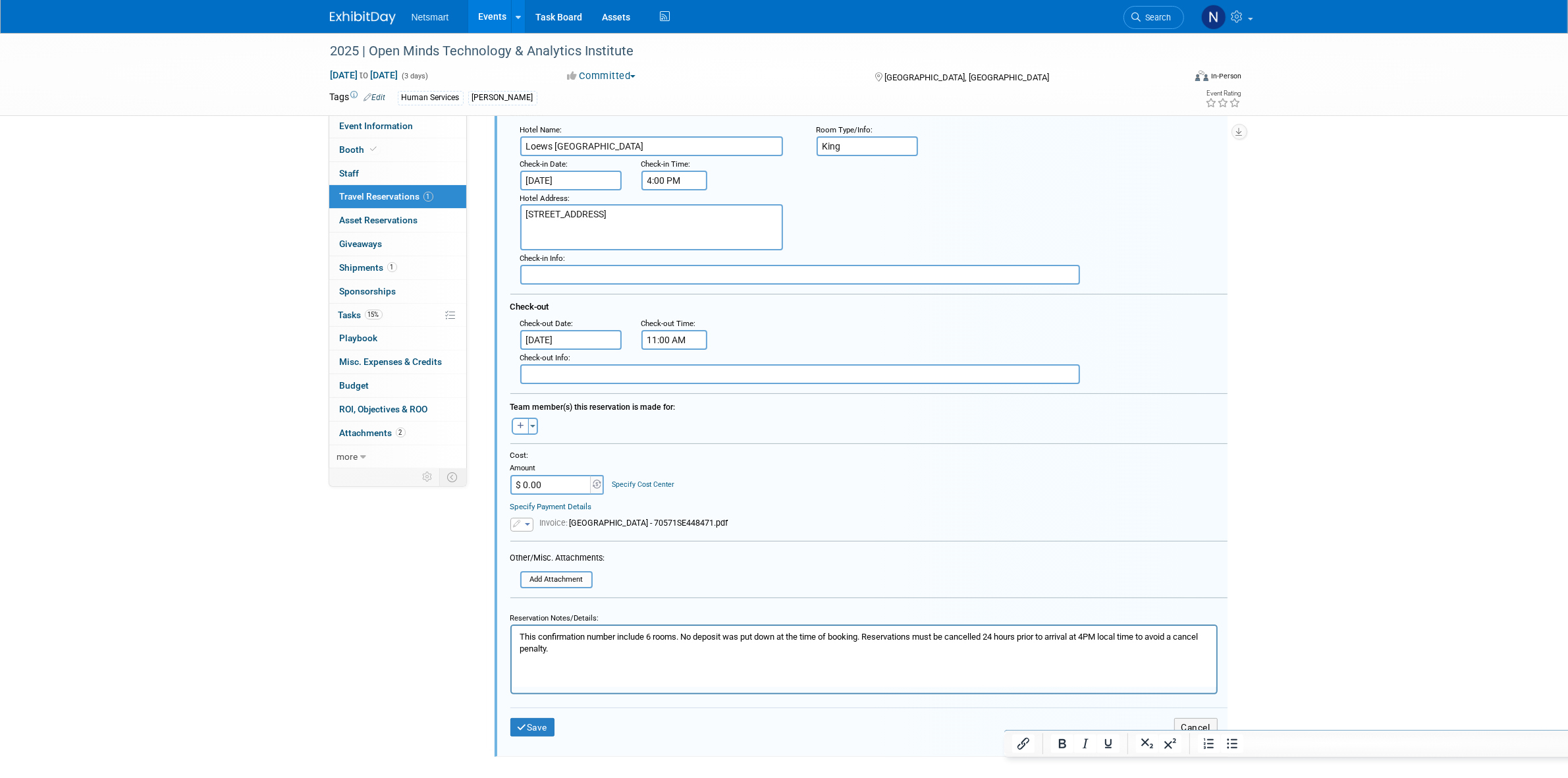
scroll to position [181, 0]
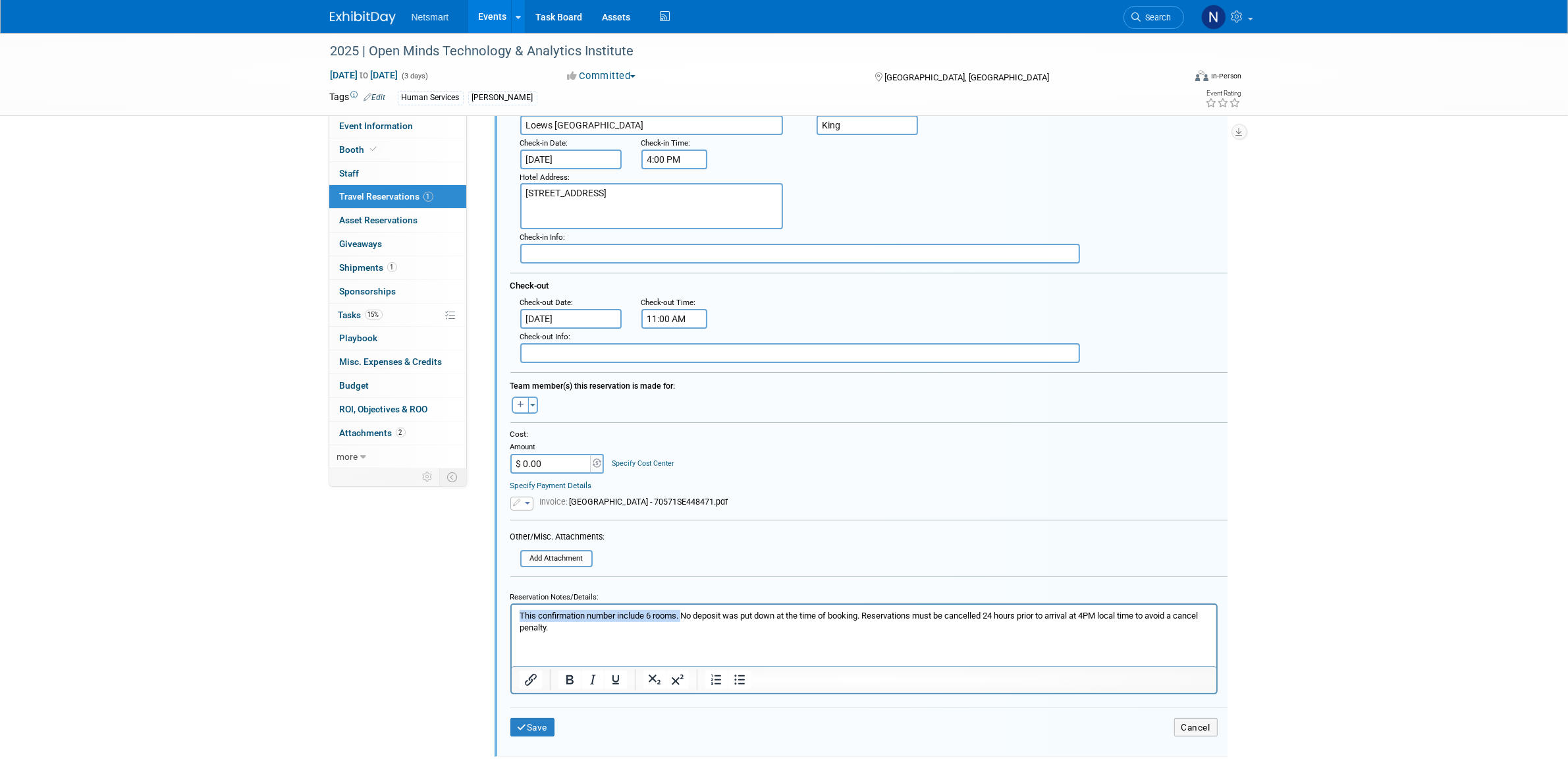
drag, startPoint x: 685, startPoint y: 613, endPoint x: 475, endPoint y: 614, distance: 210.0
click at [511, 614] on html "This confirmation number include 6 rooms. No deposit was put down at the time o…" at bounding box center [863, 618] width 705 height 29
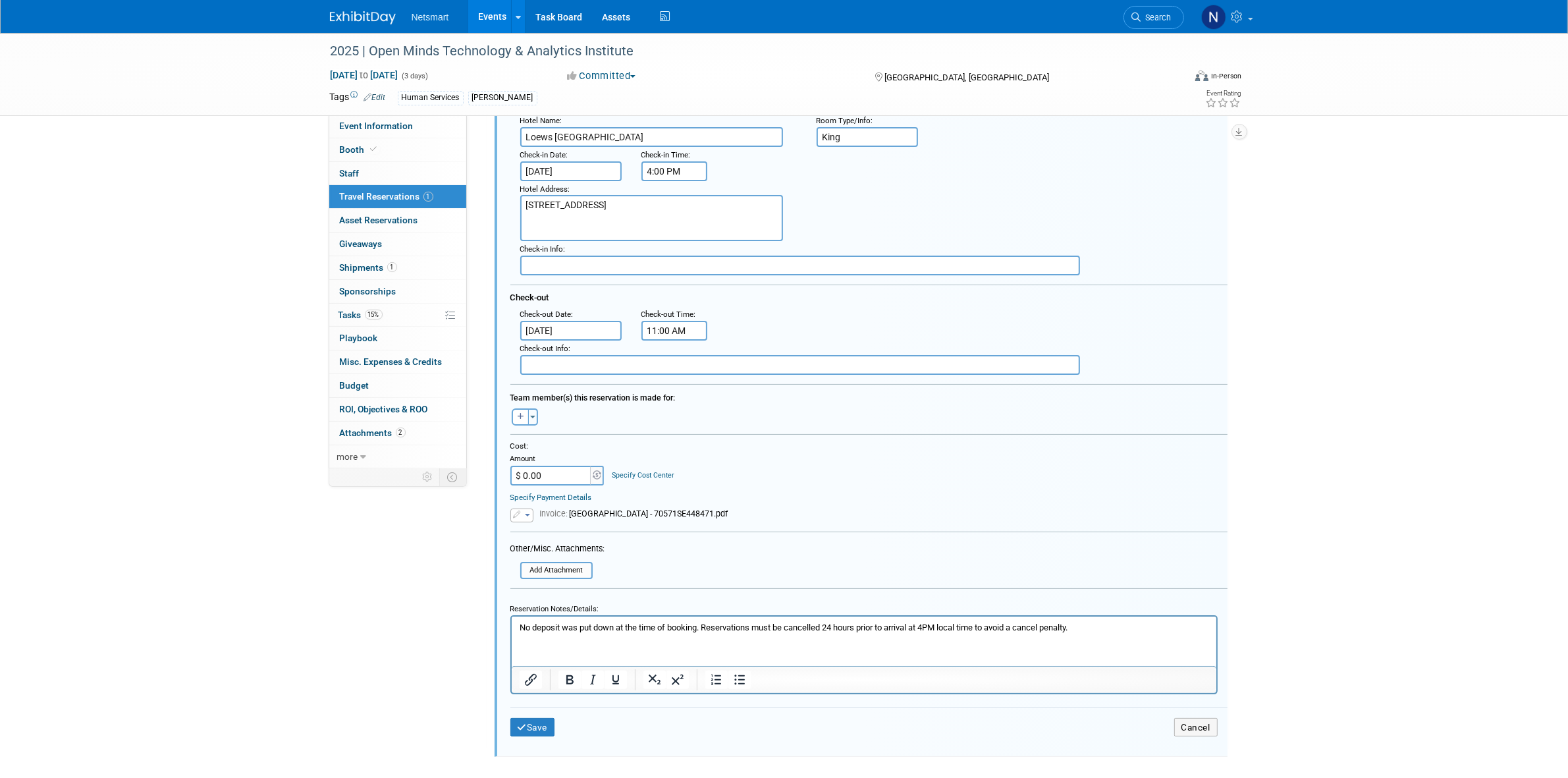
scroll to position [169, 0]
click at [530, 717] on button "Save" at bounding box center [532, 727] width 45 height 20
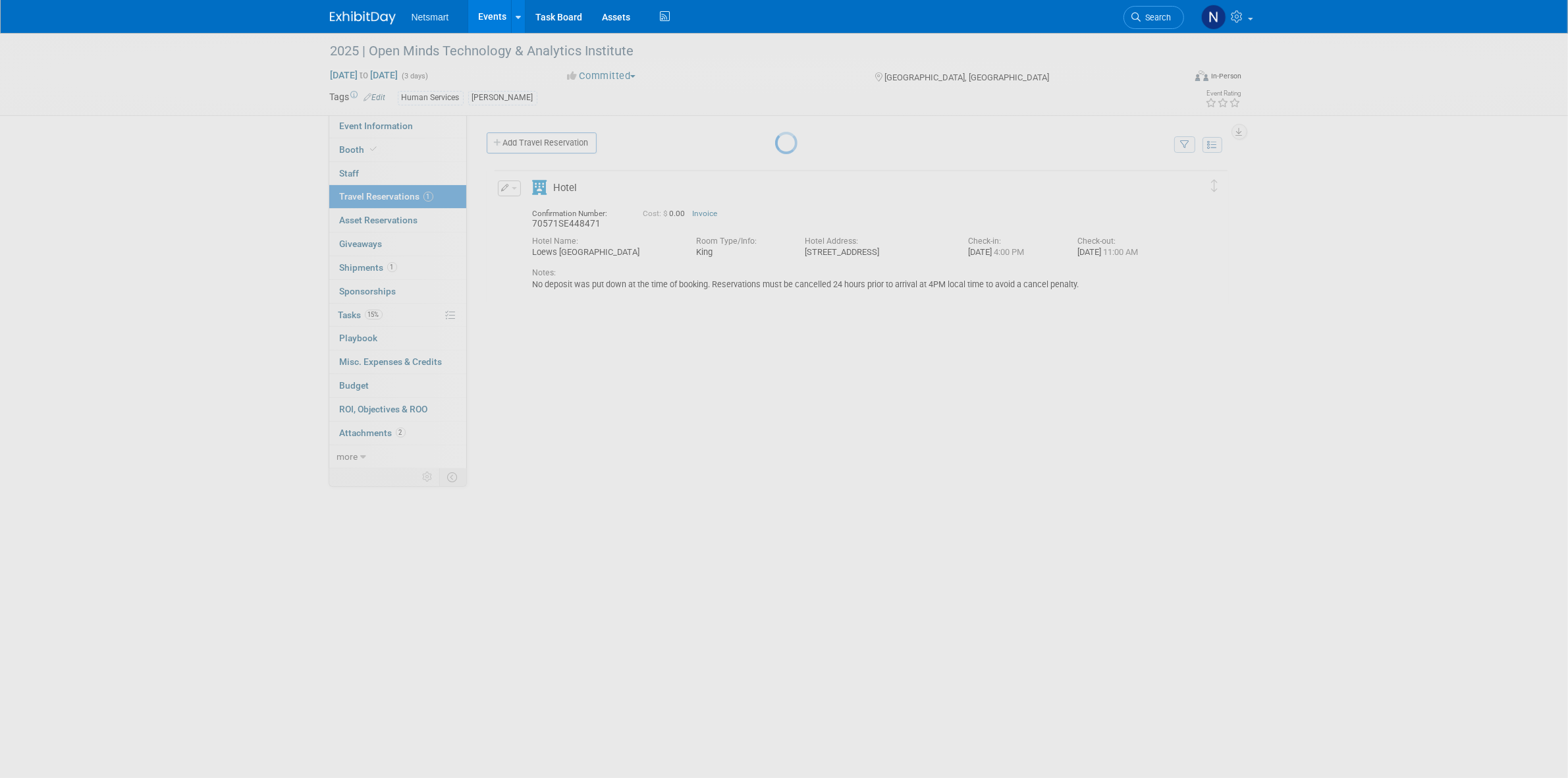
scroll to position [0, 0]
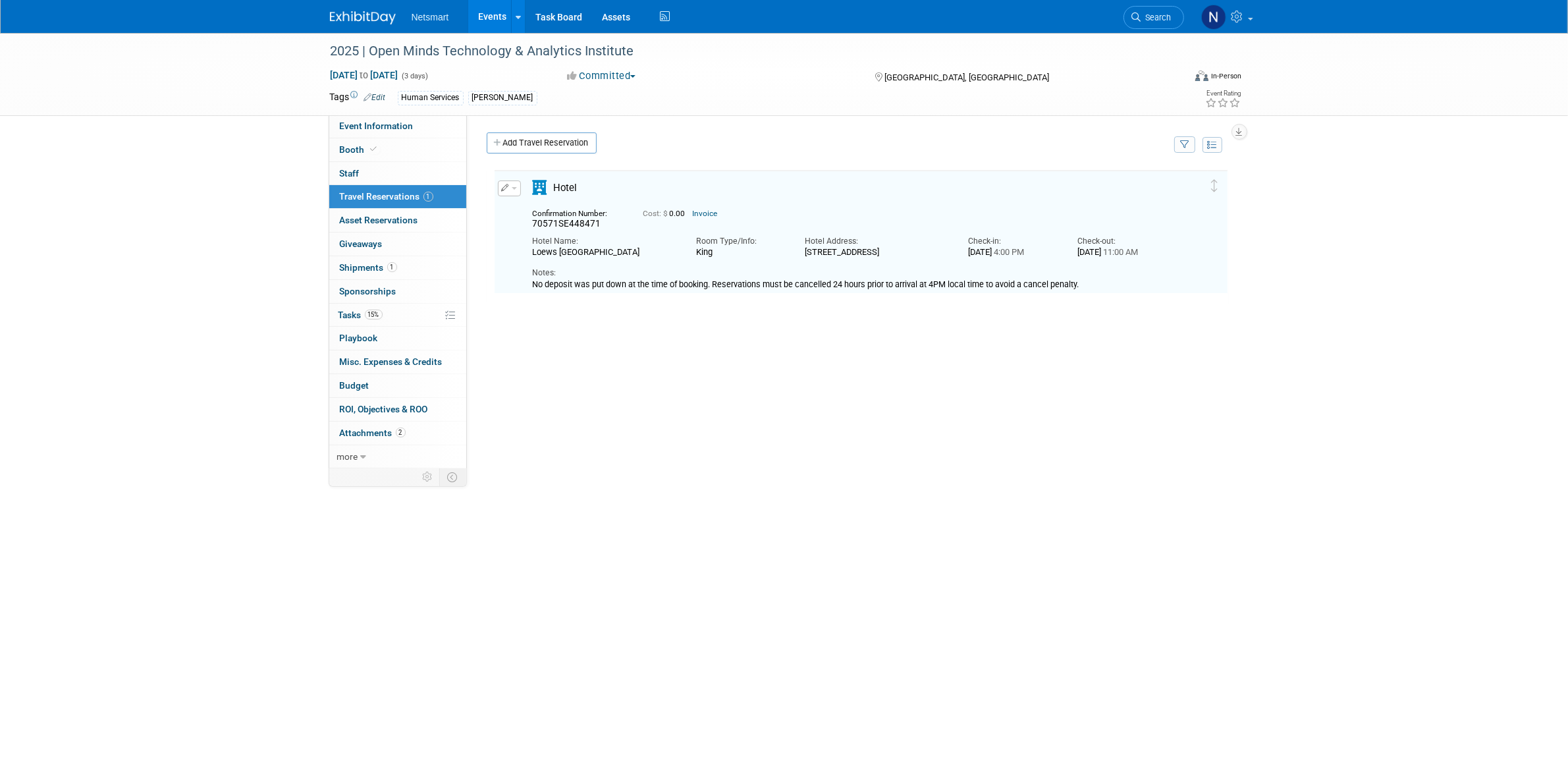
click at [498, 184] on button "button" at bounding box center [510, 188] width 23 height 16
click at [550, 212] on button "Edit Reservation" at bounding box center [554, 211] width 112 height 20
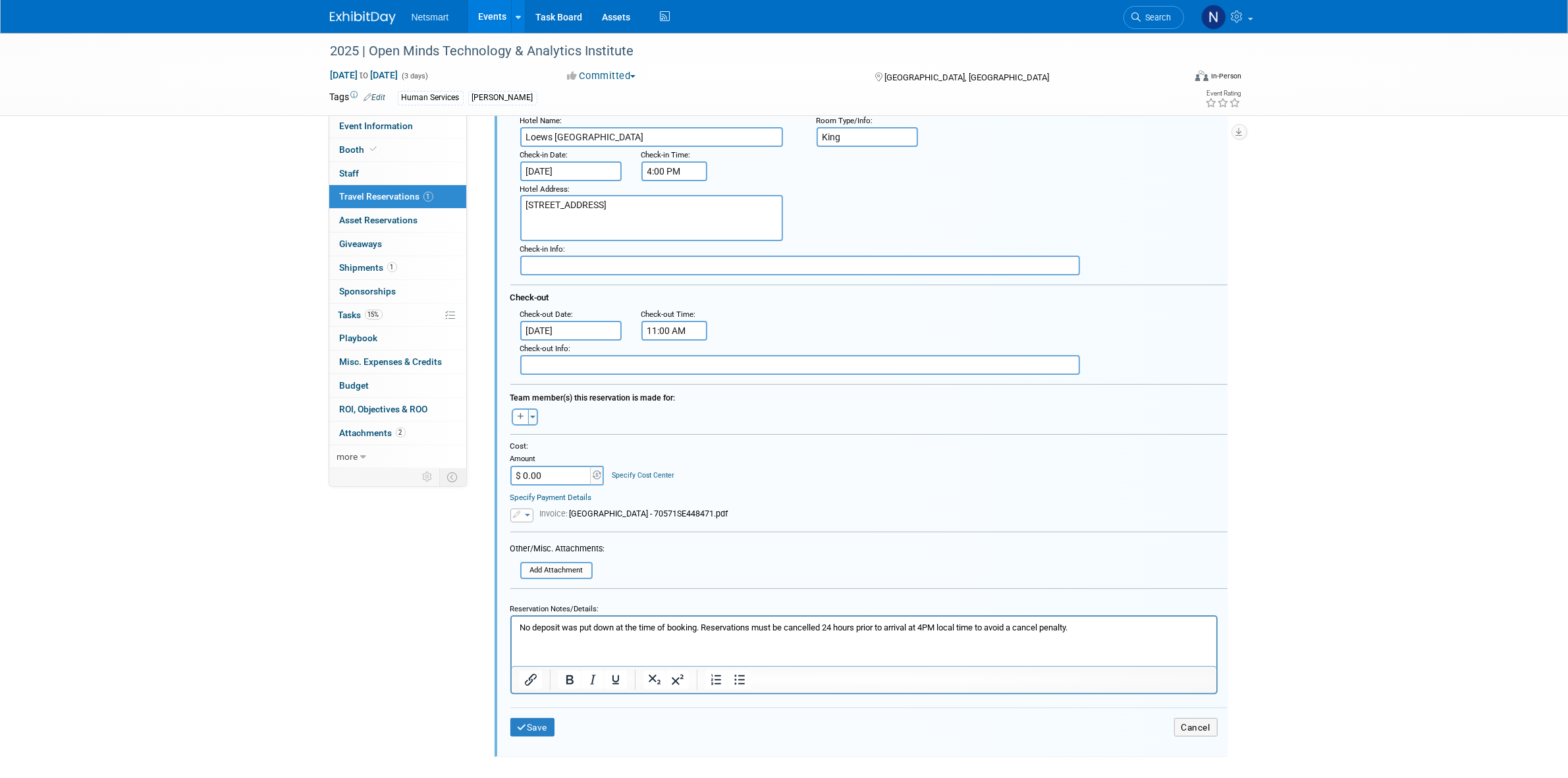
scroll to position [168, 0]
click at [533, 722] on button "Save" at bounding box center [532, 727] width 45 height 20
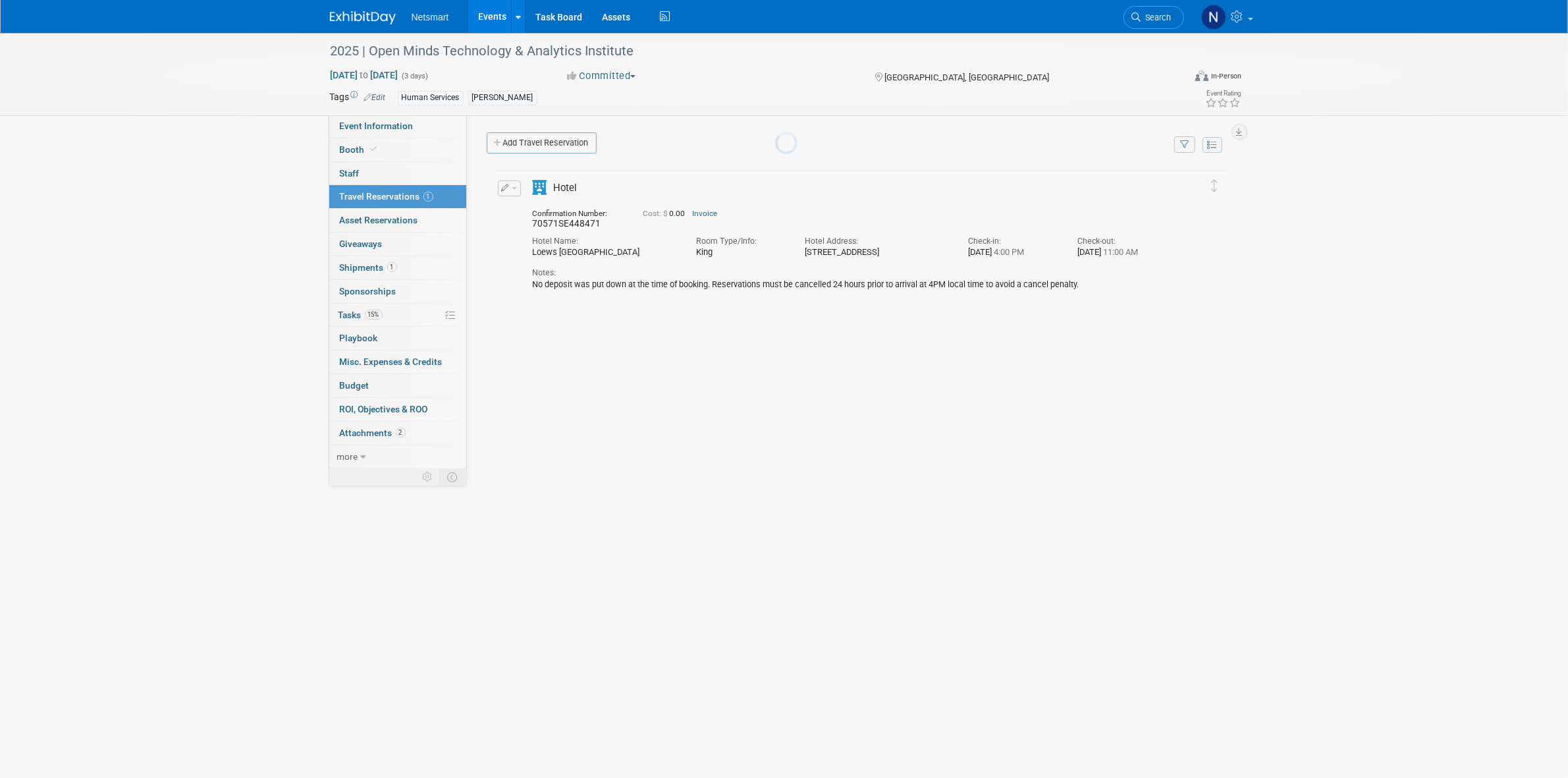
scroll to position [0, 0]
click at [510, 184] on button "button" at bounding box center [510, 188] width 23 height 16
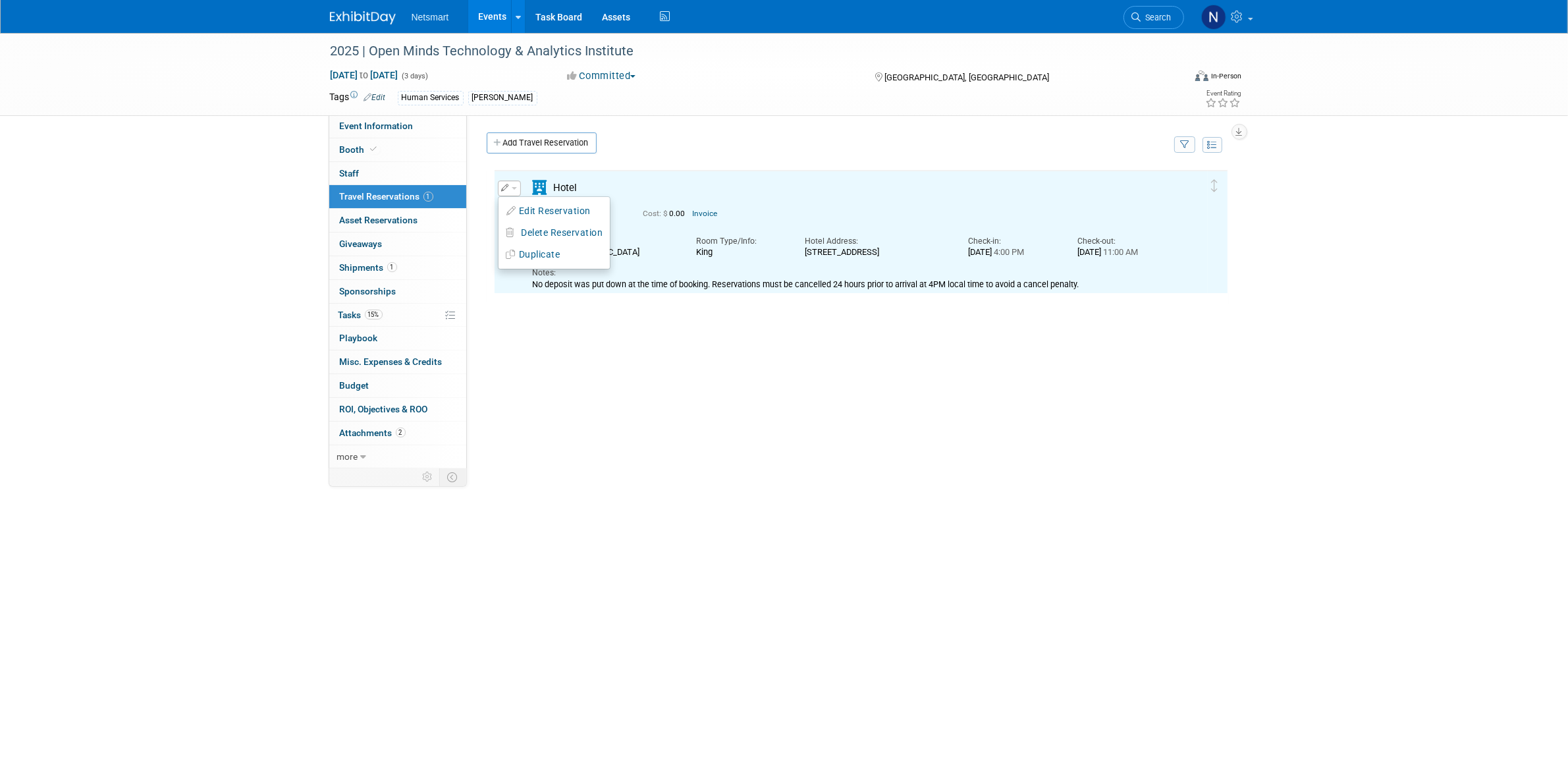
click at [548, 252] on button "Duplicate" at bounding box center [554, 254] width 112 height 20
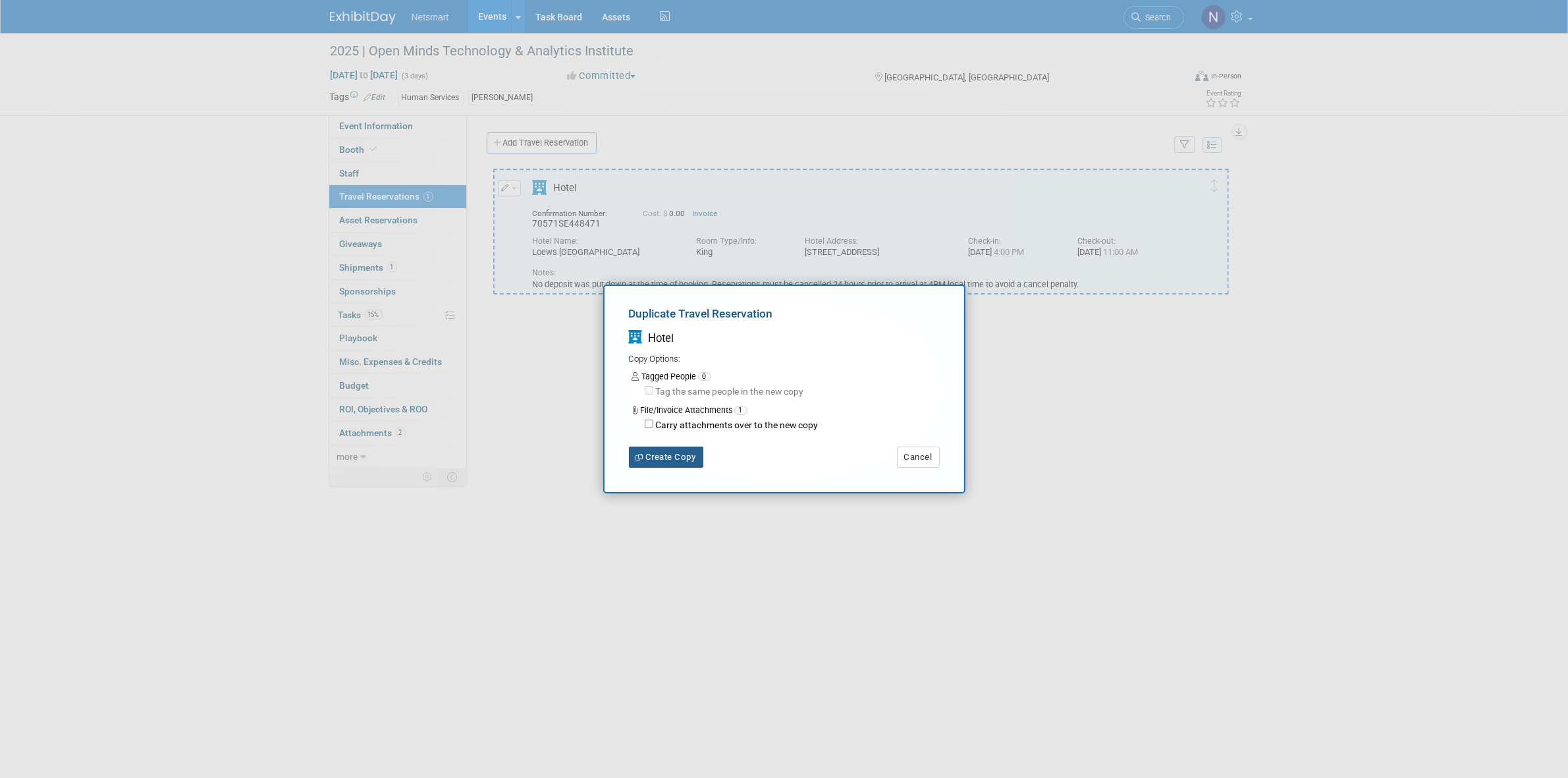
click at [669, 462] on button "Create Copy" at bounding box center [667, 457] width 74 height 22
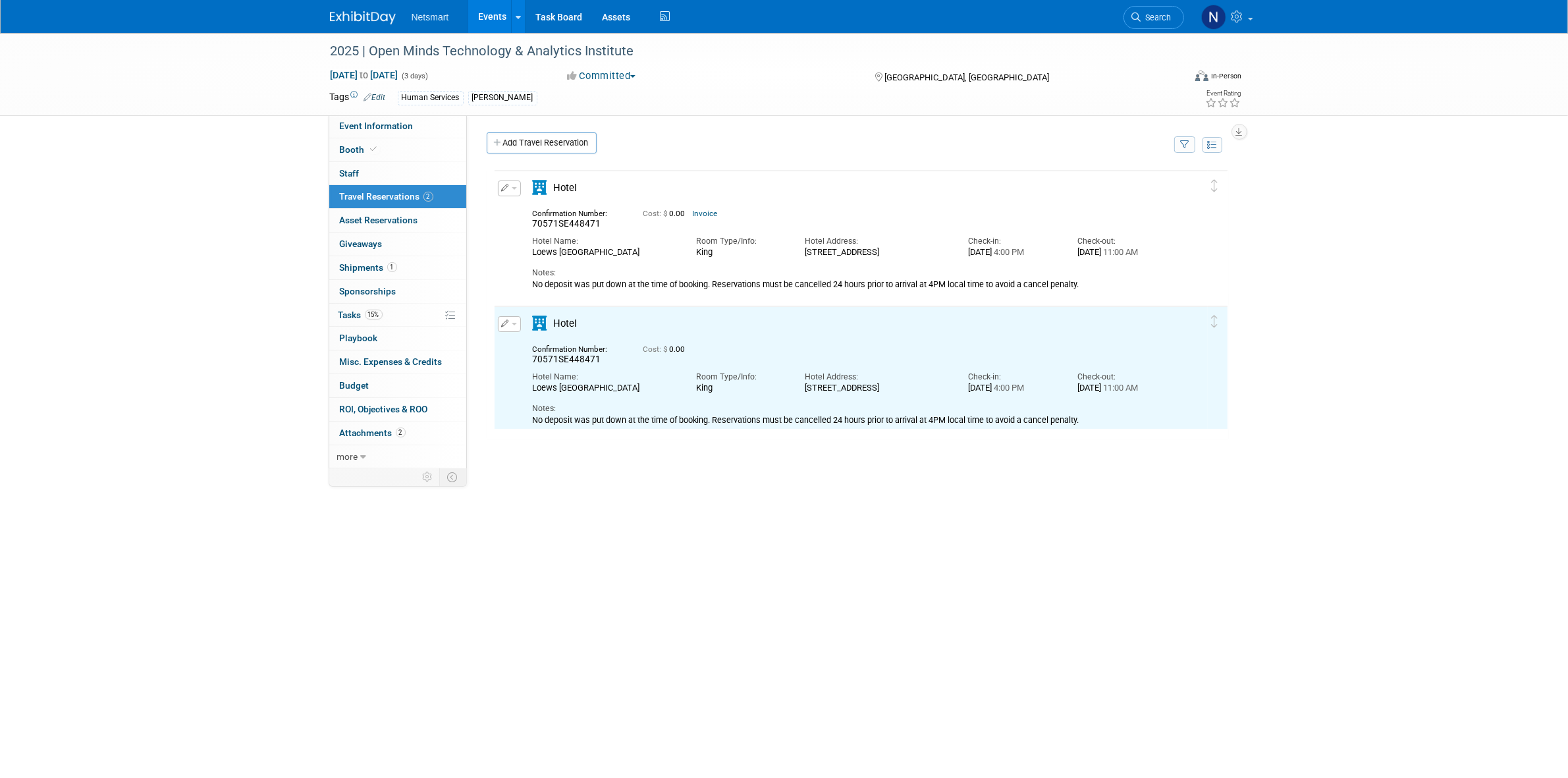
click at [512, 188] on span "button" at bounding box center [514, 188] width 5 height 3
click at [532, 209] on button "Edit Reservation" at bounding box center [554, 211] width 112 height 20
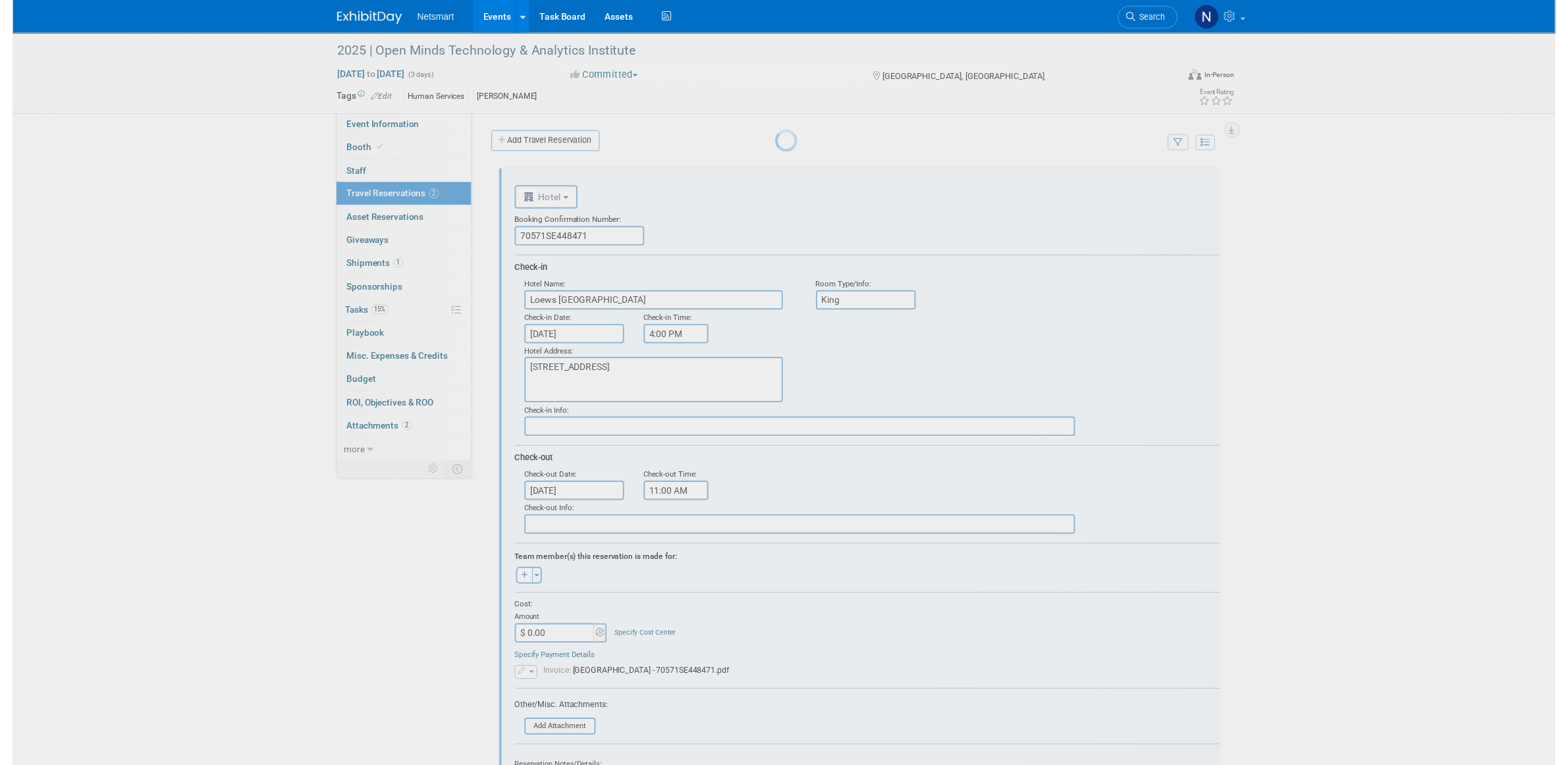
scroll to position [22, 0]
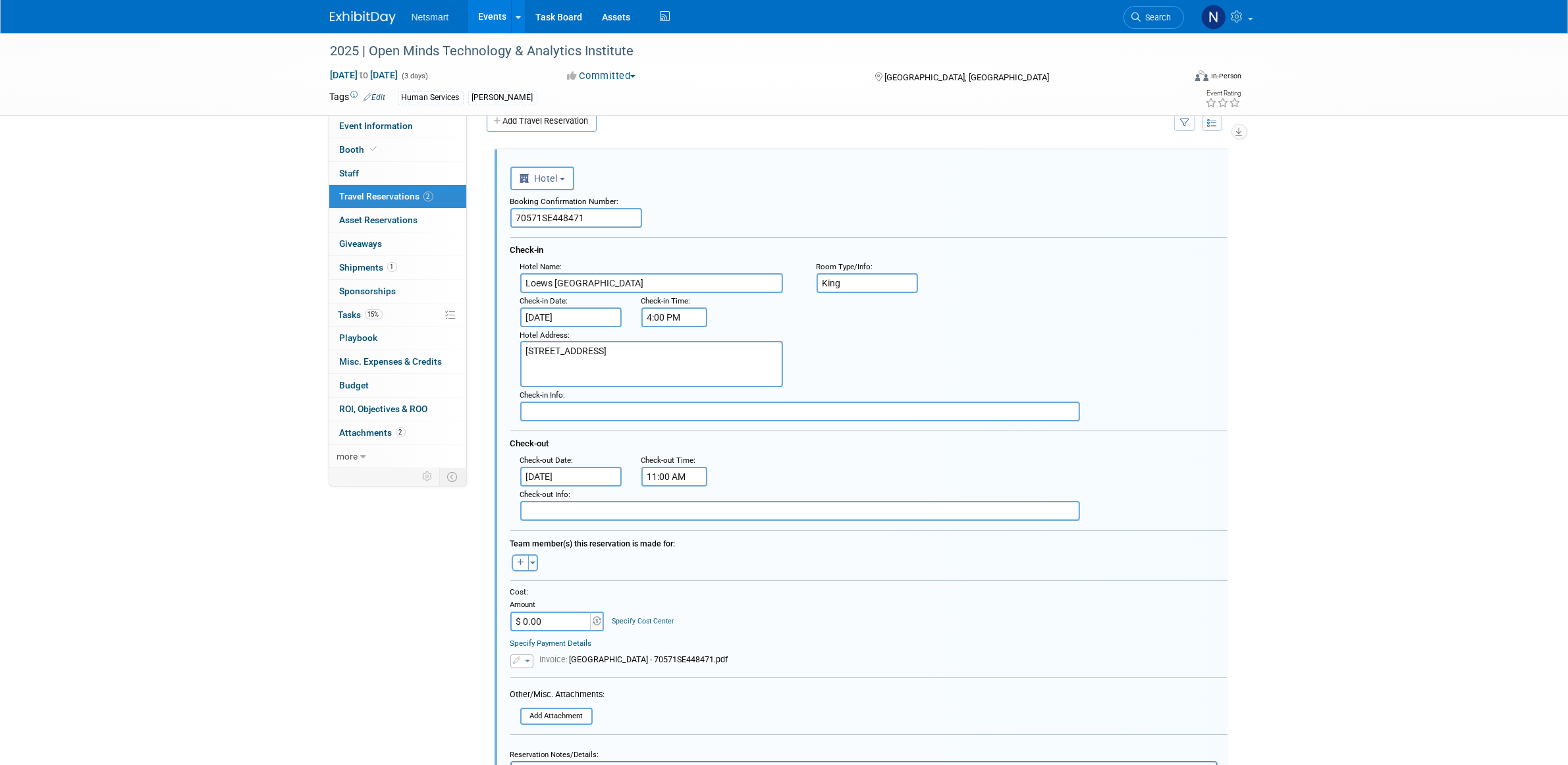
drag, startPoint x: 617, startPoint y: 212, endPoint x: 481, endPoint y: 216, distance: 136.1
click at [481, 216] on div "<i class="fas fa-plane" style="padding: 6px 4px 6px 1px;"></i> Flight <i class=…" at bounding box center [857, 579] width 761 height 880
paste input "3"
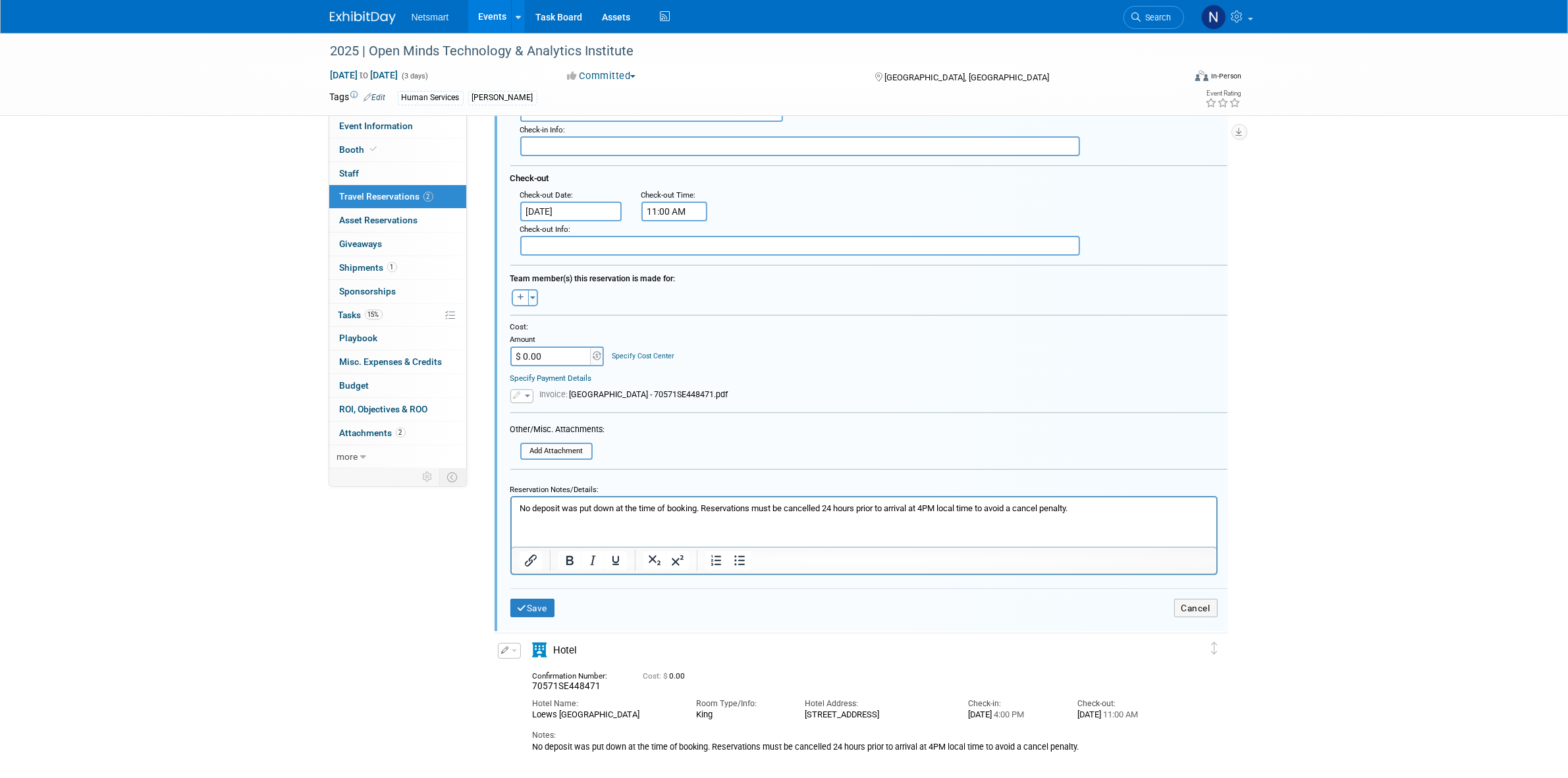
scroll to position [304, 0]
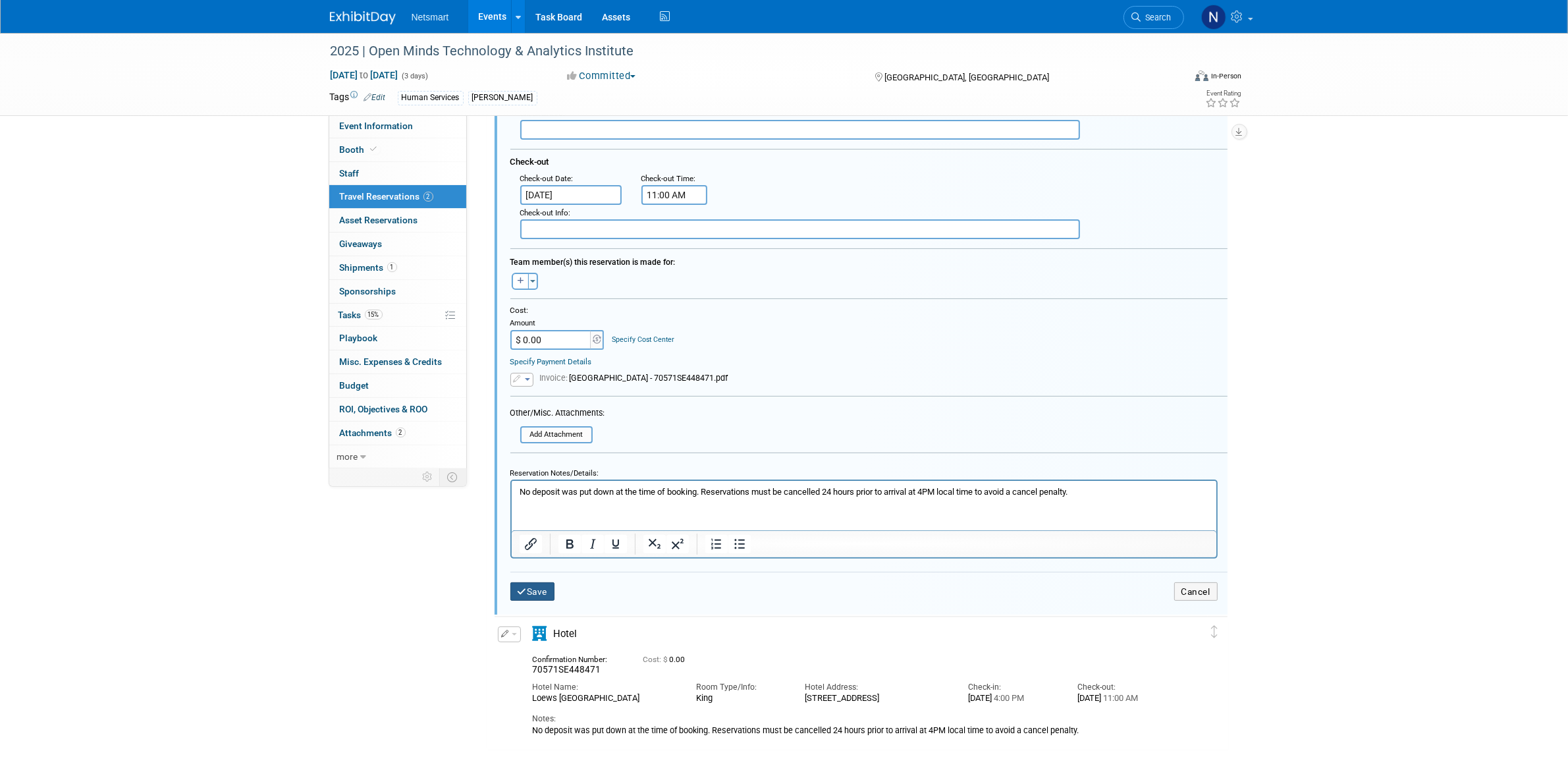
type input "70571SE448473"
click at [527, 583] on button "Save" at bounding box center [532, 592] width 45 height 20
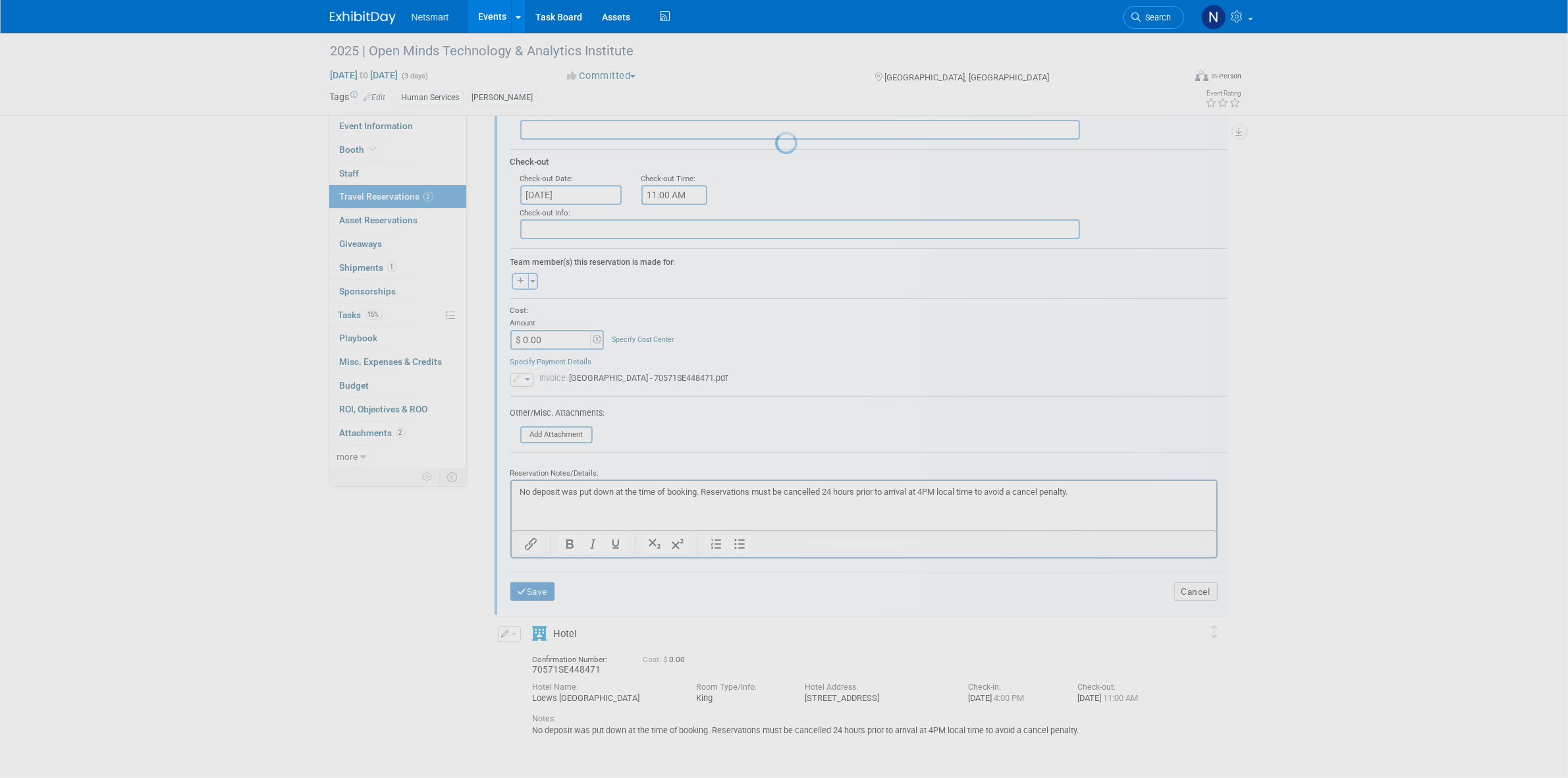
scroll to position [0, 0]
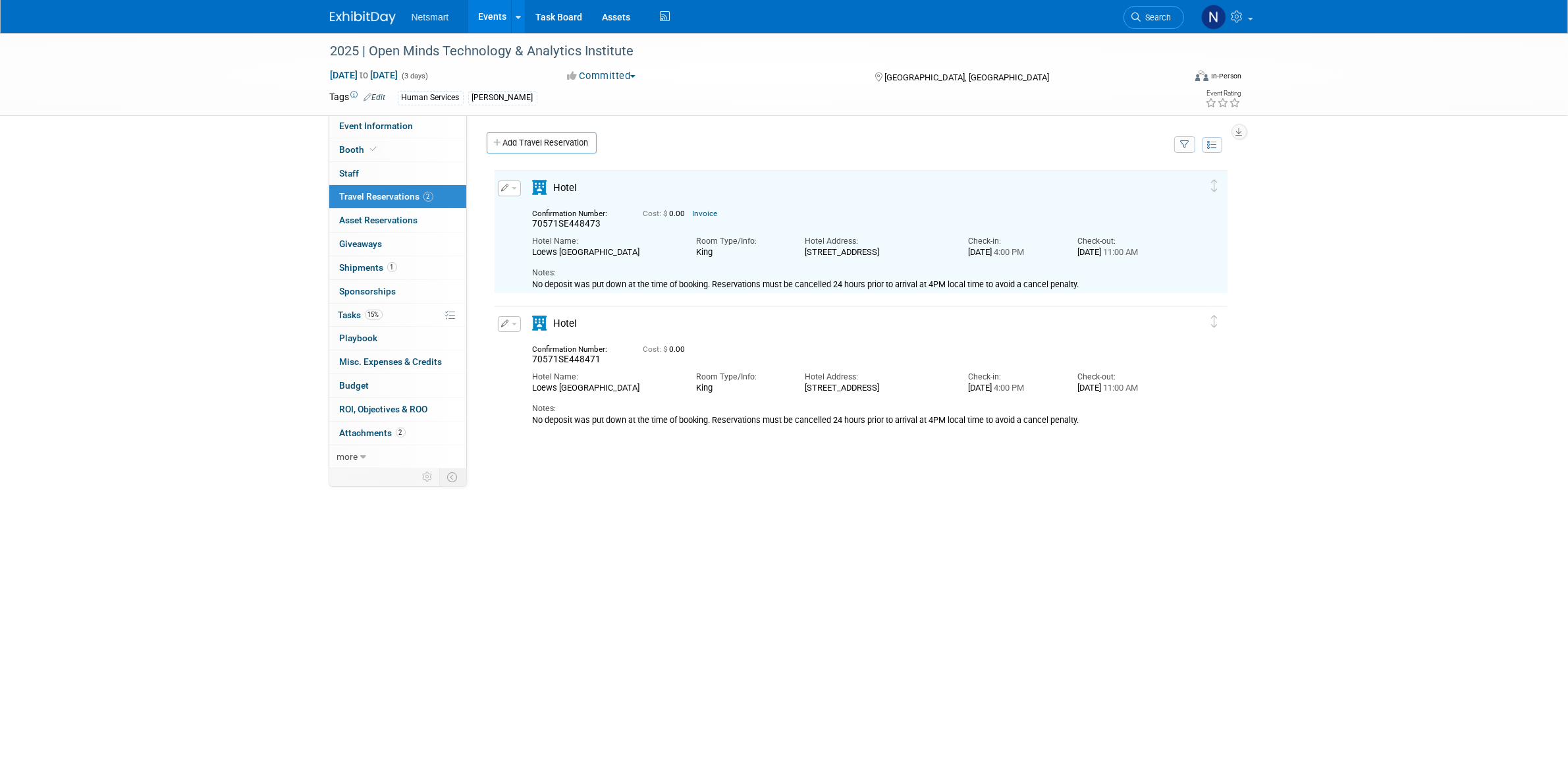
click at [506, 188] on icon "button" at bounding box center [506, 187] width 8 height 7
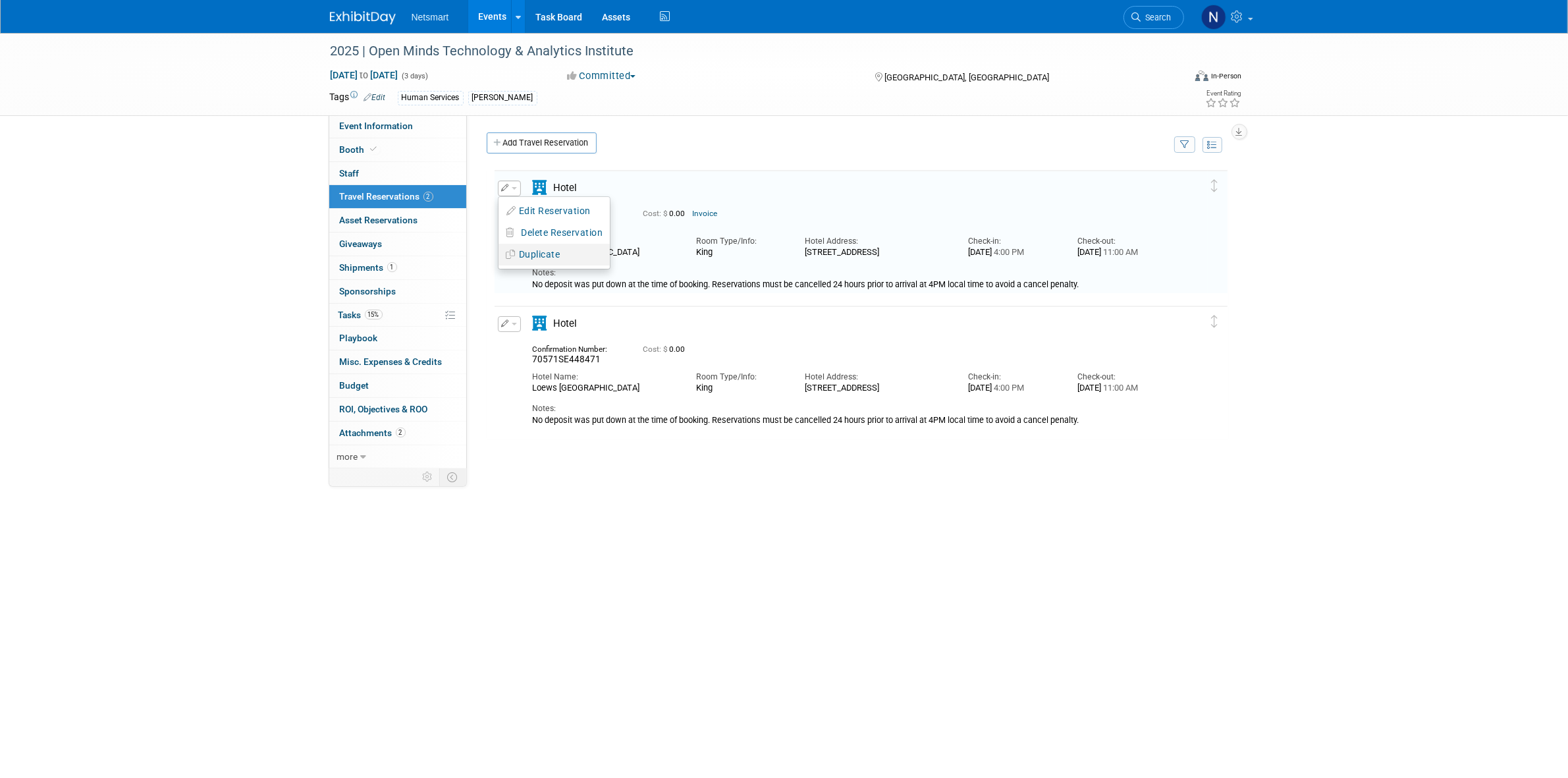
click at [537, 245] on button "Duplicate" at bounding box center [554, 254] width 112 height 20
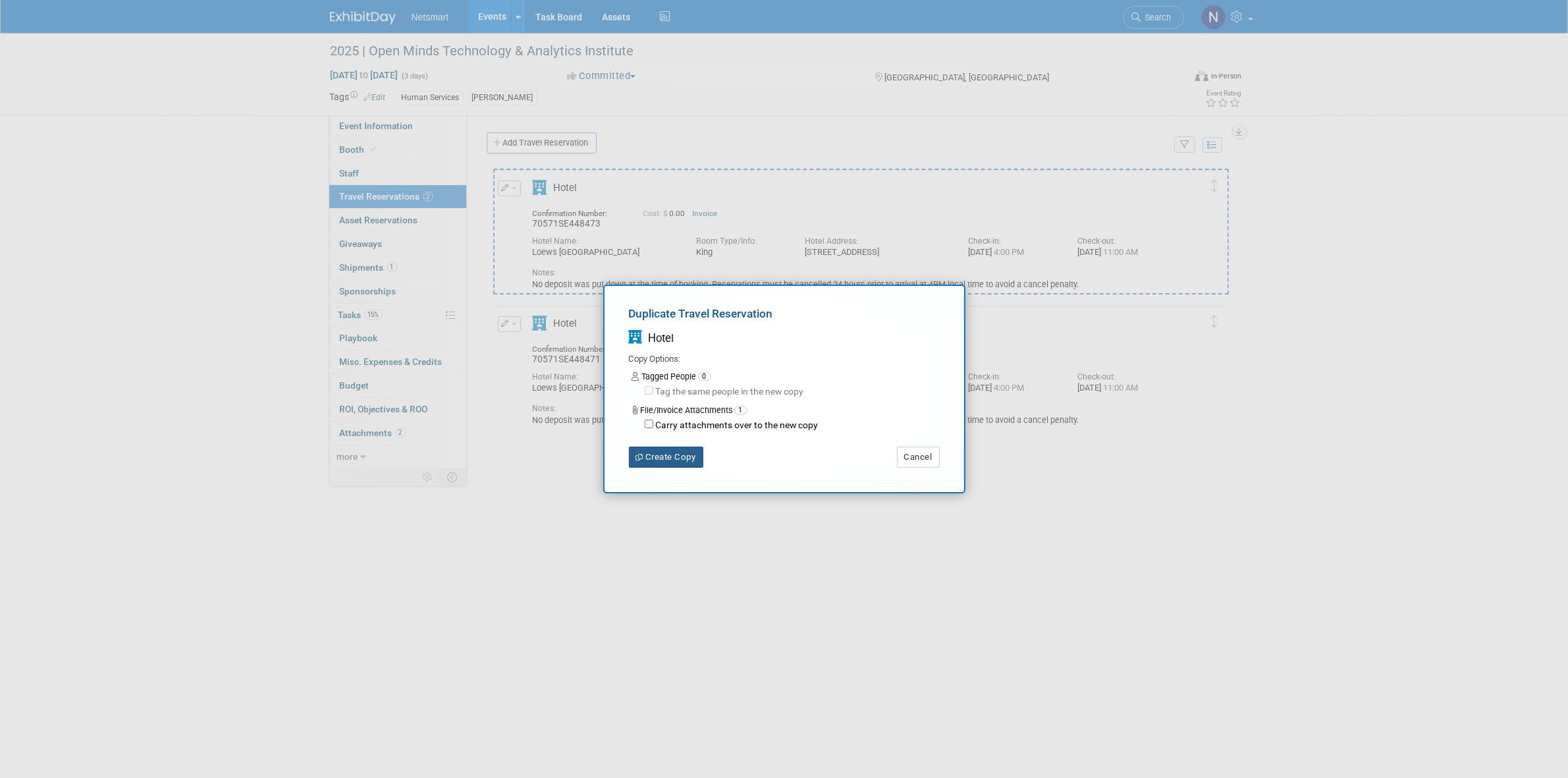
click at [661, 454] on button "Create Copy" at bounding box center [667, 457] width 74 height 22
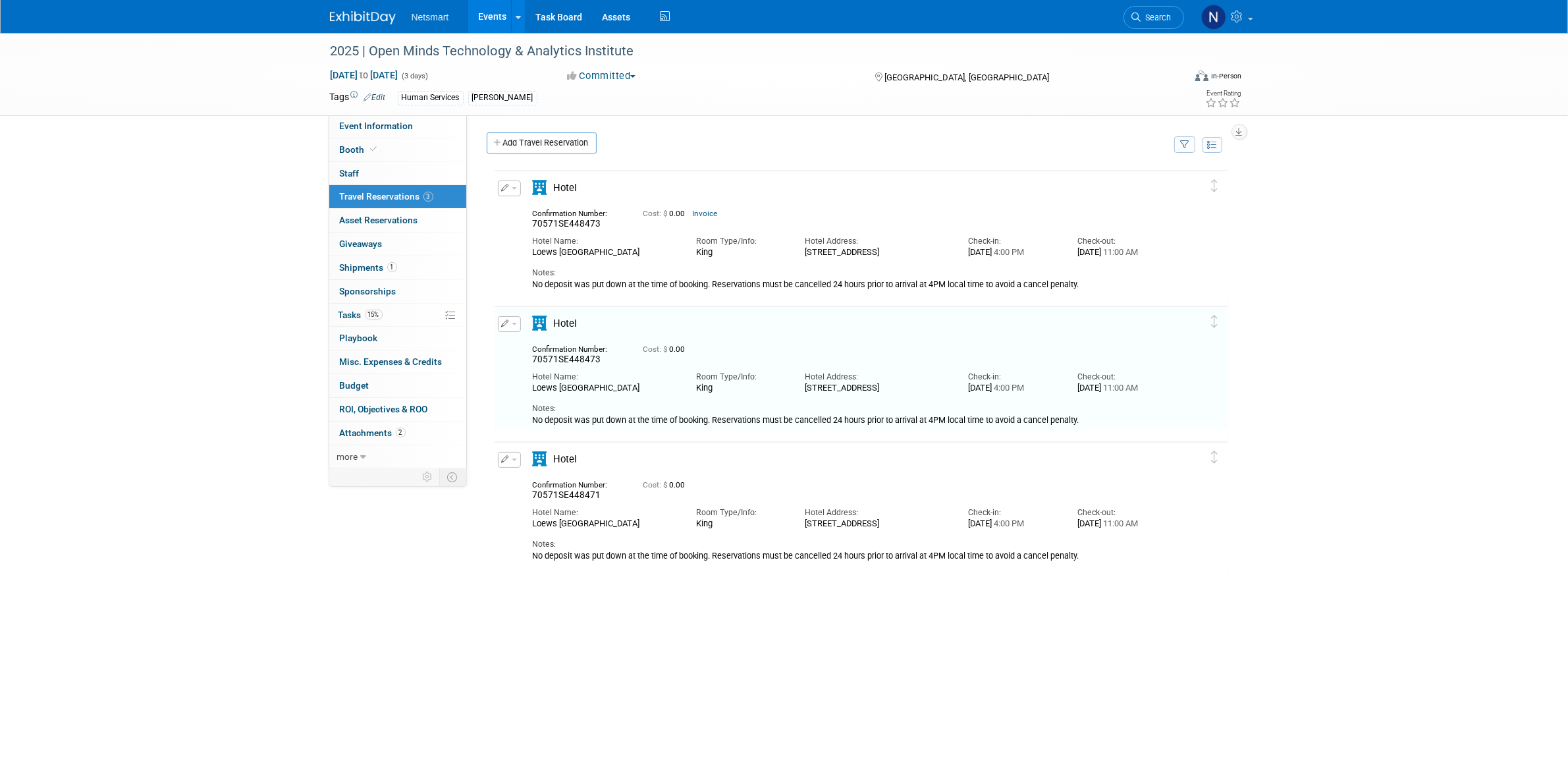
drag, startPoint x: 511, startPoint y: 194, endPoint x: 517, endPoint y: 203, distance: 10.8
click at [511, 193] on button "button" at bounding box center [510, 188] width 23 height 16
click at [537, 212] on button "Edit Reservation" at bounding box center [554, 211] width 112 height 20
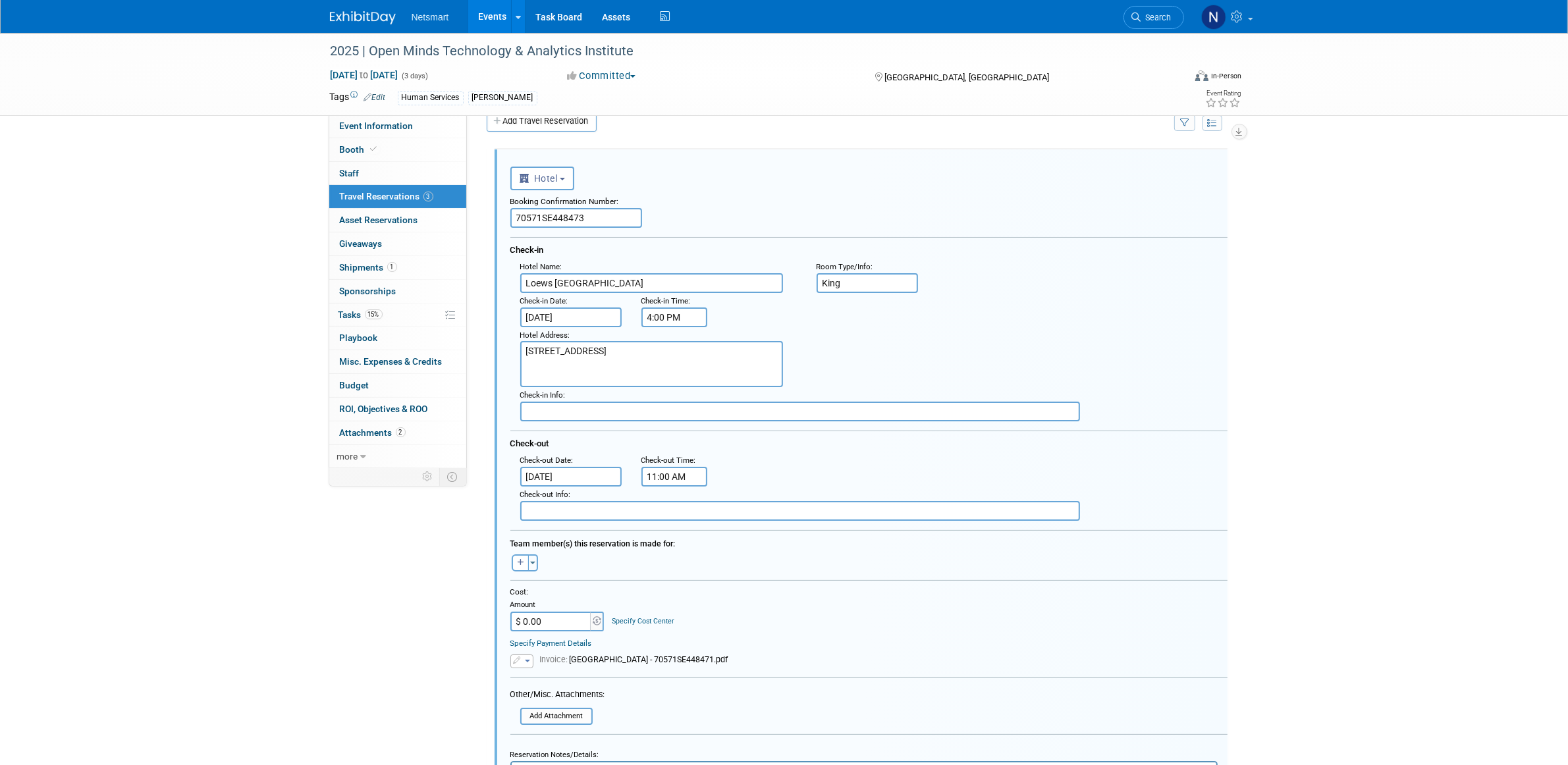
click at [565, 212] on input "70571SE448473" at bounding box center [576, 218] width 132 height 20
paste input "4"
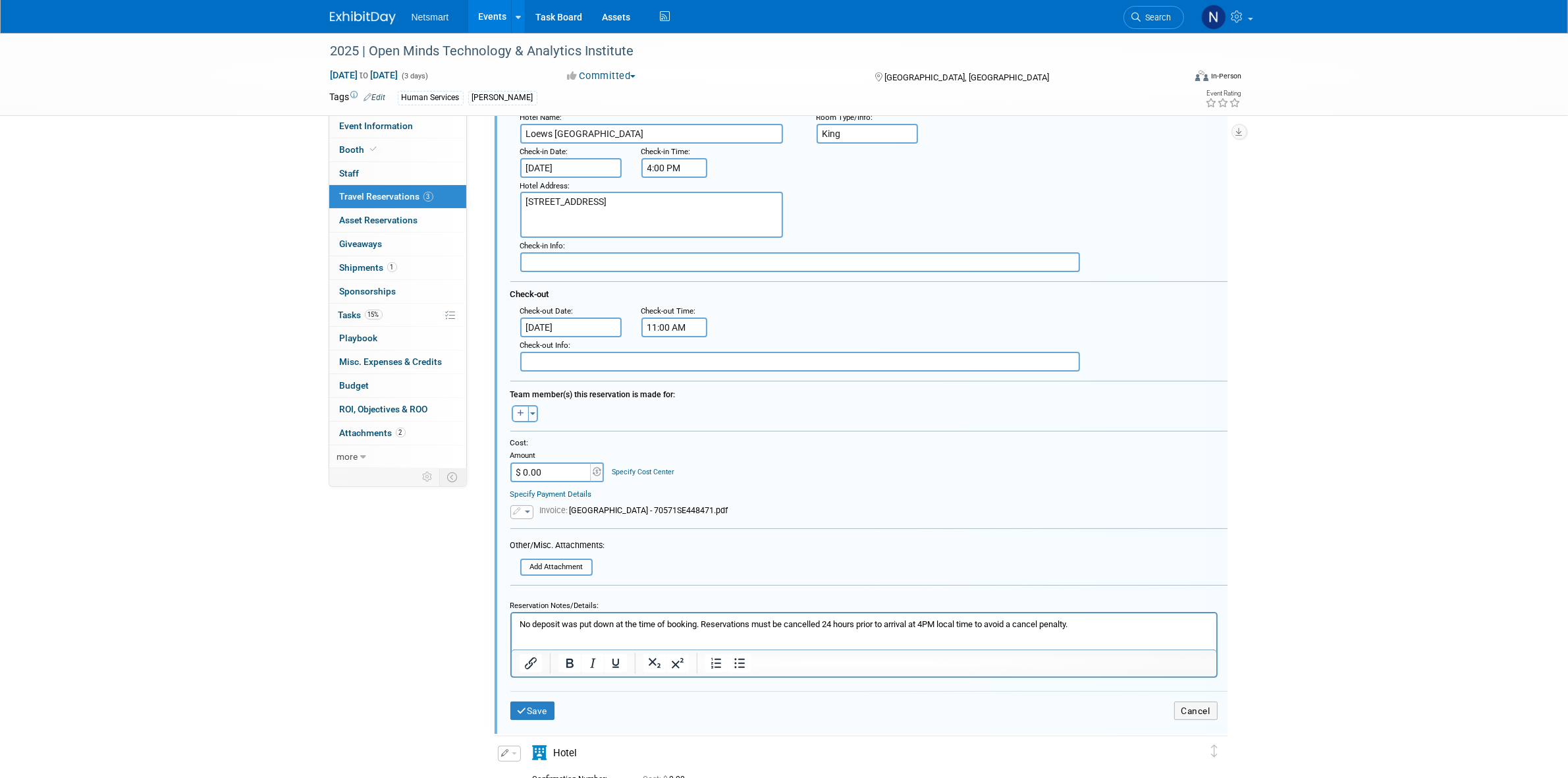
scroll to position [439, 0]
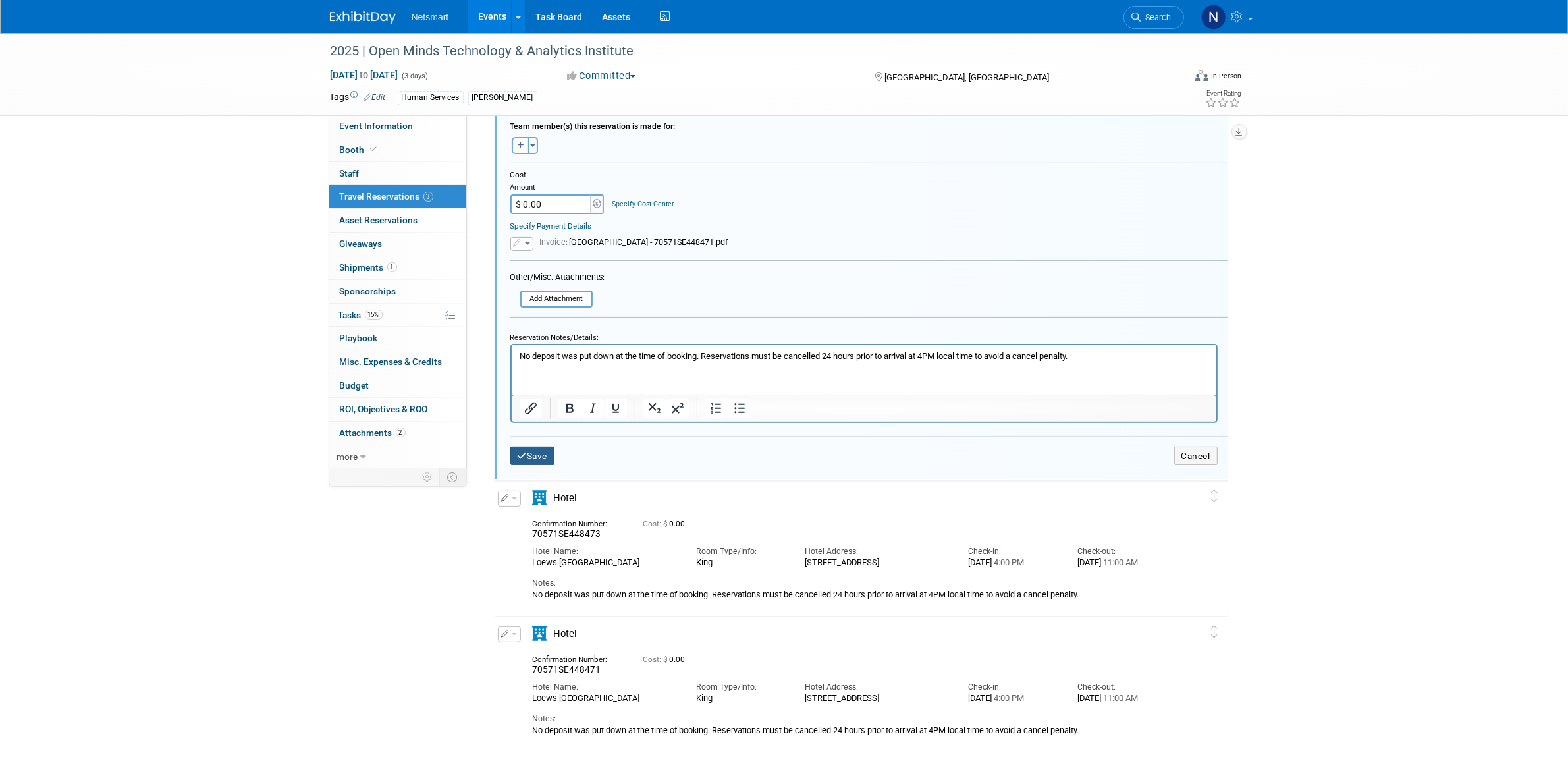
type input "70571SE448474"
click at [532, 446] on button "Save" at bounding box center [532, 456] width 45 height 20
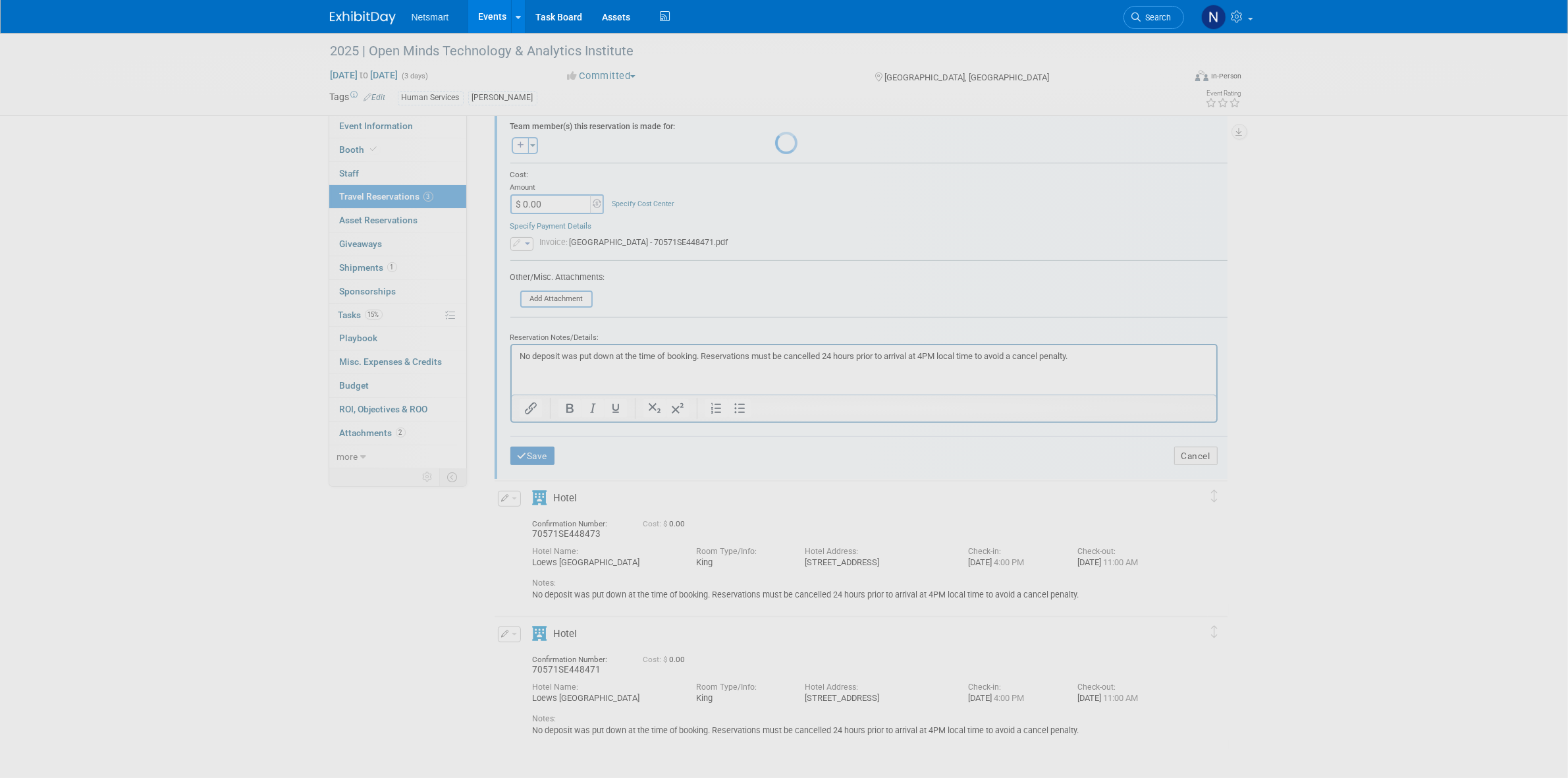
scroll to position [0, 0]
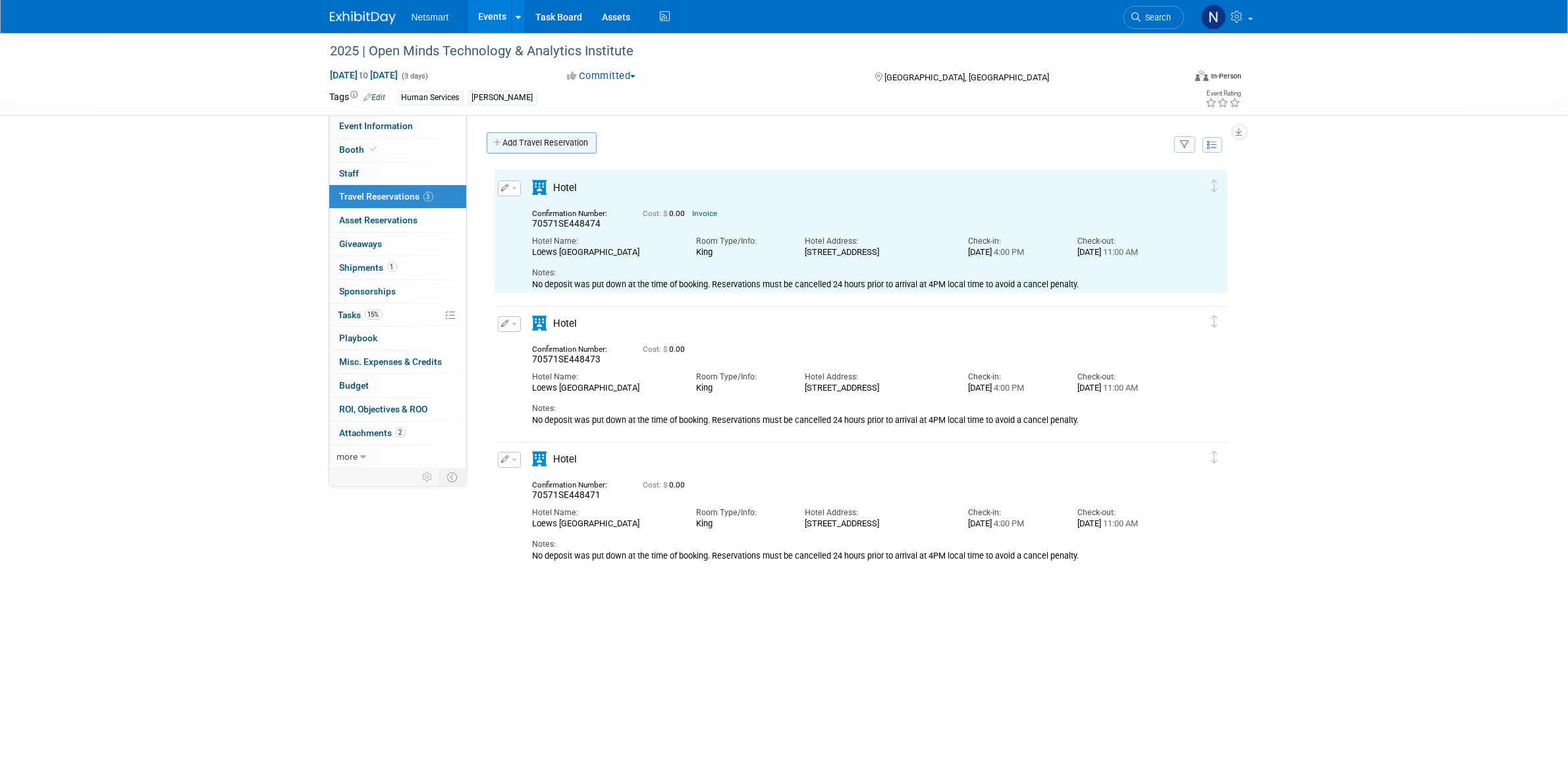
click at [538, 146] on link "Add Travel Reservation" at bounding box center [541, 143] width 110 height 22
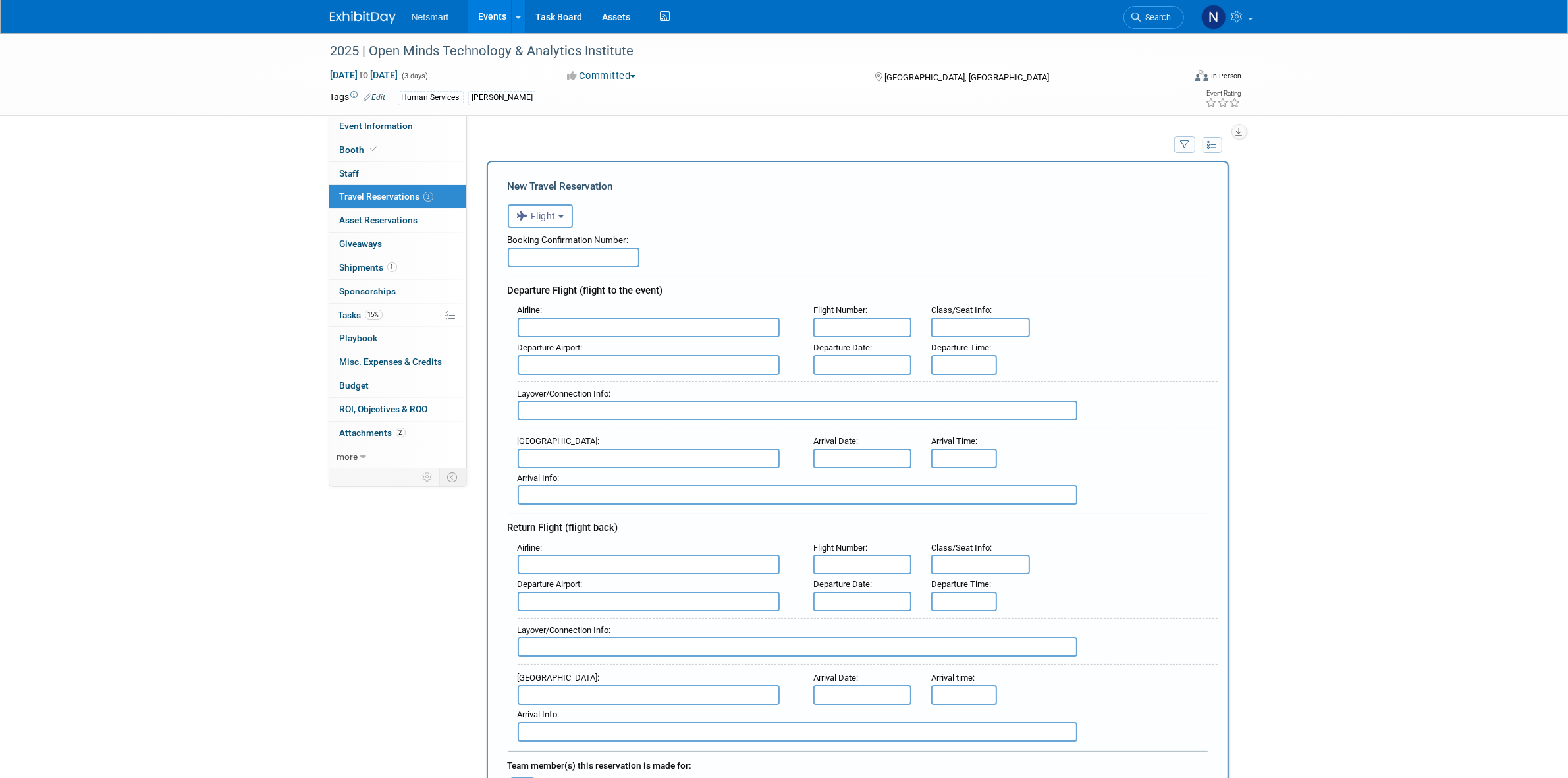
scroll to position [576, 0]
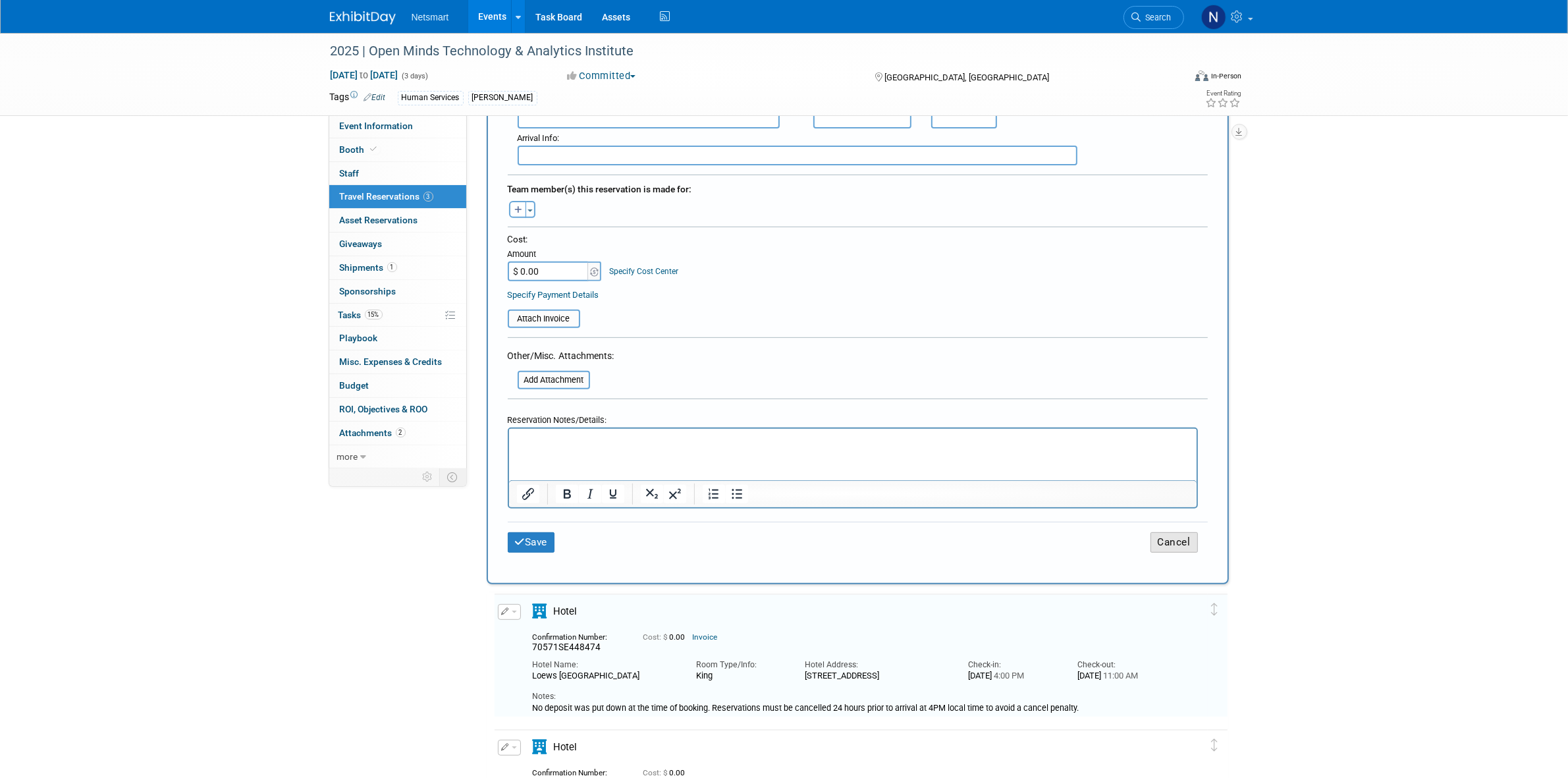
click at [1161, 534] on button "Cancel" at bounding box center [1174, 542] width 47 height 21
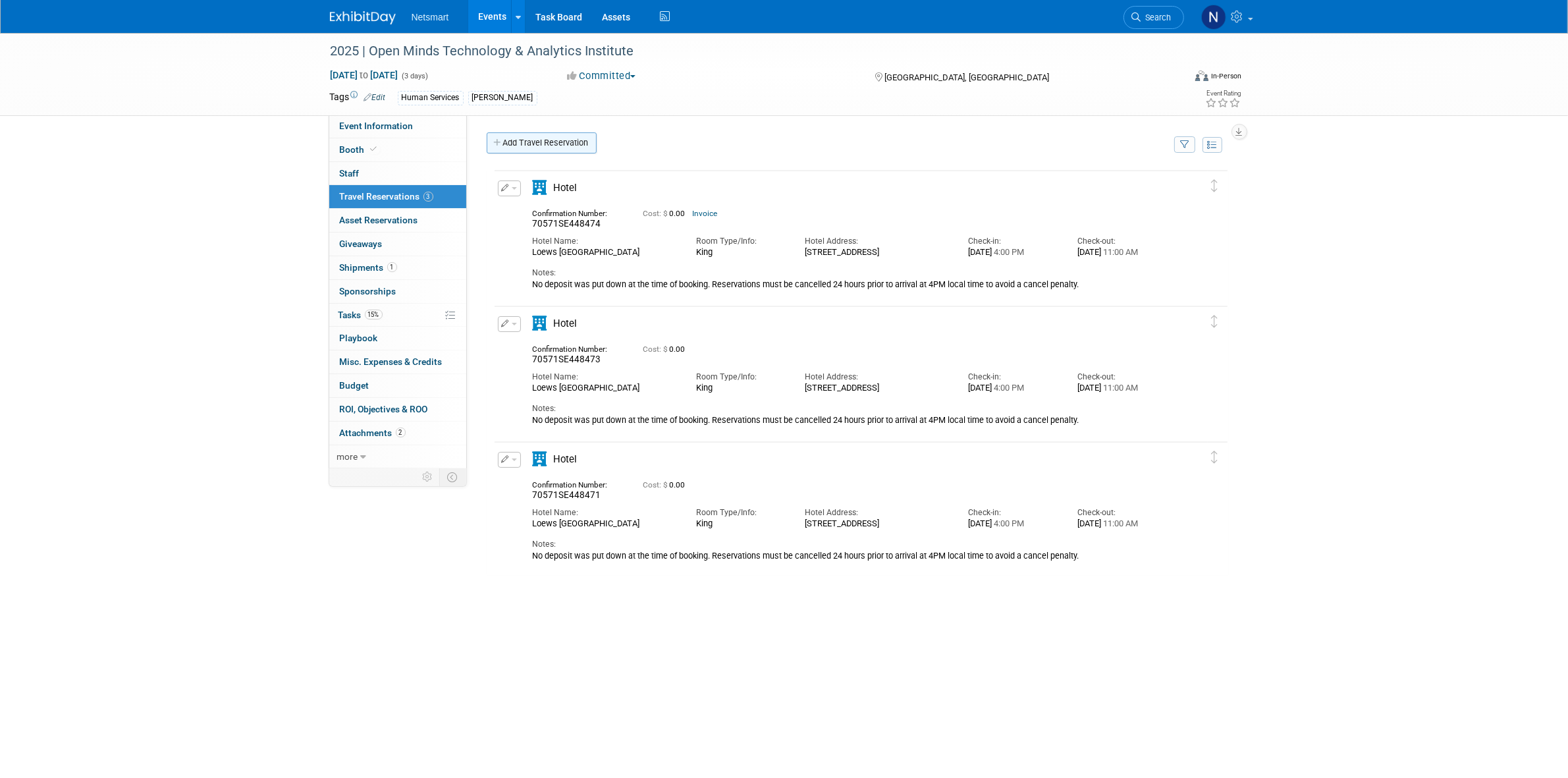
scroll to position [0, 0]
click at [514, 192] on button "button" at bounding box center [510, 188] width 23 height 16
click at [530, 252] on button "Duplicate" at bounding box center [554, 254] width 112 height 20
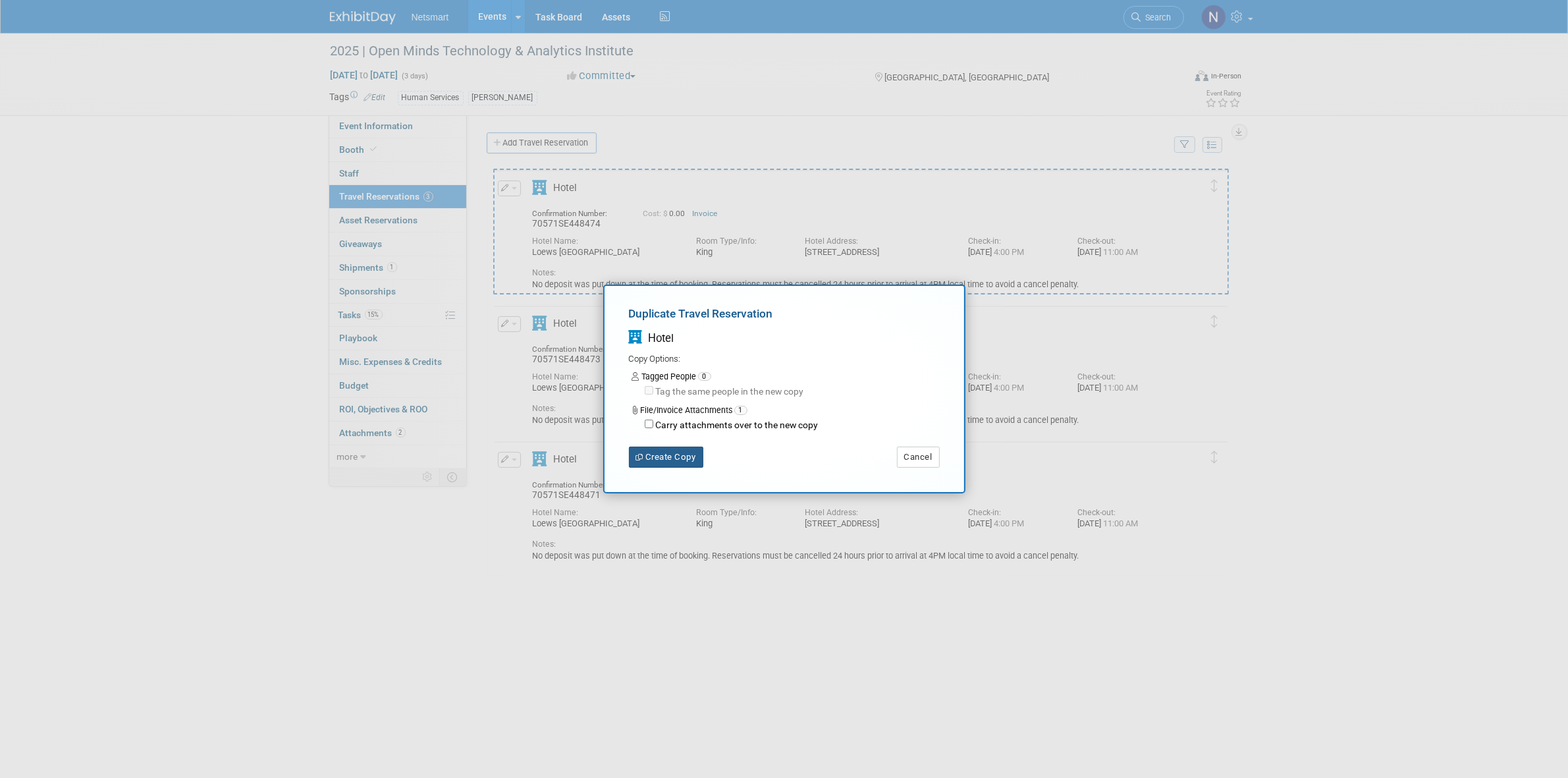
click at [659, 455] on button "Create Copy" at bounding box center [667, 457] width 74 height 22
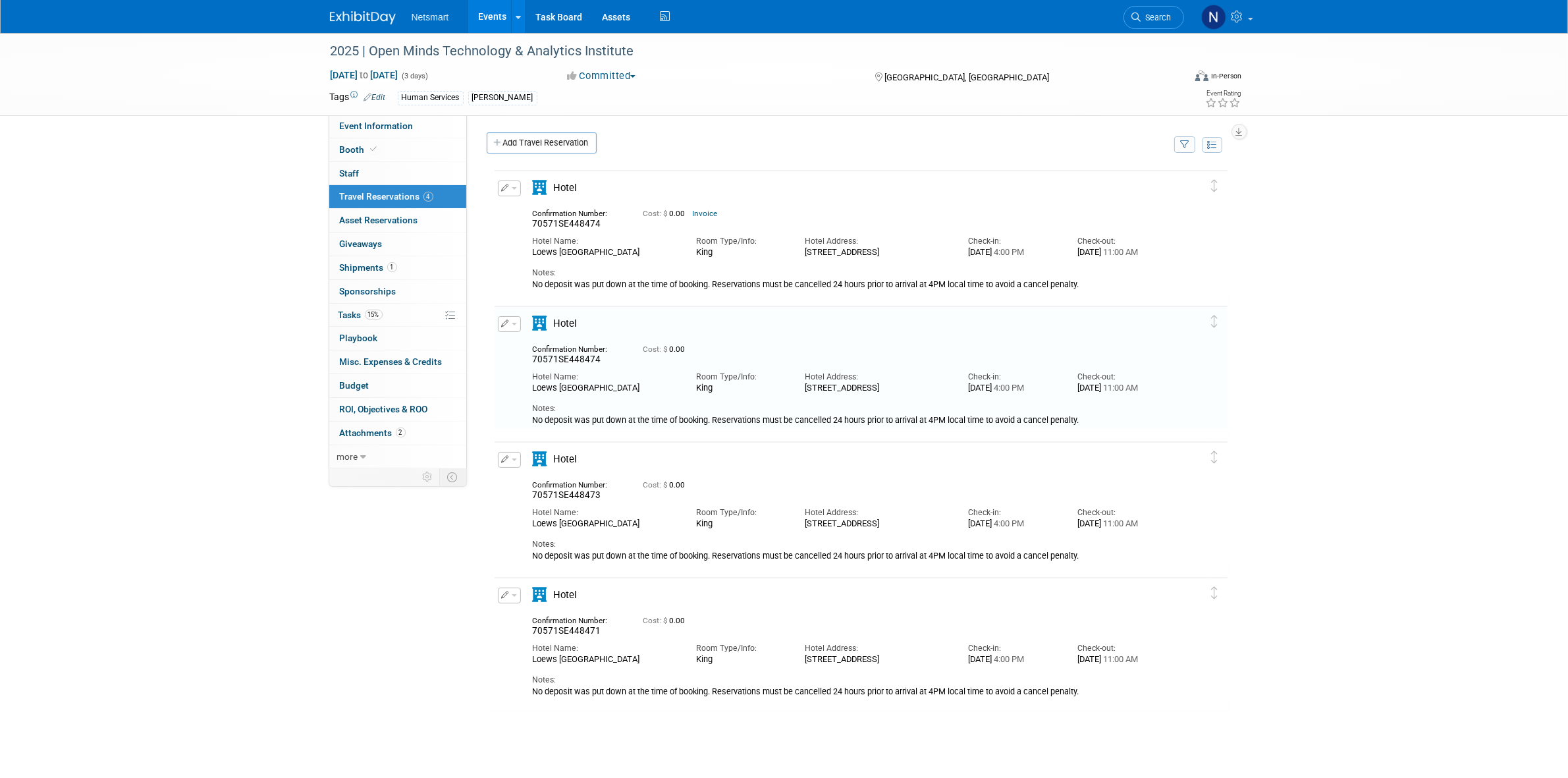
click at [502, 191] on icon "button" at bounding box center [506, 187] width 8 height 7
click at [526, 206] on button "Edit Reservation" at bounding box center [554, 211] width 112 height 20
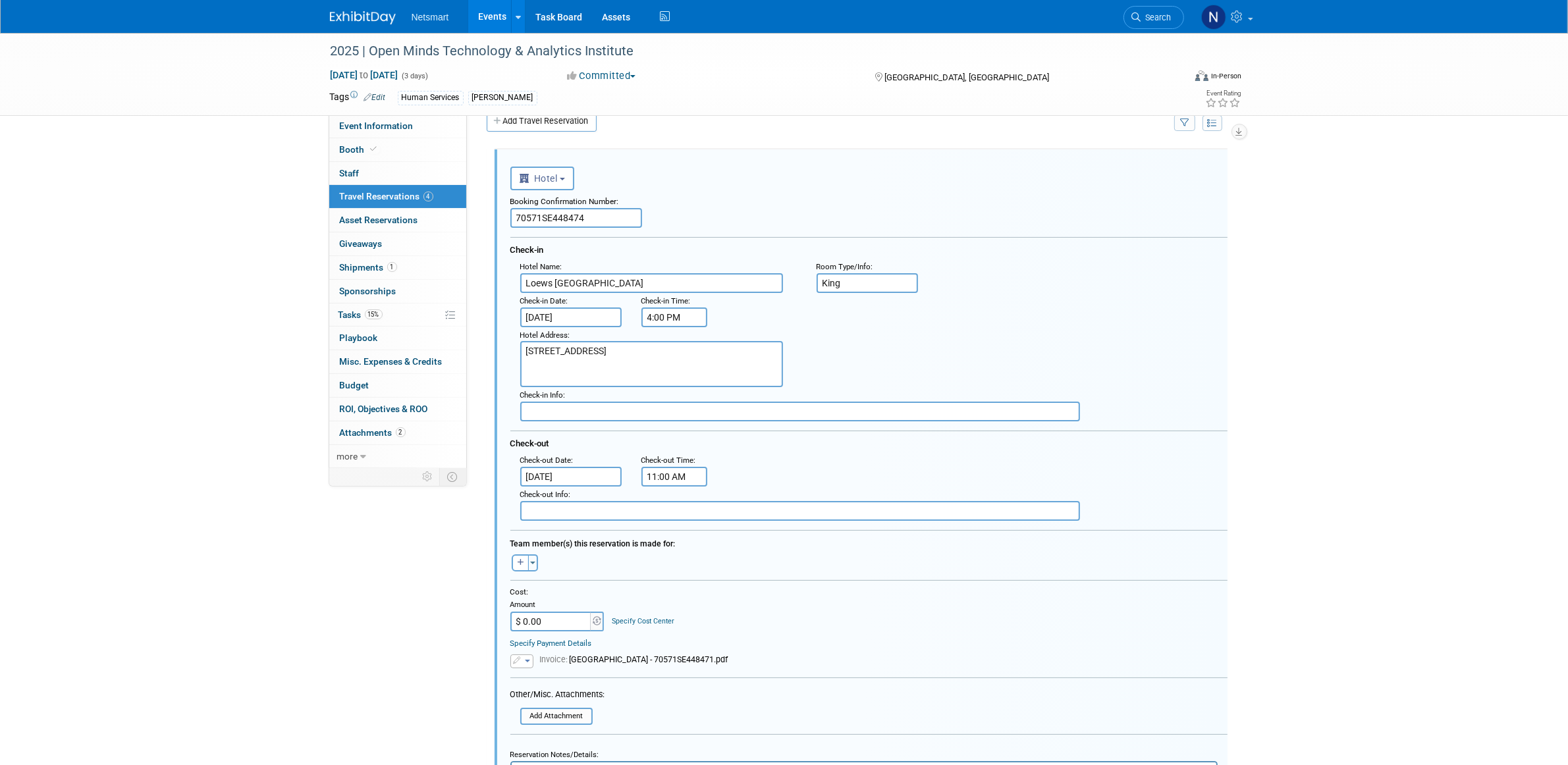
click at [555, 216] on input "70571SE448474" at bounding box center [576, 218] width 132 height 20
paste input "6"
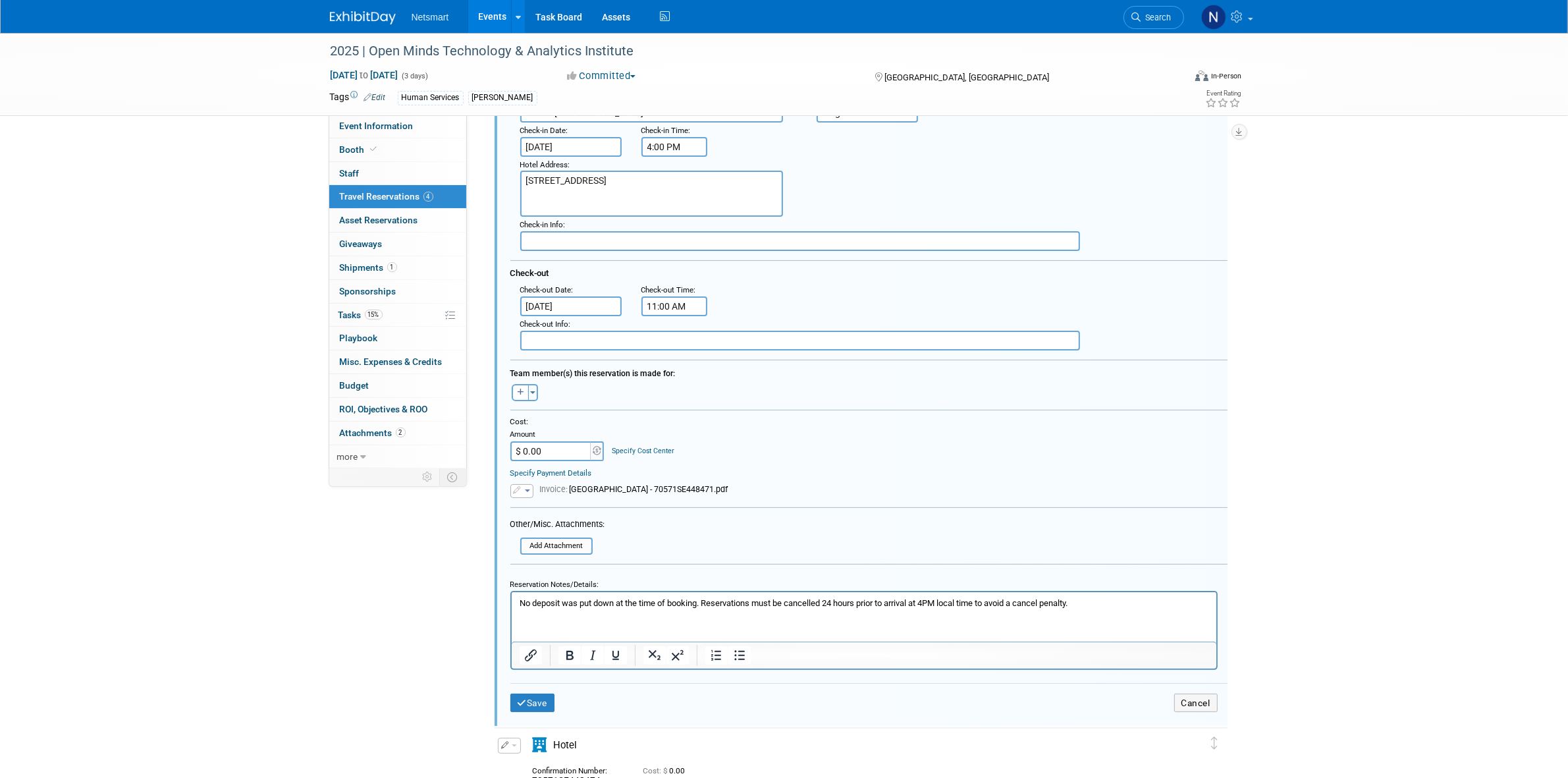
scroll to position [516, 0]
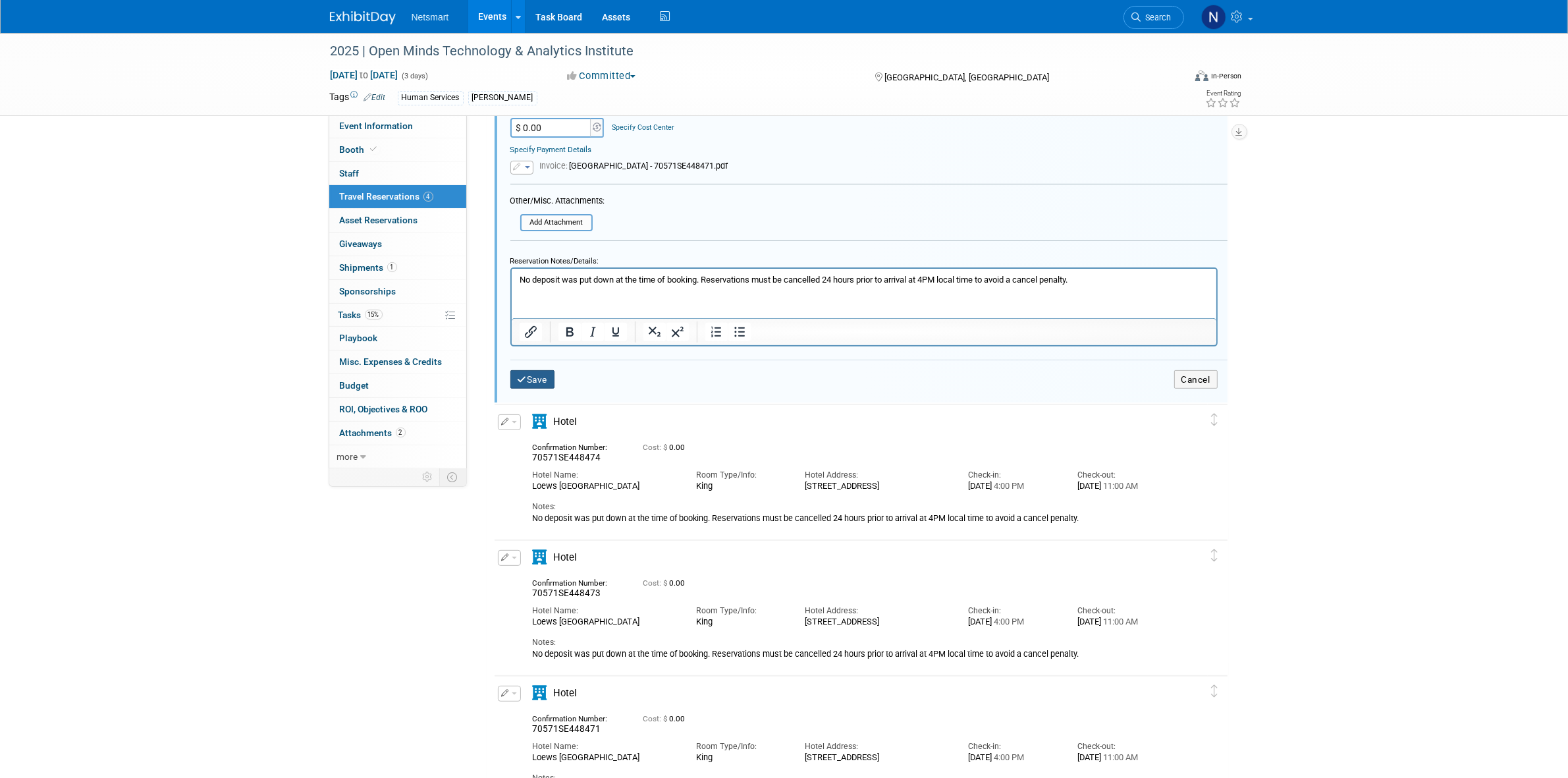
type input "70571SE448476"
click at [528, 370] on button "Save" at bounding box center [532, 380] width 45 height 20
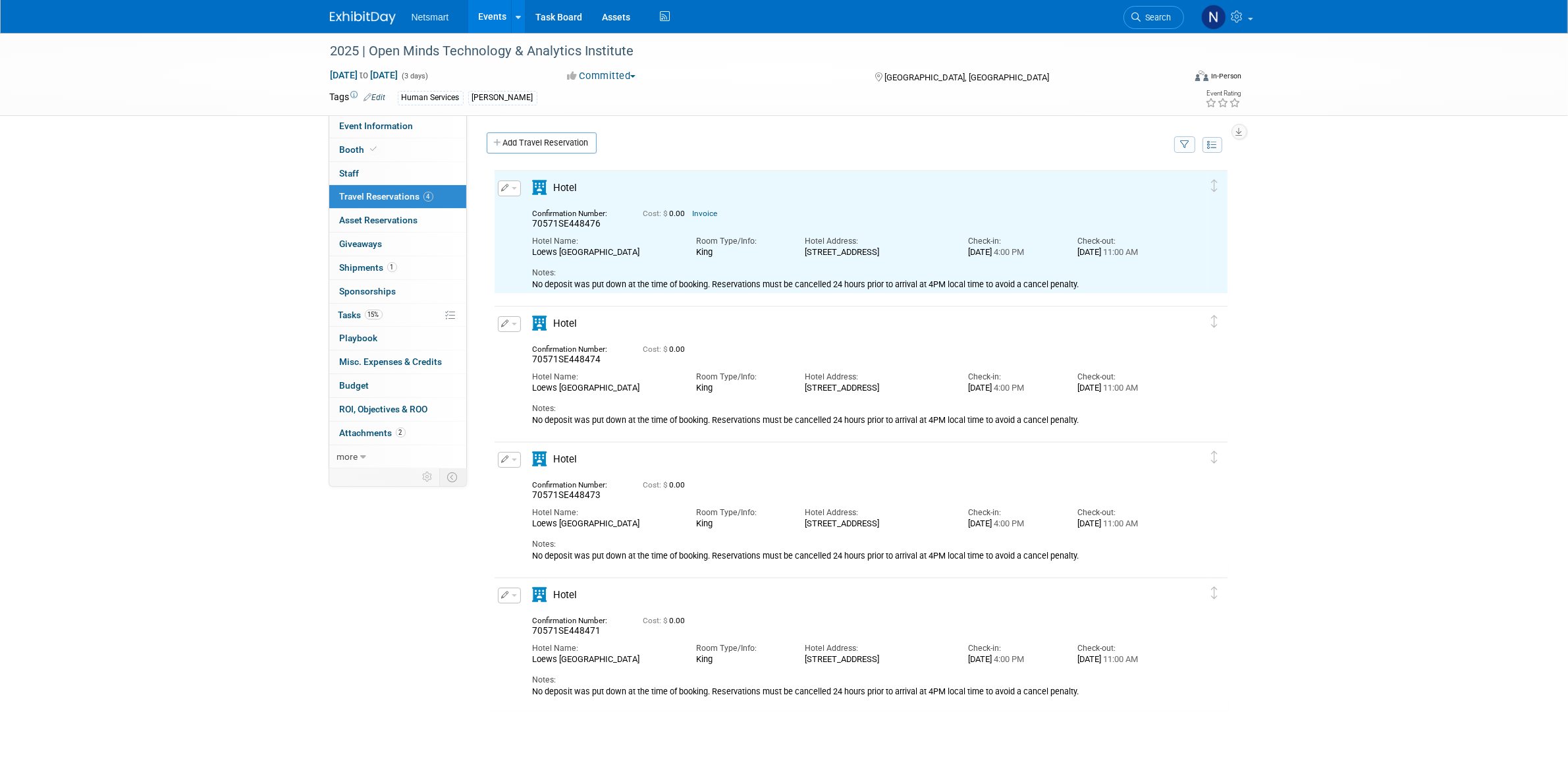
scroll to position [0, 0]
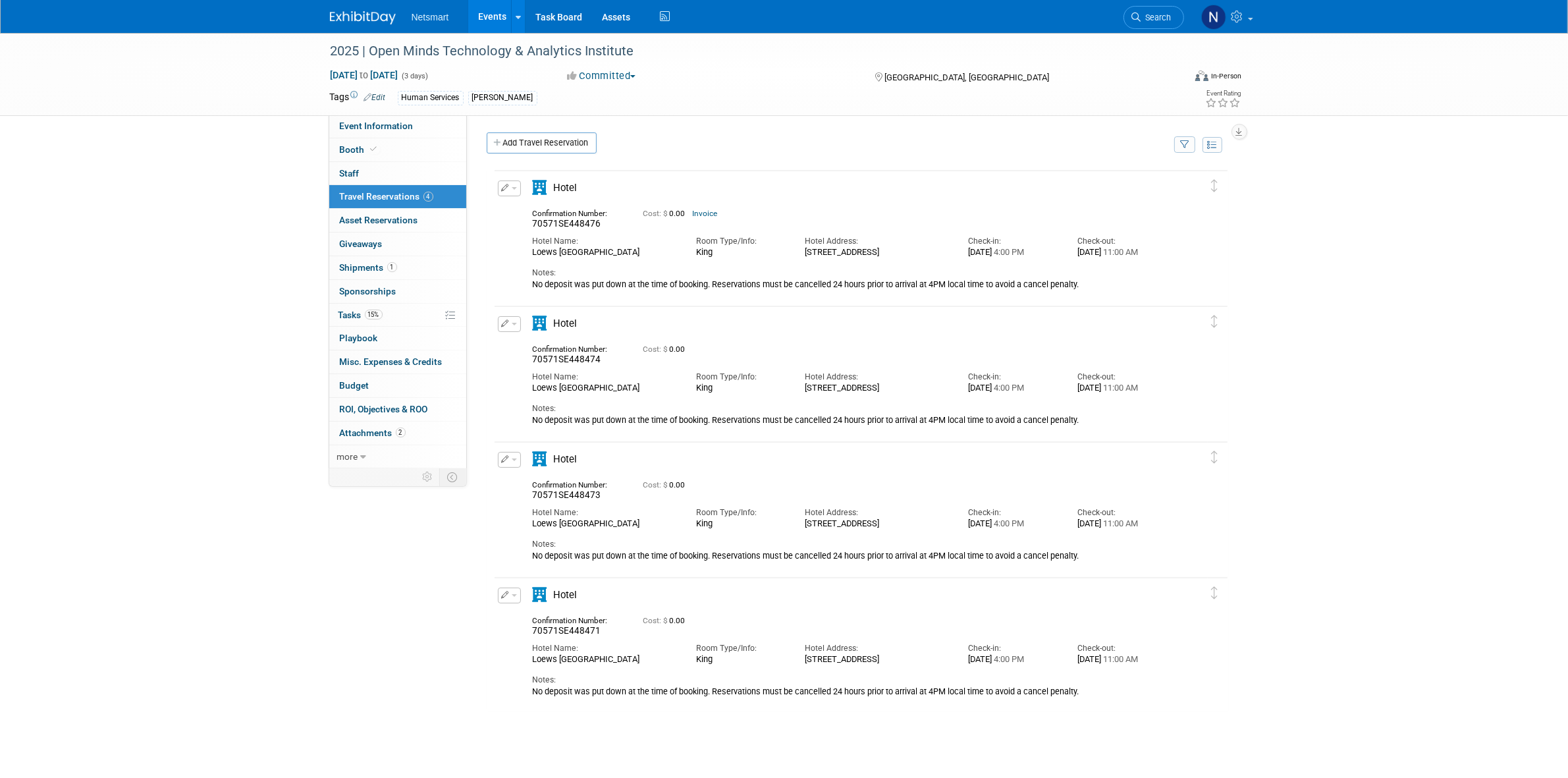
click at [521, 190] on div "Edit Reservation Delete Reservation" at bounding box center [508, 192] width 28 height 23
click at [515, 190] on span "button" at bounding box center [514, 188] width 5 height 3
click at [548, 256] on button "Duplicate" at bounding box center [554, 254] width 112 height 20
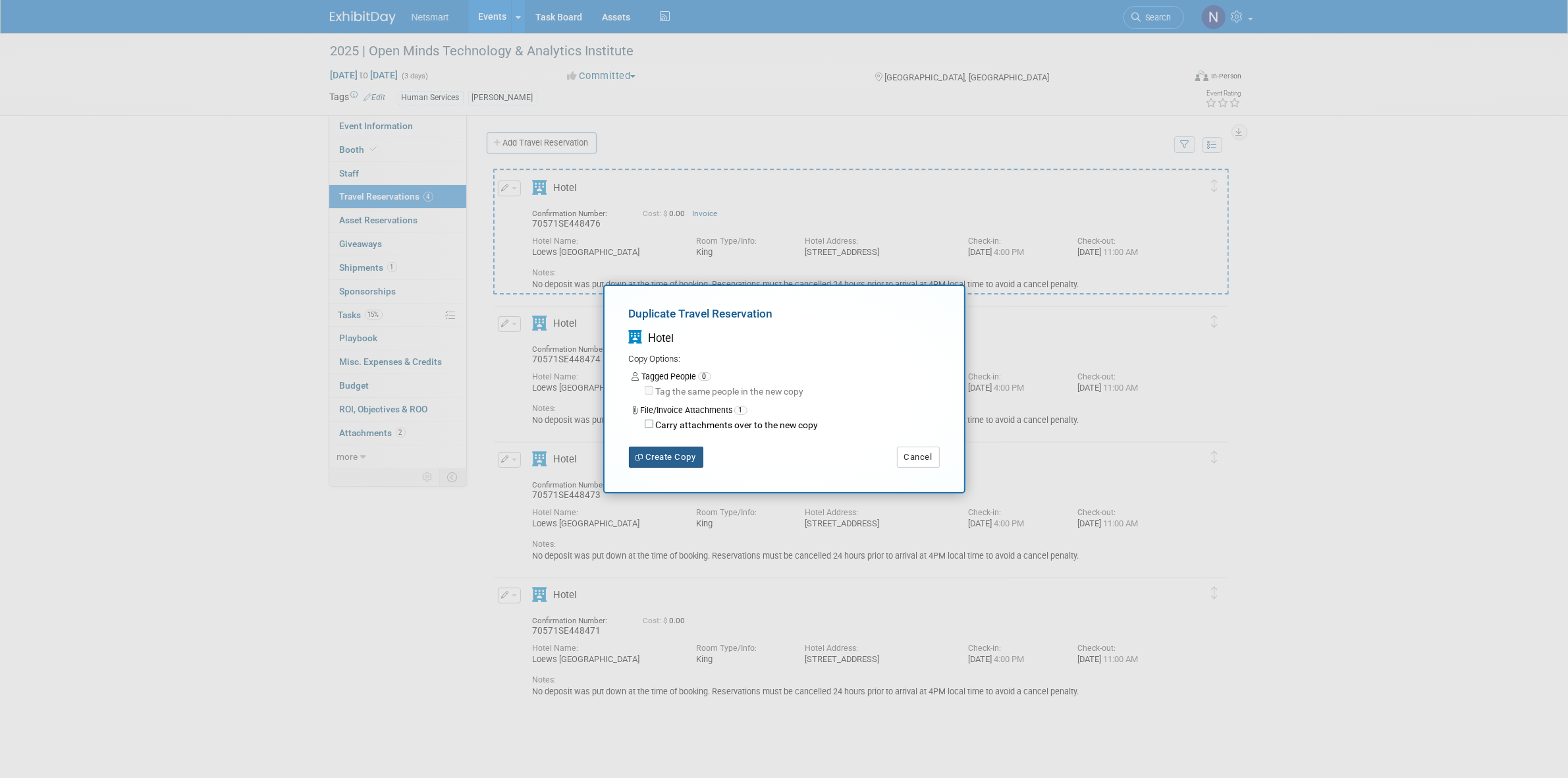
click at [668, 456] on button "Create Copy" at bounding box center [667, 457] width 74 height 22
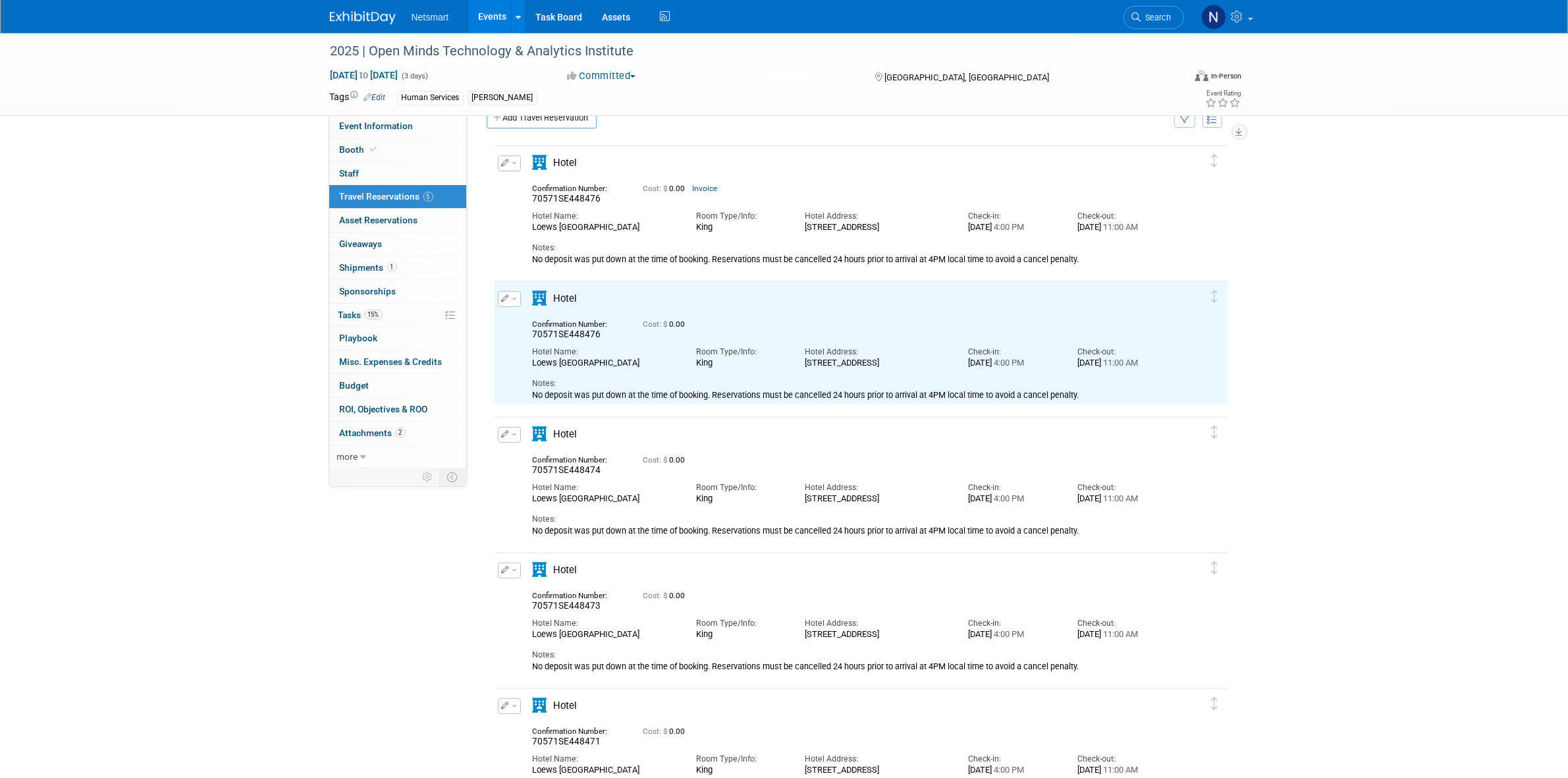
click at [508, 163] on button "button" at bounding box center [510, 163] width 23 height 16
click at [538, 186] on button "Edit Reservation" at bounding box center [554, 186] width 112 height 20
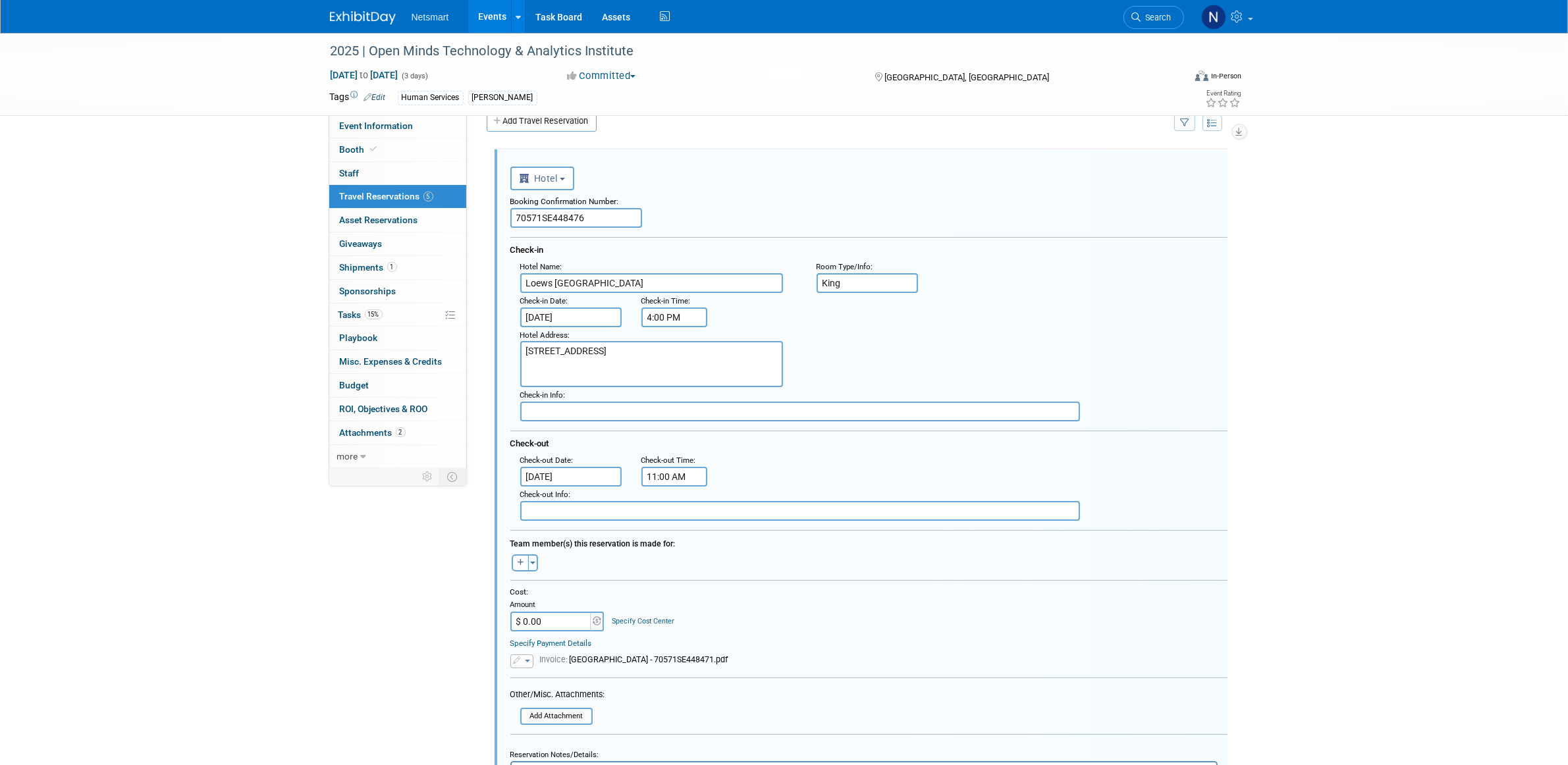
click at [565, 208] on input "70571SE448476" at bounding box center [576, 218] width 132 height 20
paste input "5"
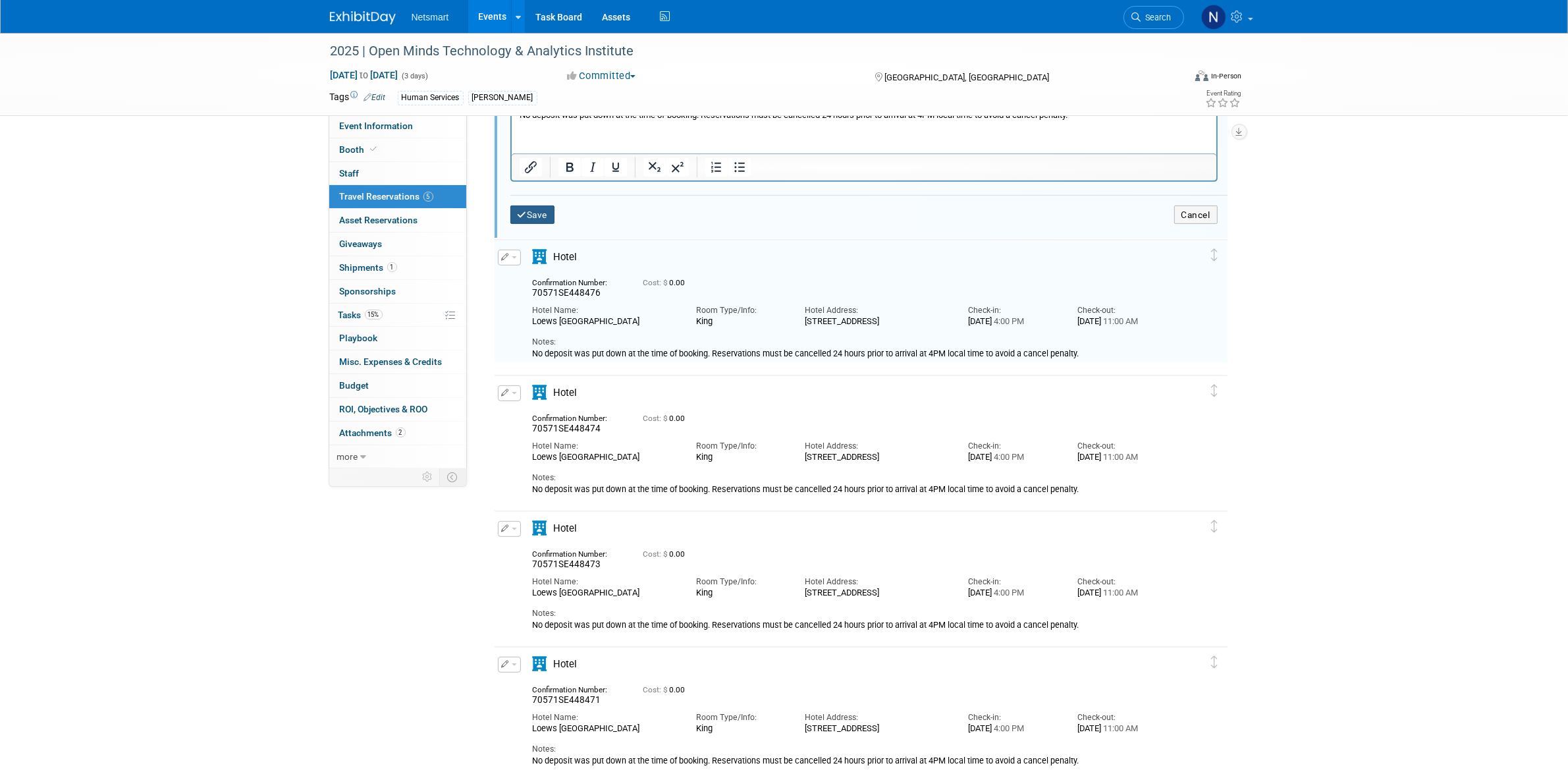
type input "70571SE448475"
click at [535, 206] on button "Save" at bounding box center [532, 215] width 45 height 20
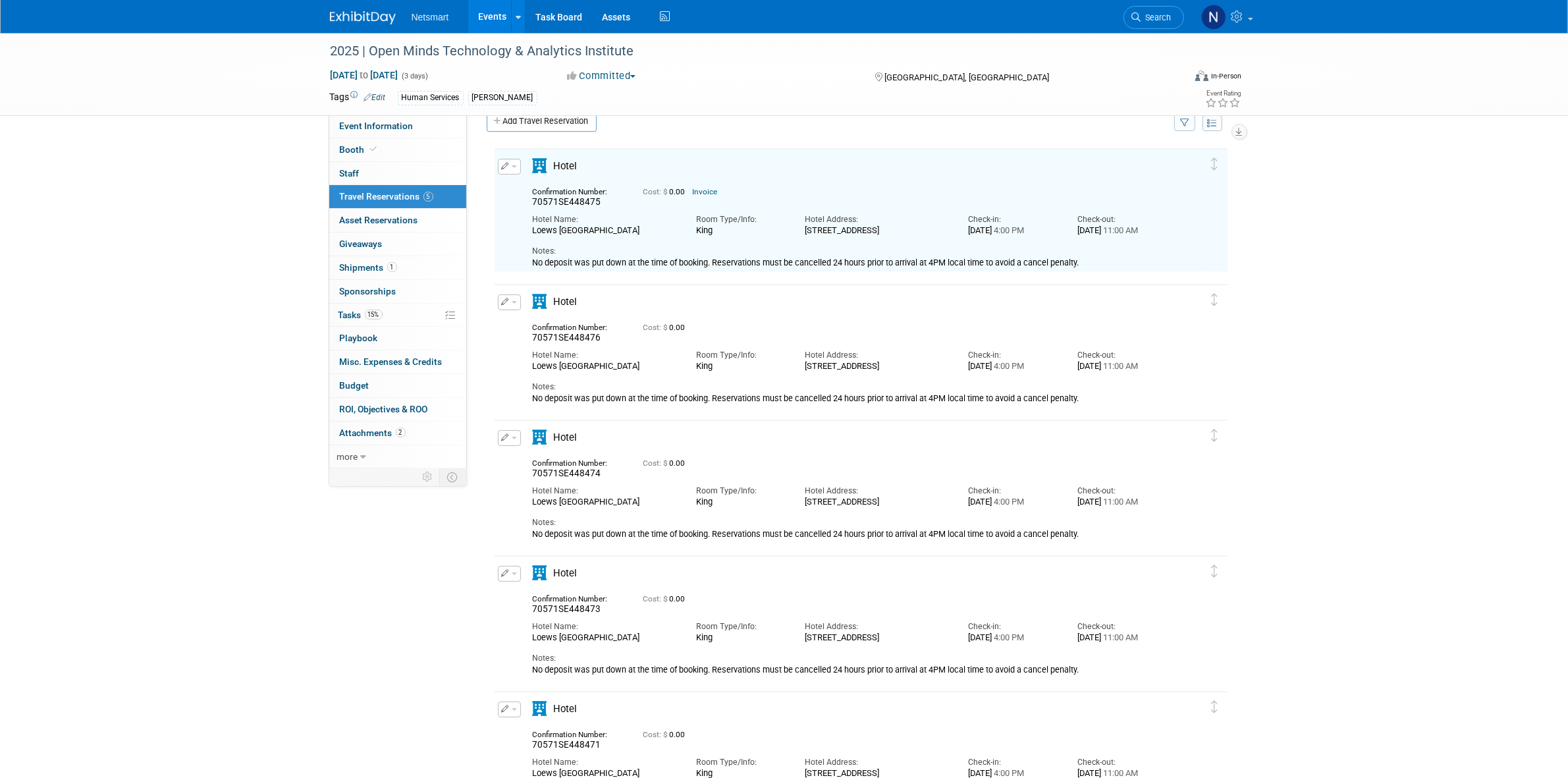
click at [509, 166] on button "button" at bounding box center [510, 166] width 23 height 16
click at [536, 228] on button "Duplicate" at bounding box center [554, 233] width 112 height 20
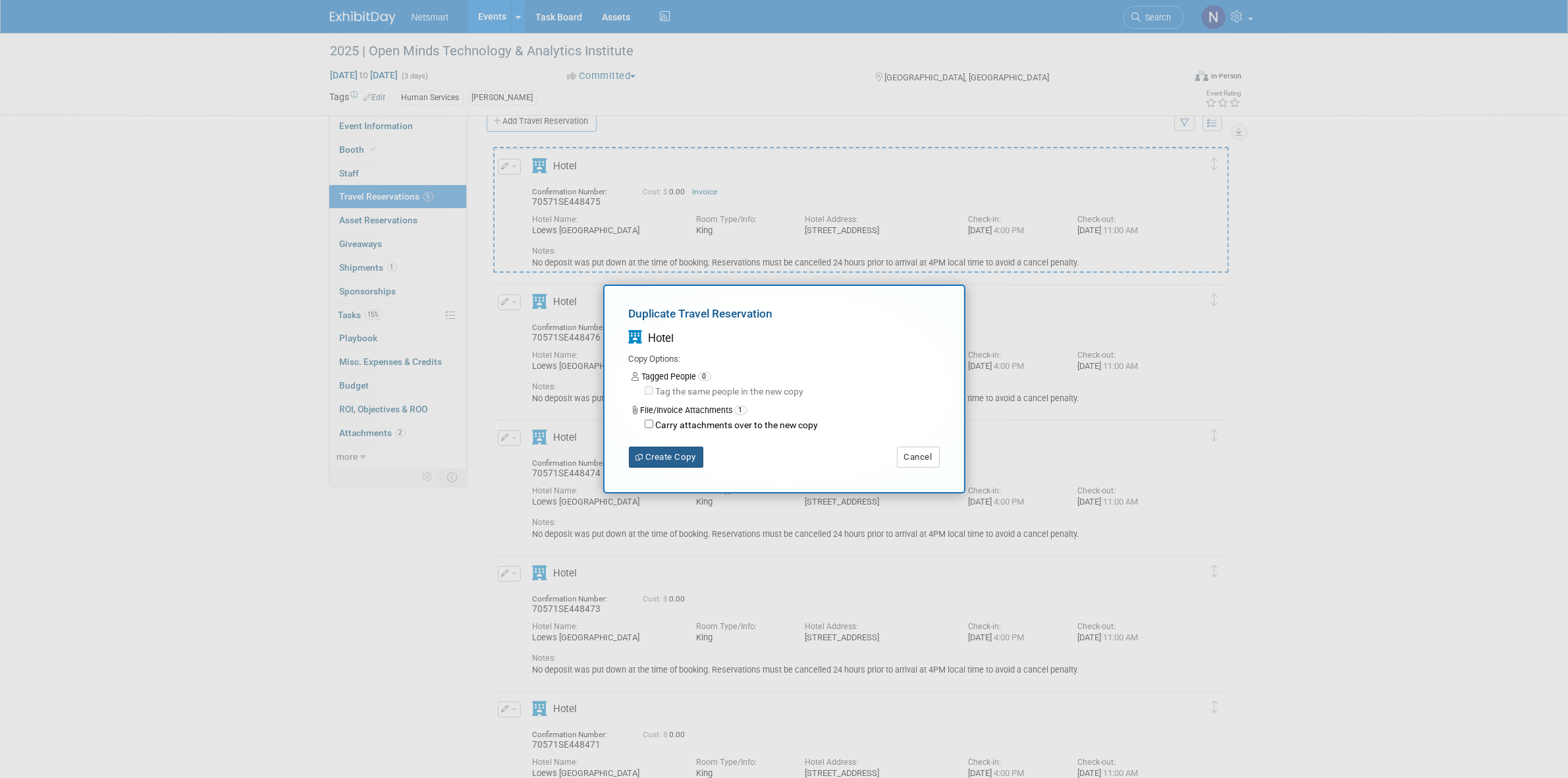
click at [672, 456] on button "Create Copy" at bounding box center [667, 457] width 74 height 22
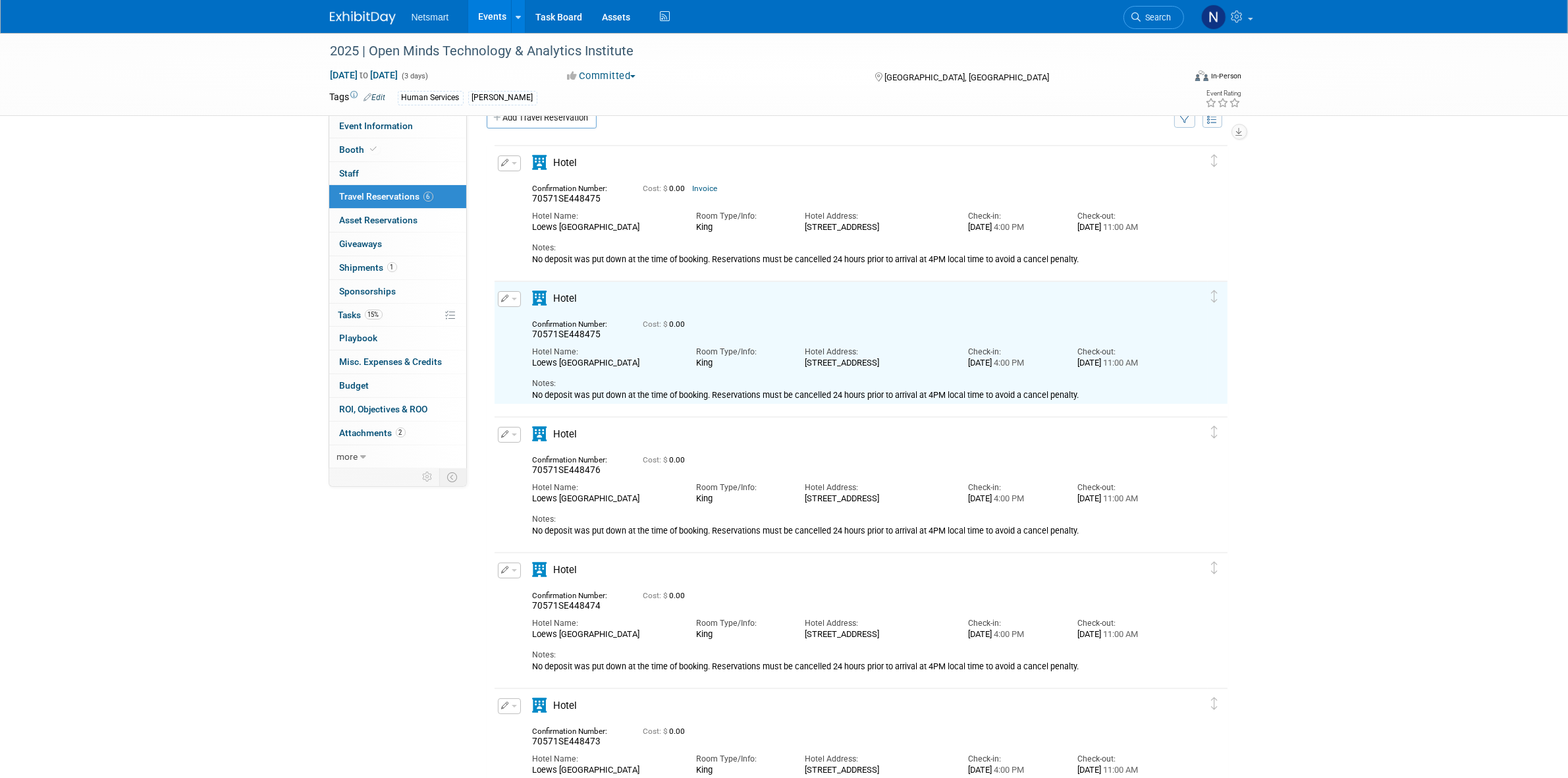
click at [508, 162] on button "button" at bounding box center [510, 163] width 23 height 16
click at [545, 182] on button "Edit Reservation" at bounding box center [554, 186] width 112 height 20
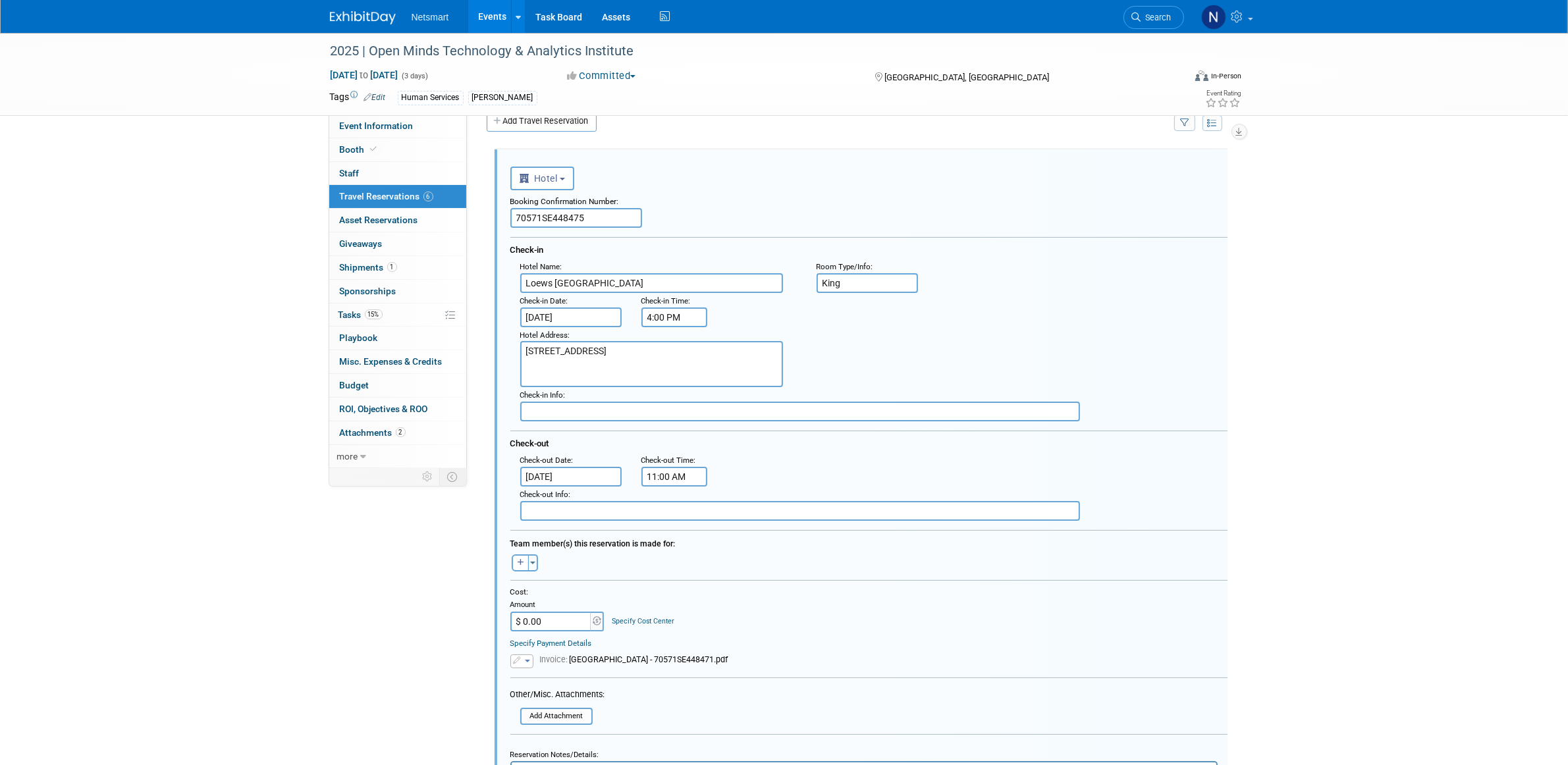
drag, startPoint x: 538, startPoint y: 202, endPoint x: 542, endPoint y: 208, distance: 7.2
click at [540, 208] on div "Booking Confirmation Number: 70571SE448475" at bounding box center [868, 208] width 717 height 37
click at [542, 208] on input "70571SE448475" at bounding box center [576, 218] width 132 height 20
paste input "7"
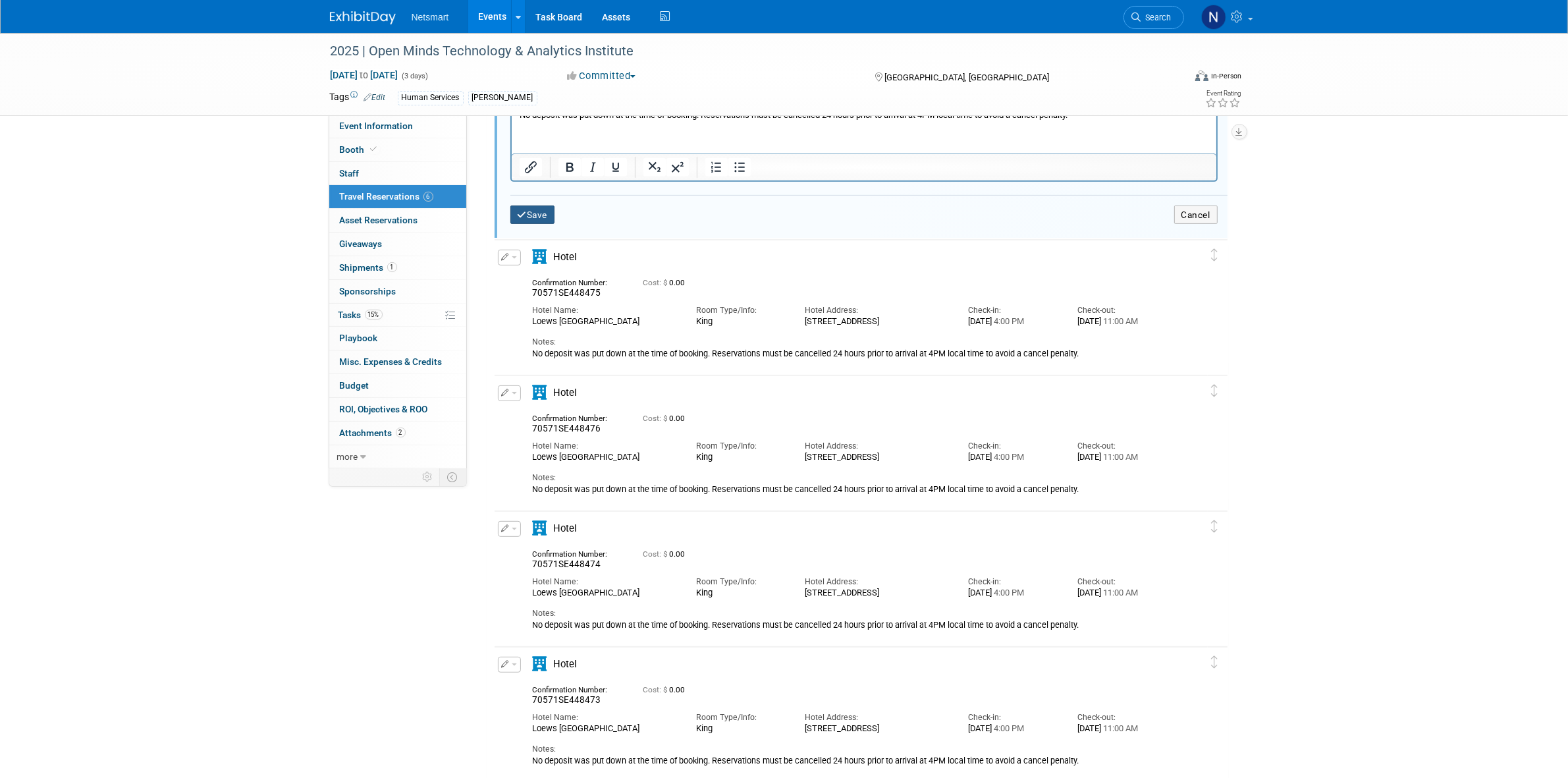
type input "70571SE448477"
click at [530, 207] on button "Save" at bounding box center [532, 215] width 45 height 20
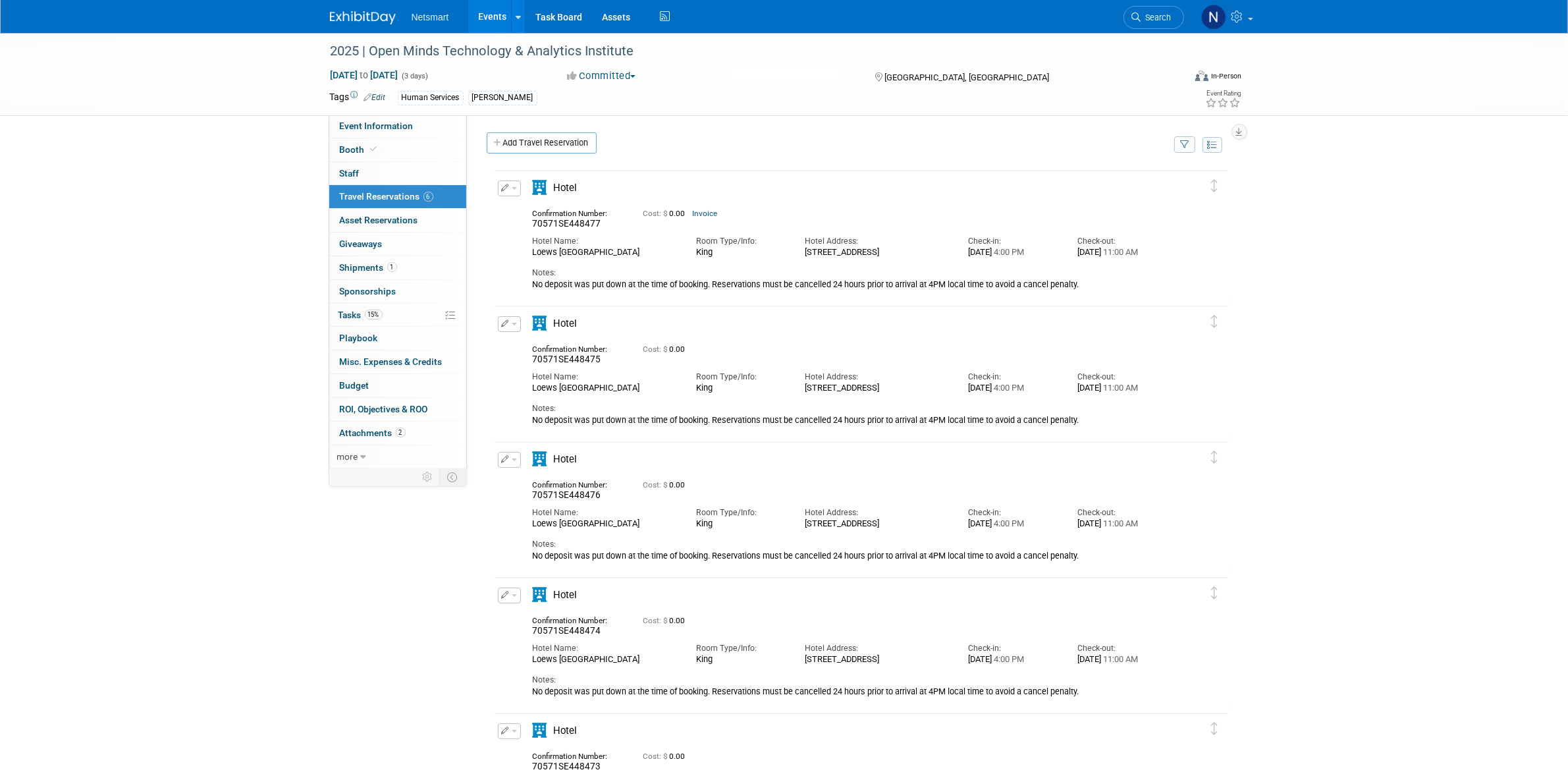
click at [512, 190] on span "button" at bounding box center [514, 188] width 5 height 3
click at [543, 257] on button "Duplicate" at bounding box center [554, 254] width 112 height 20
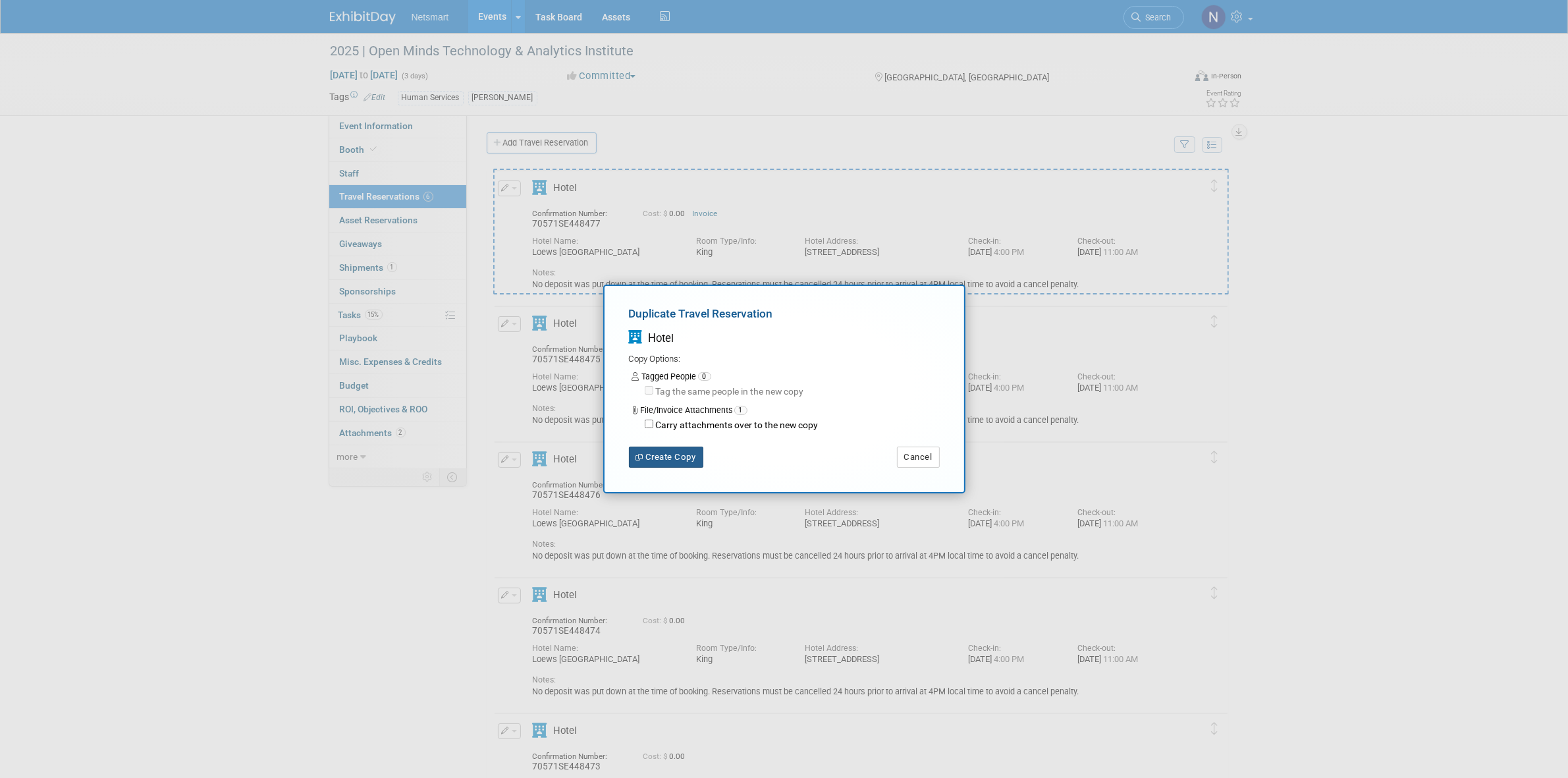
click at [672, 456] on button "Create Copy" at bounding box center [667, 457] width 74 height 22
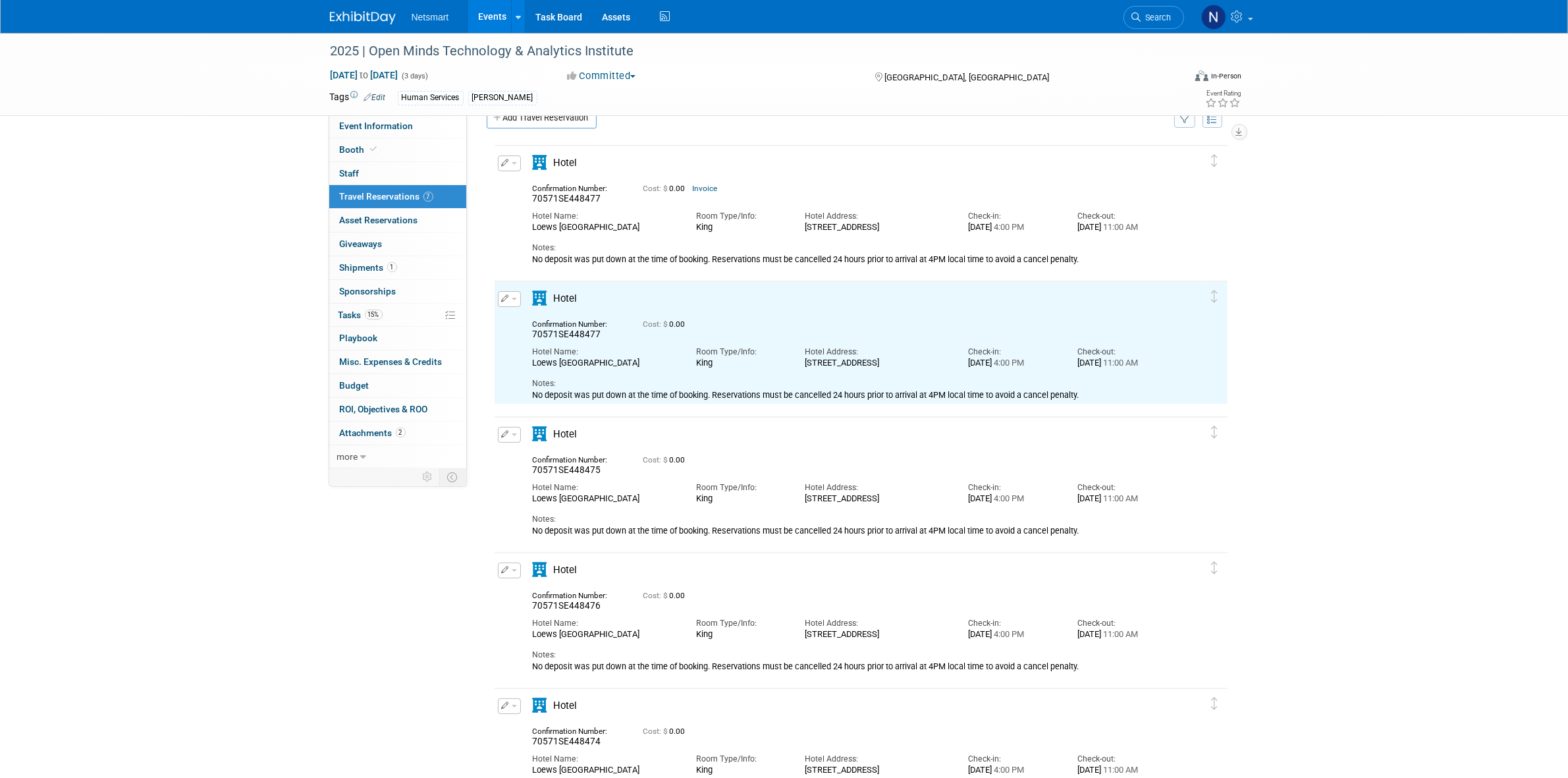
click at [510, 168] on button "button" at bounding box center [510, 163] width 23 height 16
click at [535, 234] on button "Duplicate" at bounding box center [554, 230] width 112 height 20
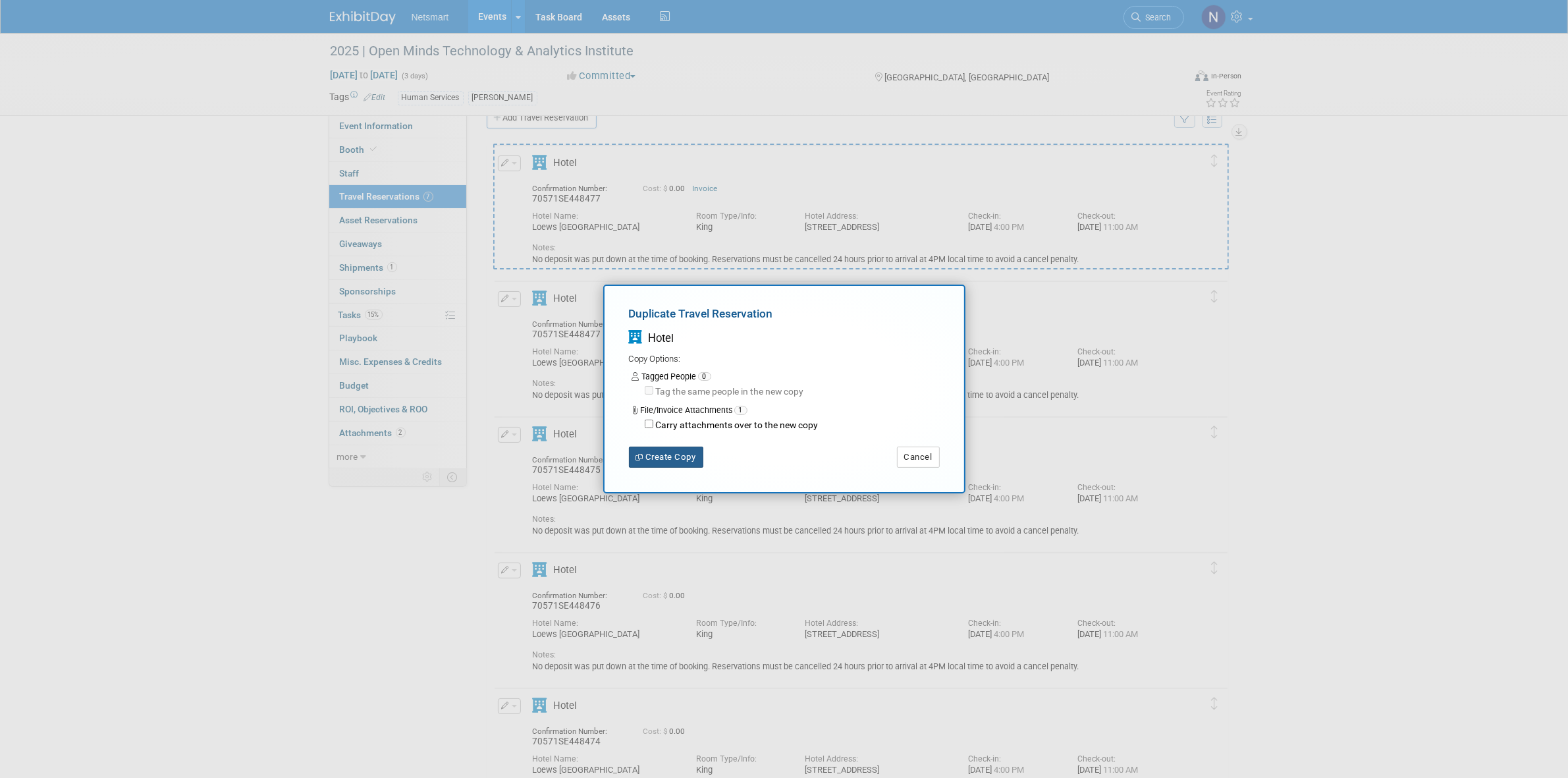
click at [669, 458] on button "Create Copy" at bounding box center [667, 457] width 74 height 22
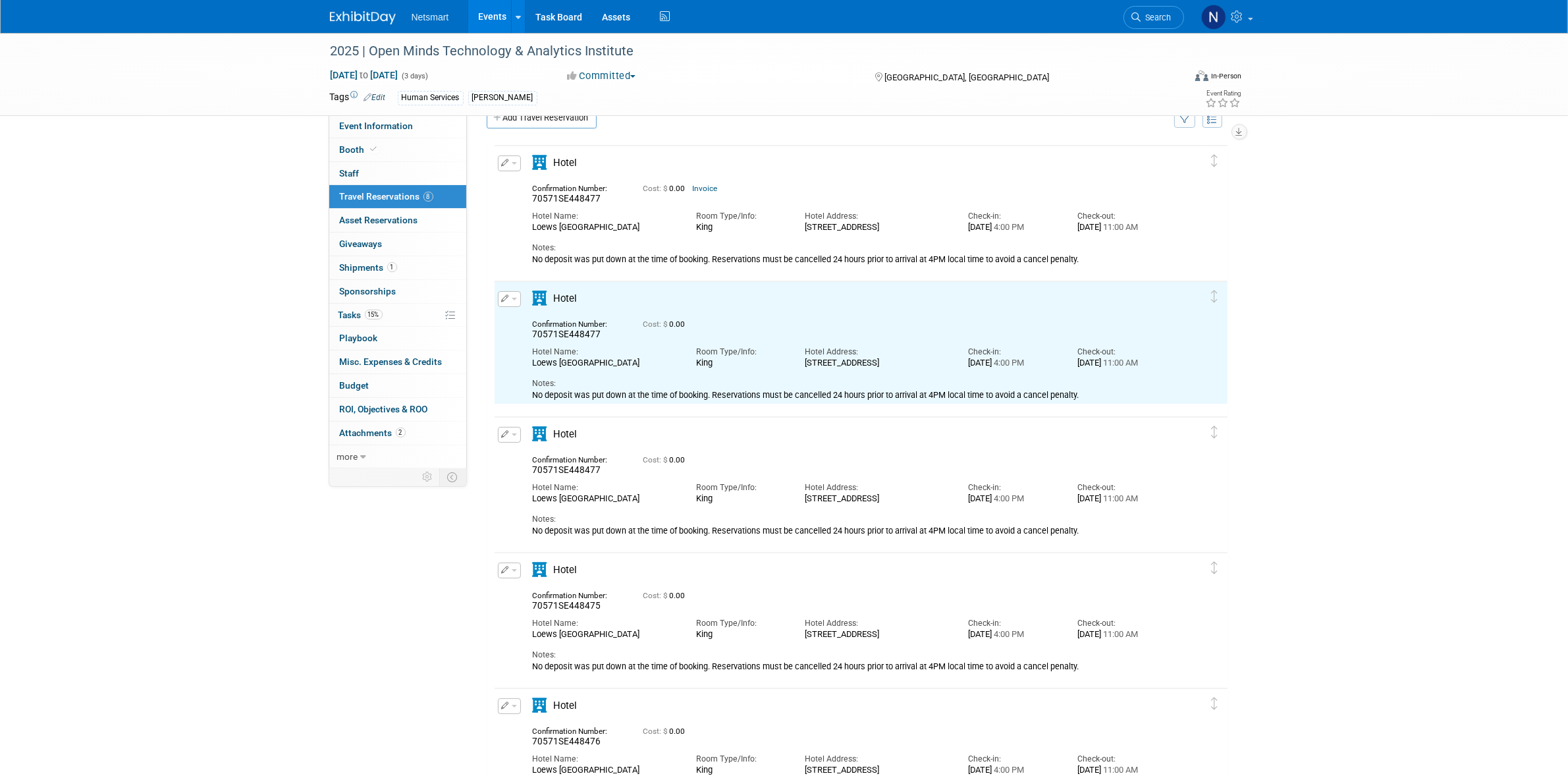
click at [504, 164] on icon "button" at bounding box center [506, 161] width 8 height 7
click at [536, 186] on button "Edit Reservation" at bounding box center [554, 186] width 112 height 20
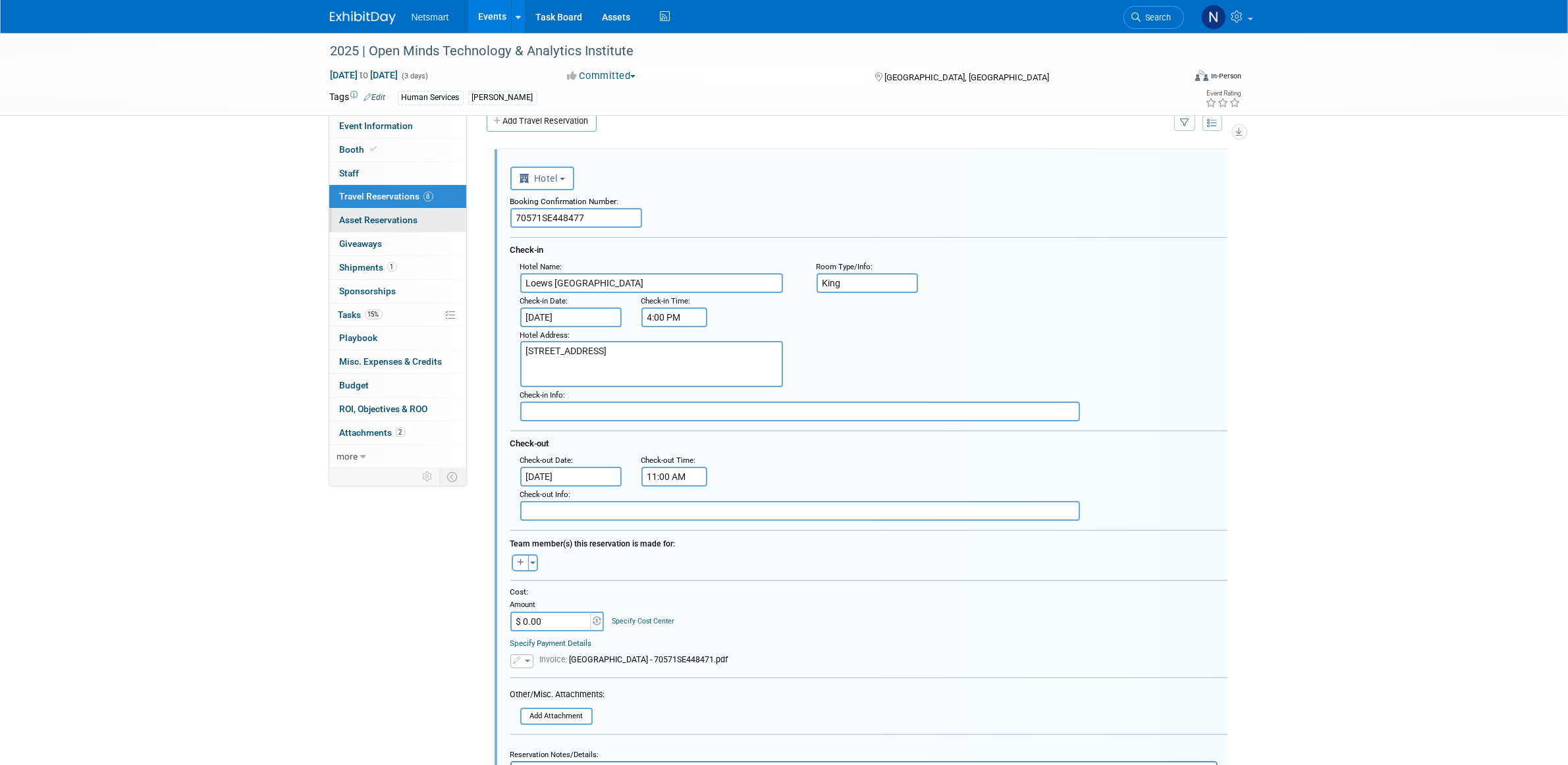
drag, startPoint x: 610, startPoint y: 212, endPoint x: 458, endPoint y: 219, distance: 152.2
paste input "F518684"
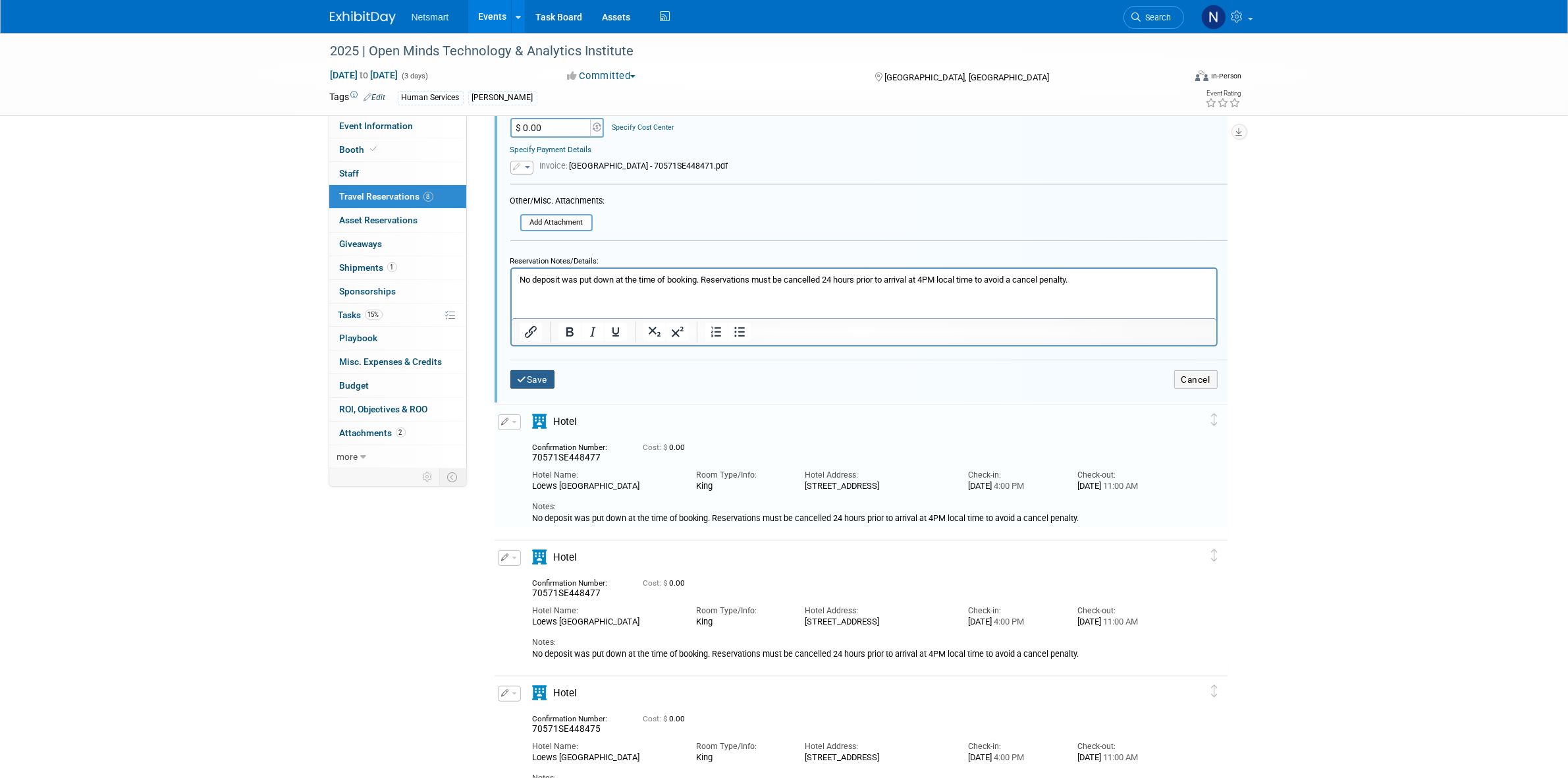
type input "70571SF518684"
click at [535, 370] on button "Save" at bounding box center [532, 380] width 45 height 20
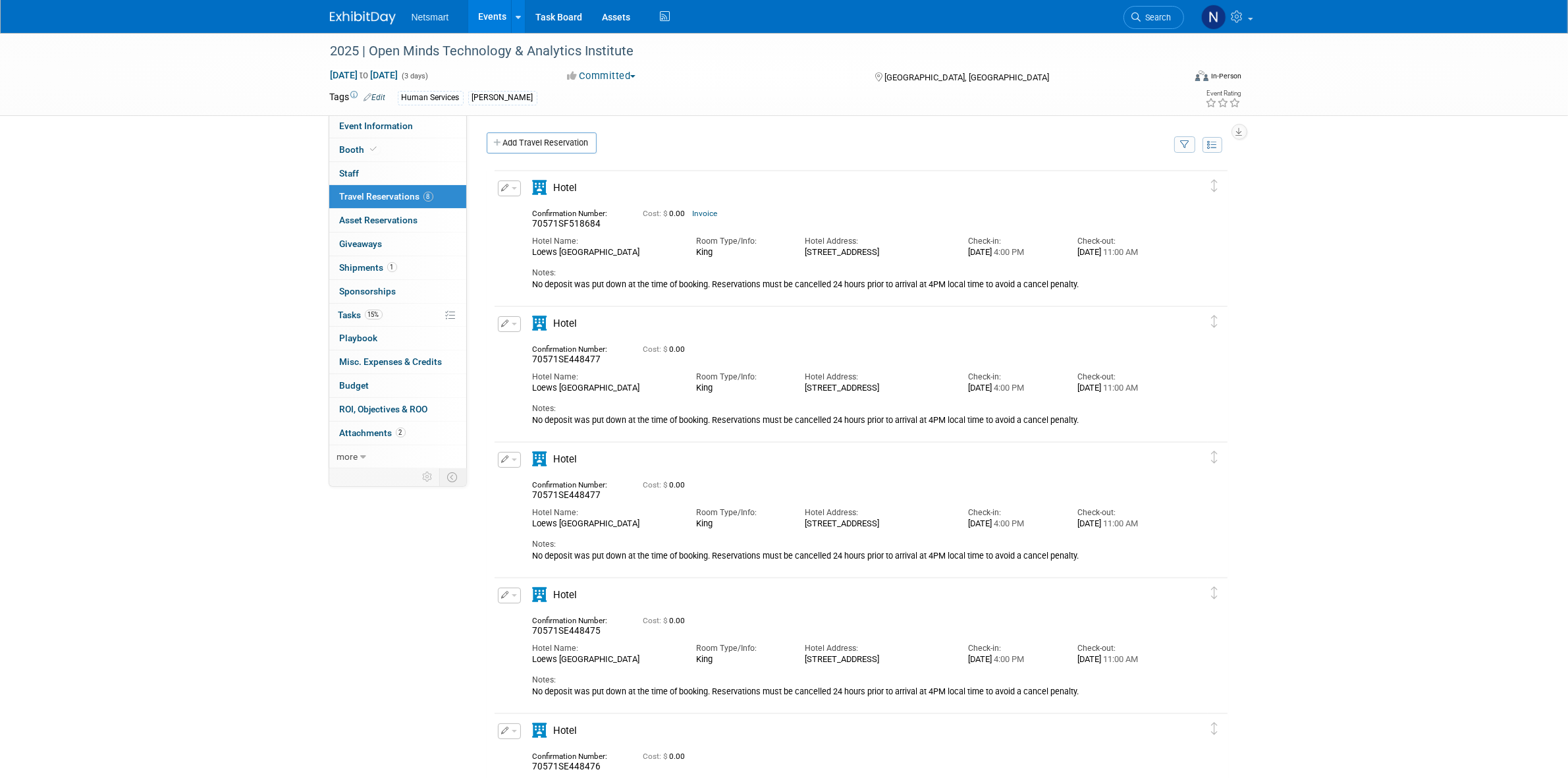
click at [509, 186] on button "button" at bounding box center [510, 188] width 23 height 16
click at [535, 254] on button "Duplicate" at bounding box center [554, 254] width 112 height 20
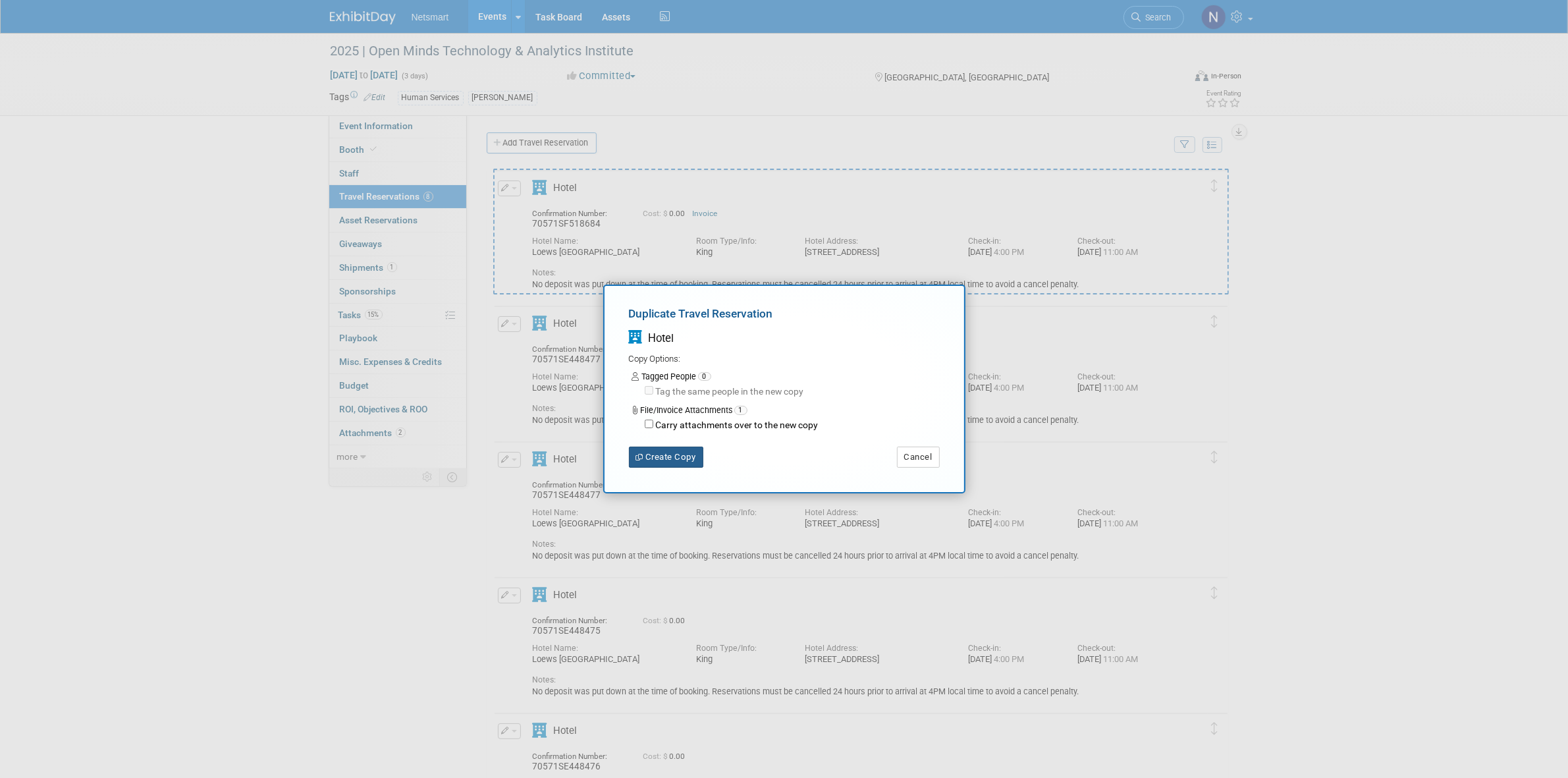
click at [643, 455] on icon "button" at bounding box center [641, 457] width 10 height 7
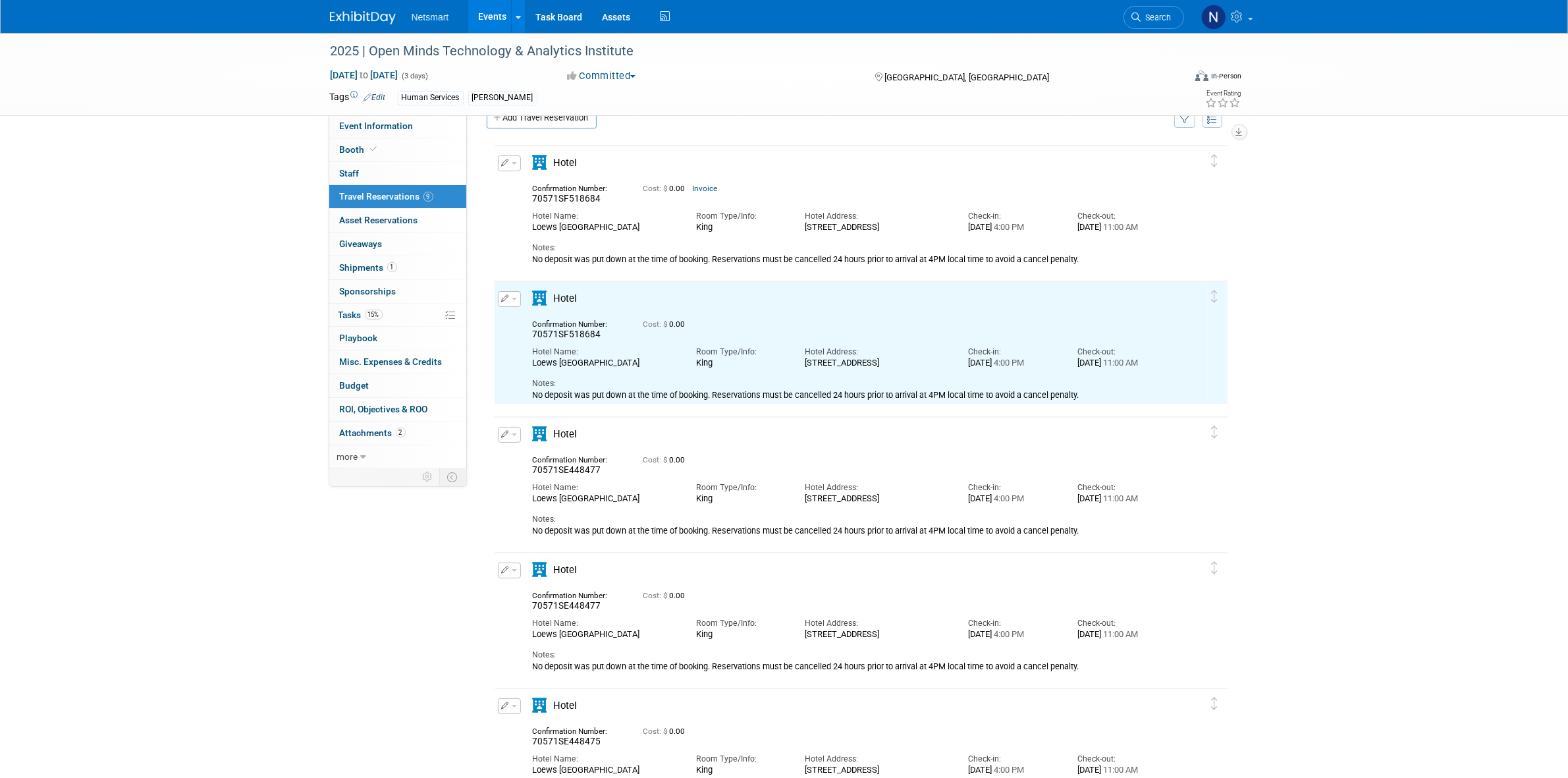
click at [516, 169] on button "button" at bounding box center [510, 163] width 23 height 16
click at [544, 186] on button "Edit Reservation" at bounding box center [554, 186] width 112 height 20
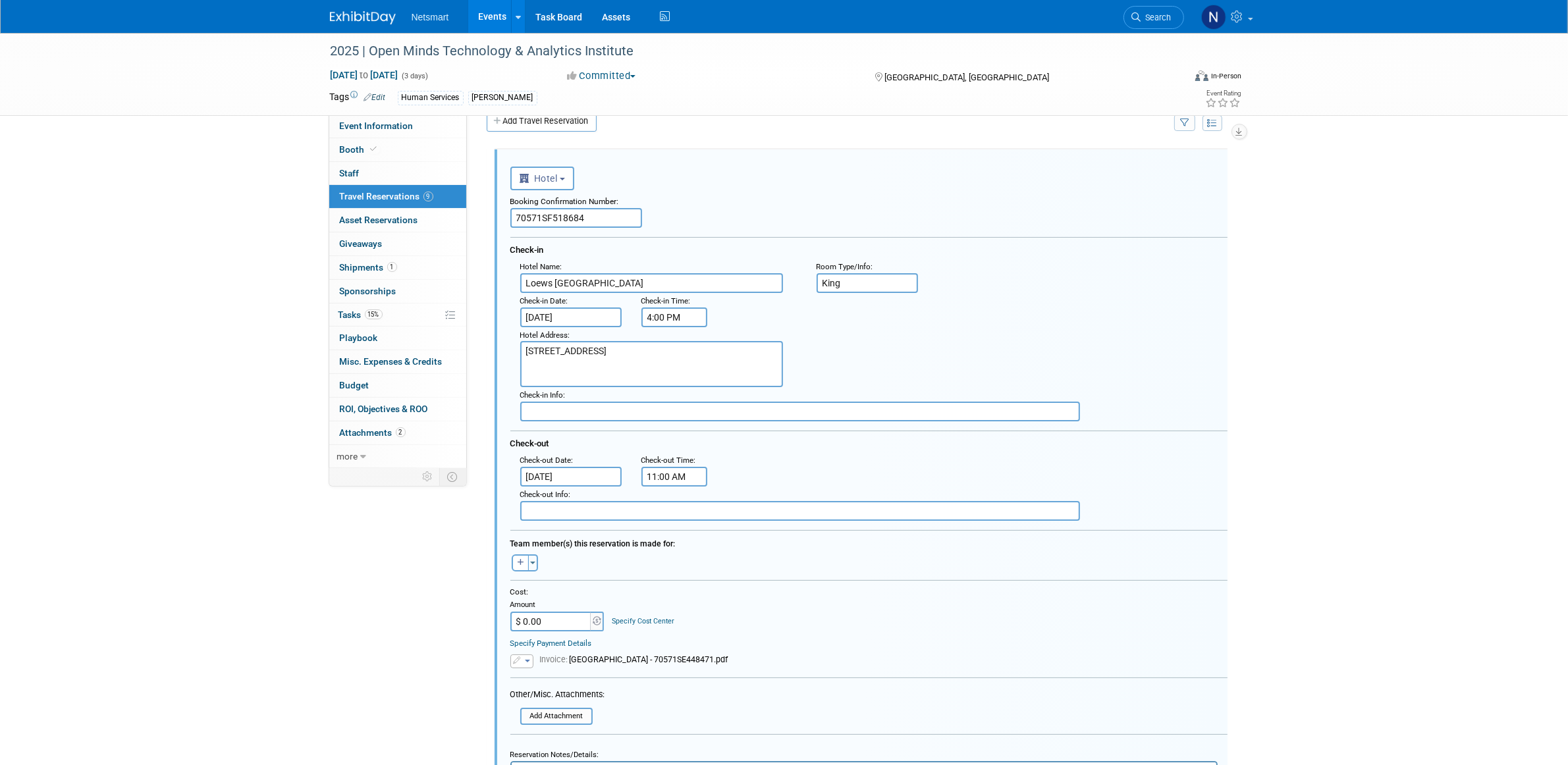
click at [571, 204] on div "Booking Confirmation Number:" at bounding box center [868, 199] width 717 height 18
click at [562, 210] on input "70571SF518684" at bounding box center [576, 218] width 132 height 20
paste input "5"
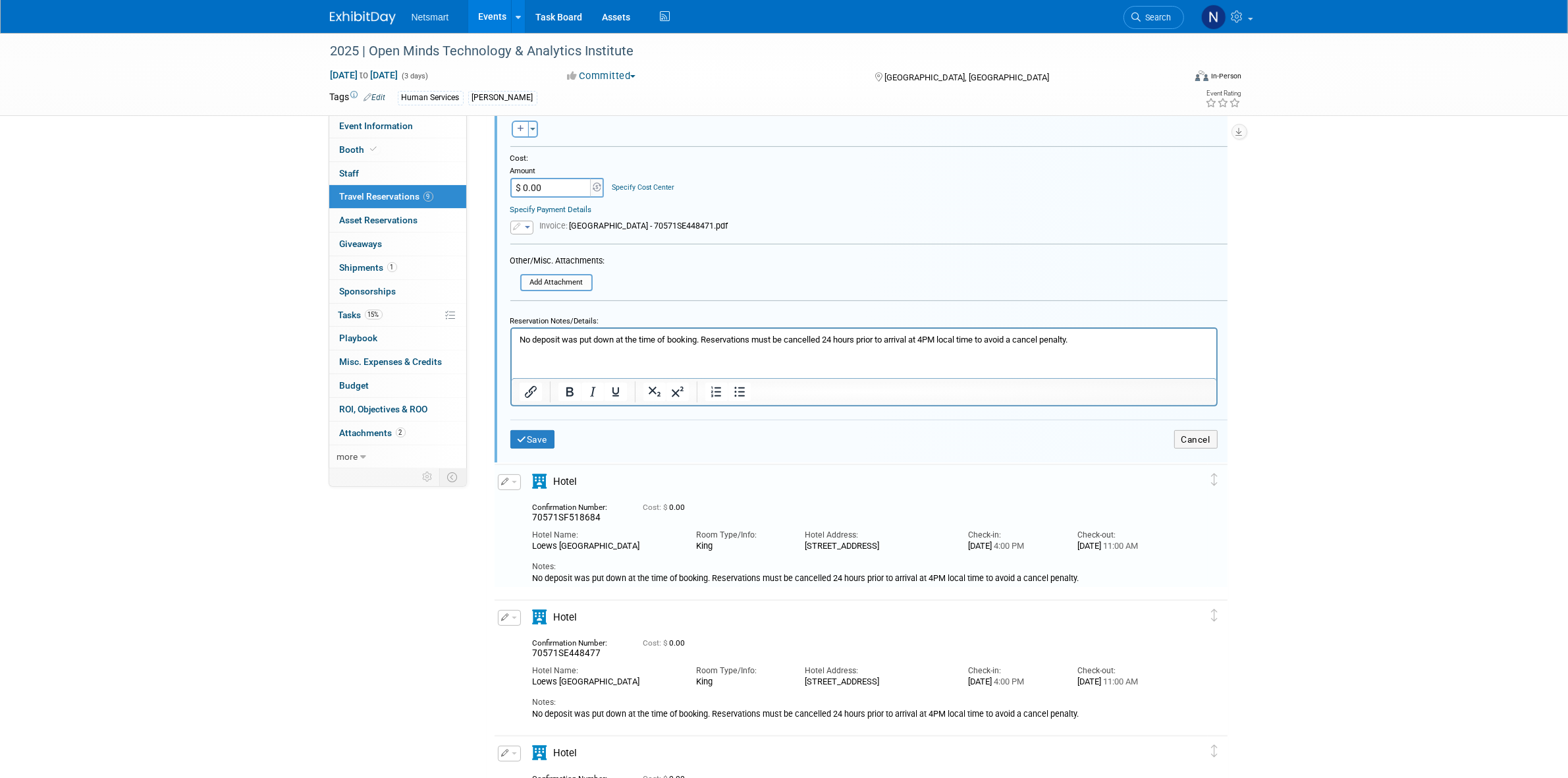
scroll to position [516, 0]
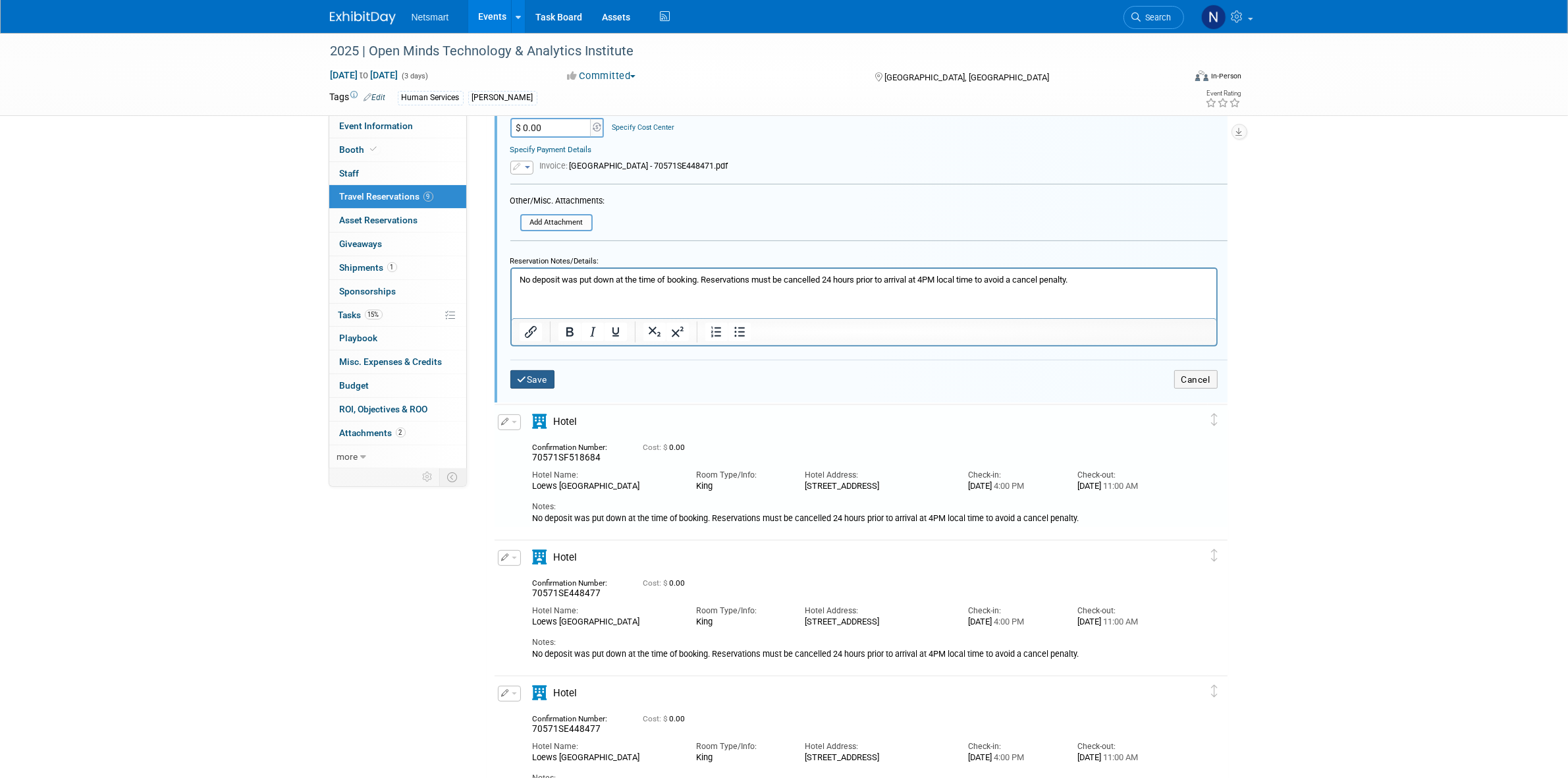
type input "70571SF518685"
click at [530, 370] on button "Save" at bounding box center [532, 380] width 45 height 20
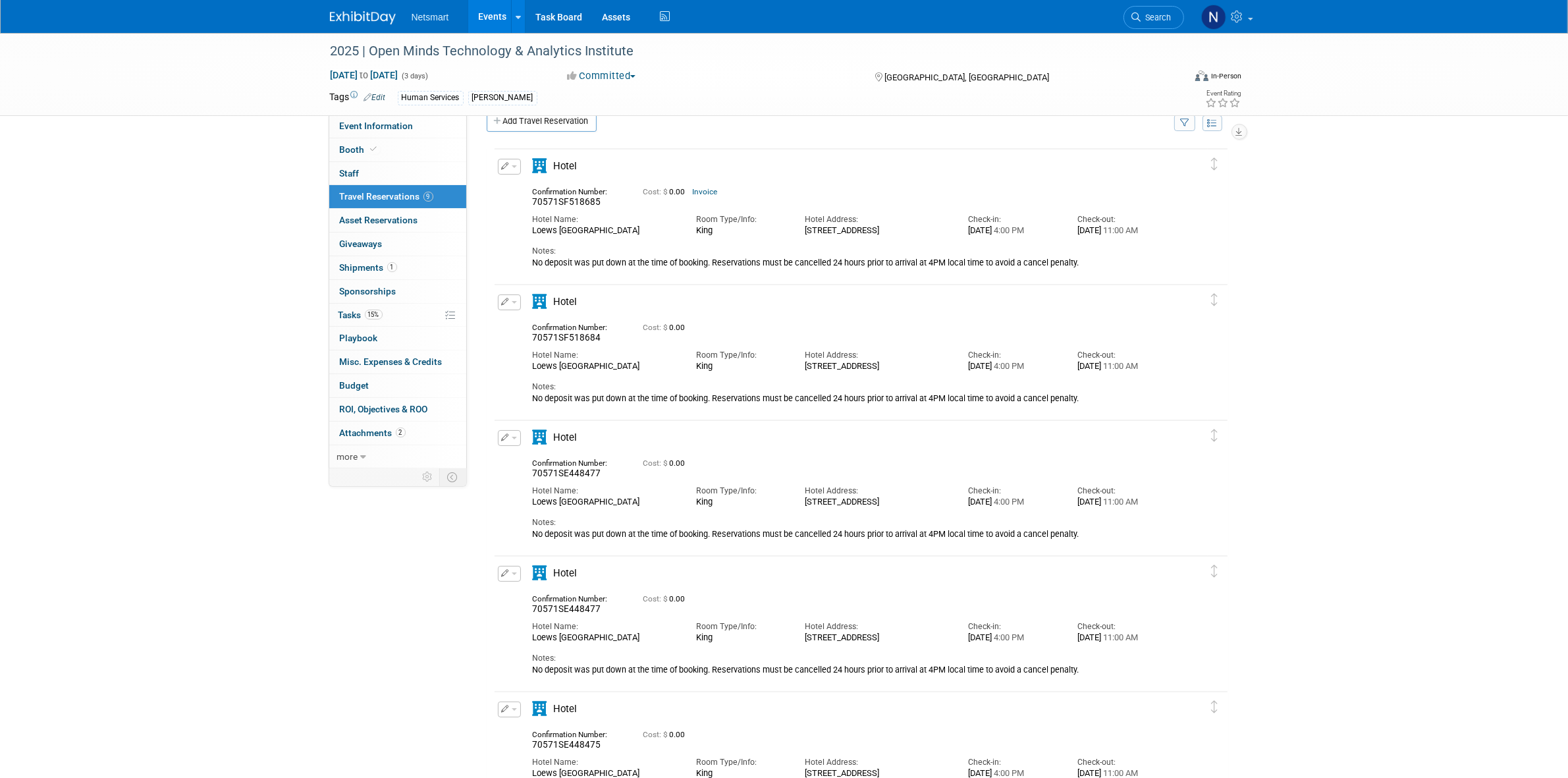
scroll to position [0, 0]
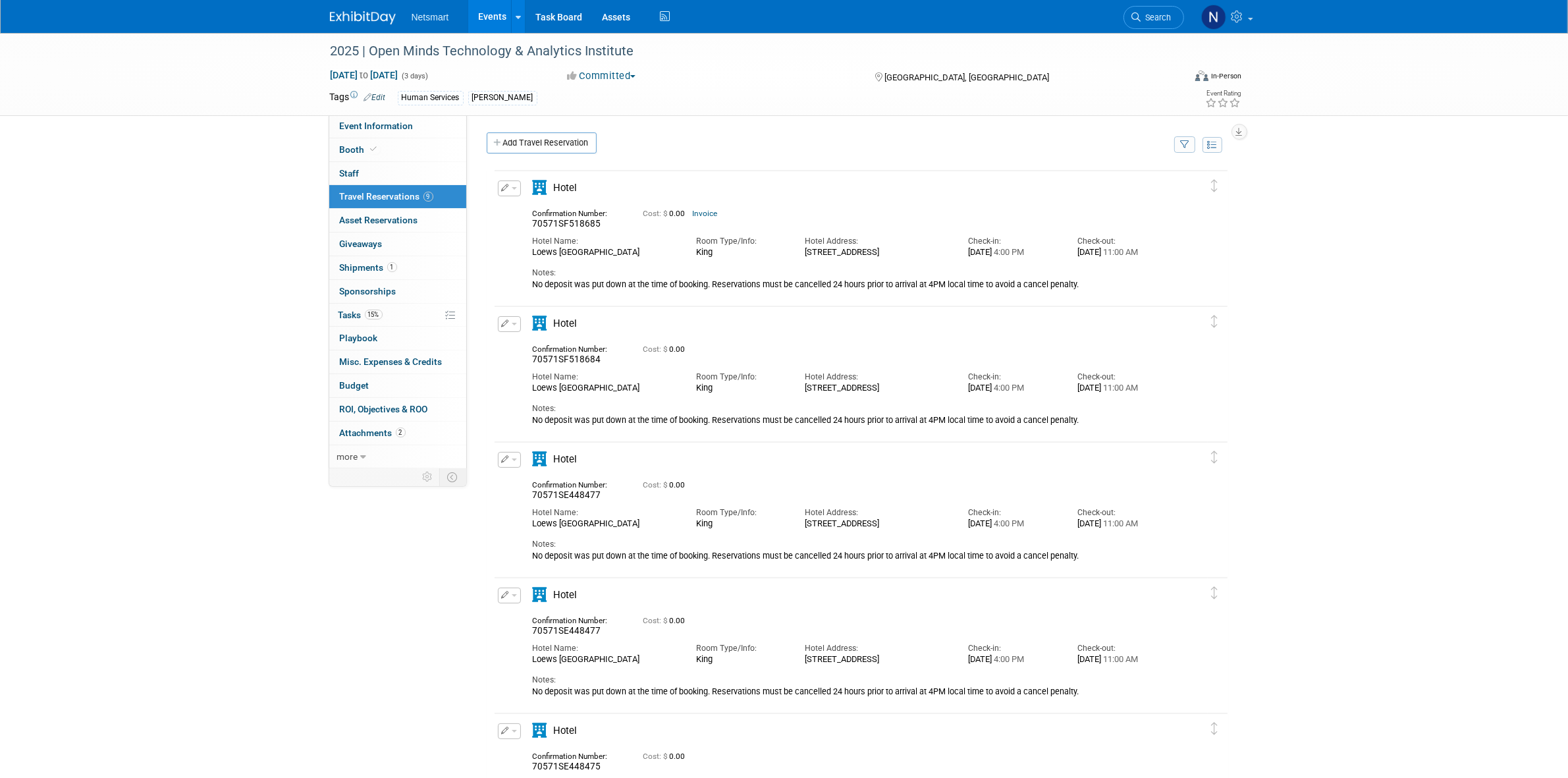
click at [508, 465] on button "button" at bounding box center [510, 460] width 23 height 16
click at [551, 505] on span "Delete Reservation" at bounding box center [562, 503] width 81 height 11
click at [657, 519] on link "Yes" at bounding box center [658, 515] width 38 height 22
click at [429, 123] on link "Event Information" at bounding box center [397, 126] width 137 height 23
select select "Human Services"
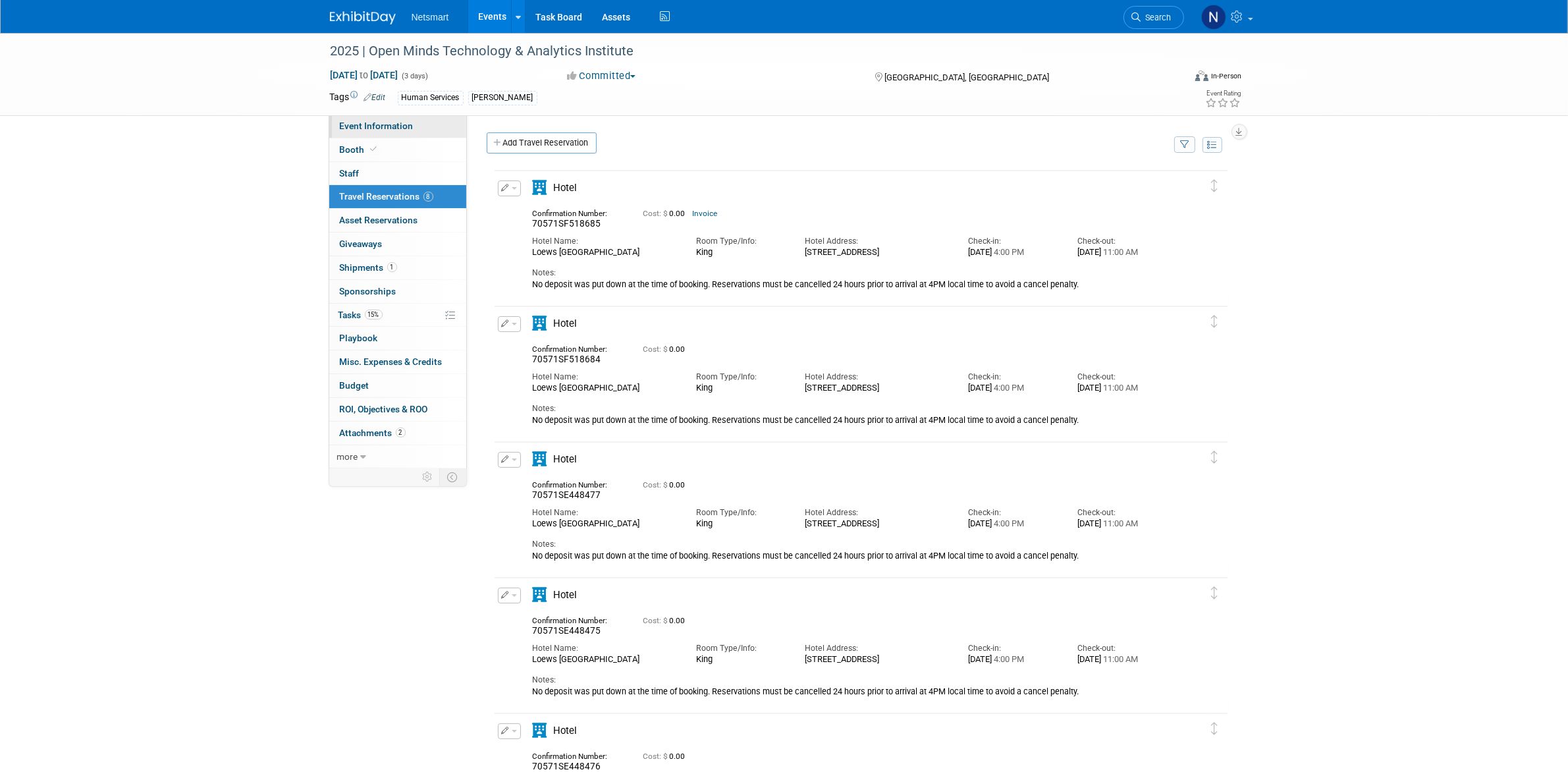
select select "1"
select select "Yes"
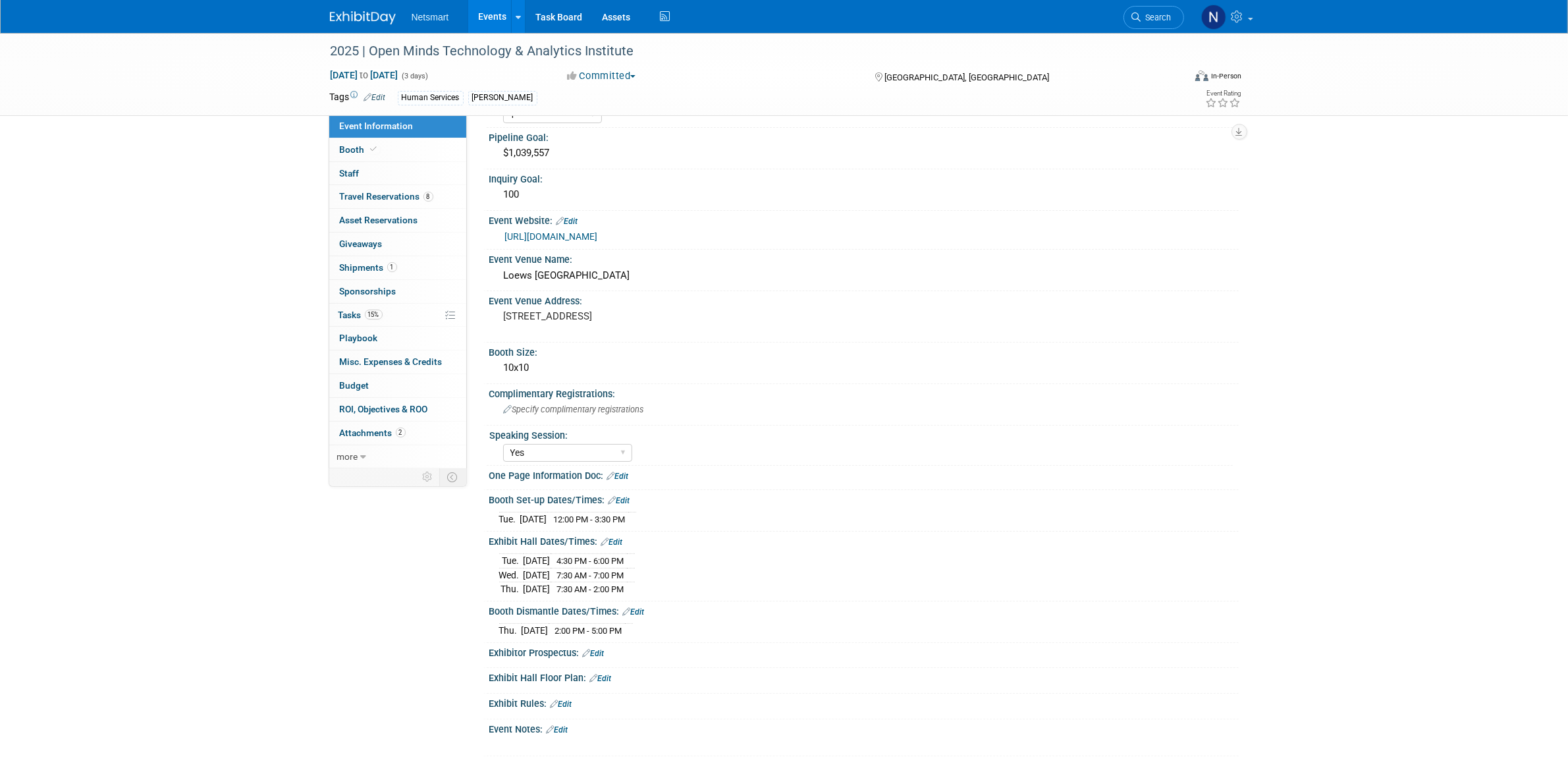
scroll to position [86, 0]
click at [595, 403] on span "Specify complimentary registrations" at bounding box center [574, 405] width 140 height 10
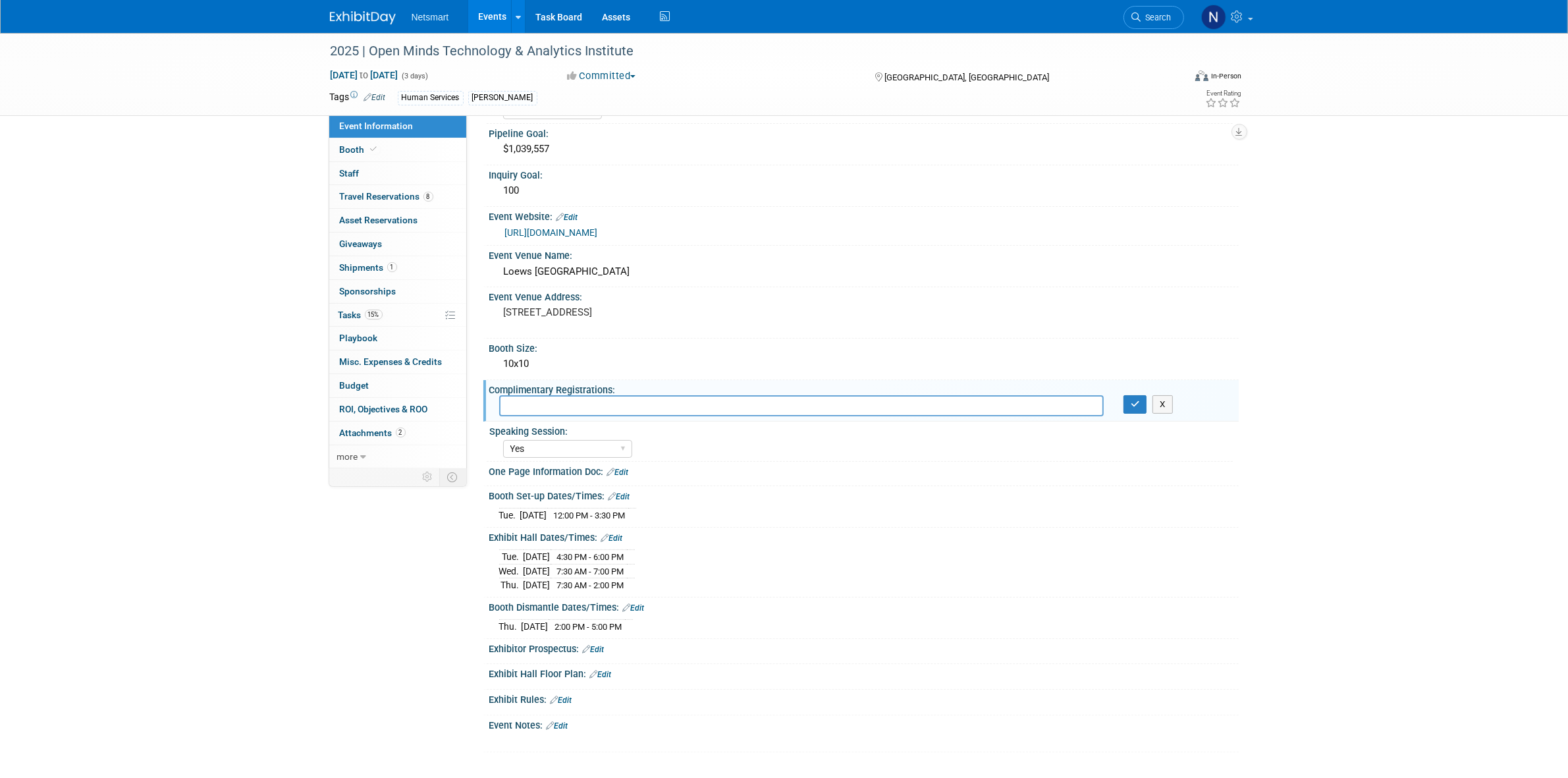
click at [571, 399] on input "text" at bounding box center [802, 405] width 605 height 21
paste input "PARTNER2025TAI"
type input "PARTNER2025TAI"
click at [1134, 399] on icon "button" at bounding box center [1134, 403] width 9 height 9
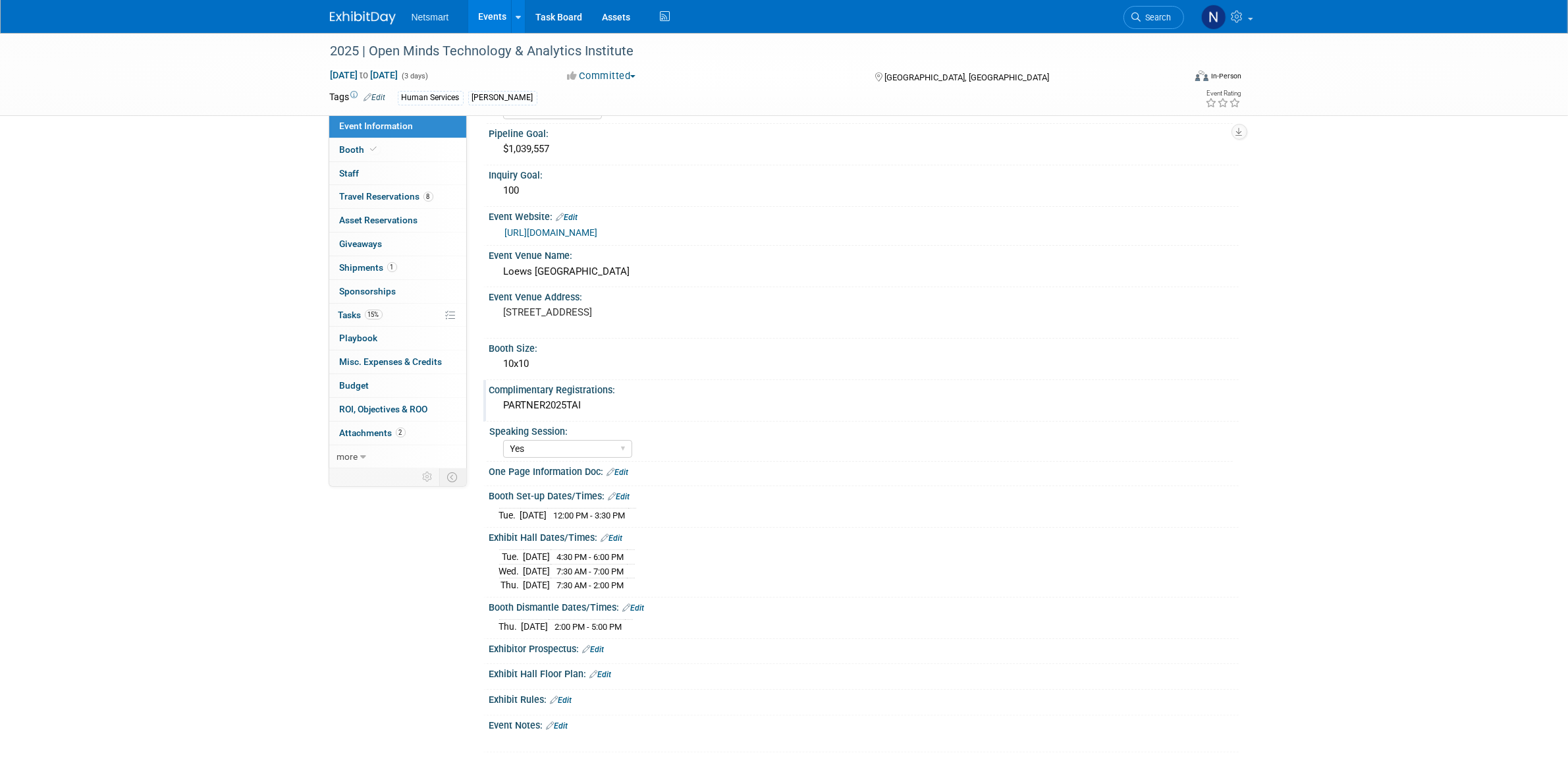
scroll to position [0, 0]
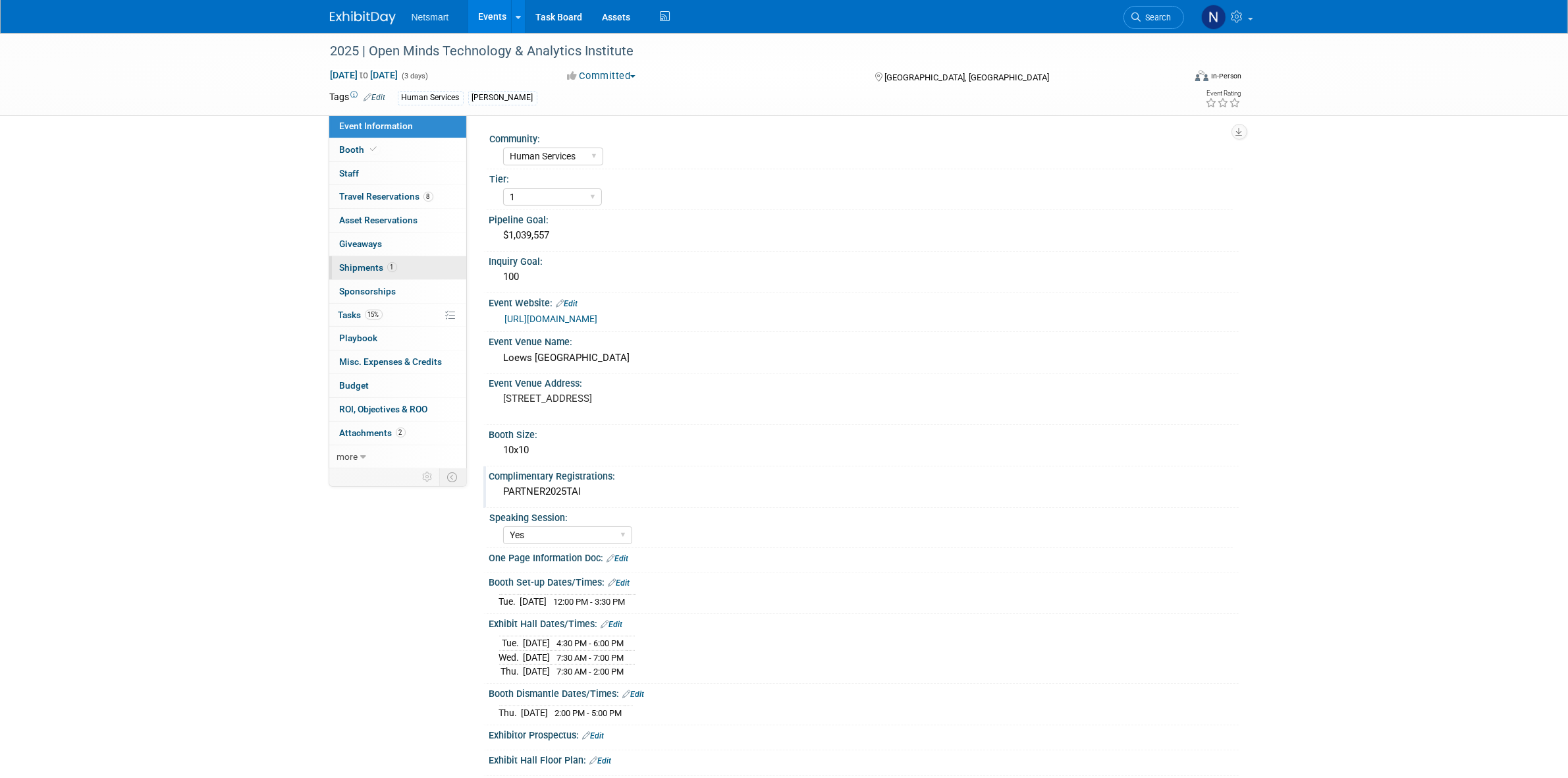
click at [389, 270] on span "1" at bounding box center [392, 267] width 10 height 10
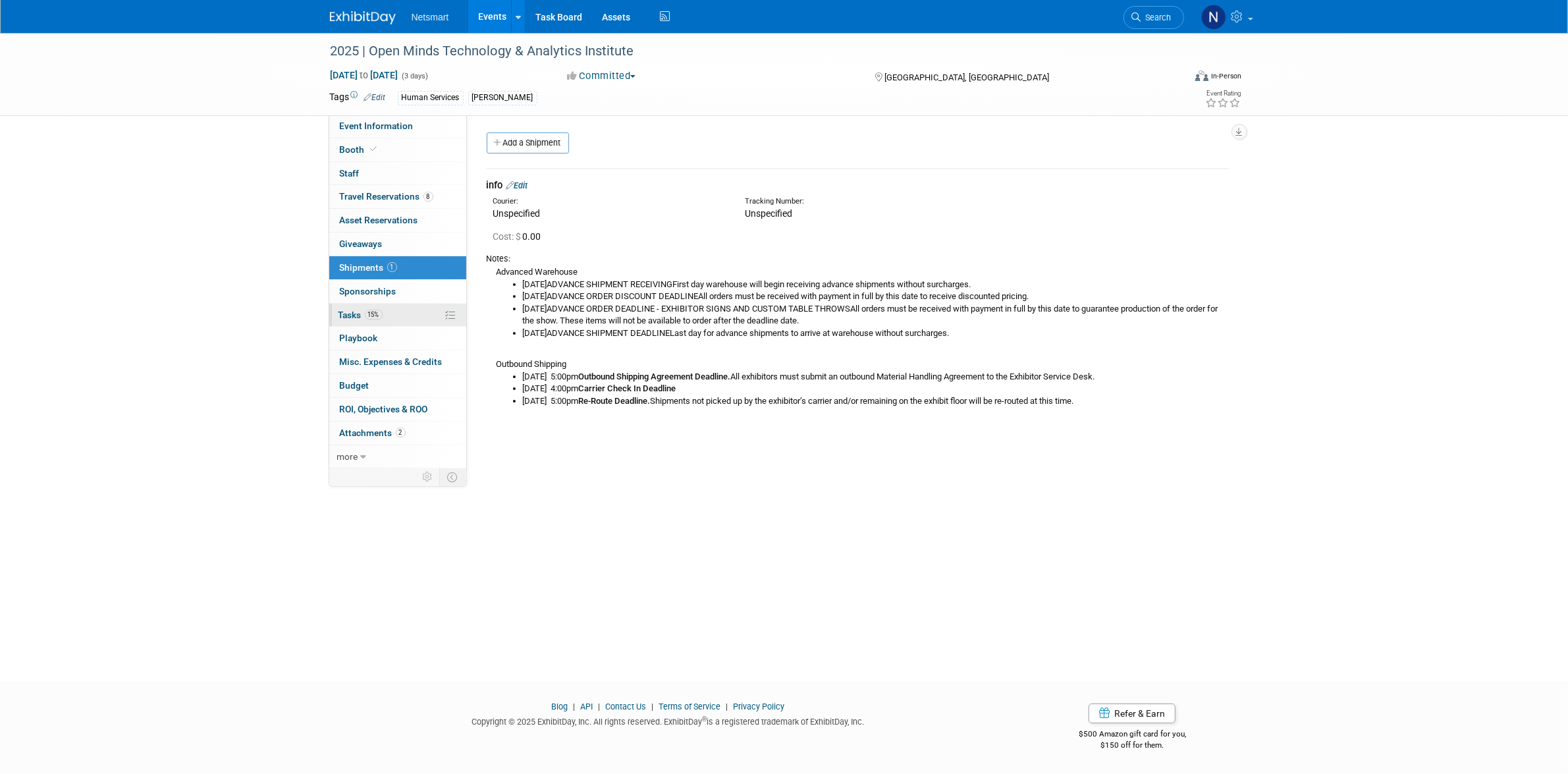
click at [373, 316] on span "15%" at bounding box center [374, 314] width 18 height 10
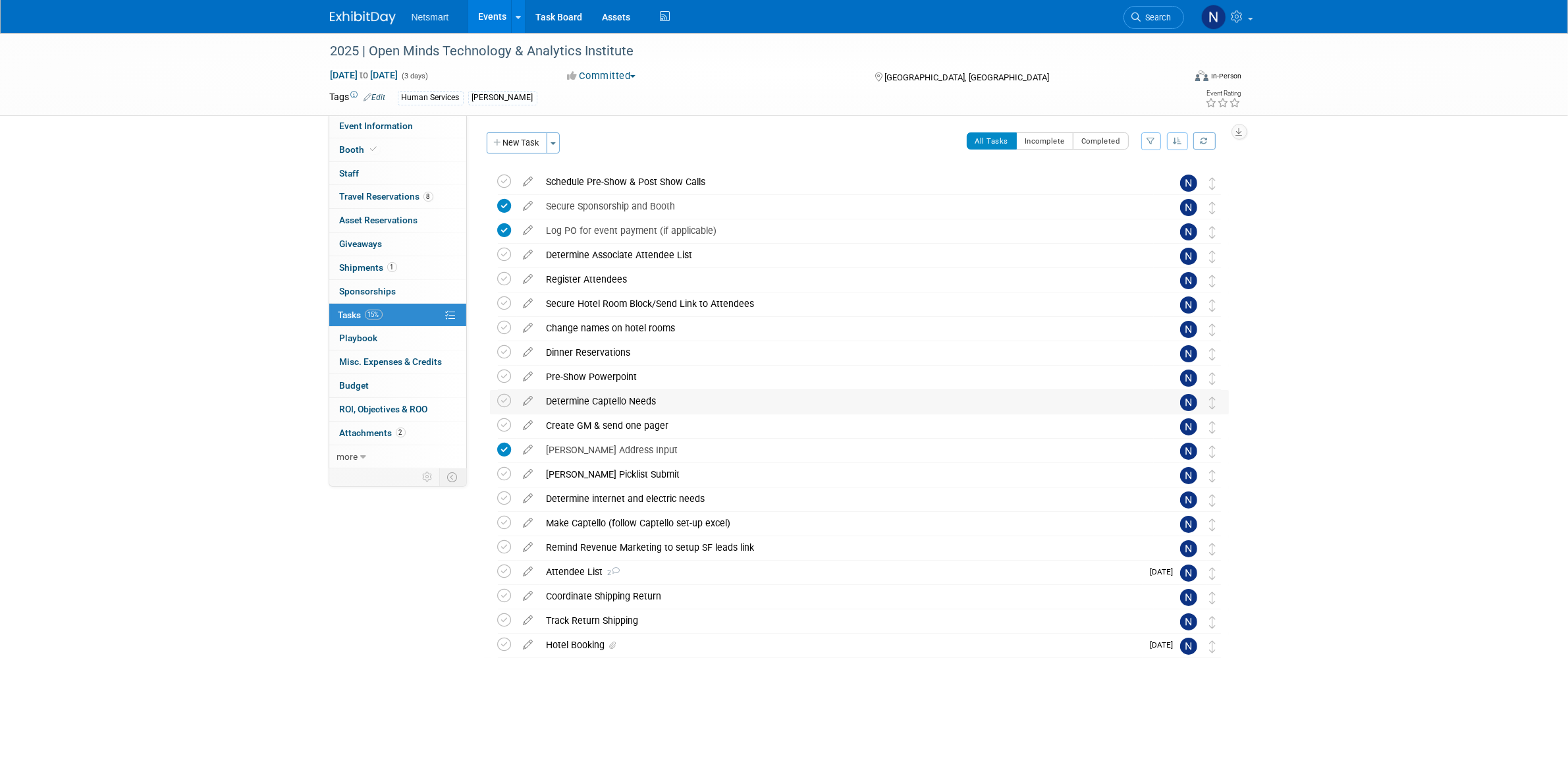
click at [570, 400] on div "Determine Captello Needs" at bounding box center [847, 400] width 614 height 23
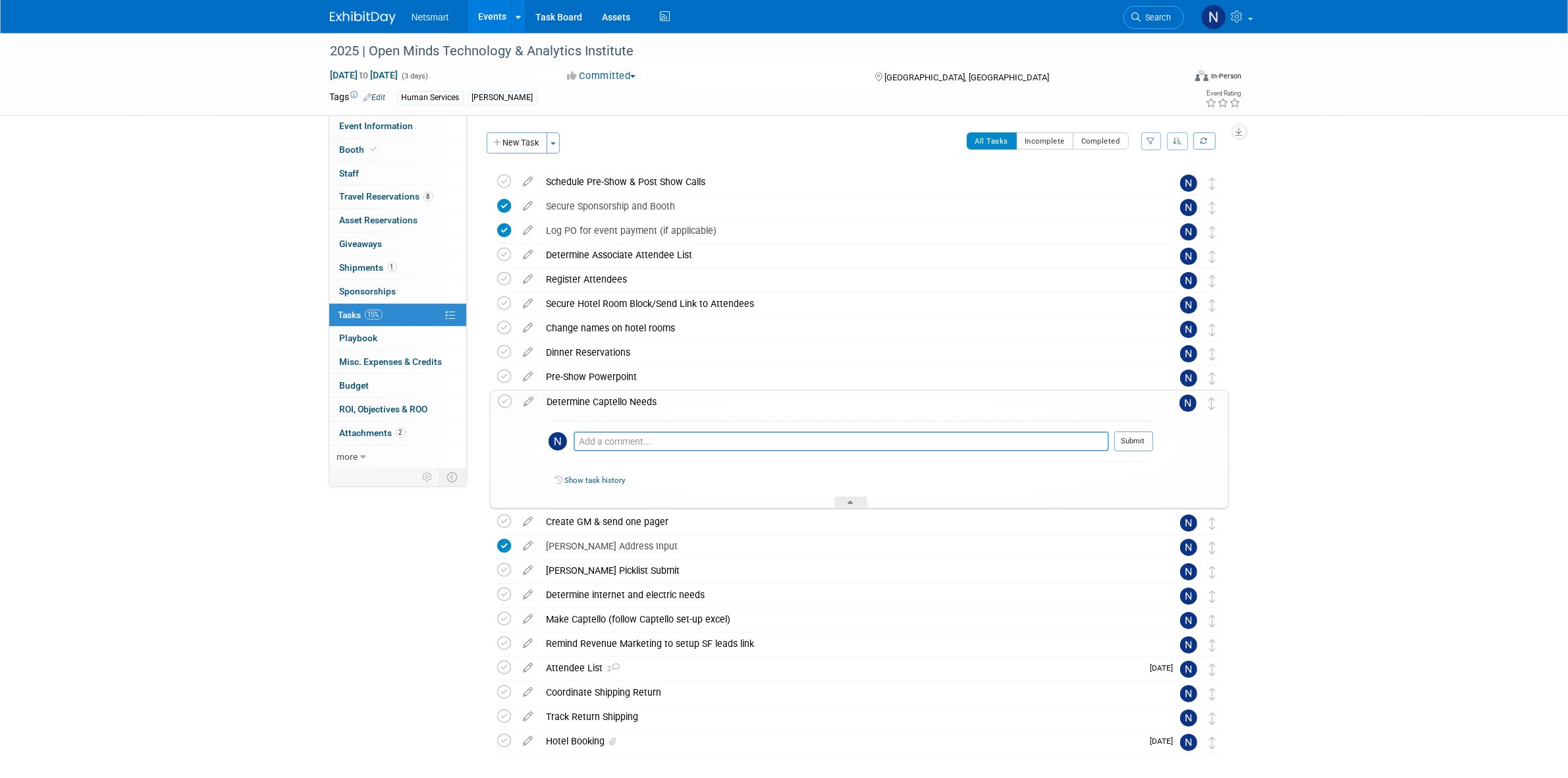
click at [604, 441] on textarea at bounding box center [841, 441] width 535 height 20
type textarea "list & badge scan"
click at [1131, 449] on button "Submit" at bounding box center [1133, 441] width 39 height 20
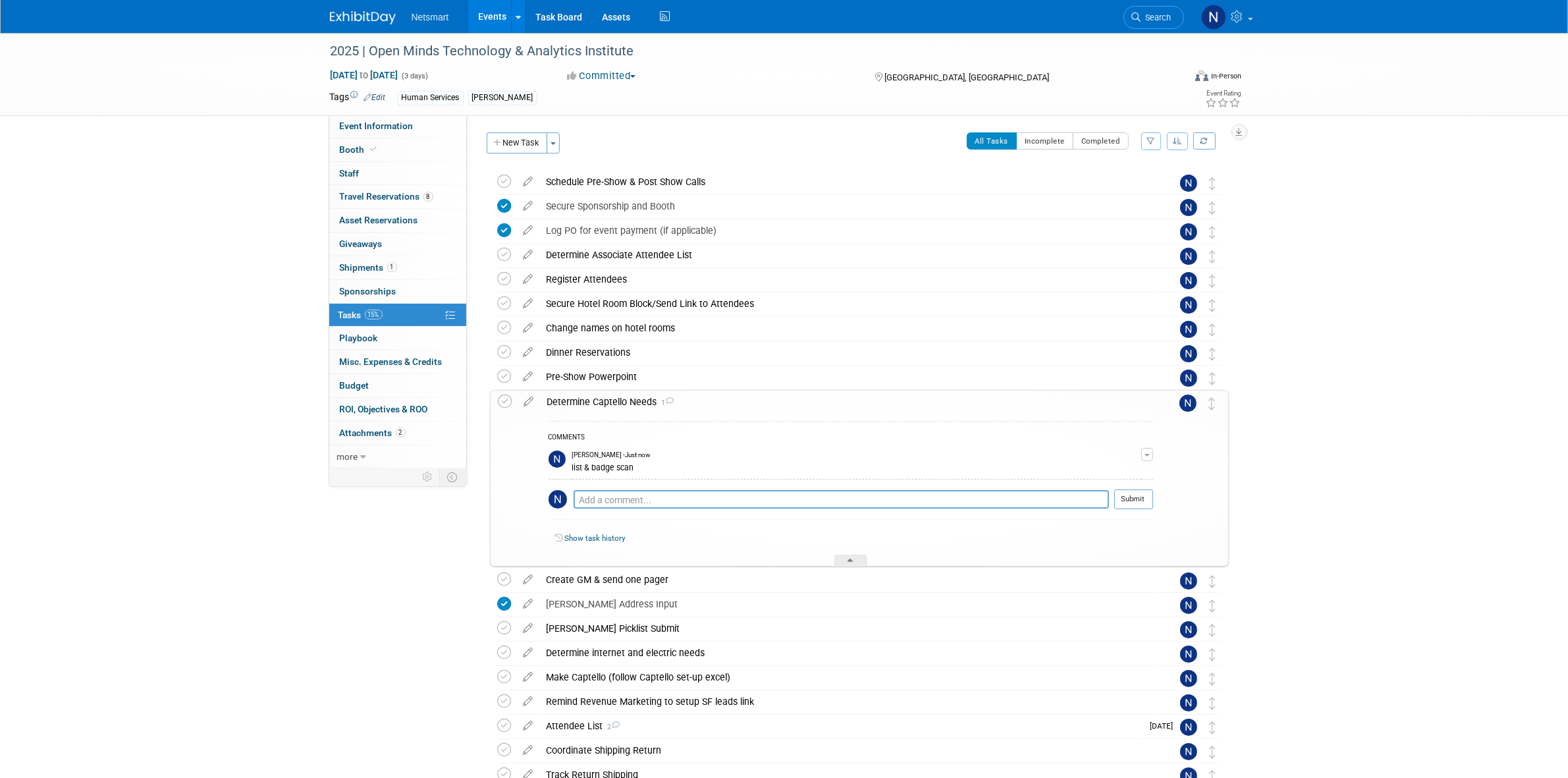
click at [506, 402] on icon at bounding box center [505, 401] width 14 height 14
click at [854, 563] on div at bounding box center [851, 560] width 33 height 11
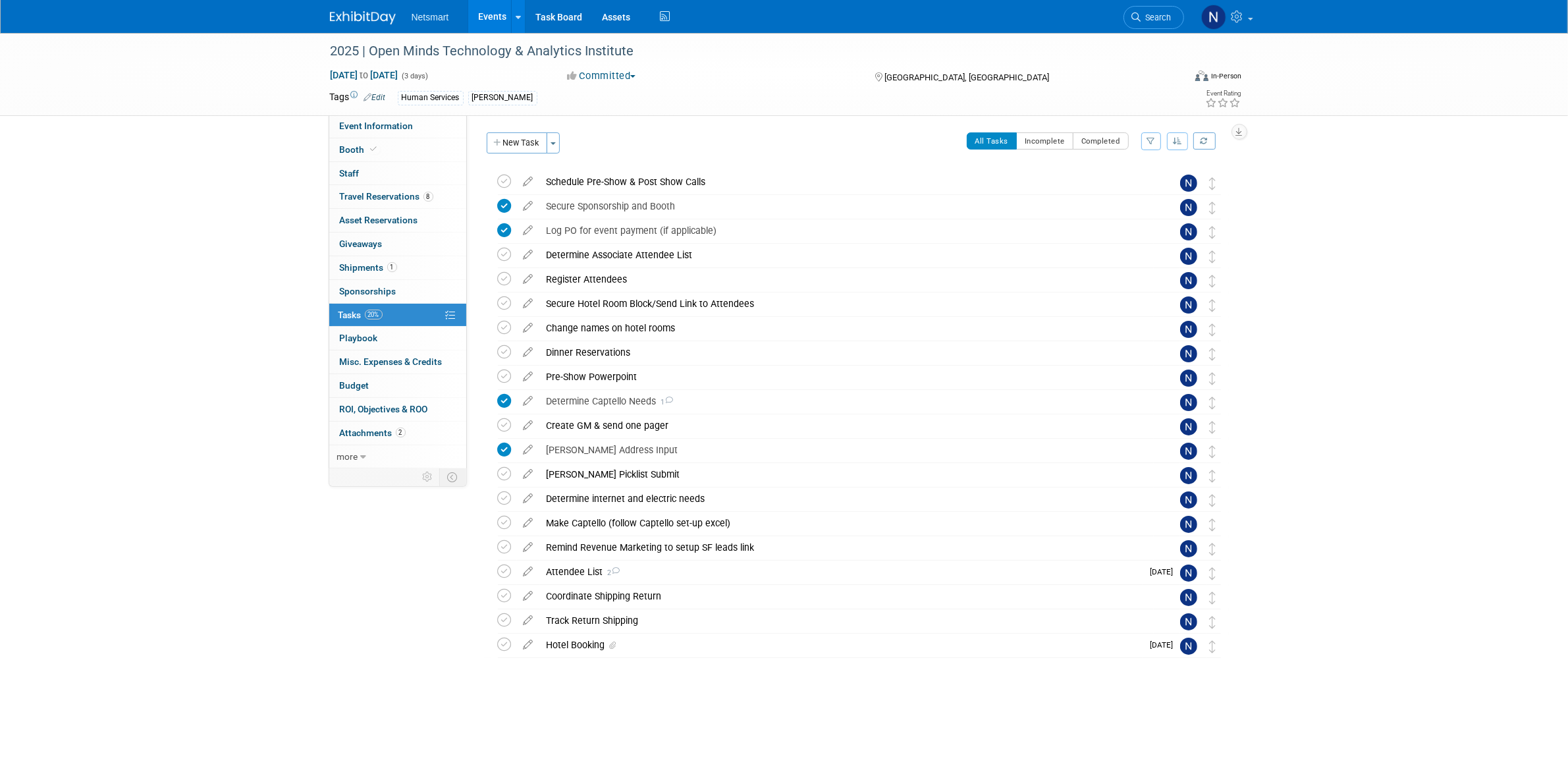
click at [386, 591] on div "Event Information Event Info Booth Booth 0 Staff 0 Staff 8 Travel Reservations …" at bounding box center [784, 373] width 929 height 679
click at [357, 578] on div "Event Information Event Info Booth Booth 0 Staff 0 Staff 8 Travel Reservations …" at bounding box center [784, 373] width 929 height 679
click at [386, 353] on link "0 Misc. Expenses & Credits 0" at bounding box center [397, 362] width 137 height 23
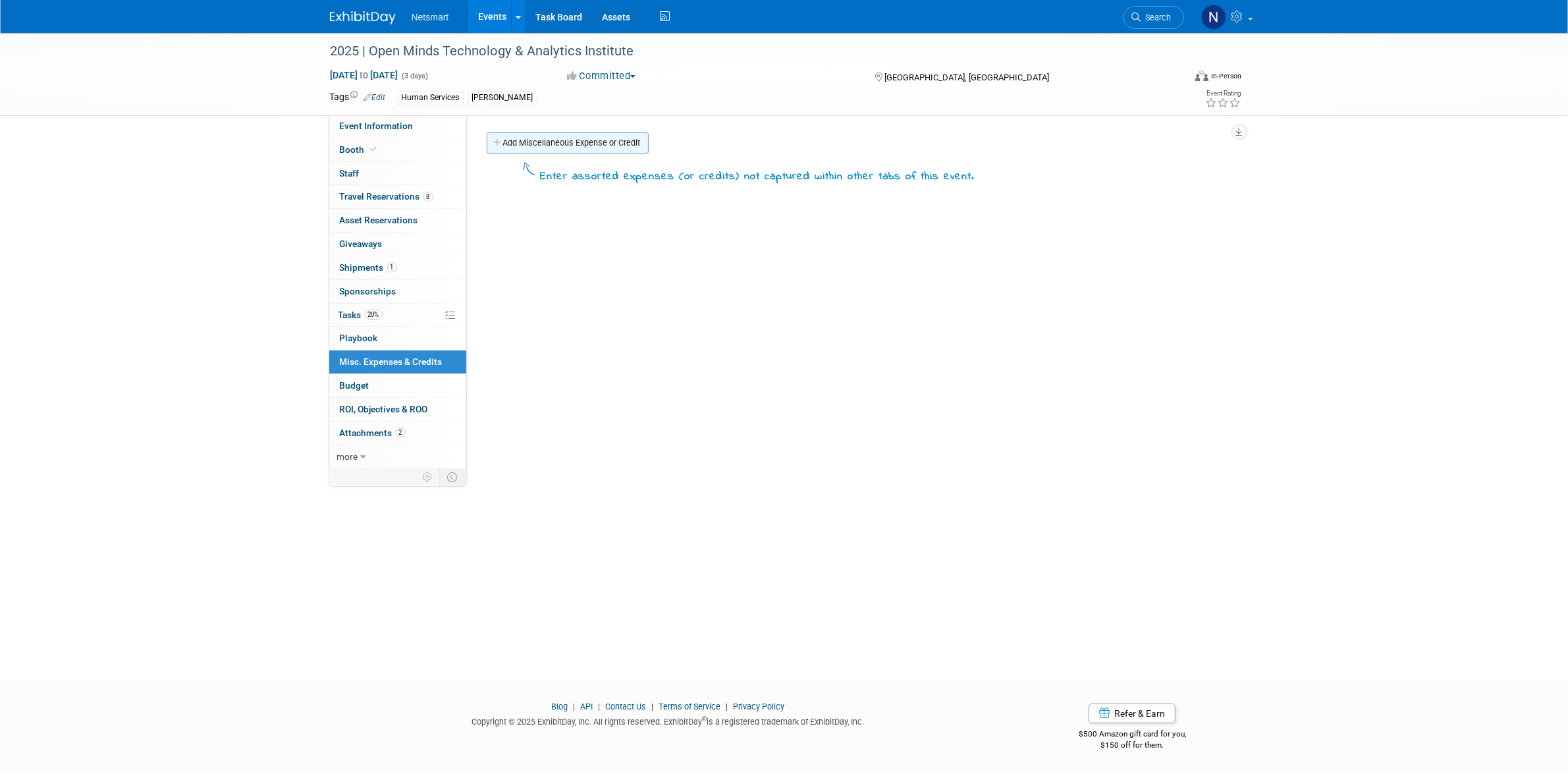
click at [536, 152] on link "Add Miscellaneous Expense or Credit" at bounding box center [568, 143] width 162 height 22
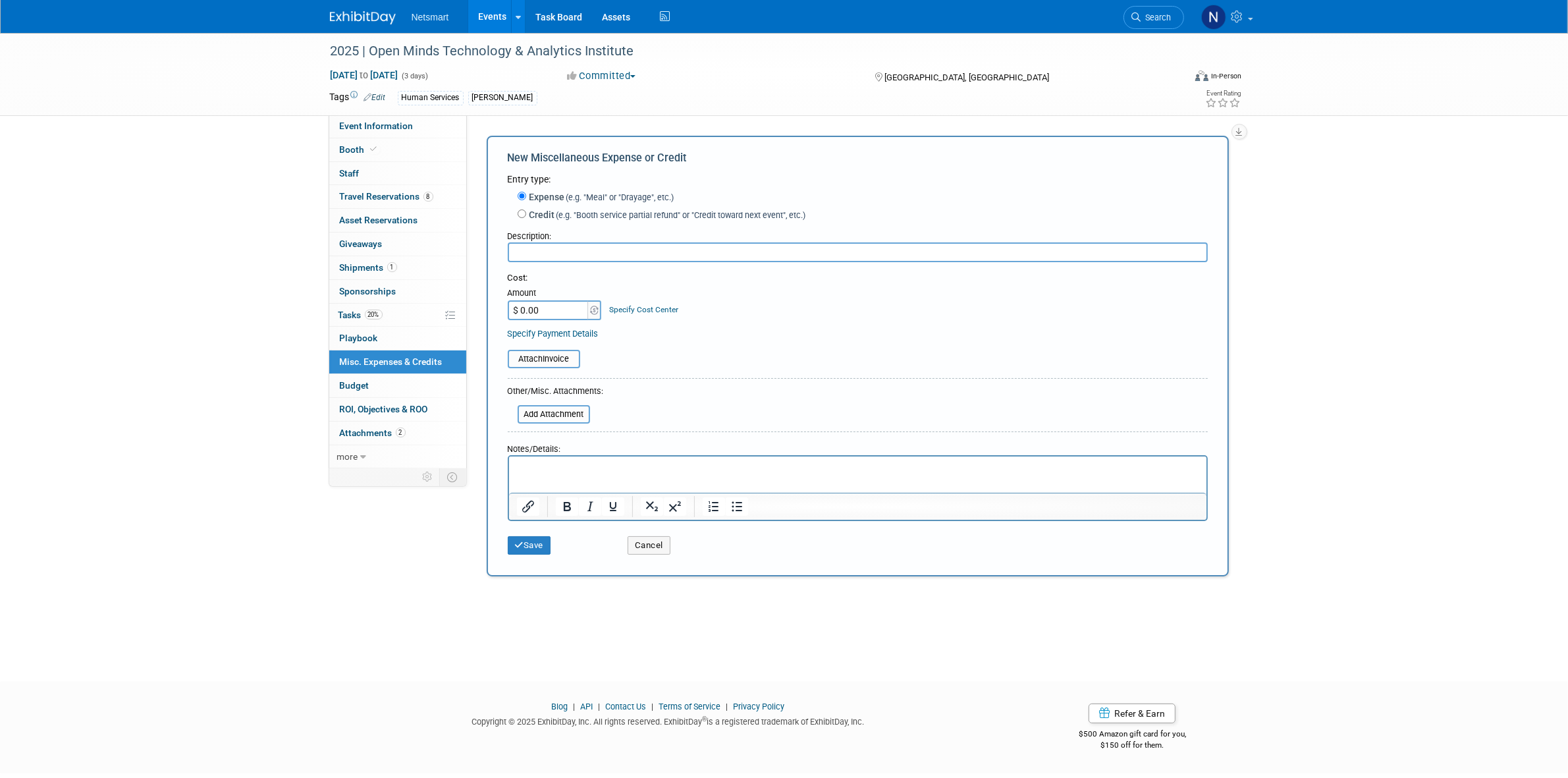
click at [534, 247] on input "text" at bounding box center [857, 252] width 700 height 20
type input "power"
click at [567, 317] on input "$ 0.00" at bounding box center [549, 310] width 82 height 20
paste input "859.74"
type input "$ 859.74"
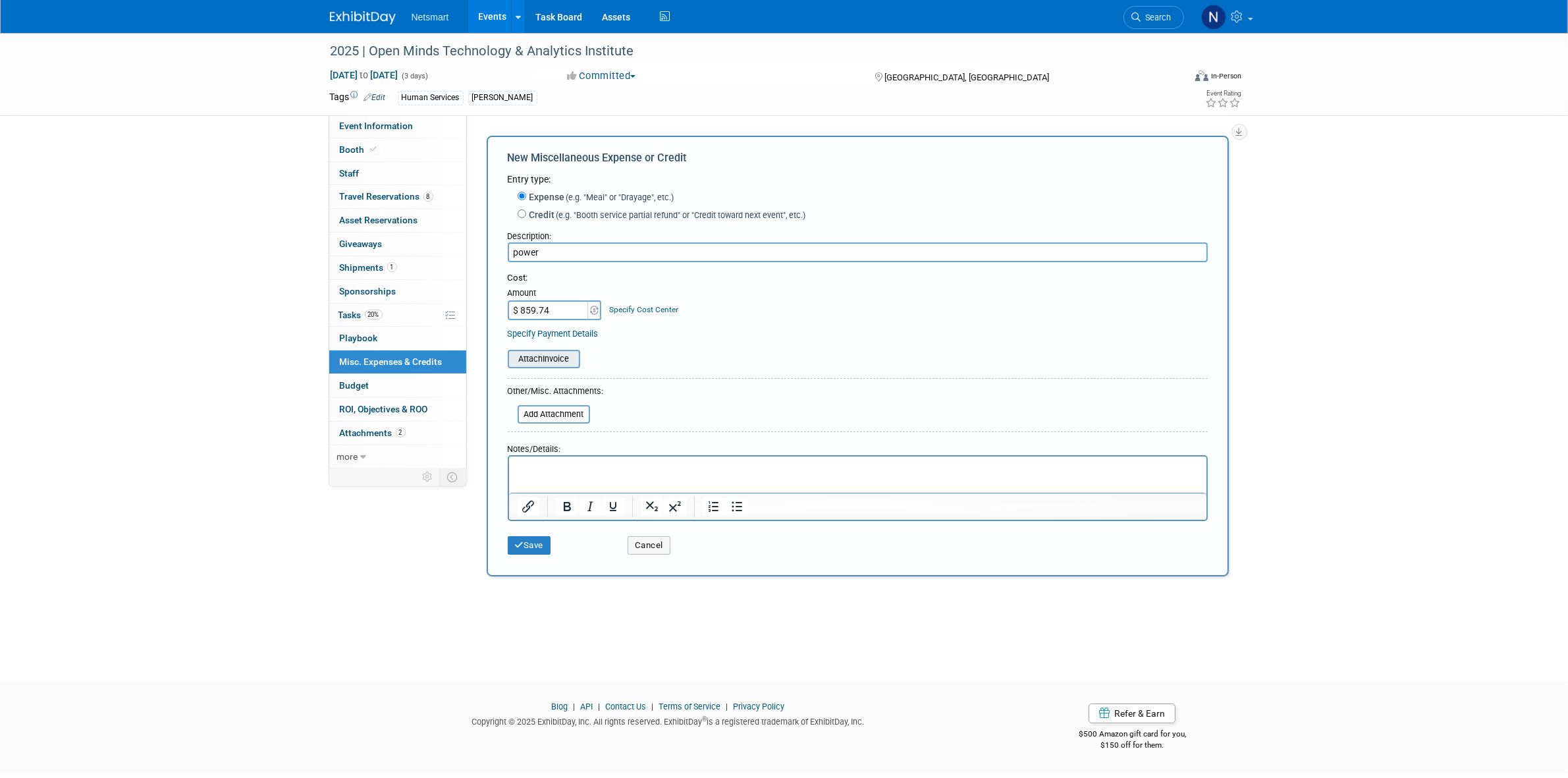
click at [557, 357] on input "file" at bounding box center [500, 359] width 157 height 16
click at [545, 553] on button "Save" at bounding box center [530, 553] width 43 height 19
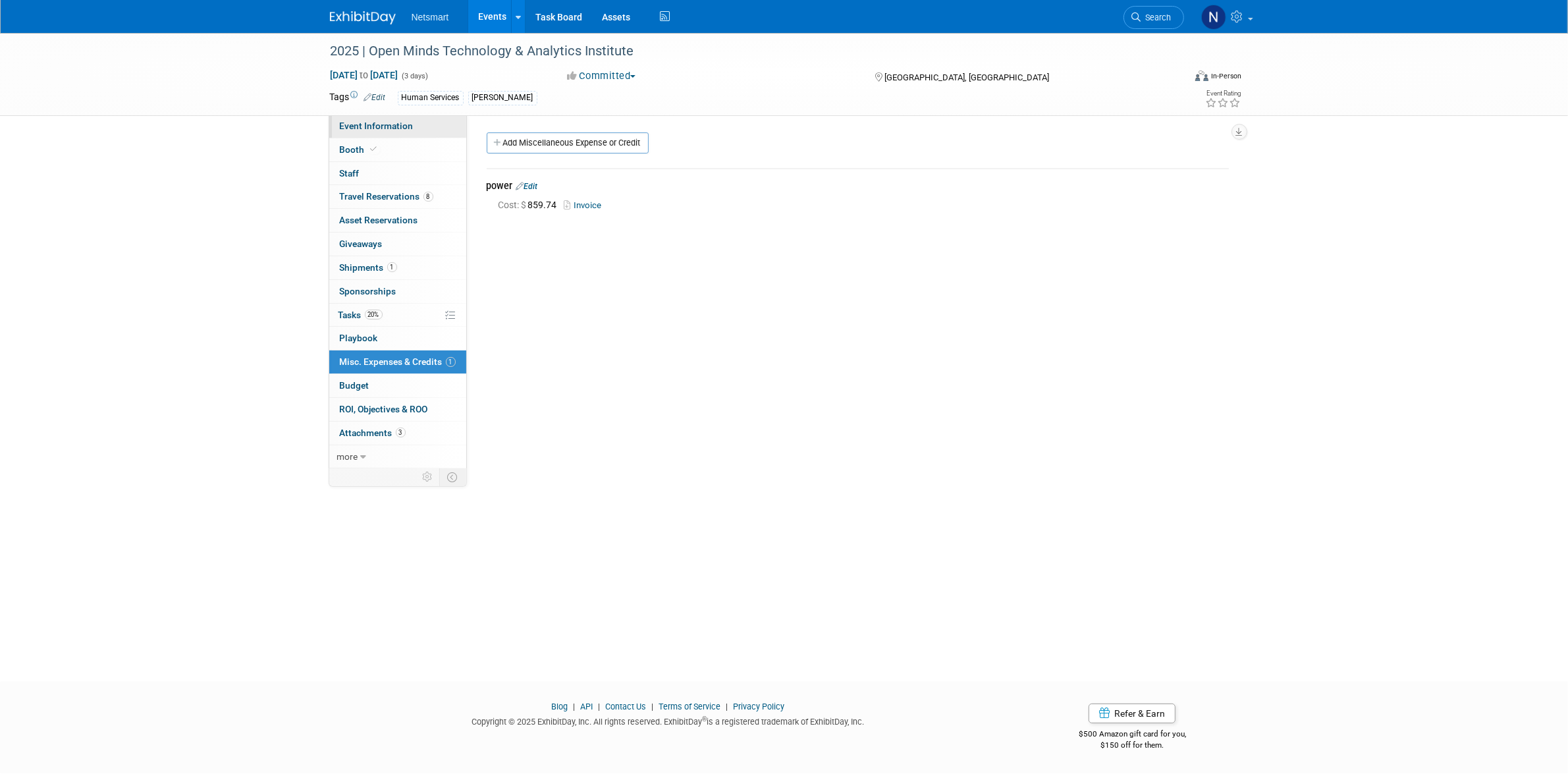
click at [400, 130] on link "Event Information" at bounding box center [397, 126] width 137 height 23
select select "Human Services"
select select "1"
select select "Yes"
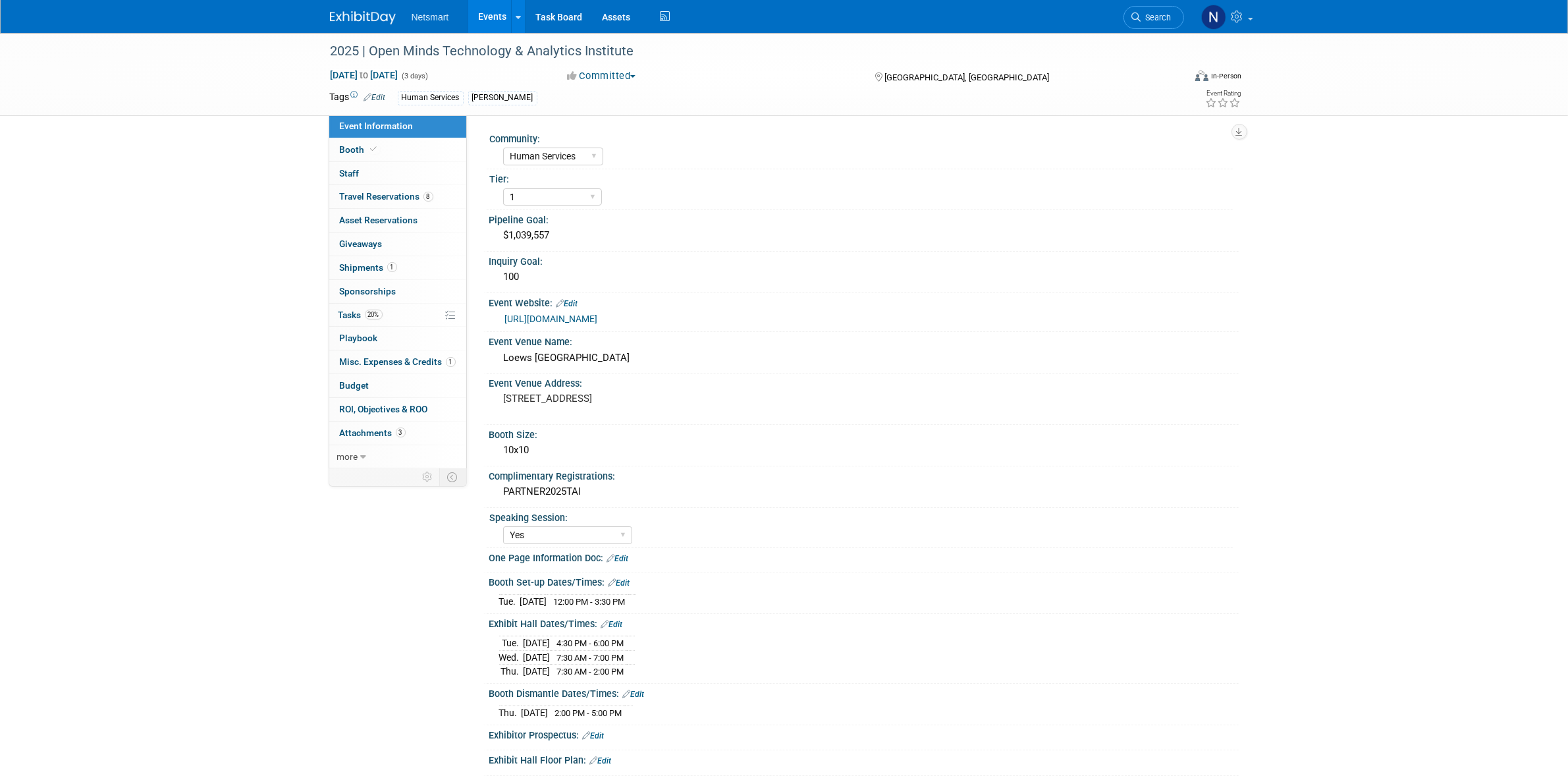
click at [211, 300] on div "2025 | Open Minds Technology & Analytics Institute Oct 21, 2025 to Oct 23, 2025…" at bounding box center [784, 449] width 1568 height 832
click at [376, 361] on span "Misc. Expenses & Credits 1" at bounding box center [397, 361] width 115 height 11
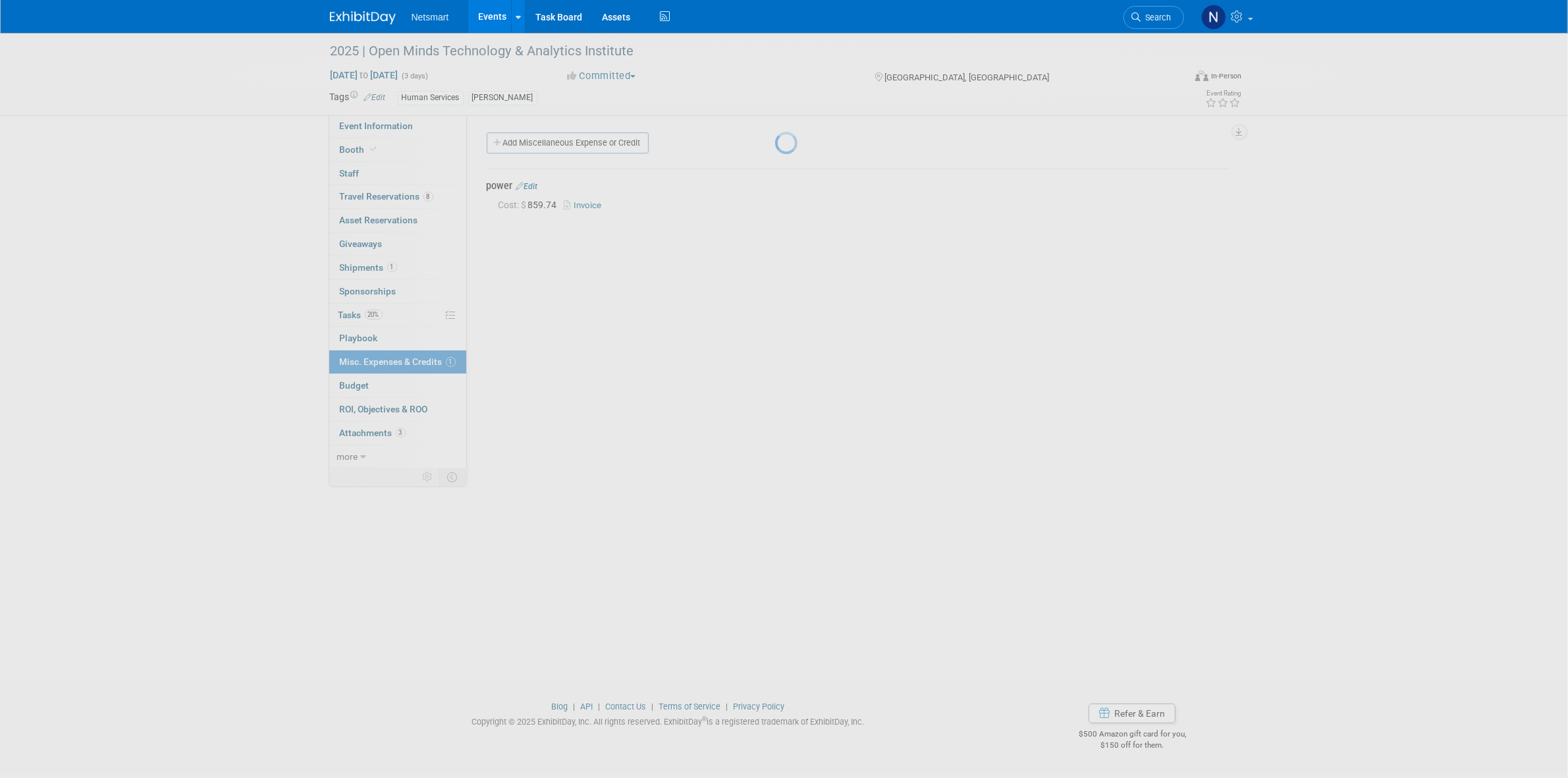
click at [775, 264] on div at bounding box center [784, 389] width 19 height 778
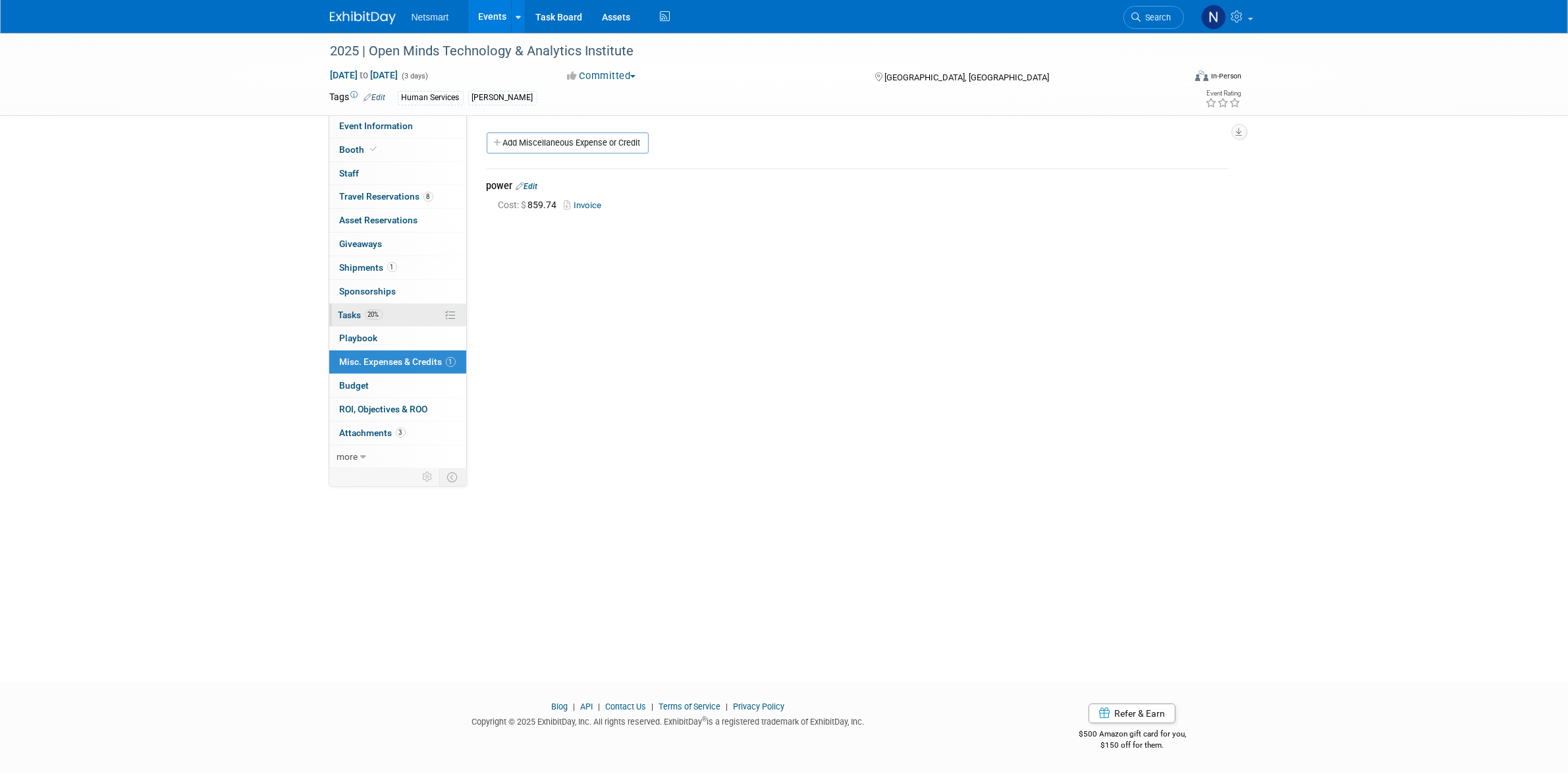
click at [364, 311] on span "Tasks 20%" at bounding box center [360, 314] width 44 height 11
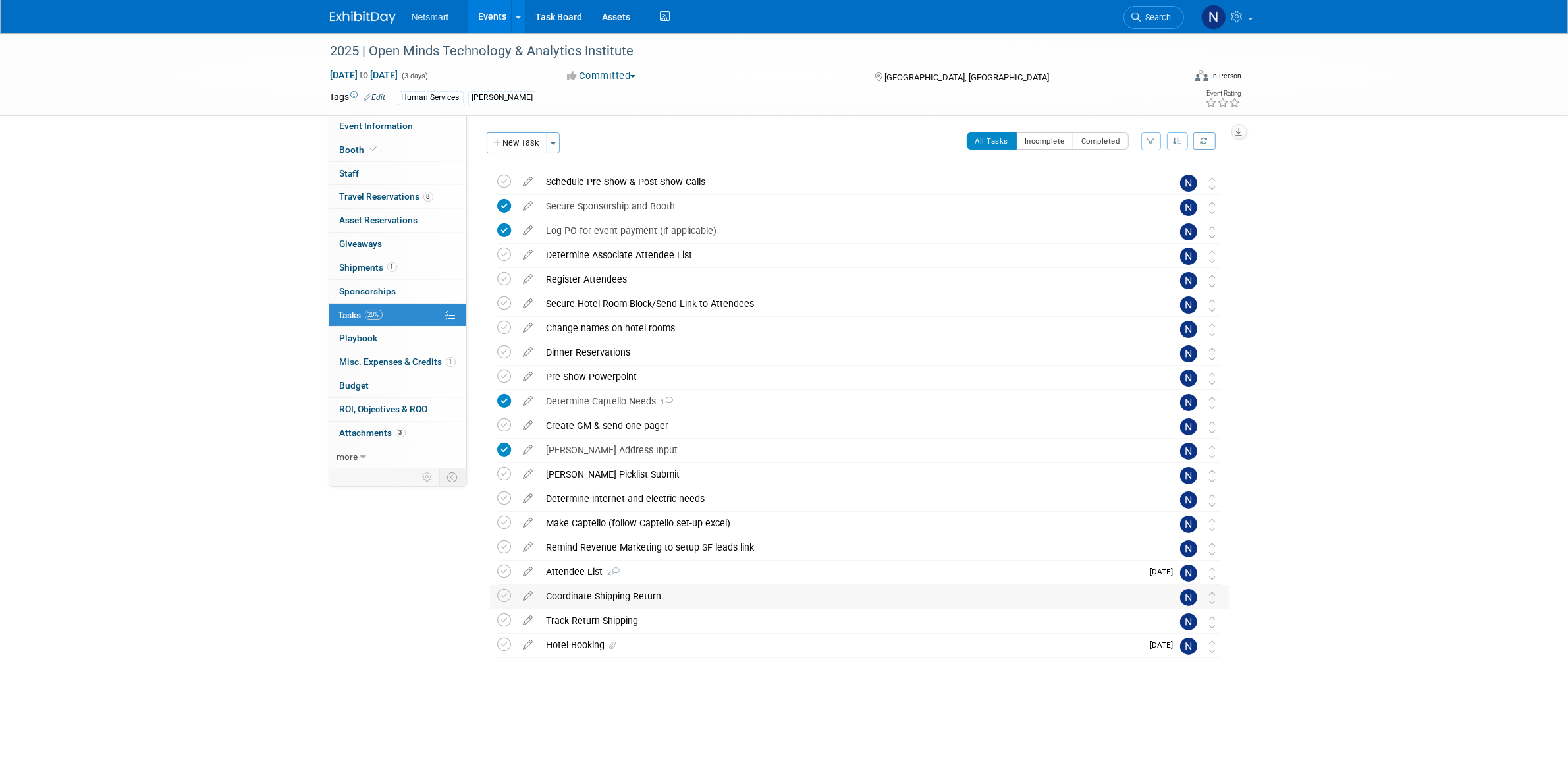
click at [580, 595] on div "Coordinate Shipping Return" at bounding box center [847, 595] width 614 height 23
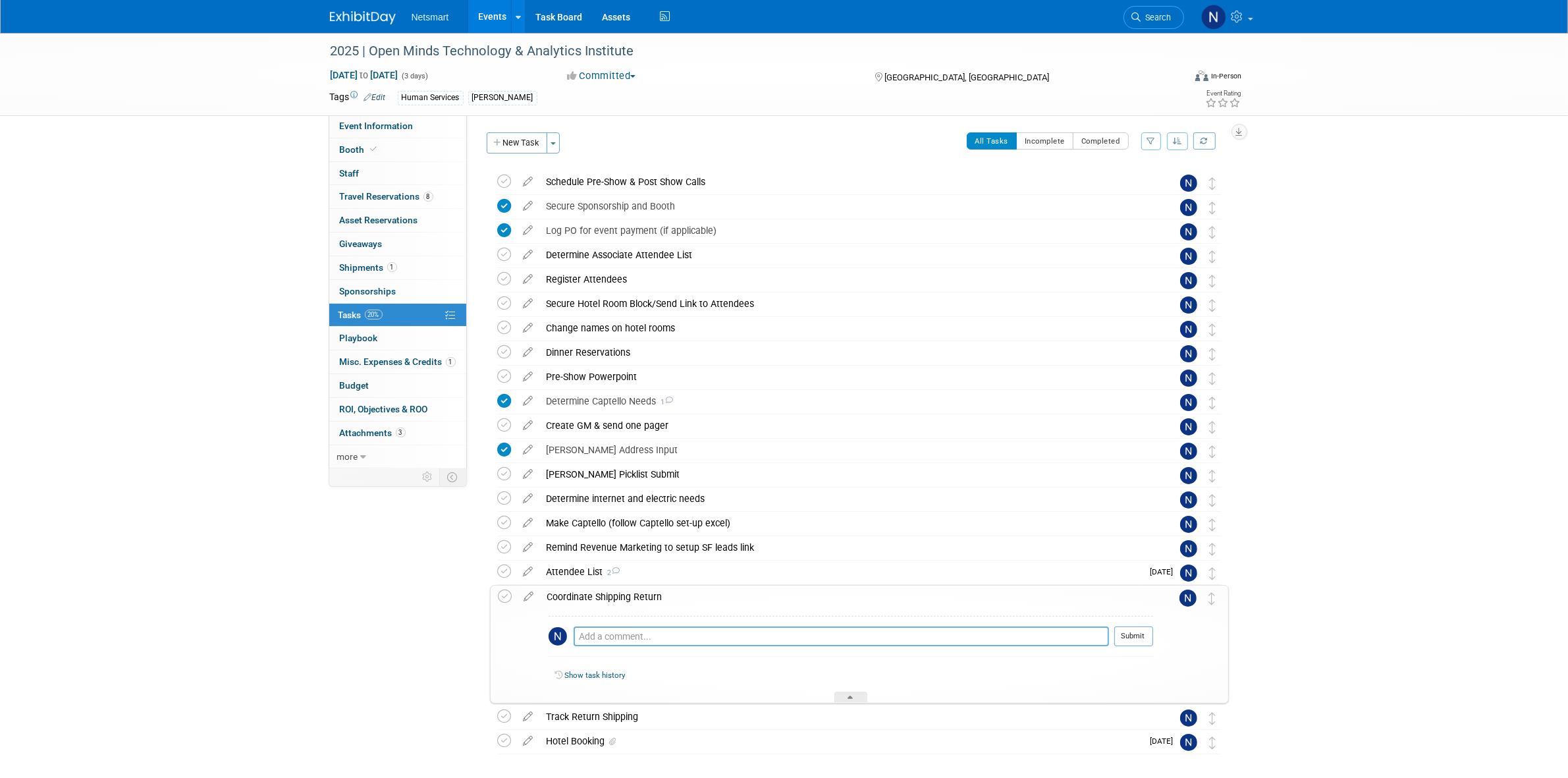
click at [599, 636] on textarea at bounding box center [841, 636] width 535 height 20
type textarea "emailed alliance to confirm process"
click at [1124, 637] on button "Submit" at bounding box center [1133, 636] width 39 height 20
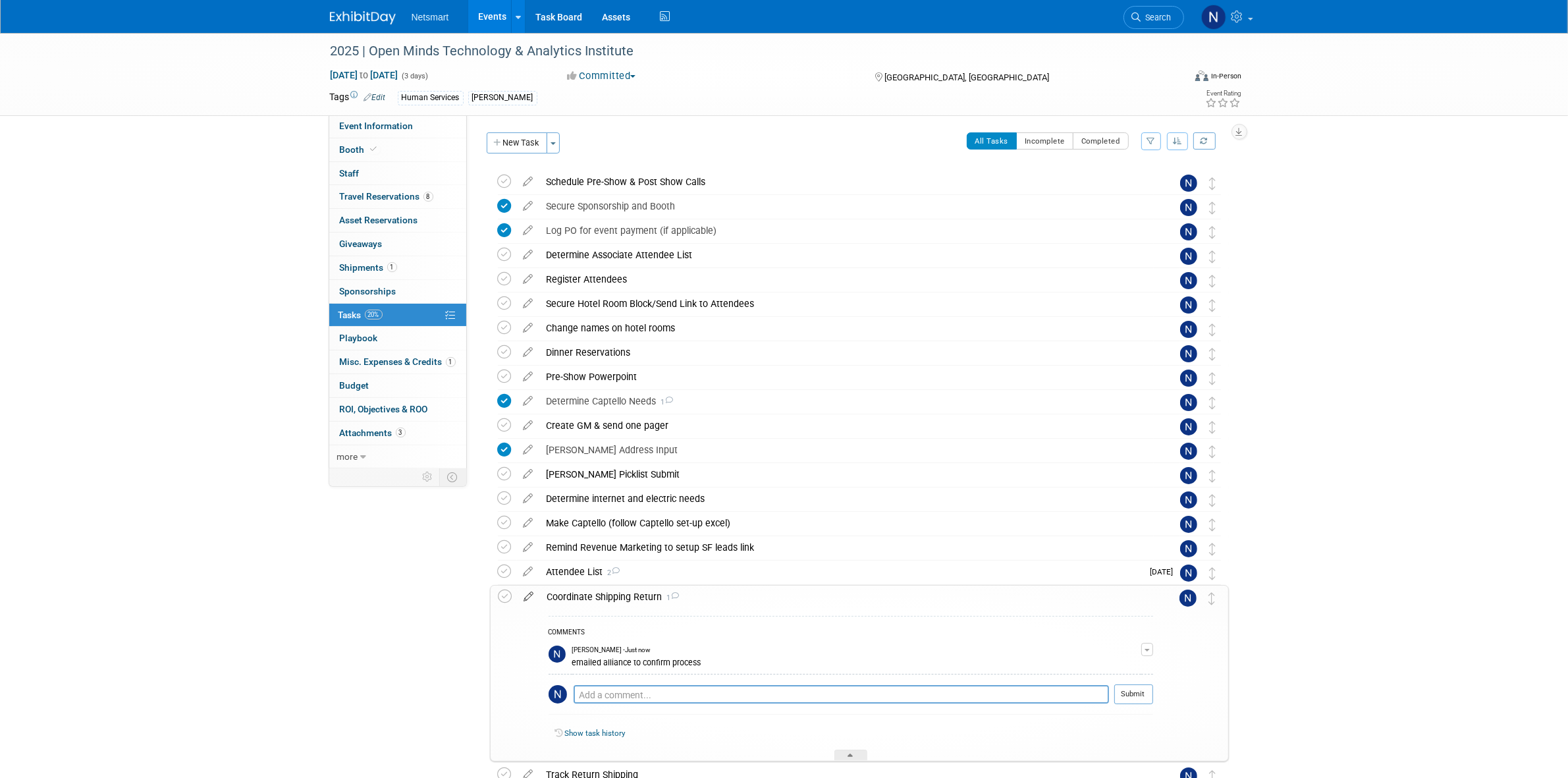
click at [529, 593] on icon at bounding box center [530, 593] width 23 height 17
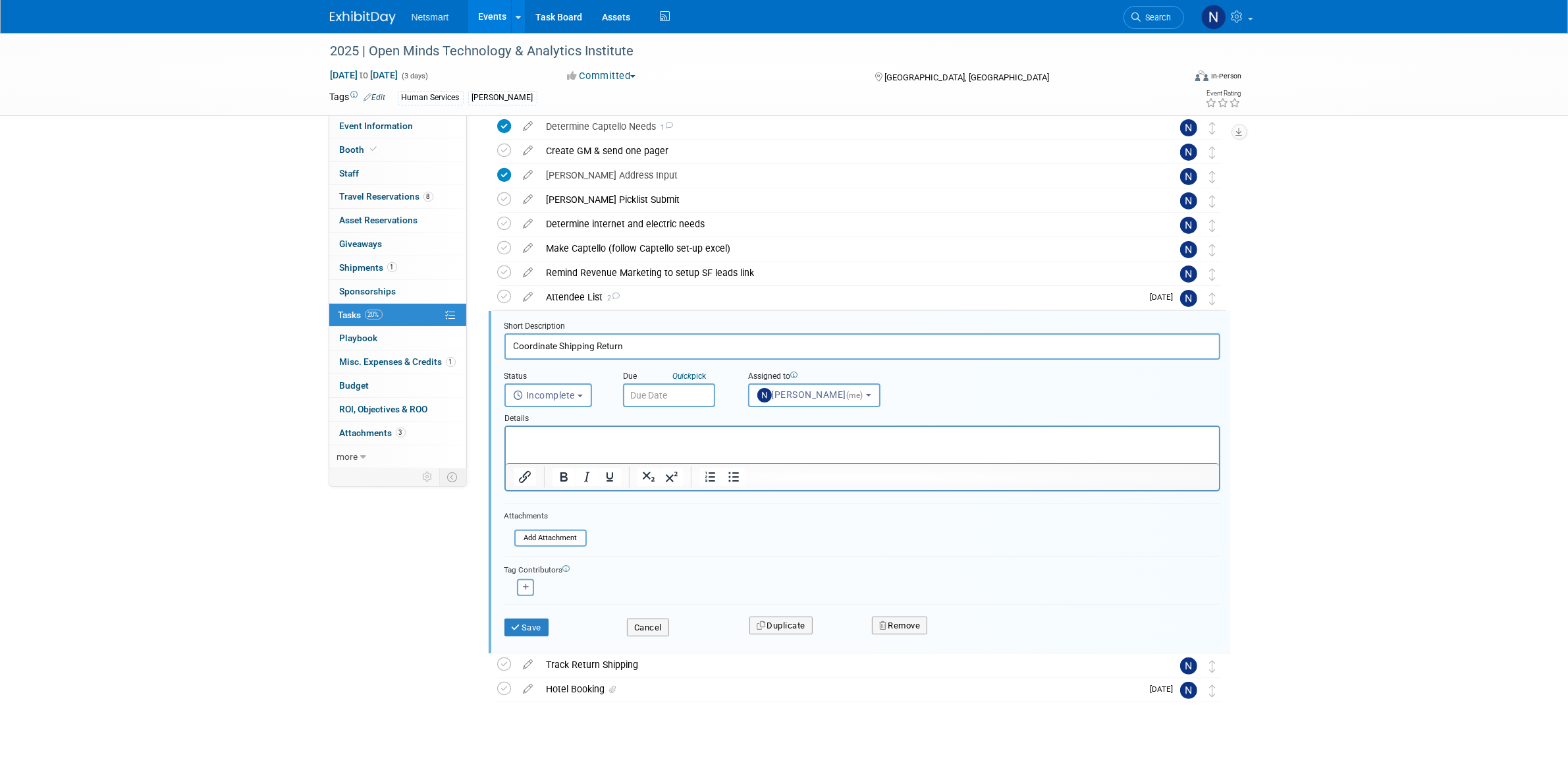
scroll to position [279, 0]
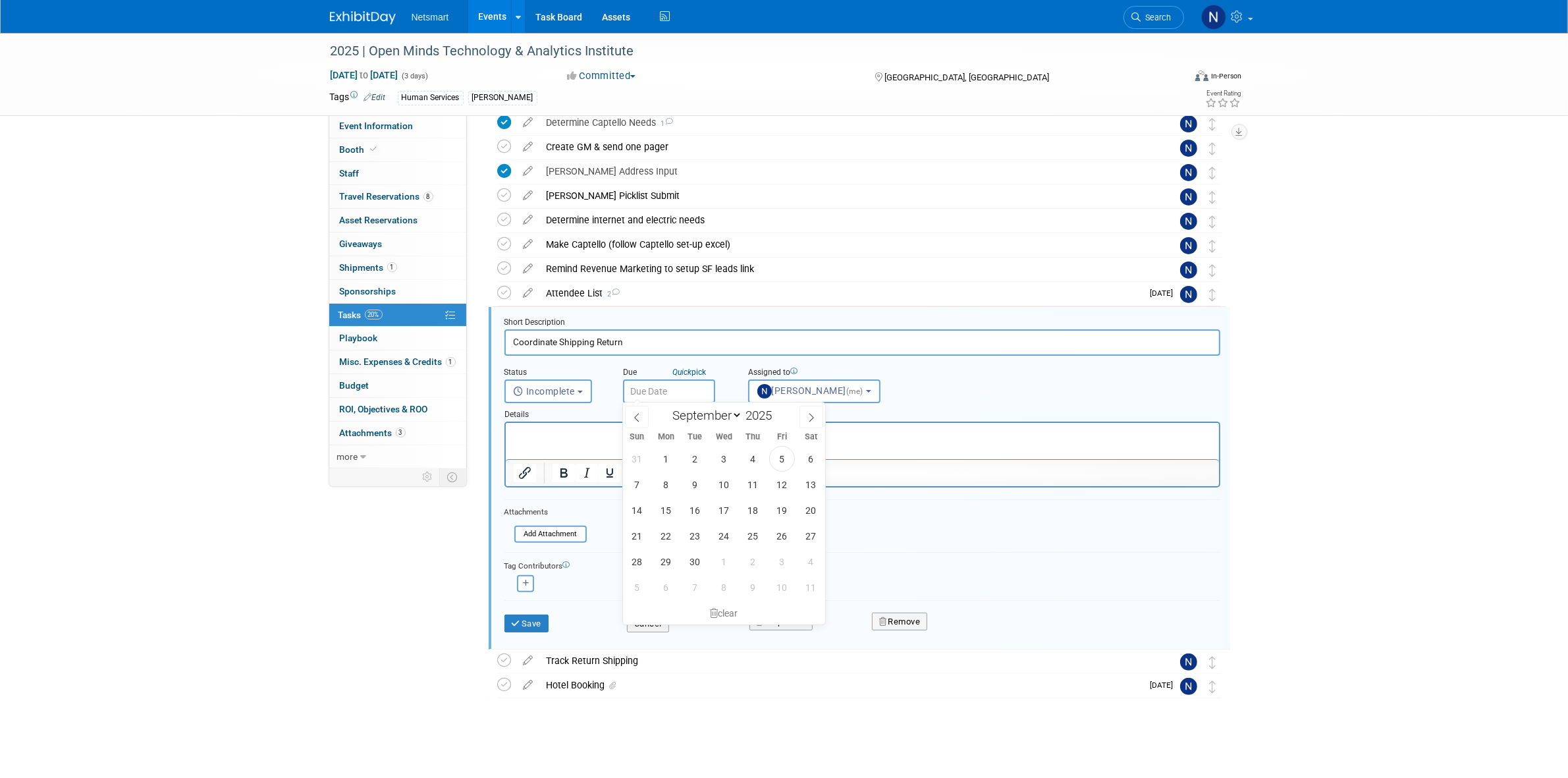
click at [682, 387] on input "text" at bounding box center [669, 391] width 92 height 23
click at [721, 481] on span "10" at bounding box center [724, 484] width 25 height 25
type input "Sep 10, 2025"
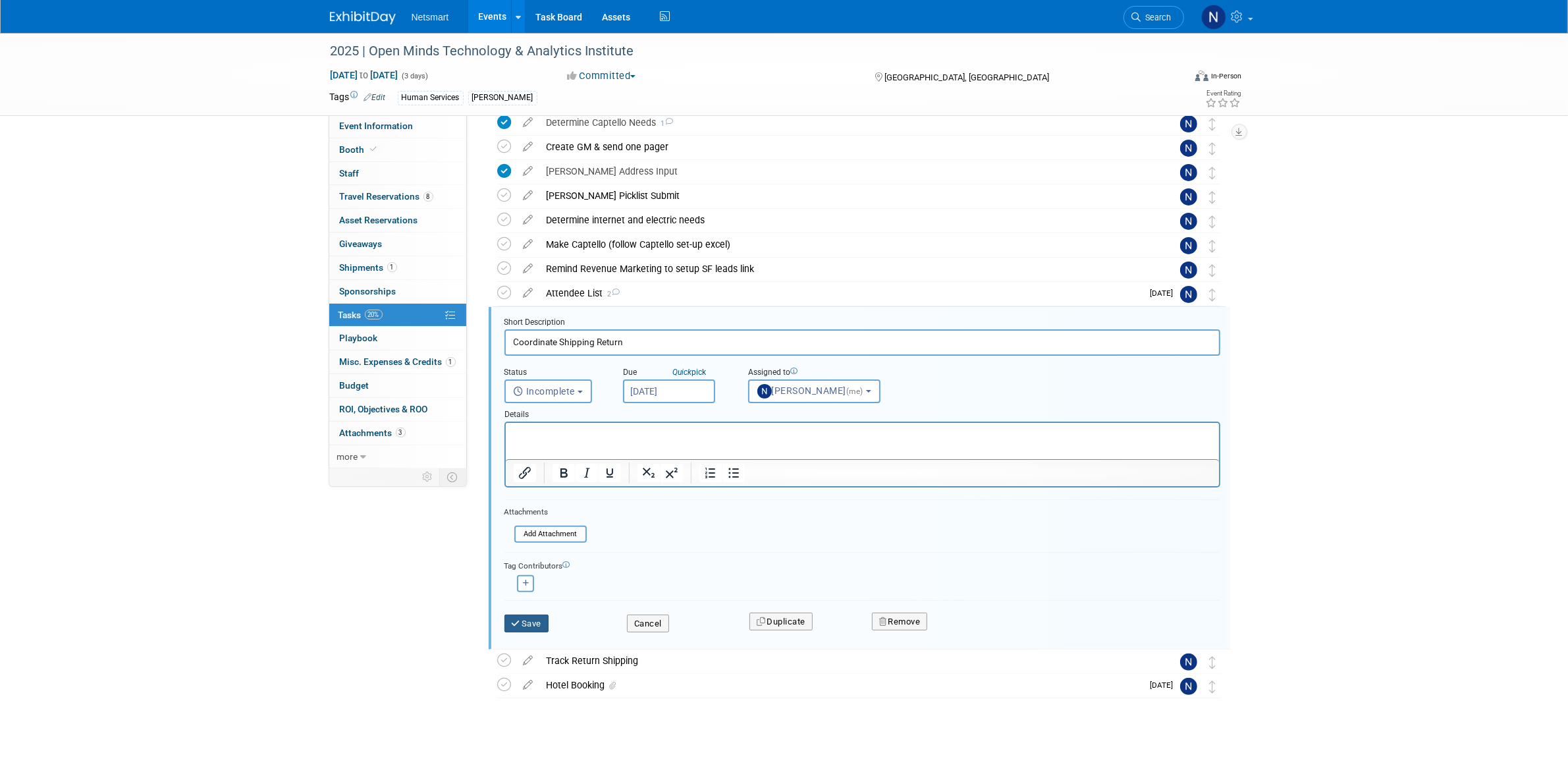
click at [517, 618] on icon "submit" at bounding box center [517, 622] width 11 height 9
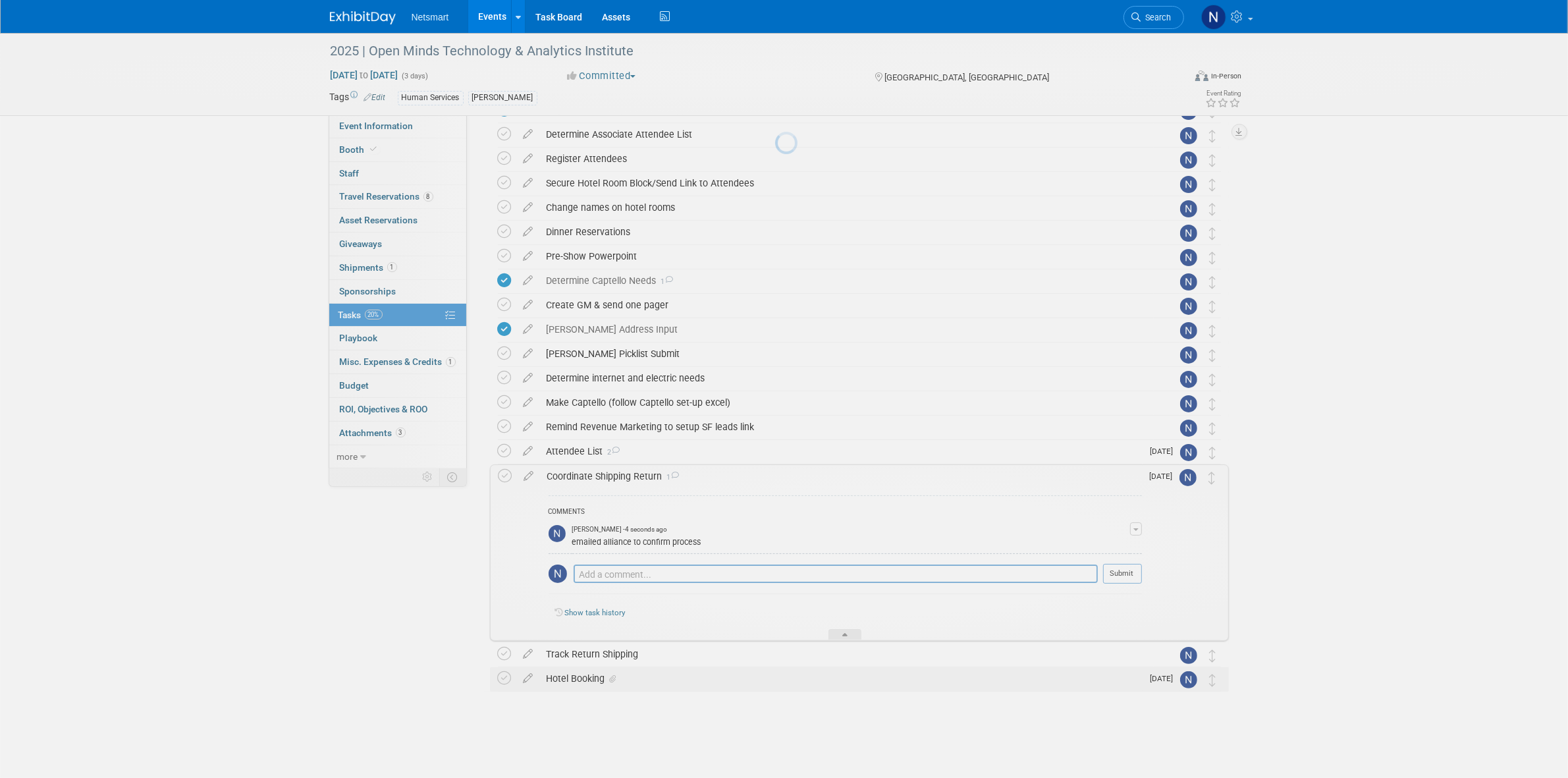
scroll to position [114, 0]
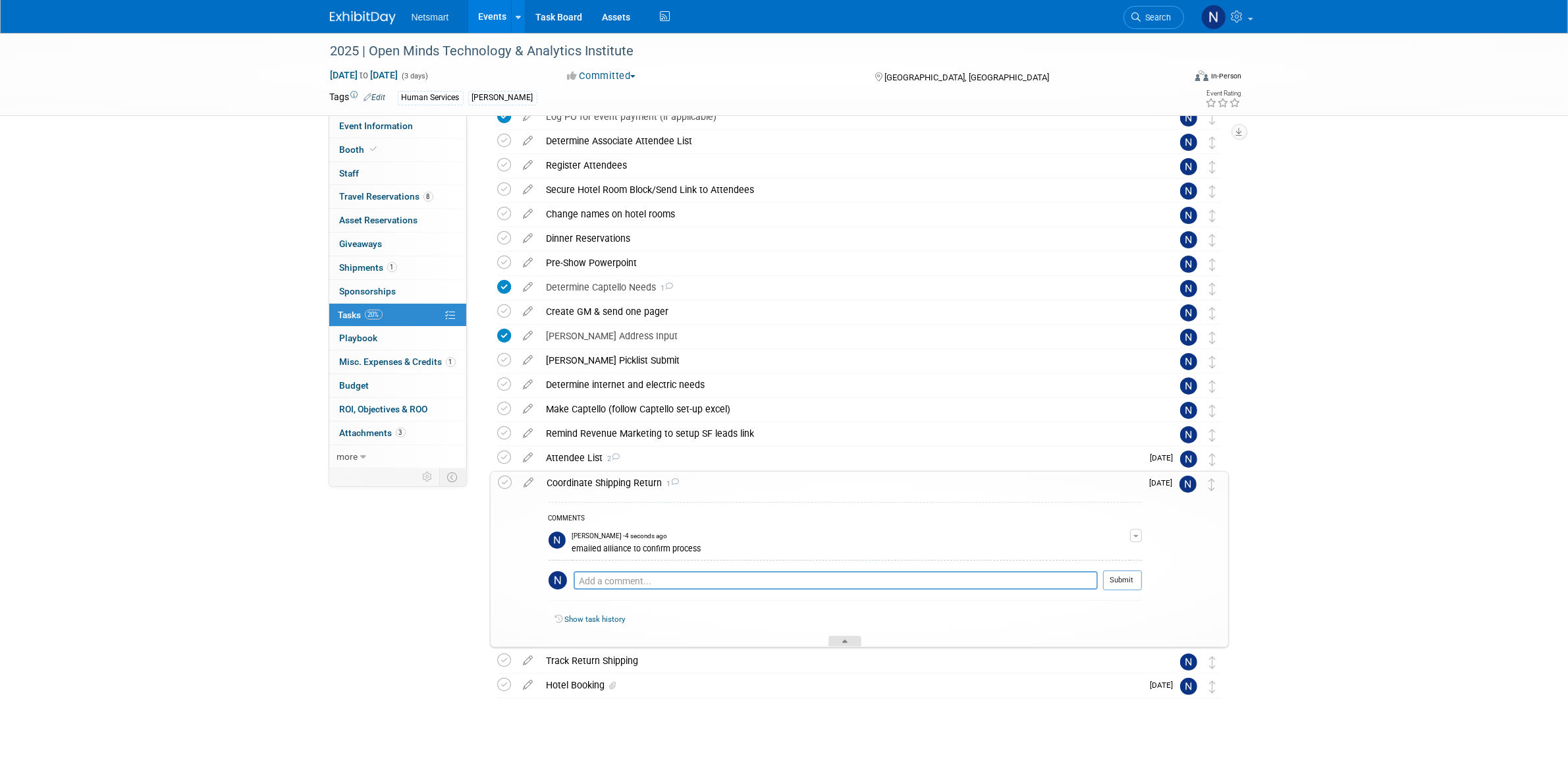
click at [852, 645] on div at bounding box center [845, 640] width 33 height 11
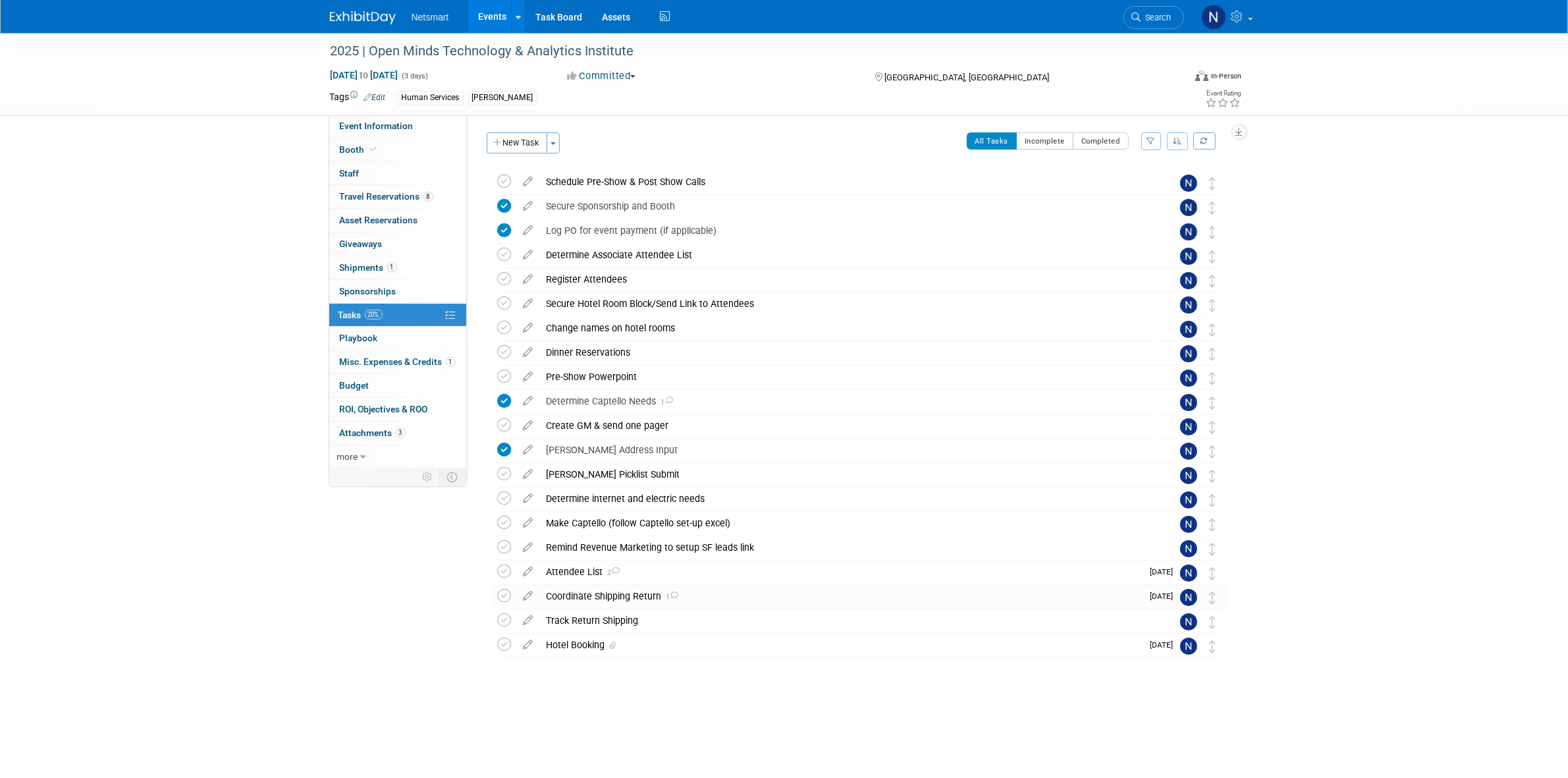
scroll to position [0, 0]
drag, startPoint x: 328, startPoint y: 567, endPoint x: 335, endPoint y: 565, distance: 7.3
click at [328, 567] on div "Event Information Event Info Booth Booth 0 Staff 0 Staff 8 Travel Reservations …" at bounding box center [784, 373] width 929 height 679
click at [1156, 17] on span "Search" at bounding box center [1156, 18] width 30 height 10
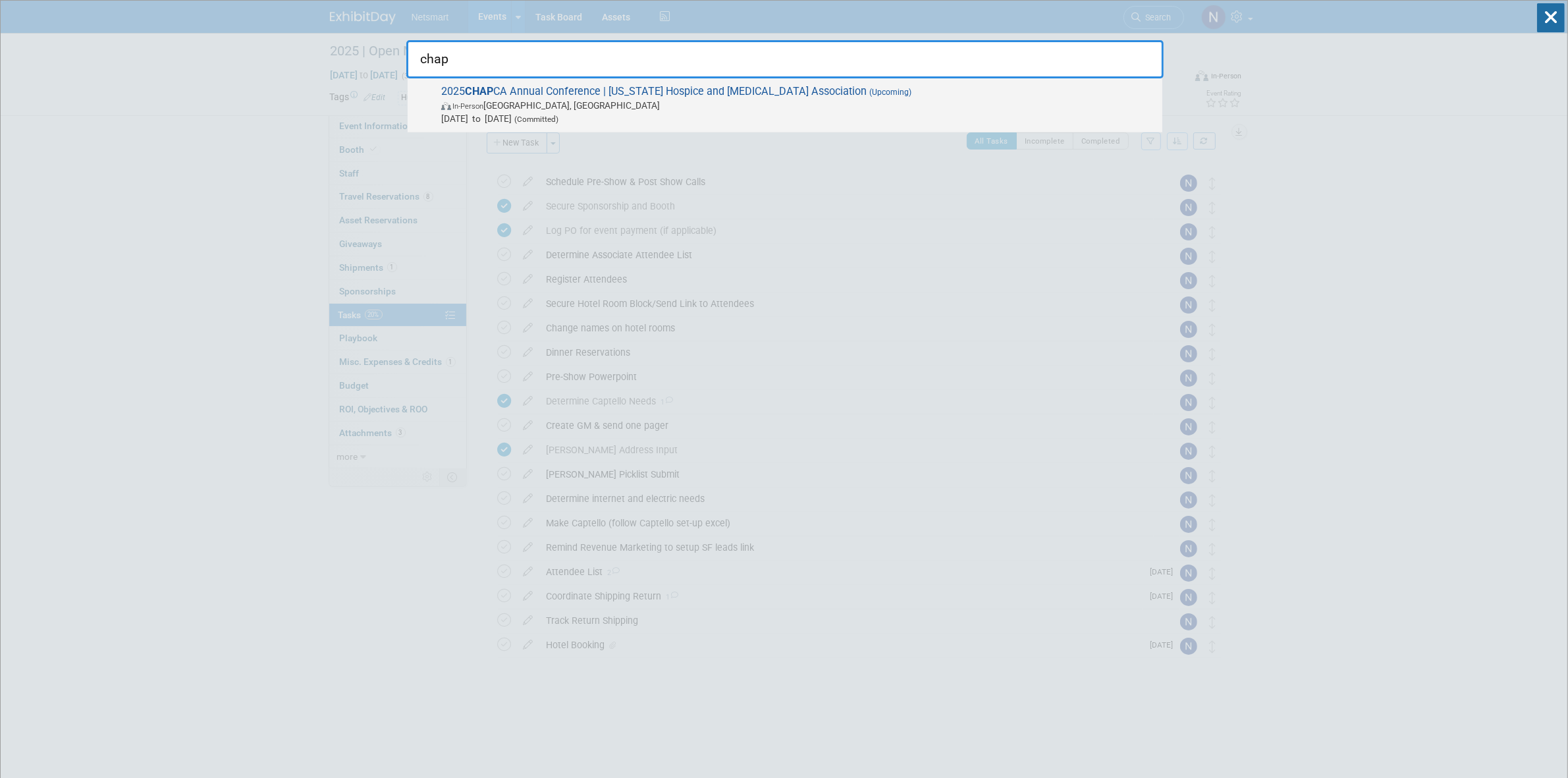
type input "chap"
click at [866, 116] on span "Sep 16, 2025 to Sep 18, 2025 (Committed)" at bounding box center [799, 117] width 715 height 13
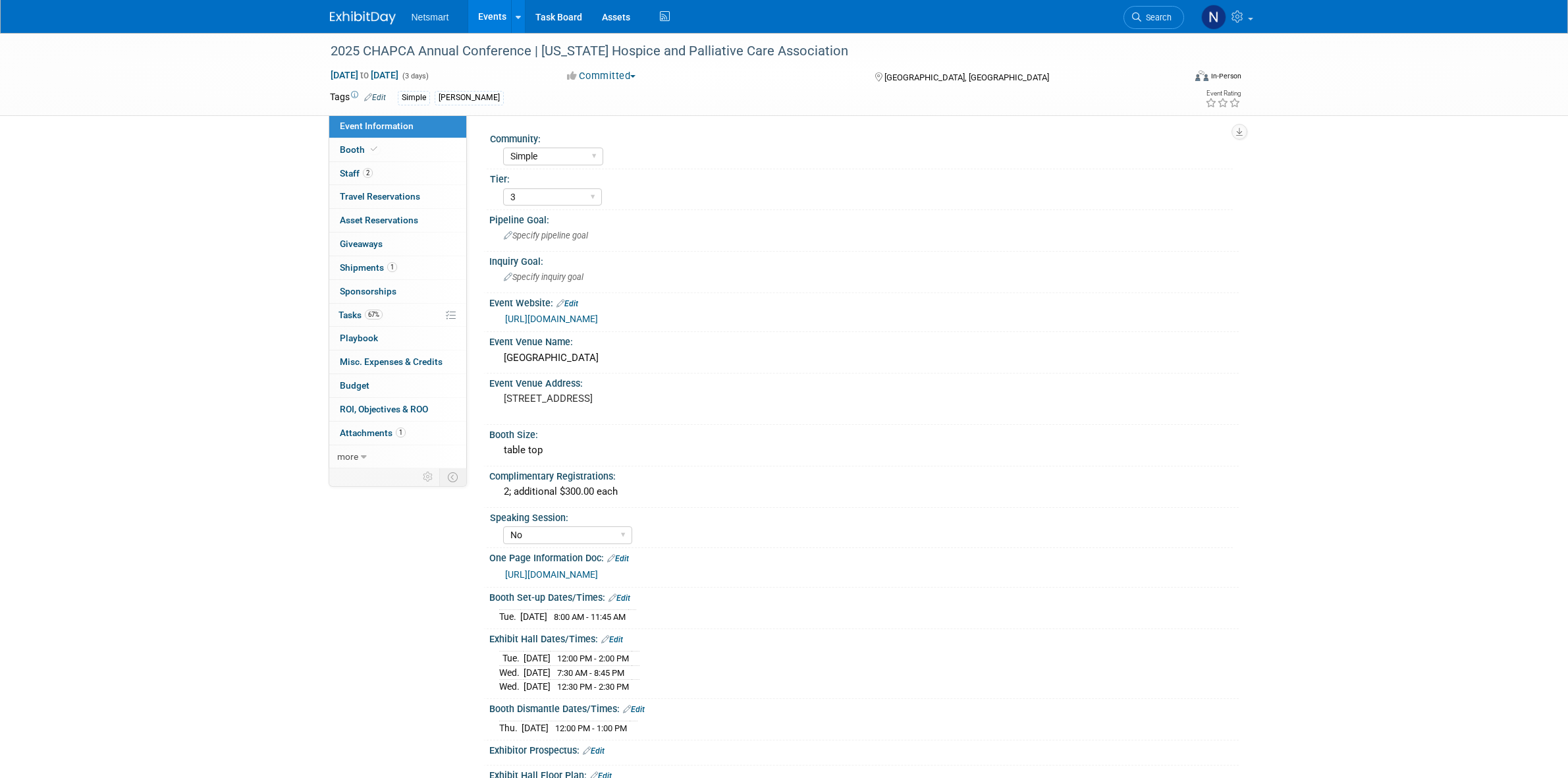
select select "Simple"
select select "3"
select select "No"
click at [390, 311] on link "67% Tasks 67%" at bounding box center [397, 315] width 137 height 23
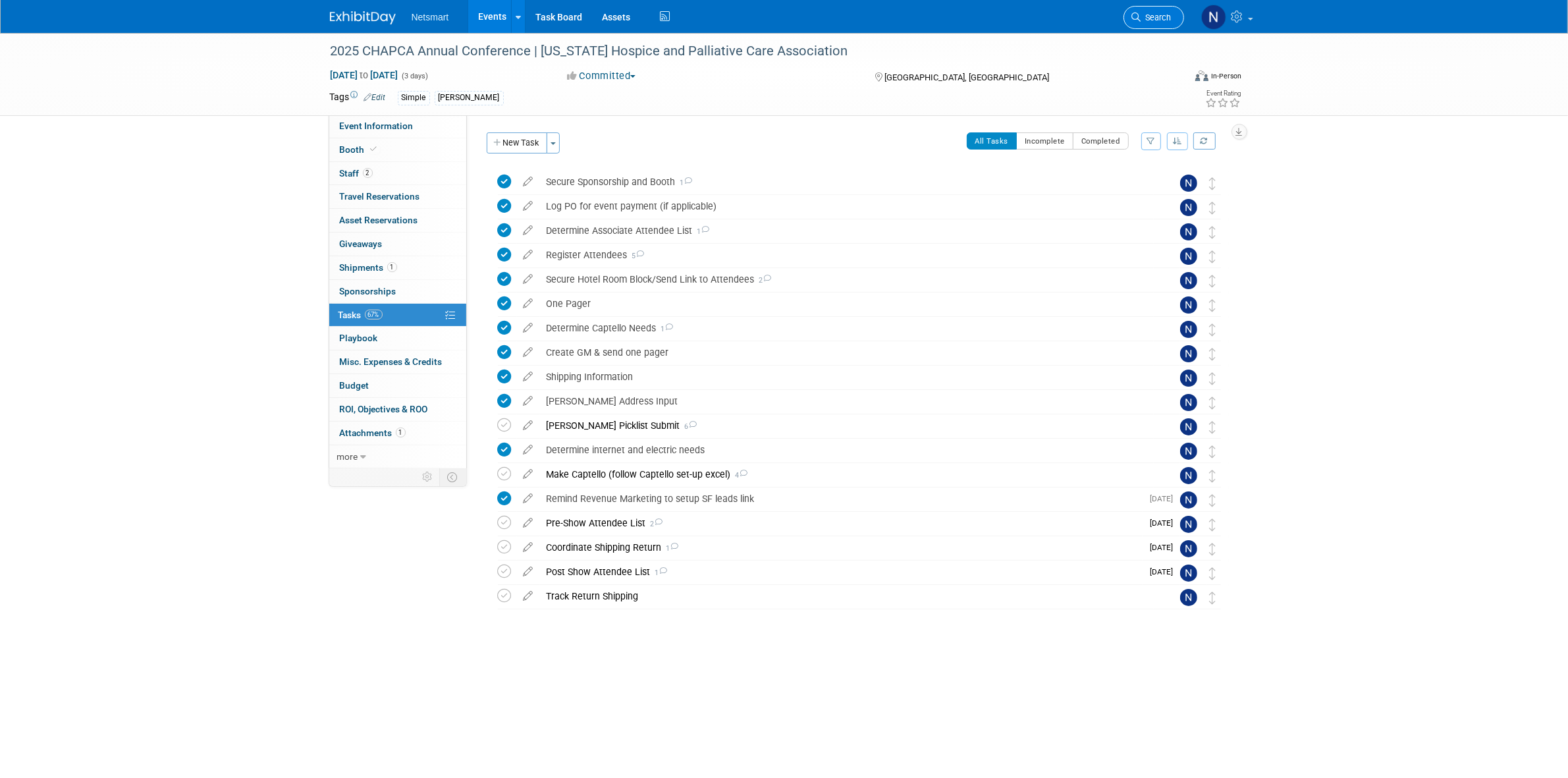
click at [1142, 17] on span "Search" at bounding box center [1156, 18] width 30 height 10
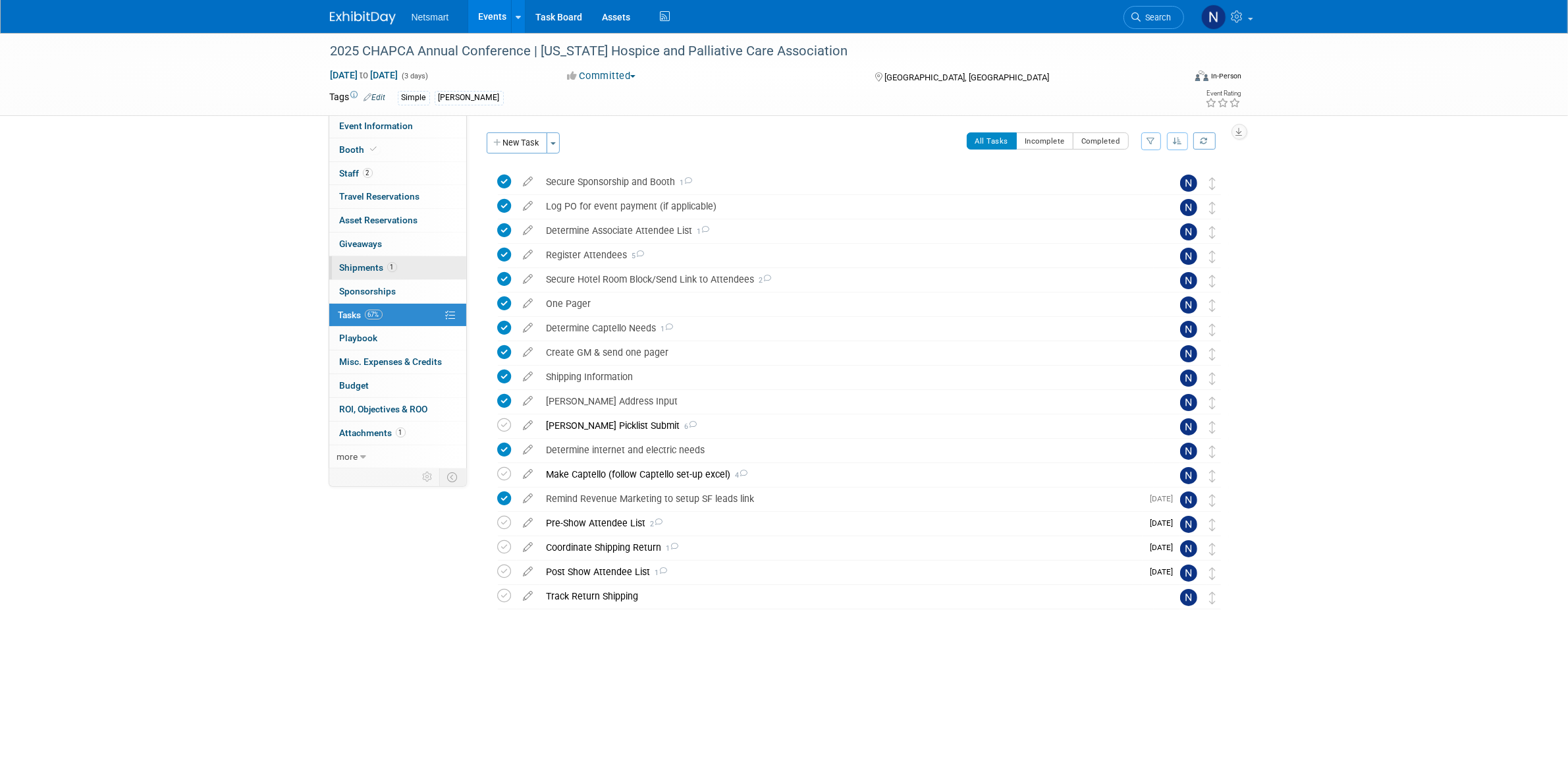
click at [397, 264] on link "1 Shipments 1" at bounding box center [397, 268] width 137 height 23
